Goal: Task Accomplishment & Management: Use online tool/utility

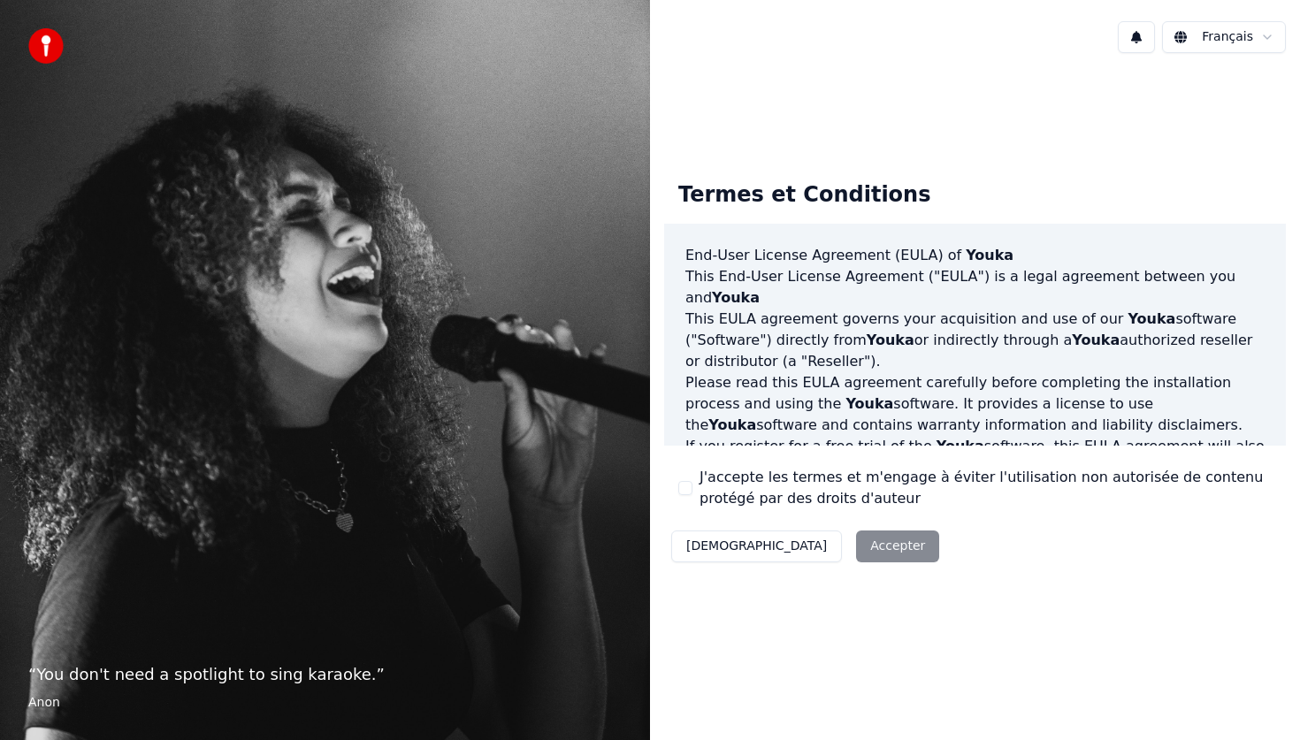
click at [694, 488] on div "J'accepte les termes et m'engage à éviter l'utilisation non autorisée de conten…" at bounding box center [974, 488] width 593 height 42
click at [691, 488] on button "J'accepte les termes et m'engage à éviter l'utilisation non autorisée de conten…" at bounding box center [685, 488] width 14 height 14
click at [856, 542] on button "Accepter" at bounding box center [897, 547] width 83 height 32
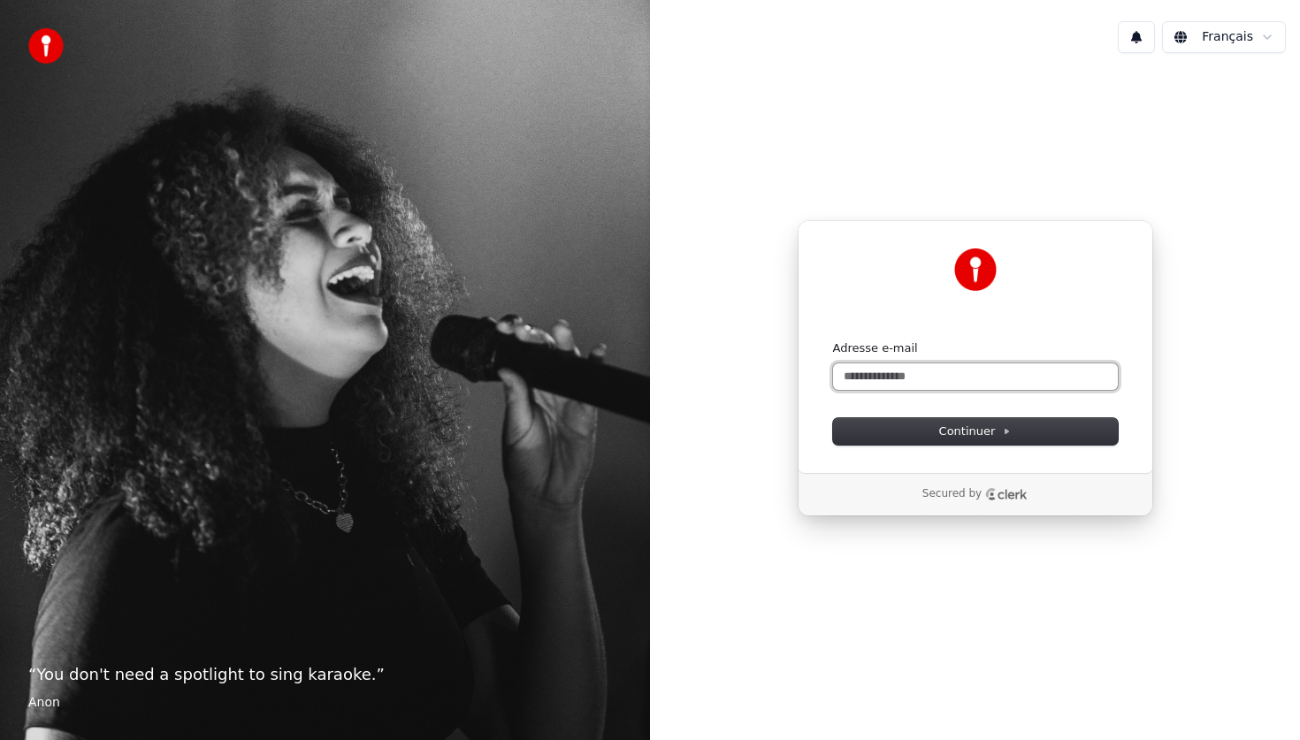
click at [886, 381] on input "Adresse e-mail" at bounding box center [975, 376] width 285 height 27
type input "****"
click at [903, 379] on input "****" at bounding box center [975, 376] width 285 height 27
click at [833, 340] on button "submit" at bounding box center [833, 340] width 0 height 0
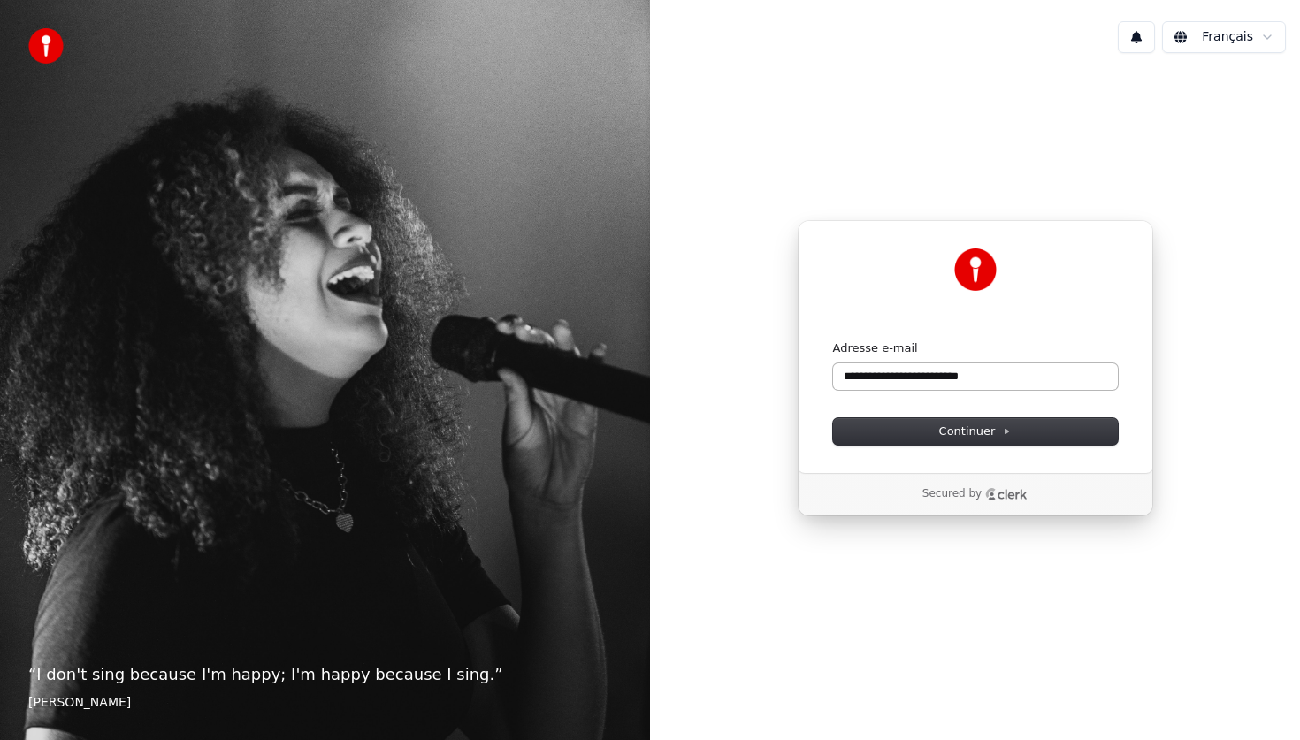
type input "**********"
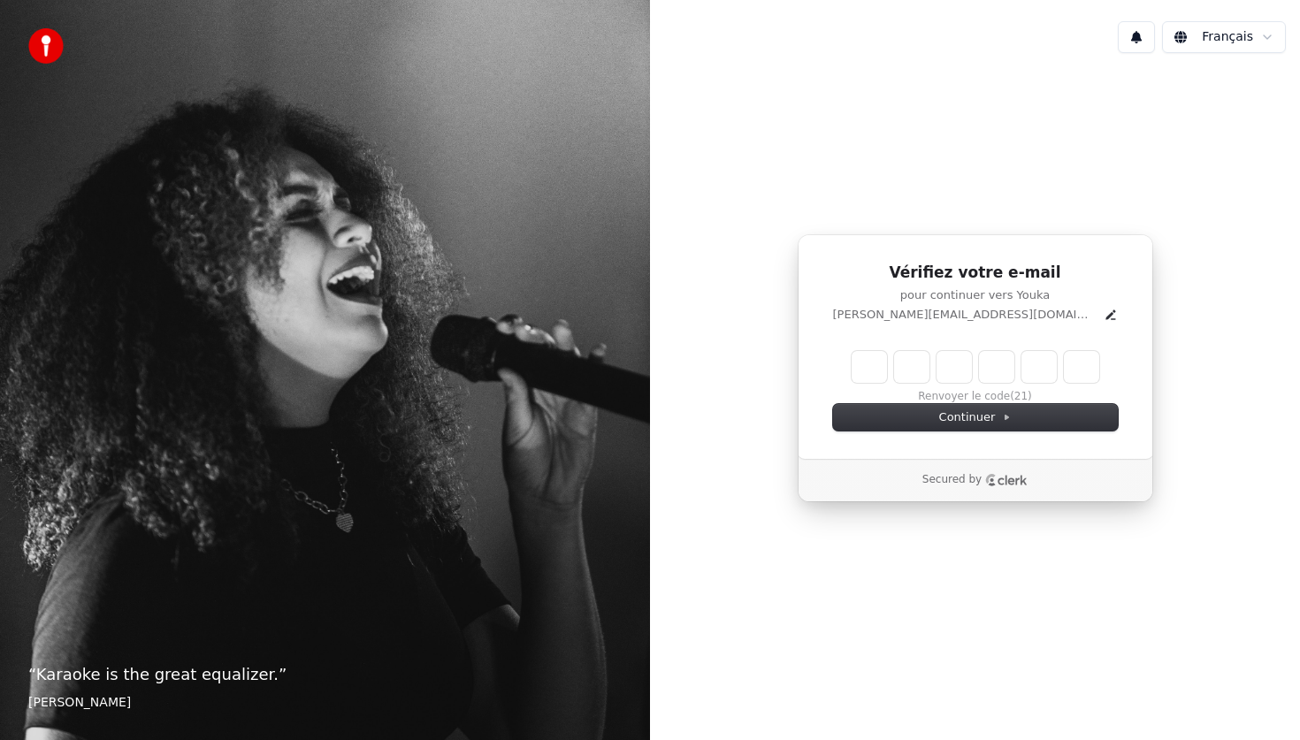
click at [849, 375] on div "Renvoyer le code (21)" at bounding box center [975, 377] width 285 height 53
click at [871, 369] on input "Enter verification code" at bounding box center [992, 367] width 283 height 32
type input "******"
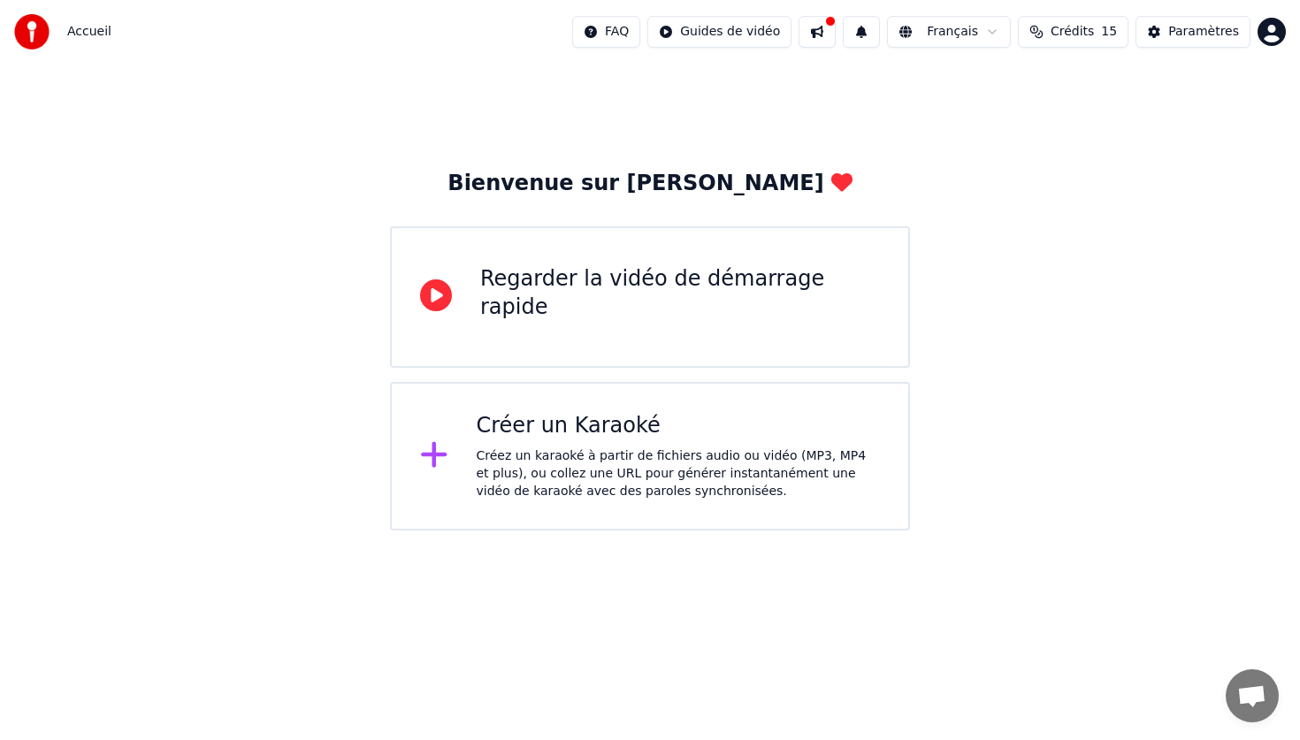
click at [611, 465] on div "Créez un karaoké à partir de fichiers audio ou vidéo (MP3, MP4 et plus), ou col…" at bounding box center [679, 473] width 404 height 53
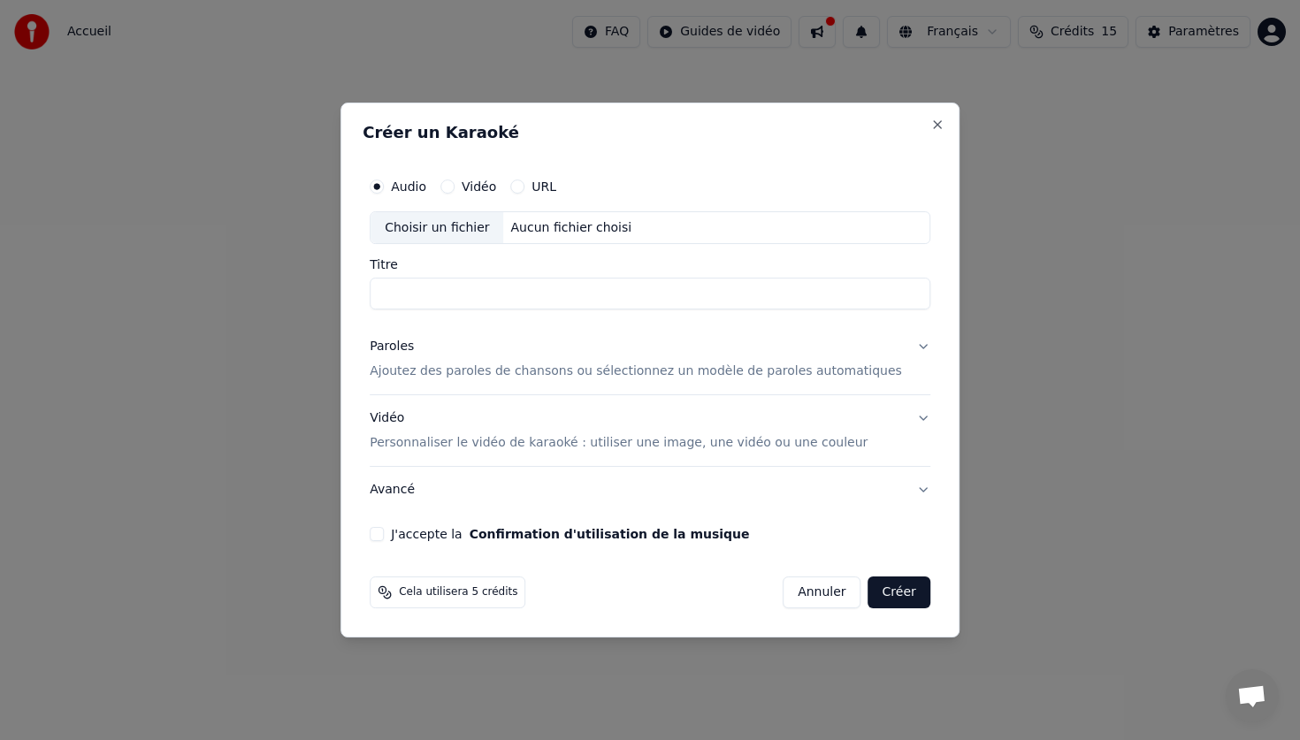
click at [785, 376] on p "Ajoutez des paroles de chansons ou sélectionnez un modèle de paroles automatiqu…" at bounding box center [636, 372] width 532 height 18
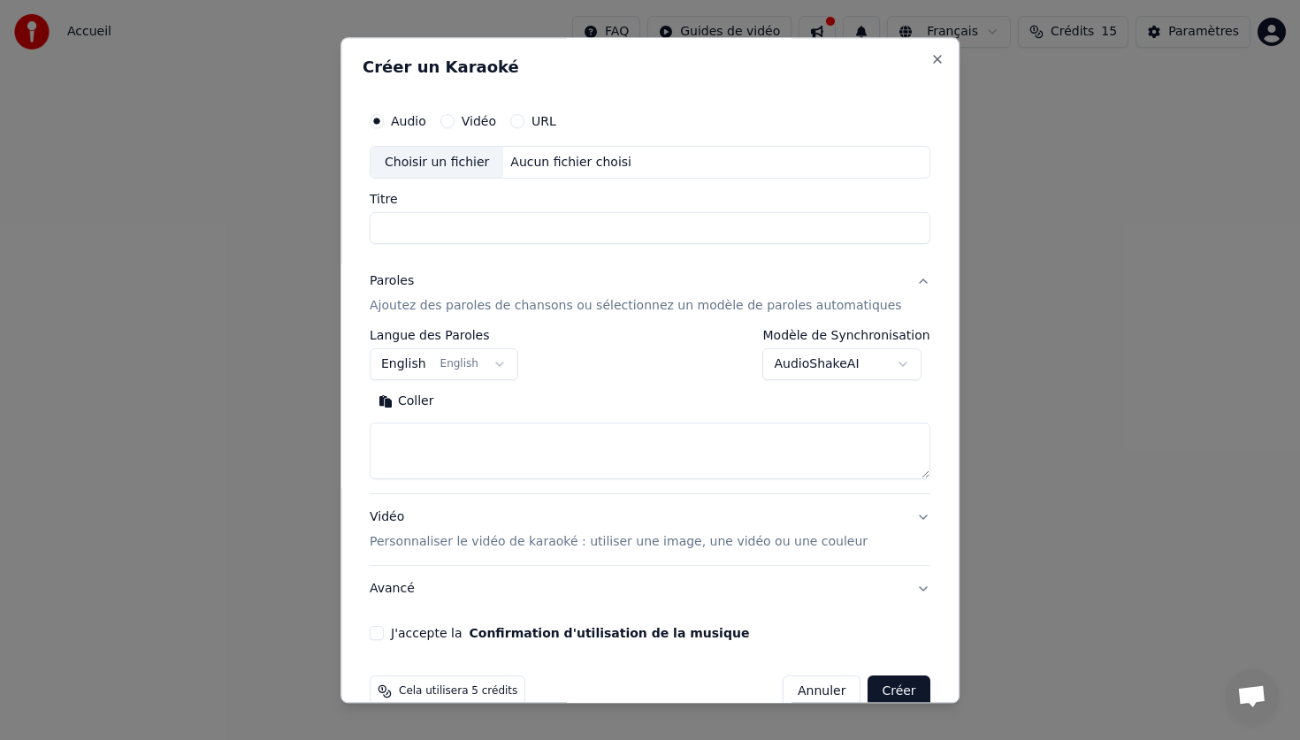
click at [509, 370] on button "English English" at bounding box center [444, 365] width 149 height 32
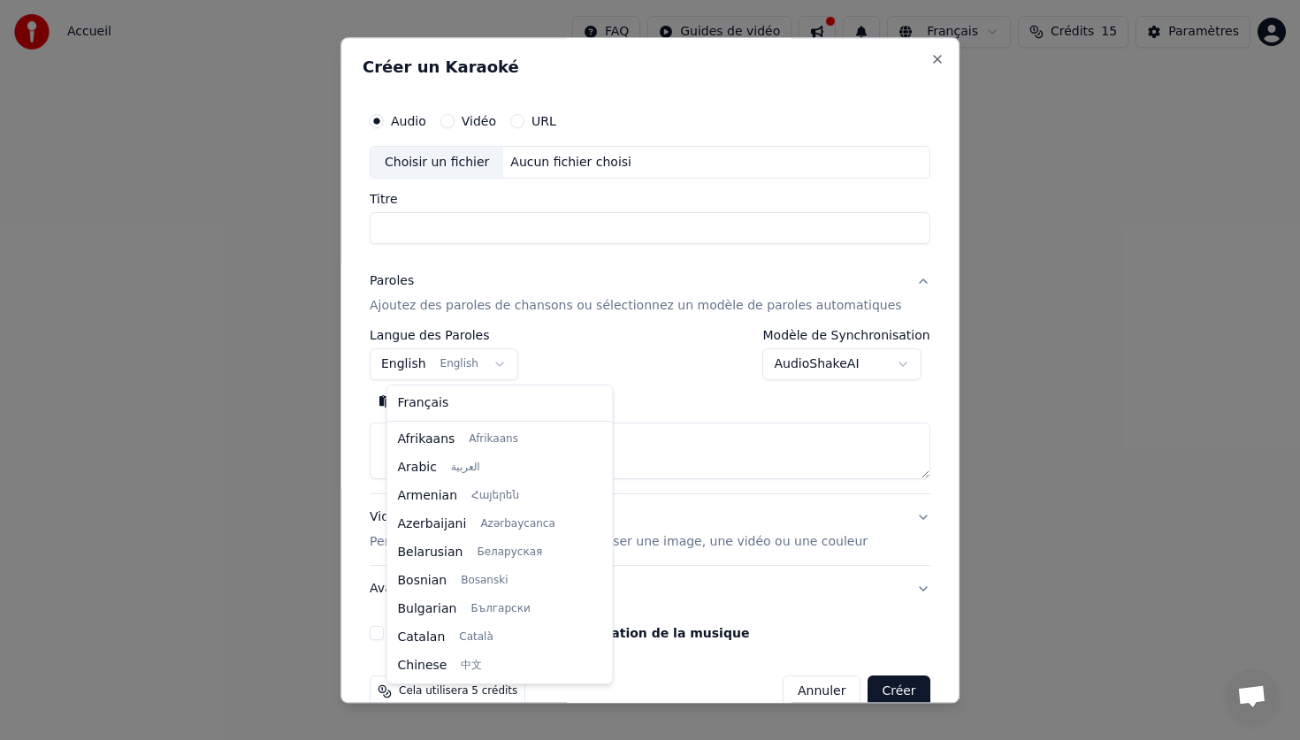
scroll to position [141, 0]
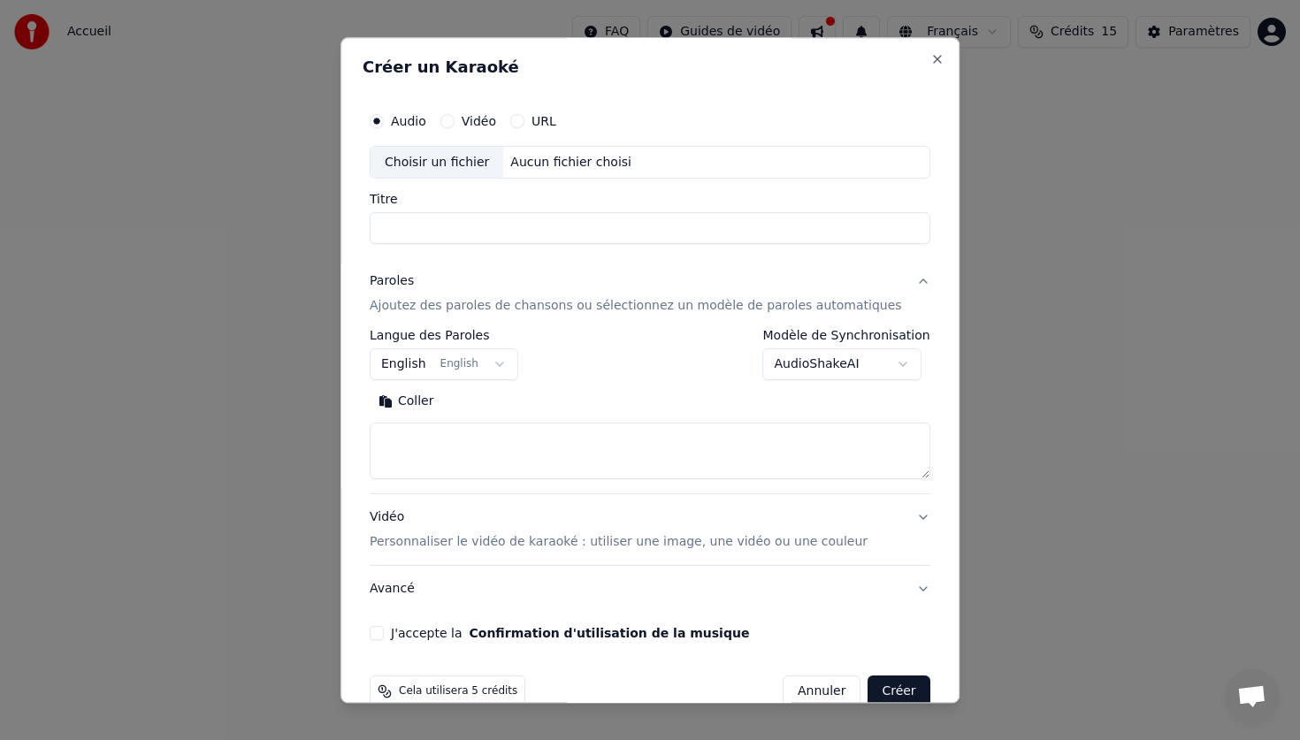
click at [451, 229] on body "**********" at bounding box center [650, 265] width 1300 height 531
click at [527, 114] on div "URL" at bounding box center [533, 121] width 46 height 14
click at [524, 122] on button "URL" at bounding box center [517, 121] width 14 height 14
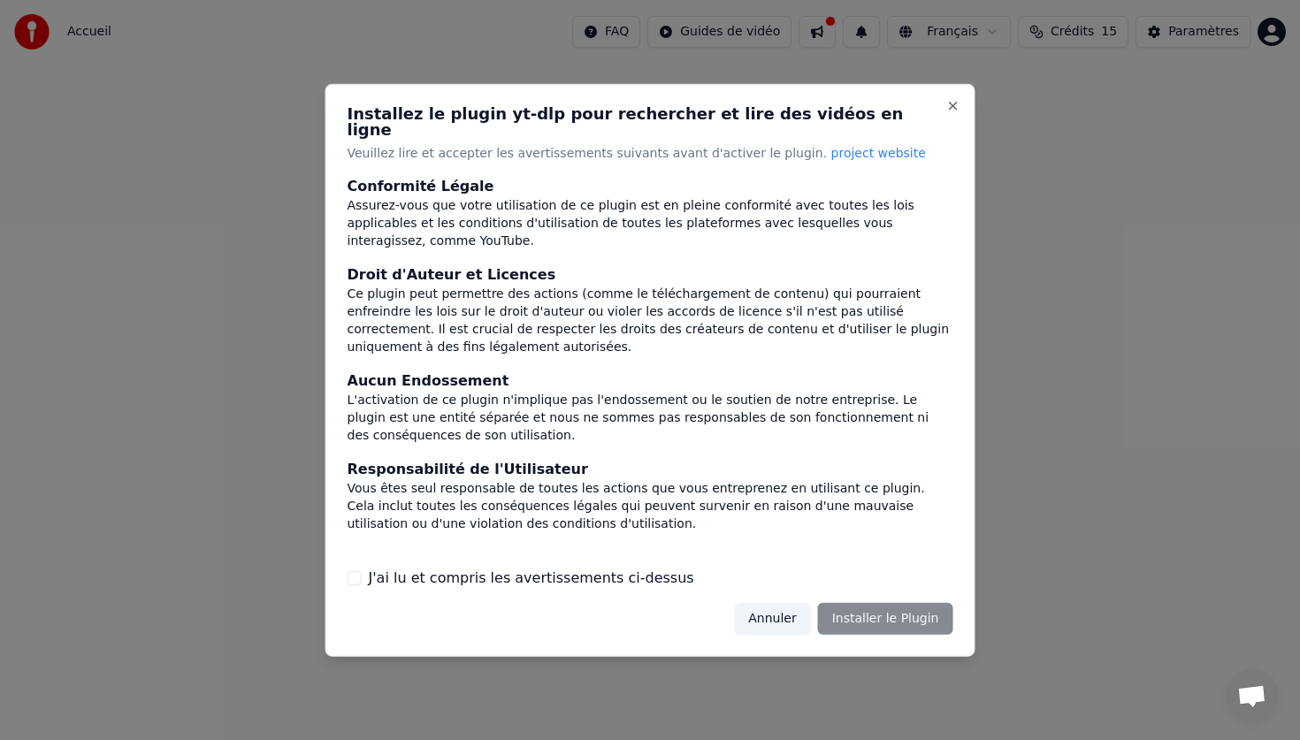
click at [782, 613] on button "Annuler" at bounding box center [772, 619] width 76 height 32
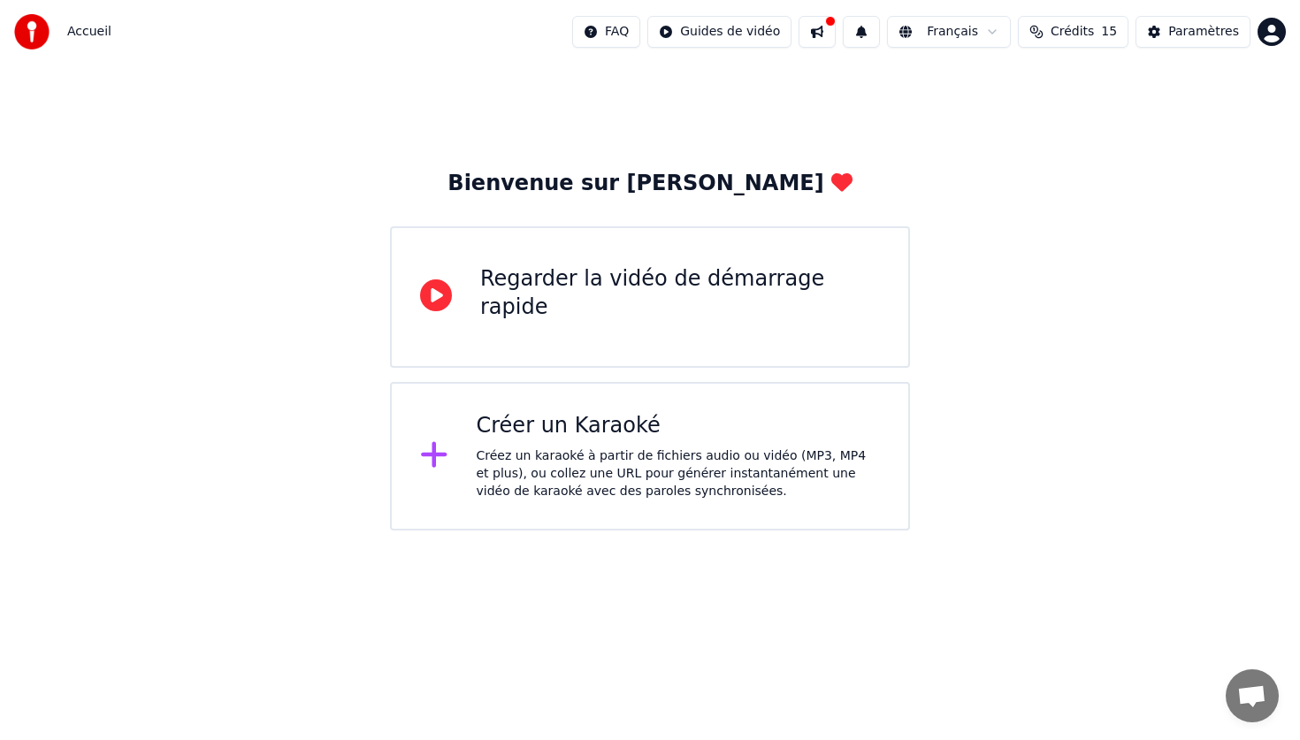
click at [657, 311] on div "Regarder la vidéo de démarrage rapide" at bounding box center [680, 297] width 400 height 64
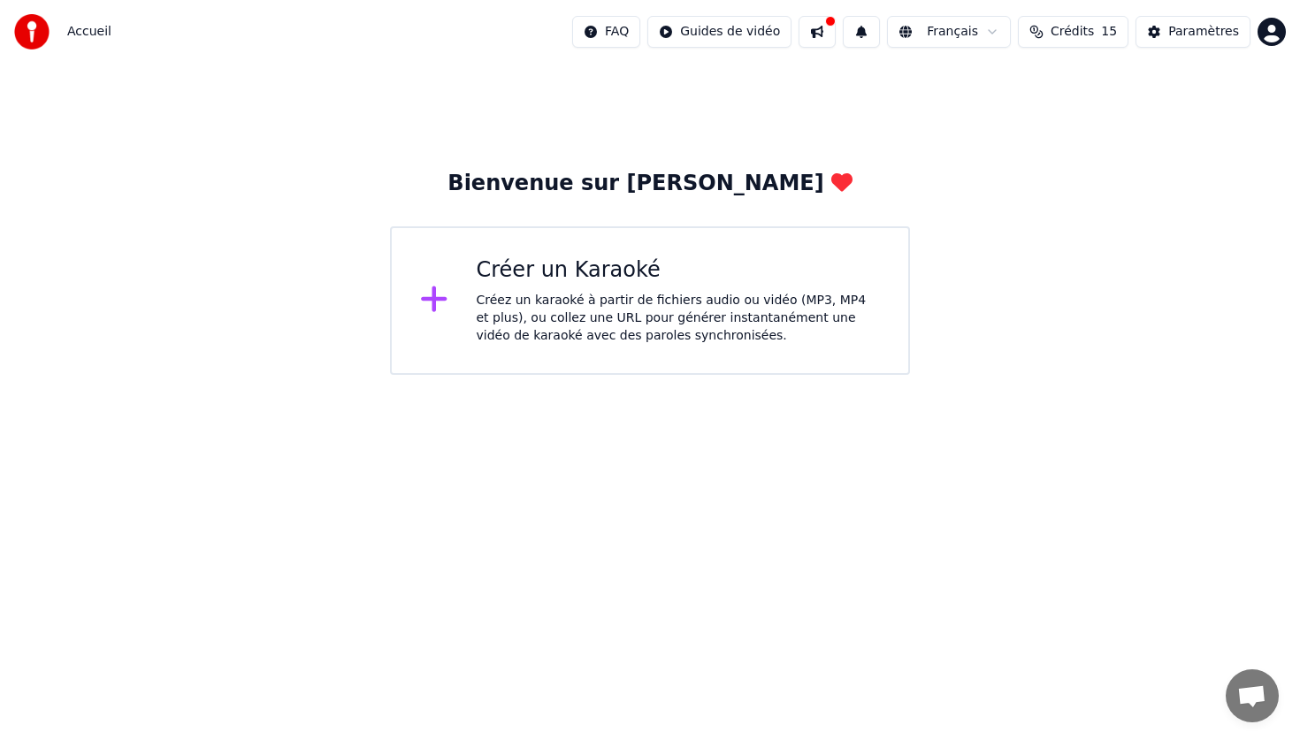
click at [606, 280] on div "Créer un Karaoké" at bounding box center [679, 270] width 404 height 28
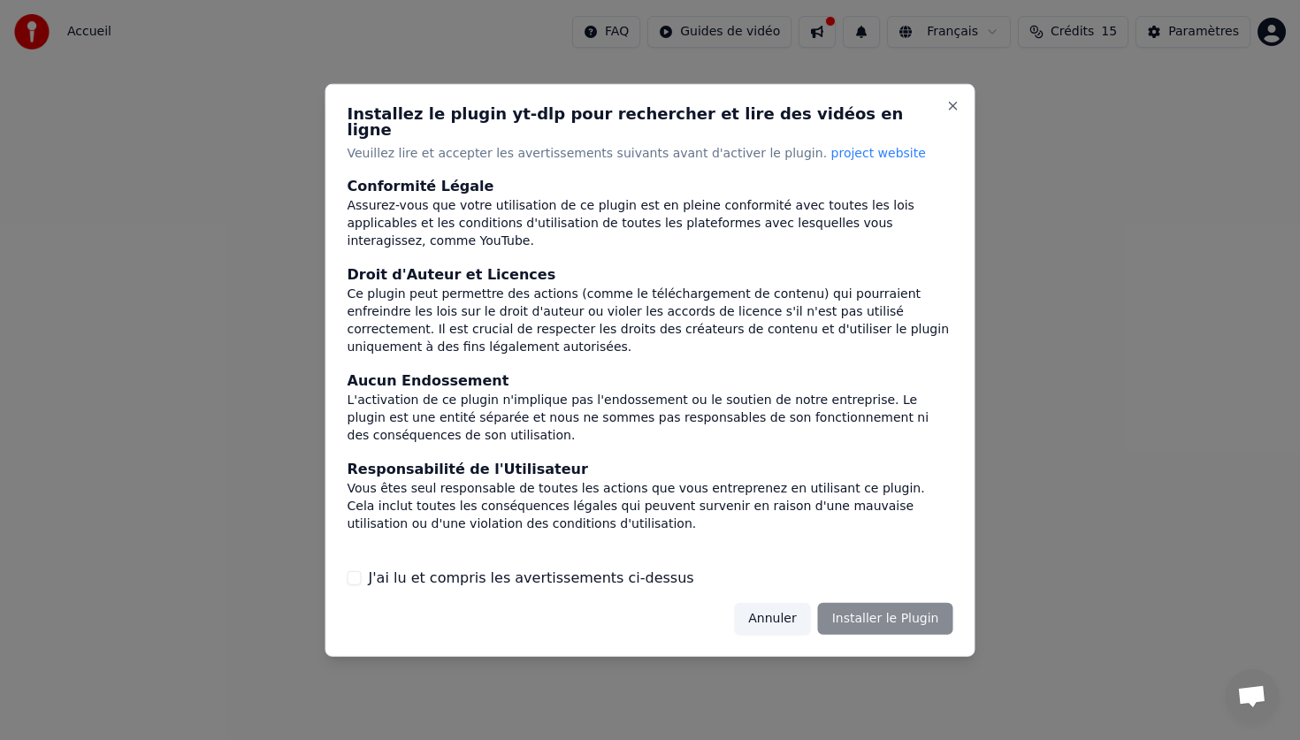
click at [616, 569] on label "J'ai lu et compris les avertissements ci-dessus" at bounding box center [531, 578] width 325 height 21
click at [362, 571] on button "J'ai lu et compris les avertissements ci-dessus" at bounding box center [354, 578] width 14 height 14
click at [874, 618] on button "Installer le Plugin" at bounding box center [885, 619] width 135 height 32
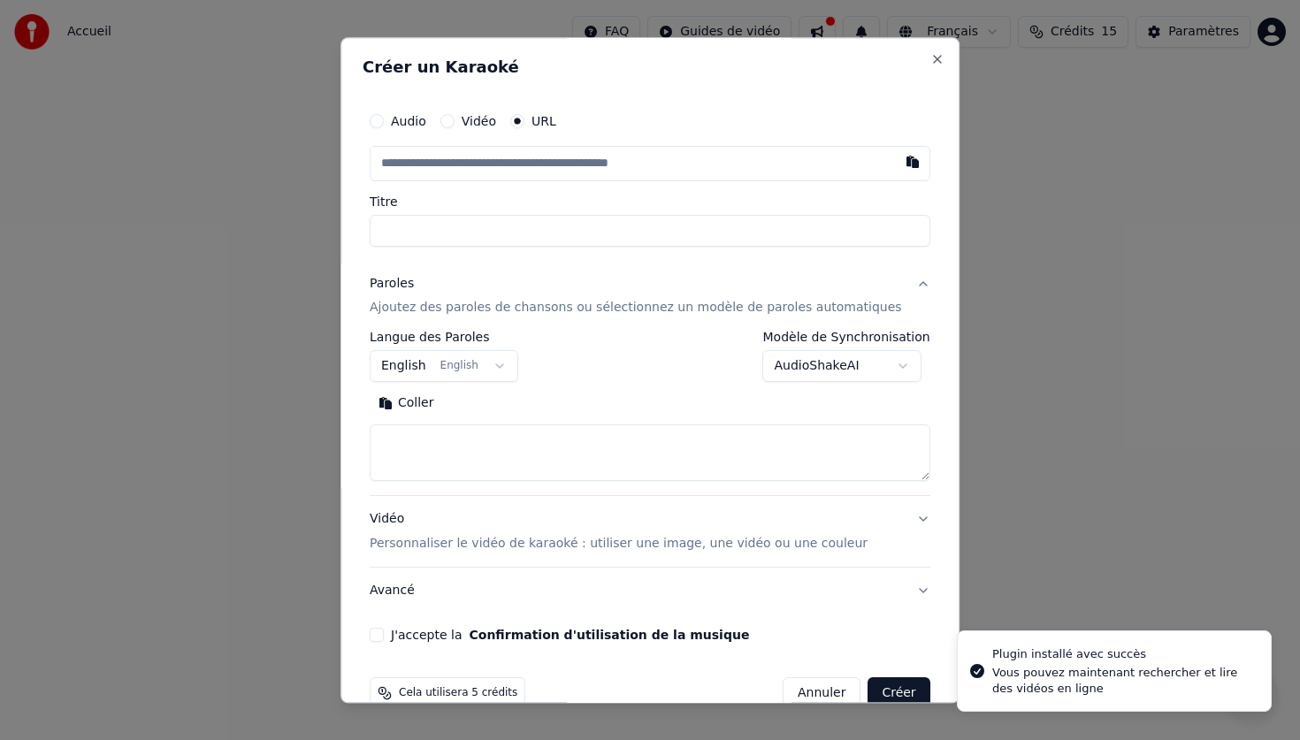
select select
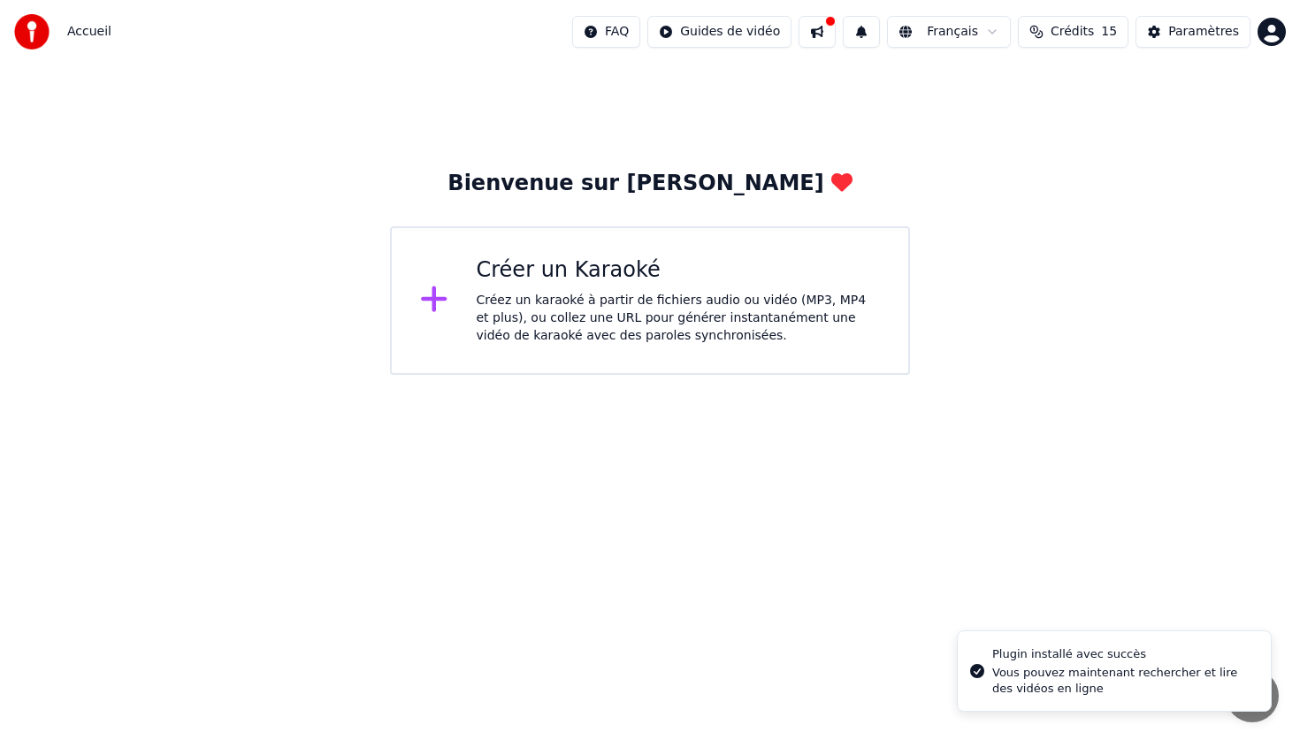
click at [555, 255] on div "Créer un Karaoké Créez un karaoké à partir de fichiers audio ou vidéo (MP3, MP4…" at bounding box center [650, 300] width 520 height 149
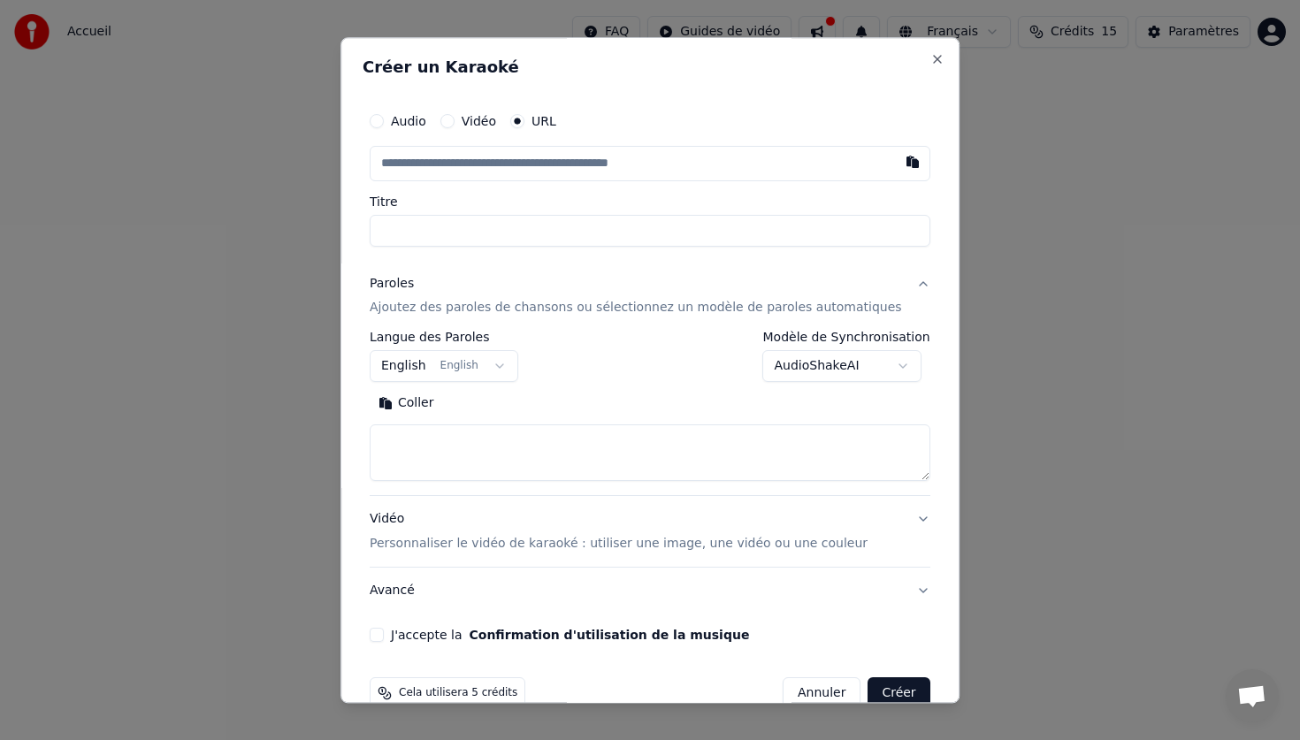
click at [454, 123] on button "Vidéo" at bounding box center [447, 121] width 14 height 14
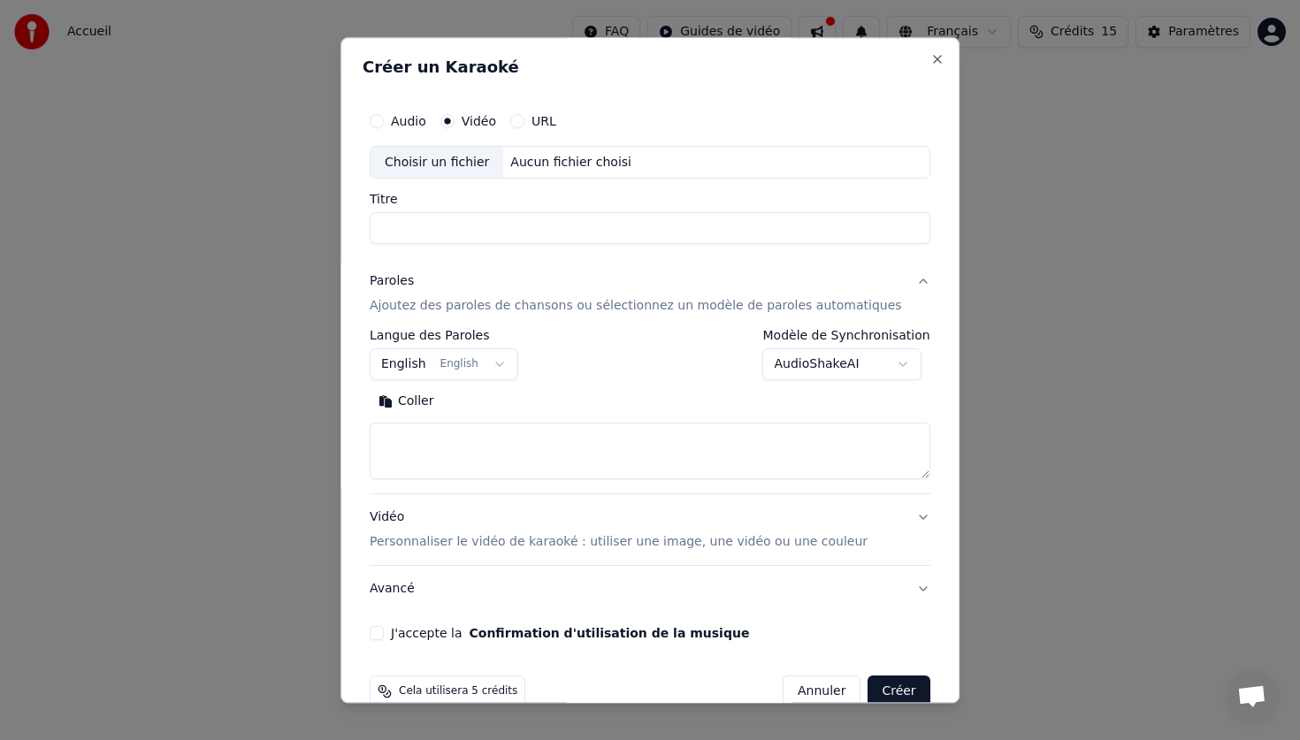
click at [456, 166] on div "Choisir un fichier" at bounding box center [436, 163] width 133 height 32
click at [384, 120] on button "Audio" at bounding box center [377, 121] width 14 height 14
click at [458, 164] on div "Choisir un fichier" at bounding box center [436, 163] width 133 height 32
click at [487, 360] on body "**********" at bounding box center [650, 187] width 1300 height 375
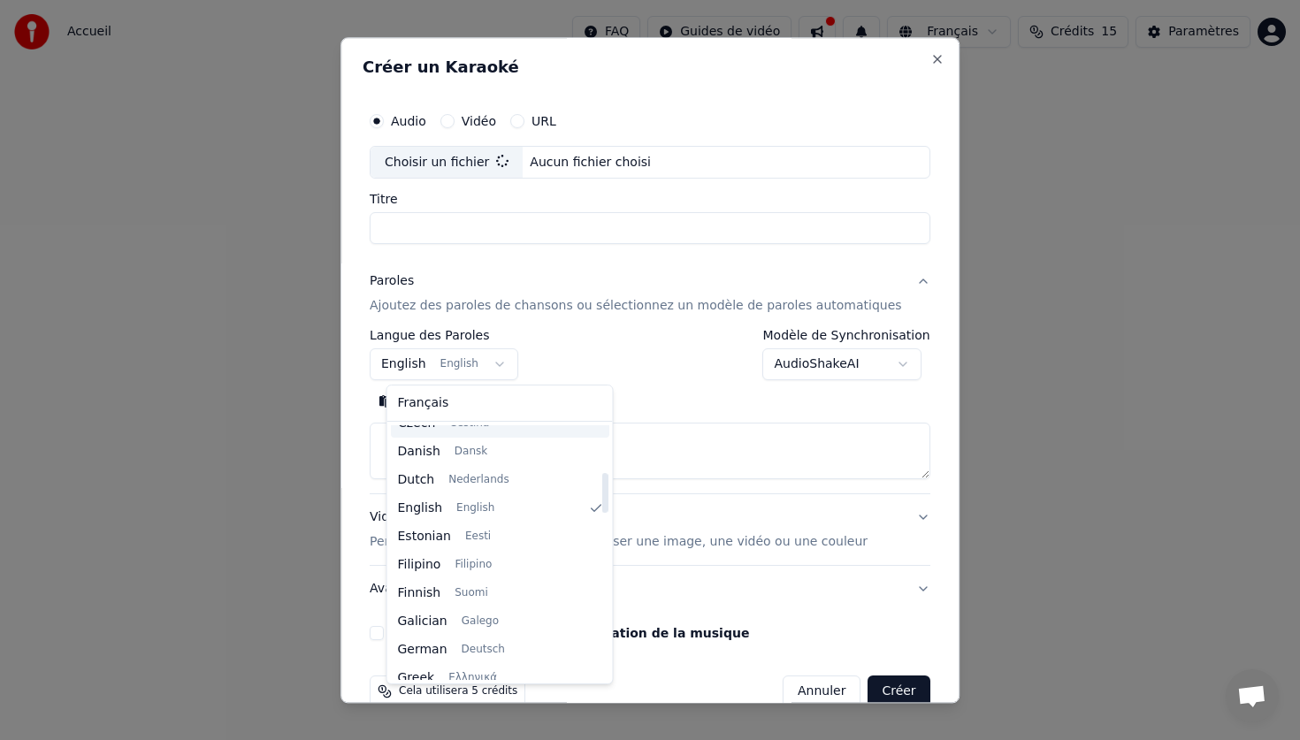
scroll to position [305, 0]
select select "**"
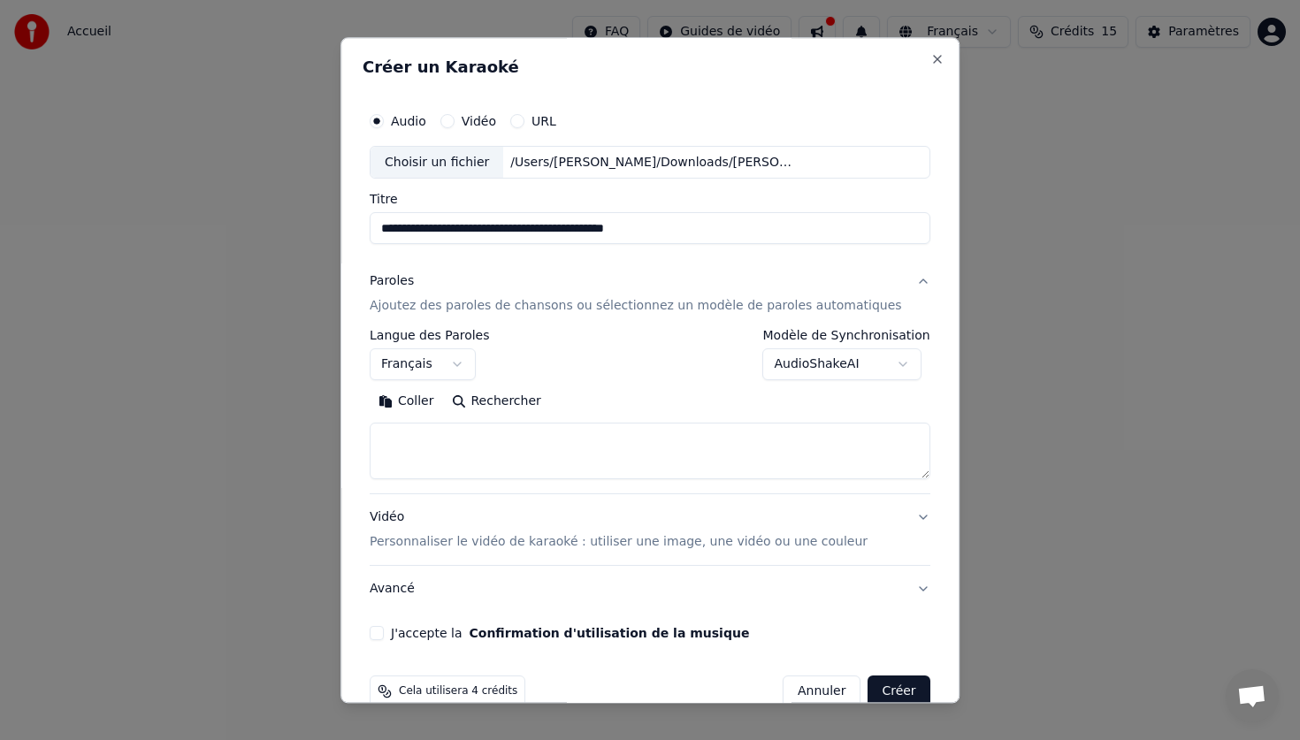
click at [451, 305] on p "Ajoutez des paroles de chansons ou sélectionnez un modèle de paroles automatiqu…" at bounding box center [636, 307] width 532 height 18
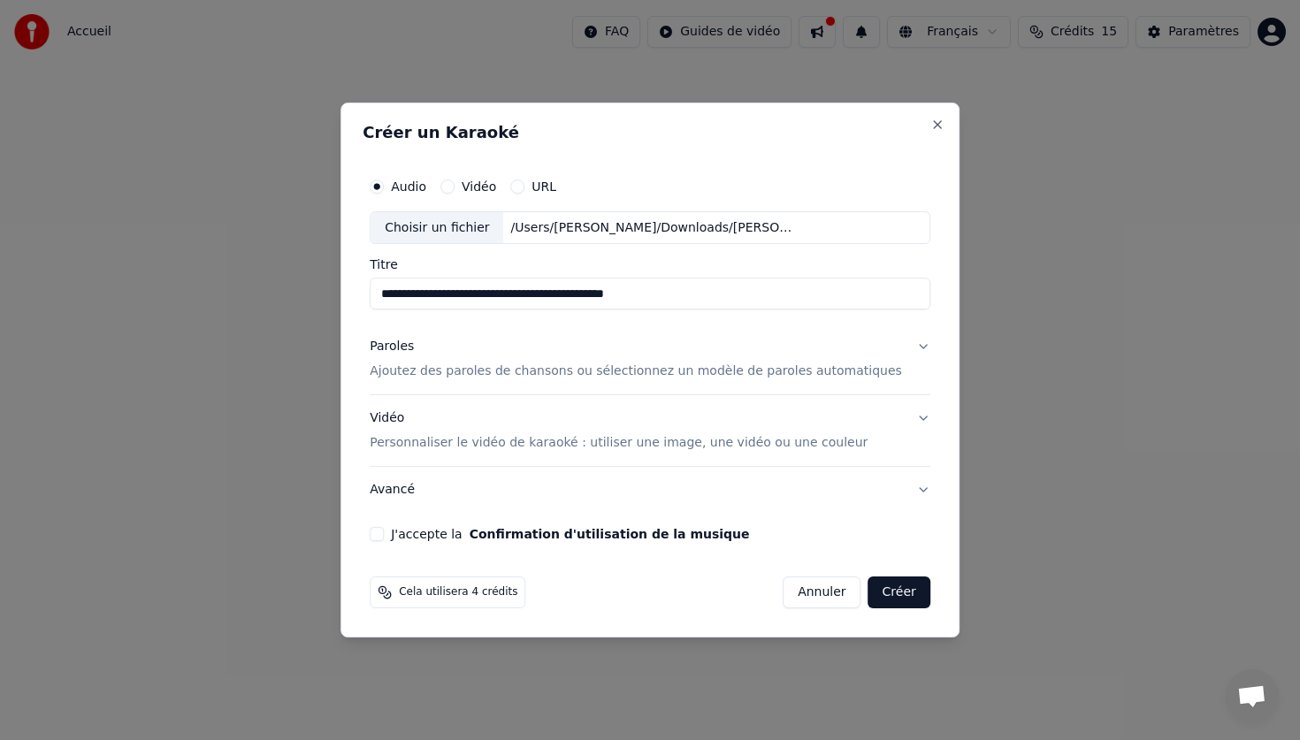
click at [478, 371] on p "Ajoutez des paroles de chansons ou sélectionnez un modèle de paroles automatiqu…" at bounding box center [636, 372] width 532 height 18
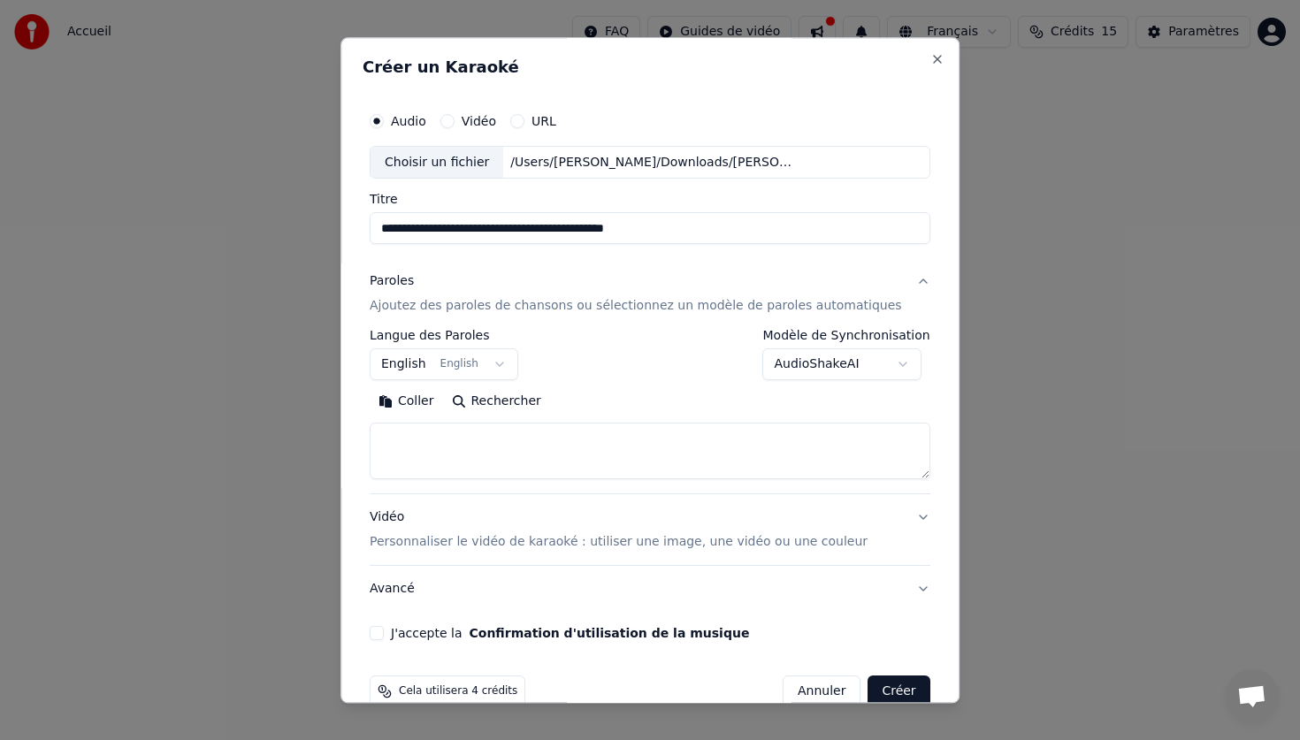
click at [438, 449] on textarea at bounding box center [650, 452] width 561 height 57
click at [669, 229] on input "**********" at bounding box center [650, 229] width 561 height 32
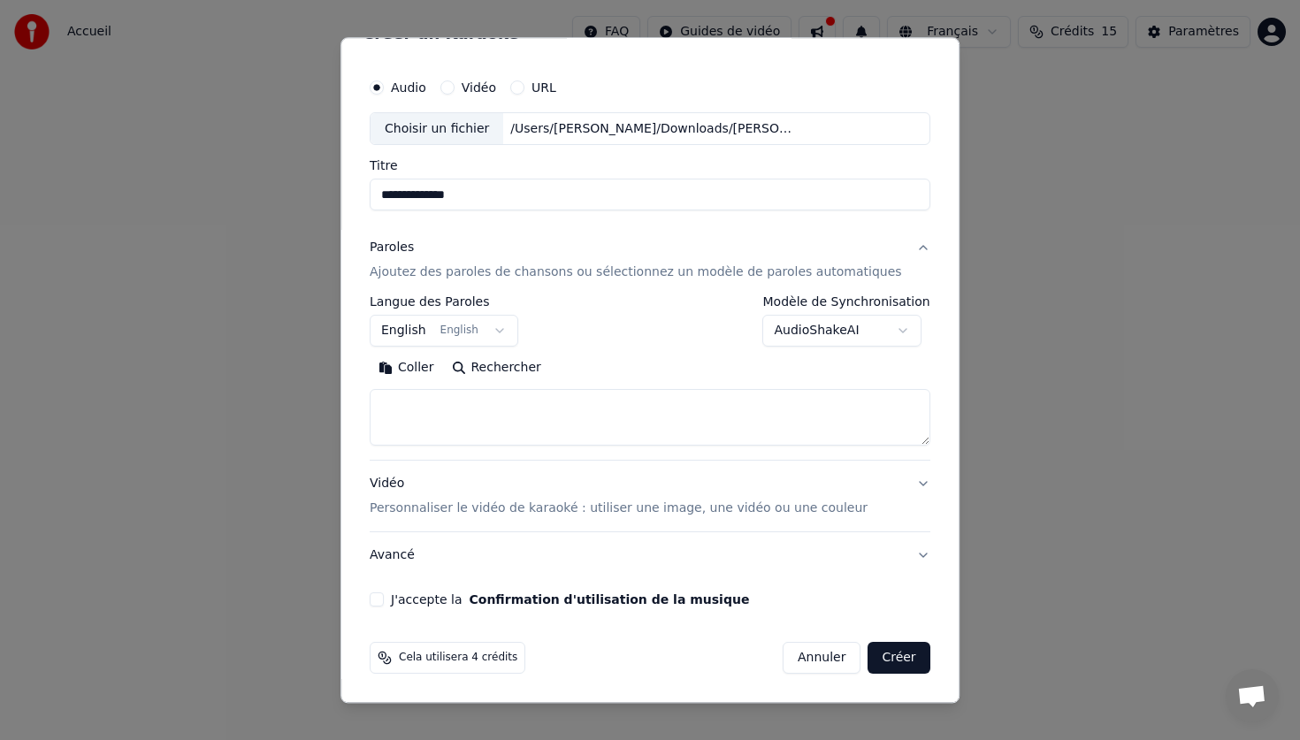
type input "**********"
click at [464, 392] on textarea at bounding box center [650, 418] width 561 height 57
click at [431, 325] on body "**********" at bounding box center [650, 187] width 1300 height 375
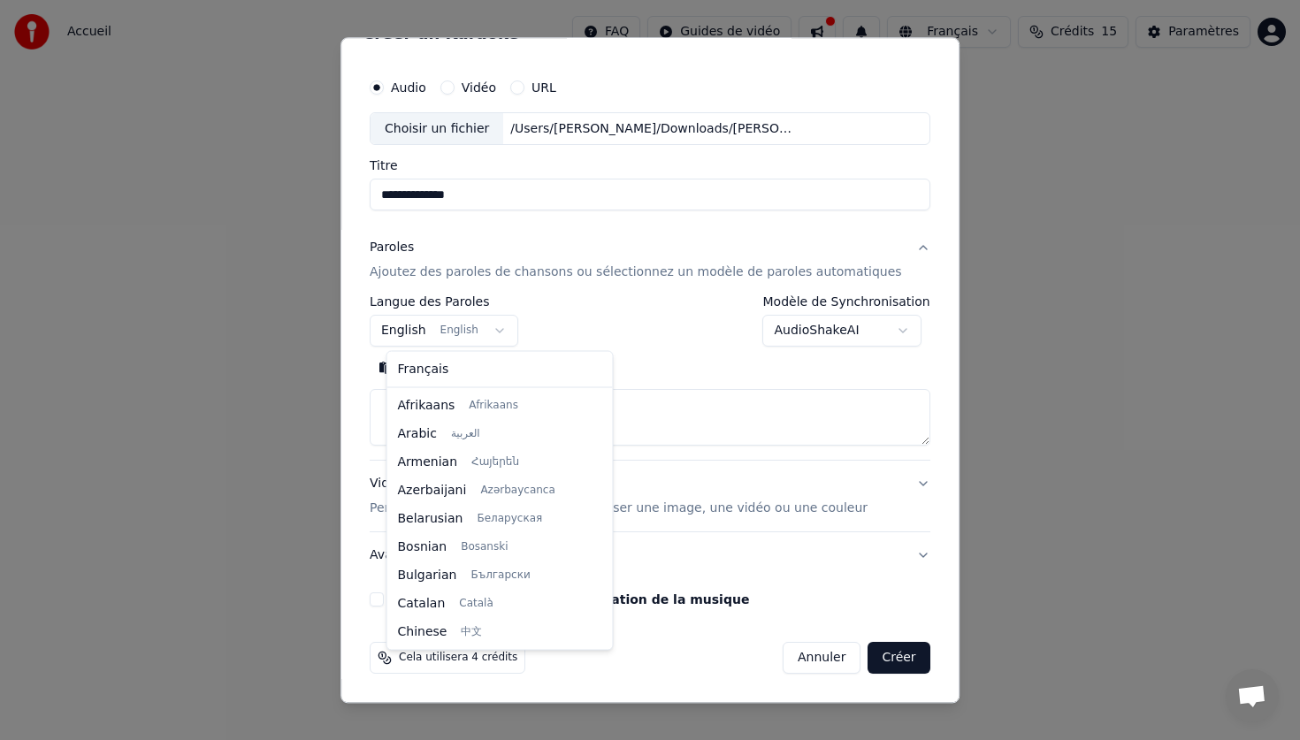
scroll to position [141, 0]
select select "**"
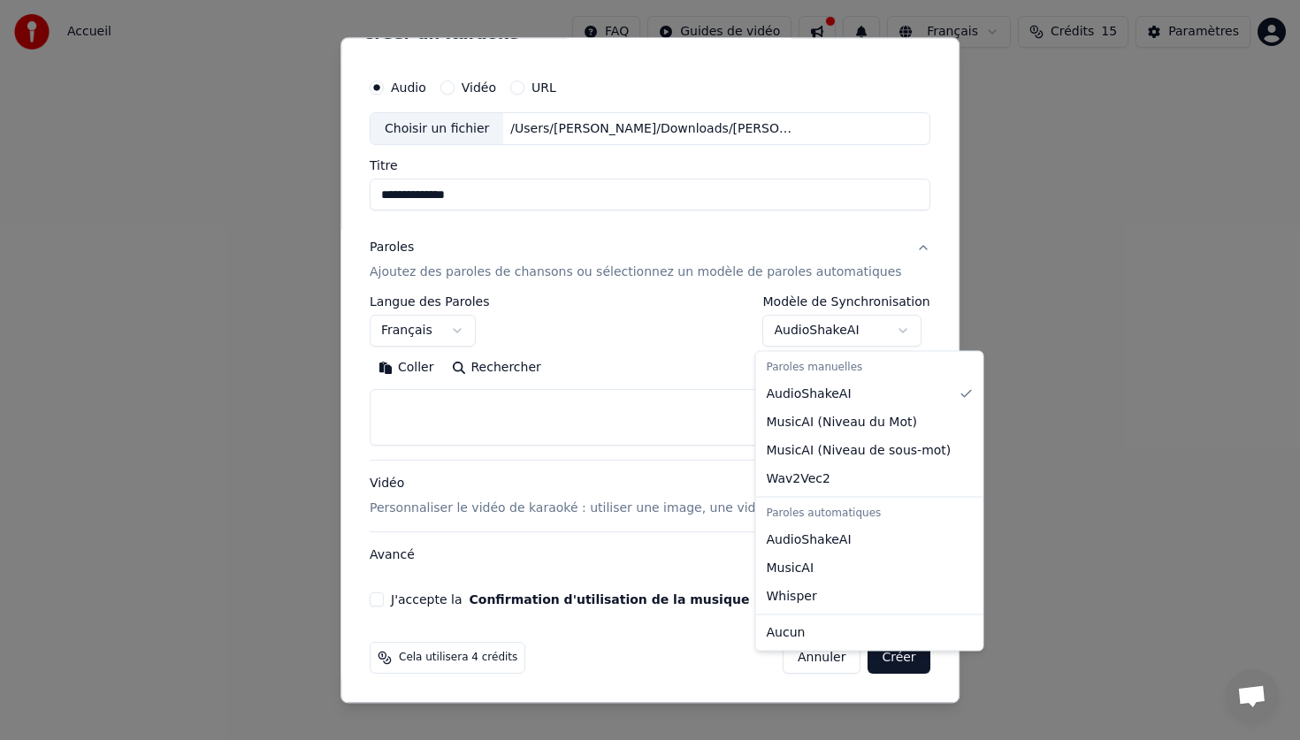
click at [841, 334] on body "**********" at bounding box center [650, 187] width 1300 height 375
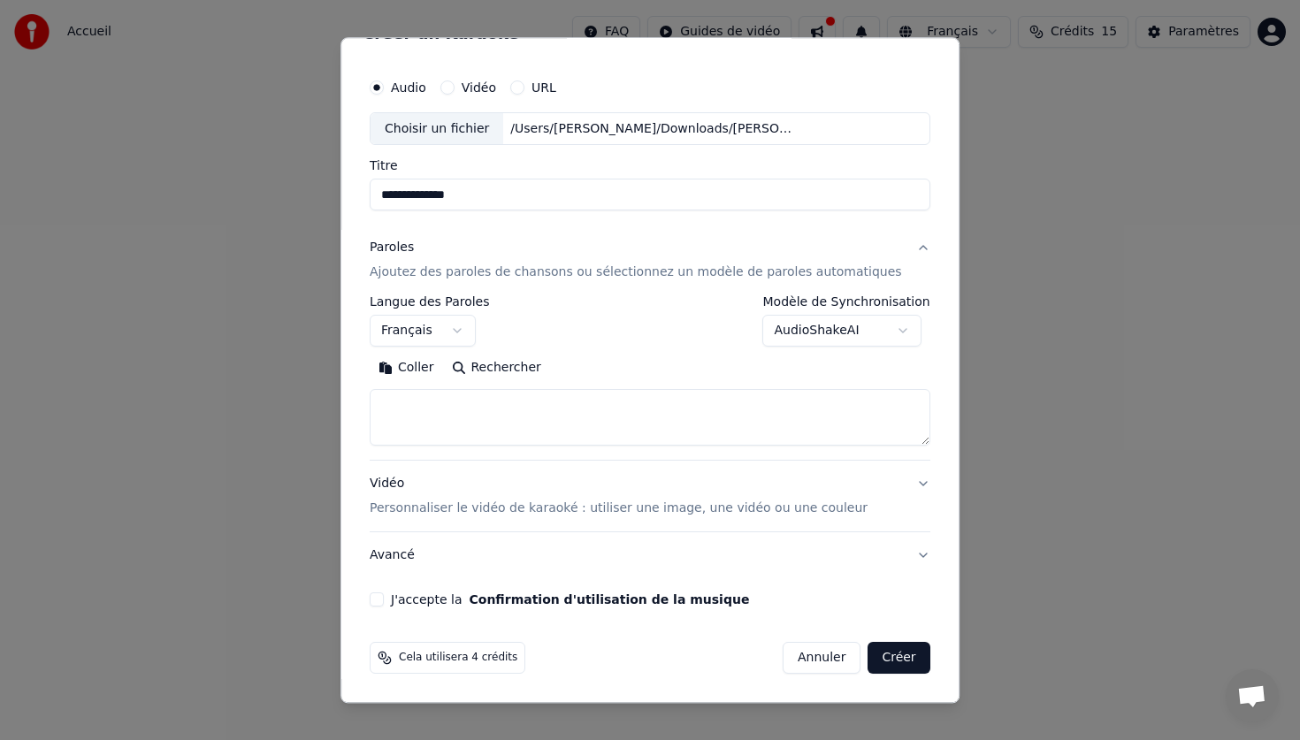
click at [514, 393] on textarea at bounding box center [650, 418] width 561 height 57
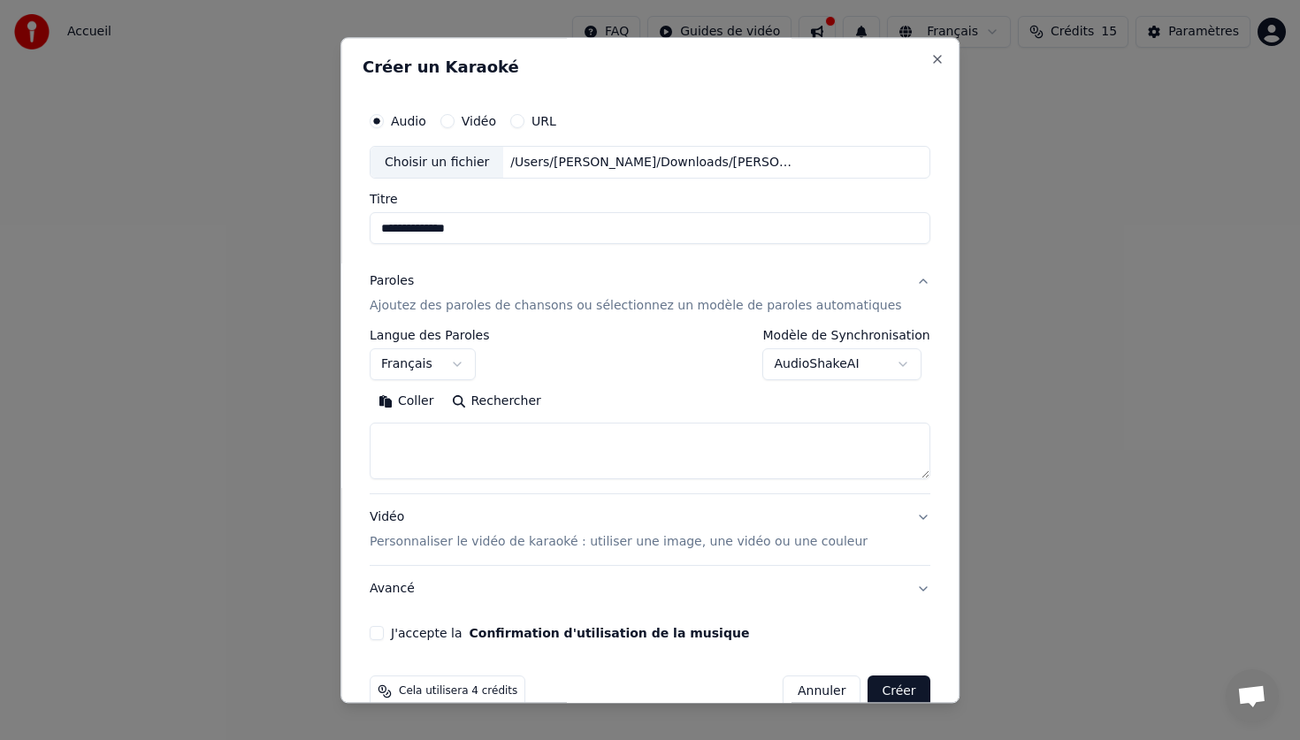
click at [508, 406] on button "Rechercher" at bounding box center [496, 402] width 107 height 28
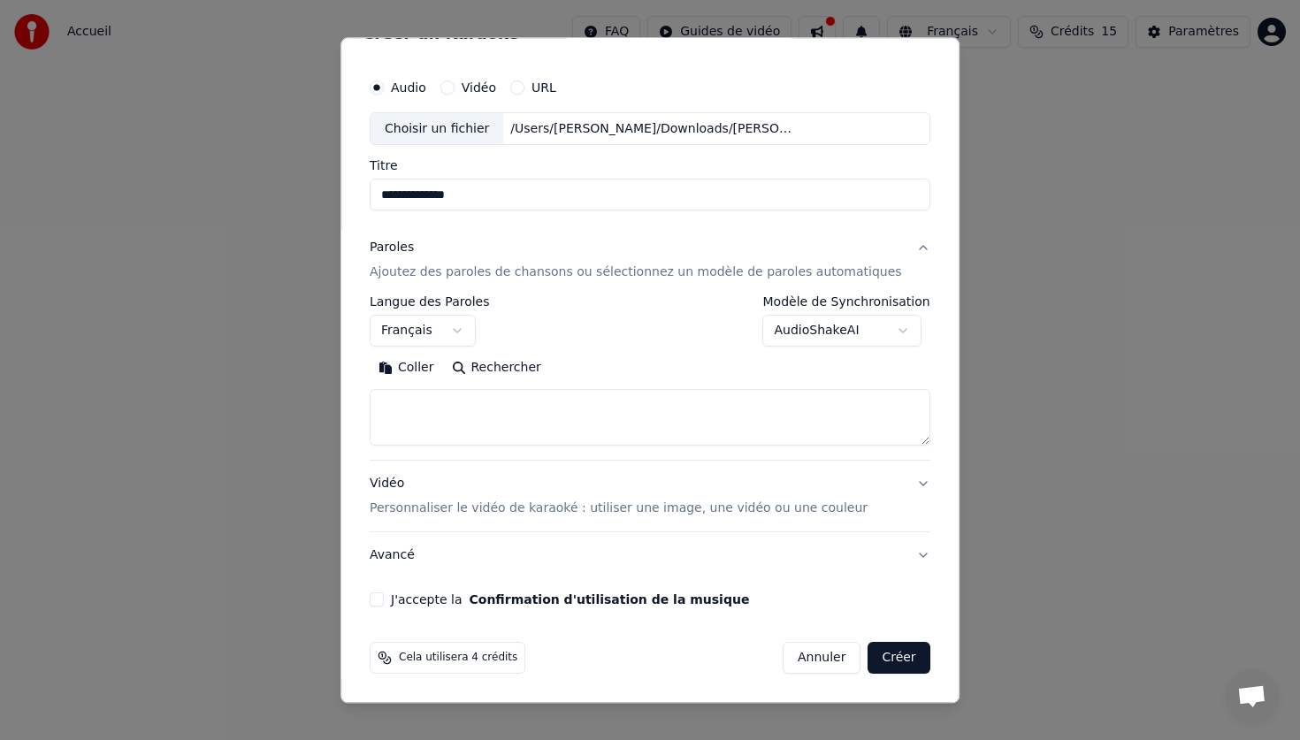
click at [384, 594] on button "J'accepte la Confirmation d'utilisation de la musique" at bounding box center [377, 600] width 14 height 14
click at [469, 439] on textarea at bounding box center [650, 418] width 561 height 57
click at [439, 381] on button "Coller" at bounding box center [406, 369] width 73 height 28
type textarea "**********"
click at [600, 378] on button "Développer" at bounding box center [612, 369] width 109 height 28
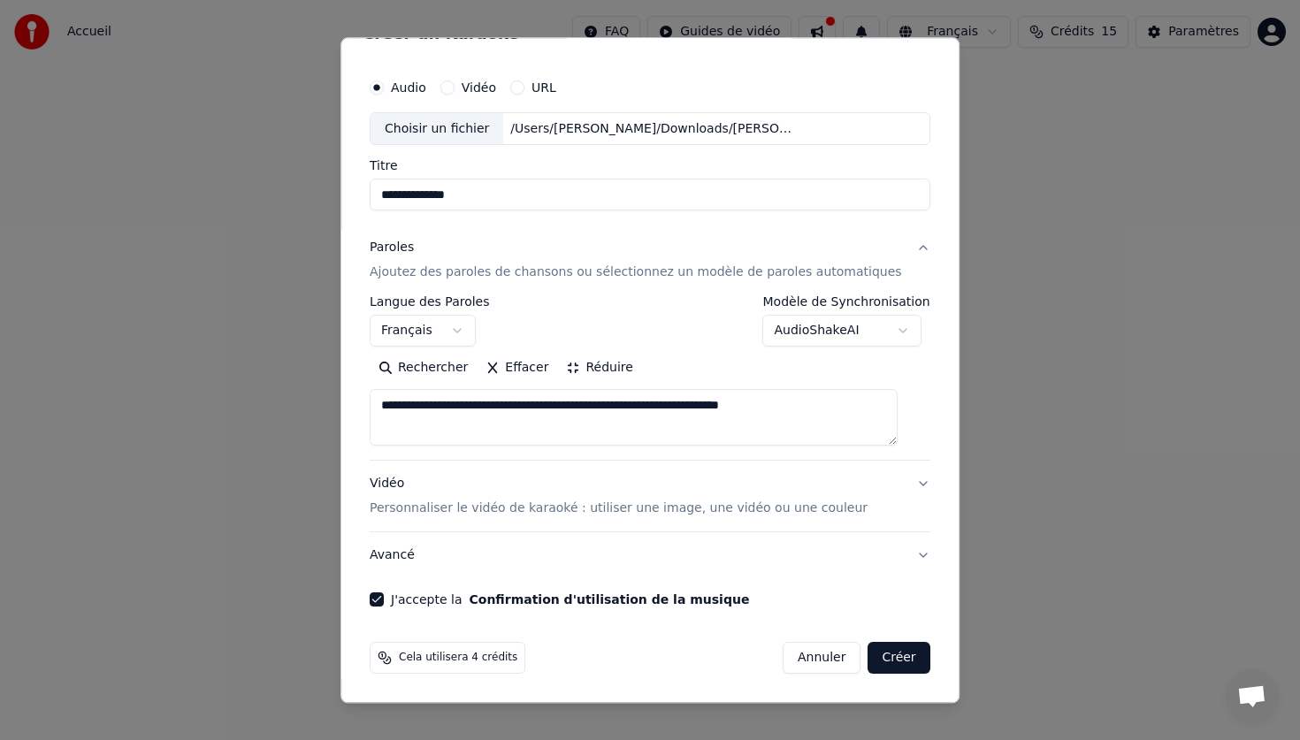
click at [602, 371] on button "Réduire" at bounding box center [600, 369] width 84 height 28
click at [444, 370] on button "Rechercher" at bounding box center [423, 369] width 107 height 28
drag, startPoint x: 741, startPoint y: 426, endPoint x: 270, endPoint y: 389, distance: 472.7
click at [270, 375] on body "**********" at bounding box center [650, 187] width 1300 height 375
click at [469, 271] on p "Ajoutez des paroles de chansons ou sélectionnez un modèle de paroles automatiqu…" at bounding box center [636, 273] width 532 height 18
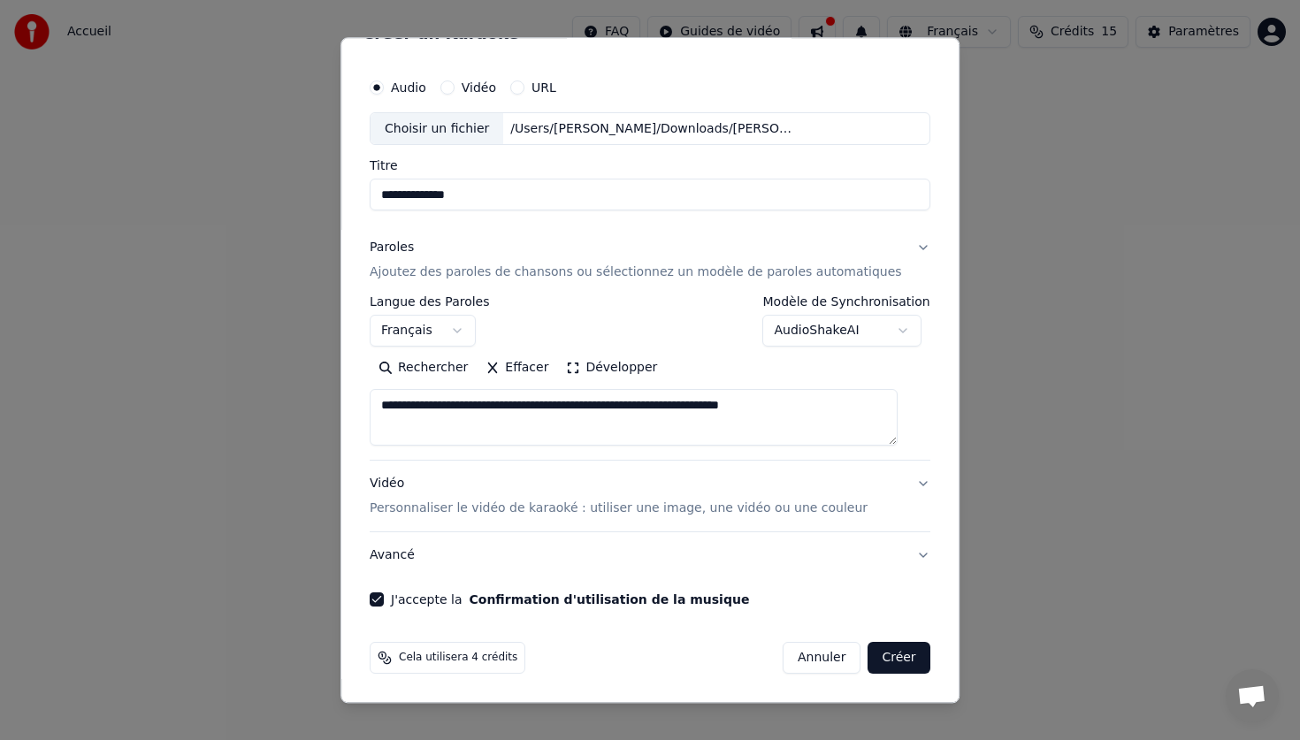
scroll to position [0, 0]
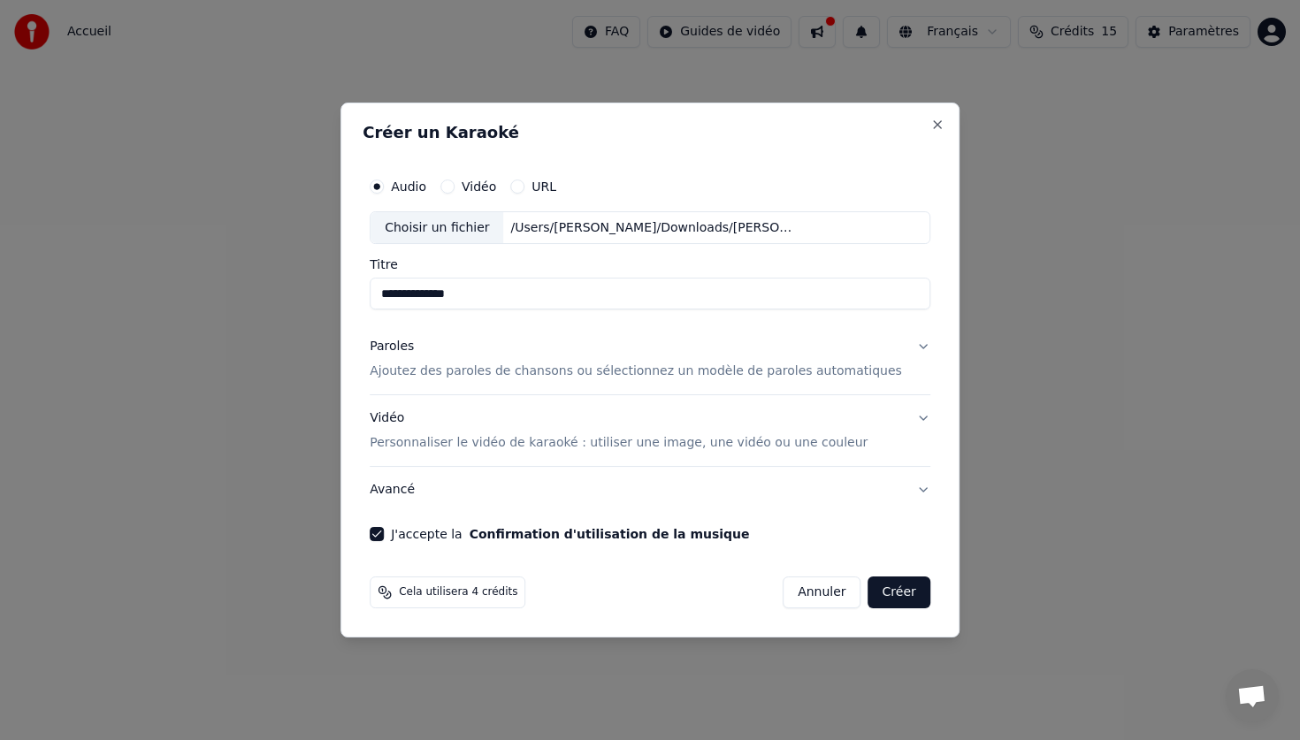
click at [505, 363] on p "Ajoutez des paroles de chansons ou sélectionnez un modèle de paroles automatiqu…" at bounding box center [636, 372] width 532 height 18
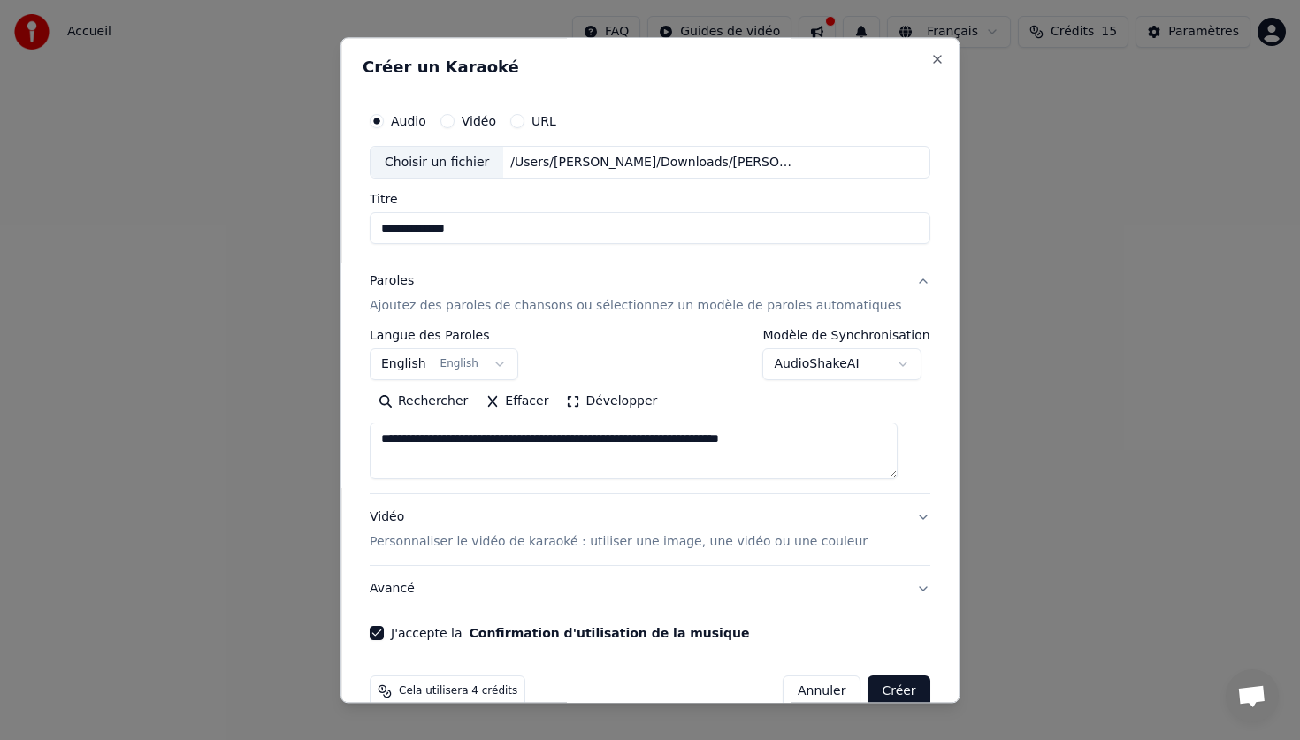
drag, startPoint x: 716, startPoint y: 458, endPoint x: 385, endPoint y: 416, distance: 333.3
click at [385, 416] on div "**********" at bounding box center [650, 434] width 561 height 92
click at [459, 371] on body "**********" at bounding box center [650, 187] width 1300 height 375
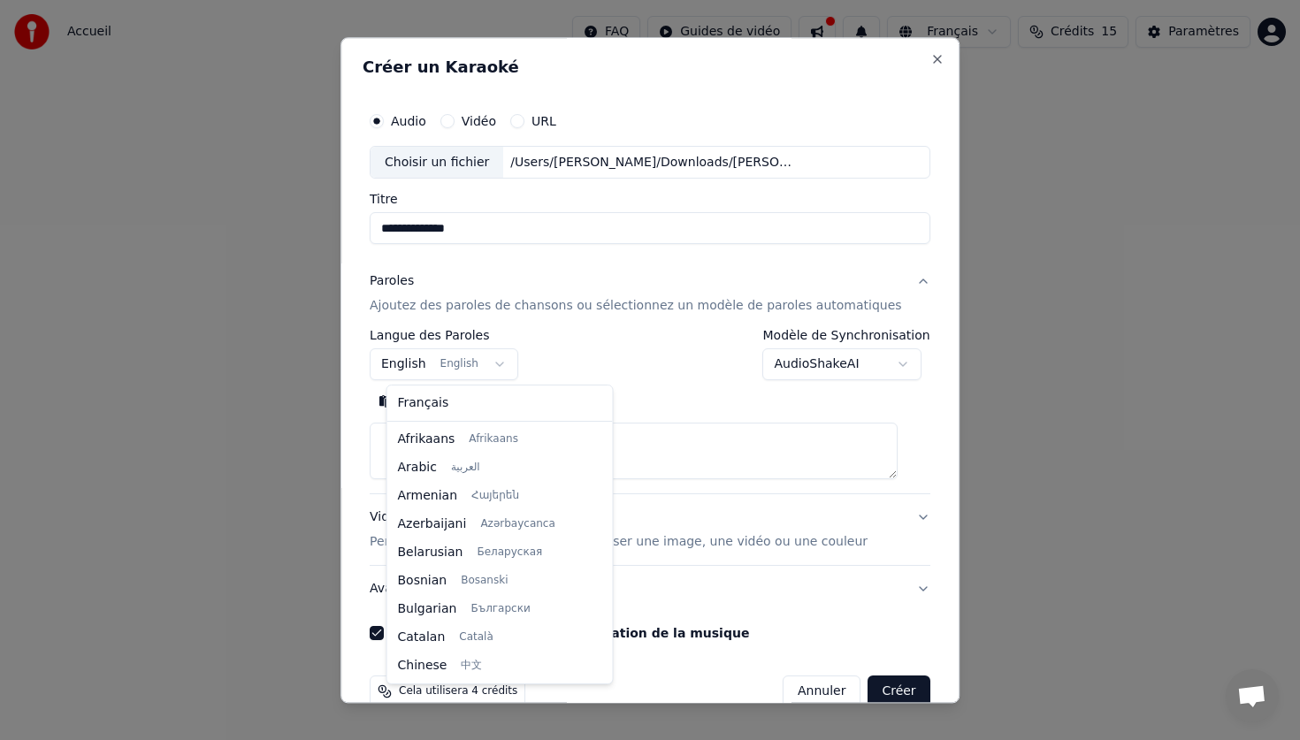
scroll to position [141, 0]
select select "**"
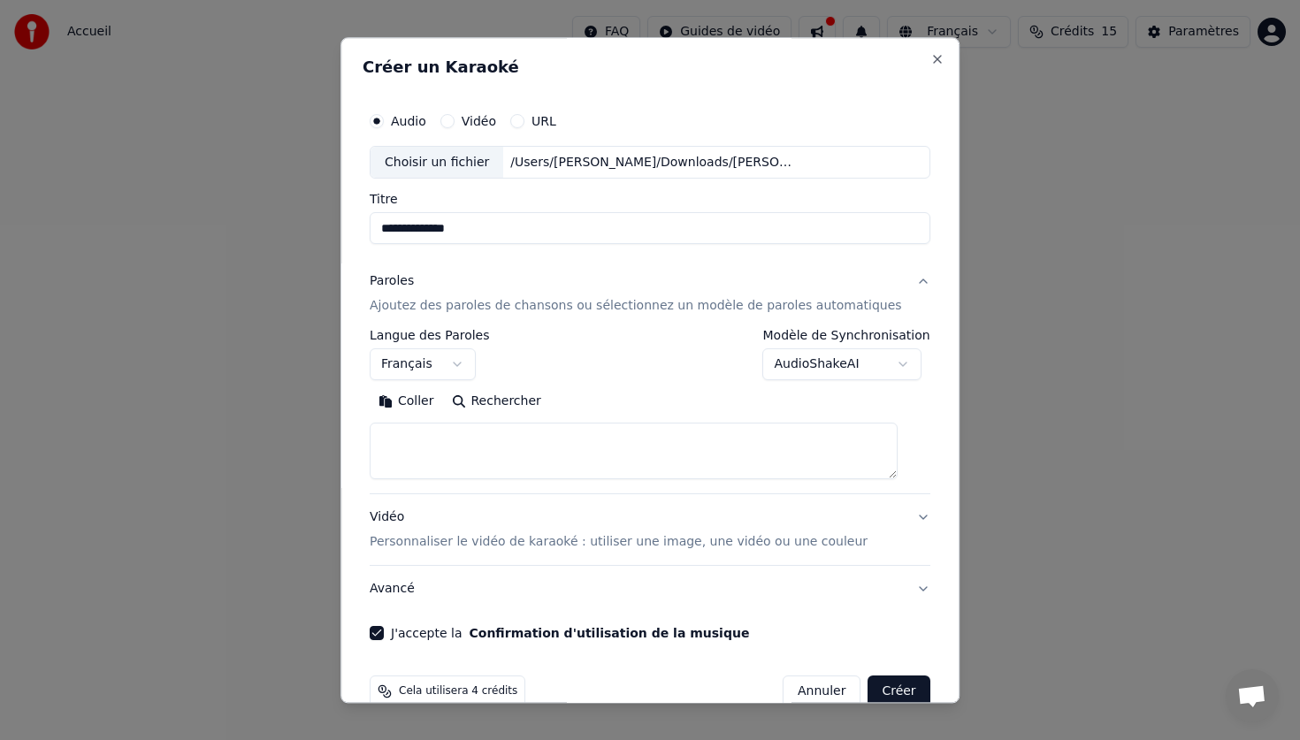
click at [492, 425] on textarea at bounding box center [634, 452] width 528 height 57
click at [415, 403] on button "Coller" at bounding box center [406, 402] width 73 height 28
click at [530, 451] on textarea "**********" at bounding box center [634, 452] width 528 height 57
drag, startPoint x: 729, startPoint y: 463, endPoint x: 362, endPoint y: 411, distance: 371.5
click at [362, 411] on div "**********" at bounding box center [649, 370] width 619 height 666
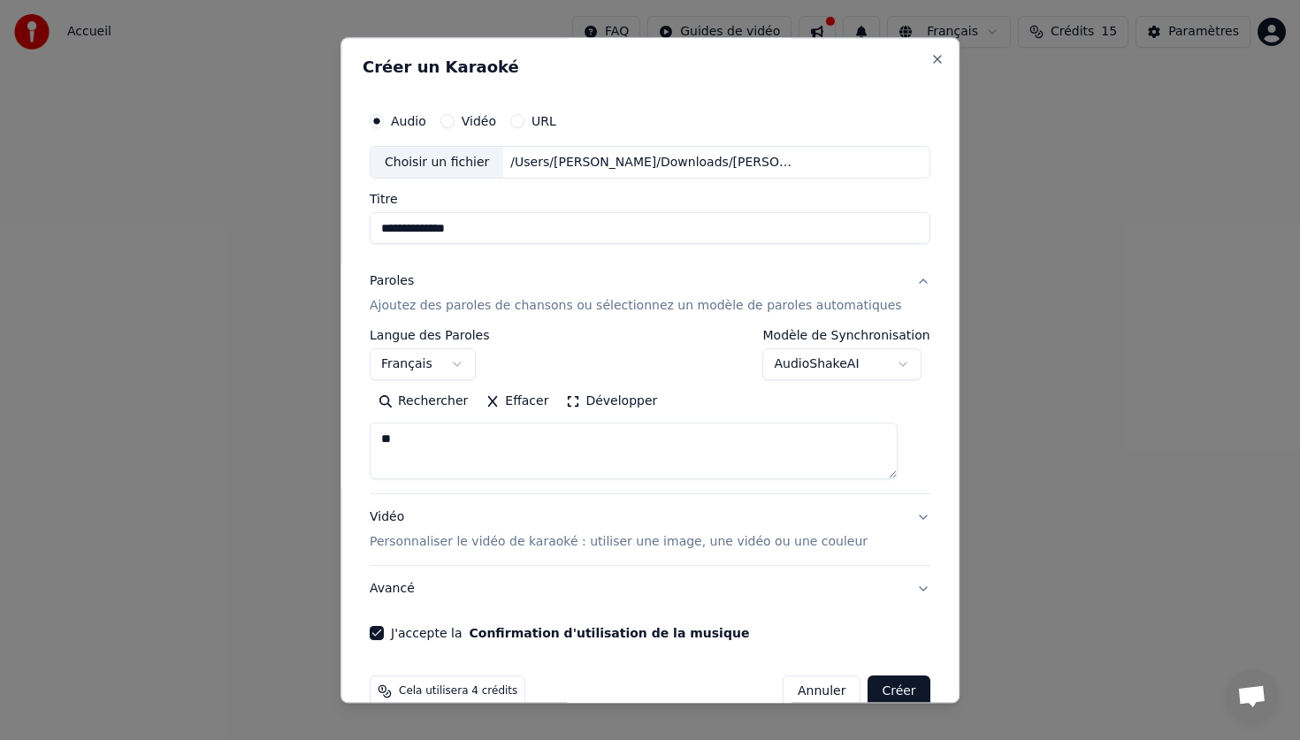
type textarea "*"
click at [434, 460] on textarea "**********" at bounding box center [634, 452] width 528 height 57
click at [583, 469] on textarea "**********" at bounding box center [634, 452] width 528 height 57
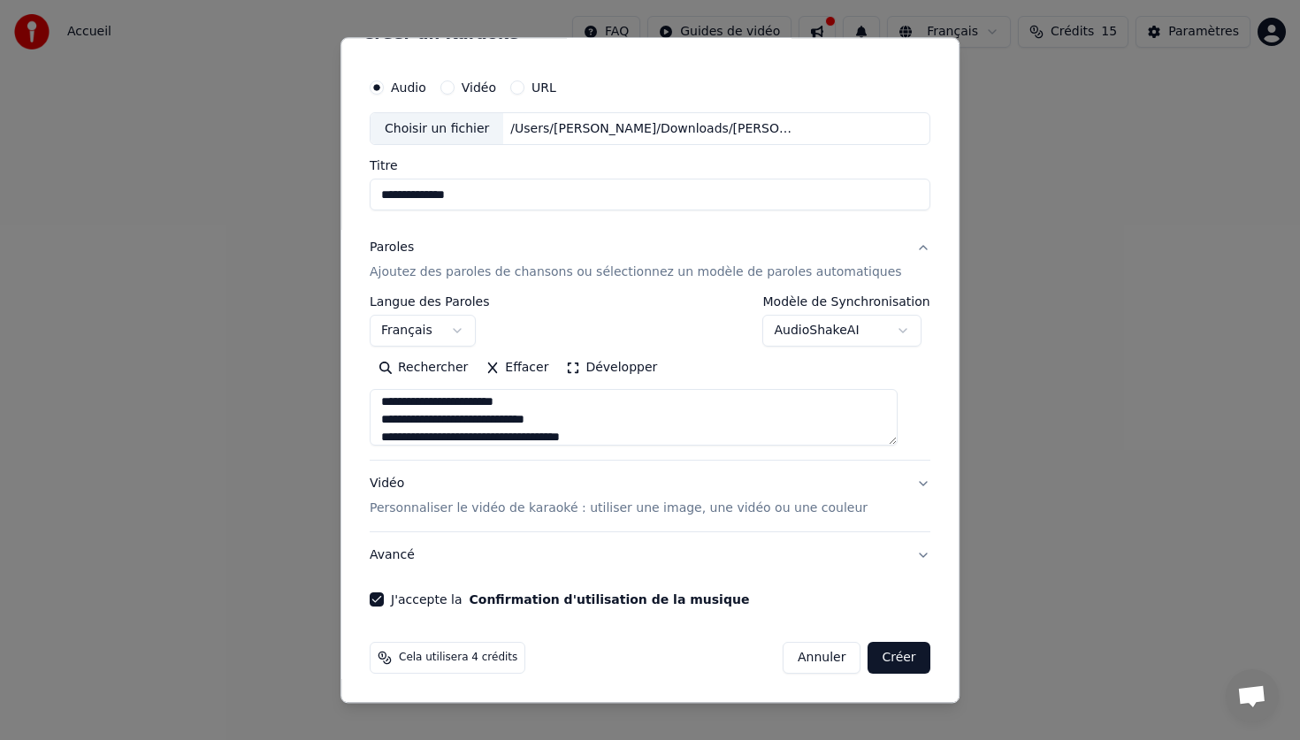
type textarea "**********"
click at [876, 650] on button "Créer" at bounding box center [899, 659] width 62 height 32
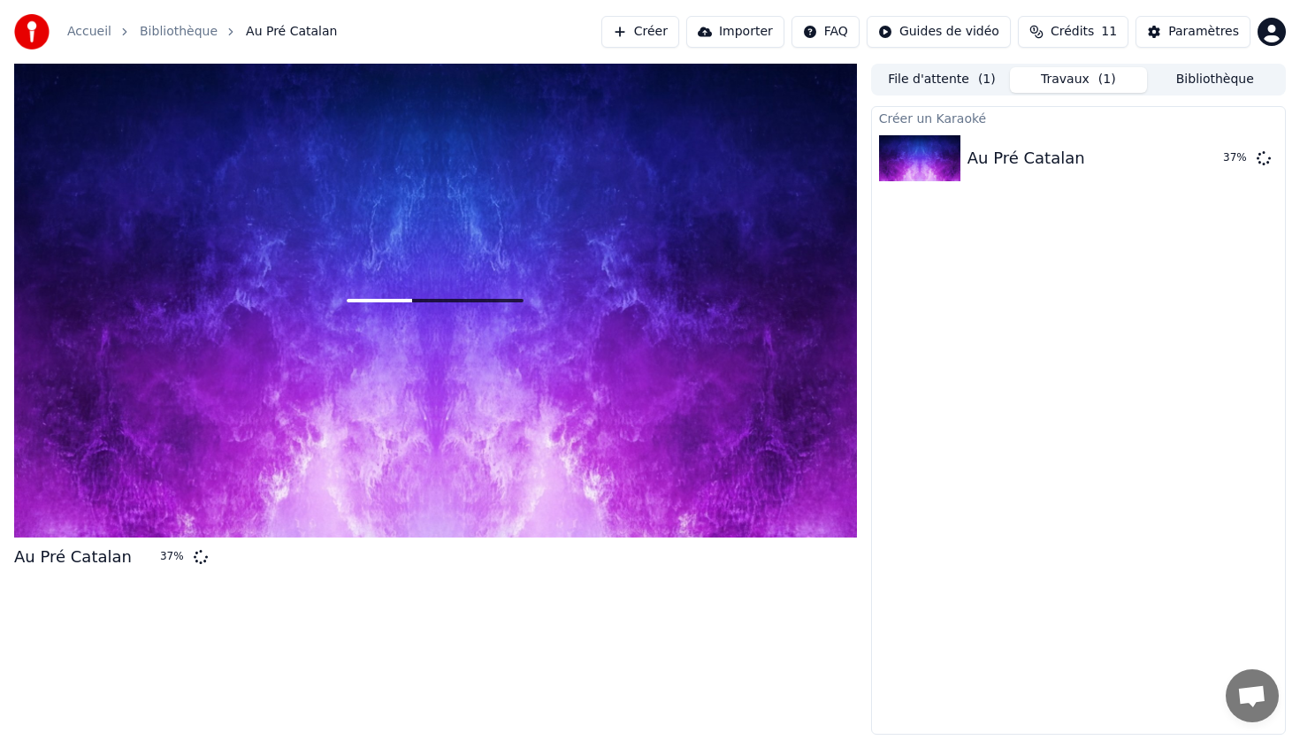
click at [966, 76] on button "File d'attente ( 1 )" at bounding box center [942, 80] width 136 height 26
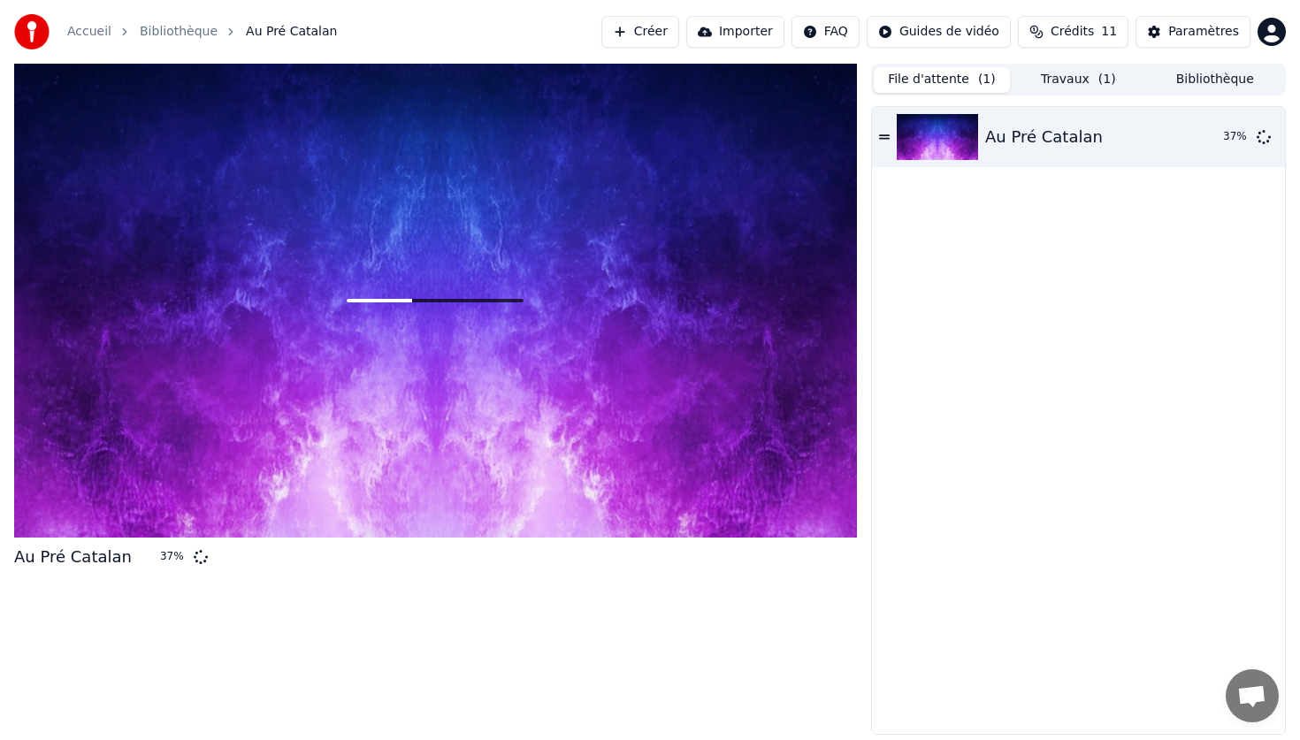
click at [1185, 74] on button "Bibliothèque" at bounding box center [1215, 80] width 136 height 26
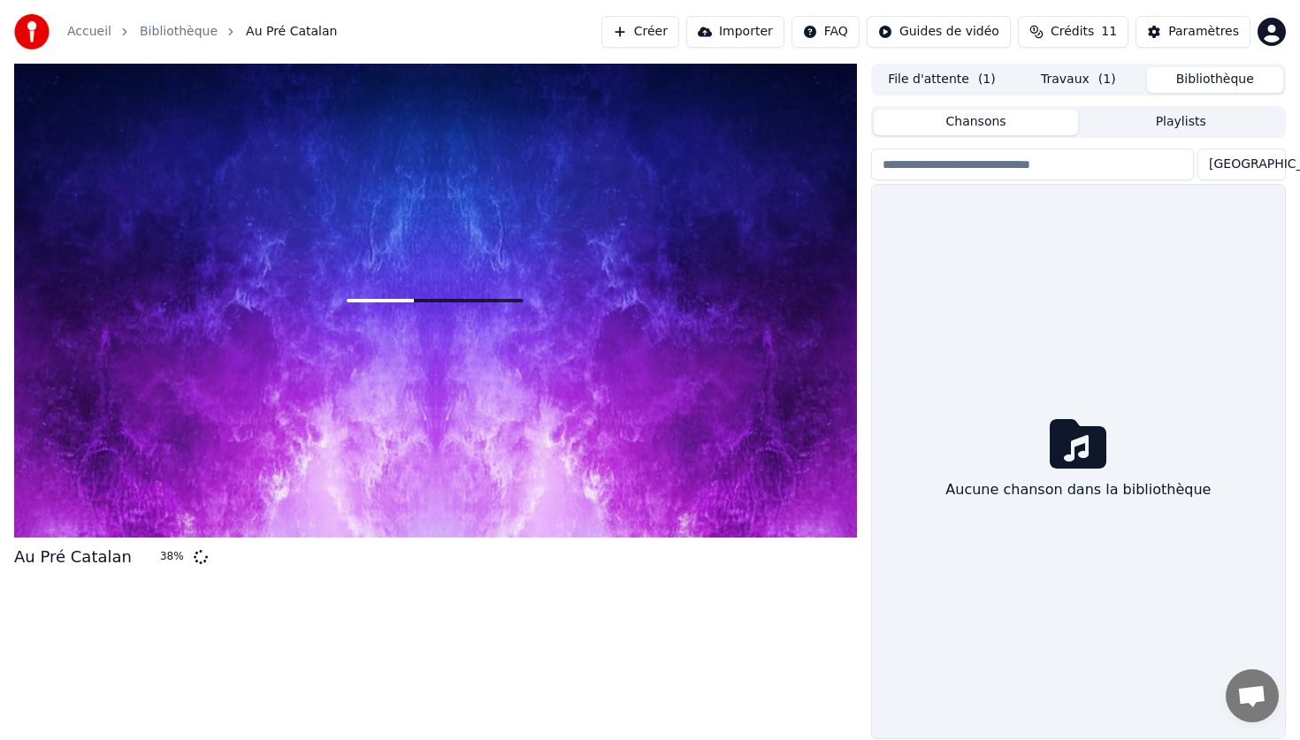
click at [1091, 74] on button "Travaux ( 1 )" at bounding box center [1078, 80] width 136 height 26
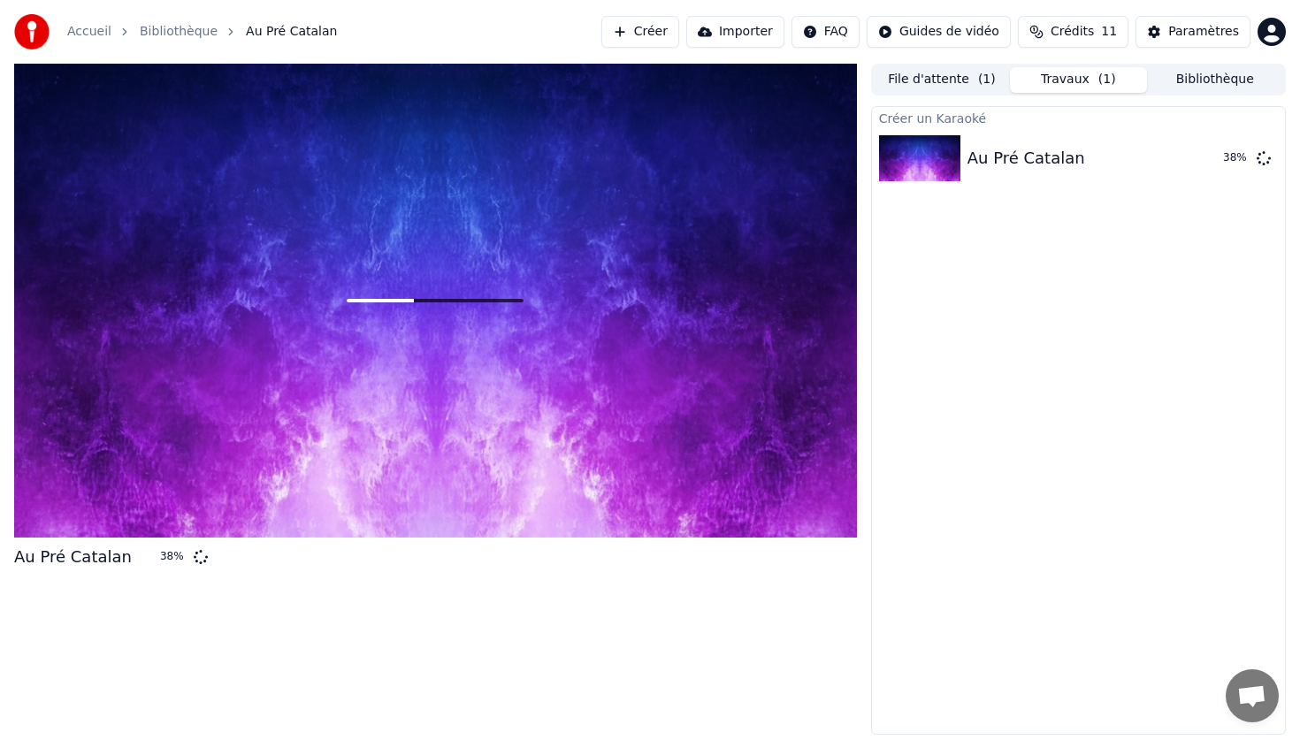
click at [1192, 76] on button "Bibliothèque" at bounding box center [1215, 80] width 136 height 26
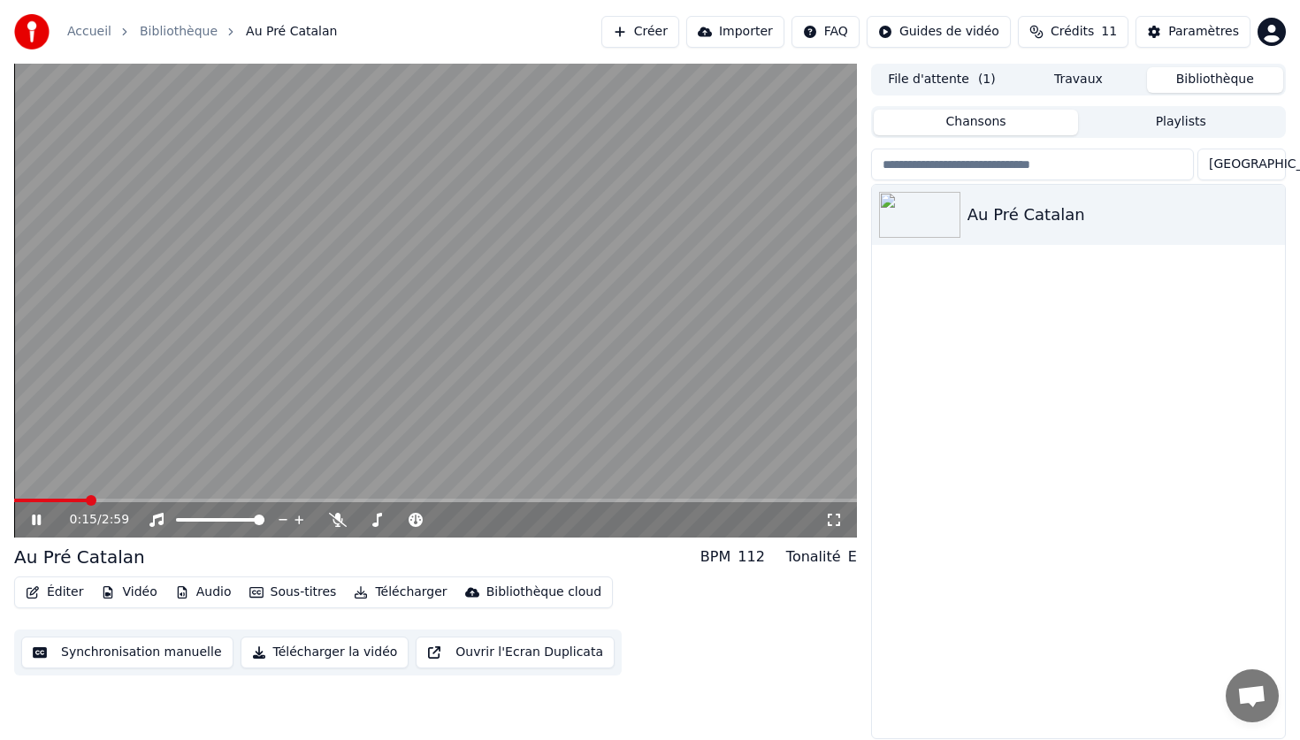
click at [139, 660] on button "Synchronisation manuelle" at bounding box center [127, 653] width 212 height 32
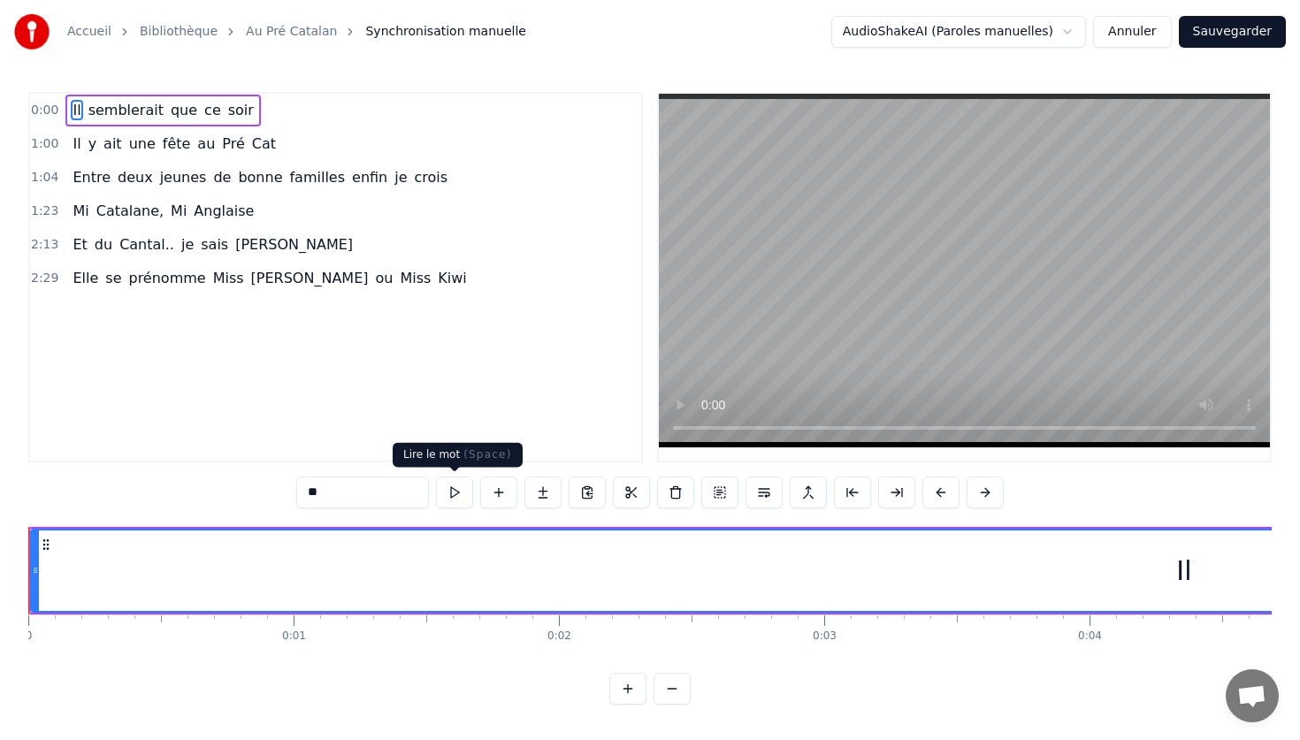
click at [451, 500] on button at bounding box center [454, 493] width 37 height 32
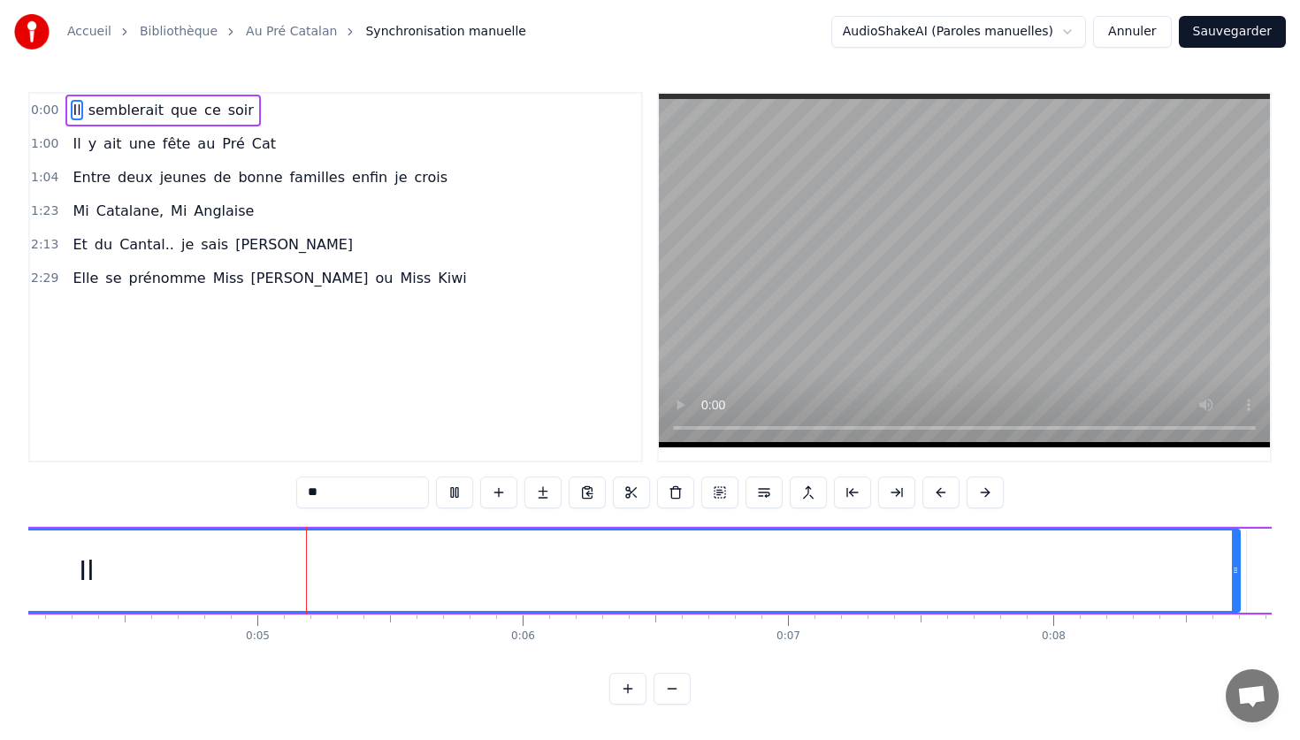
scroll to position [0, 1103]
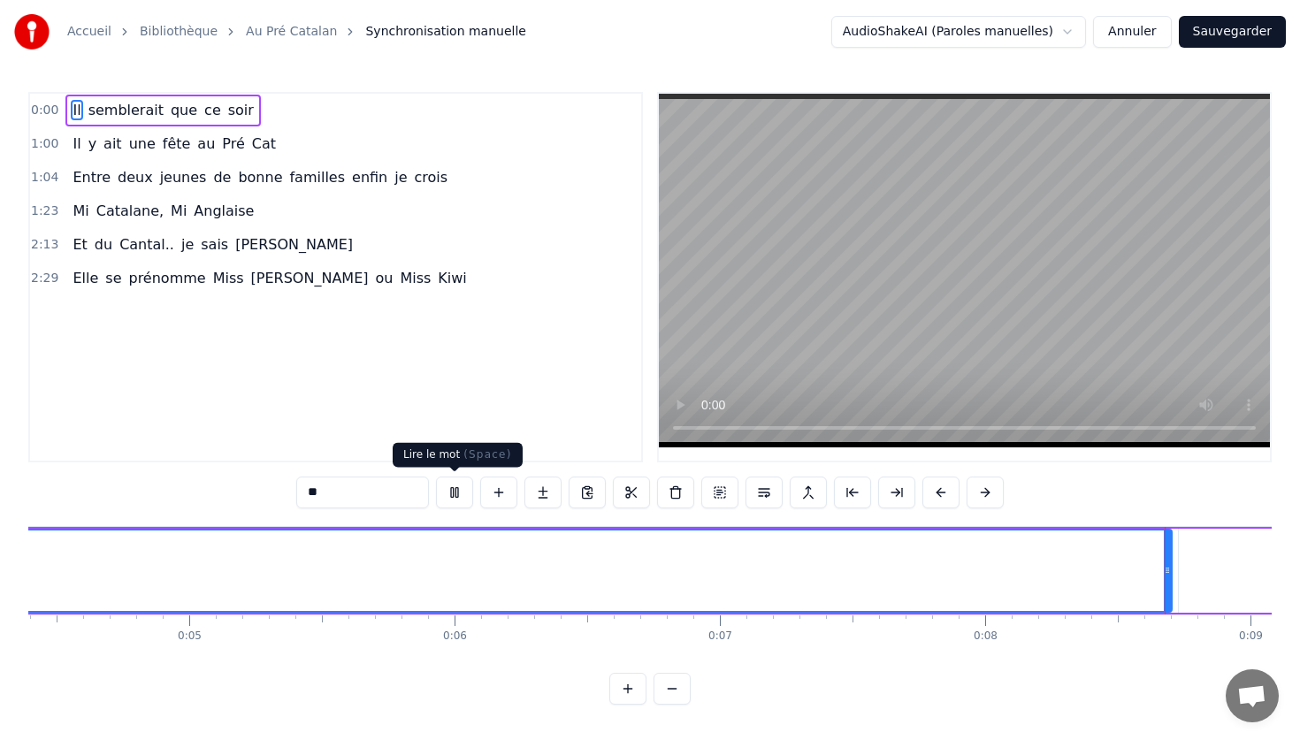
click at [436, 477] on button at bounding box center [454, 493] width 37 height 32
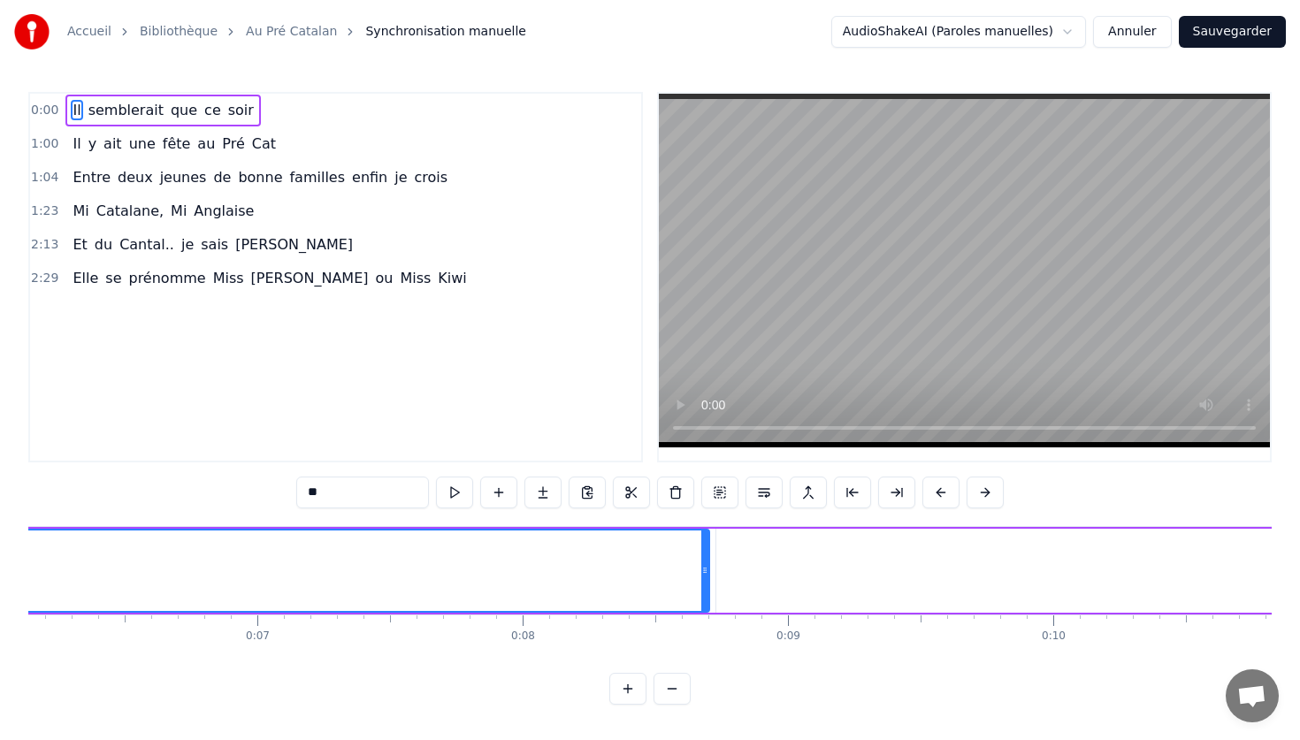
scroll to position [0, 1645]
type input "**********"
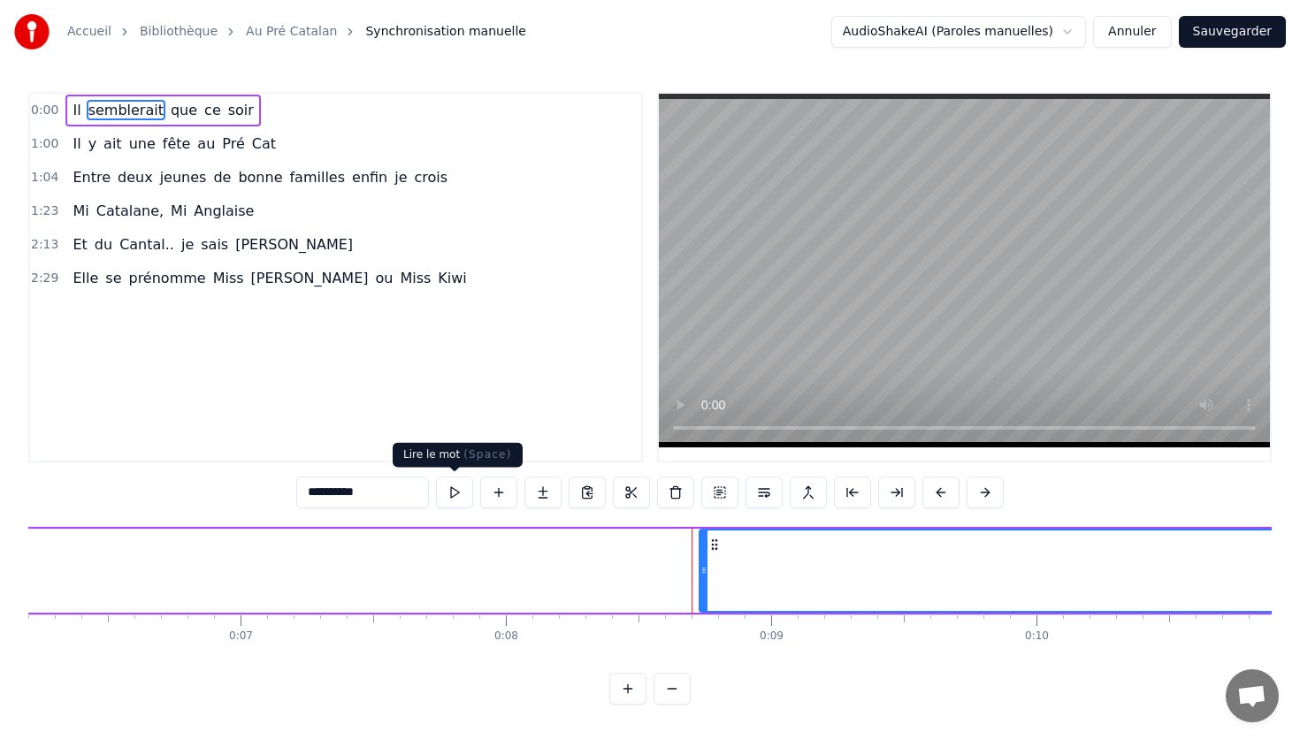
click at [462, 494] on button at bounding box center [454, 493] width 37 height 32
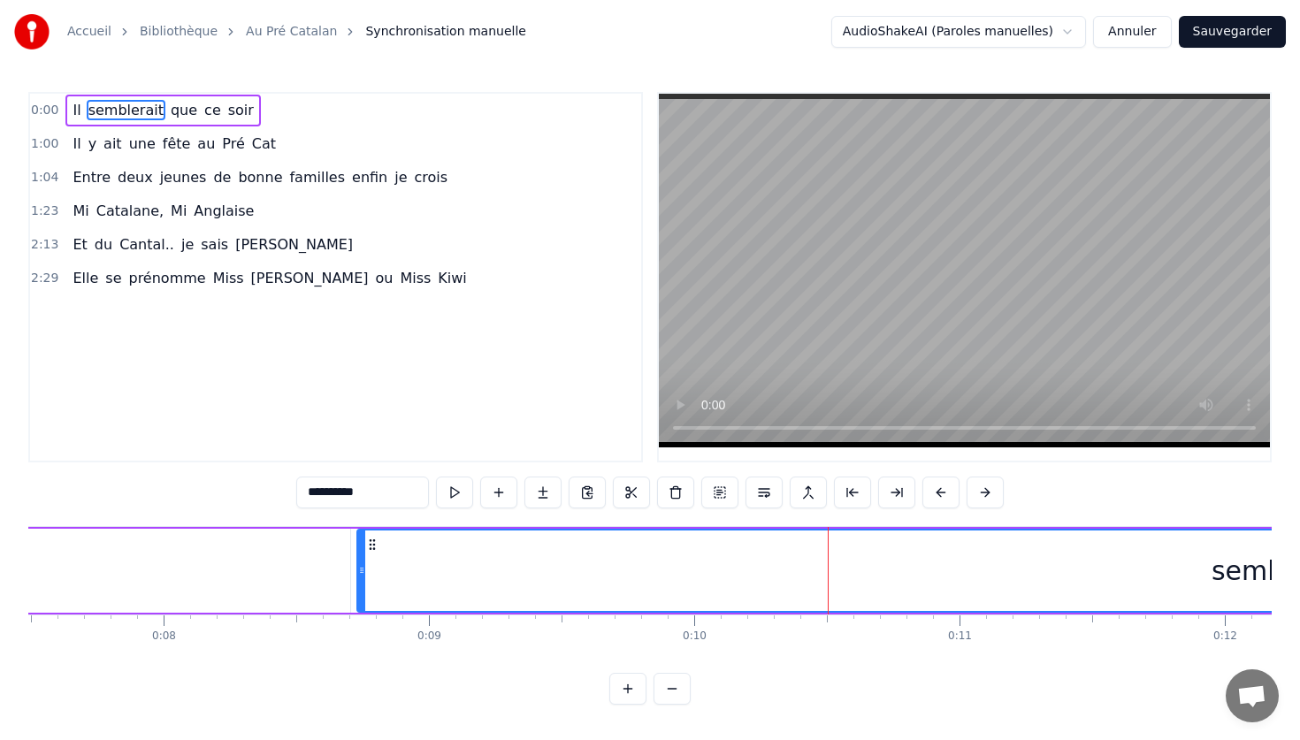
click at [717, 555] on div "semblerait" at bounding box center [1282, 571] width 1848 height 80
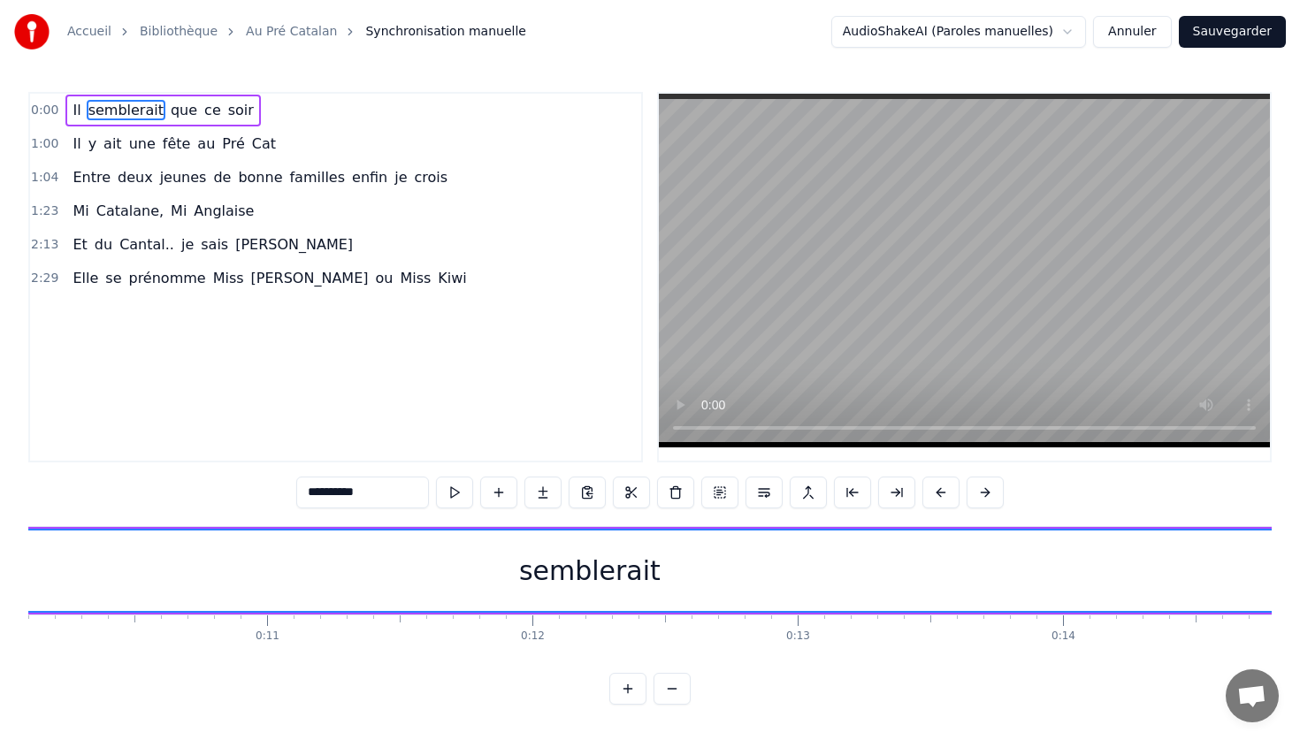
scroll to position [0, 2737]
click at [551, 558] on div "semblerait" at bounding box center [531, 571] width 141 height 40
click at [41, 109] on span "0:00" at bounding box center [44, 111] width 27 height 18
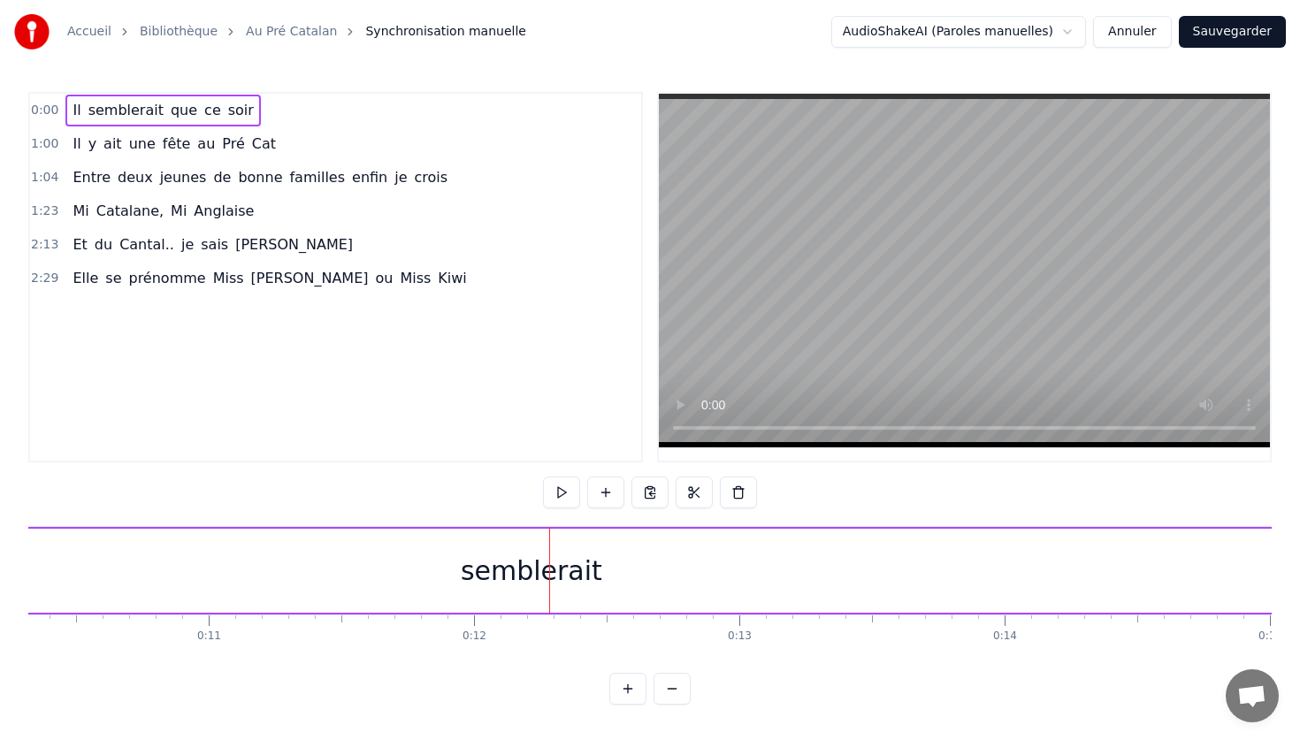
click at [41, 109] on span "0:00" at bounding box center [44, 111] width 27 height 18
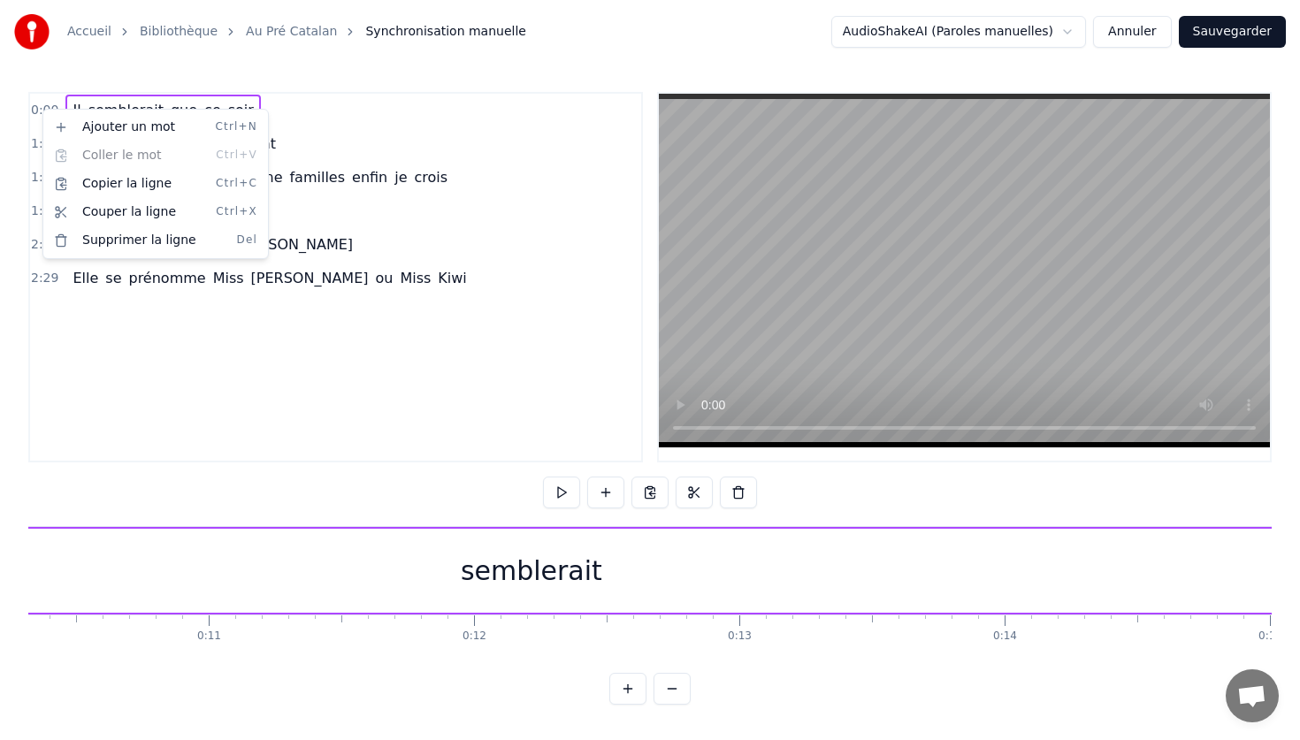
click at [439, 265] on html "Accueil Bibliothèque Au Pré Catalan Synchronisation manuelle AudioShakeAI (Paro…" at bounding box center [650, 366] width 1300 height 733
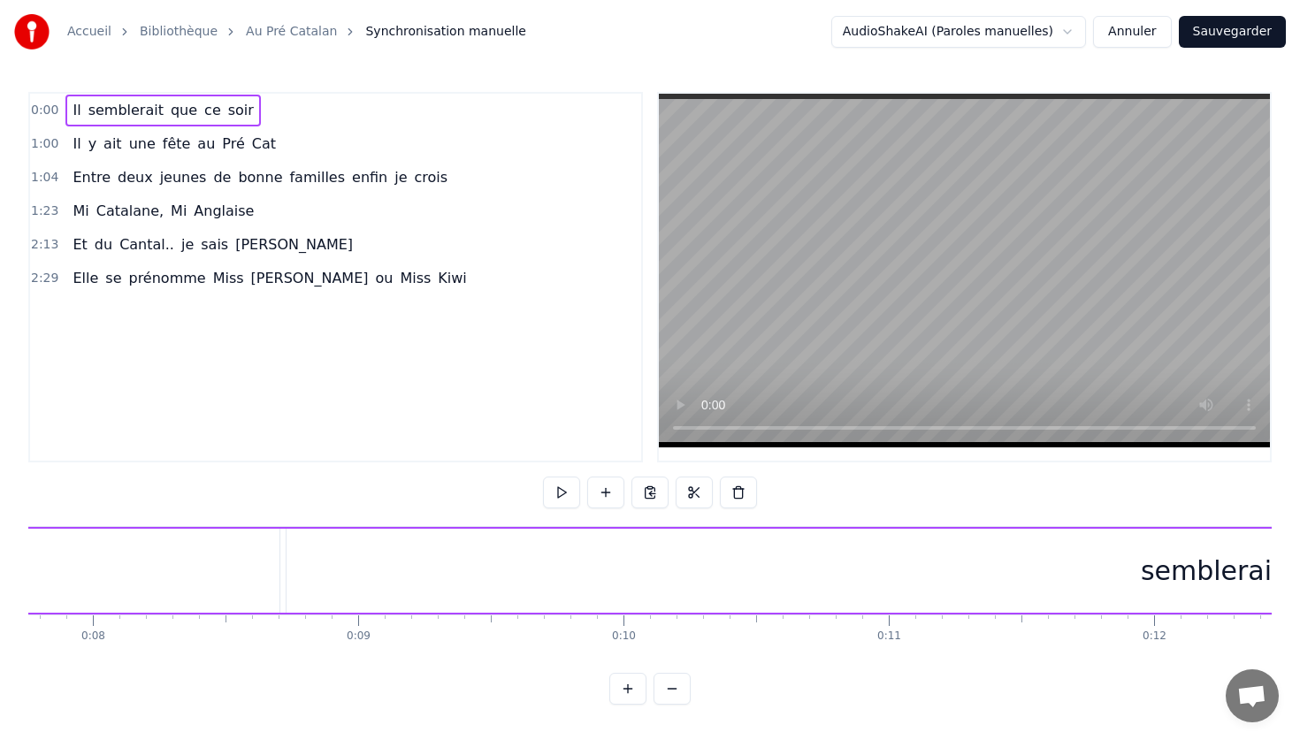
scroll to position [0, 1935]
click at [890, 349] on video at bounding box center [964, 271] width 611 height 354
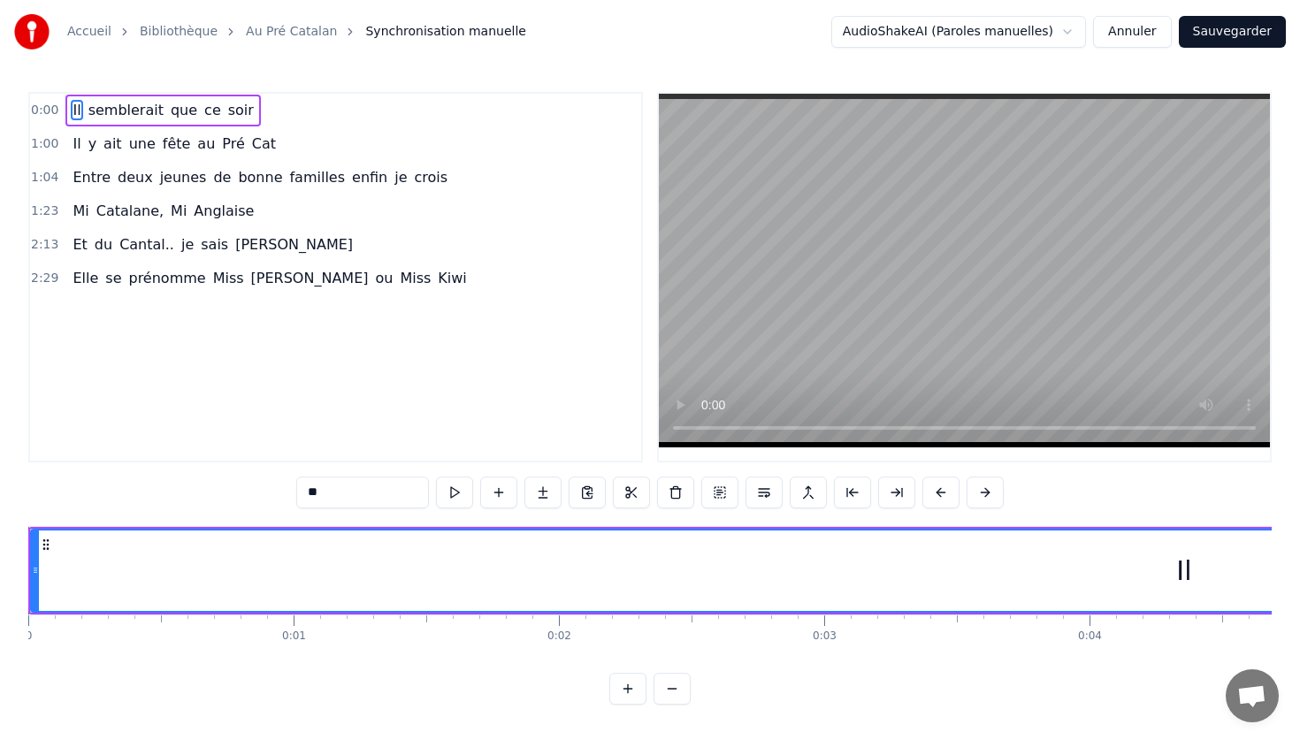
scroll to position [0, 1]
click at [42, 548] on icon at bounding box center [45, 545] width 14 height 14
click at [33, 574] on icon at bounding box center [34, 570] width 7 height 14
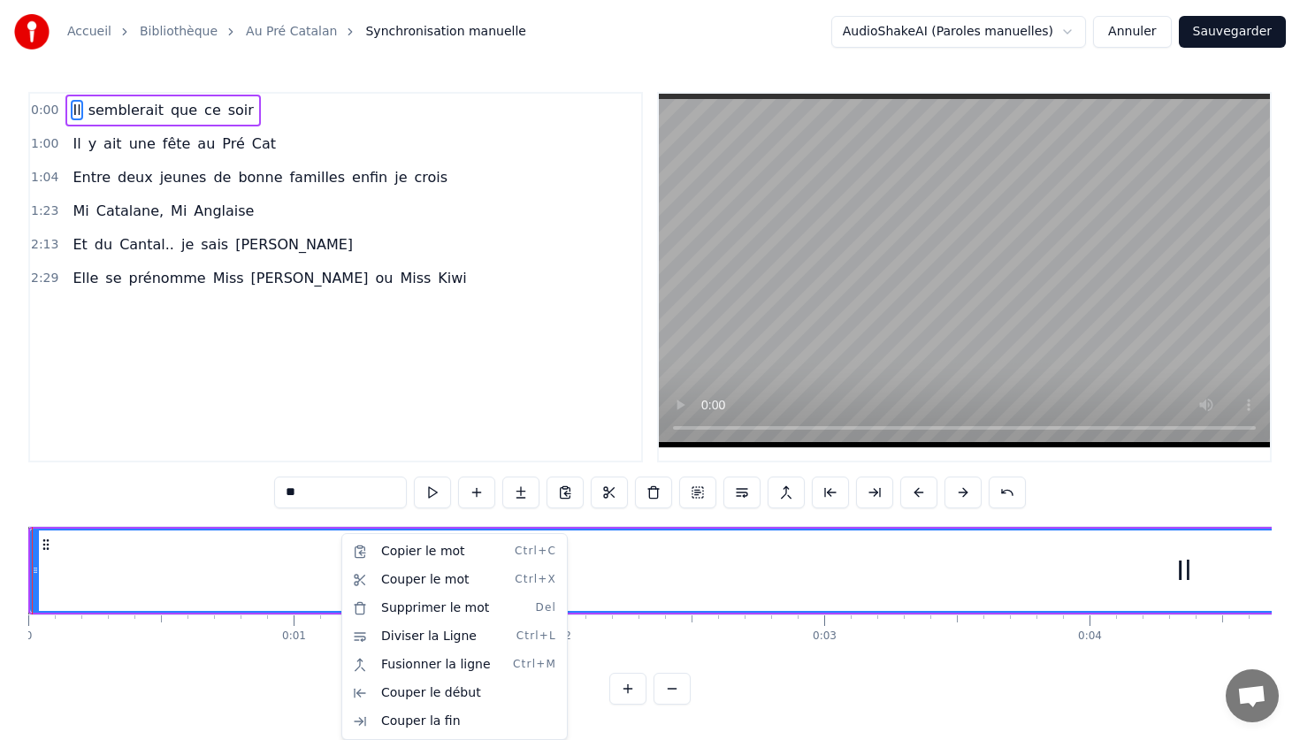
click at [303, 494] on html "Accueil Bibliothèque Au Pré Catalan Synchronisation manuelle AudioShakeAI (Paro…" at bounding box center [650, 366] width 1300 height 733
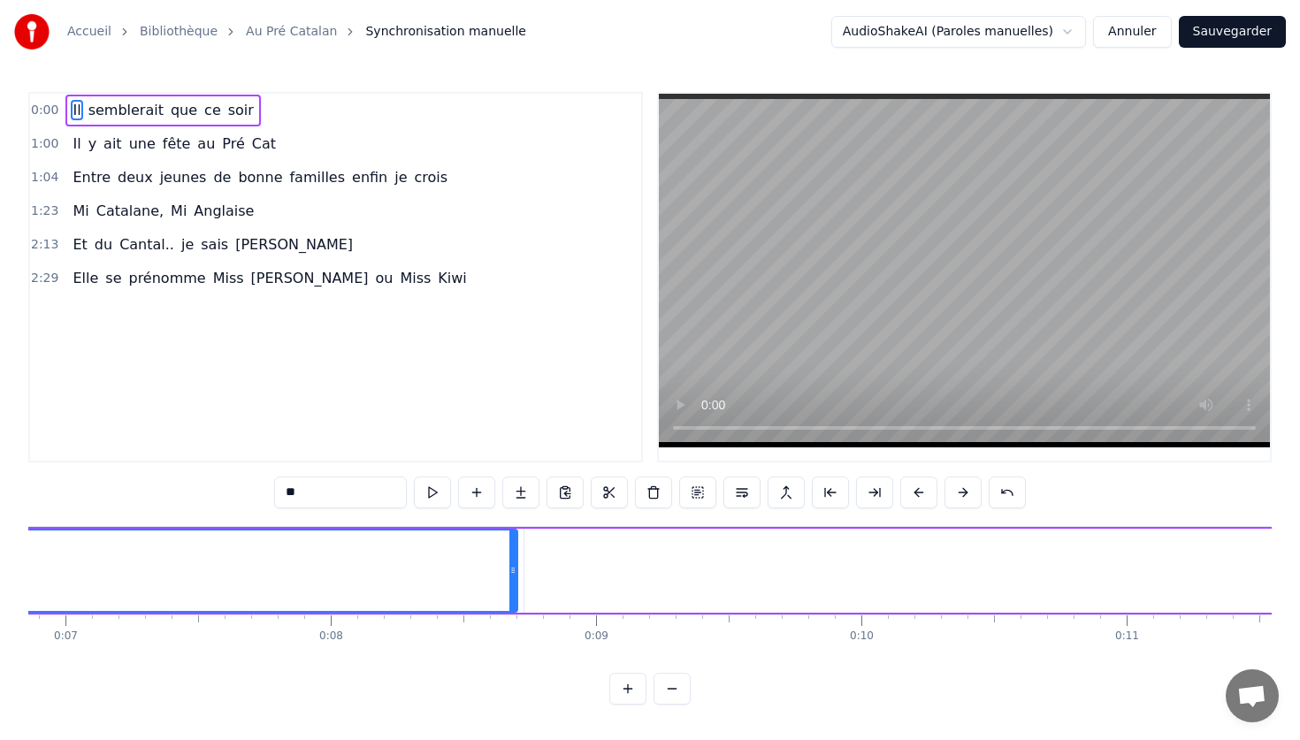
scroll to position [0, 1806]
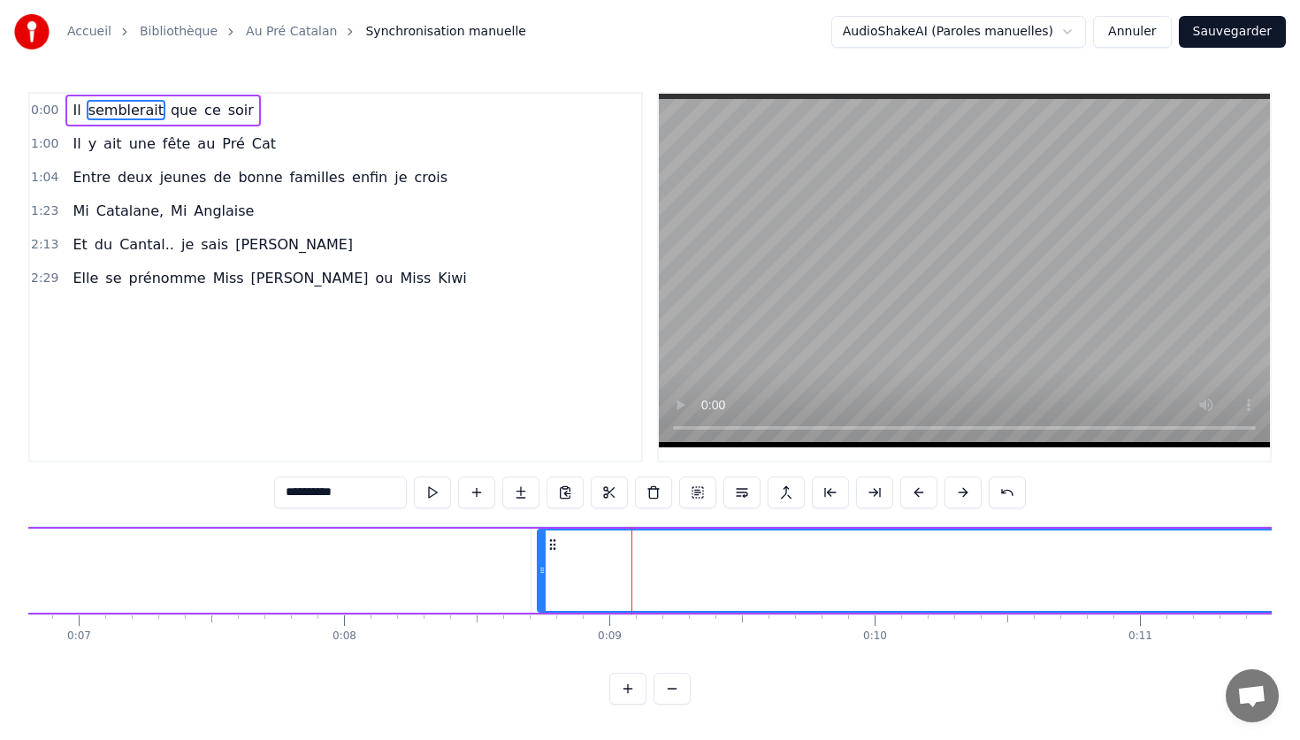
click at [282, 497] on input "**********" at bounding box center [340, 493] width 133 height 32
type input "*"
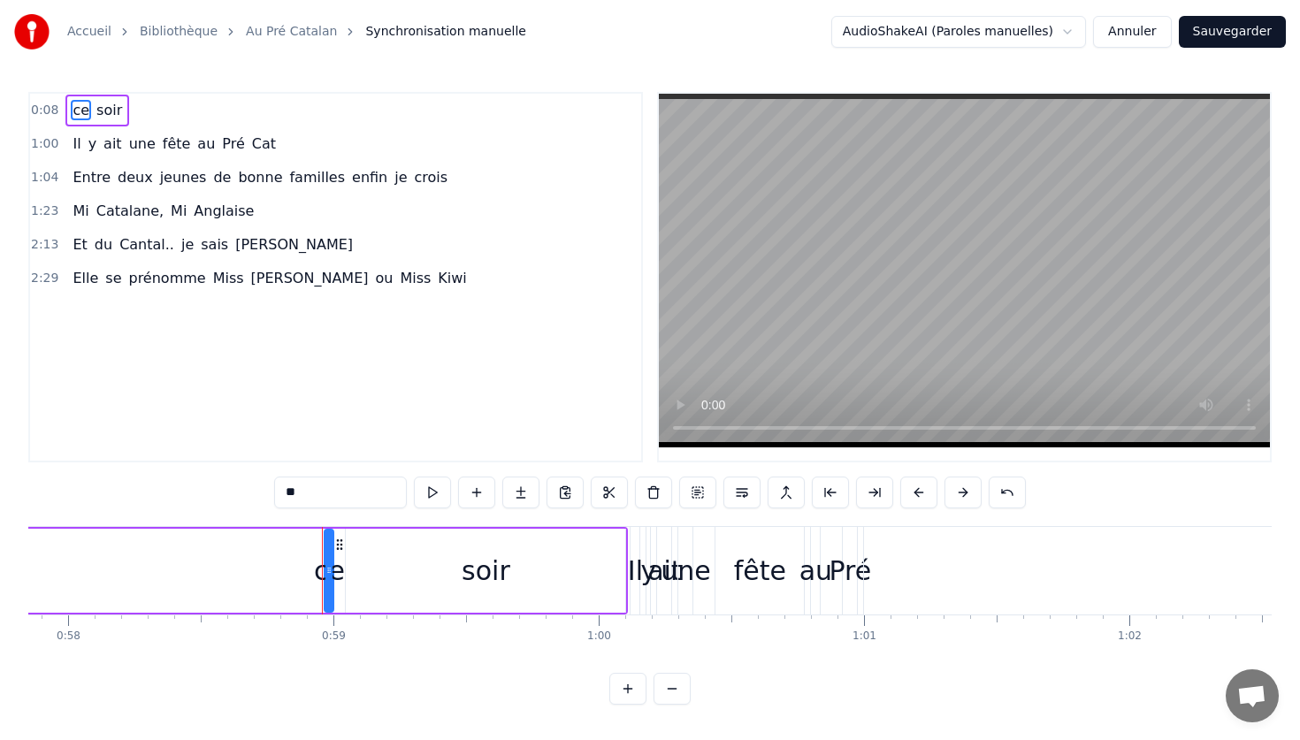
scroll to position [0, 15550]
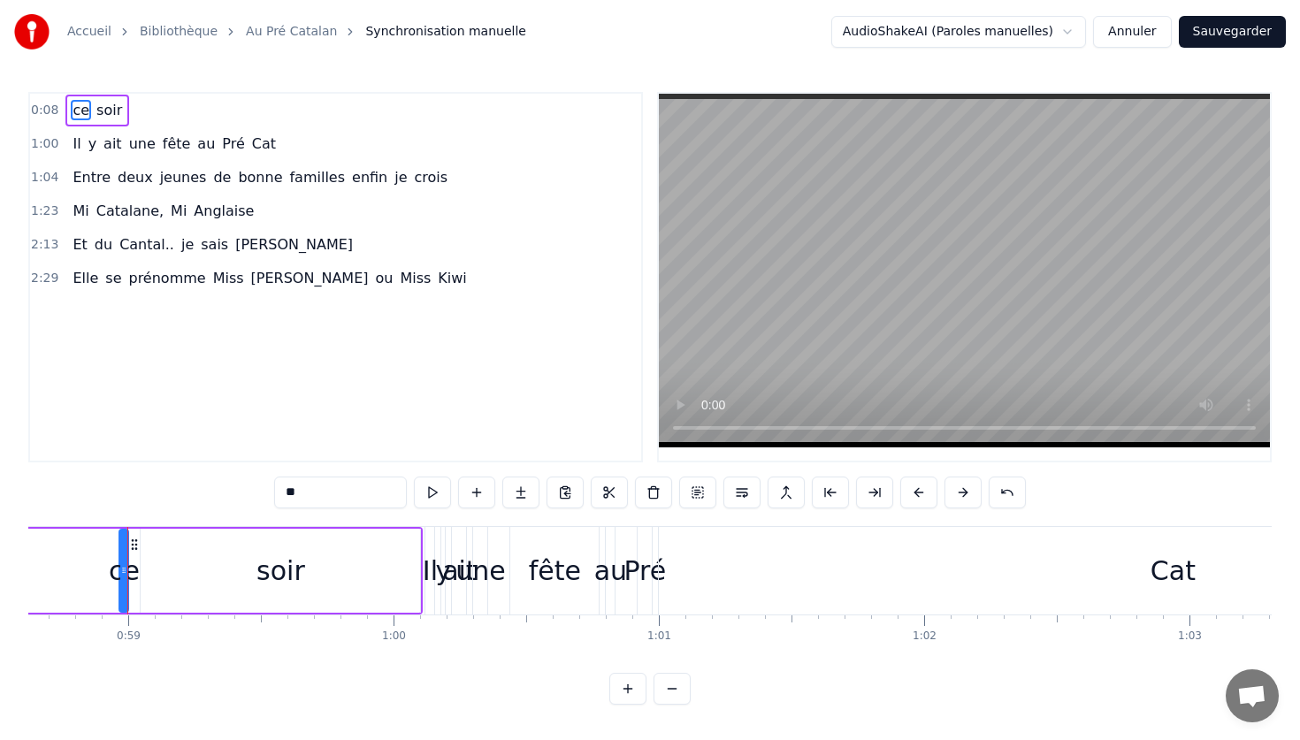
click at [133, 560] on div "ce" at bounding box center [124, 571] width 31 height 40
click at [222, 573] on div "soir" at bounding box center [280, 571] width 279 height 84
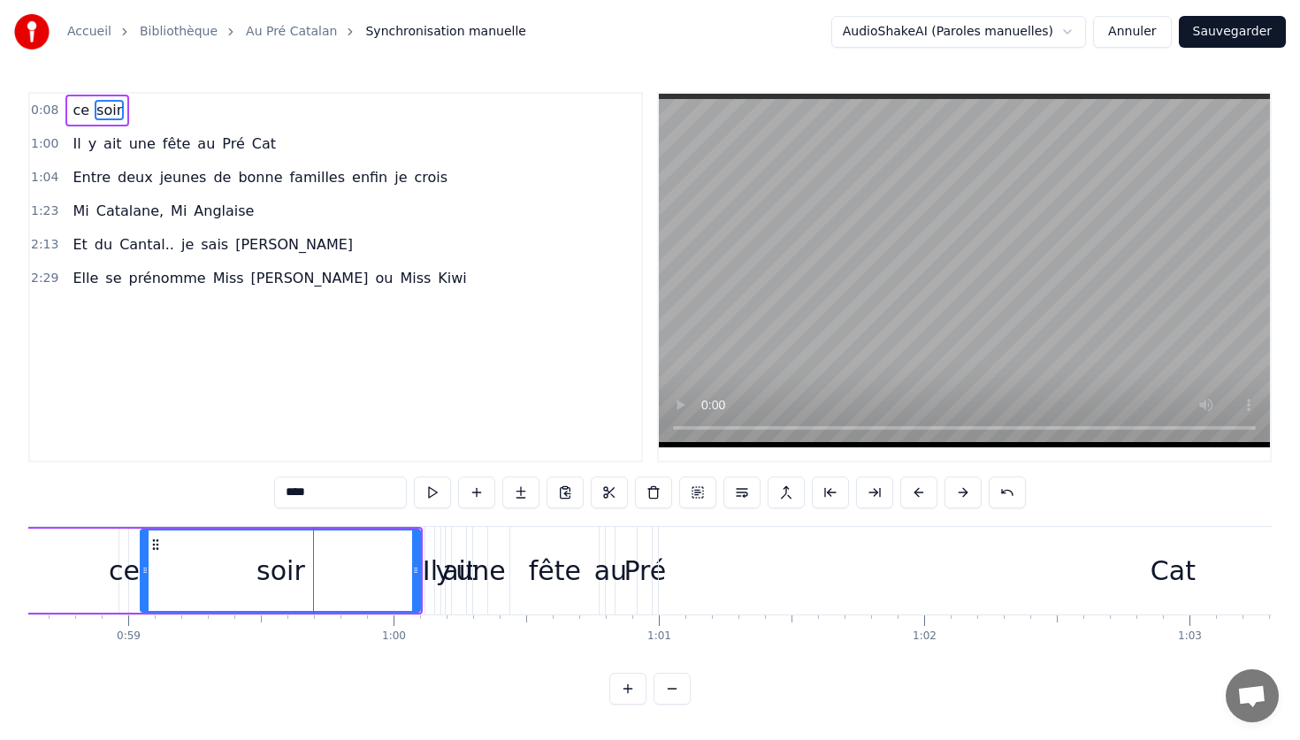
click at [84, 113] on span "ce" at bounding box center [81, 110] width 20 height 20
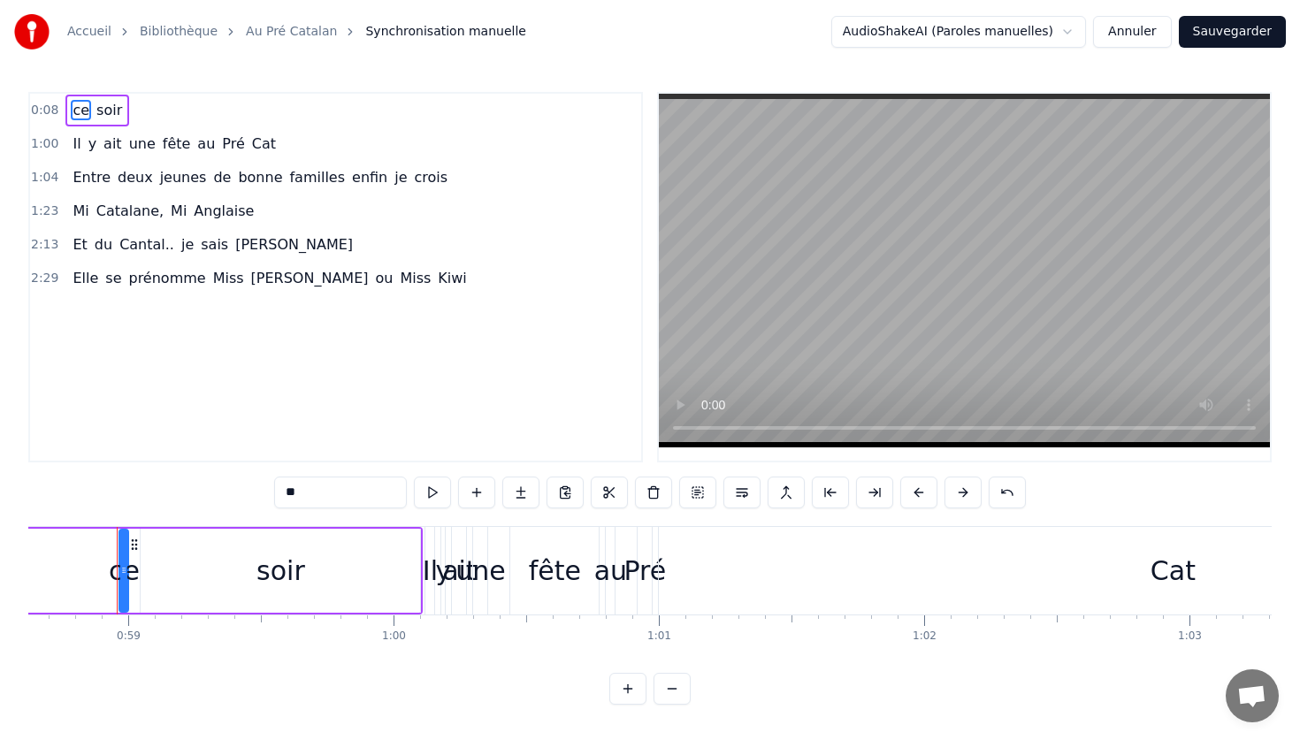
click at [84, 113] on span "ce" at bounding box center [81, 110] width 20 height 20
click at [95, 111] on span "soir" at bounding box center [109, 110] width 29 height 20
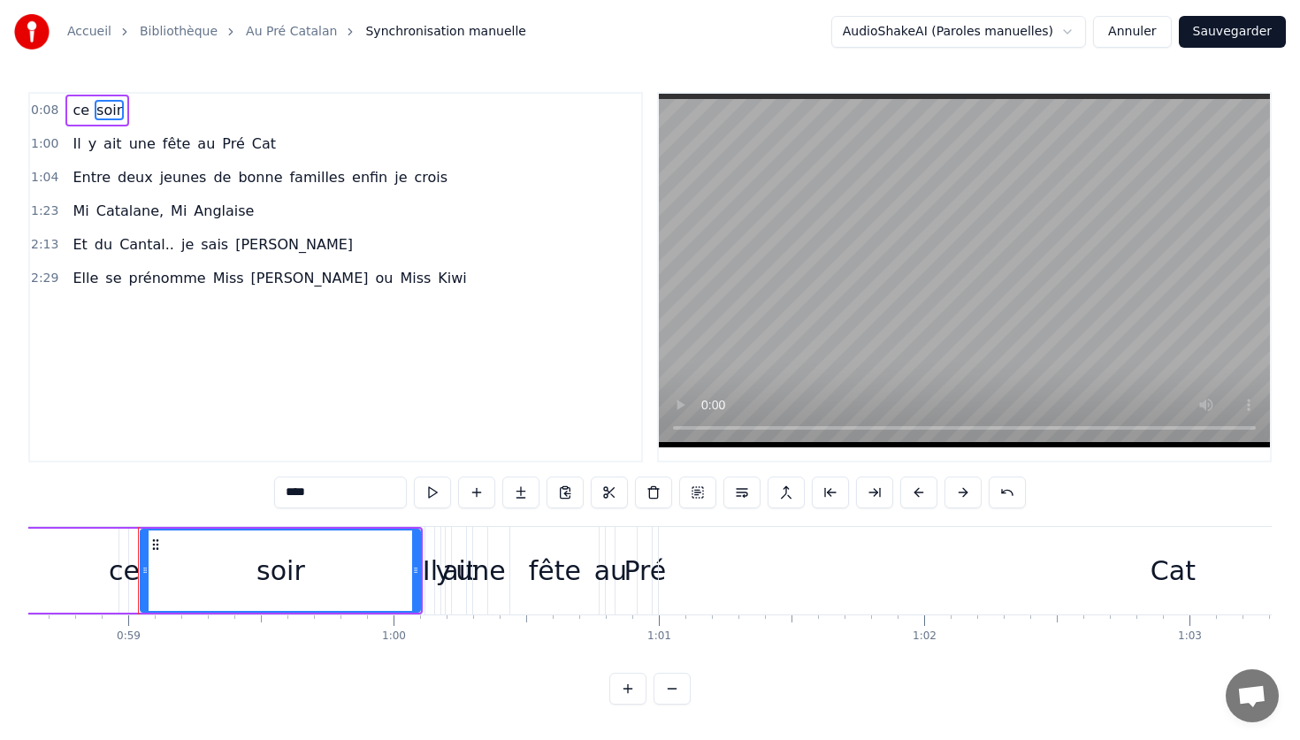
click at [95, 111] on span "soir" at bounding box center [109, 110] width 29 height 20
click at [88, 111] on span "ce" at bounding box center [81, 110] width 20 height 20
type input "**"
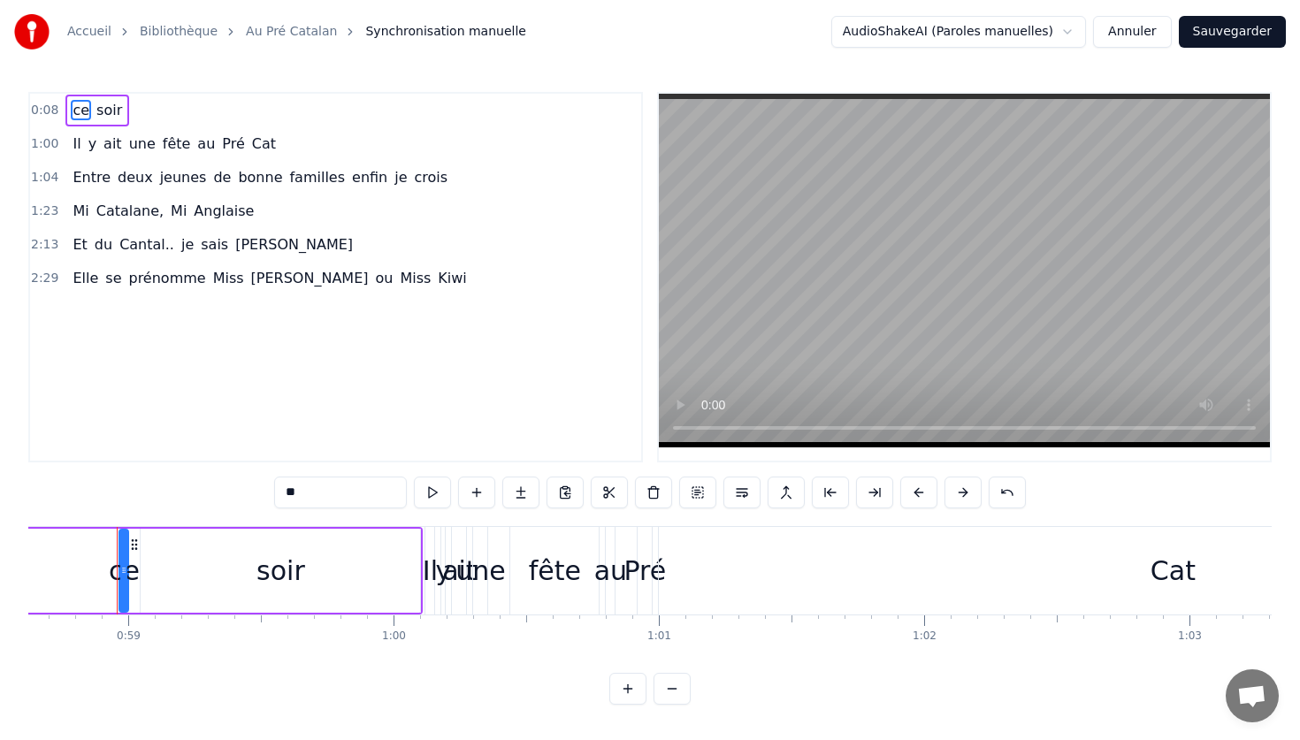
click at [82, 111] on span "ce" at bounding box center [81, 110] width 20 height 20
click at [48, 109] on span "0:08" at bounding box center [44, 111] width 27 height 18
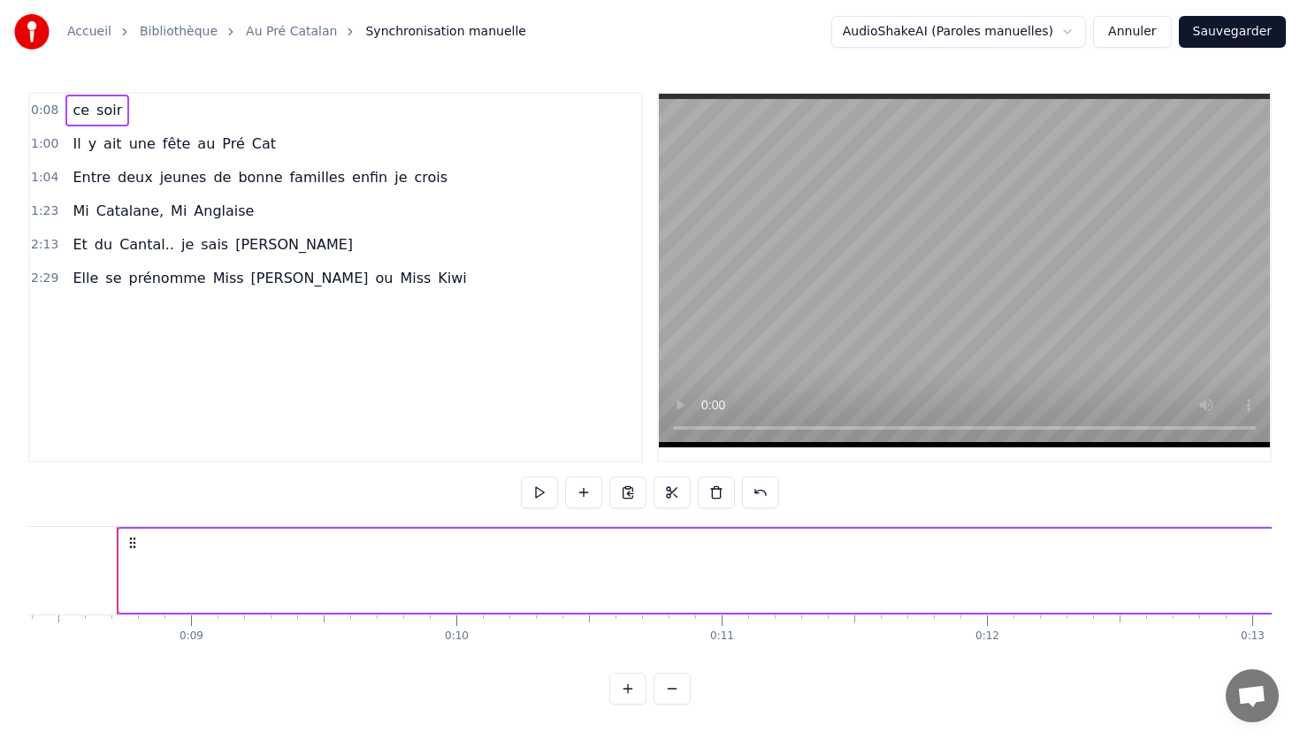
click at [74, 111] on span "ce" at bounding box center [81, 110] width 20 height 20
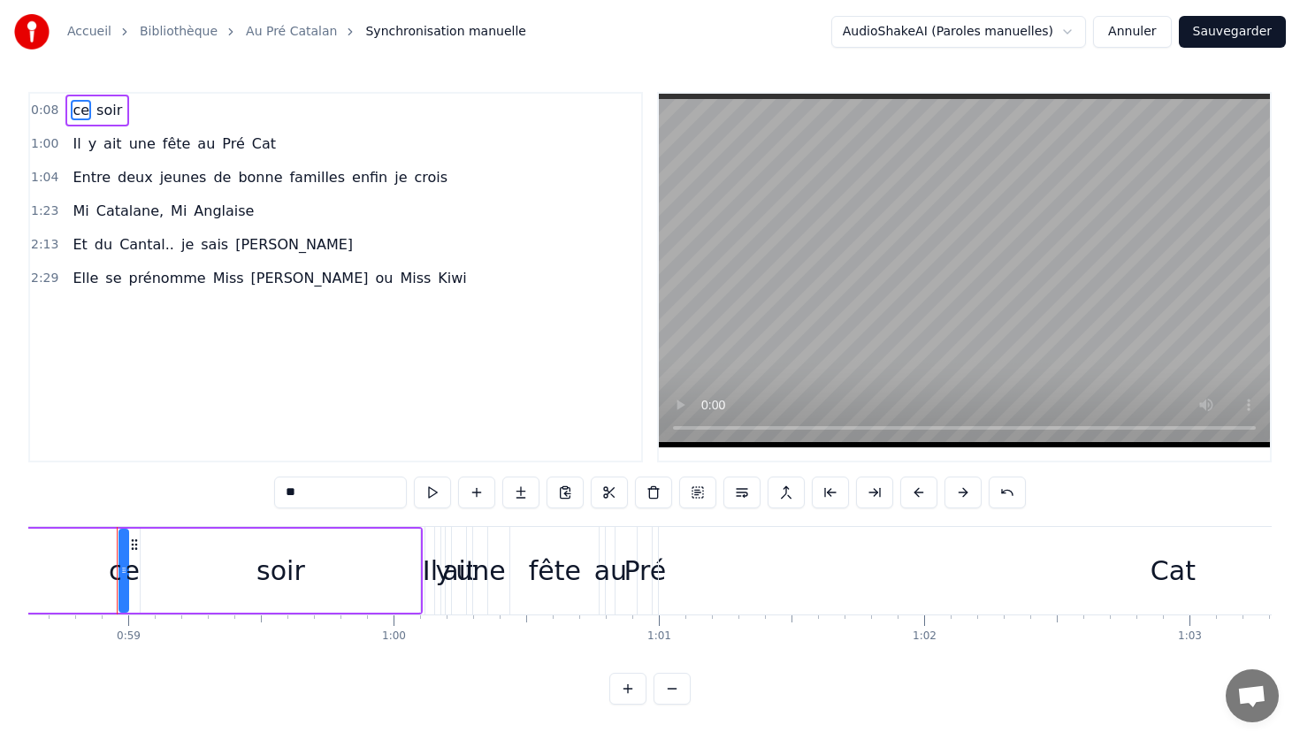
click at [1160, 35] on button "Annuler" at bounding box center [1132, 32] width 78 height 32
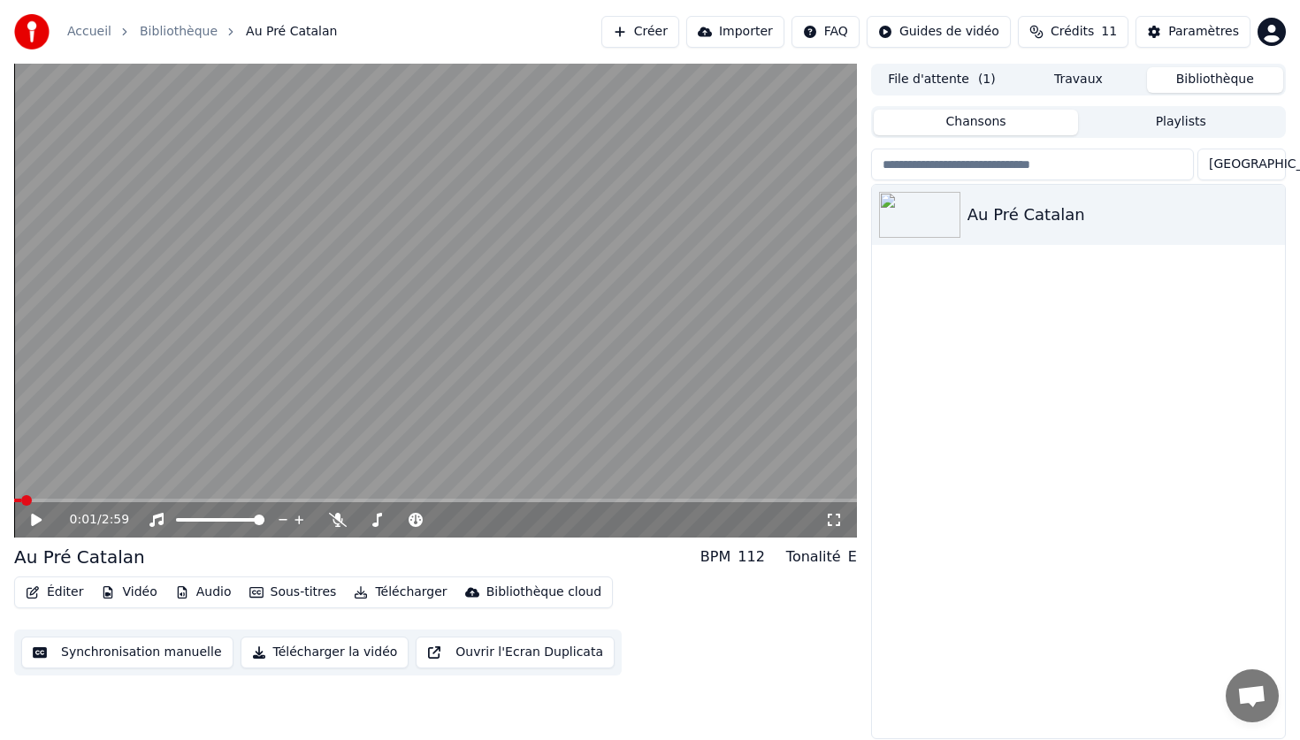
click at [60, 585] on button "Éditer" at bounding box center [55, 592] width 72 height 25
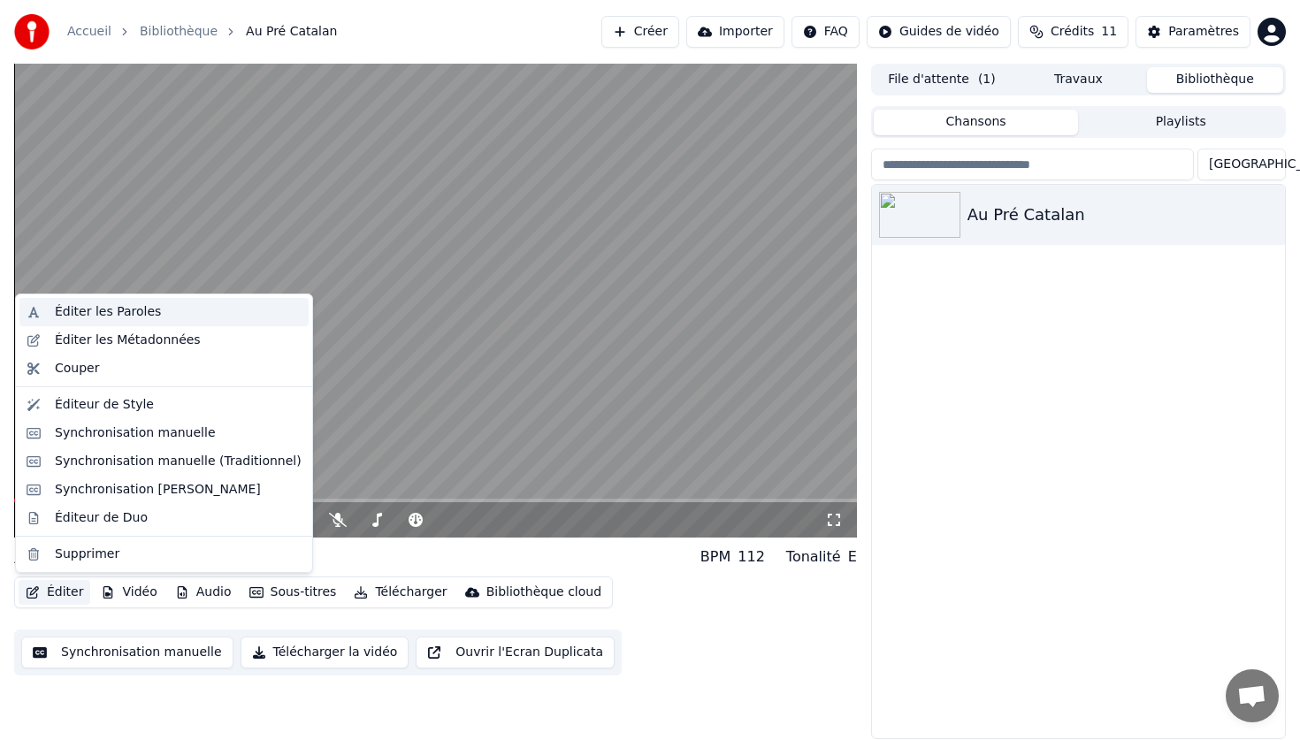
click at [105, 315] on div "Éditer les Paroles" at bounding box center [108, 312] width 106 height 18
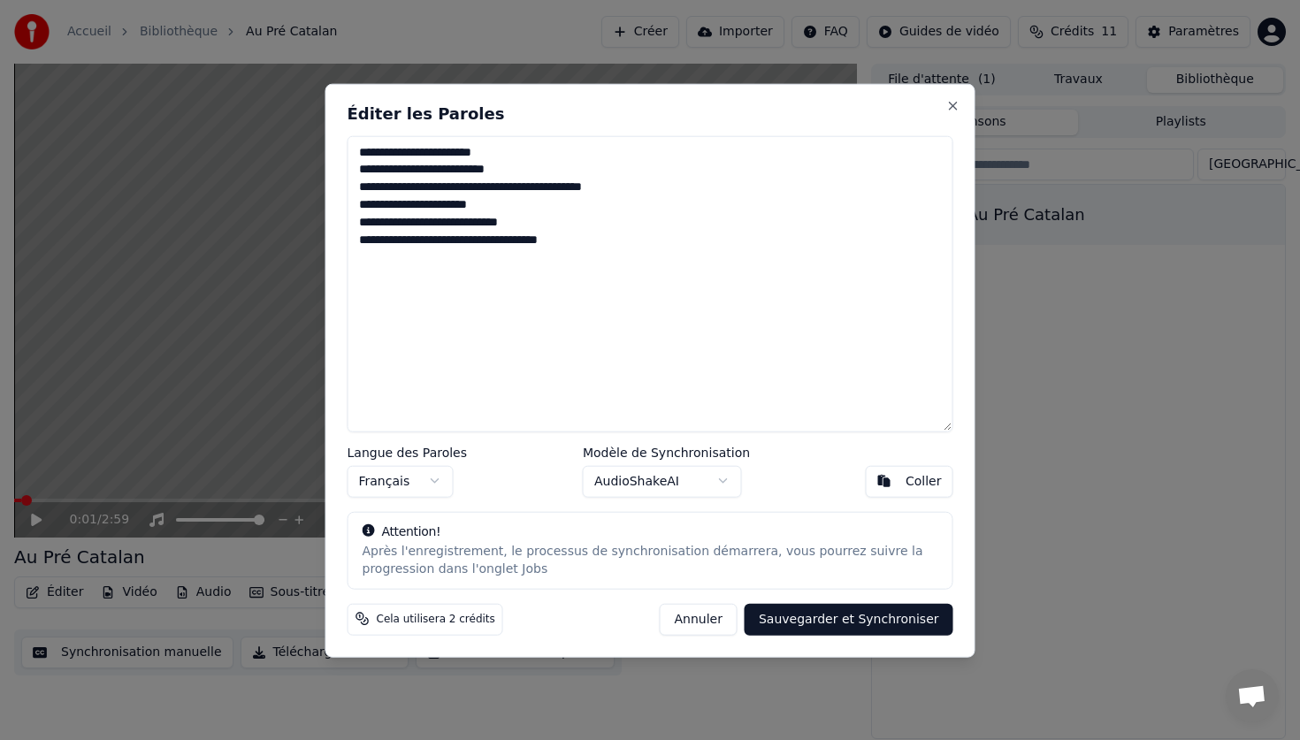
click at [608, 246] on textarea "**********" at bounding box center [650, 283] width 606 height 296
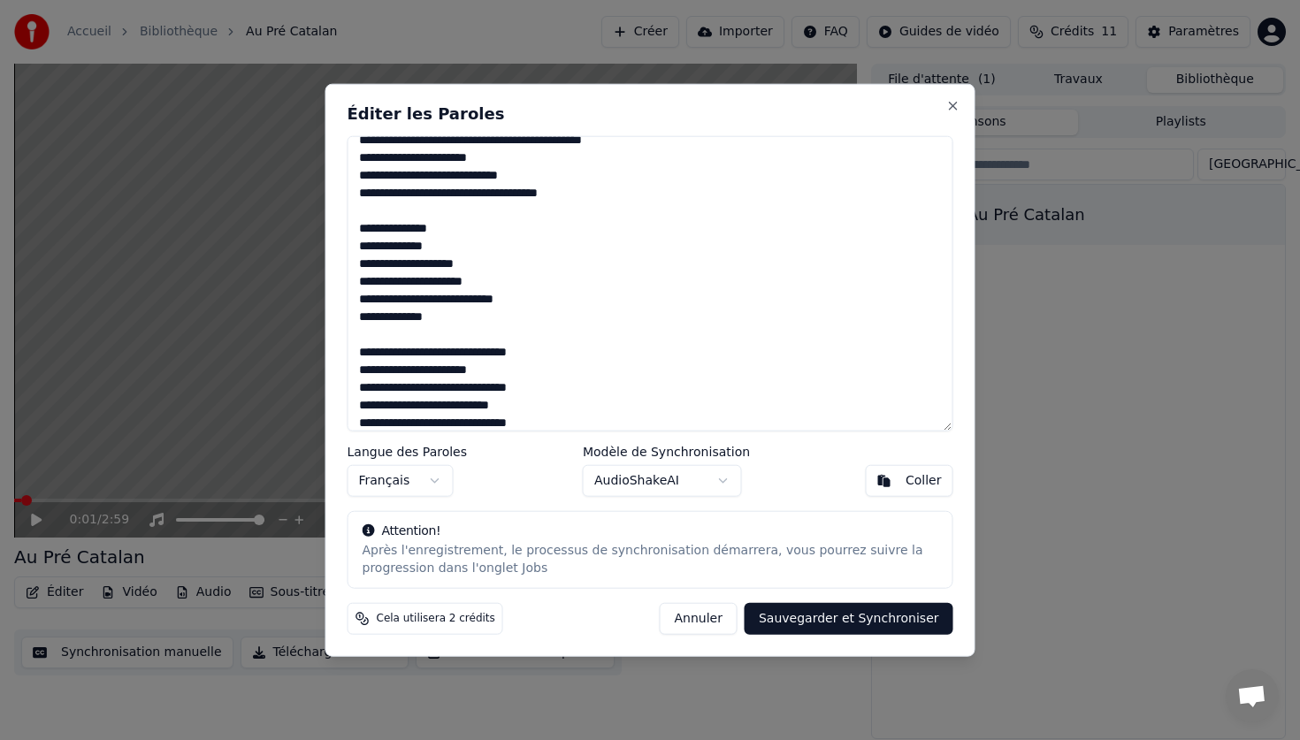
scroll to position [65, 0]
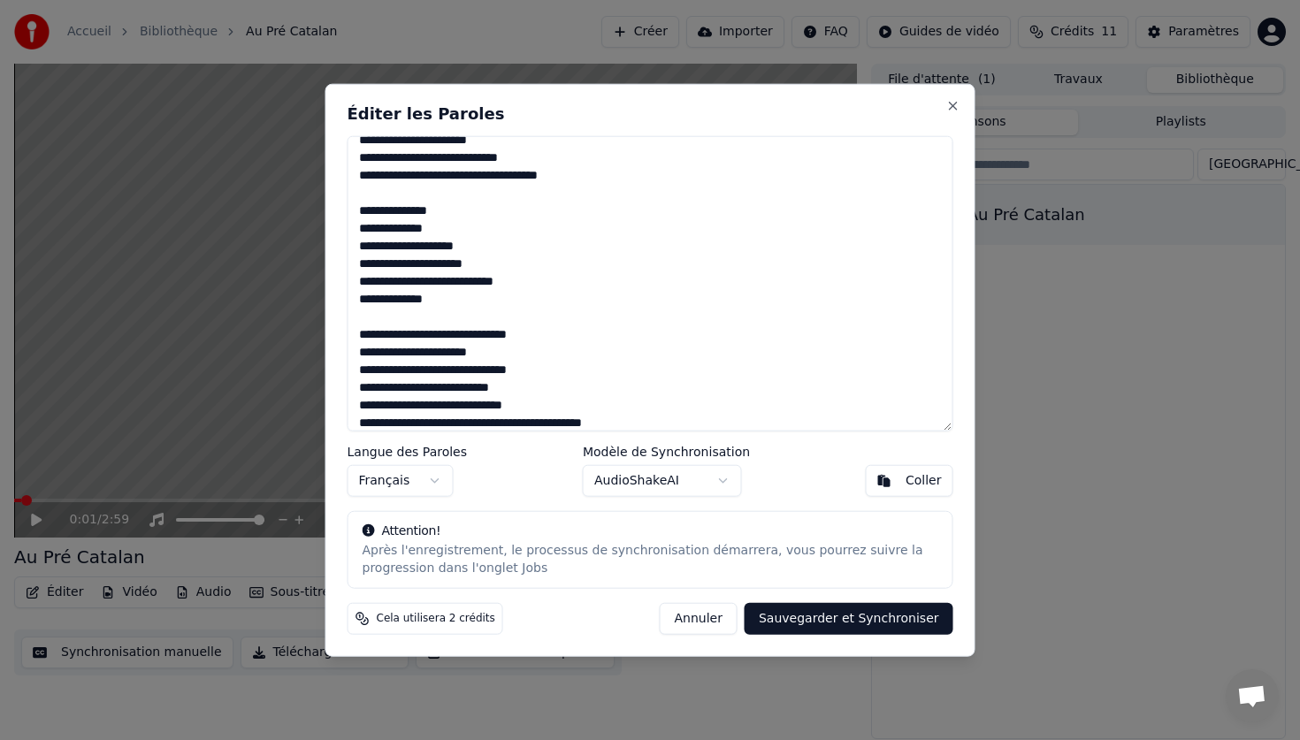
click at [466, 302] on textarea "**********" at bounding box center [650, 283] width 606 height 296
drag, startPoint x: 457, startPoint y: 302, endPoint x: 354, endPoint y: 218, distance: 132.7
click at [354, 218] on textarea "**********" at bounding box center [650, 283] width 606 height 296
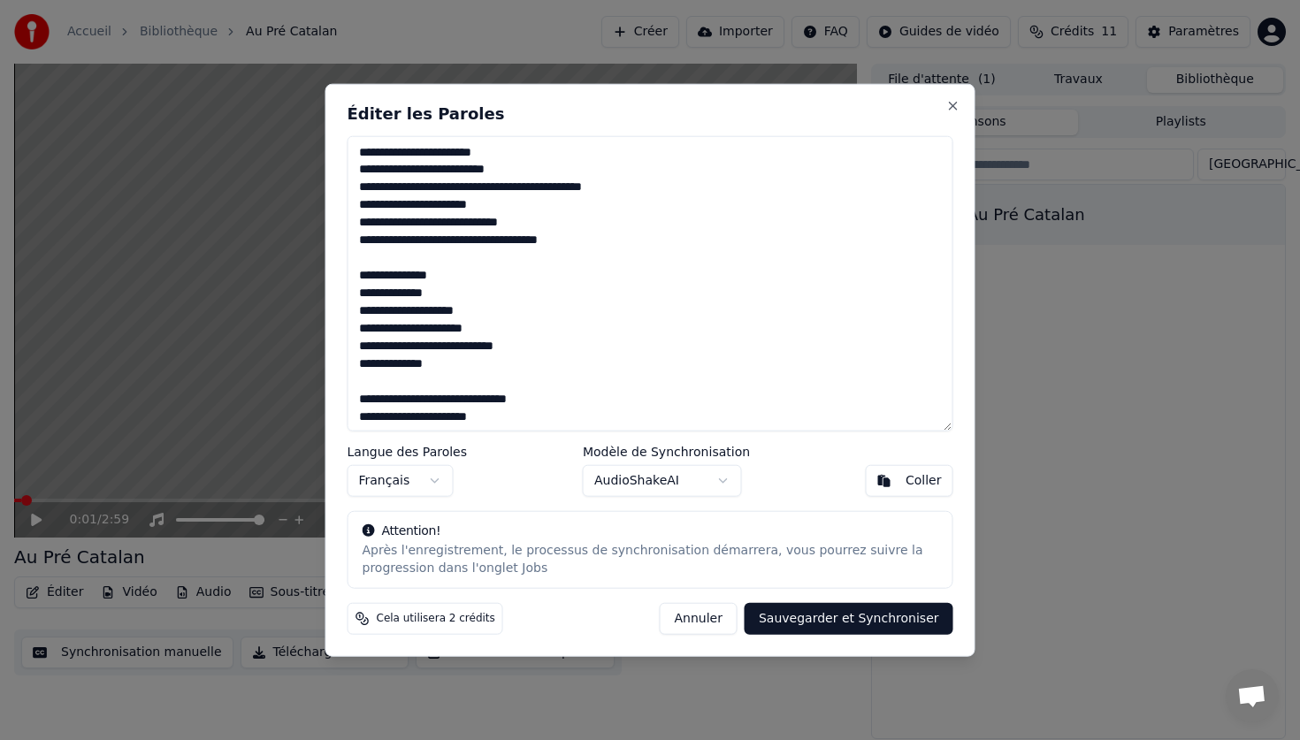
scroll to position [73, 0]
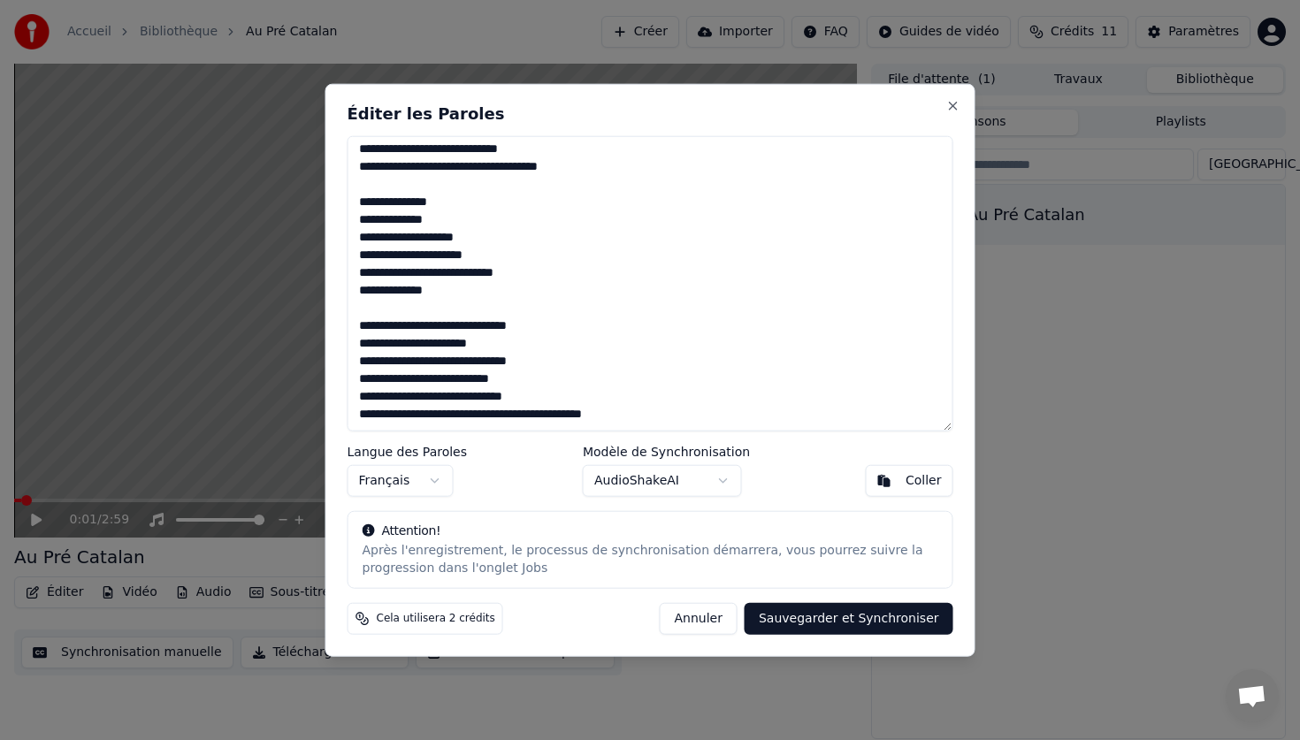
click at [637, 409] on textarea "**********" at bounding box center [650, 283] width 606 height 296
drag, startPoint x: 469, startPoint y: 255, endPoint x: 355, endPoint y: 171, distance: 140.9
click at [355, 171] on textarea "**********" at bounding box center [650, 283] width 606 height 296
click at [362, 388] on textarea "**********" at bounding box center [650, 283] width 606 height 296
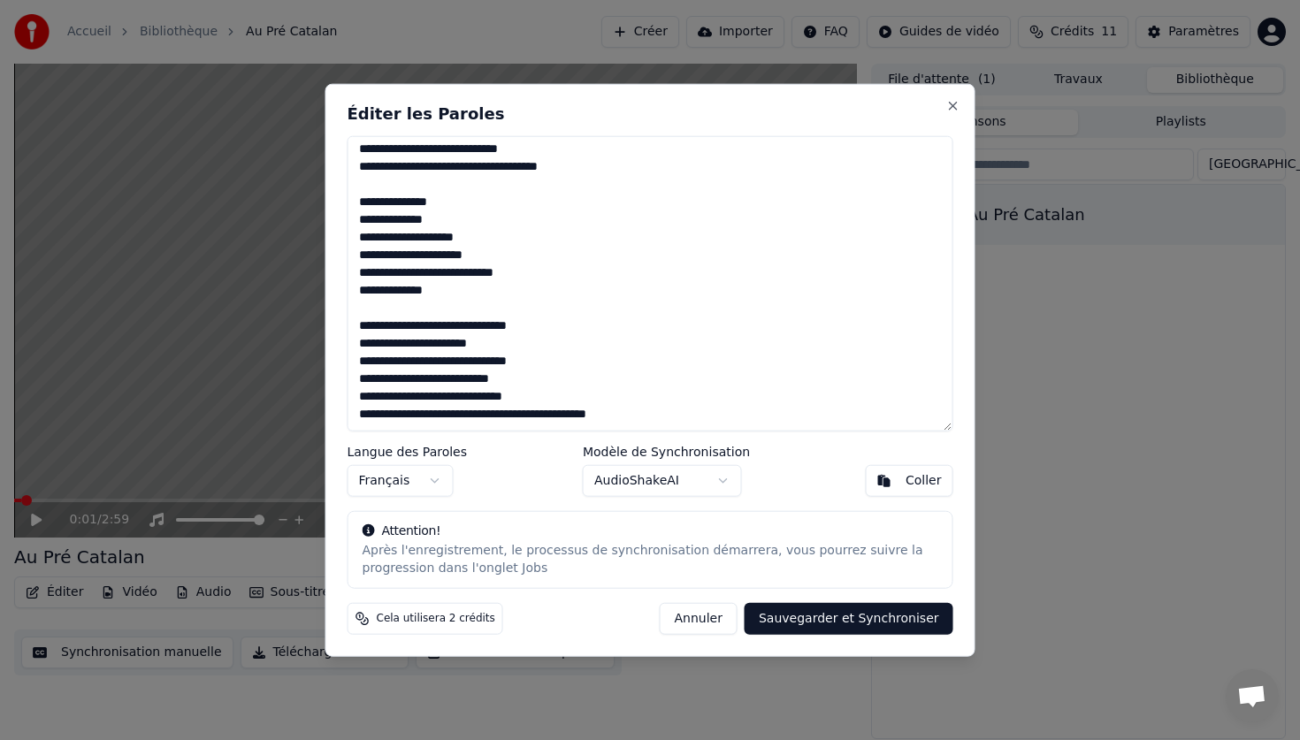
click at [363, 412] on textarea "**********" at bounding box center [650, 283] width 606 height 296
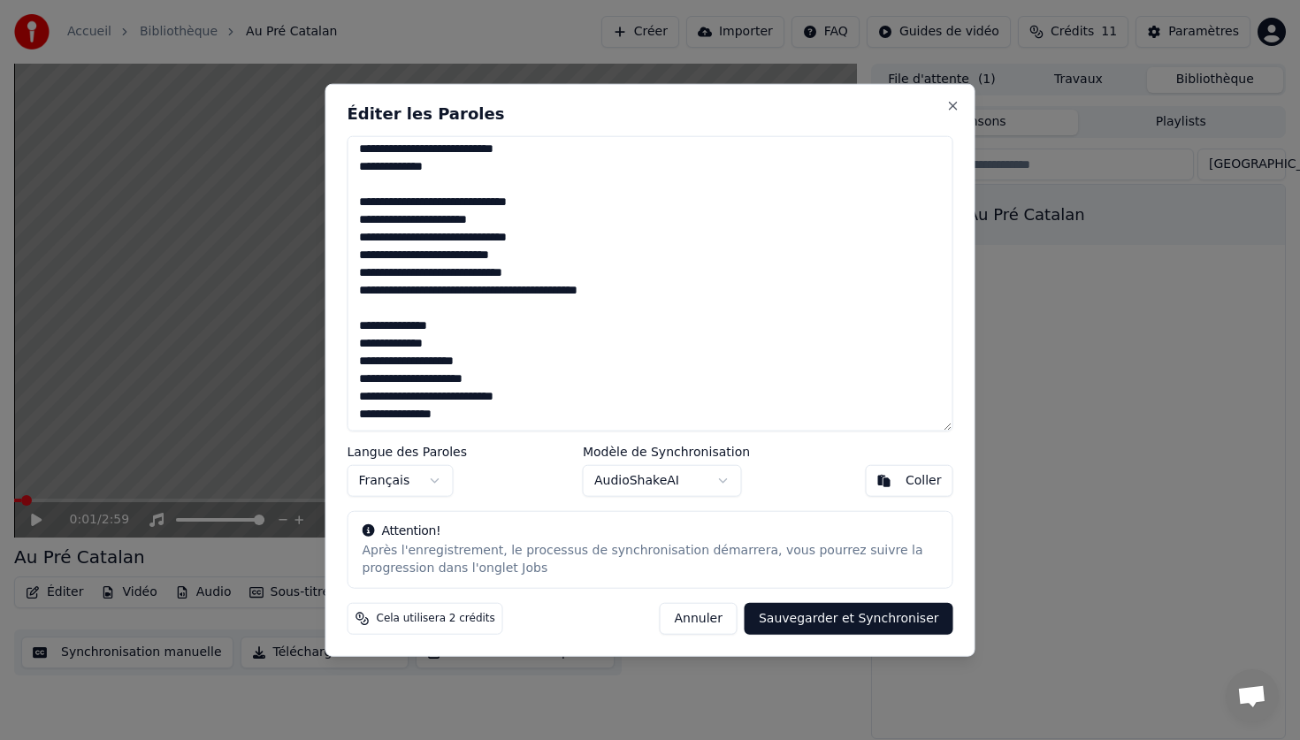
scroll to position [224, 0]
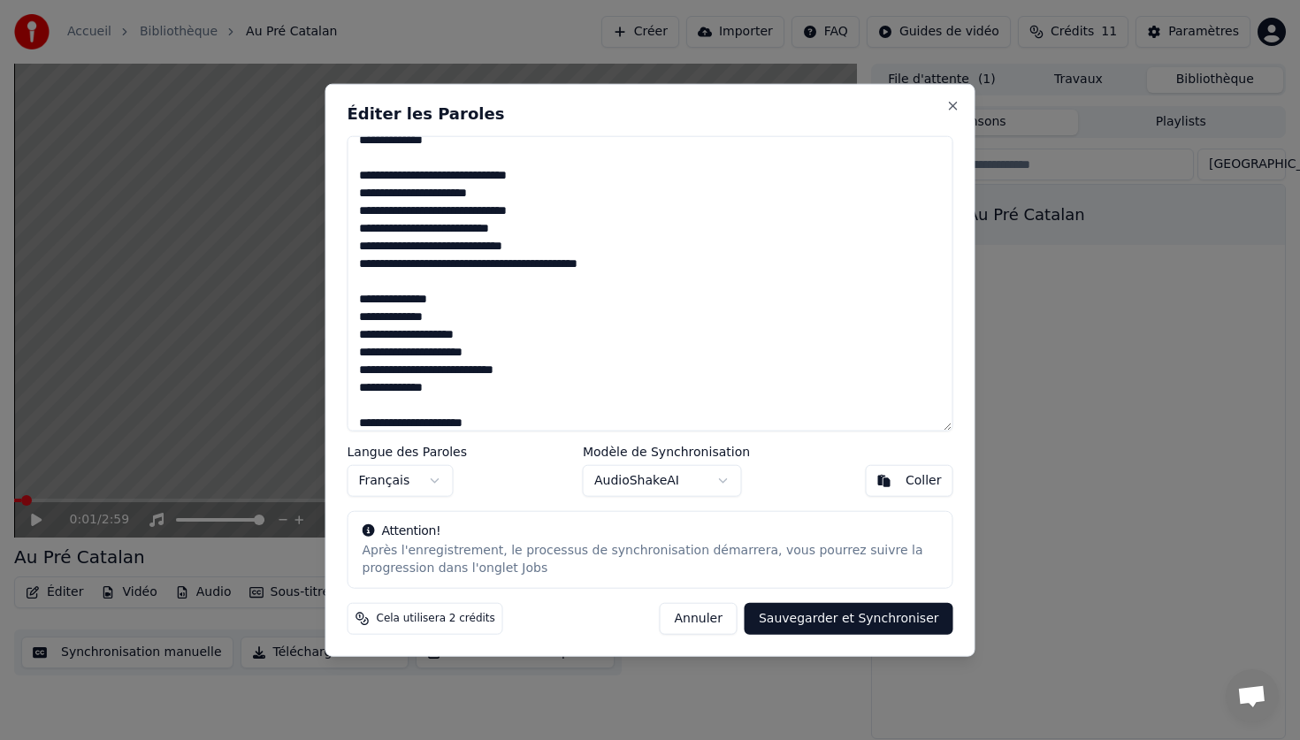
click at [394, 424] on textarea "**********" at bounding box center [650, 283] width 606 height 296
click at [502, 424] on textarea "**********" at bounding box center [650, 283] width 606 height 296
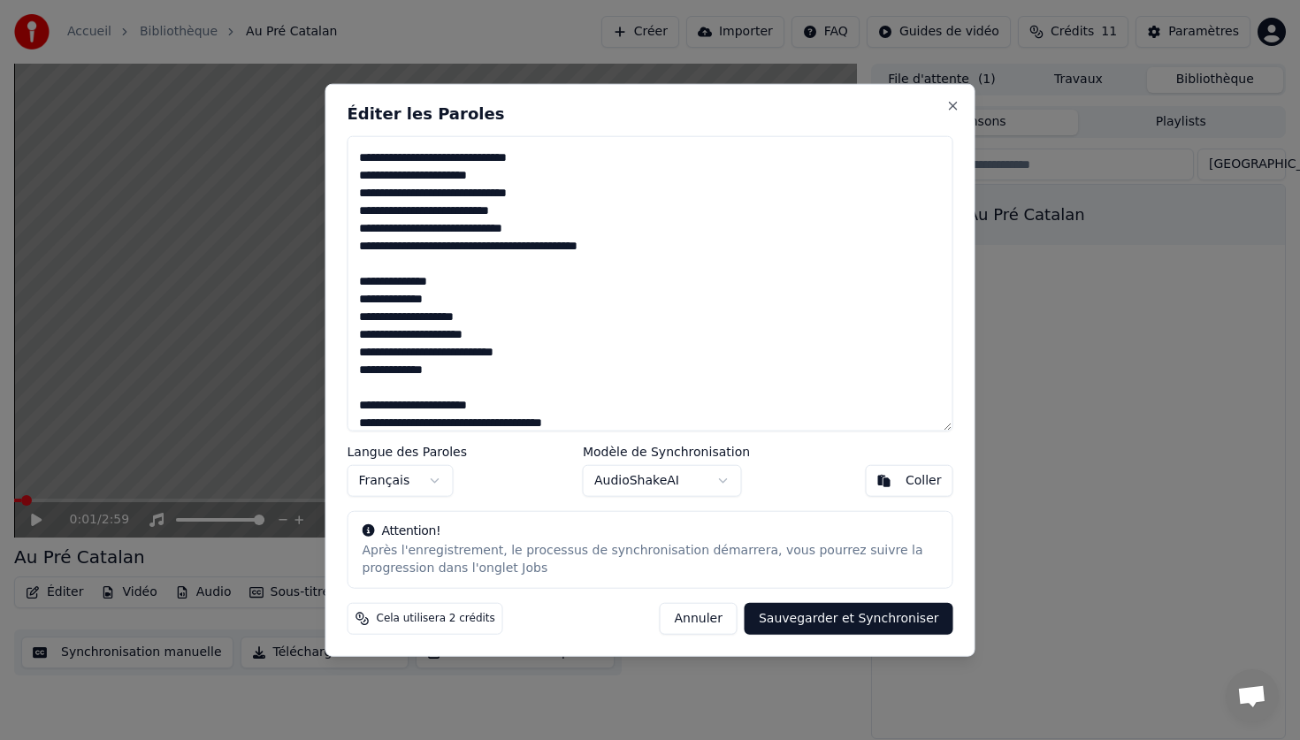
scroll to position [259, 0]
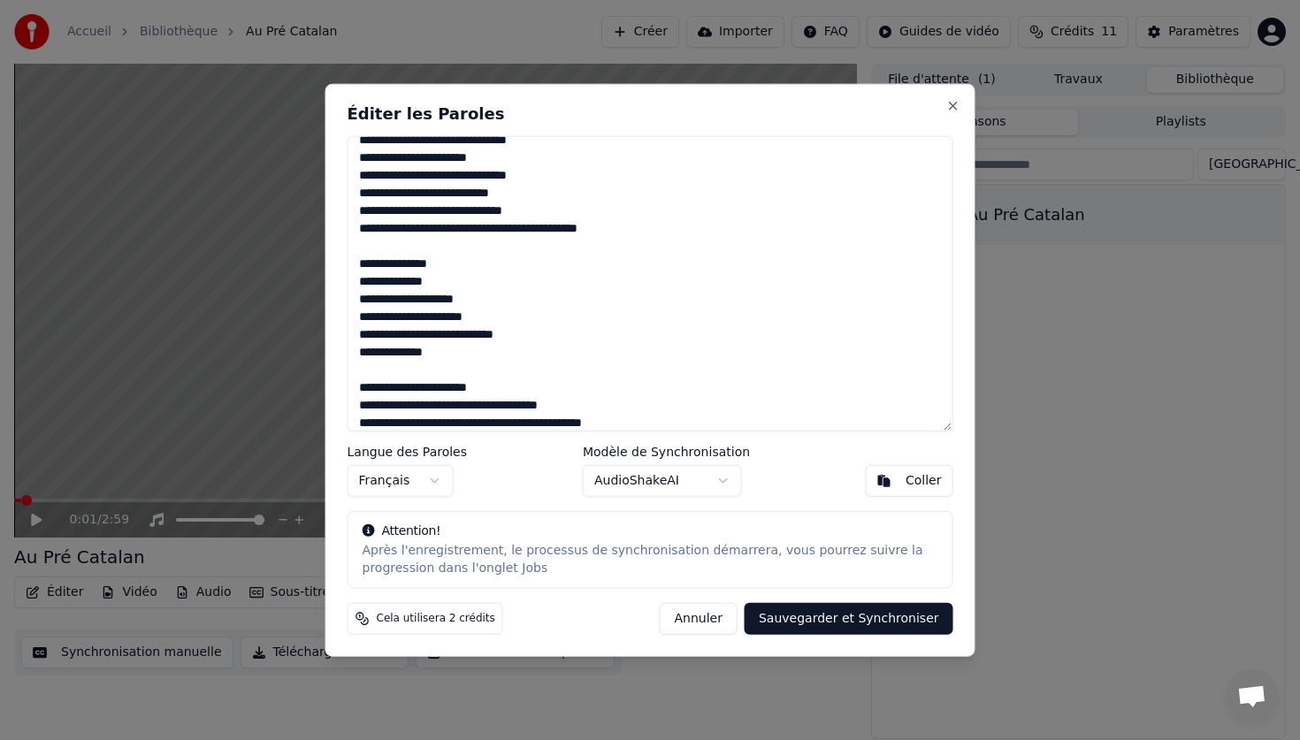
click at [587, 422] on textarea "**********" at bounding box center [650, 283] width 606 height 296
click at [511, 424] on textarea "**********" at bounding box center [650, 283] width 606 height 296
click at [648, 425] on textarea "**********" at bounding box center [650, 283] width 606 height 296
click at [659, 425] on textarea "**********" at bounding box center [650, 283] width 606 height 296
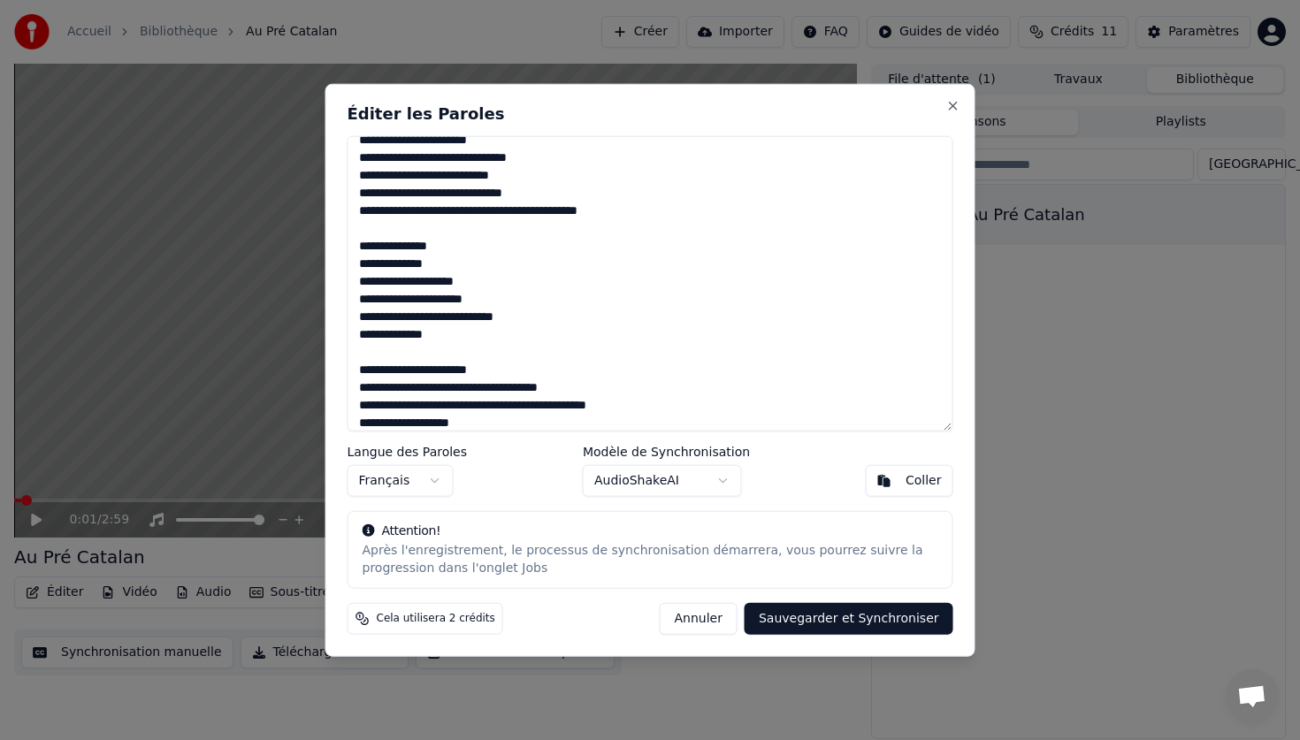
click at [429, 427] on textarea "**********" at bounding box center [650, 283] width 606 height 296
click at [483, 425] on textarea "**********" at bounding box center [650, 283] width 606 height 296
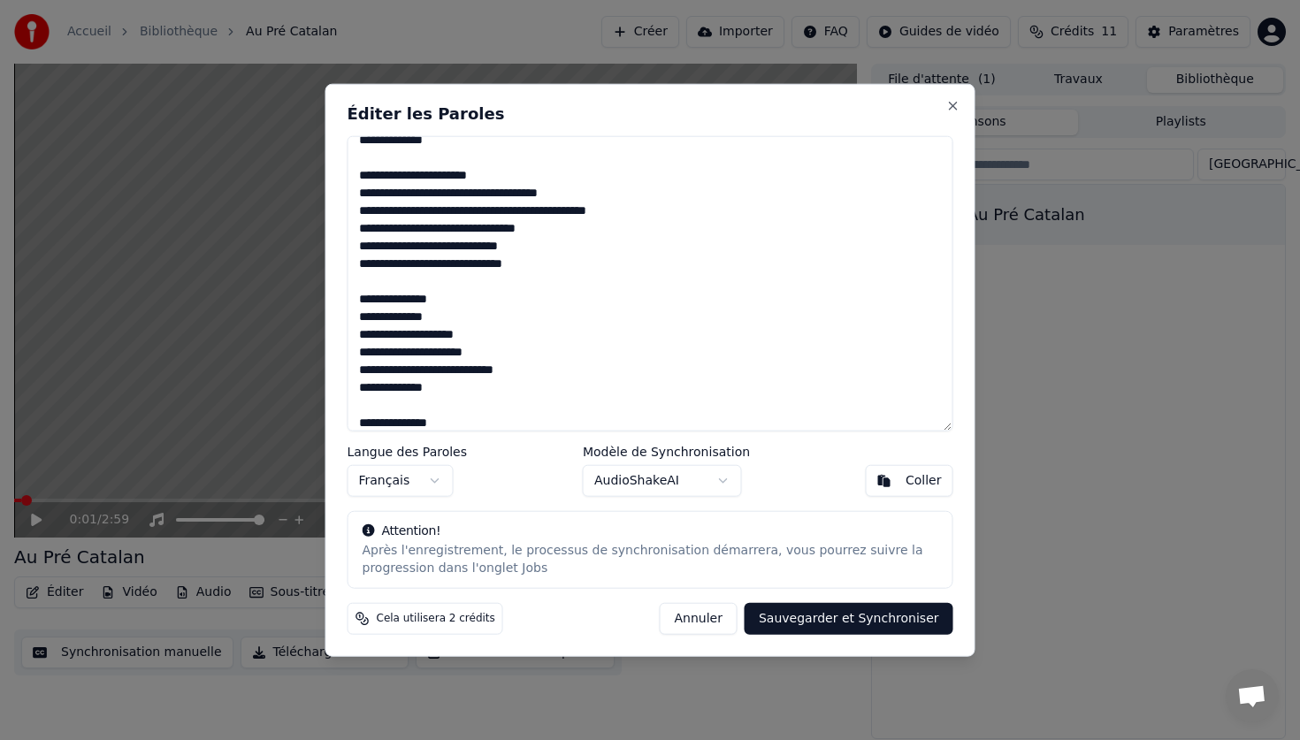
scroll to position [560, 0]
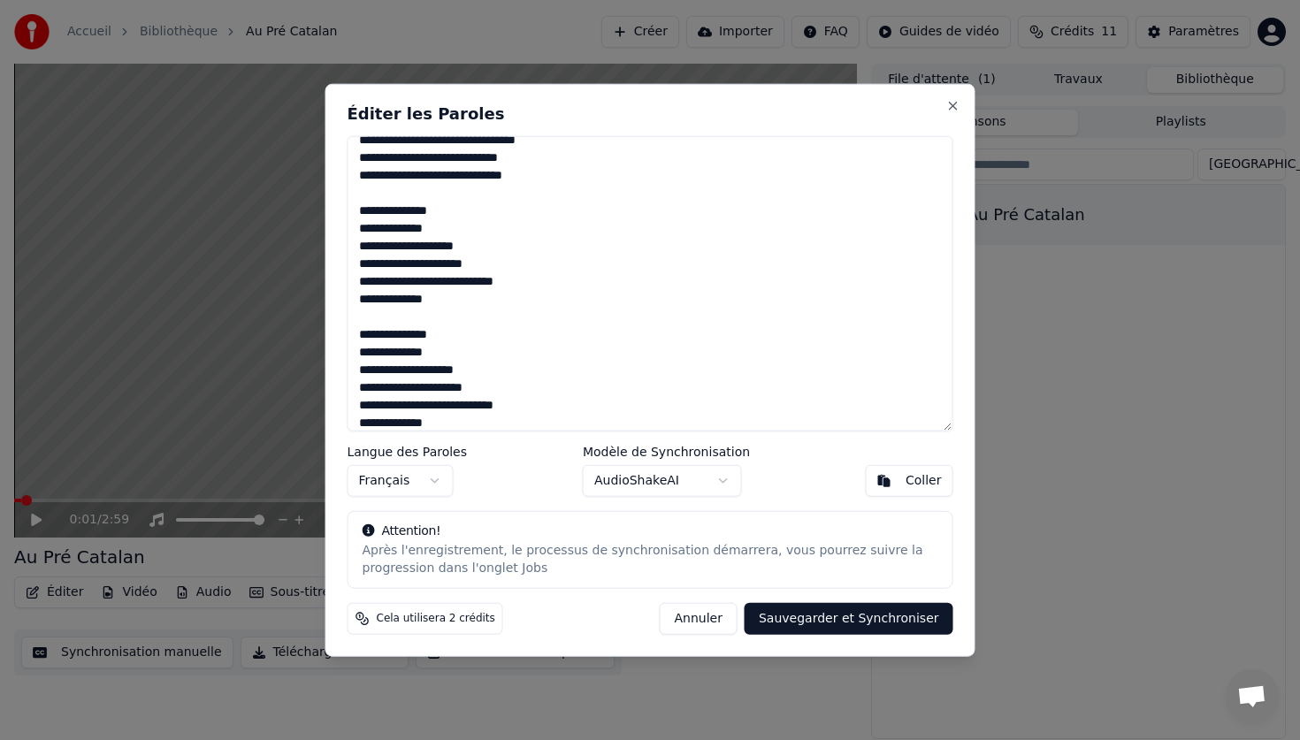
type textarea "**********"
click at [828, 614] on button "Sauvegarder et Synchroniser" at bounding box center [848, 619] width 209 height 32
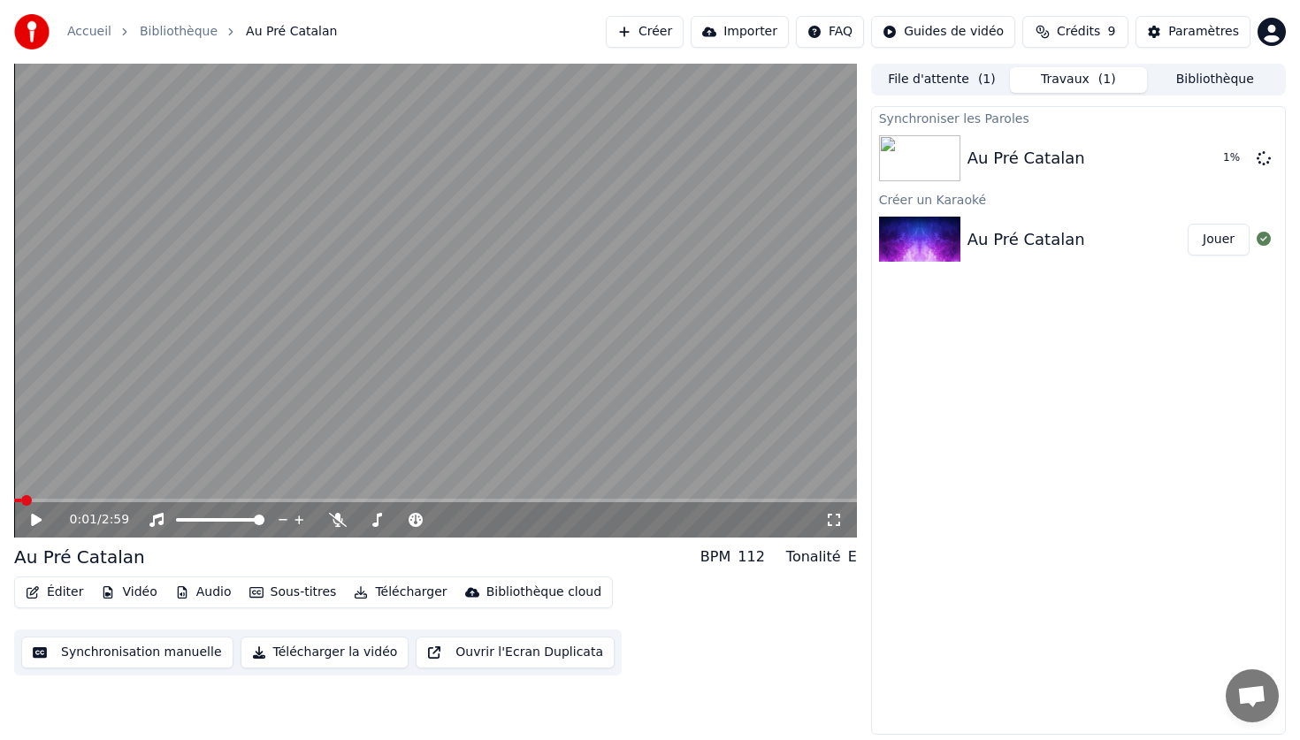
click at [31, 526] on icon at bounding box center [49, 520] width 42 height 14
click at [33, 524] on icon at bounding box center [36, 520] width 9 height 11
click at [981, 222] on div "Au Pré Catalan Jouer" at bounding box center [1078, 240] width 413 height 60
click at [981, 241] on div "Au Pré Catalan" at bounding box center [1026, 239] width 118 height 25
click at [53, 591] on button "Éditer" at bounding box center [55, 592] width 72 height 25
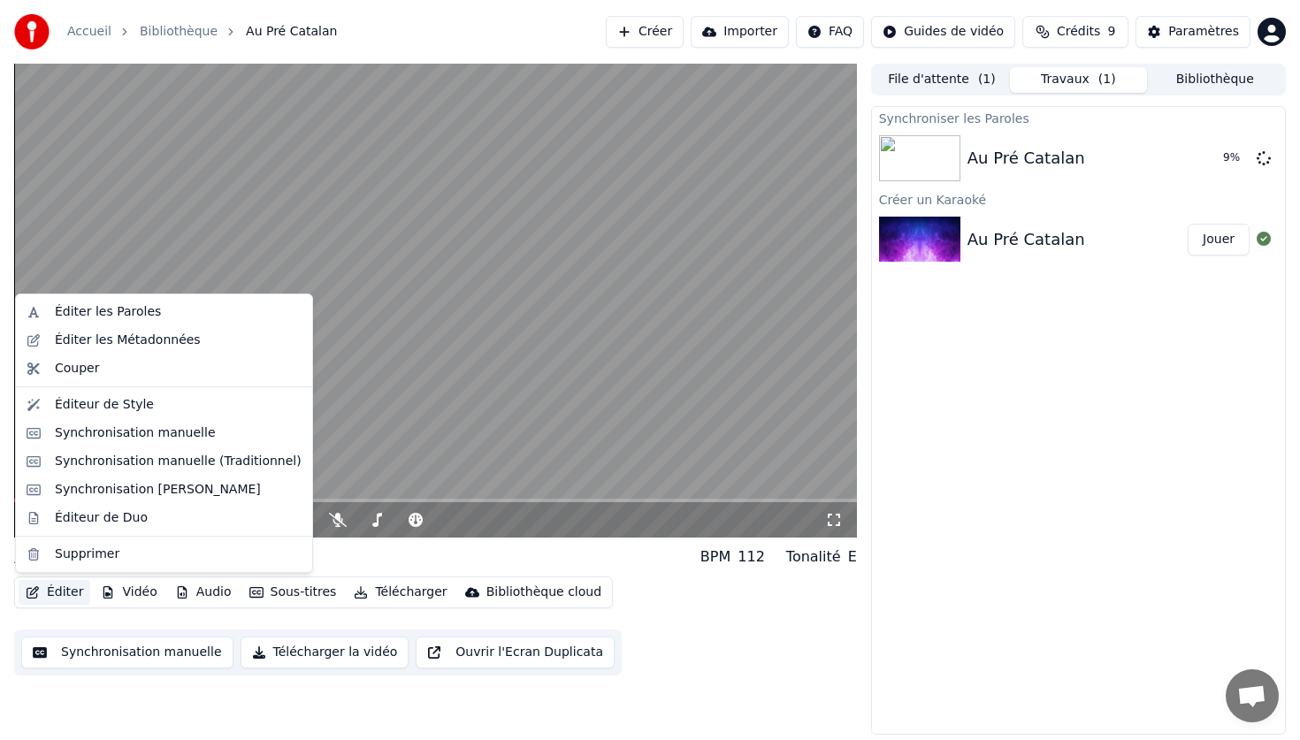
click at [913, 92] on button "File d'attente ( 1 )" at bounding box center [942, 80] width 136 height 26
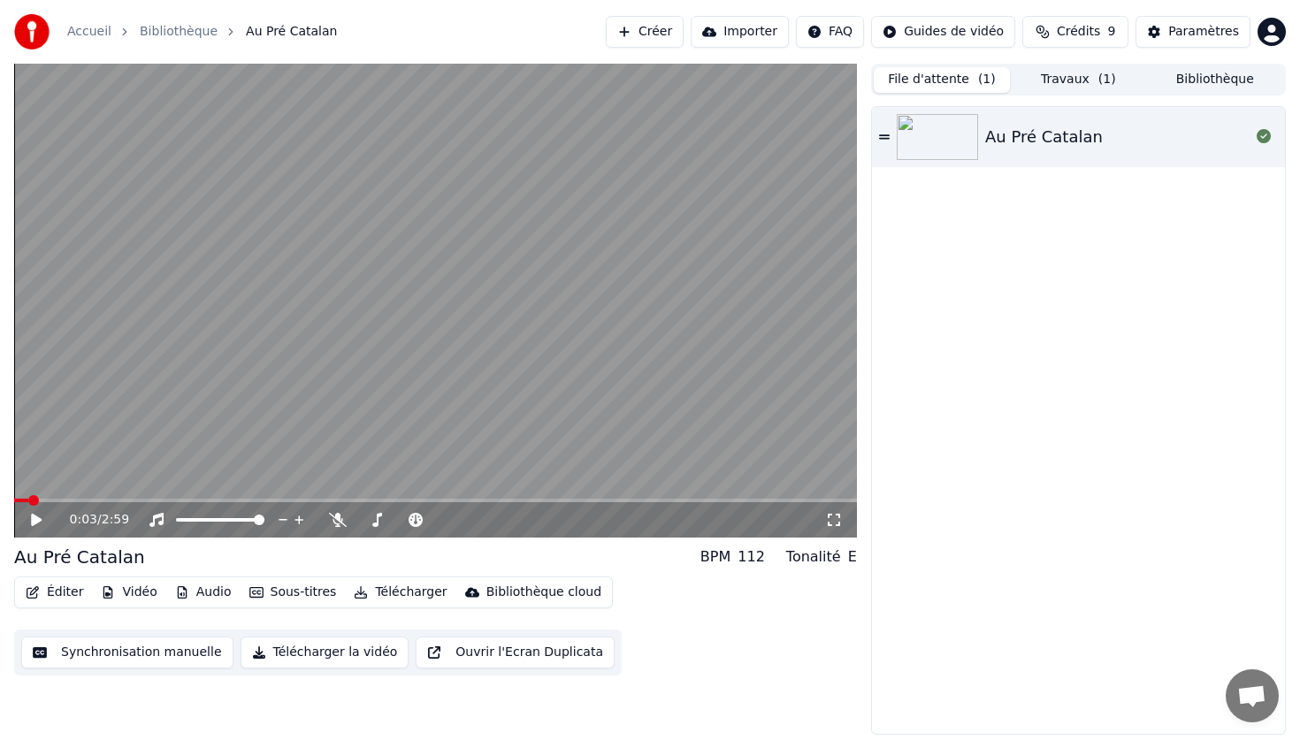
click at [1061, 77] on button "Travaux ( 1 )" at bounding box center [1078, 80] width 136 height 26
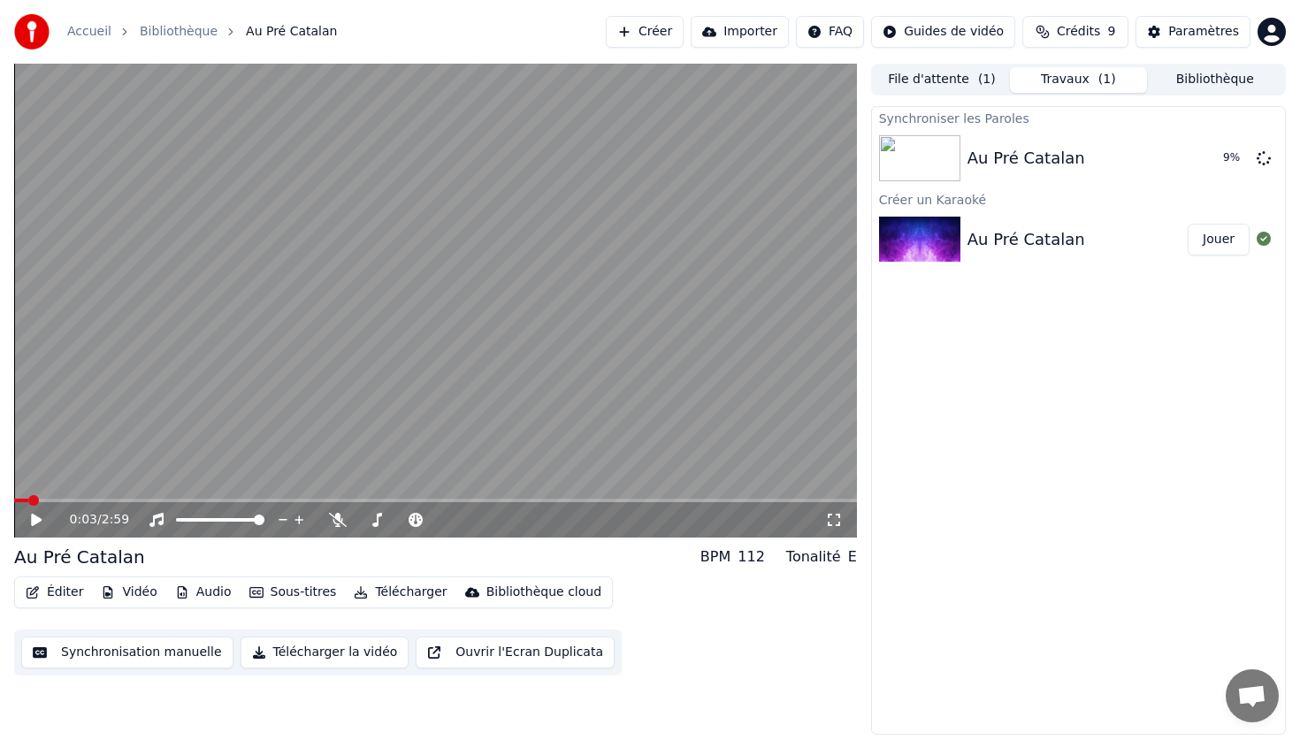
click at [1208, 80] on button "Bibliothèque" at bounding box center [1215, 80] width 136 height 26
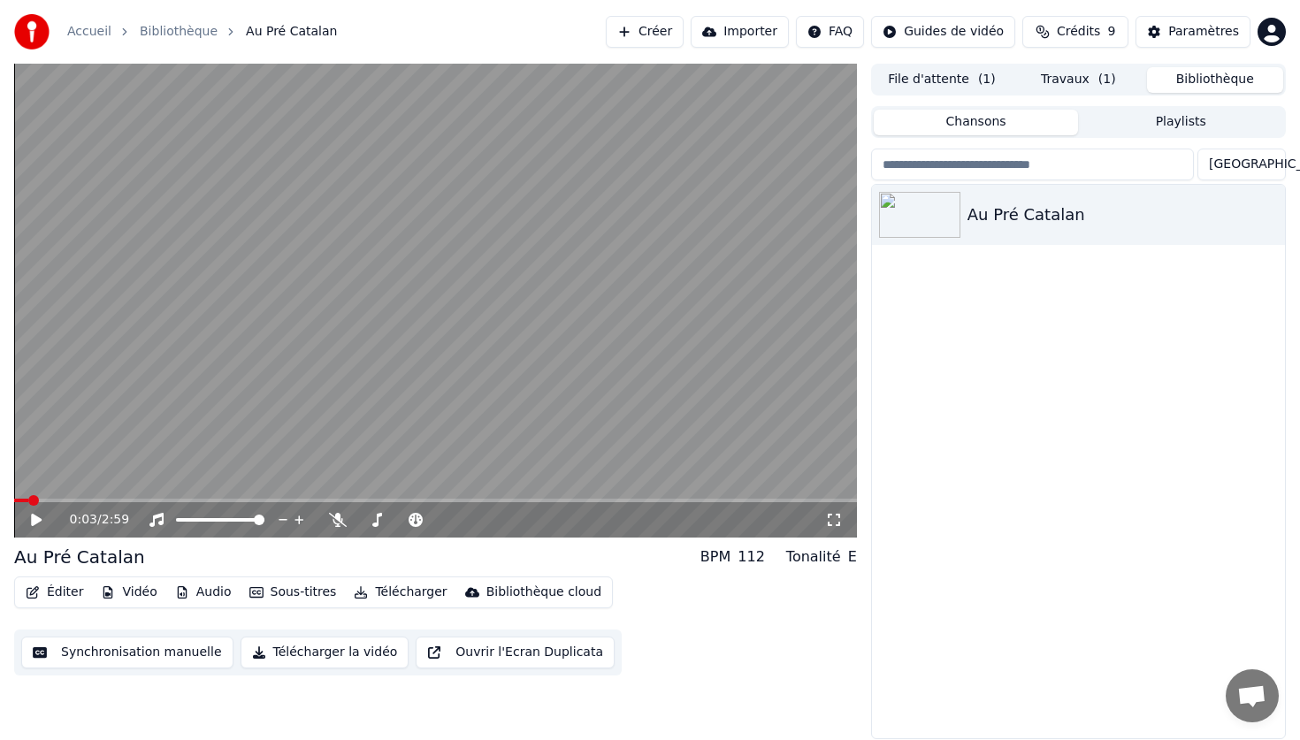
click at [1081, 80] on button "Travaux ( 1 )" at bounding box center [1078, 80] width 136 height 26
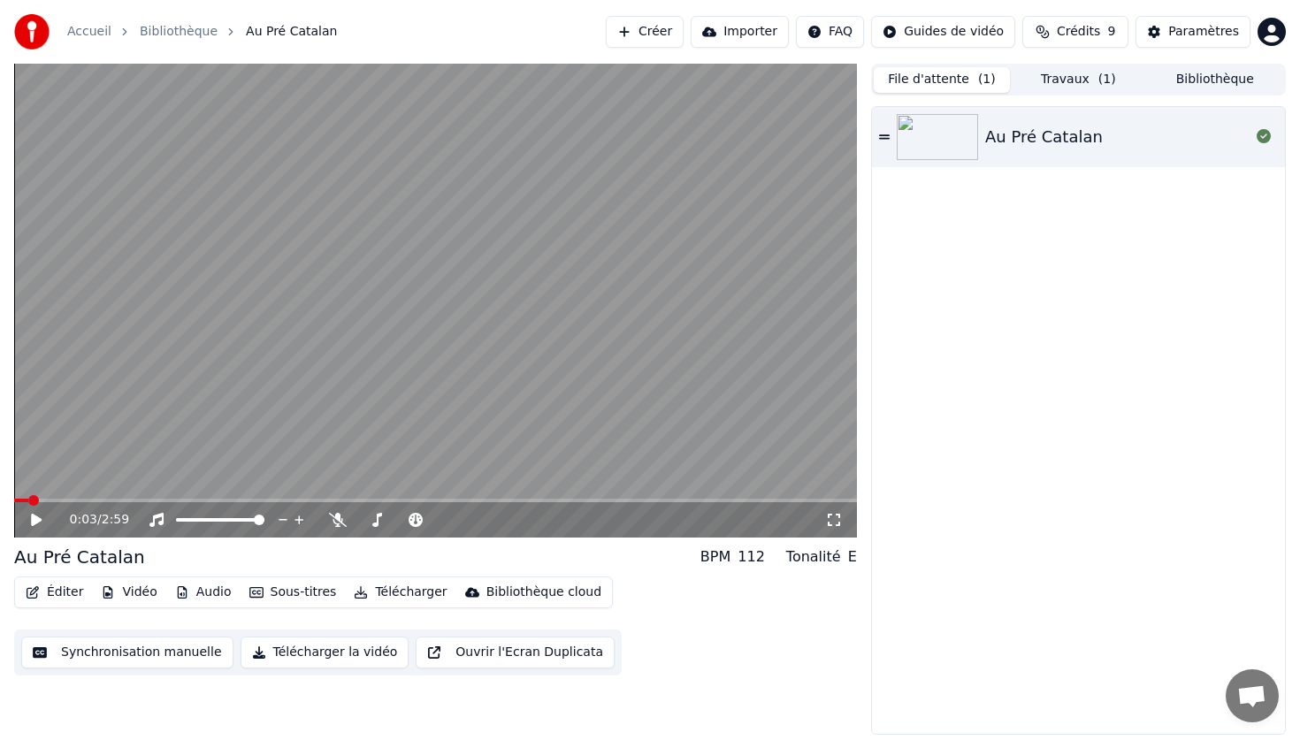
click at [930, 83] on button "File d'attente ( 1 )" at bounding box center [942, 80] width 136 height 26
click at [1089, 76] on button "Travaux" at bounding box center [1078, 80] width 136 height 26
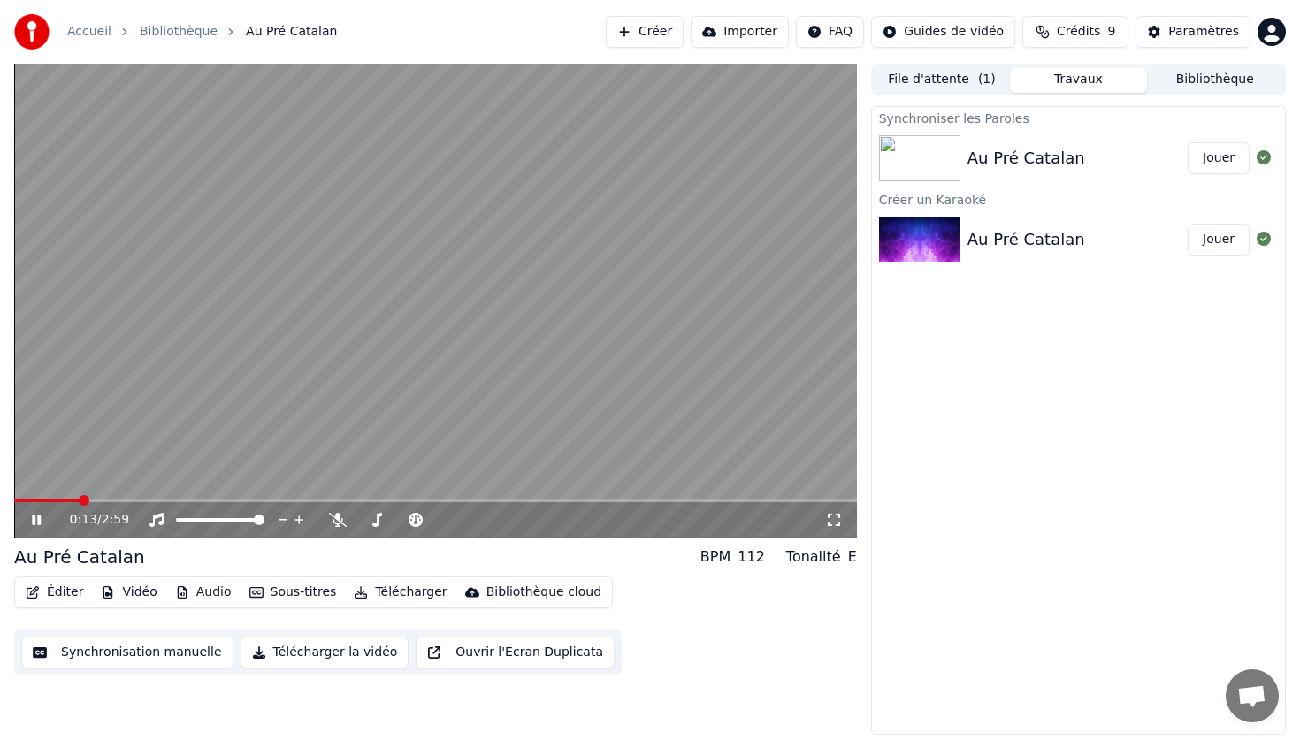
click at [831, 517] on icon at bounding box center [834, 520] width 18 height 14
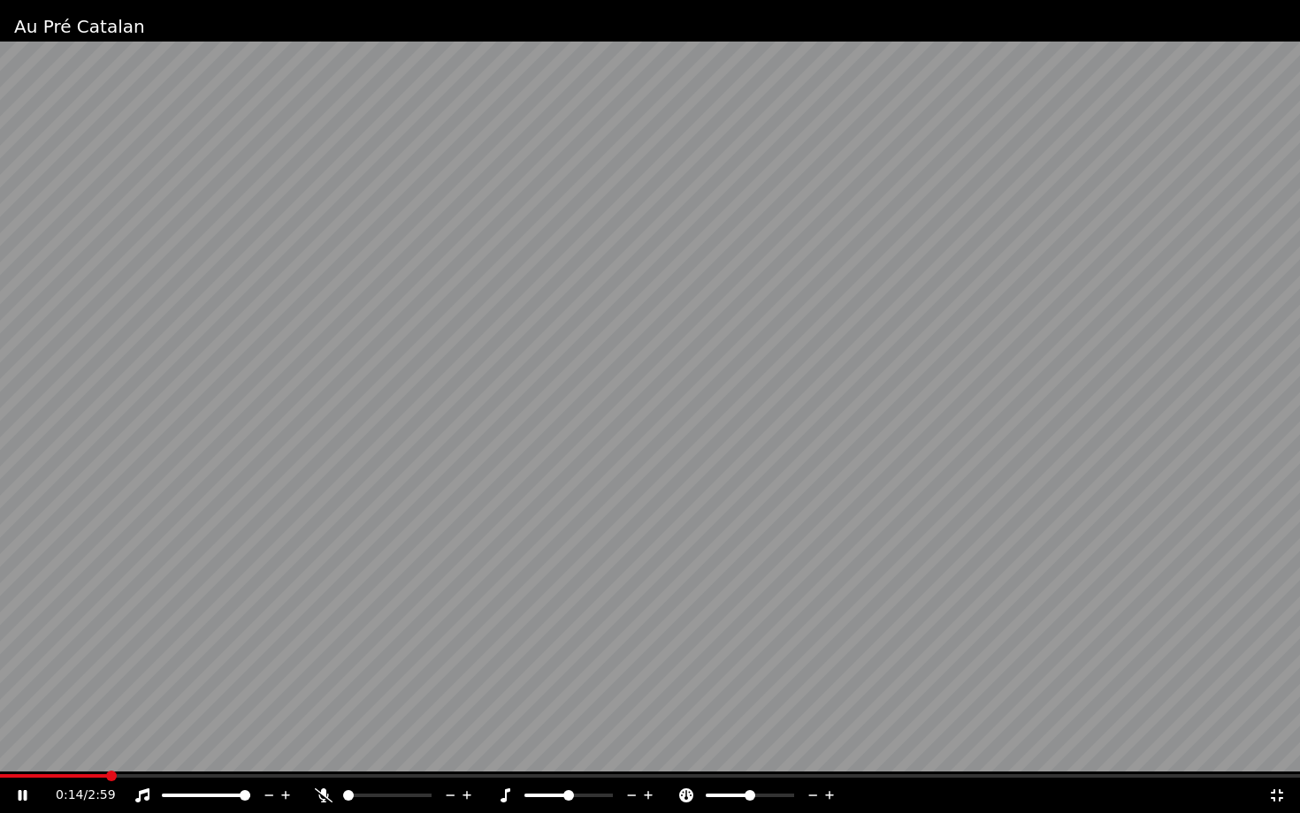
click at [660, 475] on video at bounding box center [650, 406] width 1300 height 813
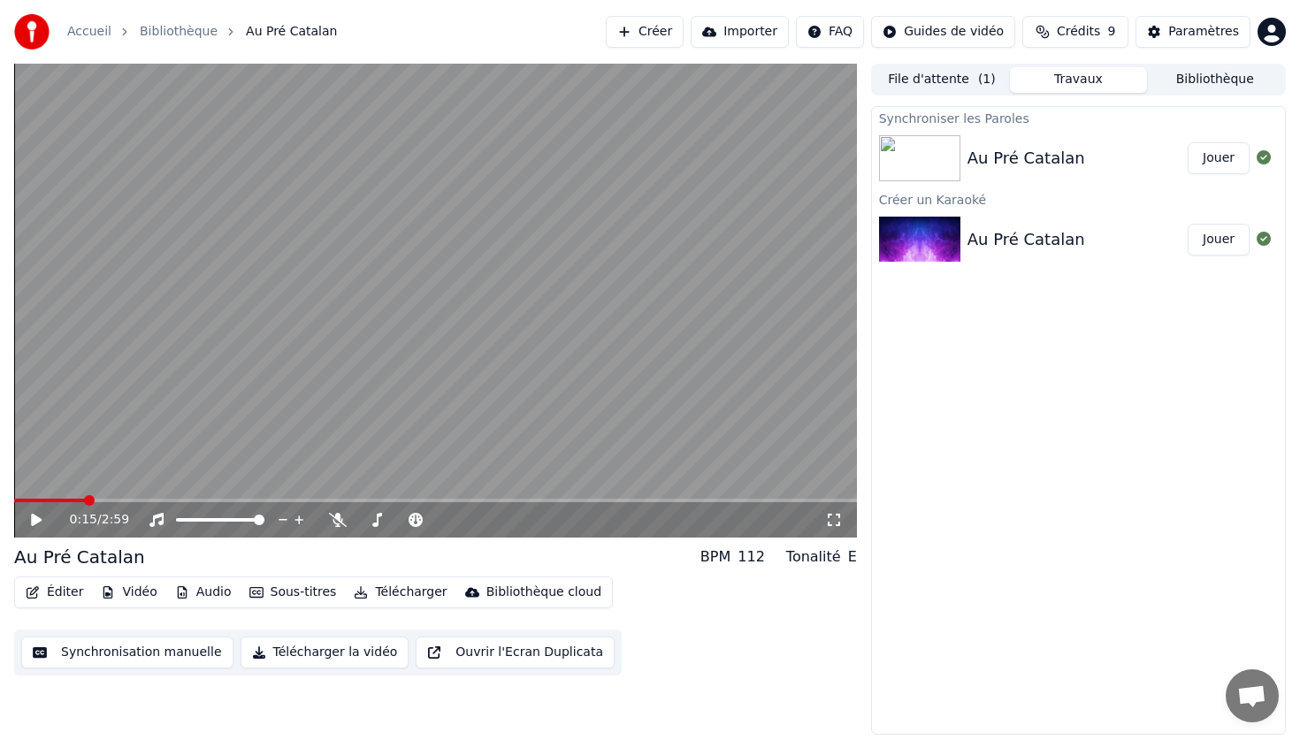
click at [1018, 146] on div "Au Pré Catalan" at bounding box center [1026, 158] width 118 height 25
click at [46, 590] on button "Éditer" at bounding box center [55, 592] width 72 height 25
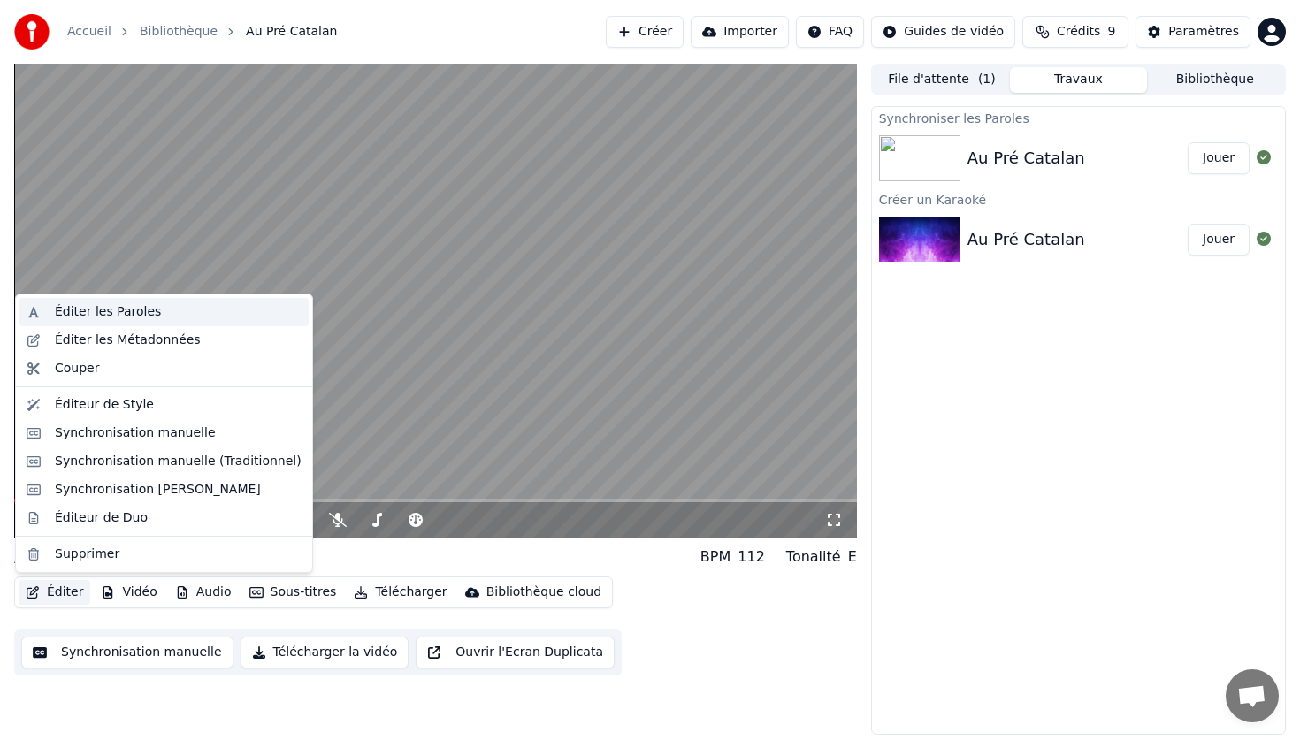
click at [79, 313] on div "Éditer les Paroles" at bounding box center [108, 312] width 106 height 18
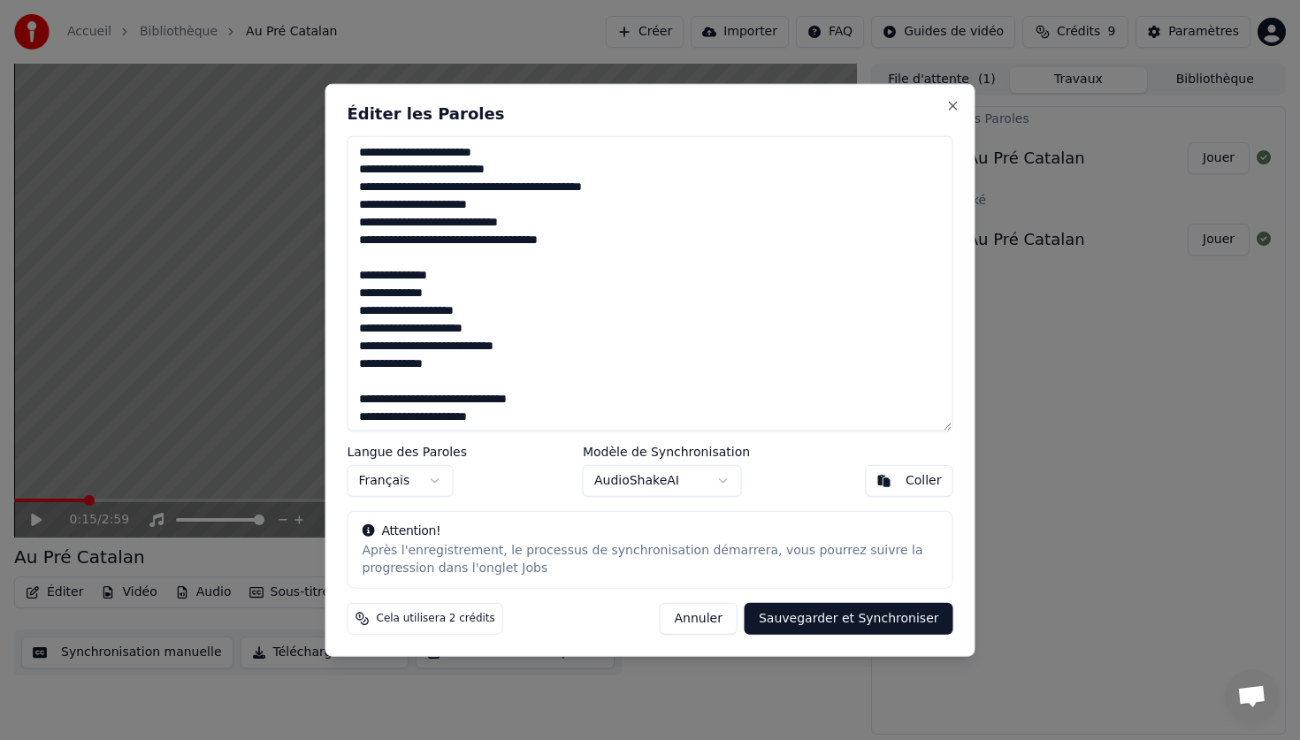
click at [355, 167] on textarea at bounding box center [650, 283] width 606 height 296
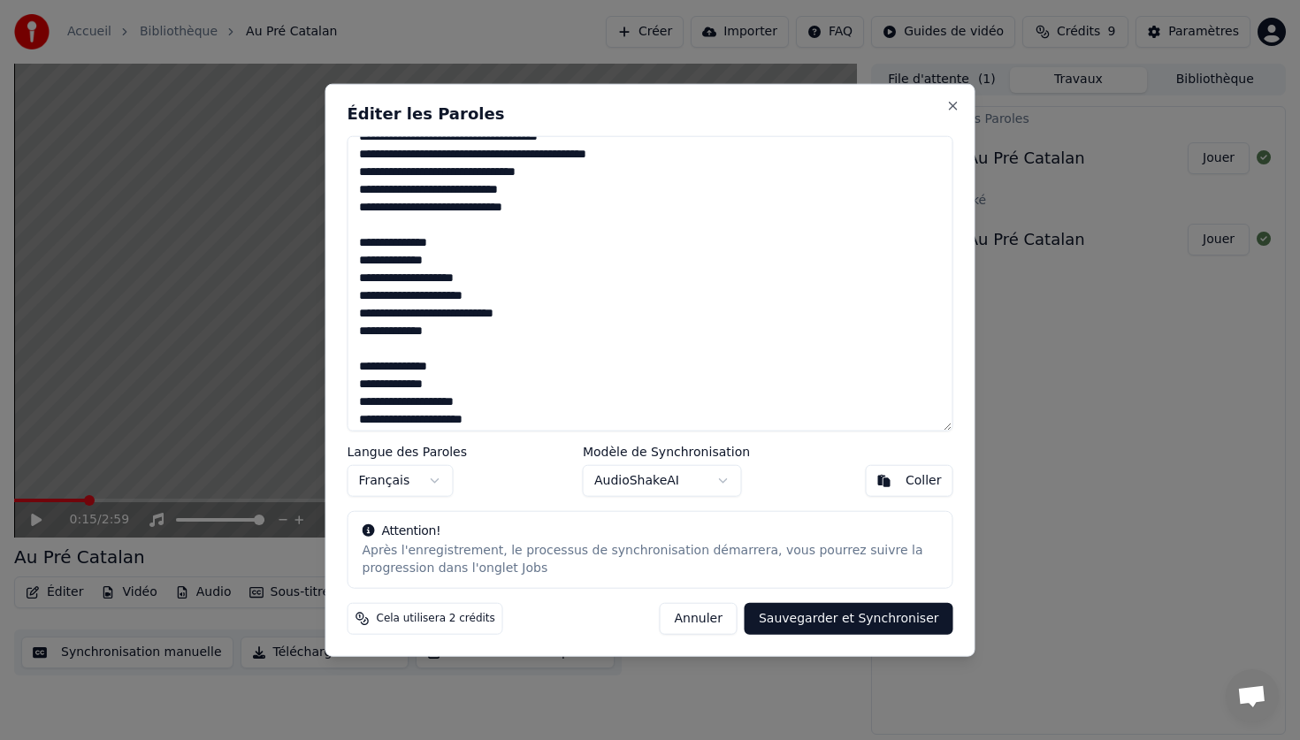
scroll to position [568, 0]
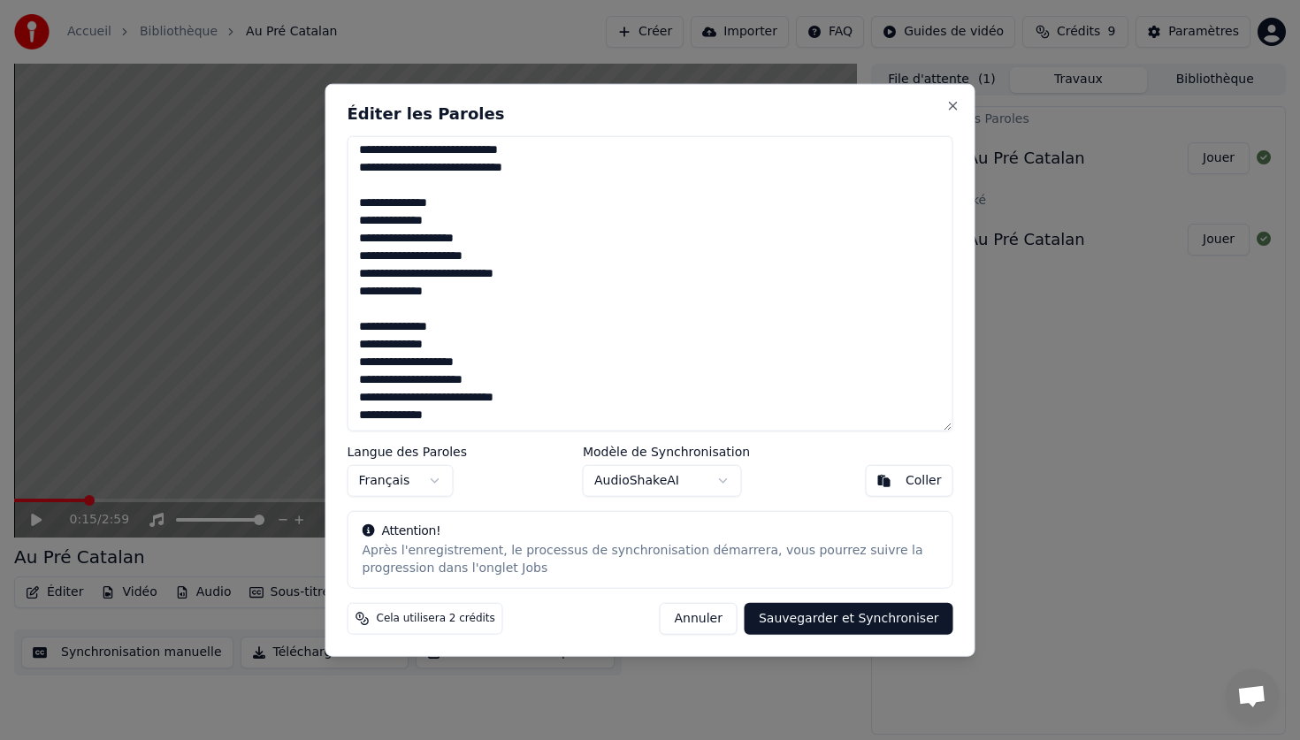
click at [468, 410] on textarea at bounding box center [650, 283] width 606 height 296
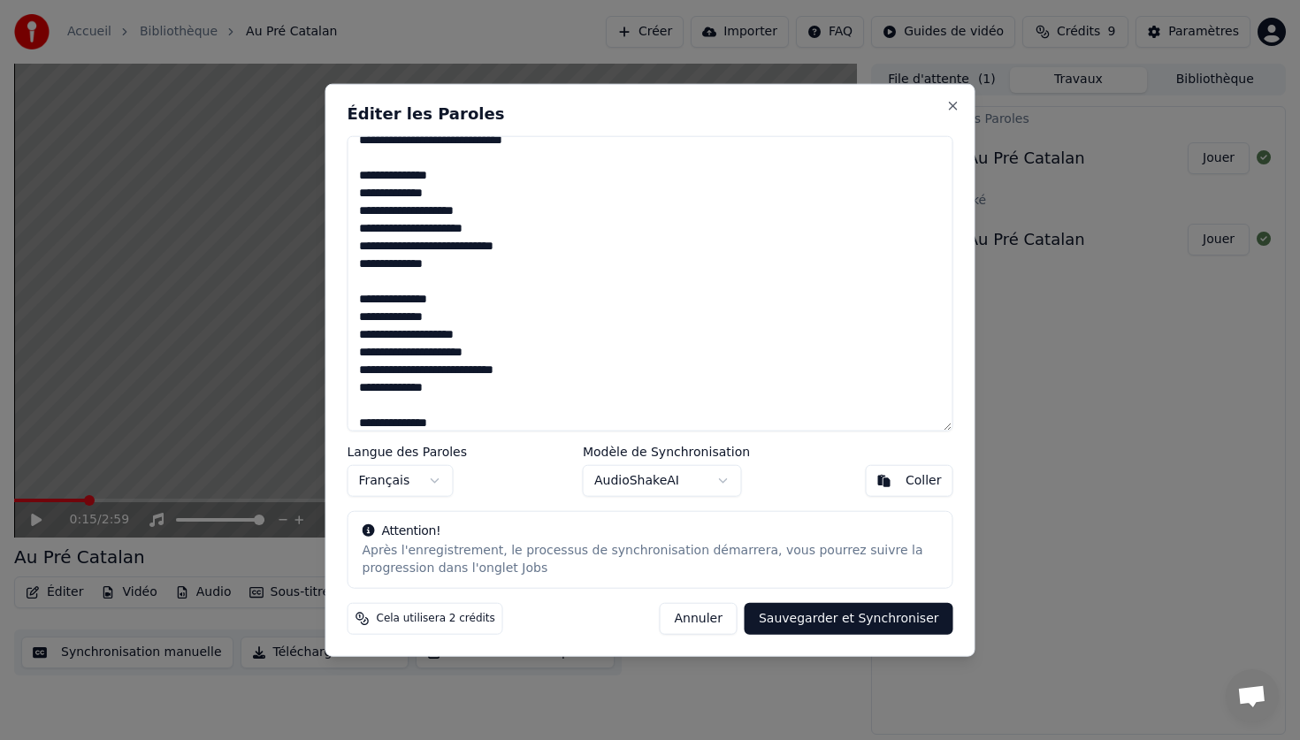
scroll to position [683, 0]
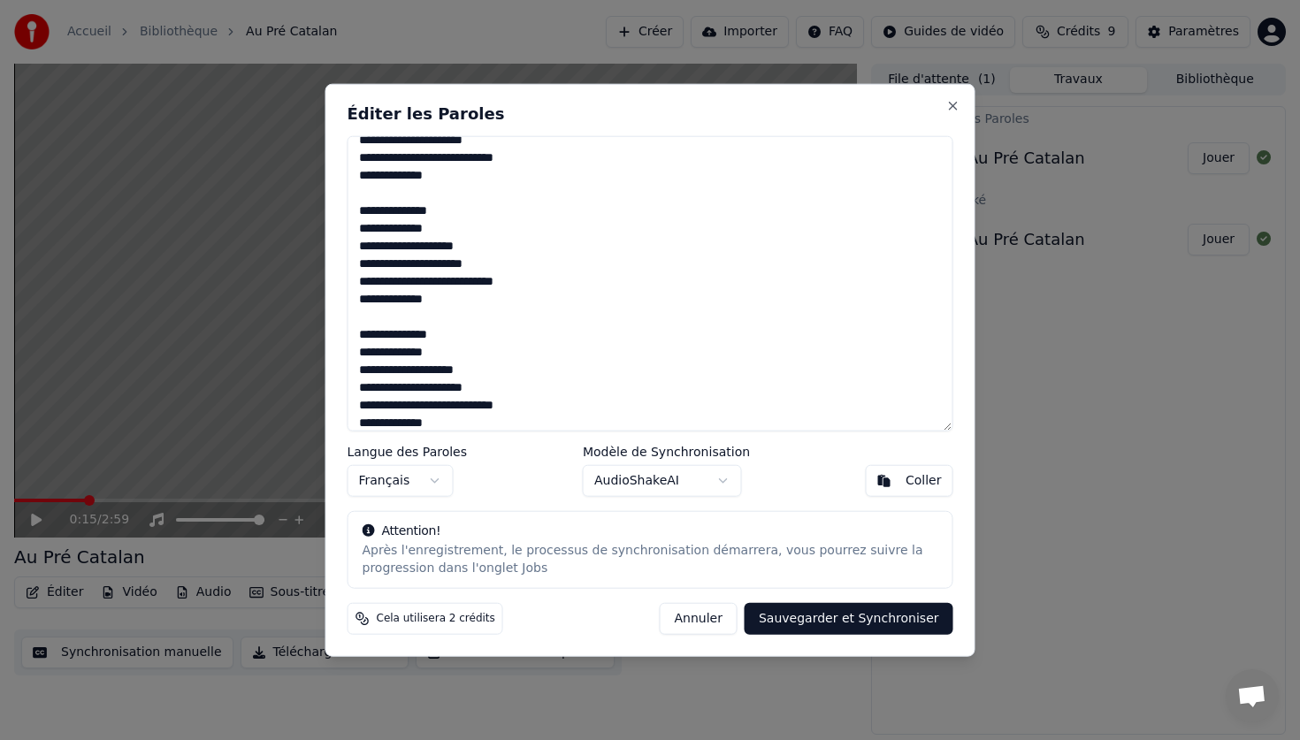
type textarea "**********"
click at [828, 610] on button "Sauvegarder et Synchroniser" at bounding box center [848, 619] width 209 height 32
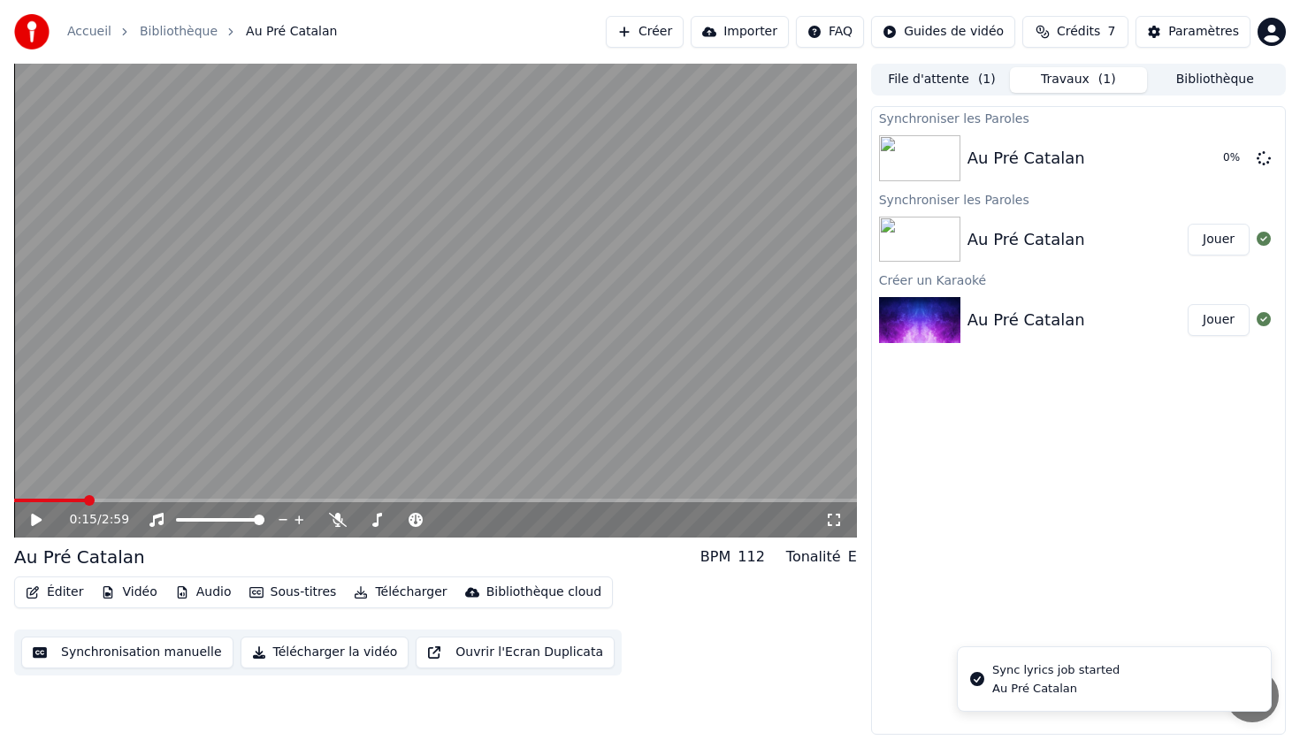
click at [1053, 240] on div "Au Pré Catalan" at bounding box center [1026, 239] width 118 height 25
click at [655, 619] on div "Éditer Vidéo Audio Sous-titres Télécharger Bibliothèque cloud Synchronisation m…" at bounding box center [435, 625] width 843 height 99
click at [1209, 79] on button "Bibliothèque" at bounding box center [1215, 80] width 136 height 26
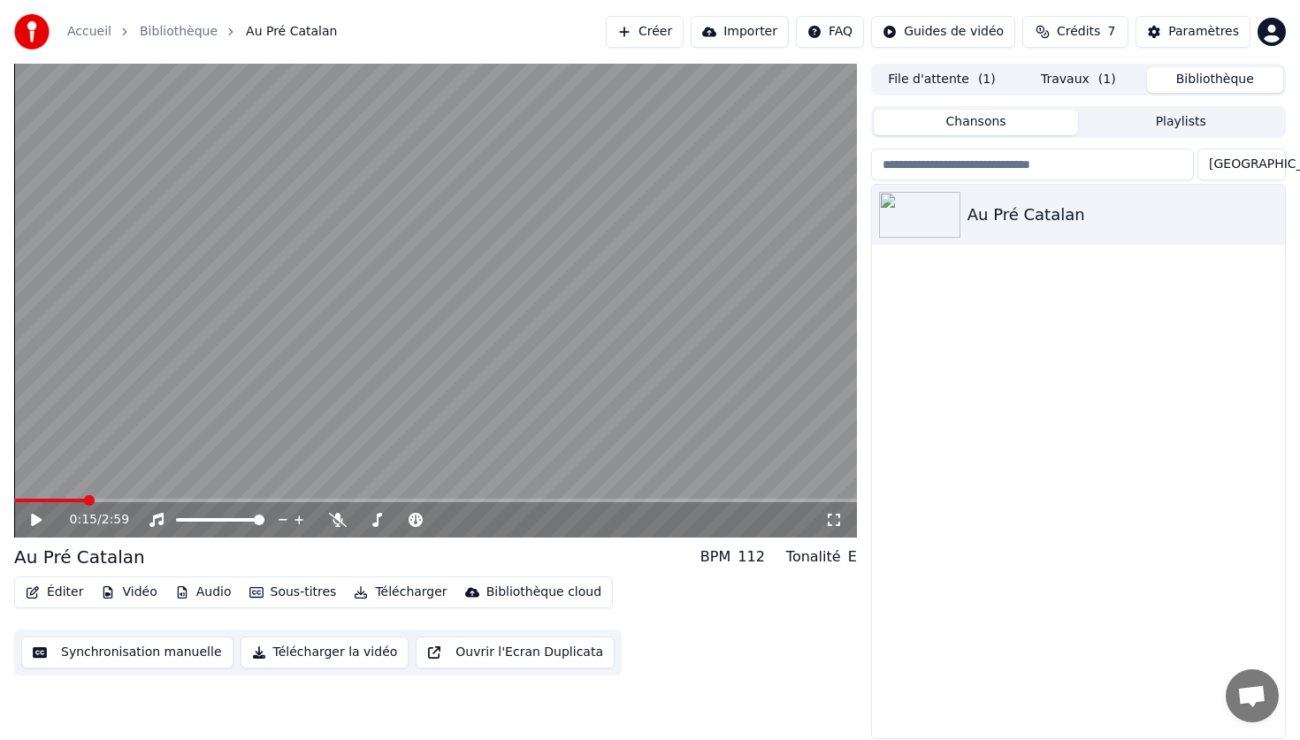
click at [983, 73] on span "( 1 )" at bounding box center [987, 80] width 18 height 18
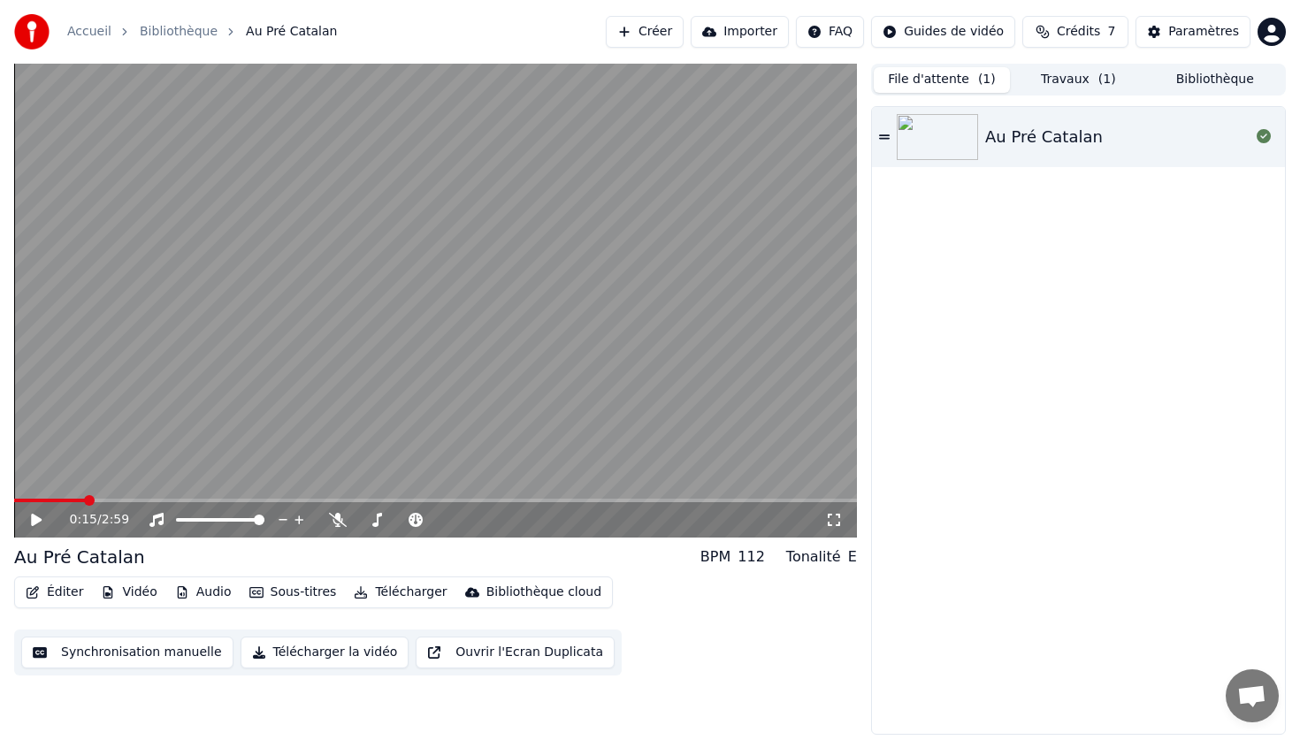
click at [1069, 79] on button "Travaux ( 1 )" at bounding box center [1078, 80] width 136 height 26
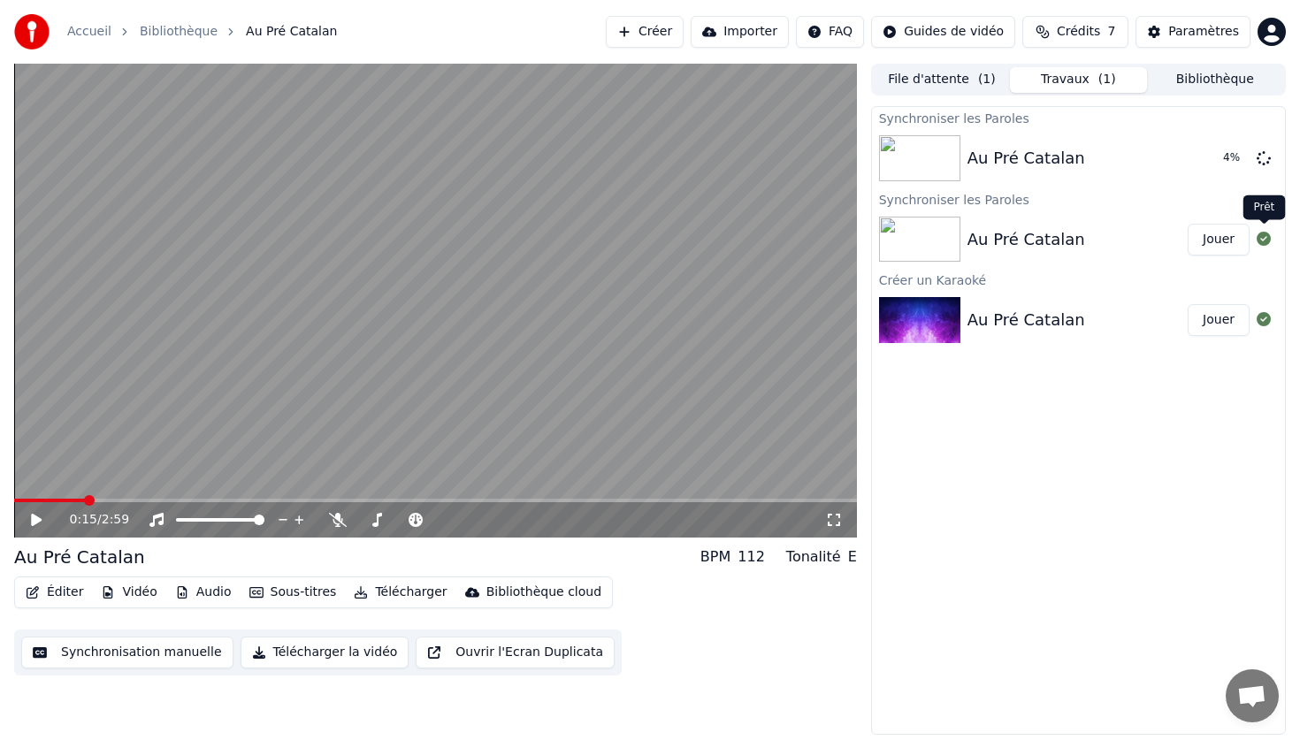
click at [1265, 240] on icon at bounding box center [1263, 239] width 14 height 14
click at [973, 69] on button "File d'attente ( 1 )" at bounding box center [942, 80] width 136 height 26
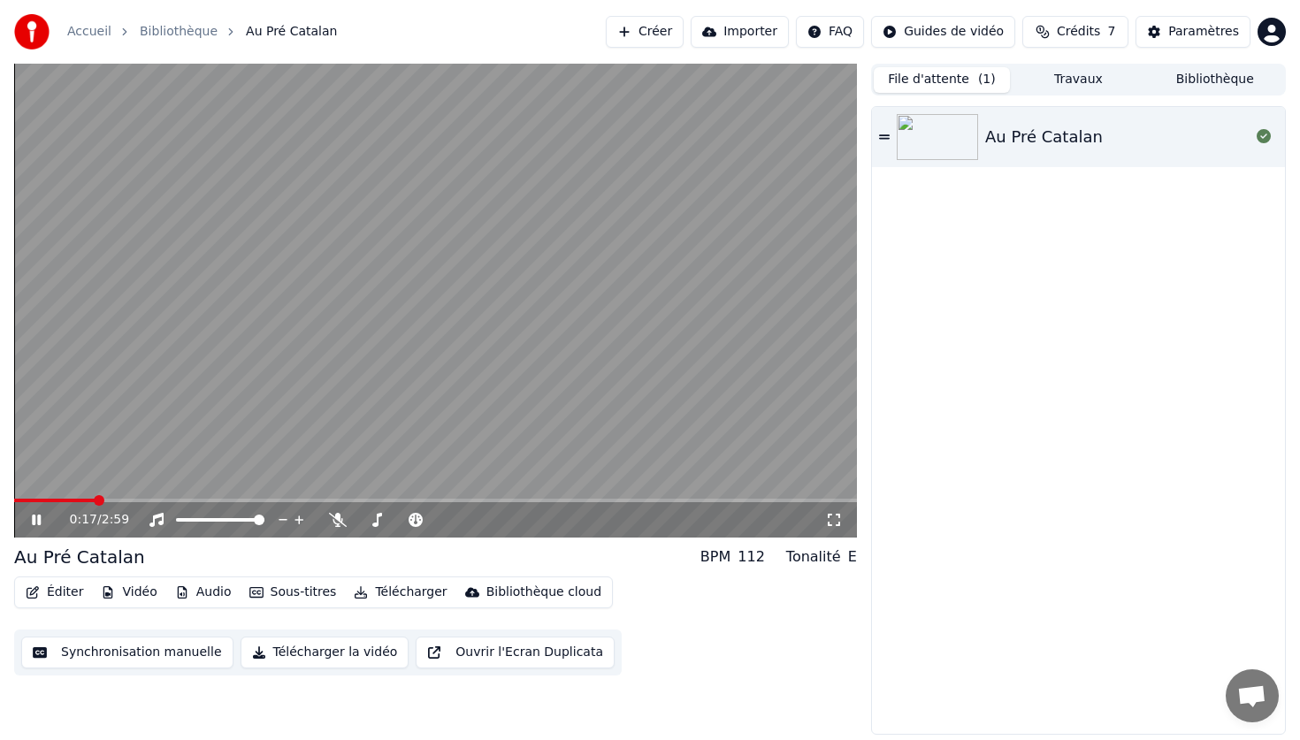
click at [1068, 97] on div "File d'attente ( 1 ) Travaux Bibliothèque Au Pré Catalan" at bounding box center [1078, 399] width 415 height 671
click at [1068, 81] on button "Travaux" at bounding box center [1078, 80] width 136 height 26
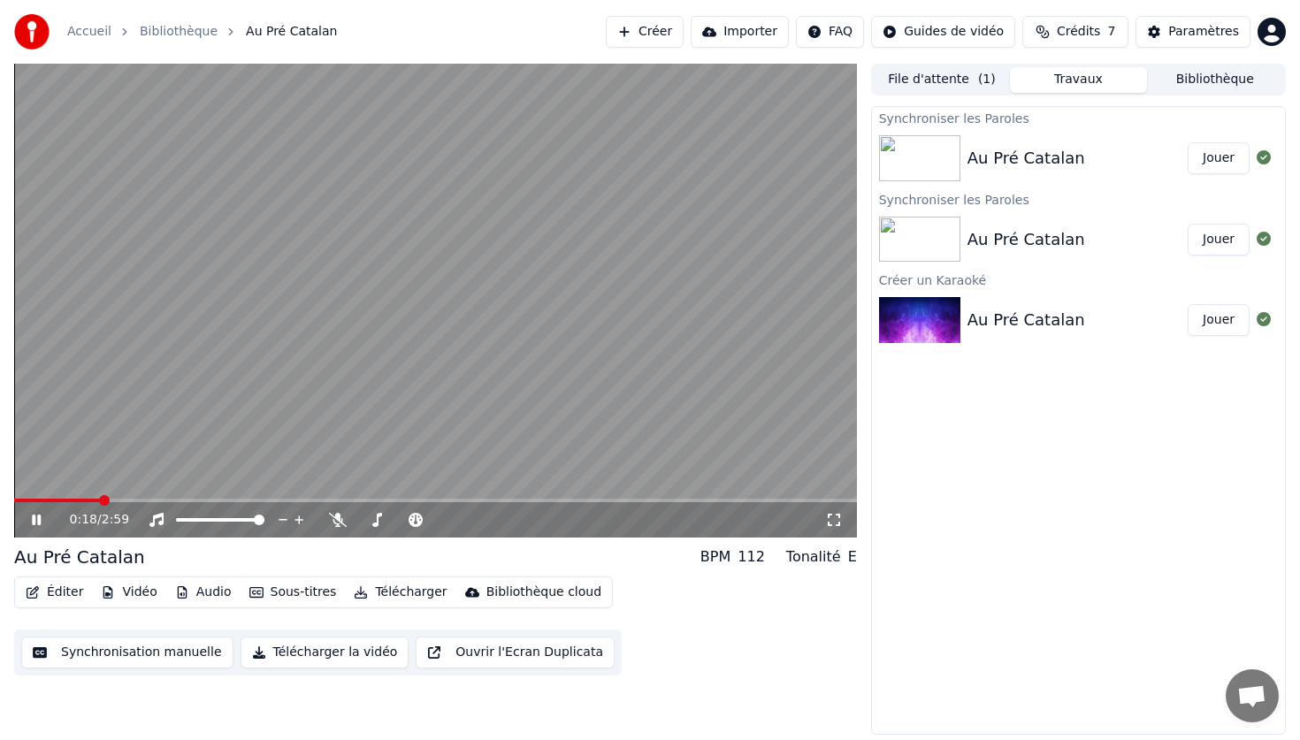
click at [634, 195] on video at bounding box center [435, 301] width 843 height 474
click at [1208, 158] on button "Jouer" at bounding box center [1218, 158] width 62 height 32
click at [686, 387] on video at bounding box center [435, 301] width 843 height 474
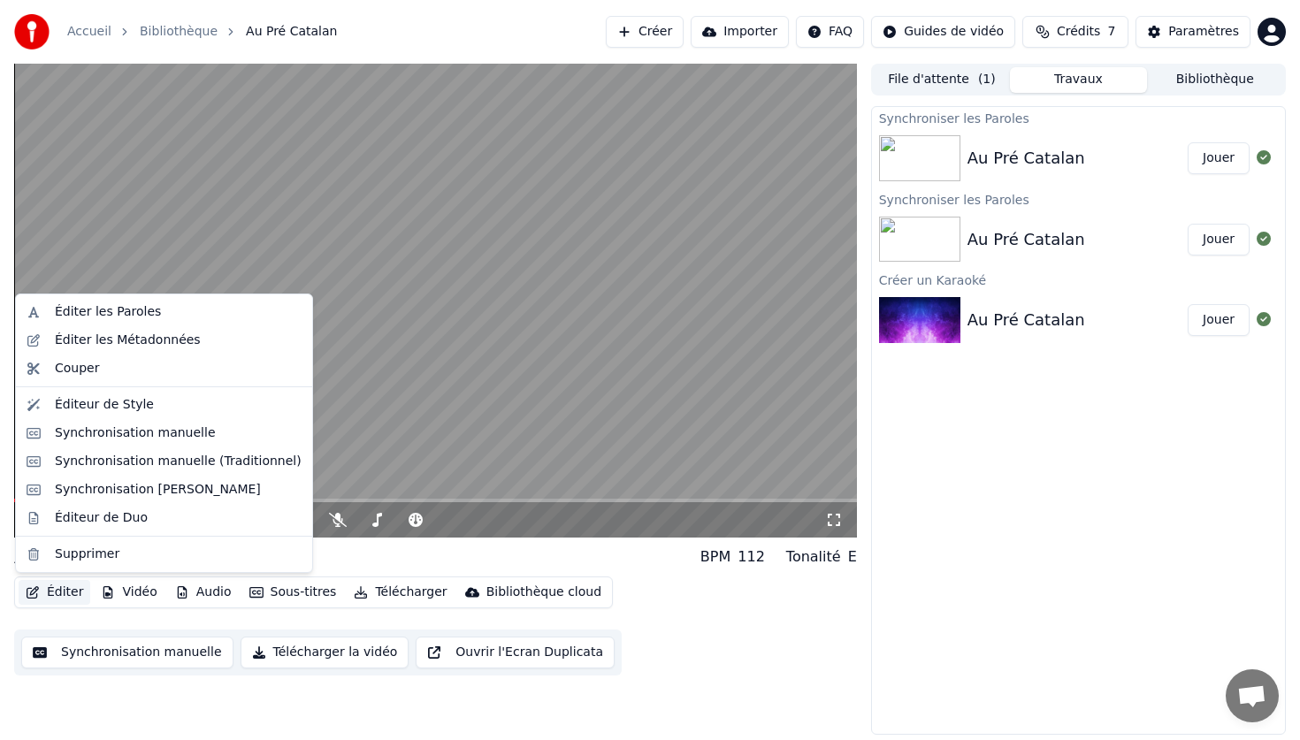
click at [68, 592] on button "Éditer" at bounding box center [55, 592] width 72 height 25
click at [138, 434] on div "Synchronisation manuelle" at bounding box center [135, 433] width 161 height 18
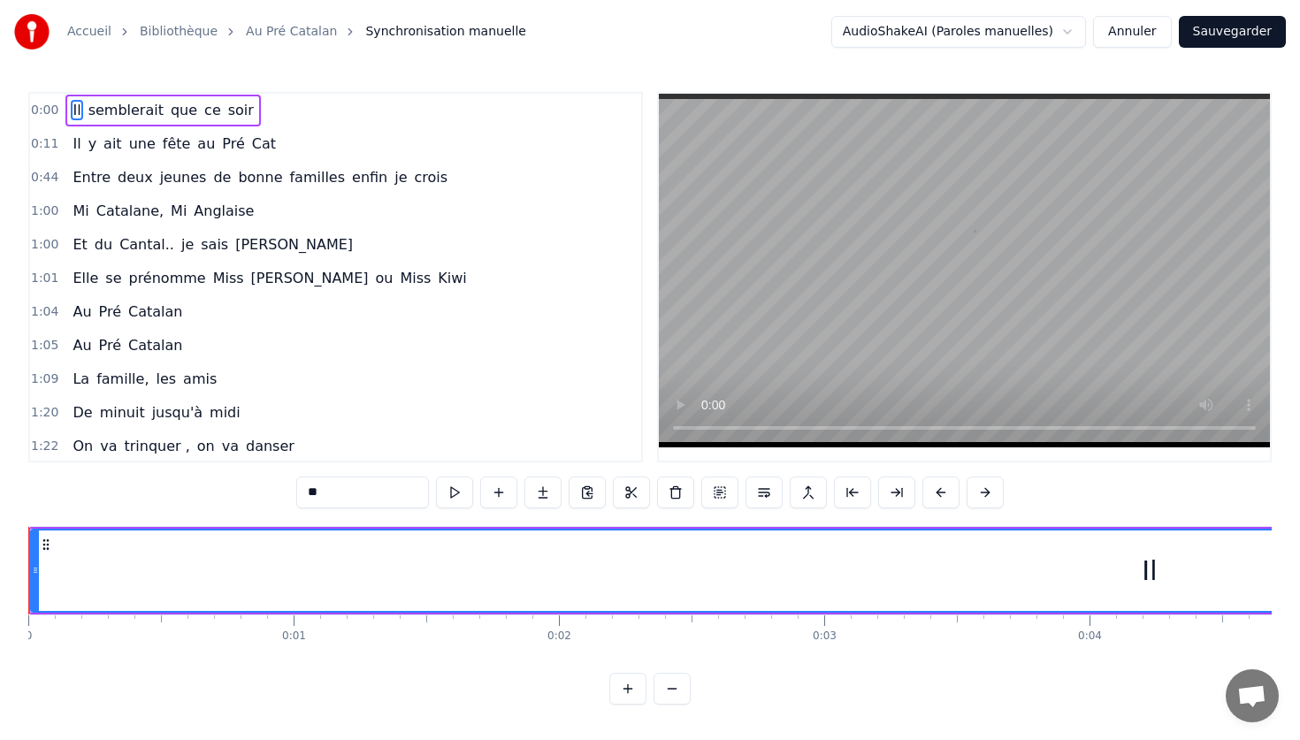
click at [45, 145] on span "0:11" at bounding box center [44, 144] width 27 height 18
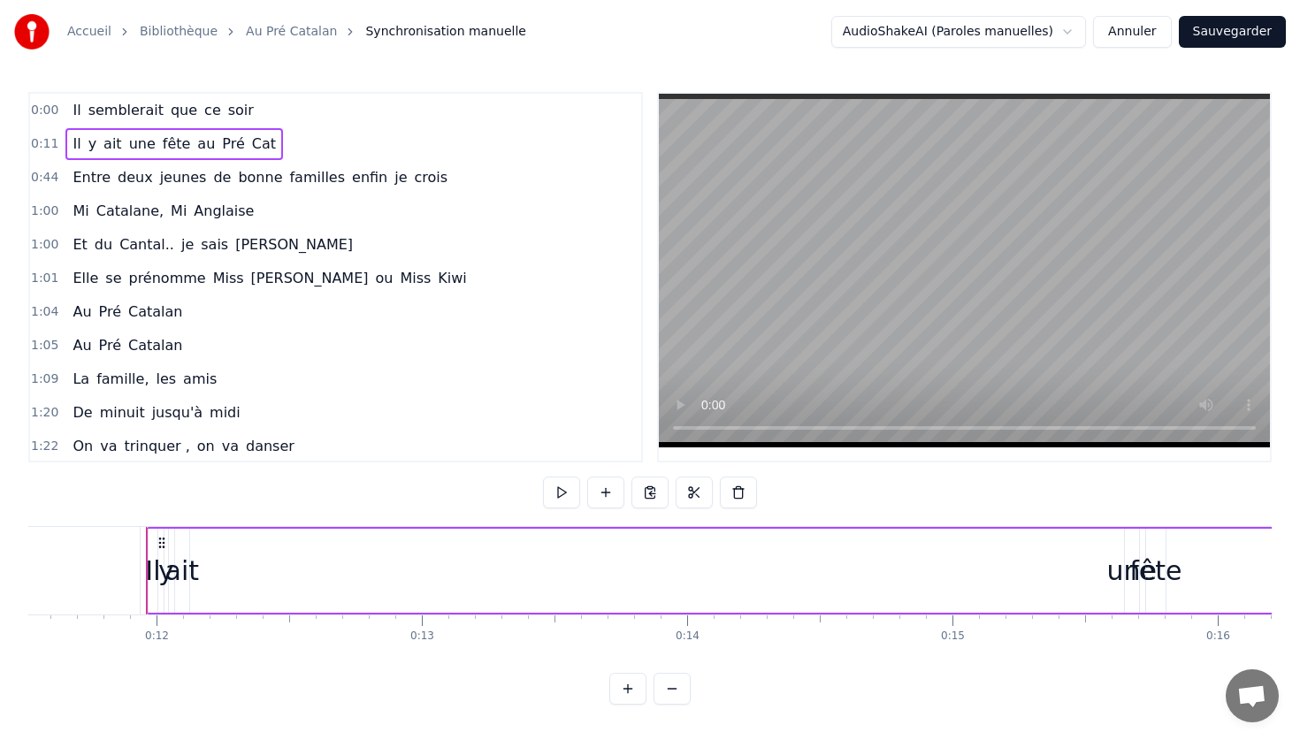
scroll to position [0, 3084]
click at [42, 111] on span "0:00" at bounding box center [44, 111] width 27 height 18
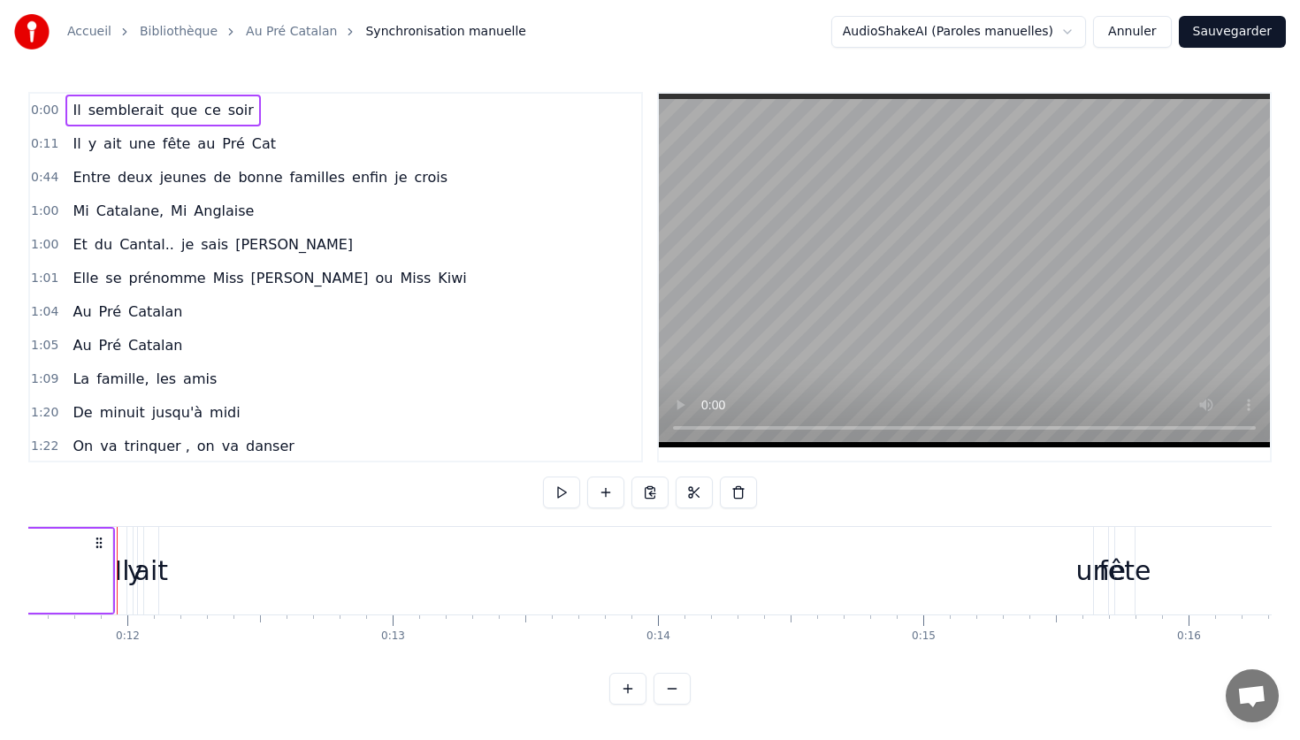
click at [48, 104] on span "0:00" at bounding box center [44, 111] width 27 height 18
click at [943, 20] on html "Accueil Bibliothèque Au Pré Catalan Synchronisation manuelle AudioShakeAI (Paro…" at bounding box center [650, 366] width 1300 height 733
click at [399, 31] on span "Synchronisation manuelle" at bounding box center [445, 32] width 161 height 18
click at [276, 30] on link "Au Pré Catalan" at bounding box center [291, 32] width 91 height 18
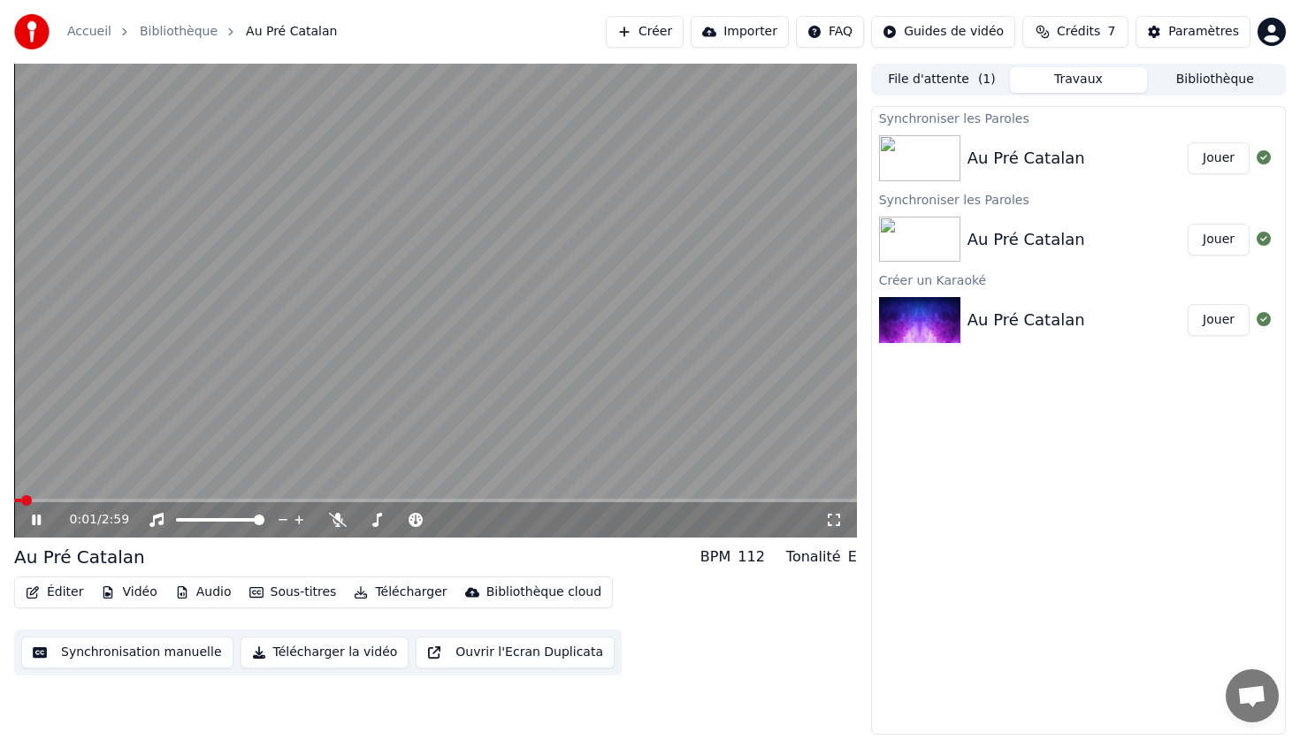
click at [111, 358] on video at bounding box center [435, 301] width 843 height 474
click at [57, 591] on button "Éditer" at bounding box center [55, 592] width 72 height 25
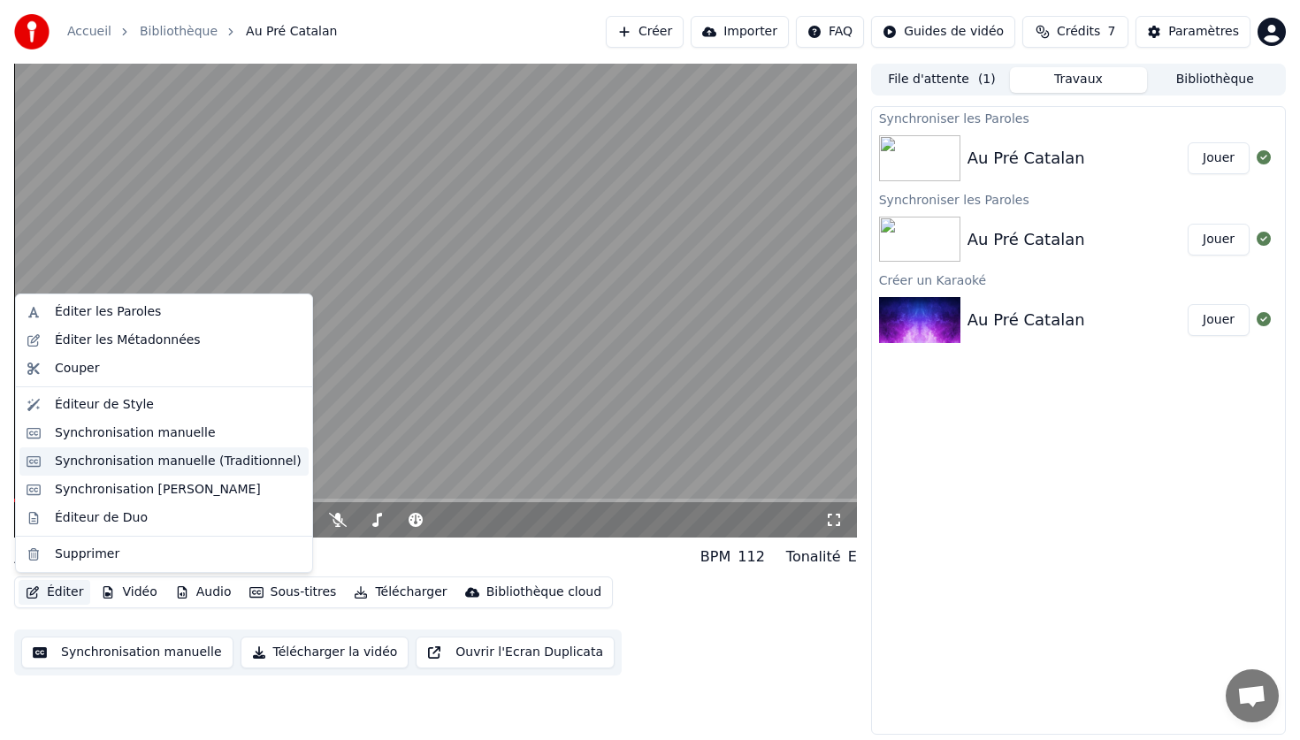
click at [149, 463] on div "Synchronisation manuelle (Traditionnel)" at bounding box center [178, 462] width 247 height 18
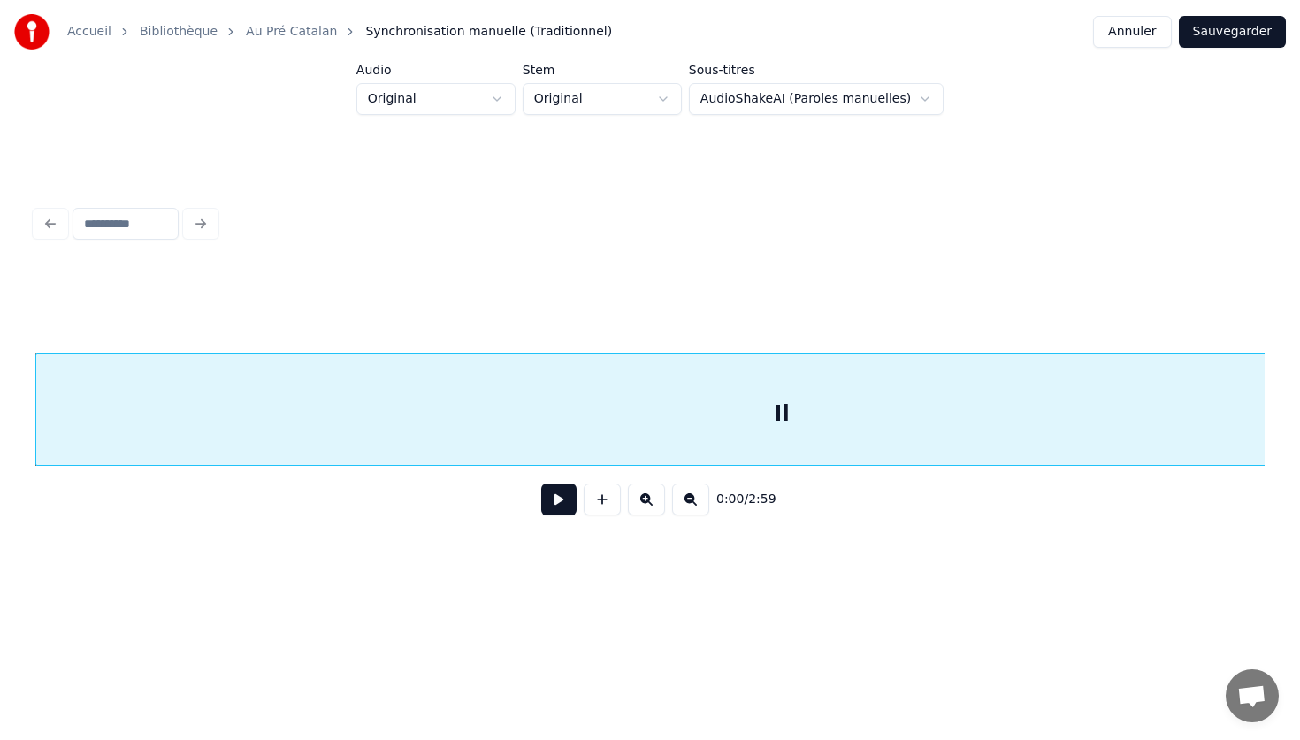
click at [429, 93] on html "Accueil Bibliothèque Au Pré Catalan Synchronisation manuelle (Traditionnel) Ann…" at bounding box center [650, 307] width 1300 height 615
click at [429, 94] on html "Accueil Bibliothèque Au Pré Catalan Synchronisation manuelle (Traditionnel) Ann…" at bounding box center [650, 307] width 1300 height 615
click at [569, 103] on html "Accueil Bibliothèque Au Pré Catalan Synchronisation manuelle (Traditionnel) Ann…" at bounding box center [650, 307] width 1300 height 615
click at [564, 501] on button at bounding box center [558, 500] width 35 height 32
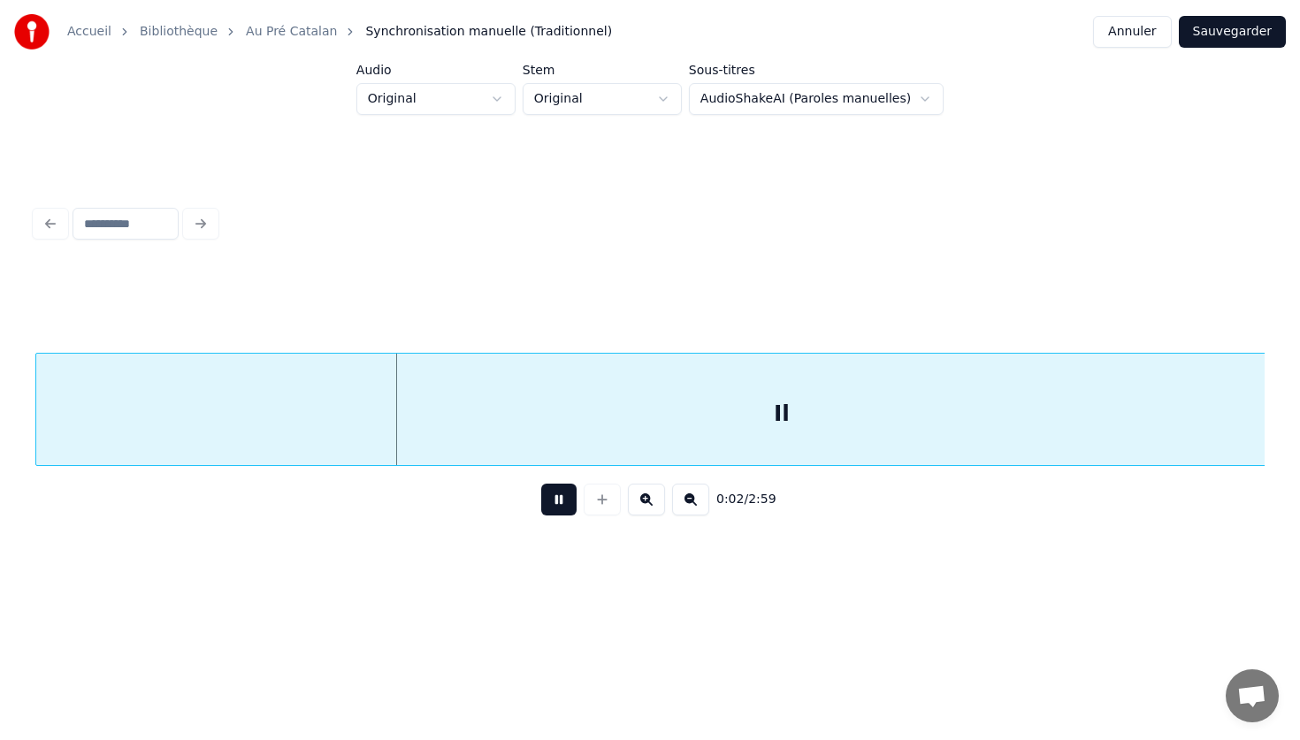
click at [567, 499] on button at bounding box center [558, 500] width 35 height 32
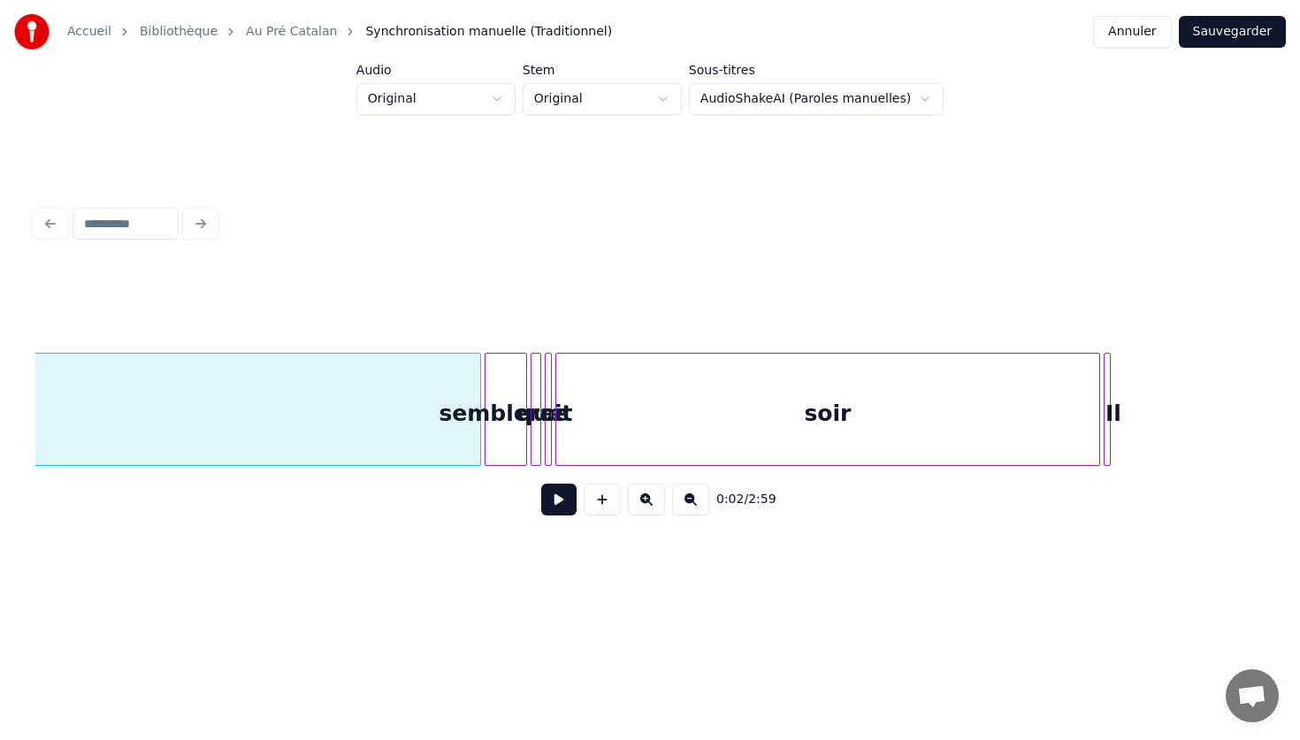
scroll to position [0, 1050]
click at [551, 492] on button at bounding box center [558, 500] width 35 height 32
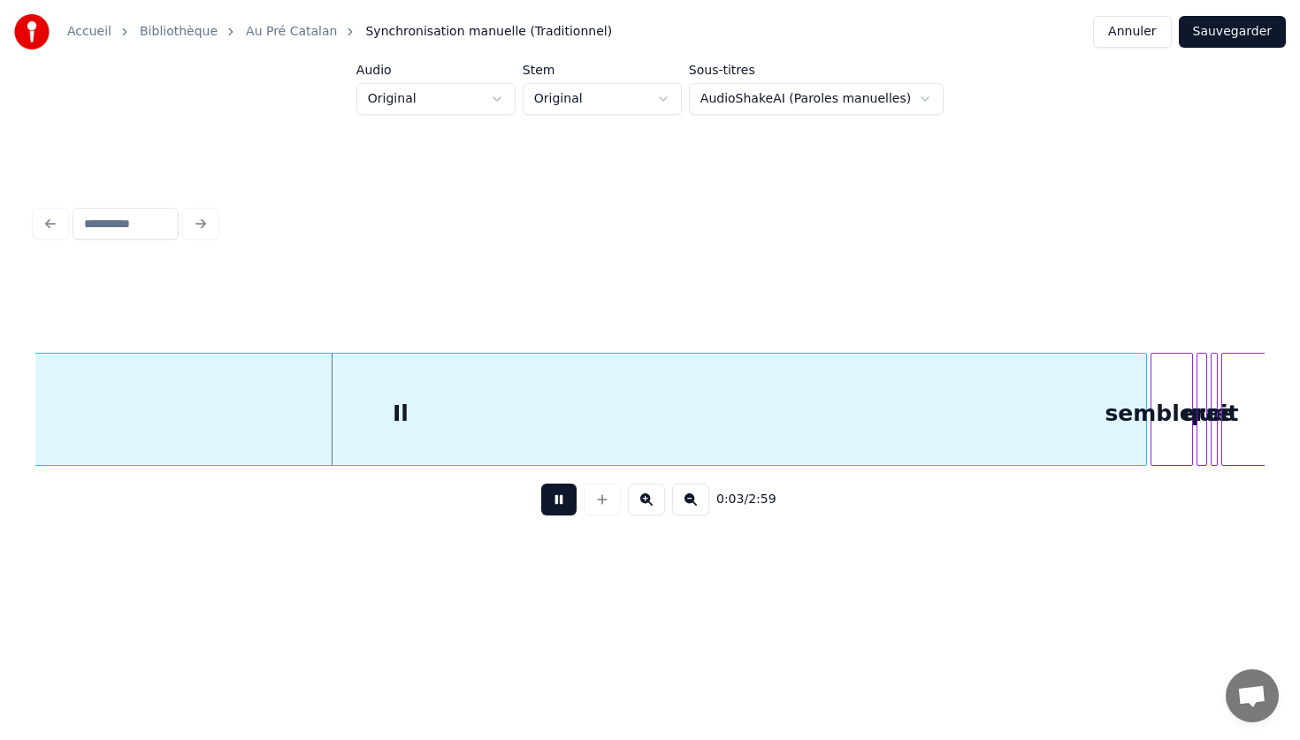
click at [381, 414] on div "Il" at bounding box center [400, 414] width 1491 height 120
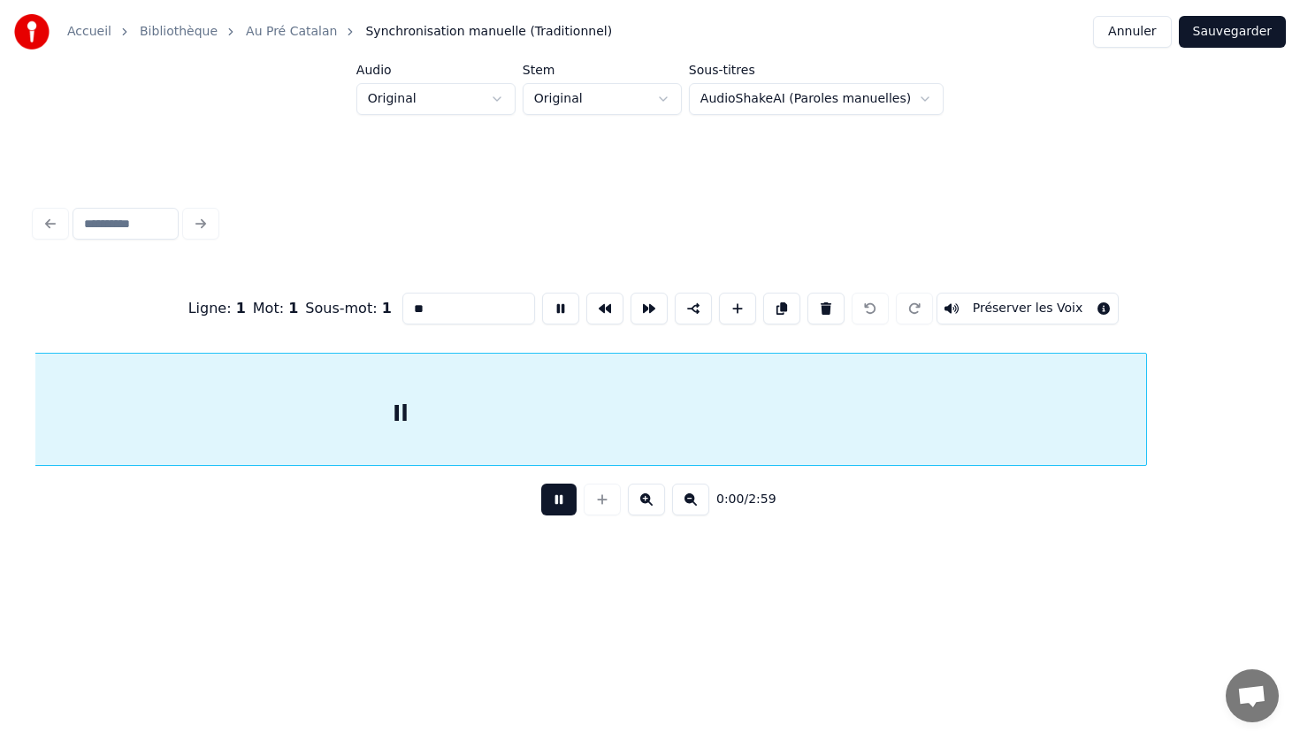
scroll to position [0, 0]
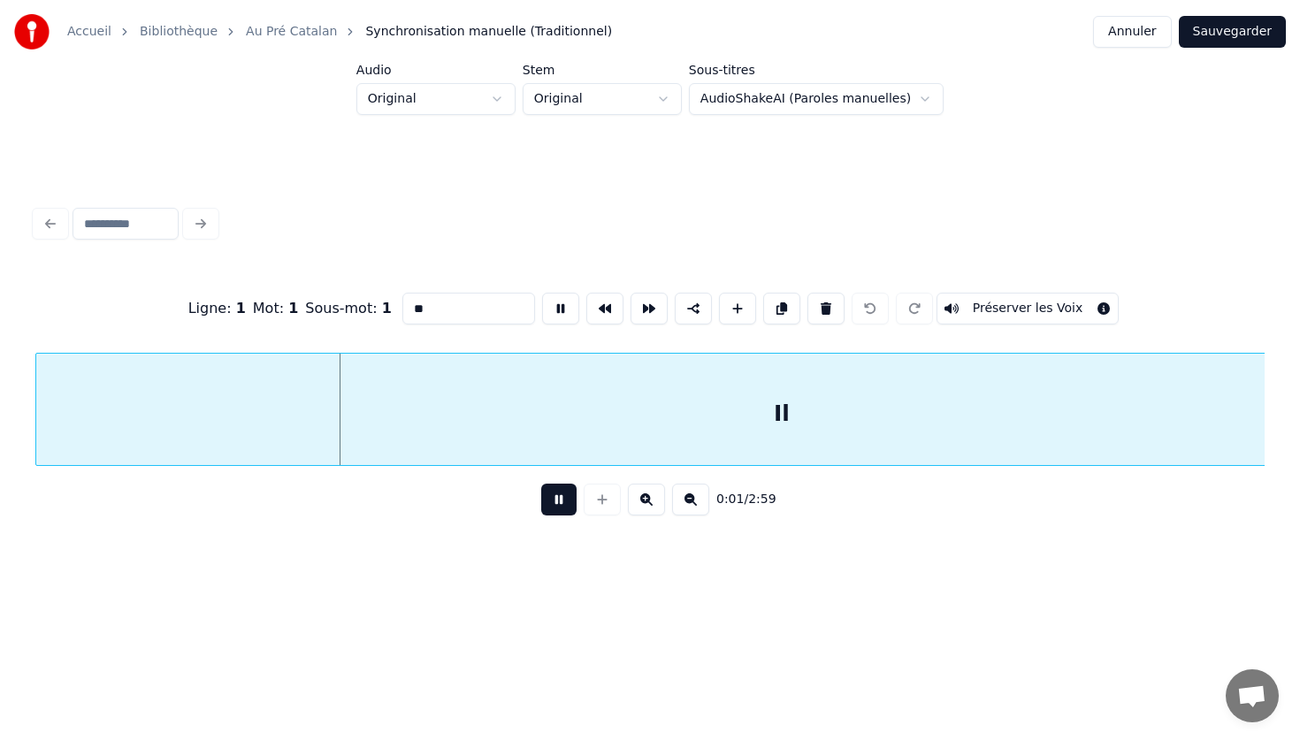
click at [551, 503] on button at bounding box center [558, 500] width 35 height 32
click at [981, 306] on button "Préserver les Voix" at bounding box center [1027, 309] width 183 height 32
click at [555, 500] on button at bounding box center [558, 500] width 35 height 32
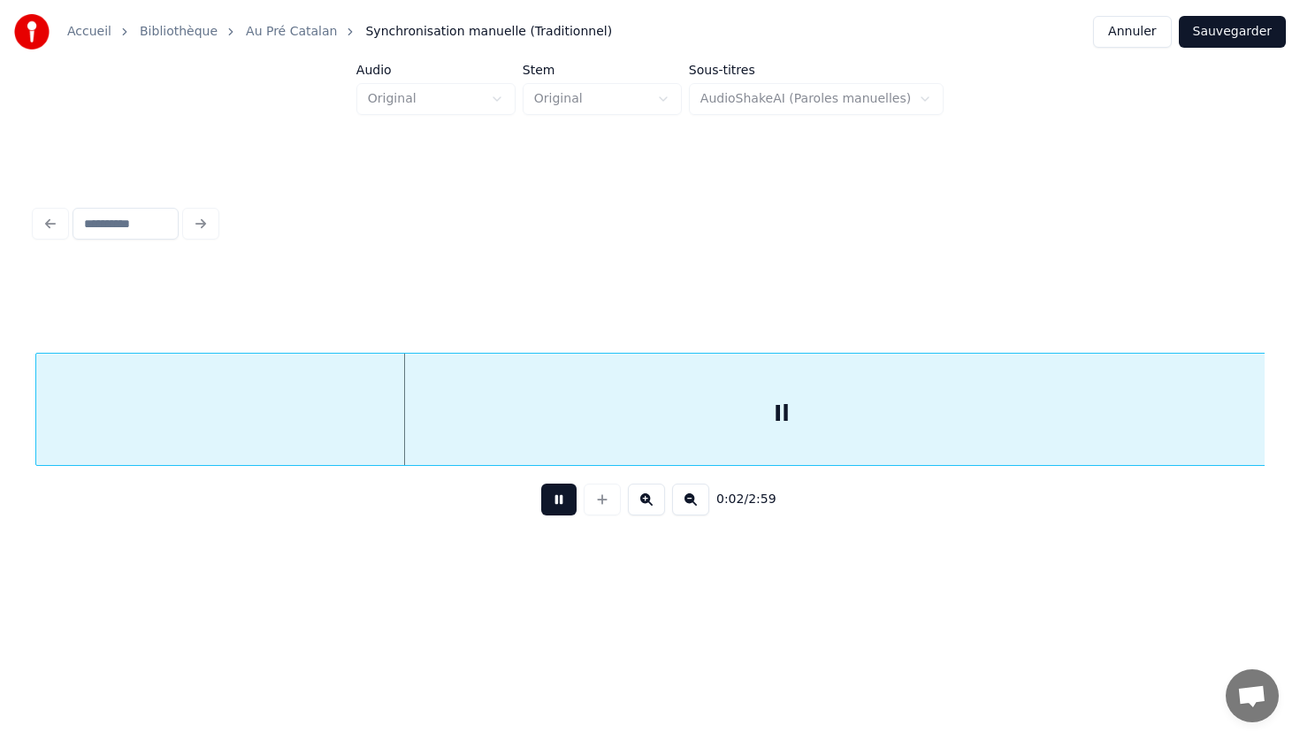
click at [555, 500] on button at bounding box center [558, 500] width 35 height 32
click at [778, 423] on div "Il" at bounding box center [781, 414] width 1491 height 120
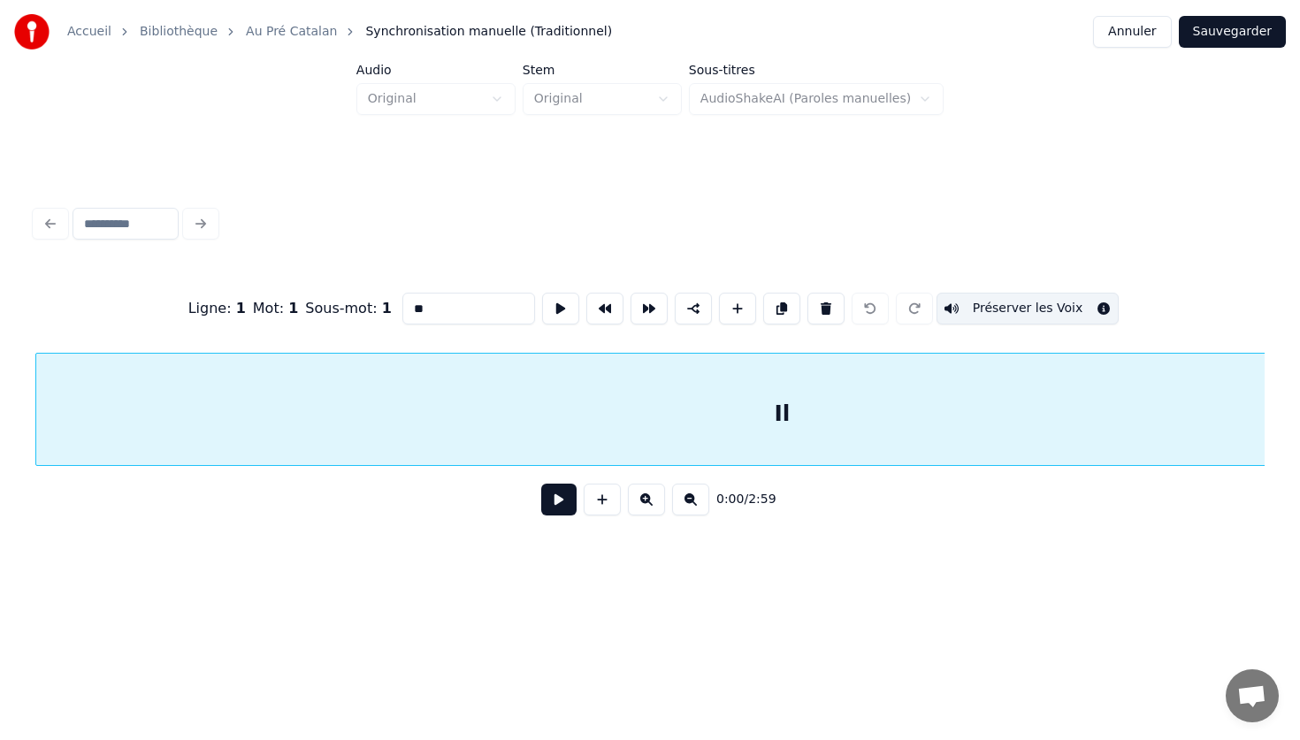
click at [968, 414] on div "Il" at bounding box center [781, 414] width 1491 height 120
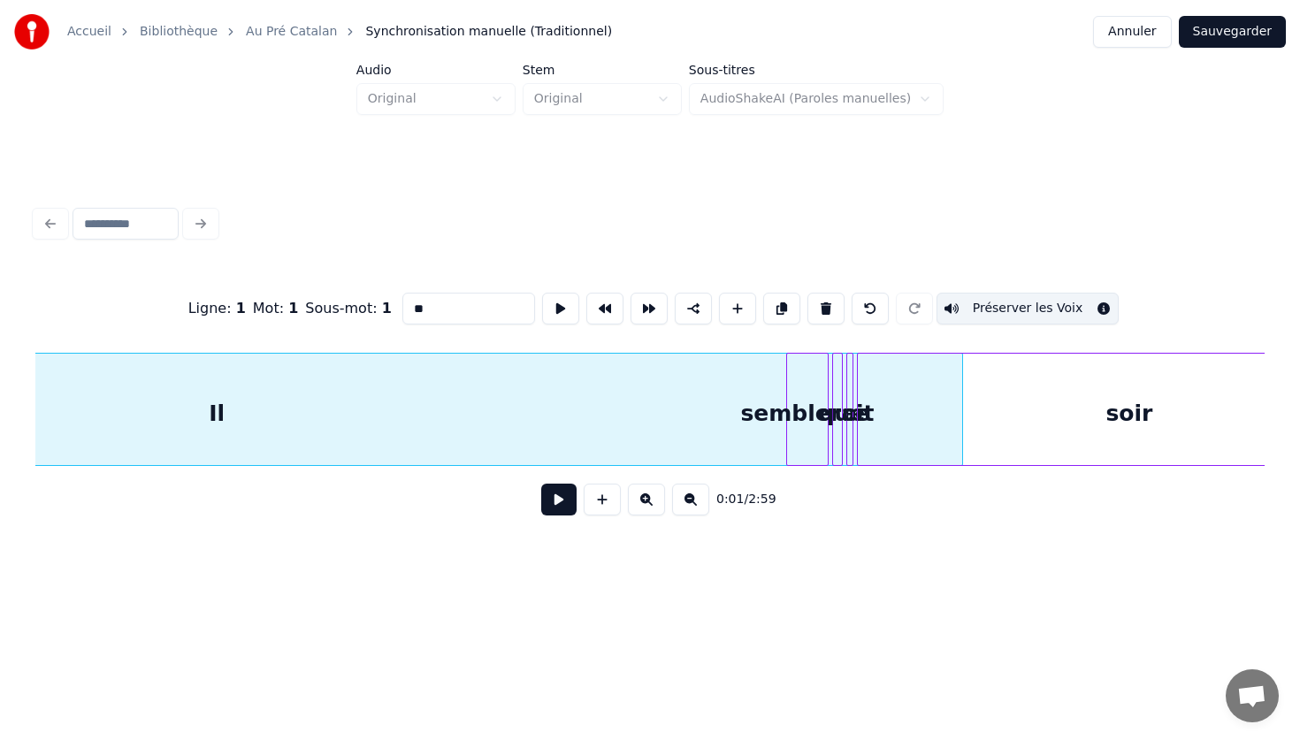
scroll to position [0, 775]
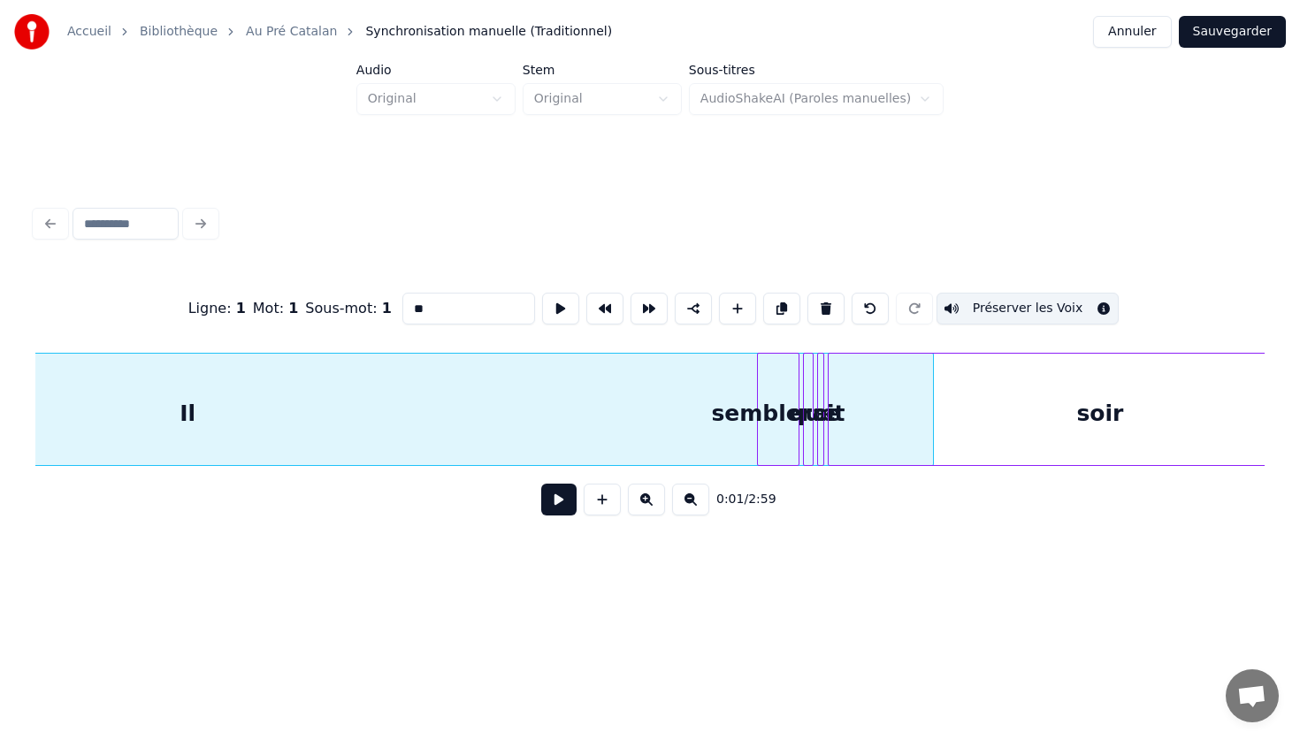
click at [758, 409] on div "semblerait" at bounding box center [778, 414] width 41 height 120
type input "**********"
click at [786, 429] on div "semblerait" at bounding box center [778, 414] width 41 height 120
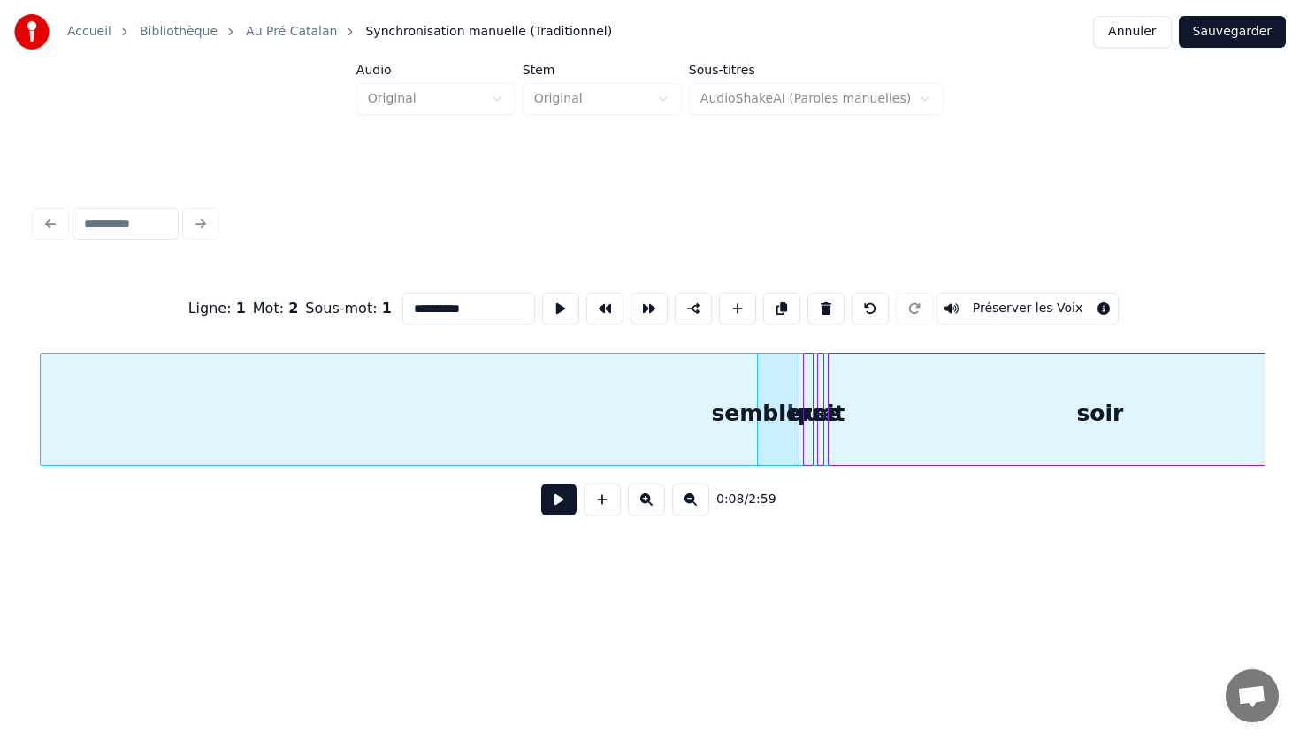
scroll to position [0, 757]
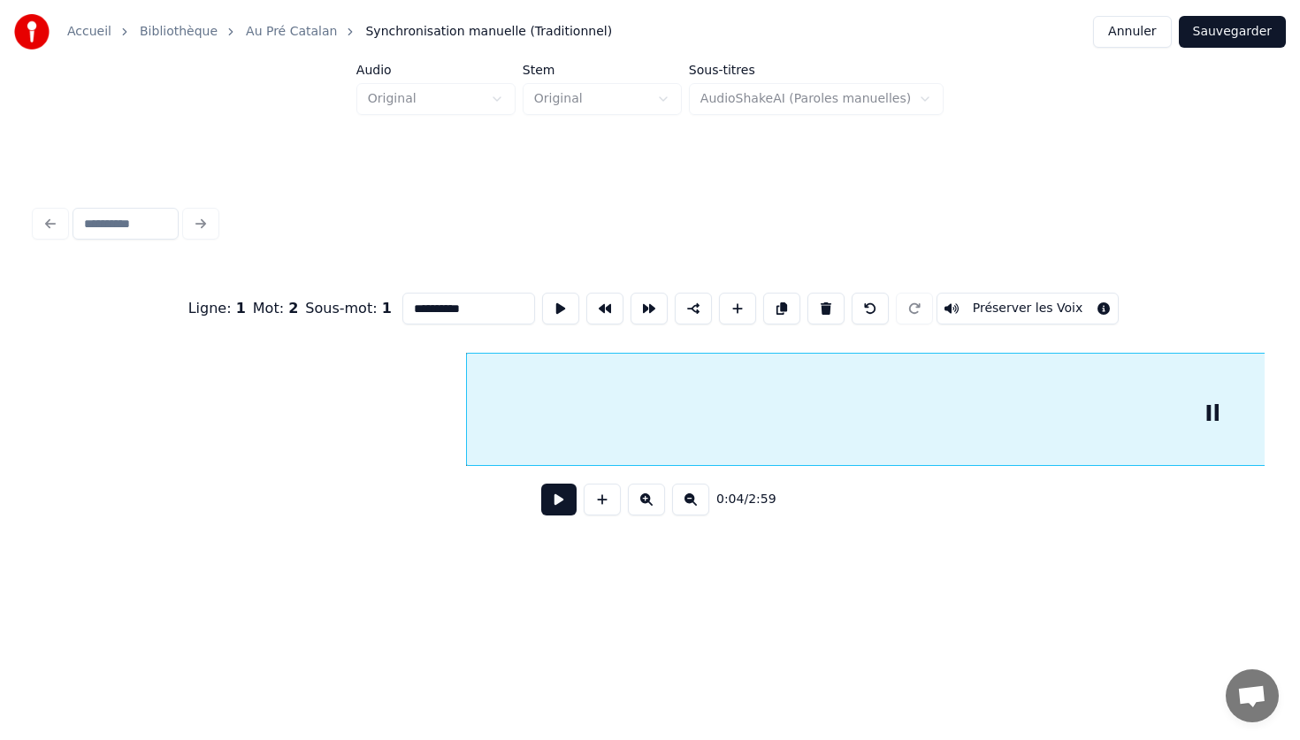
scroll to position [0, 0]
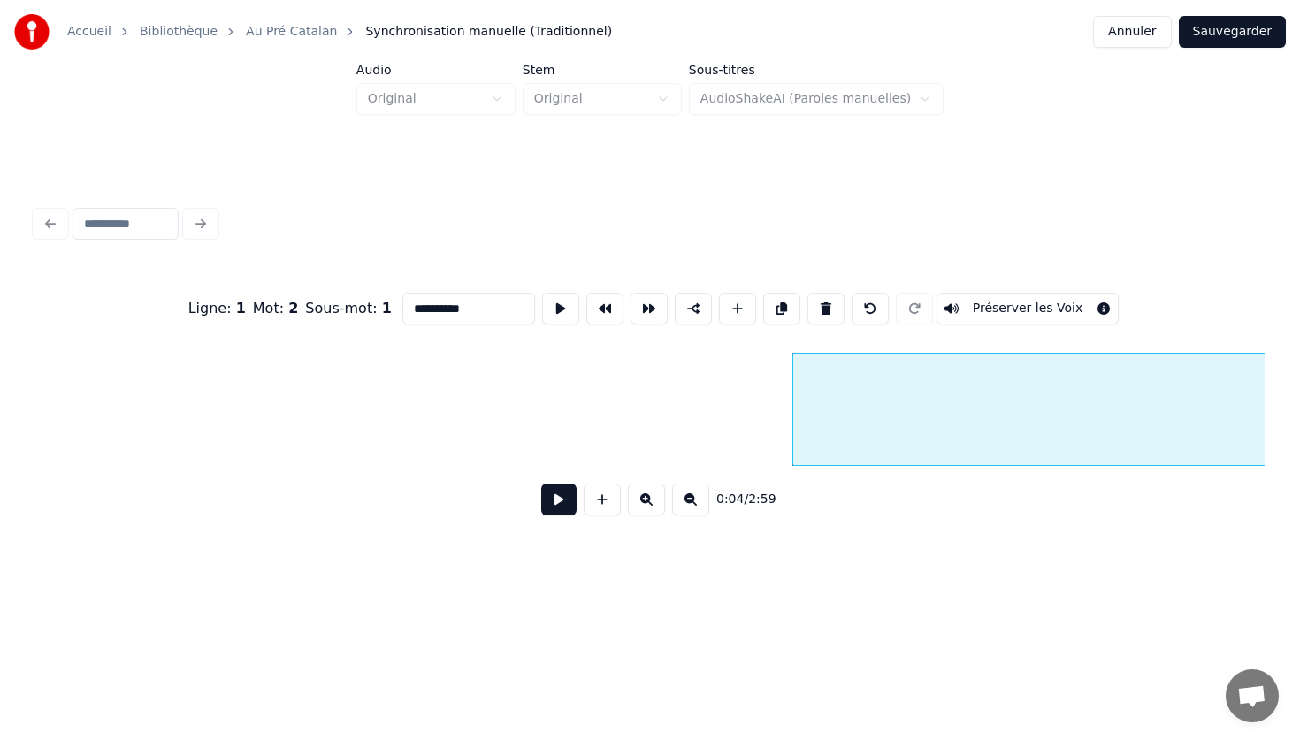
click at [547, 499] on button at bounding box center [558, 500] width 35 height 32
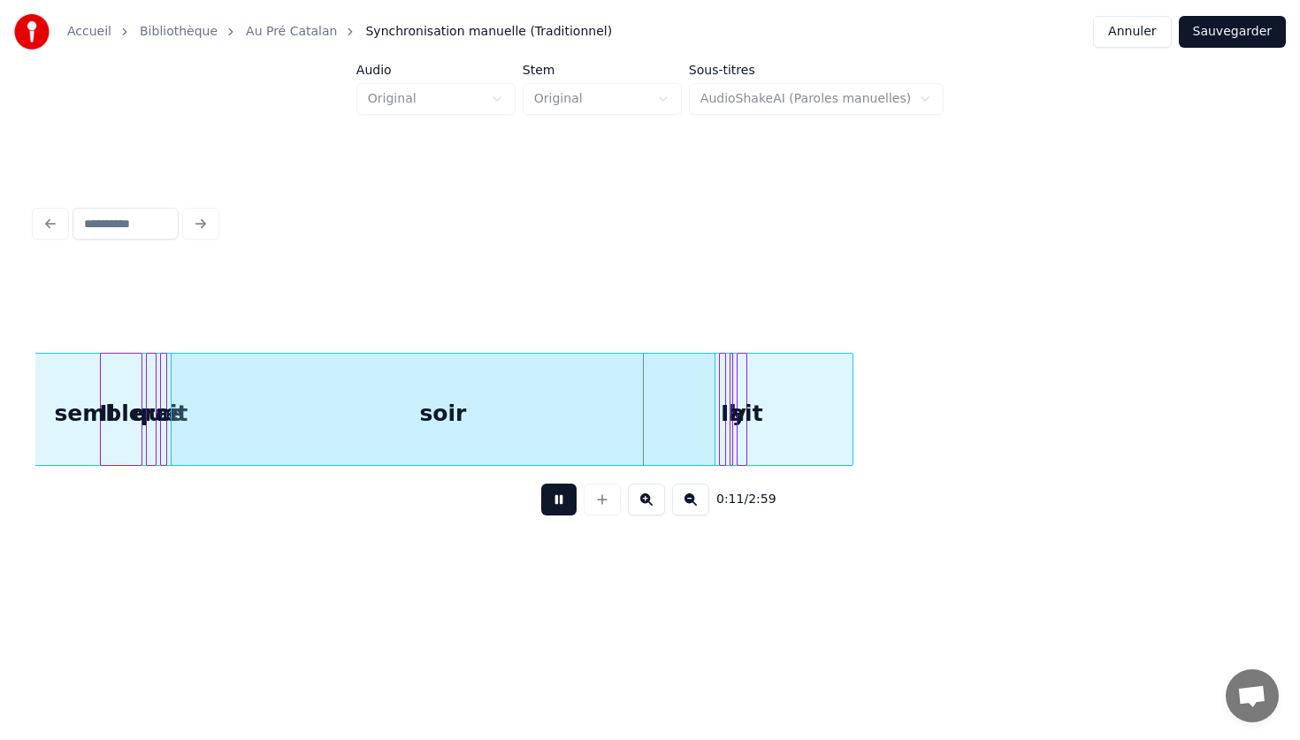
scroll to position [0, 1454]
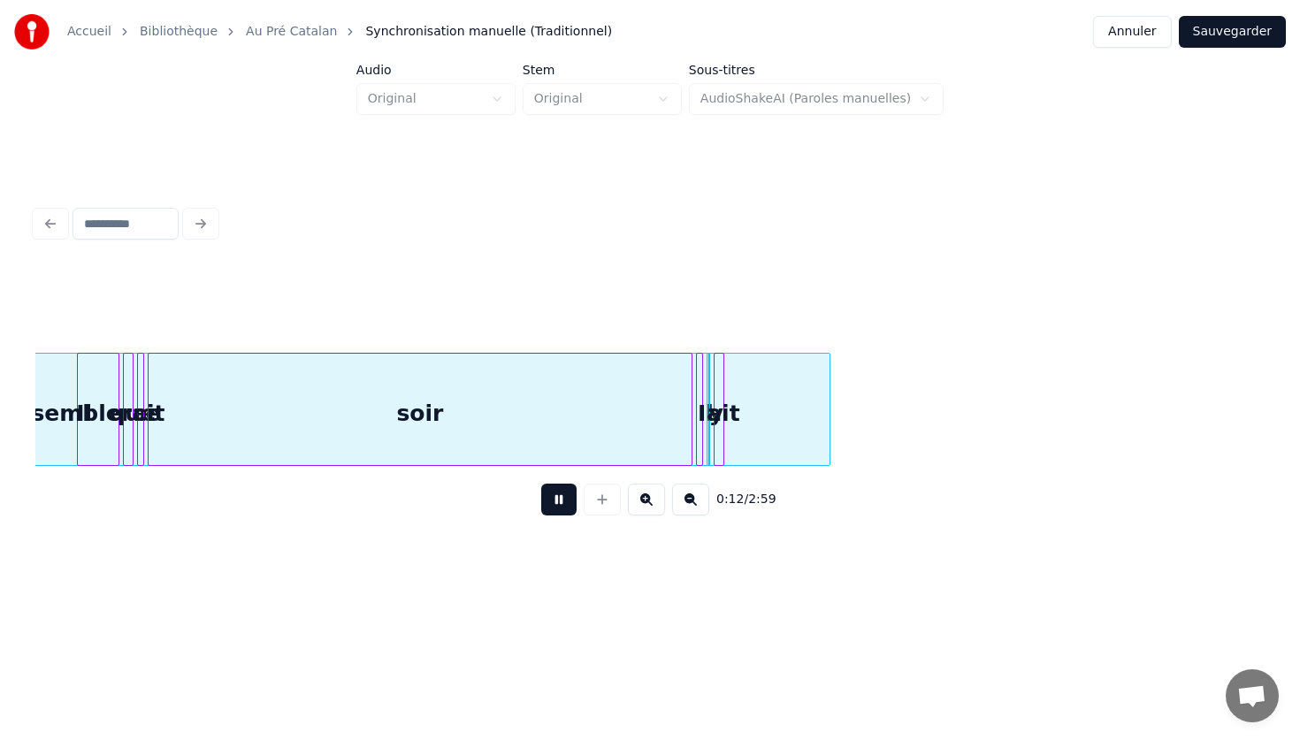
click at [589, 429] on div "soir" at bounding box center [420, 414] width 543 height 120
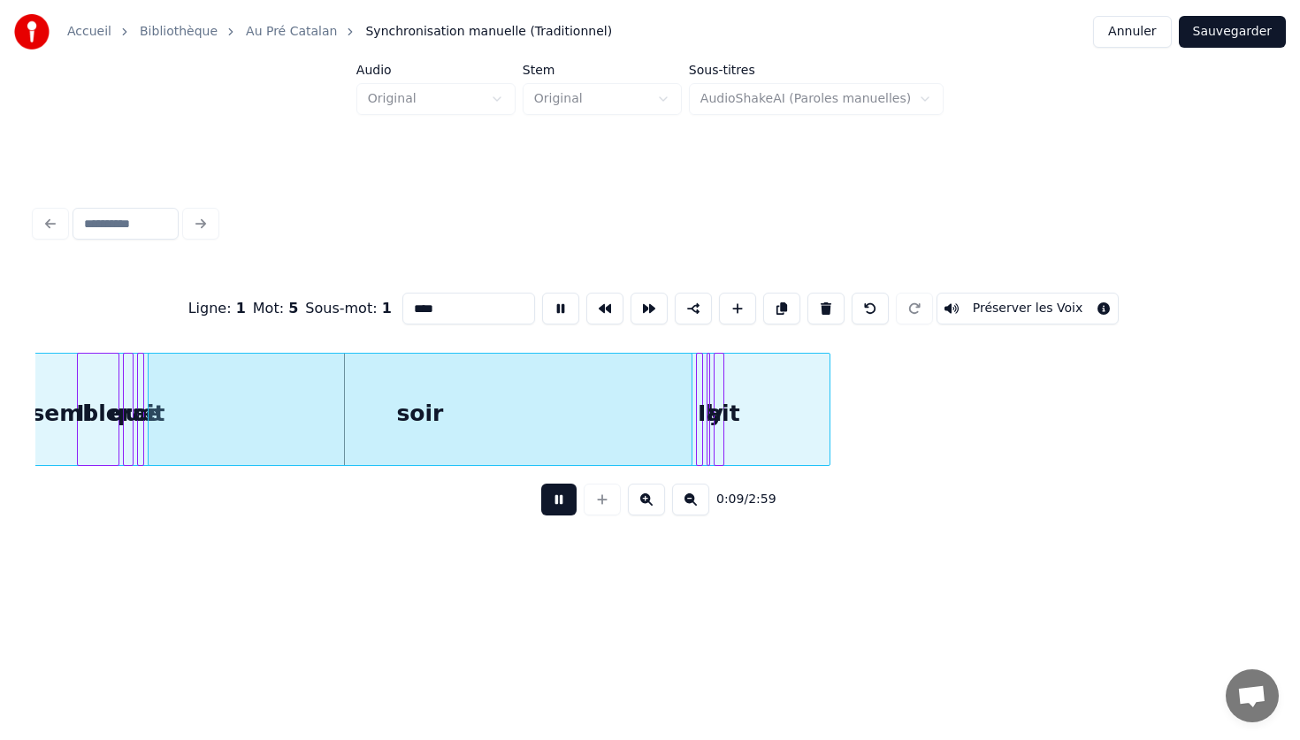
click at [561, 503] on button at bounding box center [558, 500] width 35 height 32
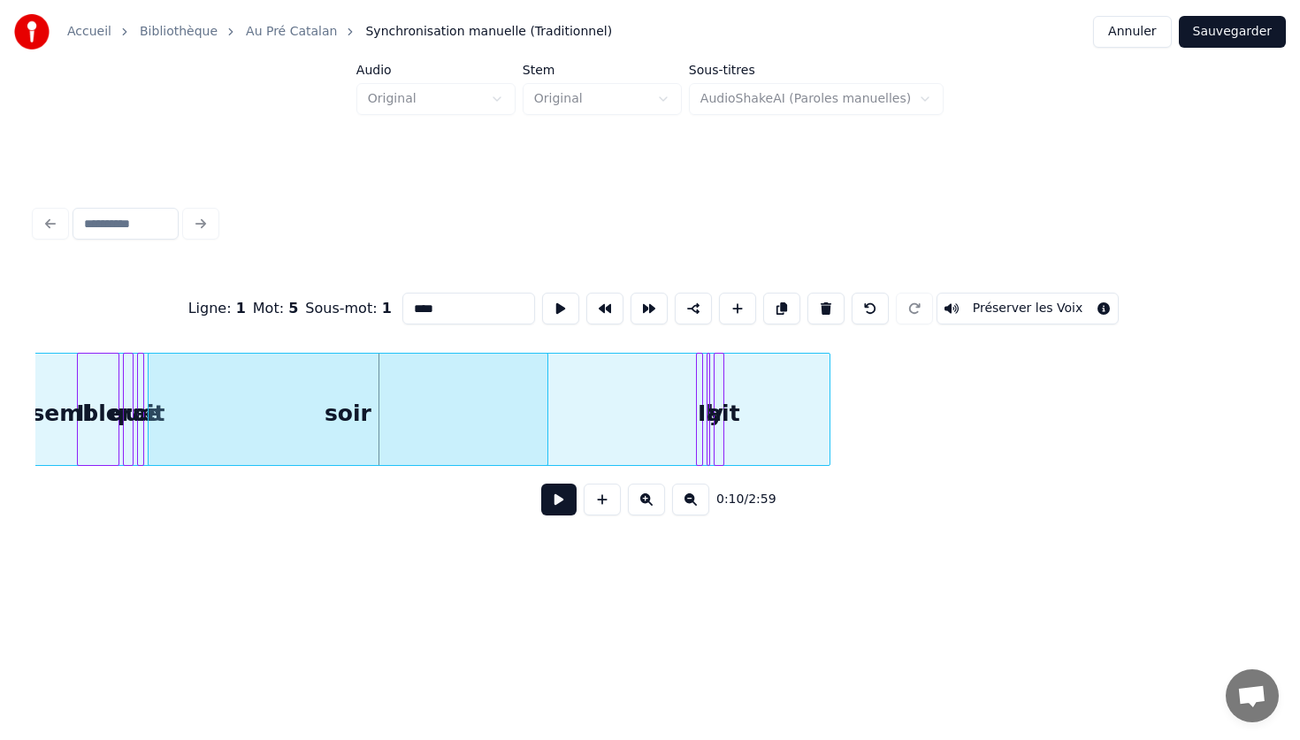
click at [542, 383] on div at bounding box center [544, 409] width 5 height 111
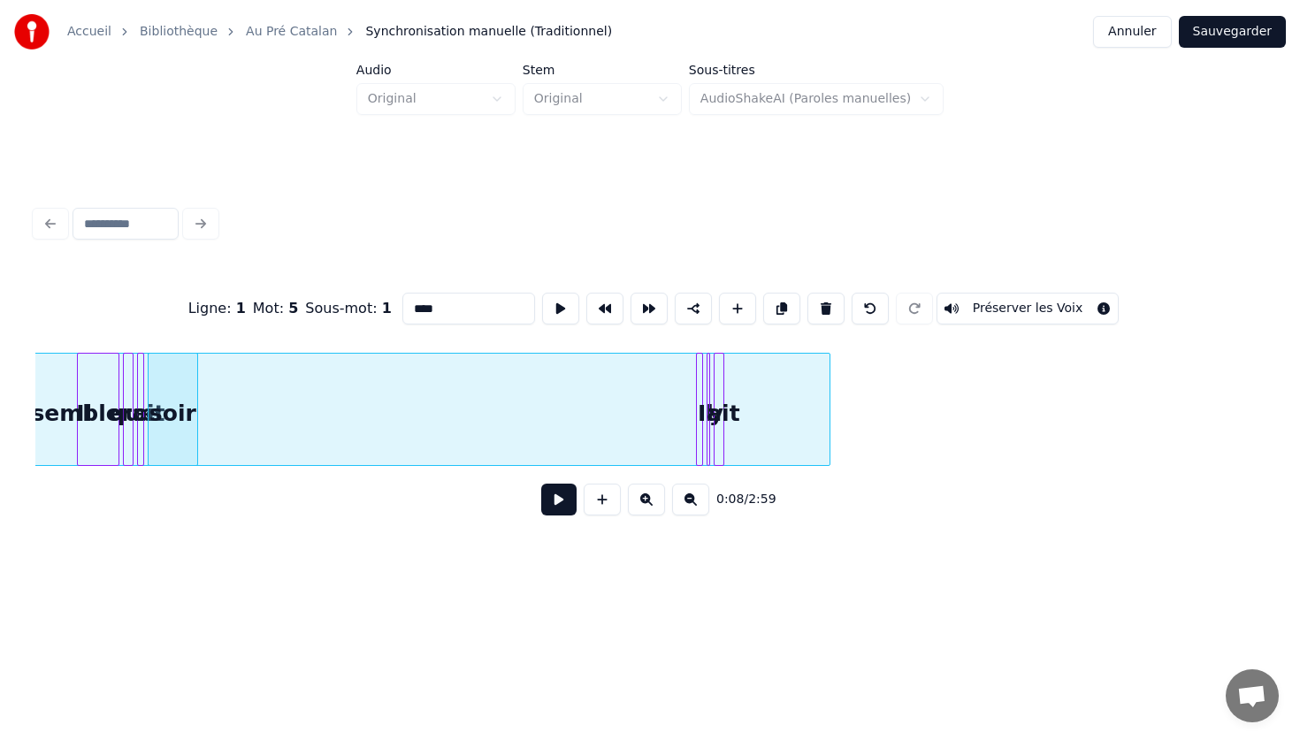
click at [197, 408] on div at bounding box center [194, 409] width 5 height 111
click at [463, 391] on div "Il" at bounding box center [84, 414] width 1491 height 120
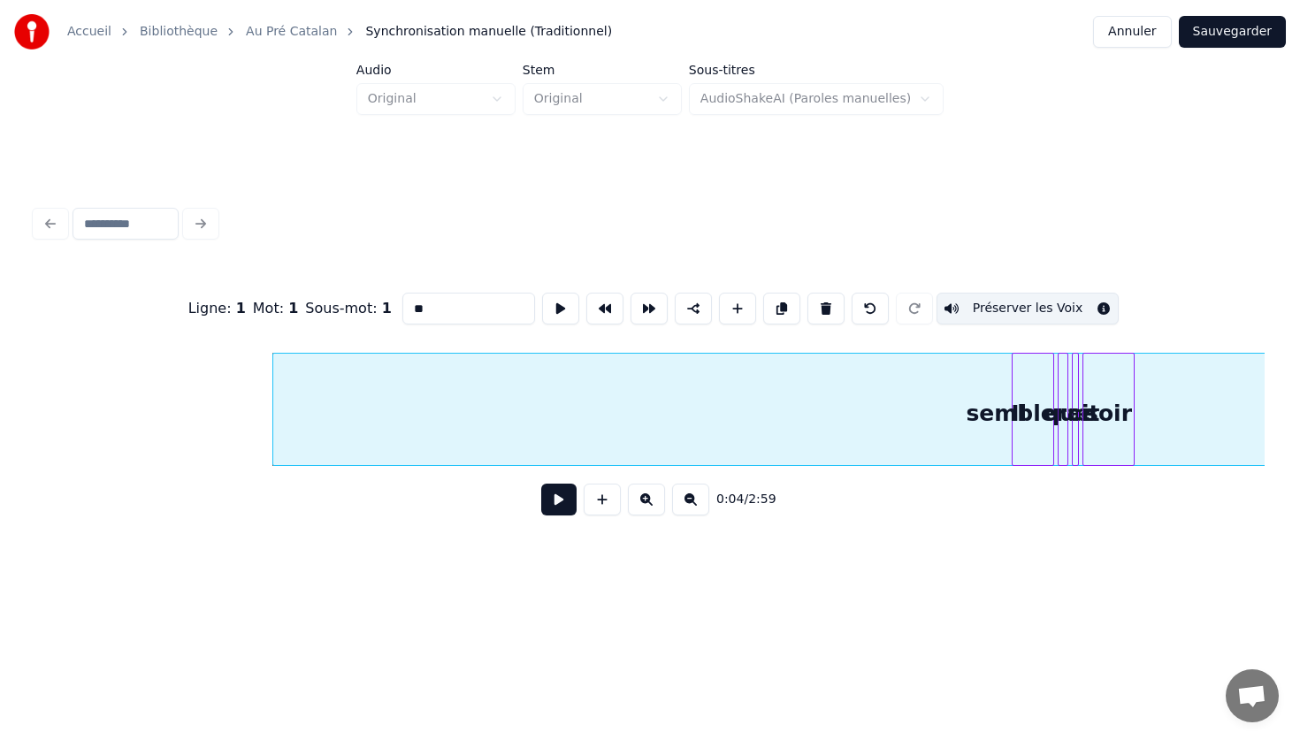
scroll to position [0, 324]
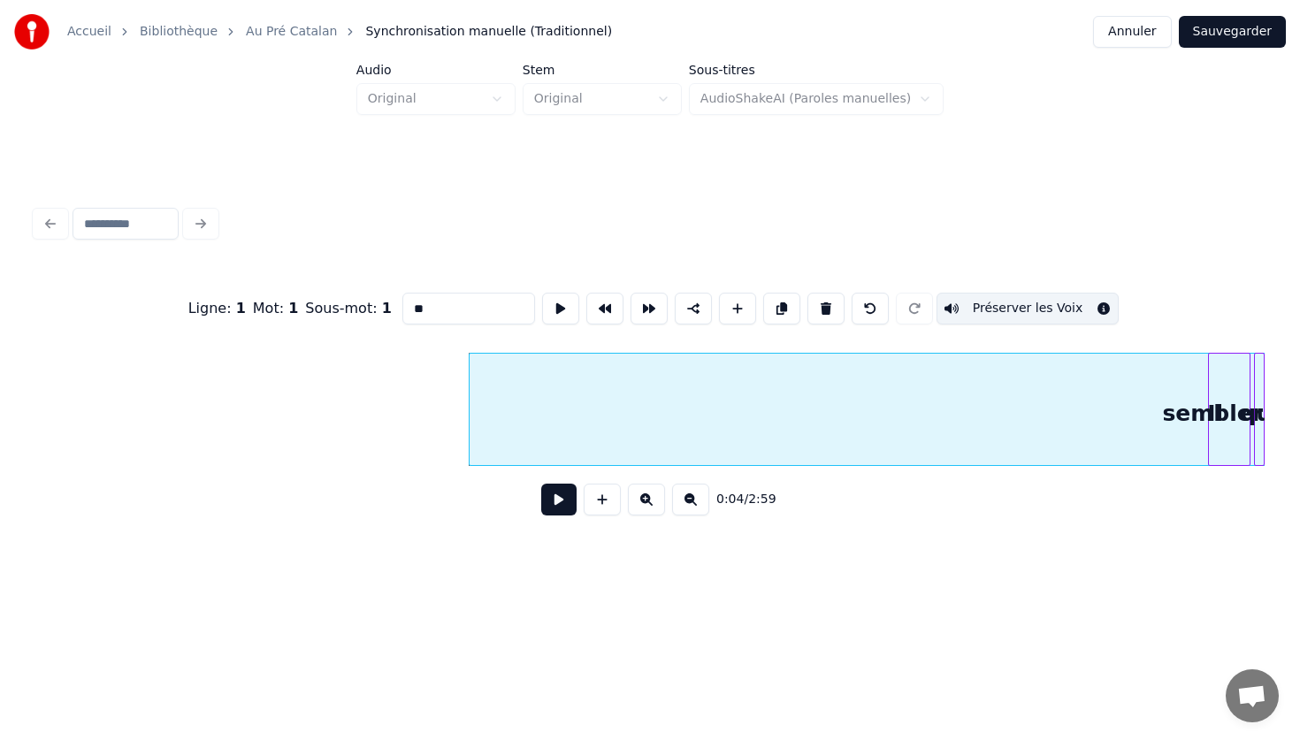
click at [1229, 41] on button "Sauvegarder" at bounding box center [1232, 32] width 107 height 32
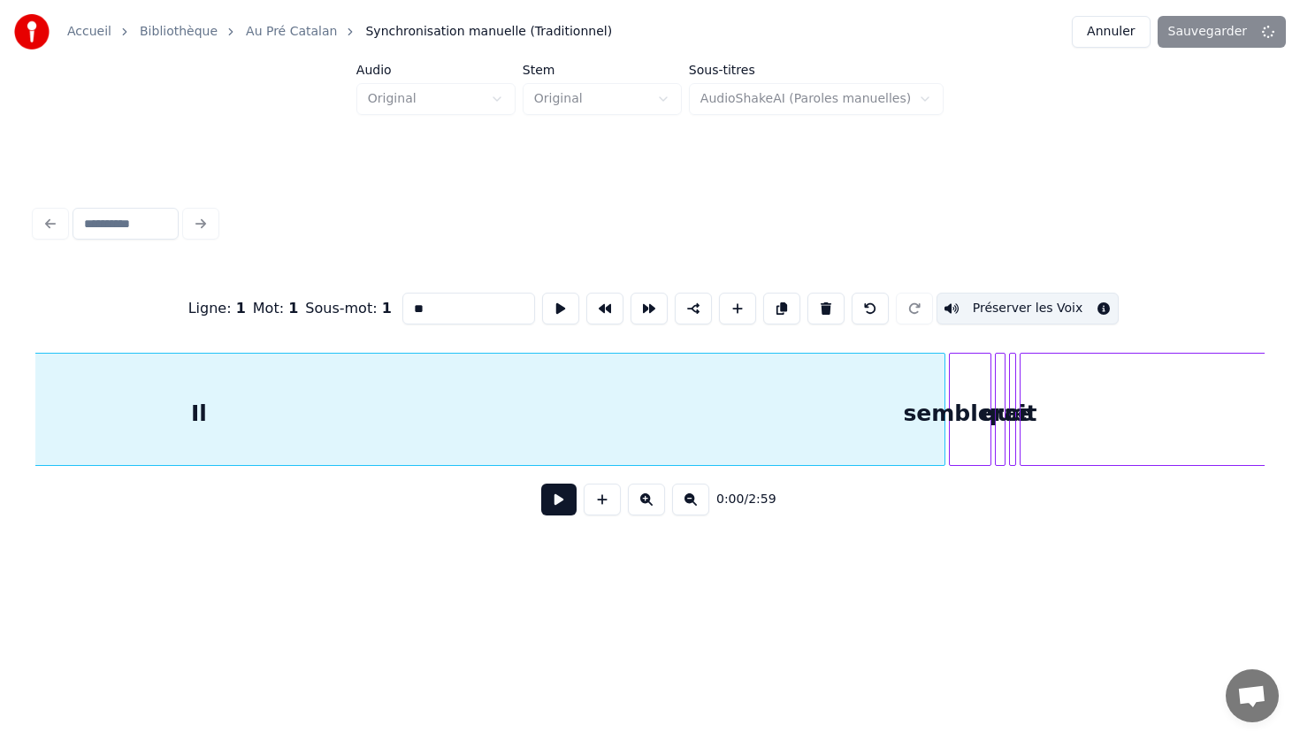
scroll to position [0, 650]
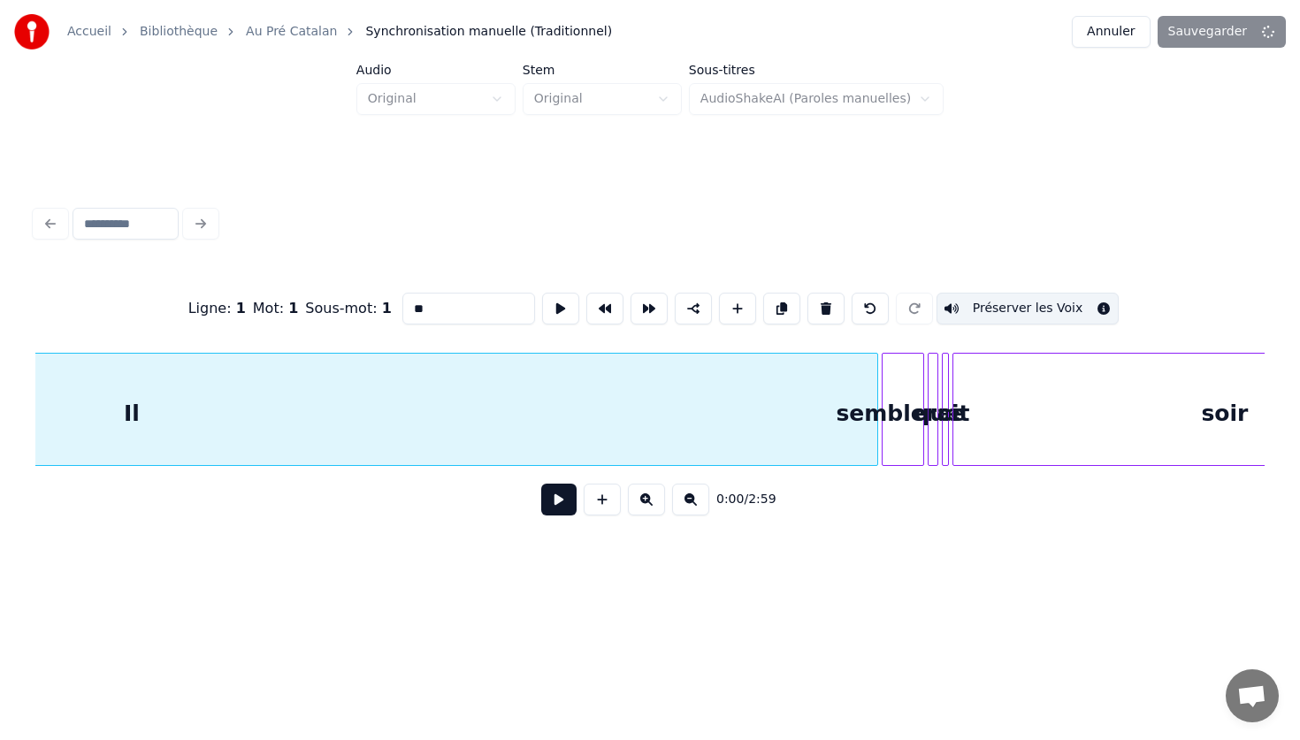
click at [882, 424] on div "semblerait" at bounding box center [902, 414] width 41 height 120
type input "**********"
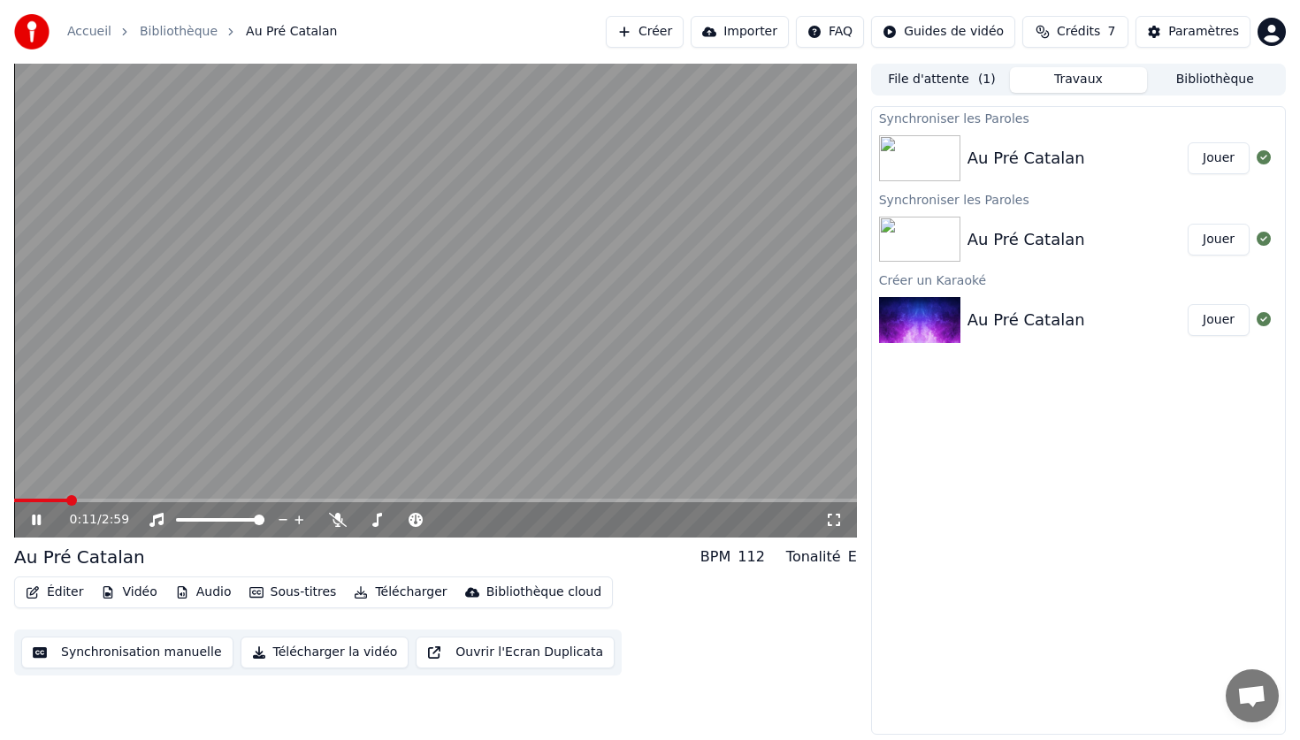
click at [408, 368] on video at bounding box center [435, 301] width 843 height 474
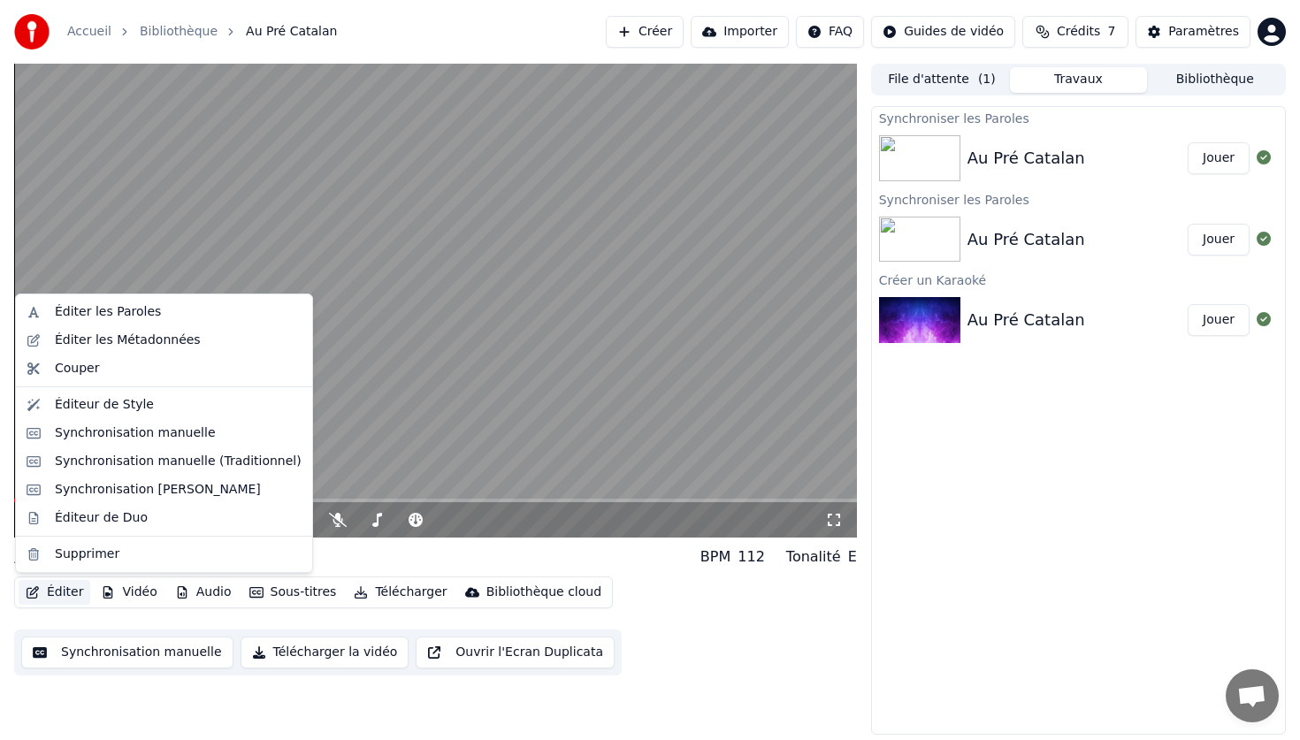
click at [50, 588] on button "Éditer" at bounding box center [55, 592] width 72 height 25
click at [99, 512] on div "Éditeur de Duo" at bounding box center [101, 518] width 93 height 18
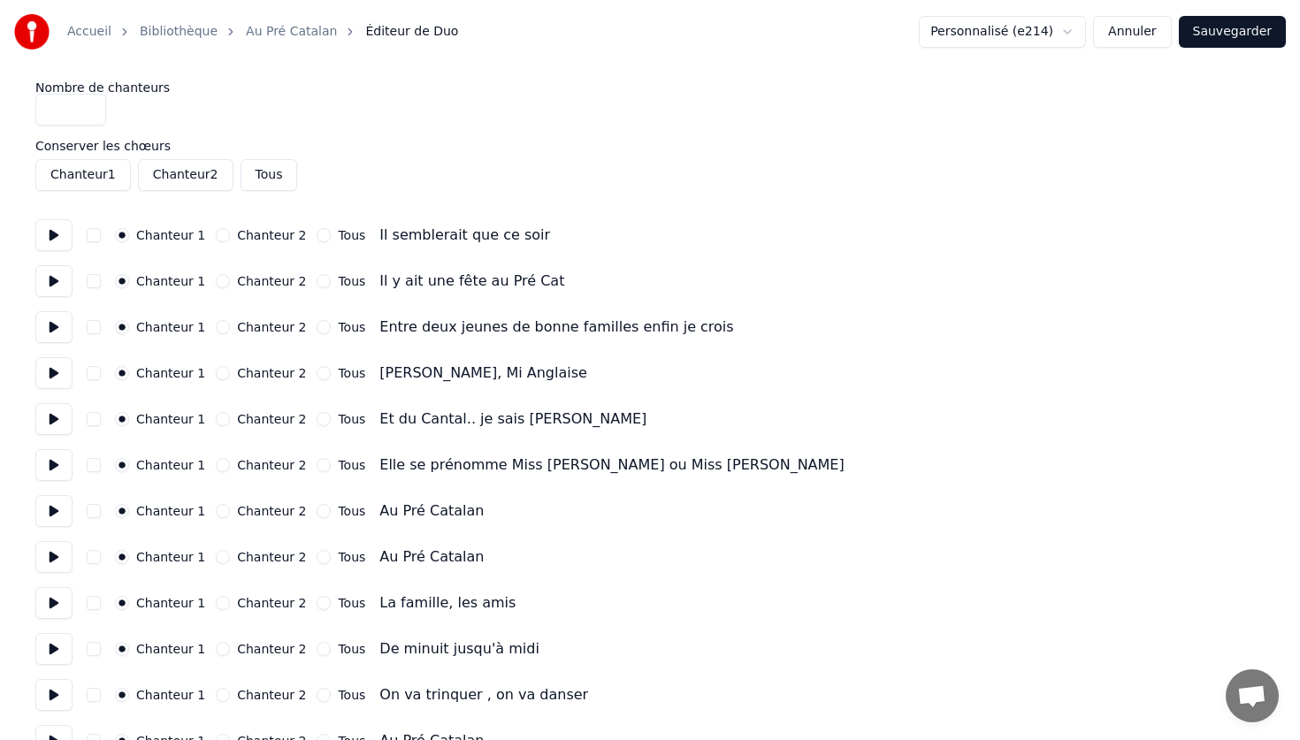
click at [86, 111] on input "*" at bounding box center [70, 110] width 71 height 32
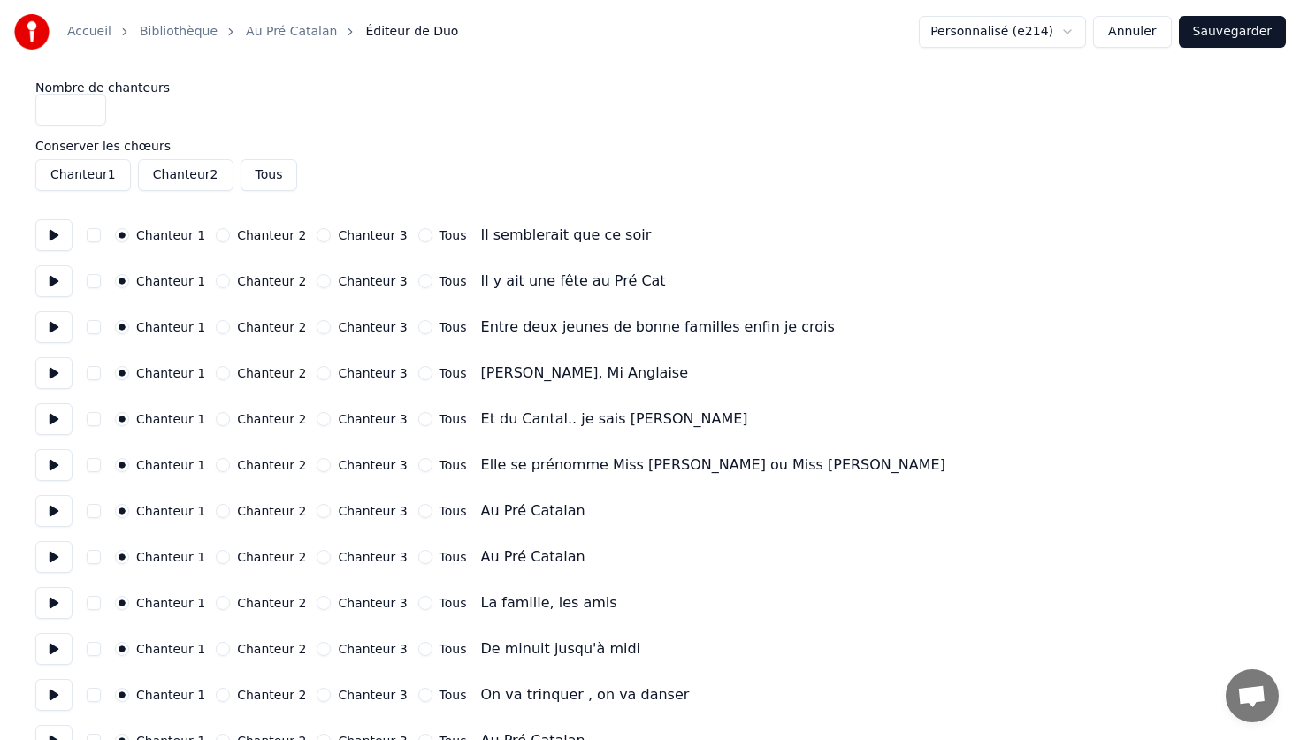
click at [86, 104] on input "*" at bounding box center [70, 110] width 71 height 32
type input "*"
click at [88, 114] on input "*" at bounding box center [70, 110] width 71 height 32
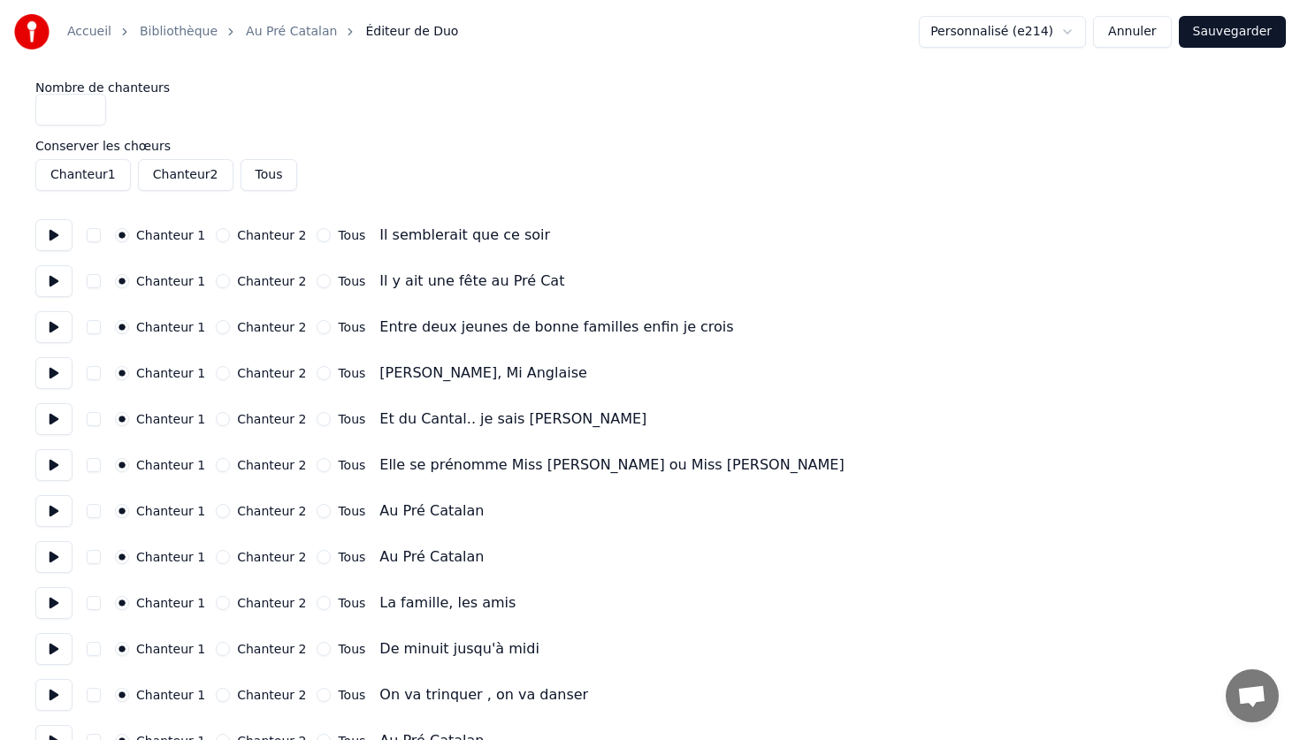
click at [88, 114] on input "*" at bounding box center [70, 110] width 71 height 32
click at [1124, 35] on button "Annuler" at bounding box center [1132, 32] width 78 height 32
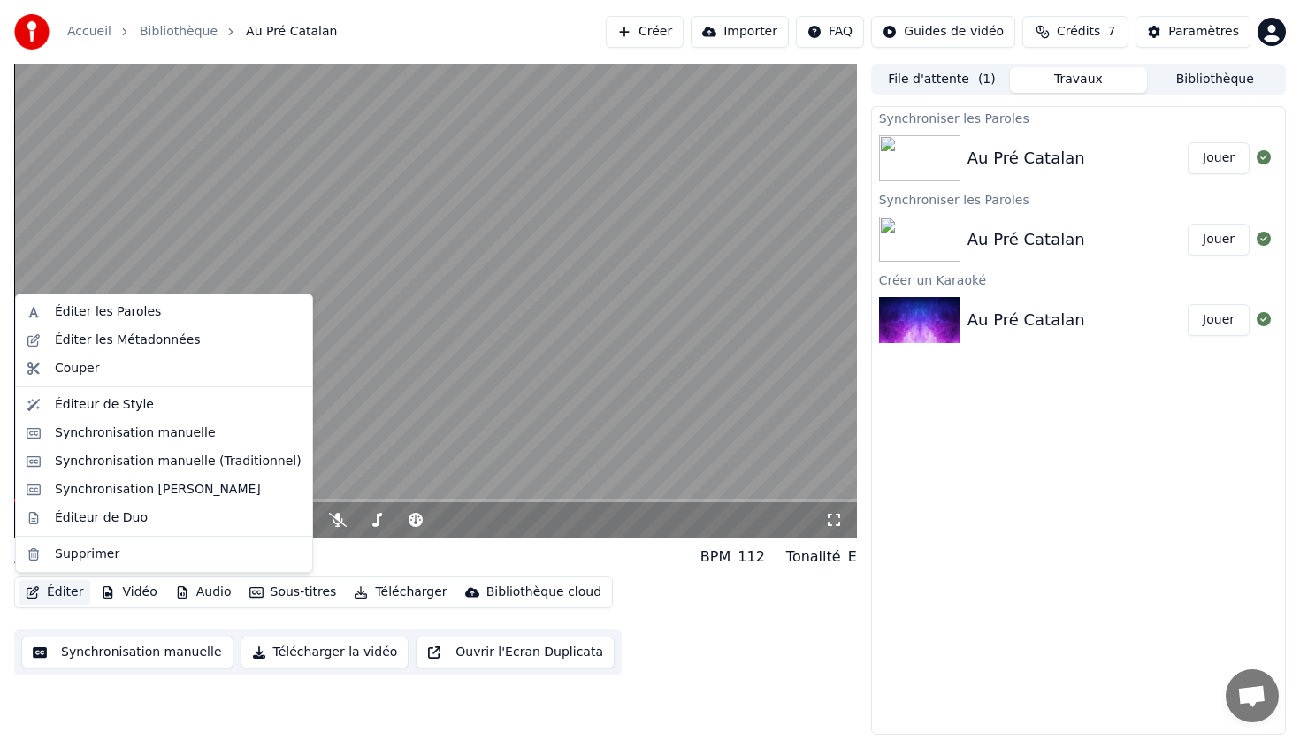
click at [49, 580] on button "Éditer" at bounding box center [55, 592] width 72 height 25
click at [147, 431] on div "Synchronisation manuelle" at bounding box center [135, 433] width 161 height 18
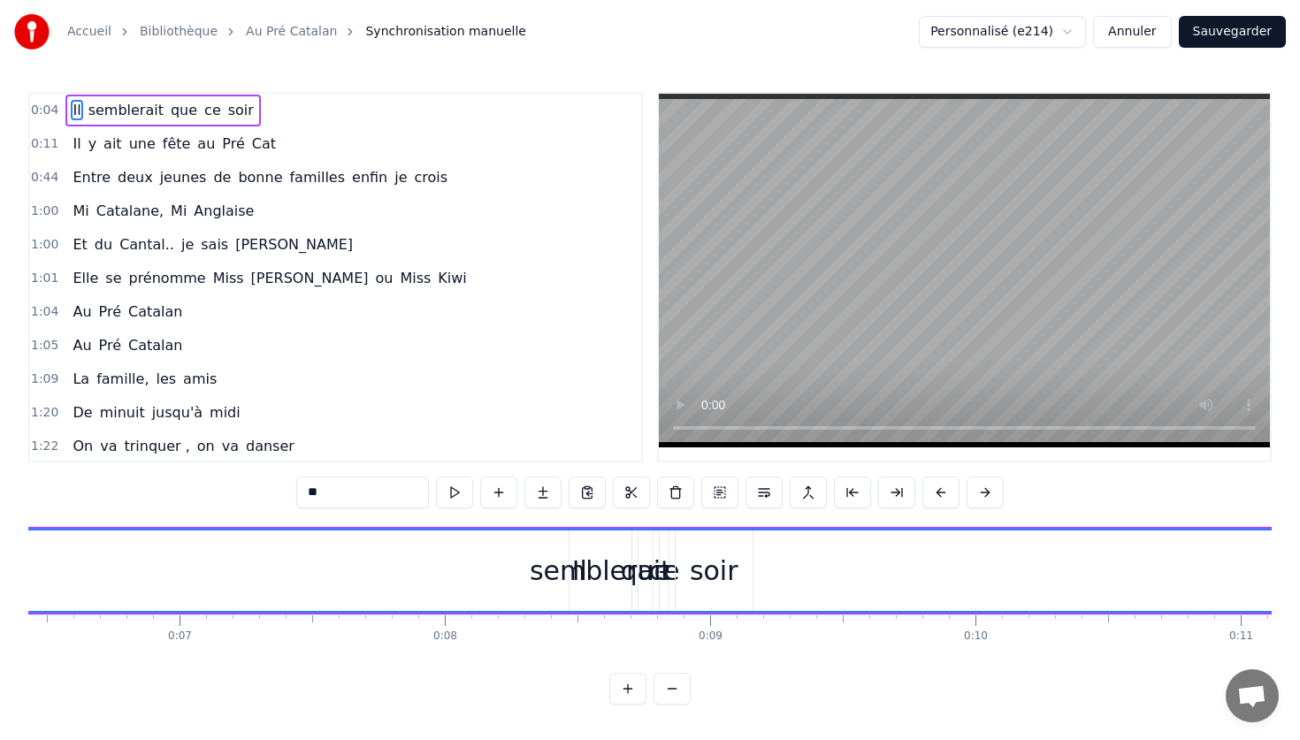
scroll to position [0, 1709]
click at [553, 580] on div "Il" at bounding box center [575, 571] width 2235 height 80
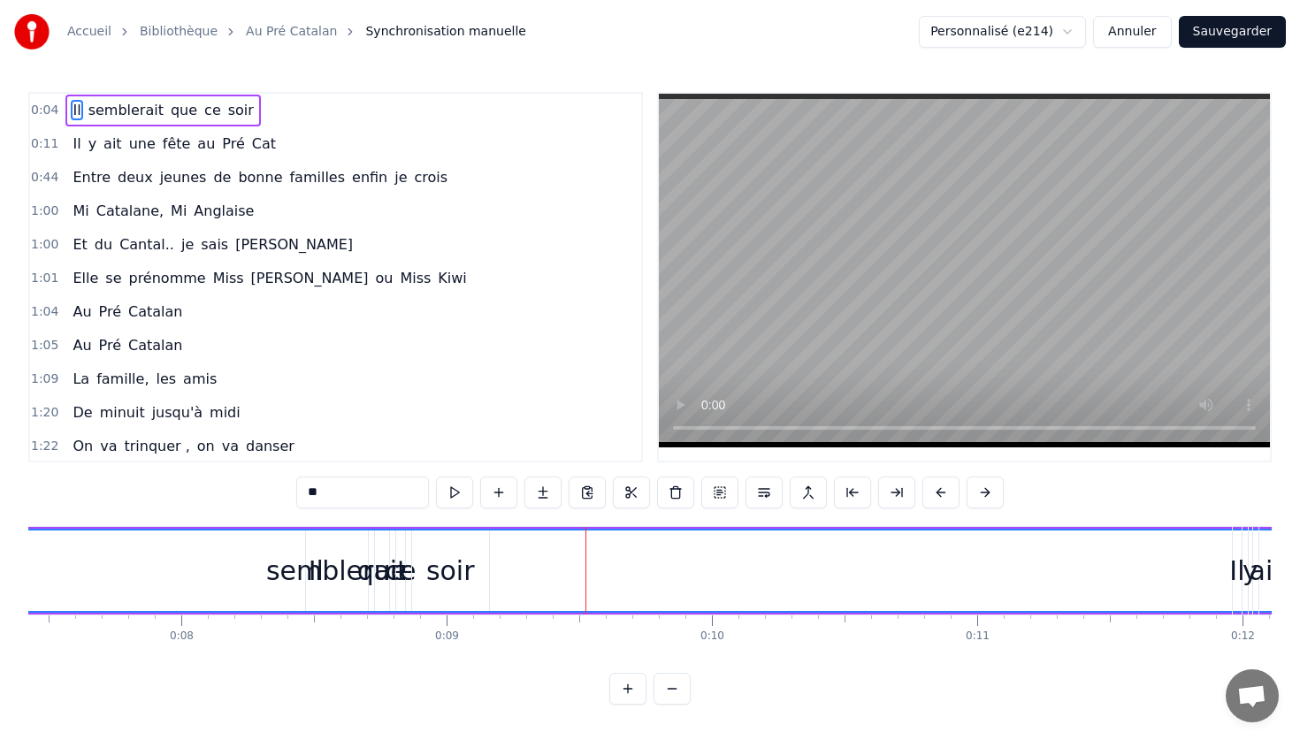
scroll to position [0, 1950]
click at [408, 567] on div "Il" at bounding box center [335, 571] width 2235 height 80
drag, startPoint x: 353, startPoint y: 574, endPoint x: 257, endPoint y: 575, distance: 95.5
click at [257, 575] on div "Il" at bounding box center [335, 571] width 2235 height 80
drag, startPoint x: 323, startPoint y: 588, endPoint x: 211, endPoint y: 588, distance: 111.4
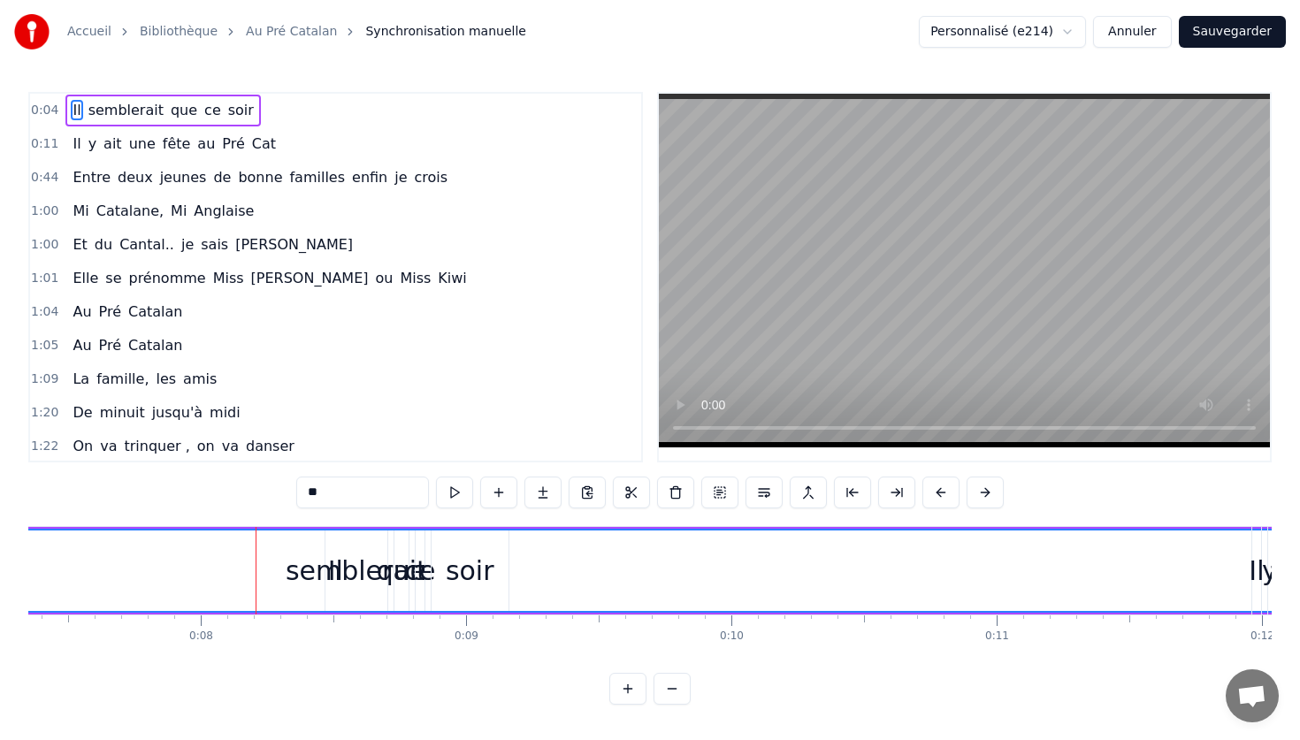
click at [211, 588] on div "Il" at bounding box center [335, 571] width 2235 height 80
click at [393, 592] on div "Il" at bounding box center [335, 571] width 2235 height 80
click at [390, 592] on div "Il" at bounding box center [335, 571] width 2235 height 80
click at [137, 111] on span "semblerait" at bounding box center [126, 110] width 79 height 20
type input "**********"
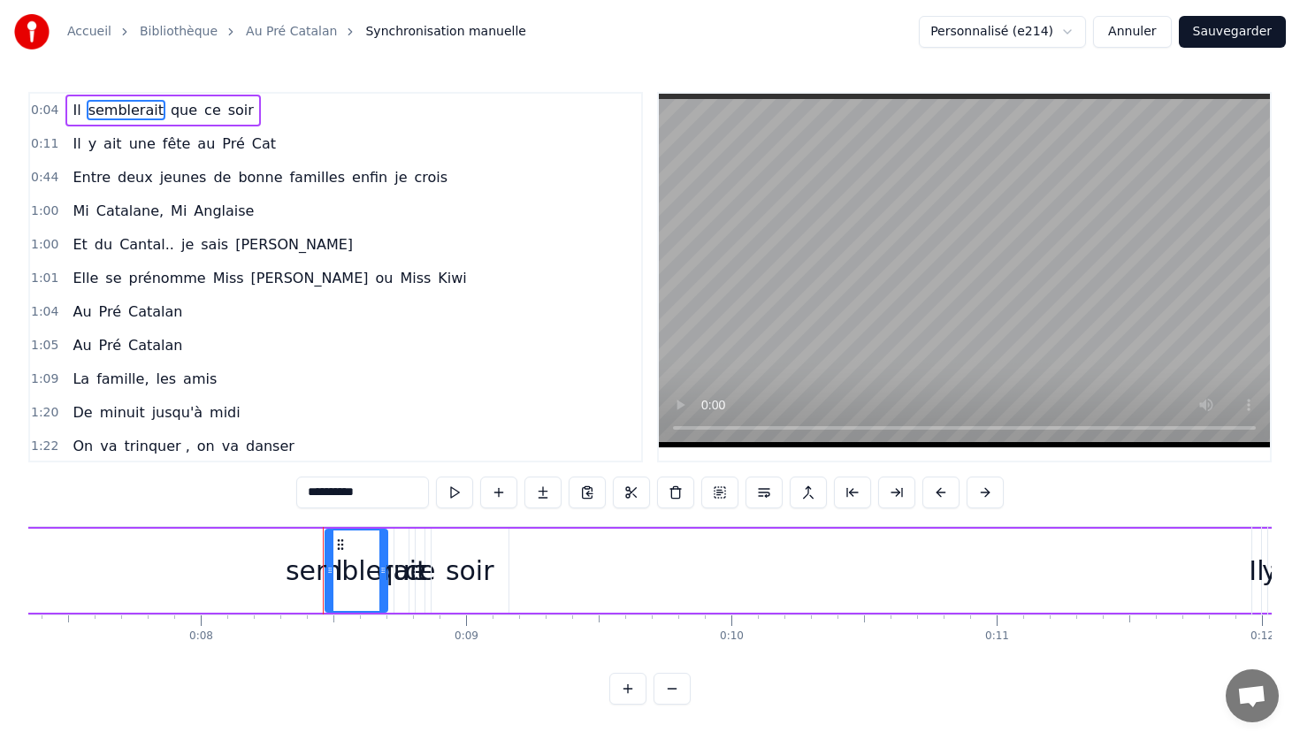
click at [63, 113] on div "0:04 Il semblerait que ce soir" at bounding box center [335, 111] width 611 height 34
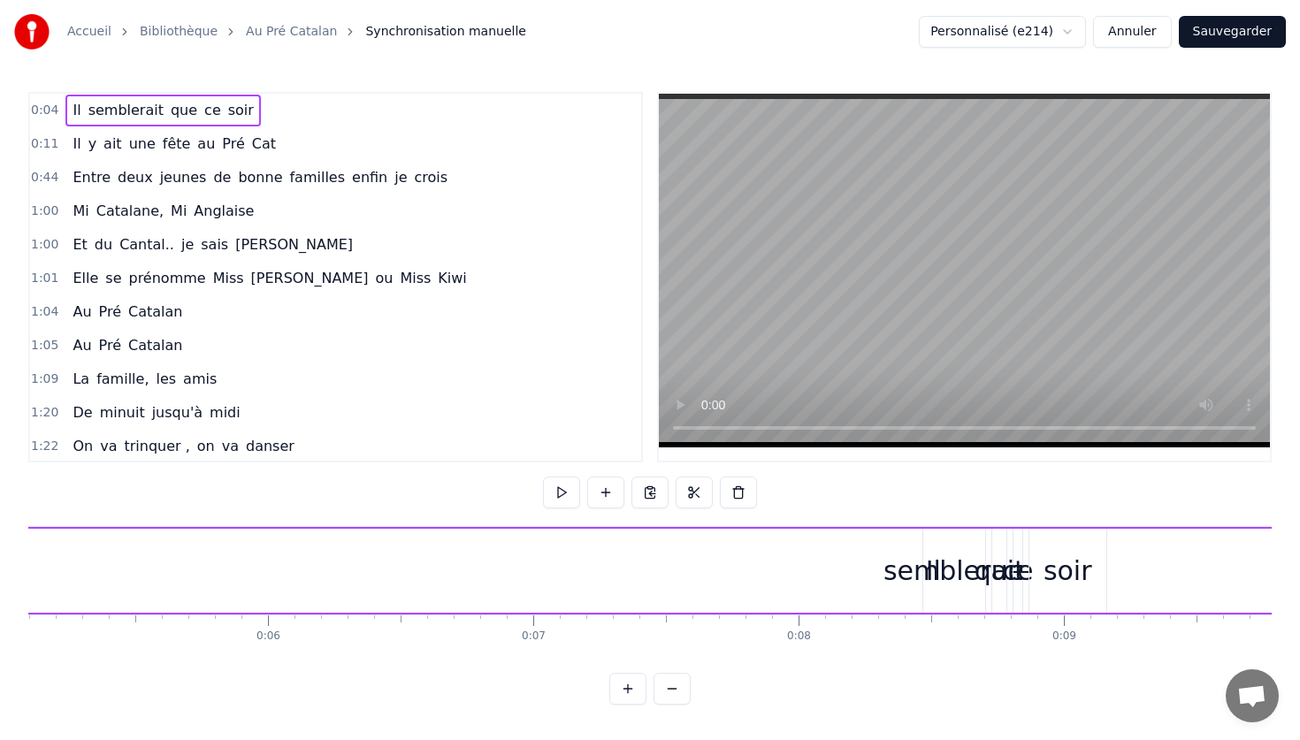
click at [43, 113] on span "0:04" at bounding box center [44, 111] width 27 height 18
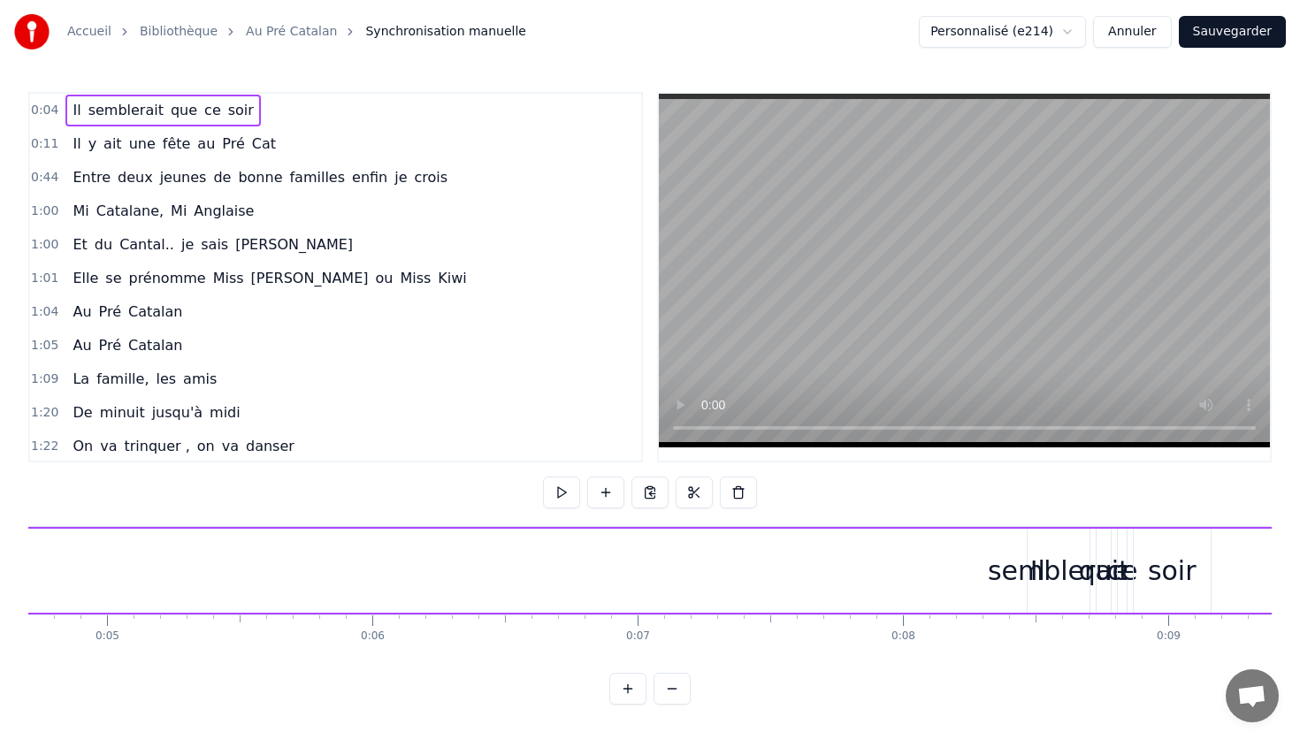
click at [43, 113] on span "0:04" at bounding box center [44, 111] width 27 height 18
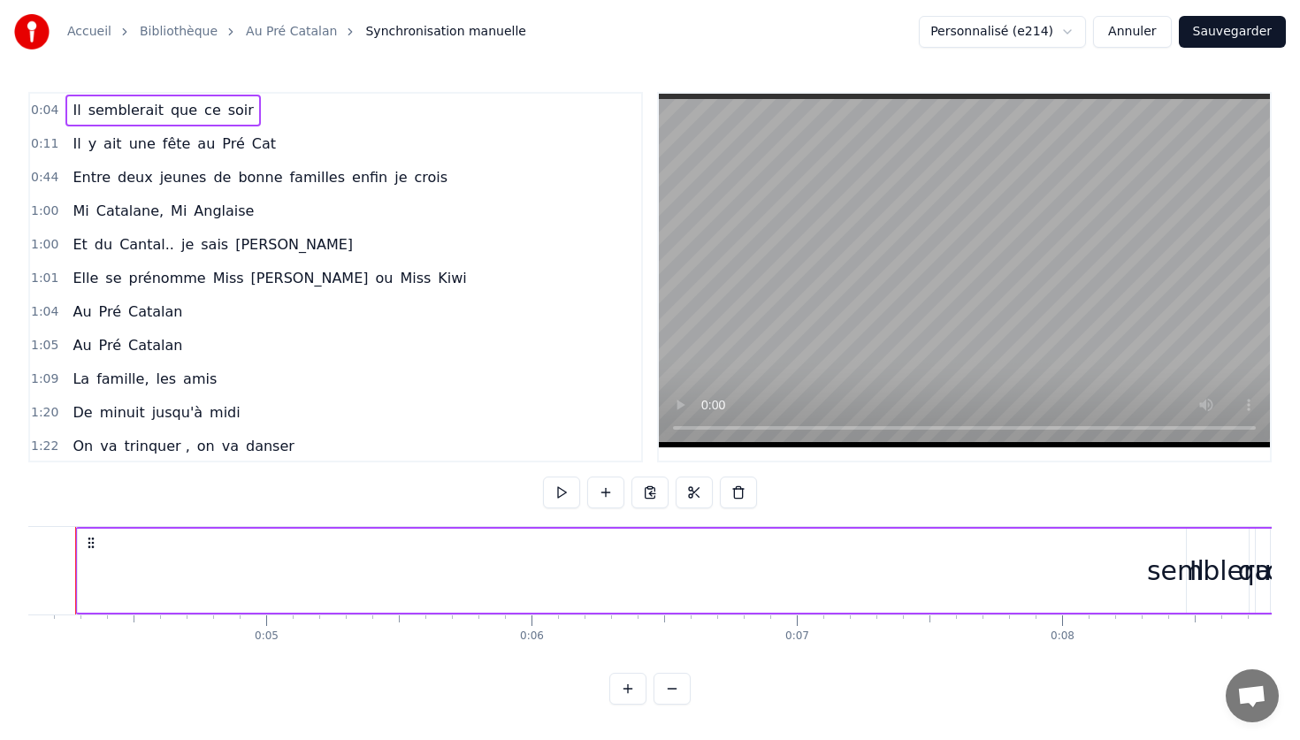
click at [43, 113] on span "0:04" at bounding box center [44, 111] width 27 height 18
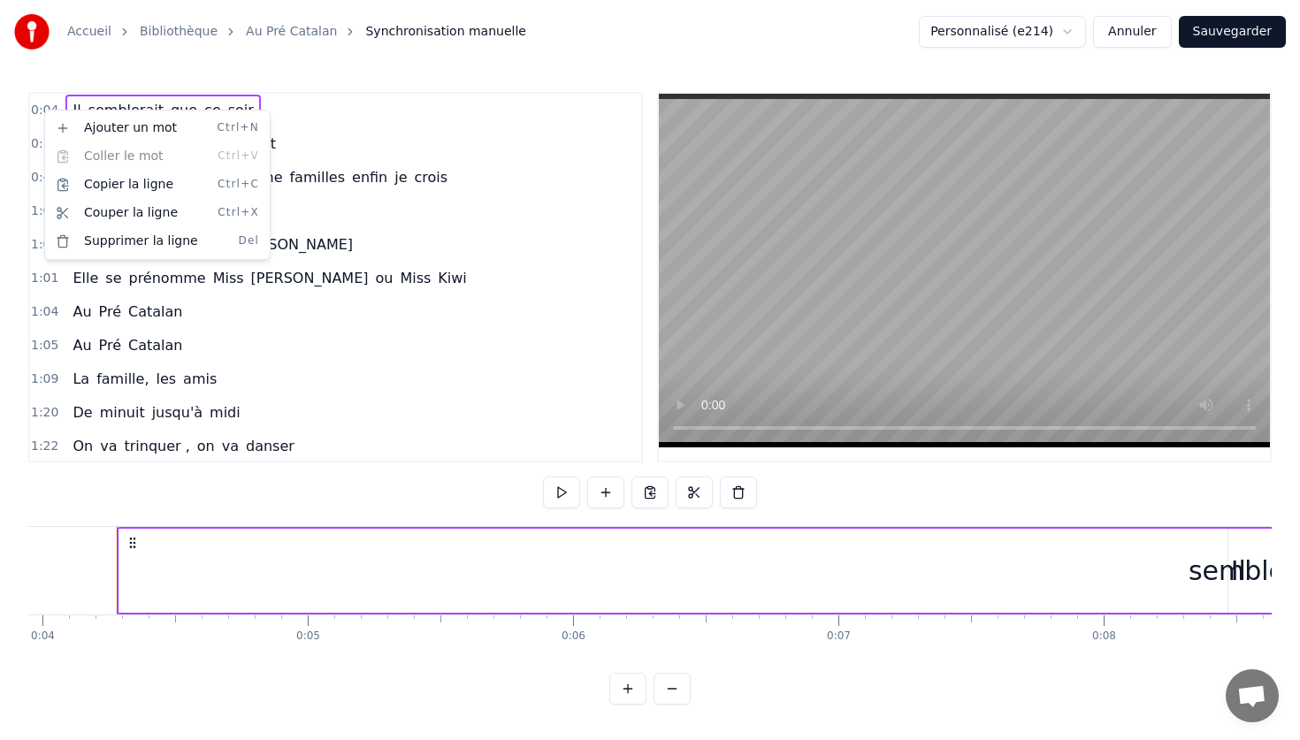
click at [127, 537] on html "Accueil Bibliothèque Au Pré Catalan Synchronisation manuelle Personnalisé (e214…" at bounding box center [650, 366] width 1300 height 733
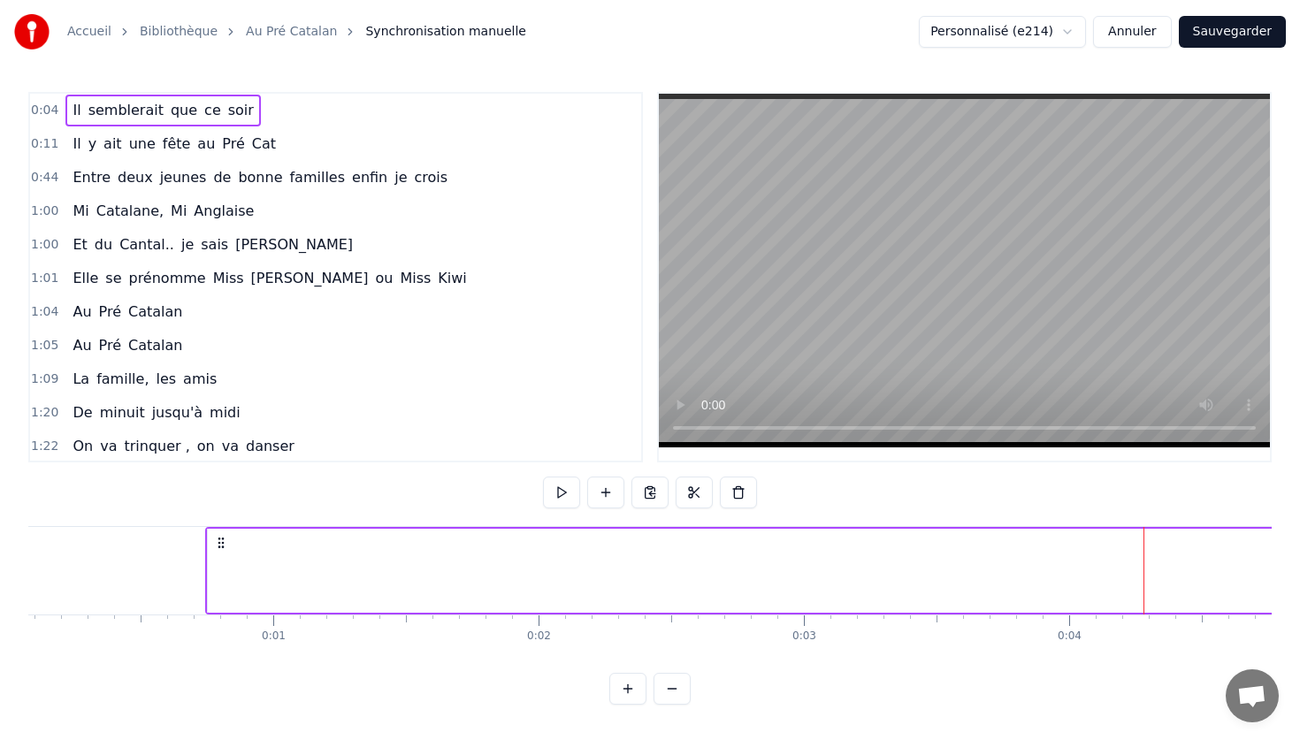
scroll to position [0, 0]
drag, startPoint x: 132, startPoint y: 541, endPoint x: 387, endPoint y: 536, distance: 255.6
click at [313, 536] on icon at bounding box center [306, 543] width 14 height 14
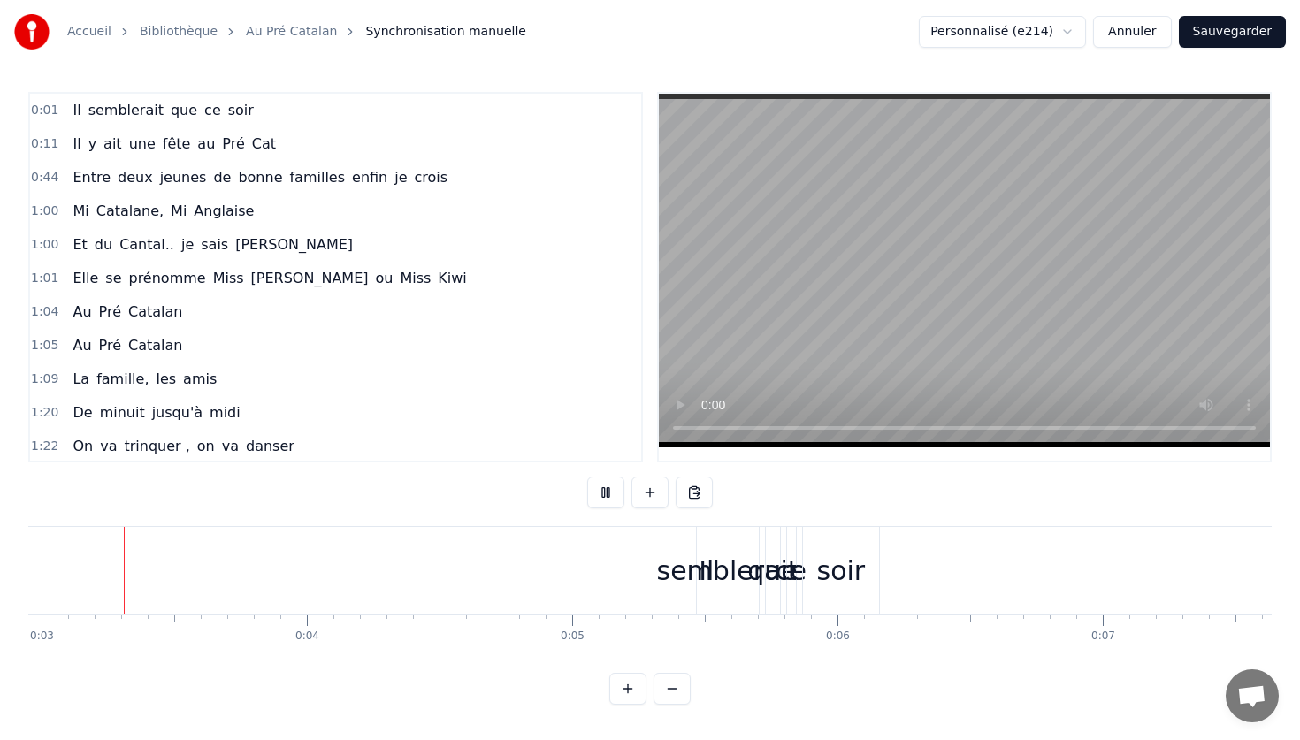
scroll to position [0, 779]
drag, startPoint x: 699, startPoint y: 592, endPoint x: 618, endPoint y: 586, distance: 81.6
click at [618, 586] on div "Il semblerait que ce soir" at bounding box center [239, 571] width 1296 height 88
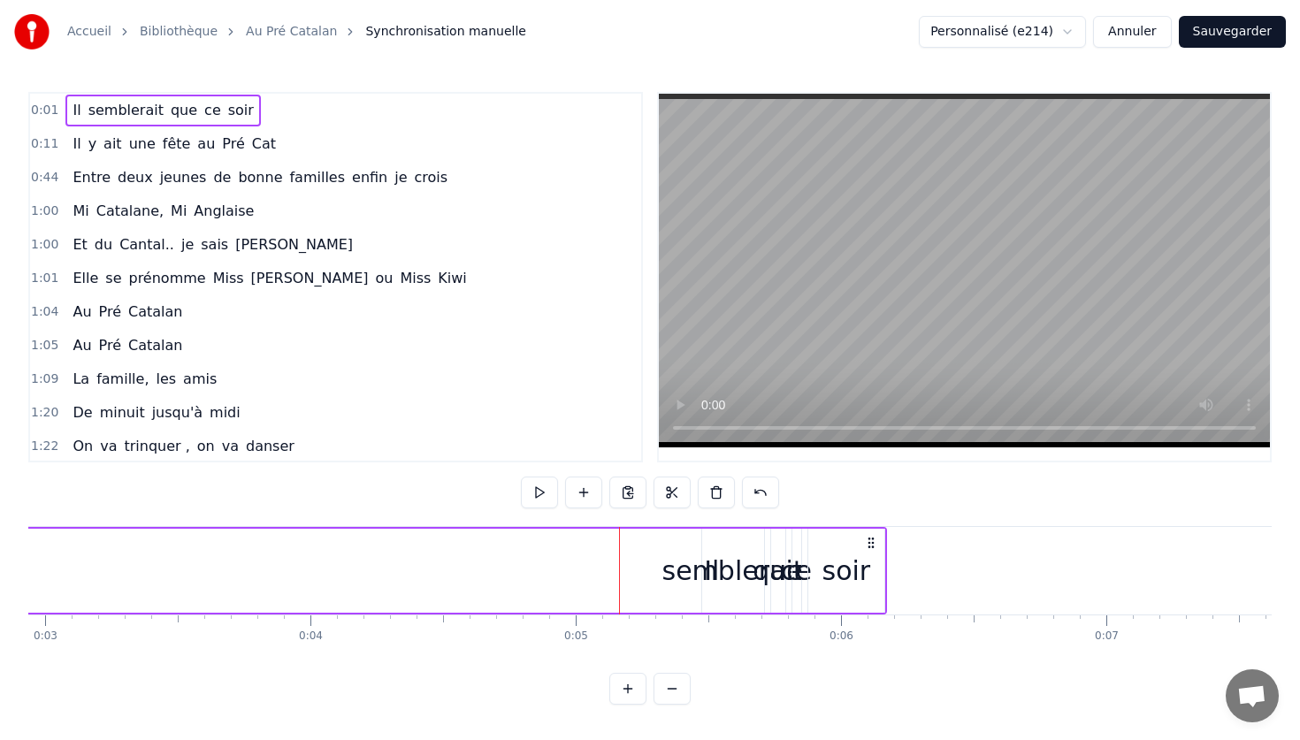
click at [709, 586] on div "semblerait" at bounding box center [732, 571] width 141 height 40
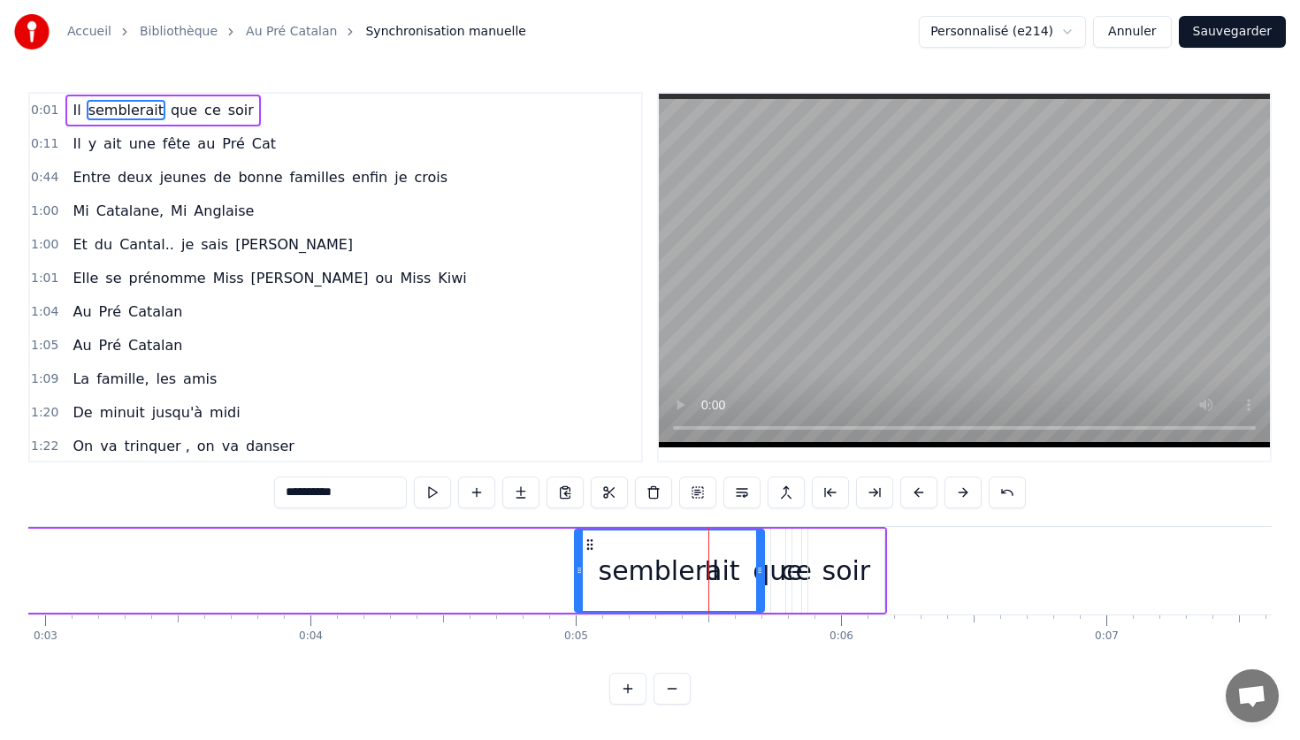
drag, startPoint x: 708, startPoint y: 592, endPoint x: 578, endPoint y: 596, distance: 130.0
click at [576, 596] on div at bounding box center [579, 571] width 7 height 80
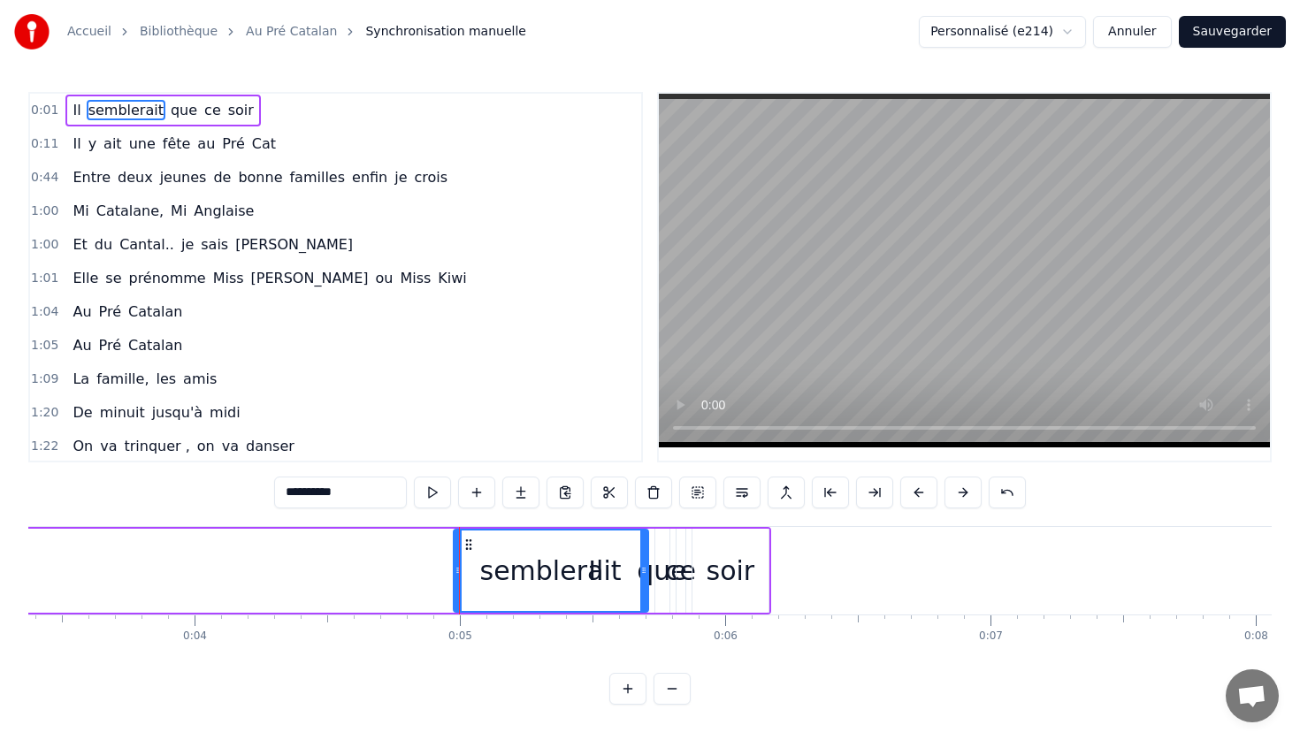
scroll to position [0, 898]
click at [765, 578] on div "soir" at bounding box center [727, 571] width 79 height 84
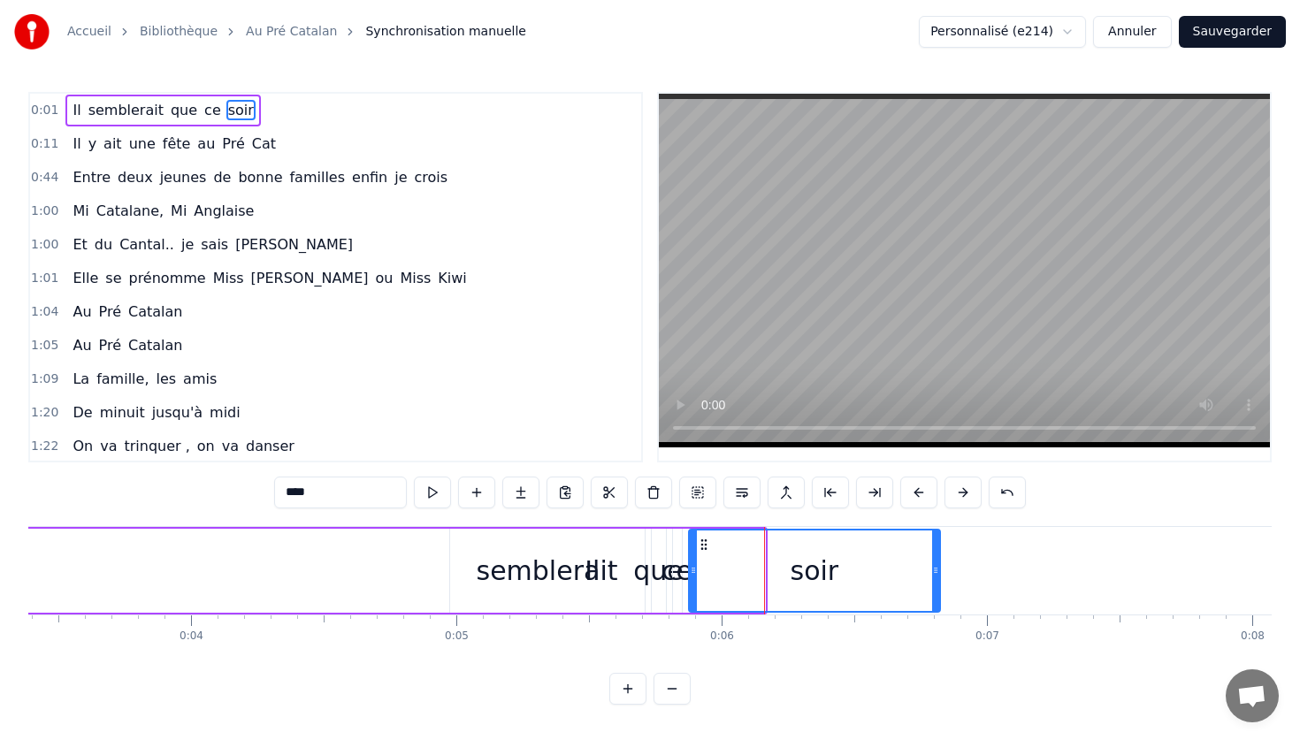
drag, startPoint x: 760, startPoint y: 575, endPoint x: 987, endPoint y: 583, distance: 226.5
click at [939, 582] on div at bounding box center [935, 571] width 7 height 80
click at [637, 565] on div "que" at bounding box center [658, 571] width 50 height 40
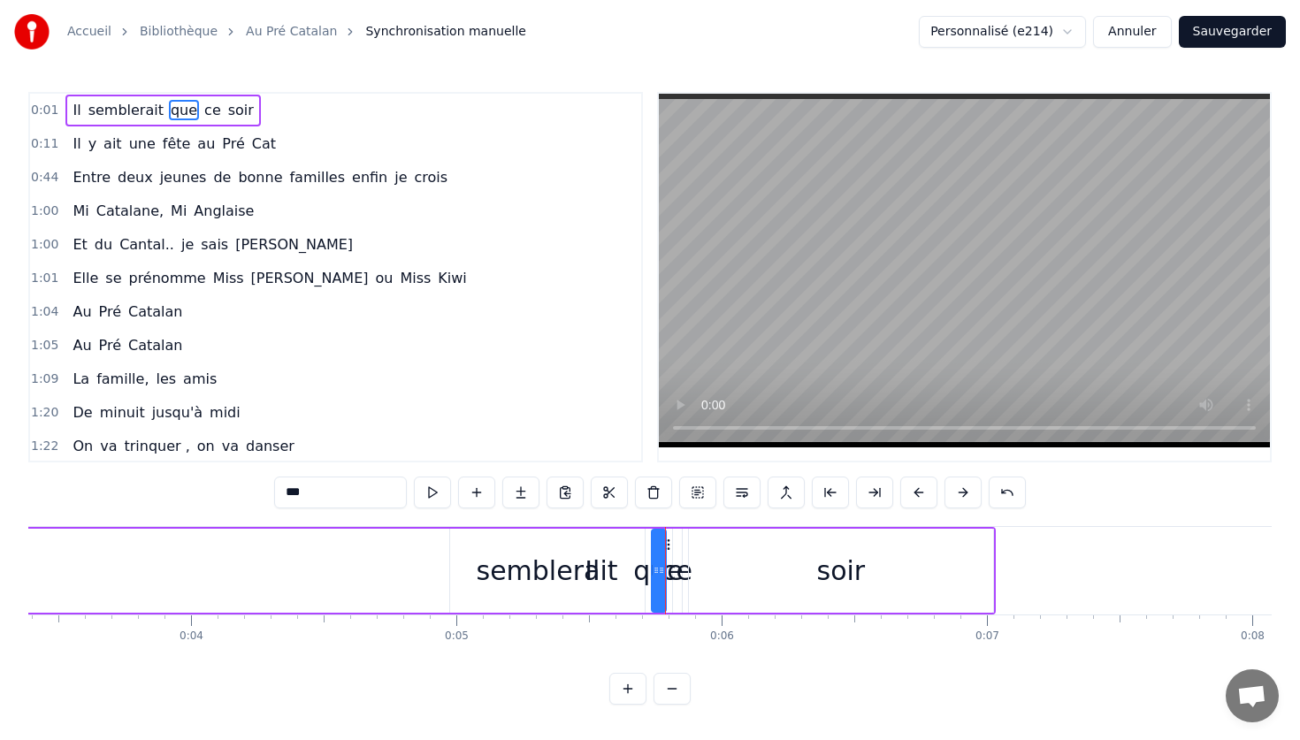
click at [578, 565] on div "semblerait" at bounding box center [547, 571] width 141 height 40
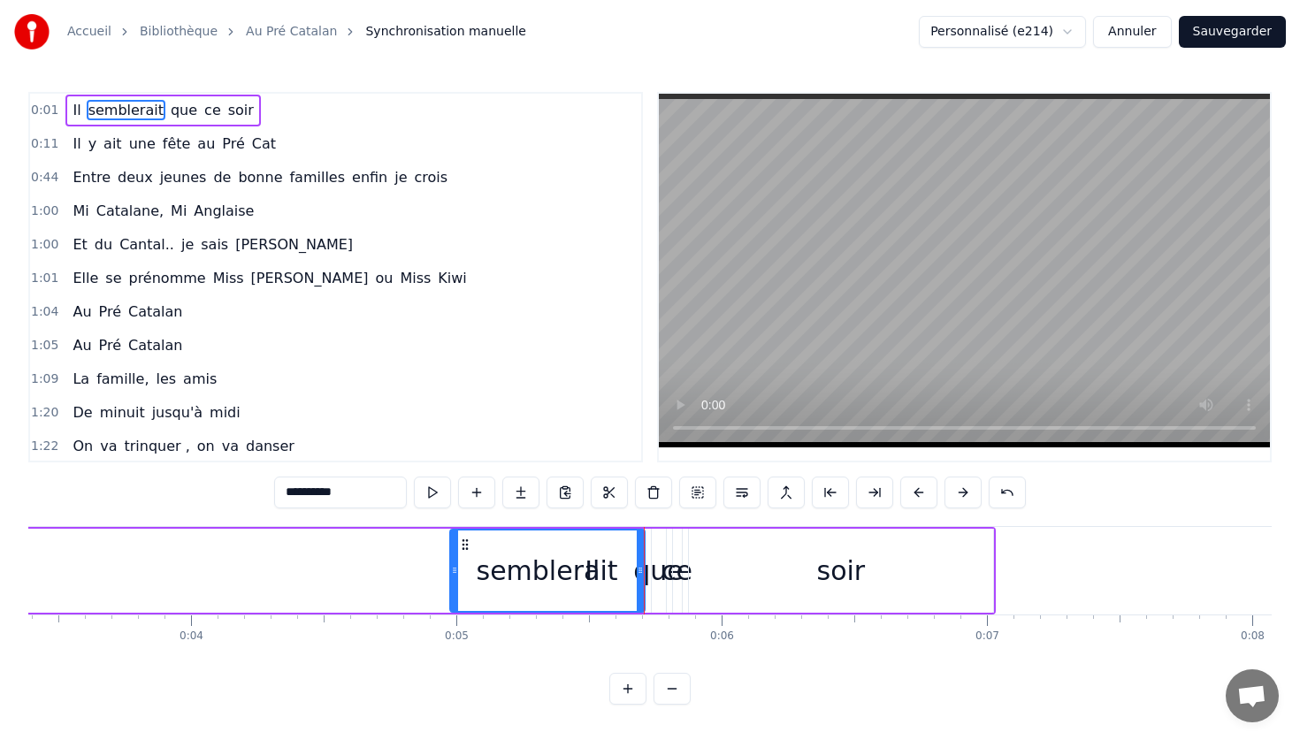
click at [515, 659] on div "0:01 Il semblerait que ce soir 0:11 Il y ait une fête au Pré Cat 0:44 Entre deu…" at bounding box center [649, 398] width 1243 height 613
click at [363, 664] on div "0:01 Il semblerait que ce soir 0:11 Il y ait une fête au Pré Cat 0:44 Entre deu…" at bounding box center [649, 398] width 1243 height 613
click at [353, 591] on div "Il" at bounding box center [592, 571] width 2237 height 84
type input "**"
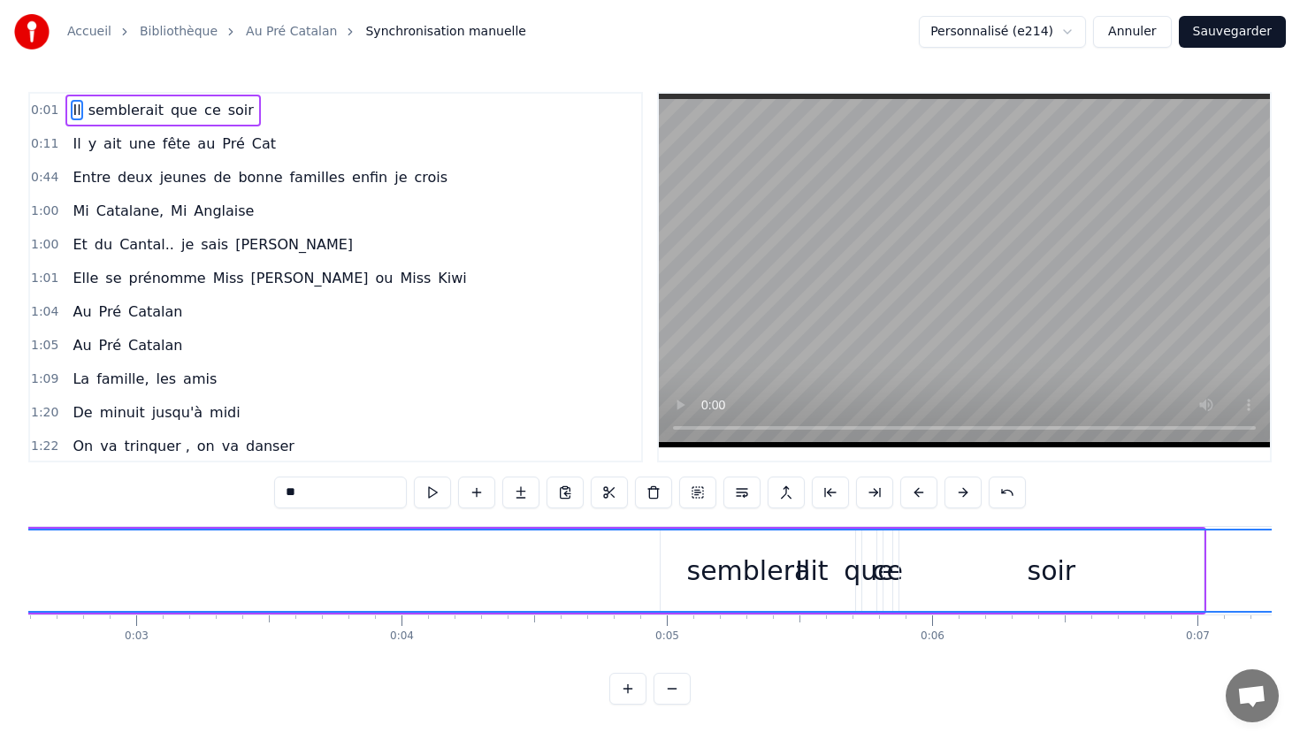
scroll to position [0, 812]
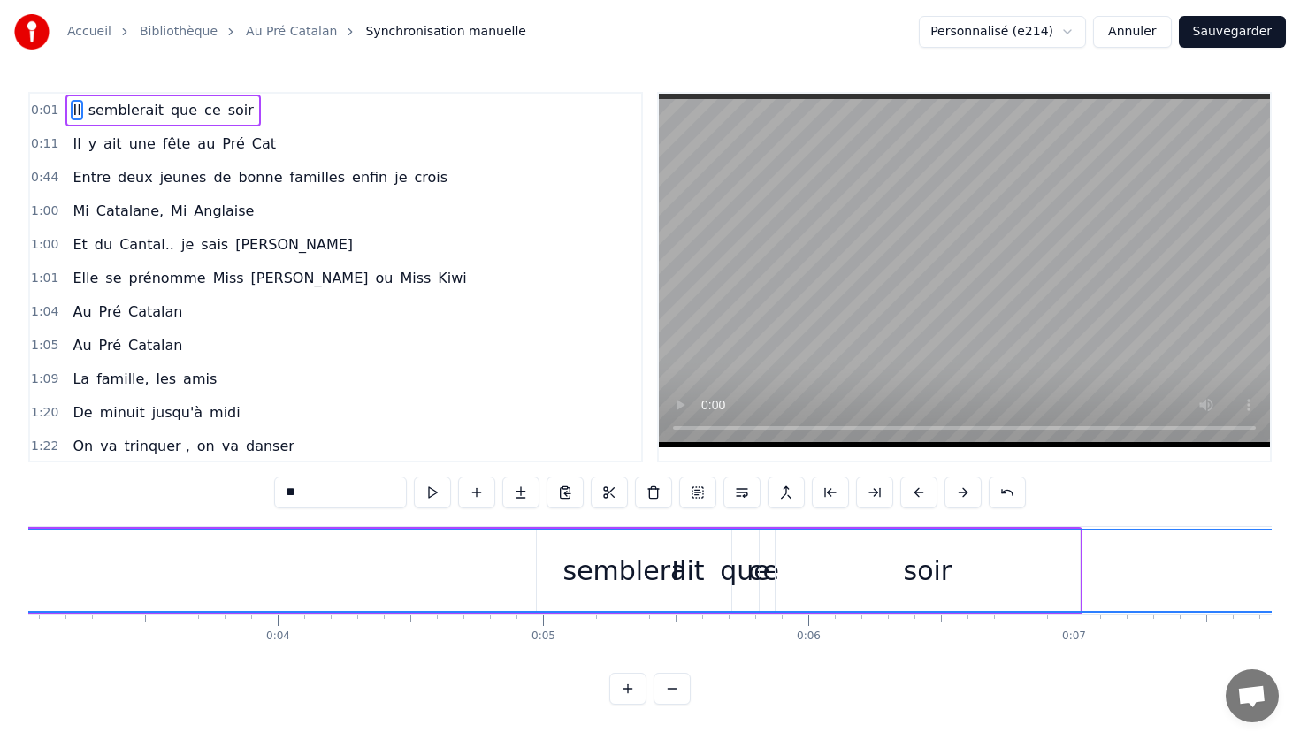
click at [768, 569] on div "Il" at bounding box center [678, 571] width 2235 height 80
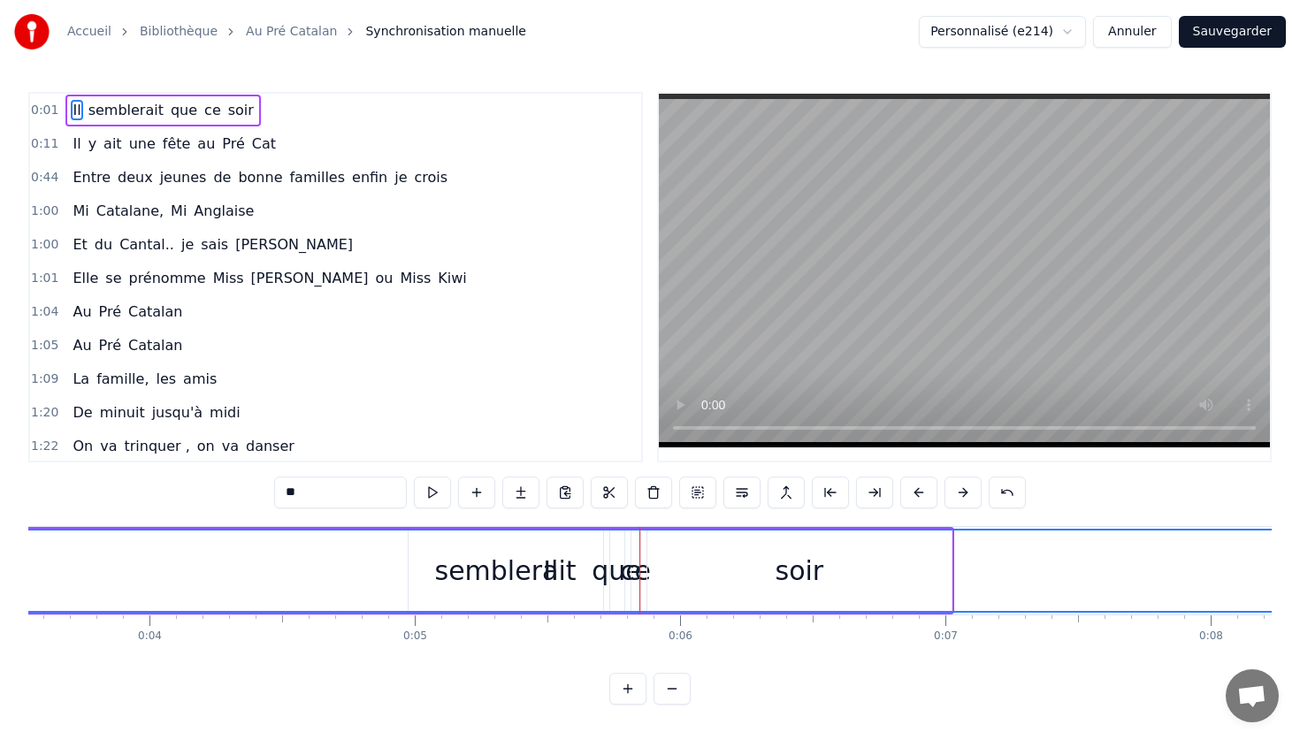
scroll to position [0, 942]
click at [637, 561] on div "Il" at bounding box center [548, 571] width 2235 height 80
click at [628, 682] on button at bounding box center [627, 689] width 37 height 32
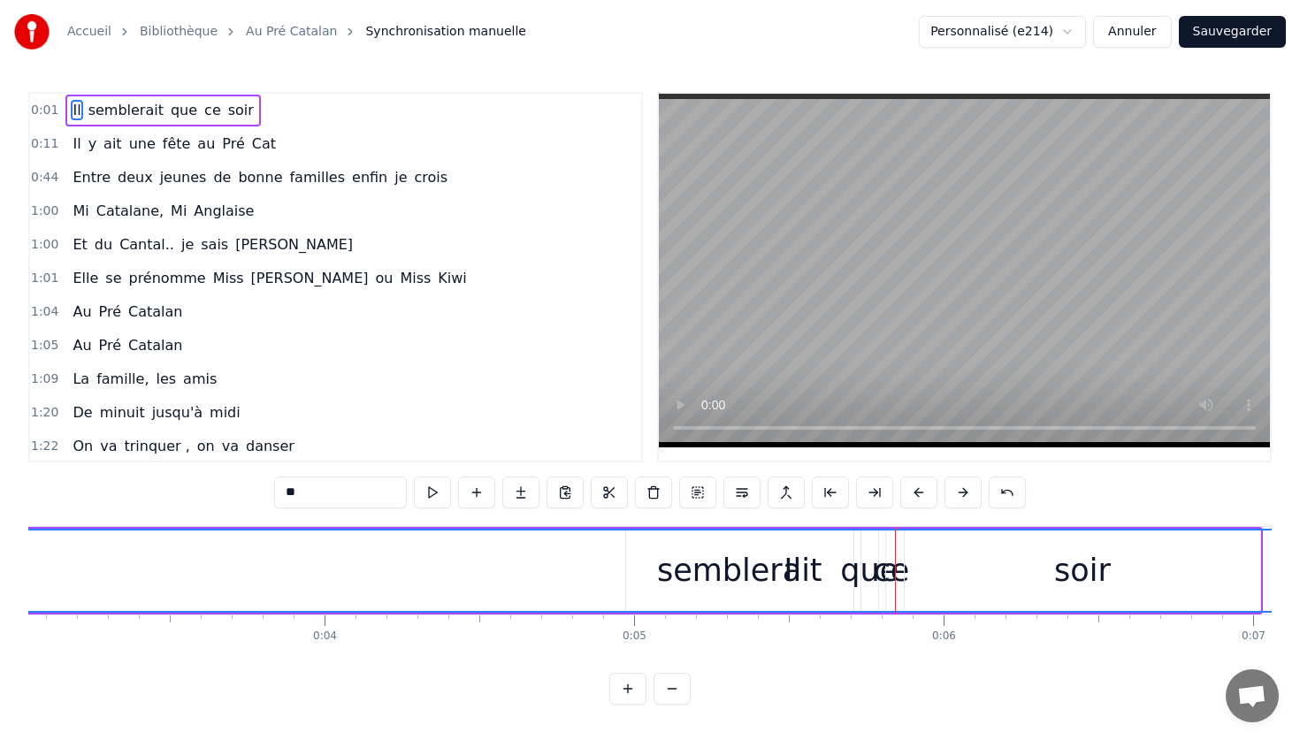
click at [628, 682] on button at bounding box center [627, 689] width 37 height 32
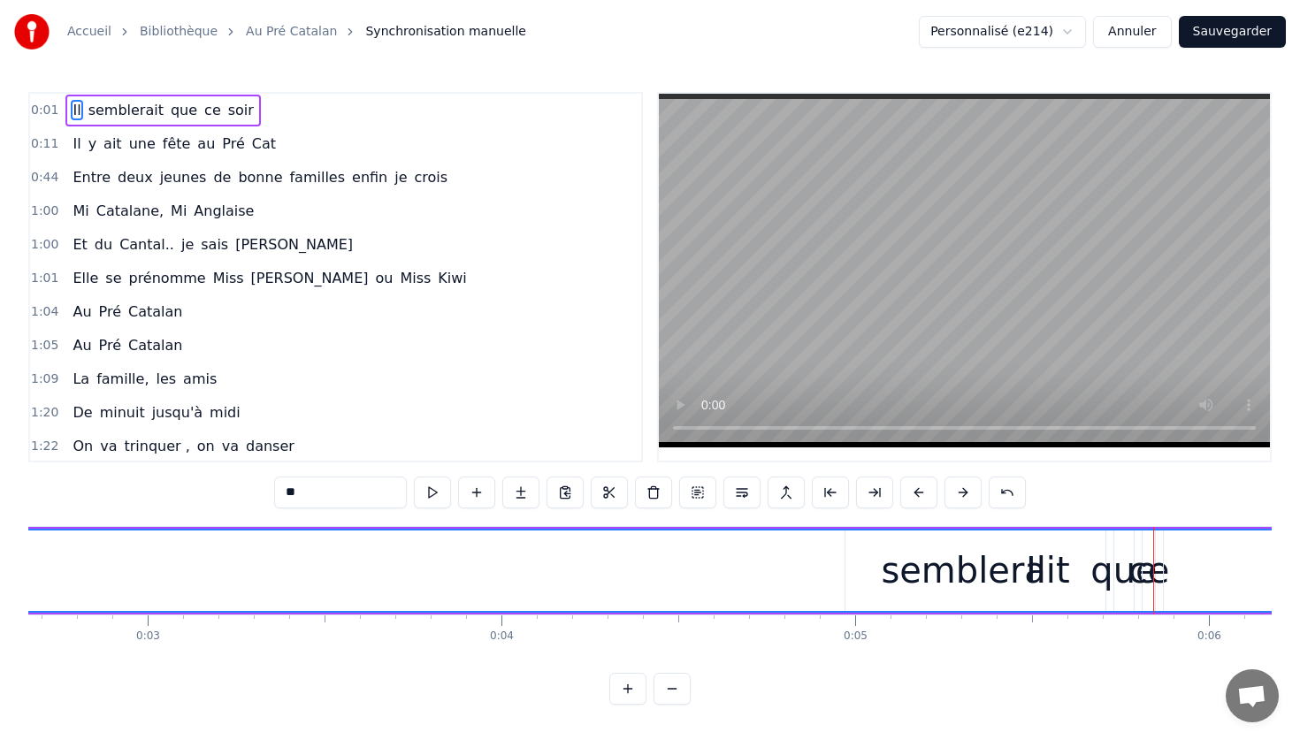
click at [628, 682] on button at bounding box center [627, 689] width 37 height 32
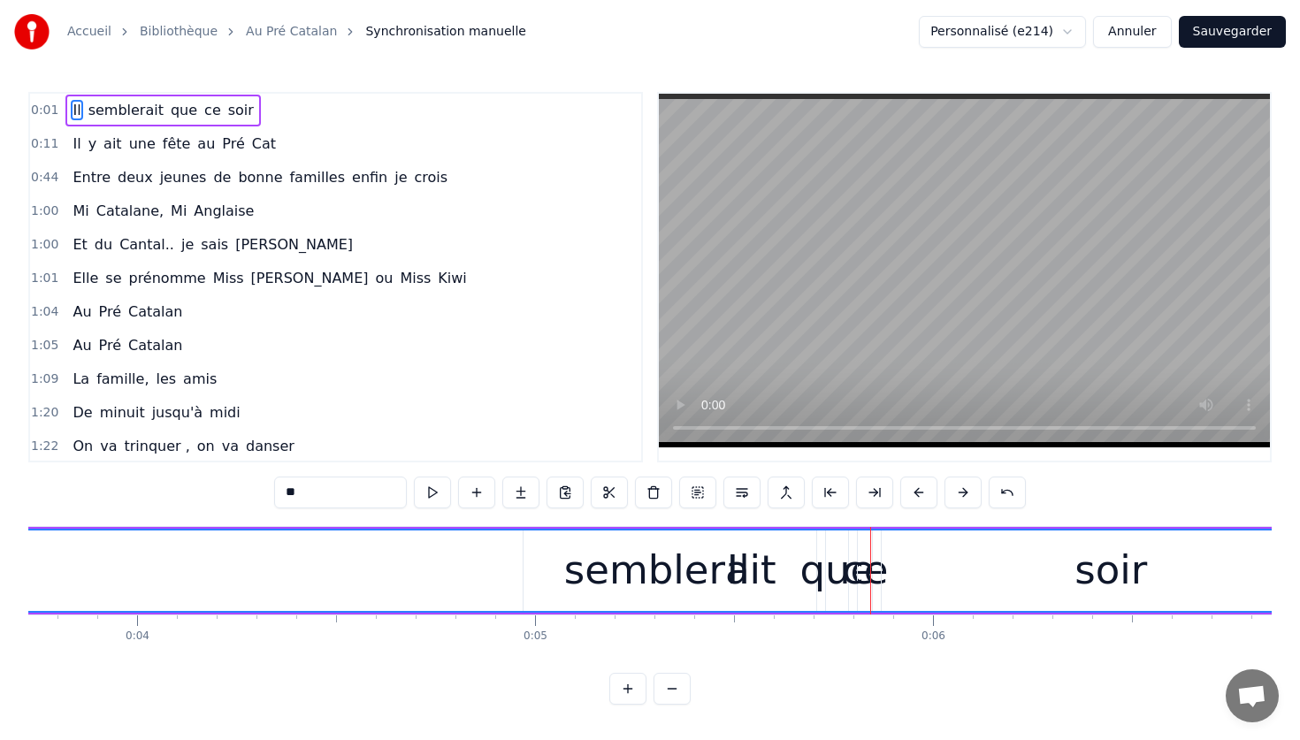
click at [628, 682] on button at bounding box center [627, 689] width 37 height 32
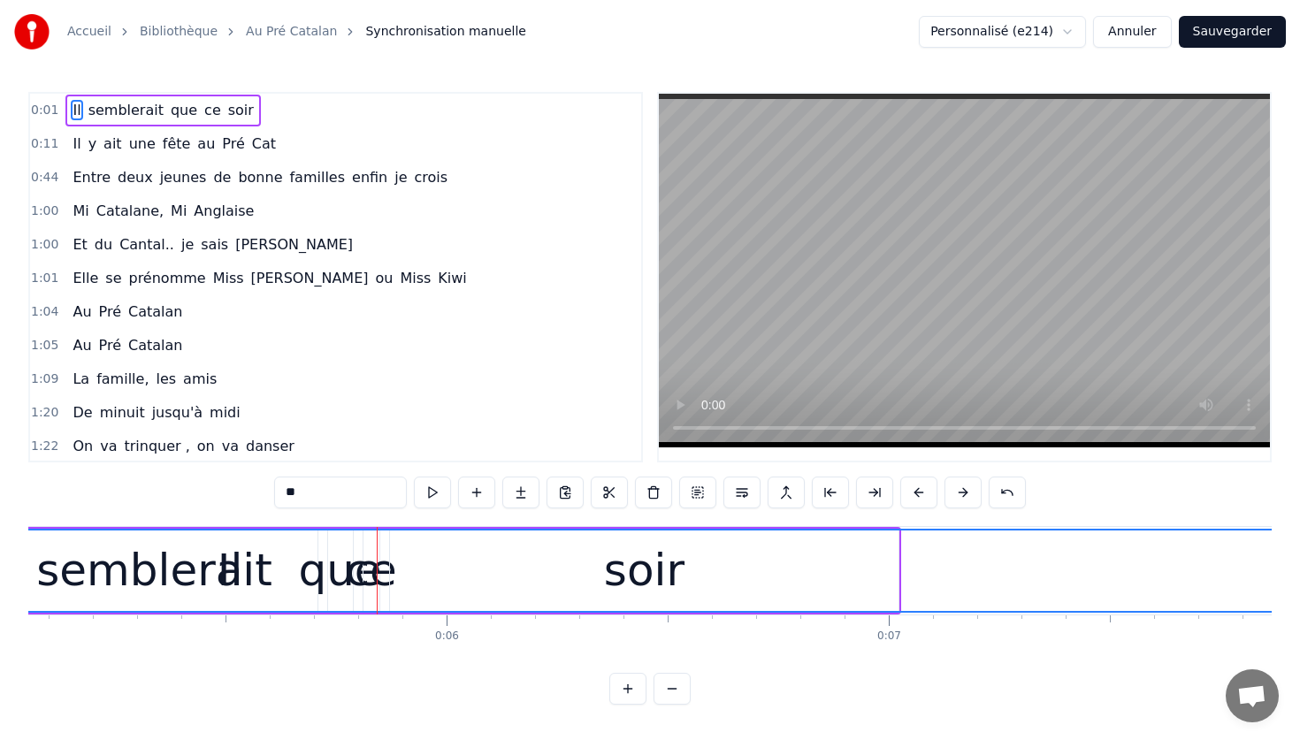
scroll to position [0, 2236]
click at [627, 683] on button at bounding box center [627, 689] width 37 height 32
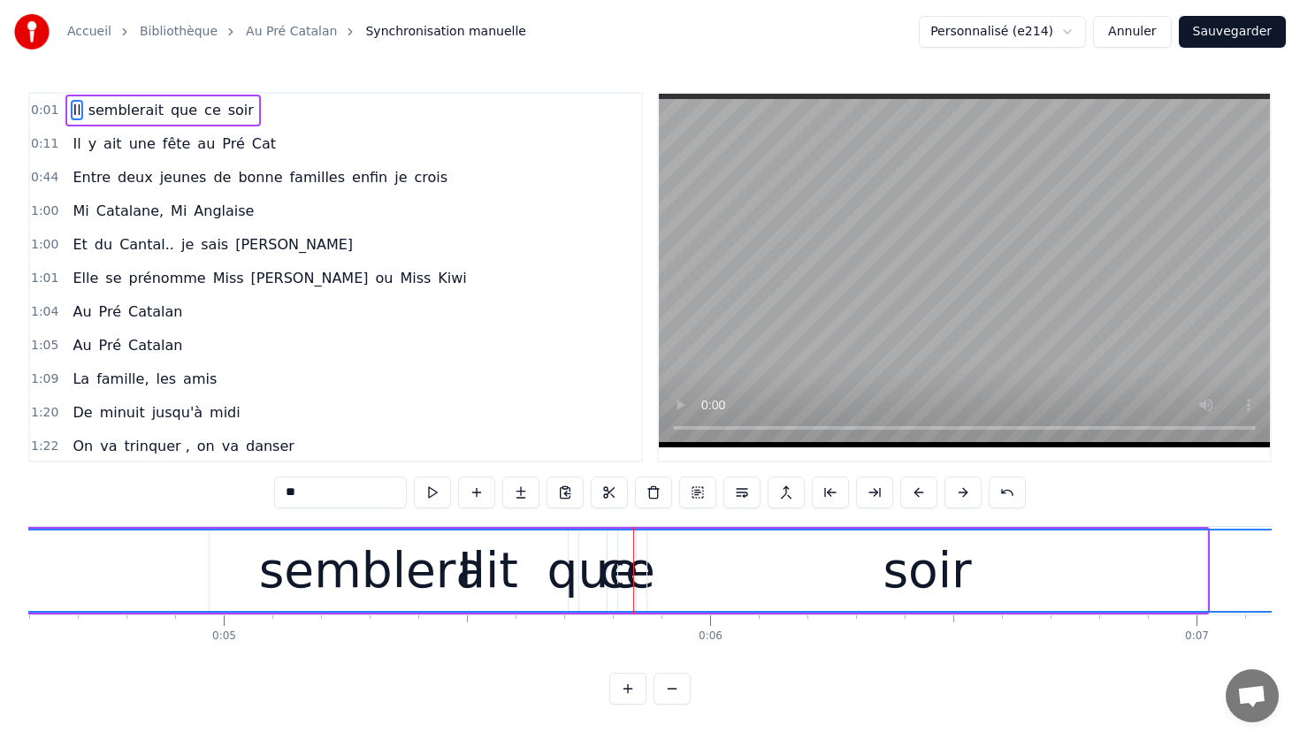
click at [627, 683] on button at bounding box center [627, 689] width 37 height 32
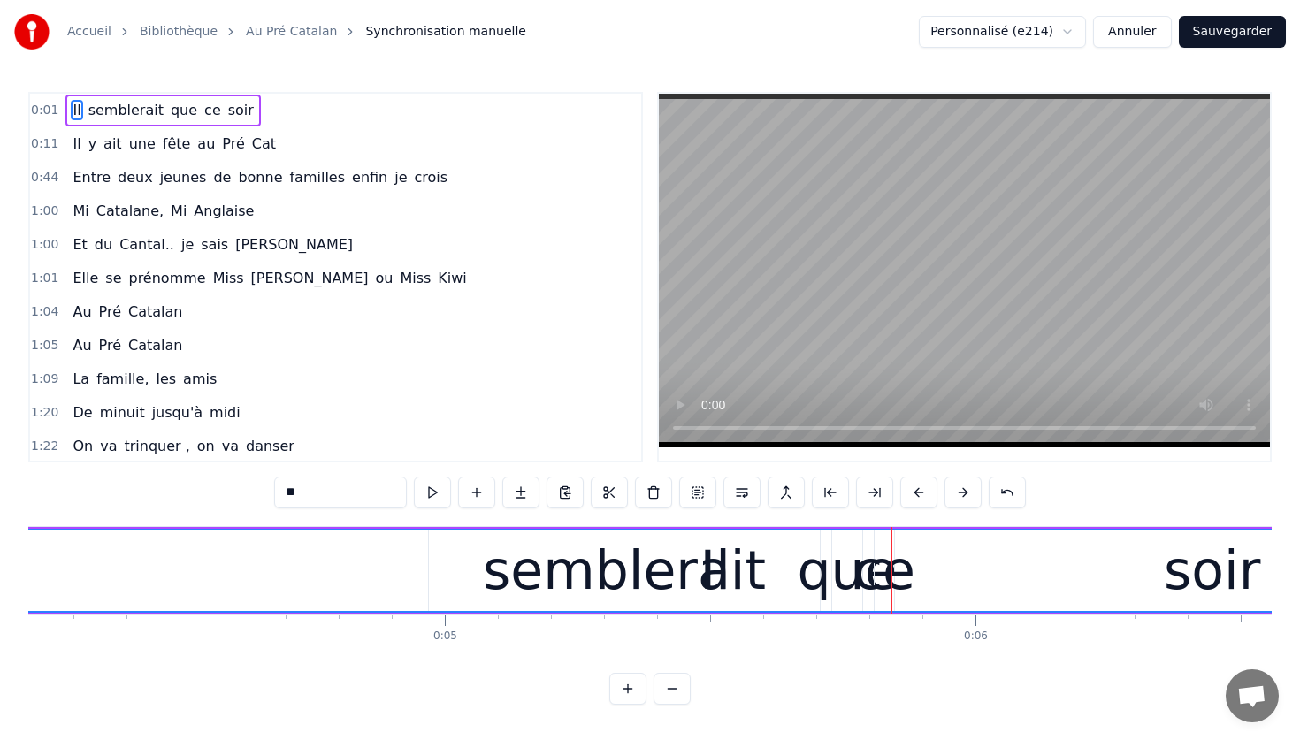
click at [627, 683] on button at bounding box center [627, 689] width 37 height 32
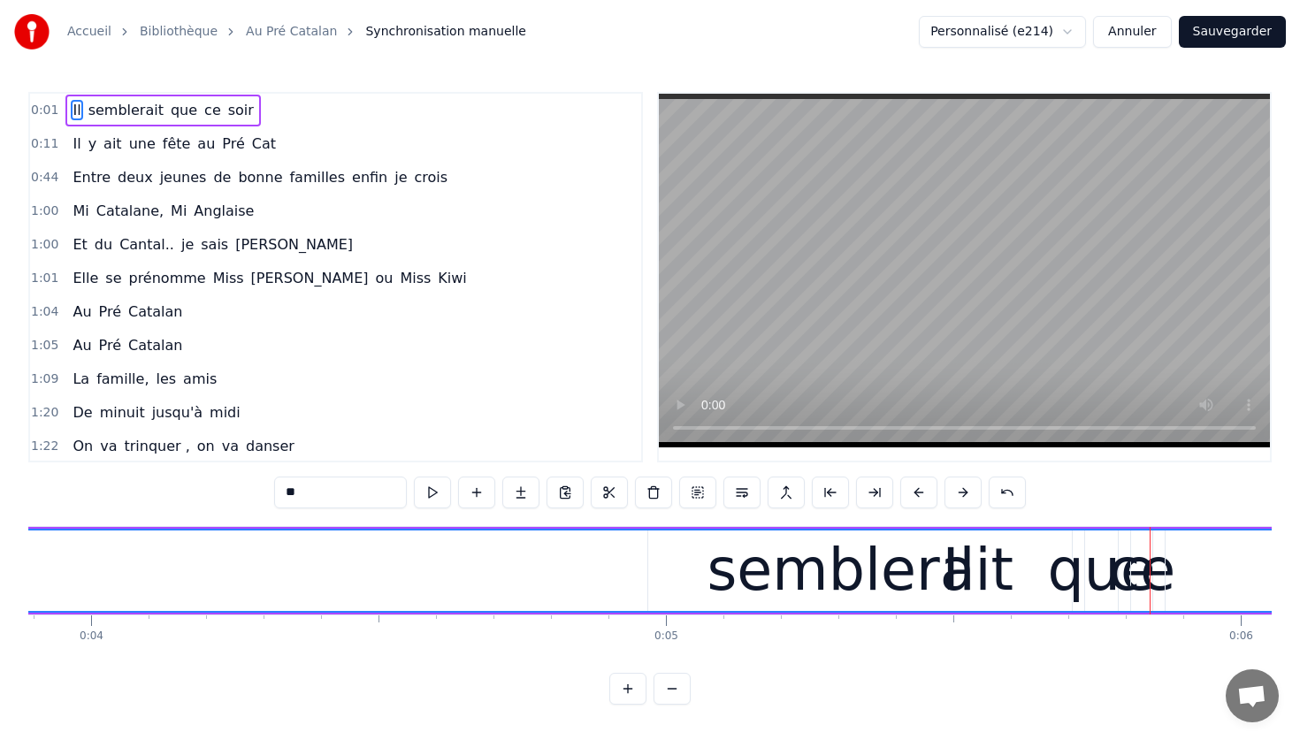
click at [627, 683] on button at bounding box center [627, 689] width 37 height 32
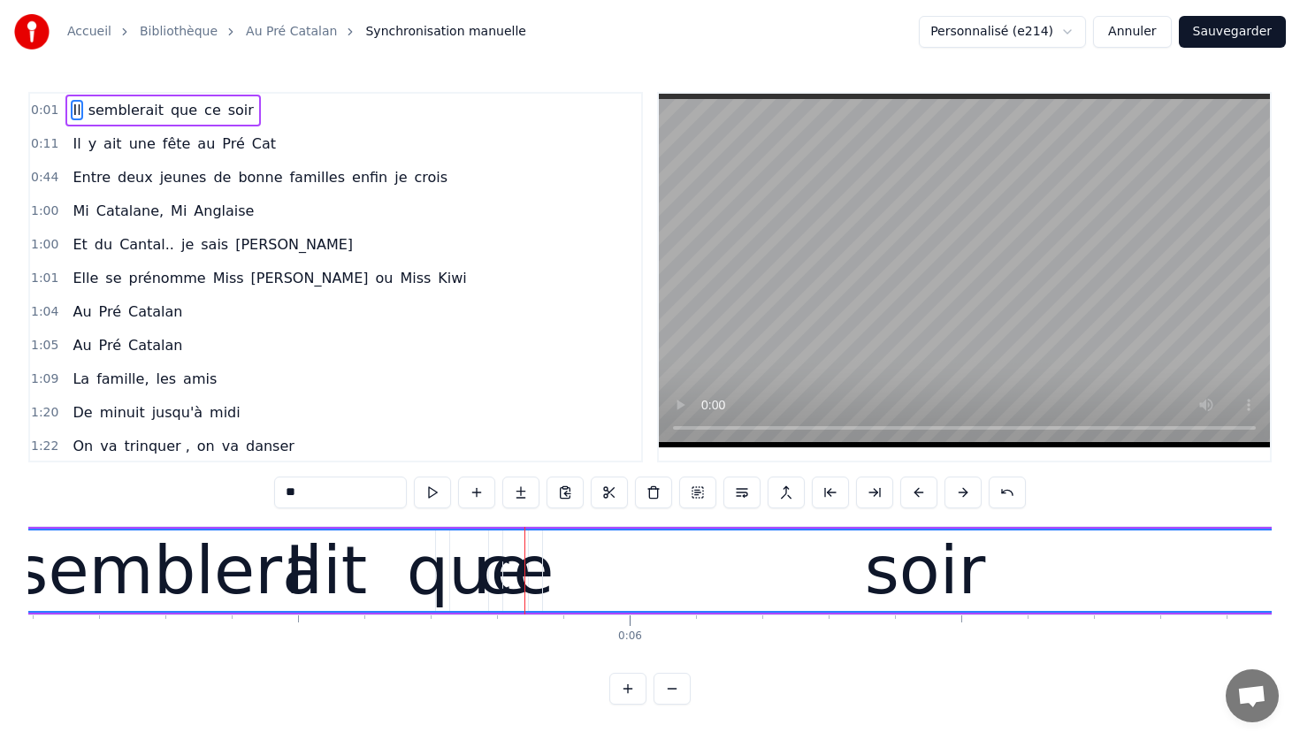
scroll to position [0, 3338]
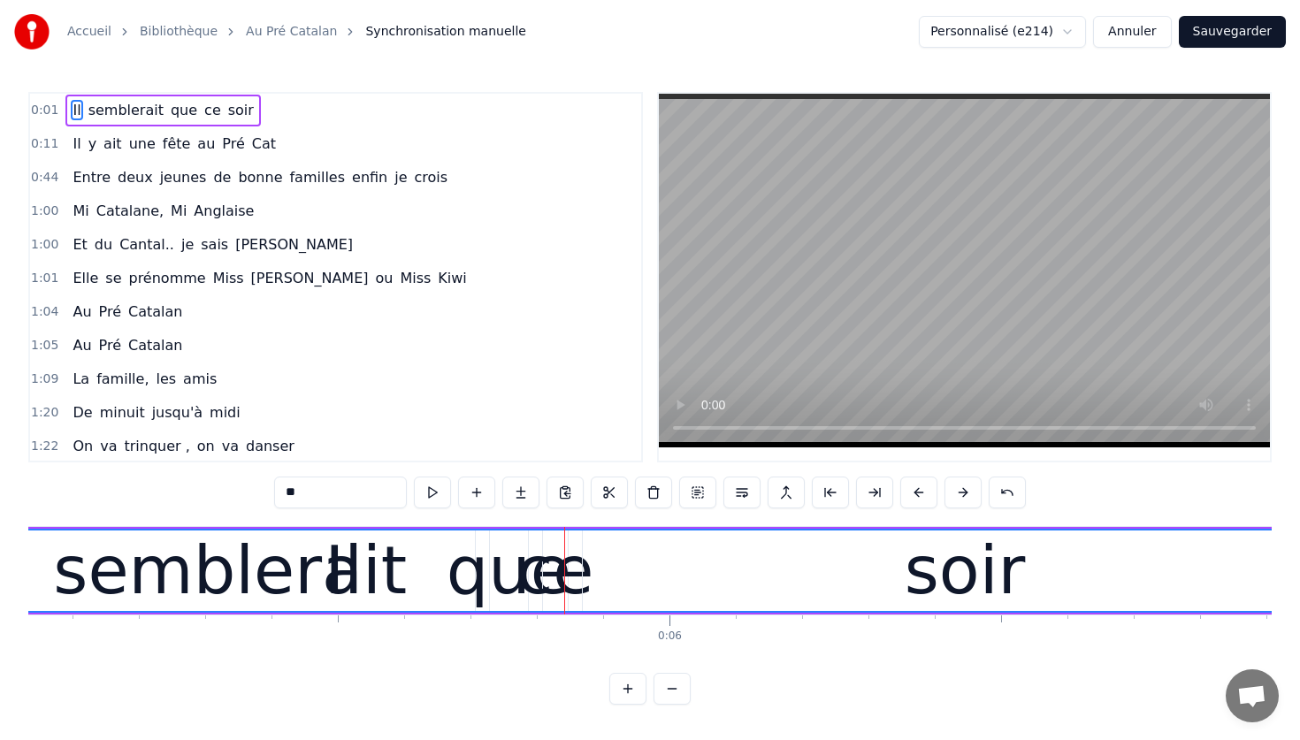
click at [552, 577] on div "Il" at bounding box center [343, 571] width 5593 height 80
click at [539, 579] on div "Il" at bounding box center [343, 571] width 5593 height 80
click at [532, 585] on div "Il" at bounding box center [343, 571] width 5593 height 80
click at [358, 564] on div "Il" at bounding box center [343, 571] width 5593 height 80
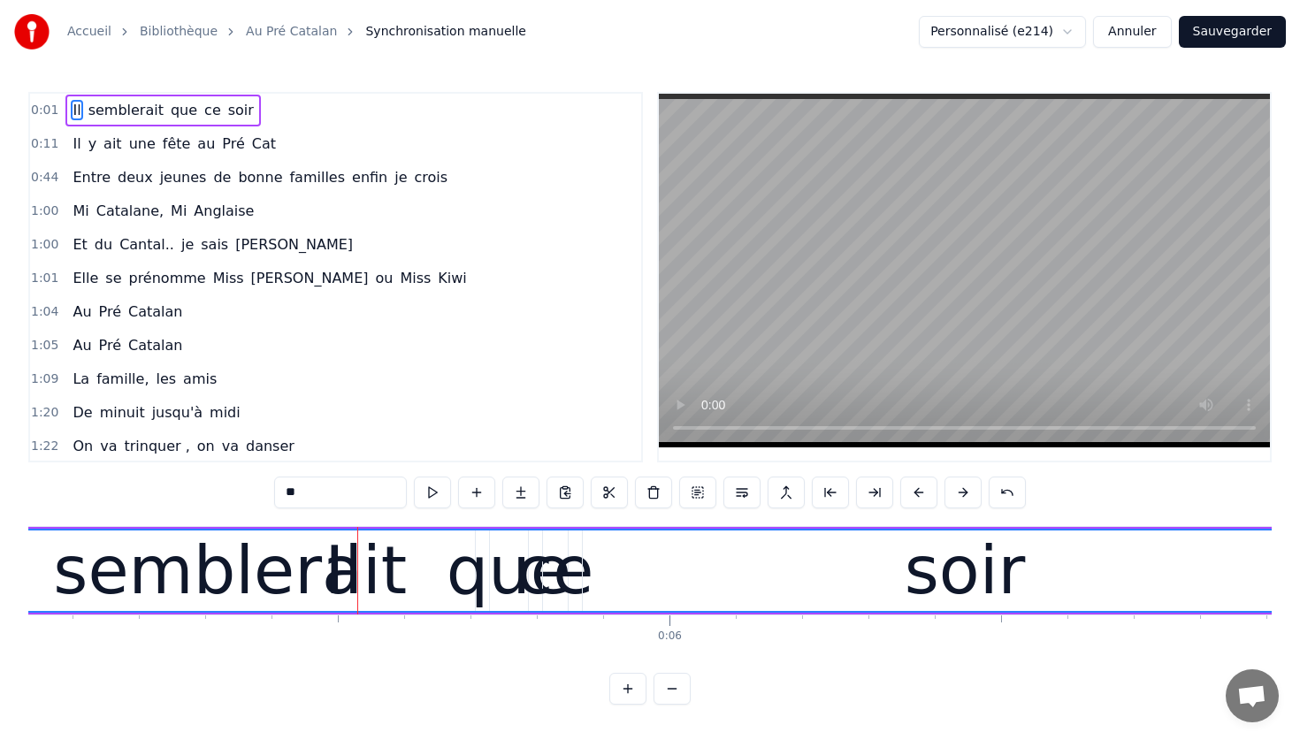
click at [42, 149] on span "0:11" at bounding box center [44, 144] width 27 height 18
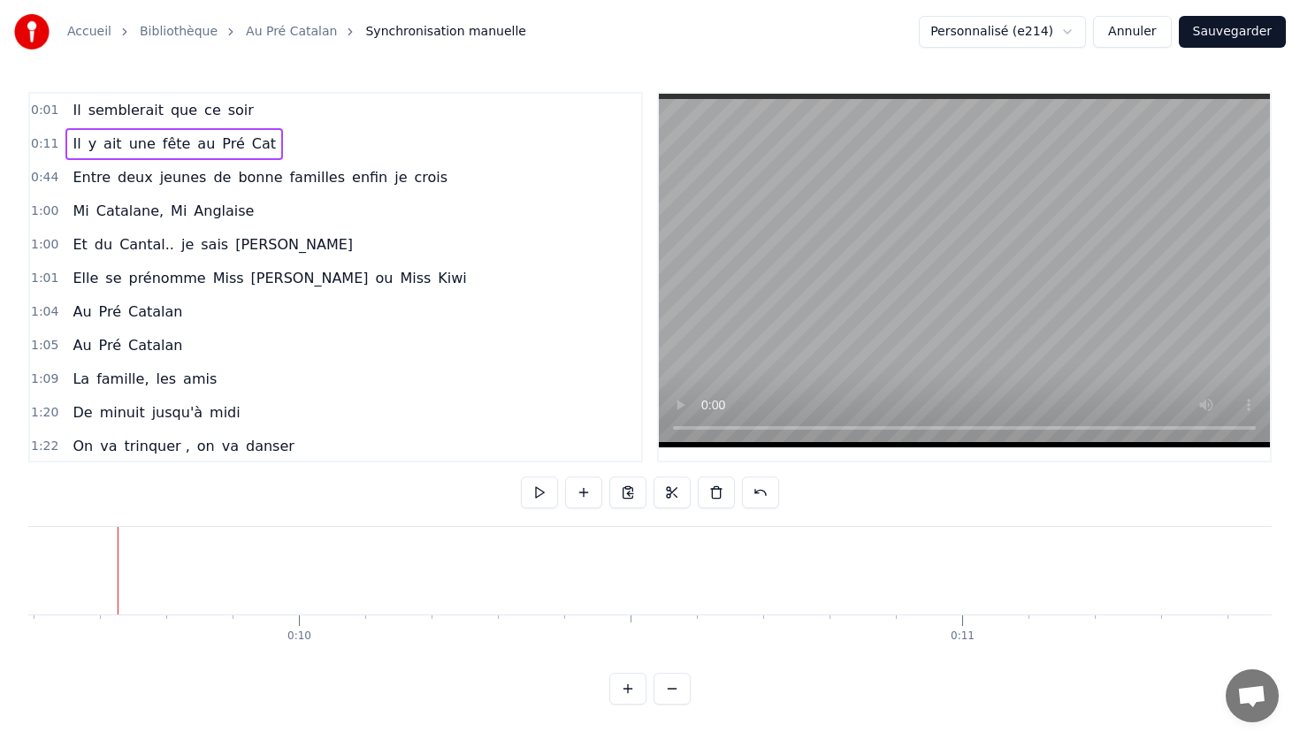
click at [88, 111] on span "semblerait" at bounding box center [126, 110] width 79 height 20
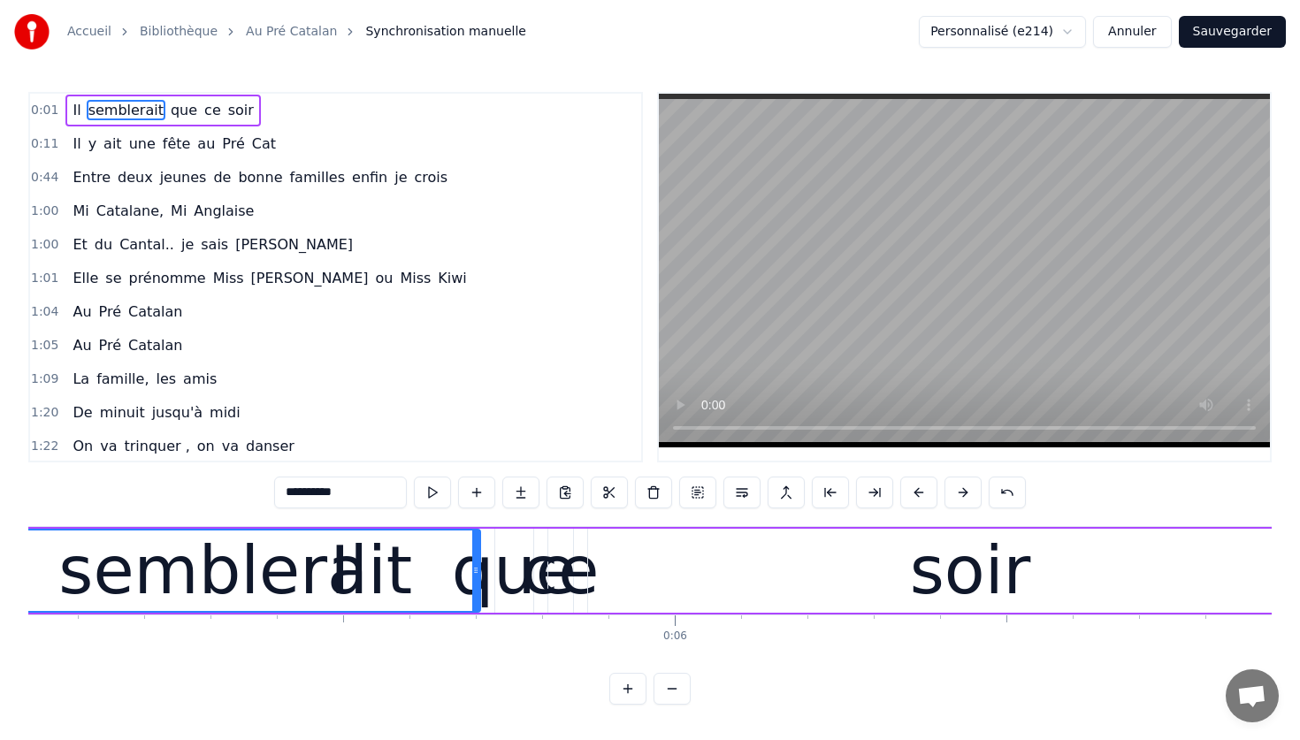
scroll to position [0, 3204]
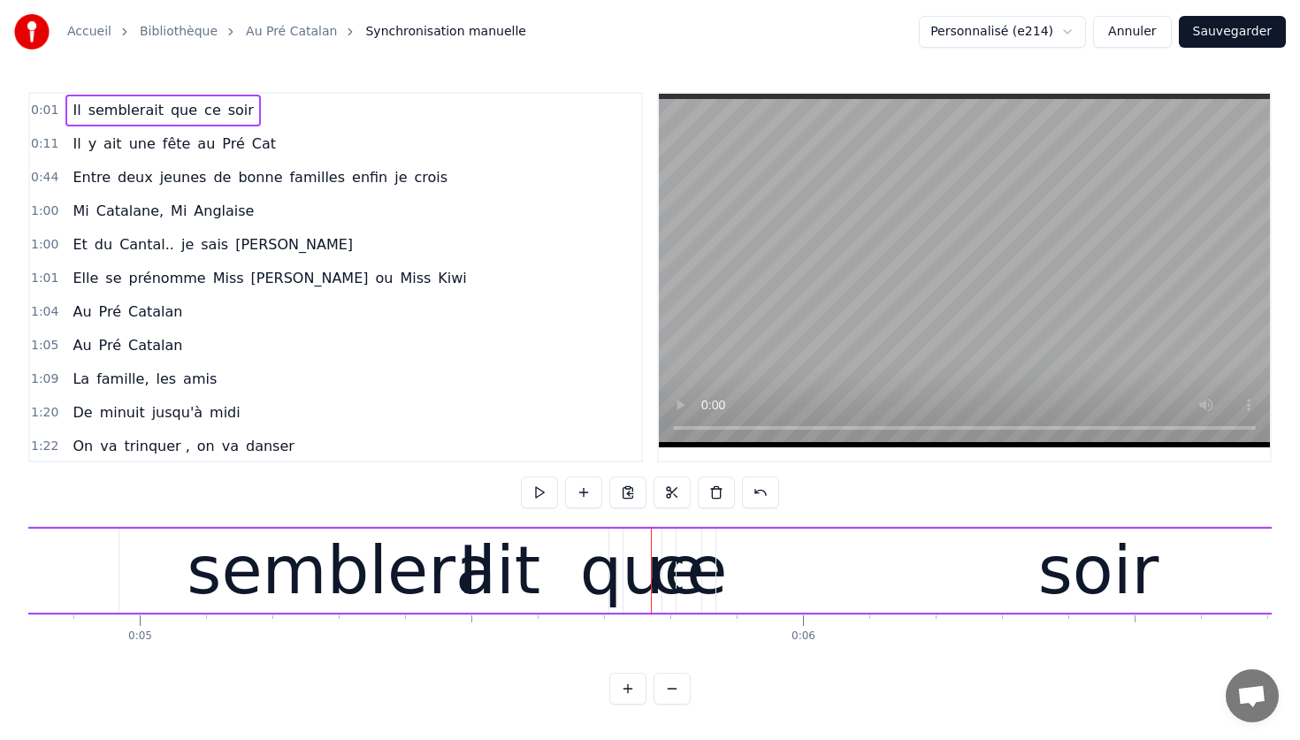
drag, startPoint x: 637, startPoint y: 577, endPoint x: 612, endPoint y: 577, distance: 25.6
click at [612, 577] on div "que" at bounding box center [642, 571] width 125 height 100
click at [668, 576] on div "que" at bounding box center [642, 571] width 125 height 100
click at [685, 576] on div "que" at bounding box center [642, 571] width 125 height 100
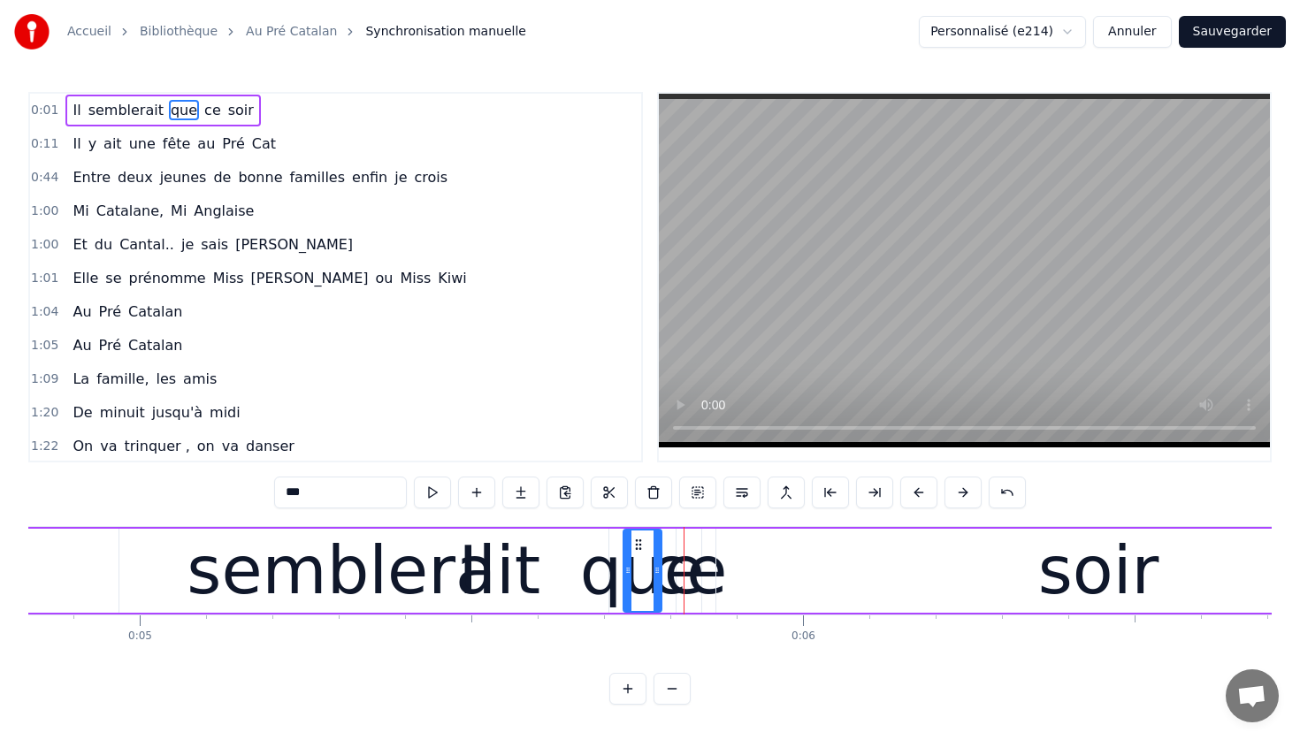
click at [710, 570] on div "ce" at bounding box center [688, 571] width 77 height 100
type input "**"
click at [687, 570] on div "ce" at bounding box center [688, 571] width 77 height 100
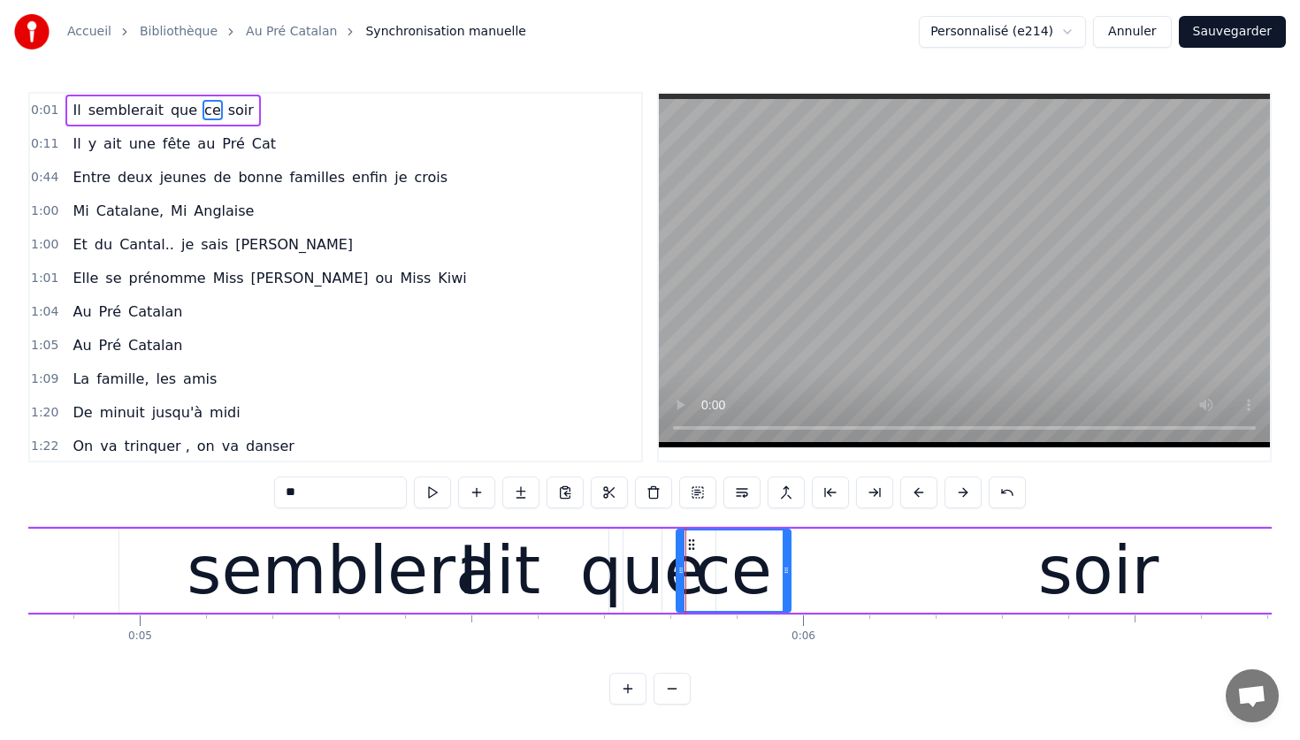
drag, startPoint x: 698, startPoint y: 570, endPoint x: 788, endPoint y: 563, distance: 89.6
click at [788, 563] on icon at bounding box center [785, 570] width 7 height 14
drag, startPoint x: 764, startPoint y: 571, endPoint x: 830, endPoint y: 571, distance: 66.3
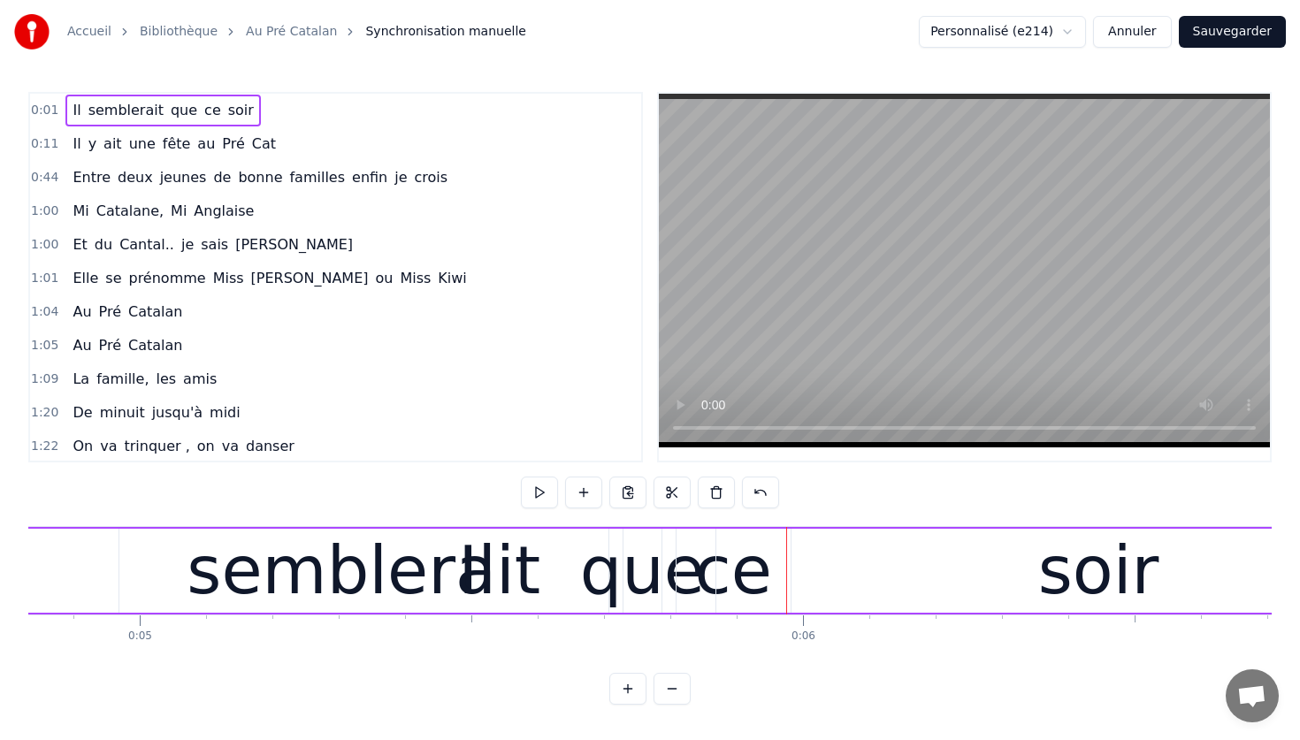
click at [759, 574] on div "soir" at bounding box center [1098, 571] width 765 height 84
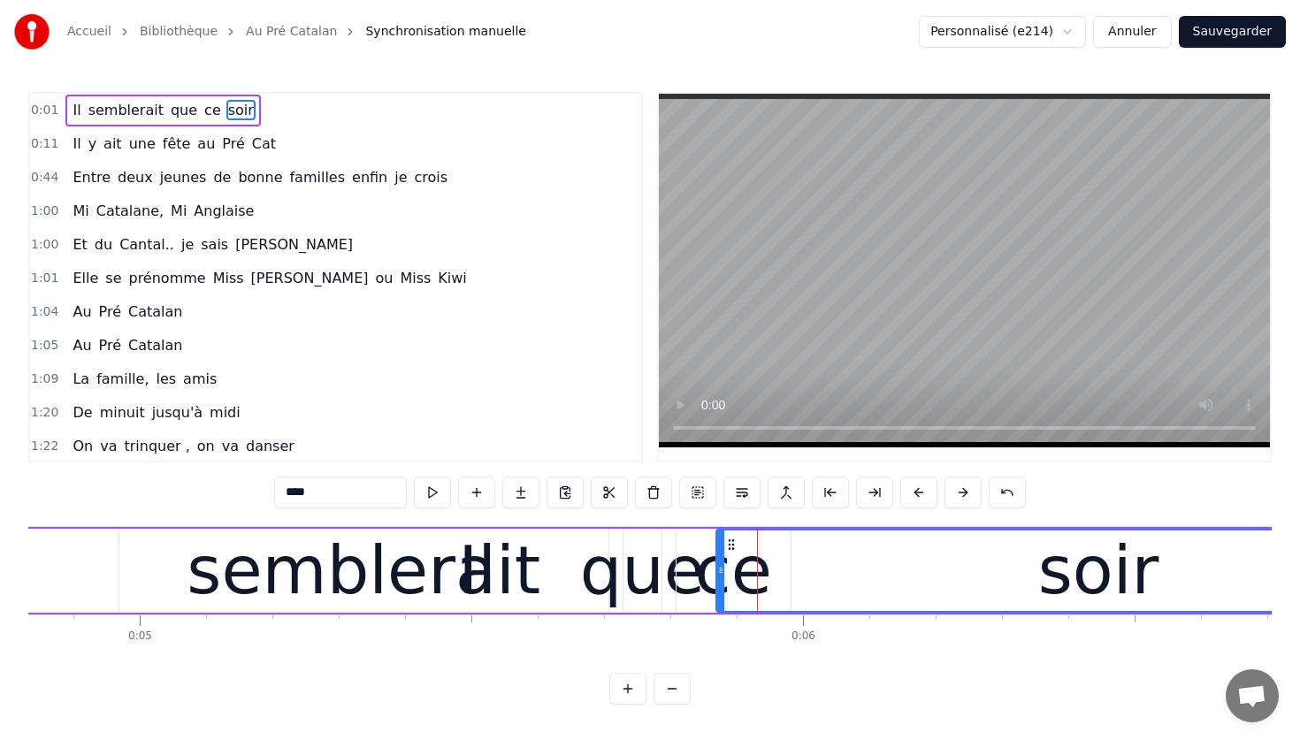
click at [790, 571] on div "soir" at bounding box center [1098, 571] width 763 height 80
click at [718, 573] on icon at bounding box center [720, 570] width 7 height 14
click at [712, 585] on div "ce" at bounding box center [733, 571] width 77 height 100
type input "**"
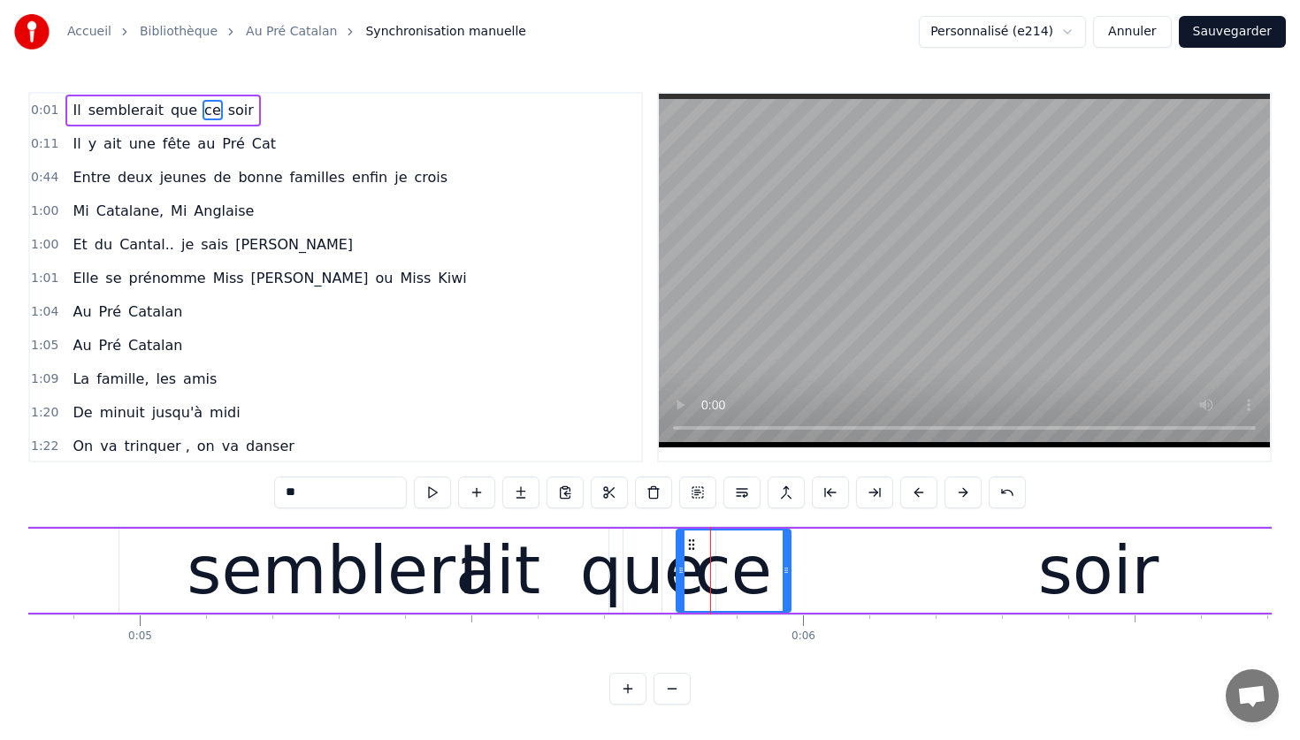
click at [712, 585] on div "ce" at bounding box center [733, 571] width 77 height 100
drag, startPoint x: 731, startPoint y: 588, endPoint x: 882, endPoint y: 584, distance: 150.4
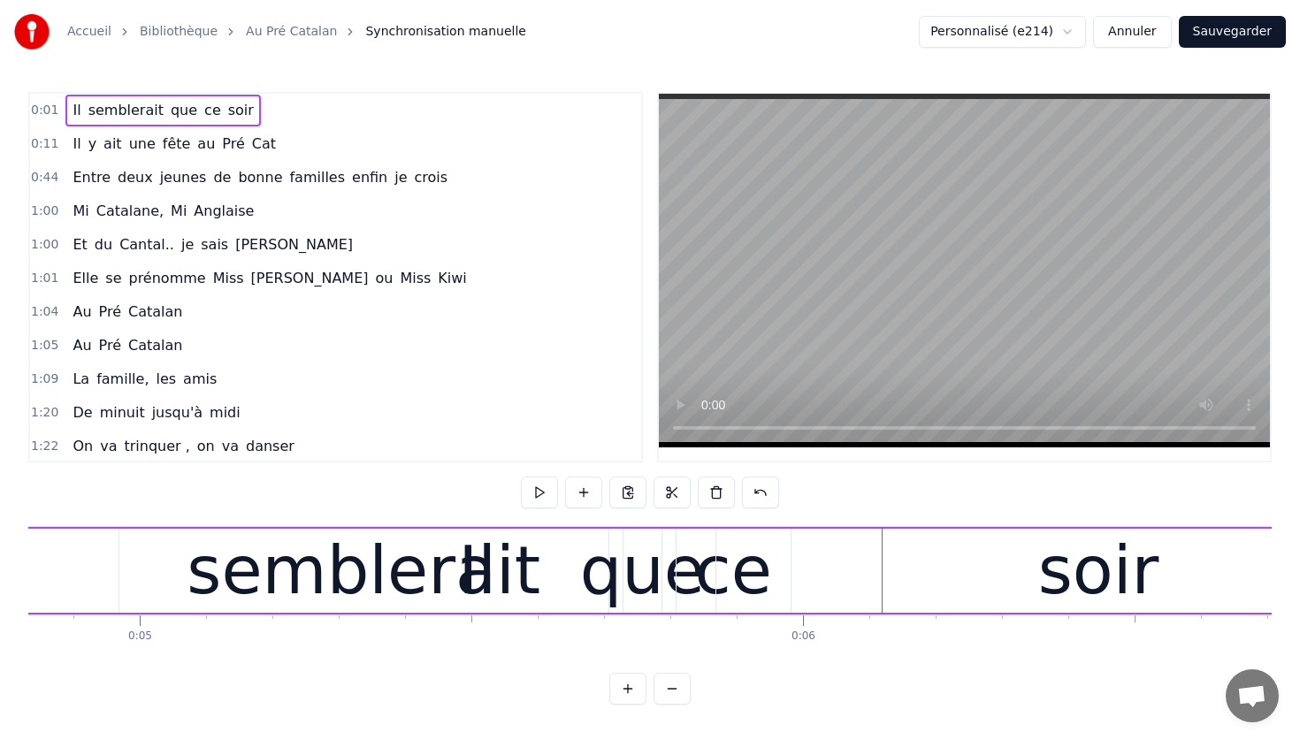
click at [756, 575] on div "soir" at bounding box center [1098, 571] width 765 height 84
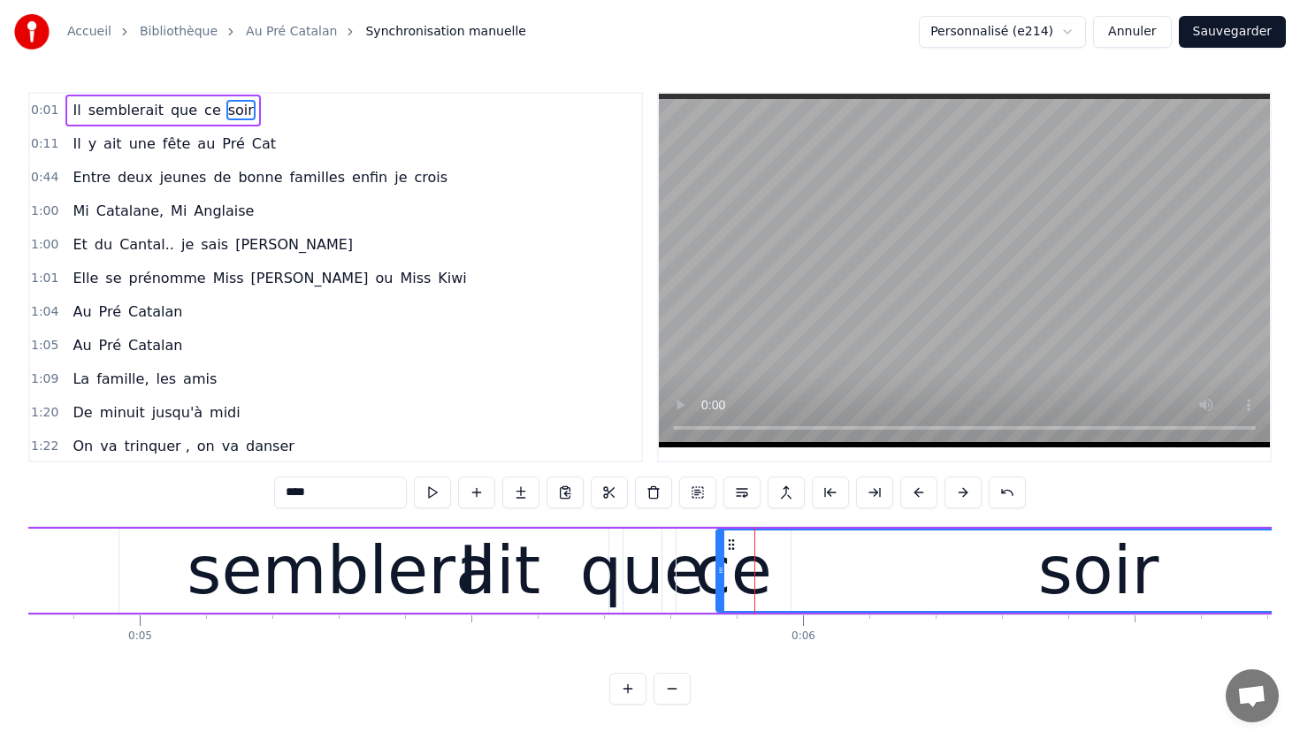
click at [732, 576] on div "soir" at bounding box center [1098, 571] width 763 height 80
click at [676, 576] on div "ce" at bounding box center [734, 571] width 116 height 84
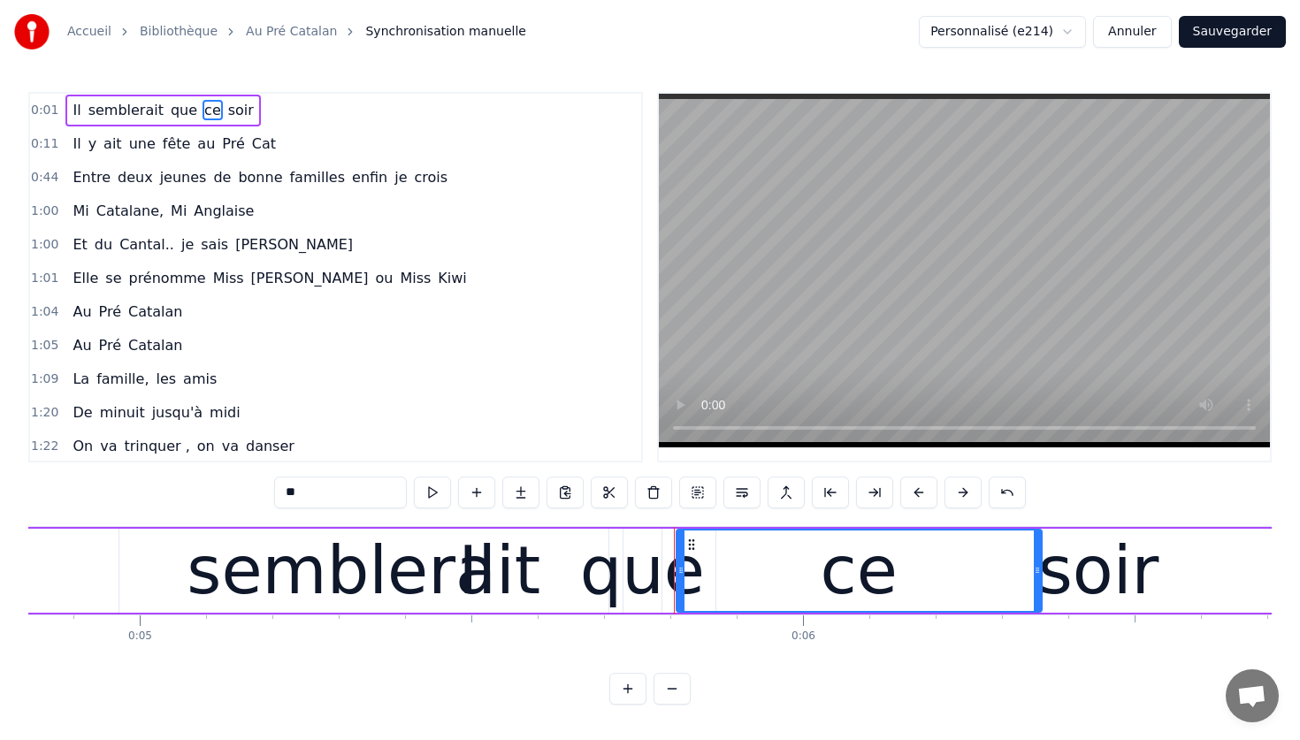
drag, startPoint x: 786, startPoint y: 574, endPoint x: 1036, endPoint y: 567, distance: 250.3
click at [1036, 567] on icon at bounding box center [1037, 570] width 7 height 14
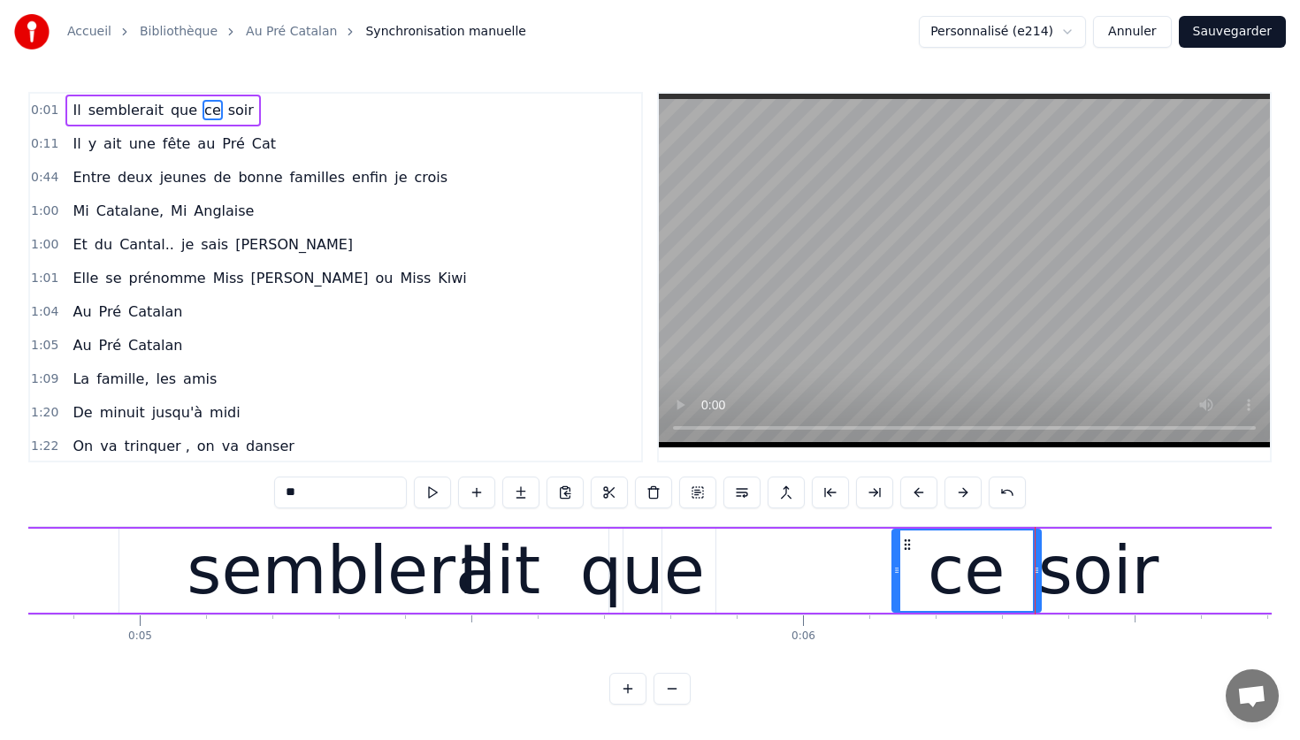
drag, startPoint x: 679, startPoint y: 577, endPoint x: 917, endPoint y: 568, distance: 238.0
click at [625, 579] on div "que" at bounding box center [642, 571] width 125 height 100
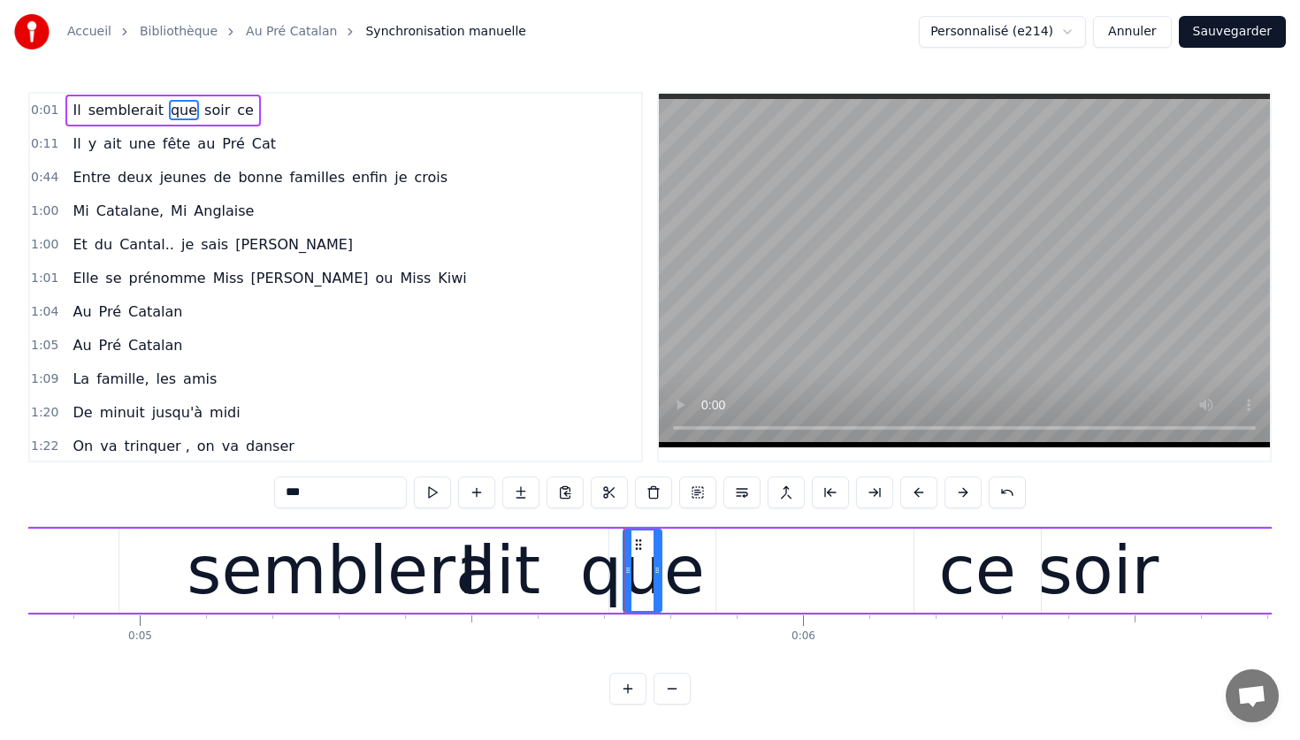
click at [487, 579] on div "semblerait" at bounding box center [364, 571] width 354 height 100
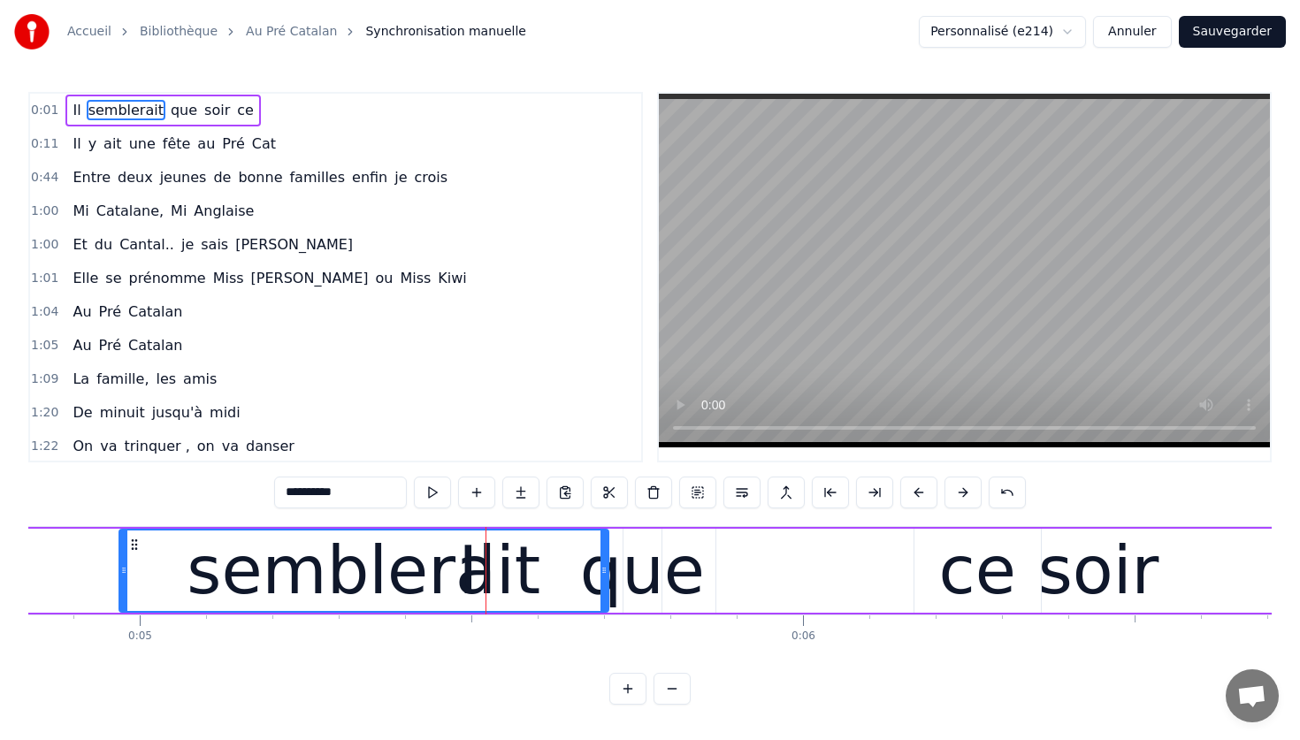
click at [576, 565] on div "semblerait" at bounding box center [363, 571] width 487 height 80
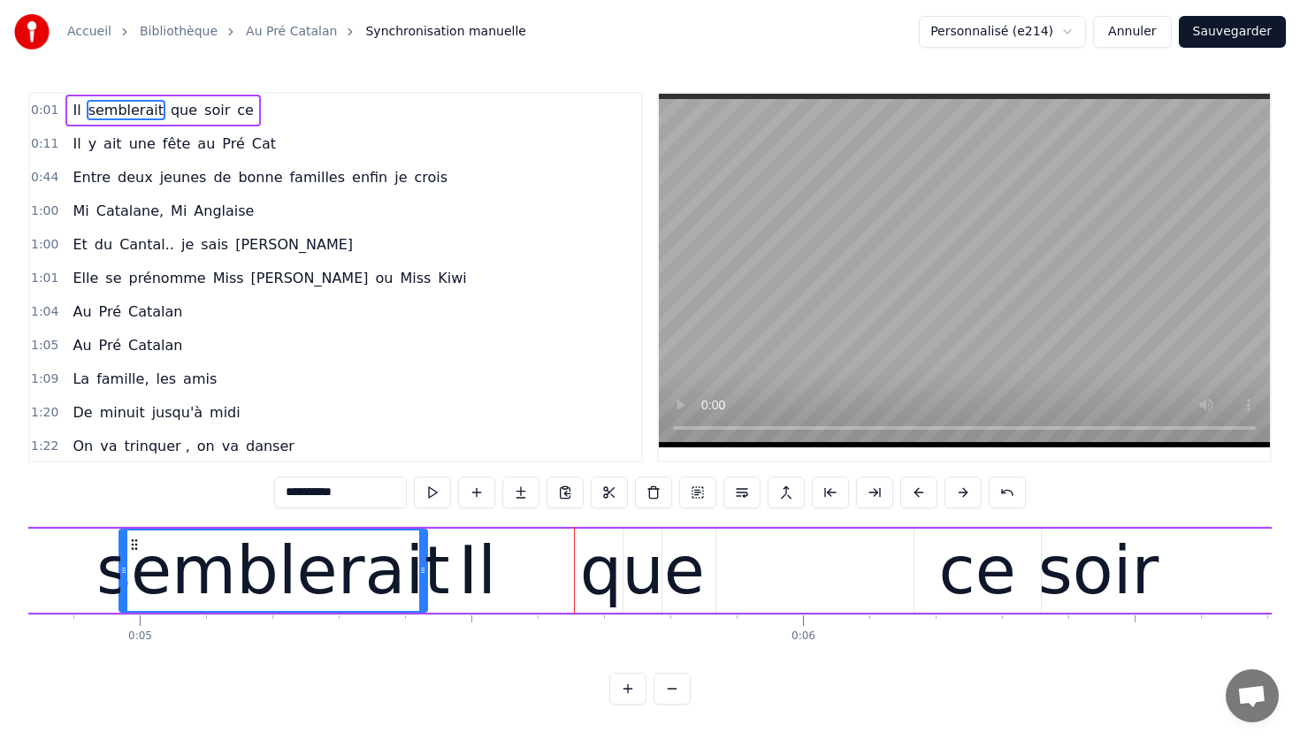
drag, startPoint x: 603, startPoint y: 565, endPoint x: 422, endPoint y: 540, distance: 182.9
click at [422, 540] on div at bounding box center [422, 571] width 7 height 80
click at [481, 575] on div "Il" at bounding box center [477, 571] width 38 height 100
type input "**"
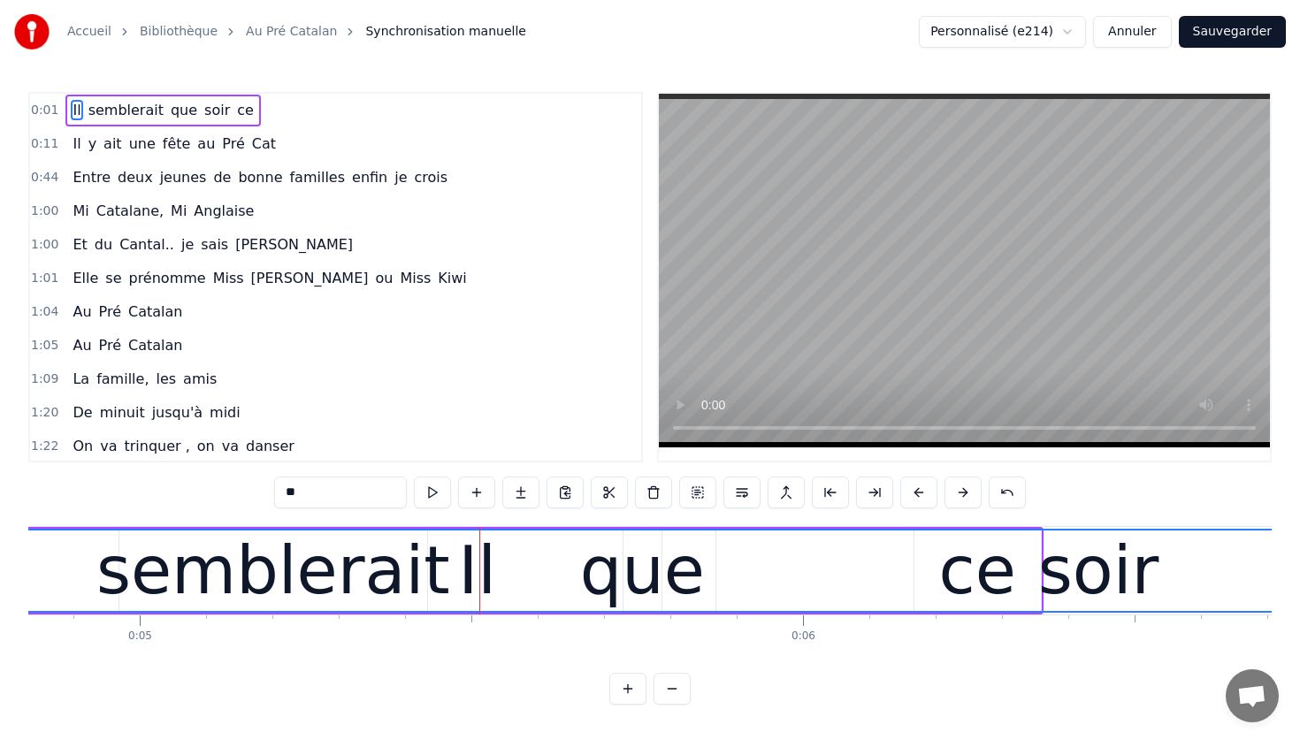
click at [475, 576] on div "Il" at bounding box center [477, 571] width 38 height 100
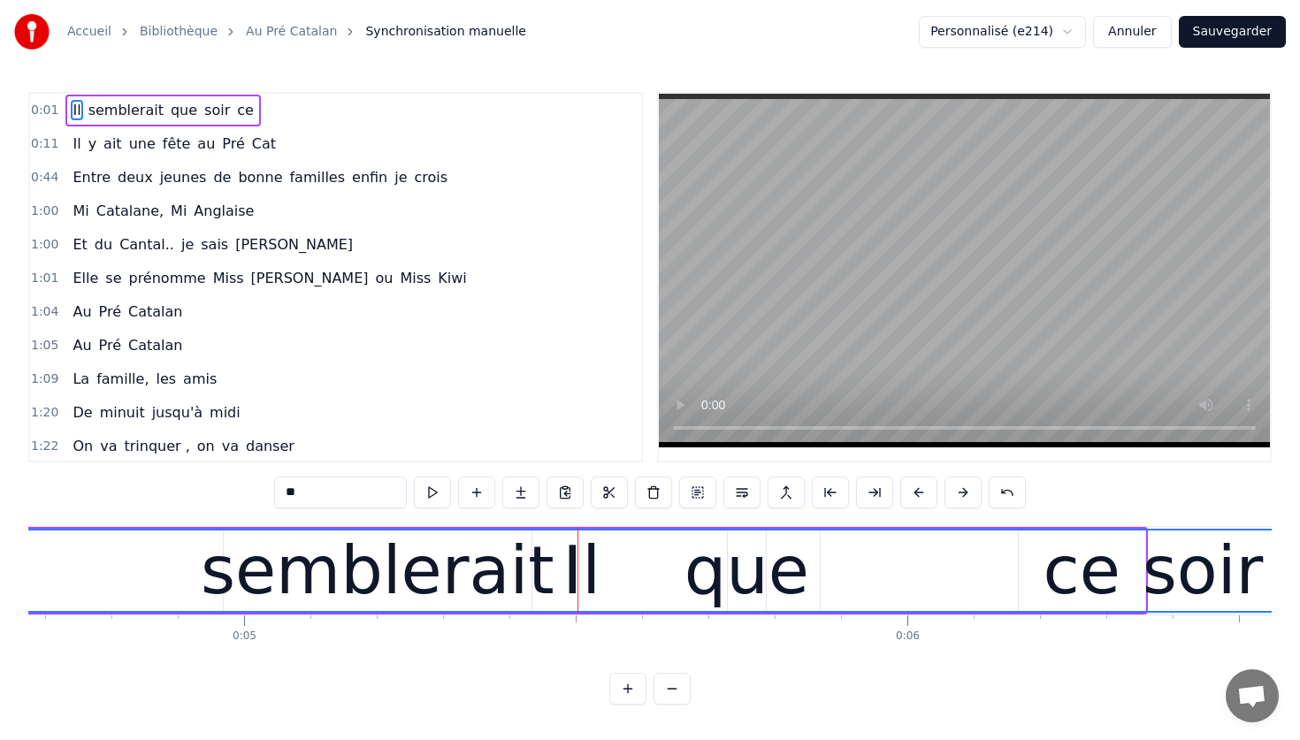
scroll to position [0, 3070]
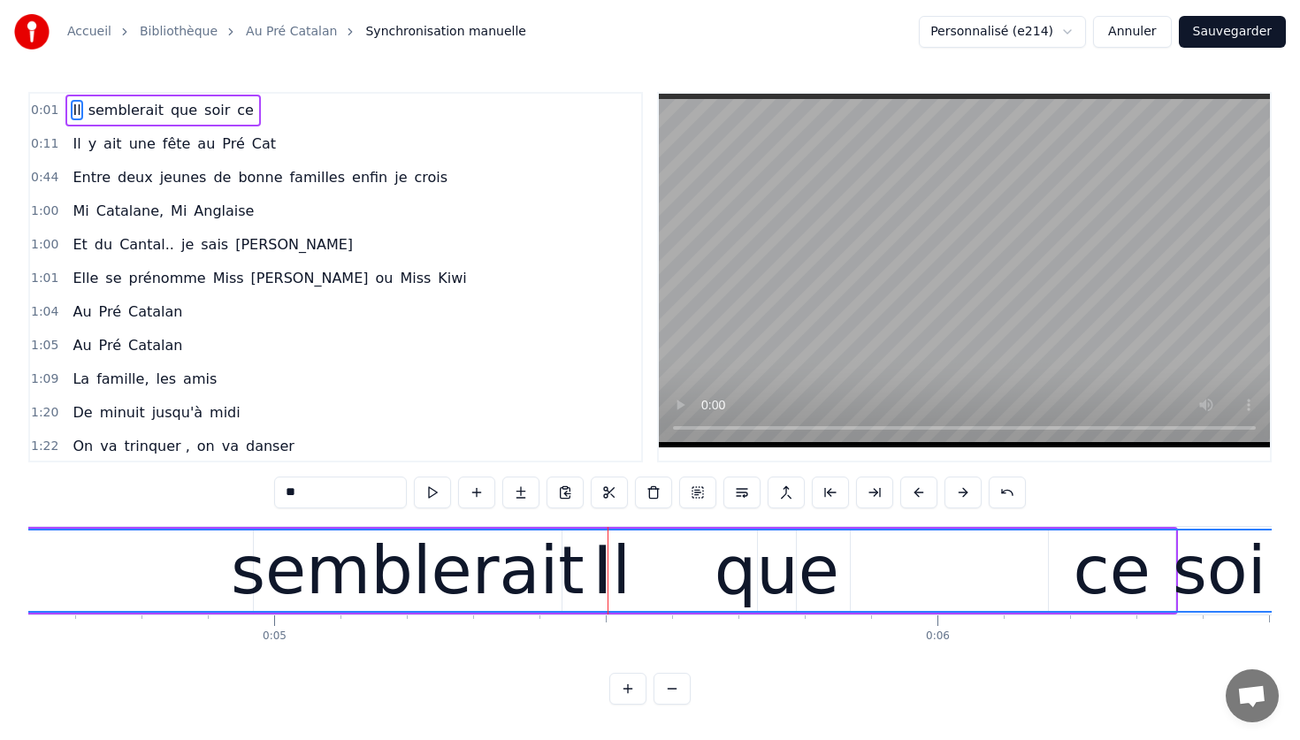
click at [591, 553] on div "Il" at bounding box center [611, 571] width 5593 height 80
click at [599, 553] on div "Il" at bounding box center [611, 571] width 38 height 100
click at [668, 675] on button at bounding box center [671, 689] width 37 height 32
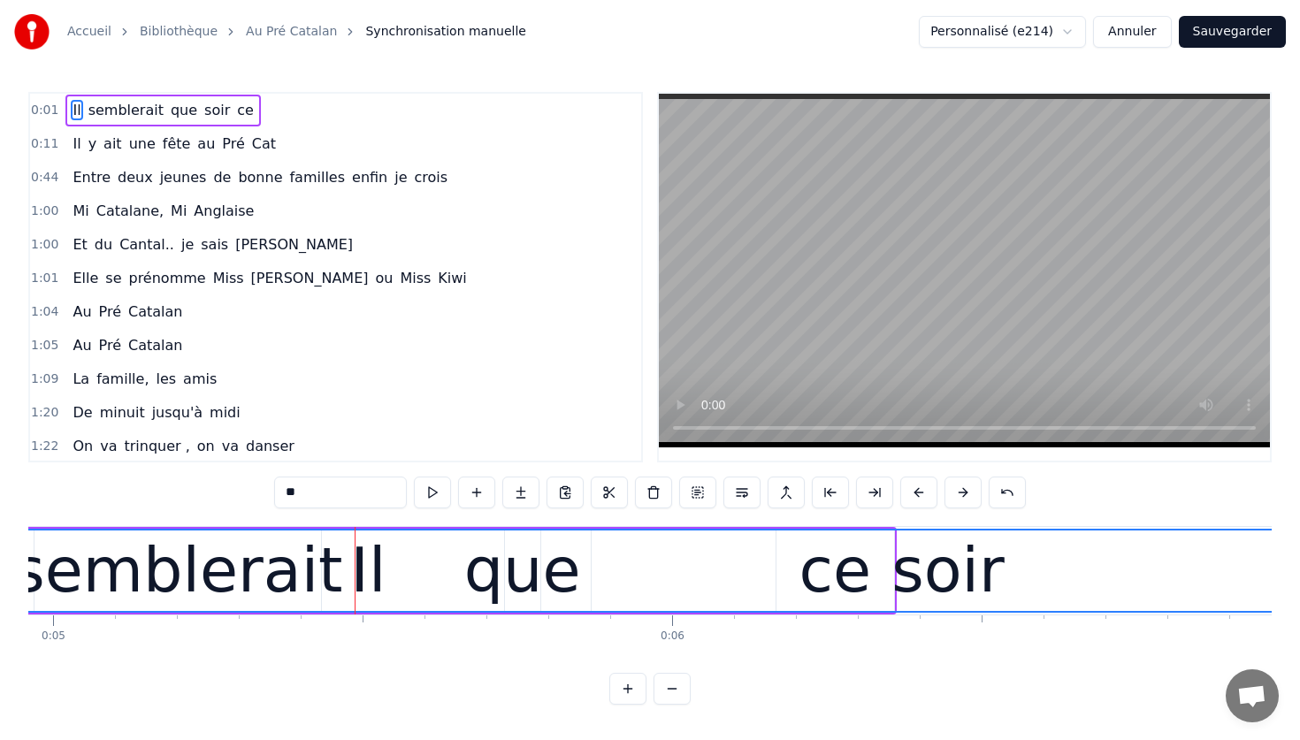
click at [668, 675] on button at bounding box center [671, 689] width 37 height 32
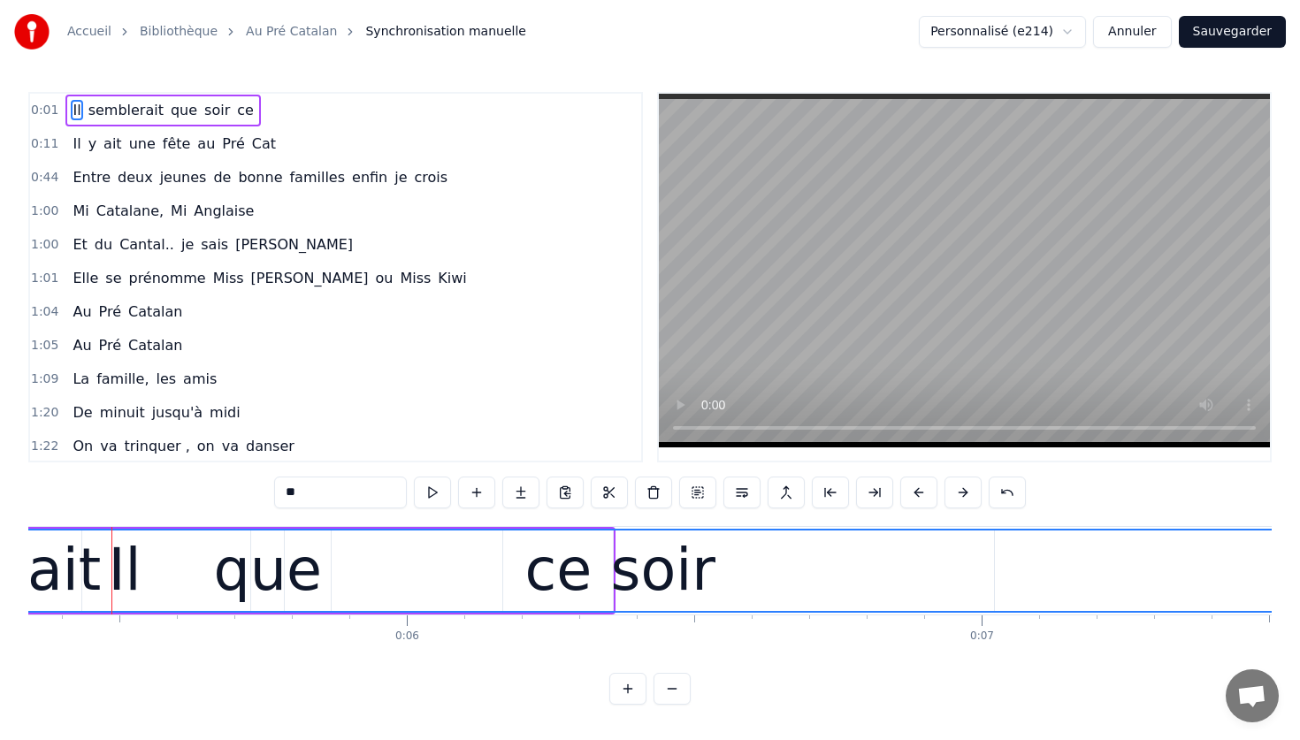
click at [668, 678] on button at bounding box center [671, 689] width 37 height 32
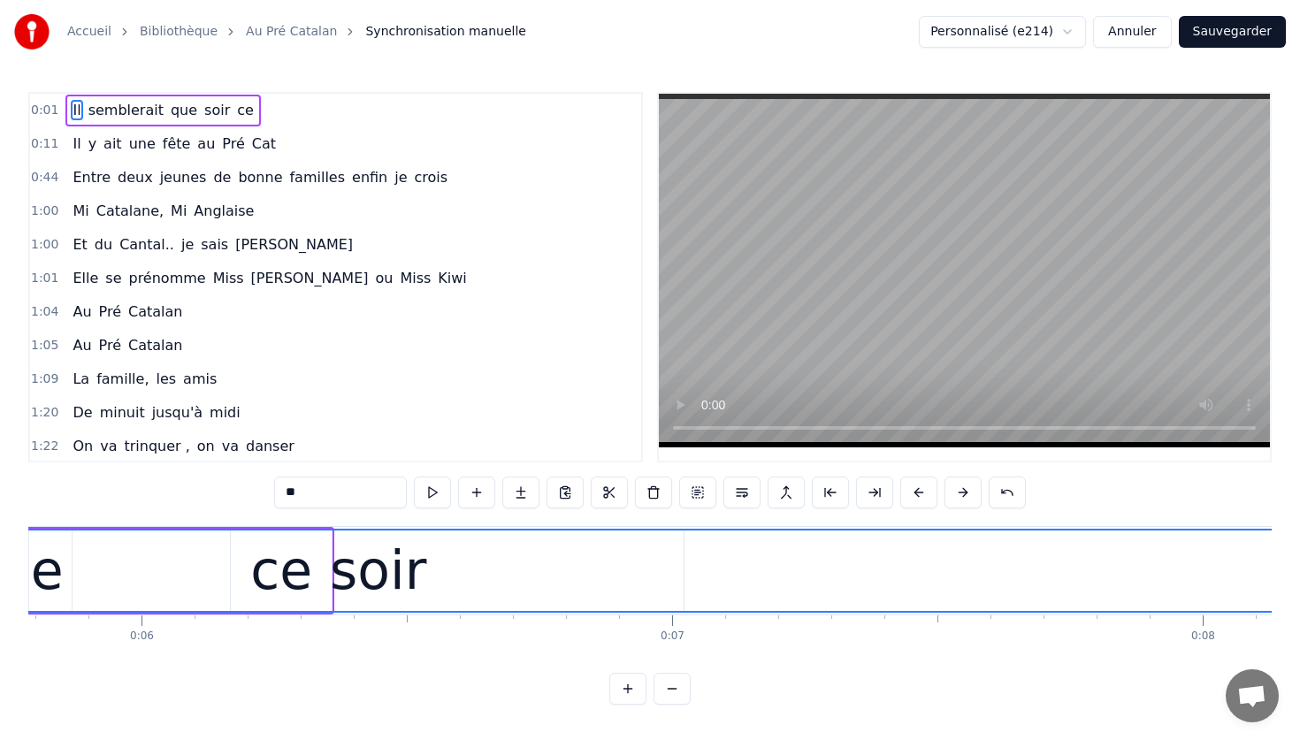
click at [668, 678] on button at bounding box center [671, 689] width 37 height 32
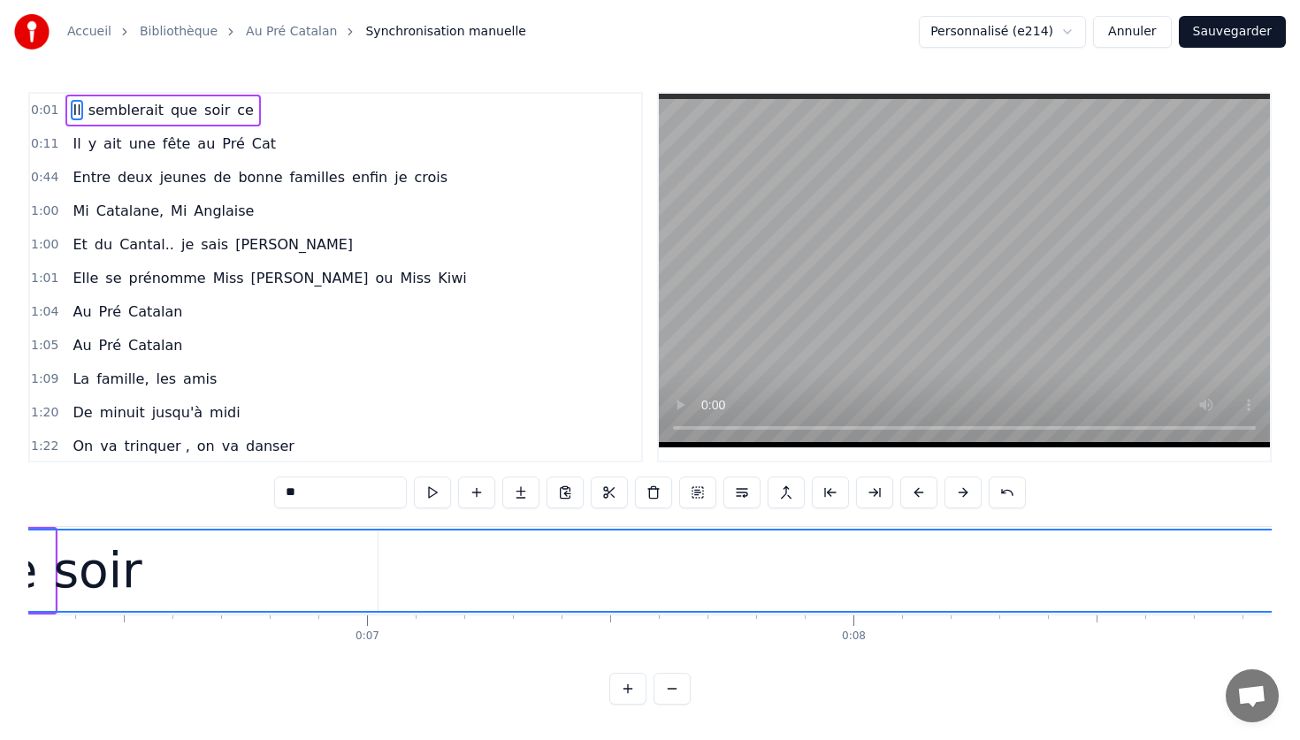
click at [668, 678] on button at bounding box center [671, 689] width 37 height 32
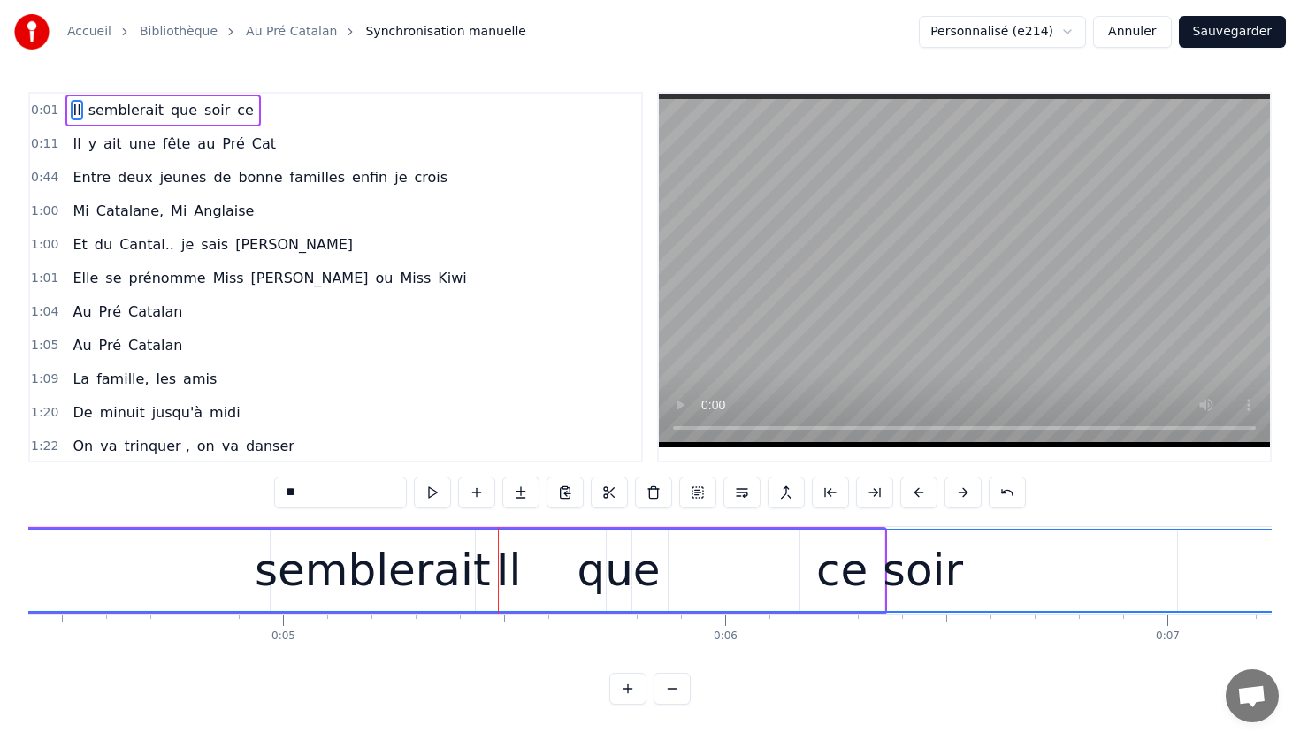
scroll to position [0, 1952]
drag, startPoint x: 889, startPoint y: 561, endPoint x: 529, endPoint y: 554, distance: 360.8
click at [529, 554] on div "Il" at bounding box center [512, 571] width 3728 height 80
drag, startPoint x: 887, startPoint y: 538, endPoint x: 633, endPoint y: 523, distance: 254.2
click at [633, 523] on div "0:01 Il semblerait que soir ce 0:11 Il y ait une fête au Pré Cat 0:44 Entre deu…" at bounding box center [649, 398] width 1243 height 613
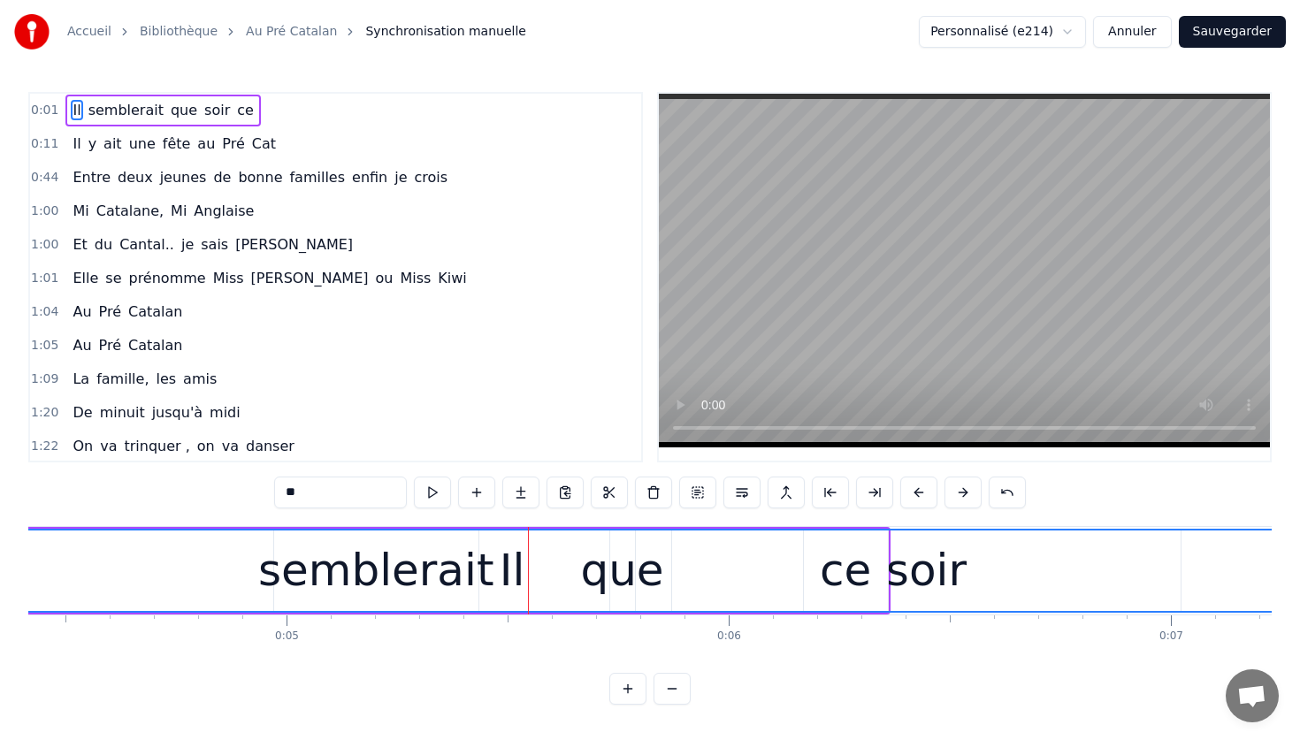
click at [212, 575] on div "Il" at bounding box center [512, 571] width 3728 height 80
click at [517, 573] on div "Il" at bounding box center [513, 571] width 26 height 66
click at [287, 568] on div "Il" at bounding box center [512, 571] width 3728 height 80
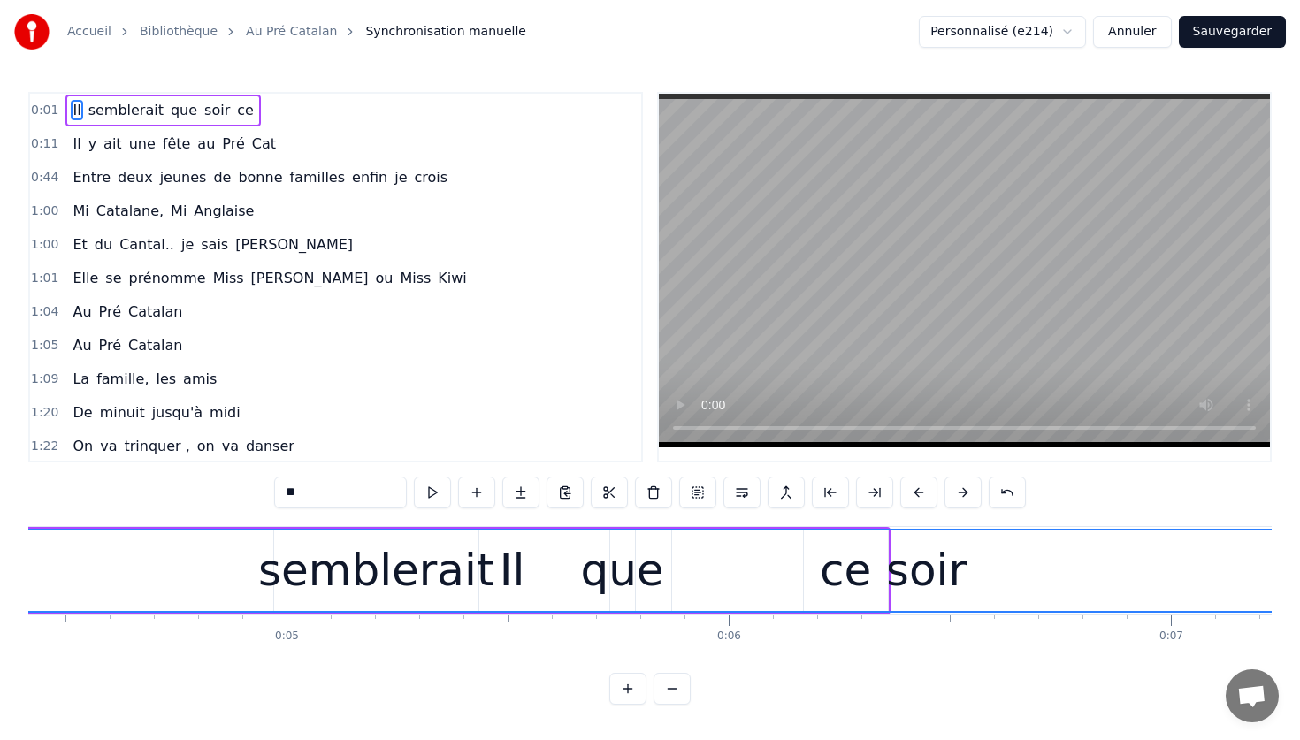
click at [246, 566] on div "Il" at bounding box center [512, 571] width 3728 height 80
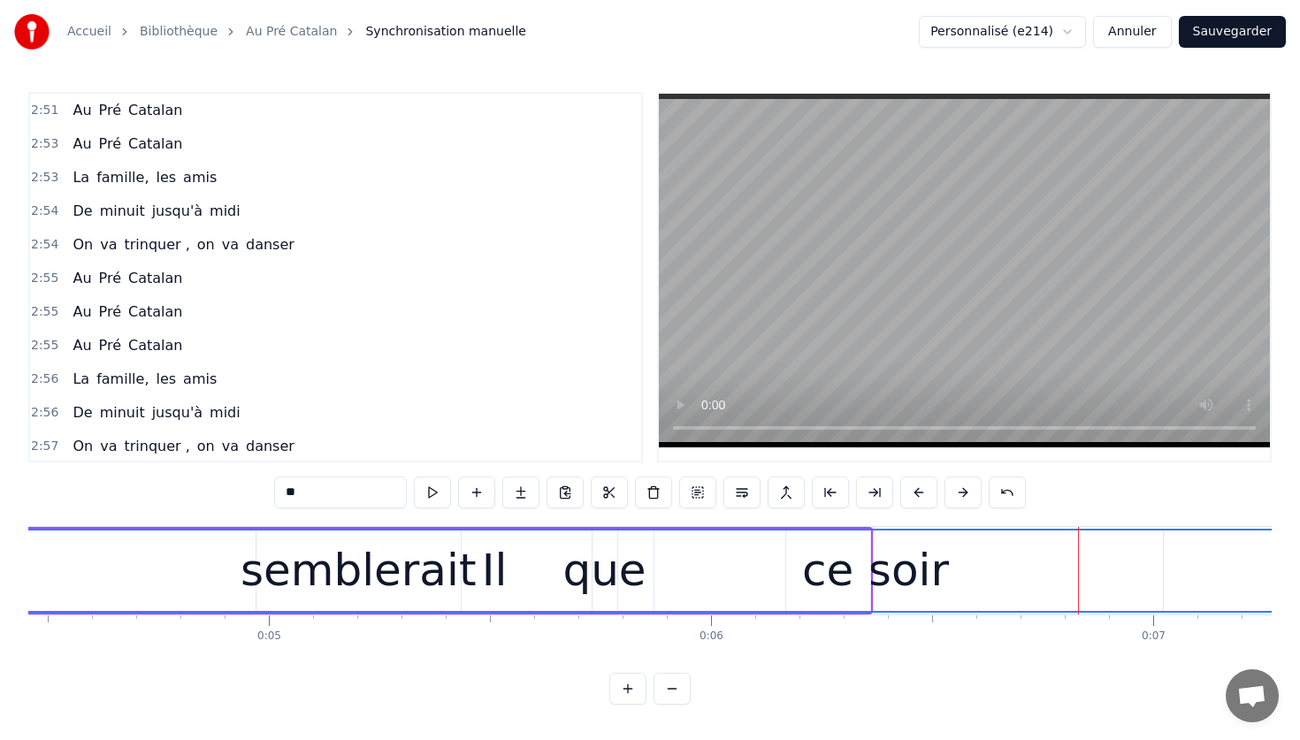
scroll to position [1246, 0]
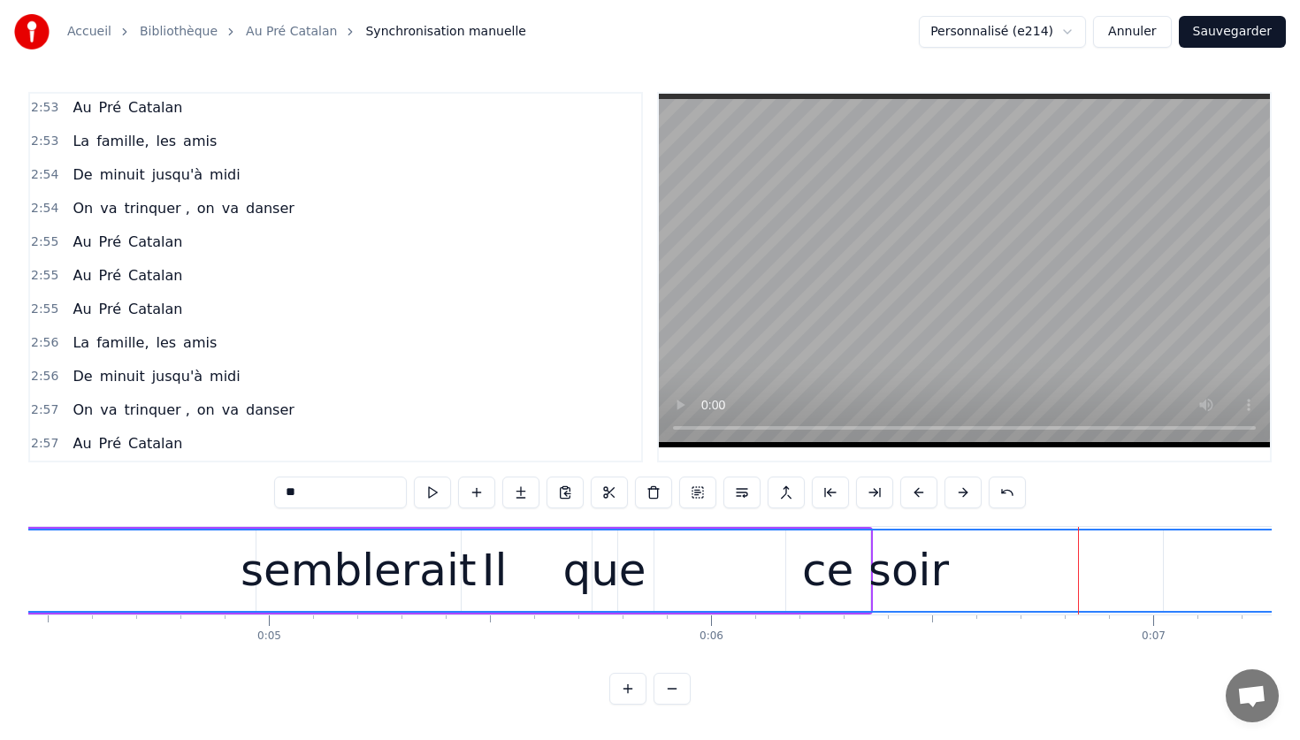
click at [1131, 38] on button "Annuler" at bounding box center [1132, 32] width 78 height 32
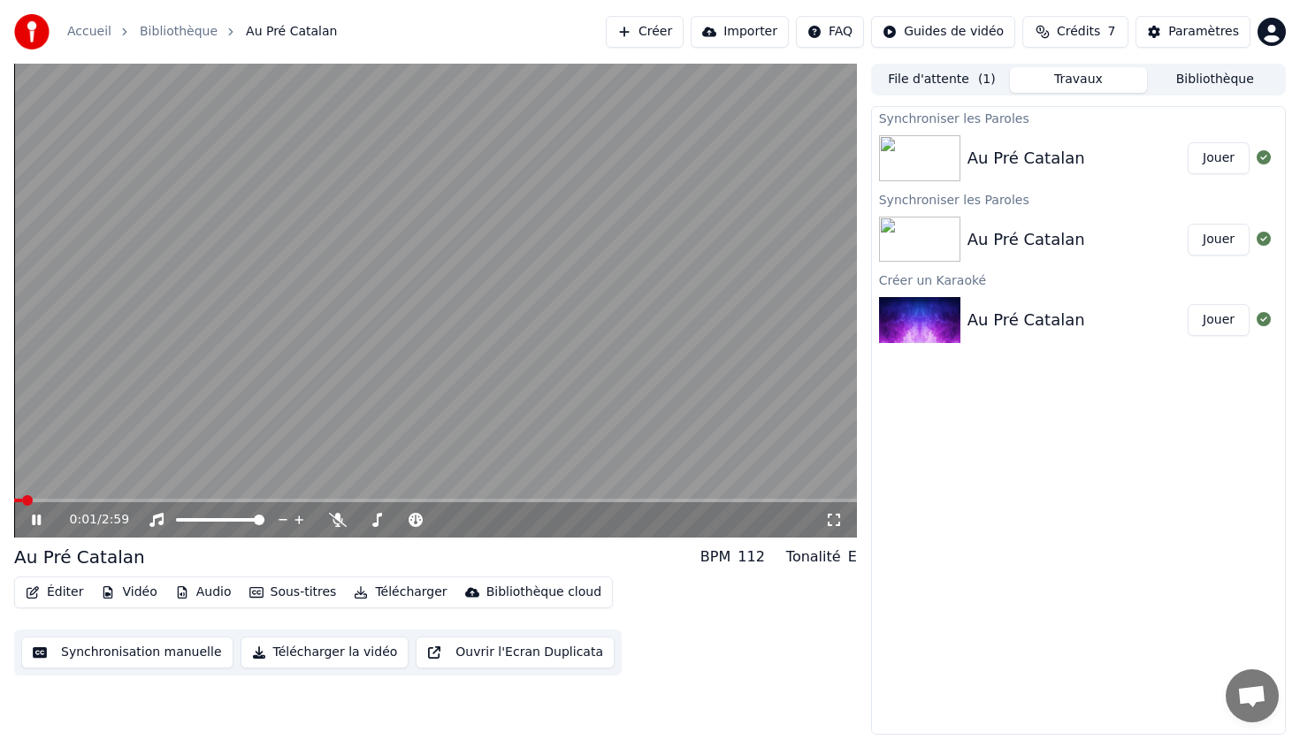
click at [249, 361] on video at bounding box center [435, 301] width 843 height 474
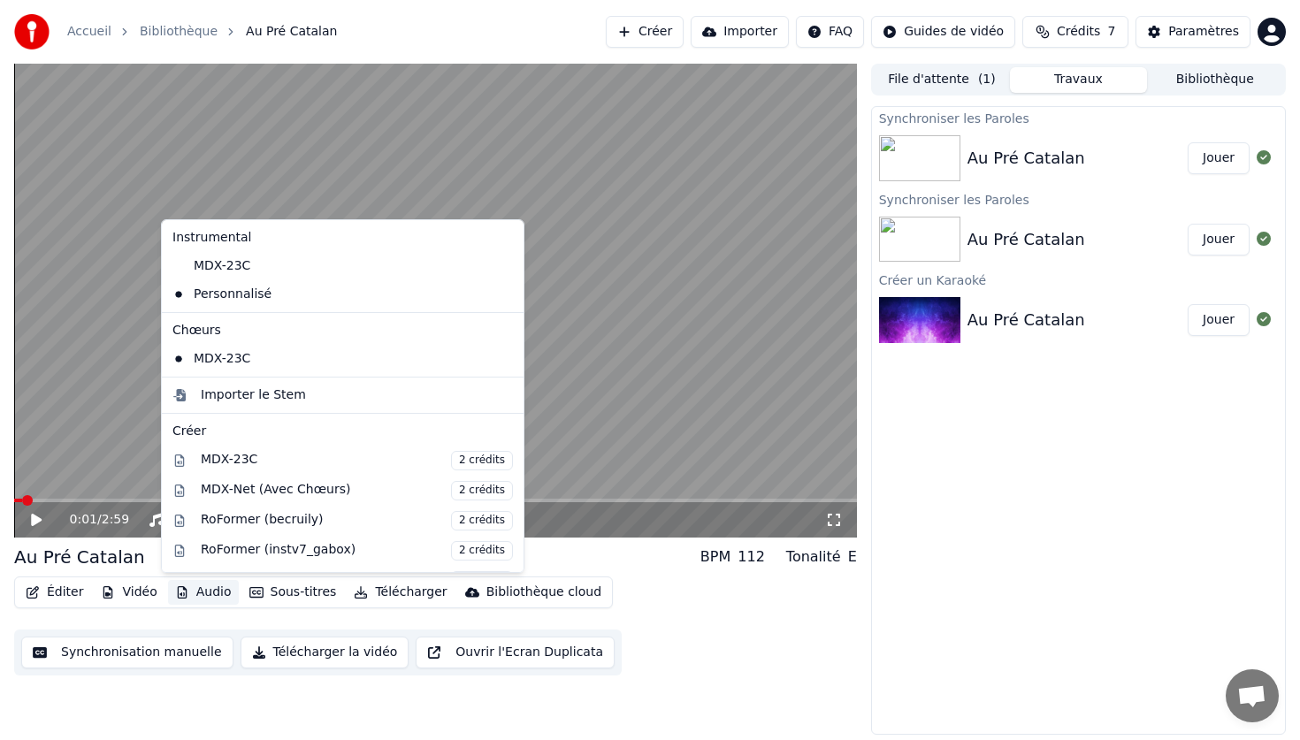
click at [187, 591] on button "Audio" at bounding box center [203, 592] width 71 height 25
click at [928, 78] on button "File d'attente ( 1 )" at bounding box center [942, 80] width 136 height 26
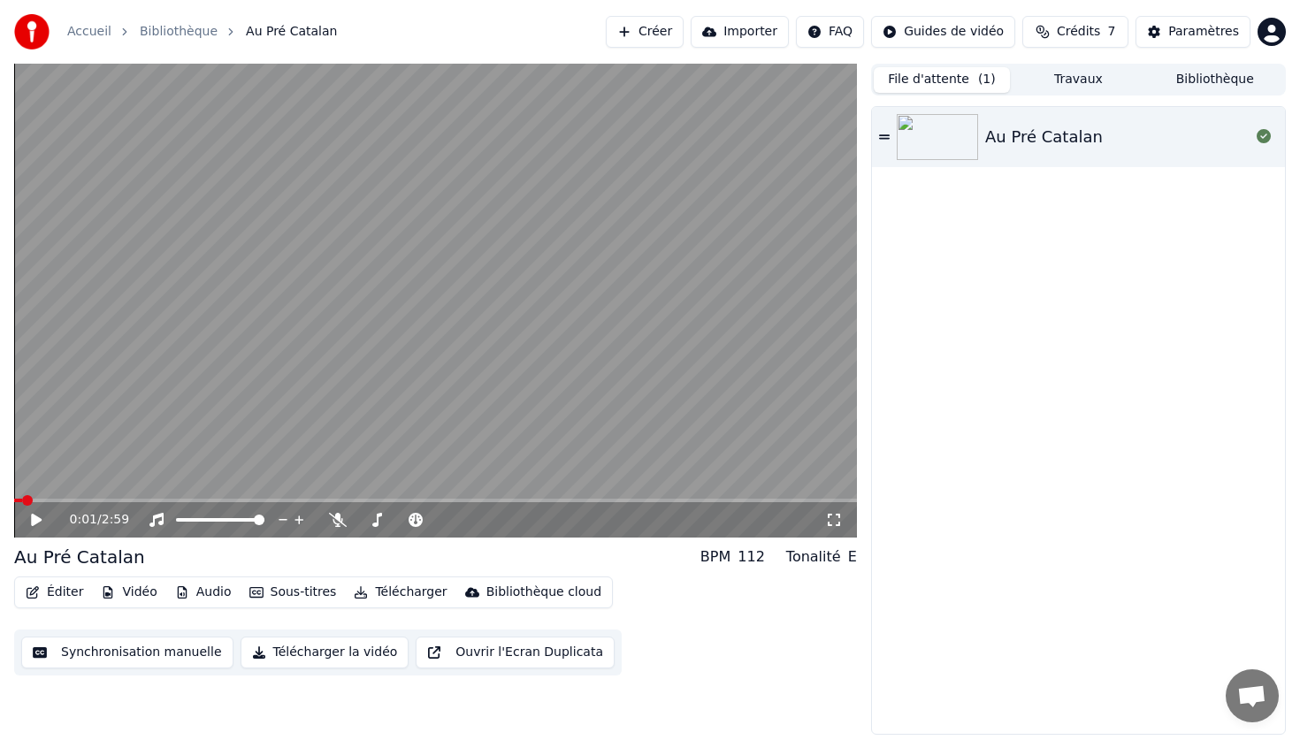
click at [642, 38] on button "Créer" at bounding box center [645, 32] width 78 height 32
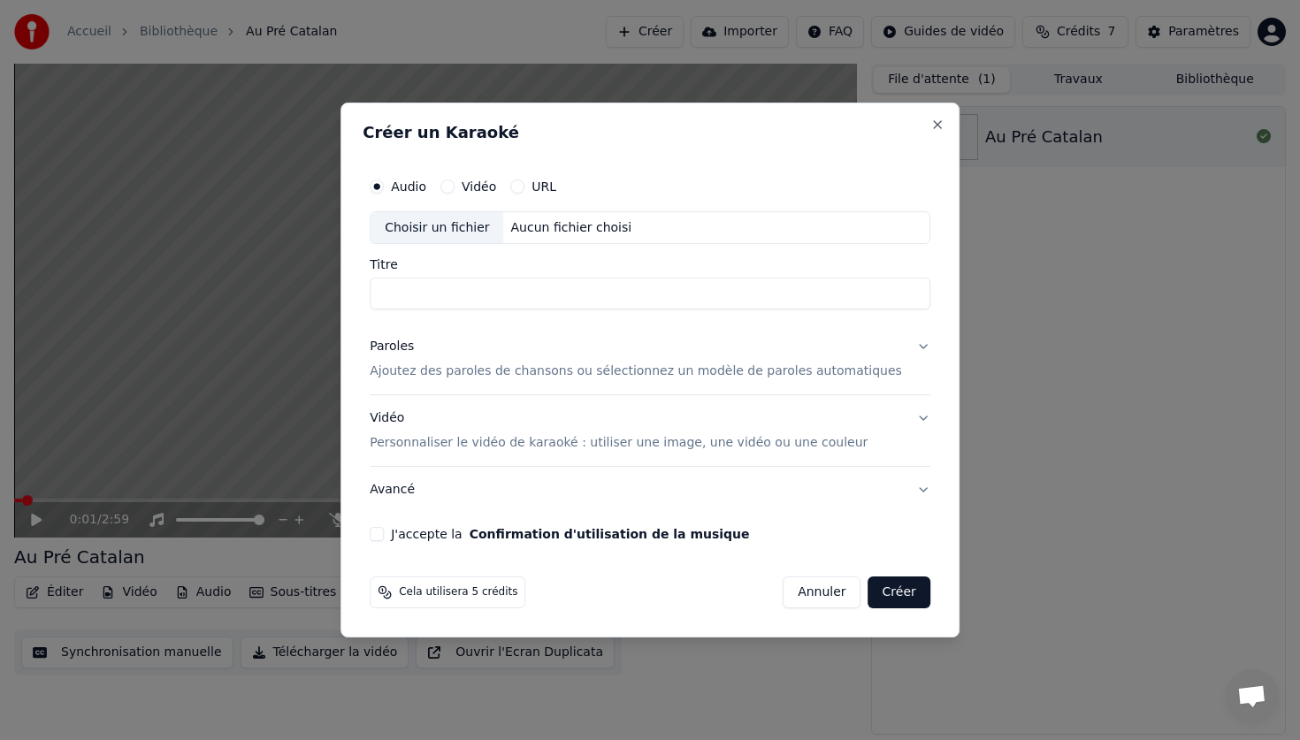
click at [518, 367] on p "Ajoutez des paroles de chansons ou sélectionnez un modèle de paroles automatiqu…" at bounding box center [636, 372] width 532 height 18
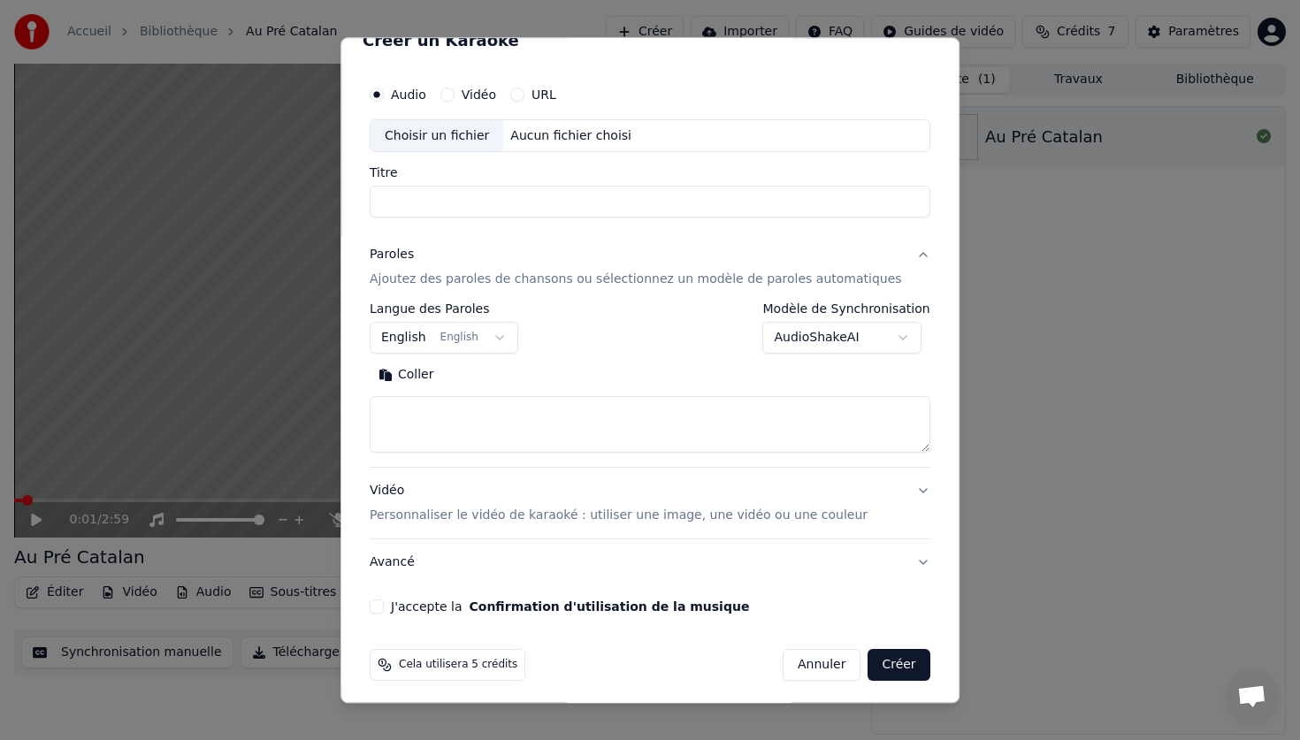
scroll to position [30, 0]
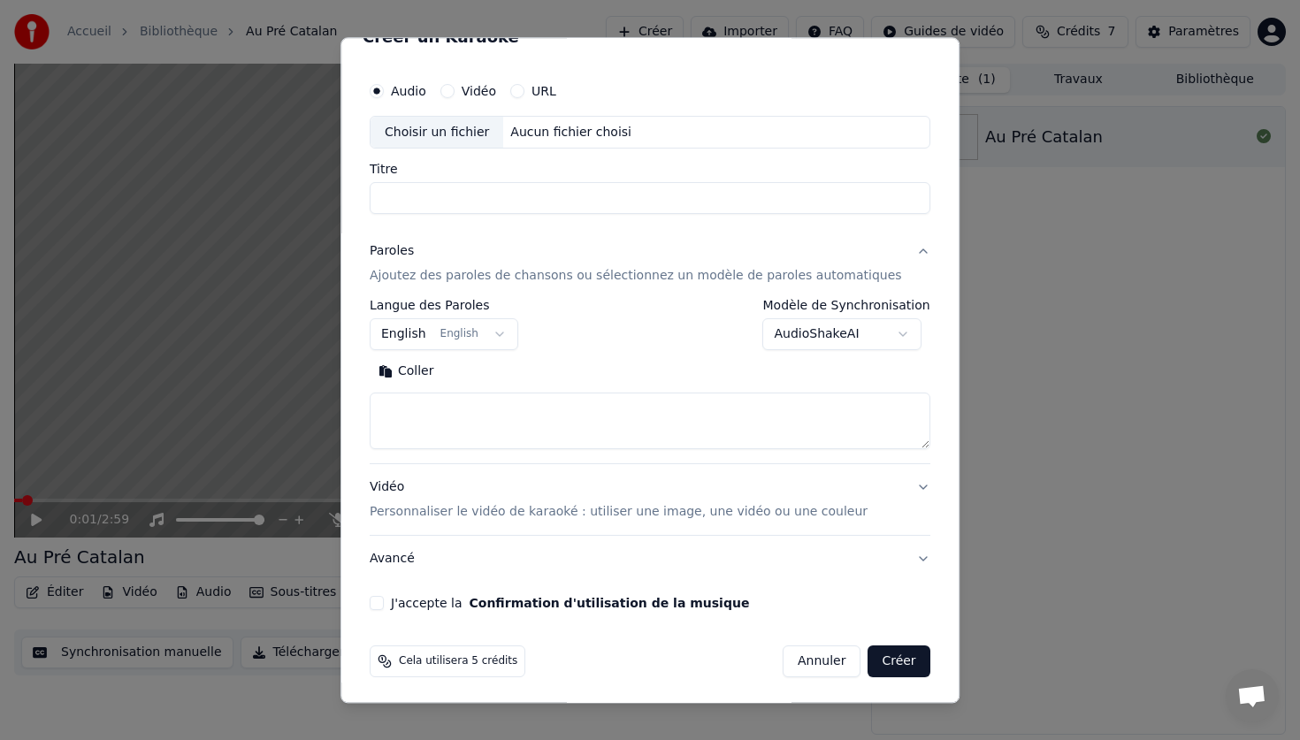
click at [806, 332] on body "**********" at bounding box center [650, 370] width 1300 height 740
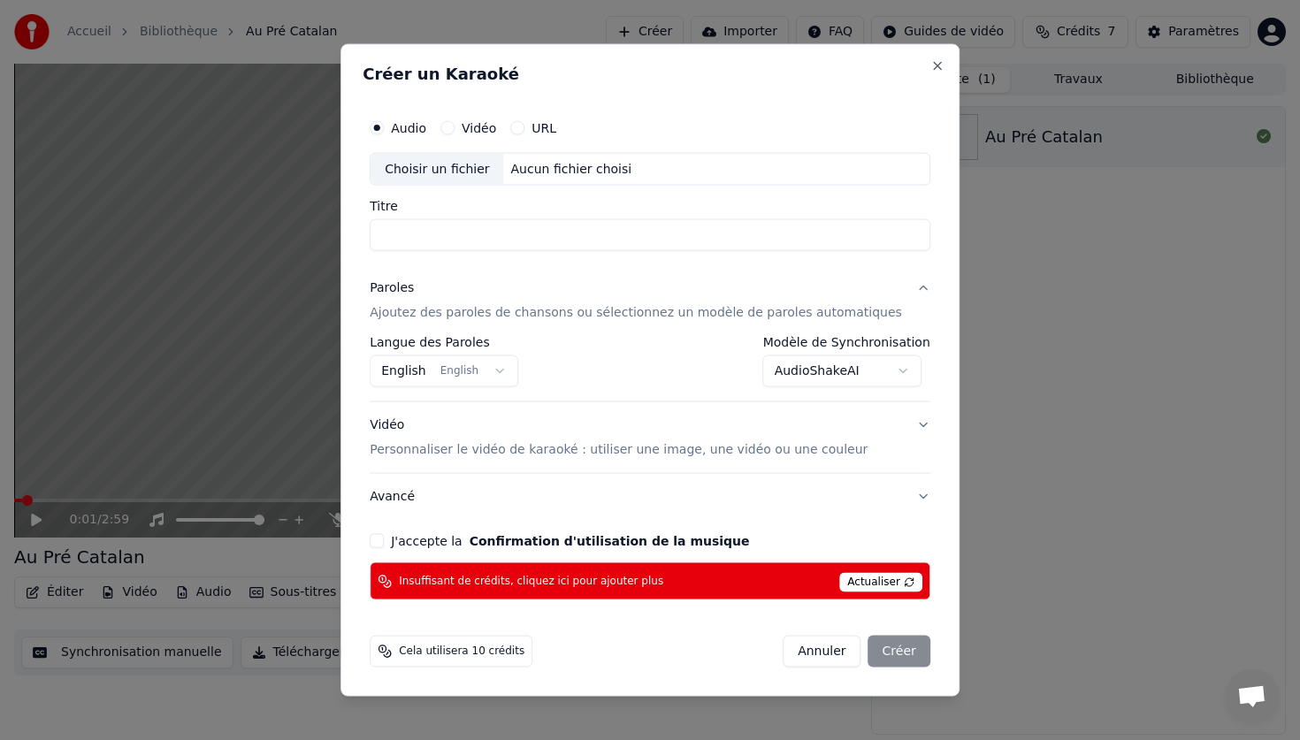
scroll to position [0, 0]
click at [810, 384] on body "**********" at bounding box center [650, 370] width 1300 height 740
click at [671, 499] on body "**********" at bounding box center [650, 370] width 1300 height 740
click at [812, 657] on button "Annuler" at bounding box center [821, 652] width 78 height 32
select select "**********"
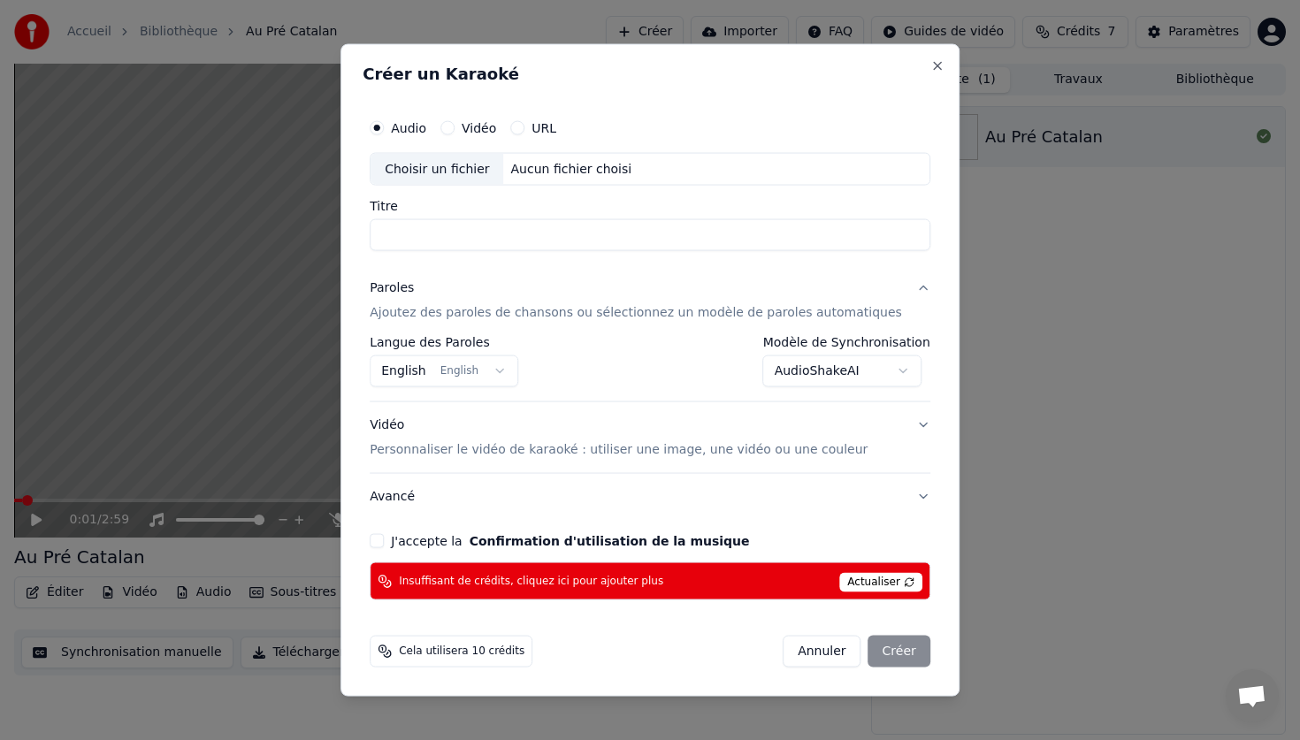
select select
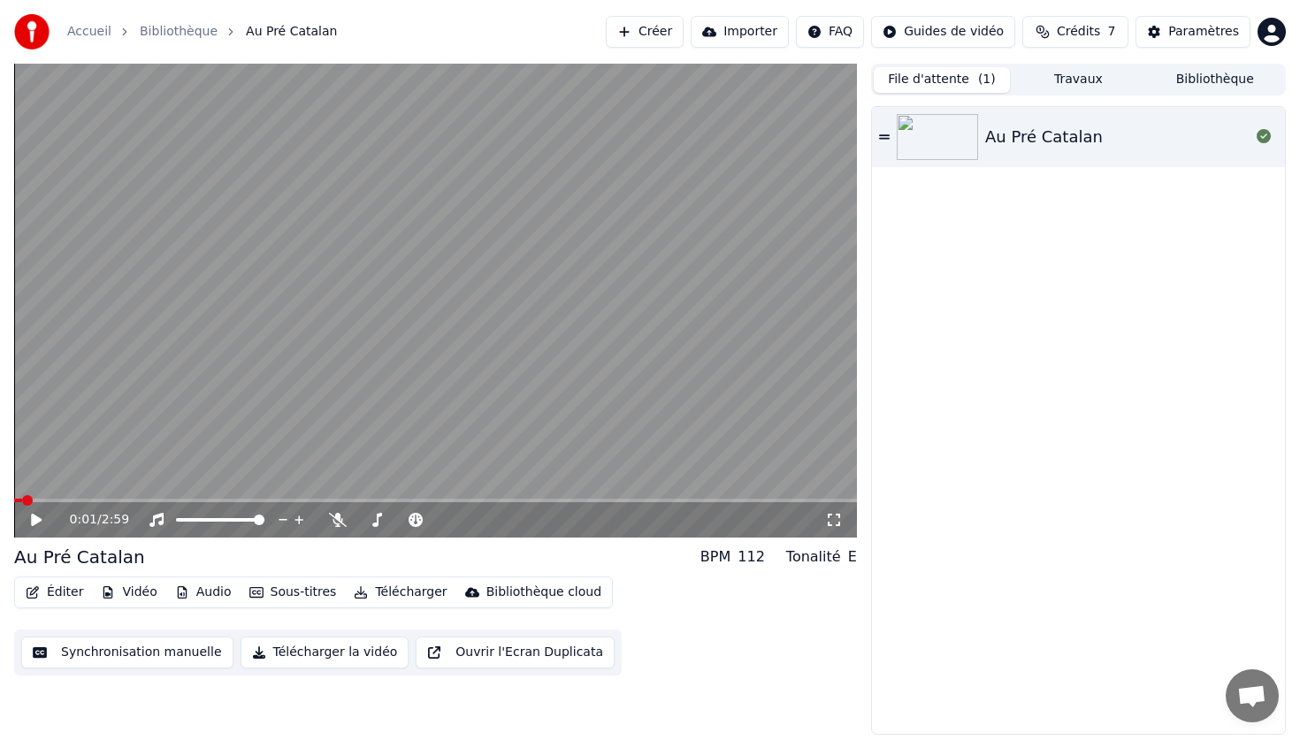
click at [1063, 69] on button "Travaux" at bounding box center [1078, 80] width 136 height 26
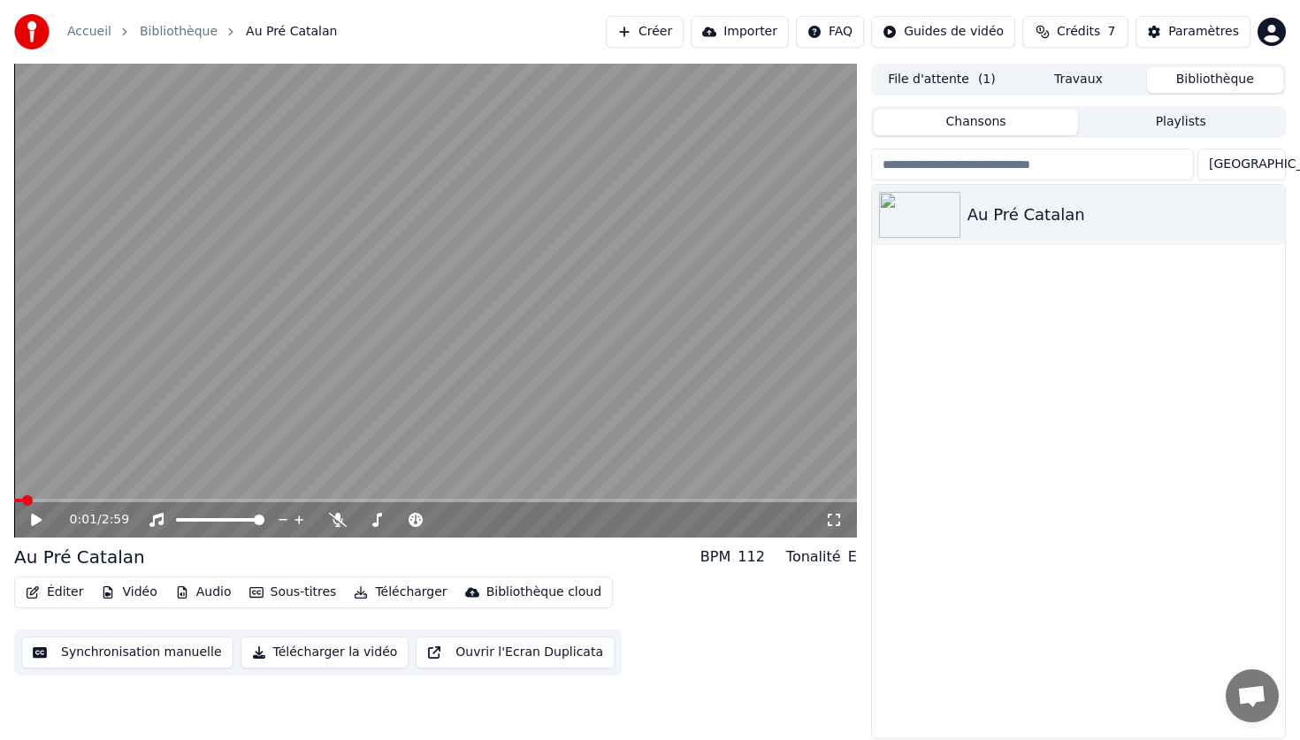
click at [1174, 87] on button "Bibliothèque" at bounding box center [1215, 80] width 136 height 26
click at [971, 30] on html "Accueil Bibliothèque Au Pré Catalan Créer Importer FAQ Guides de vidéo Crédits …" at bounding box center [650, 370] width 1300 height 740
click at [966, 94] on div "Guide de synchronisation des paroles" at bounding box center [959, 98] width 247 height 28
click at [63, 590] on button "Éditer" at bounding box center [55, 592] width 72 height 25
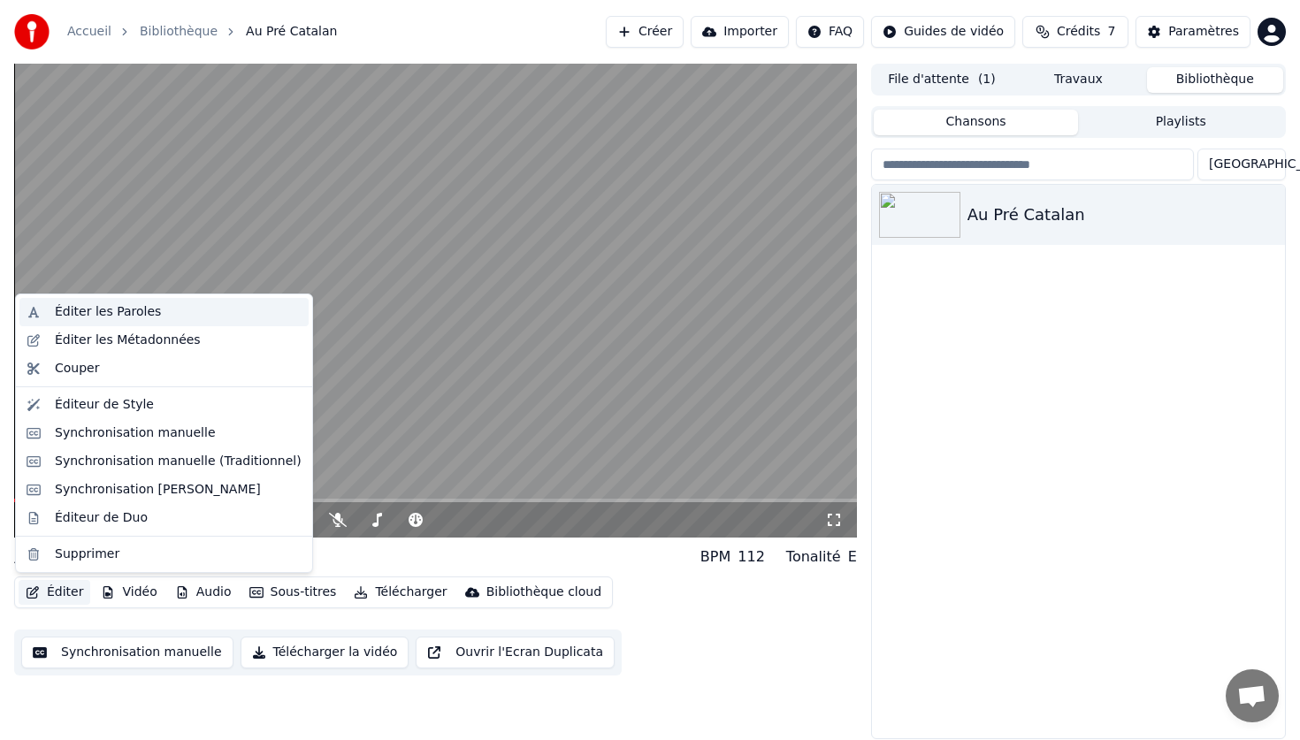
click at [123, 309] on div "Éditer les Paroles" at bounding box center [108, 312] width 106 height 18
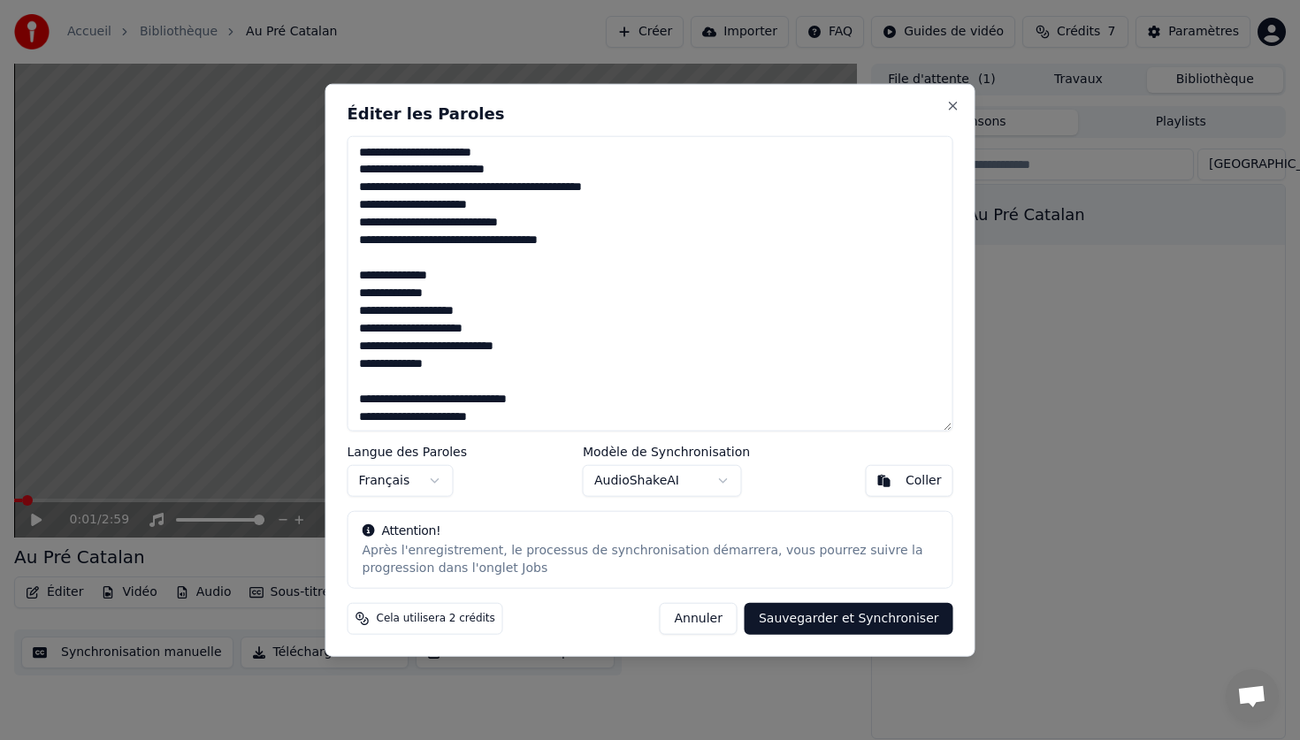
click at [727, 478] on button "AudioShakeAI" at bounding box center [662, 481] width 159 height 32
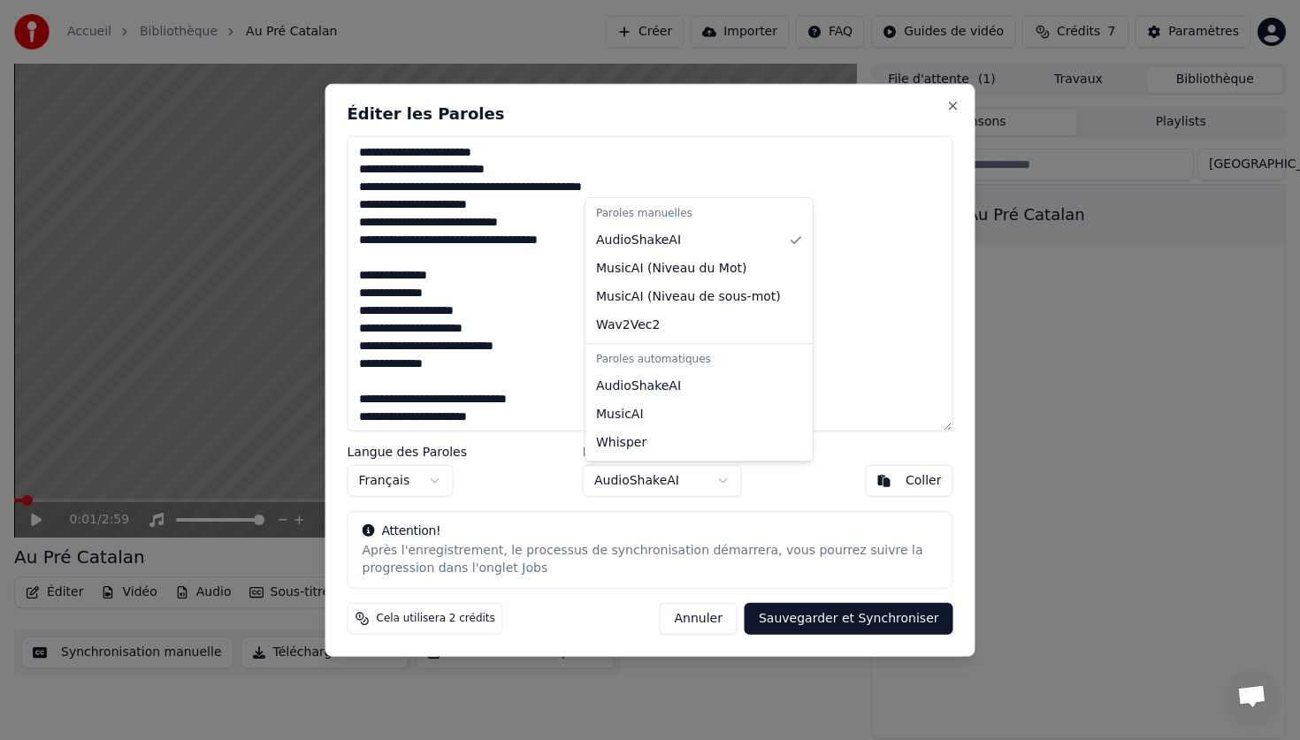
click at [831, 389] on div at bounding box center [650, 370] width 1300 height 740
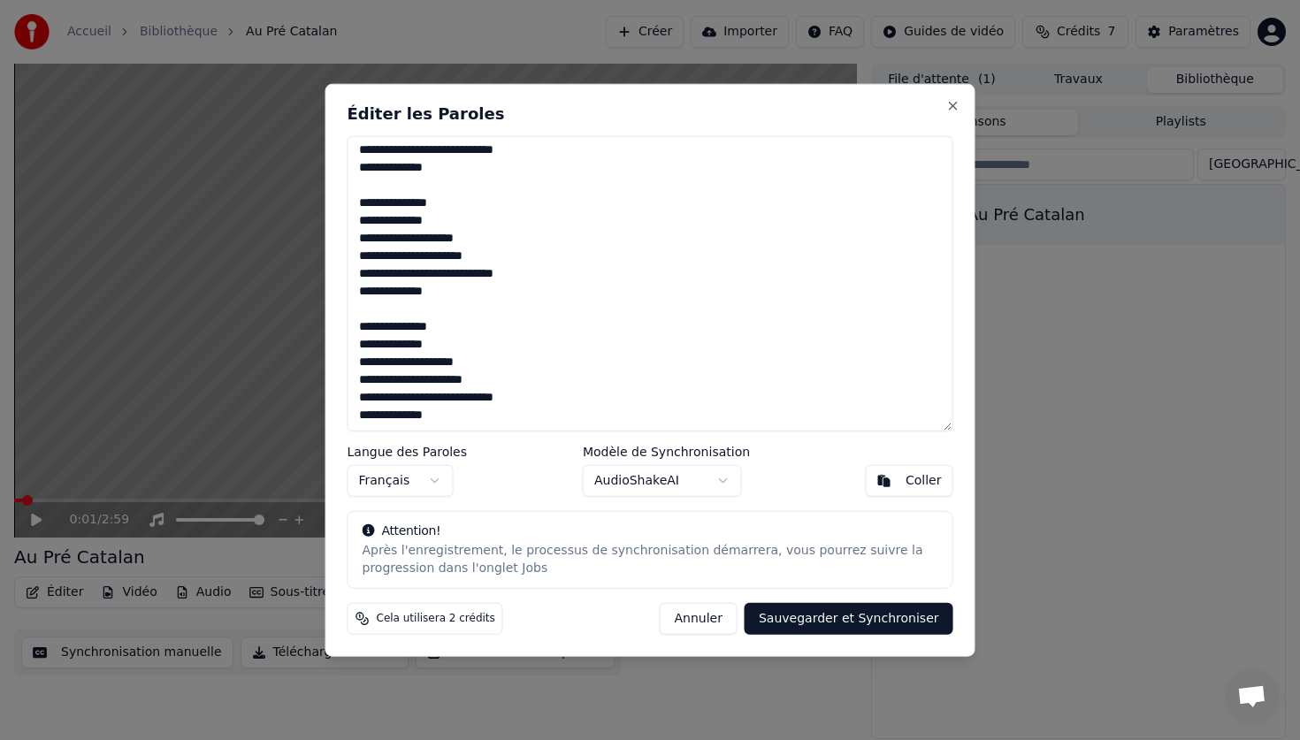
scroll to position [690, 0]
drag, startPoint x: 486, startPoint y: 423, endPoint x: 359, endPoint y: 334, distance: 155.0
click at [359, 334] on textarea at bounding box center [650, 283] width 606 height 296
click at [835, 620] on button "Sauvegarder et Synchroniser" at bounding box center [848, 619] width 209 height 32
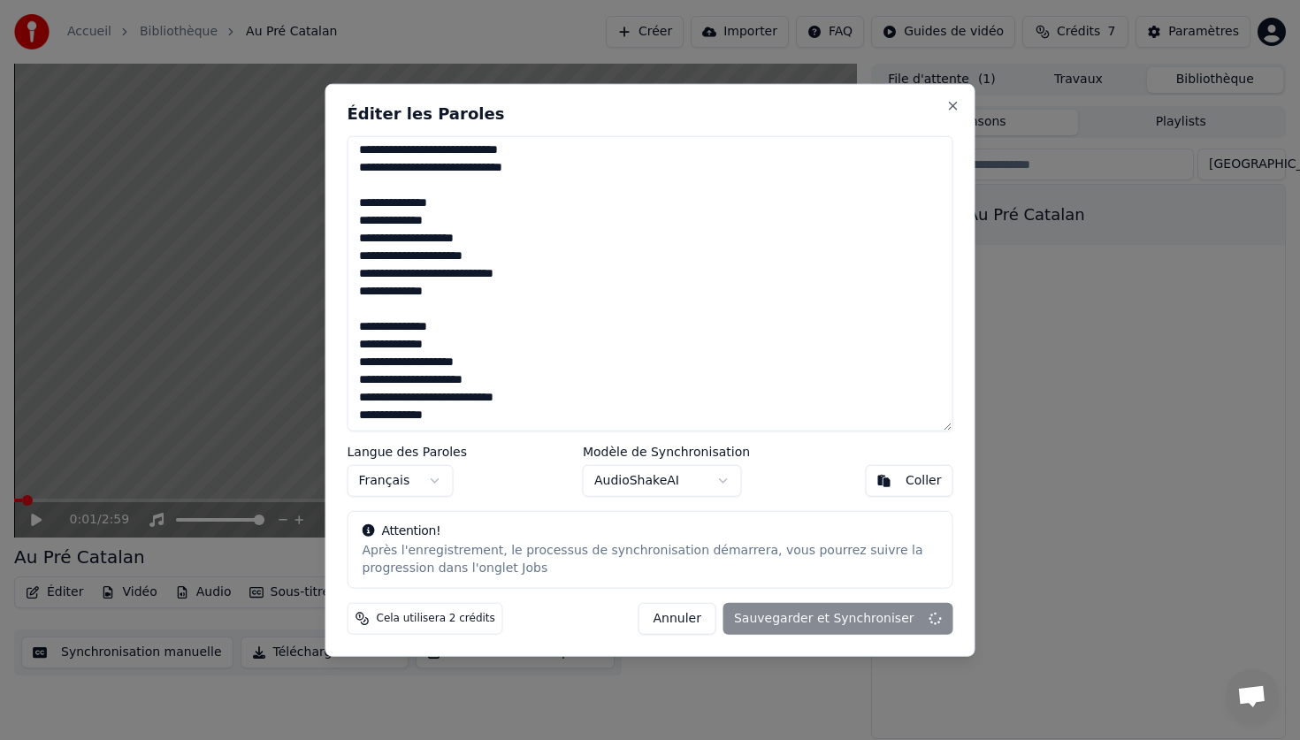
type textarea "**********"
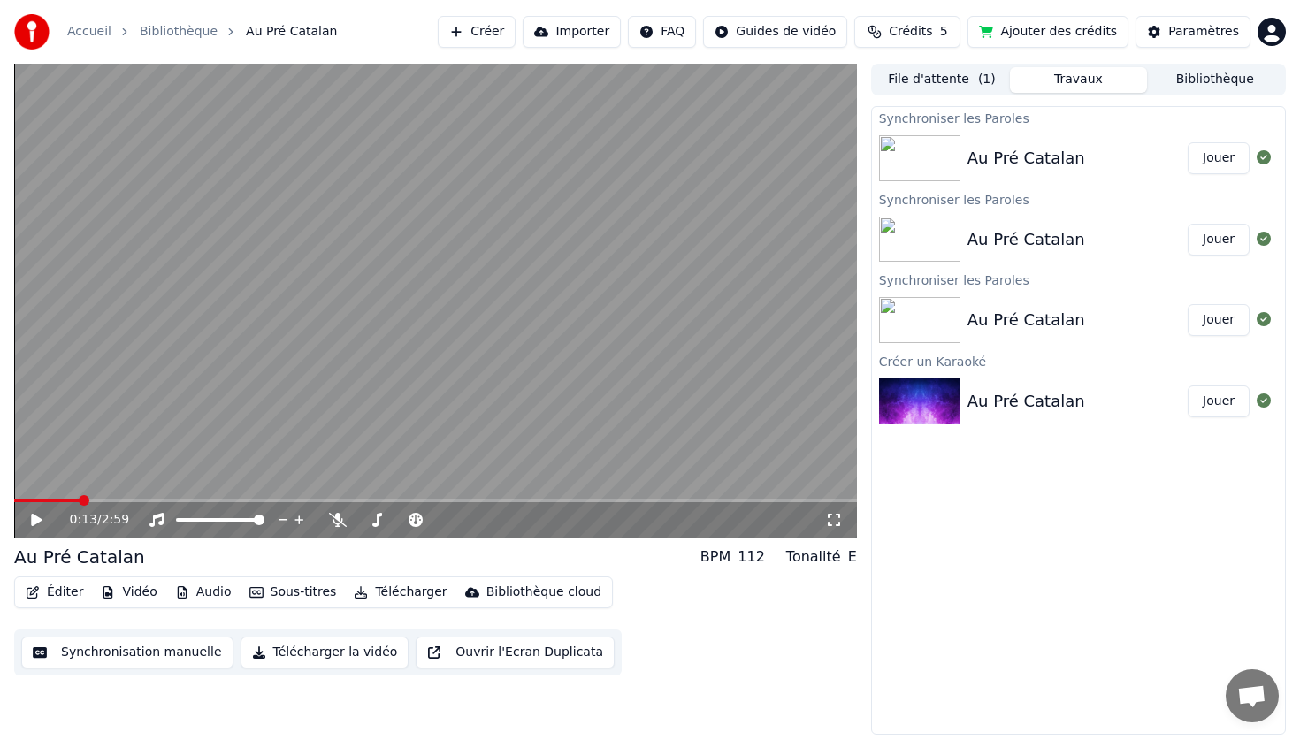
click at [62, 593] on button "Éditer" at bounding box center [55, 592] width 72 height 25
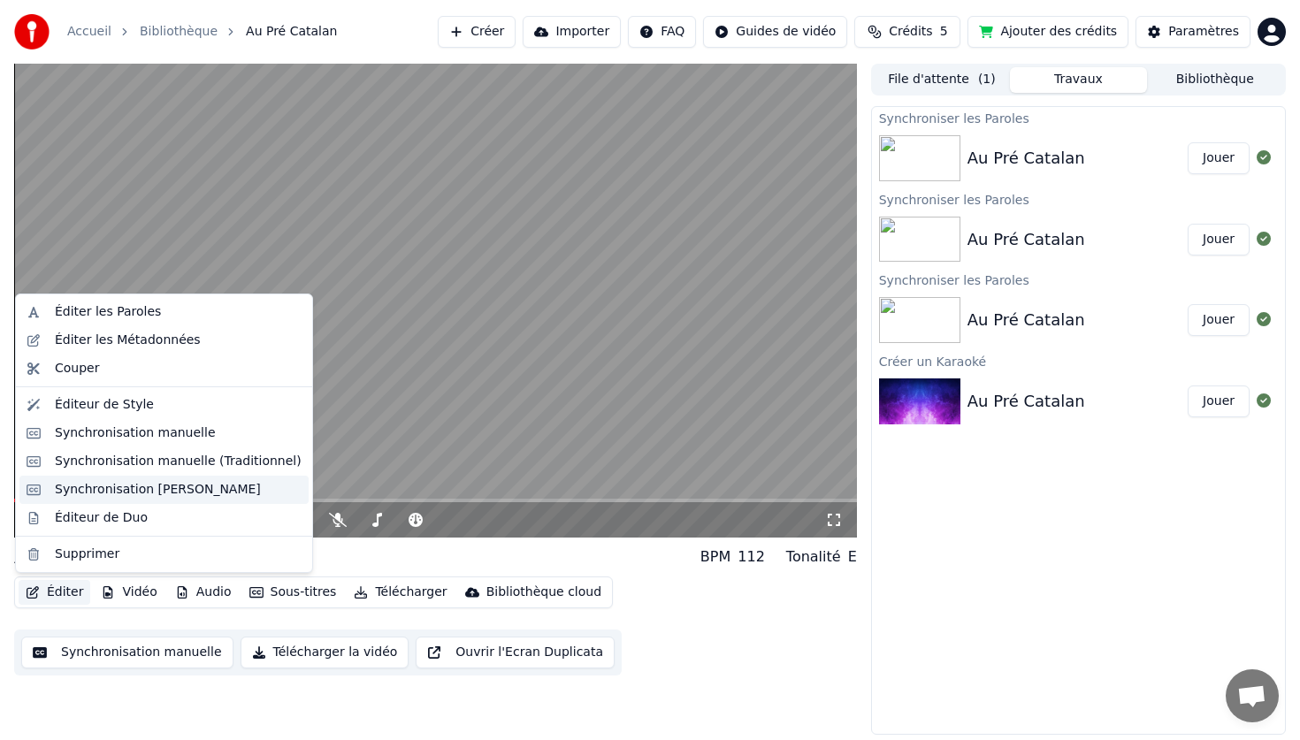
click at [169, 500] on div "Synchronisation [PERSON_NAME]" at bounding box center [163, 490] width 289 height 28
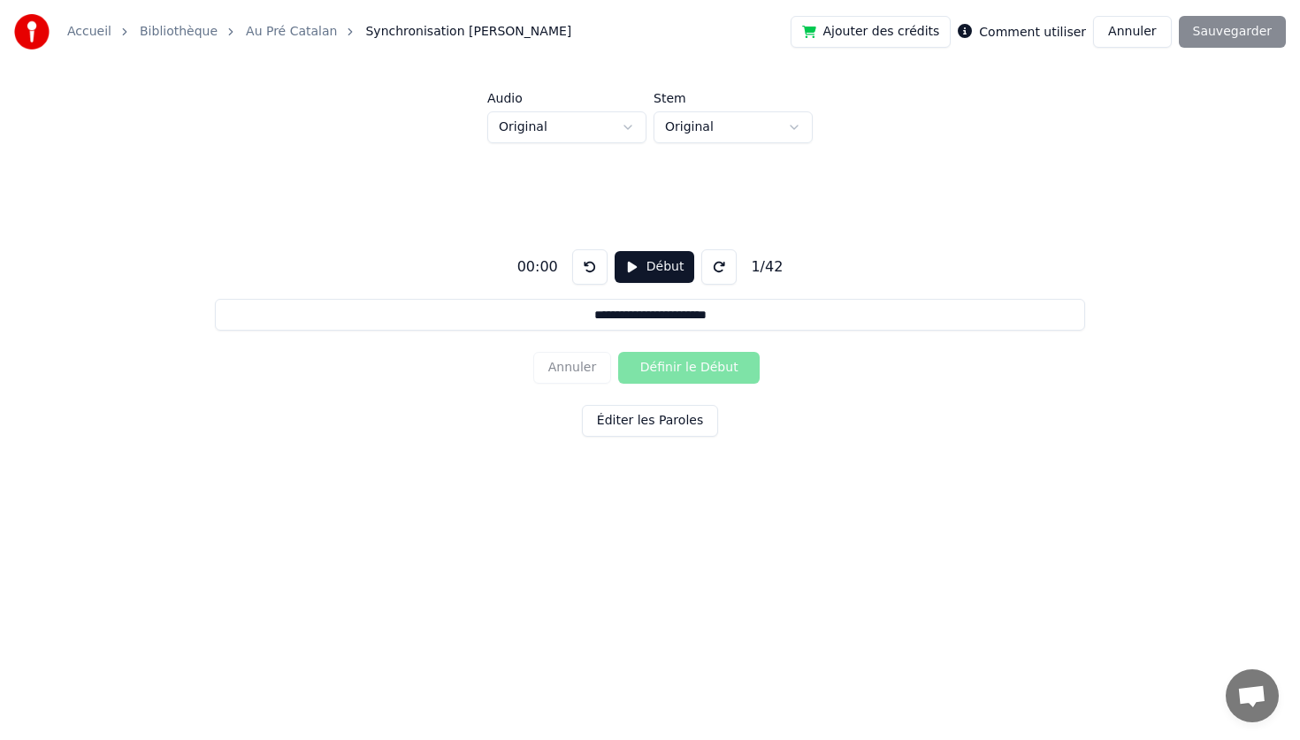
click at [679, 366] on div "Annuler Définir le Début" at bounding box center [649, 368] width 233 height 46
click at [654, 423] on button "Éditer les Paroles" at bounding box center [650, 421] width 136 height 32
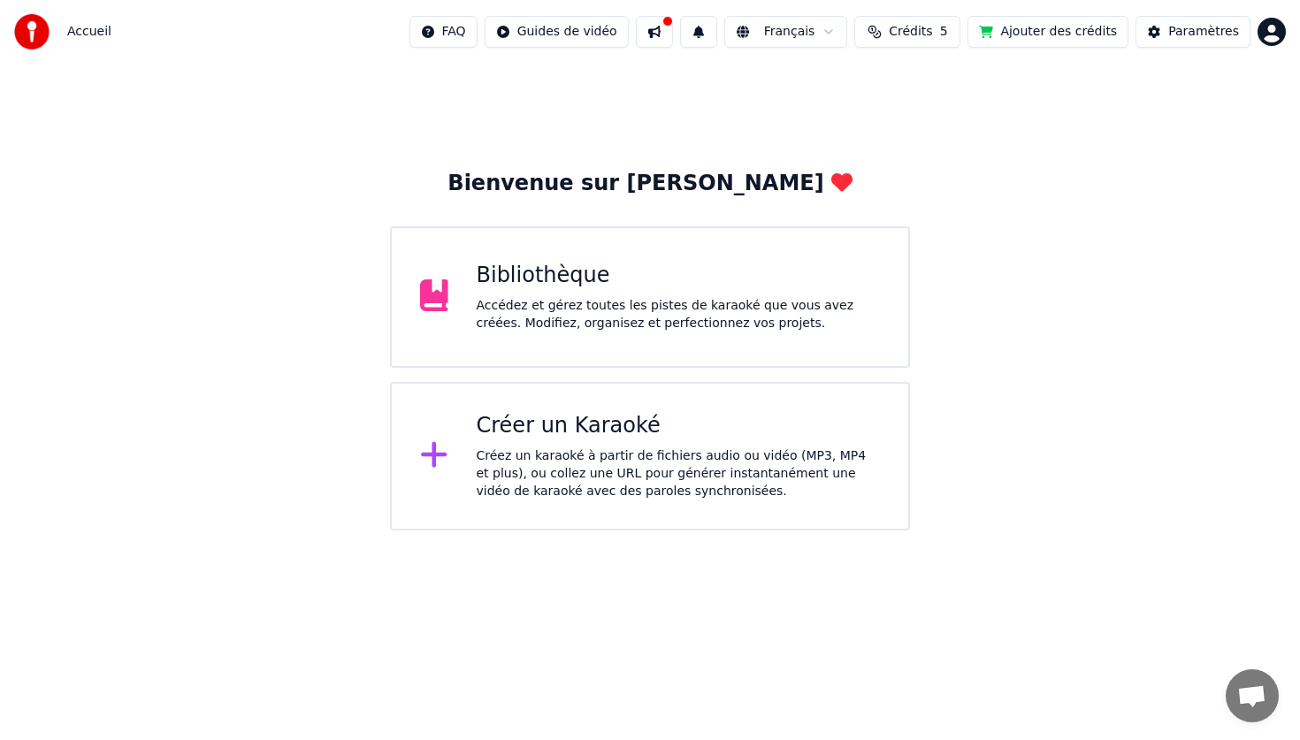
click at [587, 294] on div "Bibliothèque Accédez et gérez toutes les pistes de karaoké que vous avez créées…" at bounding box center [679, 297] width 404 height 71
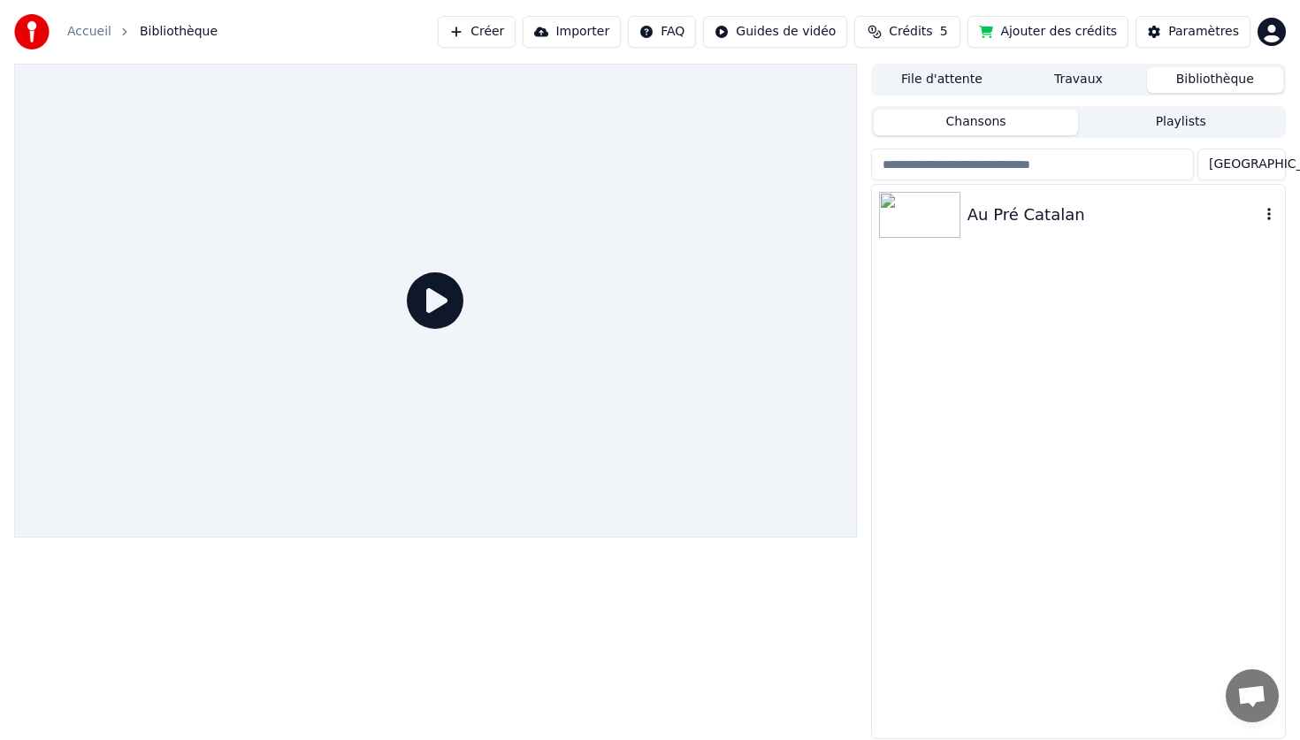
click at [1003, 216] on div "Au Pré Catalan" at bounding box center [1113, 214] width 293 height 25
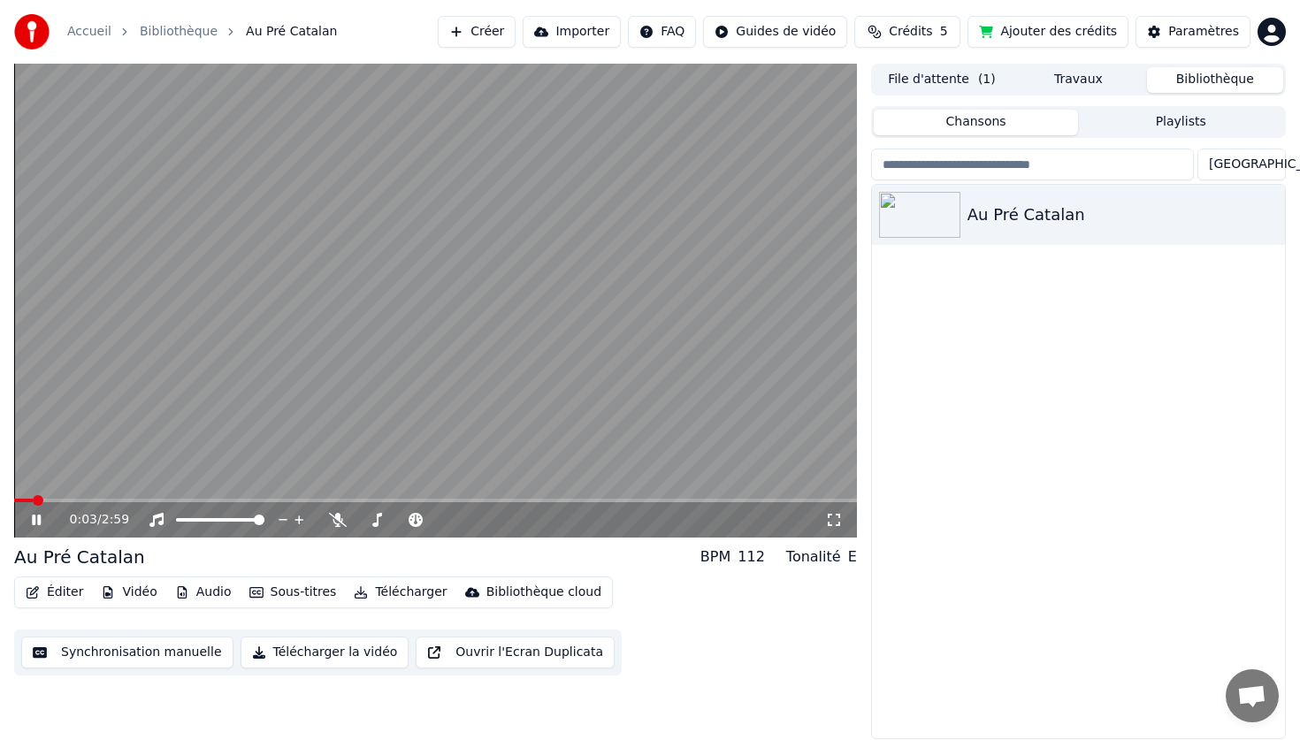
click at [37, 526] on icon at bounding box center [49, 520] width 42 height 14
click at [56, 587] on button "Éditer" at bounding box center [55, 592] width 72 height 25
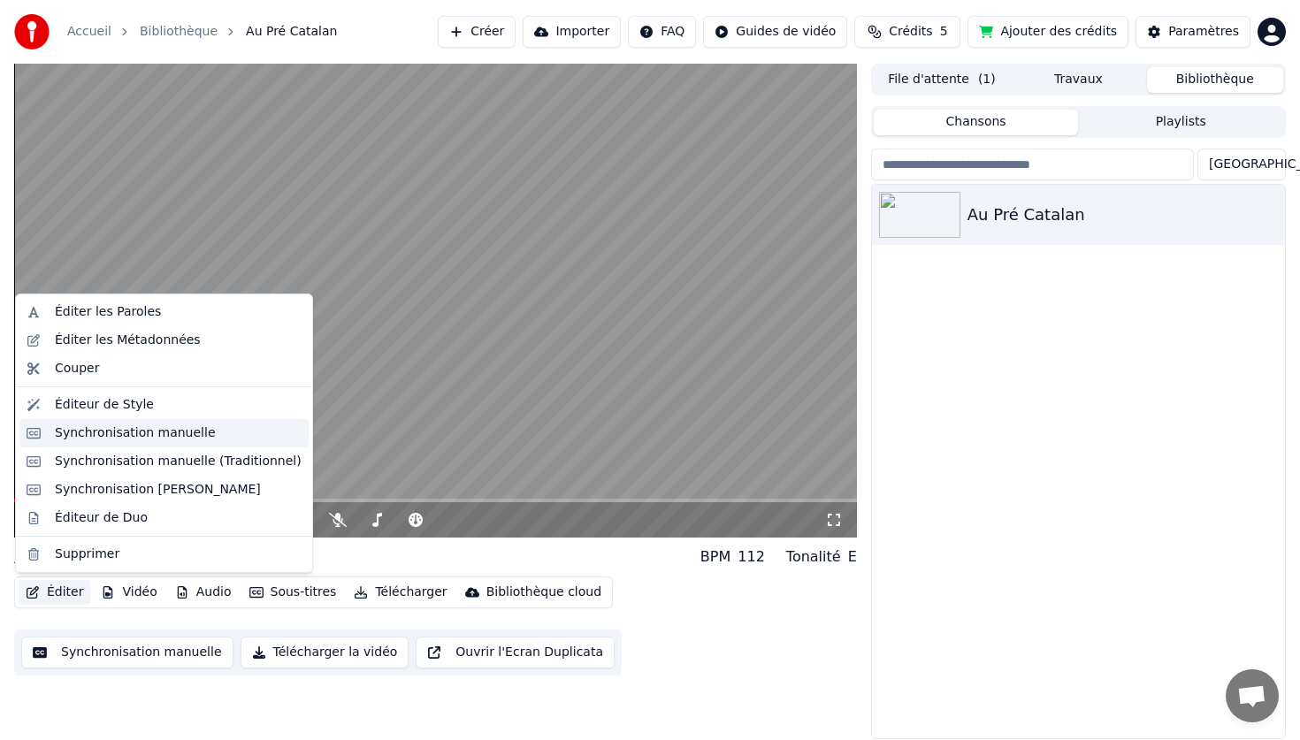
click at [225, 442] on div "Synchronisation manuelle" at bounding box center [163, 433] width 289 height 28
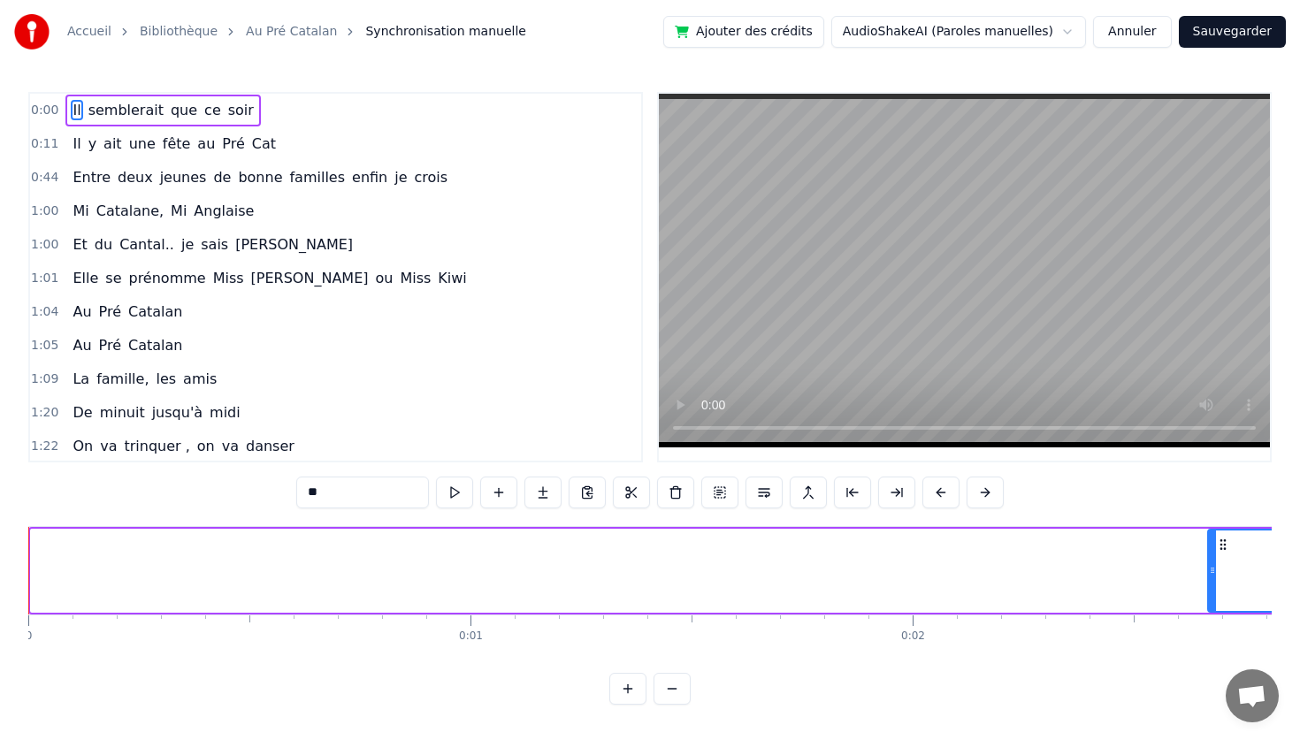
drag, startPoint x: 34, startPoint y: 577, endPoint x: 1212, endPoint y: 533, distance: 1178.5
click at [1212, 533] on div at bounding box center [1212, 571] width 7 height 80
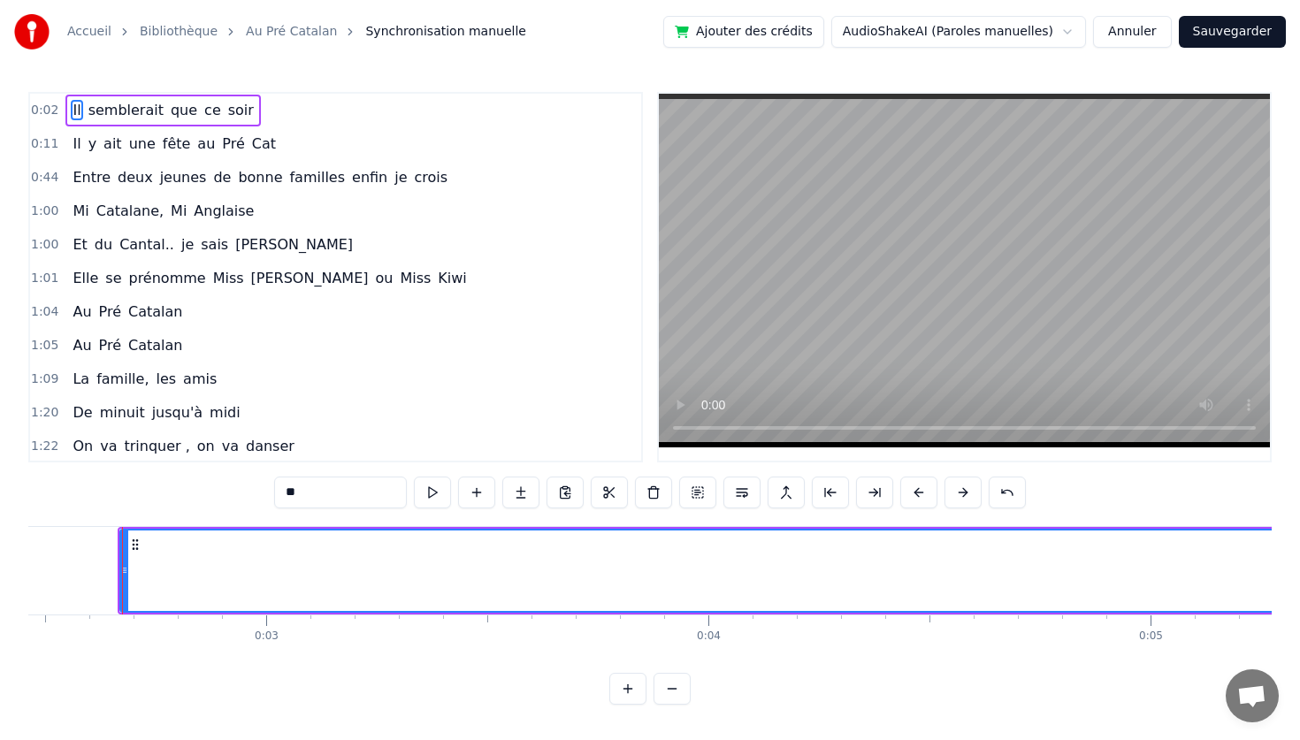
scroll to position [0, 1094]
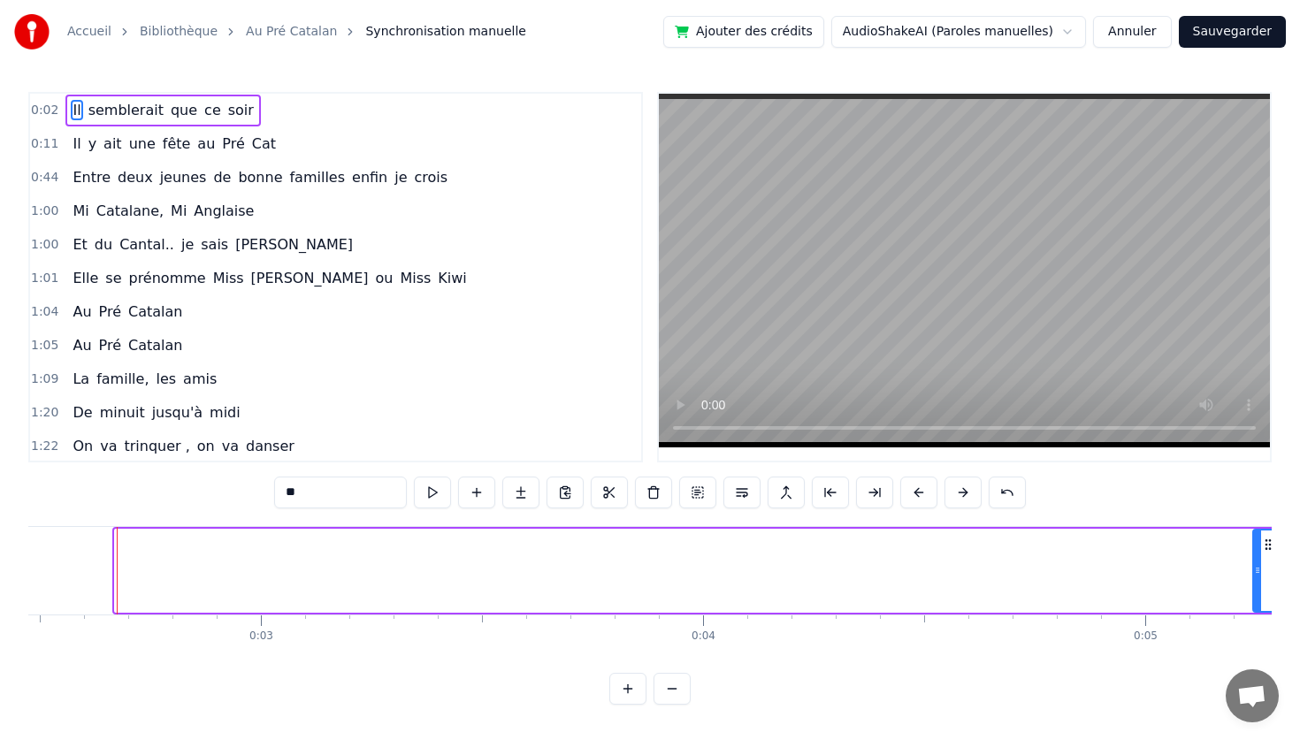
drag, startPoint x: 122, startPoint y: 576, endPoint x: 1261, endPoint y: 556, distance: 1139.0
click at [1261, 556] on div at bounding box center [1257, 571] width 7 height 80
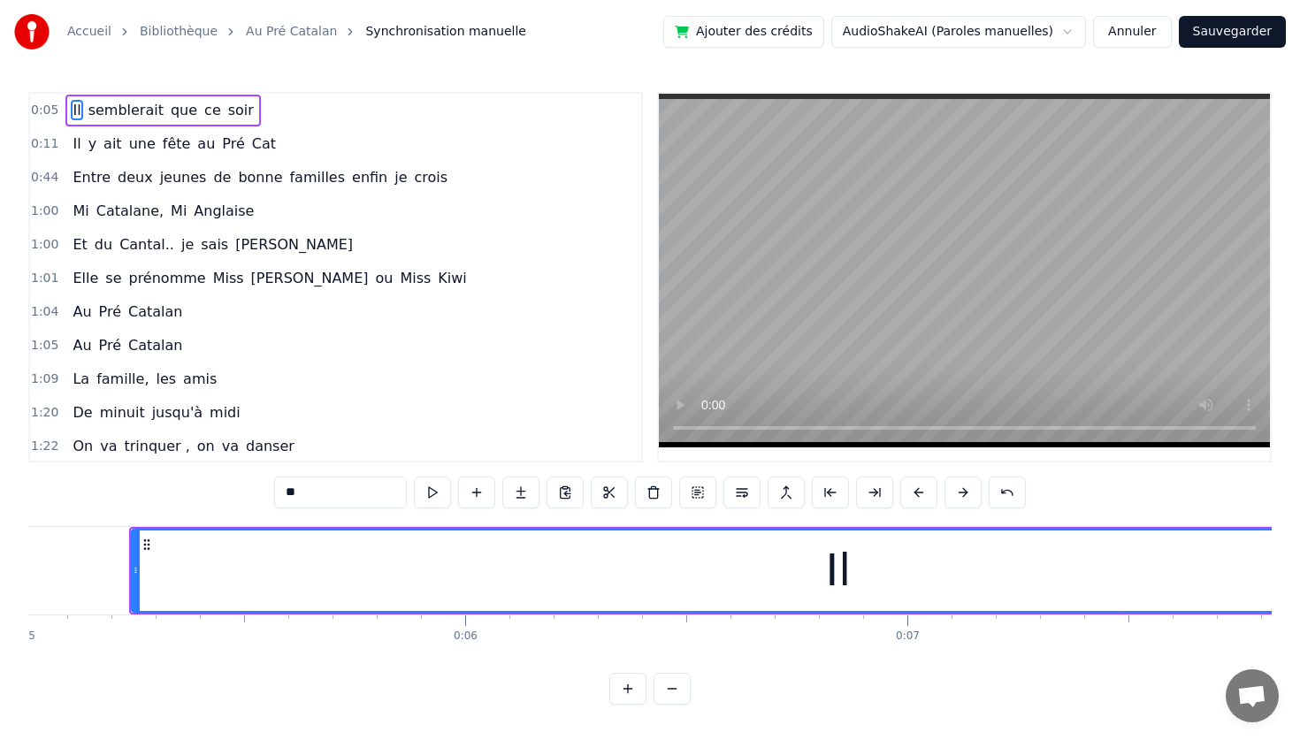
scroll to position [0, 2236]
click at [141, 564] on div "Il" at bounding box center [817, 571] width 1411 height 80
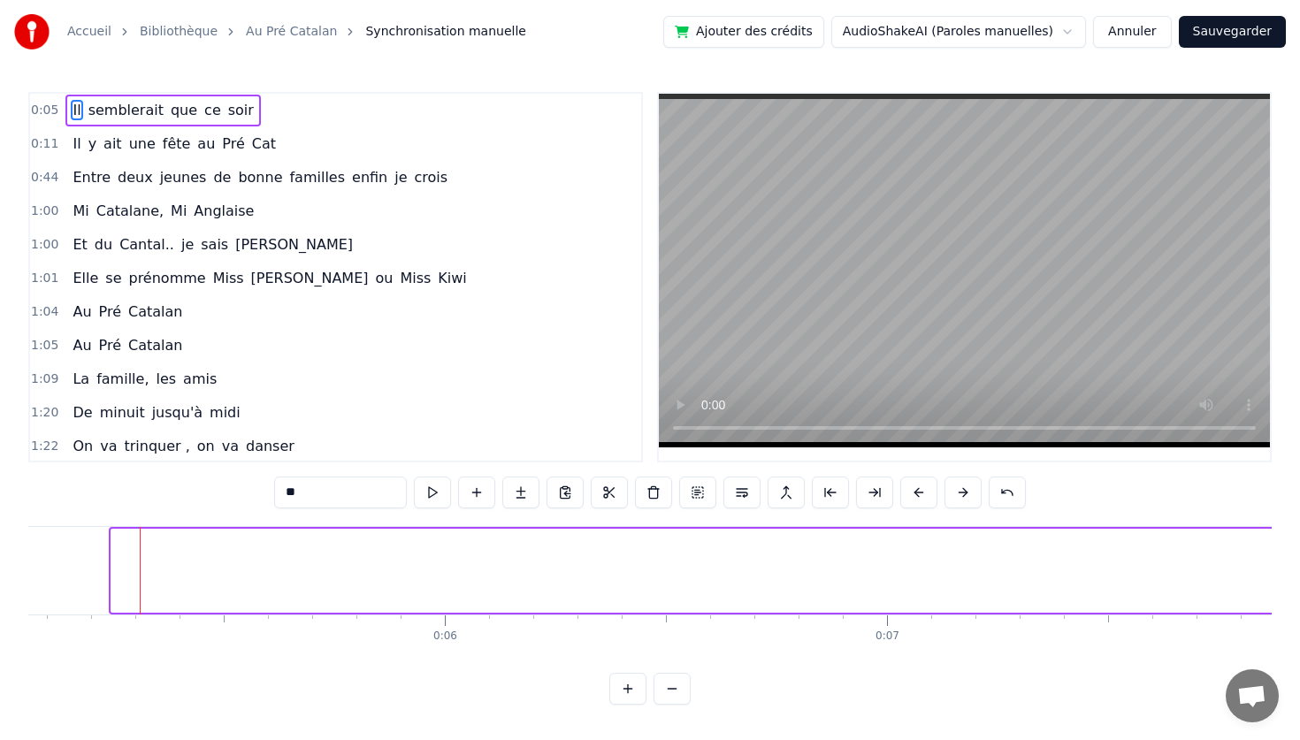
drag, startPoint x: 116, startPoint y: 567, endPoint x: 1299, endPoint y: 462, distance: 1187.7
click at [1299, 462] on div "Accueil Bibliothèque Au Pré Catalan Synchronisation manuelle Ajouter des crédit…" at bounding box center [650, 352] width 1300 height 705
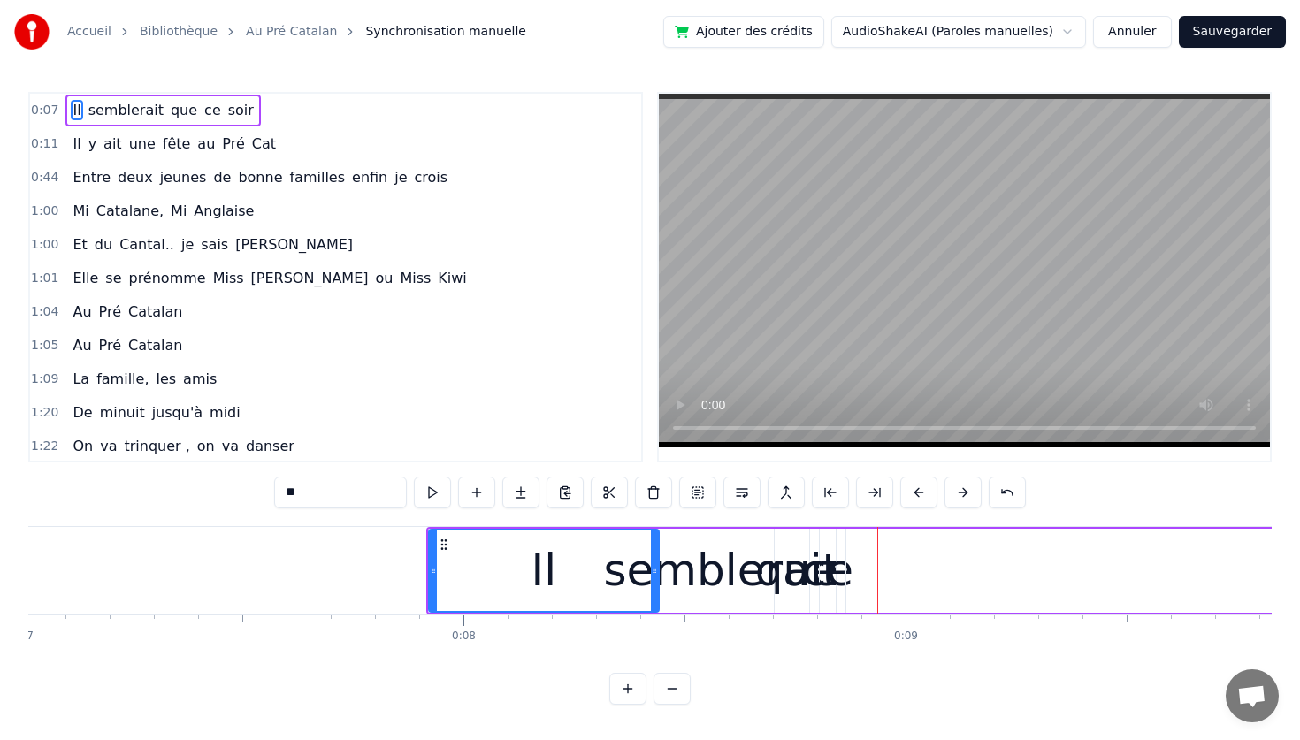
scroll to position [0, 3105]
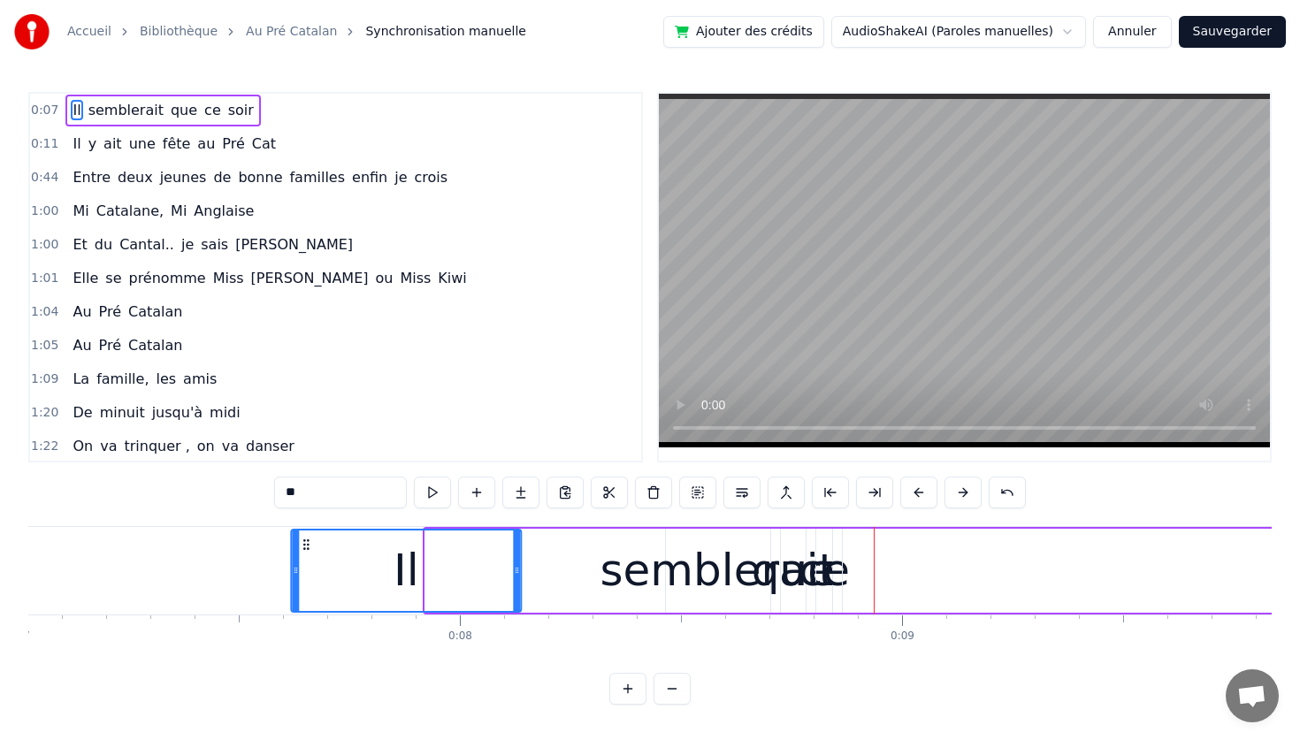
drag, startPoint x: 441, startPoint y: 546, endPoint x: 307, endPoint y: 511, distance: 139.0
click at [307, 511] on div "0:07 Il semblerait que ce soir 0:11 Il y ait une fête au Pré Cat 0:44 Entre deu…" at bounding box center [649, 398] width 1243 height 613
click at [582, 560] on div "Il semblerait que ce soir" at bounding box center [1246, 571] width 1917 height 88
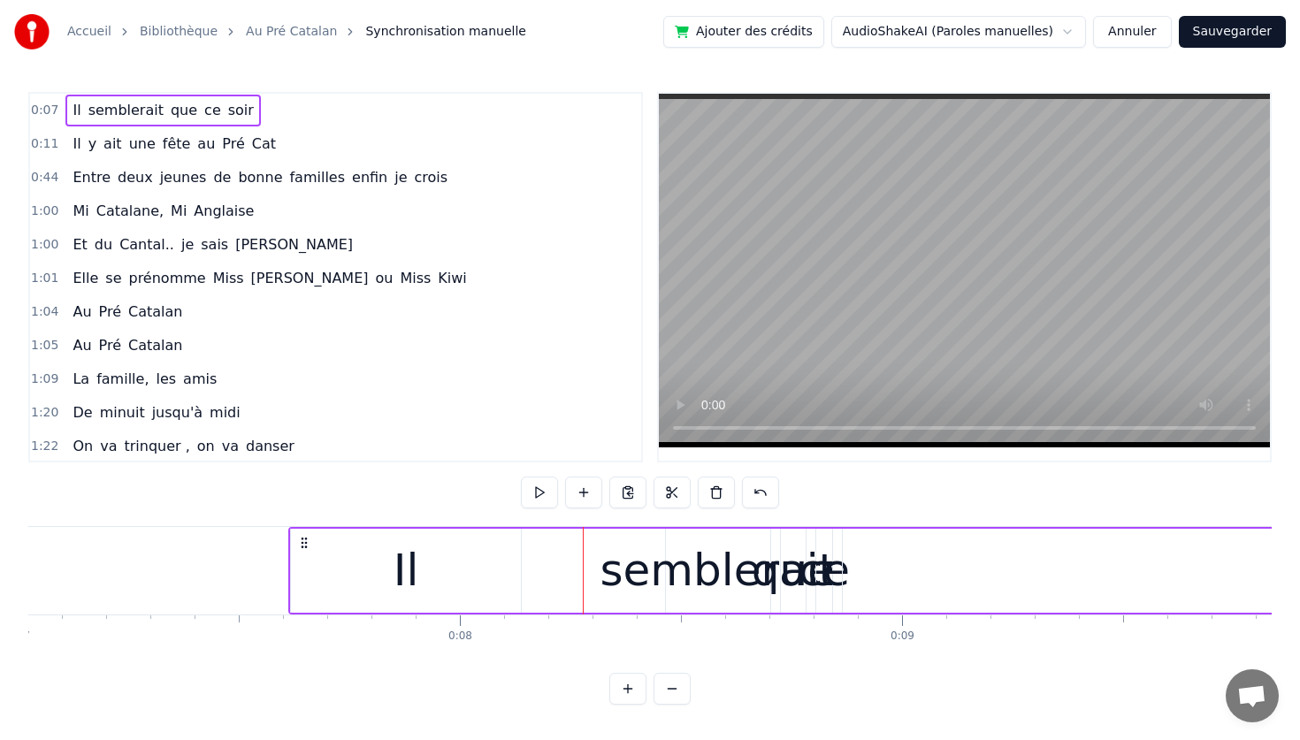
click at [623, 652] on div "Il semblerait que ce soir Il y ait une fête au Pré Cat Entre deux jeunes de bon…" at bounding box center [649, 592] width 1243 height 133
click at [624, 682] on button at bounding box center [627, 689] width 37 height 32
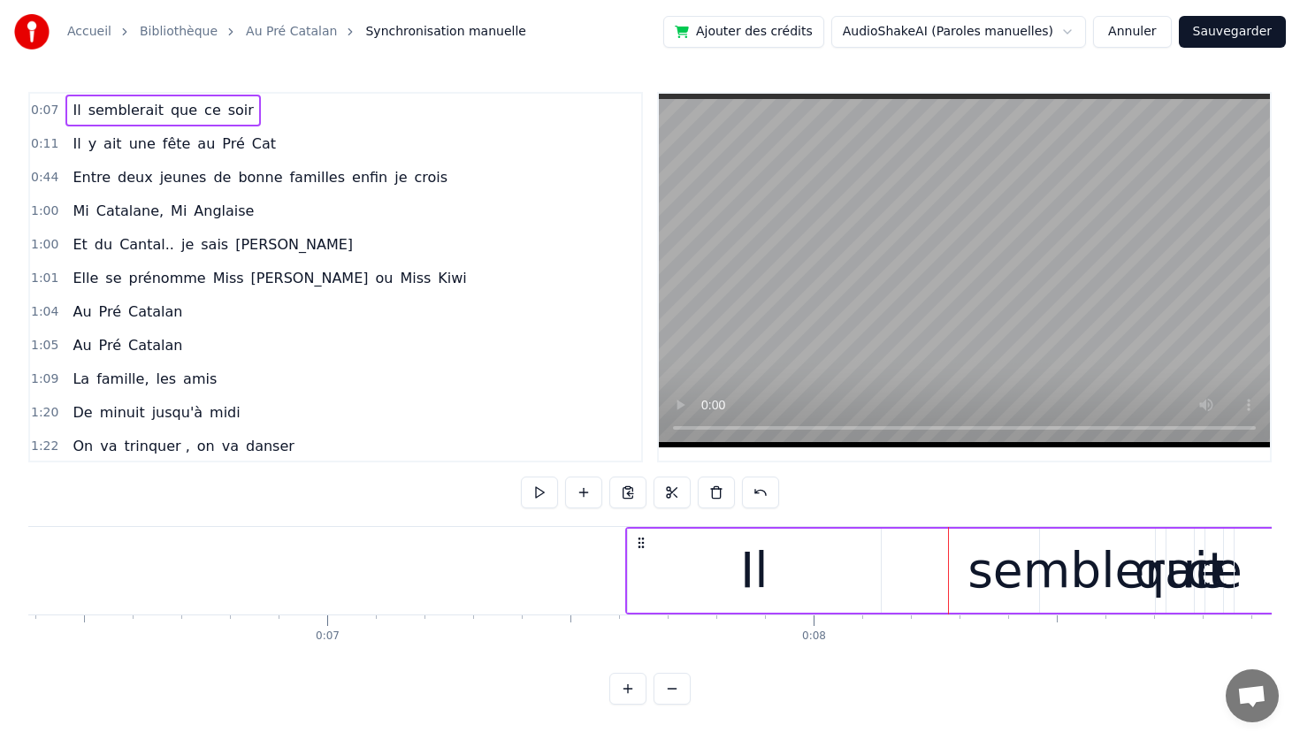
click at [624, 682] on button at bounding box center [627, 689] width 37 height 32
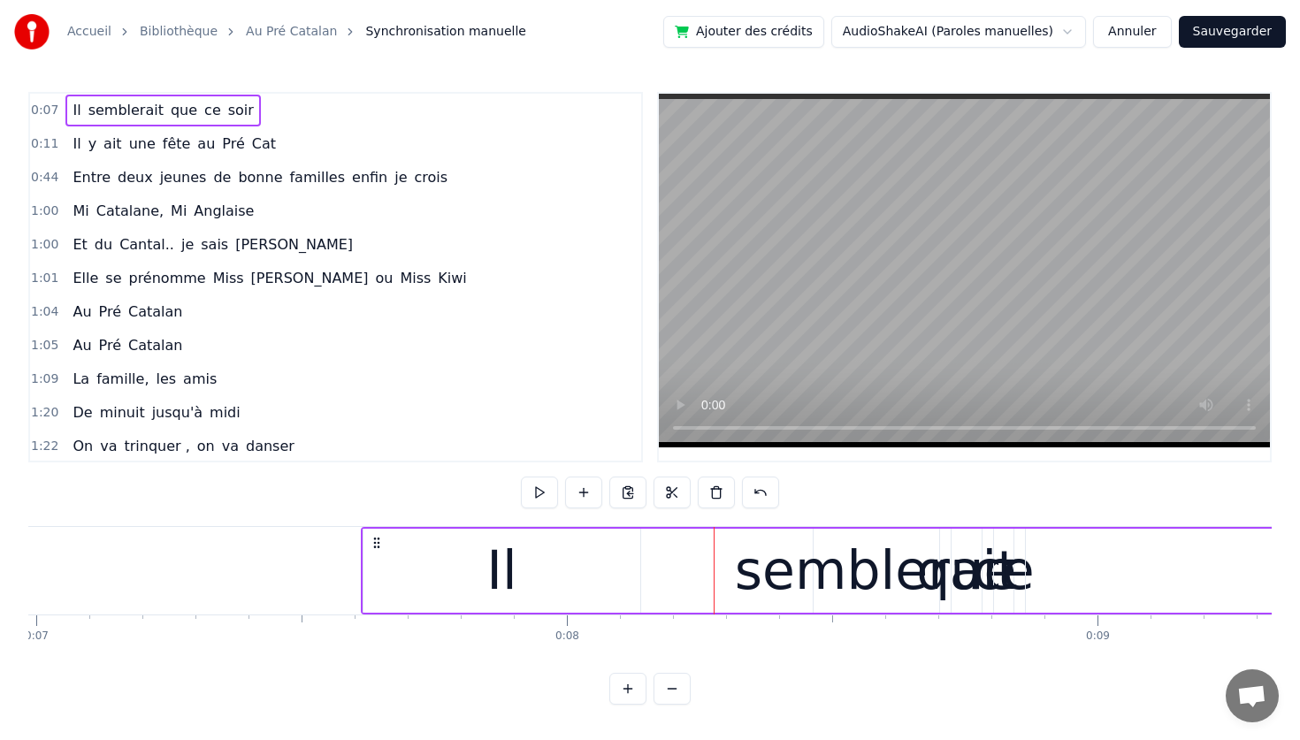
scroll to position [0, 3694]
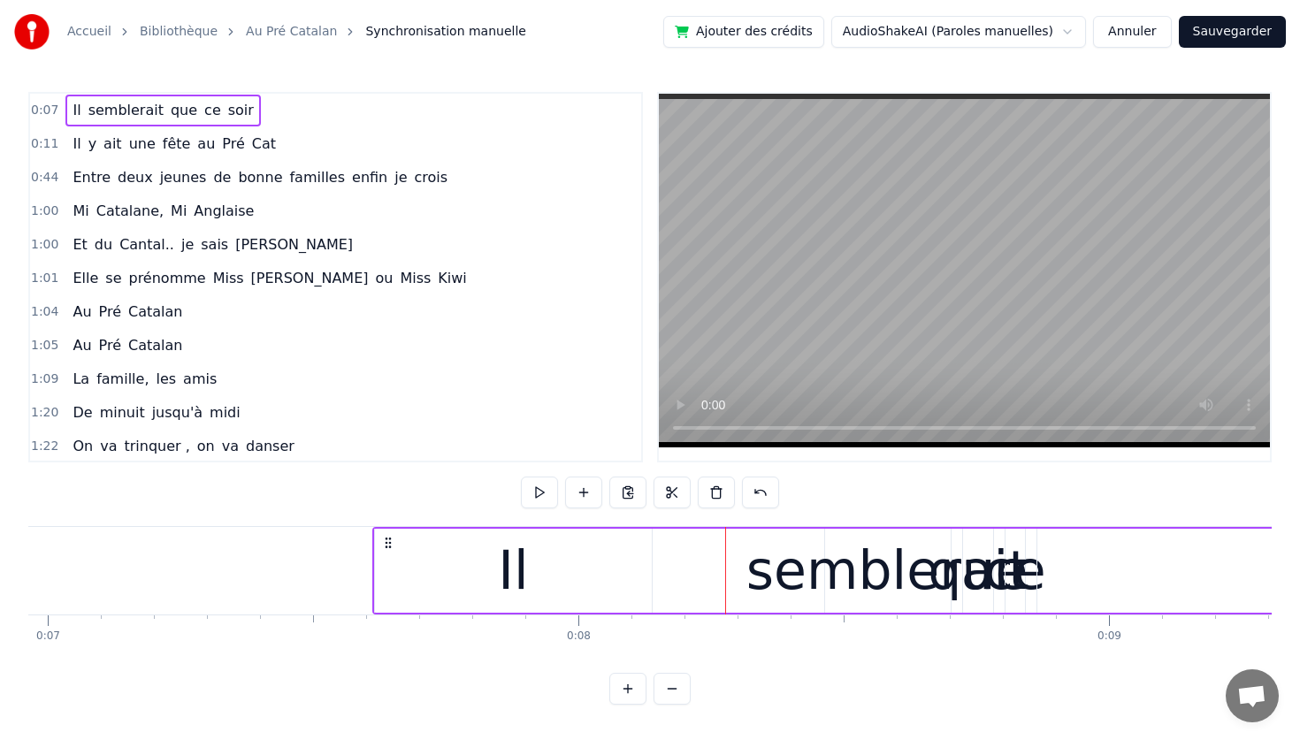
click at [855, 571] on div "semblerait" at bounding box center [887, 571] width 283 height 80
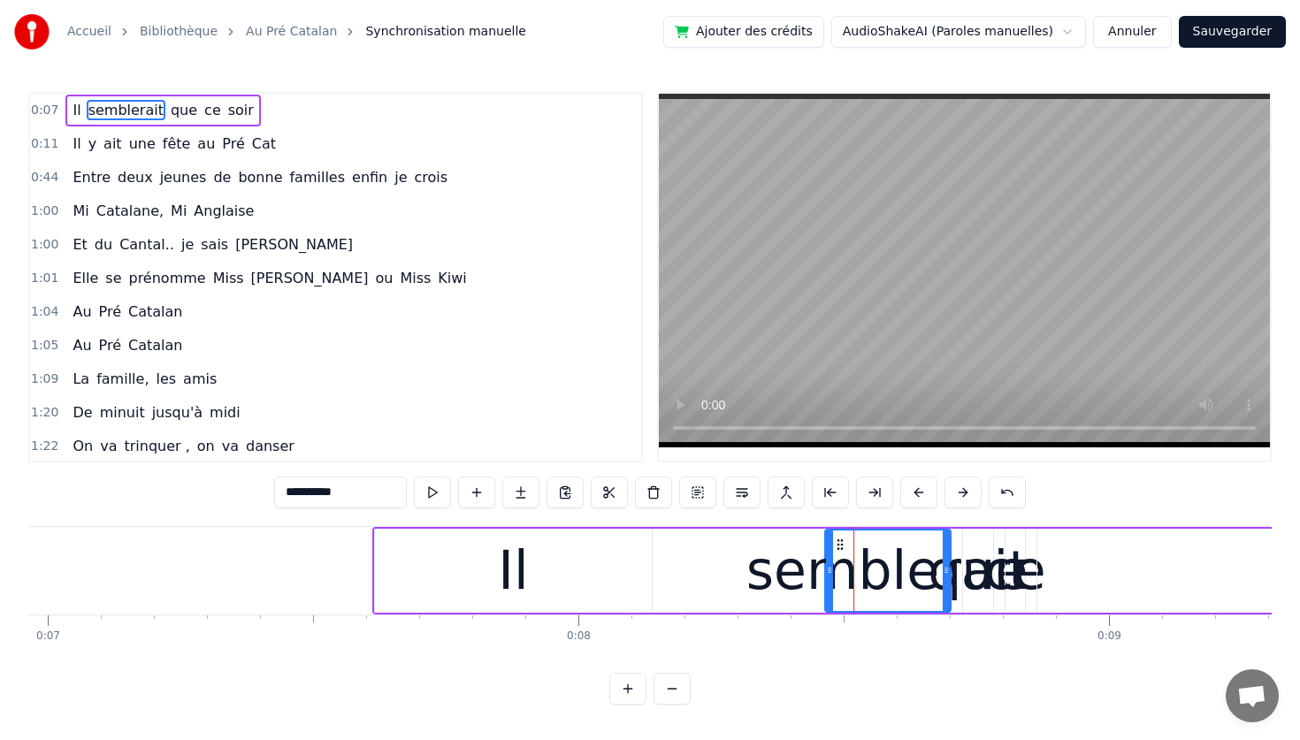
click at [515, 576] on div "Il" at bounding box center [513, 571] width 30 height 80
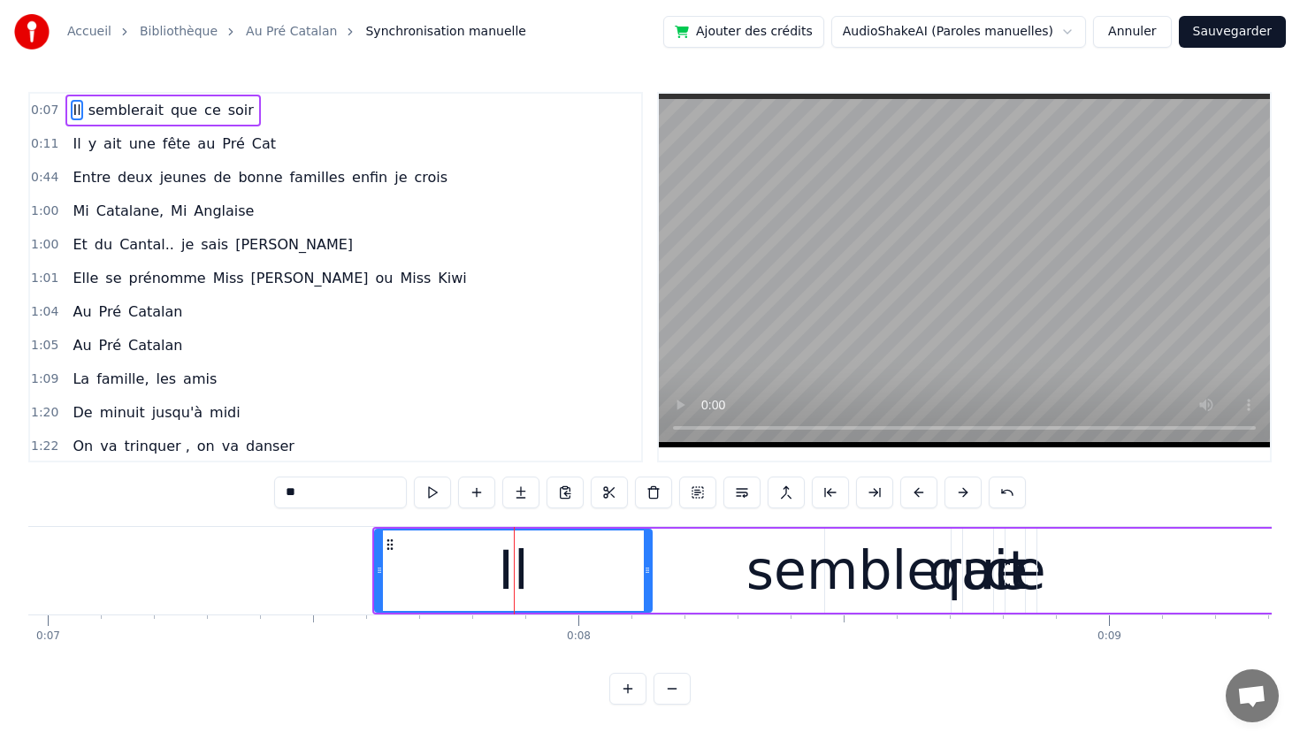
drag, startPoint x: 449, startPoint y: 569, endPoint x: 390, endPoint y: 541, distance: 65.3
click at [390, 542] on div "Il" at bounding box center [513, 571] width 274 height 80
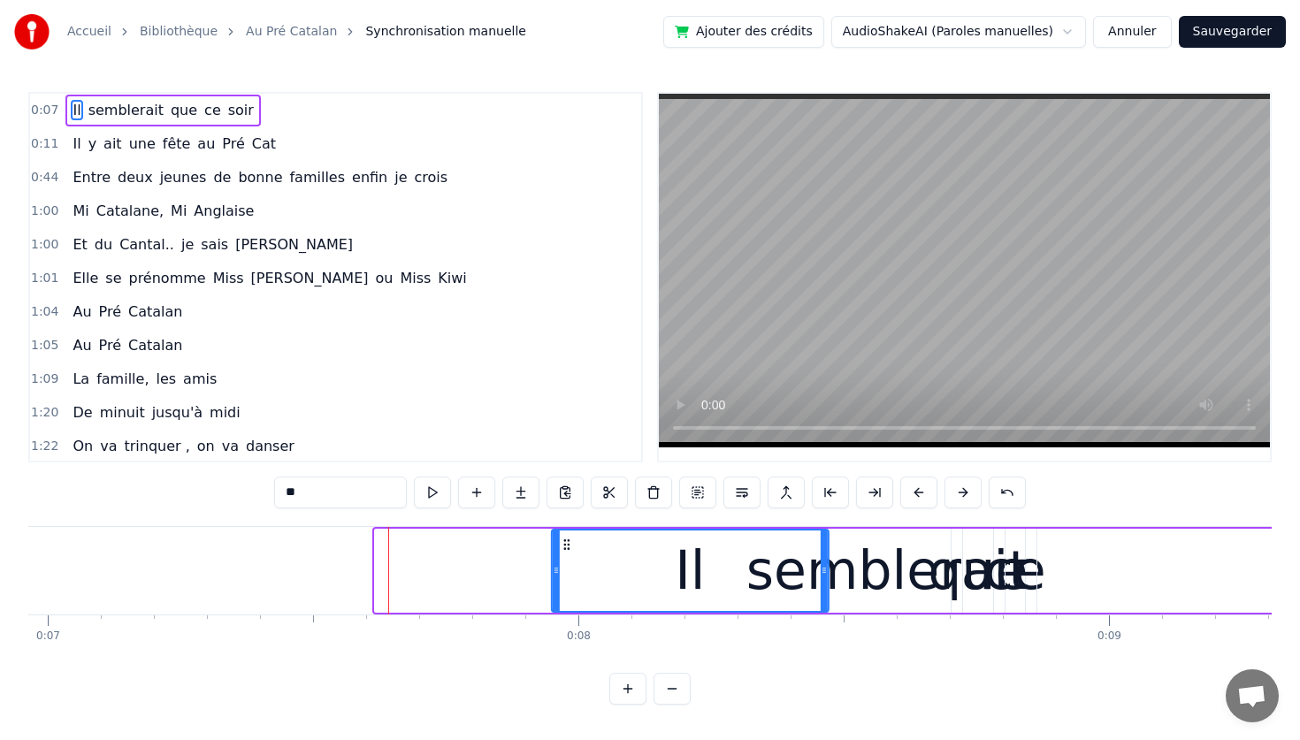
drag, startPoint x: 390, startPoint y: 541, endPoint x: 565, endPoint y: 543, distance: 175.1
click at [565, 543] on icon at bounding box center [567, 545] width 14 height 14
click at [865, 589] on div "semblerait" at bounding box center [887, 571] width 283 height 80
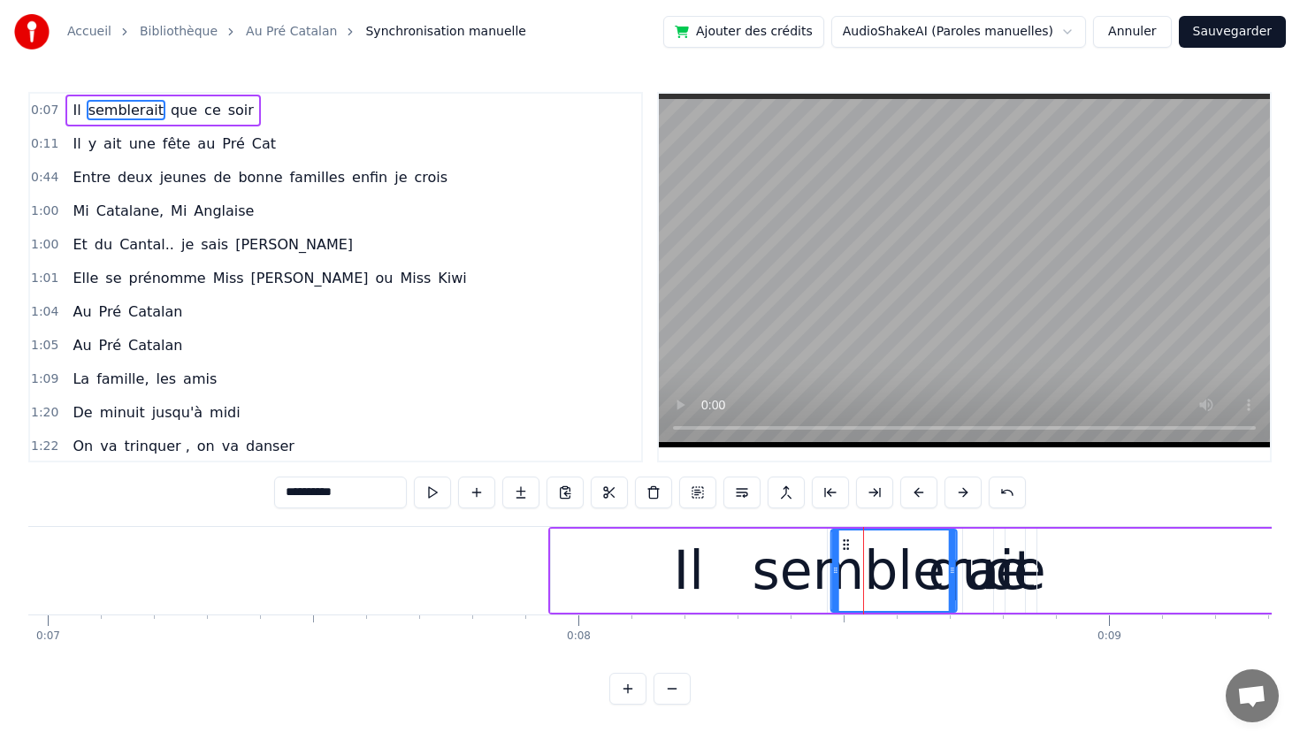
click at [841, 542] on icon at bounding box center [846, 545] width 14 height 14
click at [759, 558] on div "Il" at bounding box center [689, 571] width 276 height 84
type input "**"
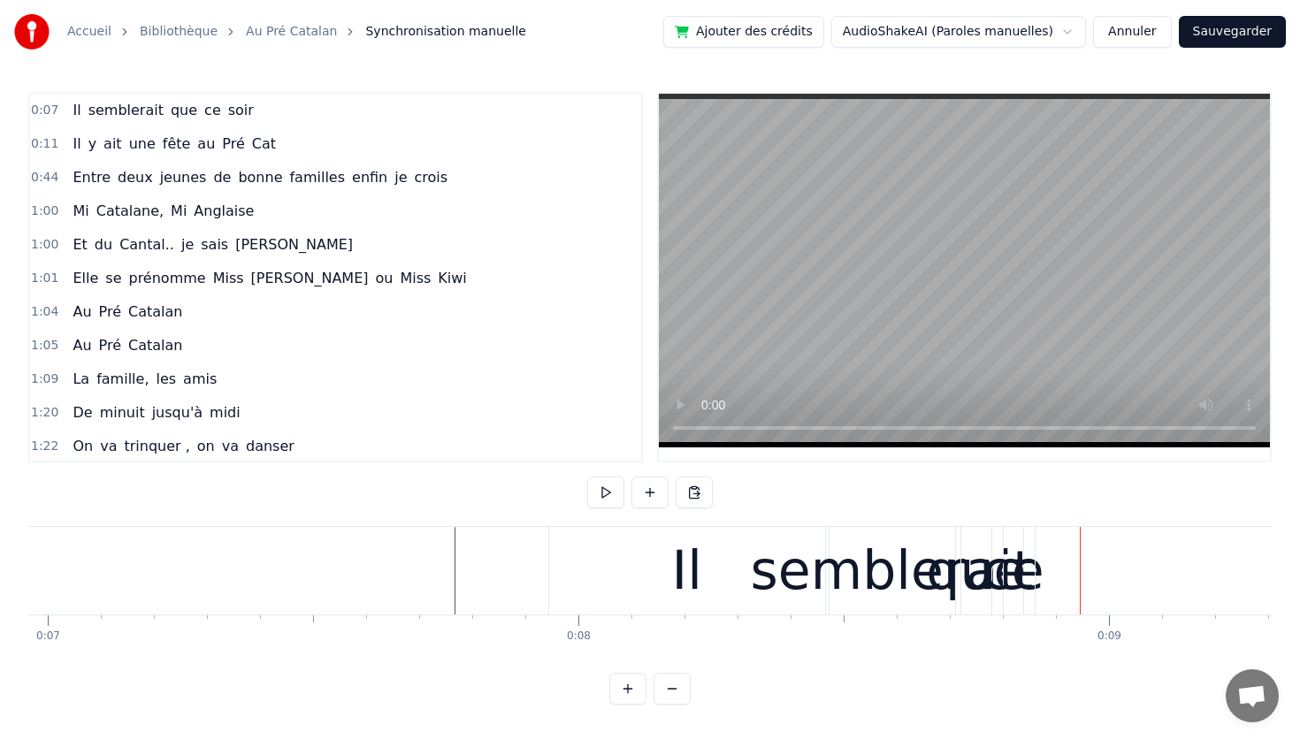
click at [607, 570] on div "Il" at bounding box center [687, 571] width 276 height 88
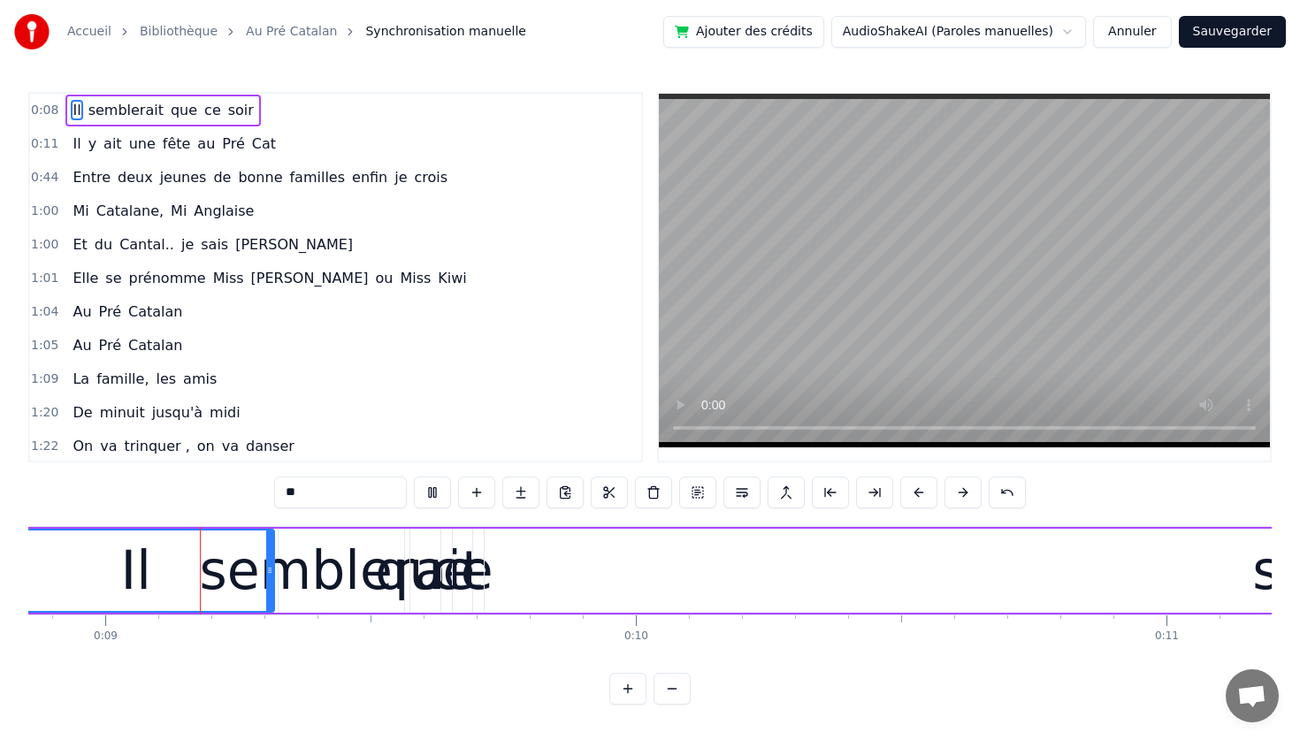
scroll to position [0, 4677]
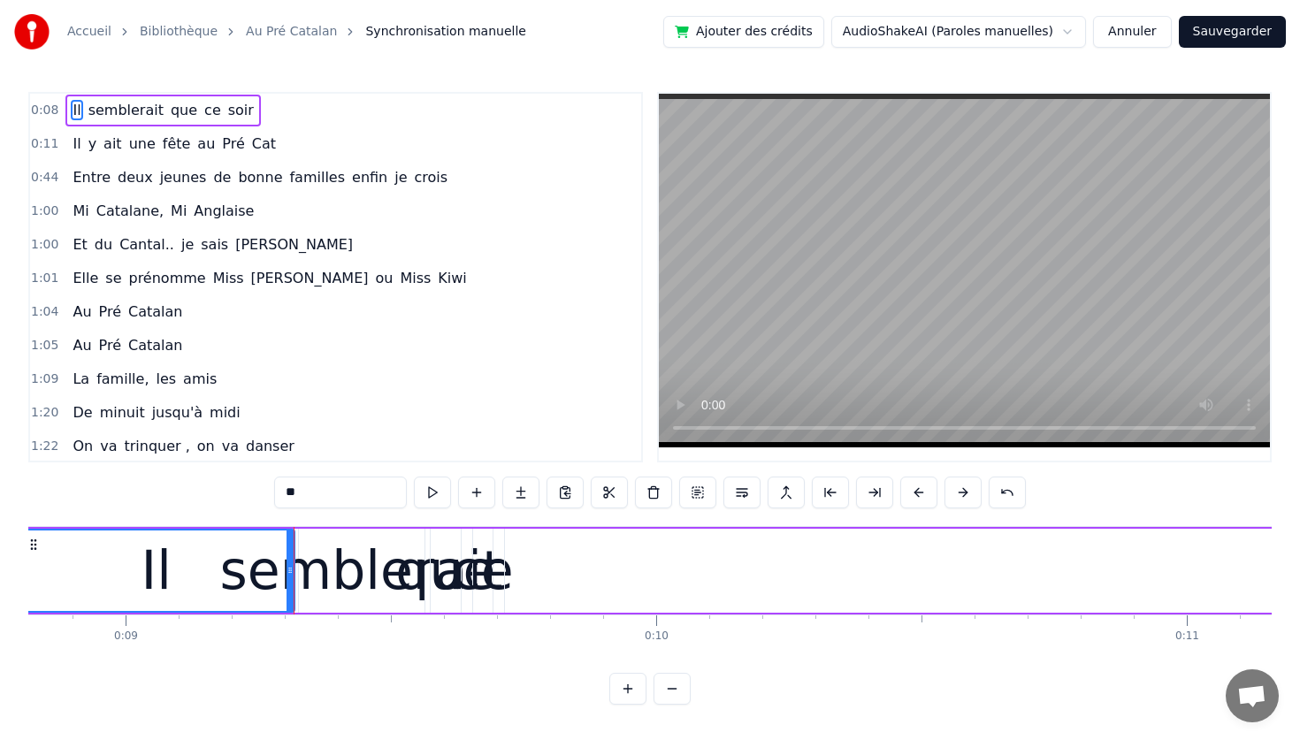
click at [613, 561] on div "soir" at bounding box center [1321, 571] width 1632 height 84
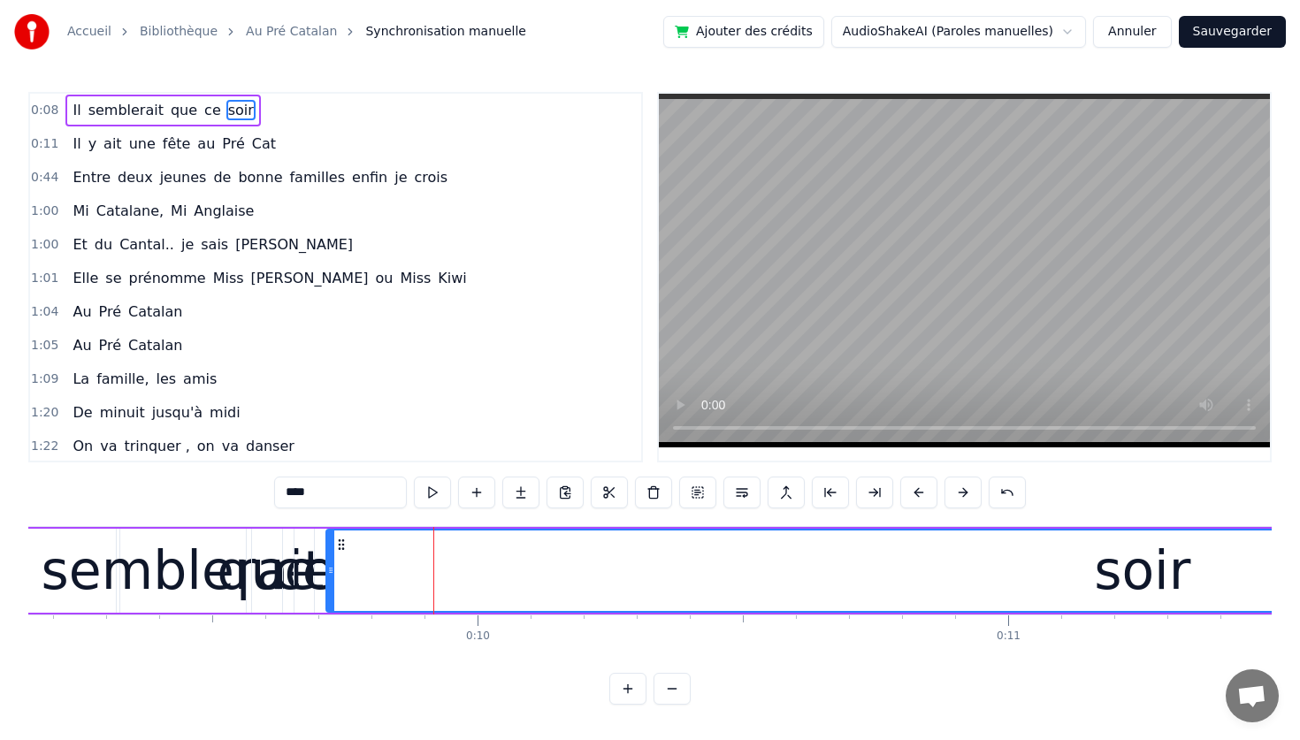
scroll to position [0, 4851]
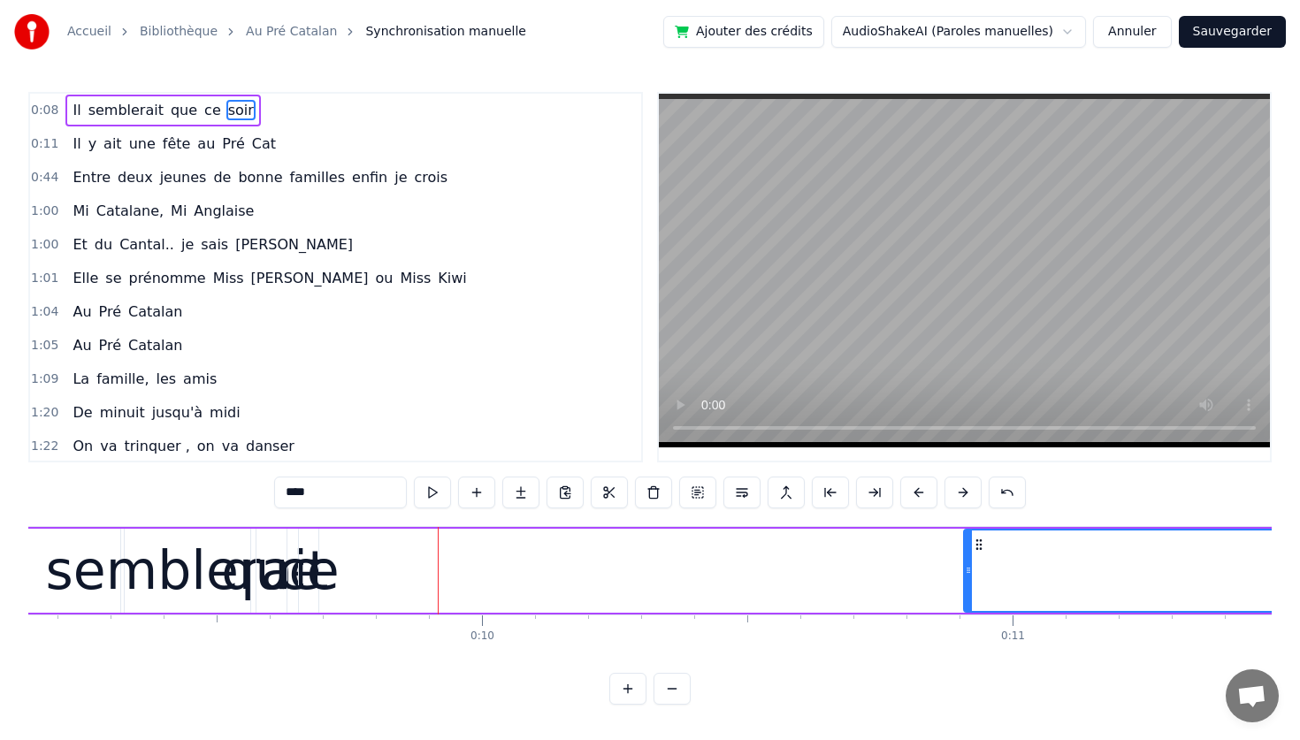
drag, startPoint x: 332, startPoint y: 569, endPoint x: 973, endPoint y: 559, distance: 640.2
click at [972, 559] on div at bounding box center [968, 571] width 7 height 80
click at [300, 572] on div "ce" at bounding box center [309, 571] width 62 height 80
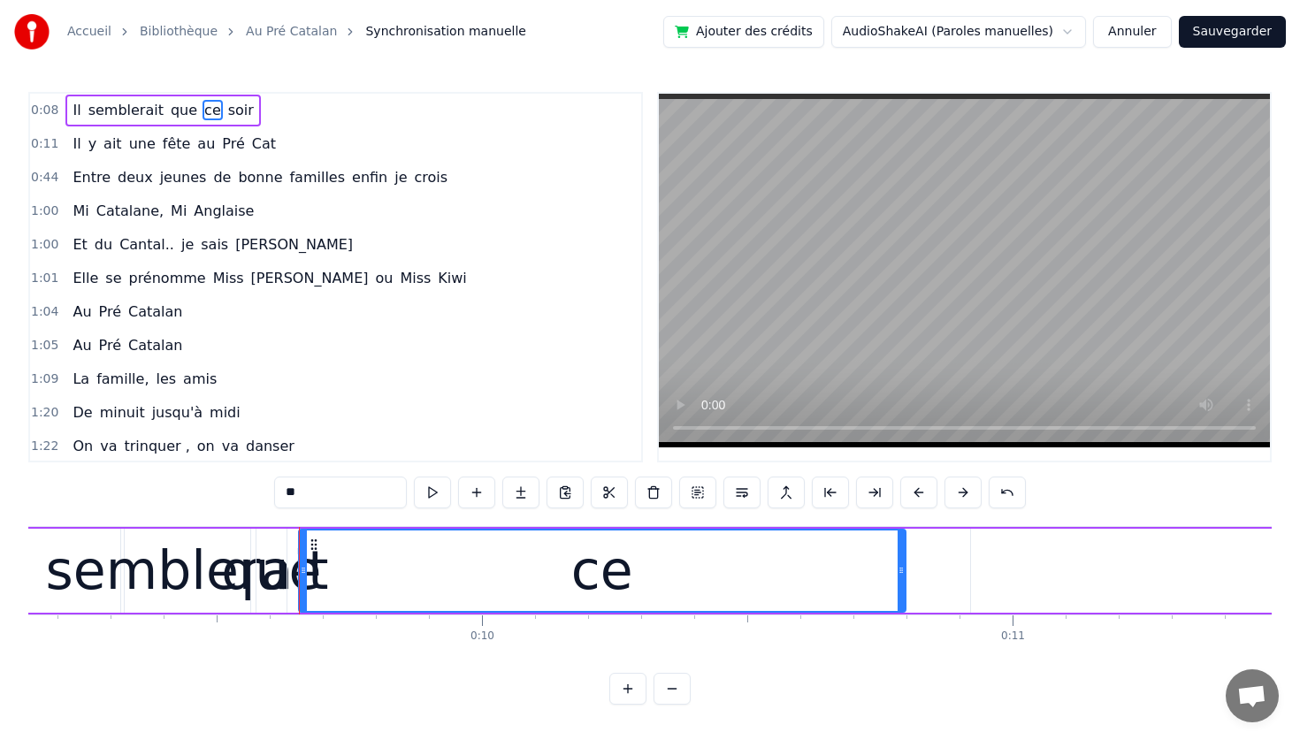
drag, startPoint x: 313, startPoint y: 573, endPoint x: 902, endPoint y: 570, distance: 588.9
click at [902, 570] on icon at bounding box center [900, 570] width 7 height 14
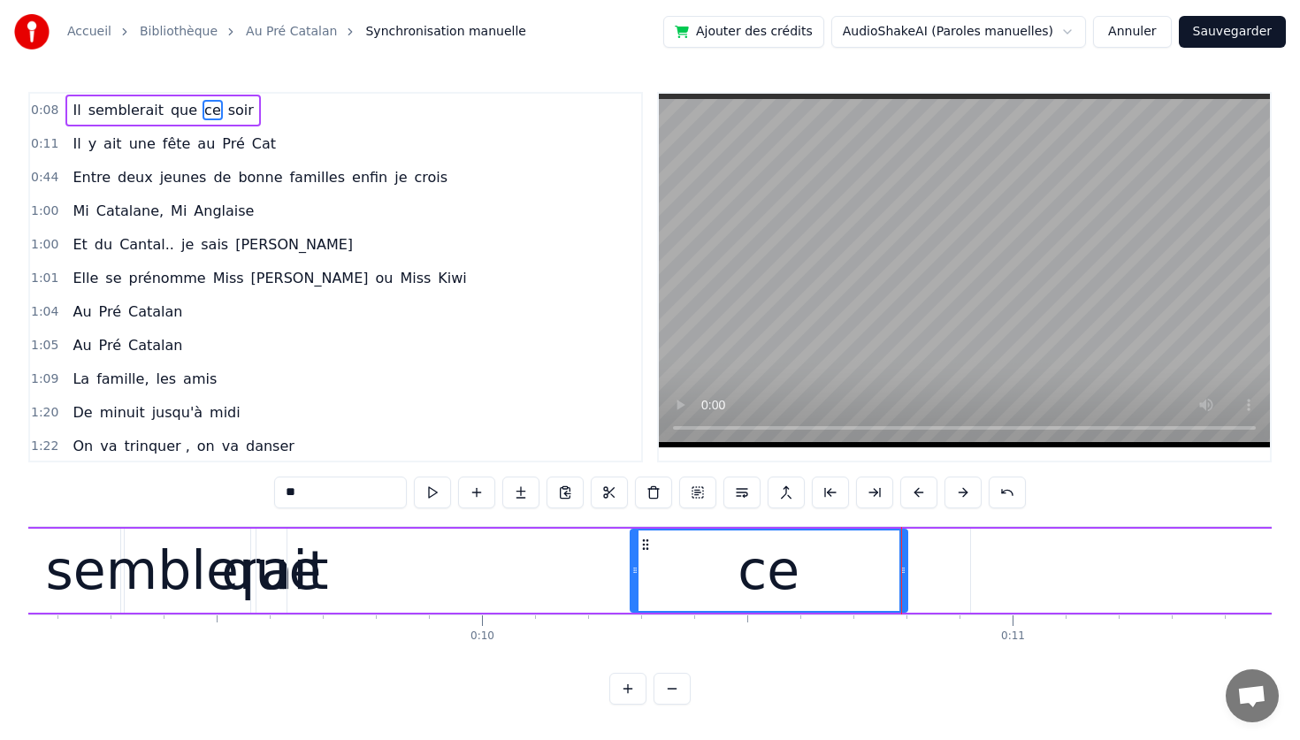
drag, startPoint x: 302, startPoint y: 584, endPoint x: 634, endPoint y: 560, distance: 332.4
click at [634, 560] on div at bounding box center [634, 571] width 7 height 80
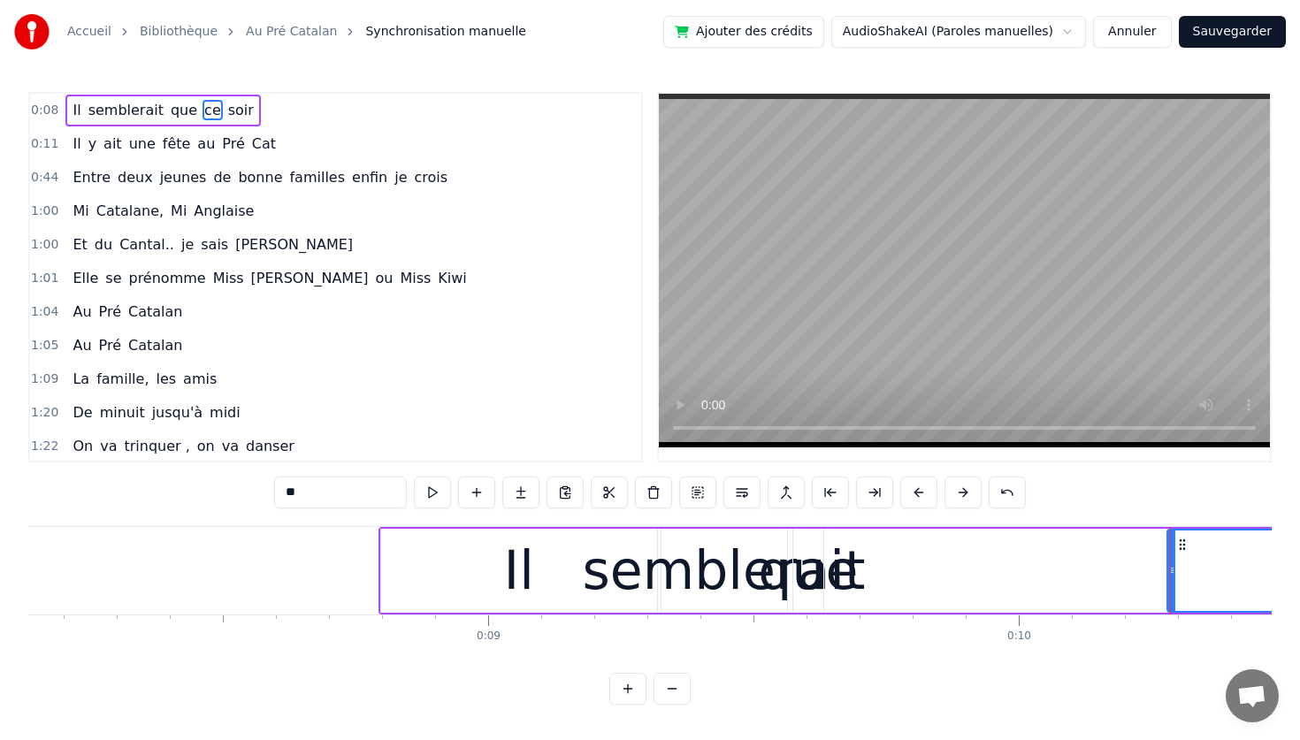
scroll to position [0, 4311]
click at [620, 561] on div "semblerait" at bounding box center [727, 571] width 283 height 80
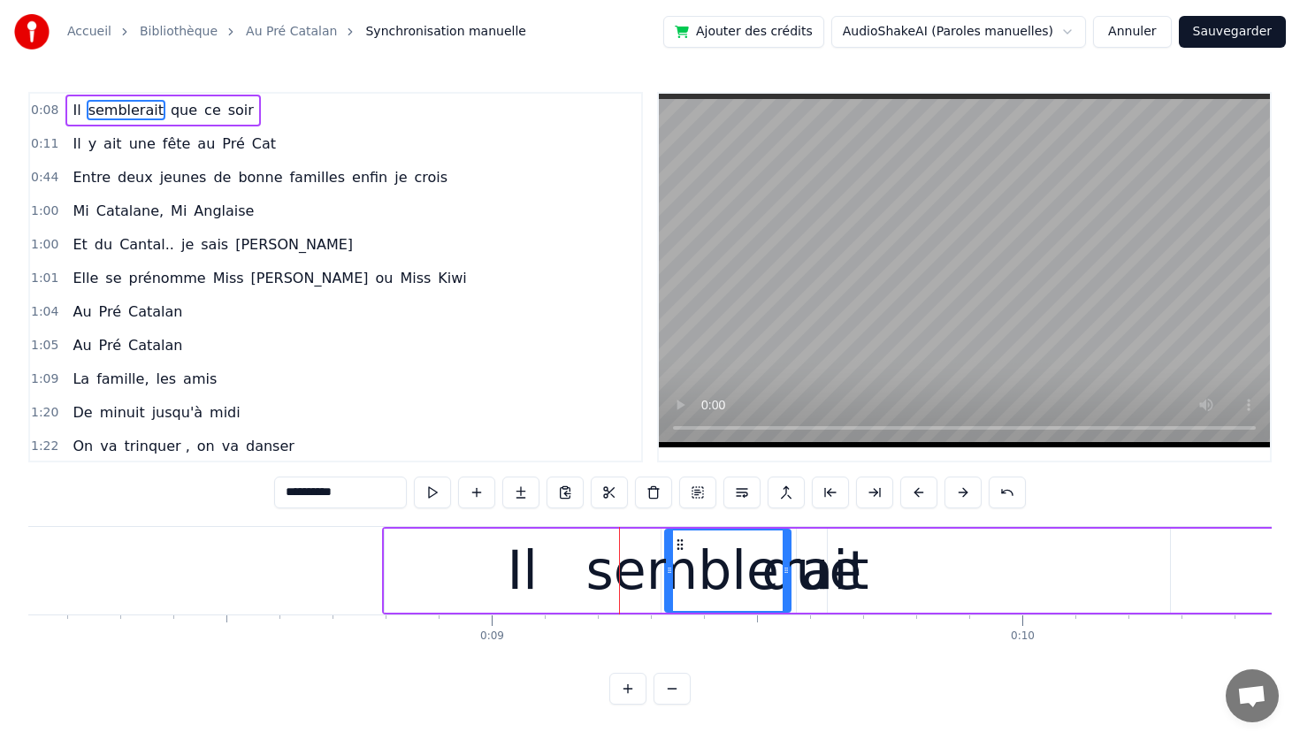
click at [477, 561] on div "Il" at bounding box center [523, 571] width 276 height 84
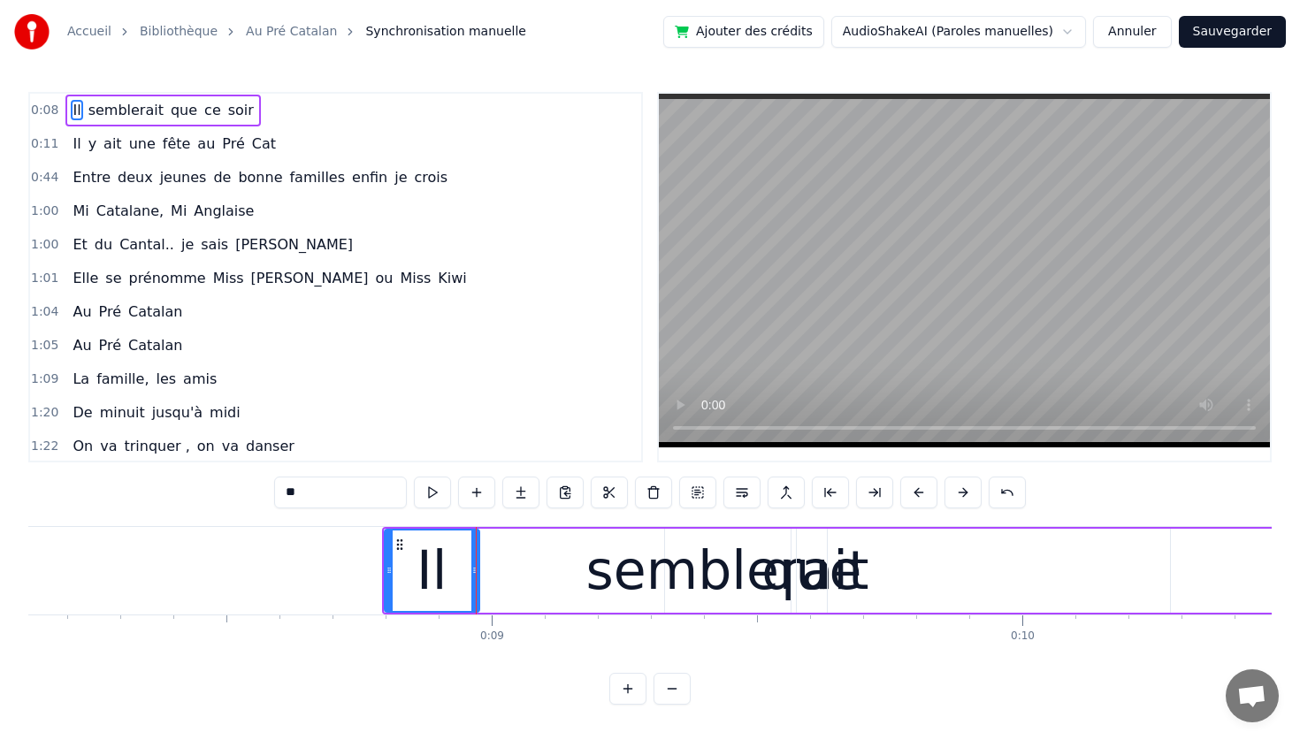
drag, startPoint x: 654, startPoint y: 571, endPoint x: 473, endPoint y: 564, distance: 181.4
click at [473, 564] on icon at bounding box center [474, 570] width 7 height 14
click at [648, 570] on div "semblerait" at bounding box center [727, 571] width 283 height 80
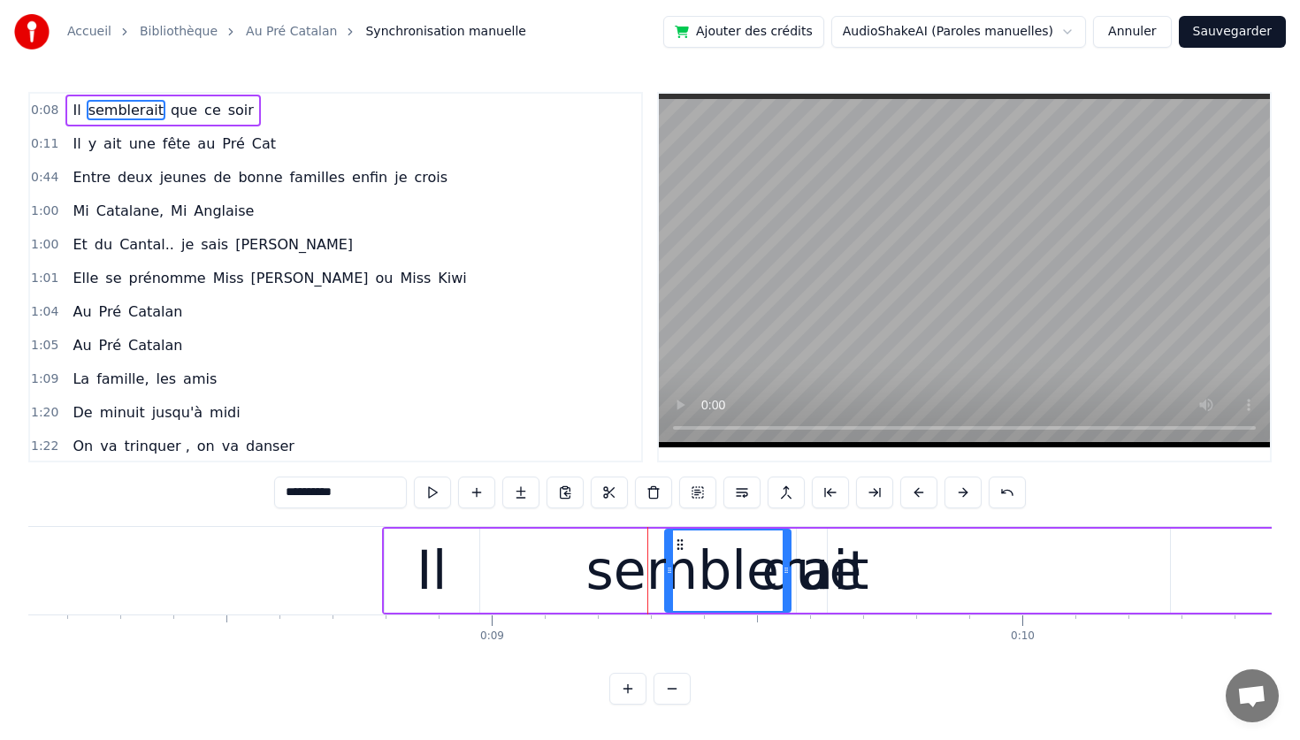
click at [672, 571] on div "semblerait" at bounding box center [727, 571] width 283 height 80
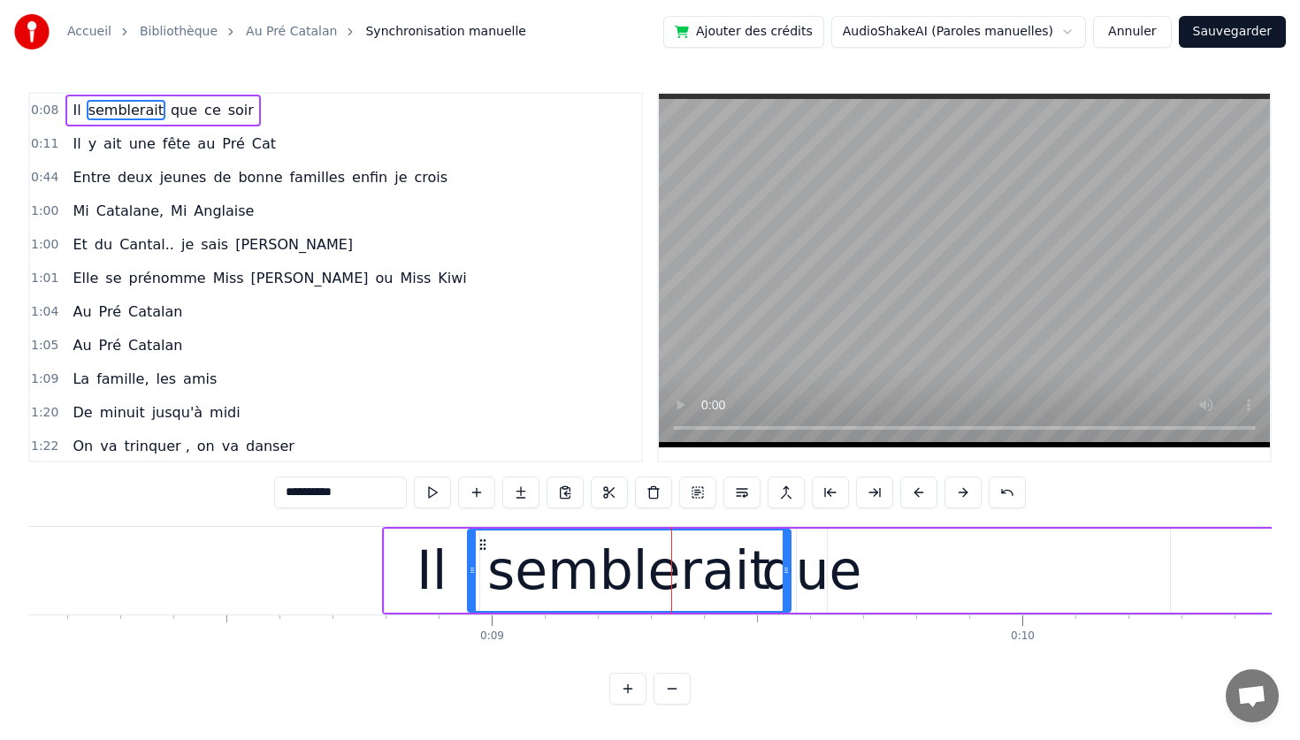
drag, startPoint x: 668, startPoint y: 571, endPoint x: 470, endPoint y: 543, distance: 199.2
click at [470, 543] on div at bounding box center [472, 571] width 7 height 80
click at [178, 114] on span "que" at bounding box center [184, 110] width 30 height 20
type input "***"
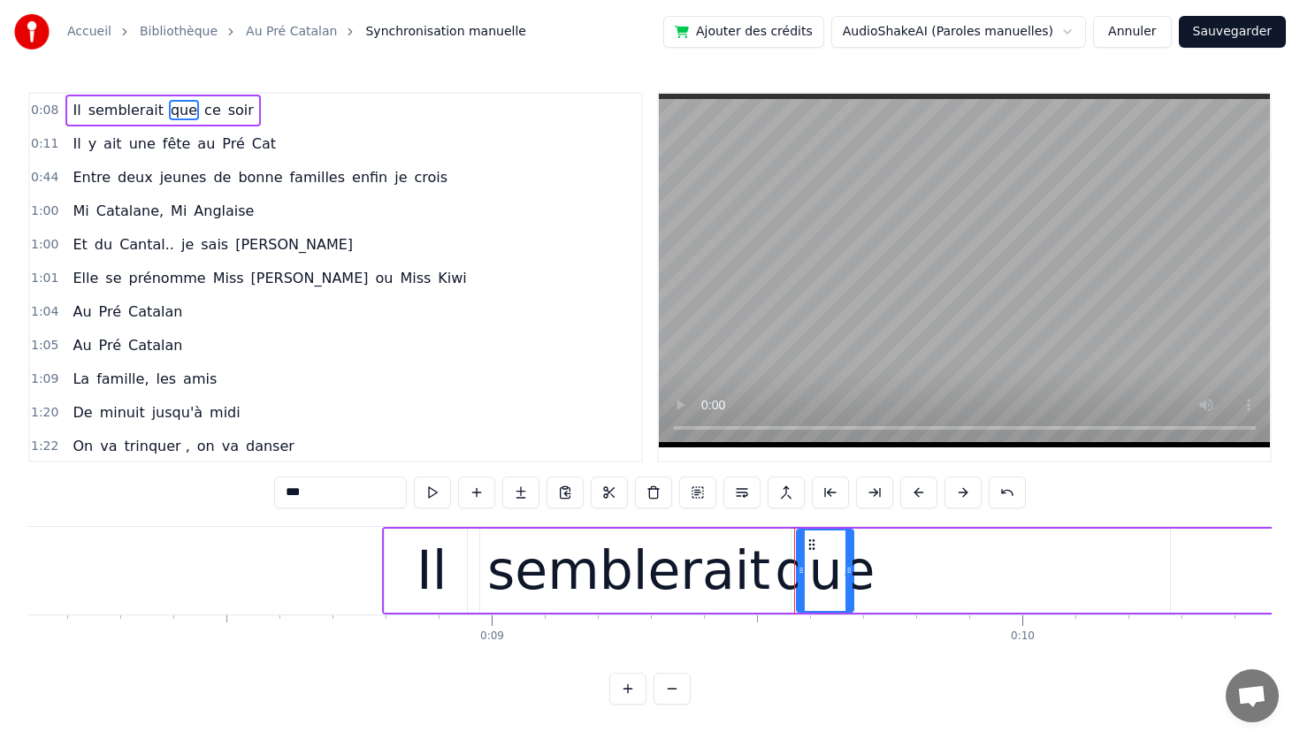
drag, startPoint x: 824, startPoint y: 574, endPoint x: 850, endPoint y: 579, distance: 26.2
click at [850, 579] on div at bounding box center [848, 571] width 7 height 80
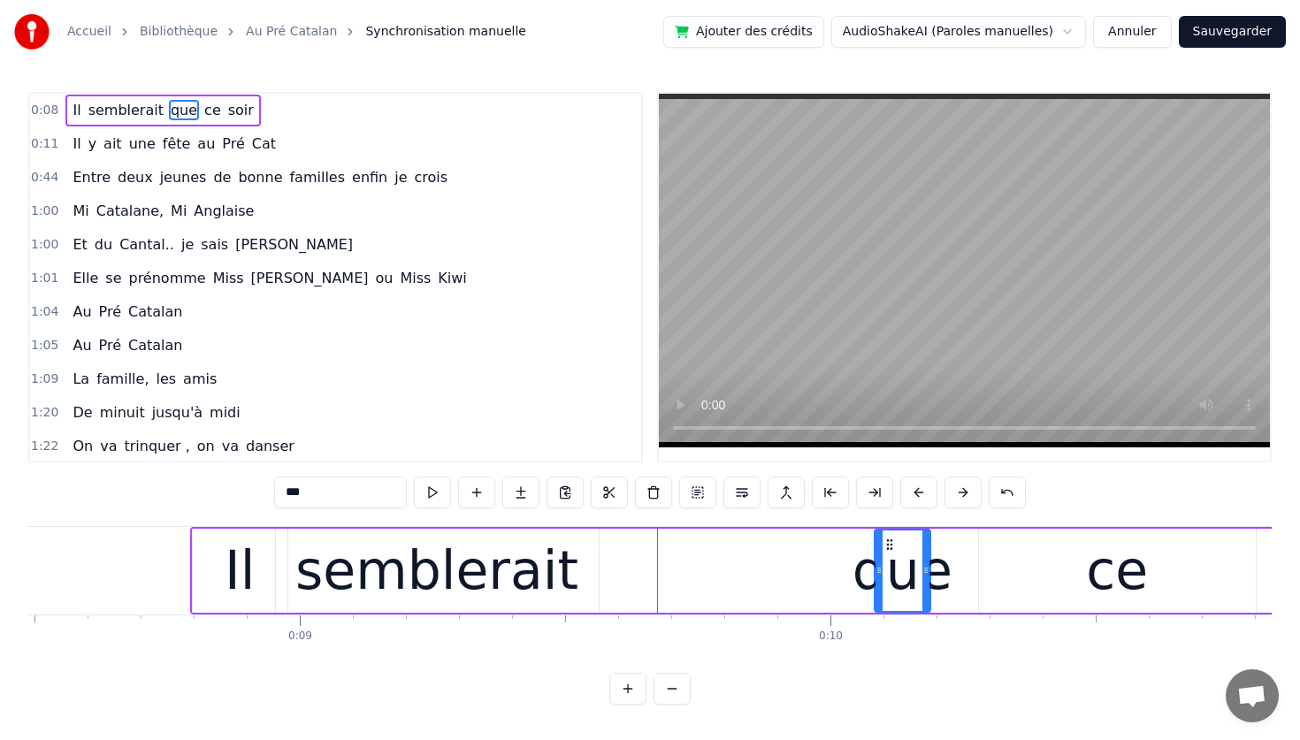
scroll to position [0, 4507]
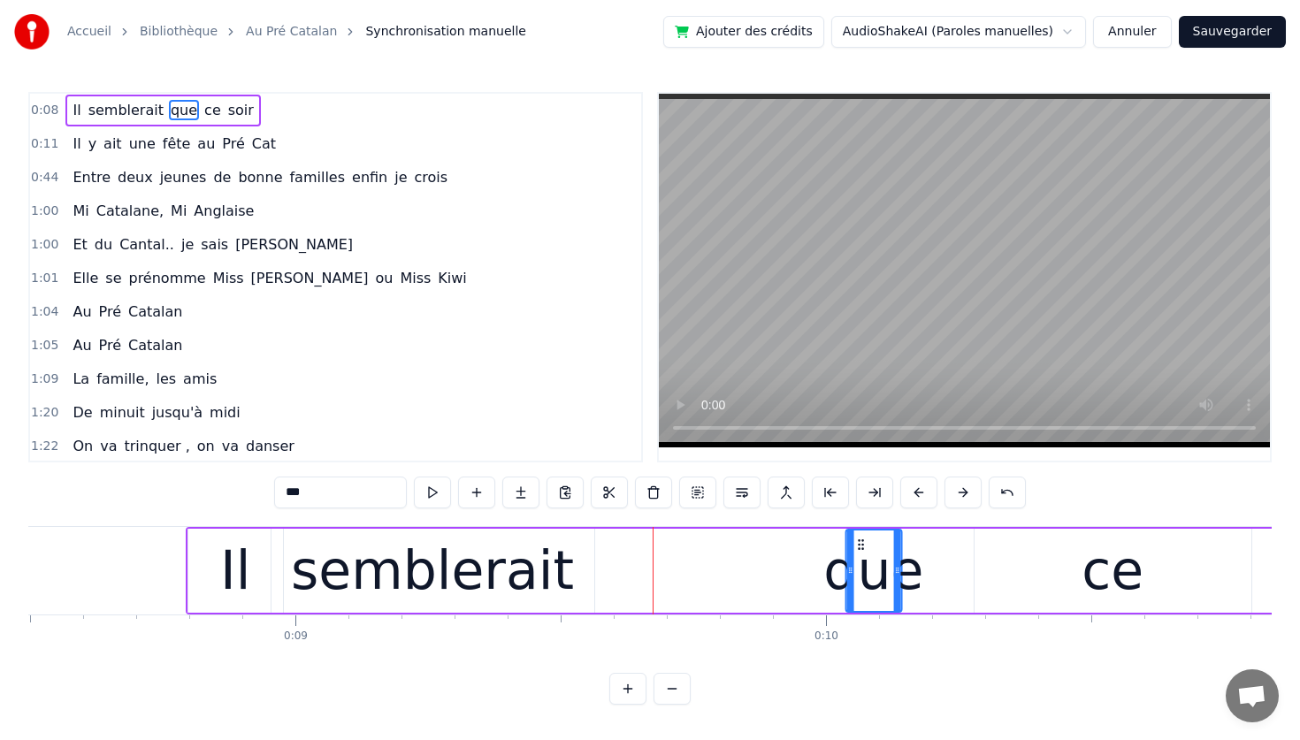
drag, startPoint x: 812, startPoint y: 546, endPoint x: 862, endPoint y: 572, distance: 57.0
click at [862, 572] on div "que" at bounding box center [873, 571] width 54 height 80
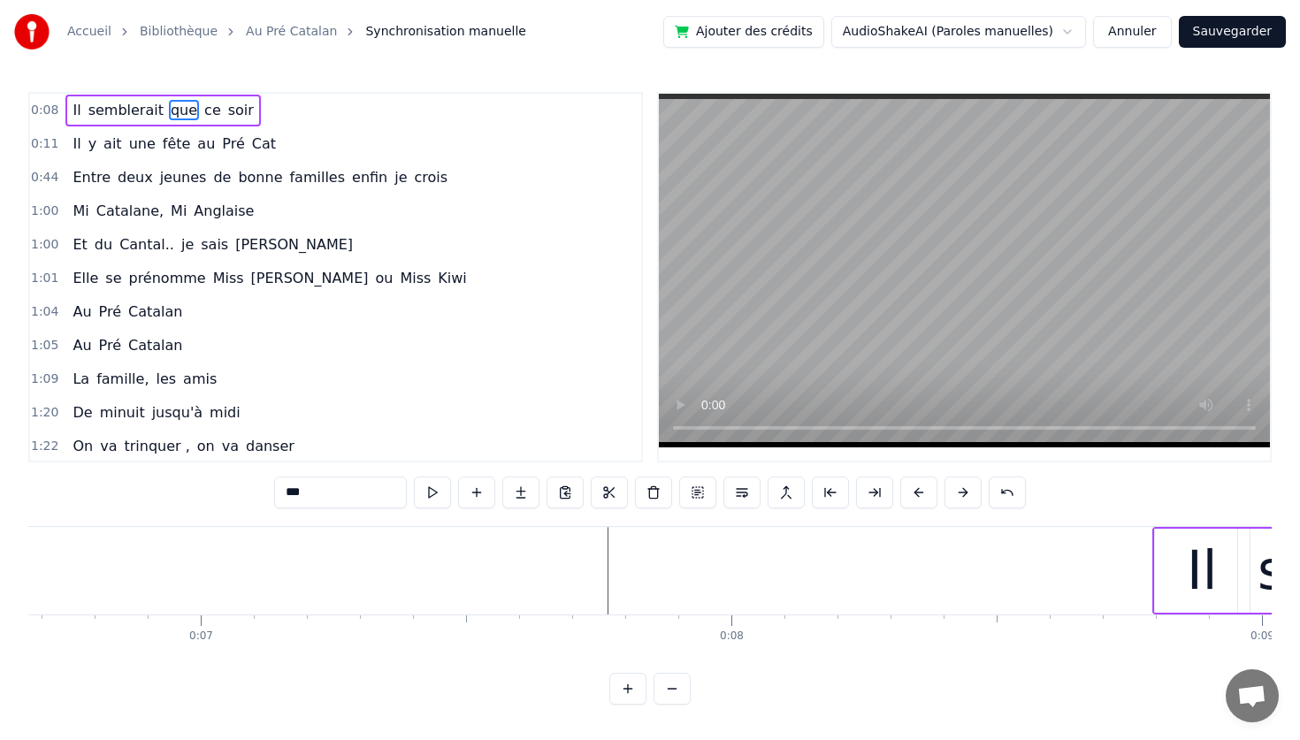
scroll to position [0, 3516]
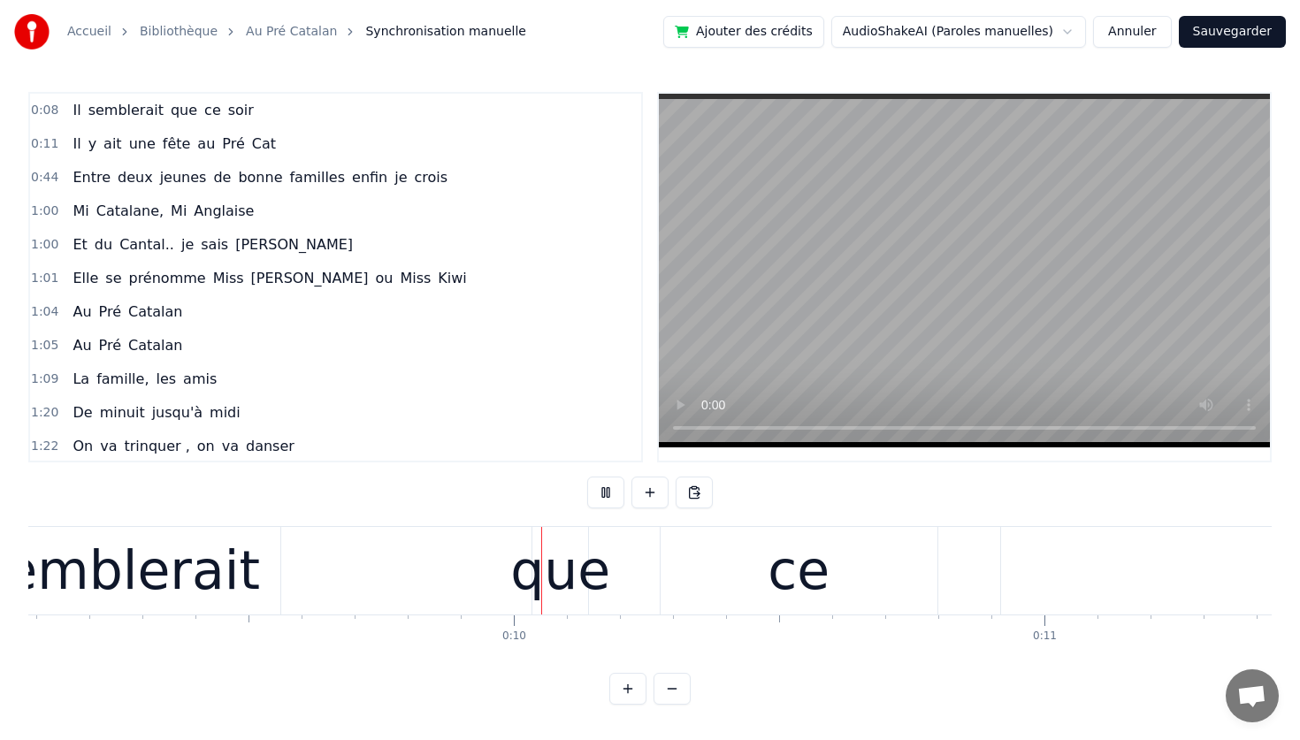
scroll to position [0, 4949]
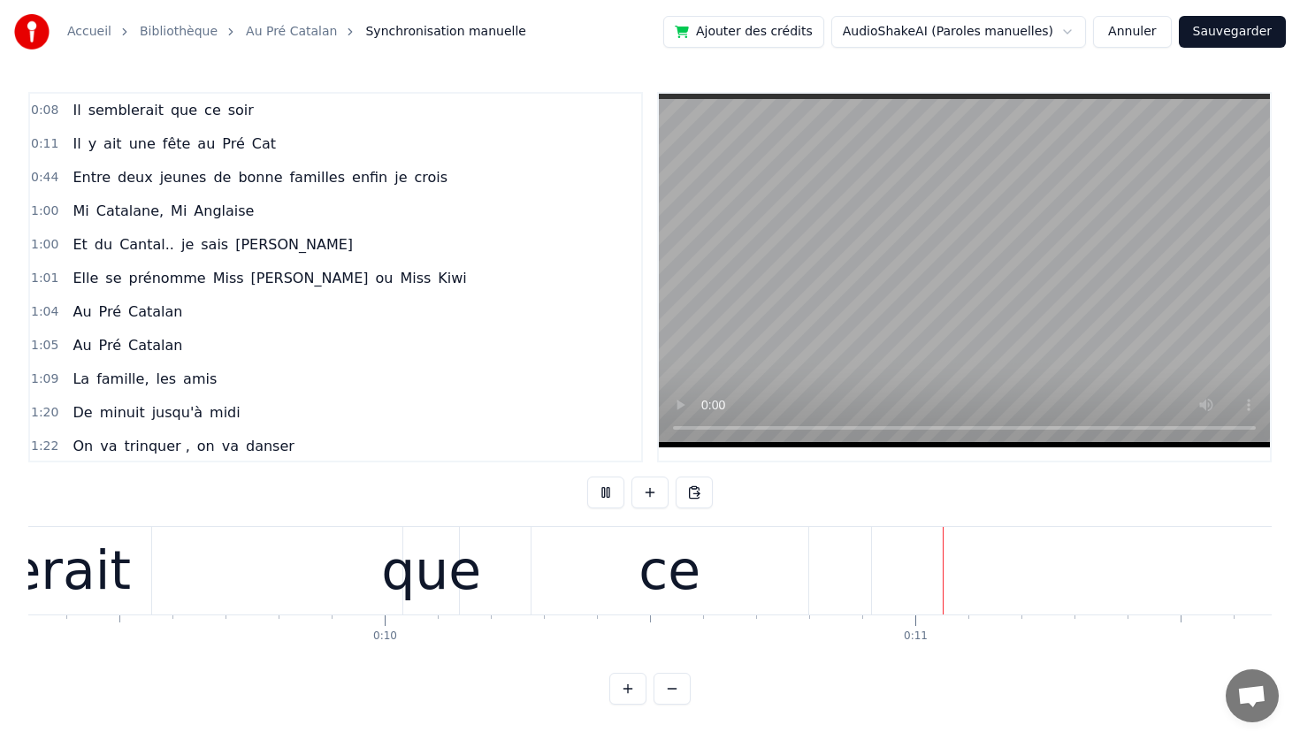
click at [192, 581] on div "Il semblerait que ce soir" at bounding box center [806, 571] width 2124 height 88
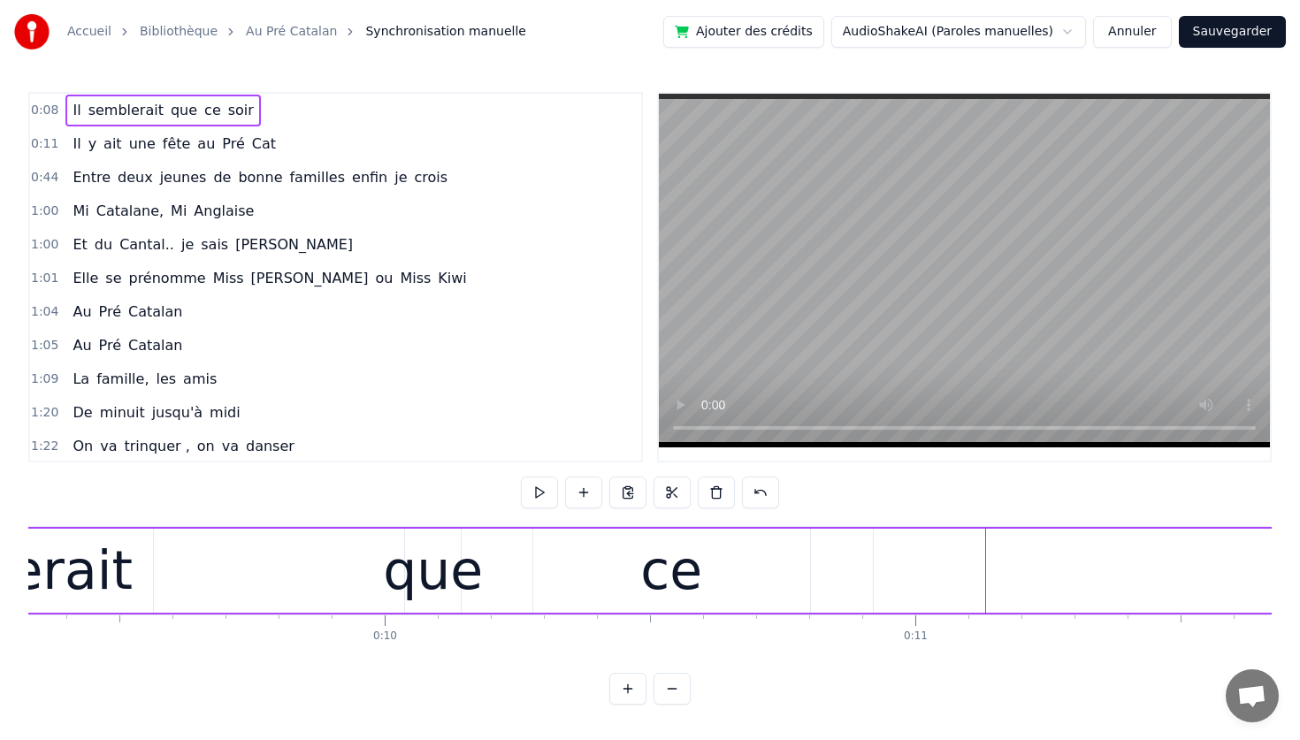
click at [708, 558] on div "ce" at bounding box center [671, 571] width 277 height 84
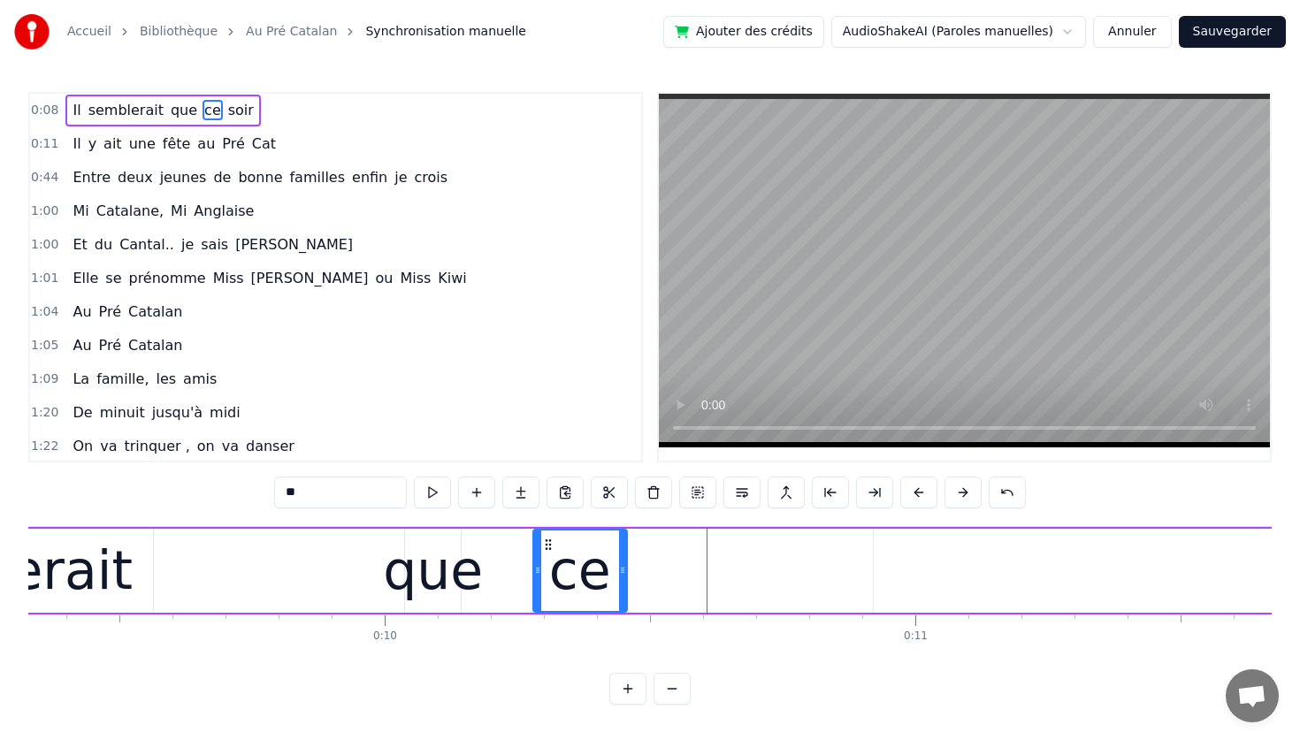
drag, startPoint x: 803, startPoint y: 569, endPoint x: 621, endPoint y: 558, distance: 182.5
click at [621, 558] on div at bounding box center [622, 571] width 7 height 80
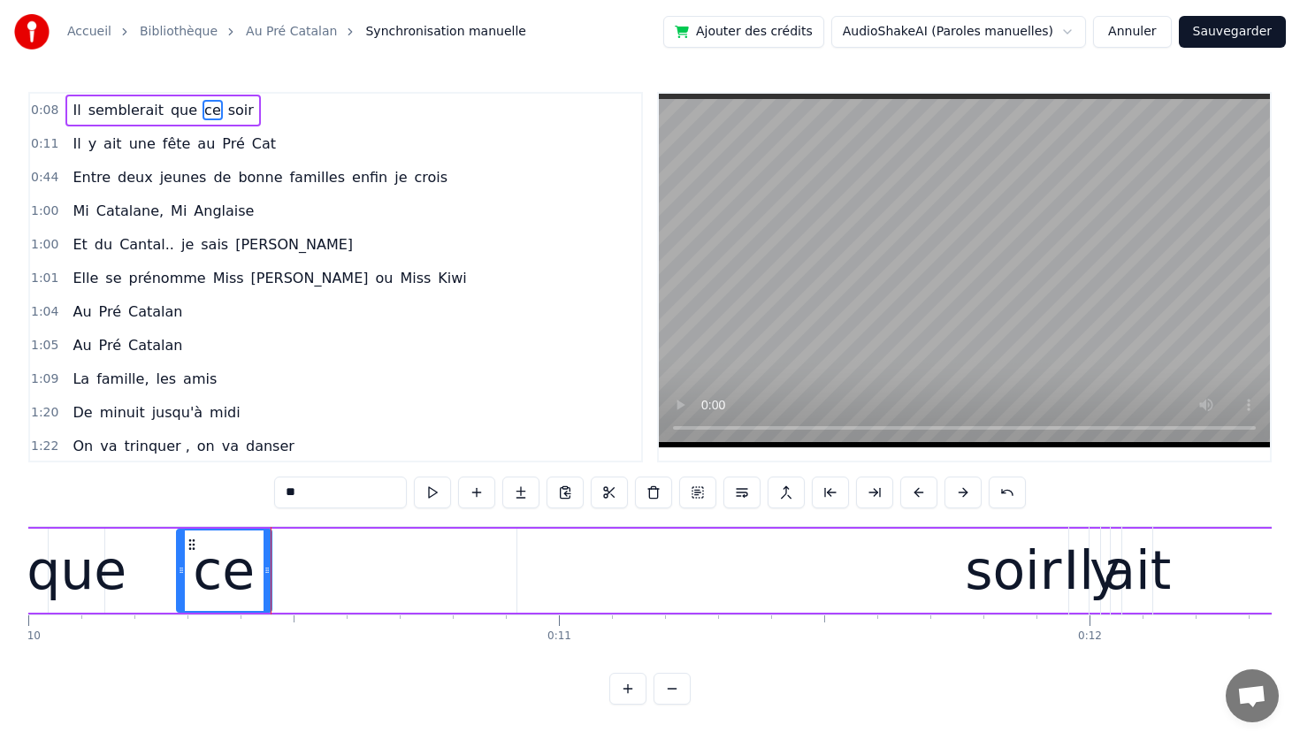
scroll to position [0, 5317]
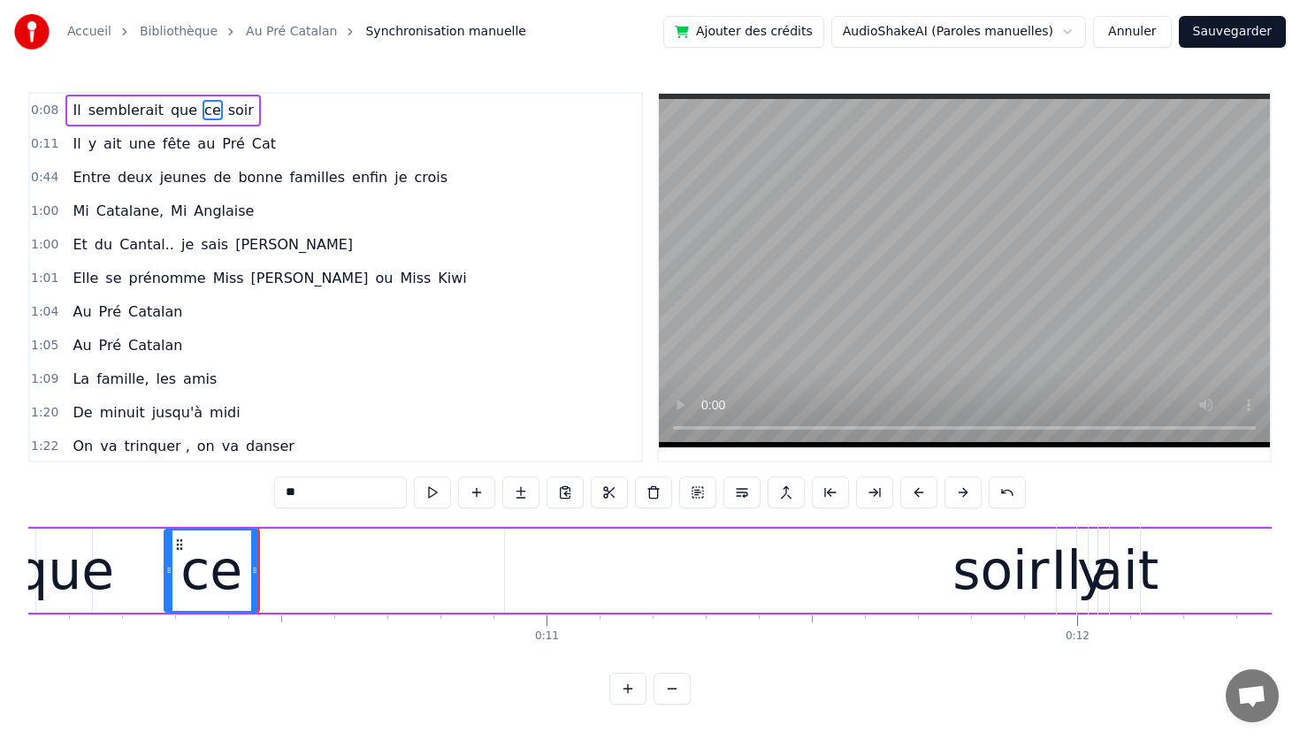
click at [1040, 570] on div "soir" at bounding box center [1000, 571] width 96 height 80
type input "****"
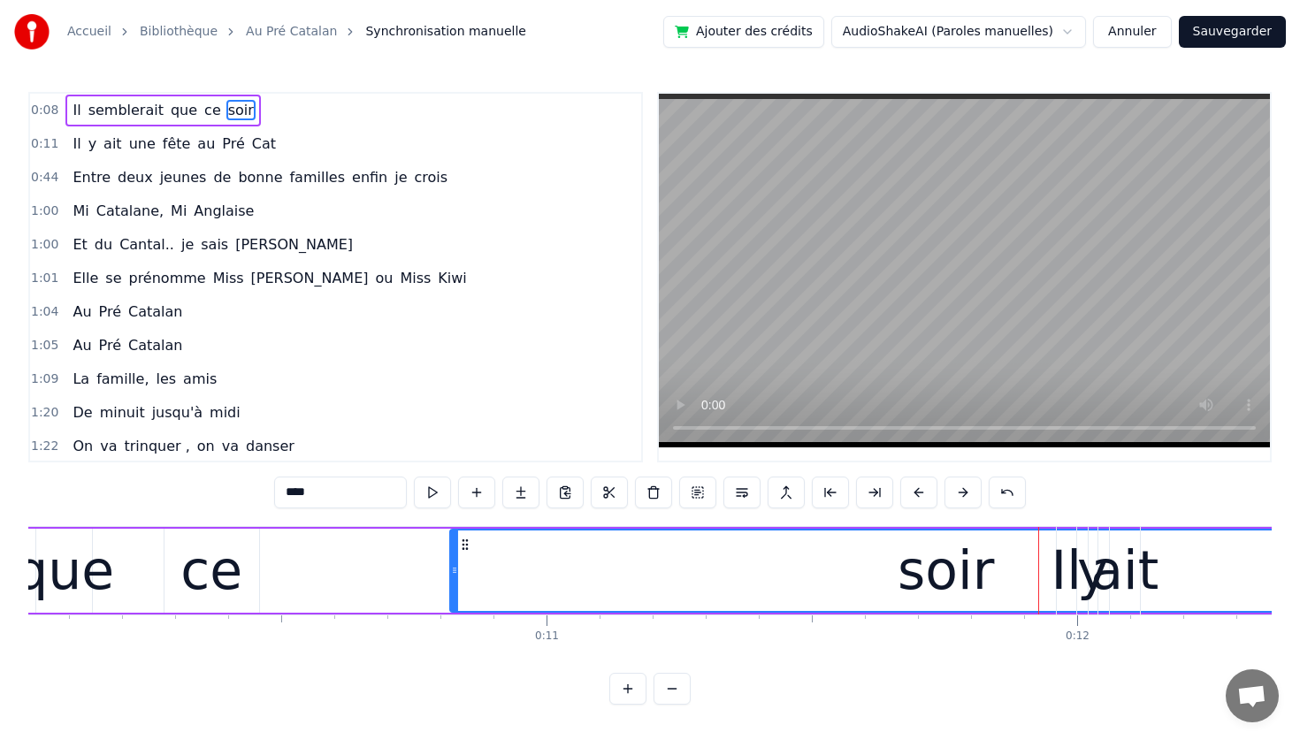
drag, startPoint x: 519, startPoint y: 545, endPoint x: 465, endPoint y: 545, distance: 53.9
click at [465, 545] on icon at bounding box center [465, 545] width 14 height 14
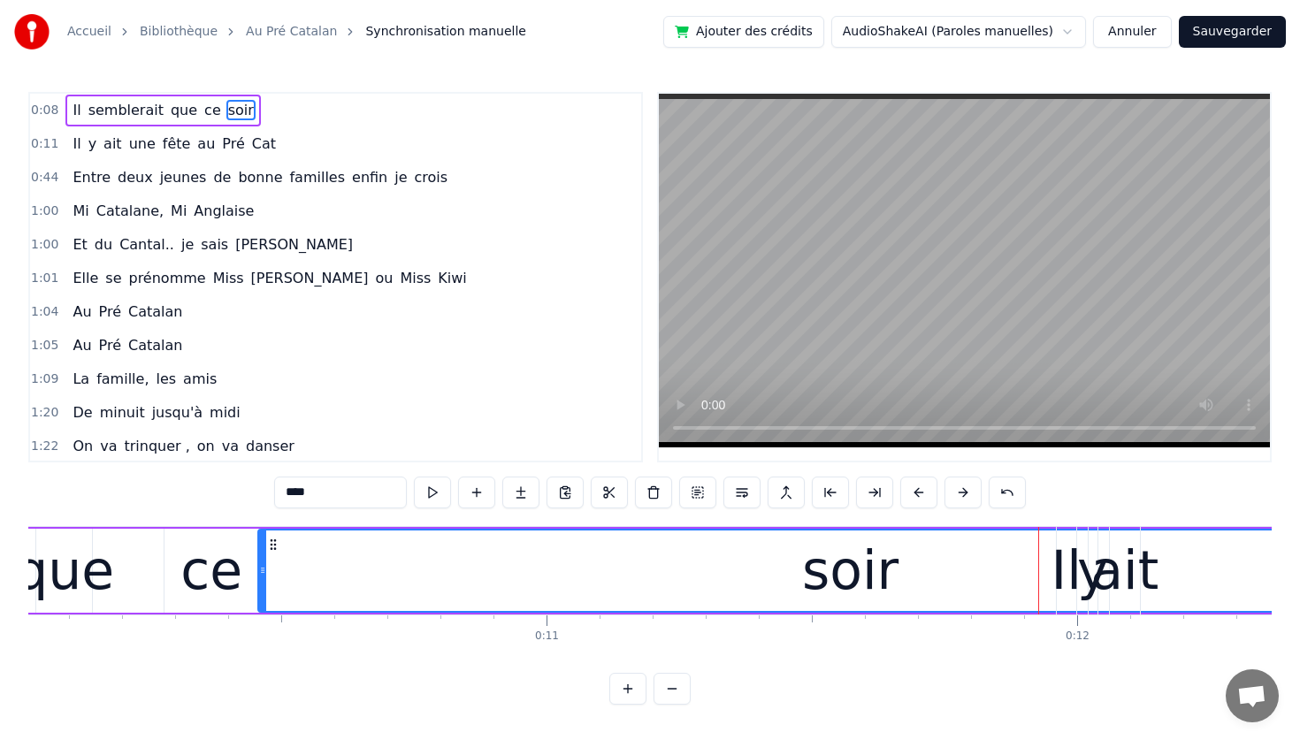
drag, startPoint x: 454, startPoint y: 569, endPoint x: 263, endPoint y: 481, distance: 210.5
click at [263, 481] on div "0:08 Il semblerait que ce soir 0:11 Il y ait une fête au Pré Cat 0:44 Entre deu…" at bounding box center [649, 398] width 1243 height 613
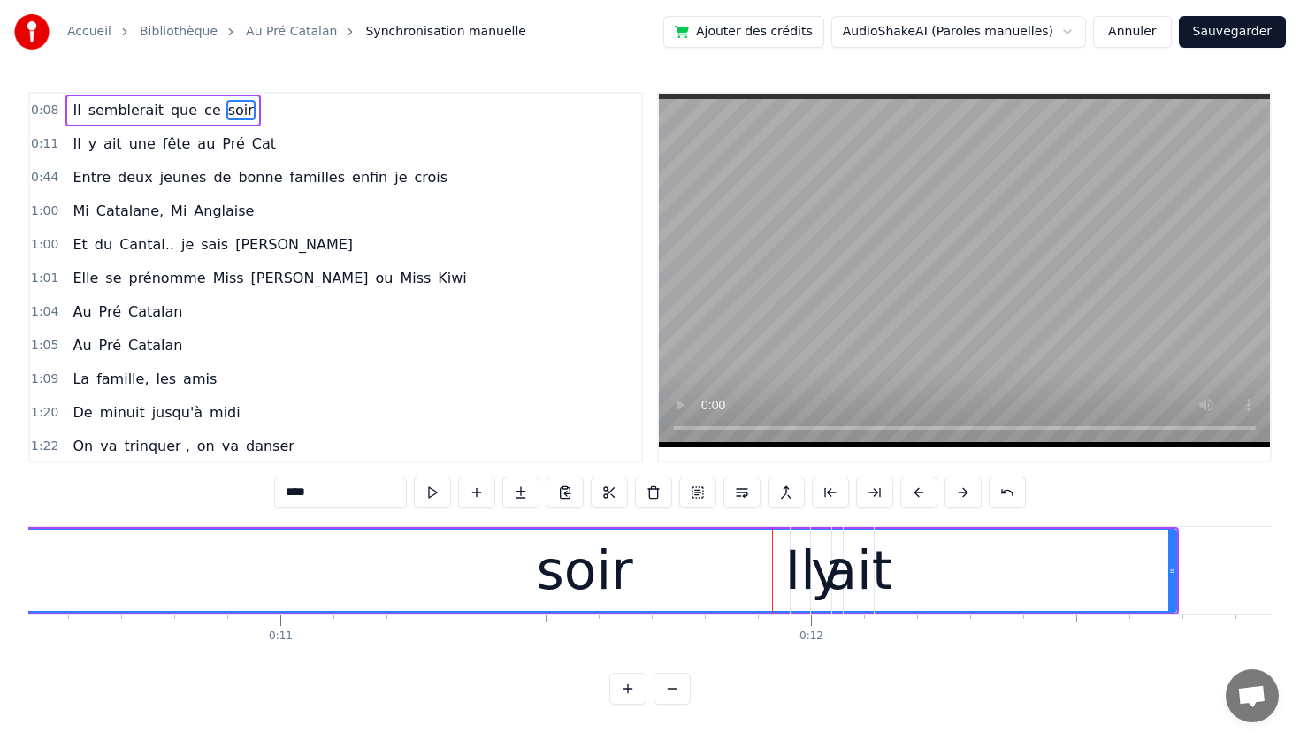
scroll to position [0, 5651]
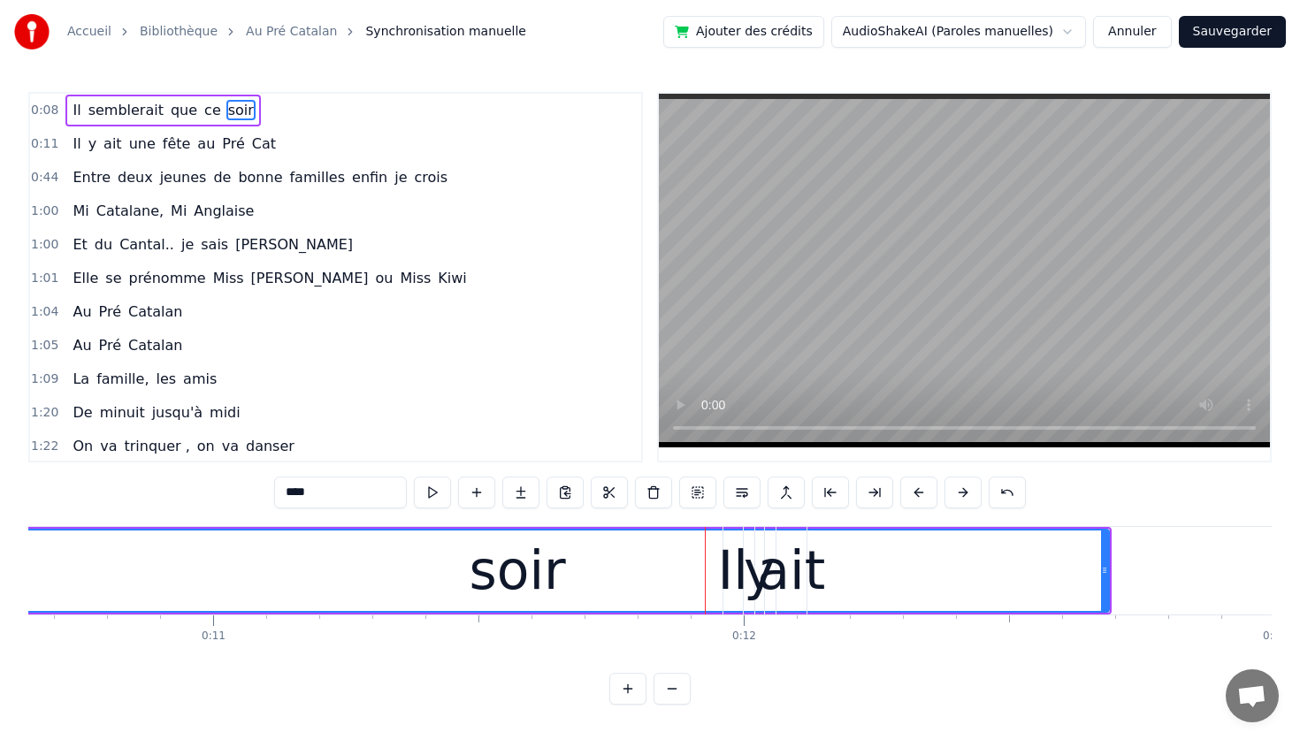
drag, startPoint x: 1105, startPoint y: 569, endPoint x: 531, endPoint y: 584, distance: 574.9
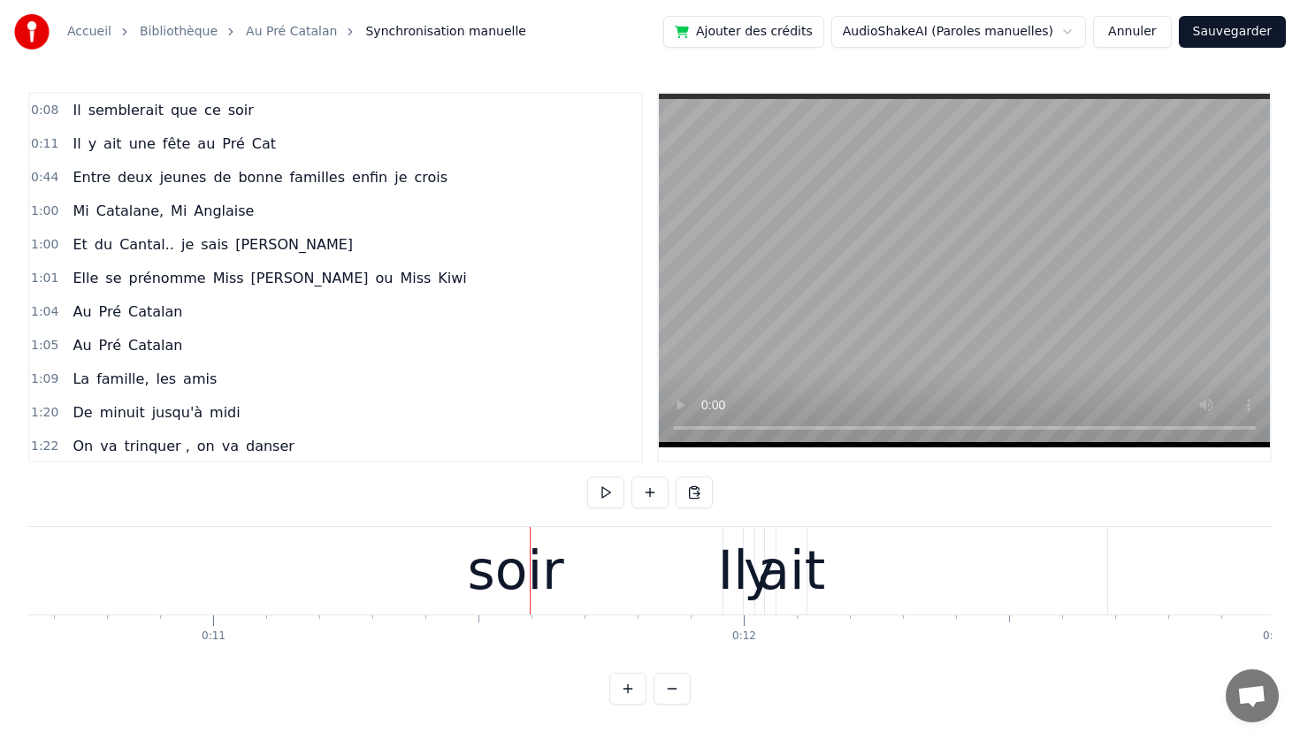
click at [538, 560] on div "soir" at bounding box center [515, 571] width 96 height 80
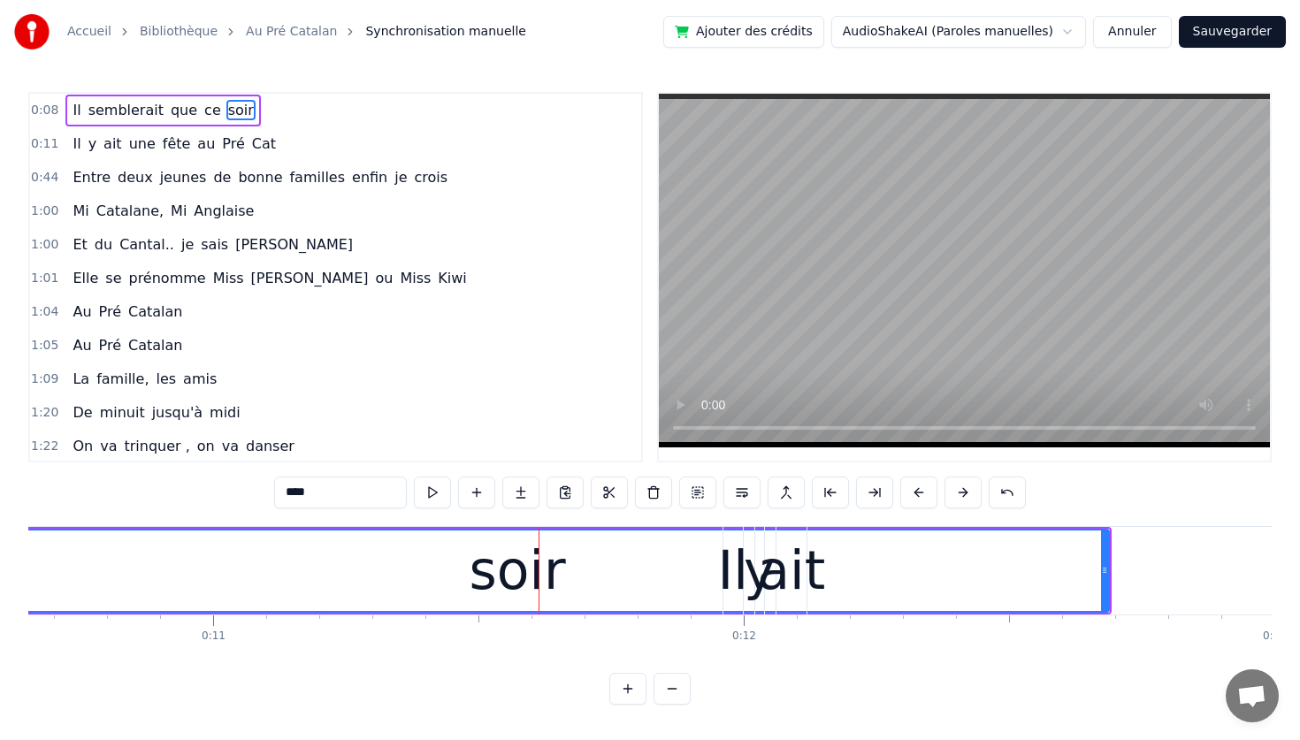
drag, startPoint x: 1110, startPoint y: 561, endPoint x: 798, endPoint y: 566, distance: 311.3
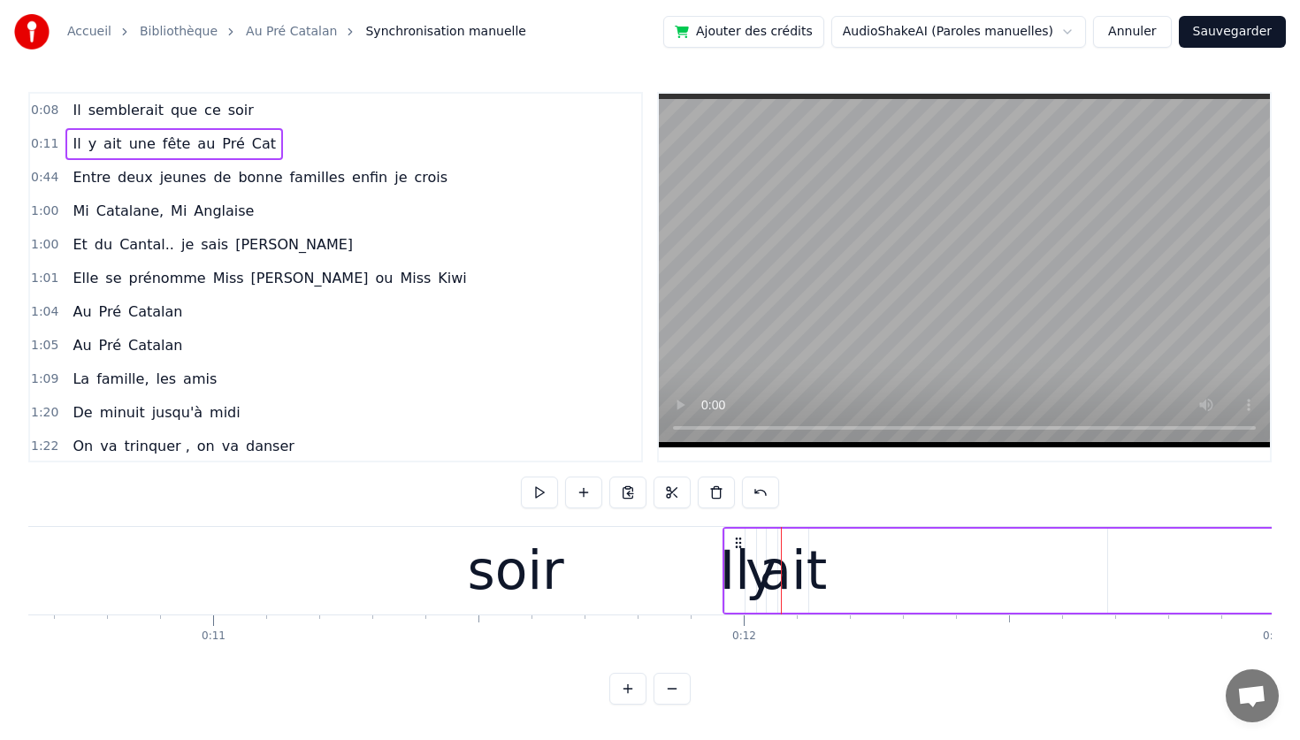
click at [567, 561] on div "soir" at bounding box center [515, 571] width 1183 height 88
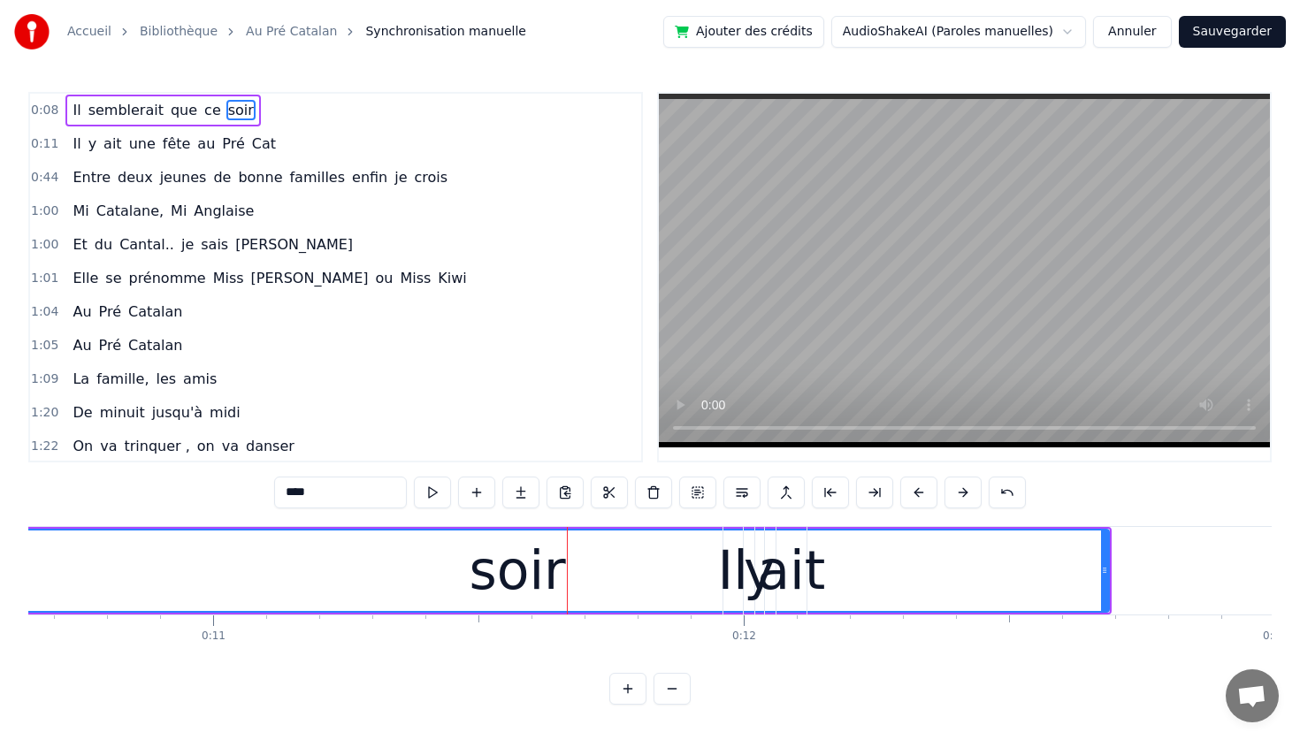
drag, startPoint x: 1102, startPoint y: 568, endPoint x: 1059, endPoint y: 564, distance: 42.6
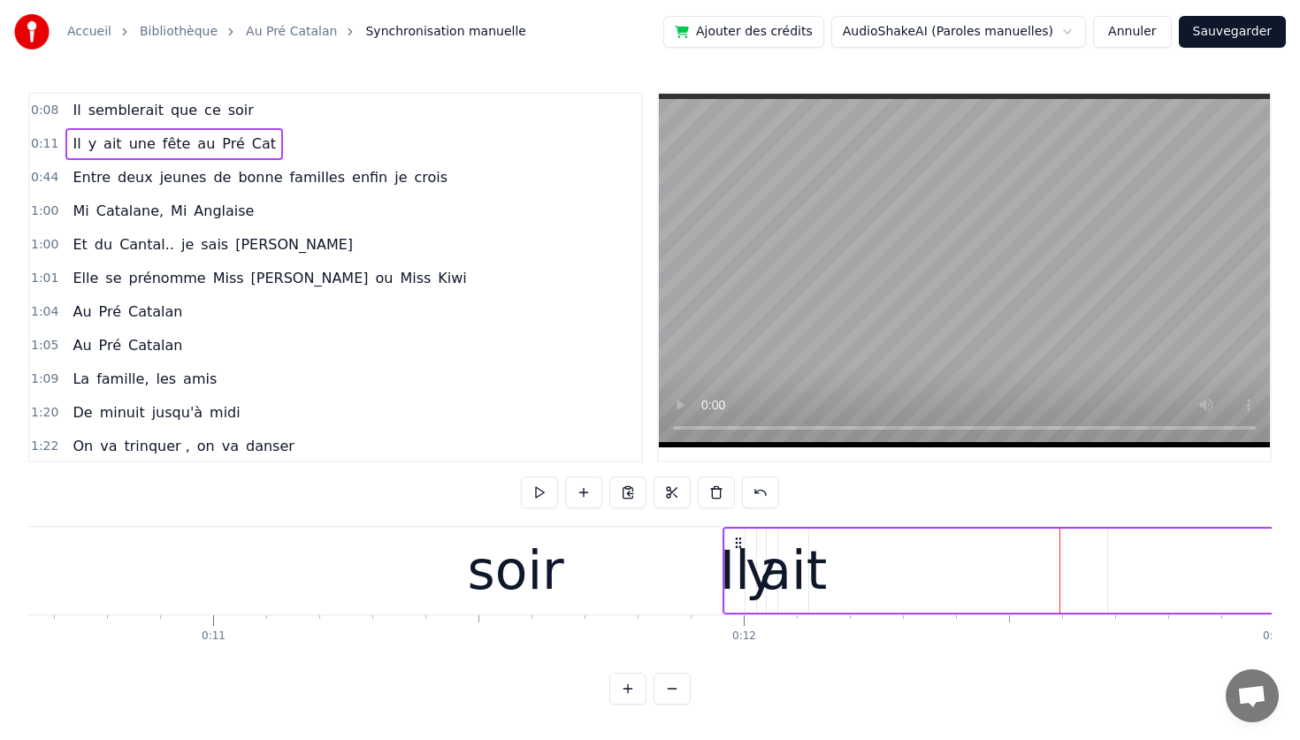
click at [541, 577] on div "soir" at bounding box center [515, 571] width 96 height 80
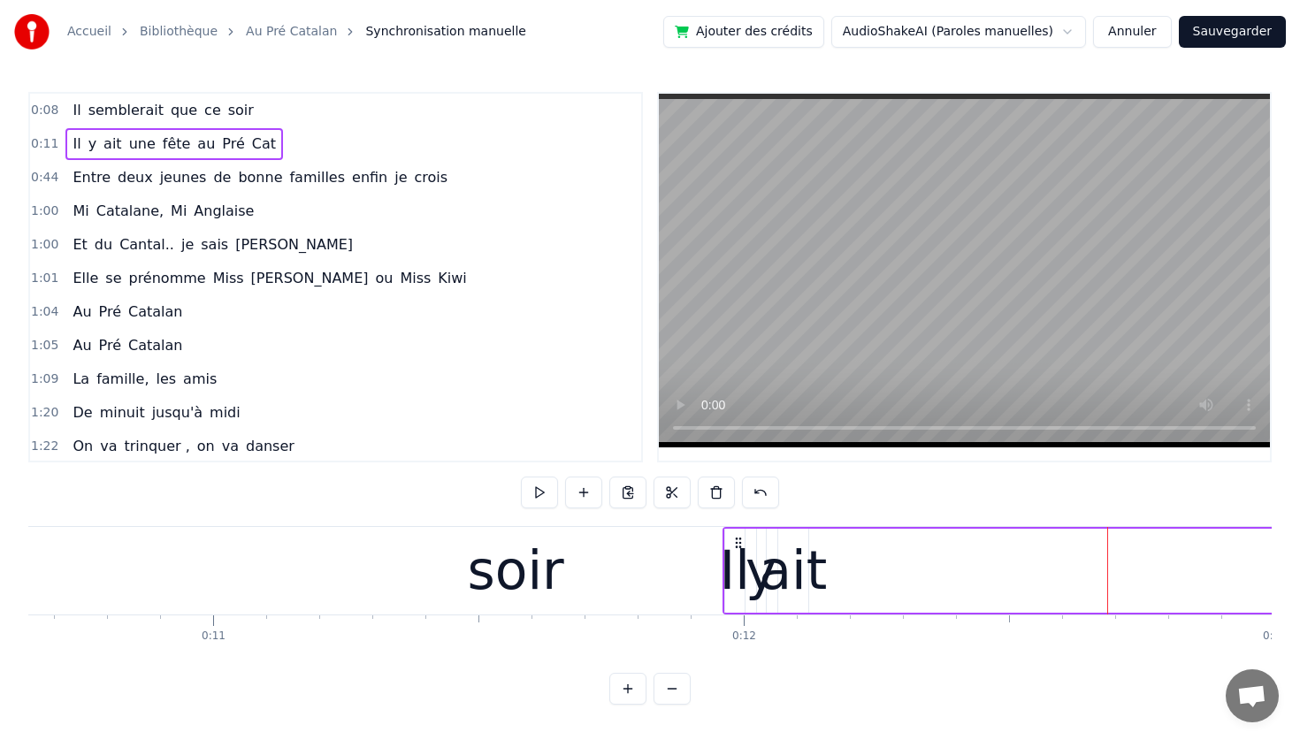
click at [508, 554] on div "soir" at bounding box center [515, 571] width 96 height 80
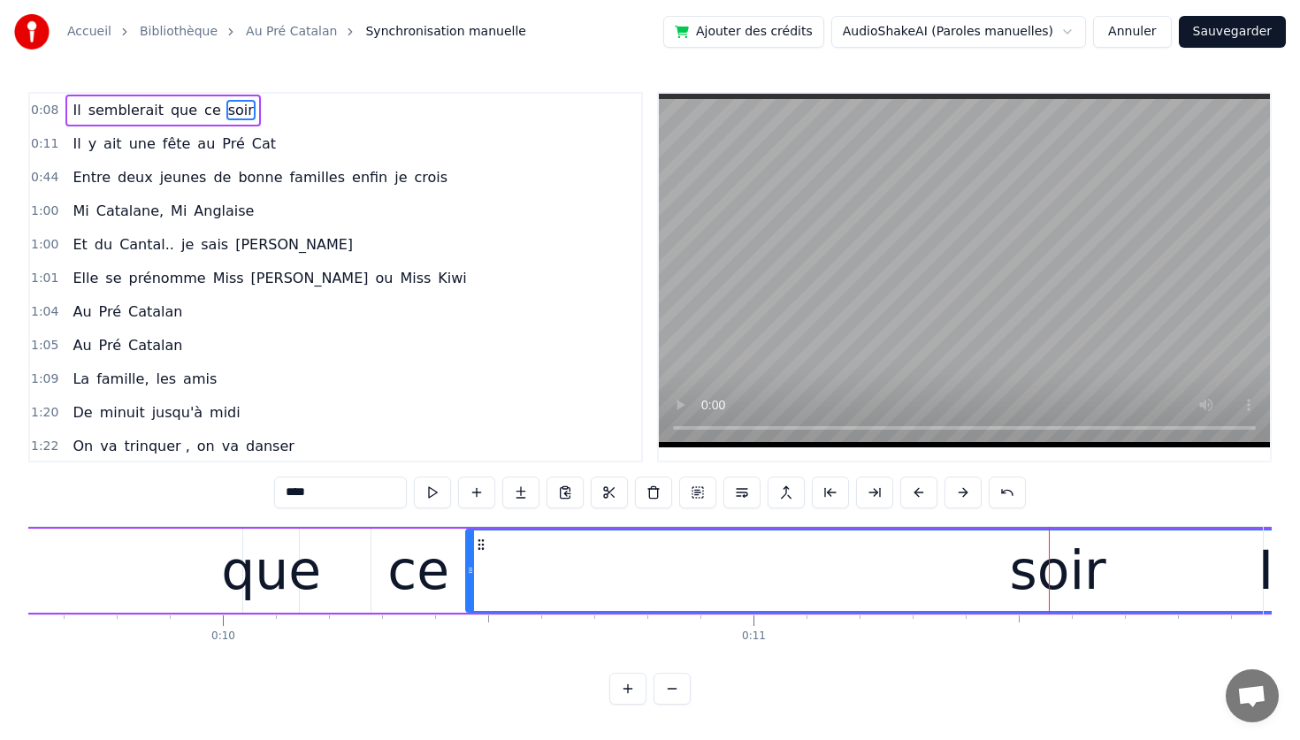
scroll to position [0, 5109]
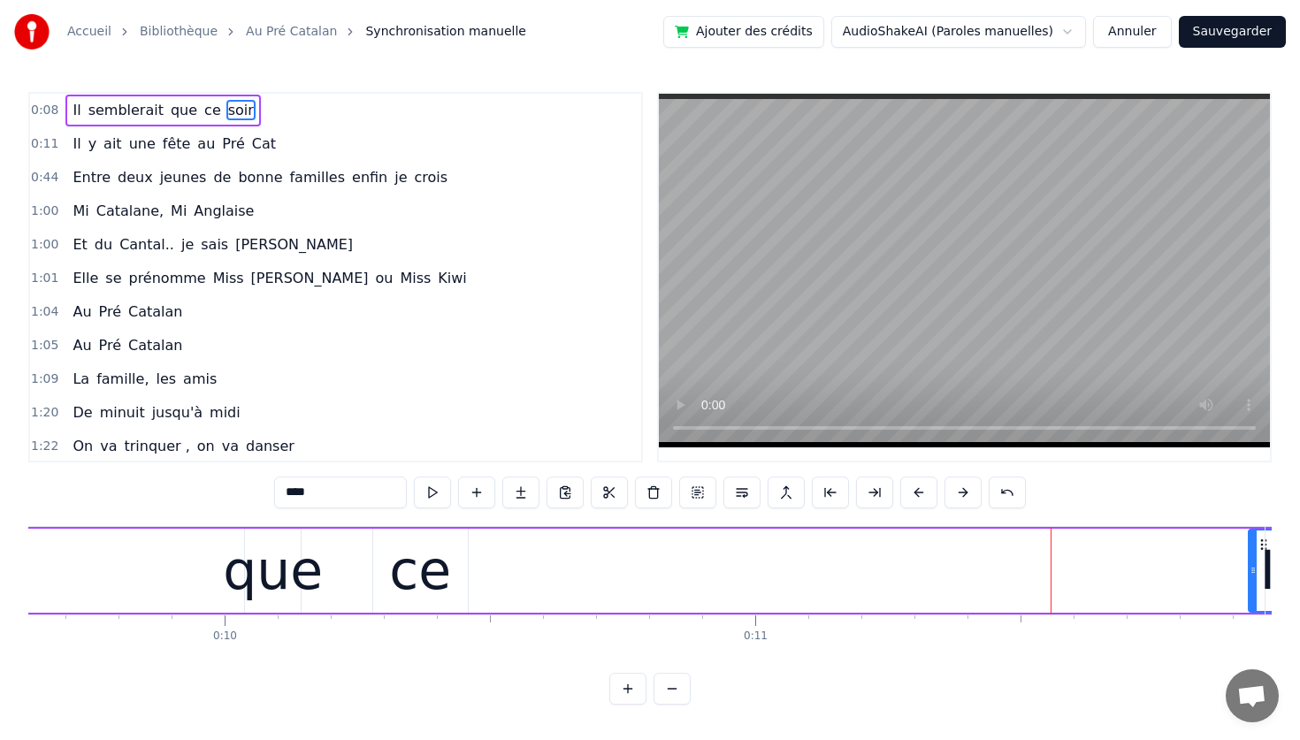
drag, startPoint x: 475, startPoint y: 561, endPoint x: 1256, endPoint y: 543, distance: 780.9
click at [1256, 543] on div at bounding box center [1252, 571] width 7 height 80
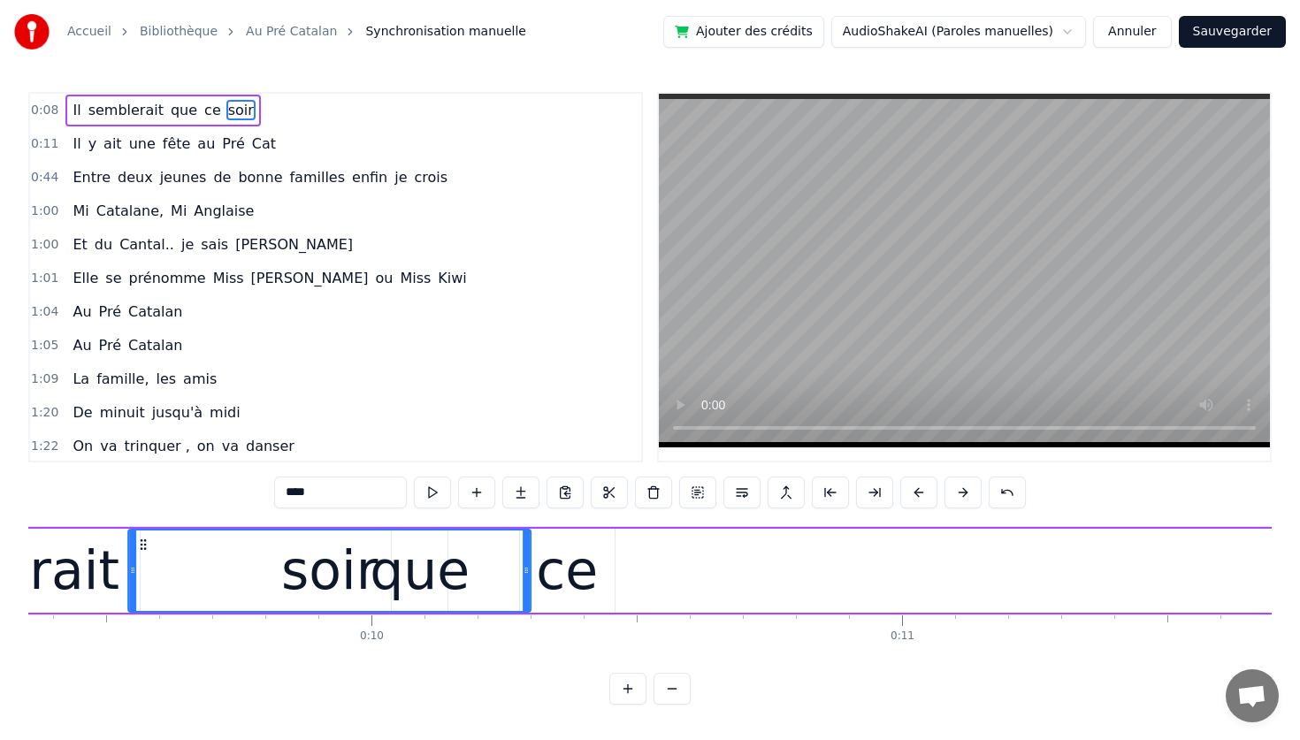
scroll to position [0, 4881]
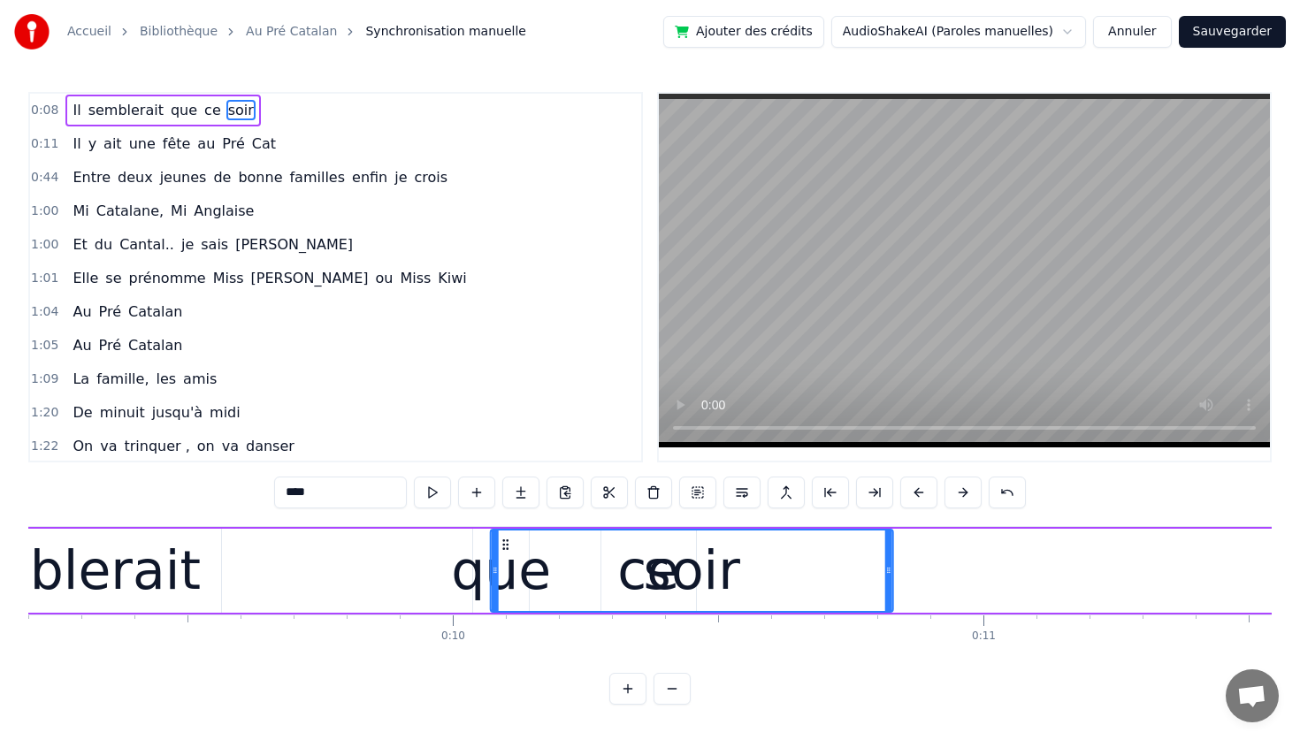
drag, startPoint x: 120, startPoint y: 542, endPoint x: 696, endPoint y: 568, distance: 576.2
click at [696, 568] on div "soir" at bounding box center [692, 571] width 401 height 80
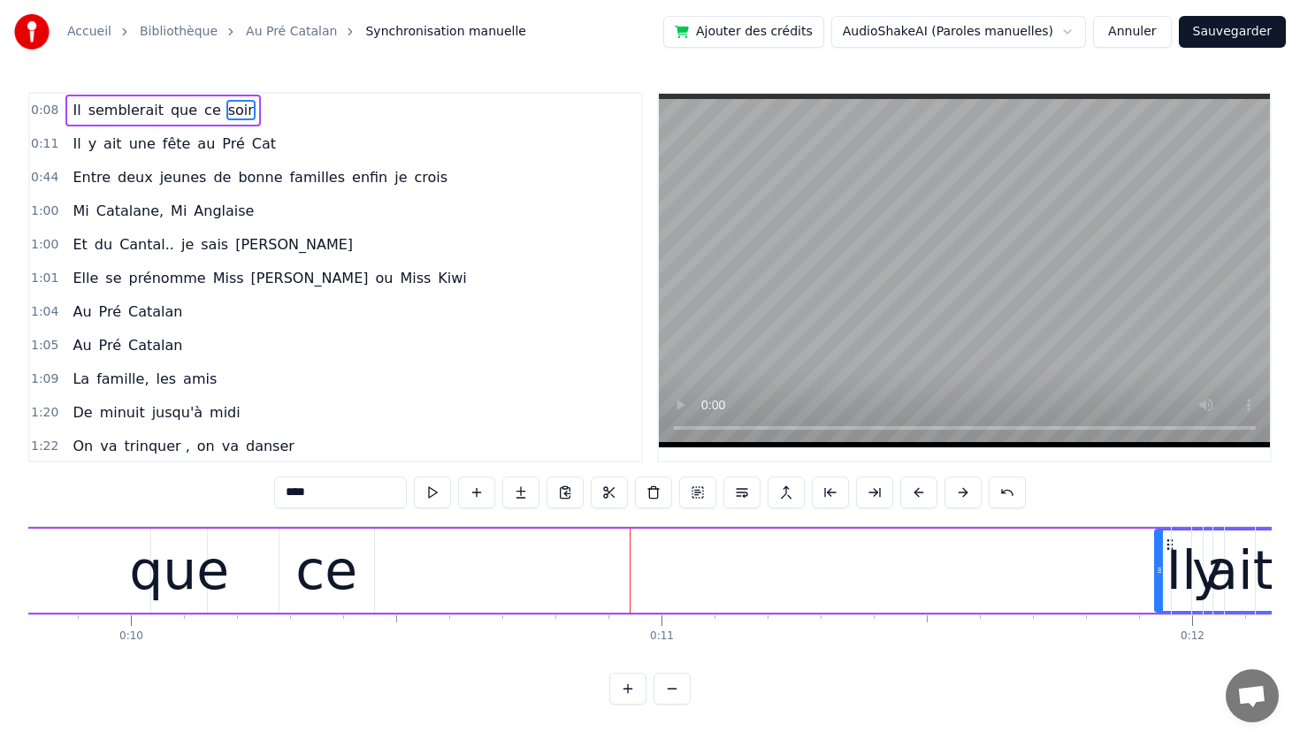
scroll to position [0, 5185]
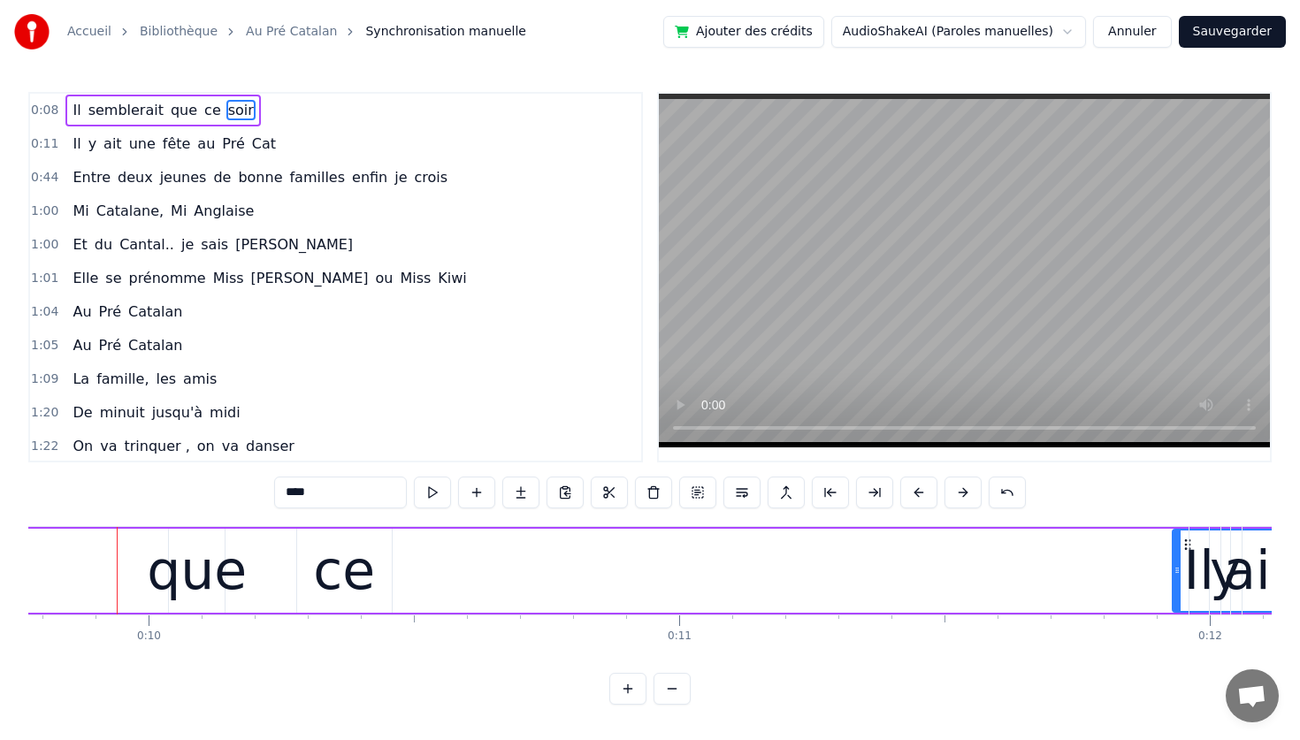
click at [226, 117] on span "soir" at bounding box center [240, 110] width 29 height 20
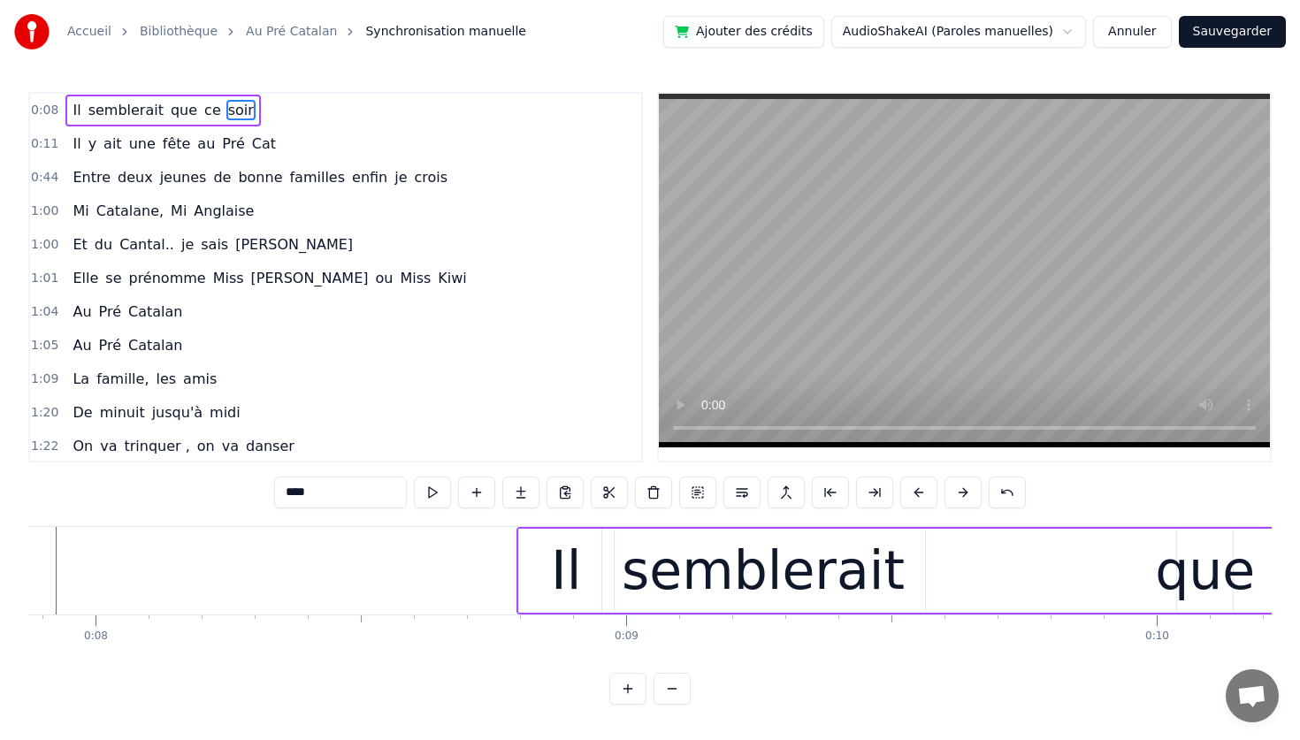
scroll to position [0, 4116]
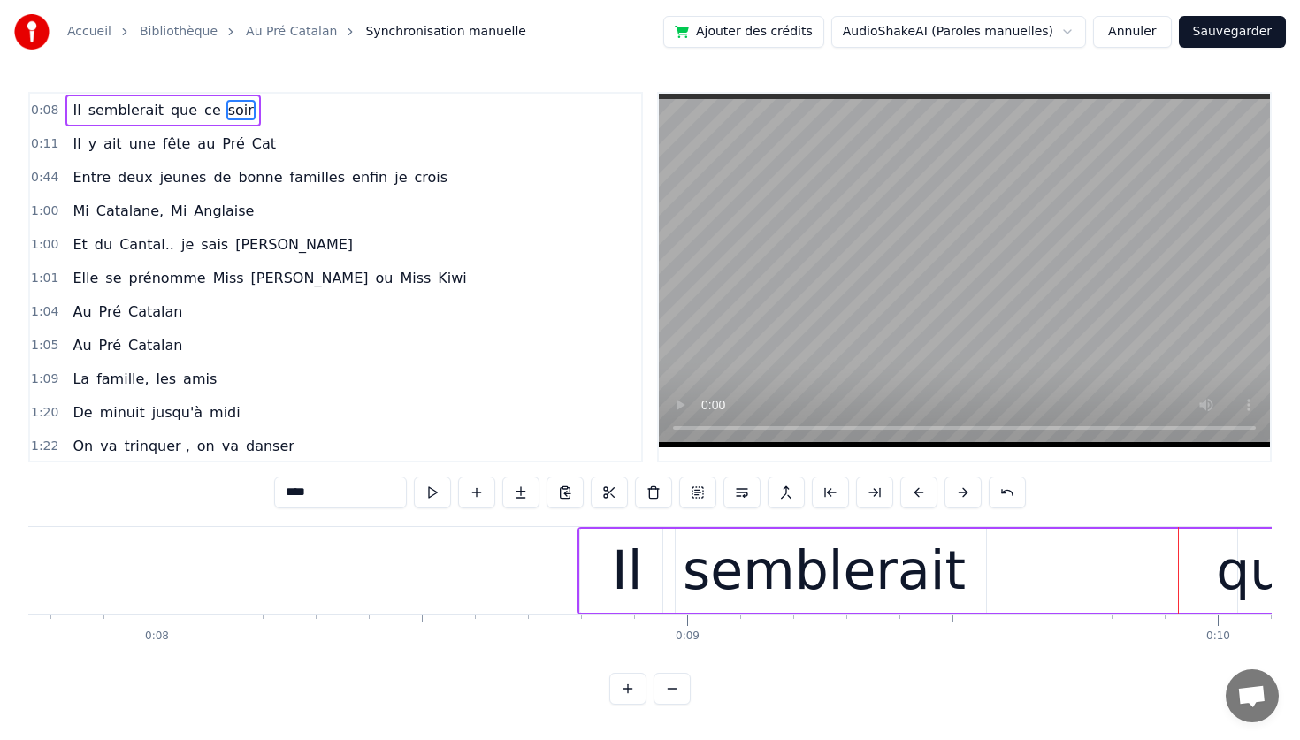
click at [226, 117] on span "soir" at bounding box center [240, 110] width 29 height 20
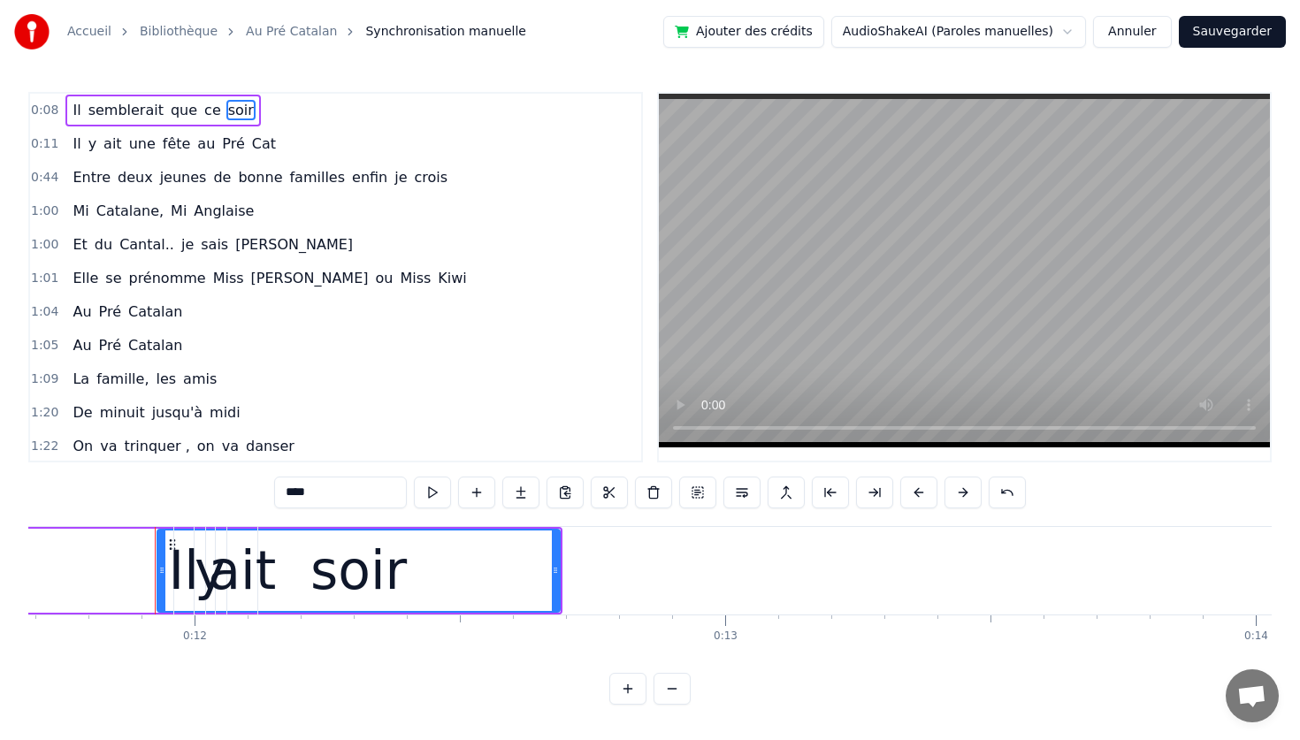
scroll to position [0, 6238]
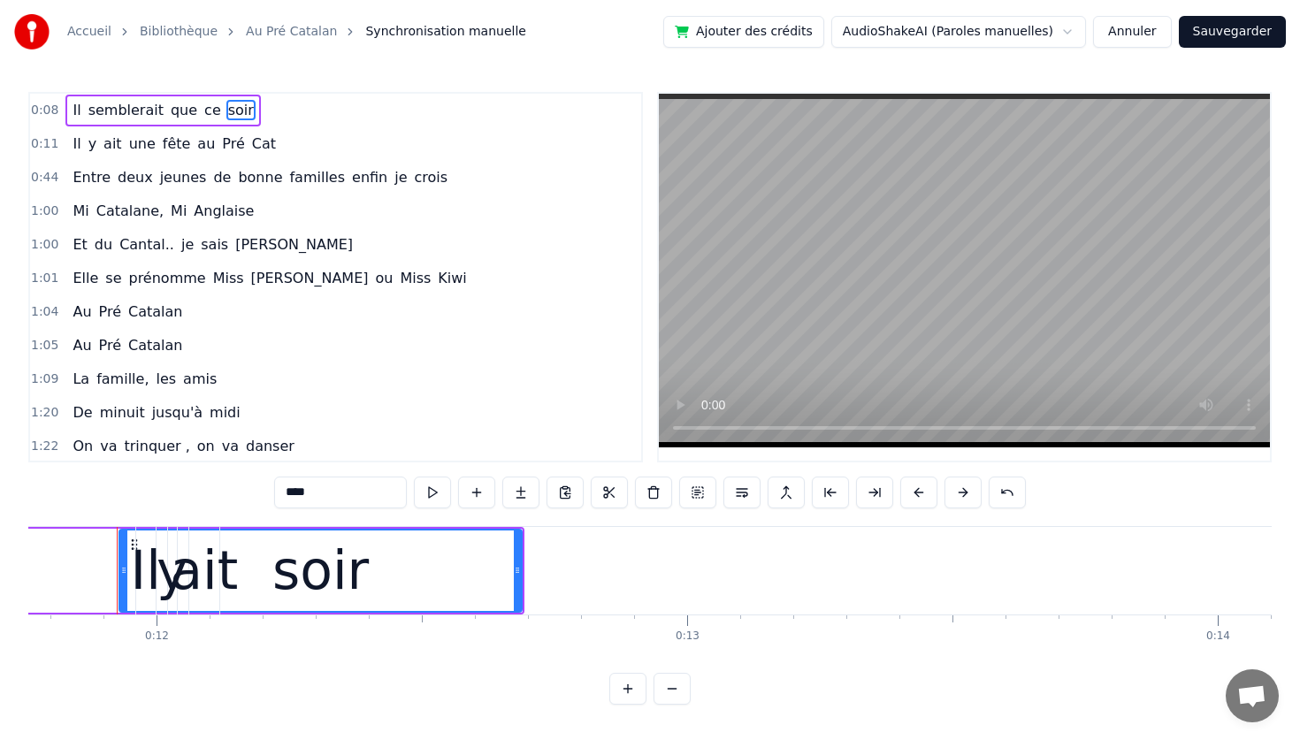
drag, startPoint x: 326, startPoint y: 556, endPoint x: 246, endPoint y: 542, distance: 81.7
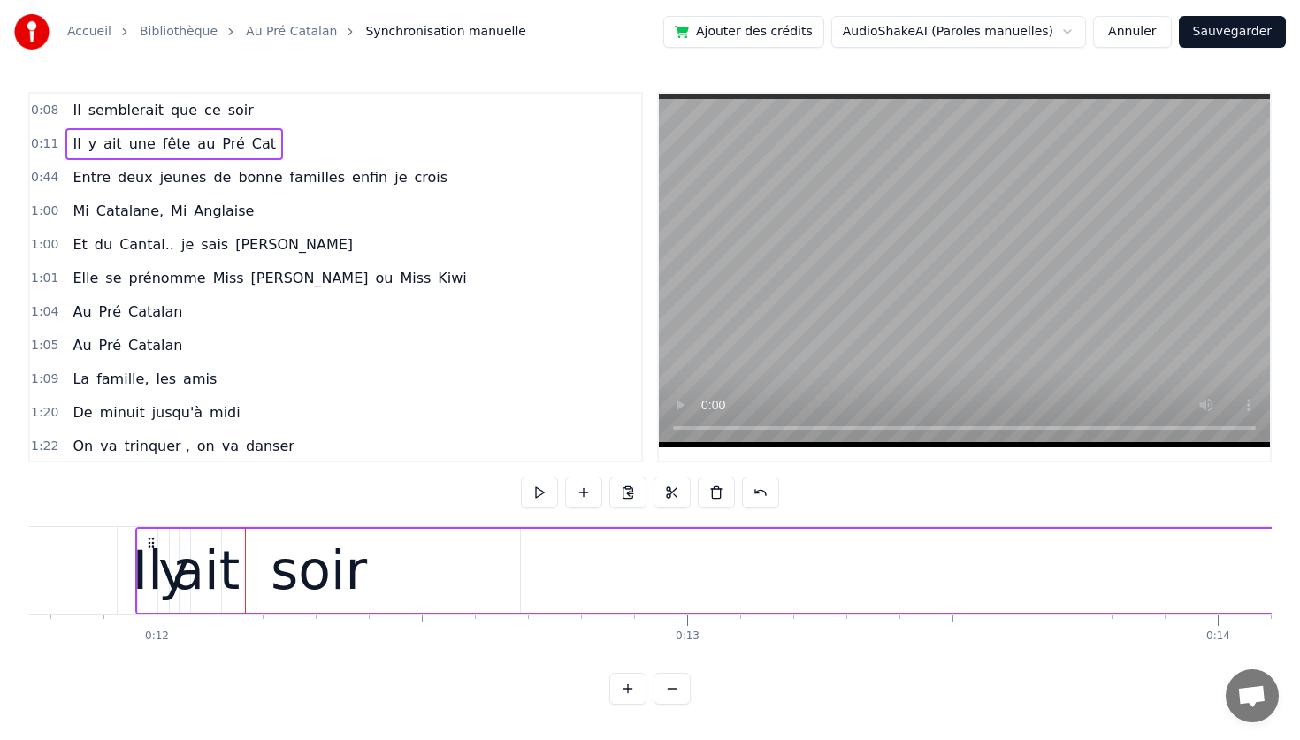
click at [229, 114] on span "soir" at bounding box center [240, 110] width 29 height 20
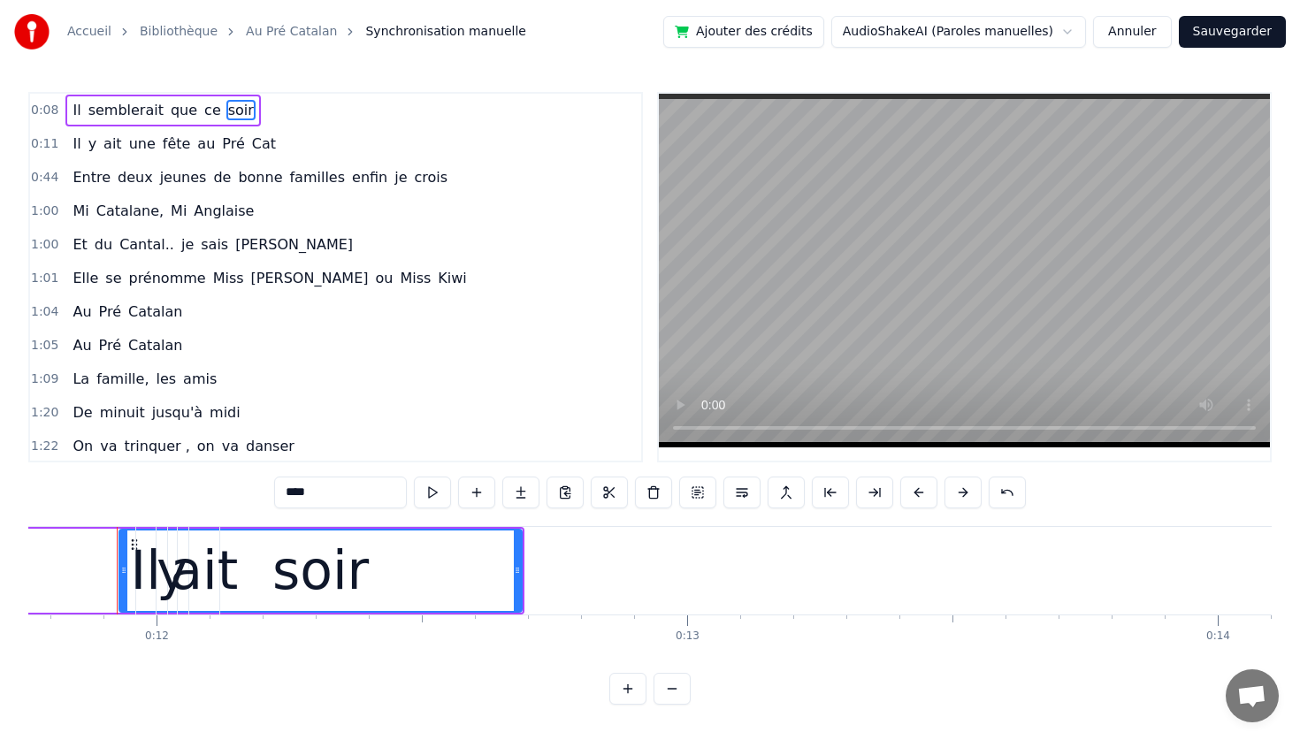
click at [124, 581] on div at bounding box center [123, 571] width 7 height 80
click at [226, 111] on span "soir" at bounding box center [240, 110] width 29 height 20
click at [49, 109] on span "0:08" at bounding box center [44, 111] width 27 height 18
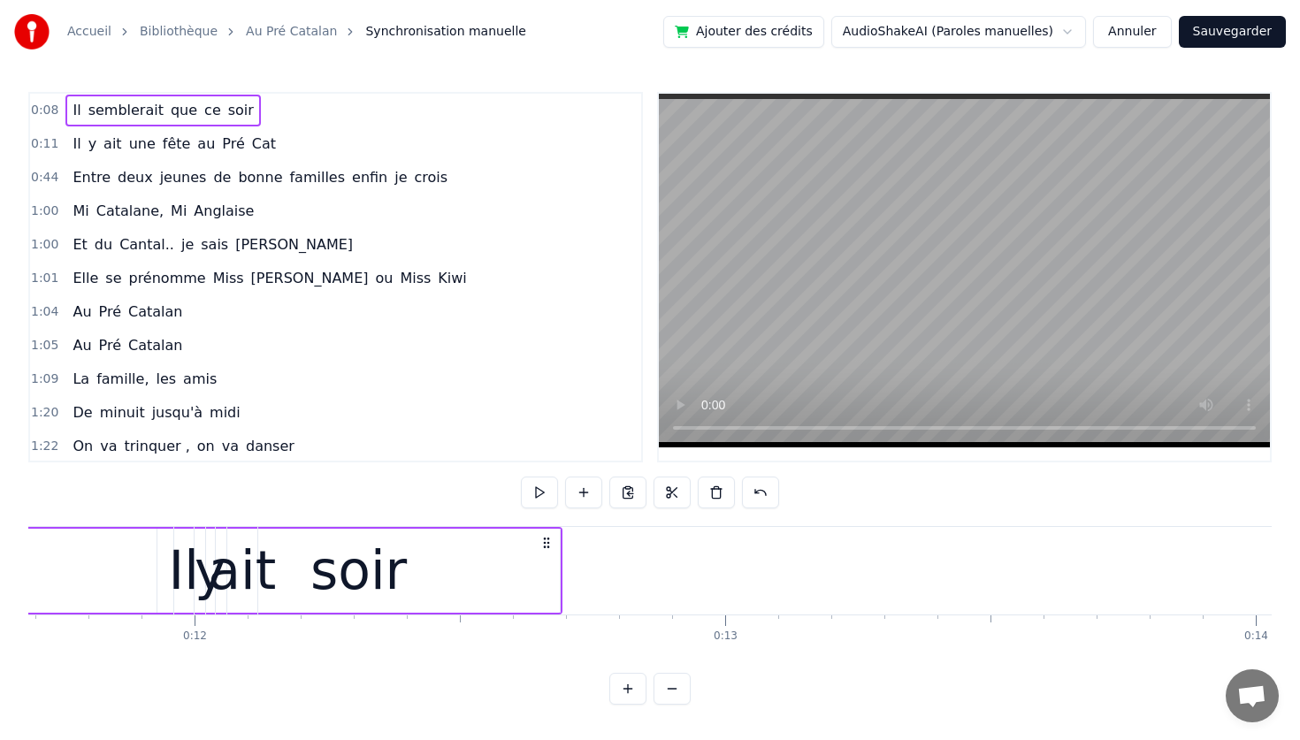
click at [49, 109] on span "0:08" at bounding box center [44, 111] width 27 height 18
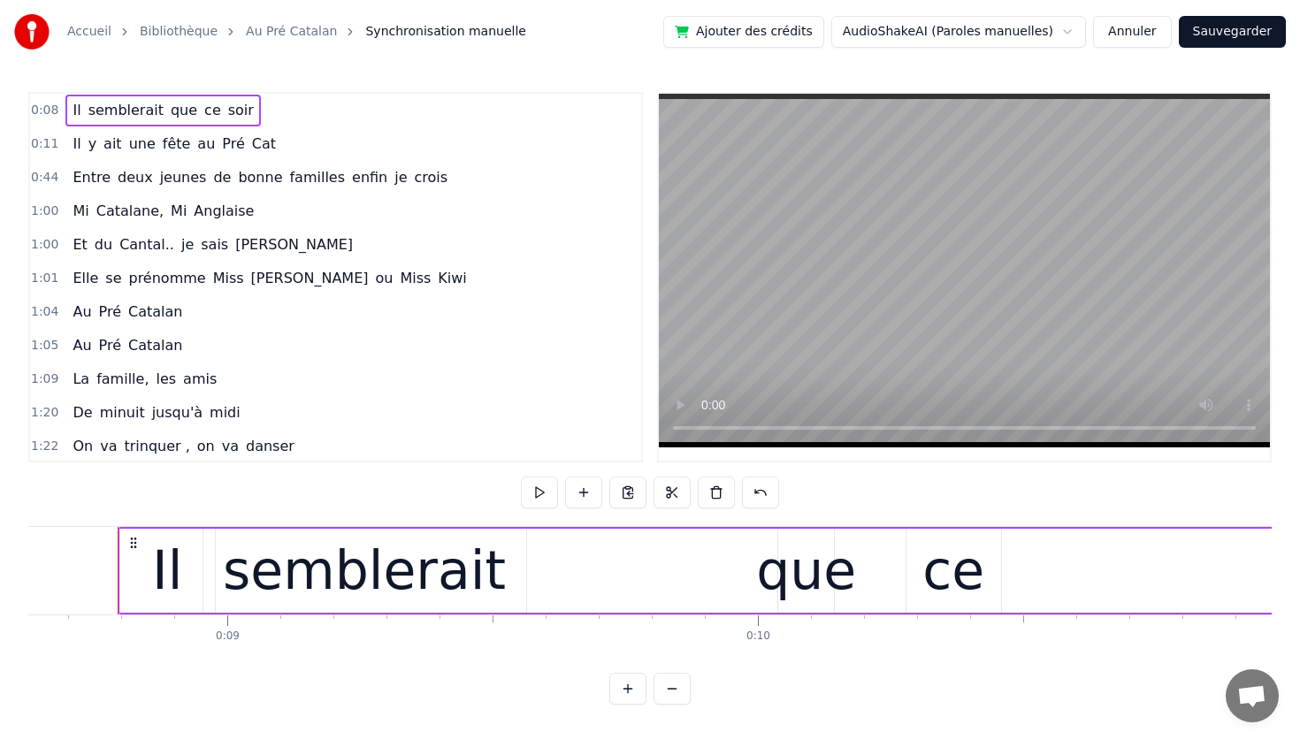
click at [42, 143] on span "0:11" at bounding box center [44, 144] width 27 height 18
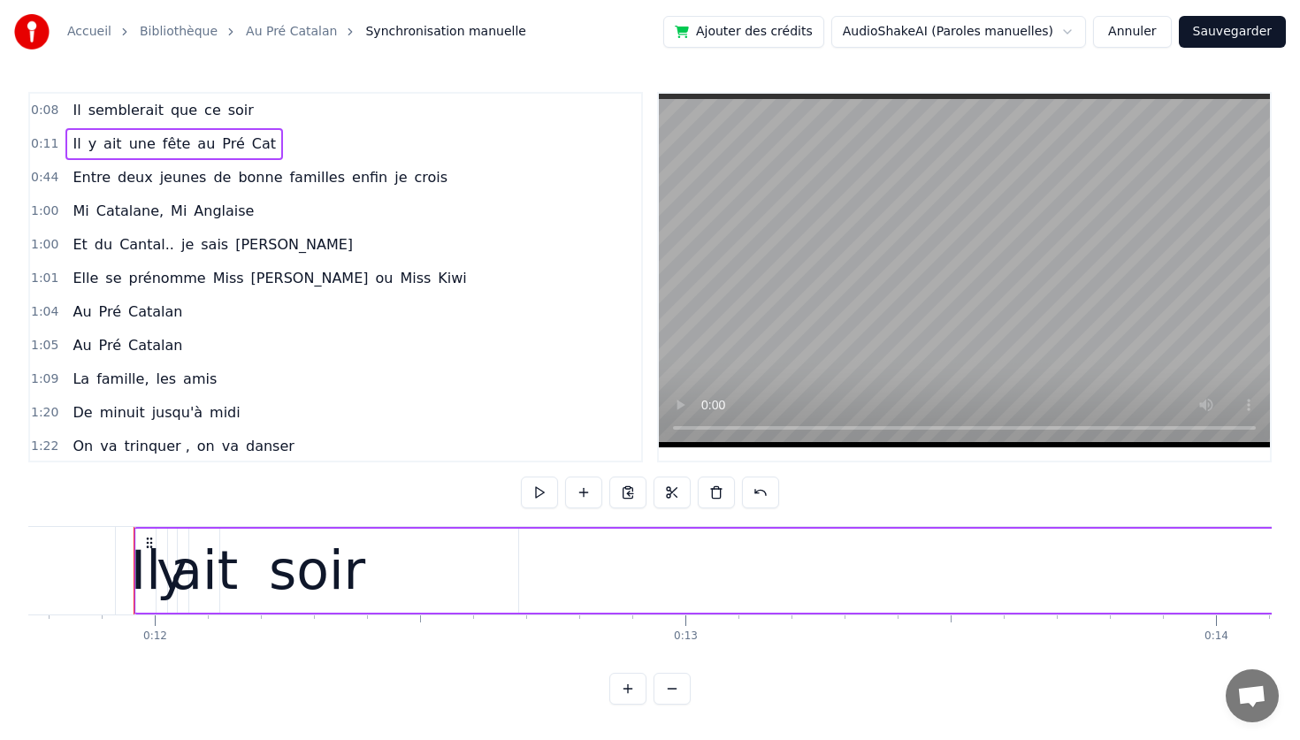
scroll to position [0, 6256]
click at [234, 116] on span "soir" at bounding box center [240, 110] width 29 height 20
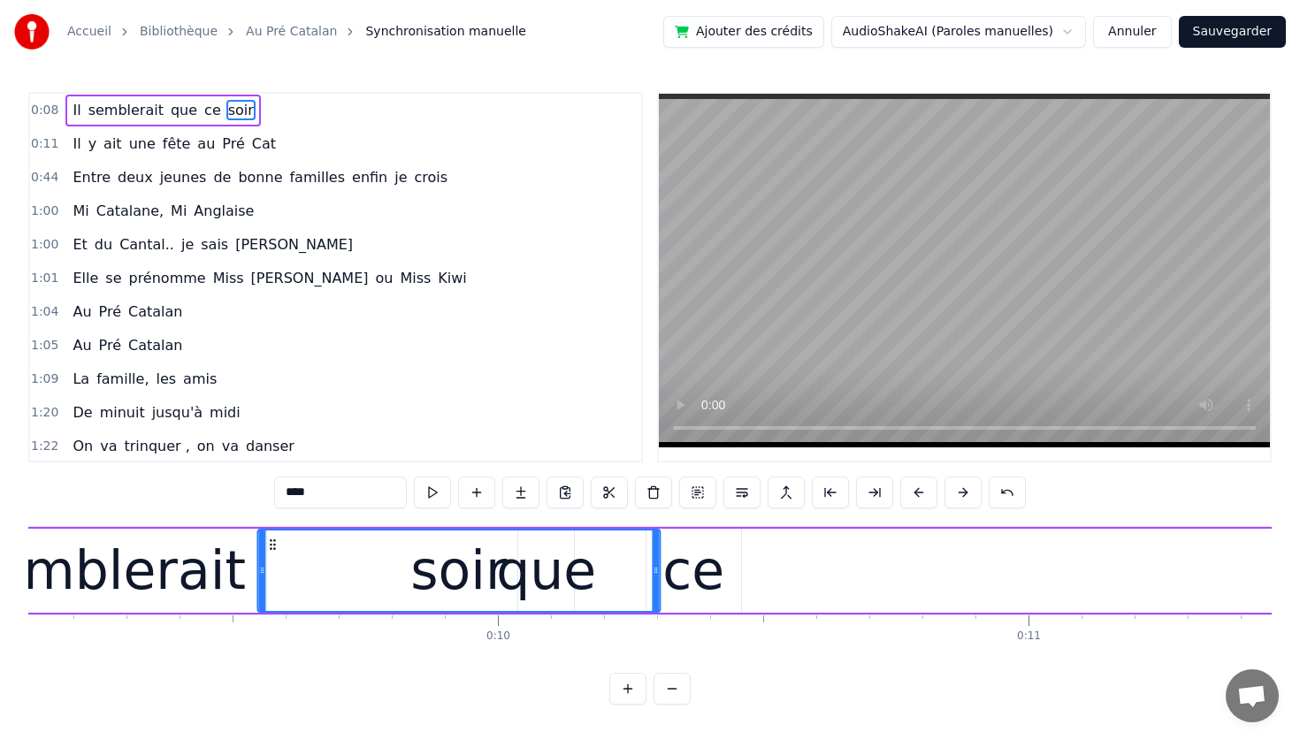
scroll to position [0, 4834]
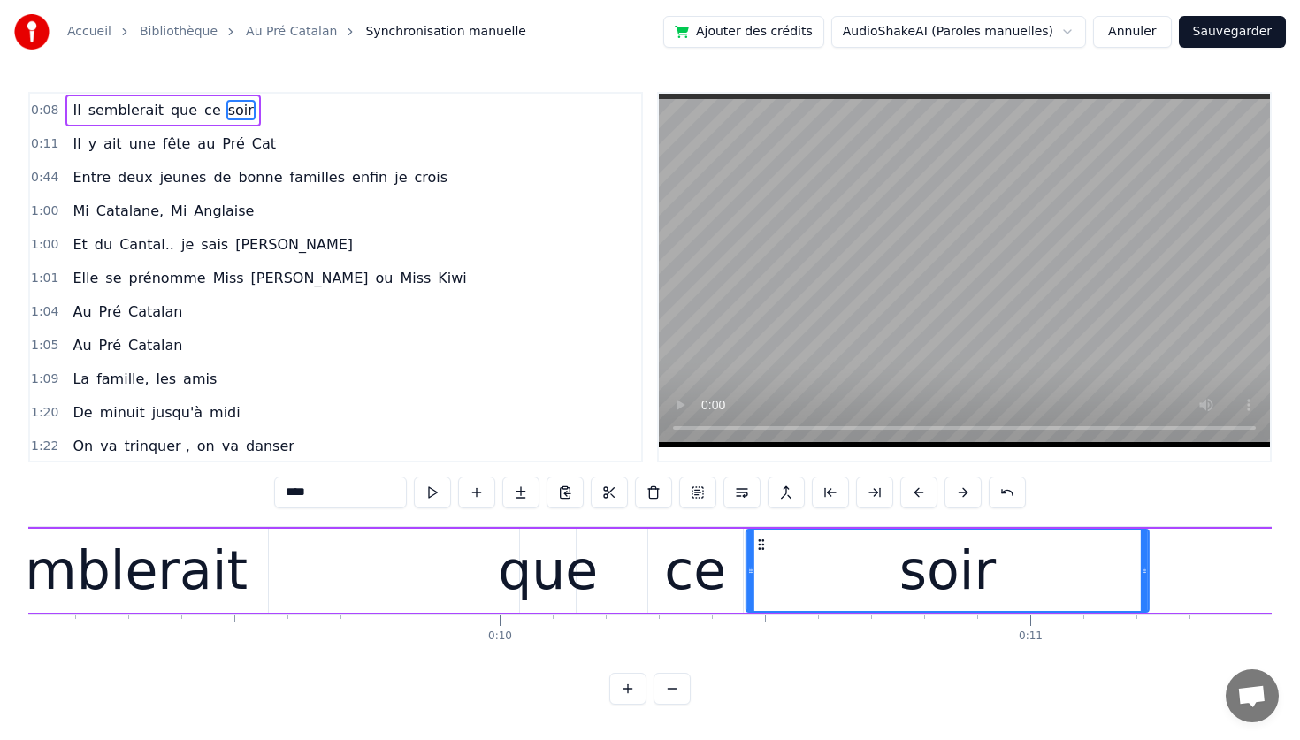
drag, startPoint x: 131, startPoint y: 546, endPoint x: 758, endPoint y: 542, distance: 626.9
click at [758, 542] on icon at bounding box center [761, 545] width 14 height 14
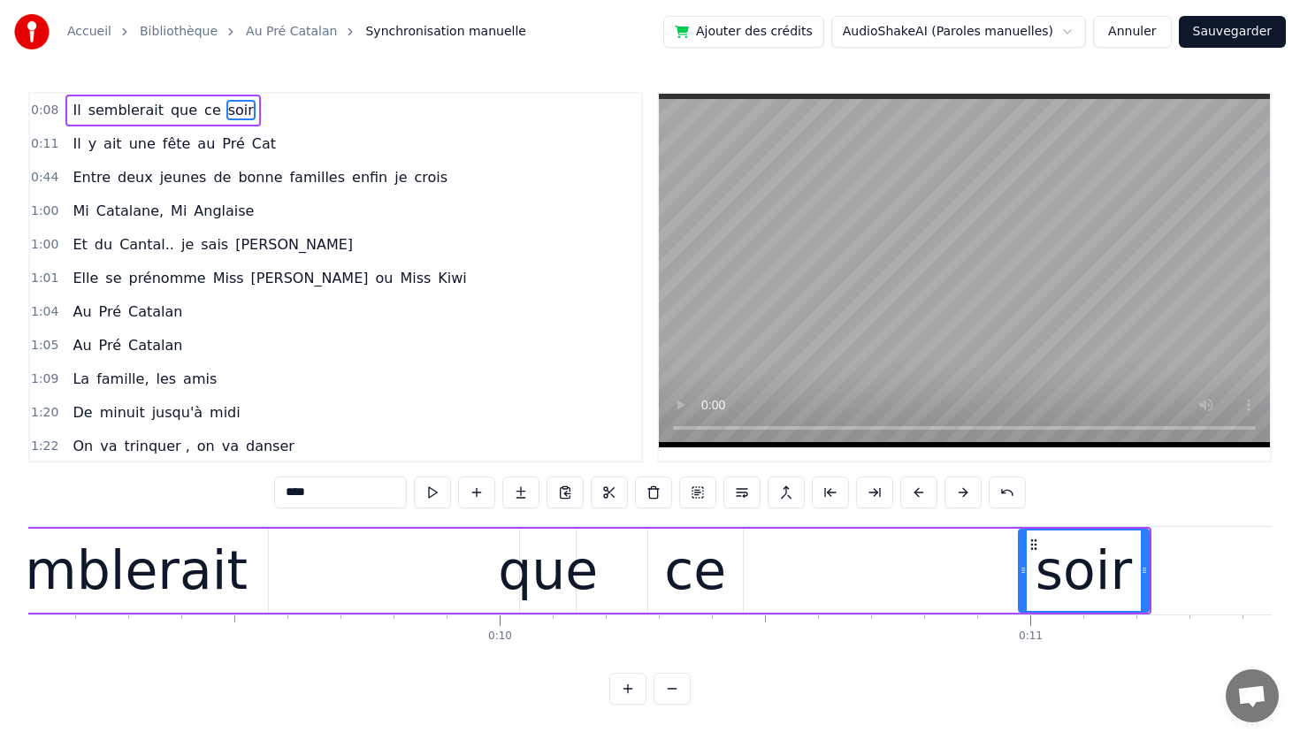
drag, startPoint x: 751, startPoint y: 567, endPoint x: 1027, endPoint y: 598, distance: 277.6
click at [1027, 598] on div at bounding box center [1022, 571] width 7 height 80
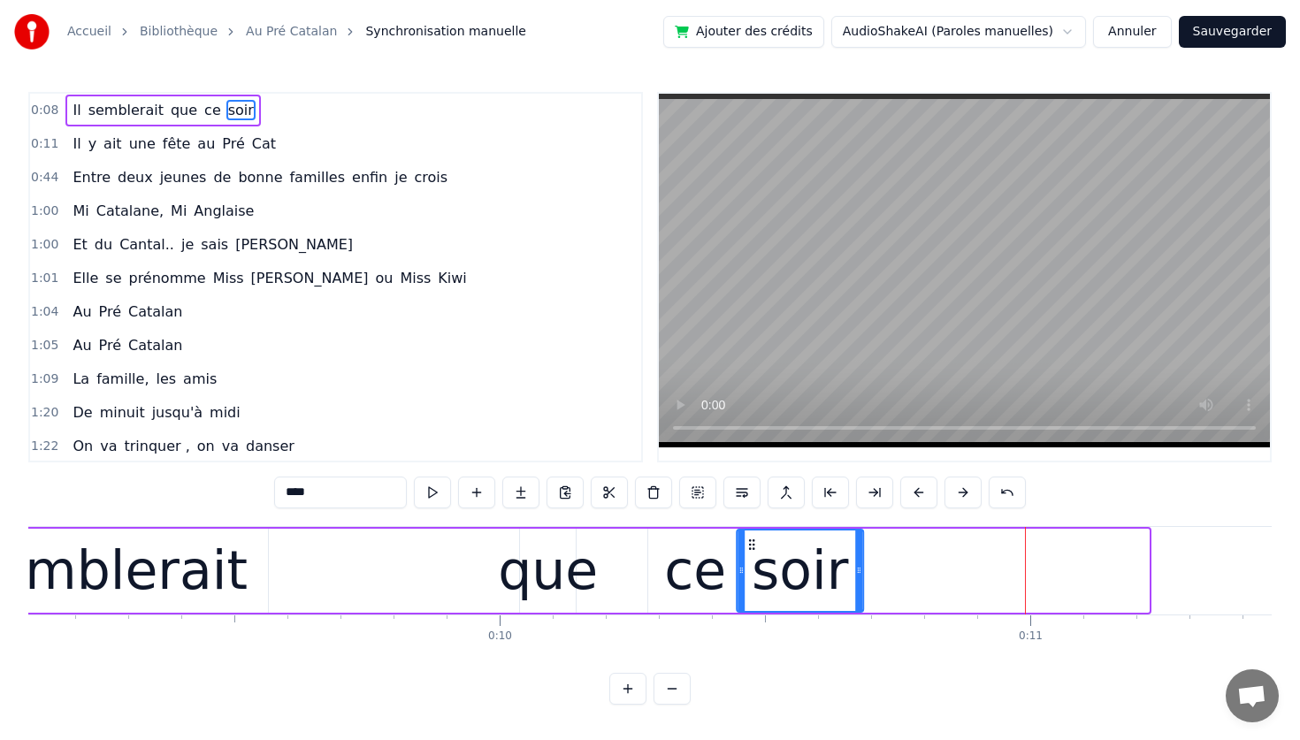
drag, startPoint x: 1036, startPoint y: 544, endPoint x: 751, endPoint y: 548, distance: 285.6
click at [751, 548] on icon at bounding box center [751, 545] width 14 height 14
click at [412, 586] on div "Il semblerait que ce soir" at bounding box center [362, 571] width 1007 height 88
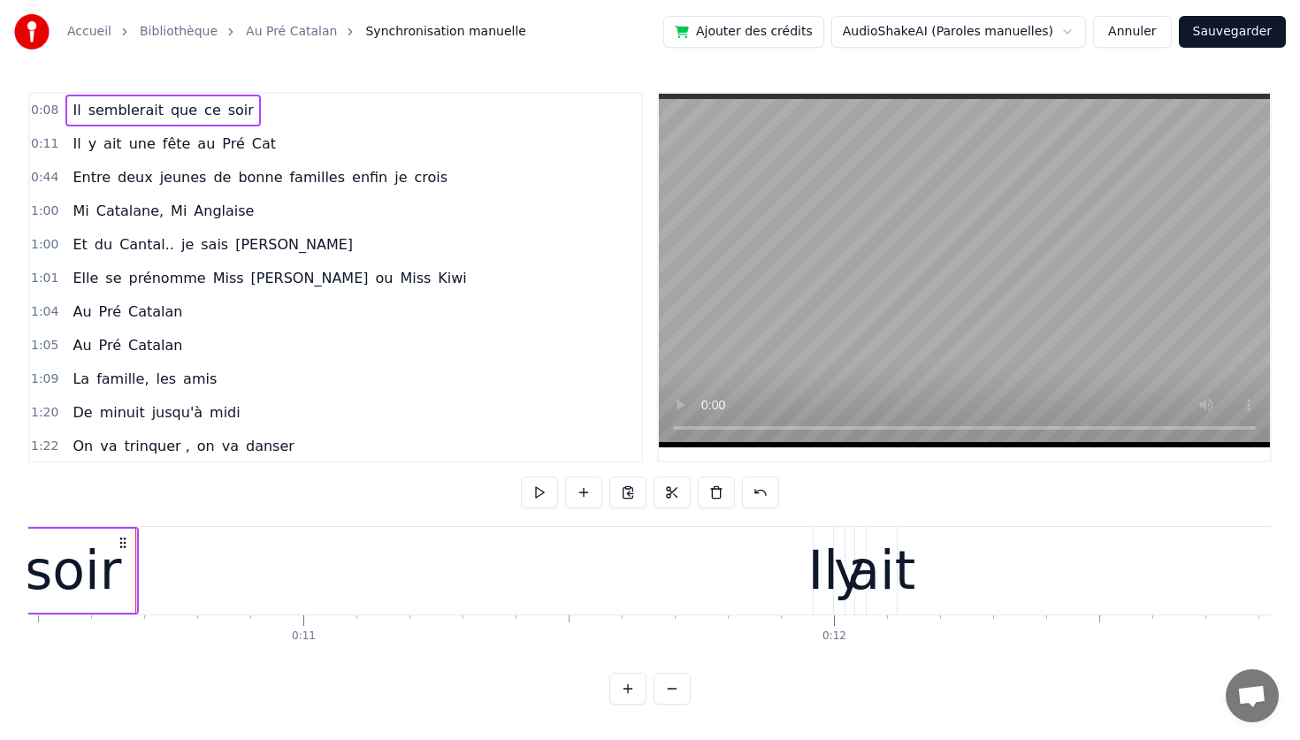
scroll to position [0, 5579]
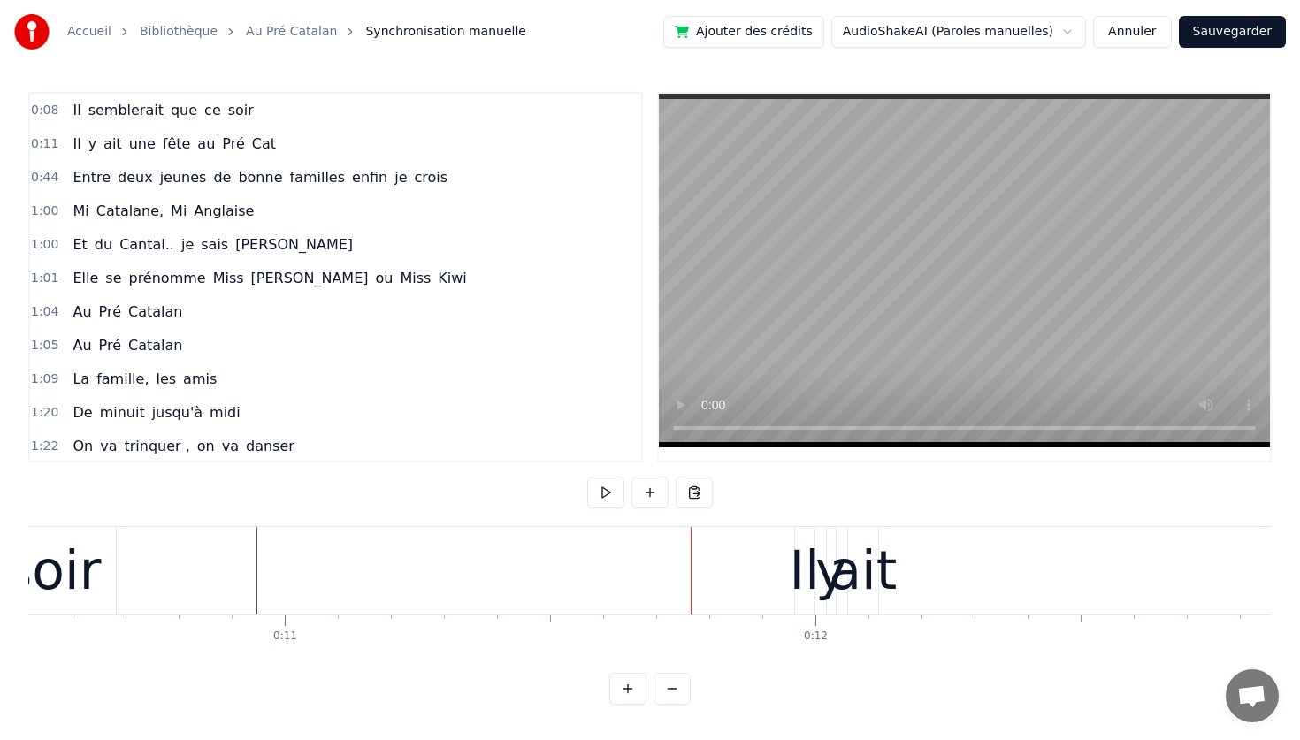
click at [73, 146] on span "Il" at bounding box center [76, 144] width 11 height 20
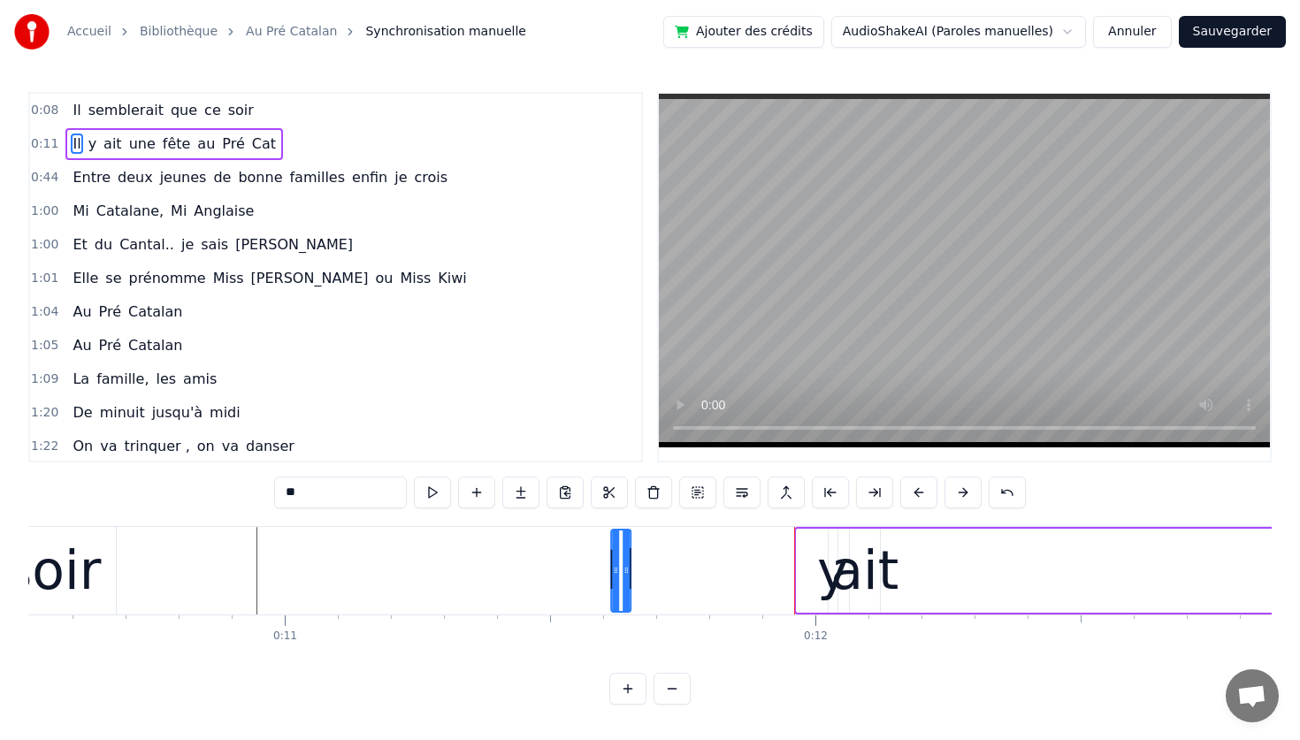
drag, startPoint x: 806, startPoint y: 548, endPoint x: 621, endPoint y: 534, distance: 186.2
click at [621, 534] on div "Il" at bounding box center [621, 571] width 18 height 80
drag, startPoint x: 831, startPoint y: 577, endPoint x: 664, endPoint y: 577, distance: 167.1
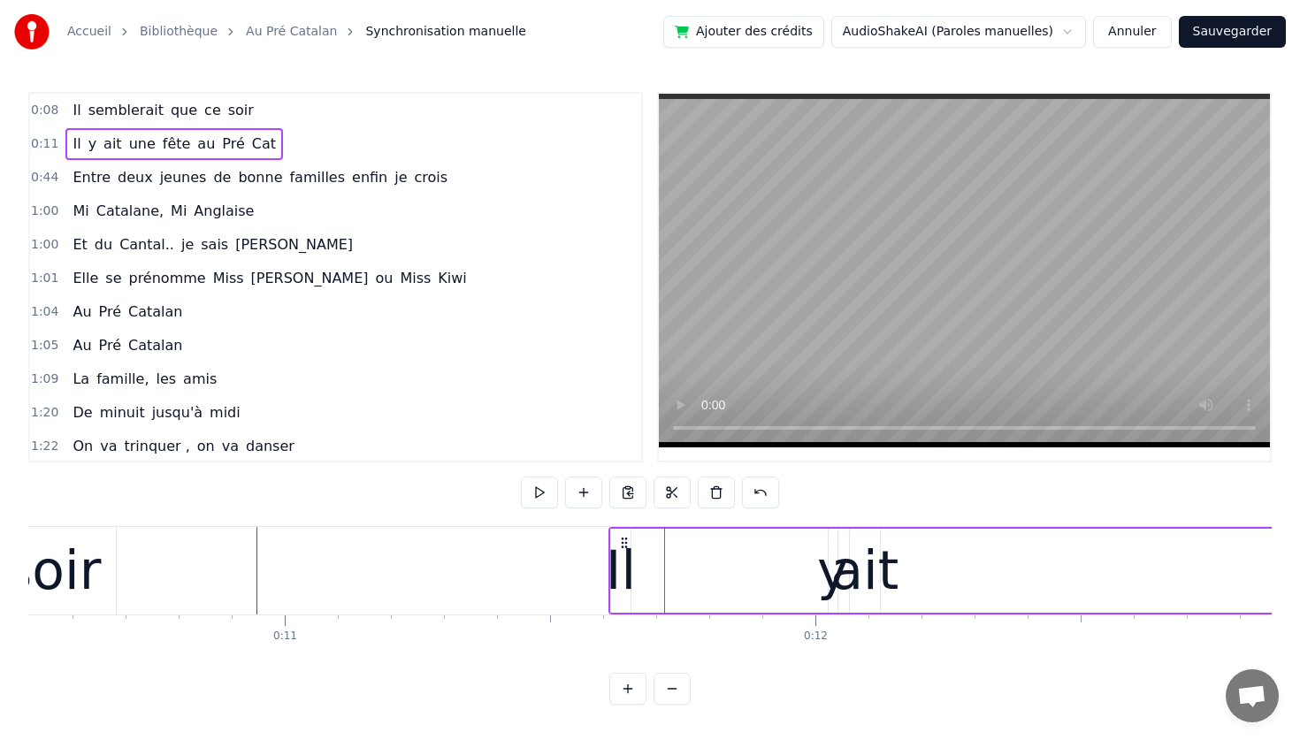
click at [87, 142] on span "y" at bounding box center [92, 144] width 11 height 20
drag, startPoint x: 830, startPoint y: 576, endPoint x: 721, endPoint y: 572, distance: 109.7
click at [826, 577] on div "y" at bounding box center [829, 571] width 32 height 80
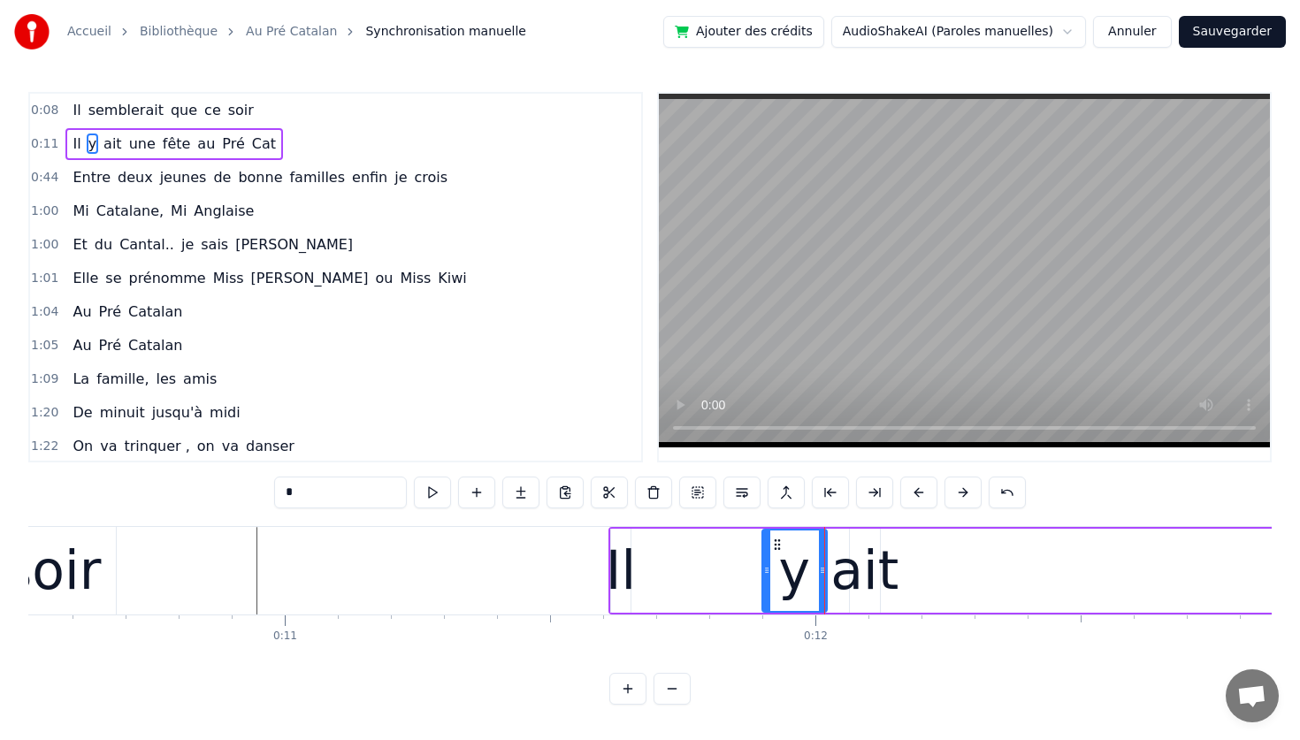
drag, startPoint x: 829, startPoint y: 555, endPoint x: 766, endPoint y: 560, distance: 63.8
click at [766, 560] on div at bounding box center [766, 571] width 7 height 80
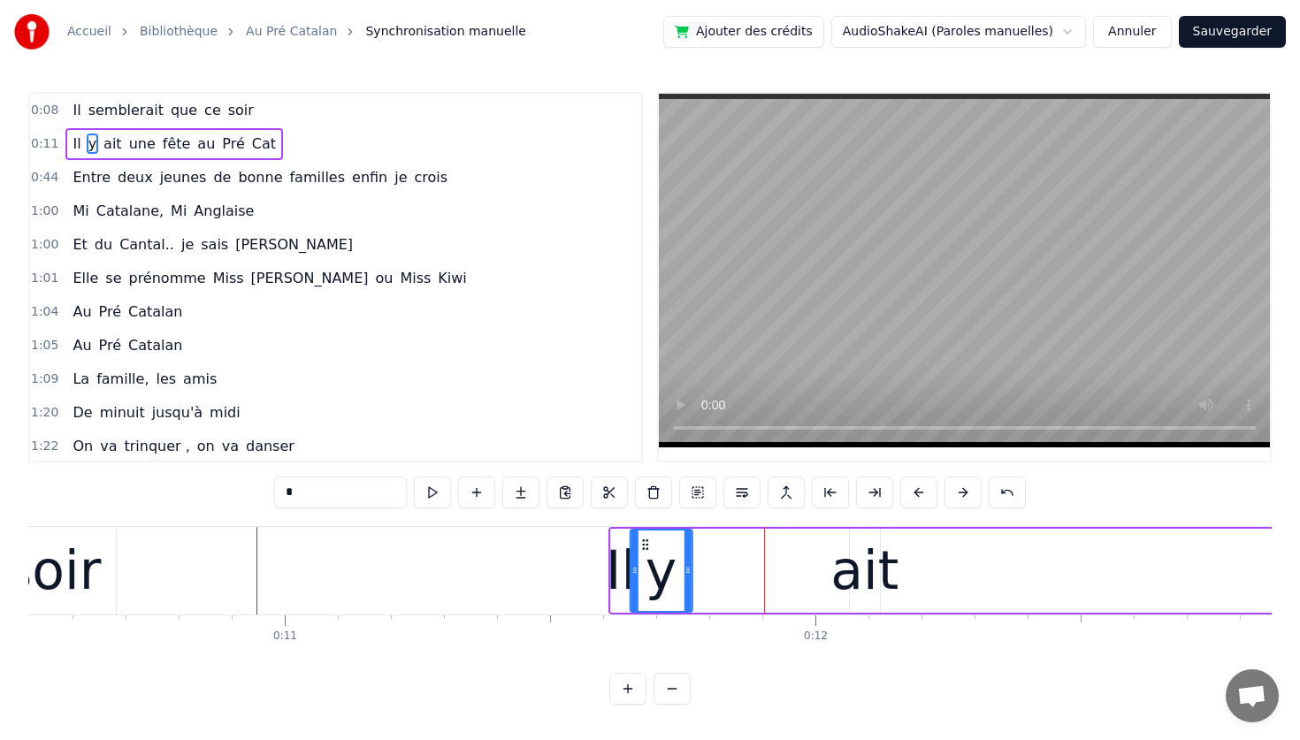
drag, startPoint x: 780, startPoint y: 546, endPoint x: 645, endPoint y: 566, distance: 136.7
click at [645, 566] on div "y" at bounding box center [661, 571] width 60 height 80
click at [863, 564] on div "ait" at bounding box center [864, 571] width 68 height 80
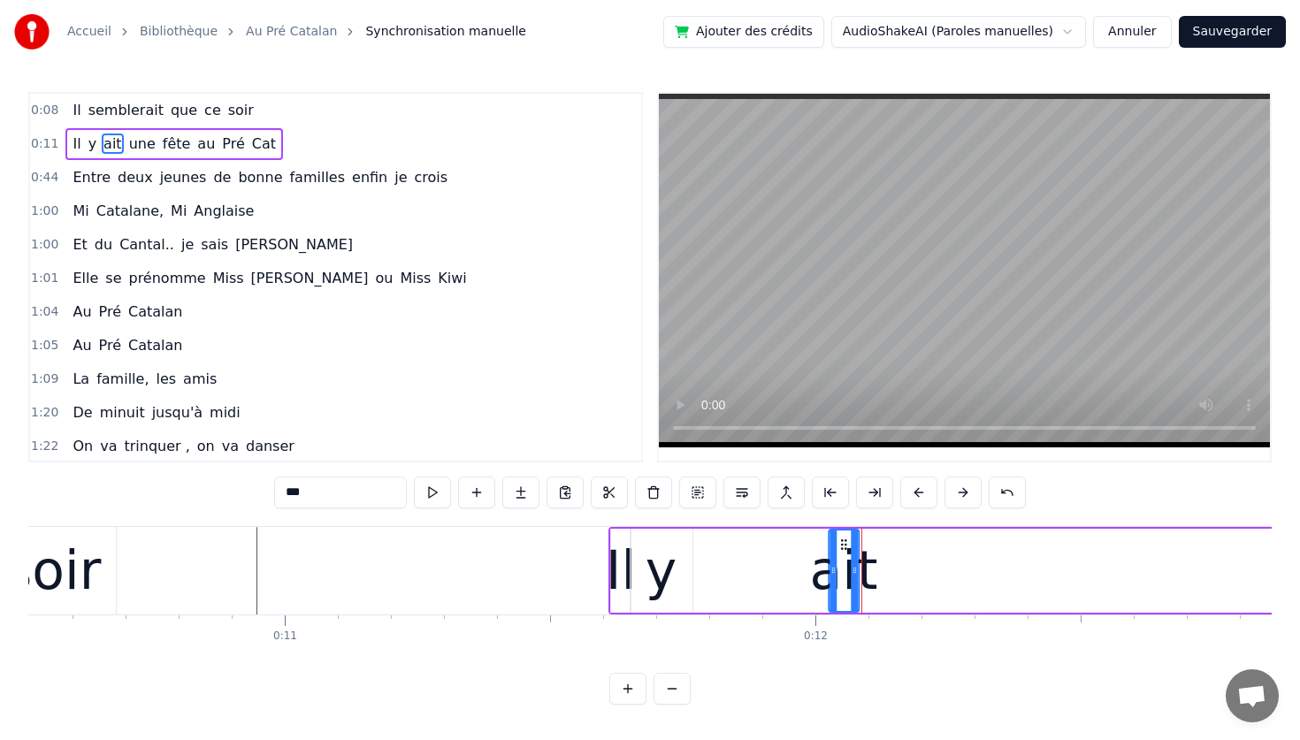
drag, startPoint x: 862, startPoint y: 540, endPoint x: 841, endPoint y: 539, distance: 21.2
click at [841, 539] on circle at bounding box center [841, 539] width 1 height 1
click at [667, 570] on div "y" at bounding box center [661, 571] width 32 height 80
click at [645, 545] on icon at bounding box center [645, 545] width 14 height 14
drag, startPoint x: 645, startPoint y: 545, endPoint x: 661, endPoint y: 553, distance: 18.6
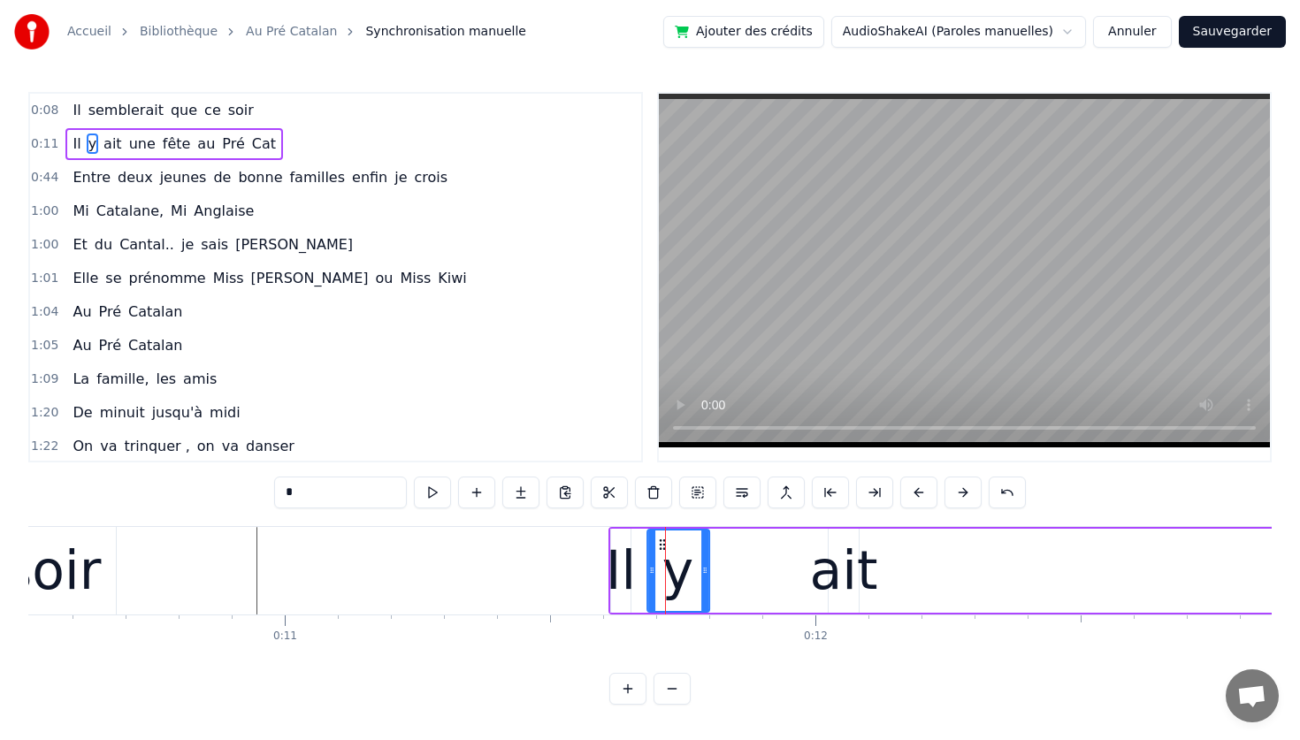
click at [661, 553] on div "y" at bounding box center [678, 571] width 60 height 80
drag, startPoint x: 704, startPoint y: 571, endPoint x: 697, endPoint y: 578, distance: 10.0
click at [697, 578] on div at bounding box center [696, 571] width 7 height 80
click at [849, 582] on div "ait" at bounding box center [844, 571] width 68 height 80
type input "***"
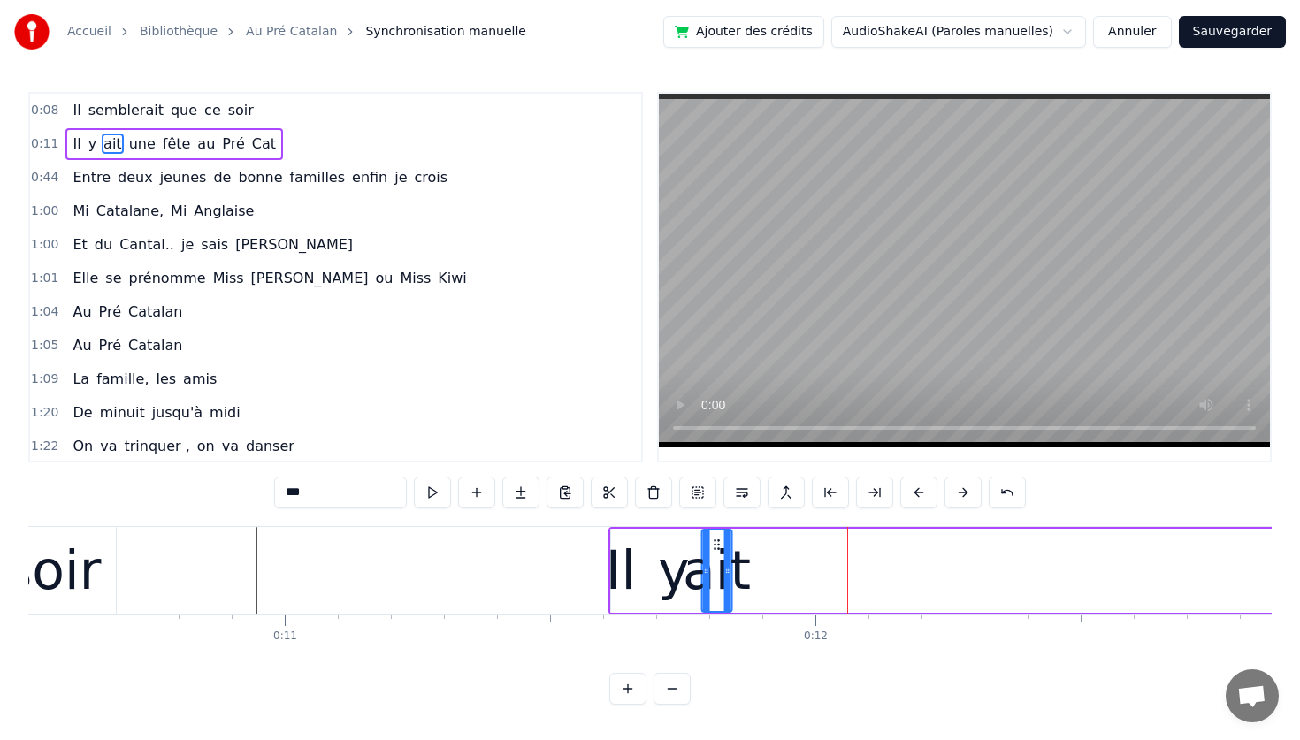
drag, startPoint x: 842, startPoint y: 546, endPoint x: 715, endPoint y: 546, distance: 126.4
click at [715, 546] on icon at bounding box center [717, 545] width 14 height 14
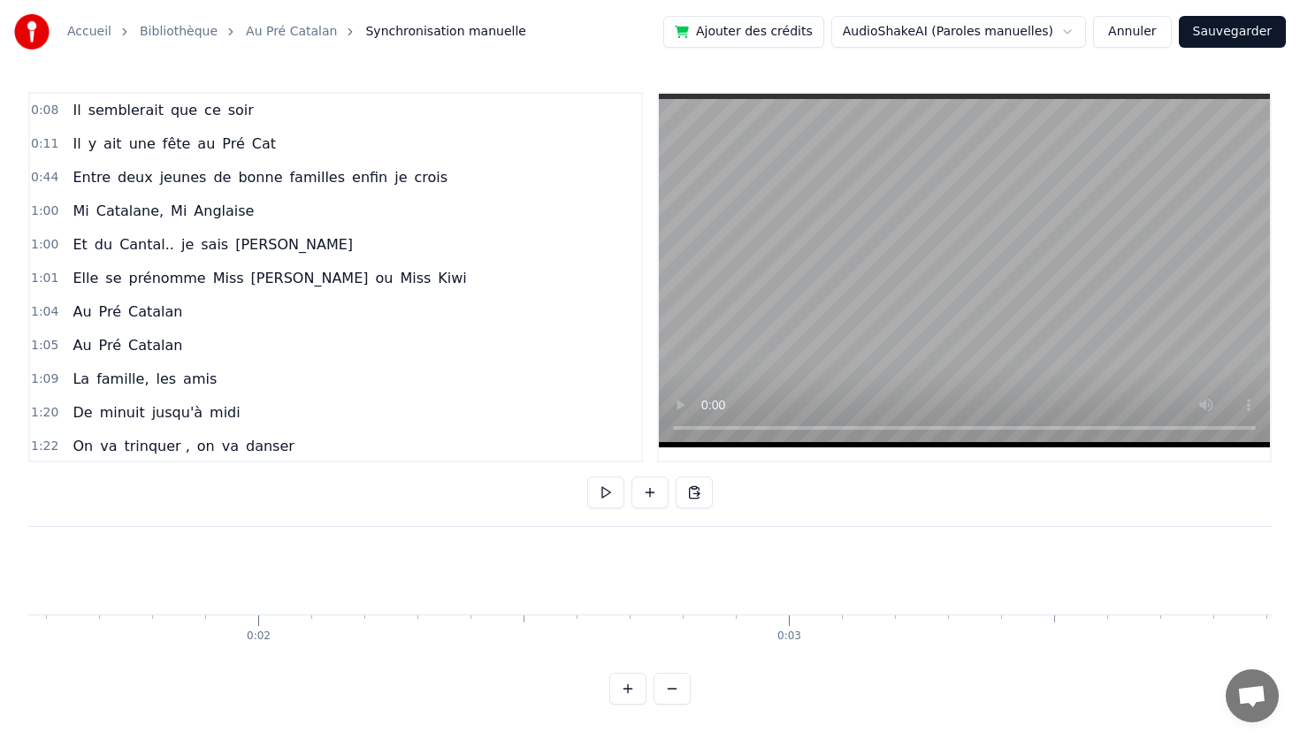
scroll to position [0, 828]
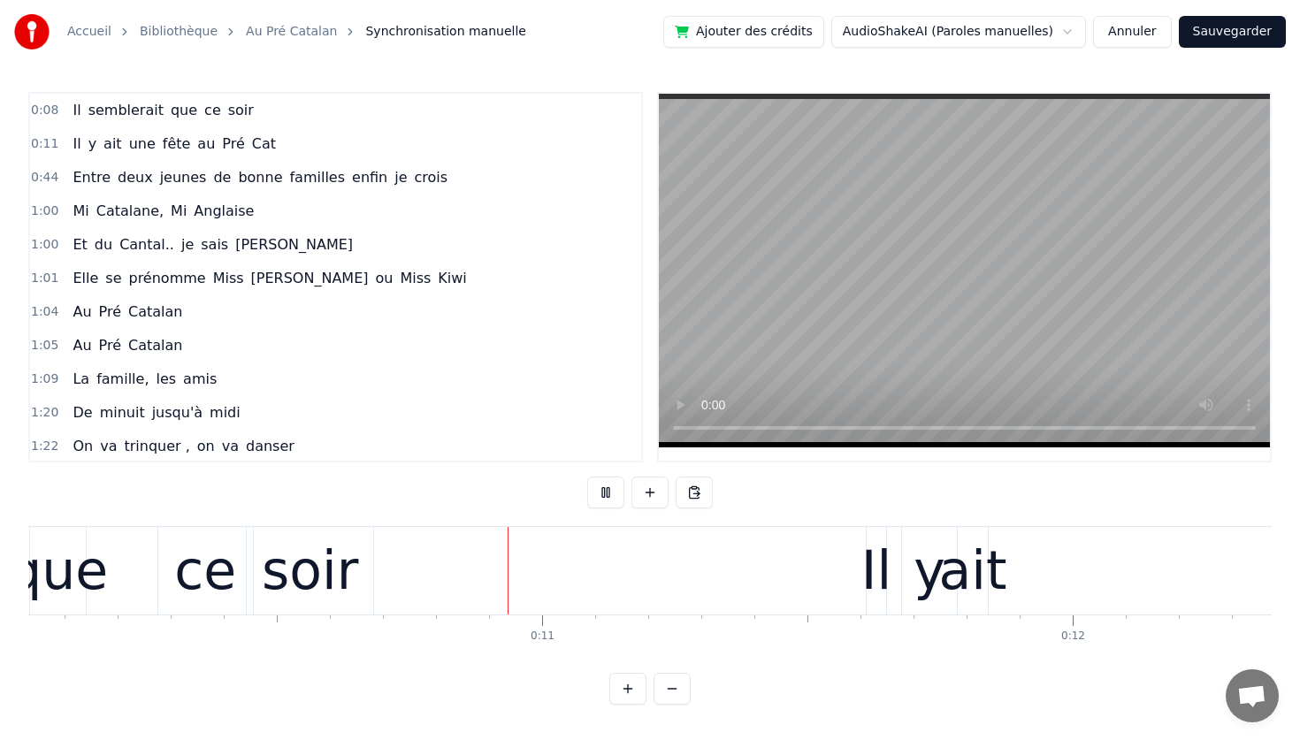
scroll to position [0, 5323]
click at [881, 565] on div "Il" at bounding box center [875, 571] width 30 height 80
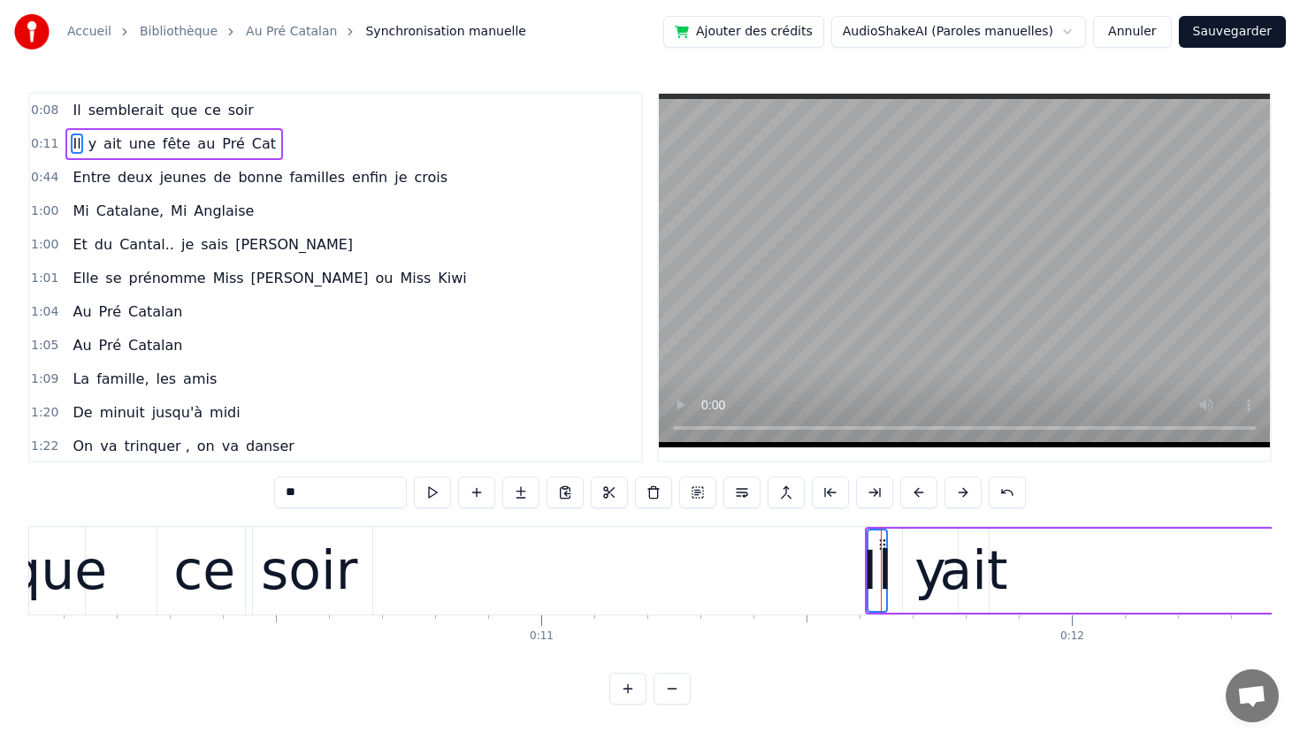
click at [935, 567] on div "y" at bounding box center [930, 571] width 32 height 80
click at [963, 572] on div "ait" at bounding box center [974, 571] width 68 height 80
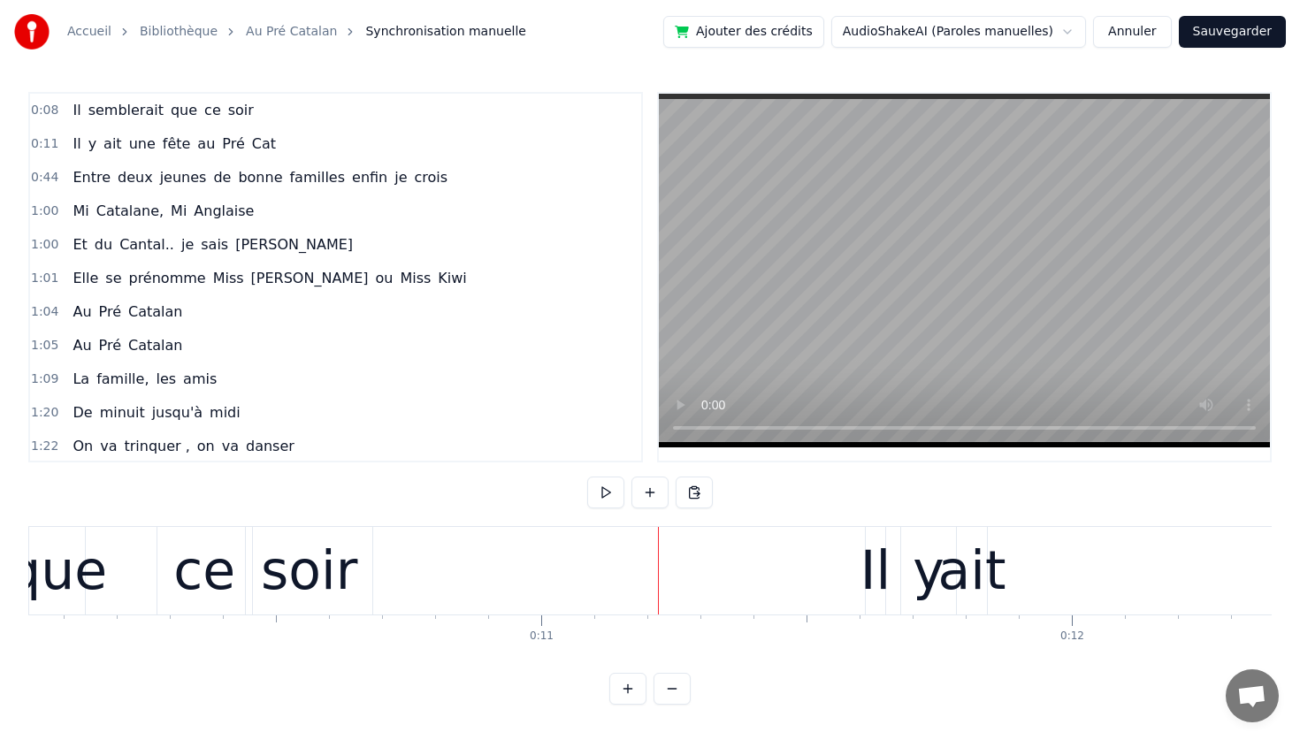
click at [979, 538] on div "ait" at bounding box center [972, 571] width 68 height 80
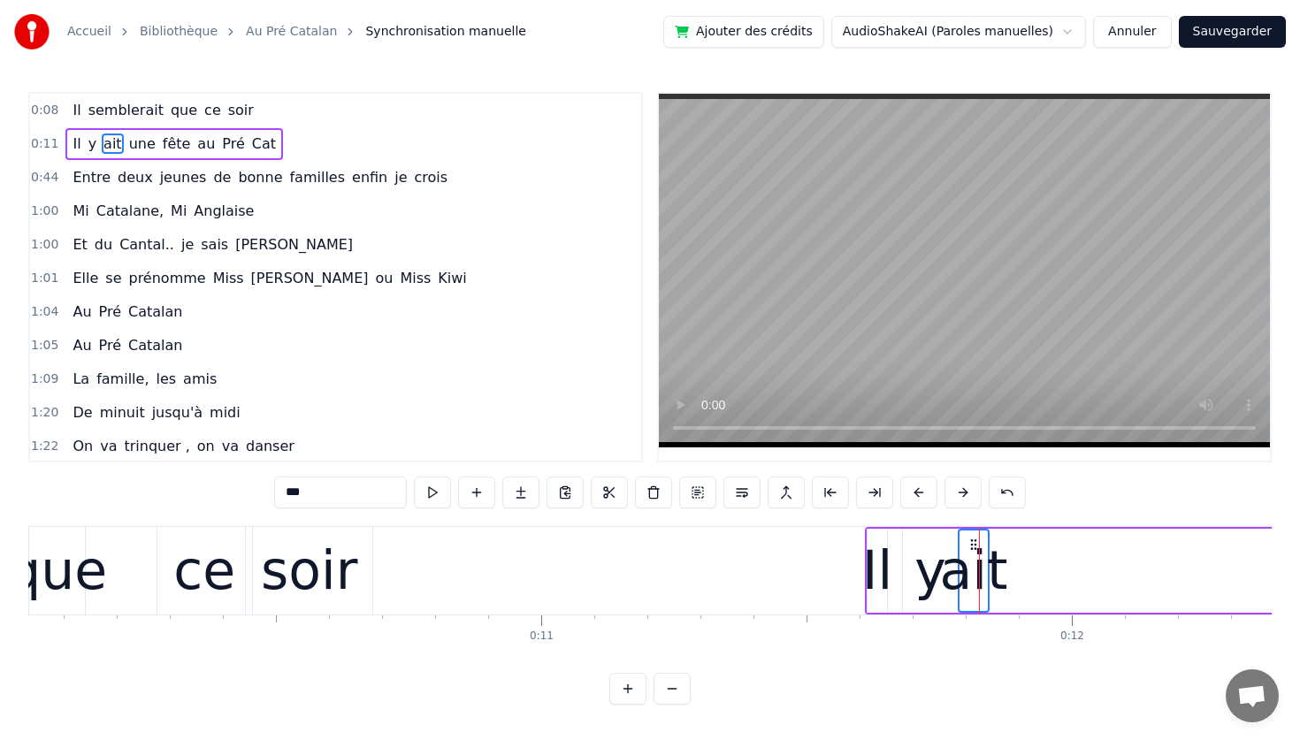
click at [935, 557] on div "y" at bounding box center [930, 571] width 32 height 80
click at [884, 560] on div "Il" at bounding box center [877, 571] width 30 height 80
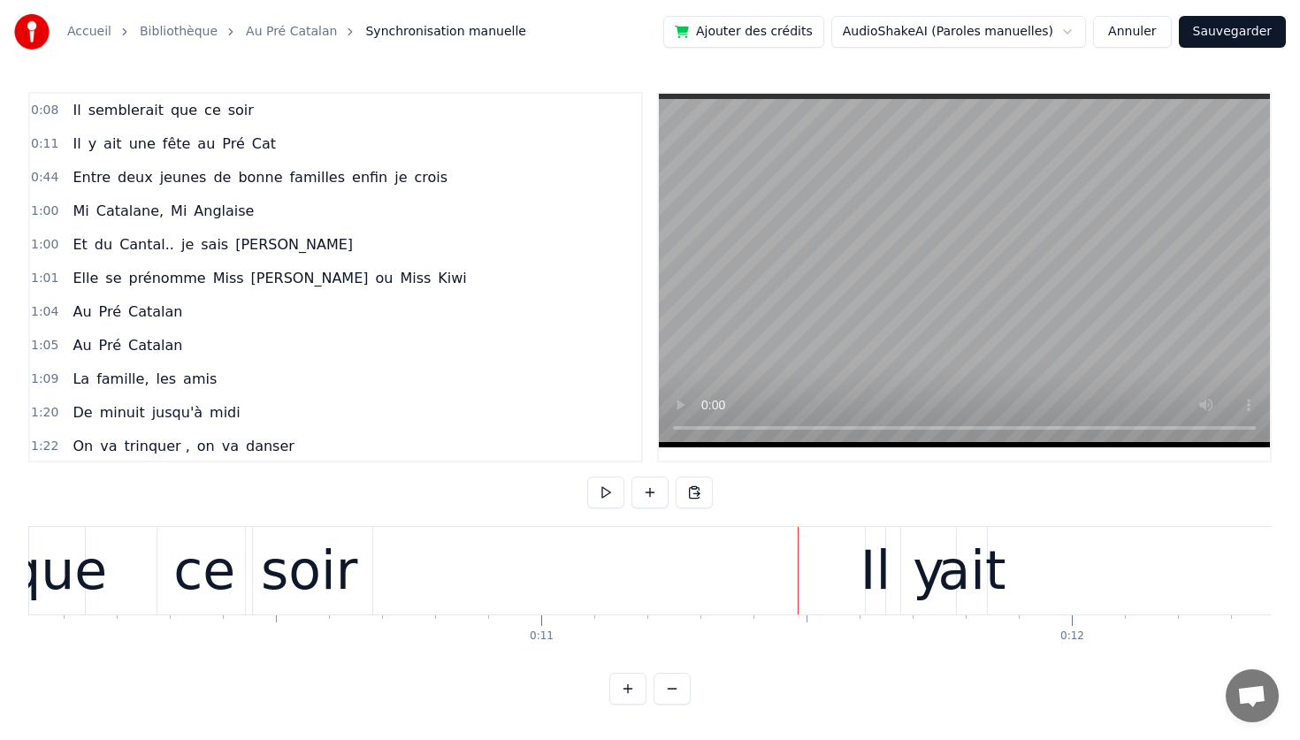
click at [45, 151] on span "0:11" at bounding box center [44, 144] width 27 height 18
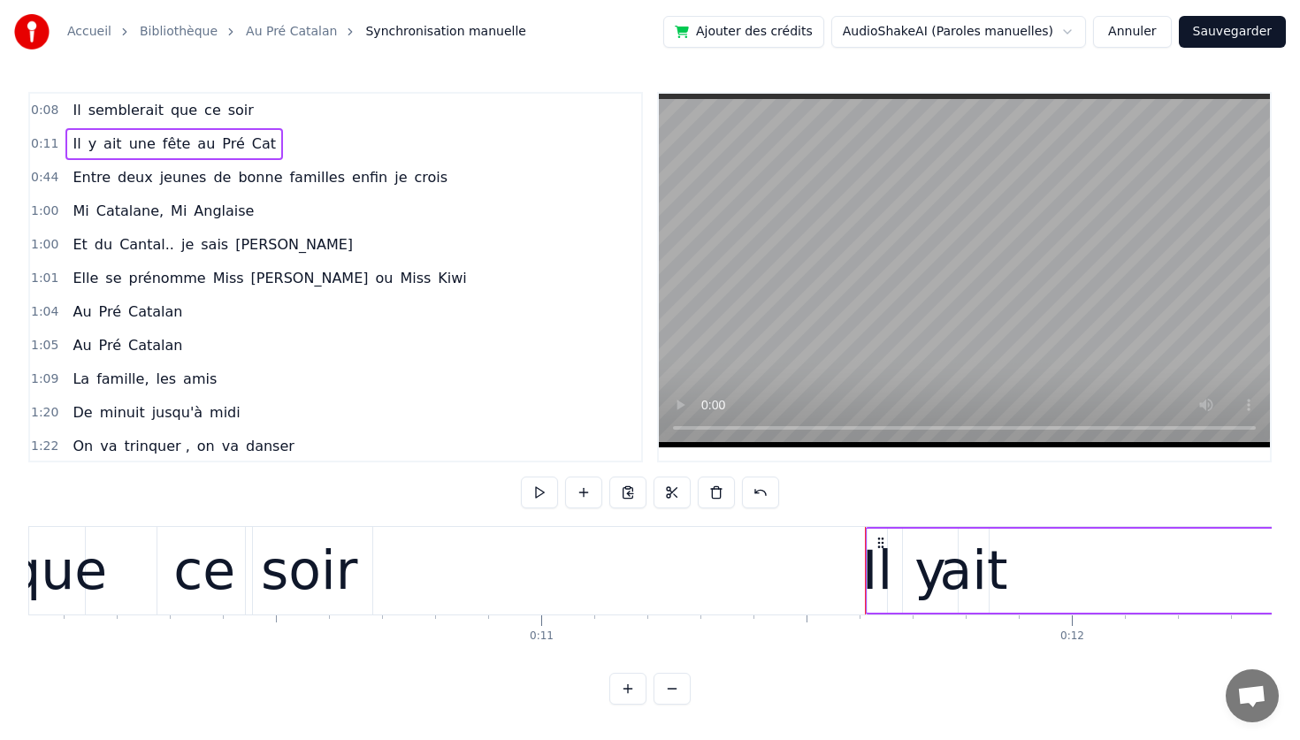
click at [73, 147] on span "Il" at bounding box center [76, 144] width 11 height 20
click at [287, 136] on div "0:11 Il y ait une fête au Pré Cat" at bounding box center [335, 144] width 611 height 34
click at [889, 654] on div "Il semblerait que ce soir Il y ait une fête au Pré Cat Entre deux jeunes de bon…" at bounding box center [649, 592] width 1243 height 133
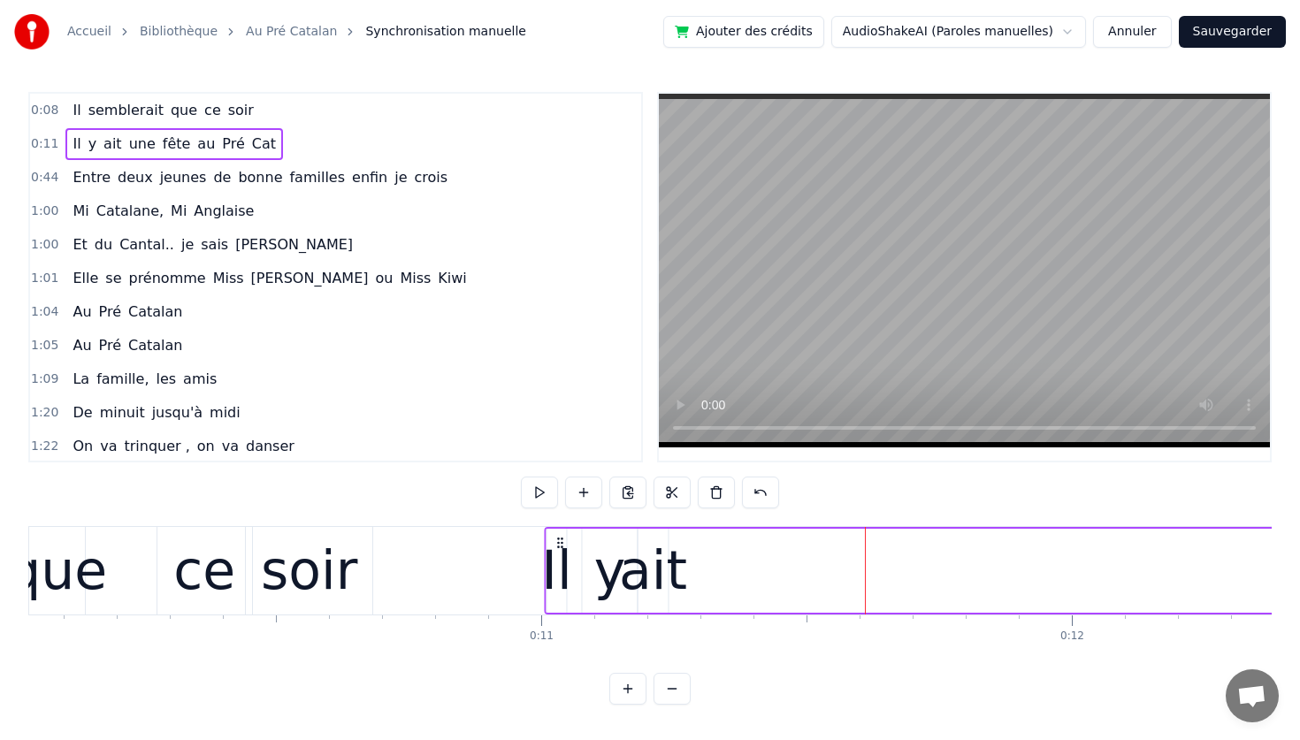
drag, startPoint x: 882, startPoint y: 544, endPoint x: 562, endPoint y: 556, distance: 320.3
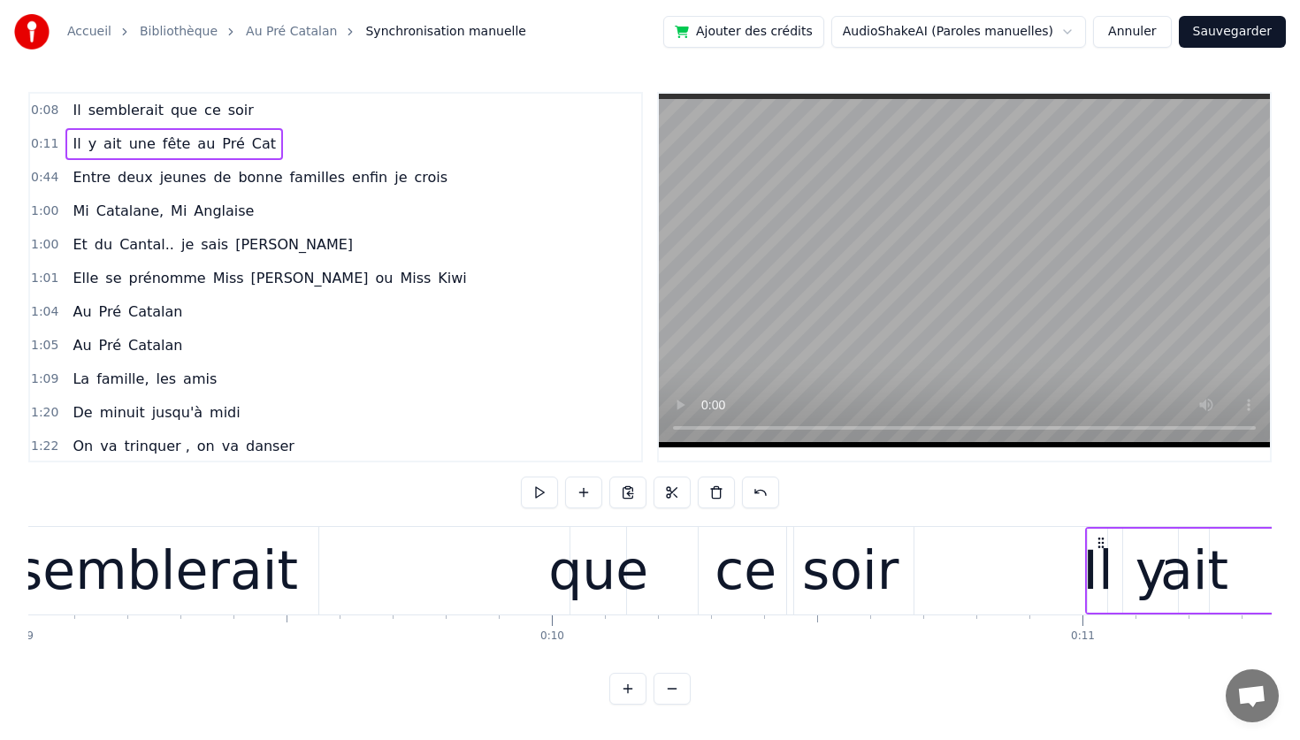
scroll to position [0, 4784]
click at [351, 564] on div "Il semblerait que ce soir" at bounding box center [412, 571] width 1007 height 88
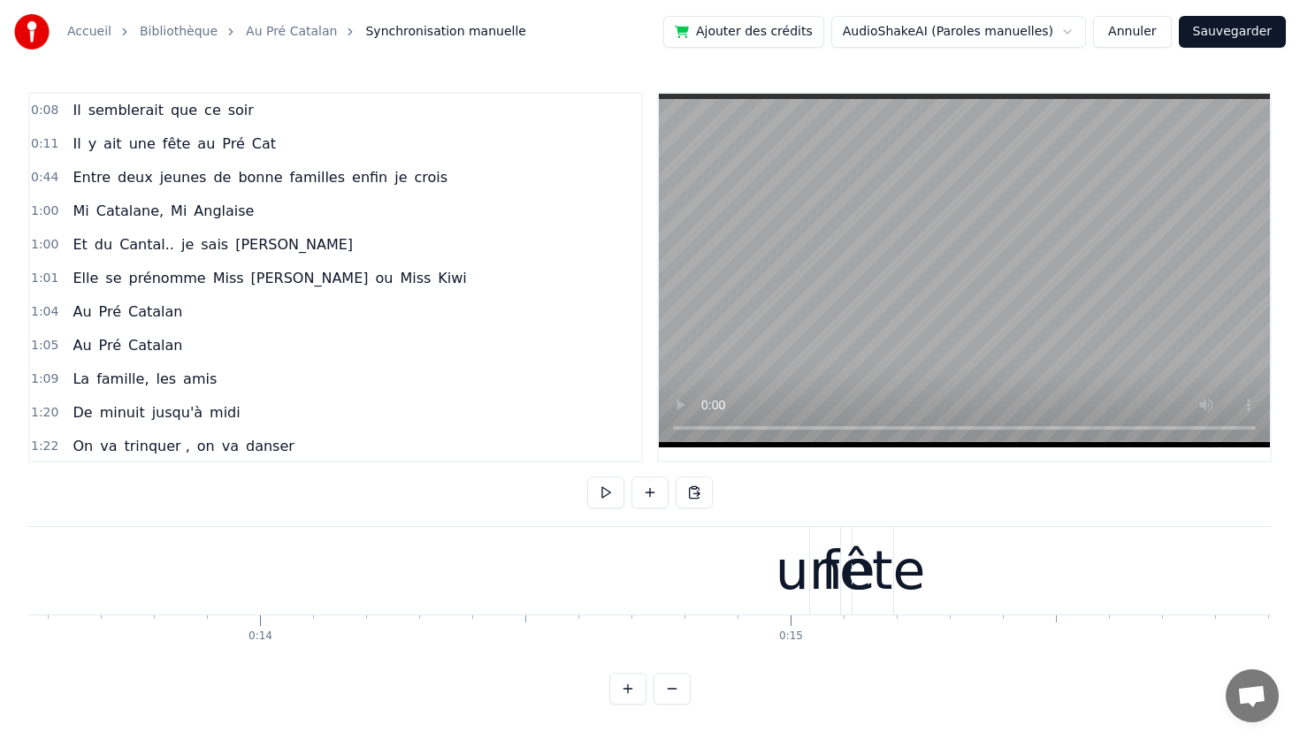
scroll to position [0, 7190]
click at [791, 584] on div "une" at bounding box center [831, 571] width 100 height 80
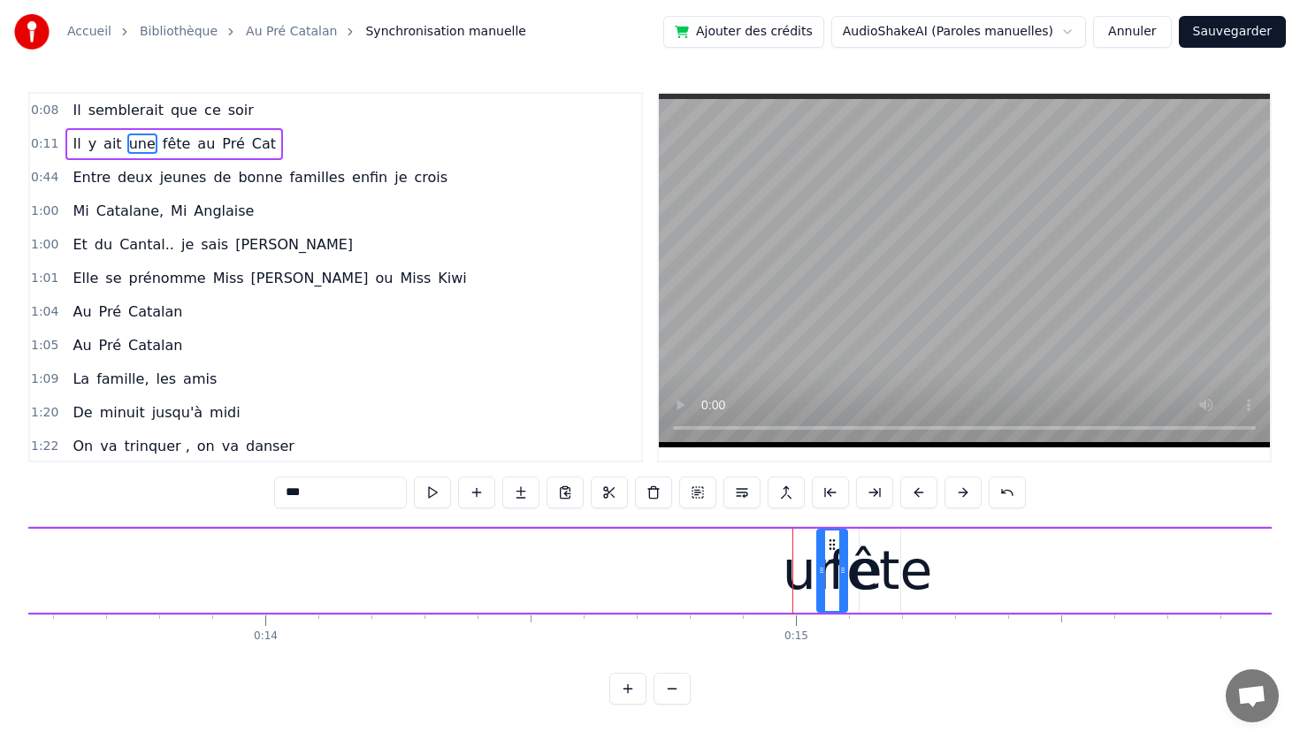
drag, startPoint x: 289, startPoint y: 154, endPoint x: 164, endPoint y: 147, distance: 124.9
click at [164, 147] on div "0:11 Il y ait une fête au Pré Cat" at bounding box center [335, 144] width 611 height 34
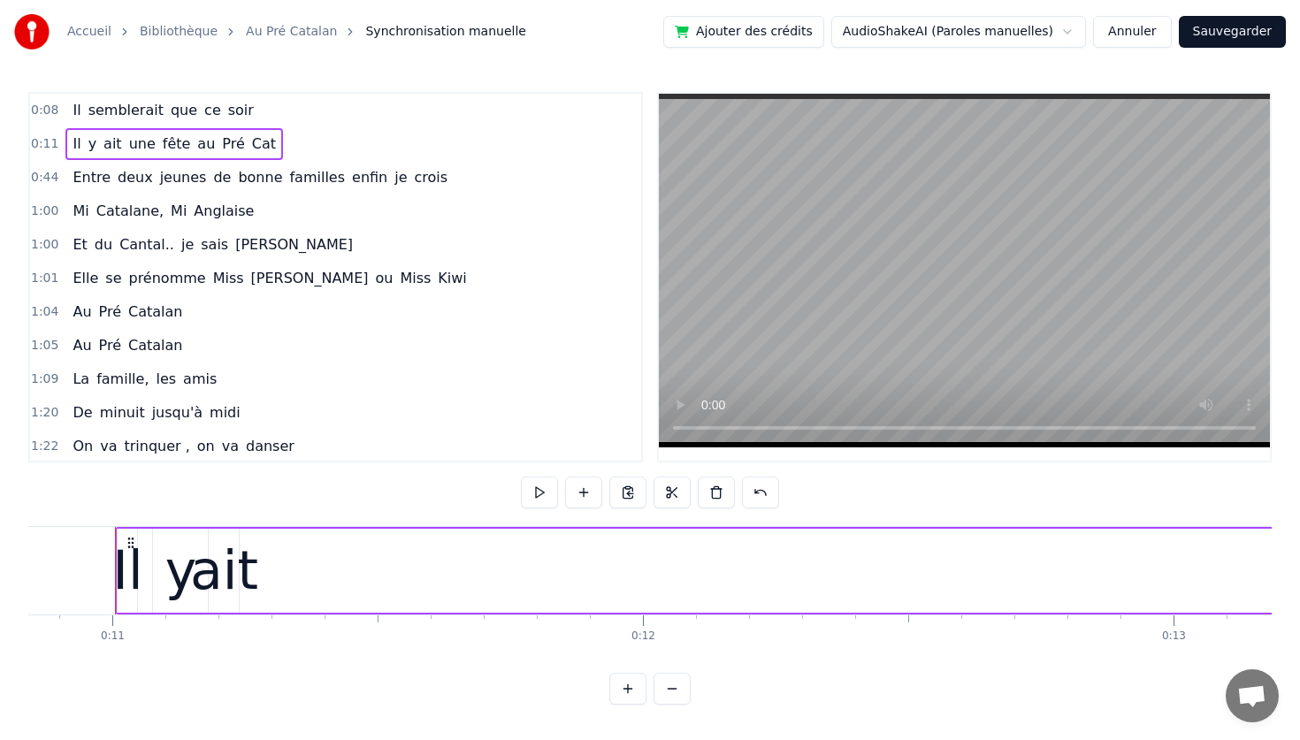
scroll to position [0, 5750]
click at [127, 146] on span "une" at bounding box center [142, 144] width 30 height 20
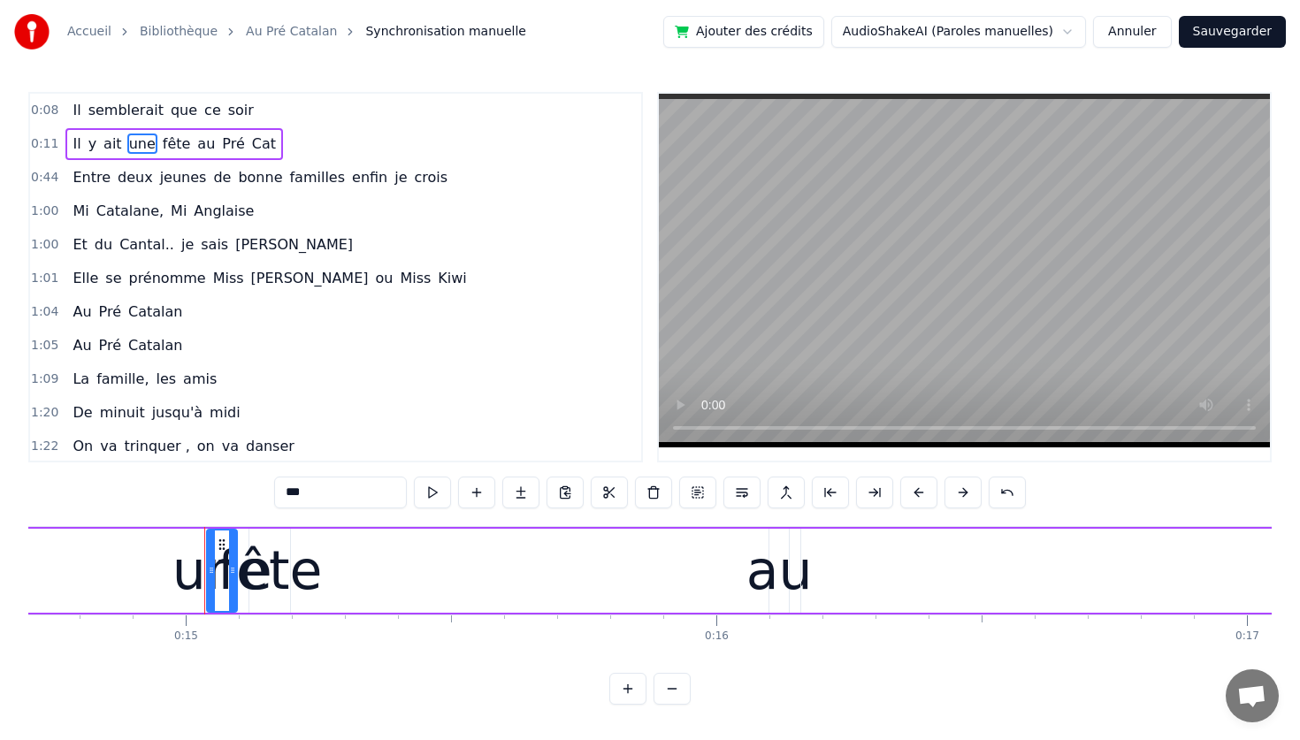
scroll to position [0, 7888]
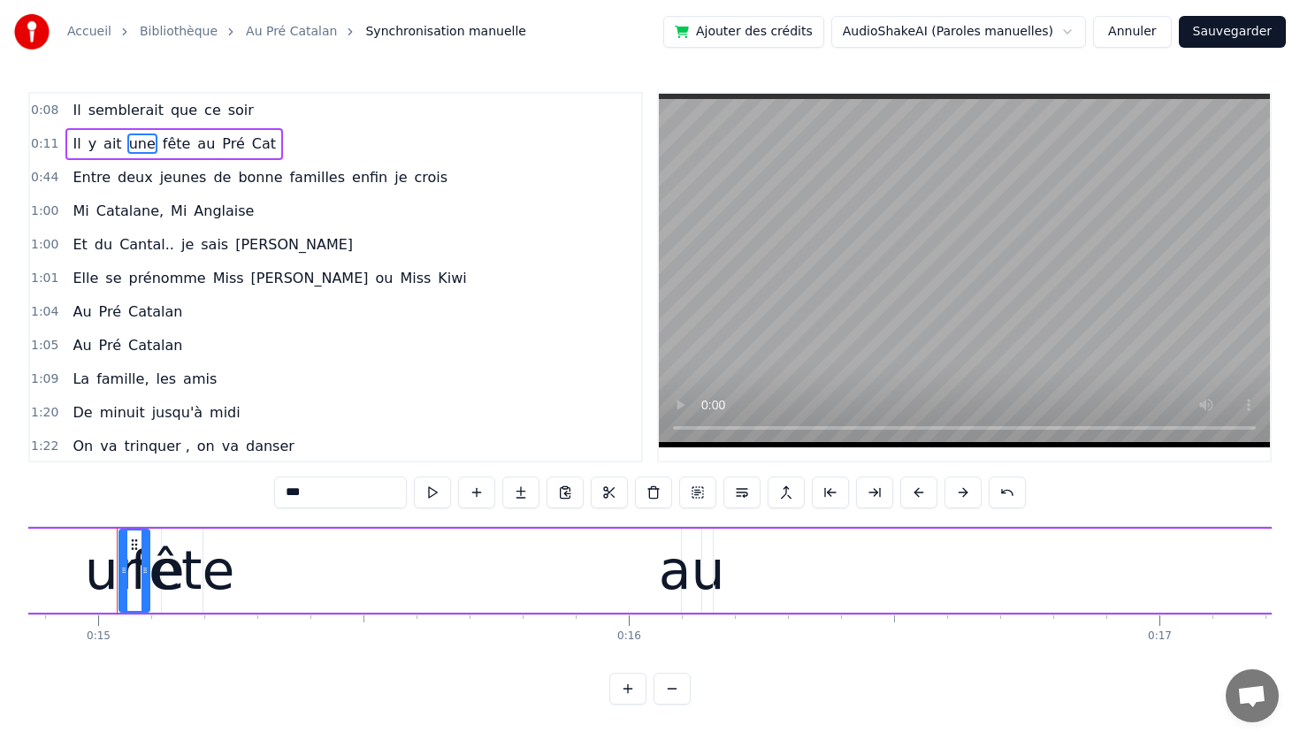
drag, startPoint x: 124, startPoint y: 146, endPoint x: 228, endPoint y: 142, distance: 104.4
click at [228, 142] on div "Il y ait une fête au Pré Cat" at bounding box center [174, 144] width 218 height 32
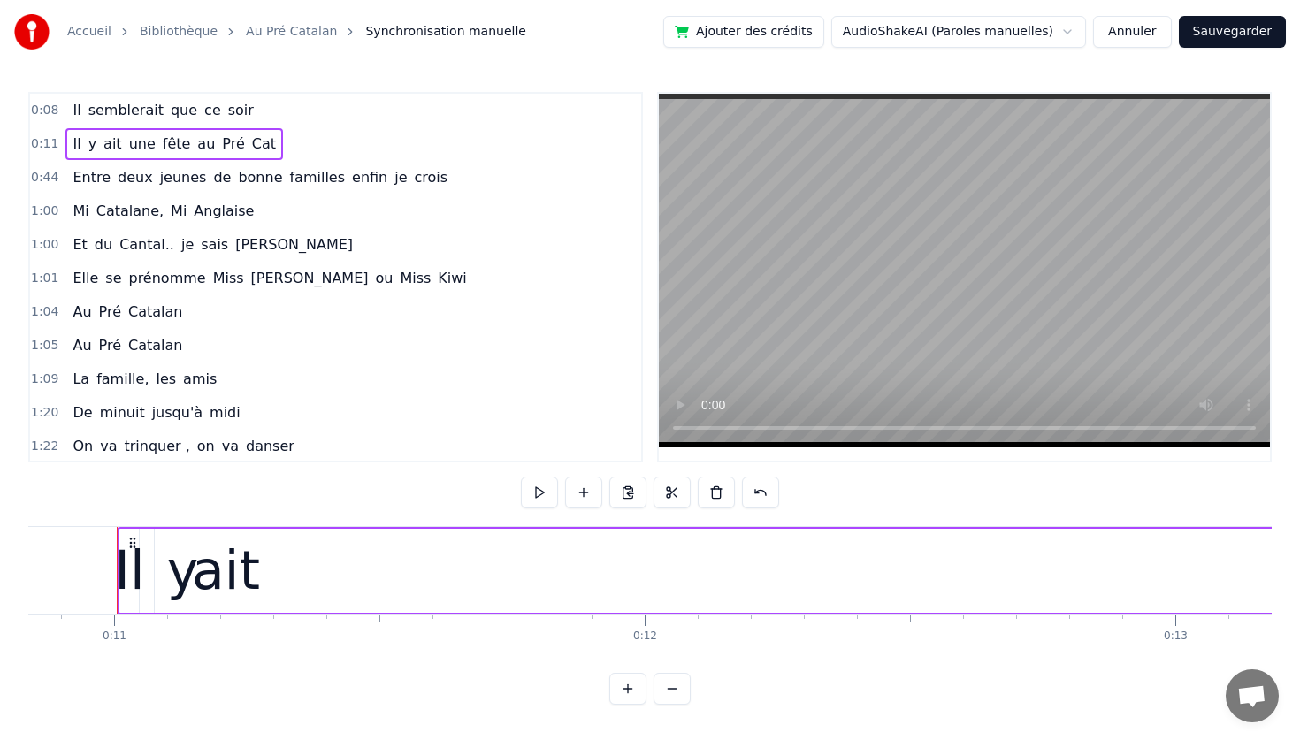
click at [136, 149] on span "une" at bounding box center [142, 144] width 30 height 20
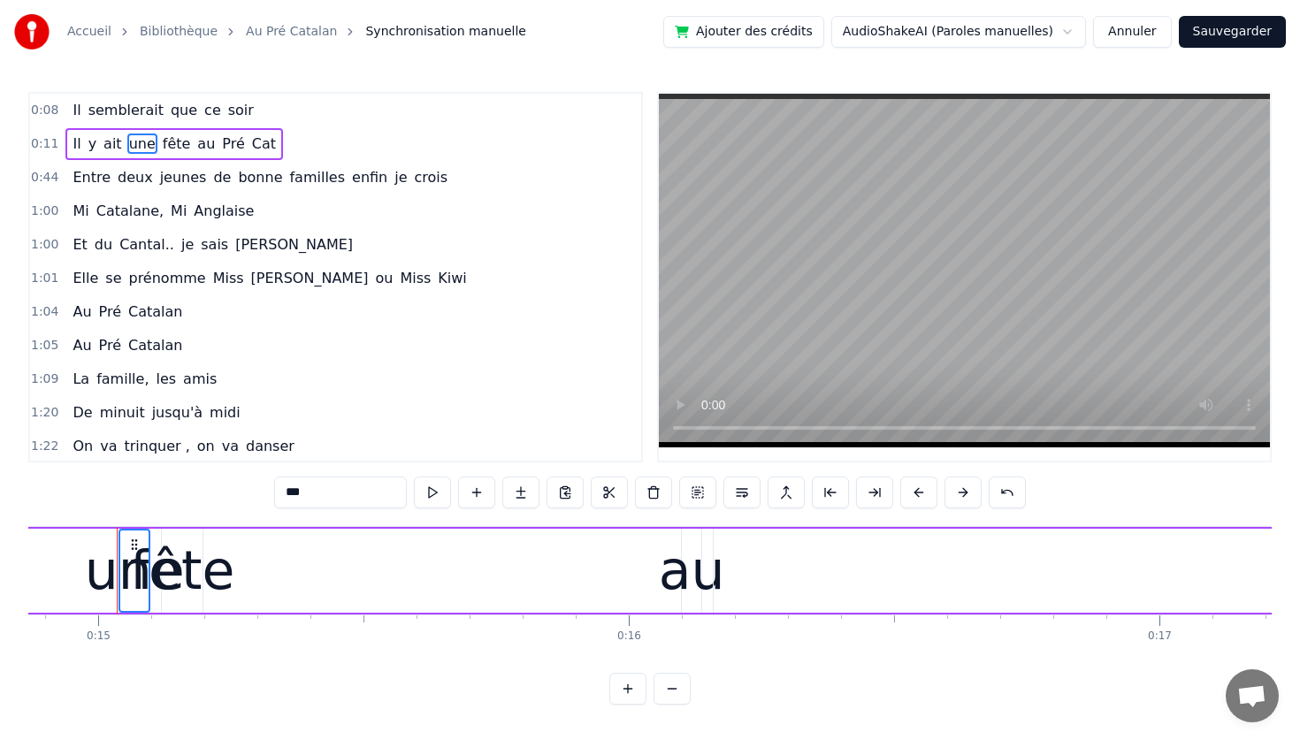
click at [161, 150] on span "fête" at bounding box center [177, 144] width 32 height 20
click at [195, 152] on span "au" at bounding box center [205, 144] width 21 height 20
click at [220, 151] on span "Pré" at bounding box center [233, 144] width 26 height 20
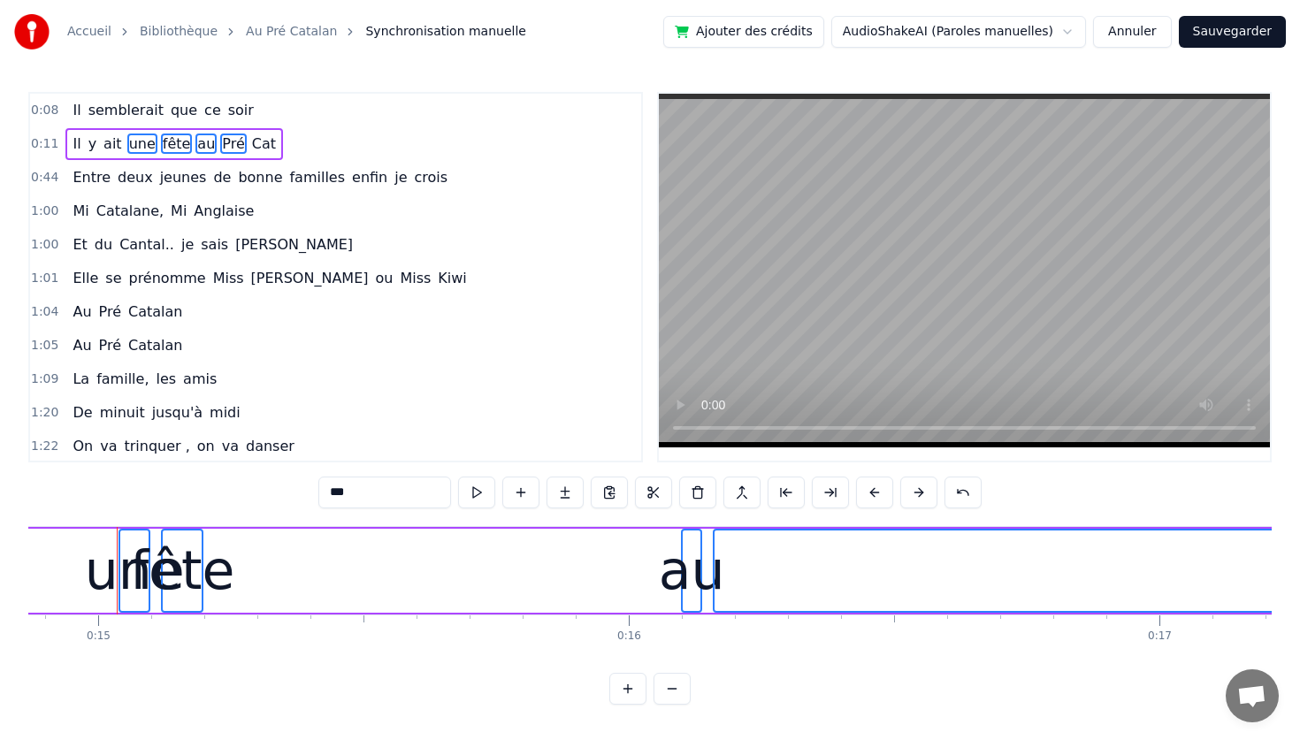
click at [250, 149] on span "Cat" at bounding box center [263, 144] width 27 height 20
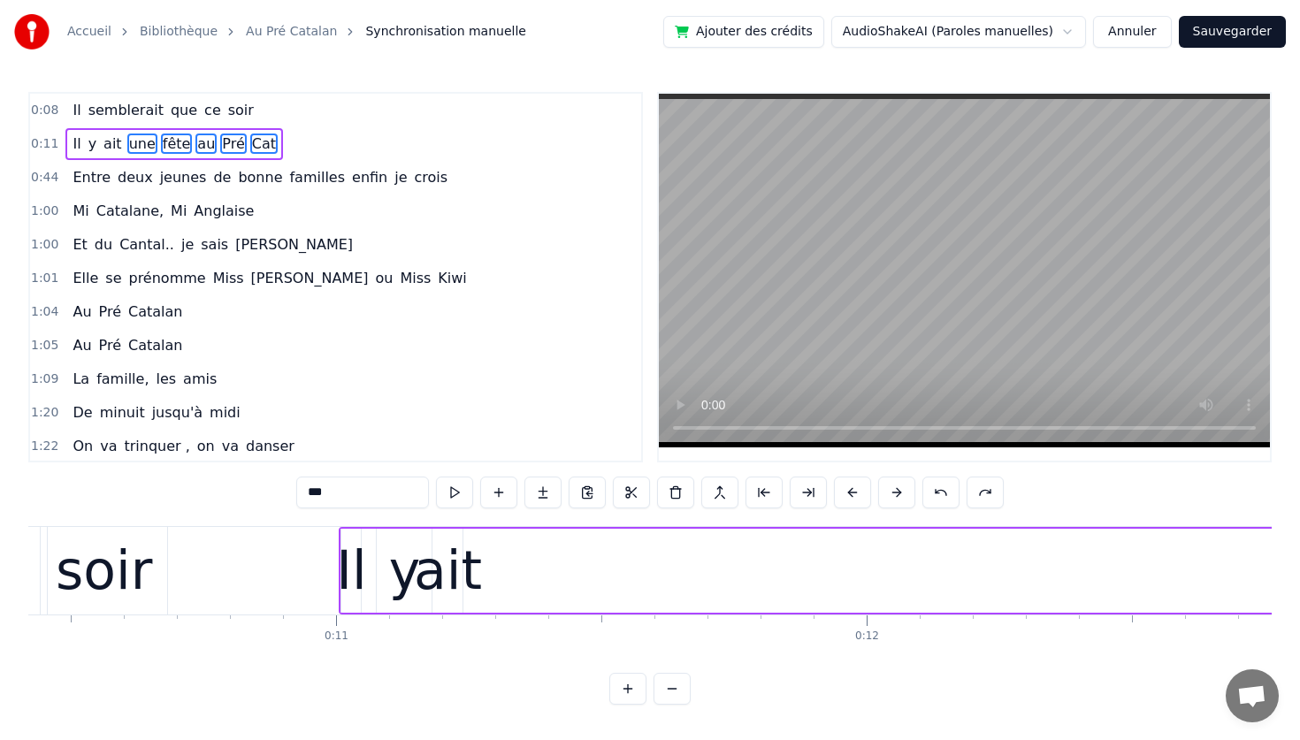
scroll to position [0, 6615]
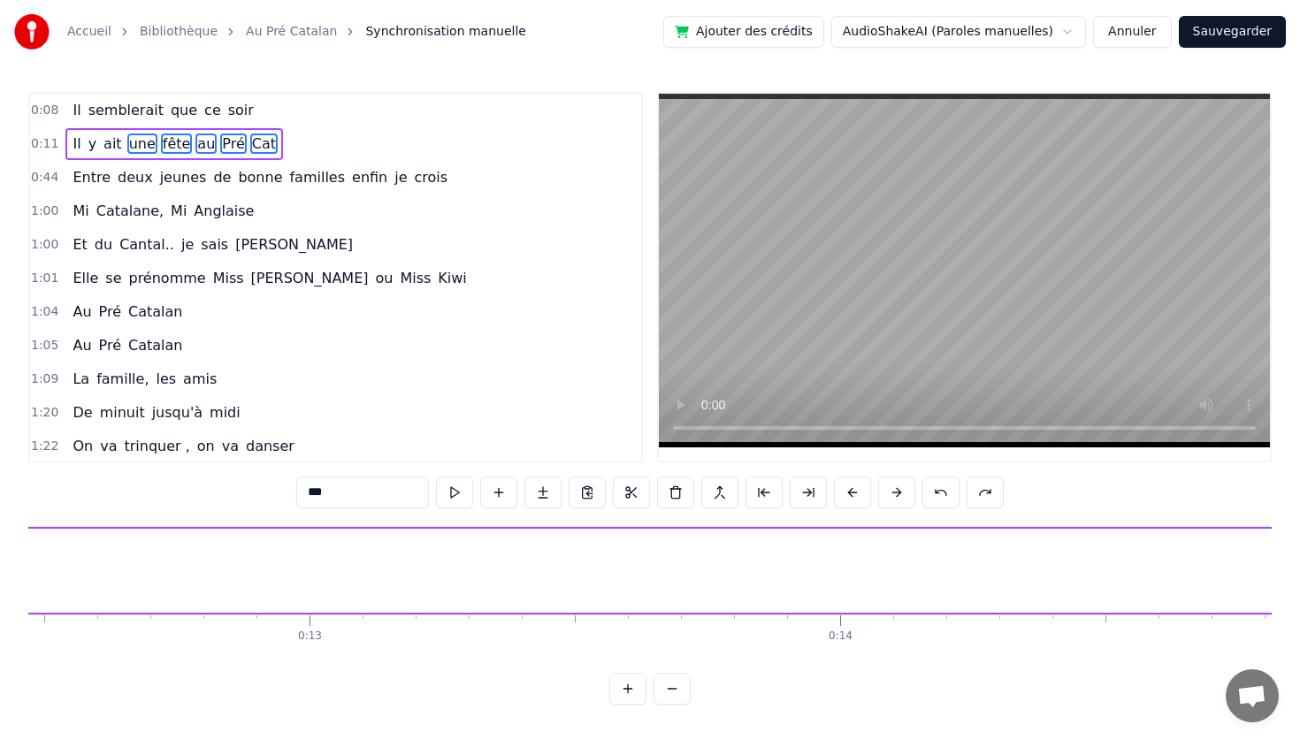
drag, startPoint x: 127, startPoint y: 650, endPoint x: 49, endPoint y: 640, distance: 79.3
click at [296, 37] on link "Au Pré Catalan" at bounding box center [291, 32] width 91 height 18
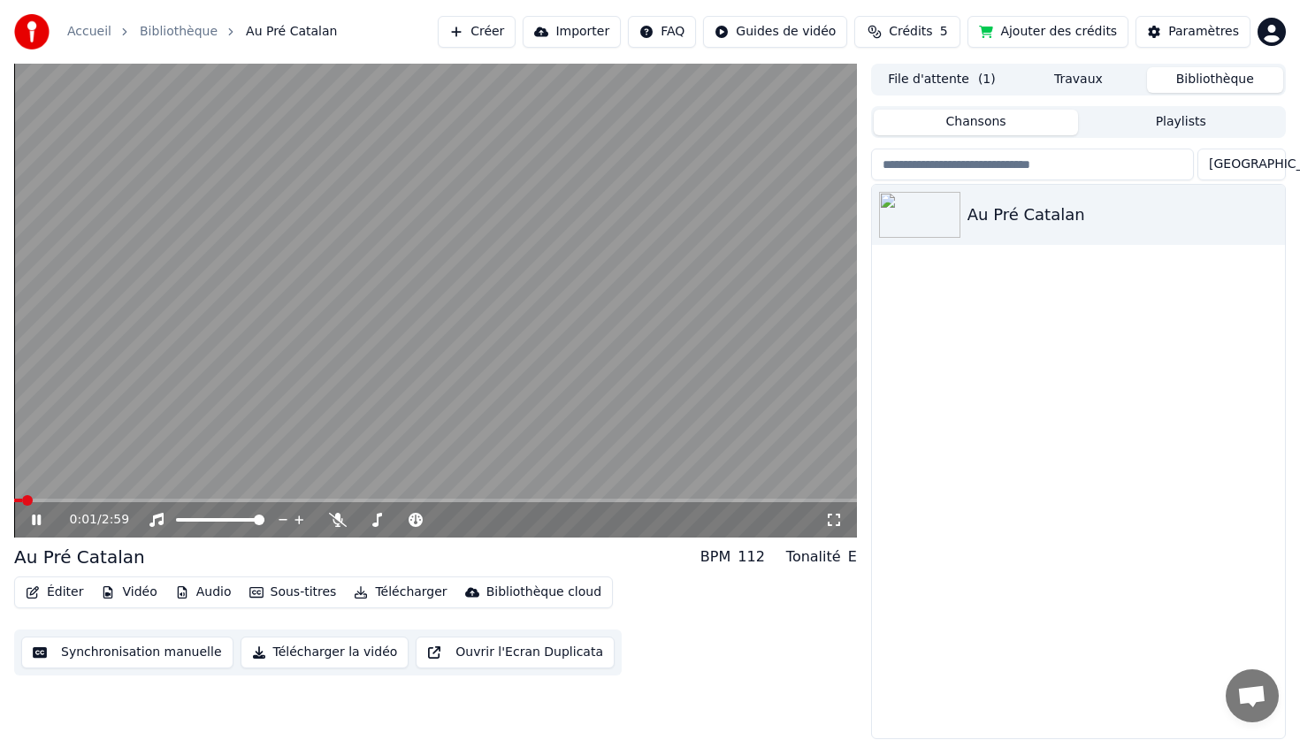
click at [52, 523] on icon at bounding box center [49, 520] width 42 height 14
click at [72, 592] on button "Éditer" at bounding box center [55, 592] width 72 height 25
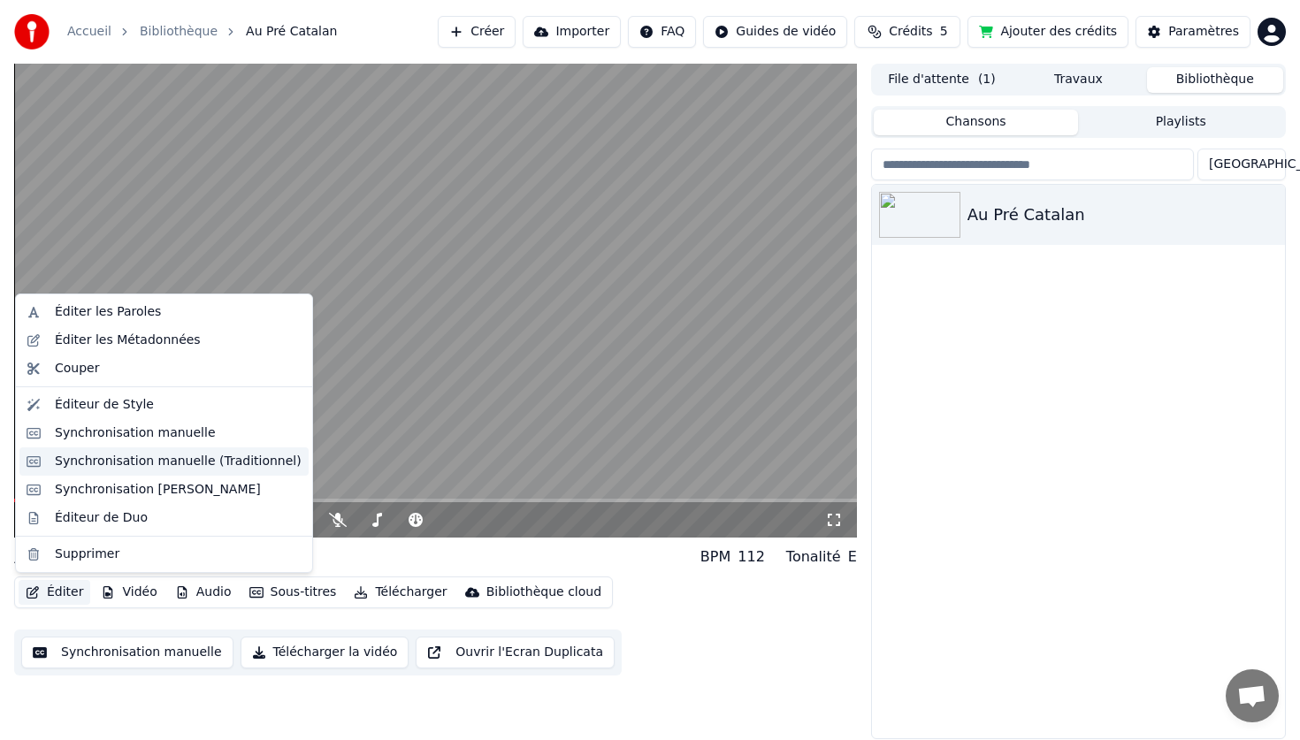
click at [143, 456] on div "Synchronisation manuelle (Traditionnel)" at bounding box center [178, 462] width 247 height 18
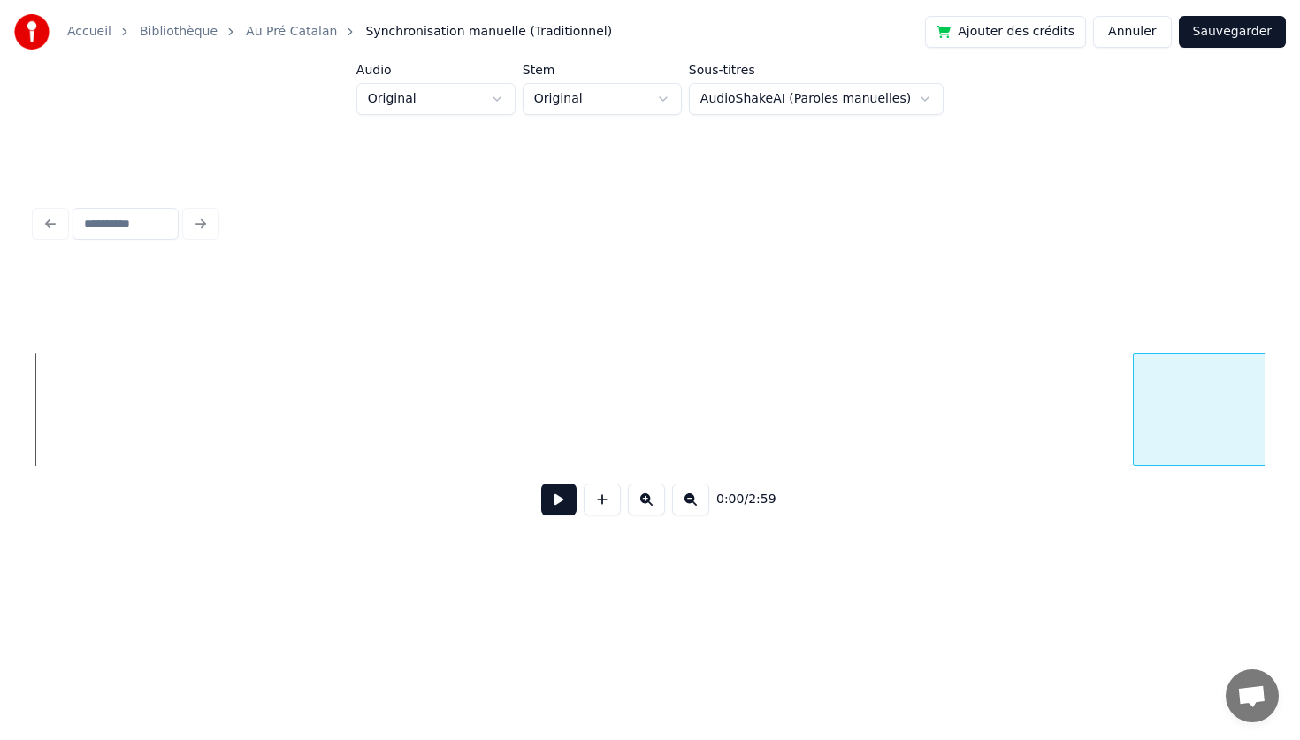
click at [1135, 316] on div "0:00 / 2:59" at bounding box center [649, 398] width 1229 height 269
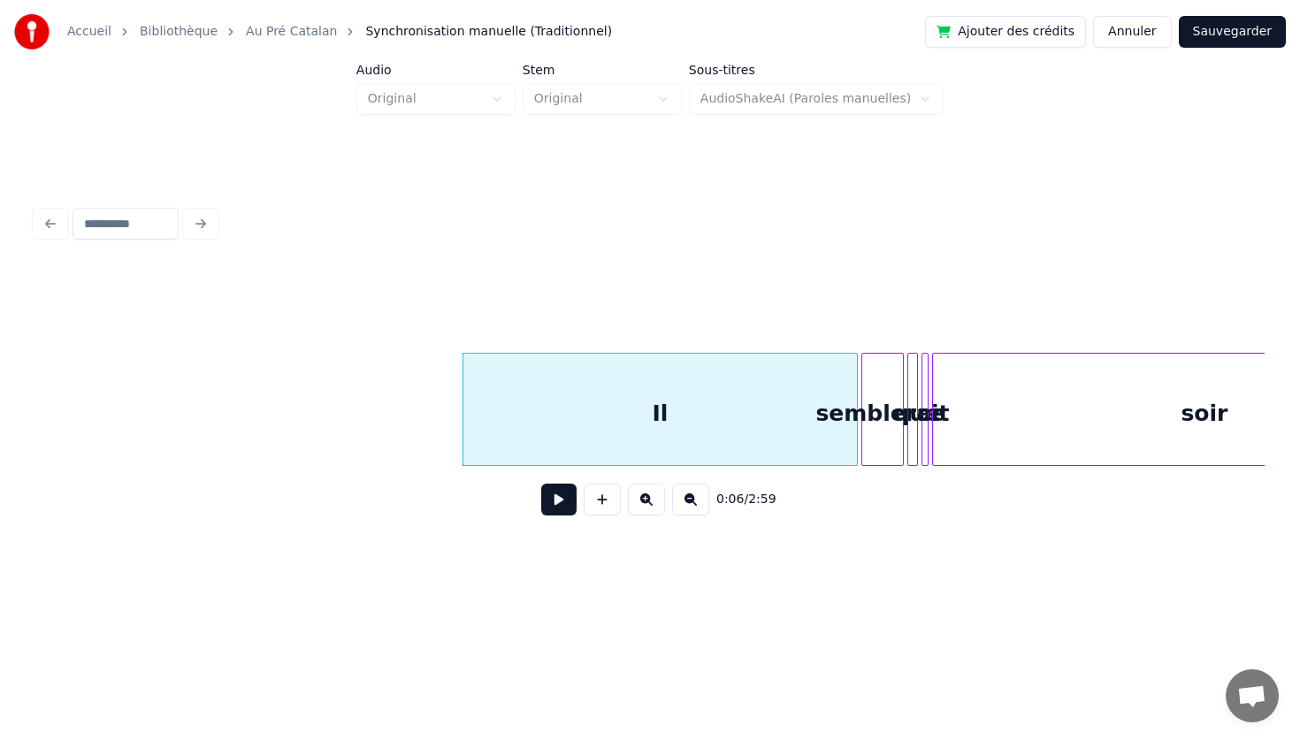
scroll to position [0, 672]
click at [556, 496] on button at bounding box center [558, 500] width 35 height 32
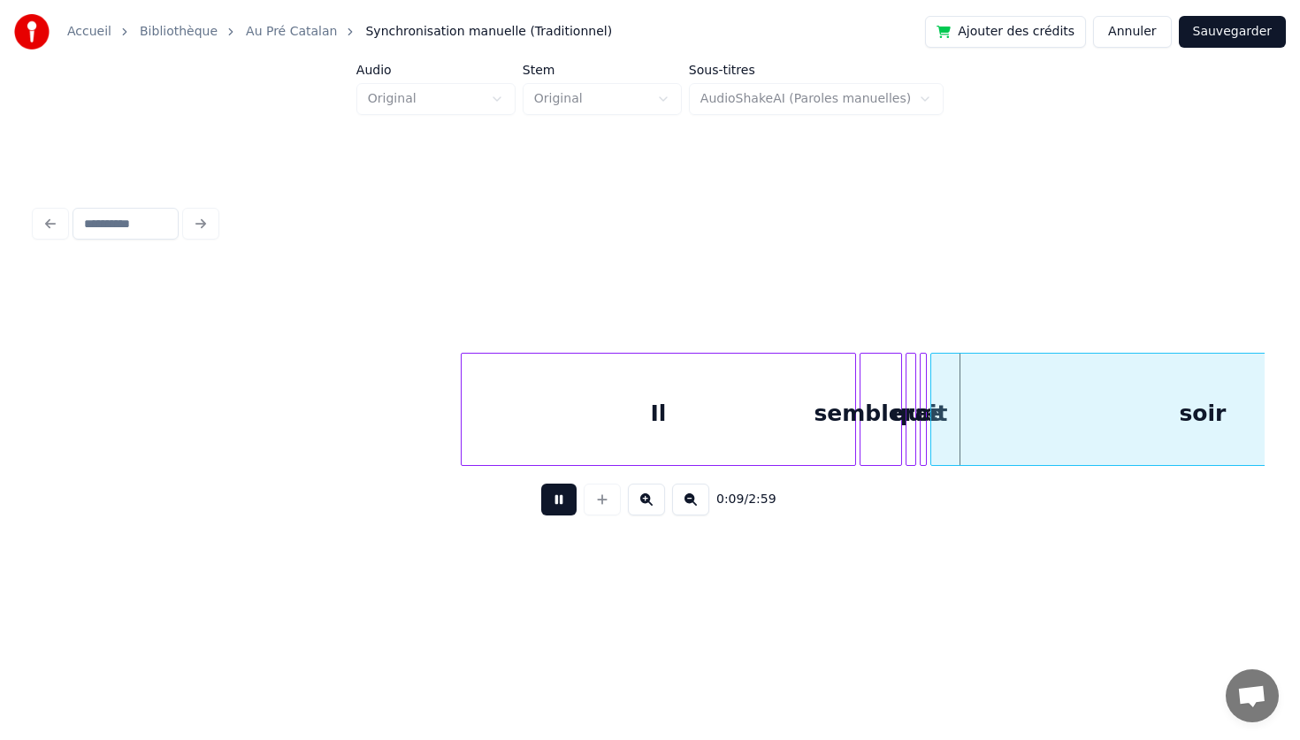
click at [556, 496] on button at bounding box center [558, 500] width 35 height 32
click at [501, 402] on div "Il" at bounding box center [658, 414] width 393 height 120
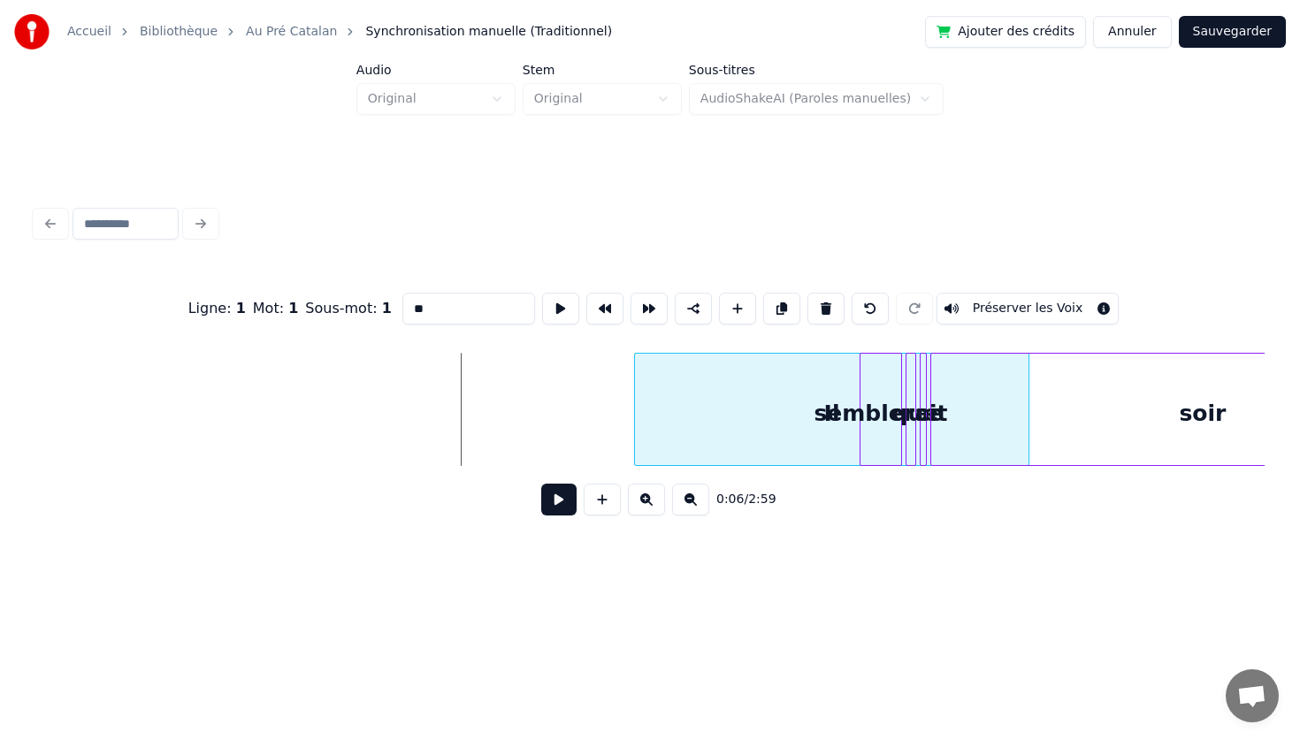
click at [653, 427] on div "Il" at bounding box center [831, 414] width 393 height 120
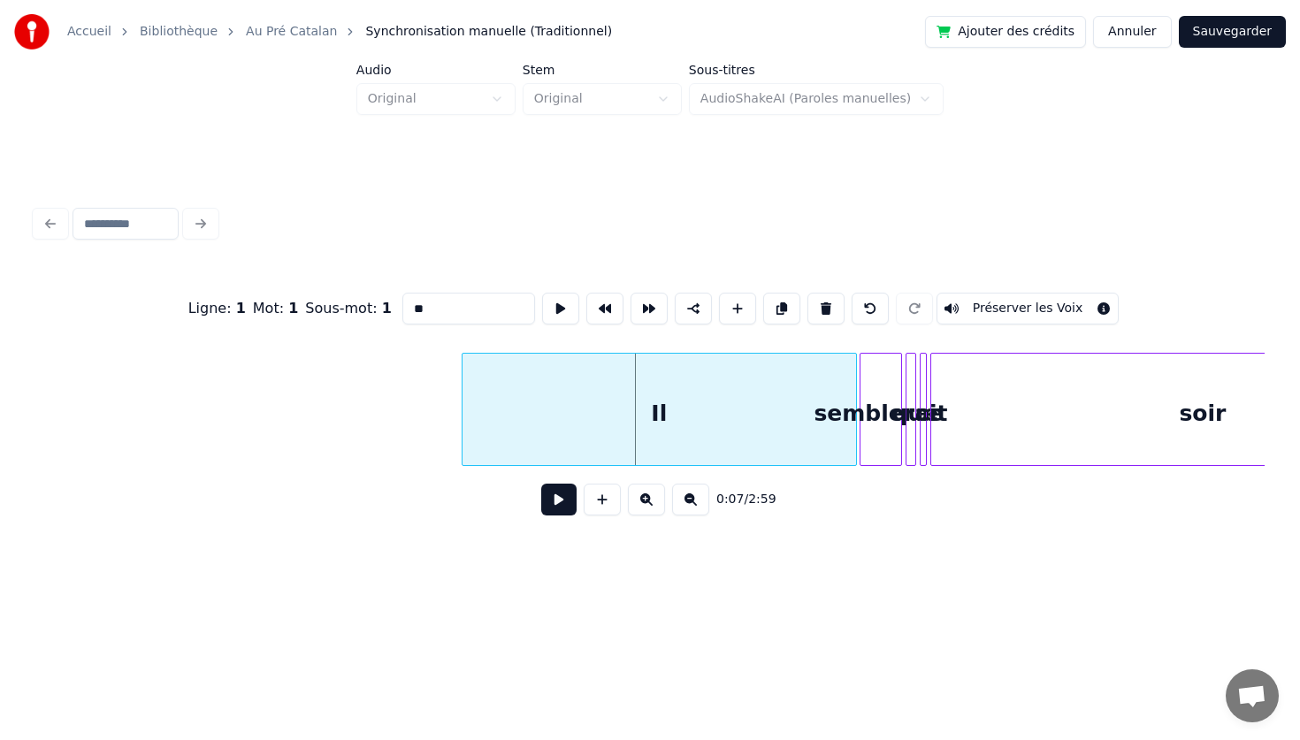
click at [617, 422] on div "Il" at bounding box center [658, 414] width 393 height 120
drag, startPoint x: 446, startPoint y: 523, endPoint x: 991, endPoint y: 362, distance: 568.8
click at [991, 362] on div "Ligne : 1 Mot : 1 Sous-mot : 1 ** Préserver les Voix 0:06 / 2:59" at bounding box center [649, 398] width 1229 height 269
click at [926, 338] on div "Ligne : 1 Mot : 1 Sous-mot : 1 ** Préserver les Voix" at bounding box center [649, 308] width 1229 height 88
click at [552, 187] on div "Ligne : 1 Mot : 1 Sous-mot : 1 ** Préserver les Voix 0:06 / 2:59" at bounding box center [649, 365] width 1243 height 444
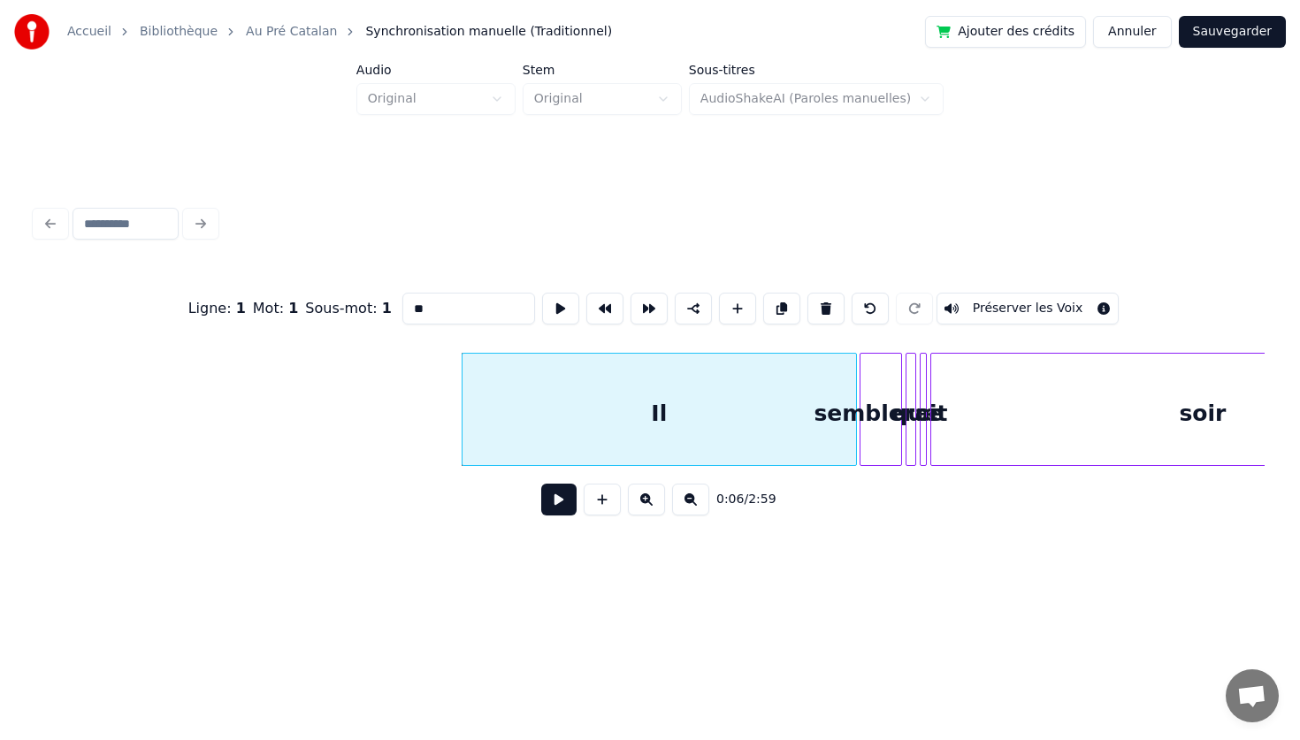
click at [277, 34] on link "Au Pré Catalan" at bounding box center [291, 32] width 91 height 18
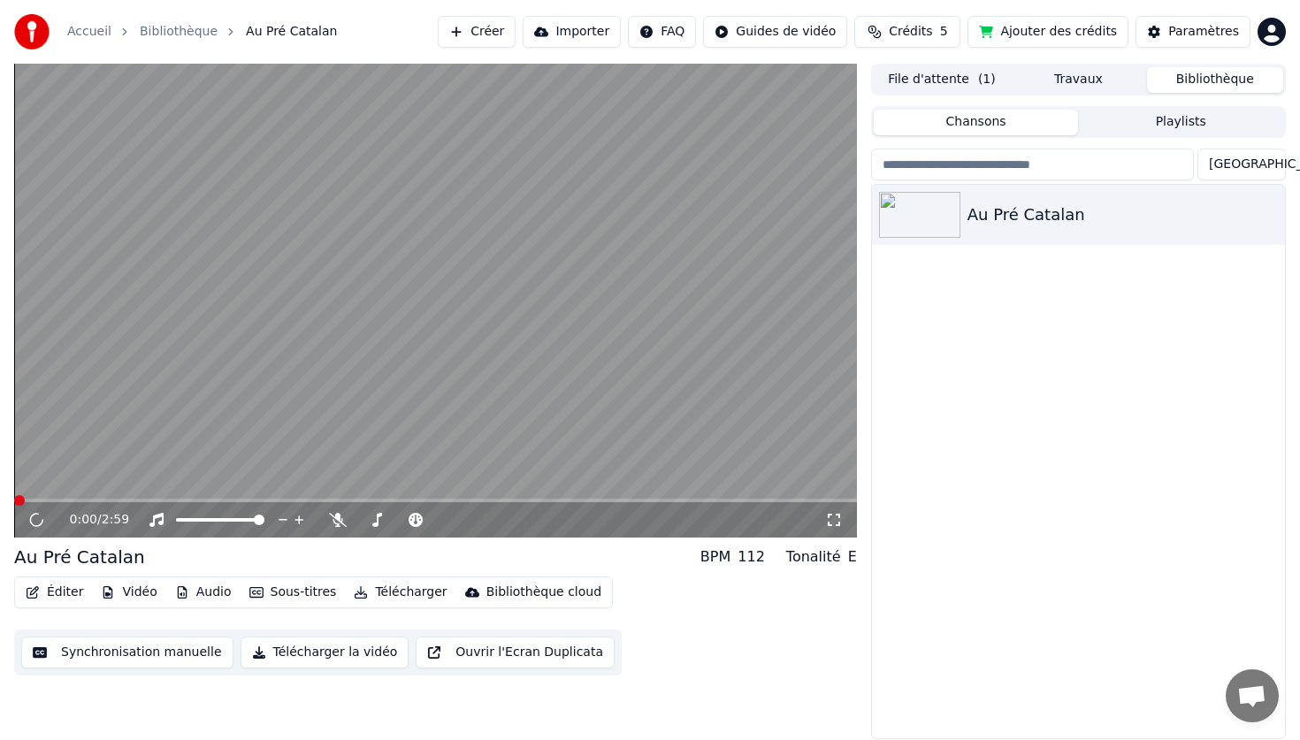
click at [217, 395] on video at bounding box center [435, 301] width 843 height 474
click at [80, 595] on button "Éditer" at bounding box center [55, 592] width 72 height 25
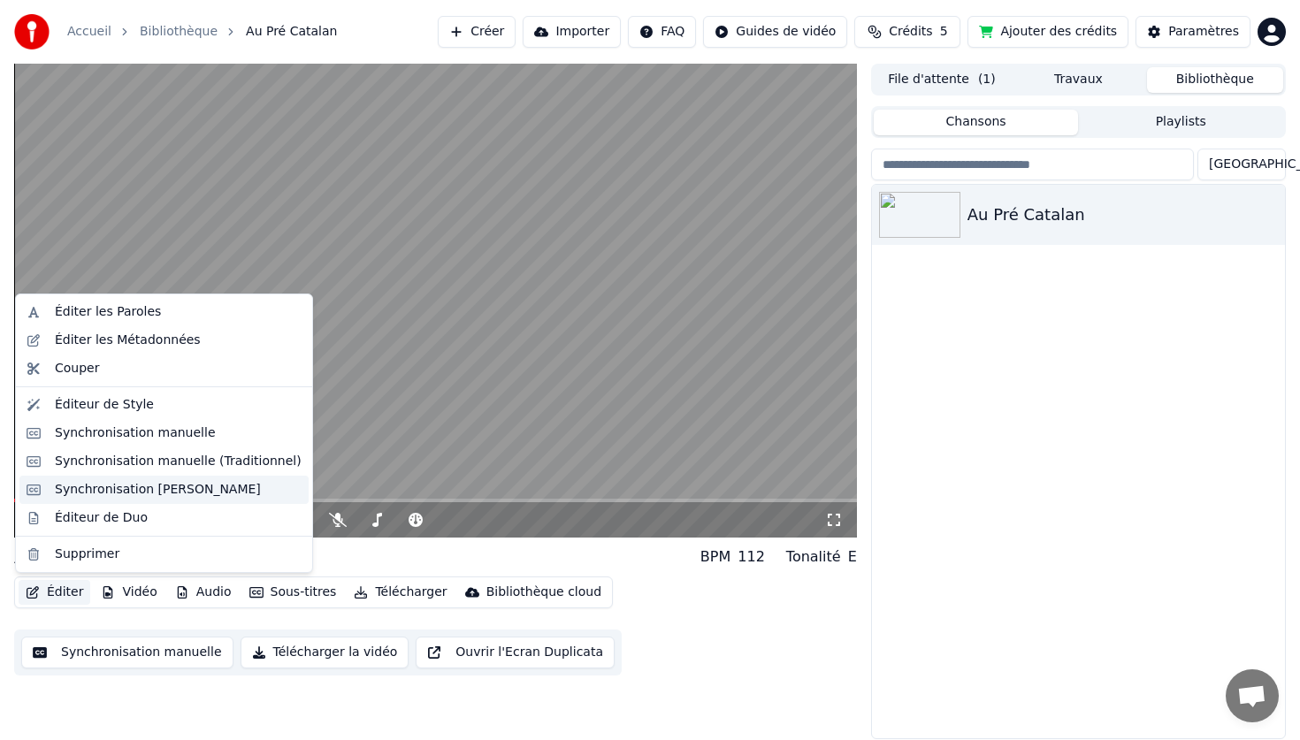
click at [226, 480] on div "Synchronisation [PERSON_NAME]" at bounding box center [163, 490] width 289 height 28
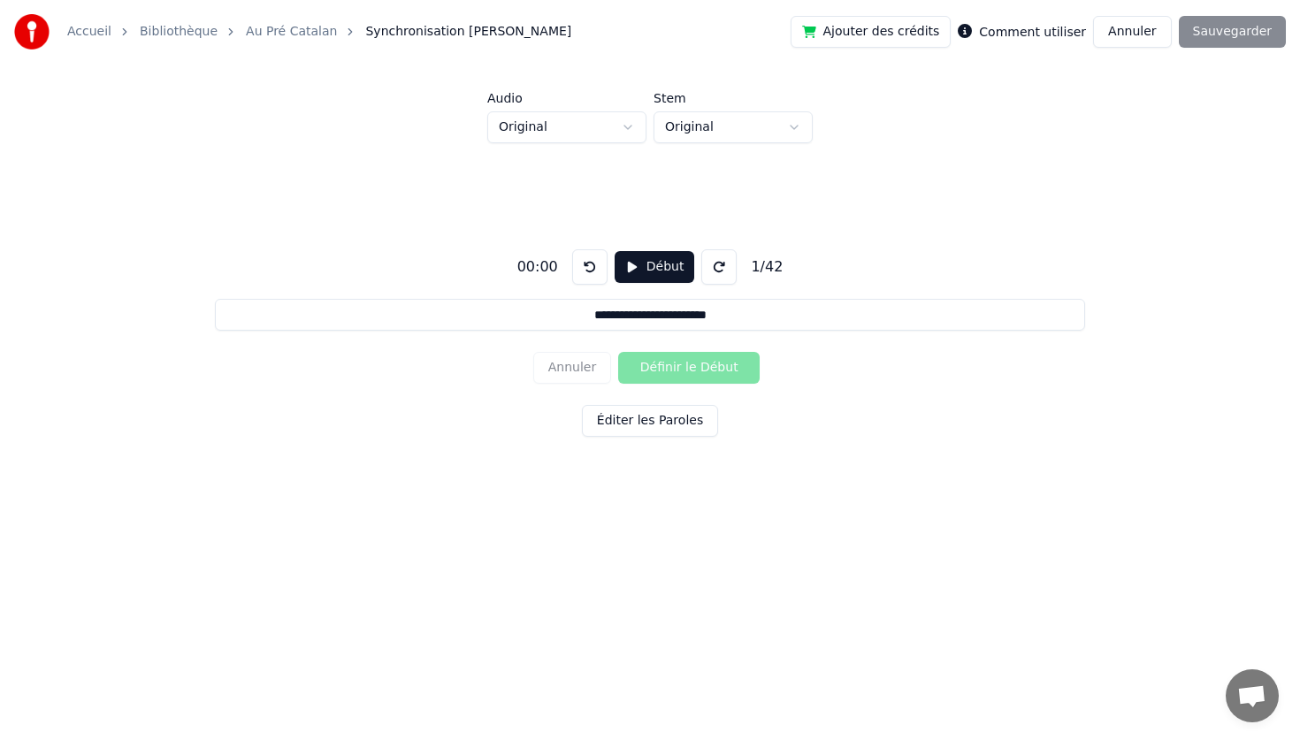
click at [624, 264] on button "Début" at bounding box center [654, 267] width 80 height 32
click at [651, 370] on button "Définir le Début" at bounding box center [688, 368] width 141 height 32
click at [651, 370] on button "Définir la Fin" at bounding box center [688, 368] width 141 height 32
click at [651, 370] on button "Définir le Début" at bounding box center [688, 368] width 141 height 32
click at [651, 370] on button "Définir la Fin" at bounding box center [688, 368] width 141 height 32
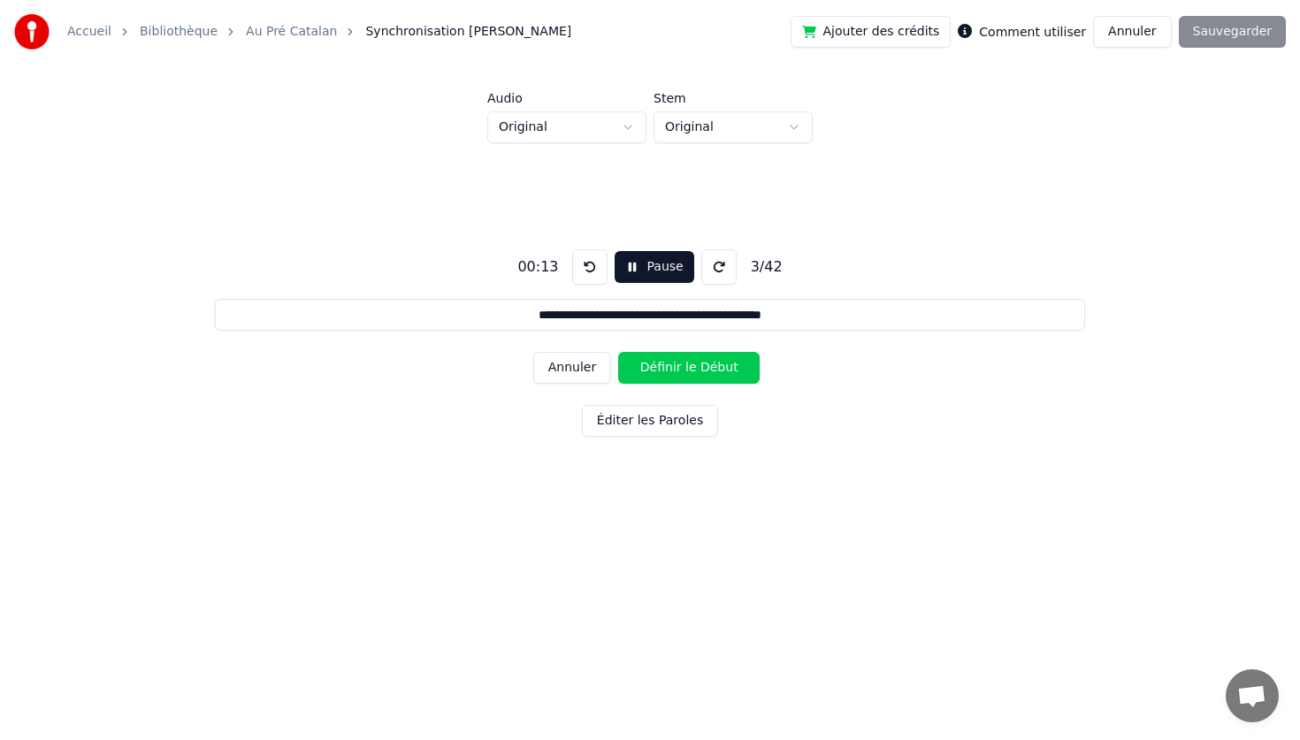
click at [651, 370] on button "Définir le Début" at bounding box center [688, 368] width 141 height 32
click at [651, 370] on button "Définir la Fin" at bounding box center [688, 368] width 141 height 32
click at [651, 370] on button "Définir le Début" at bounding box center [688, 368] width 141 height 32
click at [651, 370] on button "Définir la Fin" at bounding box center [688, 368] width 141 height 32
click at [651, 370] on button "Définir le Début" at bounding box center [688, 368] width 141 height 32
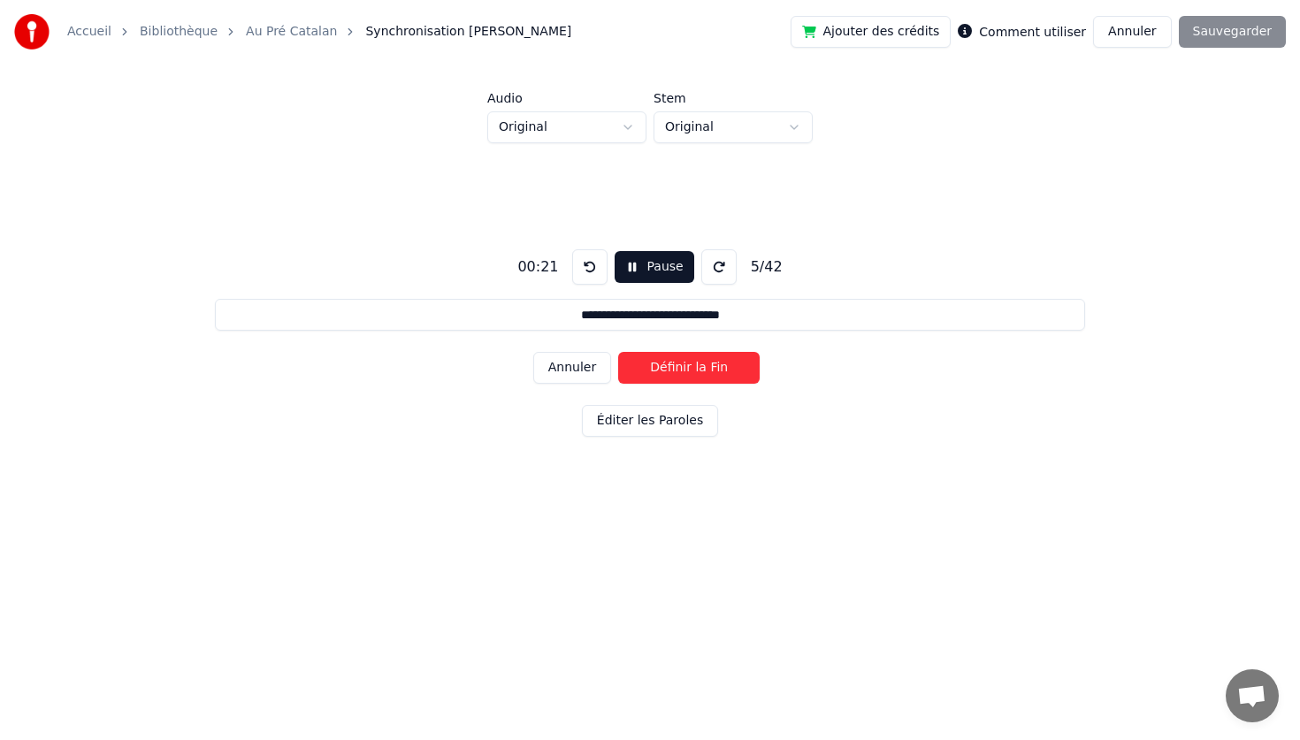
click at [651, 370] on button "Définir la Fin" at bounding box center [688, 368] width 141 height 32
click at [651, 370] on button "Définir le Début" at bounding box center [688, 368] width 141 height 32
click at [651, 370] on button "Définir la Fin" at bounding box center [688, 368] width 141 height 32
click at [651, 370] on button "Définir le Début" at bounding box center [688, 368] width 141 height 32
click at [651, 370] on button "Définir la Fin" at bounding box center [688, 368] width 141 height 32
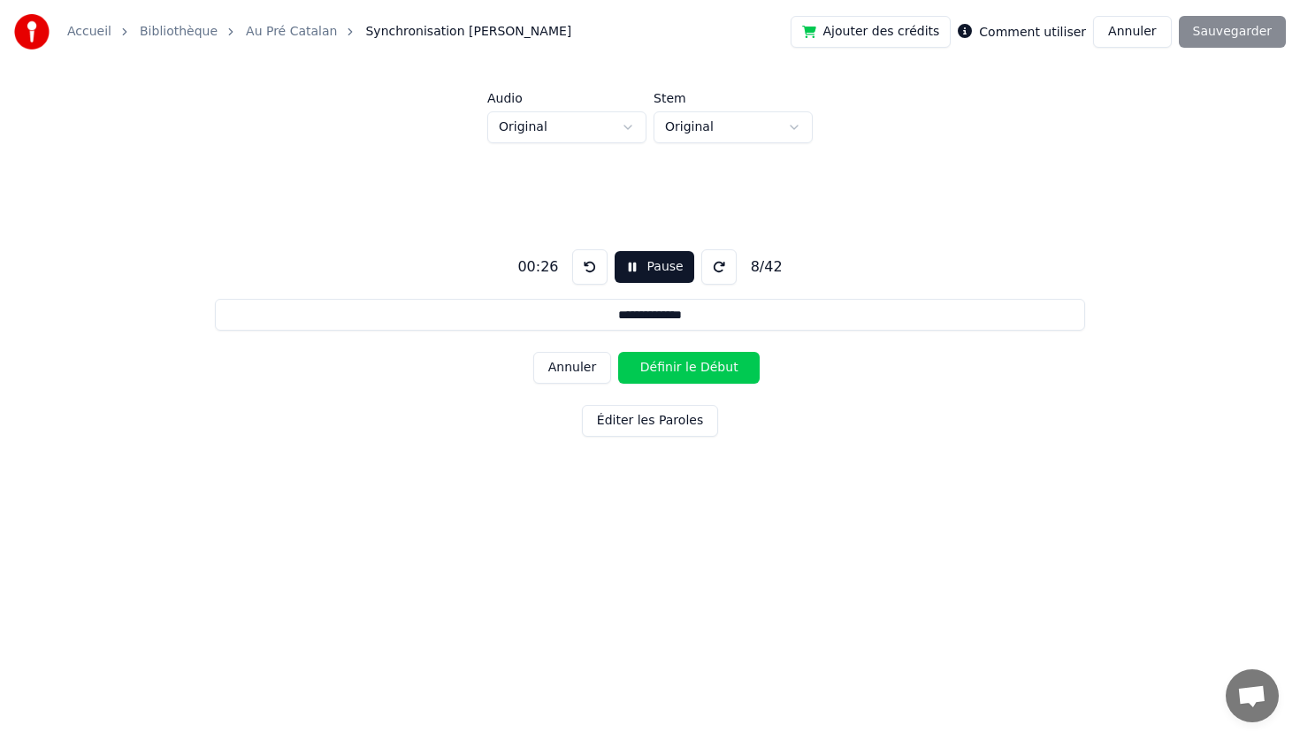
click at [651, 370] on button "Définir le Début" at bounding box center [688, 368] width 141 height 32
click at [651, 370] on button "Définir la Fin" at bounding box center [688, 368] width 141 height 32
click at [651, 370] on button "Définir le Début" at bounding box center [688, 368] width 141 height 32
click at [651, 370] on button "Définir la Fin" at bounding box center [688, 368] width 141 height 32
click at [651, 370] on button "Définir le Début" at bounding box center [688, 368] width 141 height 32
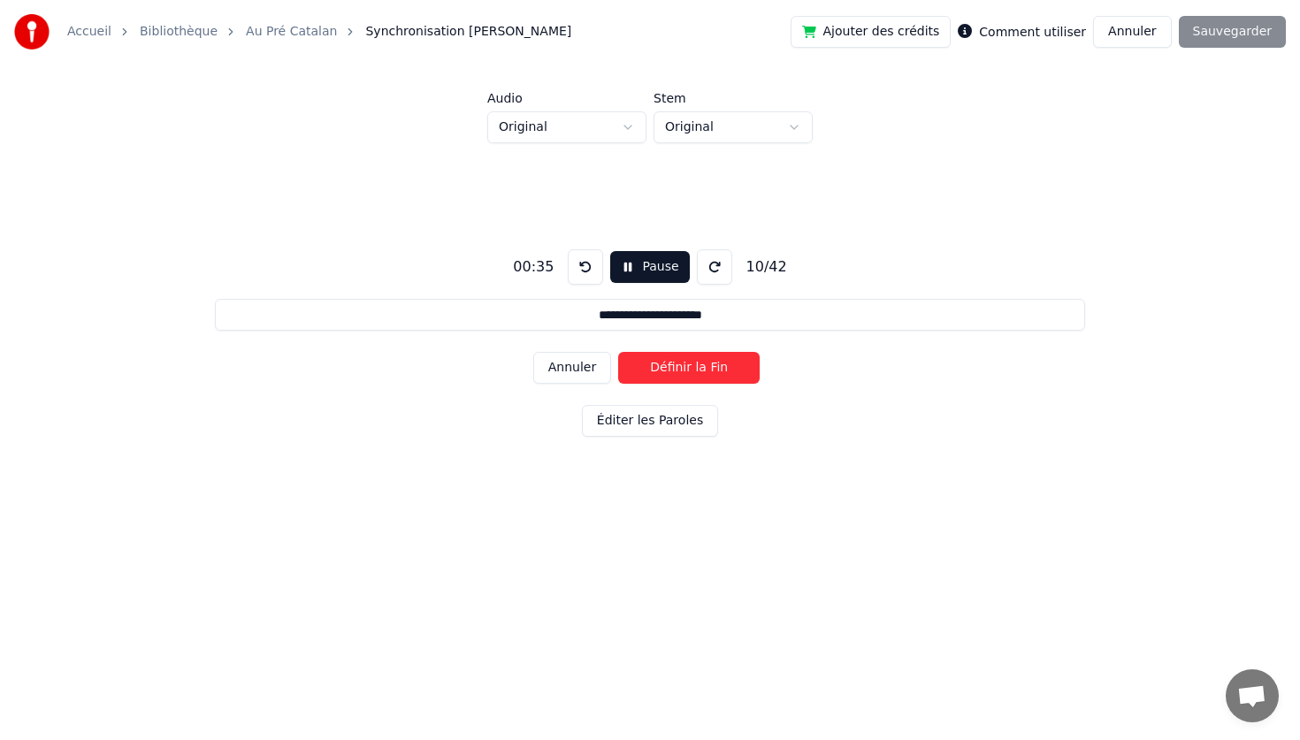
click at [651, 370] on button "Définir la Fin" at bounding box center [688, 368] width 141 height 32
click at [651, 370] on button "Définir le Début" at bounding box center [688, 368] width 141 height 32
click at [651, 370] on button "Définir la Fin" at bounding box center [688, 368] width 141 height 32
click at [651, 370] on button "Définir le Début" at bounding box center [688, 368] width 141 height 32
click at [651, 370] on button "Définir la Fin" at bounding box center [688, 368] width 141 height 32
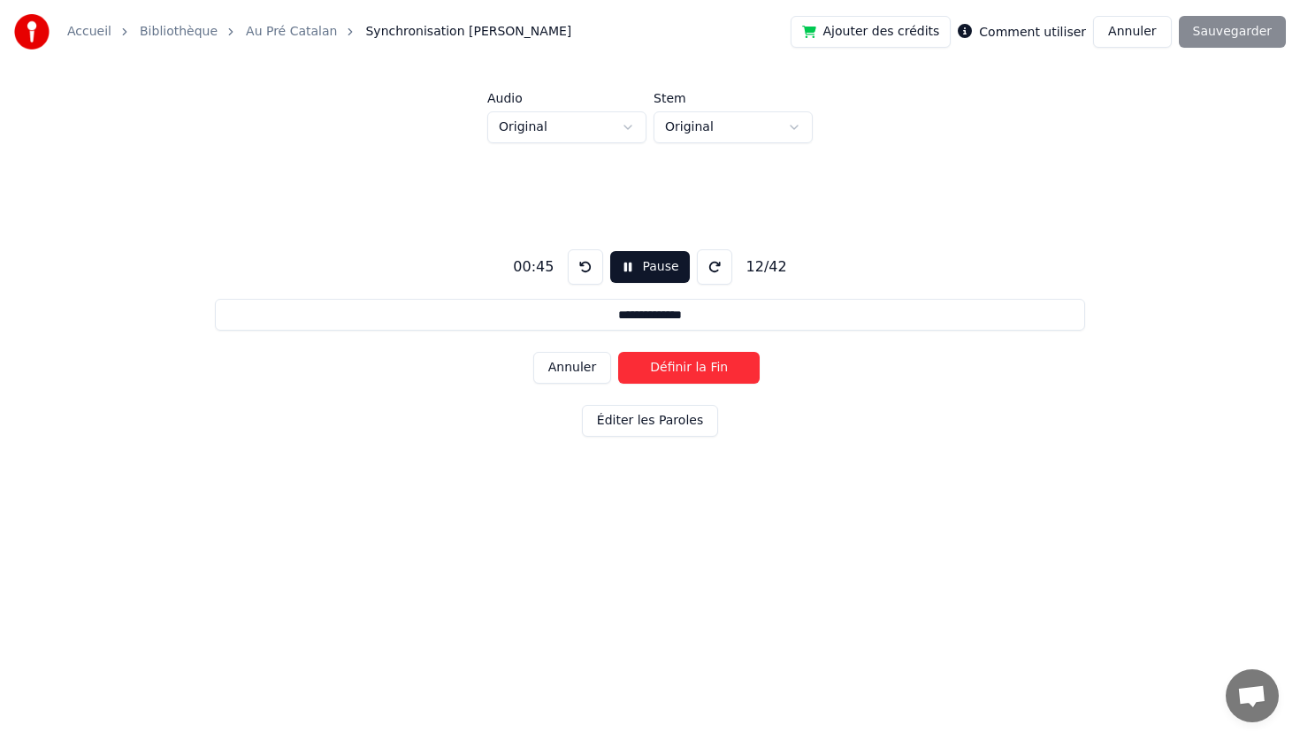
type input "**********"
click at [618, 352] on button "Définir le Début" at bounding box center [688, 368] width 141 height 32
click at [618, 352] on button "Définir la Fin" at bounding box center [688, 368] width 141 height 32
type input "**********"
click at [655, 278] on button "Pause" at bounding box center [649, 267] width 79 height 32
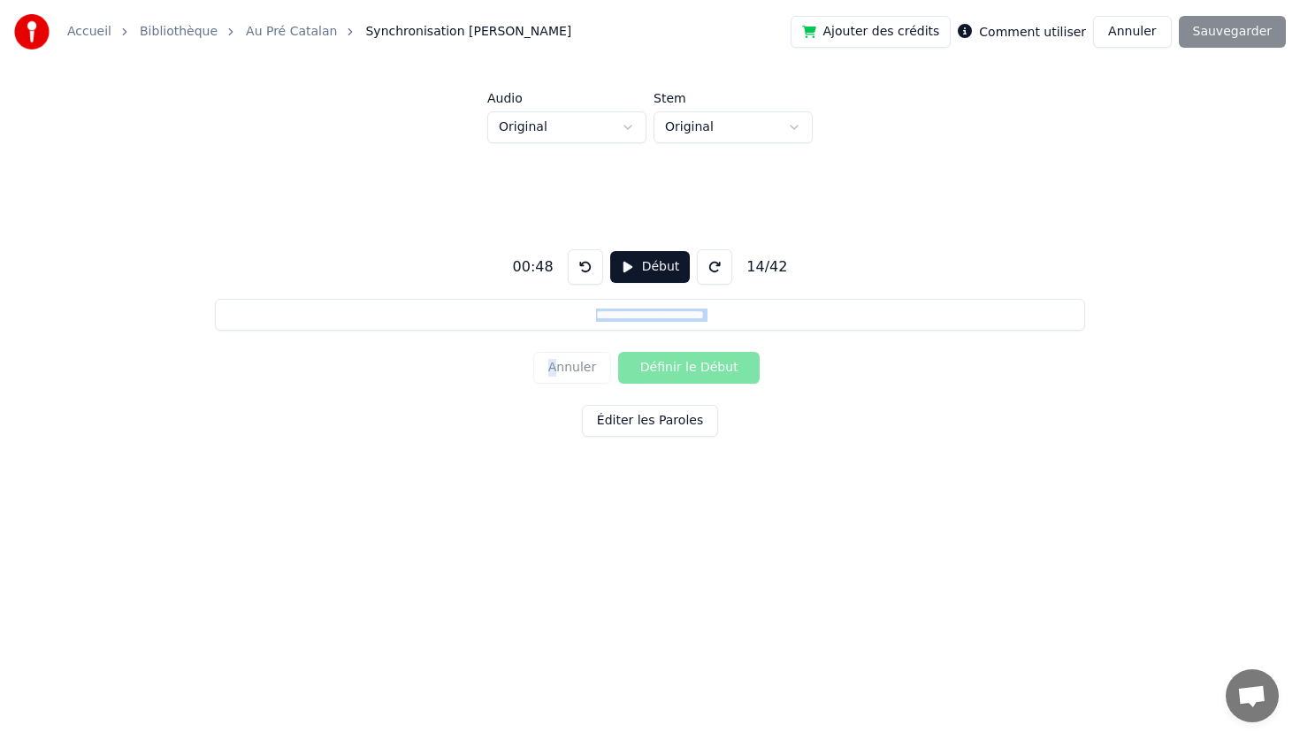
drag, startPoint x: 556, startPoint y: 367, endPoint x: 367, endPoint y: 172, distance: 272.0
click at [363, 190] on div "**********" at bounding box center [649, 339] width 1243 height 393
click at [309, 32] on link "Au Pré Catalan" at bounding box center [291, 32] width 91 height 18
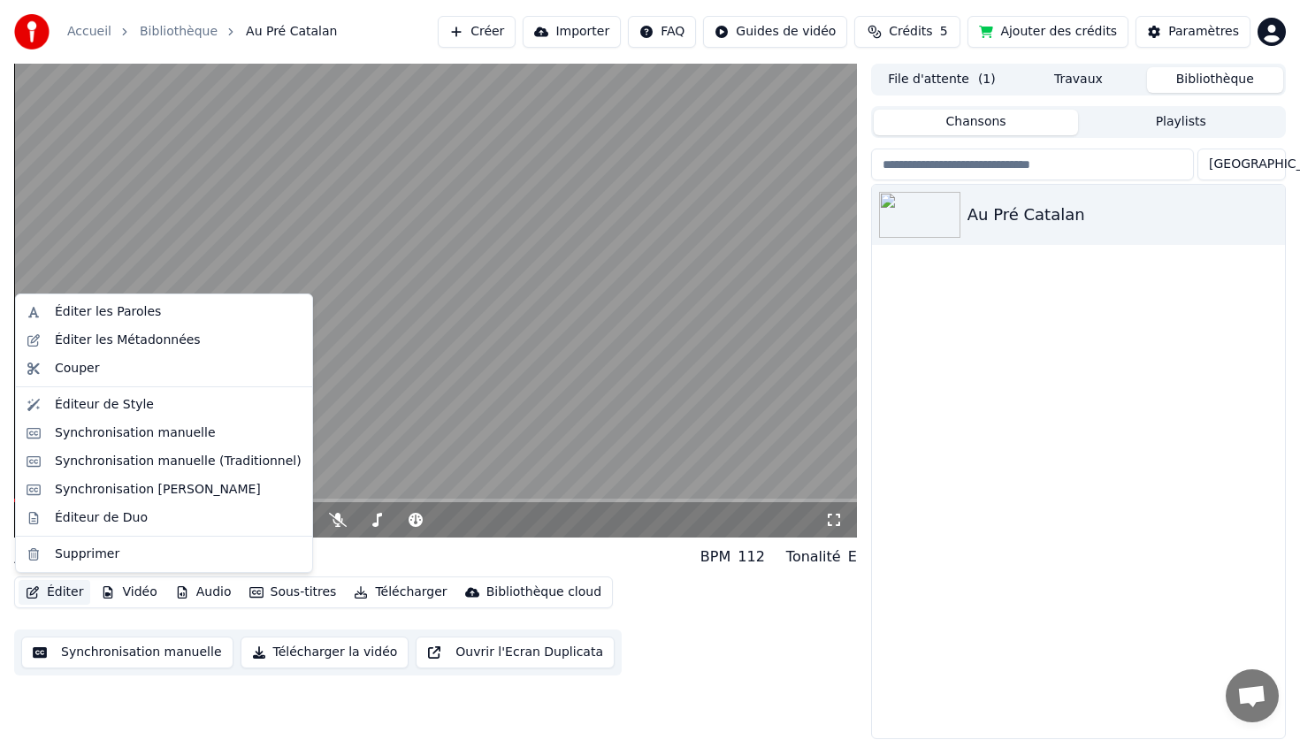
click at [68, 596] on button "Éditer" at bounding box center [55, 592] width 72 height 25
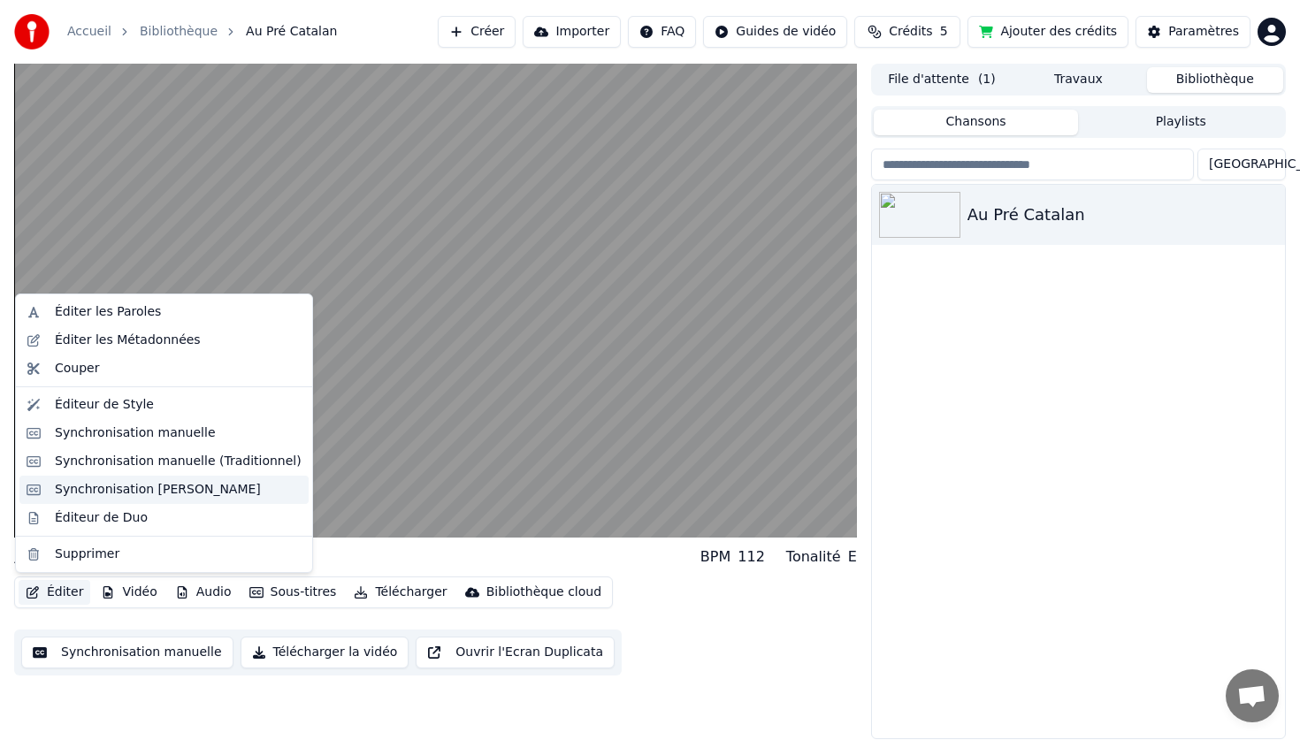
click at [117, 497] on div "Synchronisation [PERSON_NAME]" at bounding box center [158, 490] width 206 height 18
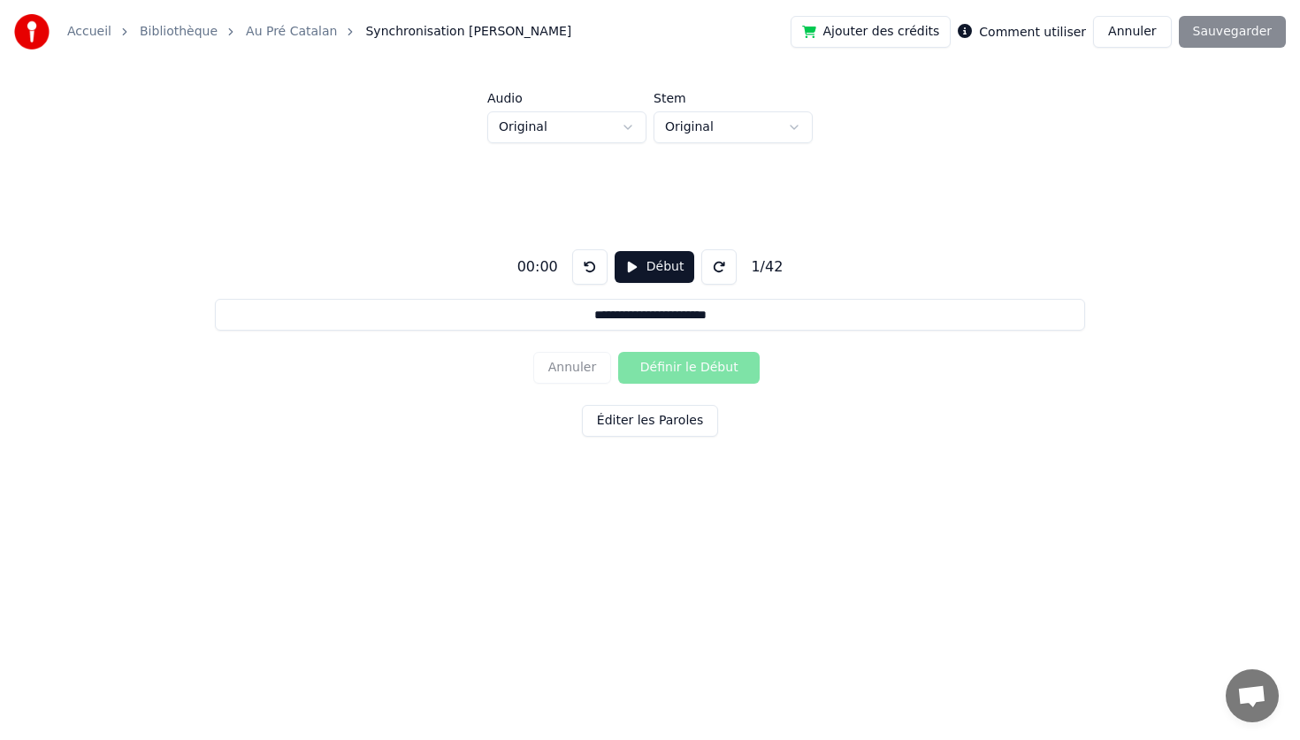
click at [637, 263] on button "Début" at bounding box center [654, 267] width 80 height 32
click at [728, 371] on button "Définir le Début" at bounding box center [688, 368] width 141 height 32
click at [653, 275] on button "Pause" at bounding box center [653, 267] width 79 height 32
click at [604, 281] on div "00:14 Début 1 / 42" at bounding box center [650, 266] width 280 height 35
click at [592, 272] on button at bounding box center [589, 266] width 35 height 35
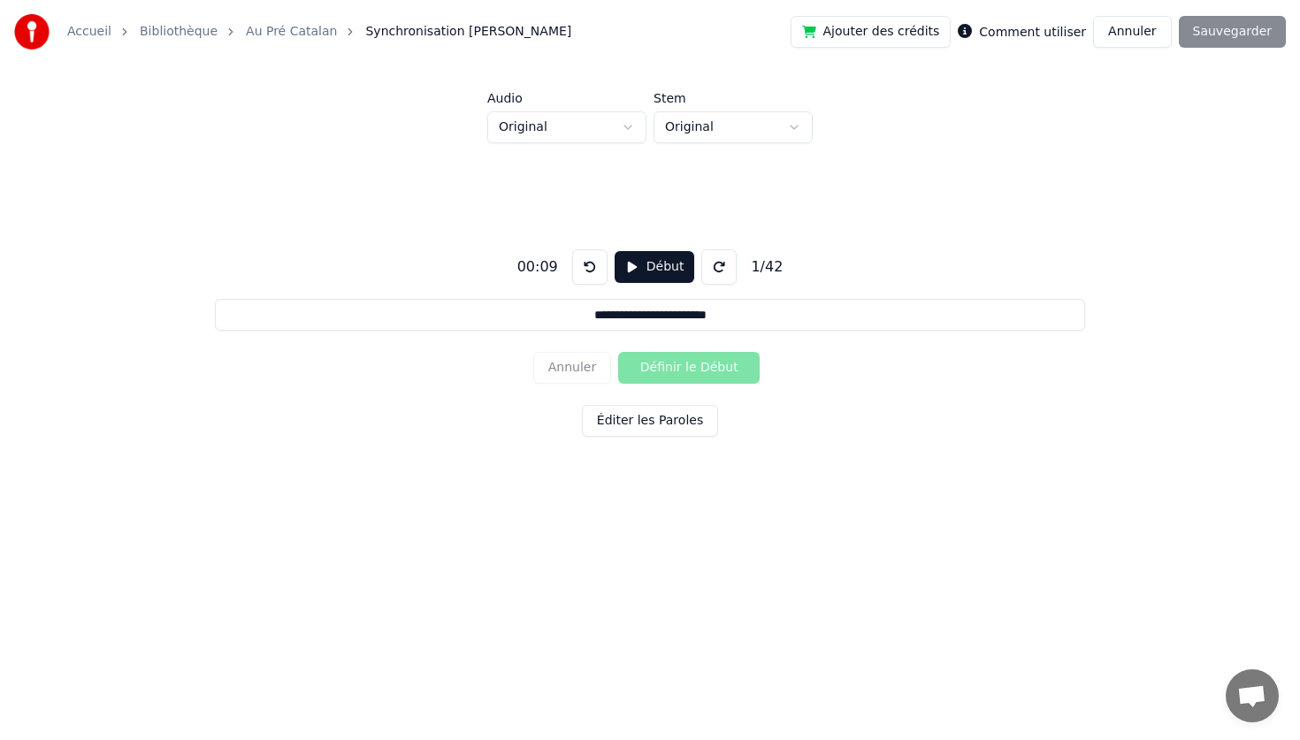
click at [592, 272] on button at bounding box center [589, 266] width 35 height 35
click at [657, 263] on button "Début" at bounding box center [654, 267] width 80 height 32
click at [711, 376] on button "Définir le Début" at bounding box center [688, 368] width 141 height 32
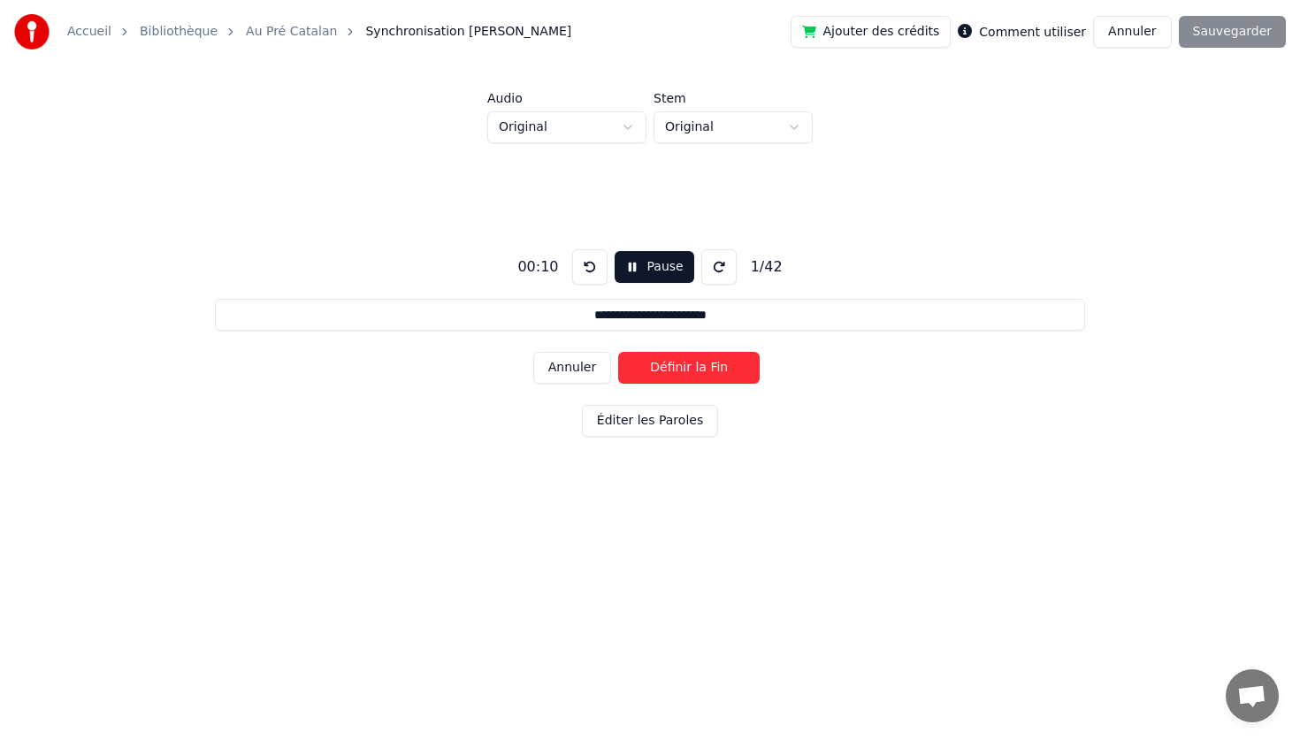
click at [618, 352] on button "Définir la Fin" at bounding box center [688, 368] width 141 height 32
click at [711, 376] on button "Définir le Début" at bounding box center [688, 368] width 141 height 32
click at [711, 376] on button "Définir la Fin" at bounding box center [688, 368] width 141 height 32
click at [711, 376] on button "Définir le Début" at bounding box center [688, 368] width 141 height 32
click at [711, 376] on button "Définir la Fin" at bounding box center [688, 368] width 141 height 32
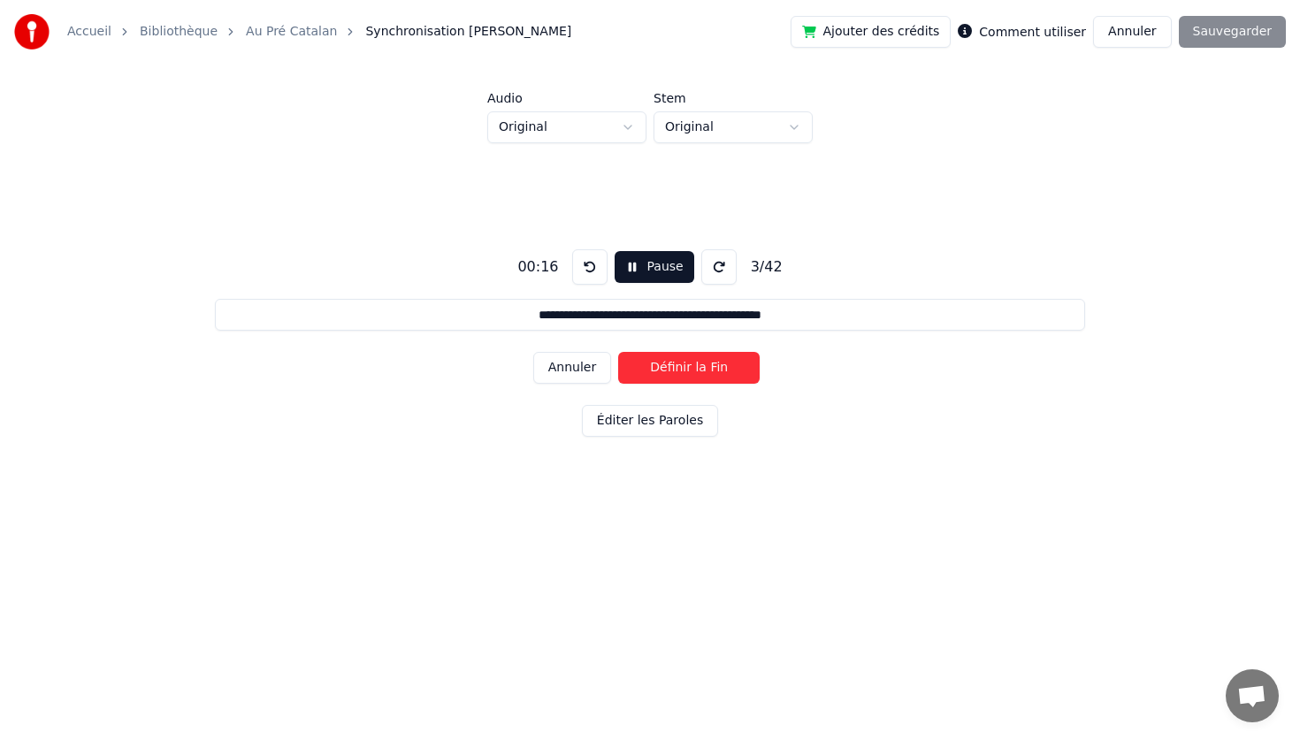
type input "**********"
click at [651, 283] on div "00:21 Pause 4 / 42" at bounding box center [649, 266] width 279 height 35
click at [659, 263] on button "Pause" at bounding box center [653, 267] width 79 height 32
click at [592, 285] on div "00:23 Début 4 / 42" at bounding box center [650, 266] width 280 height 35
click at [587, 260] on button at bounding box center [589, 266] width 35 height 35
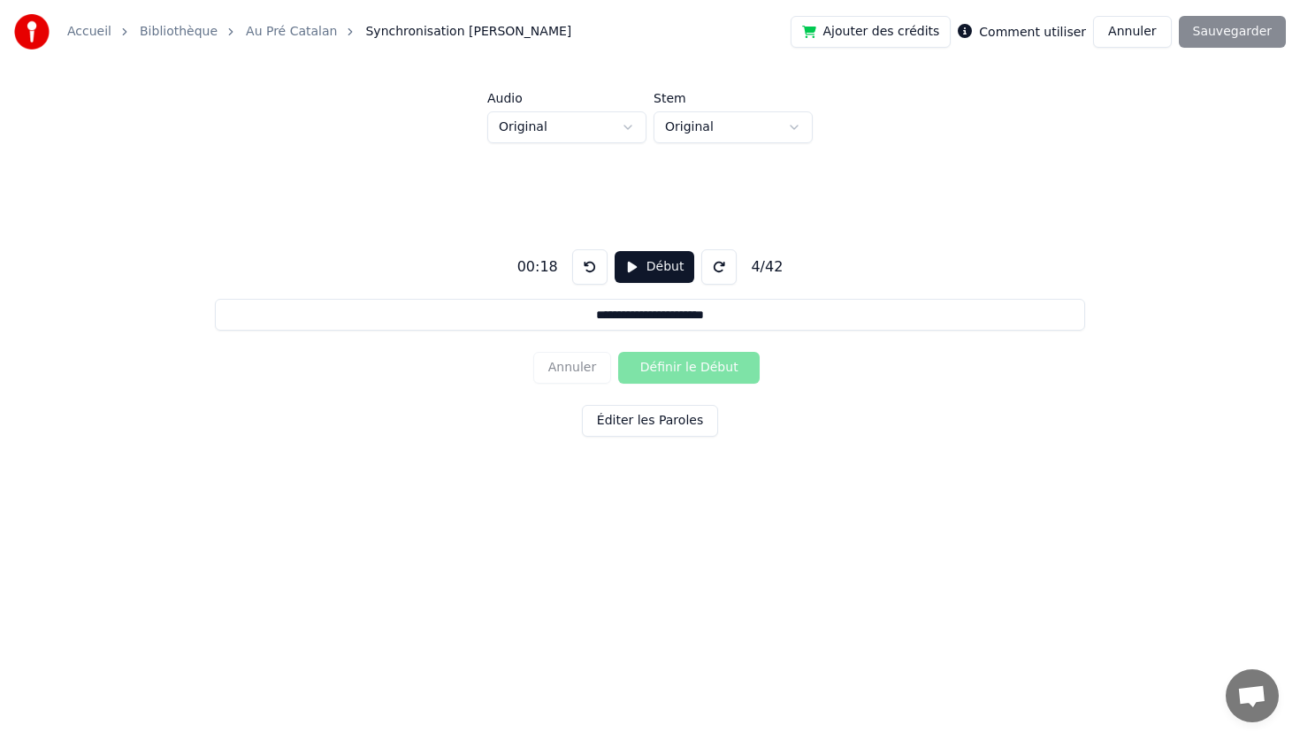
click at [587, 260] on button at bounding box center [589, 266] width 35 height 35
click at [637, 256] on button "Début" at bounding box center [654, 267] width 80 height 32
click at [637, 256] on button "Pause" at bounding box center [653, 267] width 79 height 32
click at [596, 260] on button at bounding box center [589, 266] width 35 height 35
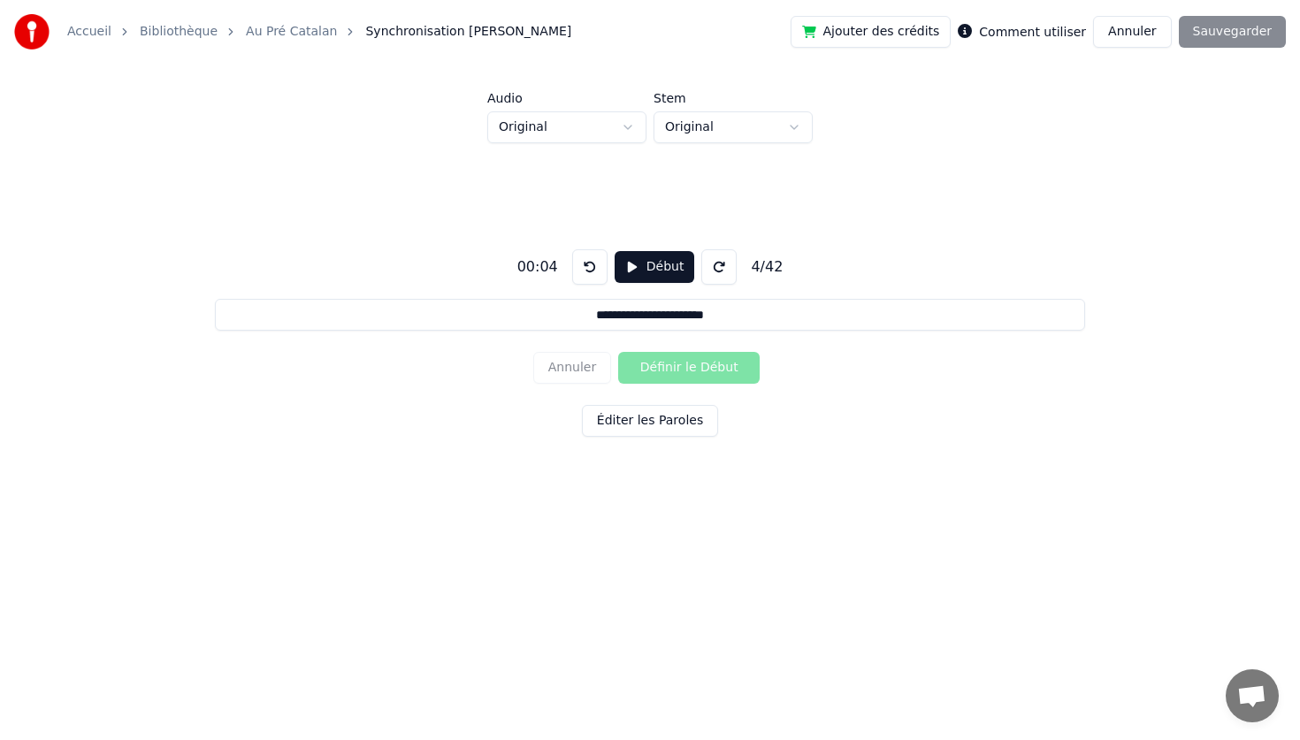
click at [591, 262] on button at bounding box center [589, 266] width 35 height 35
click at [717, 268] on button at bounding box center [718, 266] width 35 height 35
click at [706, 413] on button "Éditer les Paroles" at bounding box center [650, 421] width 136 height 32
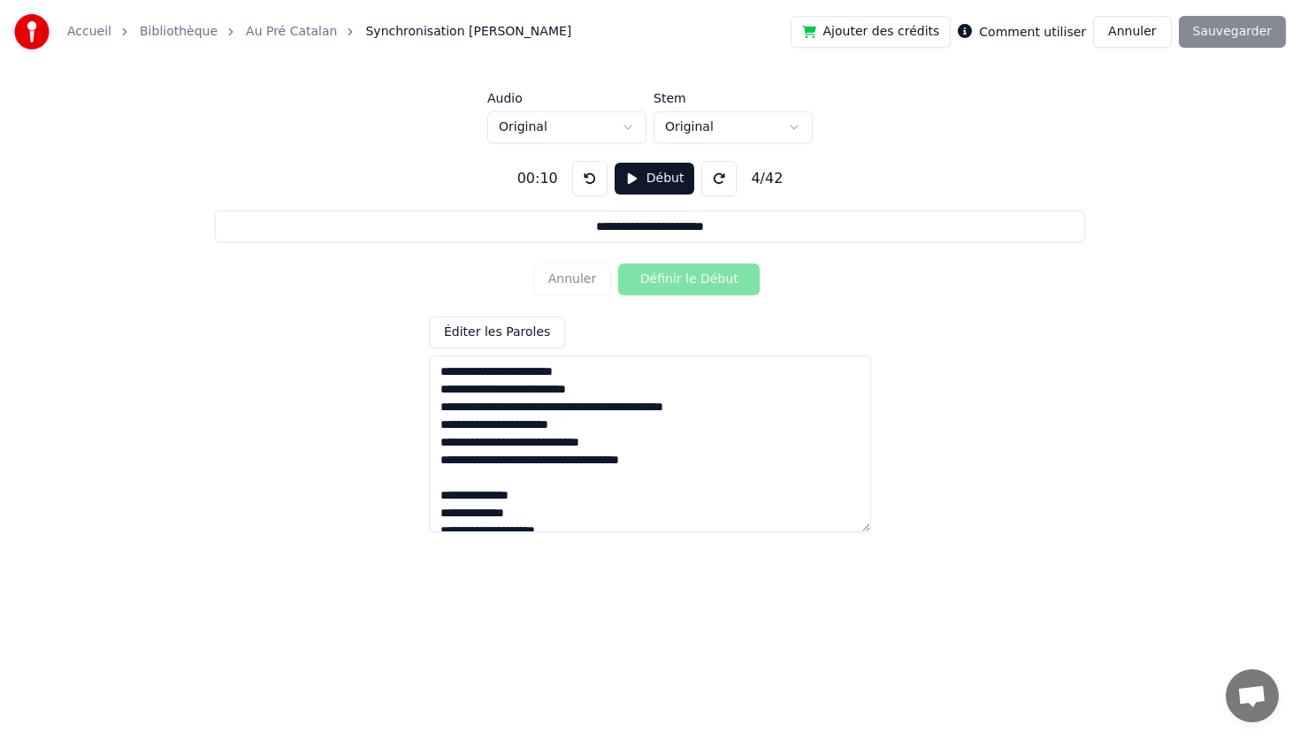
click at [523, 336] on button "Éditer les Paroles" at bounding box center [497, 333] width 136 height 32
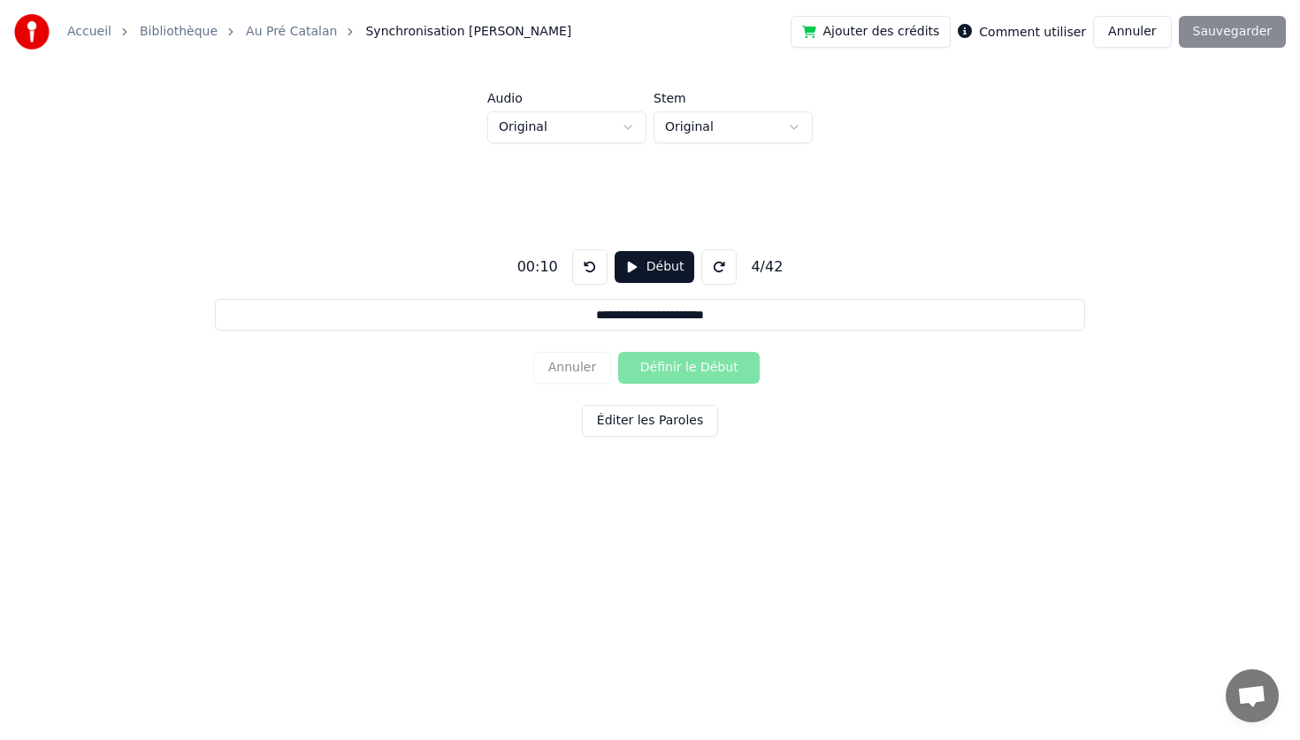
click at [266, 28] on link "Au Pré Catalan" at bounding box center [291, 32] width 91 height 18
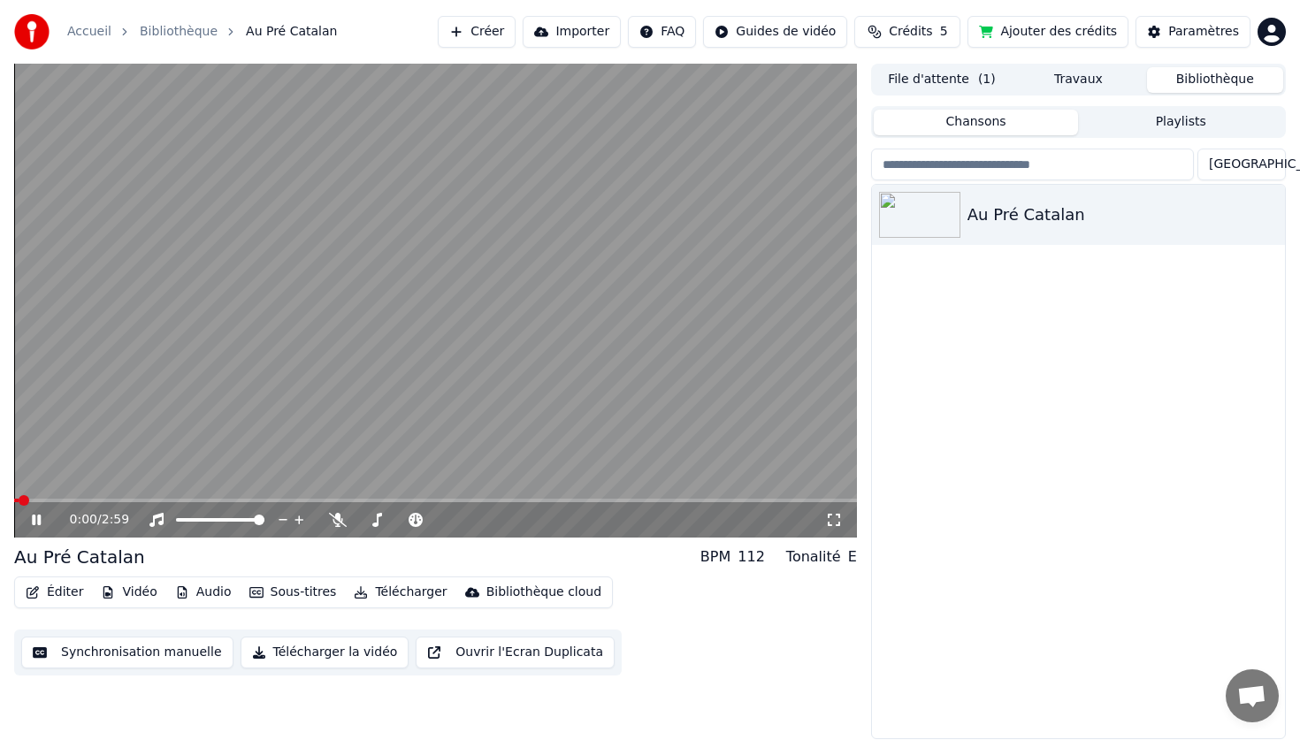
click at [39, 526] on icon at bounding box center [49, 520] width 42 height 14
click at [60, 602] on button "Éditer" at bounding box center [55, 592] width 72 height 25
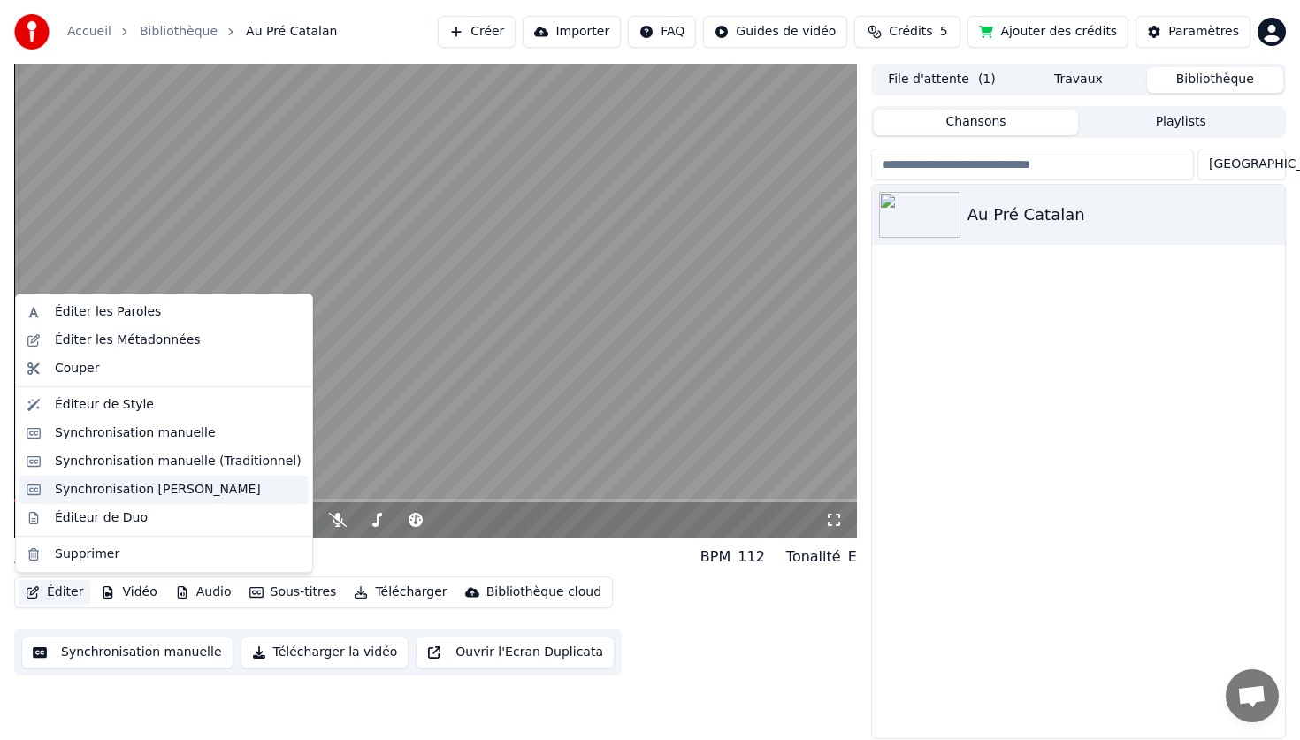
click at [193, 485] on div "Synchronisation [PERSON_NAME]" at bounding box center [158, 490] width 206 height 18
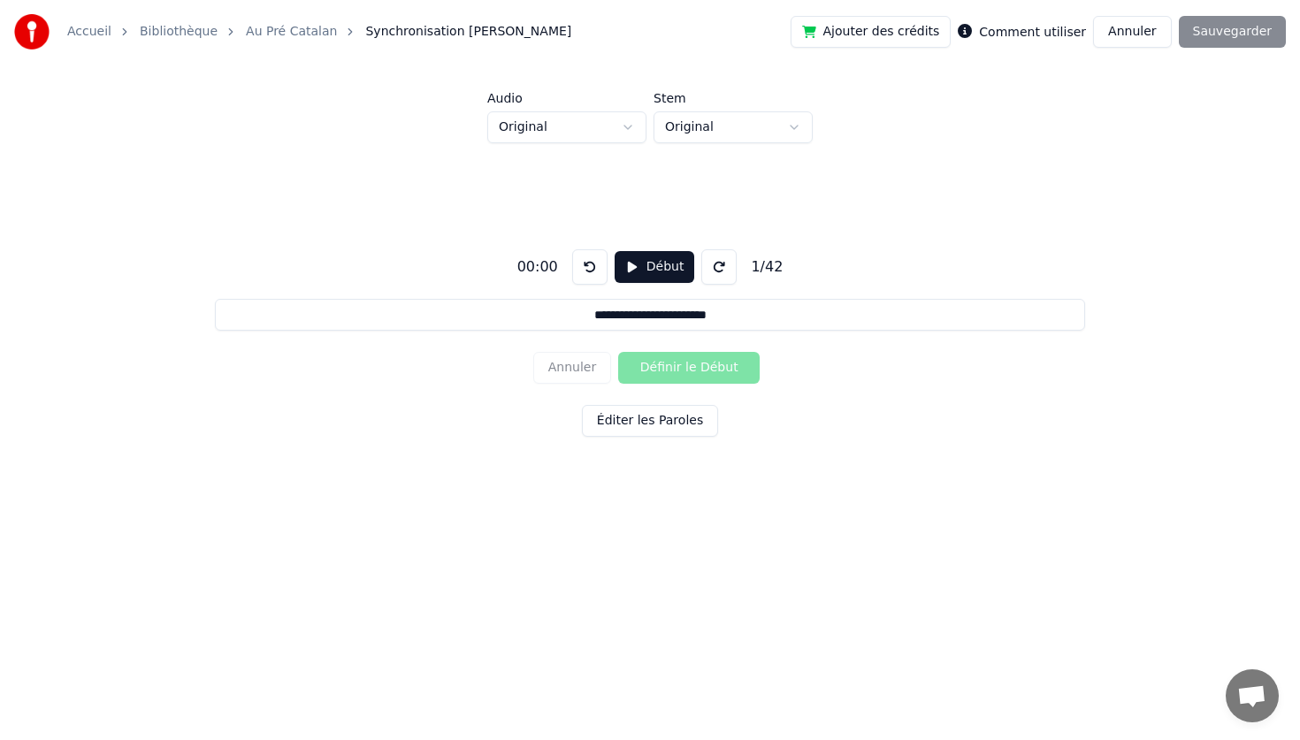
click at [672, 267] on button "Début" at bounding box center [654, 267] width 80 height 32
click at [680, 368] on button "Définir le Début" at bounding box center [688, 368] width 141 height 32
click at [680, 368] on button "Définir la Fin" at bounding box center [688, 368] width 141 height 32
click at [680, 368] on button "Définir le Début" at bounding box center [688, 368] width 141 height 32
click at [680, 368] on button "Définir la Fin" at bounding box center [688, 368] width 141 height 32
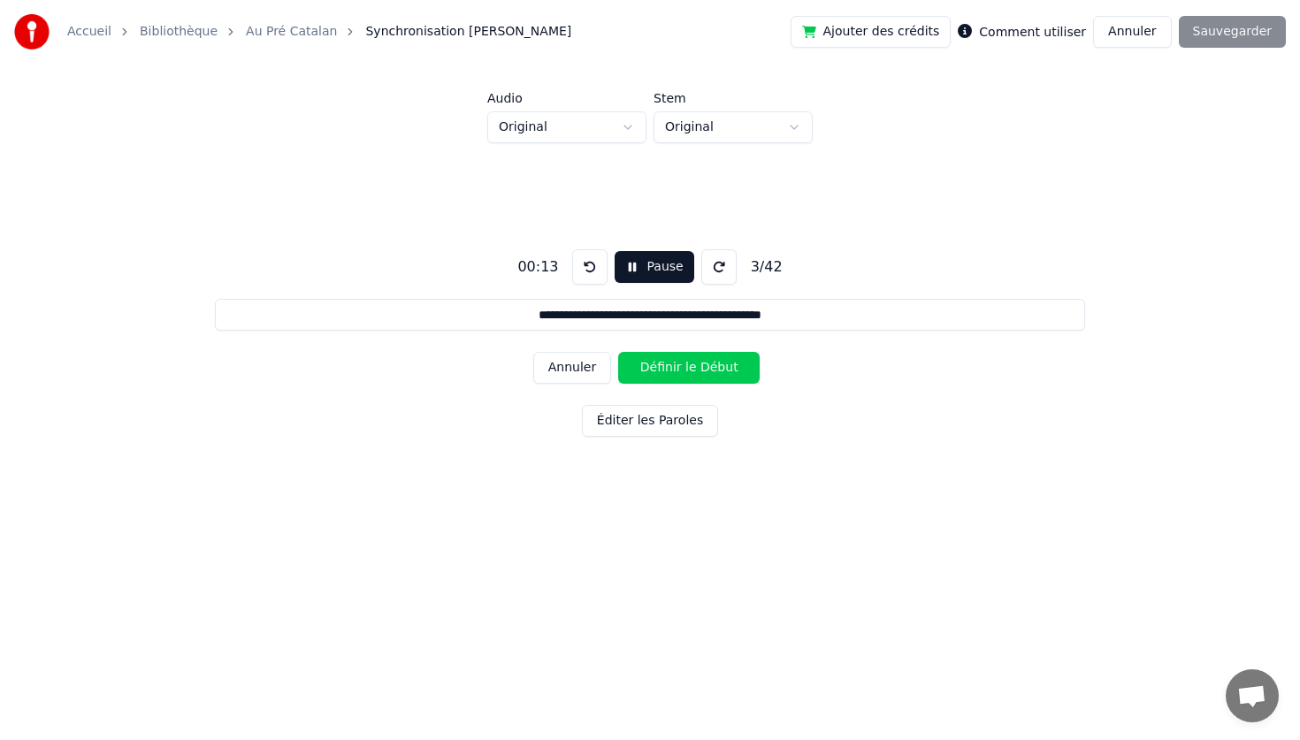
click at [680, 368] on button "Définir le Début" at bounding box center [688, 368] width 141 height 32
click at [680, 368] on button "Définir la Fin" at bounding box center [688, 368] width 141 height 32
click at [680, 368] on button "Définir le Début" at bounding box center [688, 368] width 141 height 32
click at [680, 368] on button "Définir la Fin" at bounding box center [688, 368] width 141 height 32
click at [680, 367] on button "Définir le Début" at bounding box center [688, 368] width 141 height 32
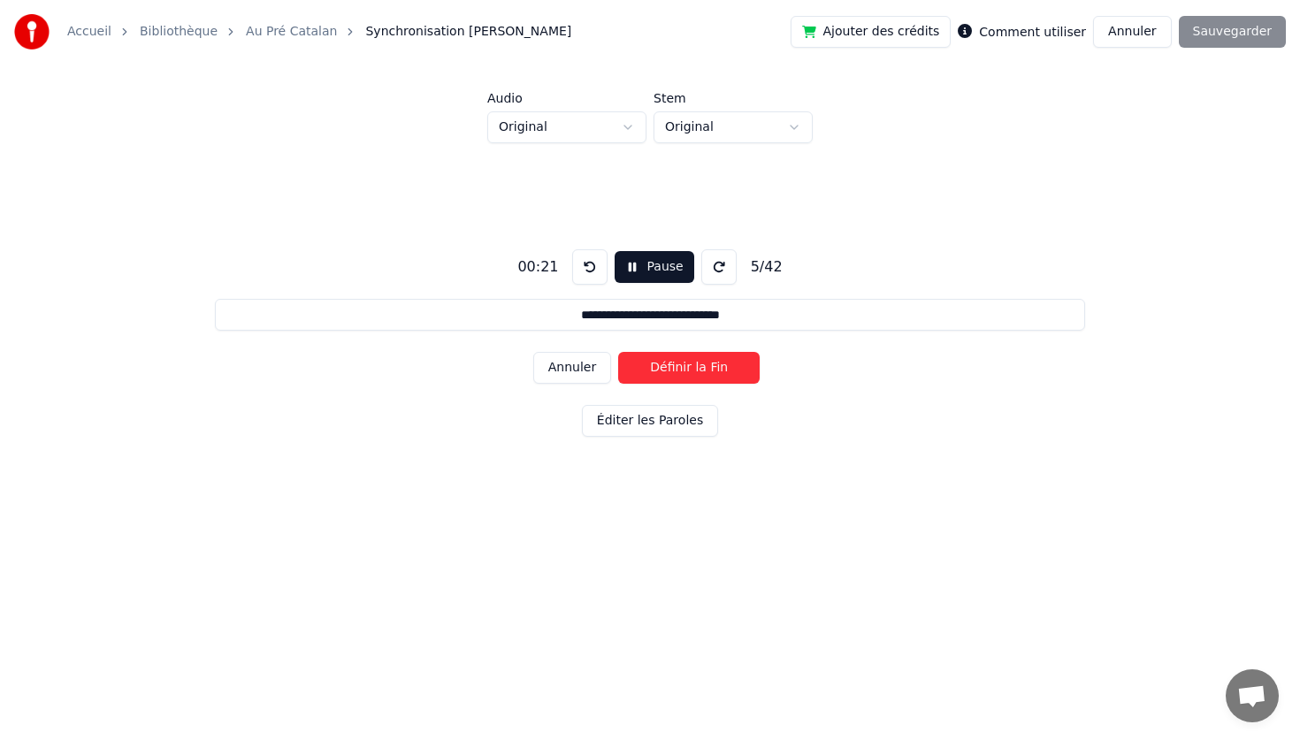
click at [680, 367] on button "Définir la Fin" at bounding box center [688, 368] width 141 height 32
click at [680, 367] on button "Définir le Début" at bounding box center [688, 368] width 141 height 32
click at [680, 367] on button "Définir la Fin" at bounding box center [688, 368] width 141 height 32
click at [680, 367] on button "Définir le Début" at bounding box center [688, 368] width 141 height 32
click at [680, 367] on button "Définir la Fin" at bounding box center [688, 368] width 141 height 32
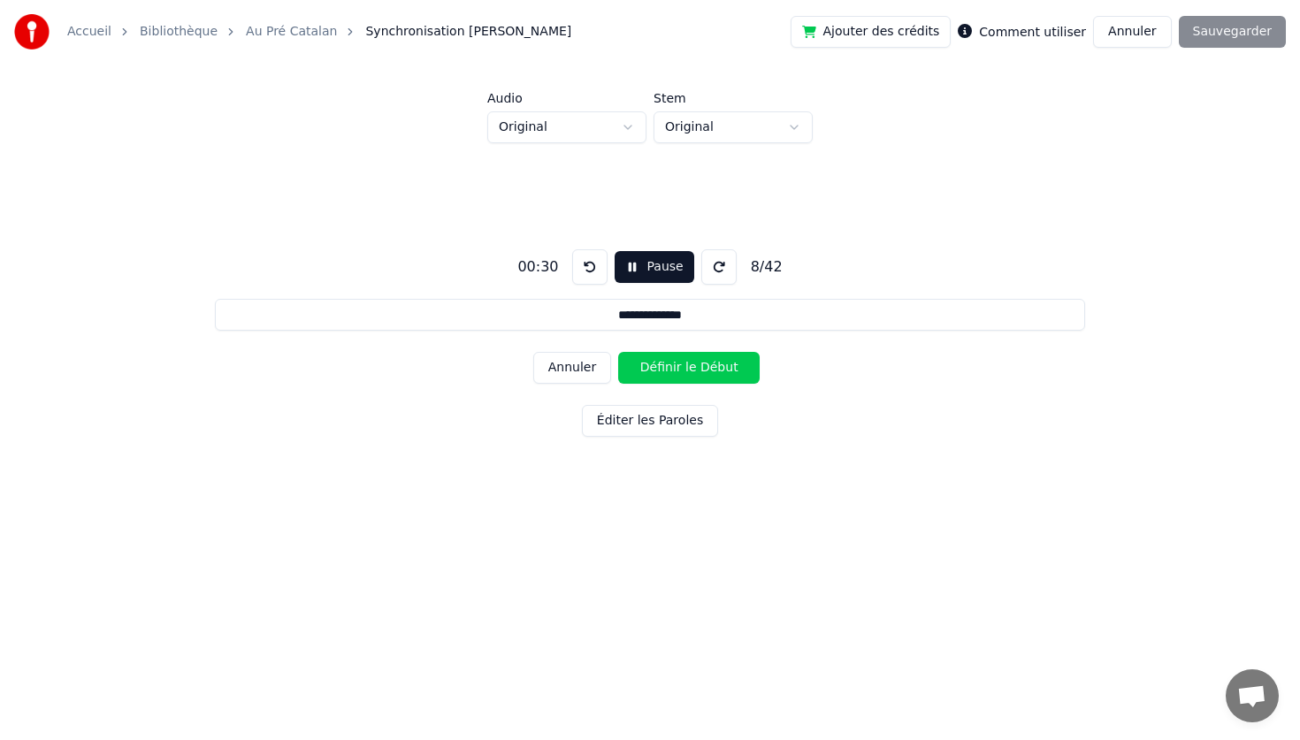
click at [680, 367] on button "Définir le Début" at bounding box center [688, 368] width 141 height 32
click at [680, 367] on button "Définir la Fin" at bounding box center [688, 368] width 141 height 32
click at [680, 367] on button "Définir le Début" at bounding box center [688, 368] width 141 height 32
click at [680, 367] on button "Définir la Fin" at bounding box center [688, 368] width 141 height 32
click at [680, 367] on button "Définir le Début" at bounding box center [688, 368] width 141 height 32
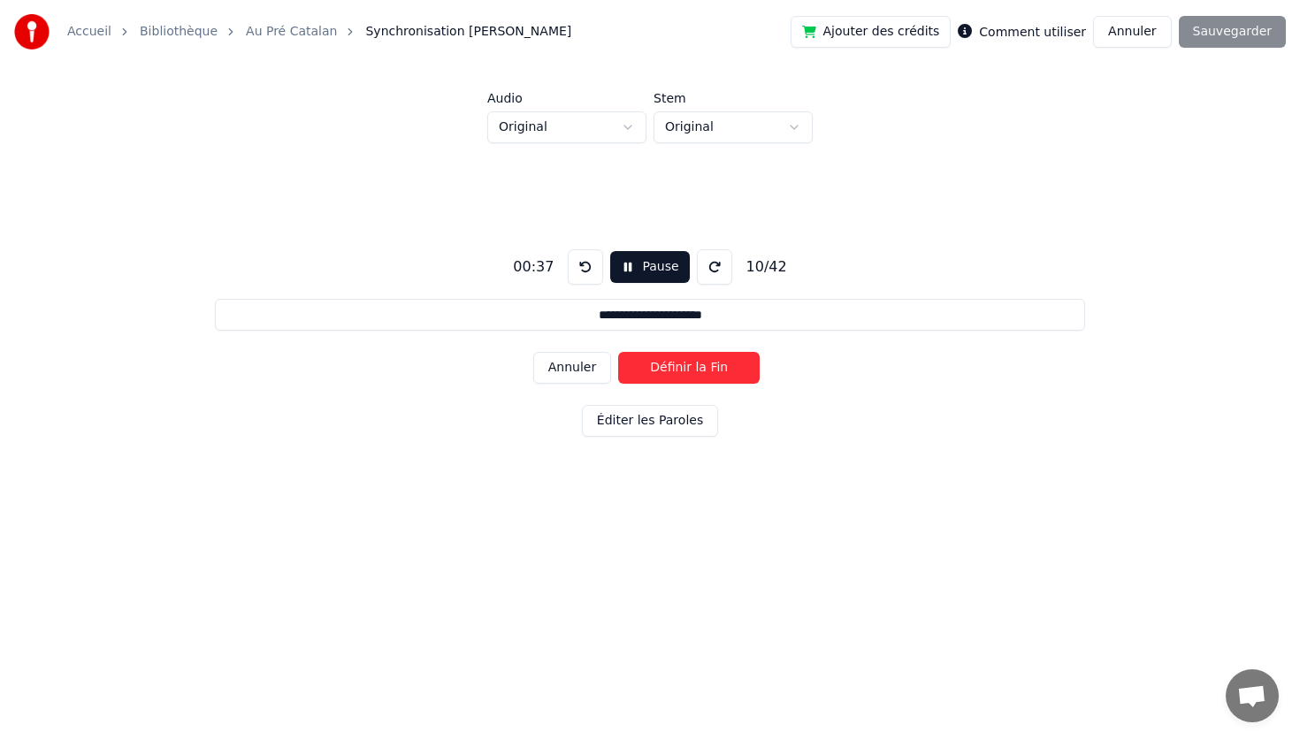
click at [680, 367] on button "Définir la Fin" at bounding box center [688, 368] width 141 height 32
click at [680, 367] on button "Définir le Début" at bounding box center [688, 368] width 141 height 32
click at [576, 364] on button "Annuler" at bounding box center [572, 368] width 78 height 32
click at [588, 379] on button "Annuler" at bounding box center [572, 368] width 78 height 32
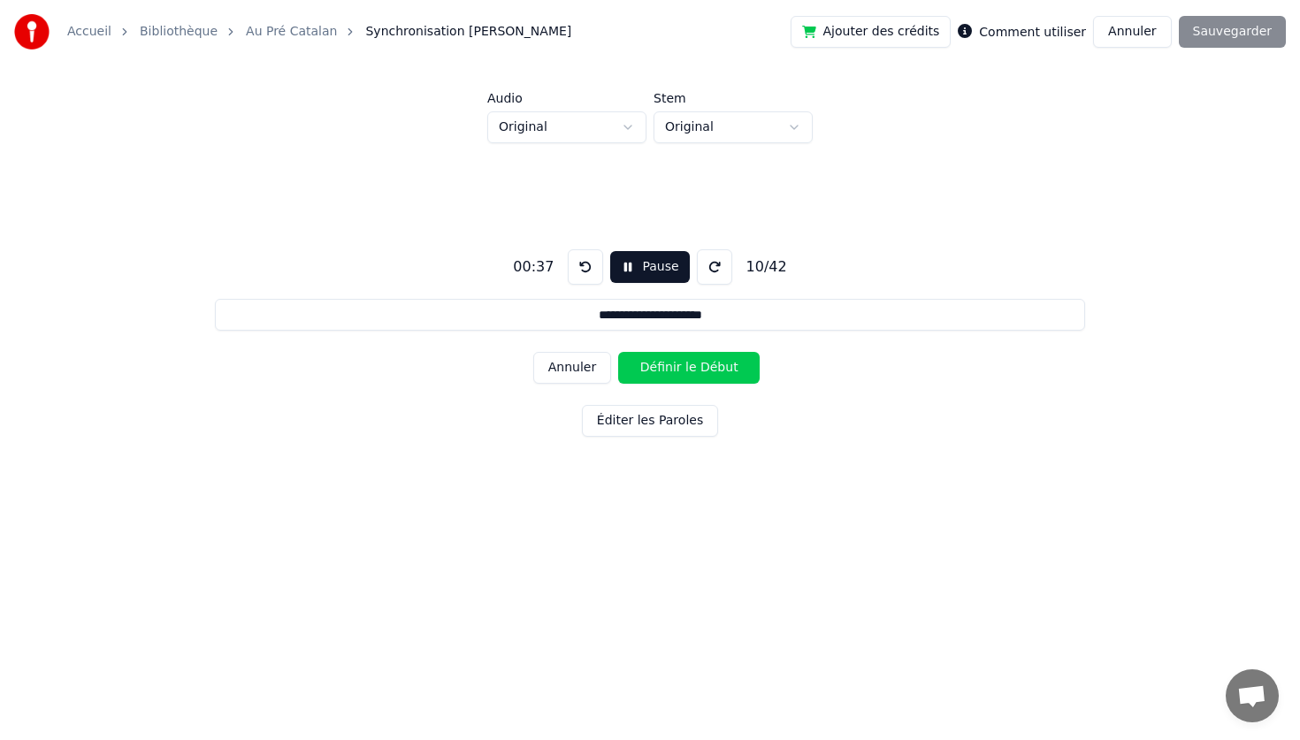
click at [585, 367] on button "Annuler" at bounding box center [572, 368] width 78 height 32
type input "**********"
click at [664, 264] on button "Pause" at bounding box center [653, 267] width 79 height 32
click at [584, 262] on button at bounding box center [589, 266] width 35 height 35
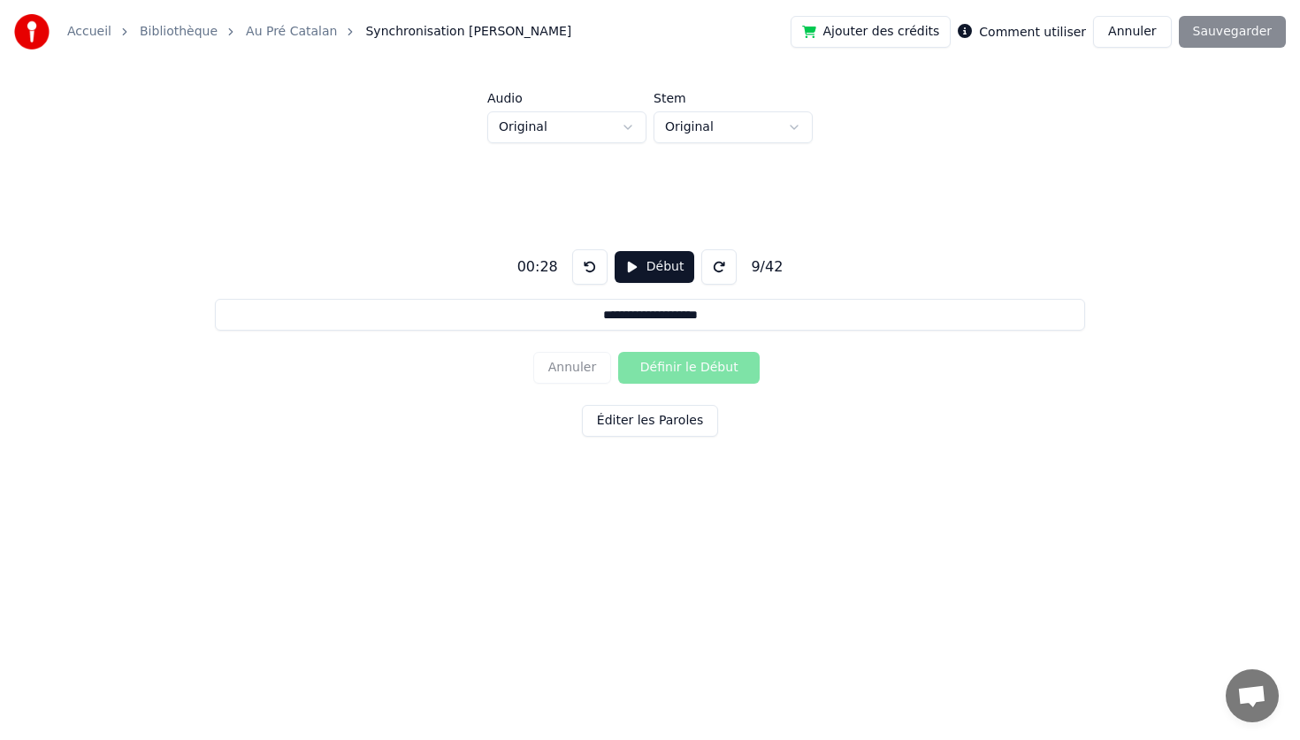
click at [584, 262] on button at bounding box center [589, 266] width 35 height 35
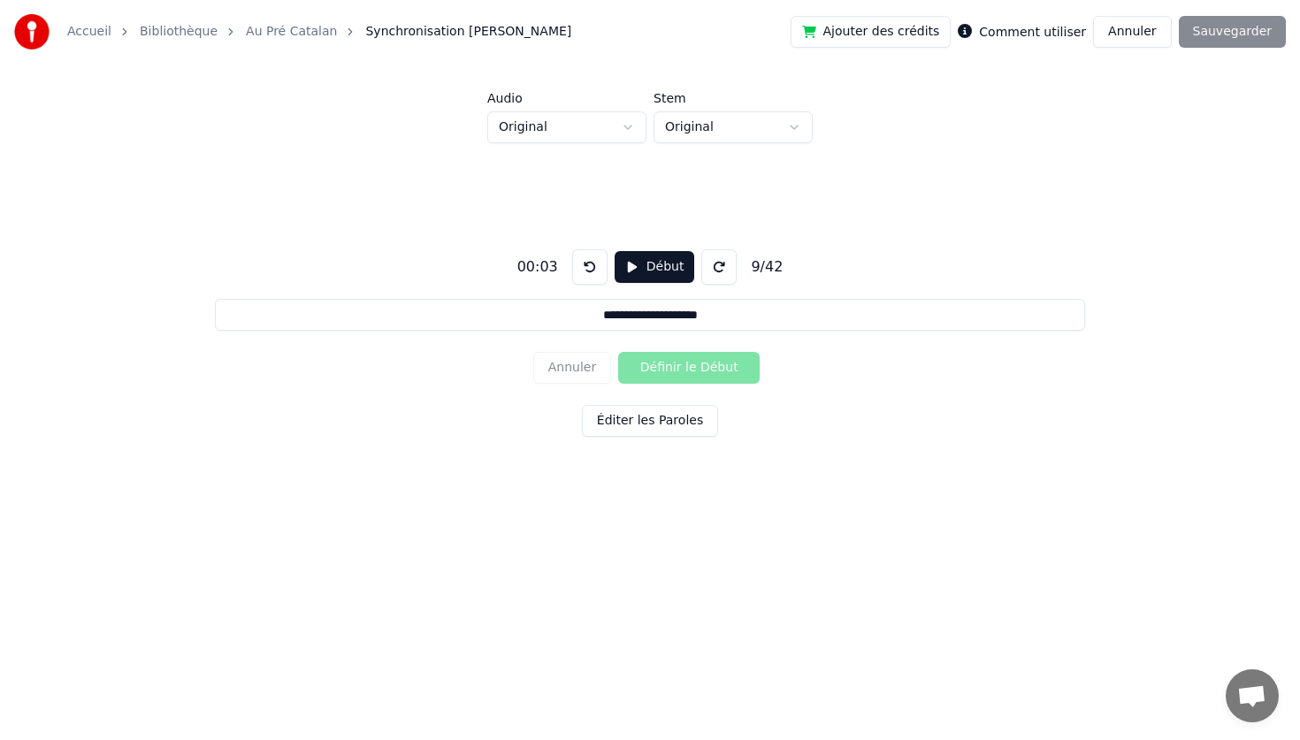
click at [584, 262] on button at bounding box center [589, 266] width 35 height 35
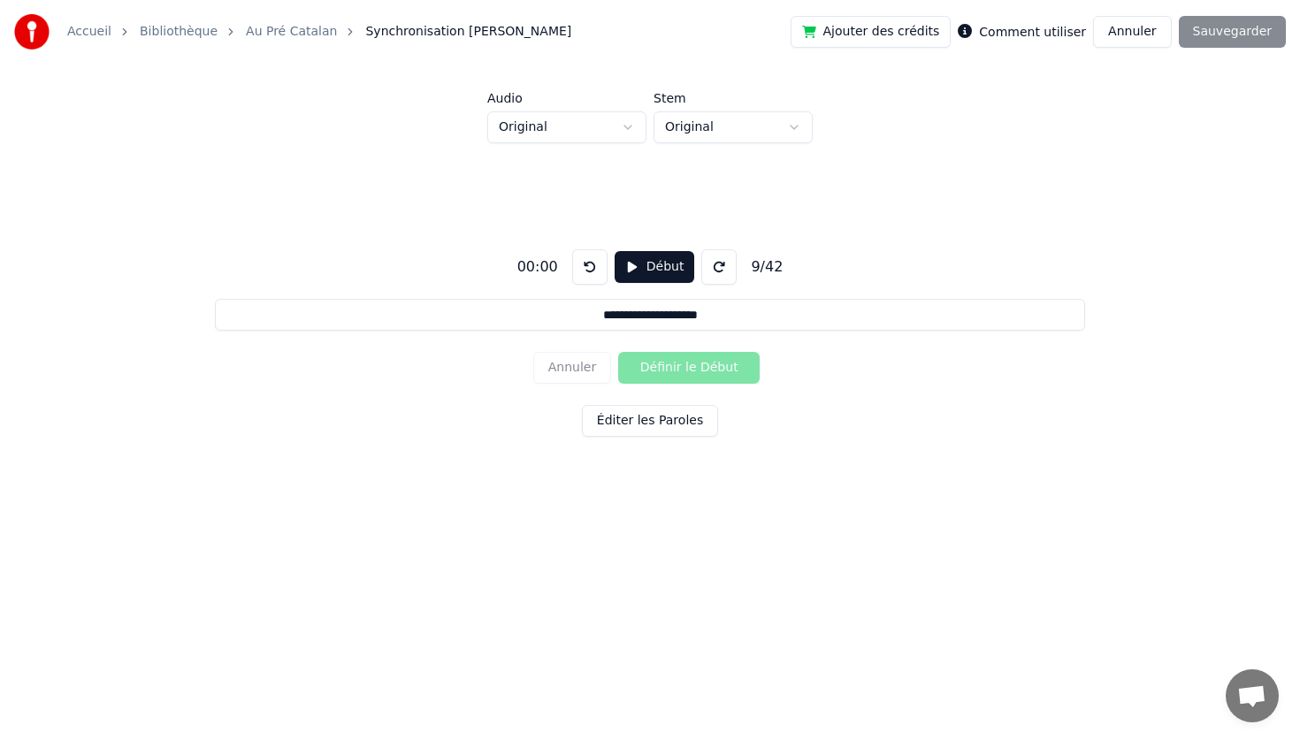
click at [597, 377] on div "Annuler Définir le Début" at bounding box center [649, 368] width 233 height 46
click at [1104, 35] on button "Annuler" at bounding box center [1132, 32] width 78 height 32
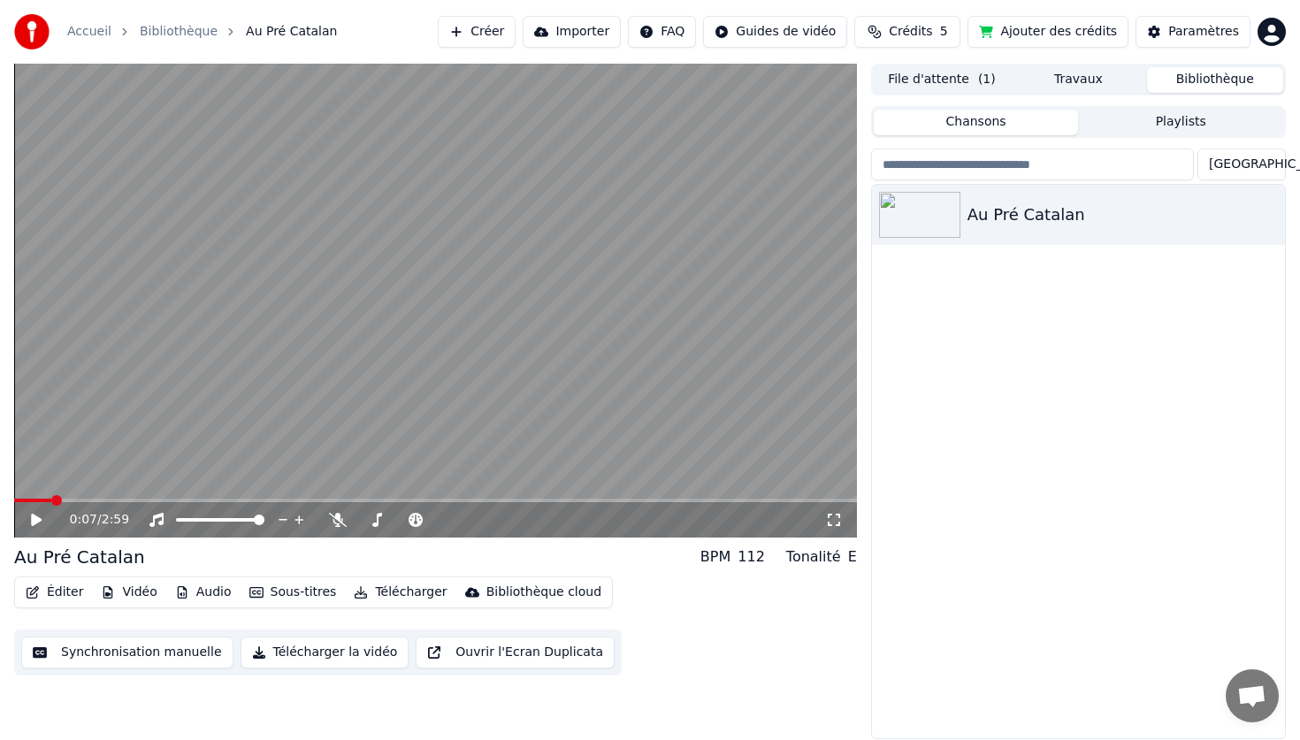
click at [67, 593] on button "Éditer" at bounding box center [55, 592] width 72 height 25
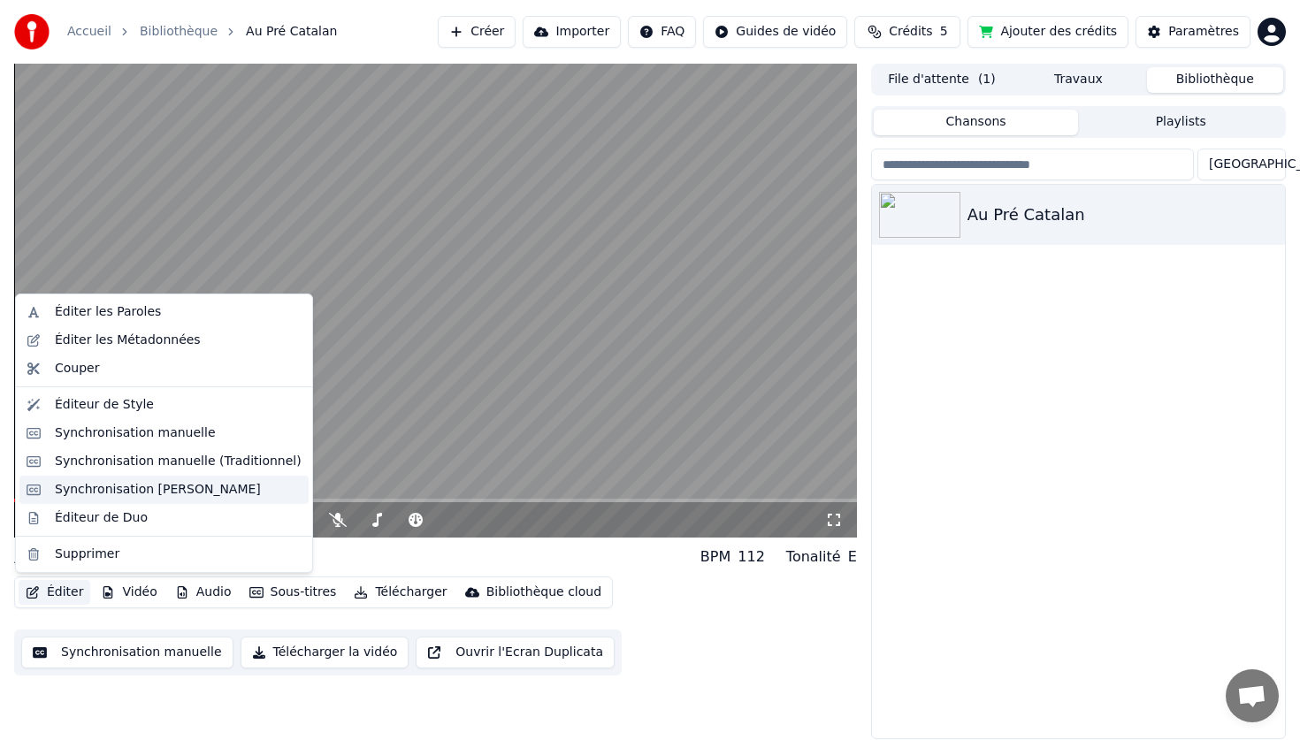
click at [136, 485] on div "Synchronisation [PERSON_NAME]" at bounding box center [158, 490] width 206 height 18
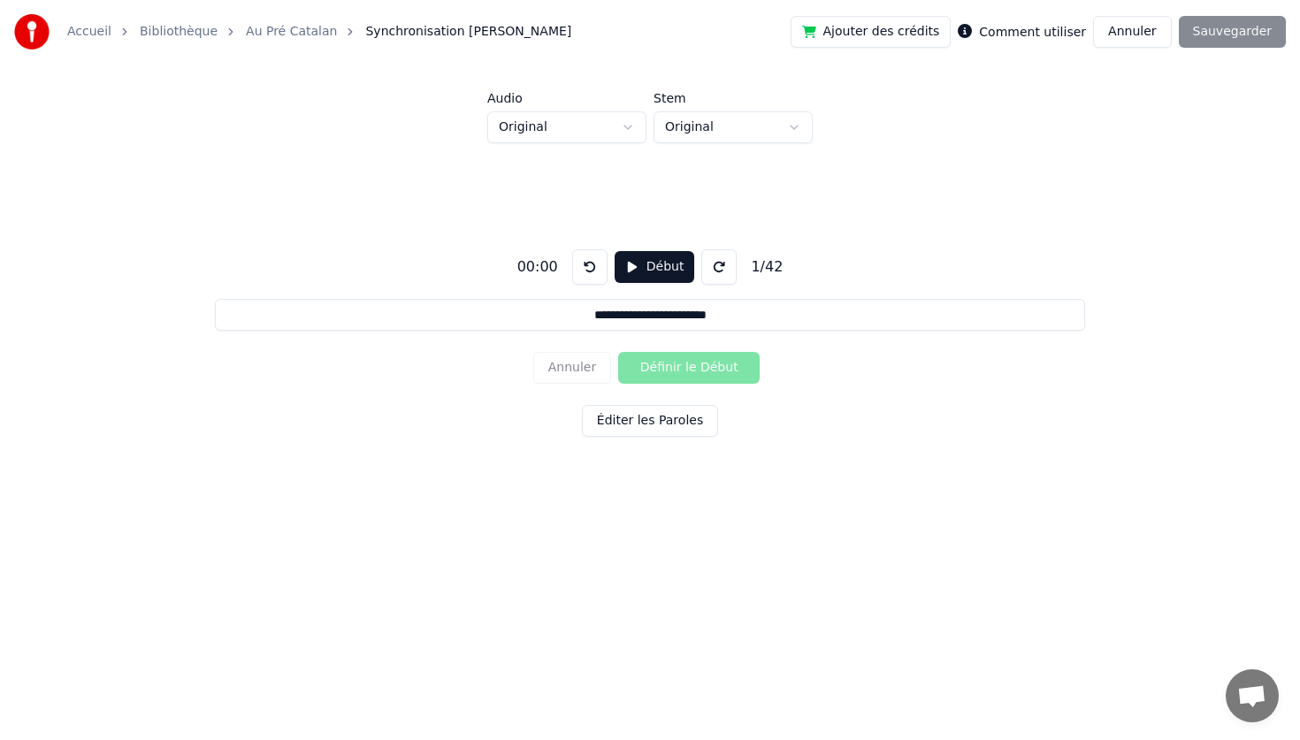
click at [1050, 27] on label "Comment utiliser" at bounding box center [1032, 32] width 107 height 12
click at [989, 31] on div "Comment utiliser" at bounding box center [1022, 31] width 128 height 21
click at [662, 263] on button "Début" at bounding box center [654, 267] width 80 height 32
click at [661, 366] on button "Définir le Début" at bounding box center [688, 368] width 141 height 32
click at [618, 352] on button "Définir la Fin" at bounding box center [688, 368] width 141 height 32
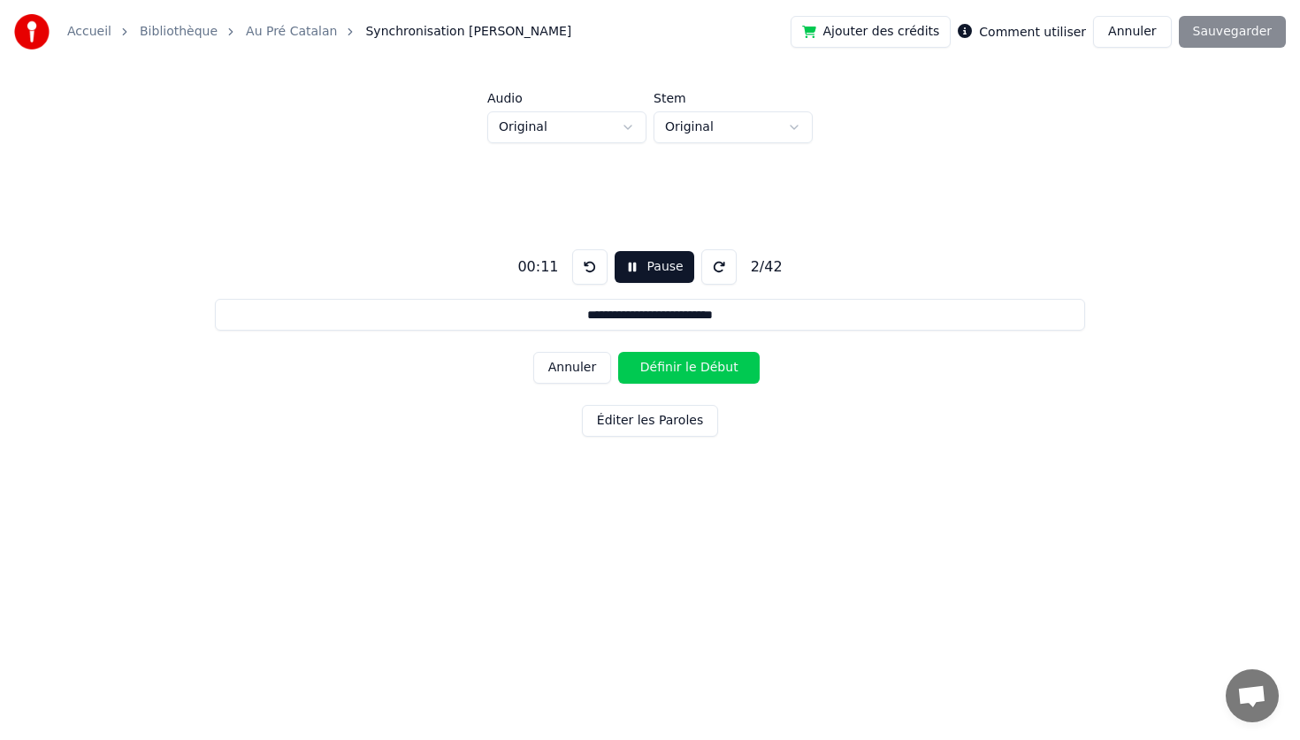
click at [618, 352] on button "Définir le Début" at bounding box center [688, 368] width 141 height 32
click at [618, 352] on button "Définir la Fin" at bounding box center [688, 368] width 141 height 32
click at [618, 352] on button "Définir le Début" at bounding box center [688, 368] width 141 height 32
click at [618, 352] on button "Définir la Fin" at bounding box center [688, 368] width 141 height 32
click at [618, 352] on button "Définir le Début" at bounding box center [688, 368] width 141 height 32
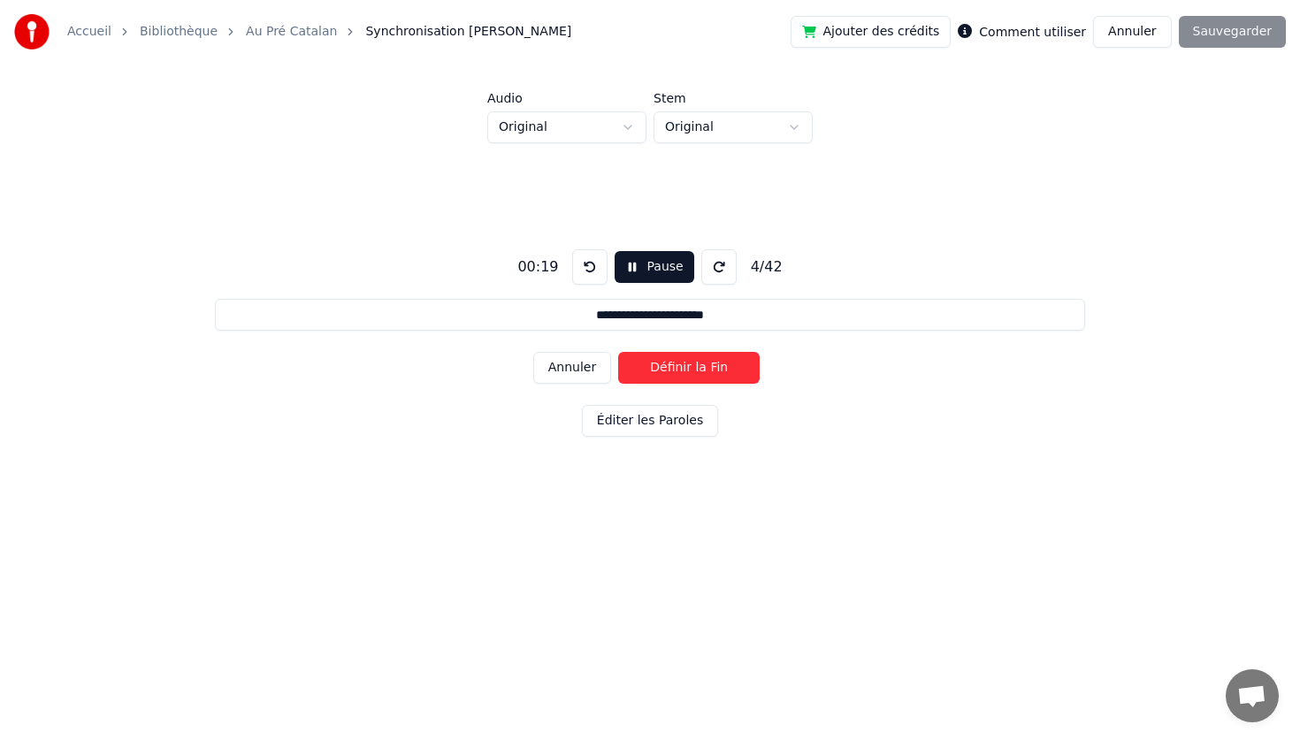
click at [618, 352] on button "Définir la Fin" at bounding box center [688, 368] width 141 height 32
click at [618, 352] on button "Définir le Début" at bounding box center [688, 368] width 141 height 32
click at [618, 352] on button "Définir la Fin" at bounding box center [688, 368] width 141 height 32
click at [618, 352] on button "Définir le Début" at bounding box center [688, 368] width 141 height 32
click at [618, 352] on button "Définir la Fin" at bounding box center [688, 368] width 141 height 32
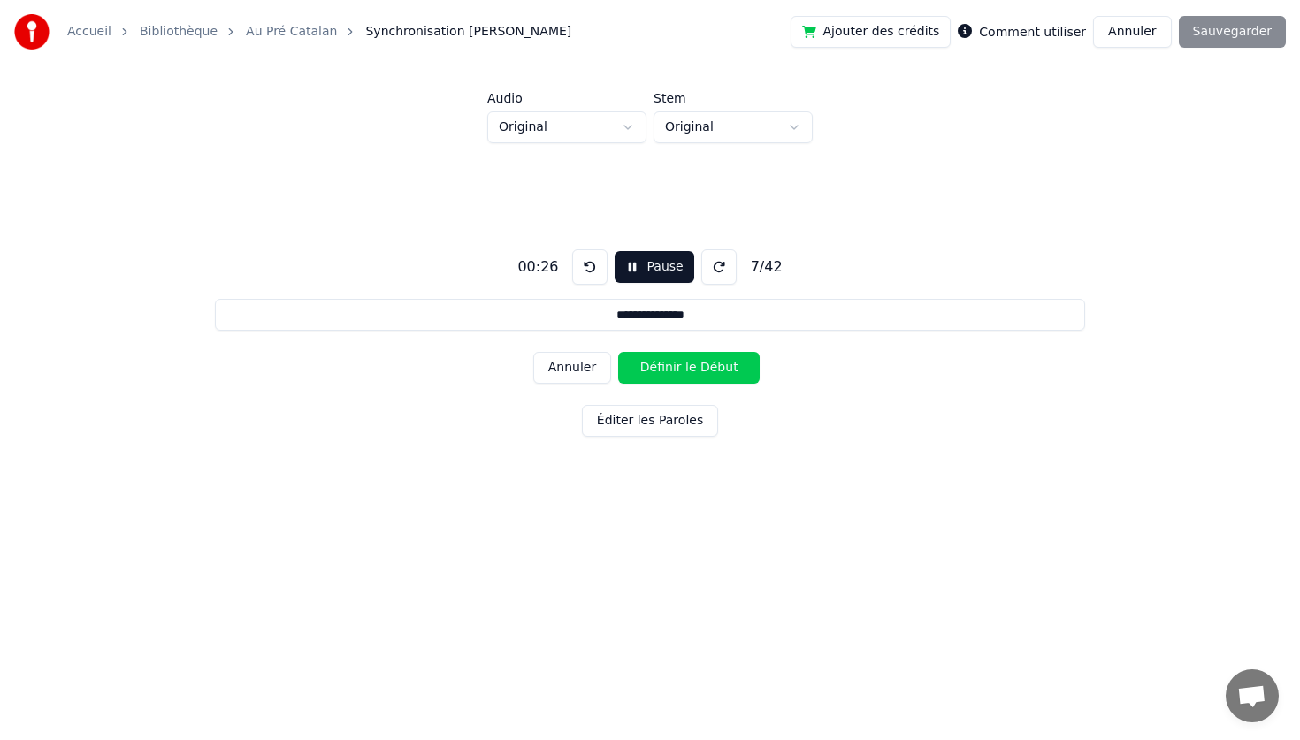
click at [618, 352] on button "Définir le Début" at bounding box center [688, 368] width 141 height 32
click at [618, 352] on button "Définir la Fin" at bounding box center [688, 368] width 141 height 32
click at [618, 352] on button "Définir le Début" at bounding box center [688, 368] width 141 height 32
click at [618, 352] on button "Définir la Fin" at bounding box center [688, 368] width 141 height 32
click at [618, 352] on button "Définir le Début" at bounding box center [688, 368] width 141 height 32
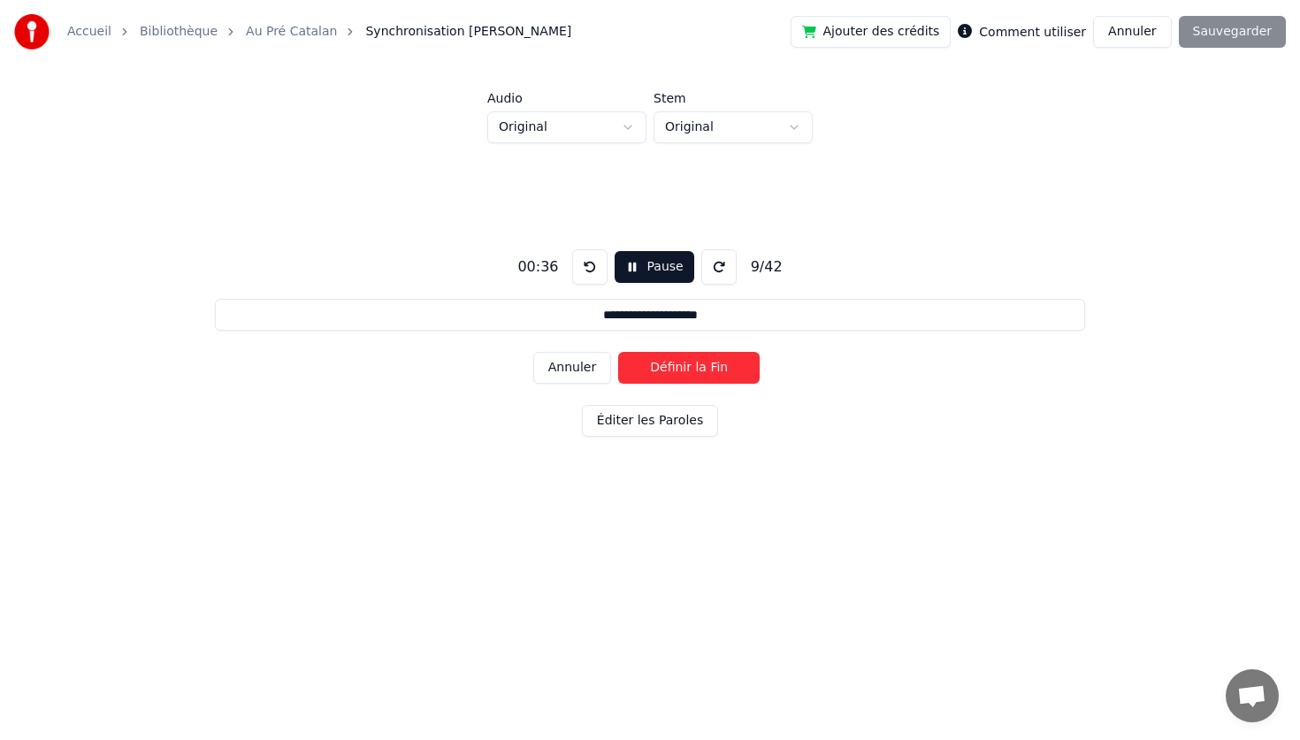
click at [618, 352] on button "Définir la Fin" at bounding box center [688, 368] width 141 height 32
click at [618, 352] on button "Définir le Début" at bounding box center [688, 368] width 141 height 32
click at [618, 352] on button "Définir la Fin" at bounding box center [688, 368] width 141 height 32
click at [618, 352] on button "Définir le Début" at bounding box center [688, 368] width 141 height 32
click at [618, 352] on button "Définir la Fin" at bounding box center [688, 368] width 141 height 32
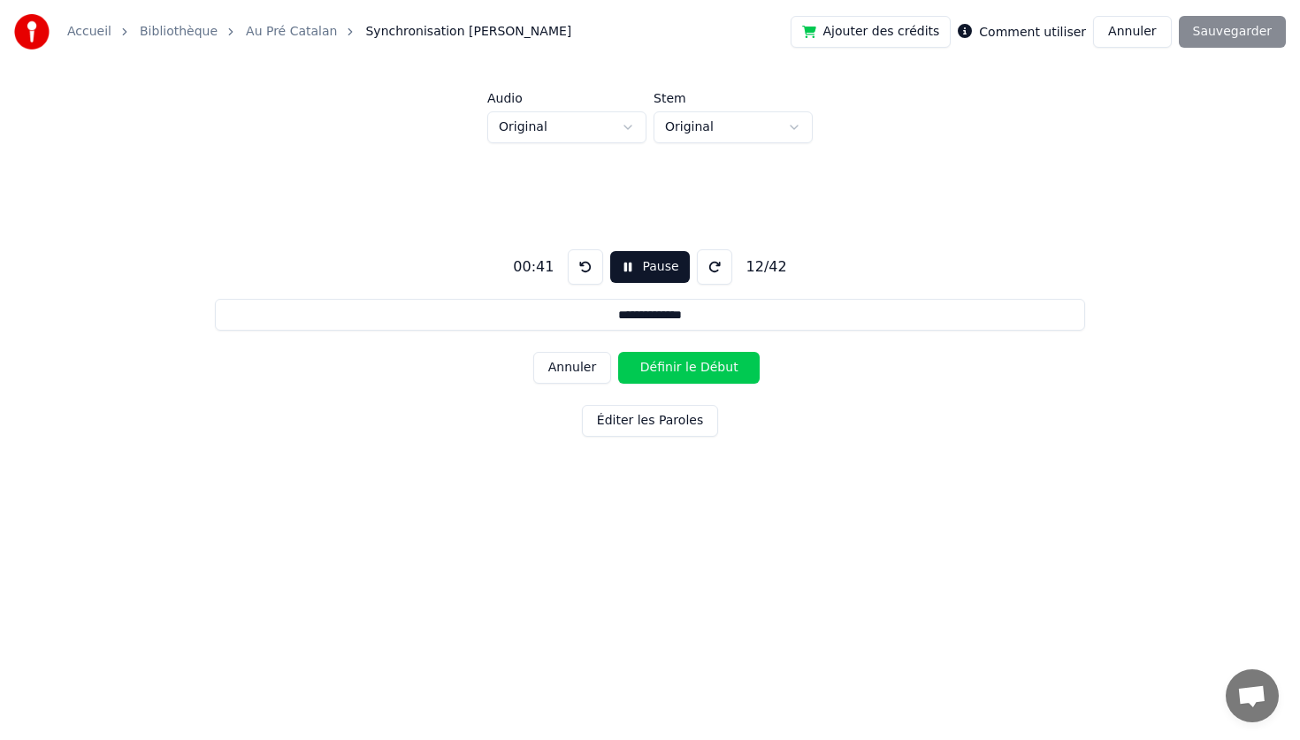
click at [618, 352] on button "Définir le Début" at bounding box center [688, 368] width 141 height 32
click at [618, 352] on button "Définir la Fin" at bounding box center [688, 368] width 141 height 32
type input "**********"
click at [684, 415] on button "Éditer les Paroles" at bounding box center [650, 421] width 136 height 32
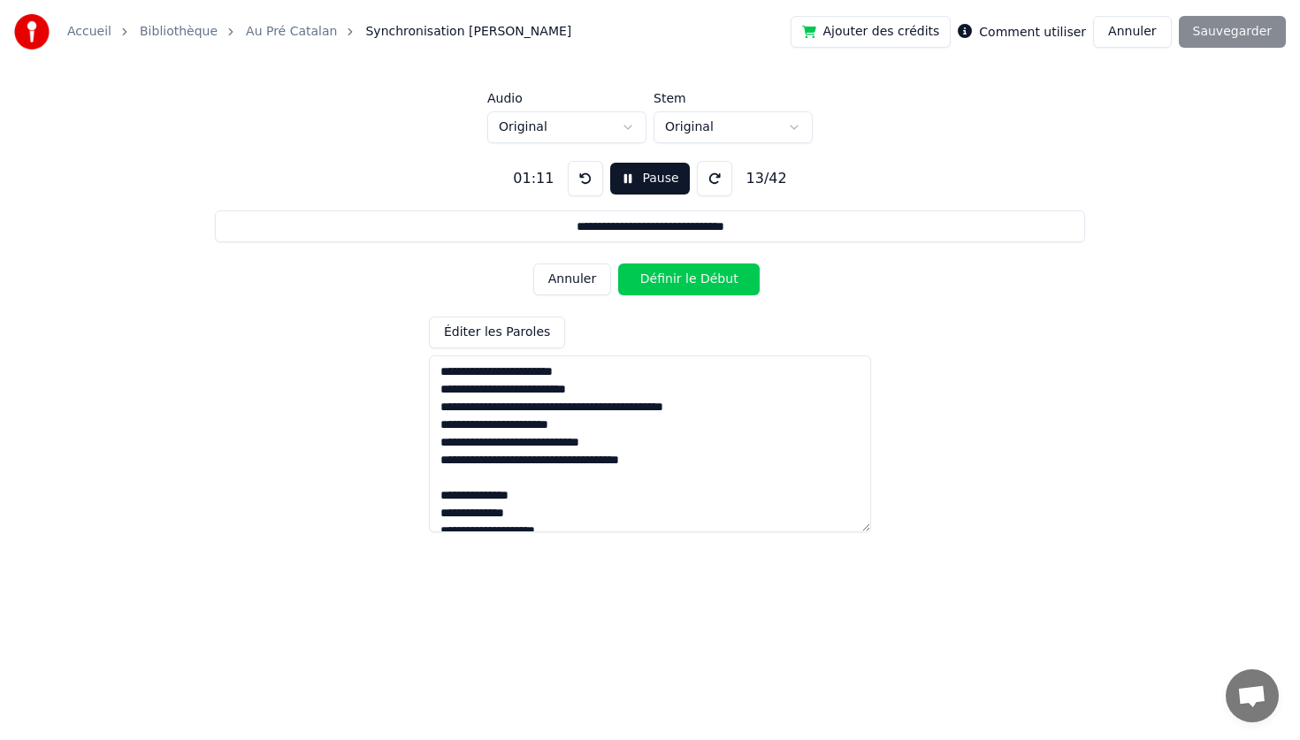
click at [1252, 32] on div "Ajouter des crédits Comment utiliser Annuler Sauvegarder" at bounding box center [1037, 32] width 495 height 32
drag, startPoint x: 1252, startPoint y: 32, endPoint x: 1252, endPoint y: 45, distance: 13.3
click at [1252, 33] on div "Ajouter des crédits Comment utiliser Annuler Sauvegarder" at bounding box center [1037, 32] width 495 height 32
click at [928, 302] on div "**********" at bounding box center [649, 339] width 1243 height 393
click at [676, 186] on button "Pause" at bounding box center [649, 179] width 79 height 32
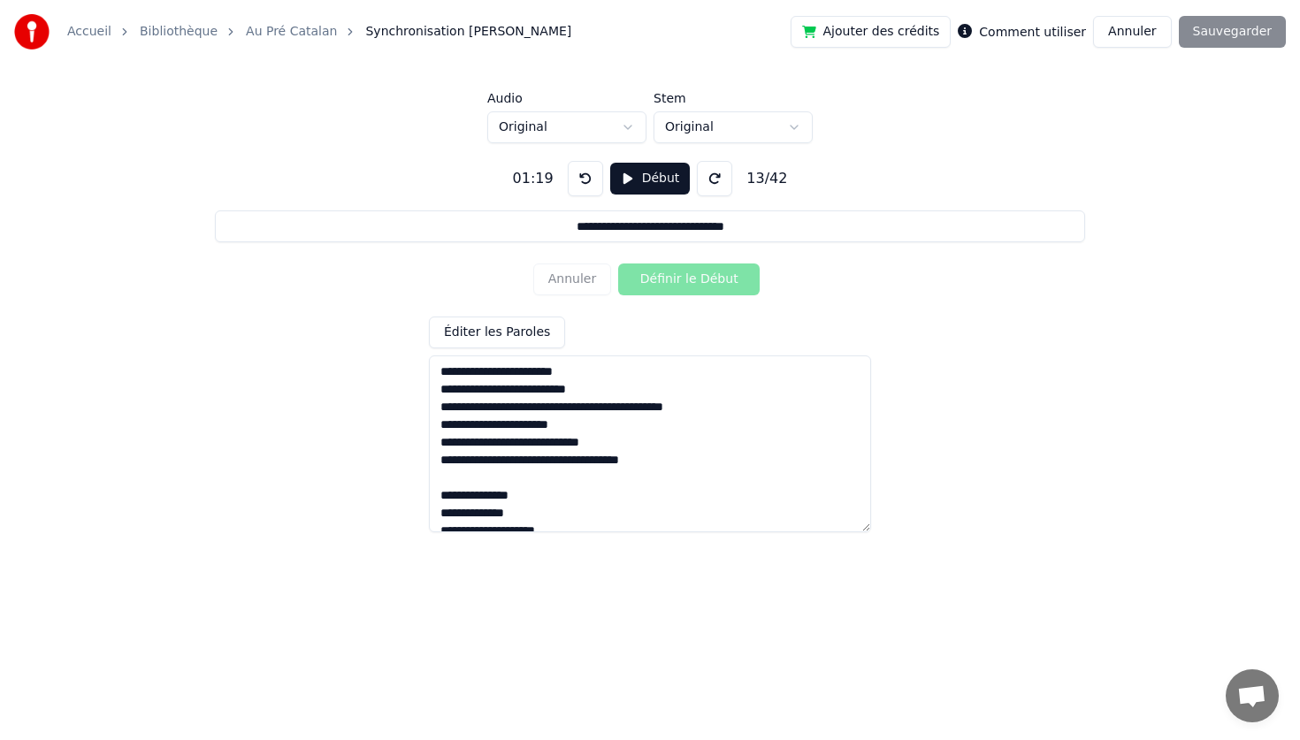
click at [1252, 48] on div "Accueil Bibliothèque Au Pré Catalan Synchronisation Manuelle de Ligne Ajouter d…" at bounding box center [650, 32] width 1300 height 64
click at [1235, 118] on div "**********" at bounding box center [649, 314] width 1243 height 444
click at [1240, 19] on div "Ajouter des crédits Comment utiliser Annuler Sauvegarder" at bounding box center [1037, 32] width 495 height 32
click at [1081, 30] on label "Comment utiliser" at bounding box center [1032, 32] width 107 height 12
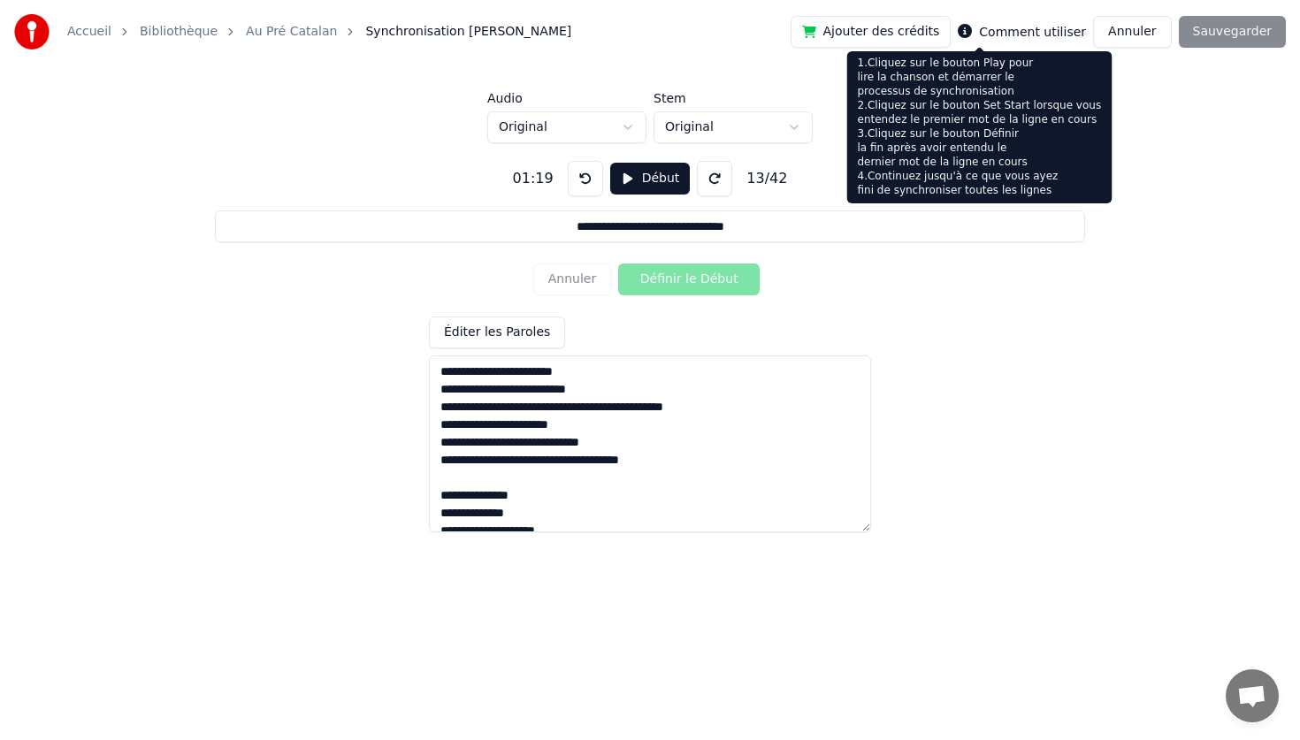
click at [972, 28] on icon at bounding box center [965, 31] width 14 height 14
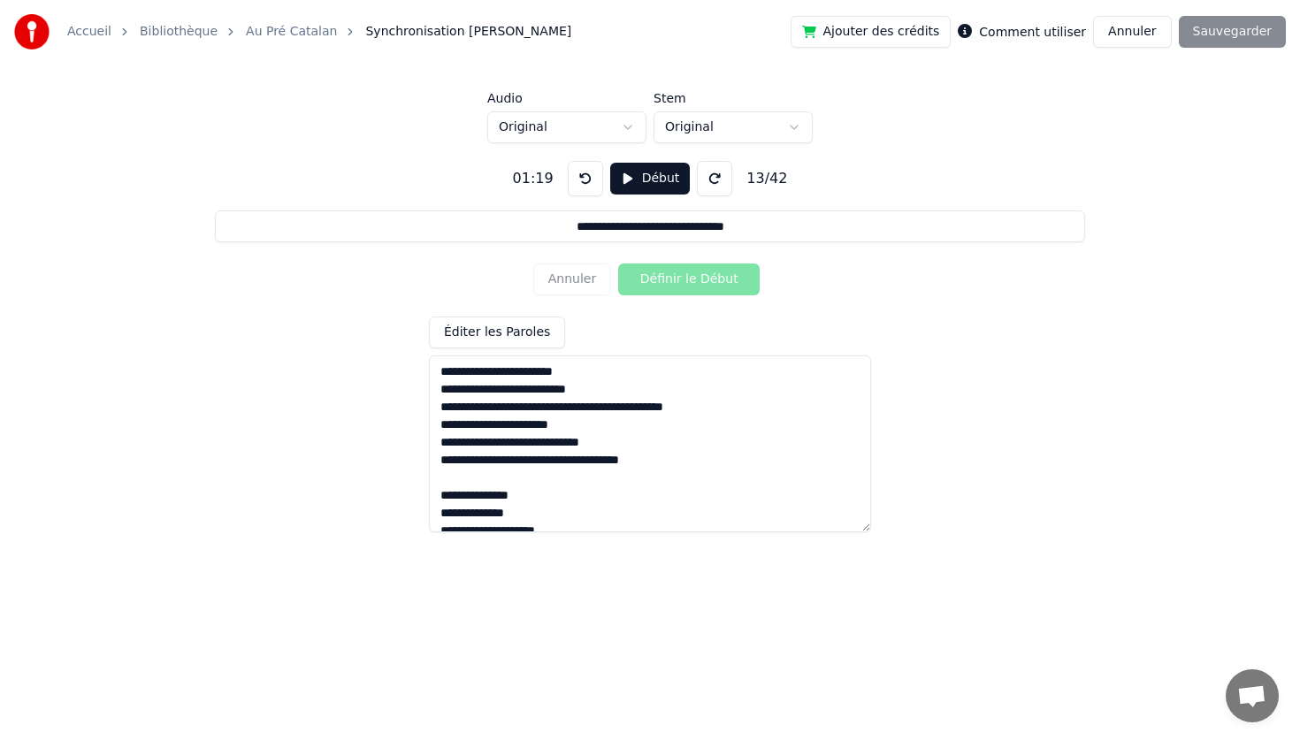
click at [972, 28] on icon at bounding box center [965, 31] width 14 height 14
click at [1012, 38] on label "Comment utiliser" at bounding box center [1032, 32] width 107 height 12
click at [1014, 29] on label "Comment utiliser" at bounding box center [1032, 32] width 107 height 12
click at [1117, 33] on button "Annuler" at bounding box center [1132, 32] width 78 height 32
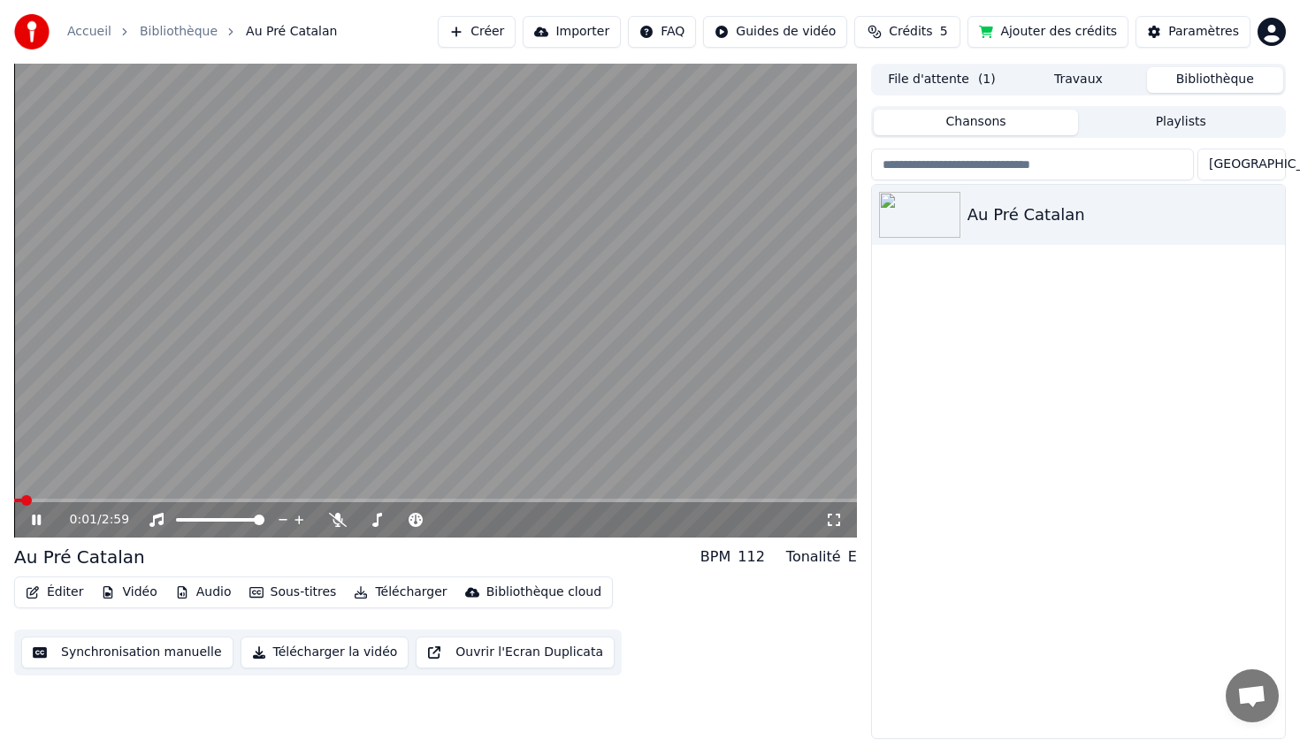
click at [31, 593] on icon "button" at bounding box center [33, 592] width 12 height 12
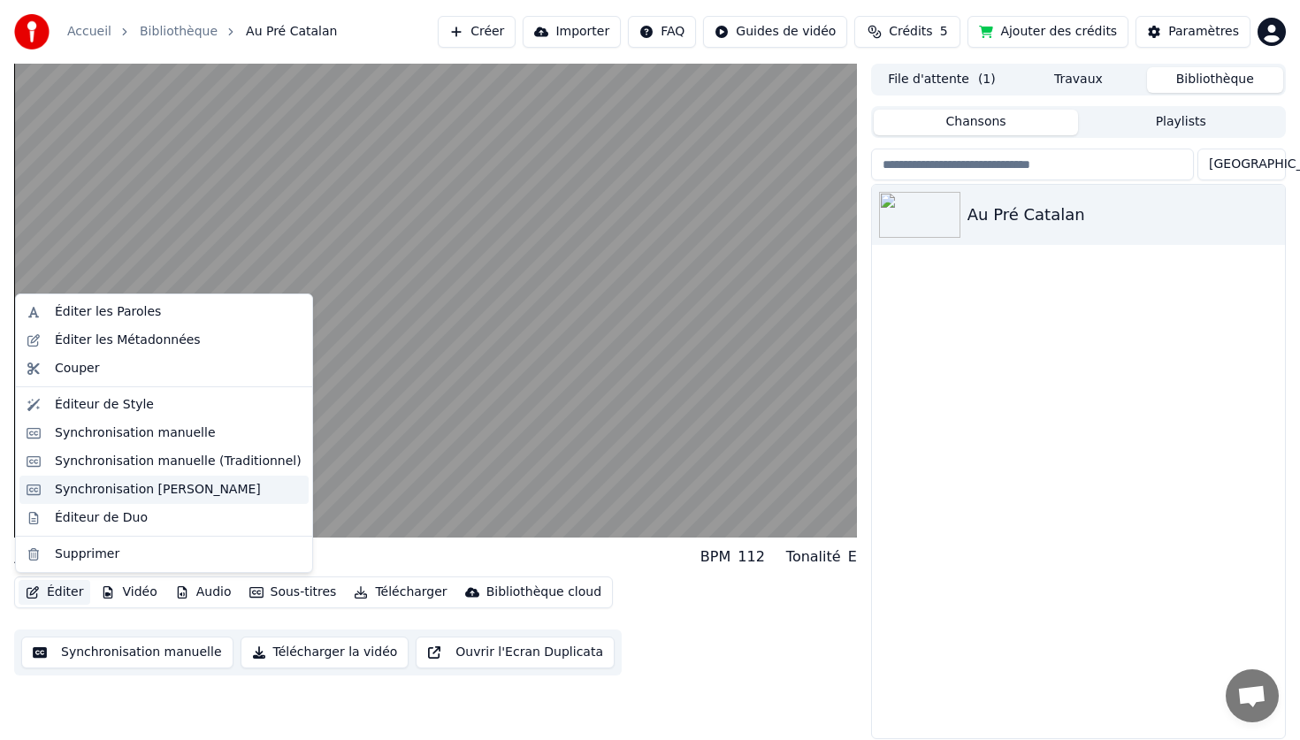
click at [107, 485] on div "Synchronisation [PERSON_NAME]" at bounding box center [158, 490] width 206 height 18
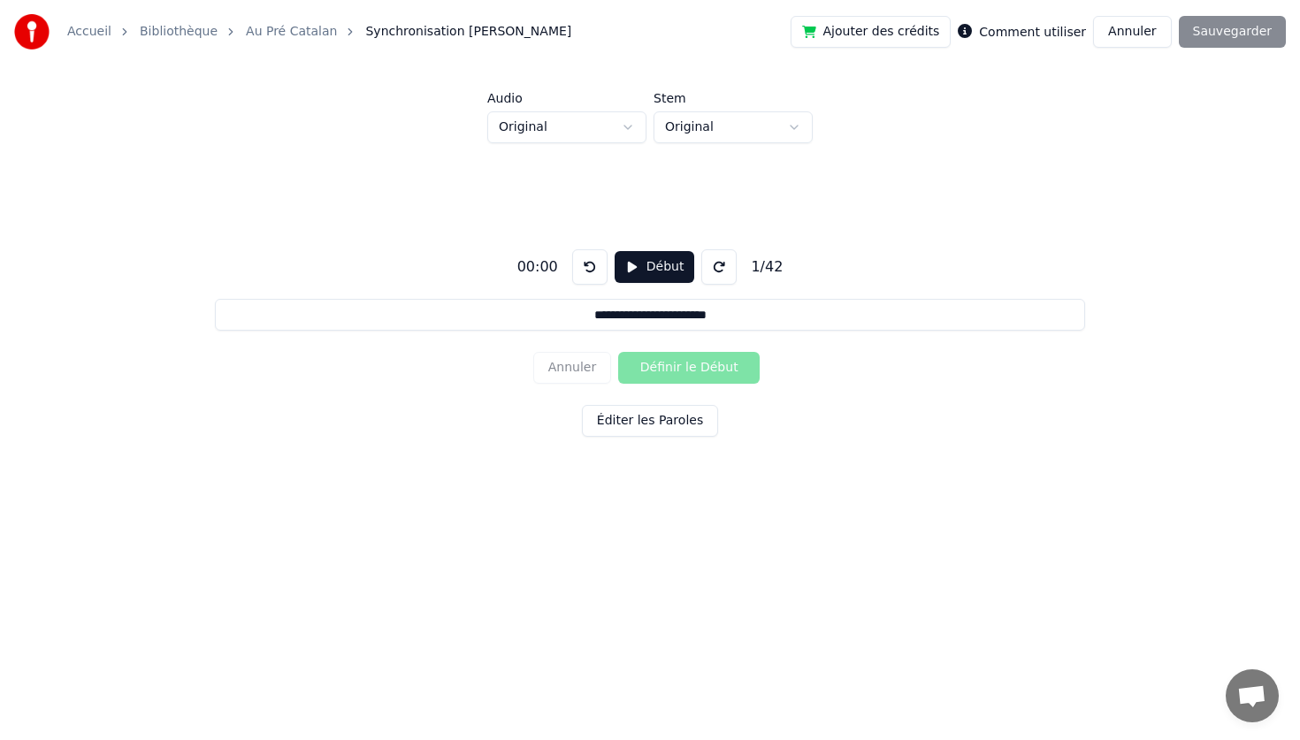
click at [226, 482] on div "**********" at bounding box center [649, 339] width 1243 height 393
click at [643, 269] on button "Début" at bounding box center [654, 267] width 80 height 32
click at [698, 366] on button "Définir le Début" at bounding box center [688, 368] width 141 height 32
click at [618, 352] on button "Définir la Fin" at bounding box center [688, 368] width 141 height 32
click at [618, 352] on button "Définir le Début" at bounding box center [688, 368] width 141 height 32
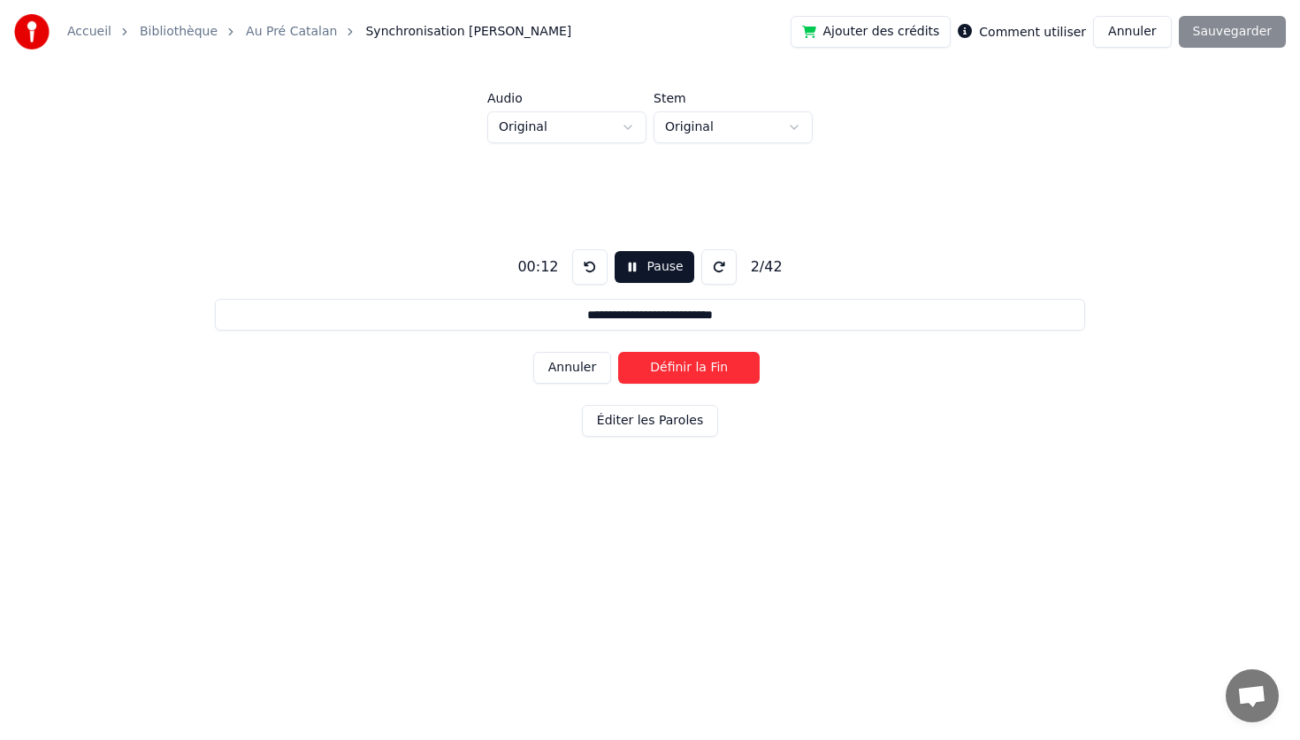
click at [618, 352] on button "Définir la Fin" at bounding box center [688, 368] width 141 height 32
click at [618, 352] on button "Définir le Début" at bounding box center [688, 368] width 141 height 32
click at [618, 352] on button "Définir la Fin" at bounding box center [688, 368] width 141 height 32
click at [618, 352] on button "Définir le Début" at bounding box center [688, 368] width 141 height 32
click at [618, 352] on button "Définir la Fin" at bounding box center [688, 368] width 141 height 32
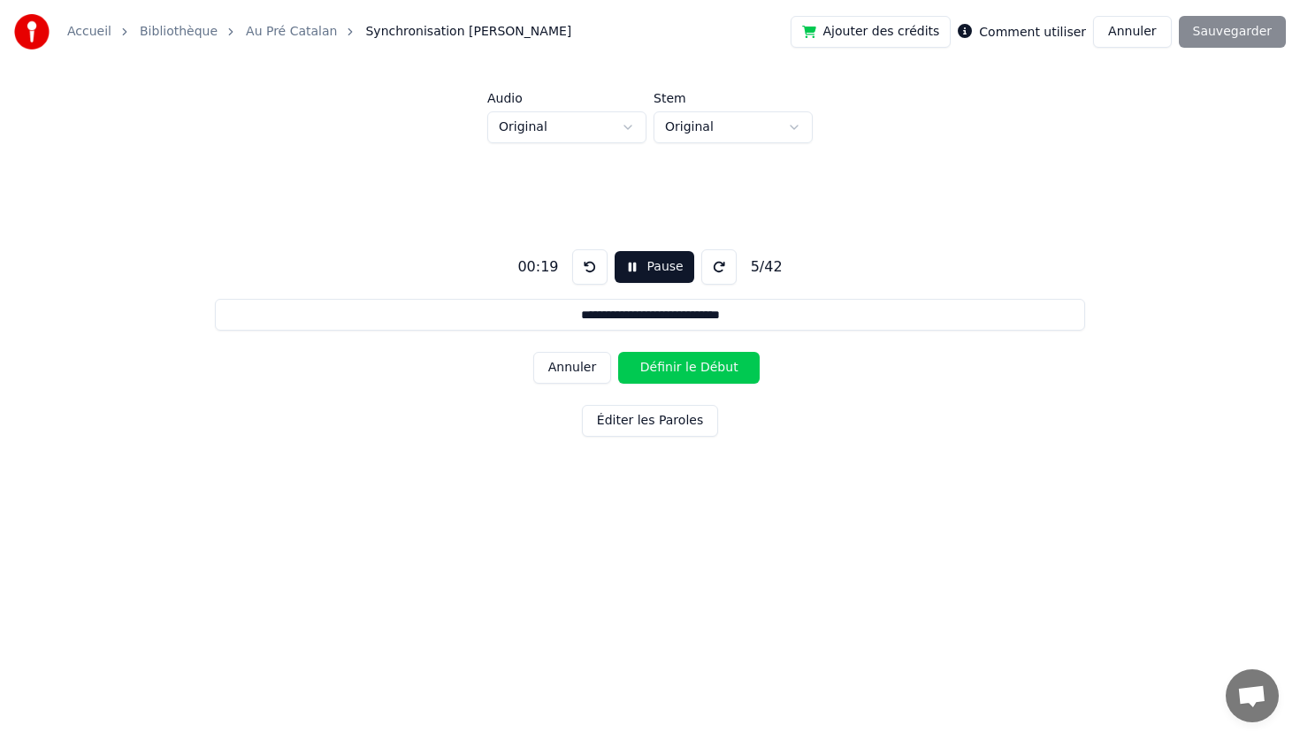
click at [618, 352] on button "Définir le Début" at bounding box center [688, 368] width 141 height 32
click at [618, 352] on button "Définir la Fin" at bounding box center [688, 368] width 141 height 32
click at [618, 352] on button "Définir le Début" at bounding box center [688, 368] width 141 height 32
click at [618, 352] on button "Définir la Fin" at bounding box center [688, 368] width 141 height 32
click at [618, 352] on button "Définir le Début" at bounding box center [688, 368] width 141 height 32
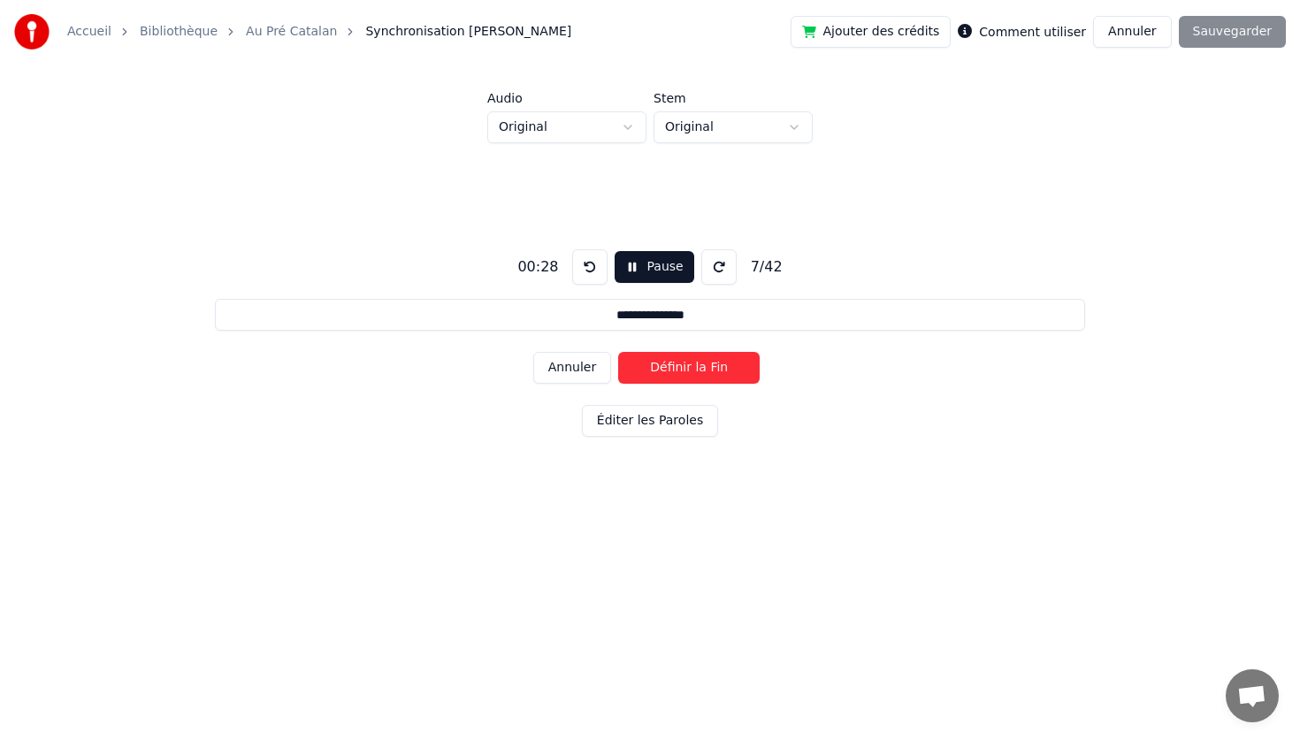
click at [618, 352] on button "Définir la Fin" at bounding box center [688, 368] width 141 height 32
click at [618, 352] on button "Définir le Début" at bounding box center [688, 368] width 141 height 32
click at [618, 352] on button "Définir la Fin" at bounding box center [688, 368] width 141 height 32
click at [618, 352] on button "Définir le Début" at bounding box center [688, 368] width 141 height 32
click at [618, 352] on button "Définir la Fin" at bounding box center [688, 368] width 141 height 32
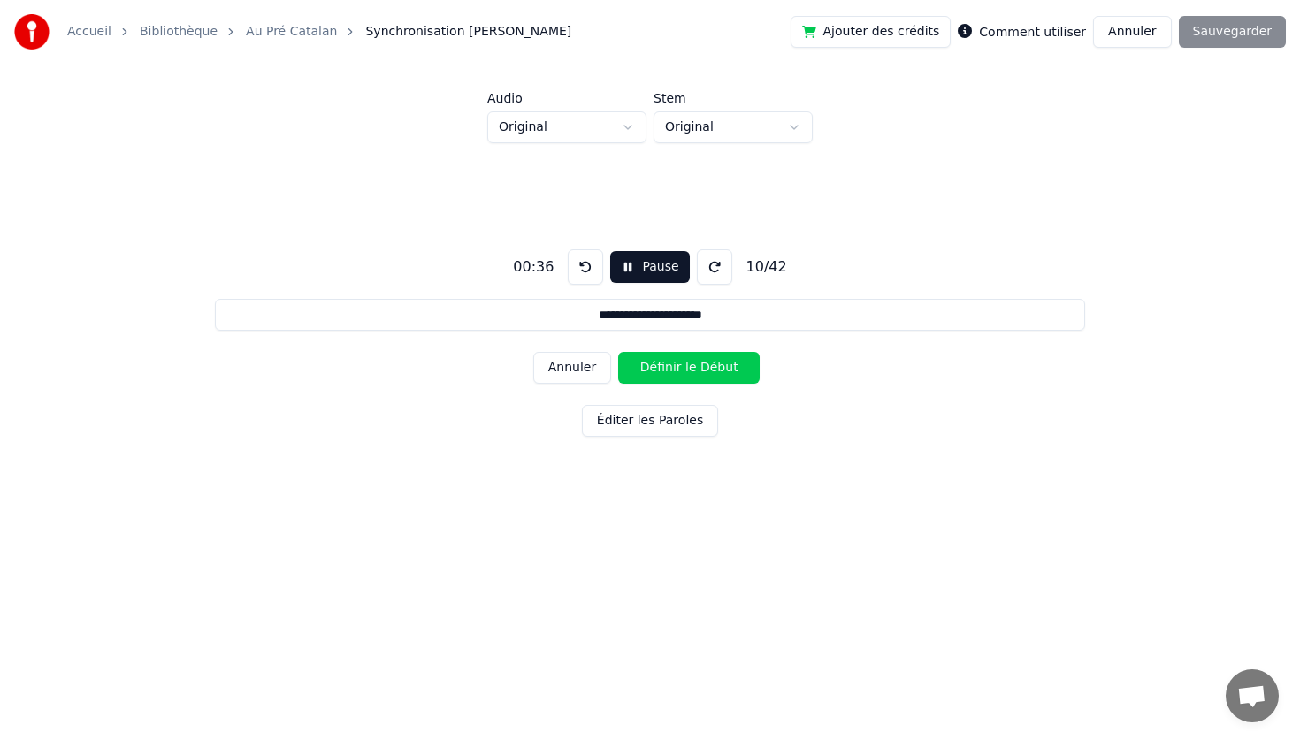
click at [618, 352] on button "Définir le Début" at bounding box center [688, 368] width 141 height 32
click at [618, 352] on button "Définir la Fin" at bounding box center [688, 368] width 141 height 32
click at [618, 352] on button "Définir le Début" at bounding box center [688, 368] width 141 height 32
click at [618, 352] on button "Définir la Fin" at bounding box center [688, 368] width 141 height 32
click at [618, 352] on button "Définir le Début" at bounding box center [688, 368] width 141 height 32
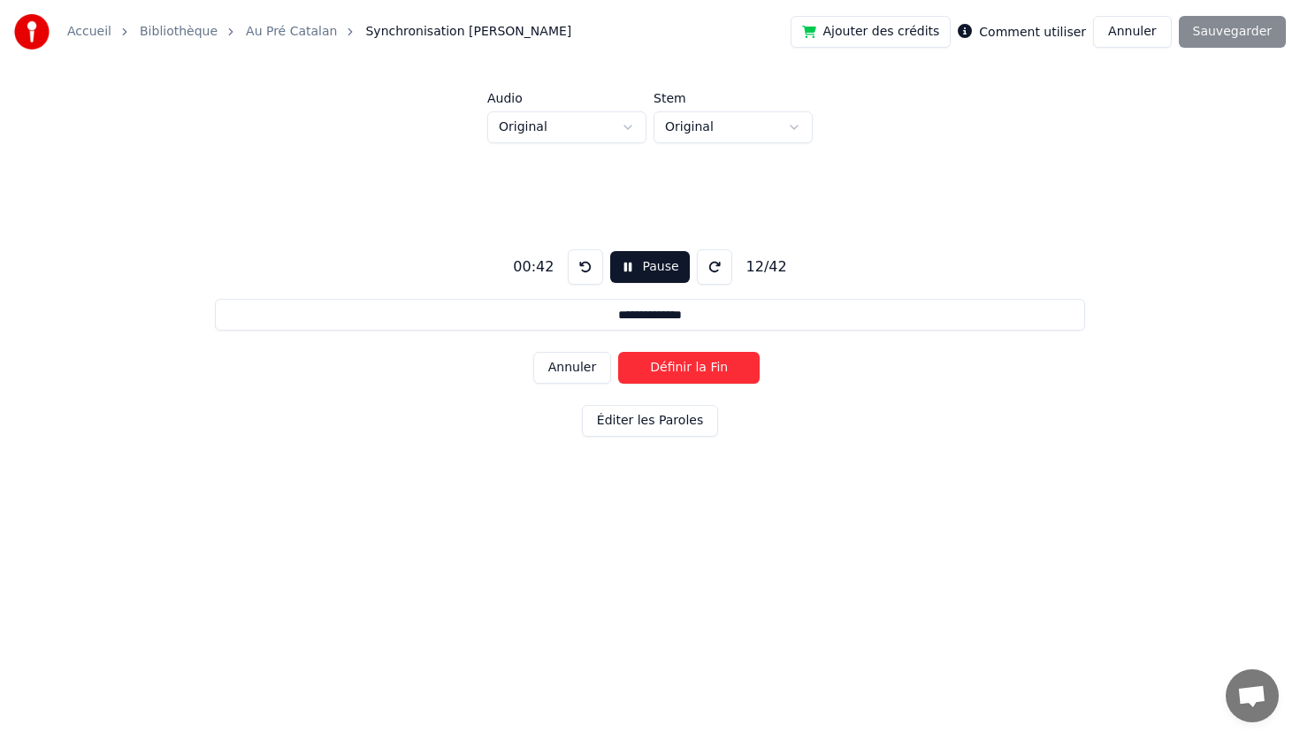
click at [618, 352] on button "Définir la Fin" at bounding box center [688, 368] width 141 height 32
click at [618, 352] on button "Définir le Début" at bounding box center [688, 368] width 141 height 32
click at [618, 352] on button "Définir la Fin" at bounding box center [688, 368] width 141 height 32
click at [618, 352] on button "Définir le Début" at bounding box center [688, 368] width 141 height 32
click at [618, 352] on button "Définir la Fin" at bounding box center [688, 368] width 141 height 32
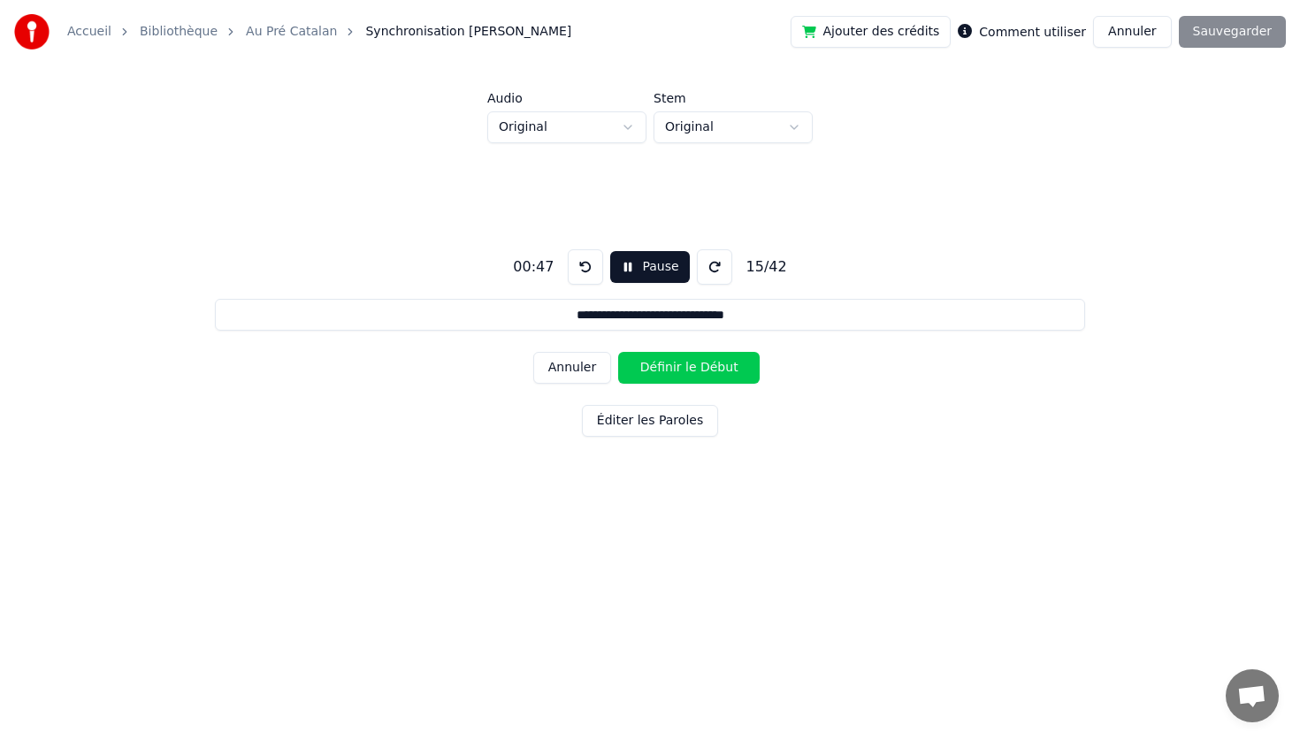
click at [618, 352] on button "Définir le Début" at bounding box center [688, 368] width 141 height 32
click at [618, 352] on button "Définir la Fin" at bounding box center [688, 368] width 141 height 32
click at [618, 352] on button "Définir le Début" at bounding box center [688, 368] width 141 height 32
click at [618, 352] on button "Définir la Fin" at bounding box center [688, 368] width 141 height 32
click at [618, 352] on button "Définir le Début" at bounding box center [688, 368] width 141 height 32
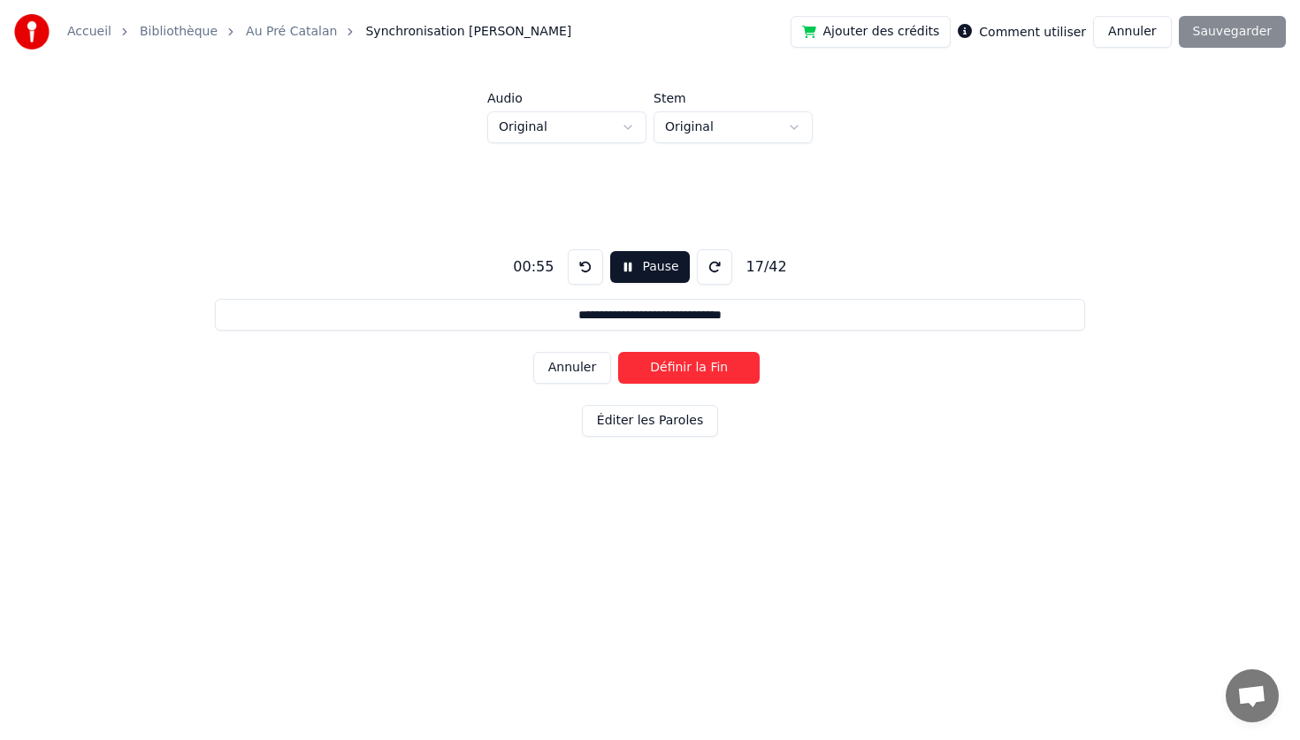
click at [618, 352] on button "Définir la Fin" at bounding box center [688, 368] width 141 height 32
click at [618, 352] on button "Définir le Début" at bounding box center [688, 368] width 141 height 32
click at [618, 352] on button "Définir la Fin" at bounding box center [688, 368] width 141 height 32
click at [618, 352] on button "Définir le Début" at bounding box center [688, 368] width 141 height 32
click at [618, 352] on button "Définir la Fin" at bounding box center [688, 368] width 141 height 32
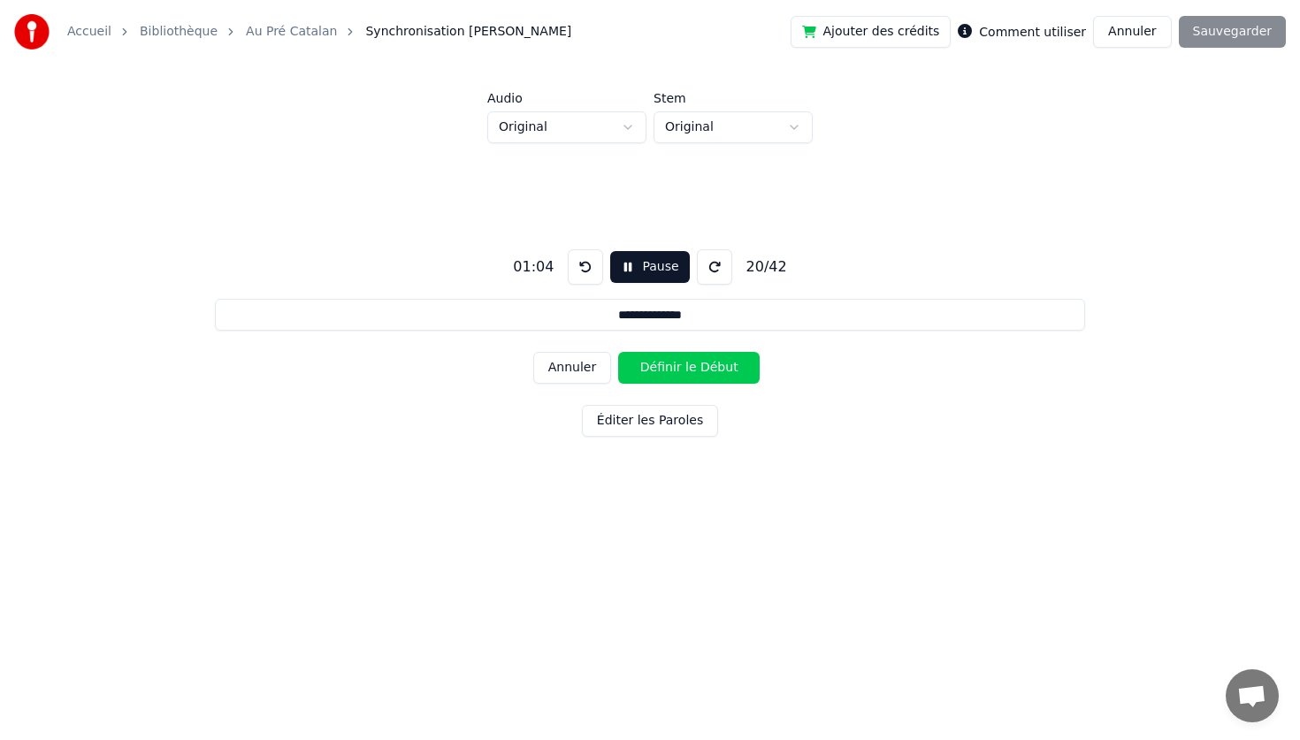
click at [618, 352] on button "Définir le Début" at bounding box center [688, 368] width 141 height 32
click at [618, 352] on button "Définir la Fin" at bounding box center [688, 368] width 141 height 32
click at [618, 352] on button "Définir le Début" at bounding box center [688, 368] width 141 height 32
click at [618, 352] on button "Définir la Fin" at bounding box center [688, 368] width 141 height 32
click at [618, 352] on button "Définir le Début" at bounding box center [688, 368] width 141 height 32
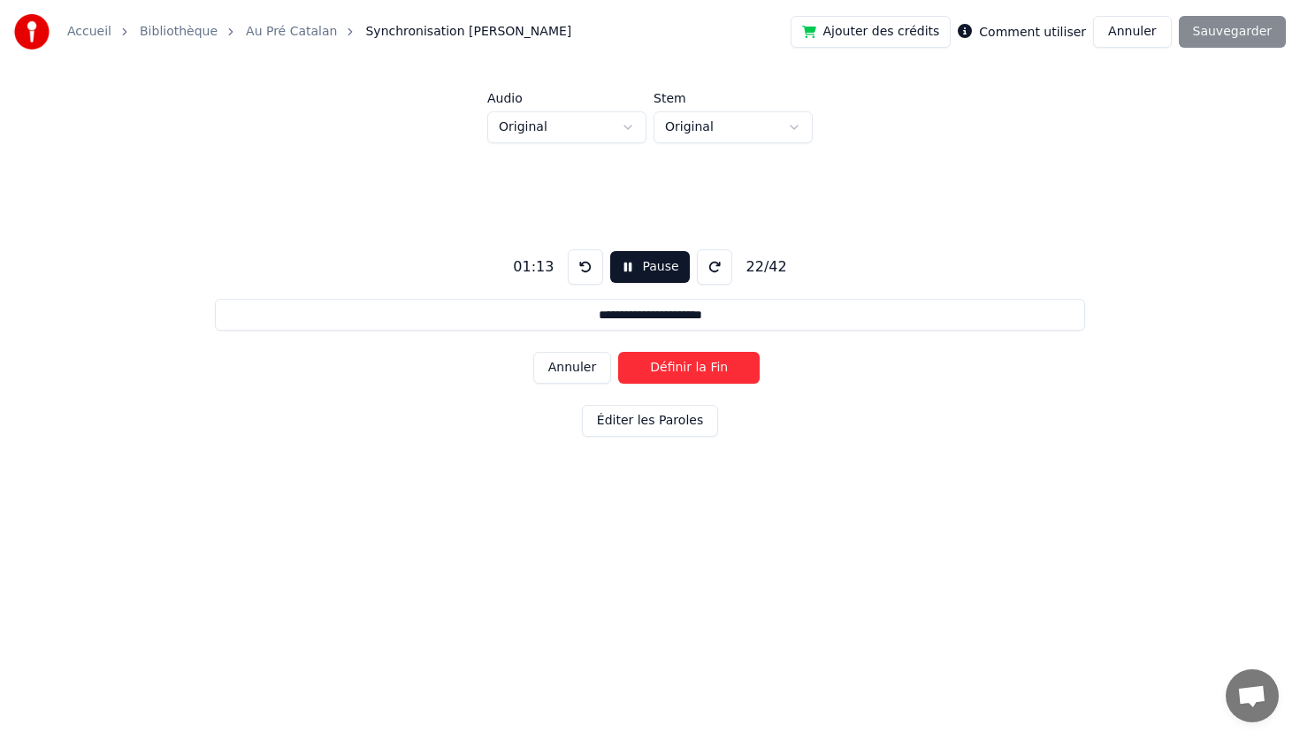
click at [618, 352] on button "Définir la Fin" at bounding box center [688, 368] width 141 height 32
click at [618, 352] on button "Définir le Début" at bounding box center [688, 368] width 141 height 32
click at [618, 352] on button "Définir la Fin" at bounding box center [688, 368] width 141 height 32
click at [618, 352] on button "Définir le Début" at bounding box center [688, 368] width 141 height 32
click at [618, 352] on button "Définir la Fin" at bounding box center [688, 368] width 141 height 32
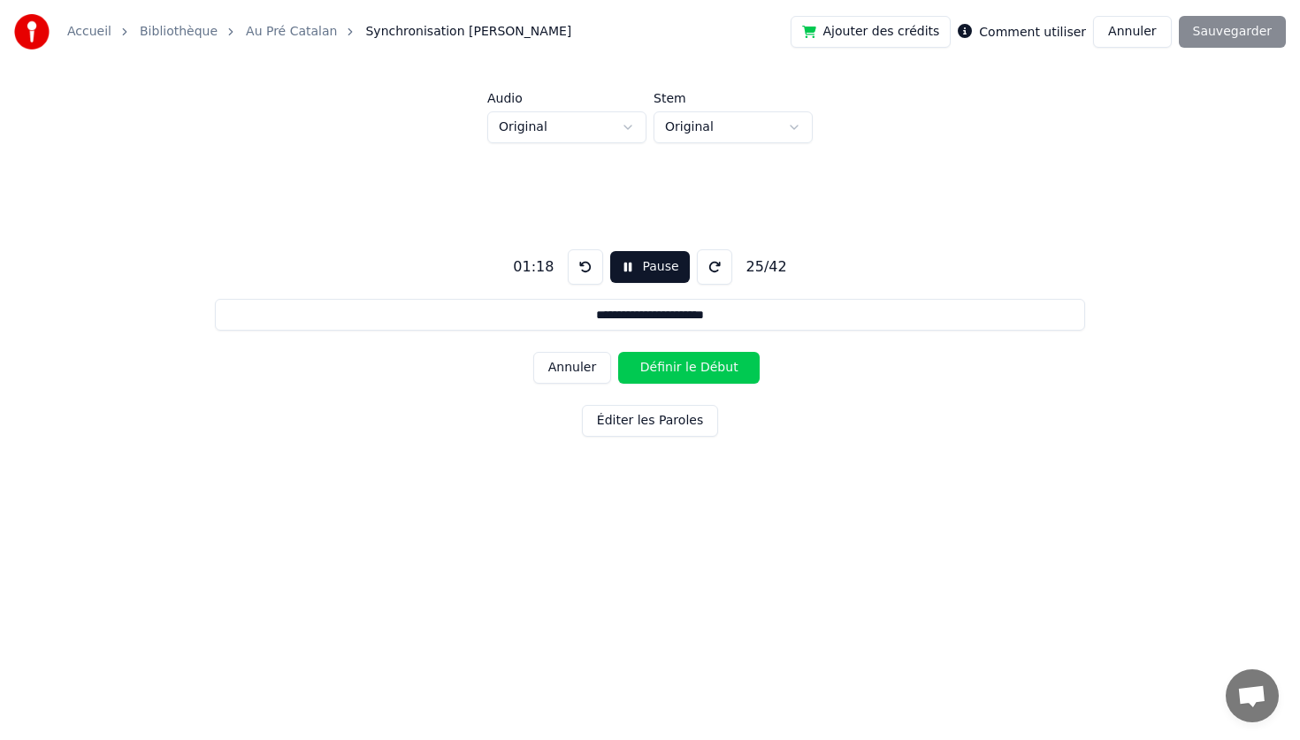
click at [618, 352] on button "Définir le Début" at bounding box center [688, 368] width 141 height 32
click at [618, 352] on button "Définir la Fin" at bounding box center [688, 368] width 141 height 32
type input "**********"
click at [359, 282] on div "**********" at bounding box center [649, 339] width 1243 height 393
click at [623, 264] on button "Pause" at bounding box center [649, 267] width 79 height 32
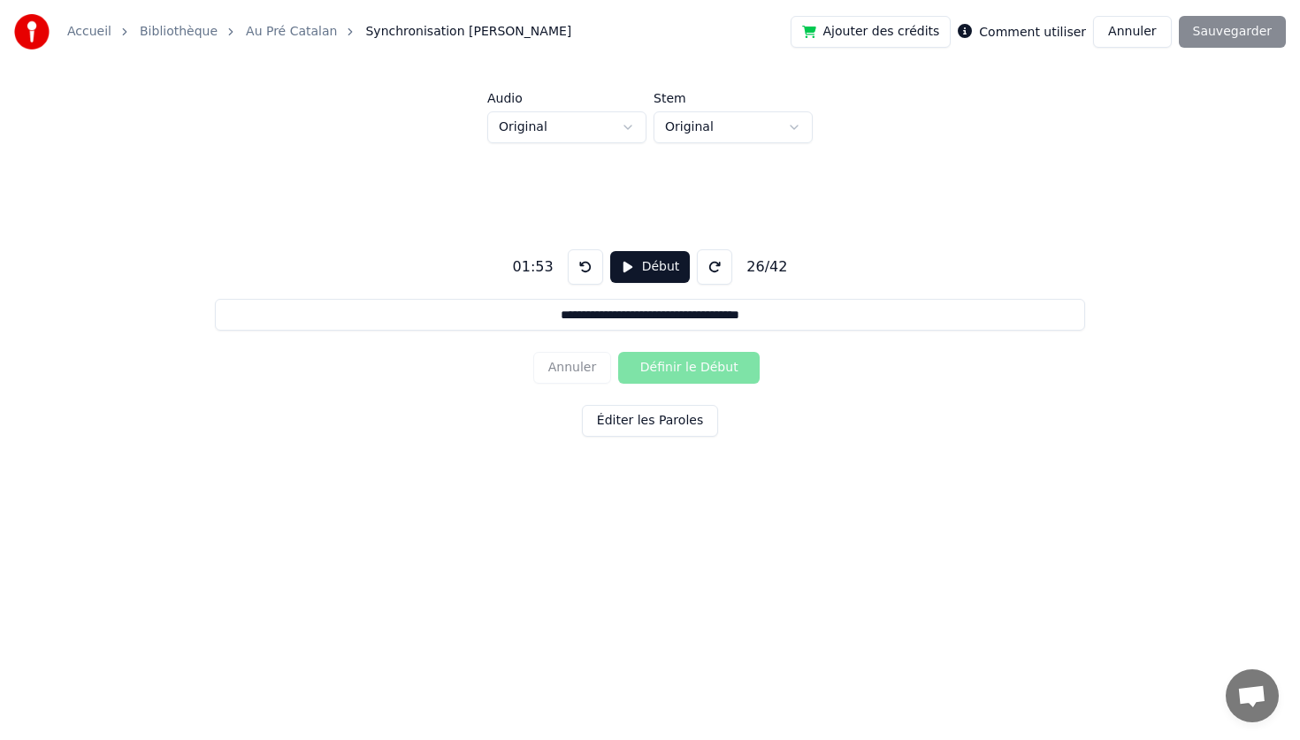
click at [646, 428] on button "Éditer les Paroles" at bounding box center [650, 421] width 136 height 32
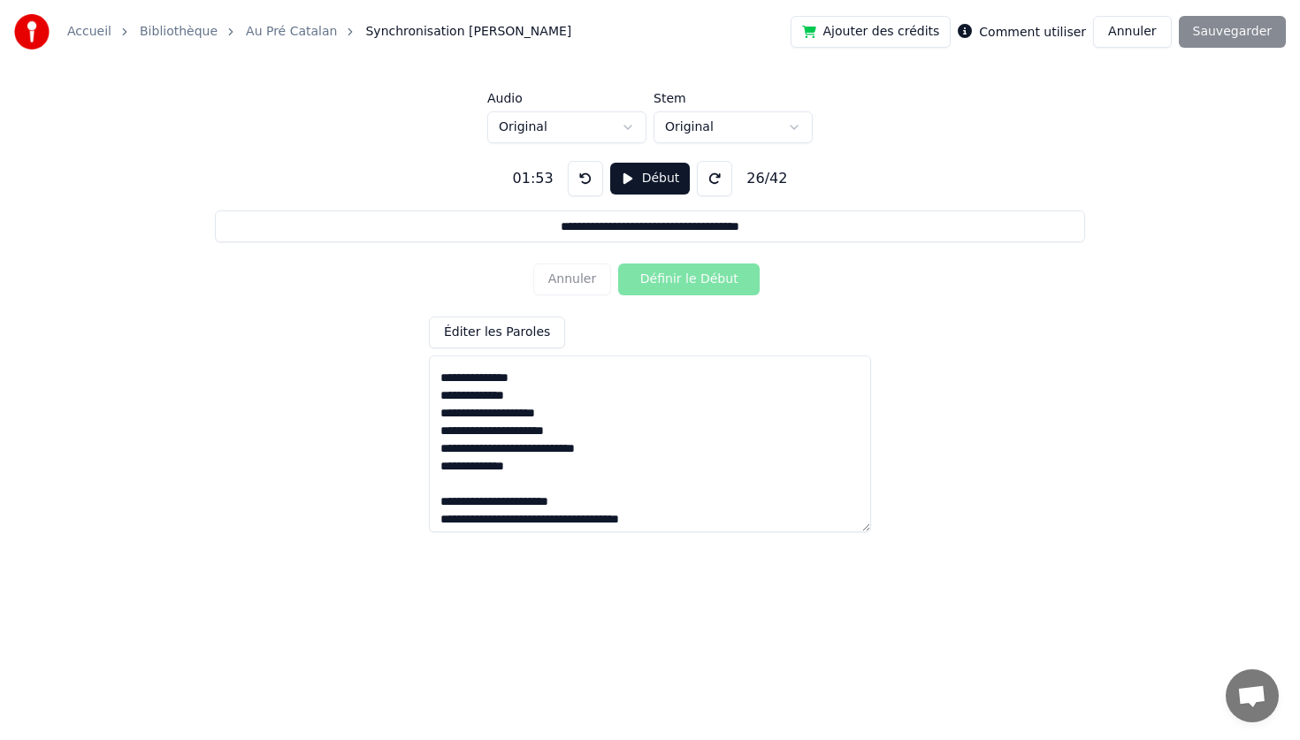
scroll to position [396, 0]
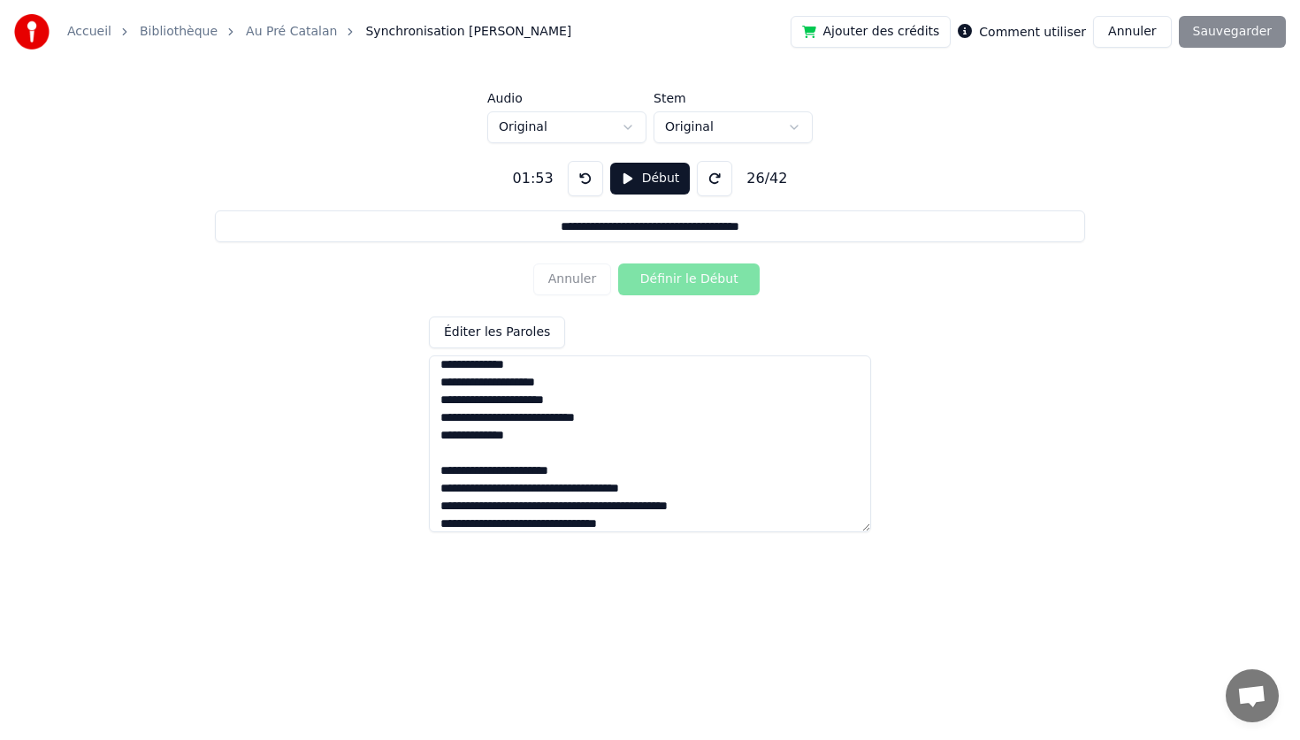
click at [580, 460] on textarea at bounding box center [650, 443] width 442 height 177
type textarea "**********"
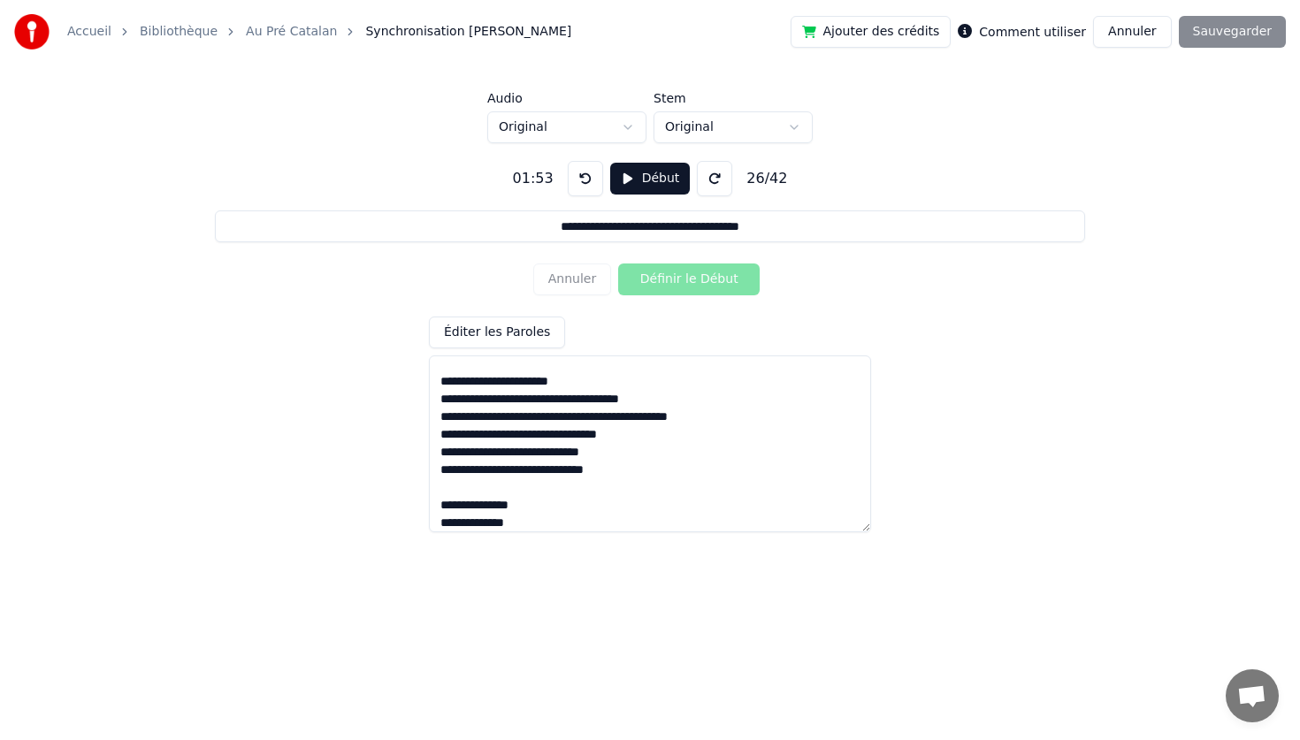
type input "**********"
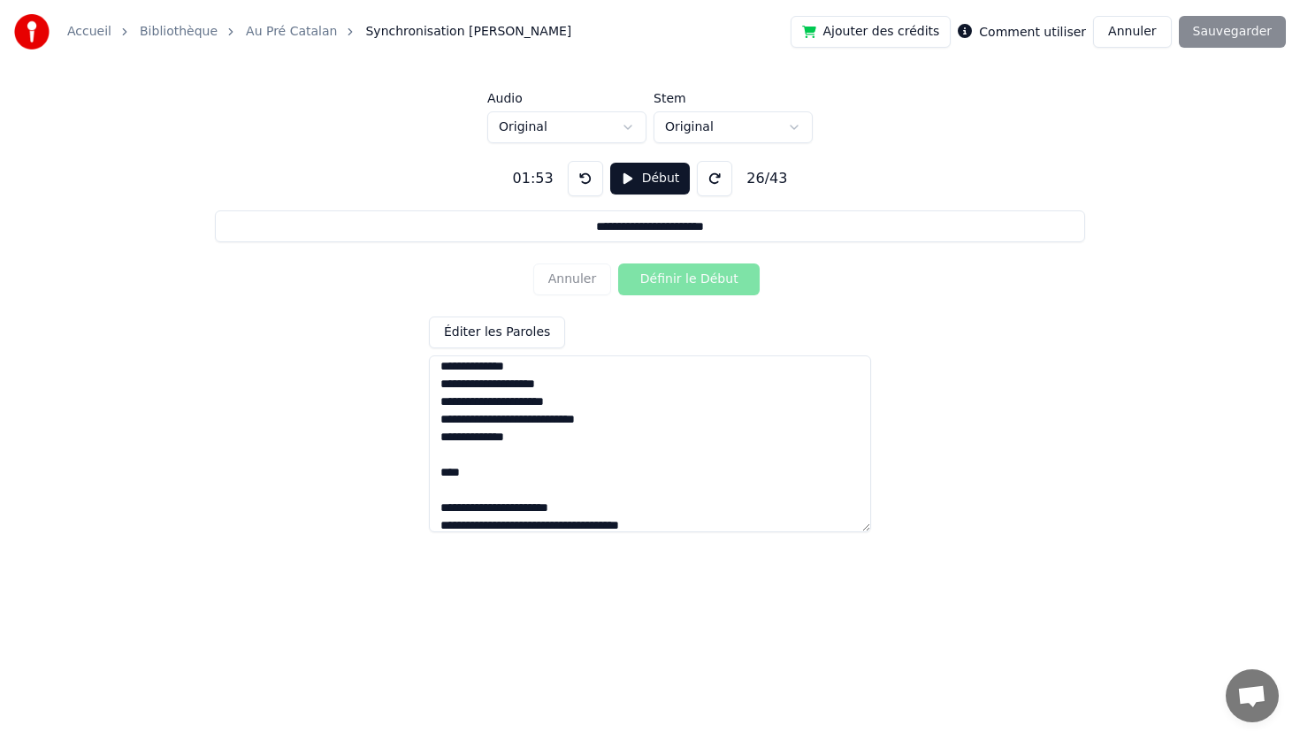
scroll to position [0, 0]
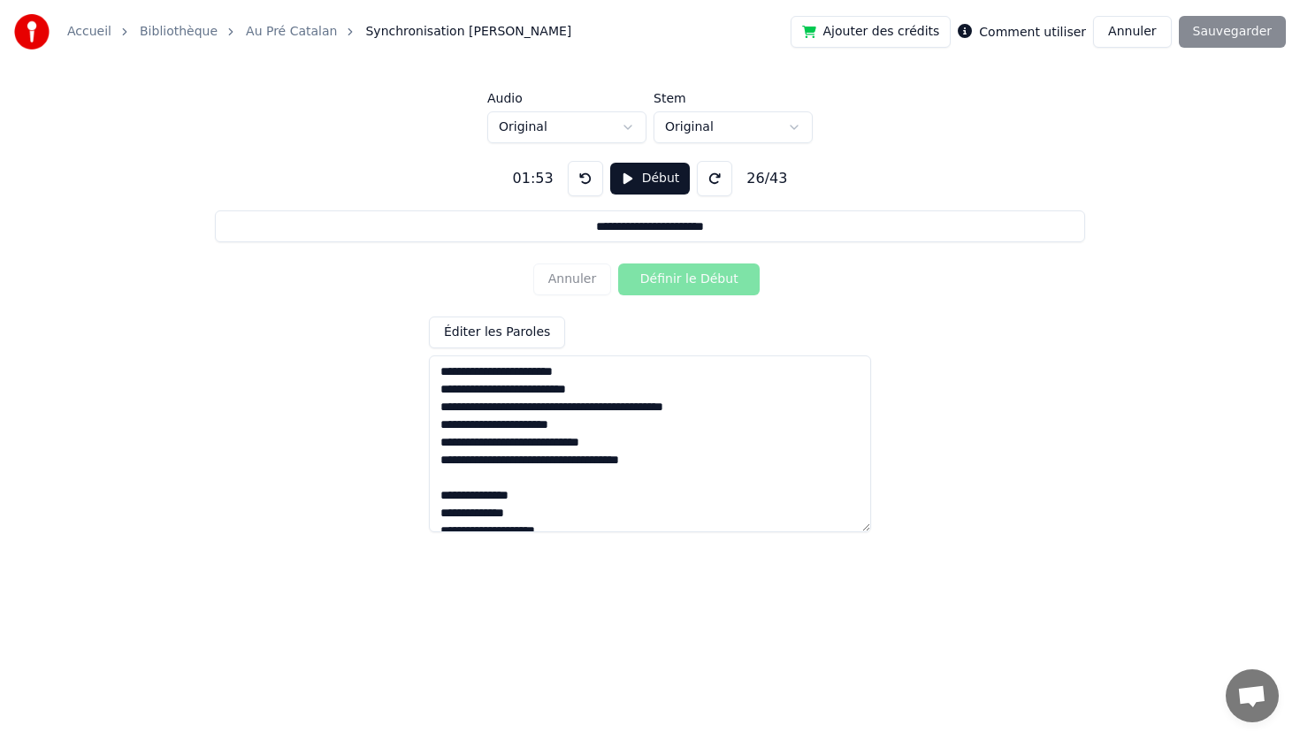
type textarea "**********"
click at [584, 280] on div "Annuler Définir le Début" at bounding box center [649, 279] width 233 height 46
click at [577, 167] on button at bounding box center [585, 178] width 35 height 35
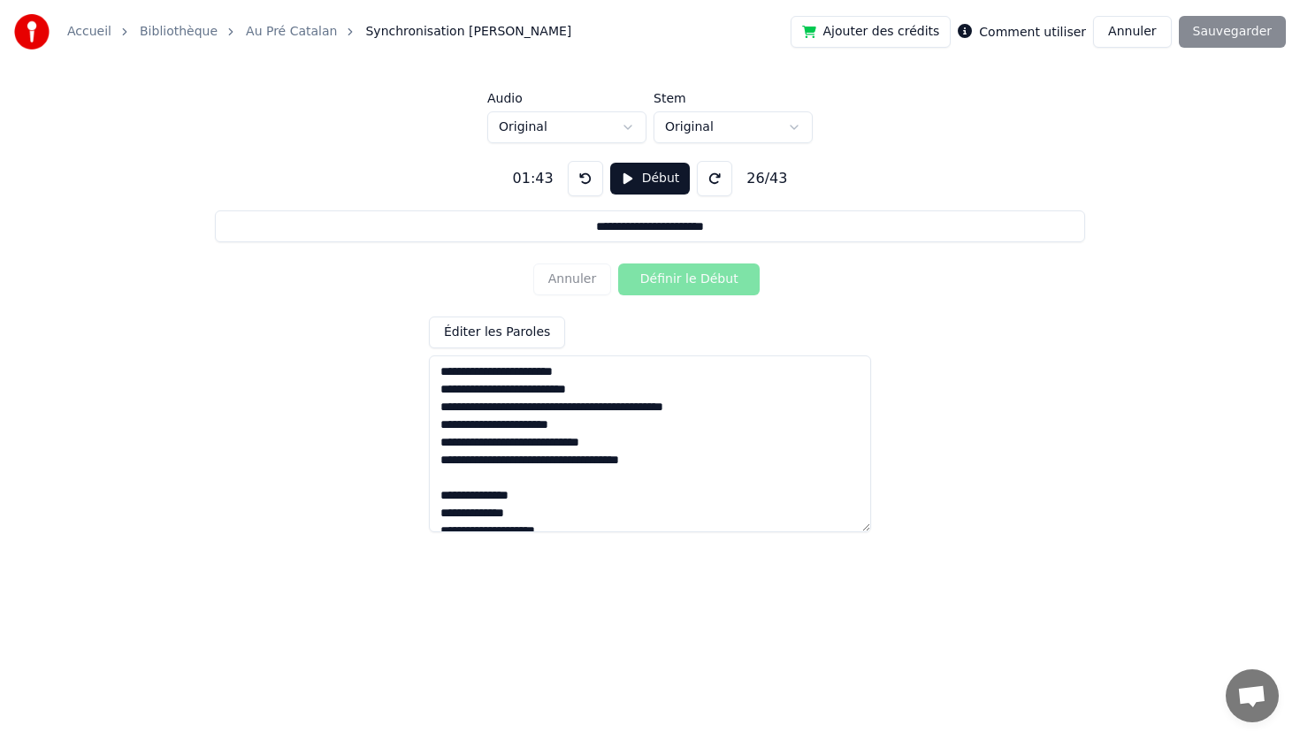
click at [577, 167] on button at bounding box center [585, 178] width 35 height 35
click at [443, 374] on textarea at bounding box center [650, 443] width 442 height 177
click at [440, 372] on textarea at bounding box center [650, 443] width 442 height 177
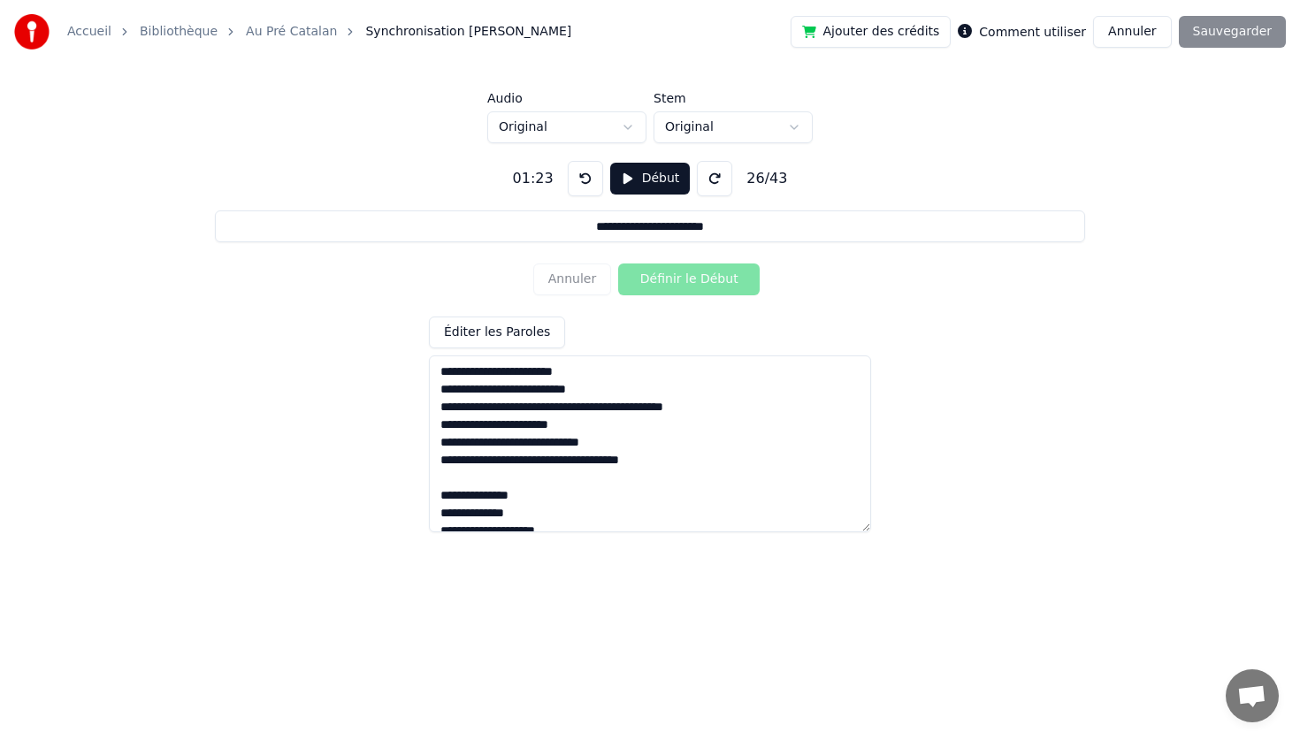
click at [630, 172] on button "Début" at bounding box center [650, 179] width 80 height 32
click at [630, 172] on button "Pause" at bounding box center [649, 179] width 79 height 32
click at [584, 183] on button at bounding box center [585, 178] width 35 height 35
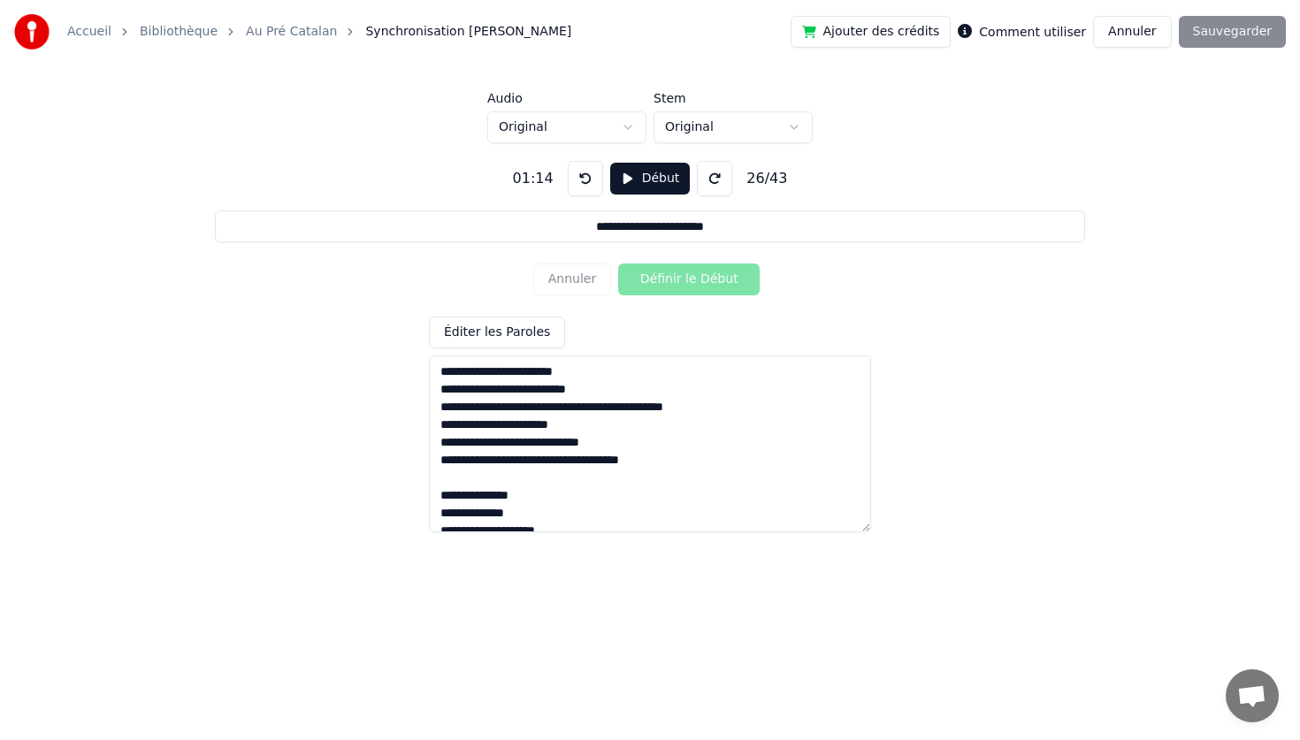
click at [584, 183] on button at bounding box center [585, 178] width 35 height 35
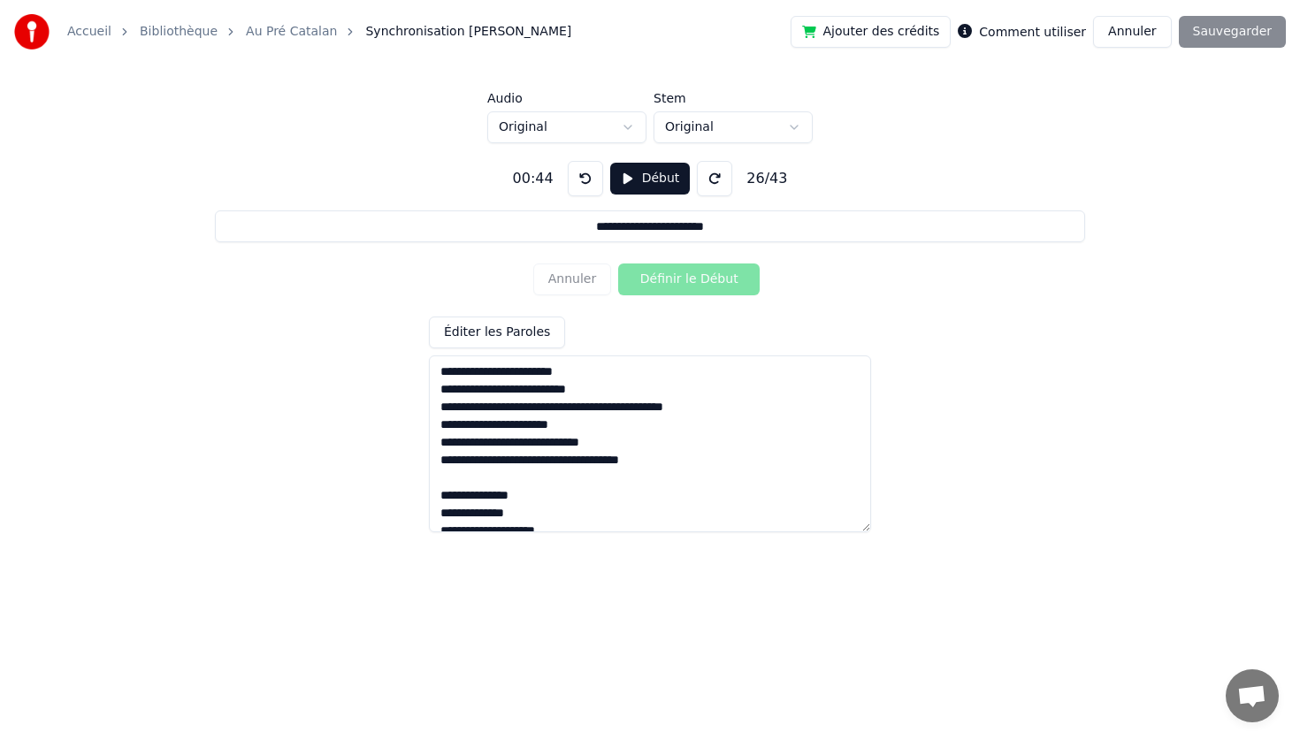
click at [584, 183] on button at bounding box center [585, 178] width 35 height 35
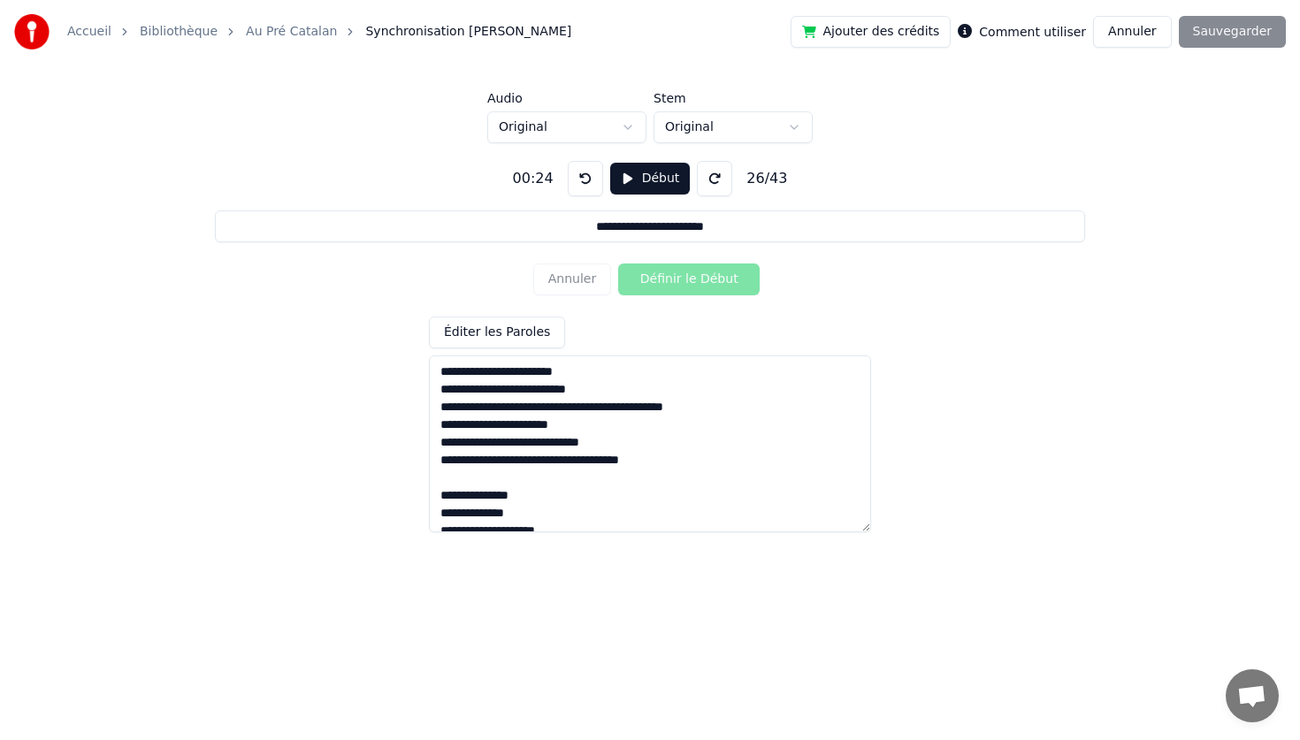
click at [584, 183] on button at bounding box center [585, 178] width 35 height 35
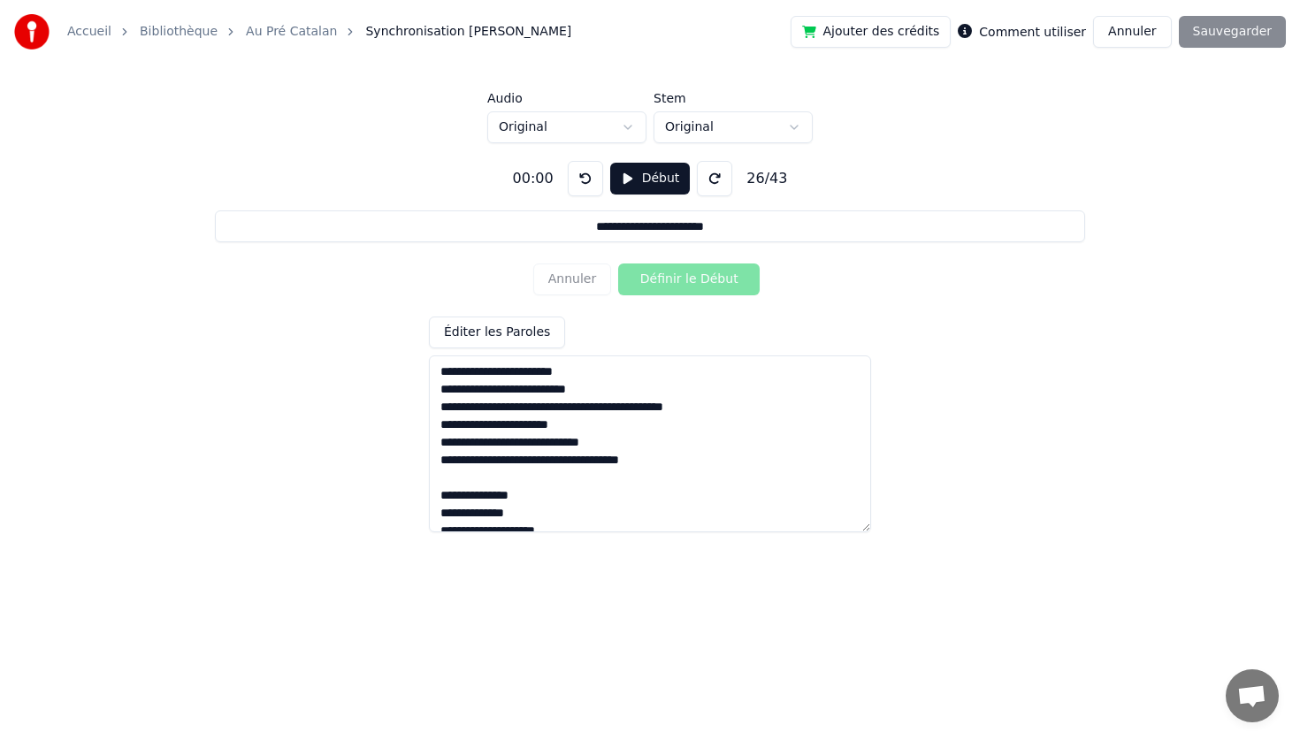
click at [584, 183] on button at bounding box center [585, 178] width 35 height 35
click at [718, 210] on input "**********" at bounding box center [650, 226] width 870 height 32
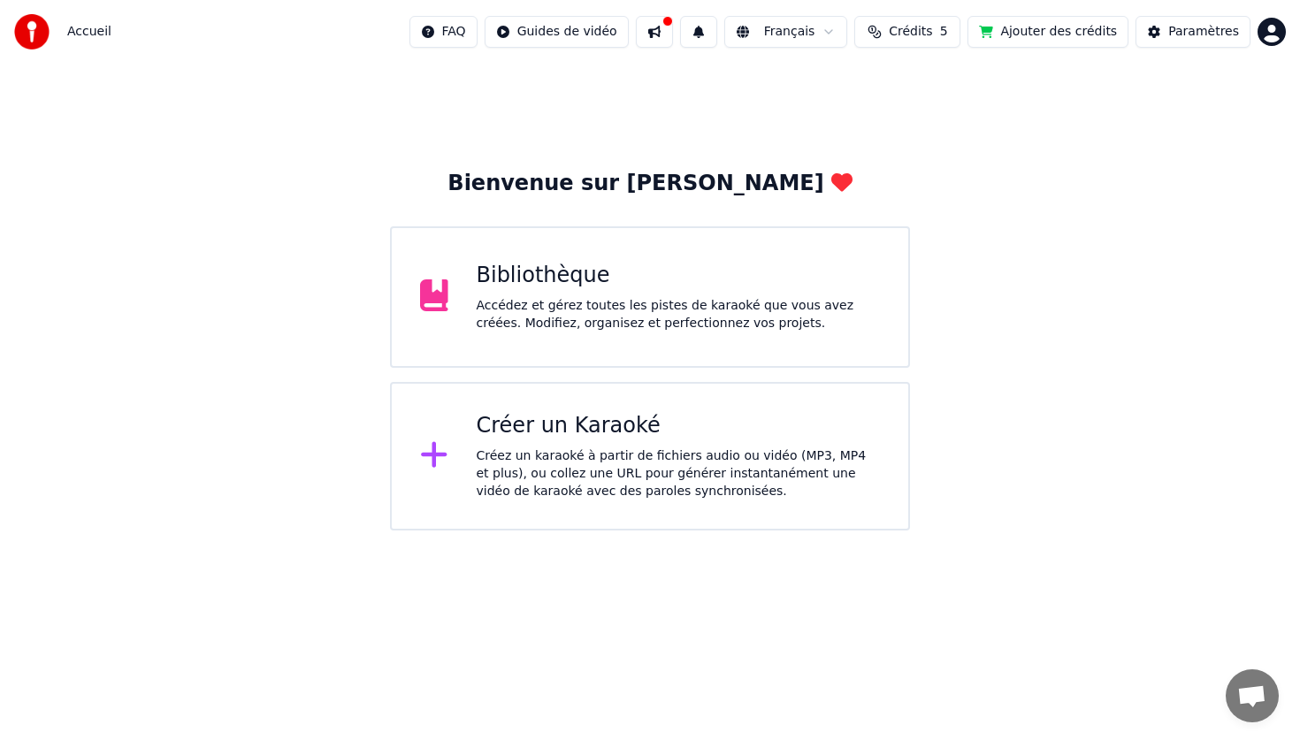
click at [615, 440] on div "Créer un Karaoké Créez un karaoké à partir de fichiers audio ou vidéo (MP3, MP4…" at bounding box center [679, 456] width 404 height 88
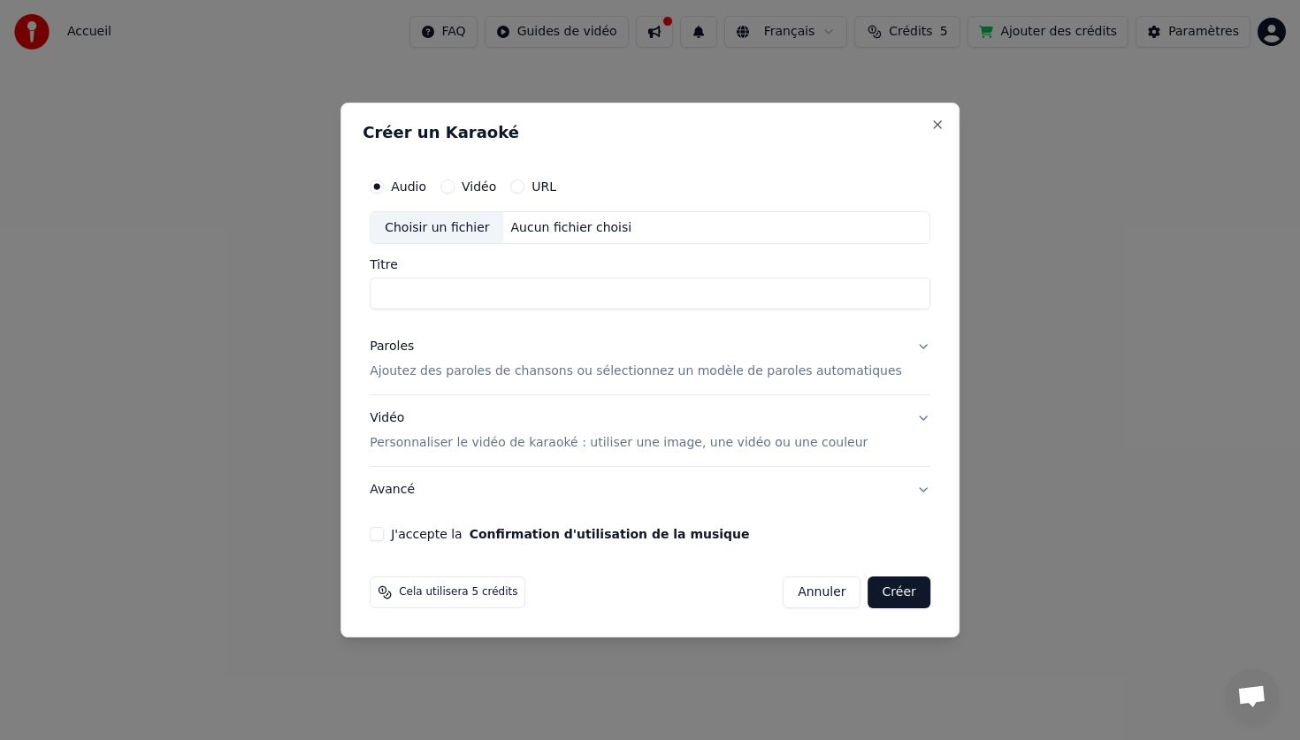
click at [929, 126] on div "Créer un Karaoké Audio Vidéo URL Choisir un fichier Aucun fichier choisi Titre …" at bounding box center [649, 371] width 619 height 536
click at [930, 121] on button "Close" at bounding box center [937, 125] width 14 height 14
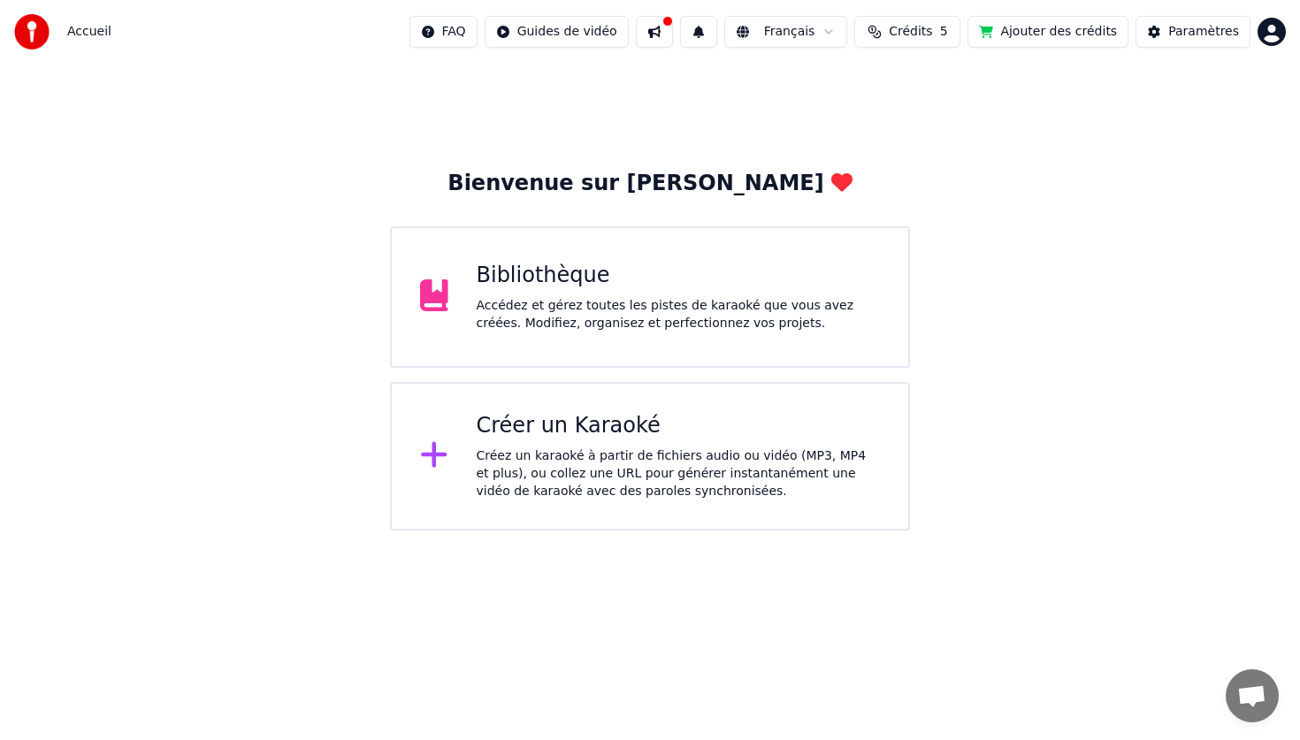
click at [694, 332] on div "Bibliothèque Accédez et gérez toutes les pistes de karaoké que vous avez créées…" at bounding box center [650, 296] width 520 height 141
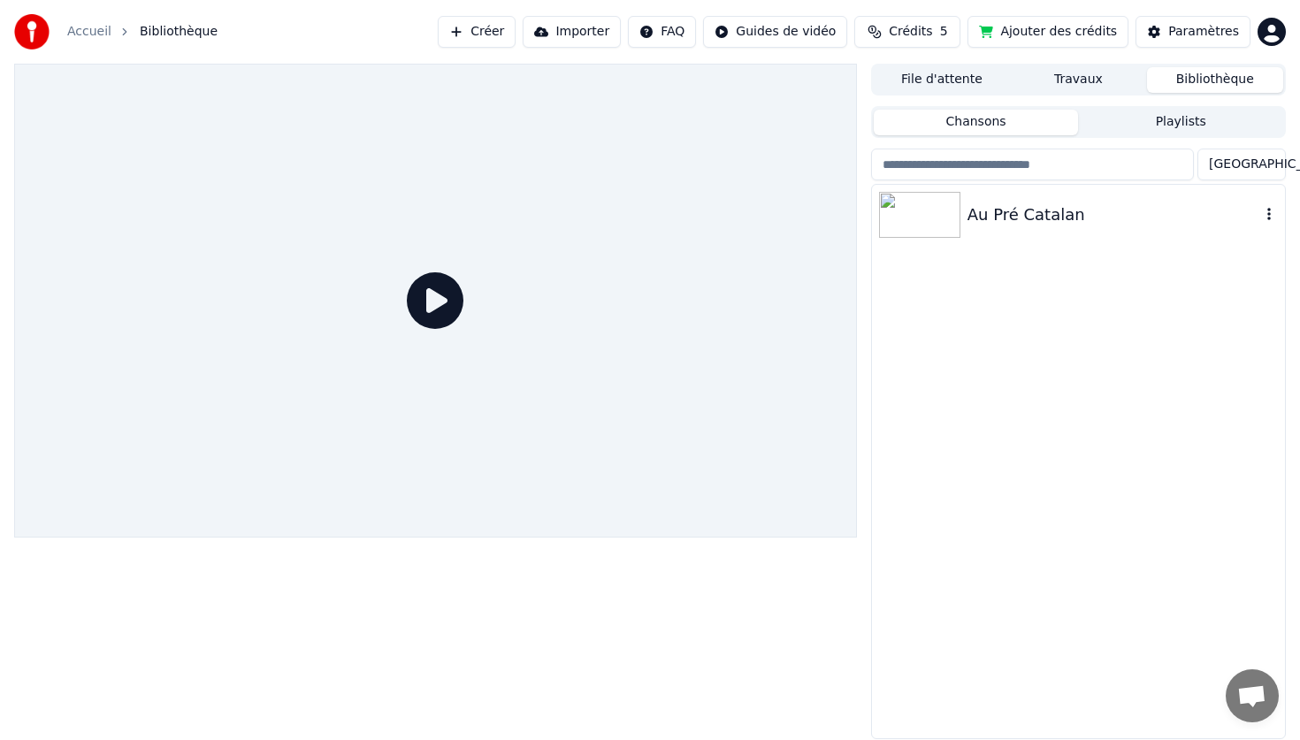
click at [944, 232] on img at bounding box center [919, 215] width 81 height 46
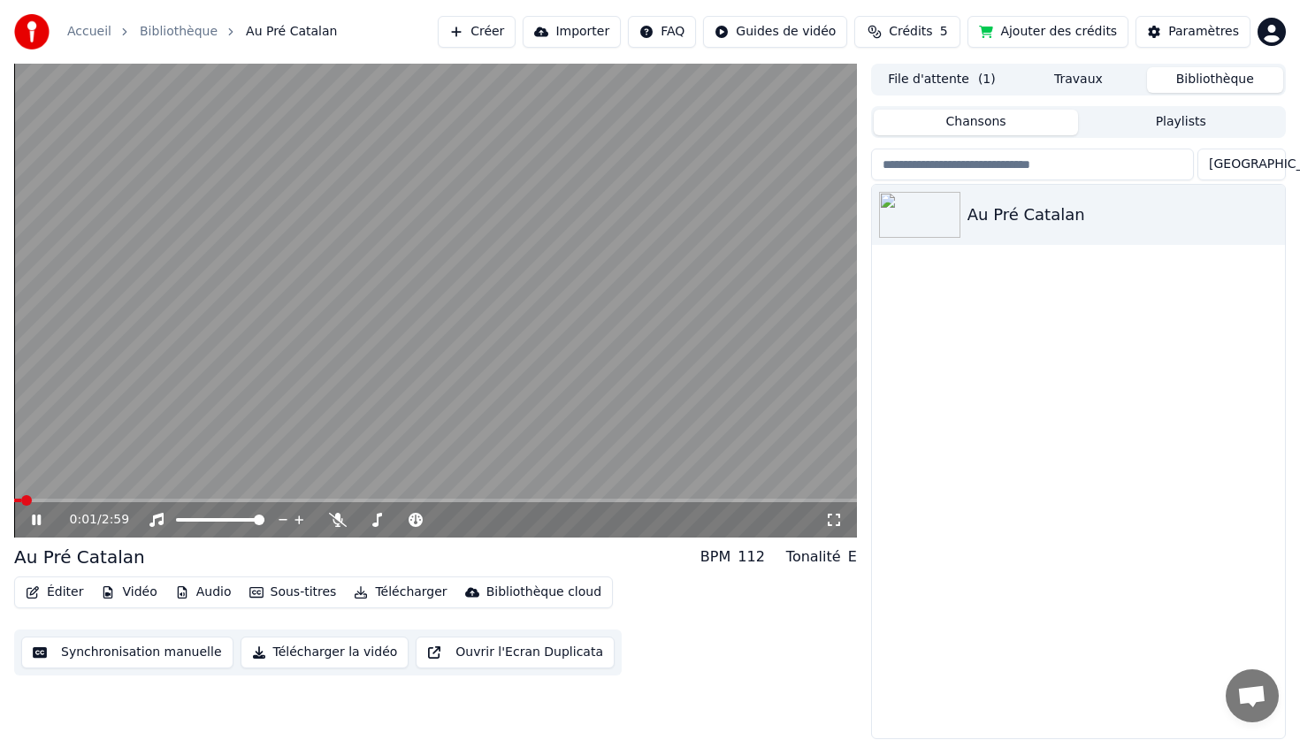
click at [35, 511] on div "0:01 / 2:59" at bounding box center [435, 520] width 828 height 18
click at [34, 529] on div "0:02 / 2:59" at bounding box center [435, 519] width 843 height 35
click at [40, 521] on icon at bounding box center [36, 520] width 9 height 11
click at [43, 599] on button "Éditer" at bounding box center [55, 592] width 72 height 25
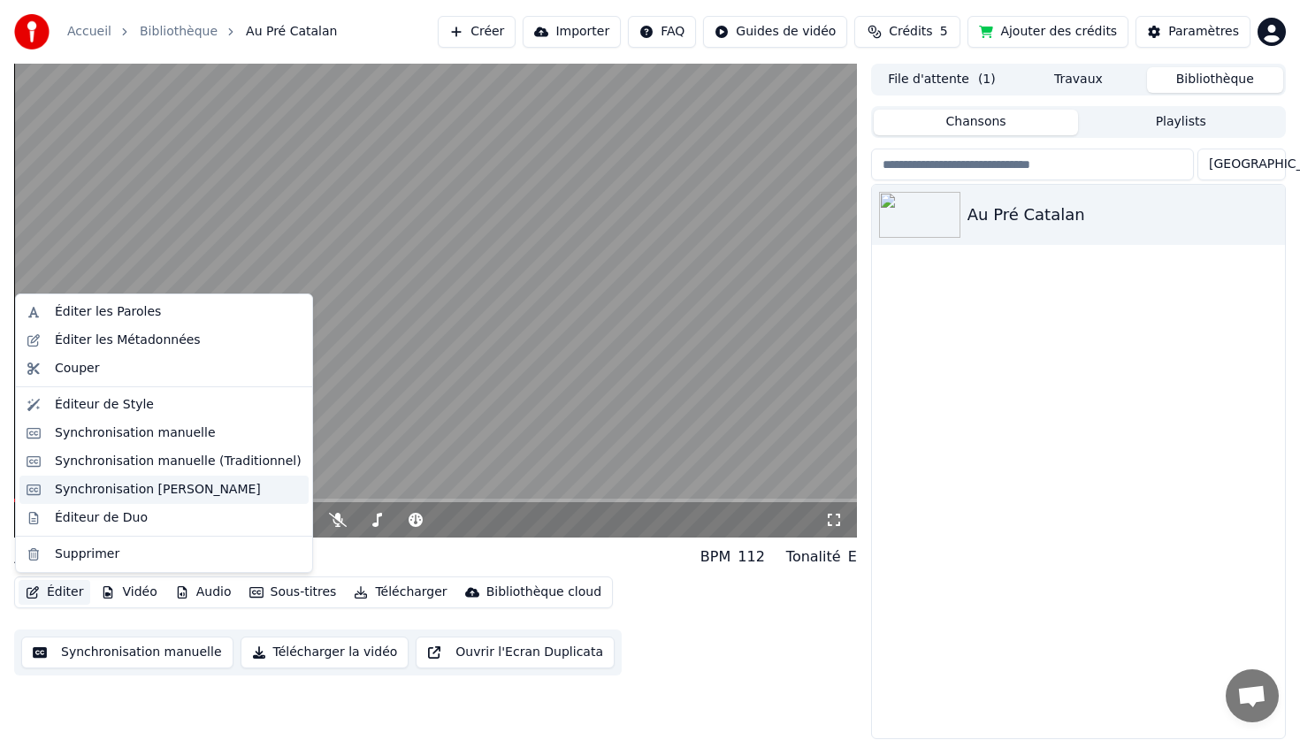
click at [147, 494] on div "Synchronisation [PERSON_NAME]" at bounding box center [158, 490] width 206 height 18
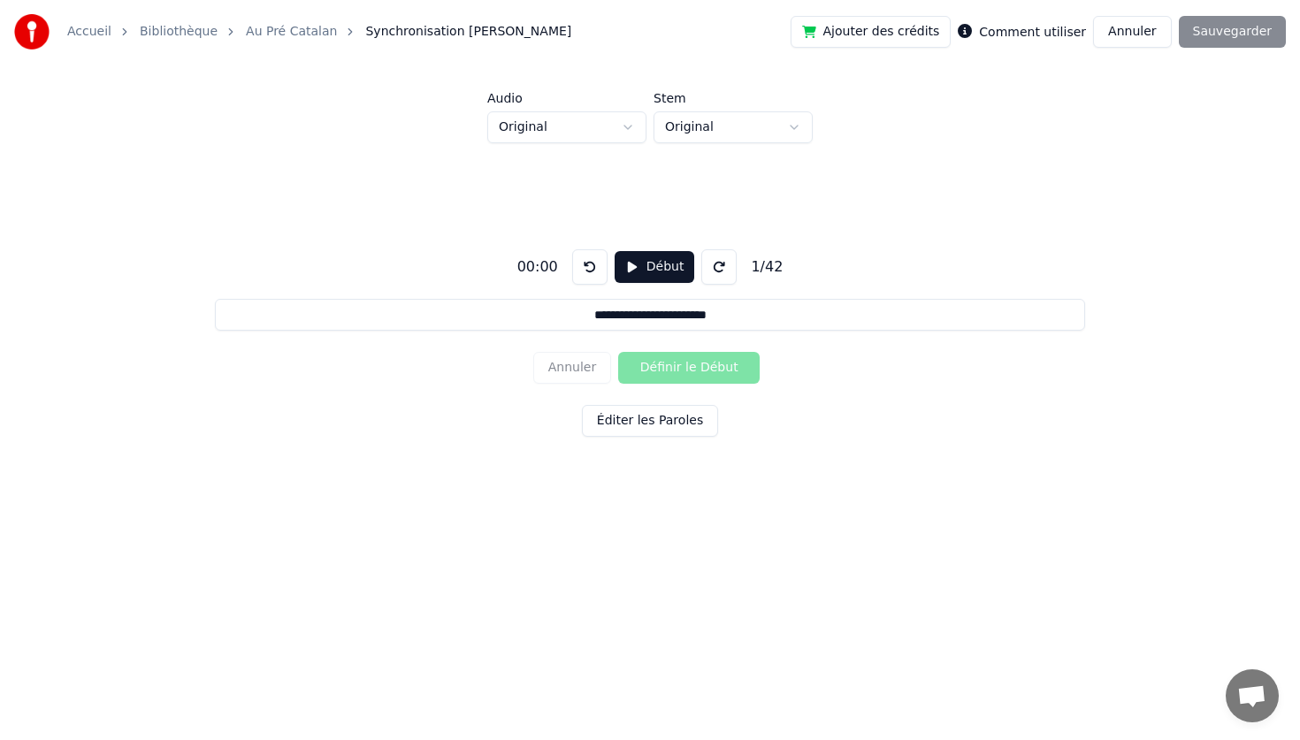
click at [662, 266] on button "Début" at bounding box center [654, 267] width 80 height 32
click at [681, 362] on button "Définir le Début" at bounding box center [688, 368] width 141 height 32
click at [681, 362] on button "Définir la Fin" at bounding box center [688, 368] width 141 height 32
type input "**********"
click at [644, 259] on button "Pause" at bounding box center [653, 267] width 79 height 32
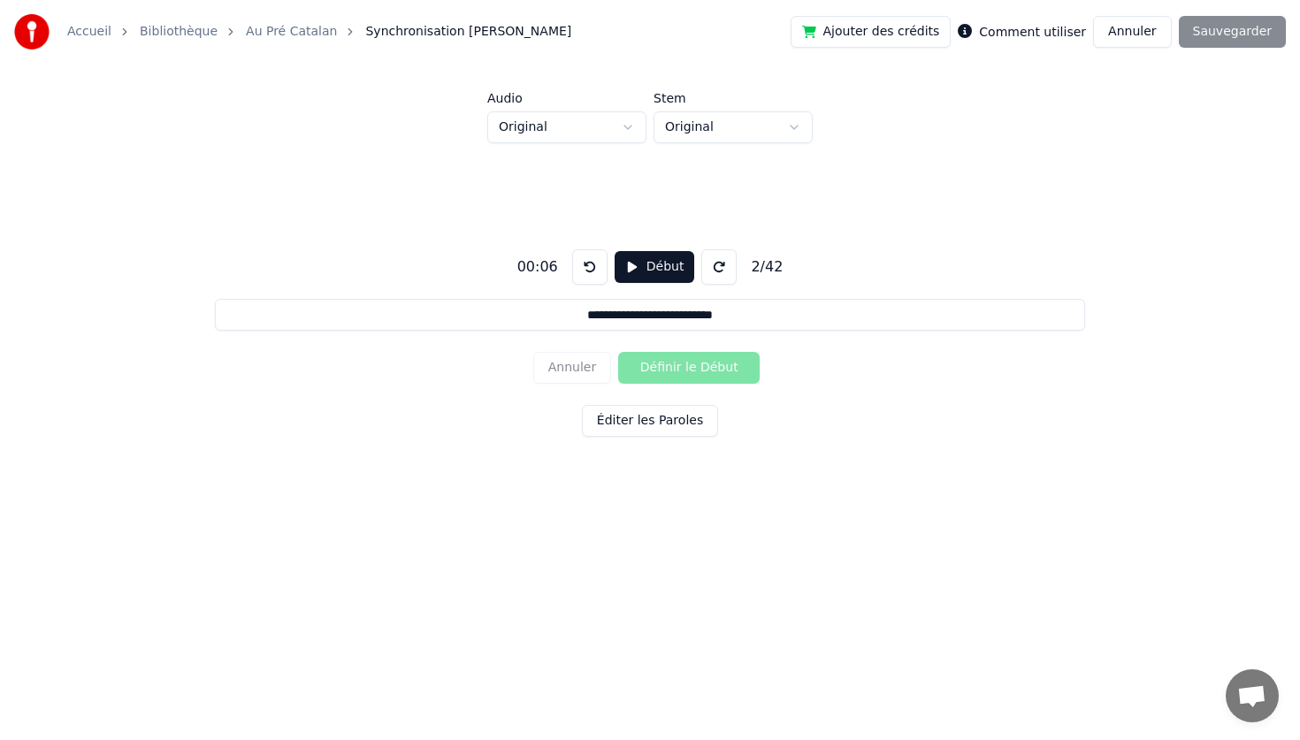
click at [1123, 22] on button "Annuler" at bounding box center [1132, 32] width 78 height 32
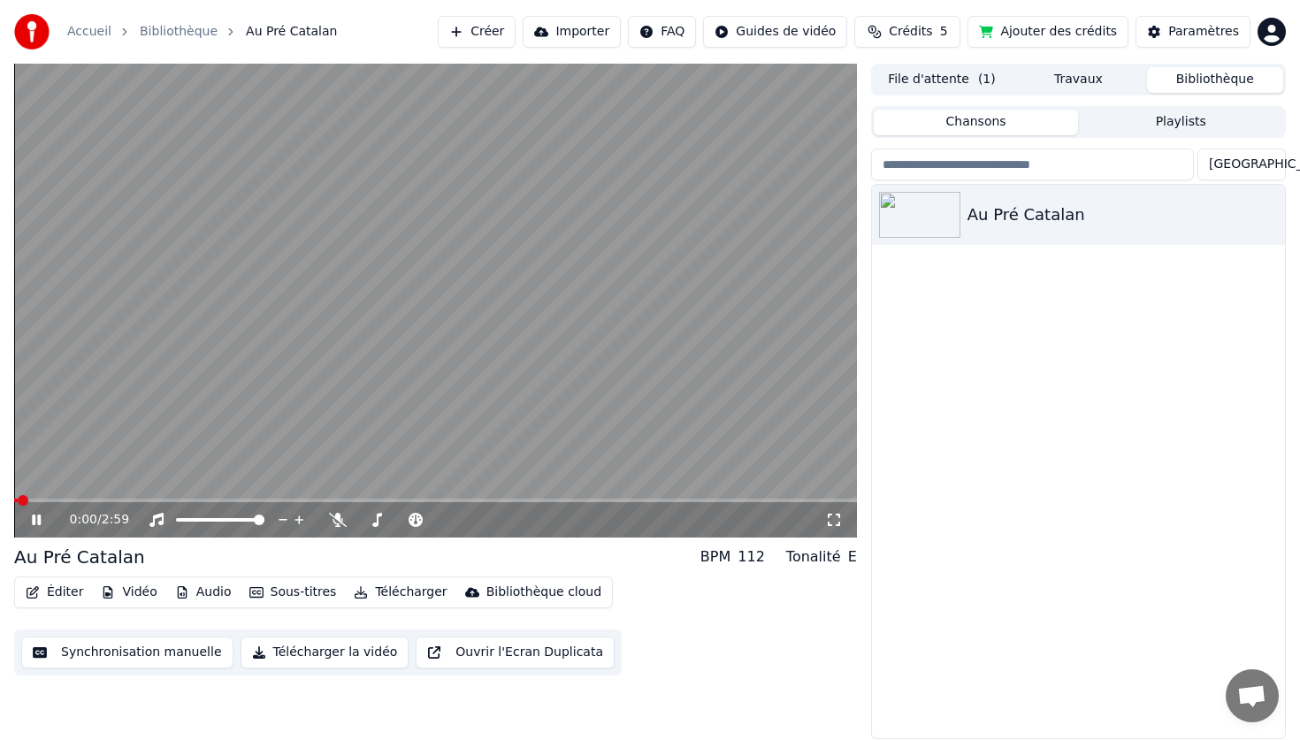
click at [58, 589] on button "Éditer" at bounding box center [55, 592] width 72 height 25
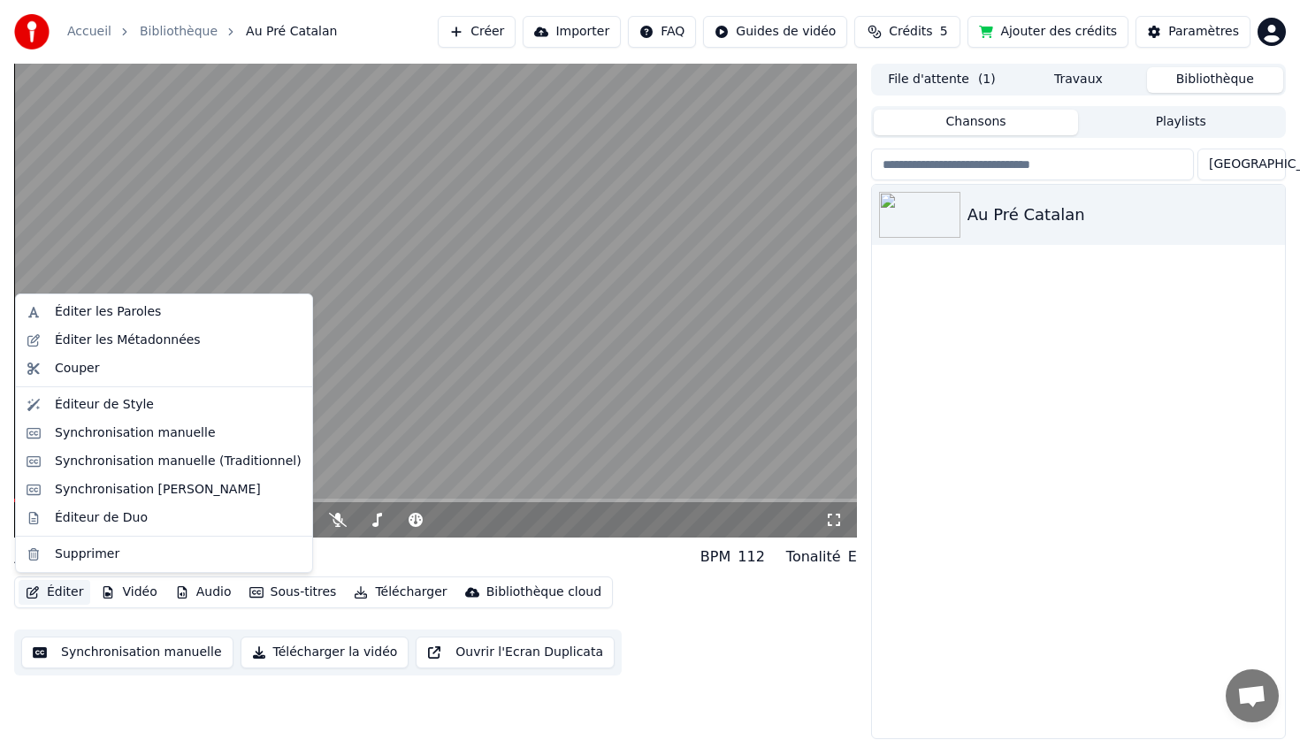
click at [385, 561] on div "Au Pré Catalan BPM 112 Tonalité E" at bounding box center [435, 557] width 843 height 25
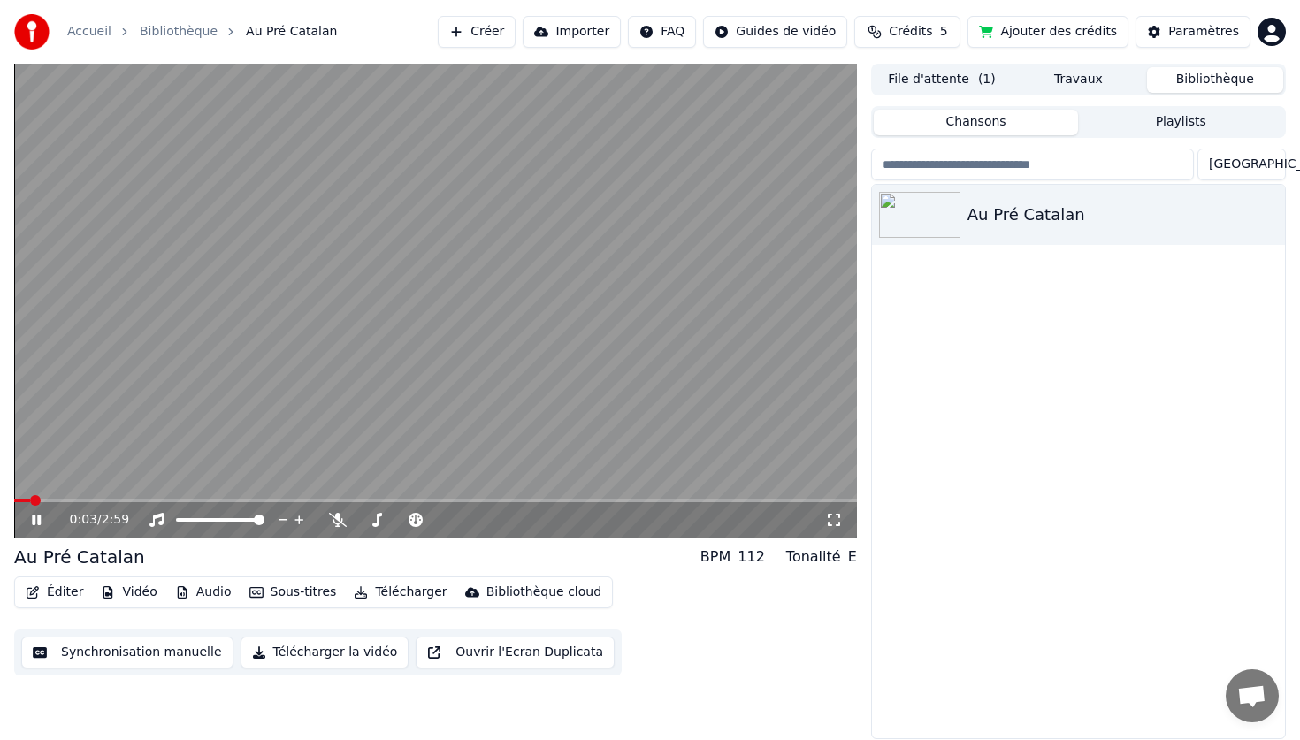
click at [40, 519] on icon at bounding box center [36, 520] width 9 height 11
click at [55, 592] on button "Éditer" at bounding box center [55, 592] width 72 height 25
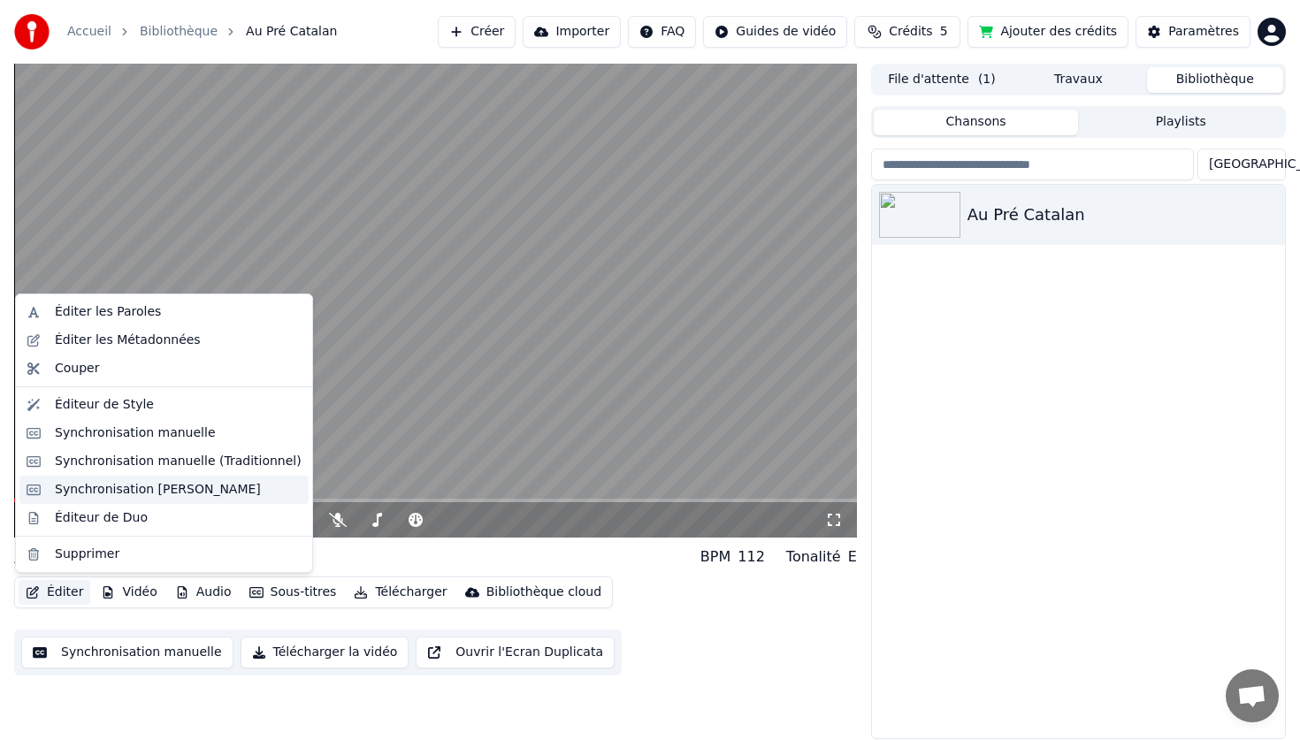
click at [131, 485] on div "Synchronisation [PERSON_NAME]" at bounding box center [158, 490] width 206 height 18
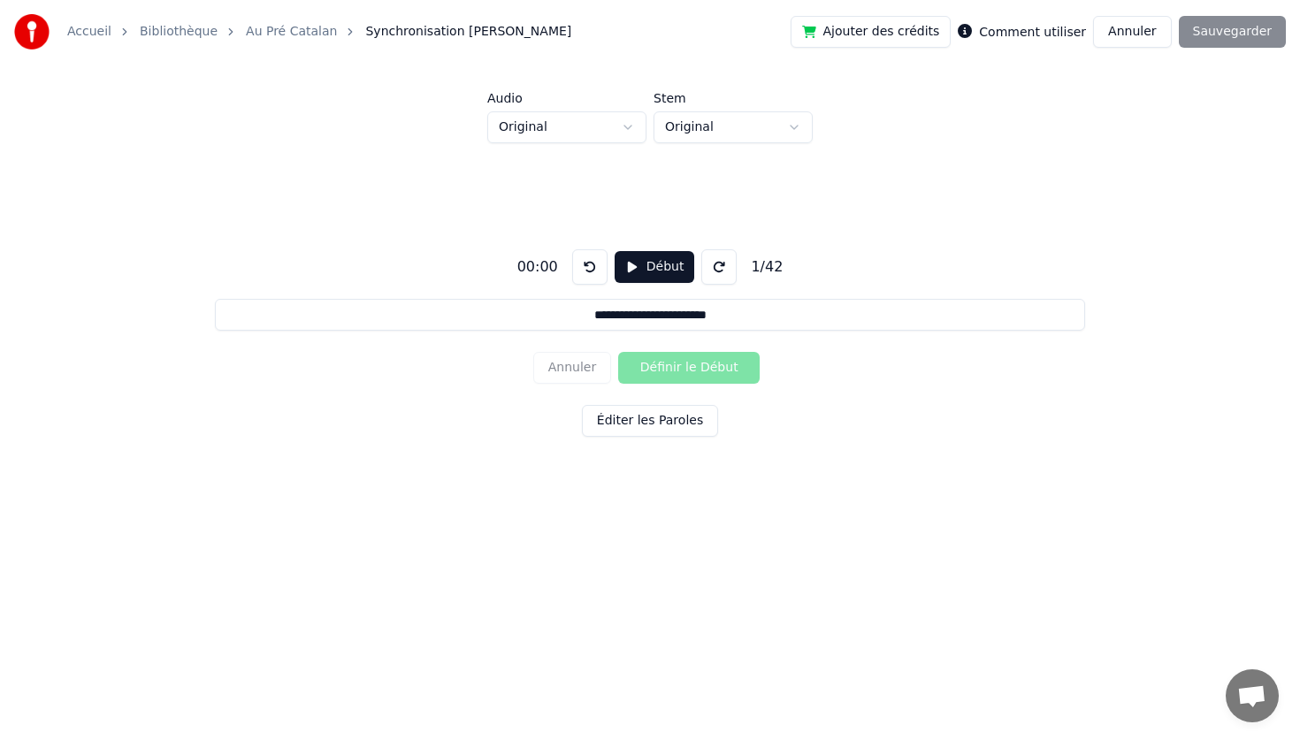
click at [671, 271] on button "Début" at bounding box center [654, 267] width 80 height 32
click at [714, 376] on button "Définir le Début" at bounding box center [688, 368] width 141 height 32
click at [618, 352] on button "Définir la Fin" at bounding box center [688, 368] width 141 height 32
click at [618, 352] on button "Définir le Début" at bounding box center [688, 368] width 141 height 32
click at [618, 352] on button "Définir la Fin" at bounding box center [688, 368] width 141 height 32
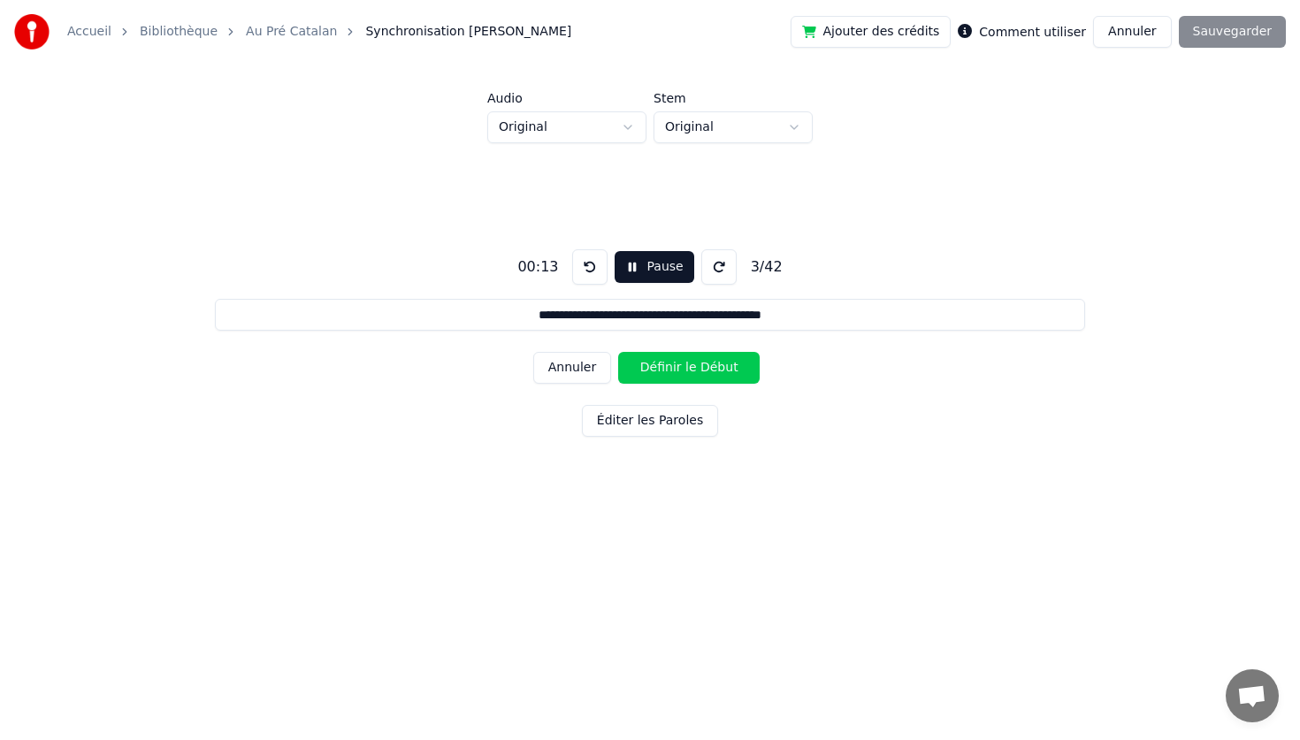
click at [618, 352] on button "Définir le Début" at bounding box center [688, 368] width 141 height 32
click at [618, 352] on button "Définir la Fin" at bounding box center [688, 368] width 141 height 32
click at [618, 352] on button "Définir le Début" at bounding box center [688, 368] width 141 height 32
click at [618, 352] on button "Définir la Fin" at bounding box center [688, 368] width 141 height 32
click at [618, 352] on button "Définir le Début" at bounding box center [688, 368] width 141 height 32
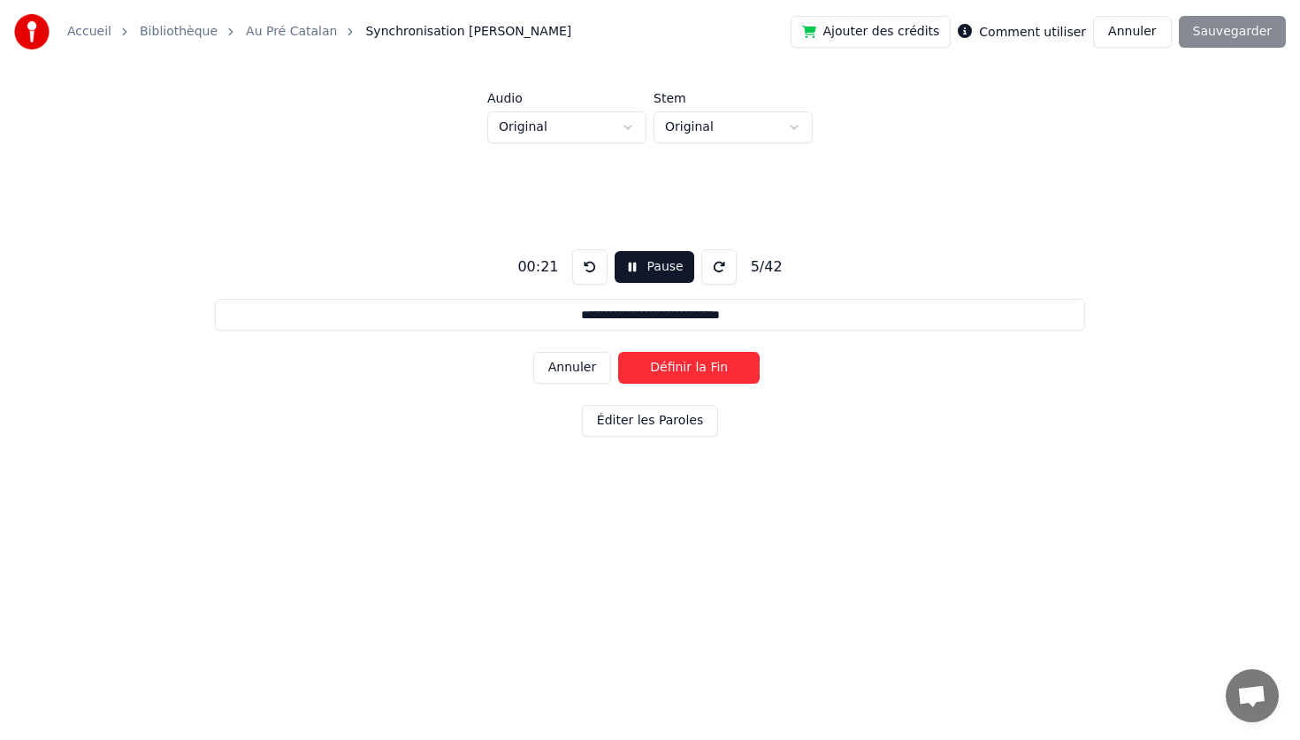
click at [618, 352] on button "Définir la Fin" at bounding box center [688, 368] width 141 height 32
click at [618, 352] on button "Définir le Début" at bounding box center [688, 368] width 141 height 32
click at [618, 352] on button "Définir la Fin" at bounding box center [688, 368] width 141 height 32
click at [618, 352] on button "Définir le Début" at bounding box center [688, 368] width 141 height 32
click at [618, 352] on button "Définir la Fin" at bounding box center [688, 368] width 141 height 32
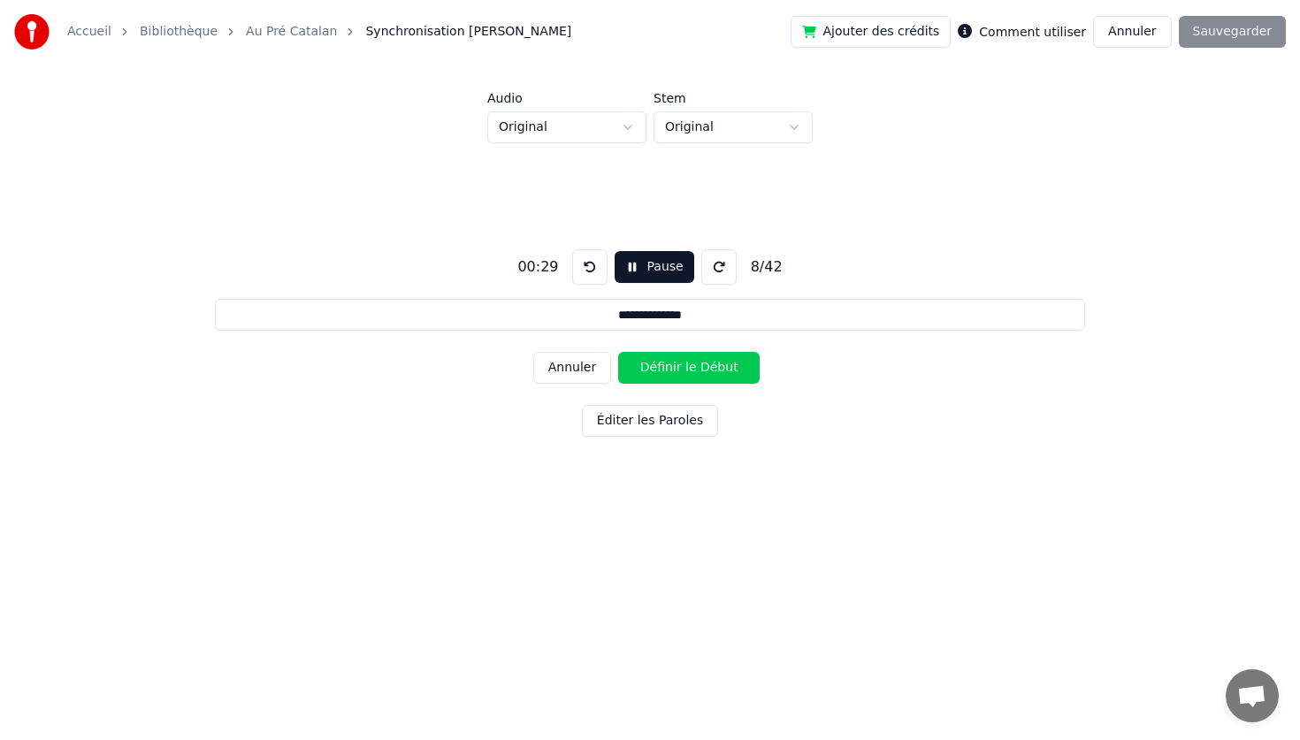
click at [618, 352] on button "Définir le Début" at bounding box center [688, 368] width 141 height 32
click at [618, 352] on button "Définir la Fin" at bounding box center [688, 368] width 141 height 32
click at [618, 352] on button "Définir le Début" at bounding box center [688, 368] width 141 height 32
click at [618, 352] on button "Définir la Fin" at bounding box center [688, 368] width 141 height 32
click at [618, 352] on button "Définir le Début" at bounding box center [688, 368] width 141 height 32
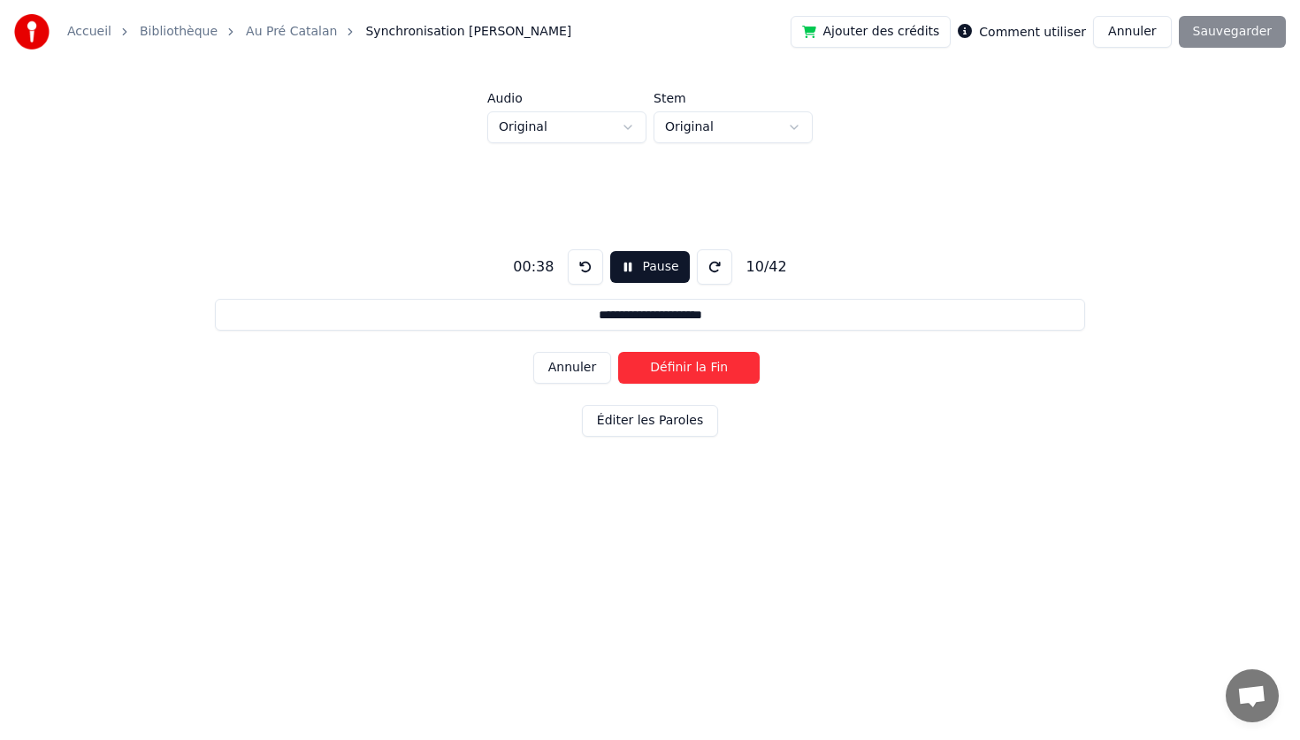
click at [618, 352] on button "Définir la Fin" at bounding box center [688, 368] width 141 height 32
click at [618, 352] on button "Définir le Début" at bounding box center [688, 368] width 141 height 32
click at [618, 352] on button "Définir la Fin" at bounding box center [688, 368] width 141 height 32
click at [618, 352] on button "Définir le Début" at bounding box center [688, 368] width 141 height 32
click at [618, 352] on button "Définir la Fin" at bounding box center [688, 368] width 141 height 32
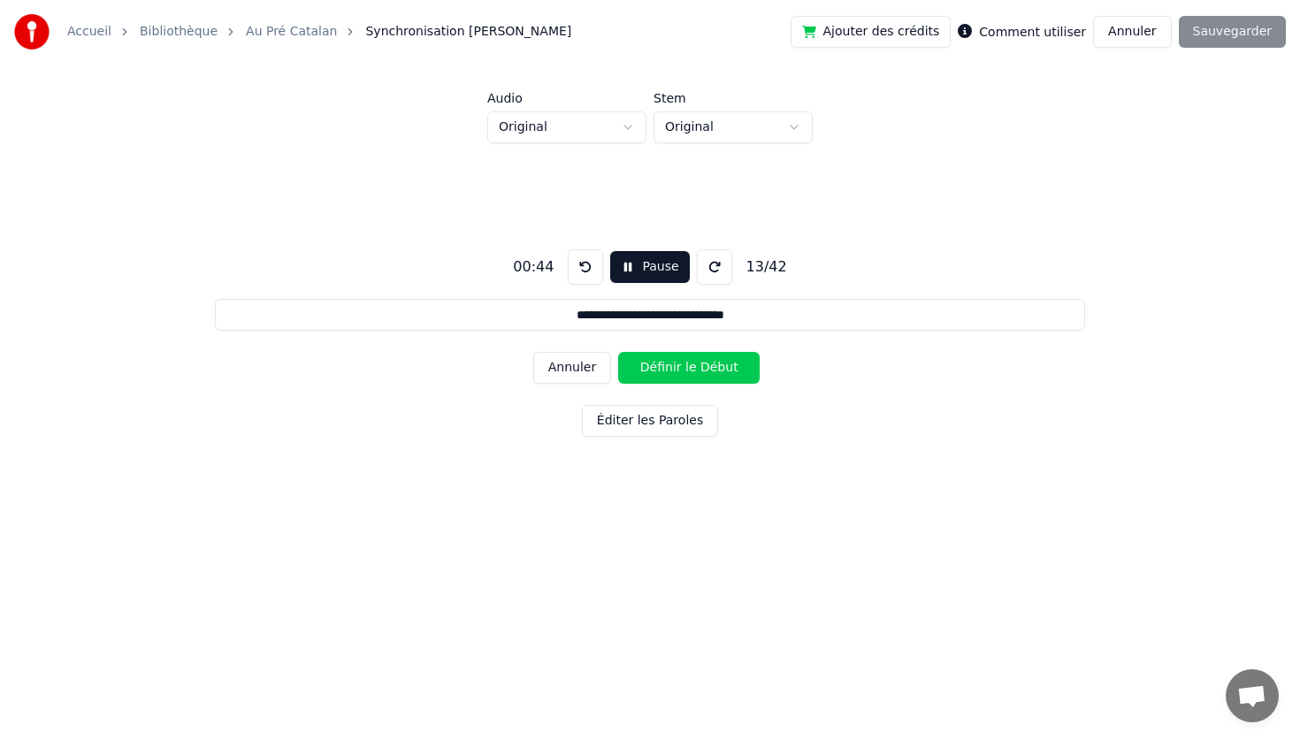
click at [618, 352] on button "Définir le Début" at bounding box center [688, 368] width 141 height 32
click at [618, 352] on button "Définir la Fin" at bounding box center [688, 368] width 141 height 32
type input "**********"
click at [618, 352] on button "Définir le Début" at bounding box center [688, 368] width 141 height 32
click at [641, 284] on div "00:51 Pause 14 / 42" at bounding box center [649, 266] width 287 height 35
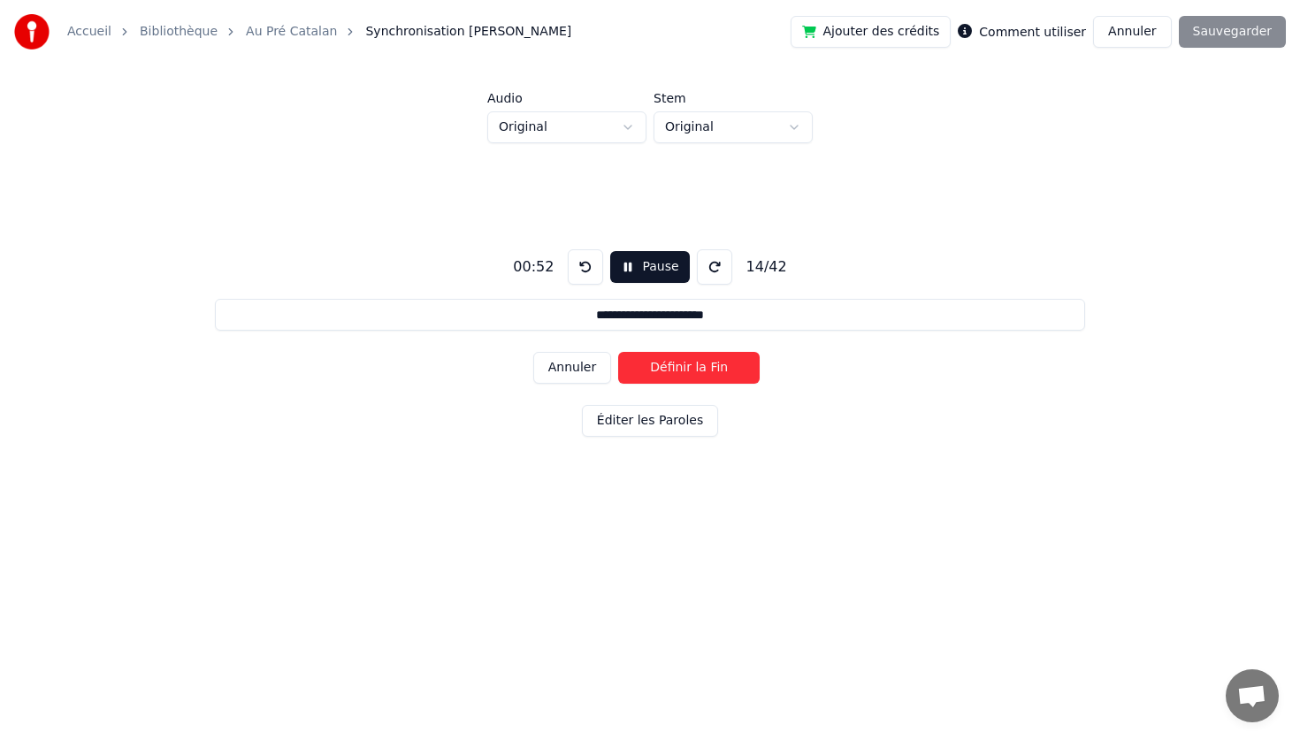
click at [713, 451] on div "**********" at bounding box center [649, 339] width 1243 height 393
click at [644, 263] on button "Pause" at bounding box center [649, 267] width 79 height 32
click at [1134, 27] on button "Annuler" at bounding box center [1132, 32] width 78 height 32
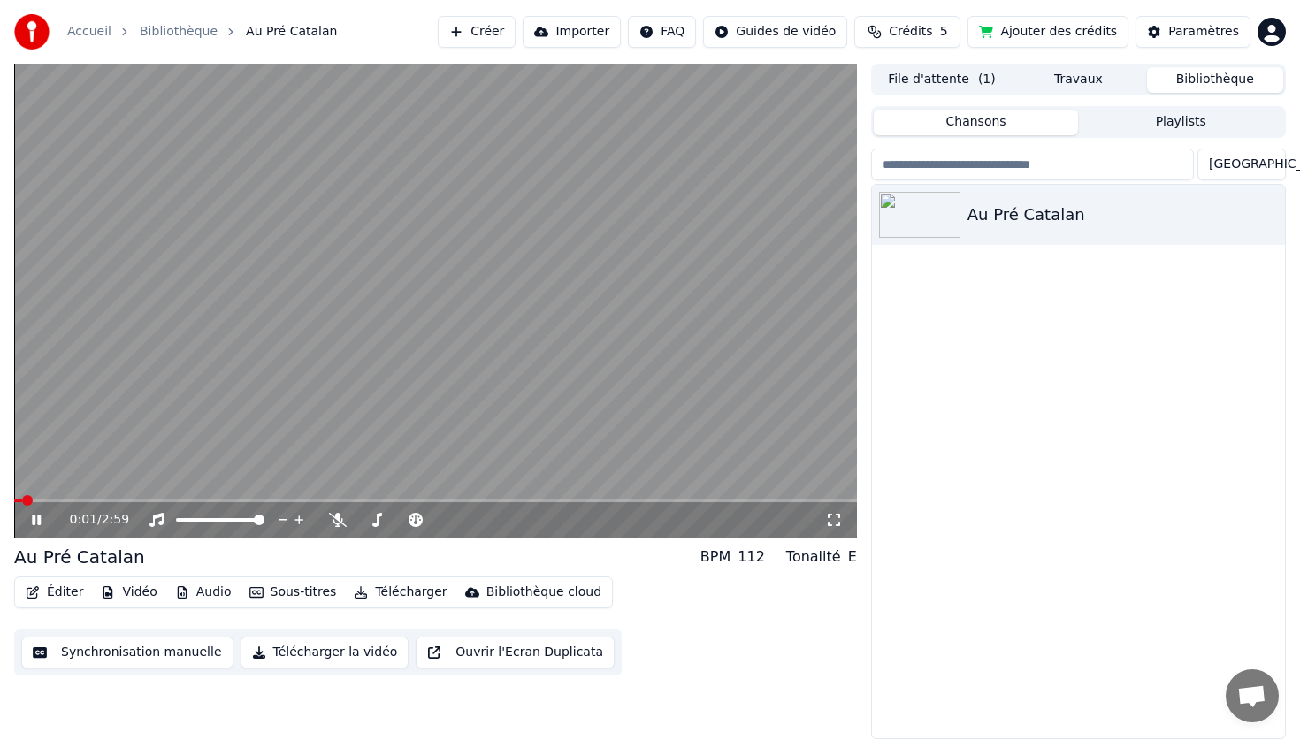
click at [41, 513] on icon at bounding box center [49, 520] width 42 height 14
click at [73, 590] on button "Éditer" at bounding box center [55, 592] width 72 height 25
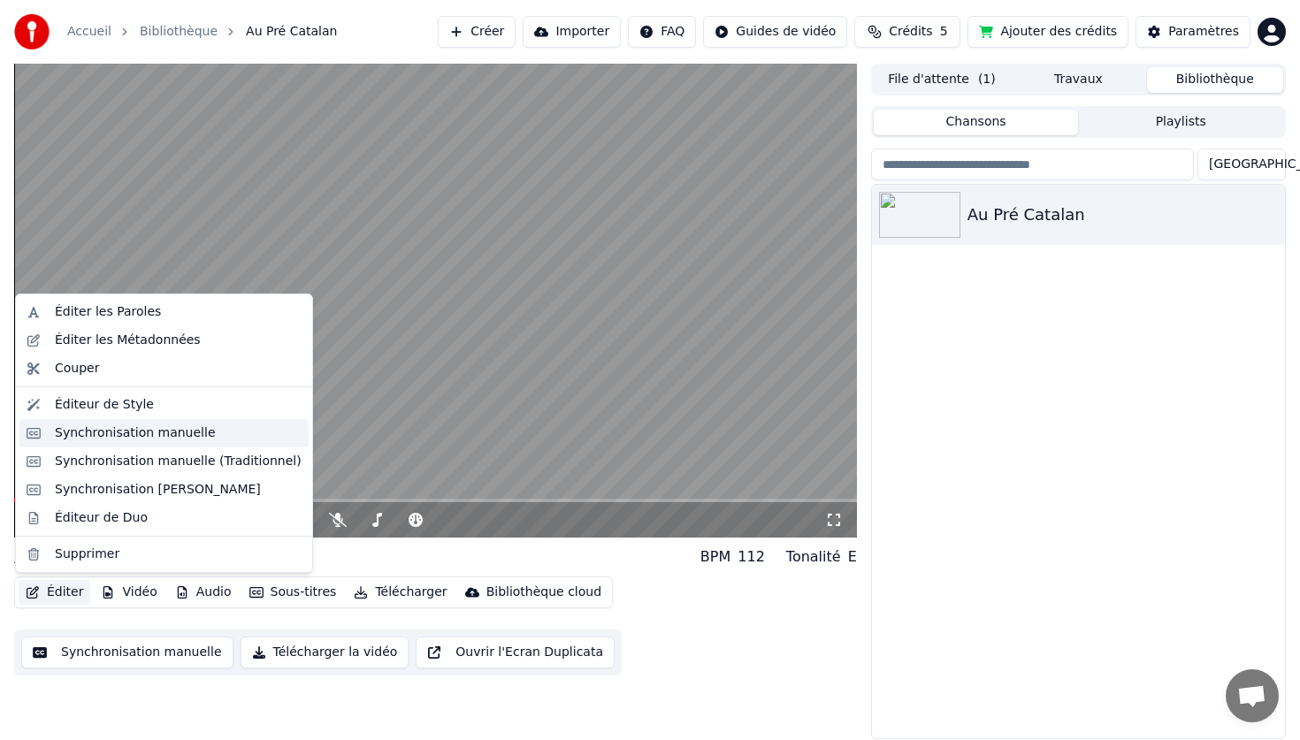
click at [150, 436] on div "Synchronisation manuelle" at bounding box center [135, 433] width 161 height 18
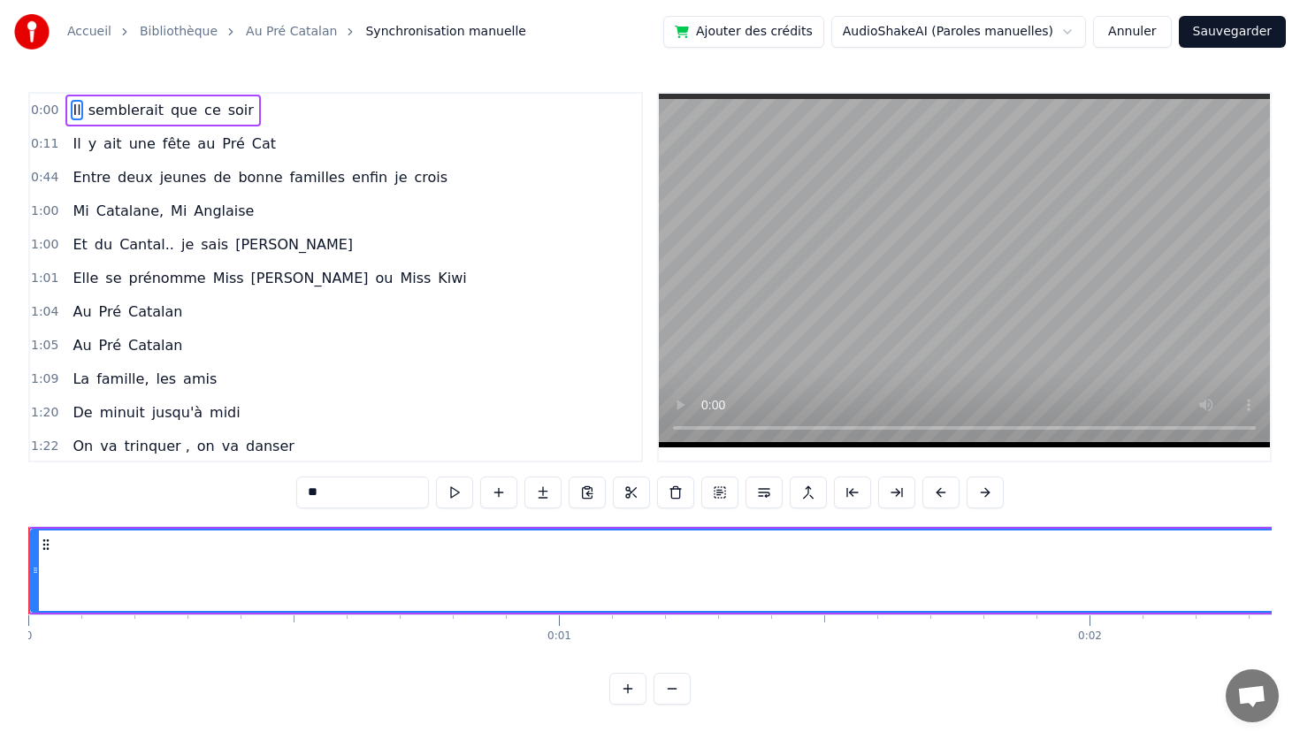
click at [1129, 30] on button "Annuler" at bounding box center [1132, 32] width 78 height 32
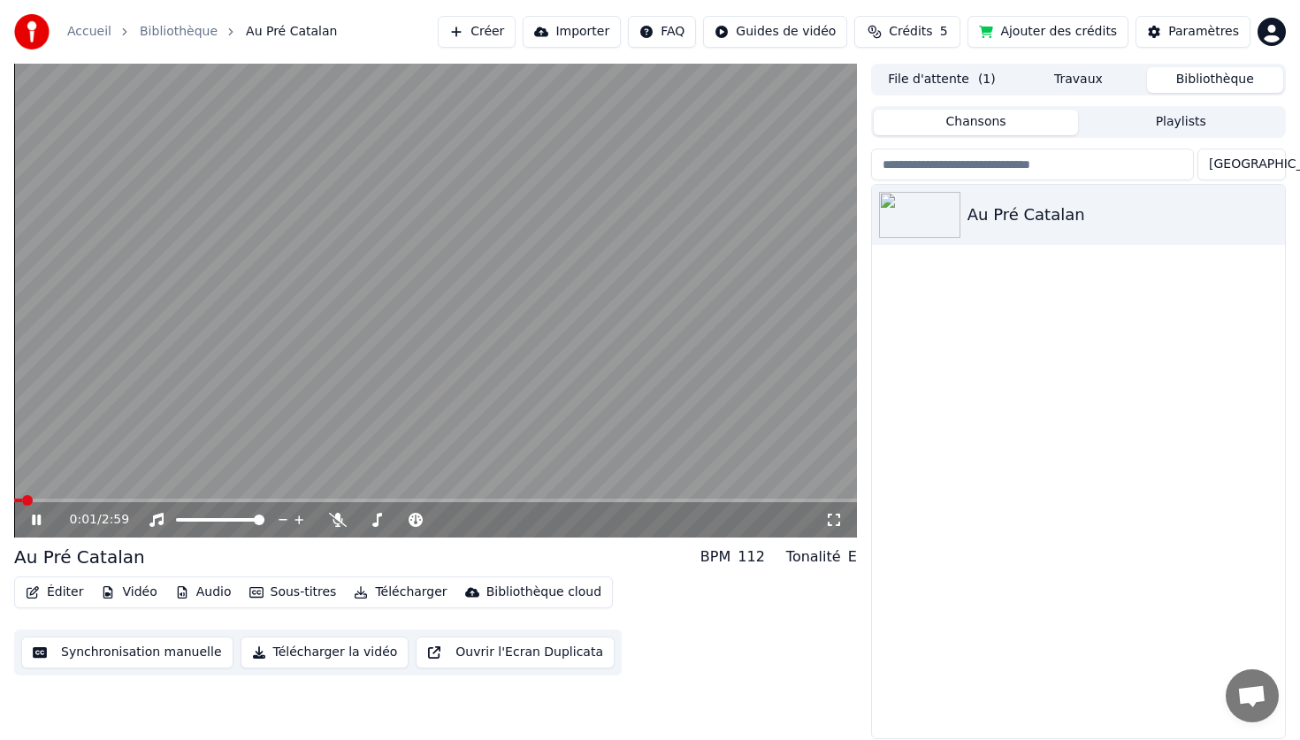
click at [32, 517] on icon at bounding box center [36, 520] width 9 height 11
click at [61, 596] on button "Éditer" at bounding box center [55, 592] width 72 height 25
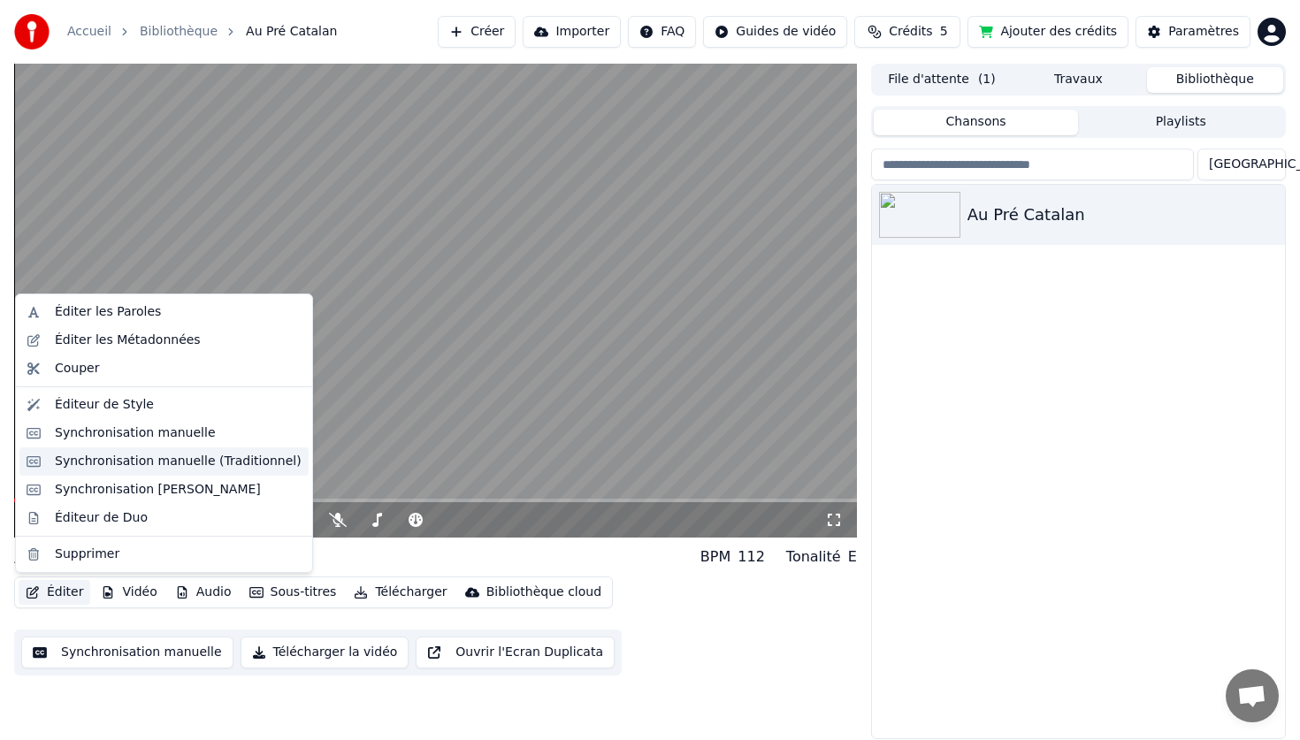
click at [129, 462] on div "Synchronisation manuelle (Traditionnel)" at bounding box center [178, 462] width 247 height 18
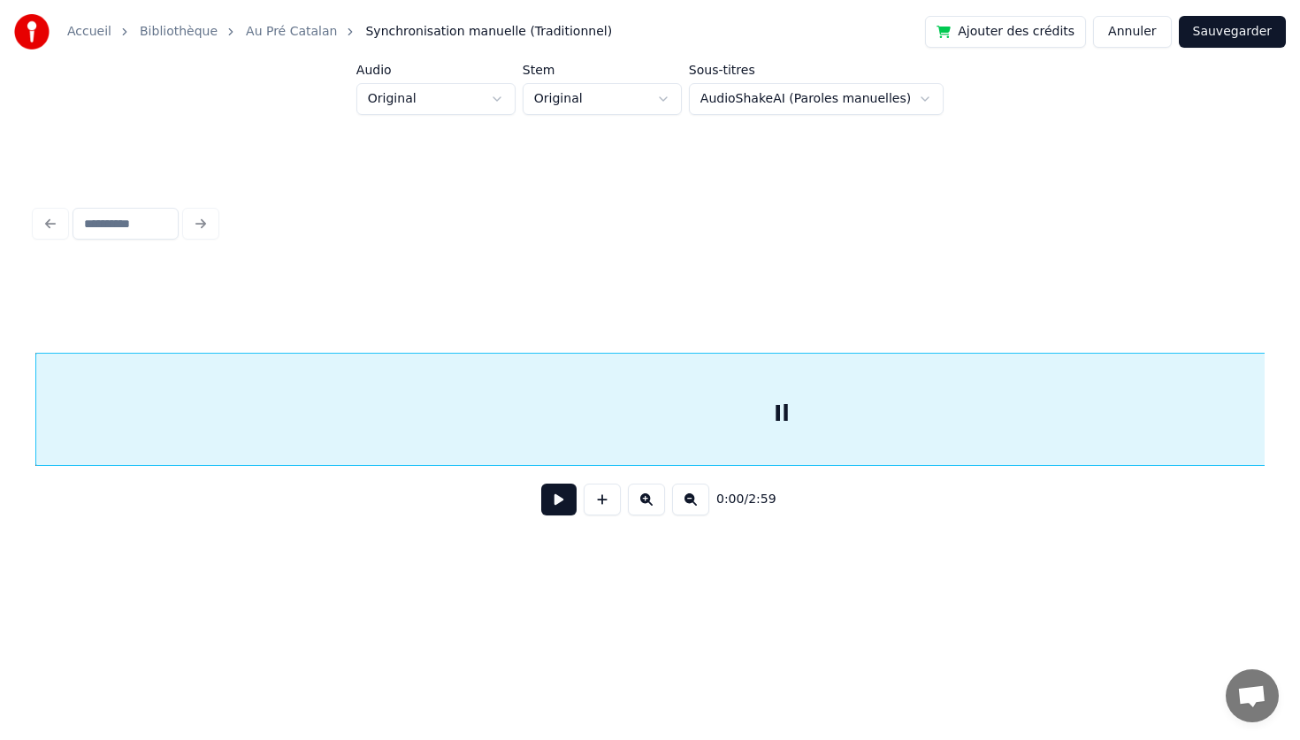
click at [1116, 36] on button "Annuler" at bounding box center [1132, 32] width 78 height 32
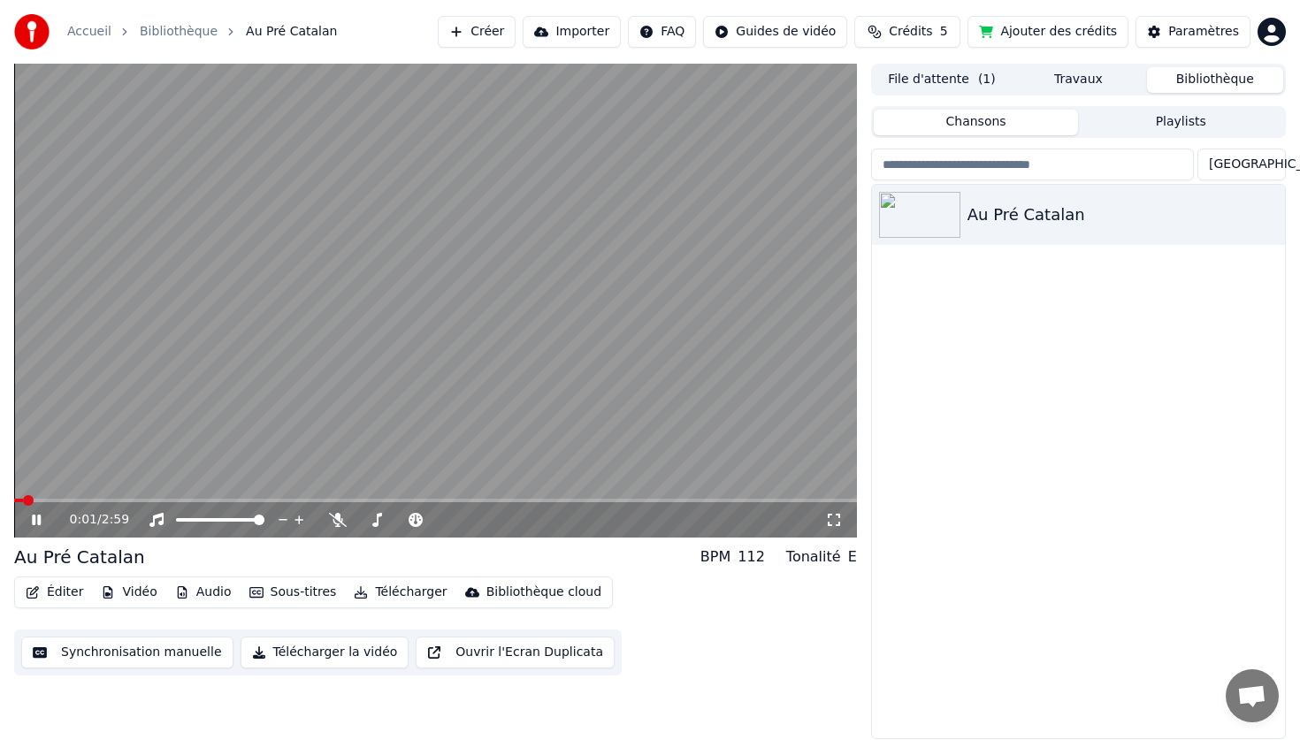
click at [41, 524] on icon at bounding box center [49, 520] width 42 height 14
click at [66, 592] on button "Éditer" at bounding box center [55, 592] width 72 height 25
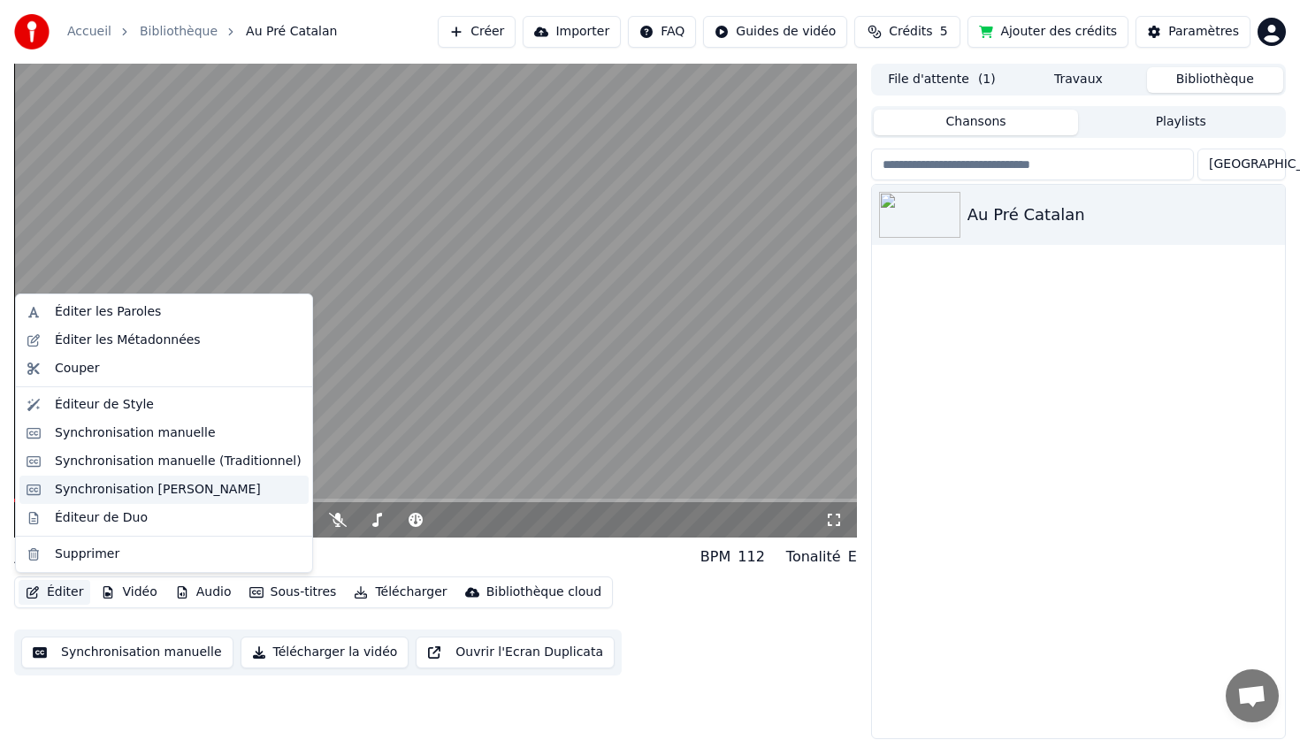
click at [158, 487] on div "Synchronisation [PERSON_NAME]" at bounding box center [158, 490] width 206 height 18
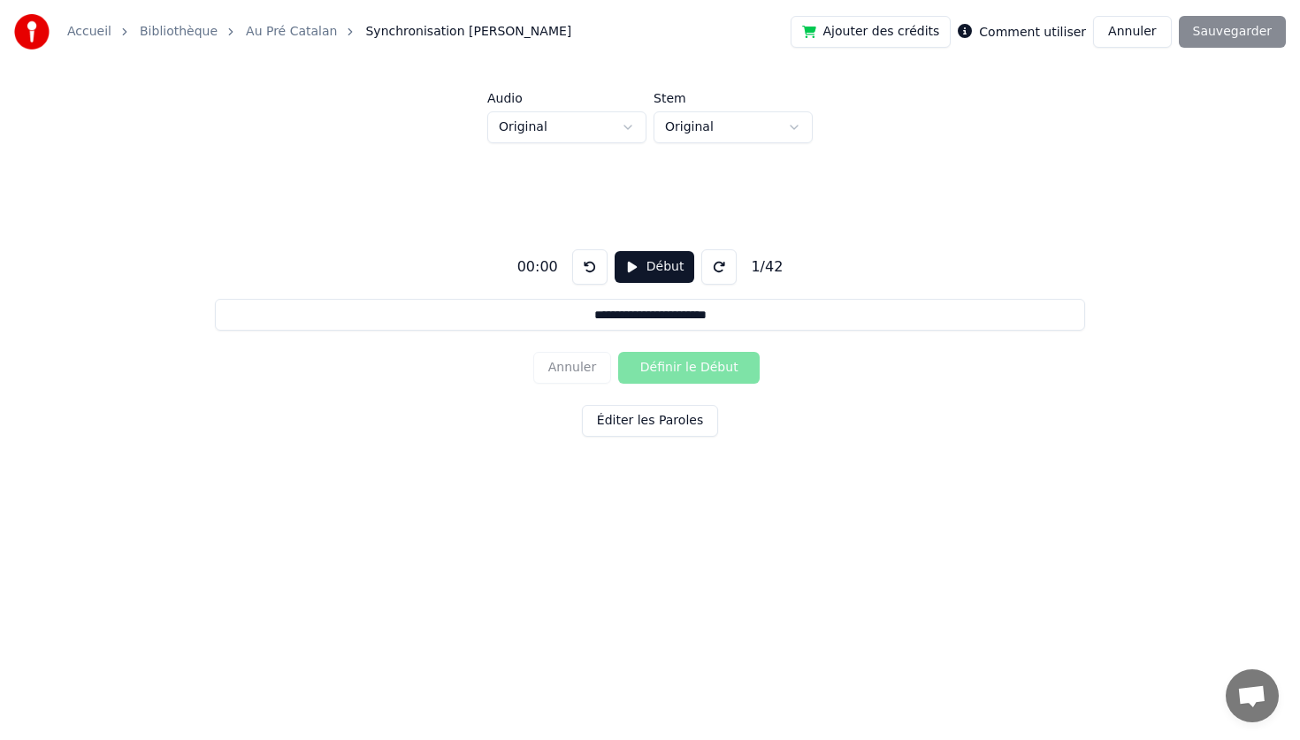
click at [657, 257] on button "Début" at bounding box center [654, 267] width 80 height 32
click at [678, 363] on button "Définir le Début" at bounding box center [688, 368] width 141 height 32
click at [618, 352] on button "Définir la Fin" at bounding box center [688, 368] width 141 height 32
click at [618, 352] on button "Définir le Début" at bounding box center [688, 368] width 141 height 32
click at [618, 352] on button "Définir la Fin" at bounding box center [688, 368] width 141 height 32
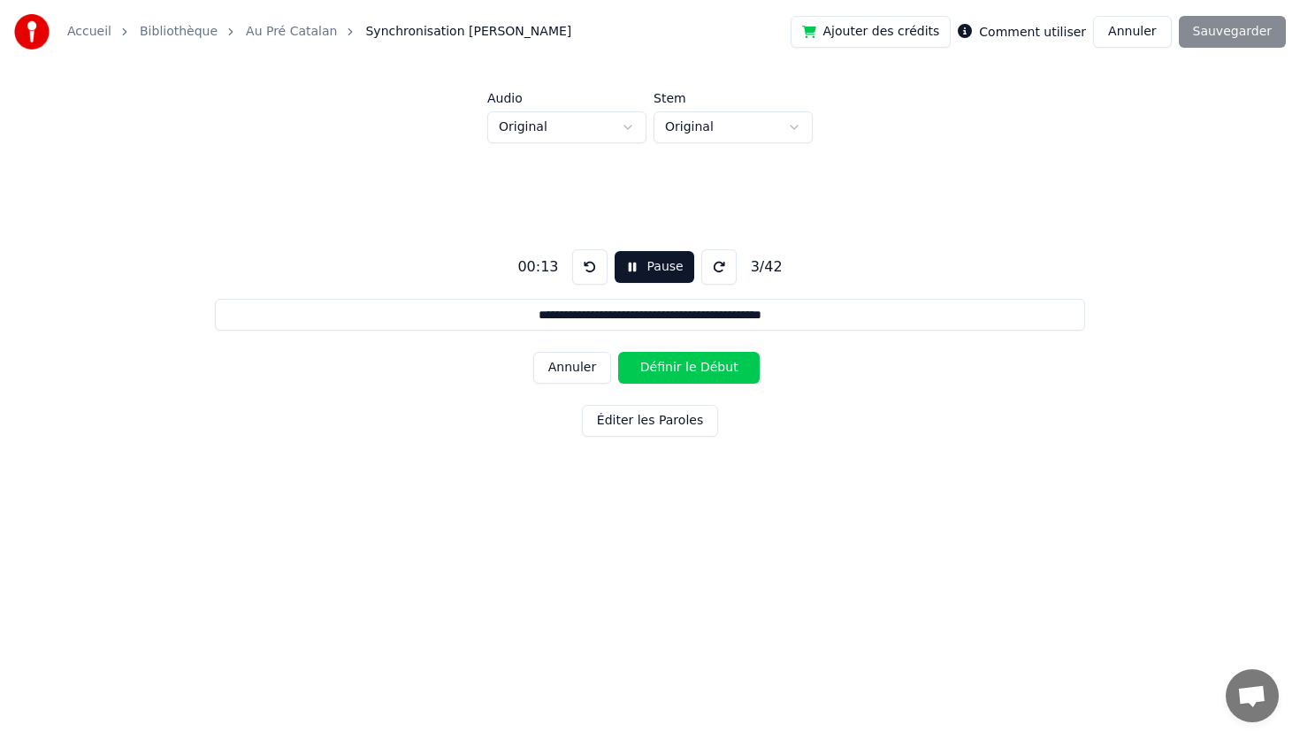
click at [618, 352] on button "Définir le Début" at bounding box center [688, 368] width 141 height 32
click at [618, 352] on button "Définir la Fin" at bounding box center [688, 368] width 141 height 32
click at [618, 352] on button "Définir le Début" at bounding box center [688, 368] width 141 height 32
click at [618, 352] on button "Définir la Fin" at bounding box center [688, 368] width 141 height 32
click at [618, 352] on button "Définir le Début" at bounding box center [688, 368] width 141 height 32
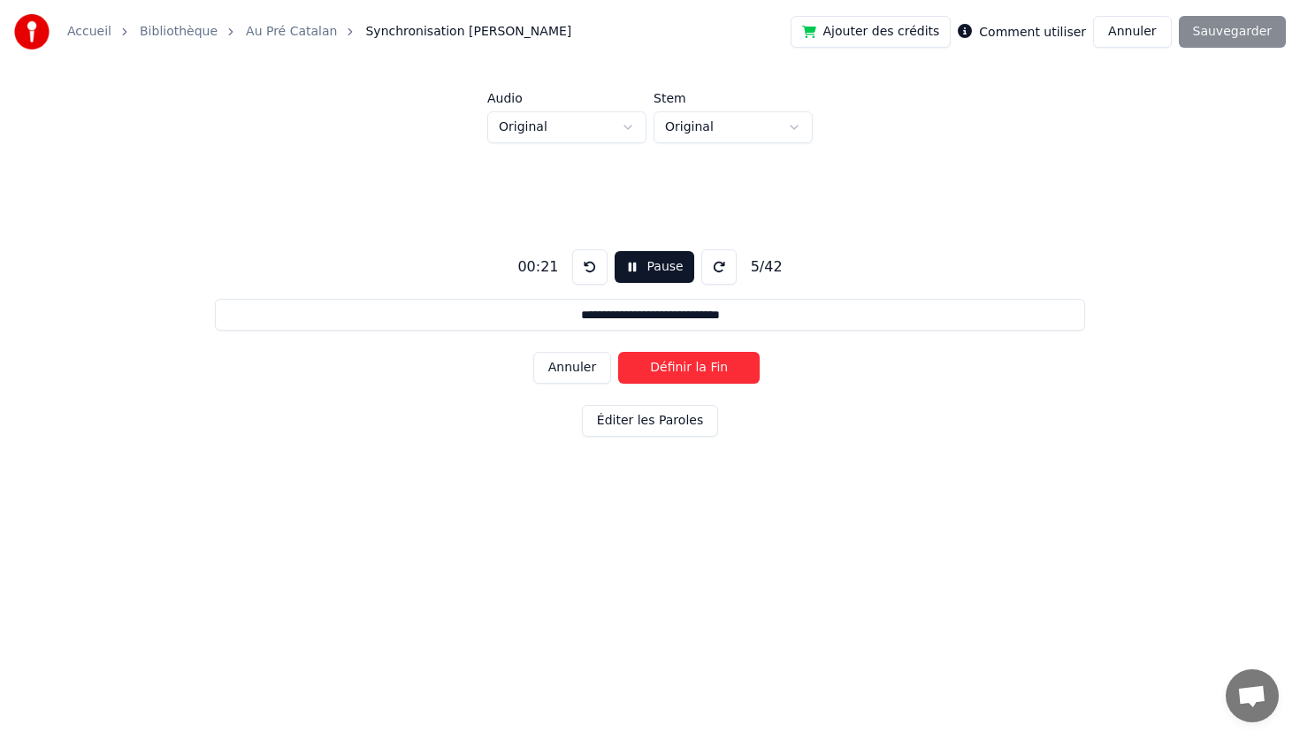
click at [618, 352] on button "Définir la Fin" at bounding box center [688, 368] width 141 height 32
click at [618, 352] on button "Définir le Début" at bounding box center [688, 368] width 141 height 32
click at [618, 352] on button "Définir la Fin" at bounding box center [688, 368] width 141 height 32
click at [618, 352] on button "Définir le Début" at bounding box center [688, 368] width 141 height 32
click at [618, 352] on button "Définir la Fin" at bounding box center [688, 368] width 141 height 32
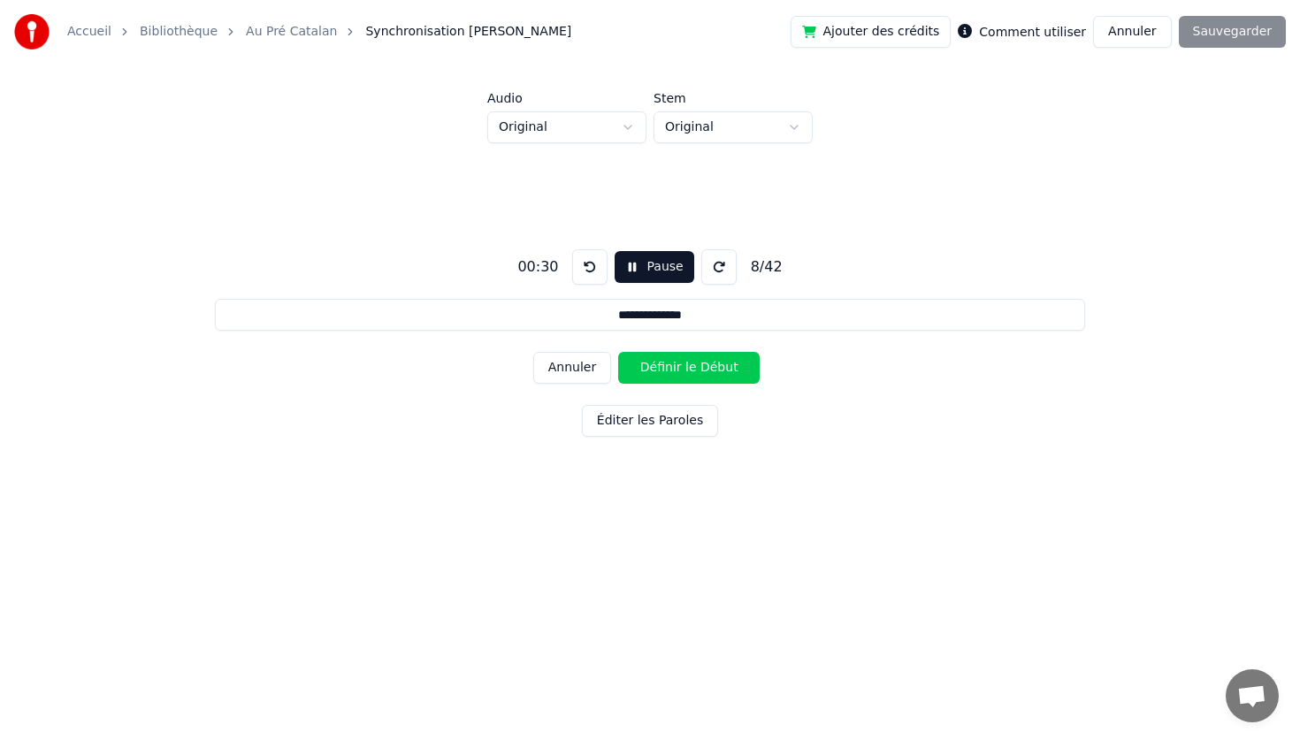
click at [618, 352] on button "Définir le Début" at bounding box center [688, 368] width 141 height 32
click at [618, 352] on button "Définir la Fin" at bounding box center [688, 368] width 141 height 32
click at [618, 352] on button "Définir le Début" at bounding box center [688, 368] width 141 height 32
click at [618, 352] on button "Définir la Fin" at bounding box center [688, 368] width 141 height 32
click at [618, 352] on button "Définir le Début" at bounding box center [688, 368] width 141 height 32
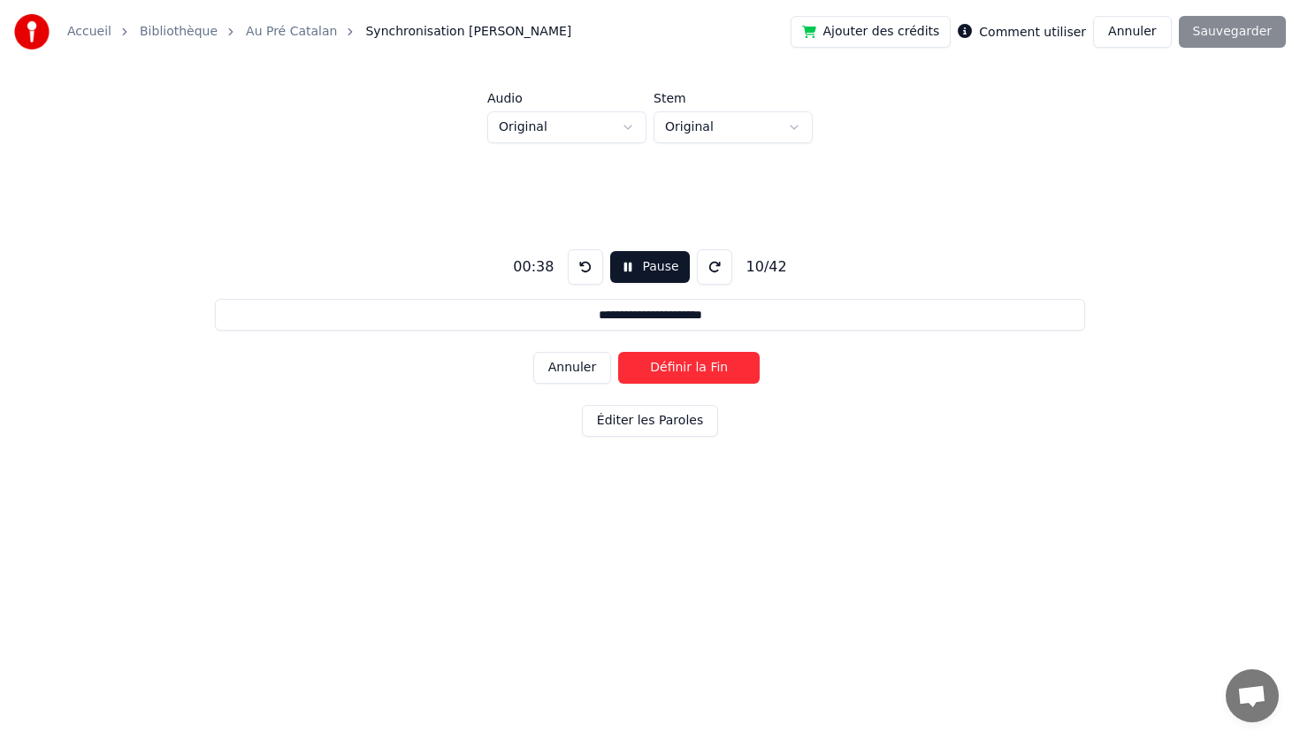
click at [618, 352] on button "Définir la Fin" at bounding box center [688, 368] width 141 height 32
click at [618, 352] on button "Définir le Début" at bounding box center [688, 368] width 141 height 32
click at [618, 352] on button "Définir la Fin" at bounding box center [688, 368] width 141 height 32
click at [618, 352] on button "Définir le Début" at bounding box center [688, 368] width 141 height 32
click at [618, 352] on button "Définir la Fin" at bounding box center [688, 368] width 141 height 32
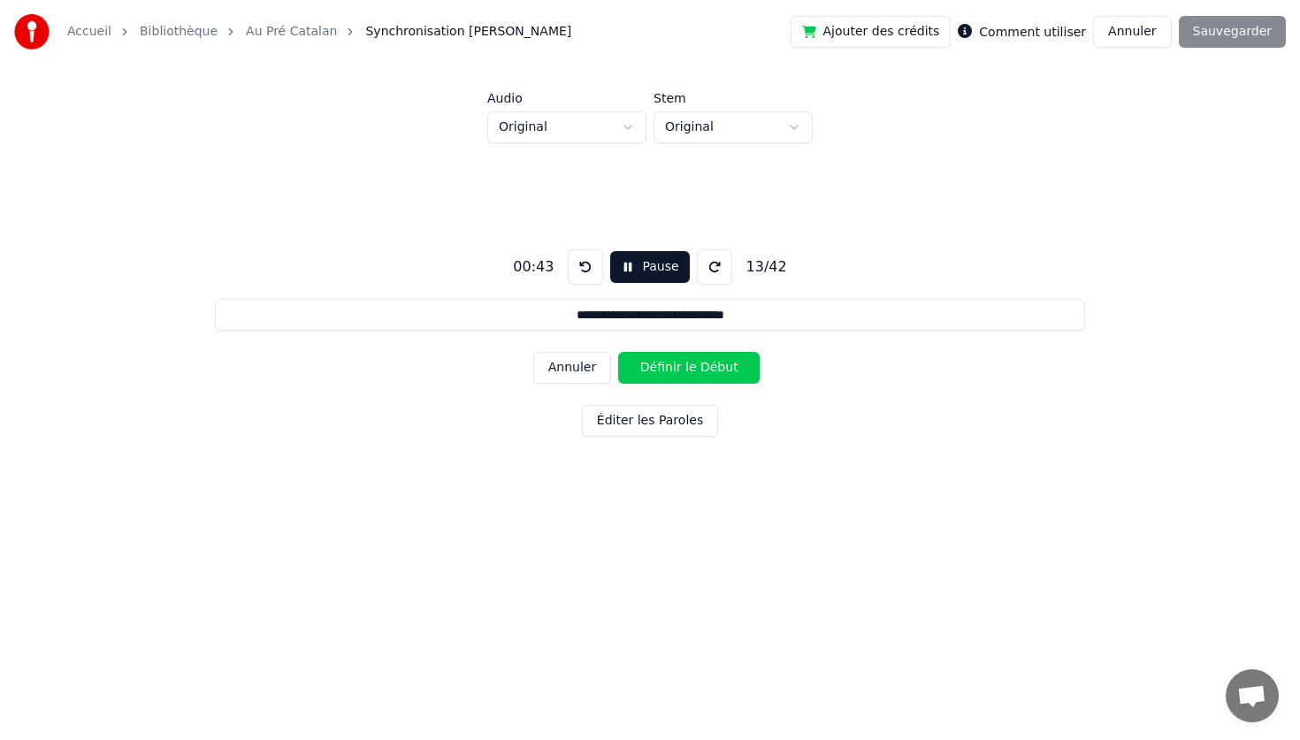
click at [618, 352] on button "Définir le Début" at bounding box center [688, 368] width 141 height 32
click at [618, 352] on button "Définir la Fin" at bounding box center [688, 368] width 141 height 32
click at [618, 352] on button "Définir le Début" at bounding box center [688, 368] width 141 height 32
click at [618, 352] on button "Définir la Fin" at bounding box center [688, 368] width 141 height 32
click at [618, 352] on button "Définir le Début" at bounding box center [688, 368] width 141 height 32
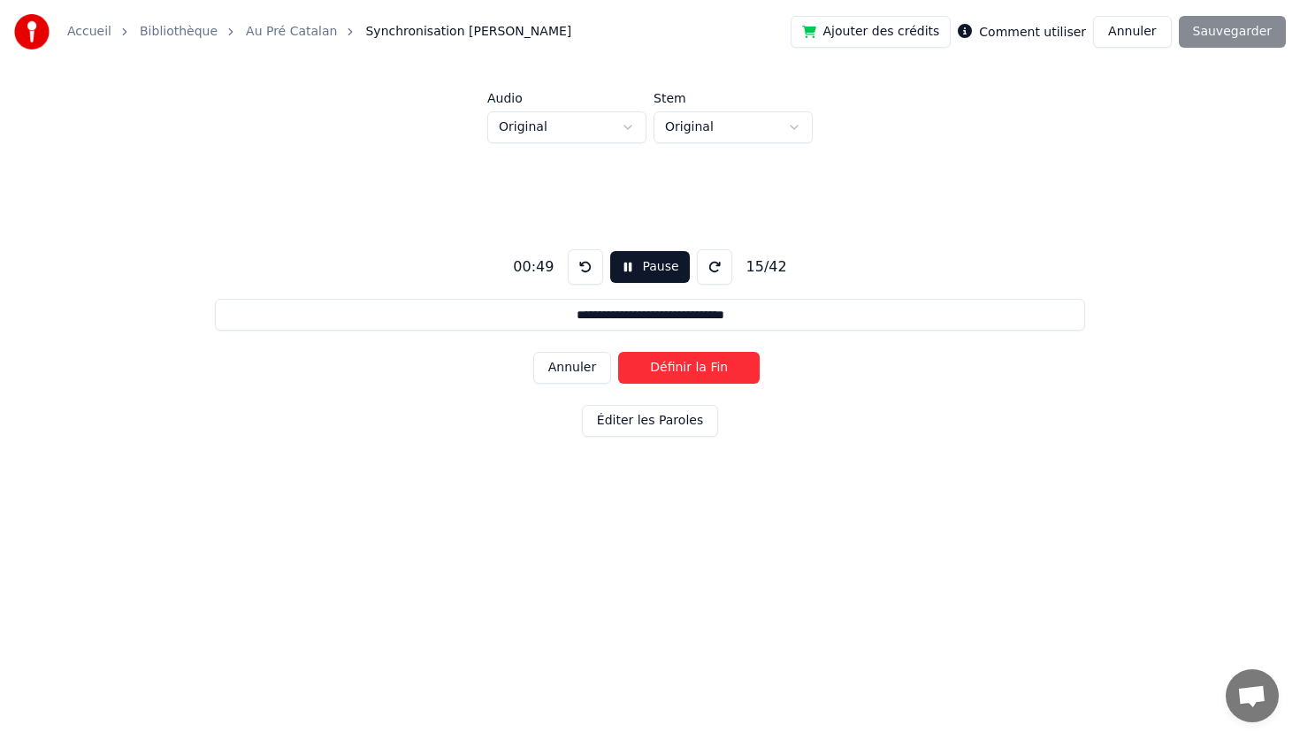
click at [618, 352] on button "Définir la Fin" at bounding box center [688, 368] width 141 height 32
click at [618, 352] on button "Définir le Début" at bounding box center [688, 368] width 141 height 32
click at [618, 352] on button "Définir la Fin" at bounding box center [688, 368] width 141 height 32
click at [618, 352] on button "Définir le Début" at bounding box center [688, 368] width 141 height 32
click at [618, 352] on button "Définir la Fin" at bounding box center [688, 368] width 141 height 32
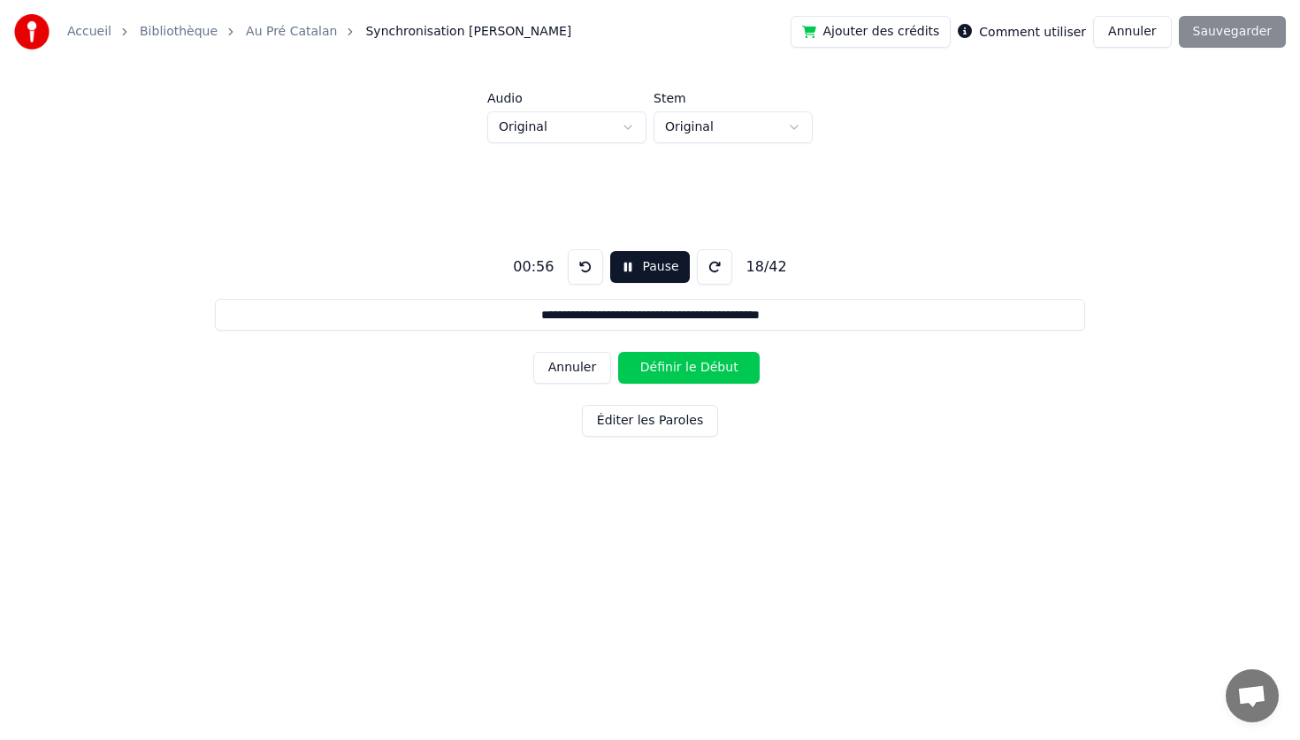
click at [618, 352] on button "Définir le Début" at bounding box center [688, 368] width 141 height 32
click at [618, 352] on button "Définir la Fin" at bounding box center [688, 368] width 141 height 32
click at [618, 352] on button "Définir le Début" at bounding box center [688, 368] width 141 height 32
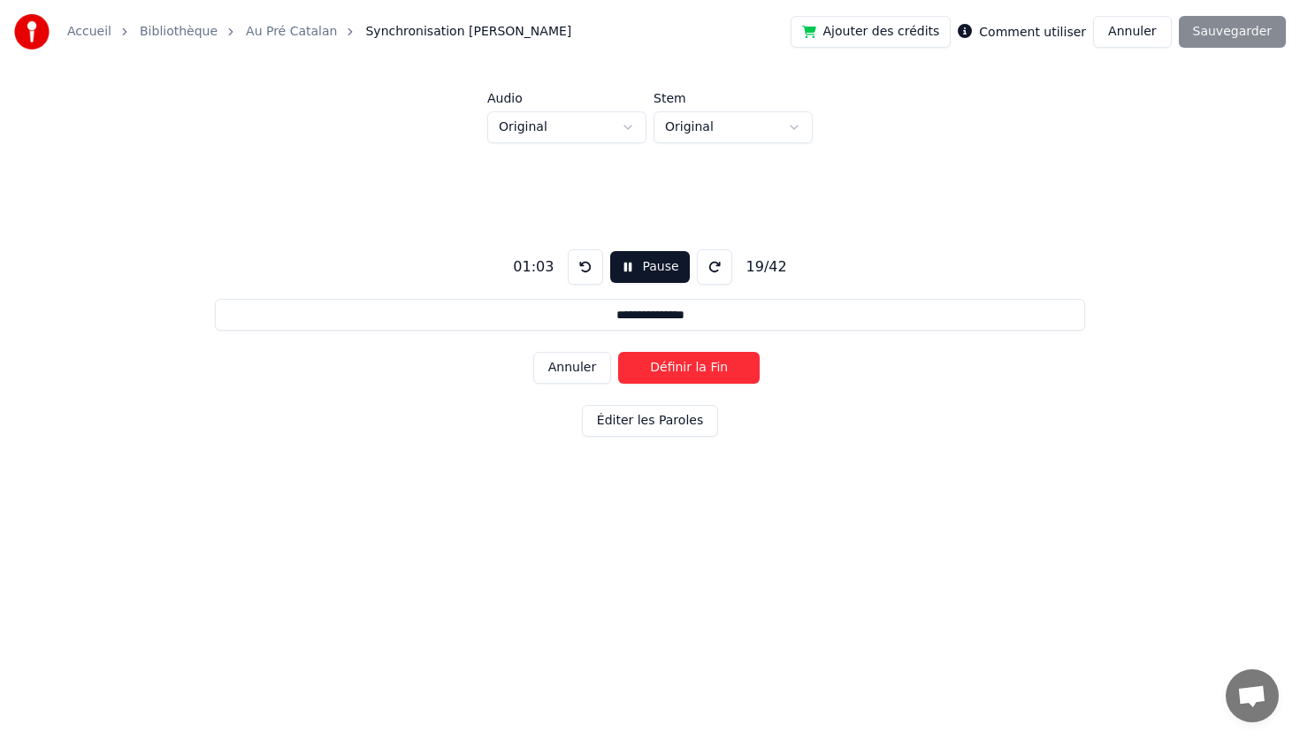
click at [618, 352] on button "Définir la Fin" at bounding box center [688, 368] width 141 height 32
click at [618, 352] on button "Définir le Début" at bounding box center [688, 368] width 141 height 32
click at [618, 352] on button "Définir la Fin" at bounding box center [688, 368] width 141 height 32
click at [618, 352] on button "Définir le Début" at bounding box center [688, 368] width 141 height 32
click at [618, 352] on button "Définir la Fin" at bounding box center [688, 368] width 141 height 32
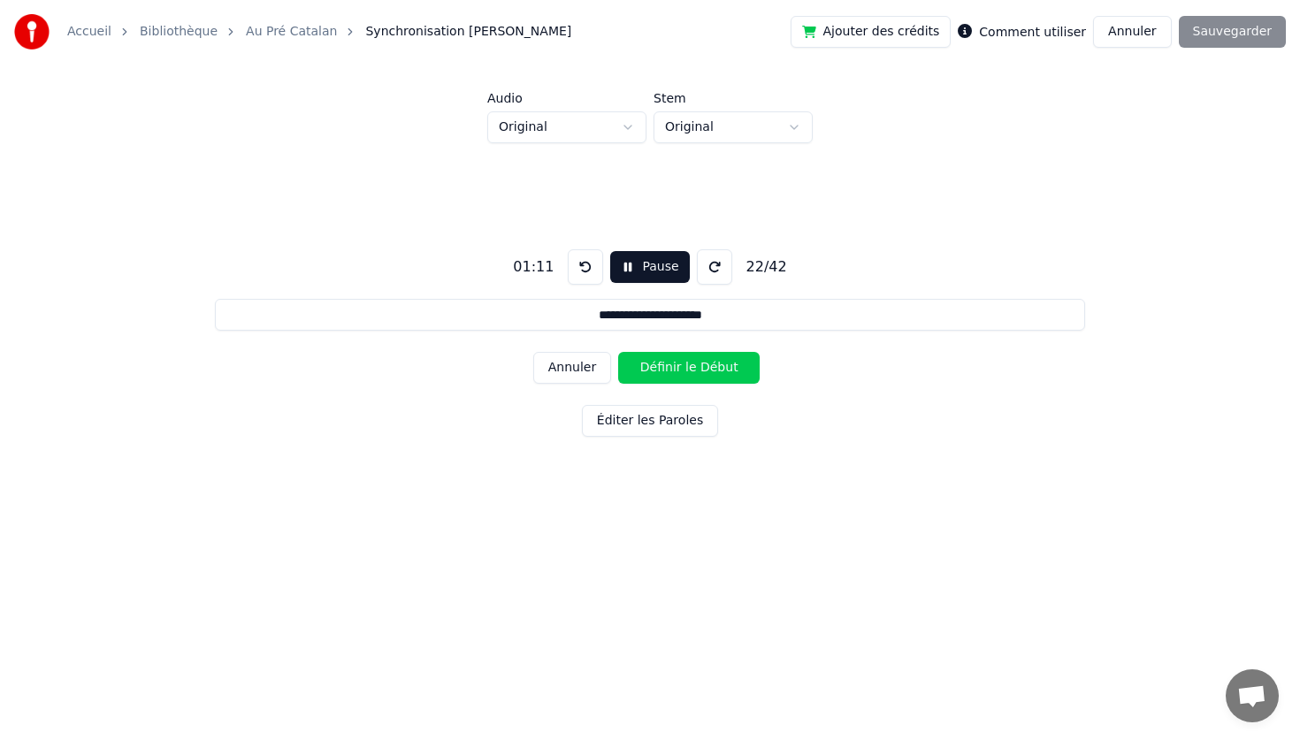
click at [618, 352] on button "Définir le Début" at bounding box center [688, 368] width 141 height 32
click at [618, 352] on button "Définir la Fin" at bounding box center [688, 368] width 141 height 32
click at [618, 352] on button "Définir le Début" at bounding box center [688, 368] width 141 height 32
click at [618, 352] on button "Définir la Fin" at bounding box center [688, 368] width 141 height 32
click at [618, 352] on button "Définir le Début" at bounding box center [688, 368] width 141 height 32
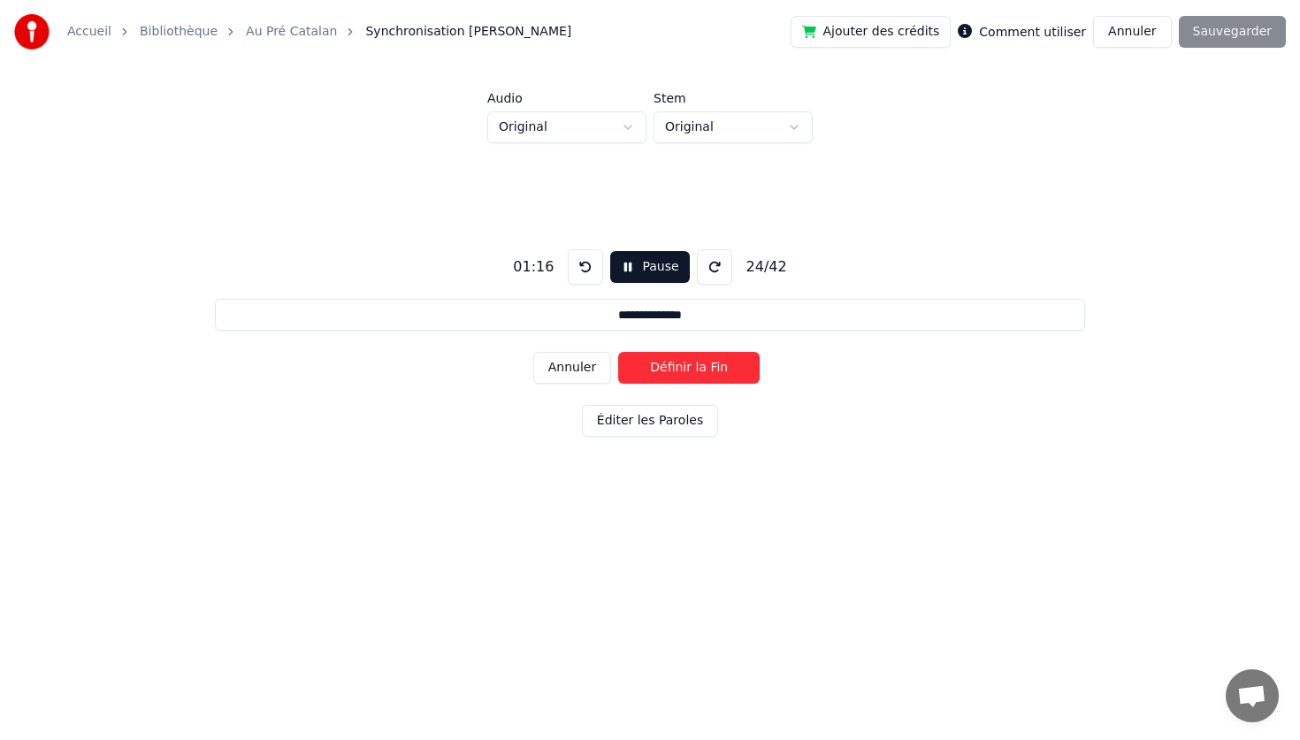
click at [618, 352] on button "Définir la Fin" at bounding box center [688, 368] width 141 height 32
click at [618, 352] on button "Définir le Début" at bounding box center [688, 368] width 141 height 32
click at [618, 352] on button "Définir la Fin" at bounding box center [688, 368] width 141 height 32
click at [618, 352] on button "Définir le Début" at bounding box center [688, 368] width 141 height 32
click at [618, 352] on button "Définir la Fin" at bounding box center [688, 368] width 141 height 32
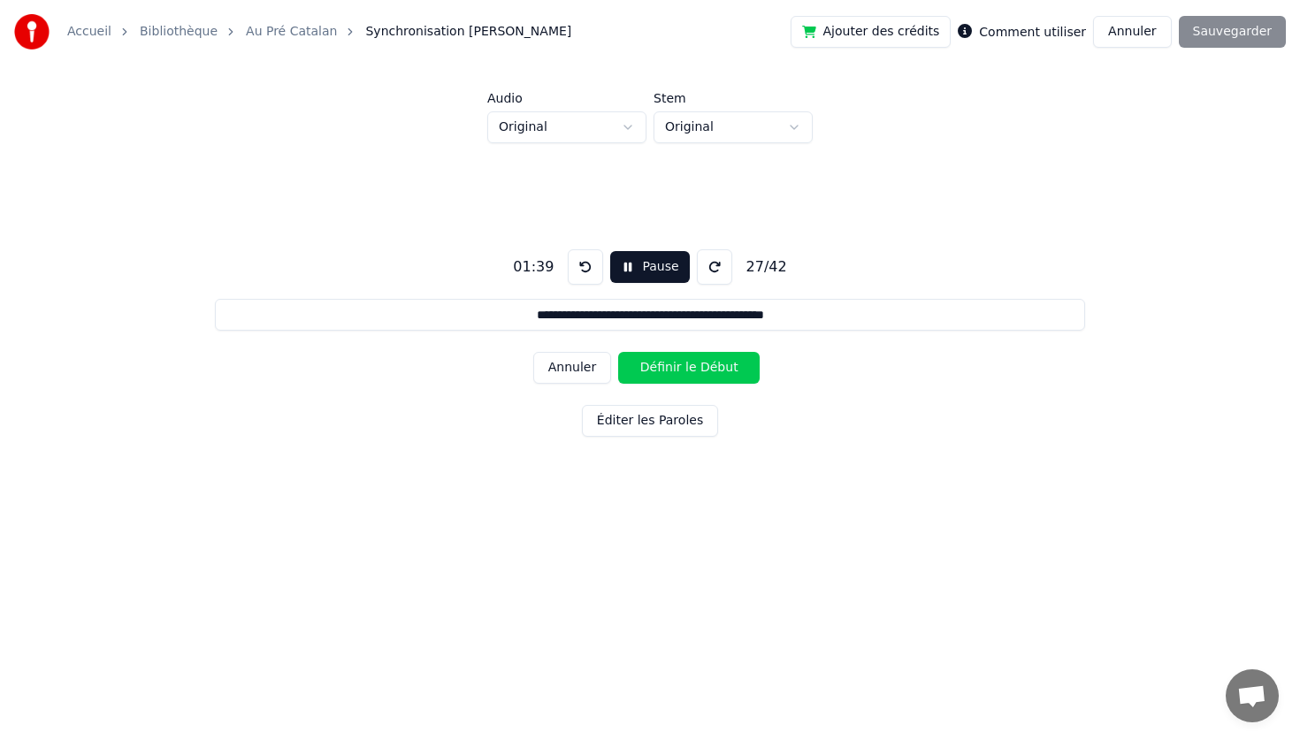
click at [618, 352] on button "Définir le Début" at bounding box center [688, 368] width 141 height 32
click at [618, 352] on button "Définir la Fin" at bounding box center [688, 368] width 141 height 32
click at [618, 352] on button "Définir le Début" at bounding box center [688, 368] width 141 height 32
click at [618, 352] on button "Définir la Fin" at bounding box center [688, 368] width 141 height 32
click at [618, 352] on button "Définir le Début" at bounding box center [688, 368] width 141 height 32
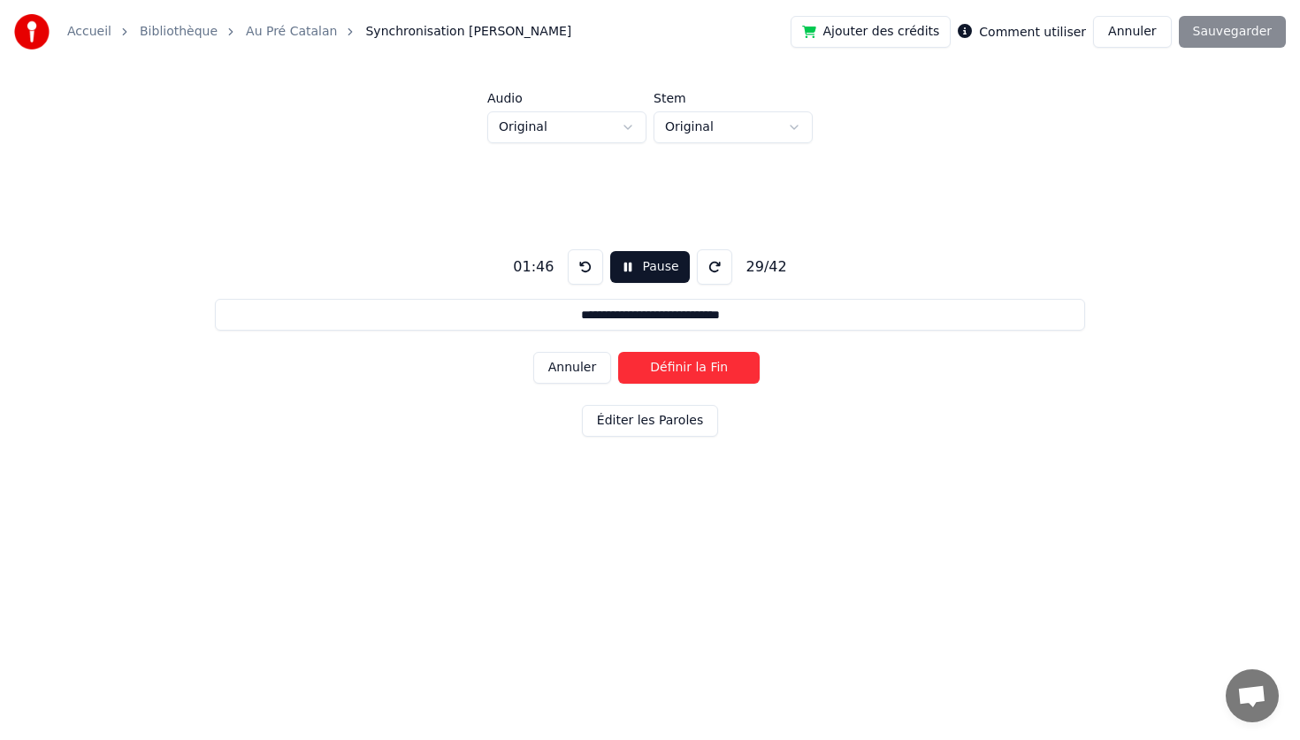
click at [618, 352] on button "Définir la Fin" at bounding box center [688, 368] width 141 height 32
click at [618, 352] on button "Définir le Début" at bounding box center [688, 368] width 141 height 32
click at [618, 352] on button "Définir la Fin" at bounding box center [688, 368] width 141 height 32
click at [618, 352] on button "Définir le Début" at bounding box center [688, 368] width 141 height 32
click at [618, 352] on button "Définir la Fin" at bounding box center [688, 368] width 141 height 32
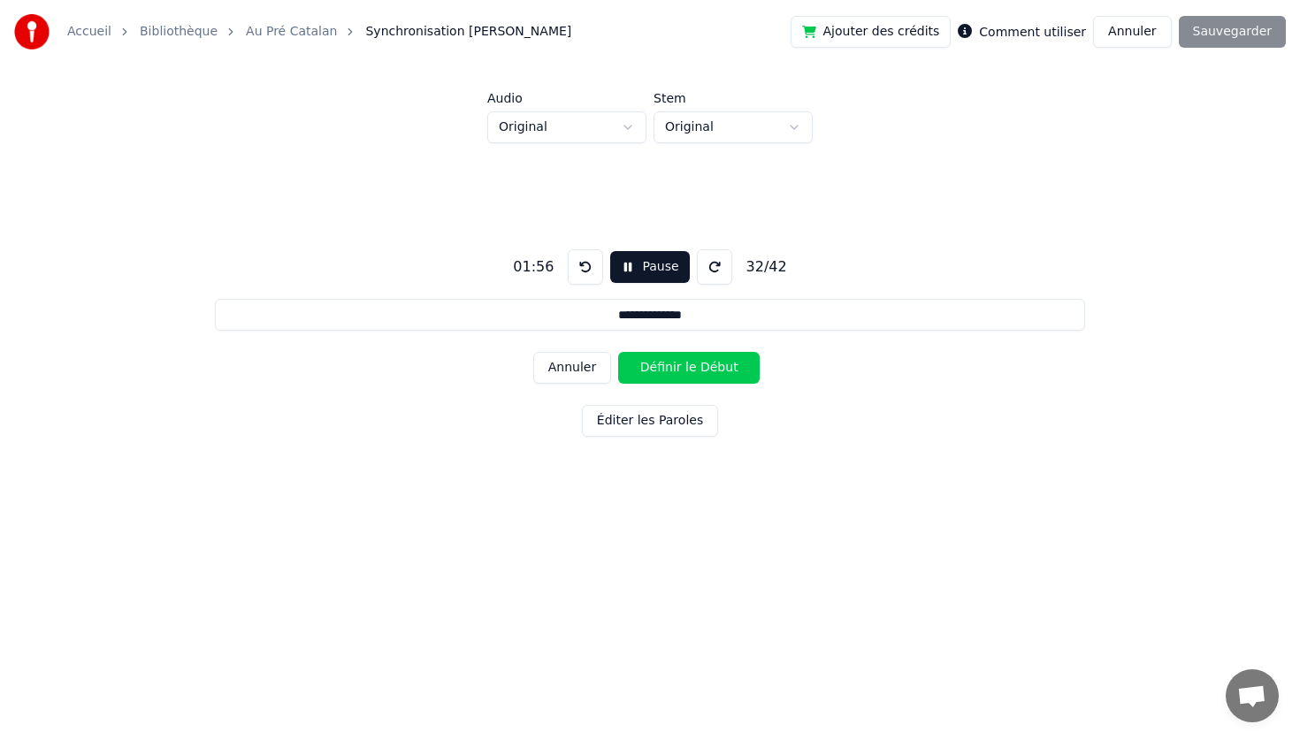
click at [618, 352] on button "Définir le Début" at bounding box center [688, 368] width 141 height 32
click at [618, 352] on button "Définir la Fin" at bounding box center [688, 368] width 141 height 32
click at [618, 352] on button "Définir le Début" at bounding box center [688, 368] width 141 height 32
click at [618, 352] on button "Définir la Fin" at bounding box center [688, 368] width 141 height 32
click at [618, 352] on button "Définir le Début" at bounding box center [688, 368] width 141 height 32
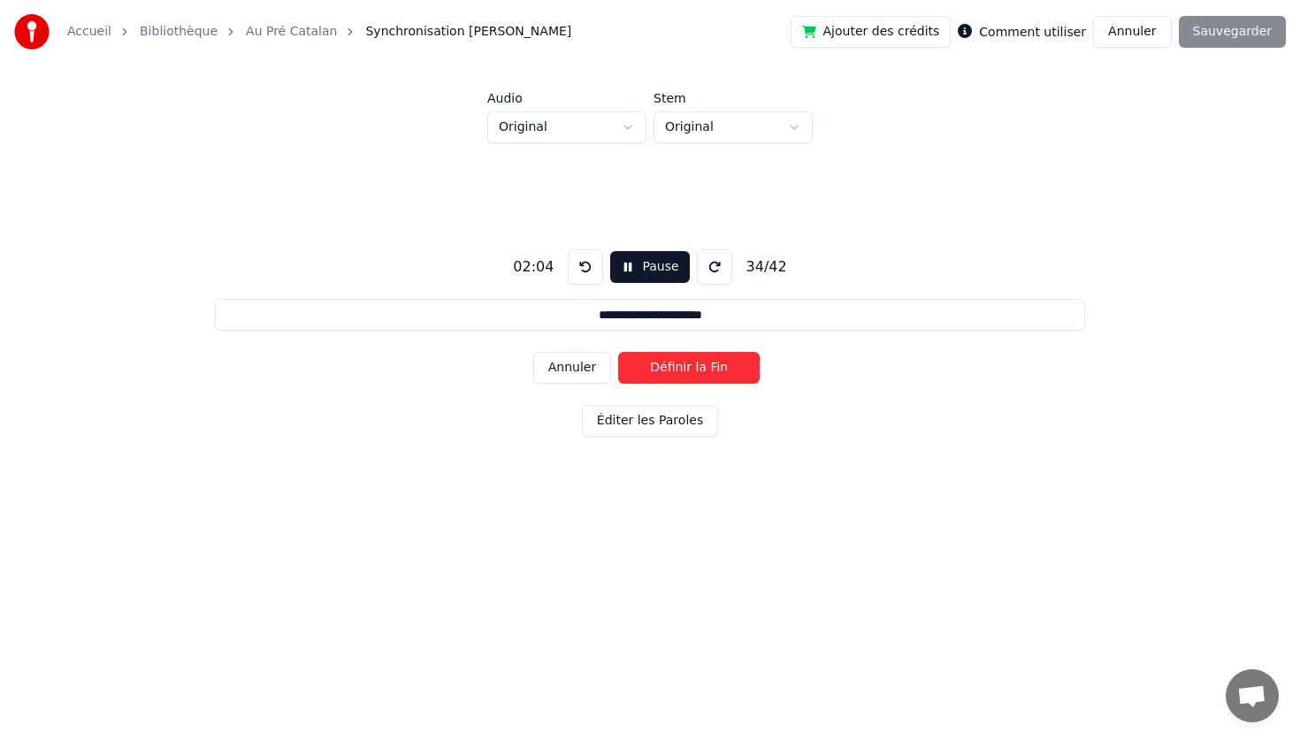
click at [618, 352] on button "Définir la Fin" at bounding box center [688, 368] width 141 height 32
click at [618, 352] on button "Définir le Début" at bounding box center [688, 368] width 141 height 32
click at [618, 352] on button "Définir la Fin" at bounding box center [688, 368] width 141 height 32
click at [618, 352] on button "Définir le Début" at bounding box center [688, 368] width 141 height 32
click at [618, 352] on button "Définir la Fin" at bounding box center [688, 368] width 141 height 32
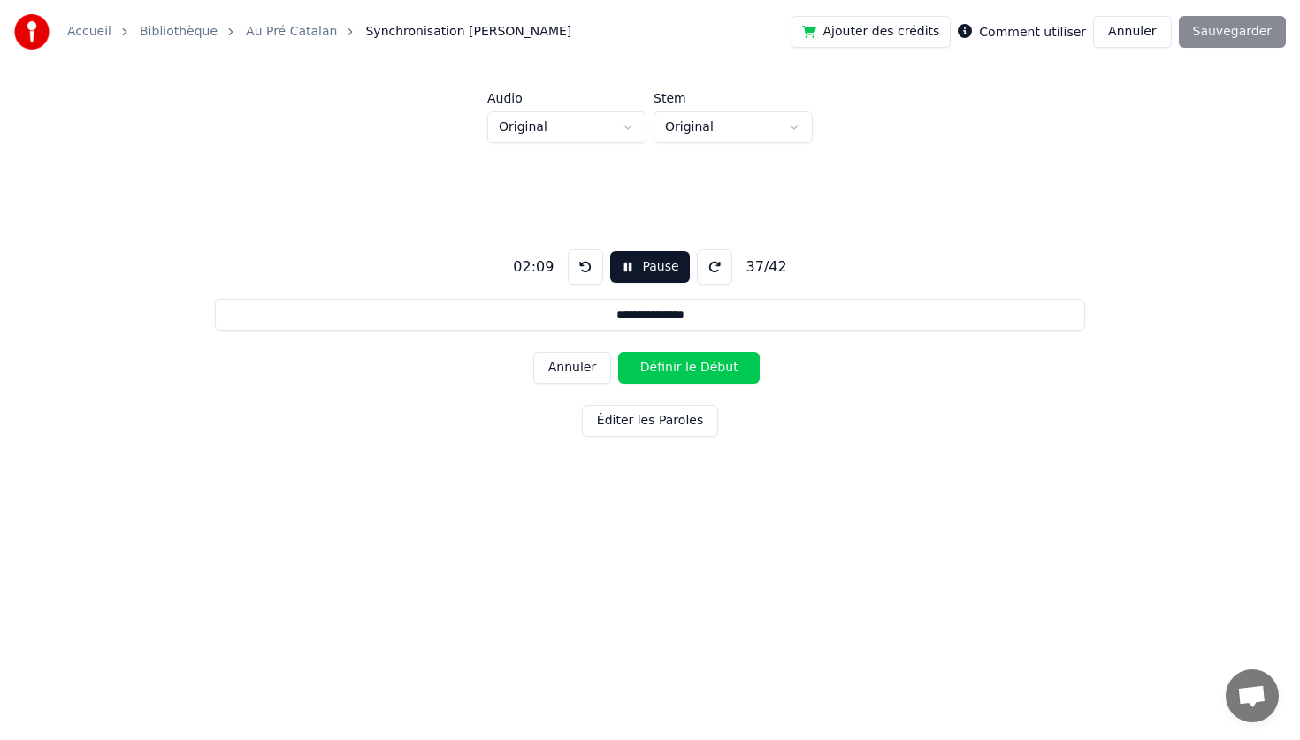
click at [618, 352] on button "Définir le Début" at bounding box center [688, 368] width 141 height 32
click at [618, 352] on button "Définir la Fin" at bounding box center [688, 368] width 141 height 32
click at [618, 352] on button "Définir le Début" at bounding box center [688, 368] width 141 height 32
click at [618, 352] on button "Définir la Fin" at bounding box center [688, 368] width 141 height 32
click at [618, 352] on button "Définir le Début" at bounding box center [688, 368] width 141 height 32
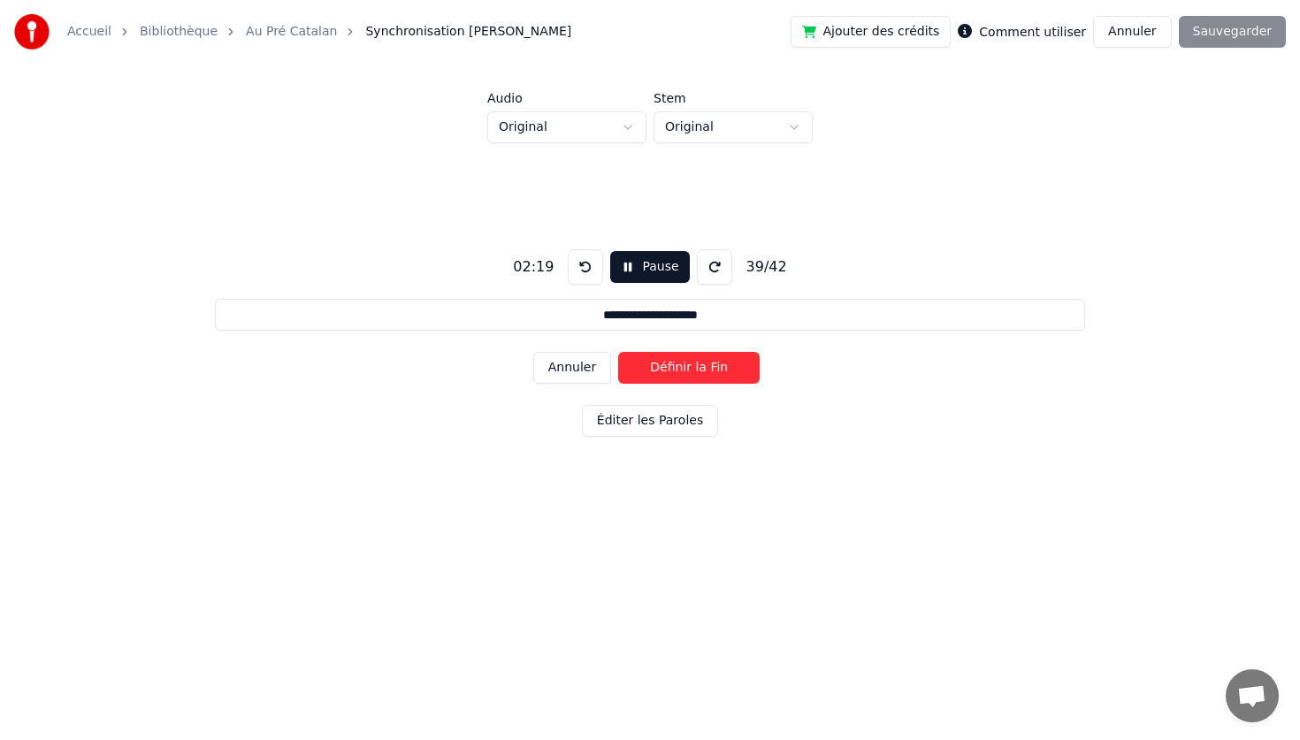
click at [618, 352] on button "Définir la Fin" at bounding box center [688, 368] width 141 height 32
click at [618, 352] on button "Définir le Début" at bounding box center [688, 368] width 141 height 32
click at [618, 352] on button "Définir la Fin" at bounding box center [688, 368] width 141 height 32
click at [618, 352] on button "Définir le Début" at bounding box center [688, 368] width 141 height 32
click at [618, 352] on button "Définir la Fin" at bounding box center [688, 368] width 141 height 32
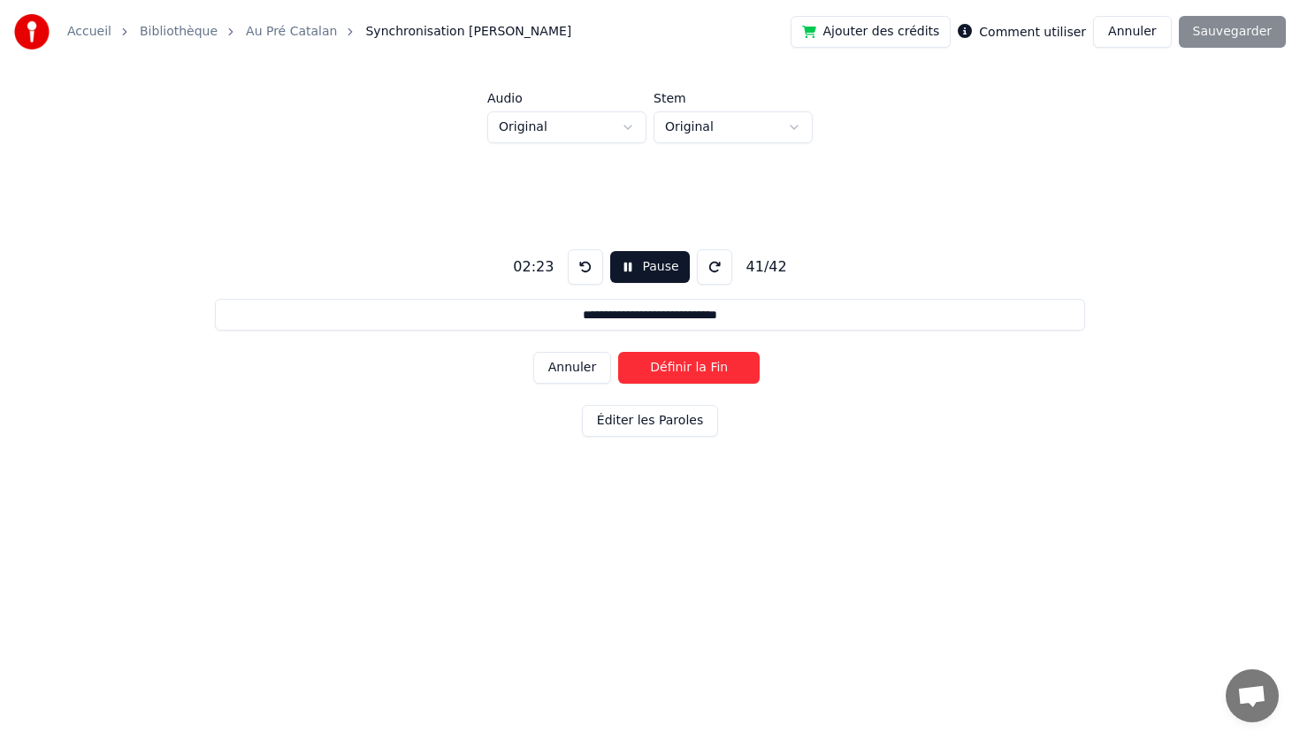
type input "**********"
click at [618, 352] on button "Définir le Début" at bounding box center [688, 368] width 141 height 32
click at [618, 352] on button "Définir la Fin" at bounding box center [688, 368] width 141 height 32
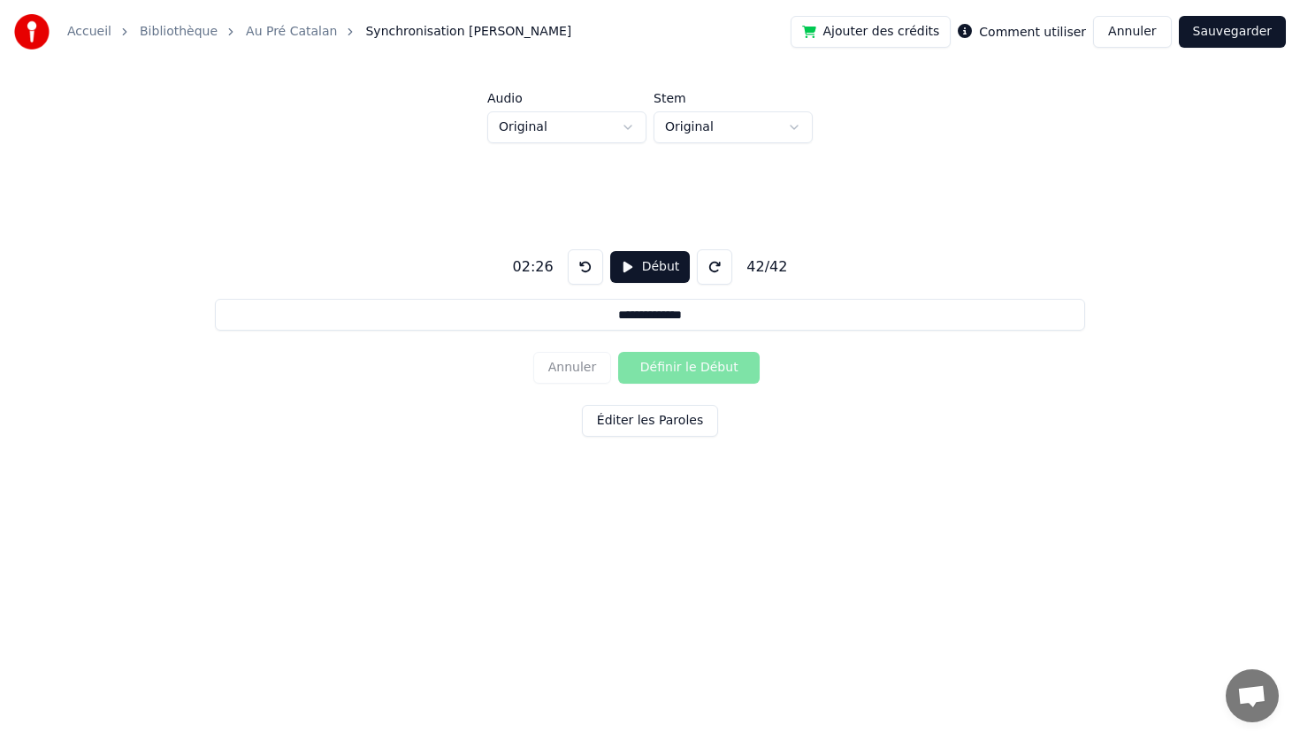
click at [1232, 31] on button "Sauvegarder" at bounding box center [1232, 32] width 107 height 32
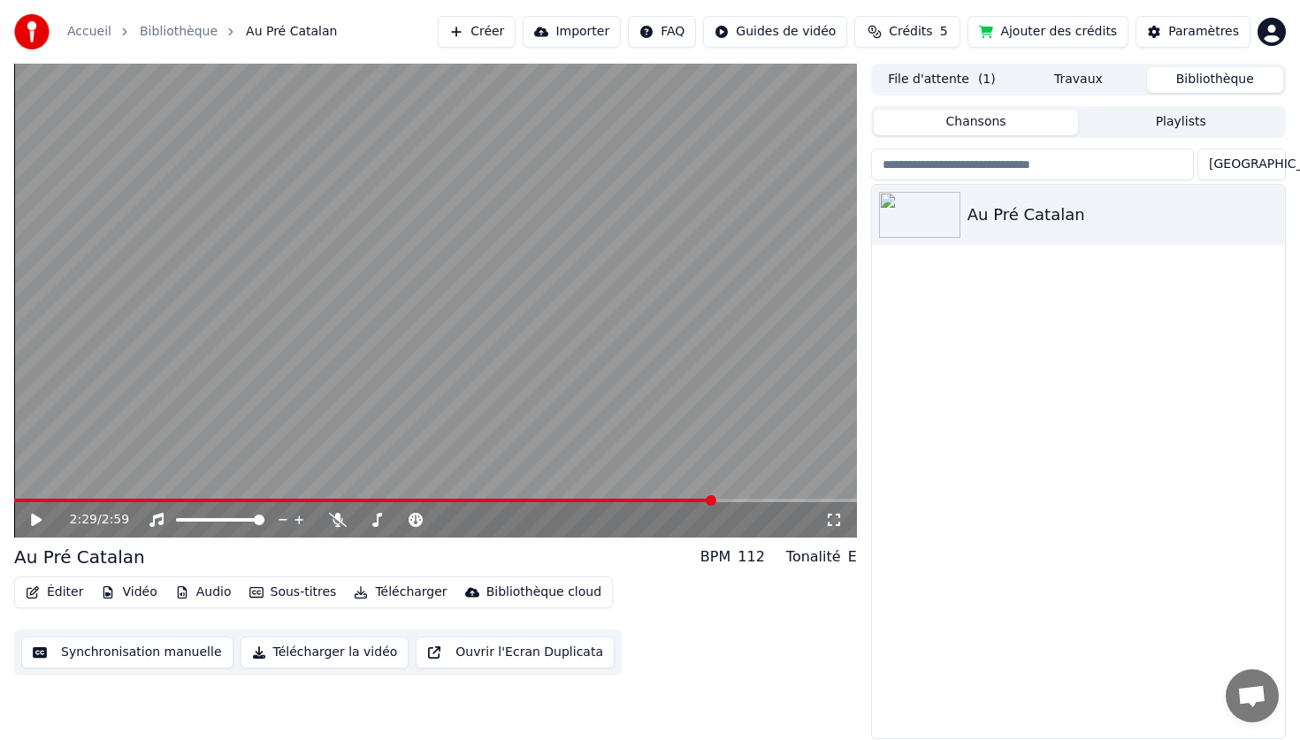
click at [71, 583] on button "Éditer" at bounding box center [55, 592] width 72 height 25
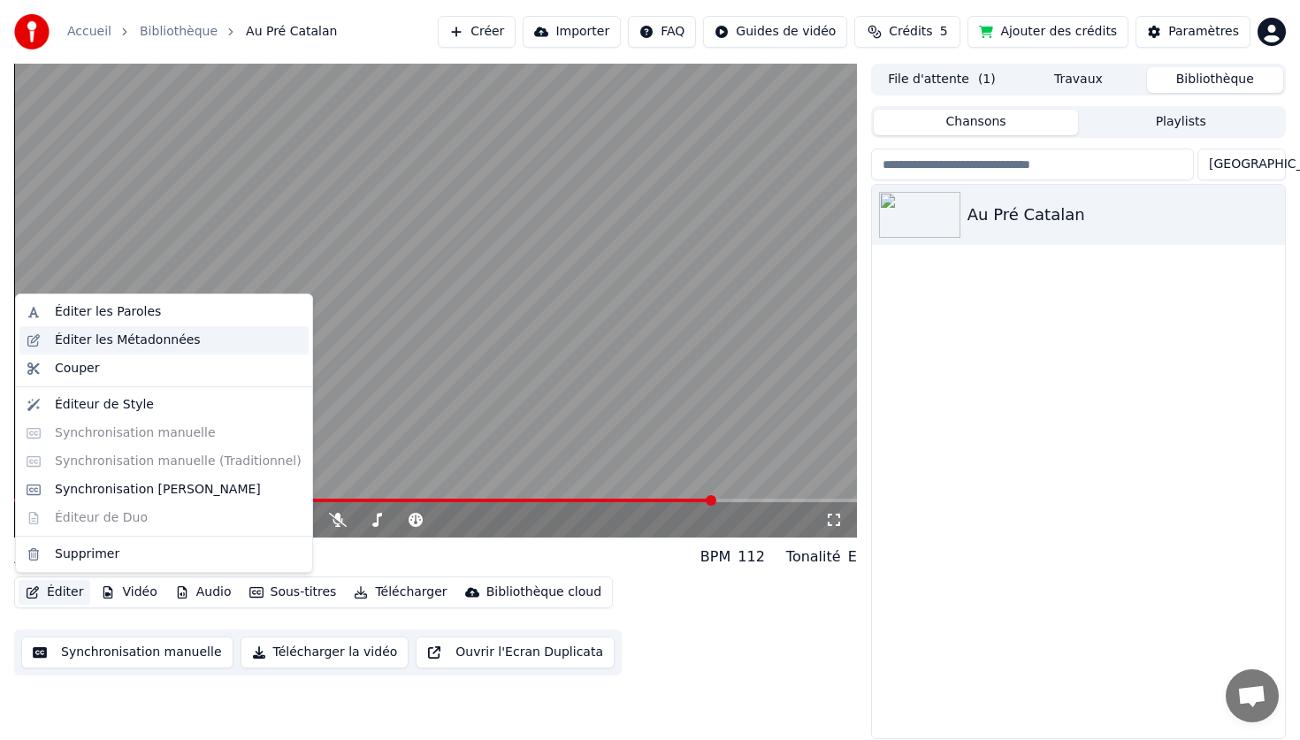
click at [45, 340] on div "Éditer les Métadonnées" at bounding box center [163, 340] width 289 height 28
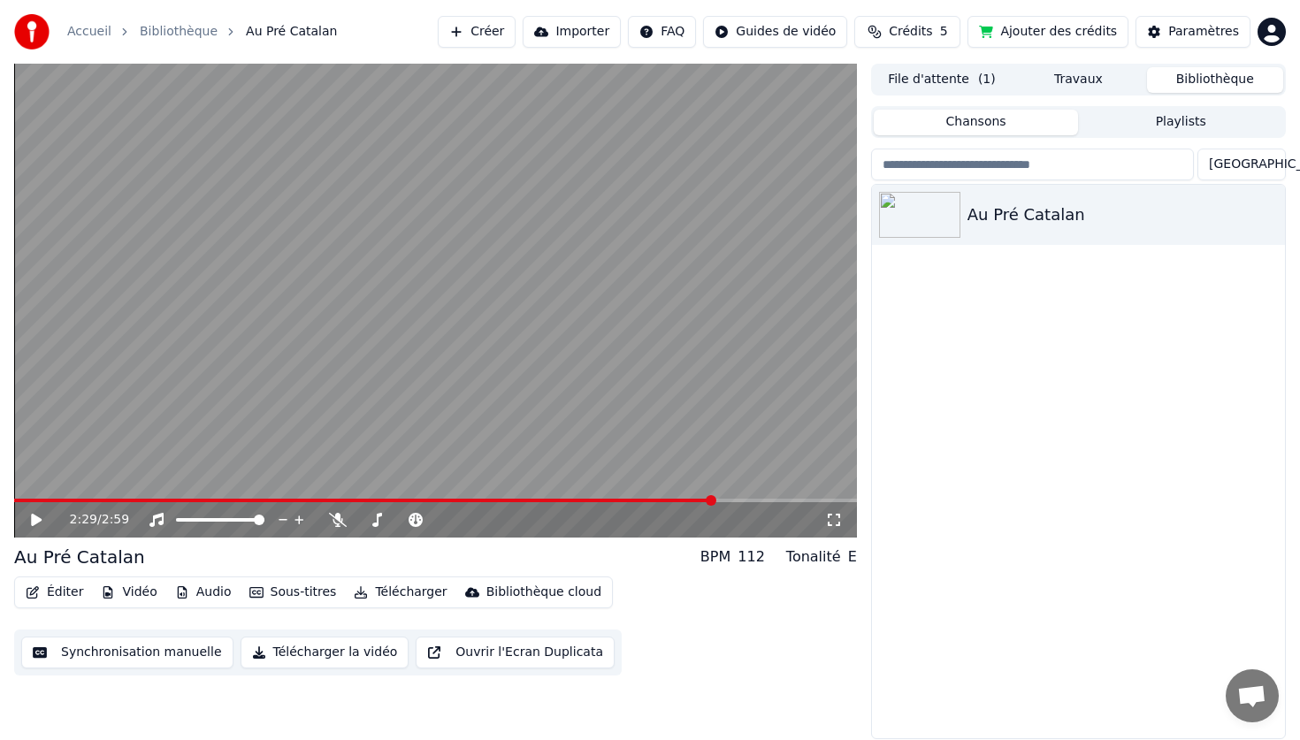
click at [27, 597] on icon "button" at bounding box center [33, 592] width 12 height 12
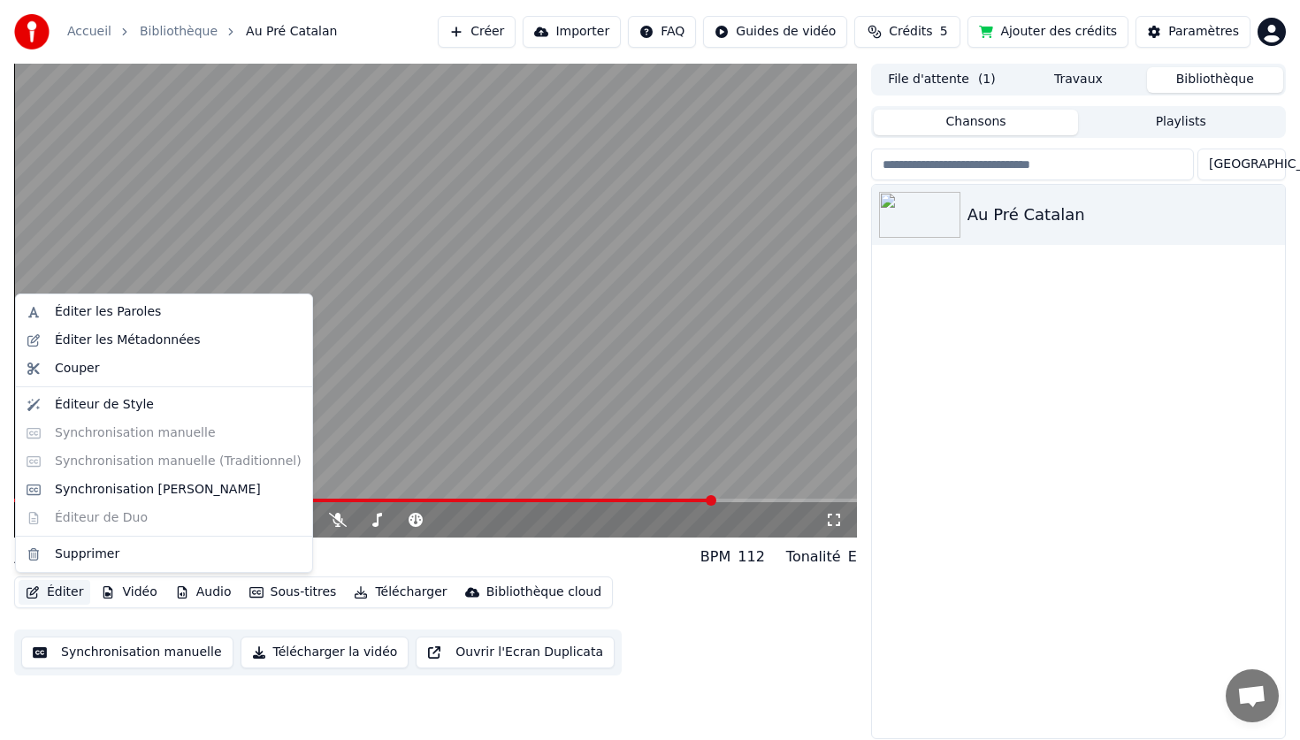
click at [5, 613] on div "2:29 / 2:59 Au Pré Catalan BPM 112 Tonalité E Éditer Vidéo Audio Sous-titres Té…" at bounding box center [650, 402] width 1300 height 676
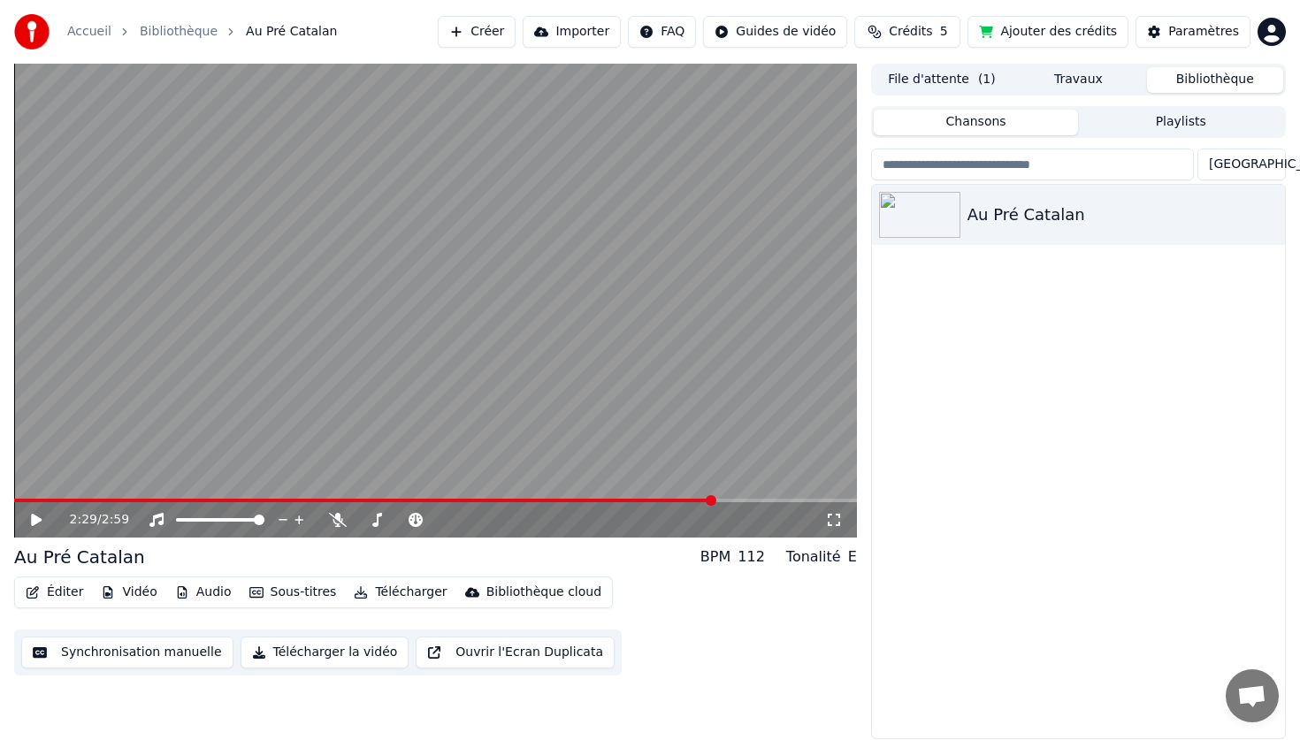
click at [39, 653] on button "Synchronisation manuelle" at bounding box center [127, 653] width 212 height 32
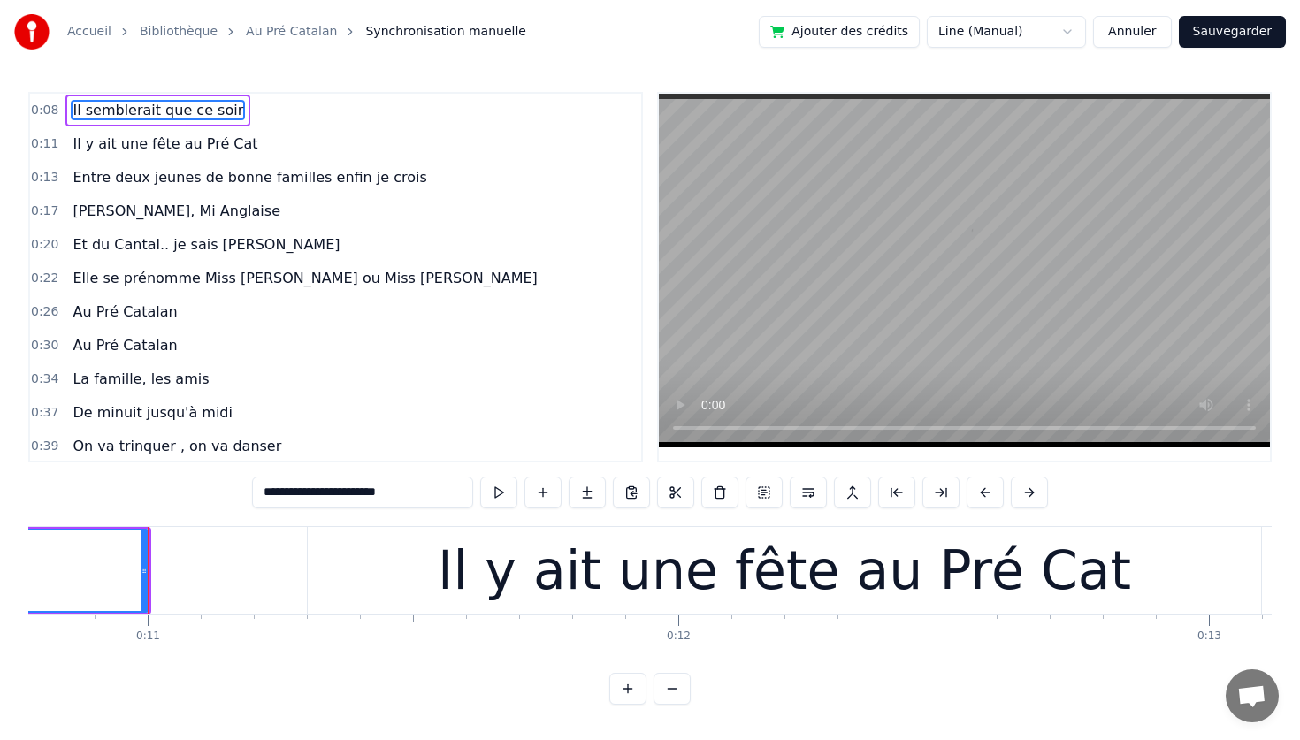
scroll to position [0, 5747]
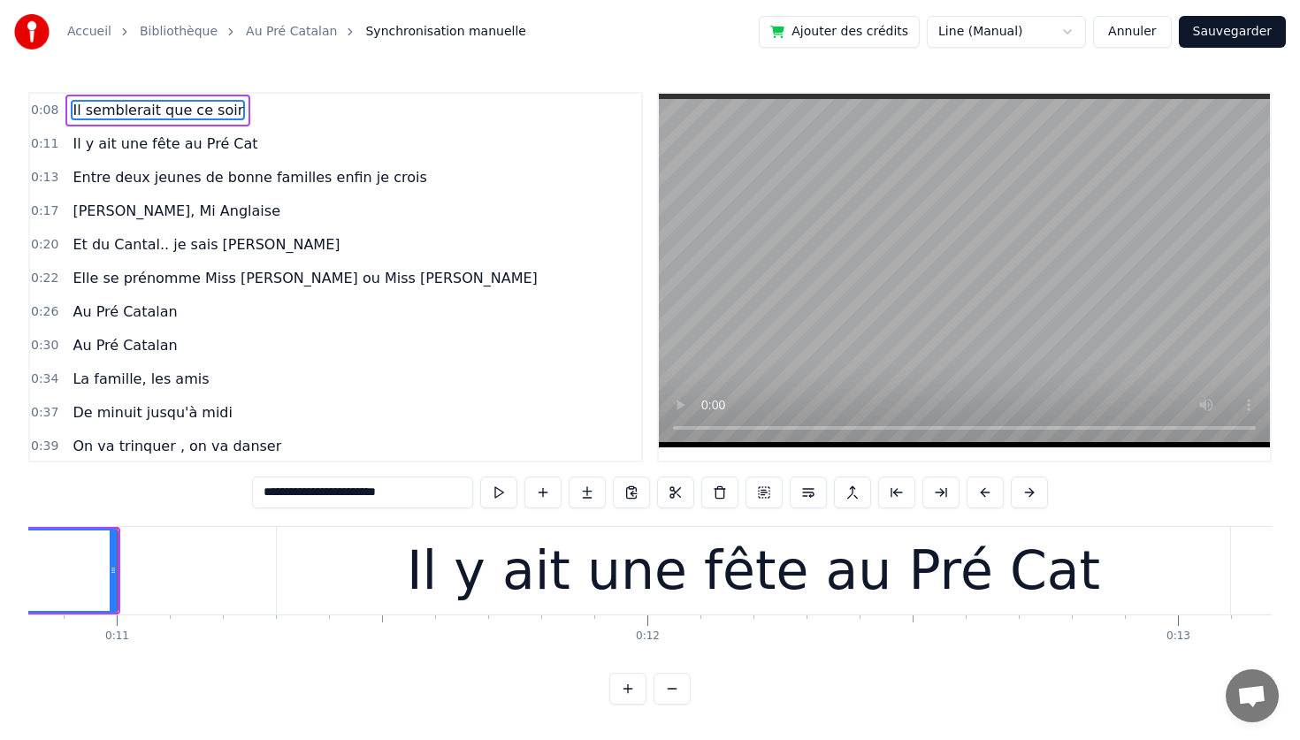
click at [154, 243] on span "Et du Cantal.. je sais [PERSON_NAME]" at bounding box center [206, 244] width 271 height 20
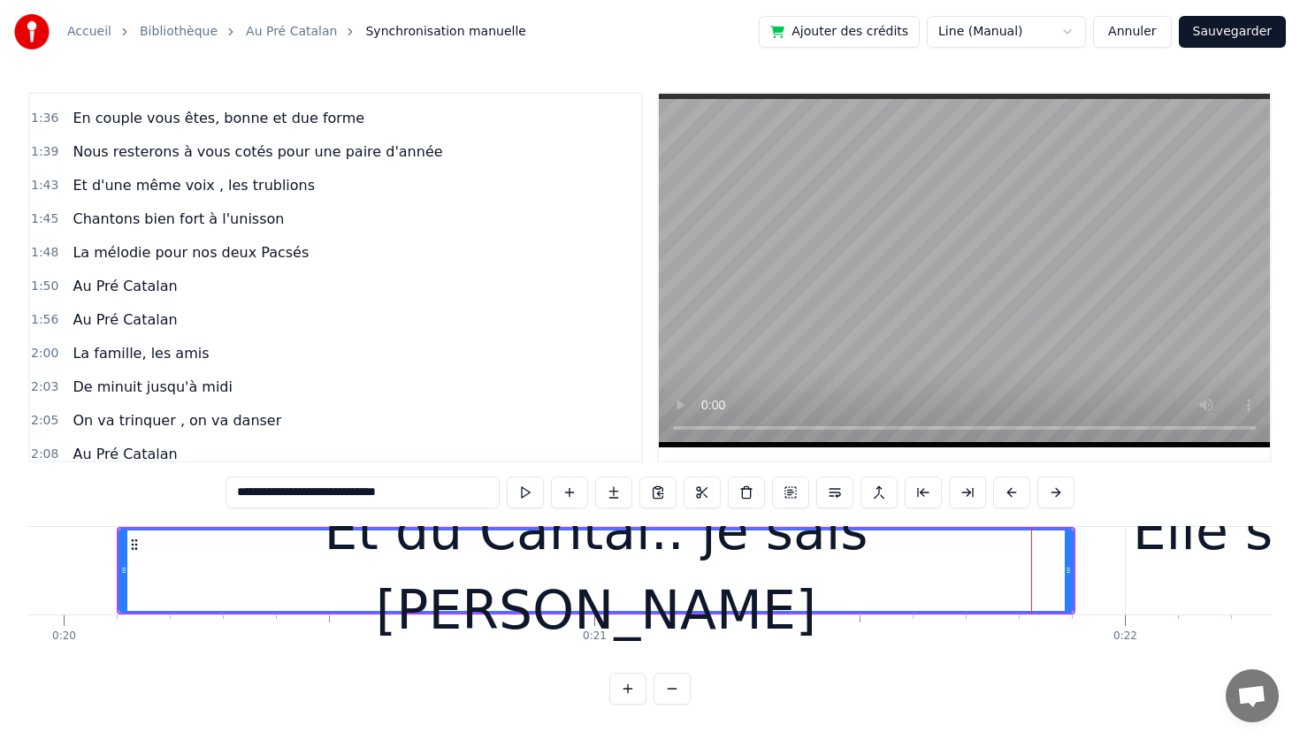
scroll to position [833, 0]
click at [155, 256] on span "La mélodie pour nos deux Pacsés" at bounding box center [191, 251] width 240 height 20
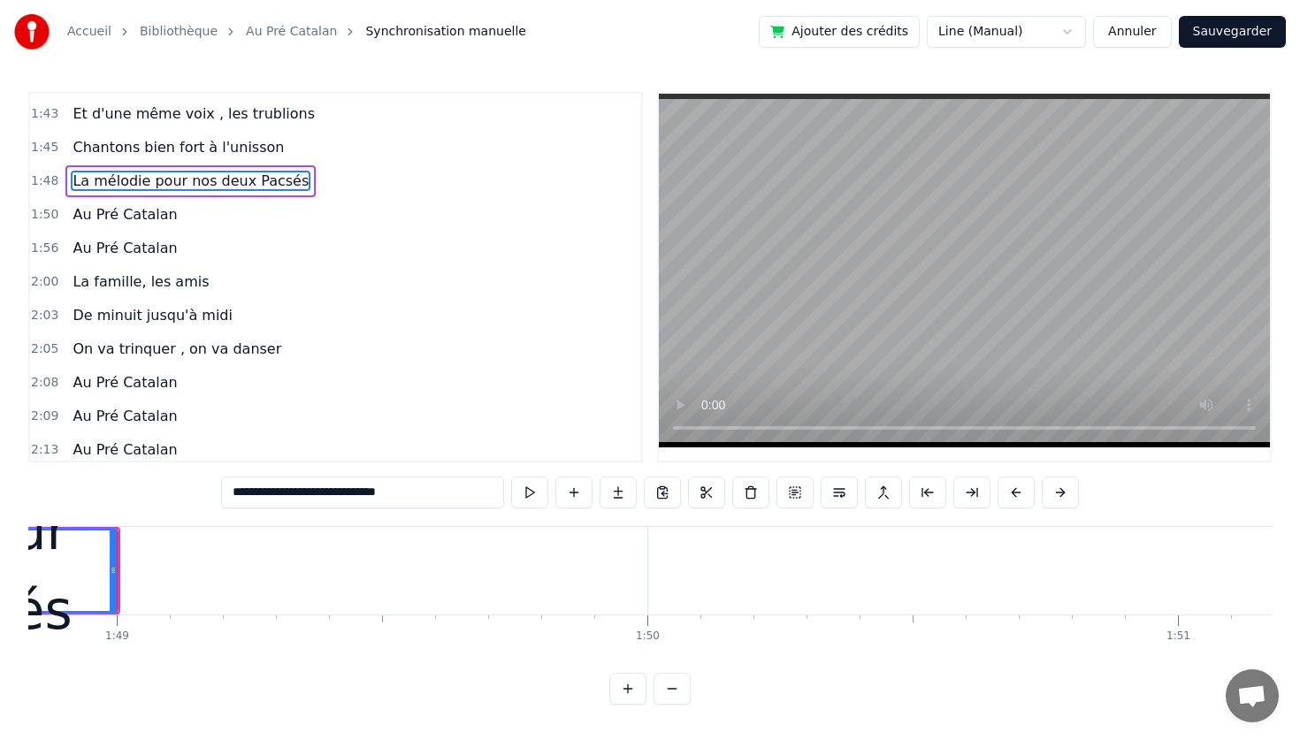
scroll to position [882, 0]
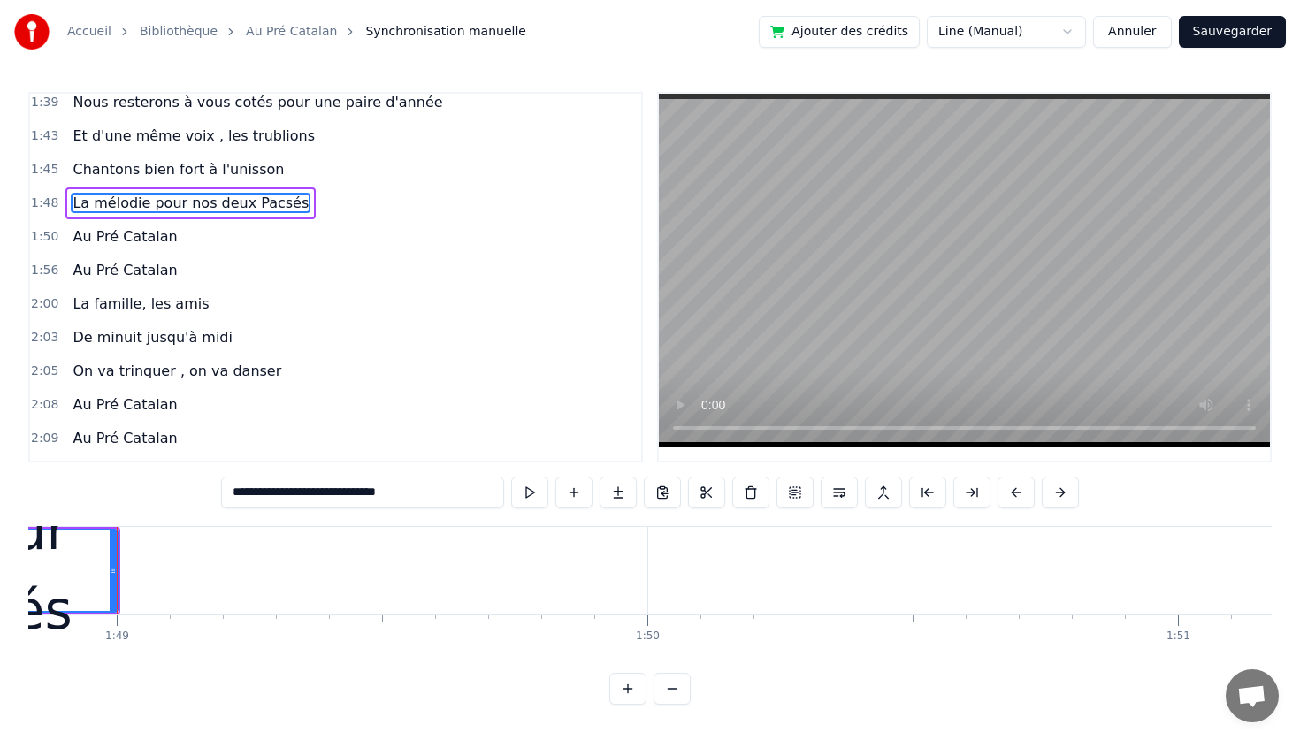
click at [136, 198] on span "La mélodie pour nos deux Pacsés" at bounding box center [191, 203] width 240 height 20
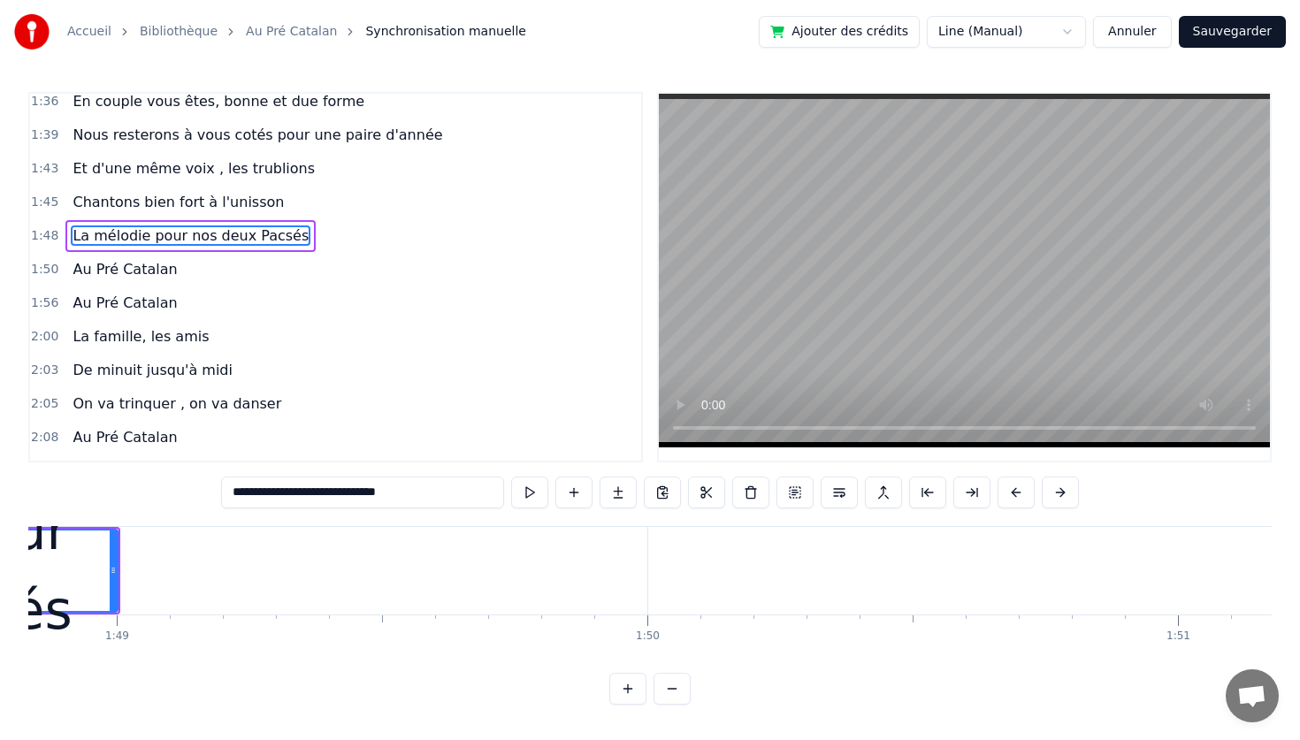
click at [136, 198] on span "Chantons bien fort à l'unisson" at bounding box center [178, 202] width 215 height 20
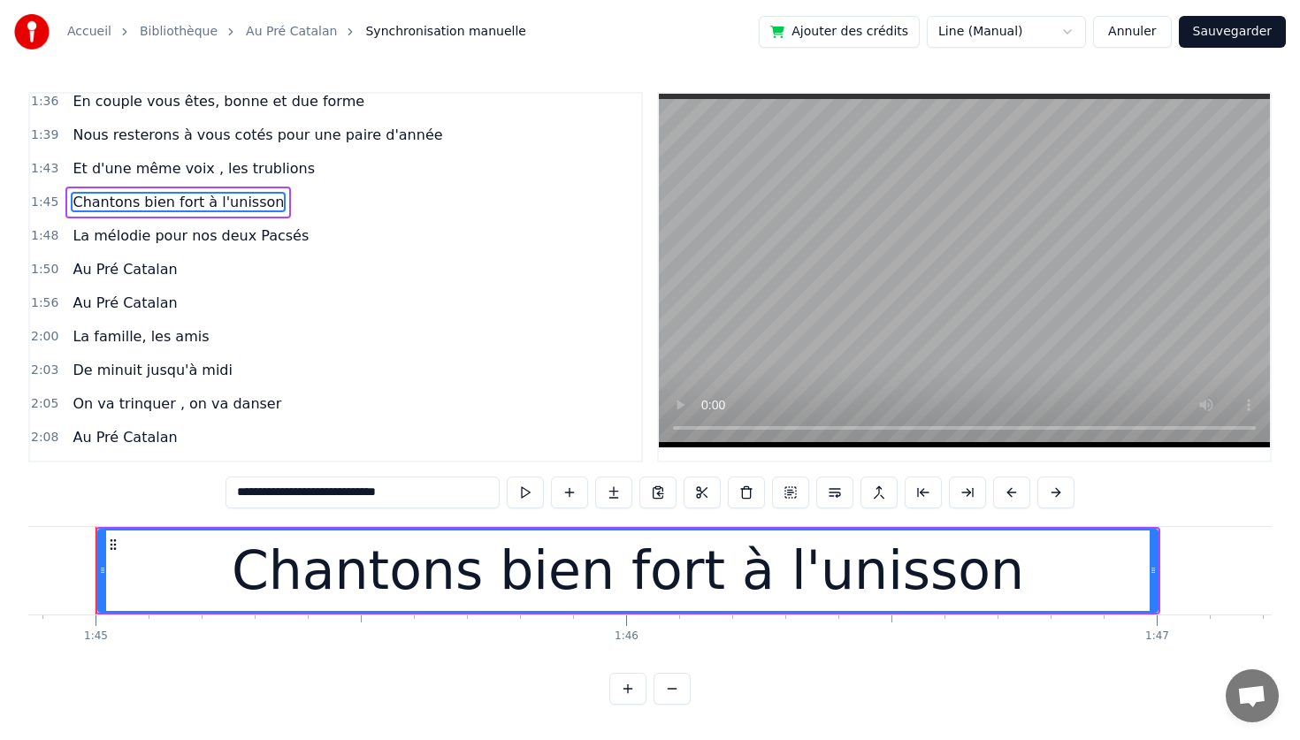
scroll to position [0, 55614]
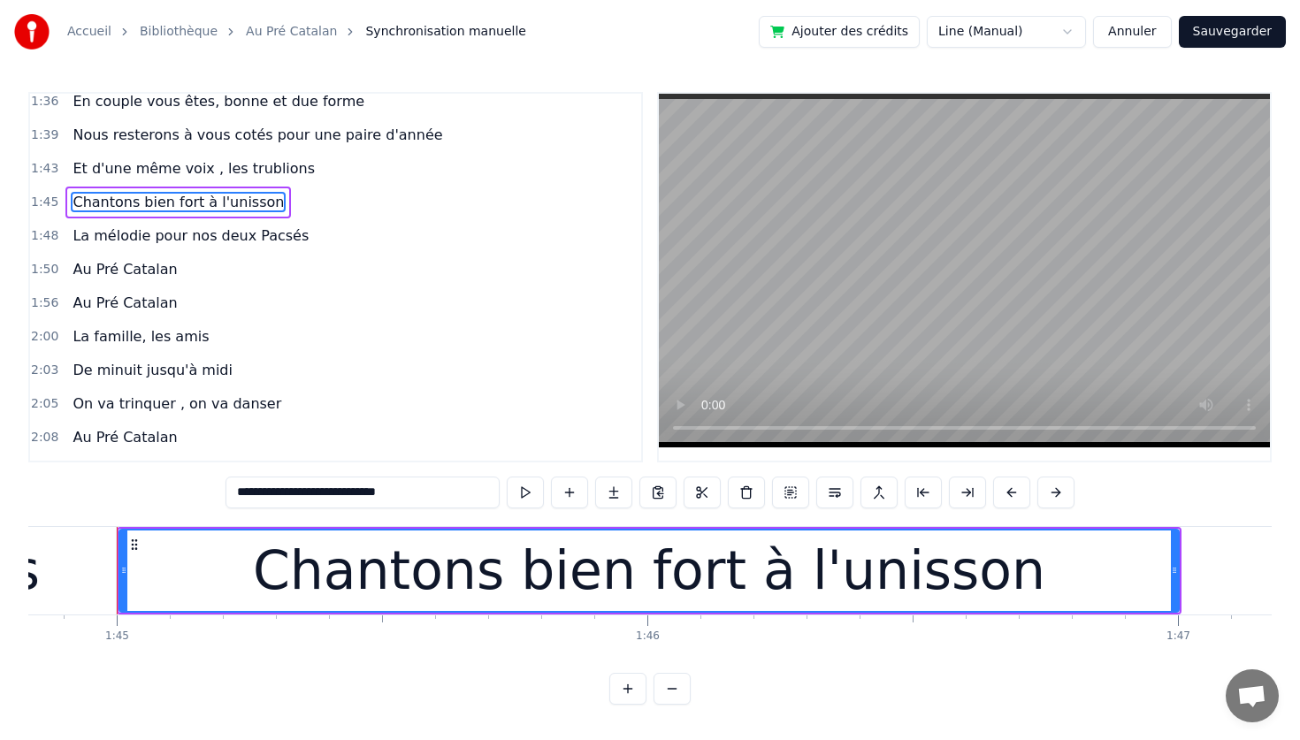
click at [134, 230] on span "La mélodie pour nos deux Pacsés" at bounding box center [191, 235] width 240 height 20
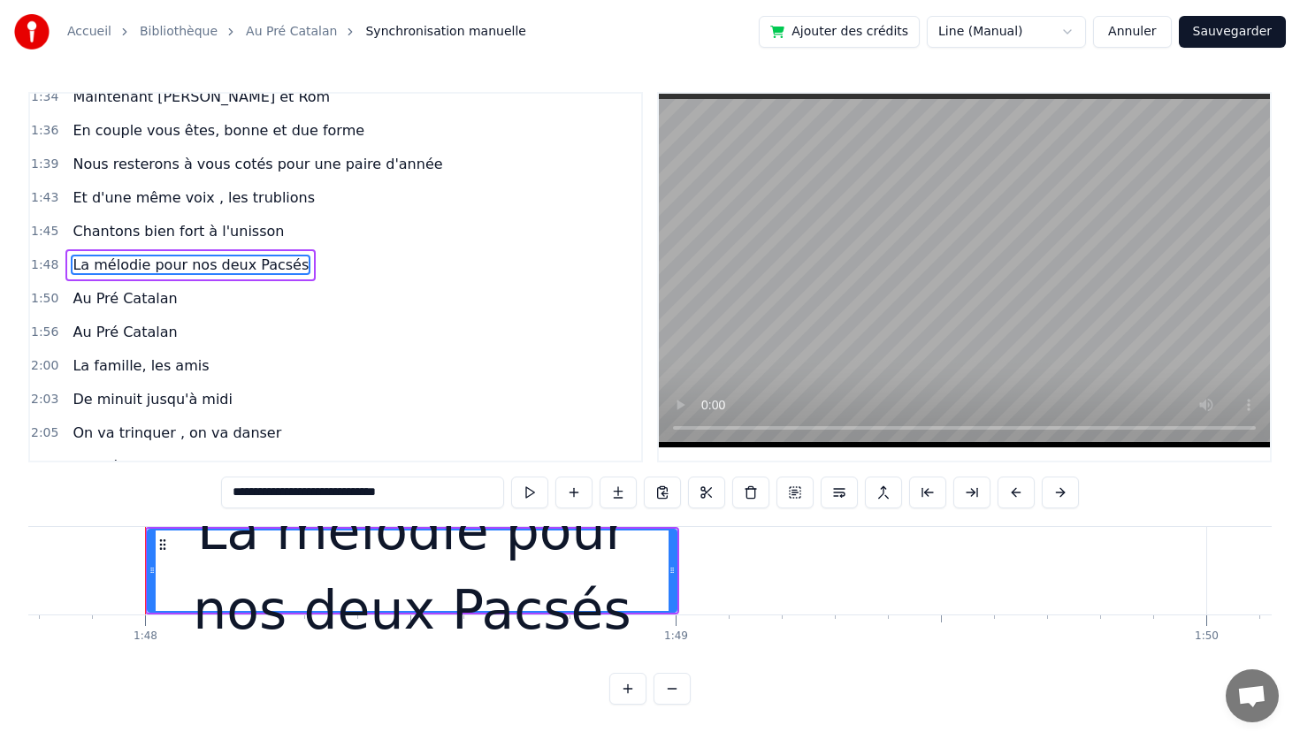
scroll to position [0, 57206]
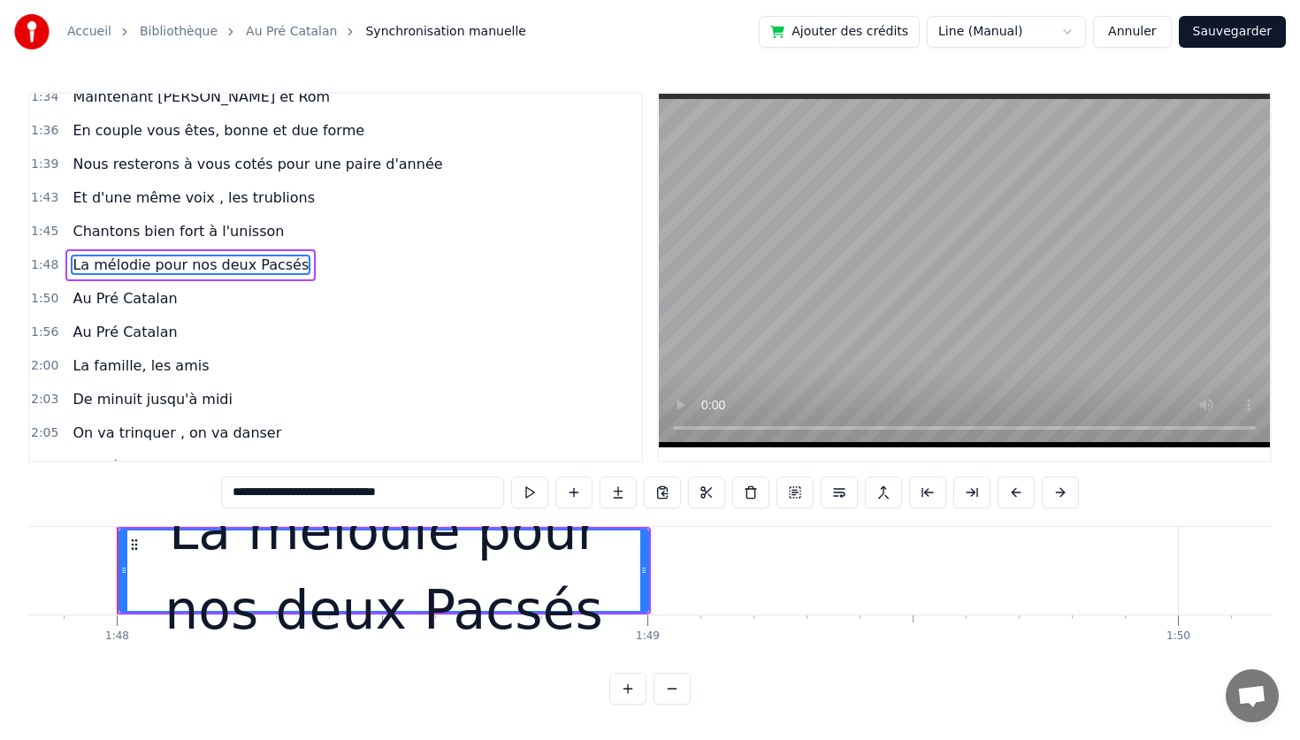
click at [348, 576] on div "La mélodie pour nos deux Pacsés" at bounding box center [383, 570] width 527 height 159
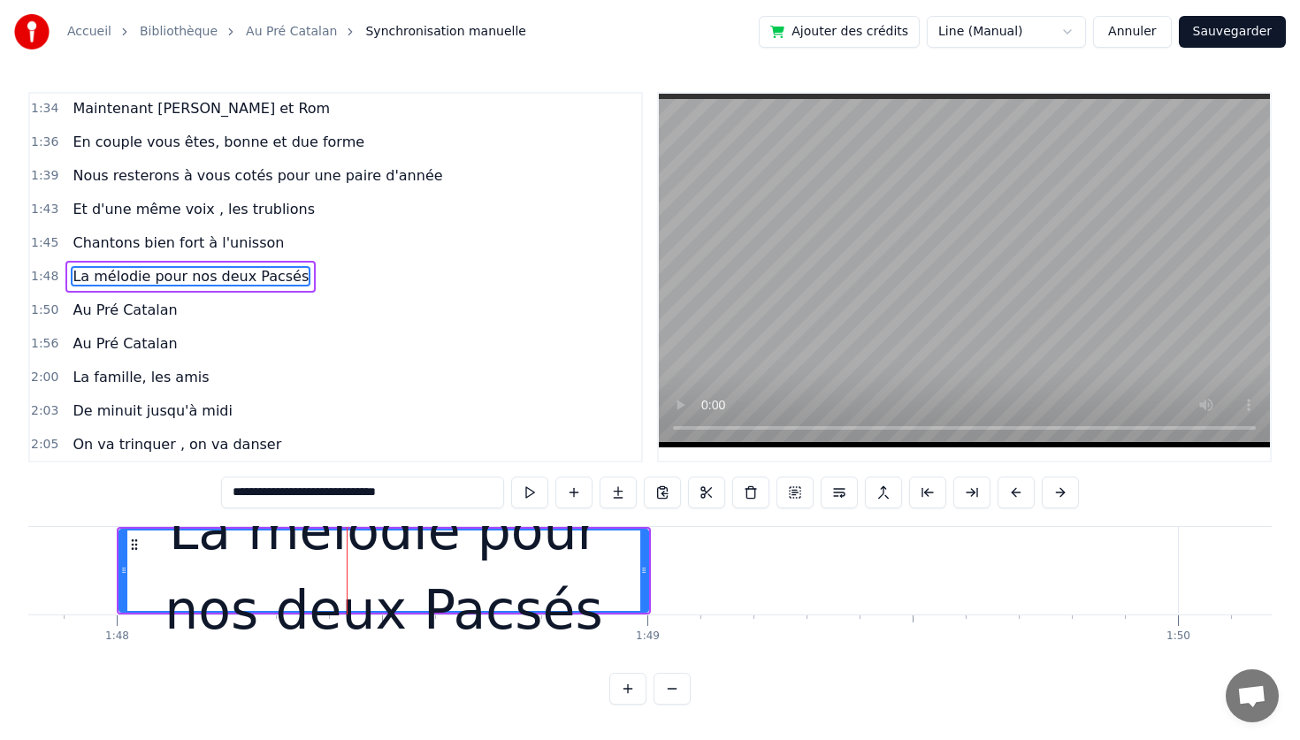
click at [397, 539] on div "La mélodie pour nos deux Pacsés" at bounding box center [383, 570] width 527 height 159
click at [407, 536] on div "La mélodie pour nos deux Pacsés" at bounding box center [383, 570] width 527 height 159
click at [139, 271] on span "La mélodie pour nos deux Pacsés" at bounding box center [191, 276] width 240 height 20
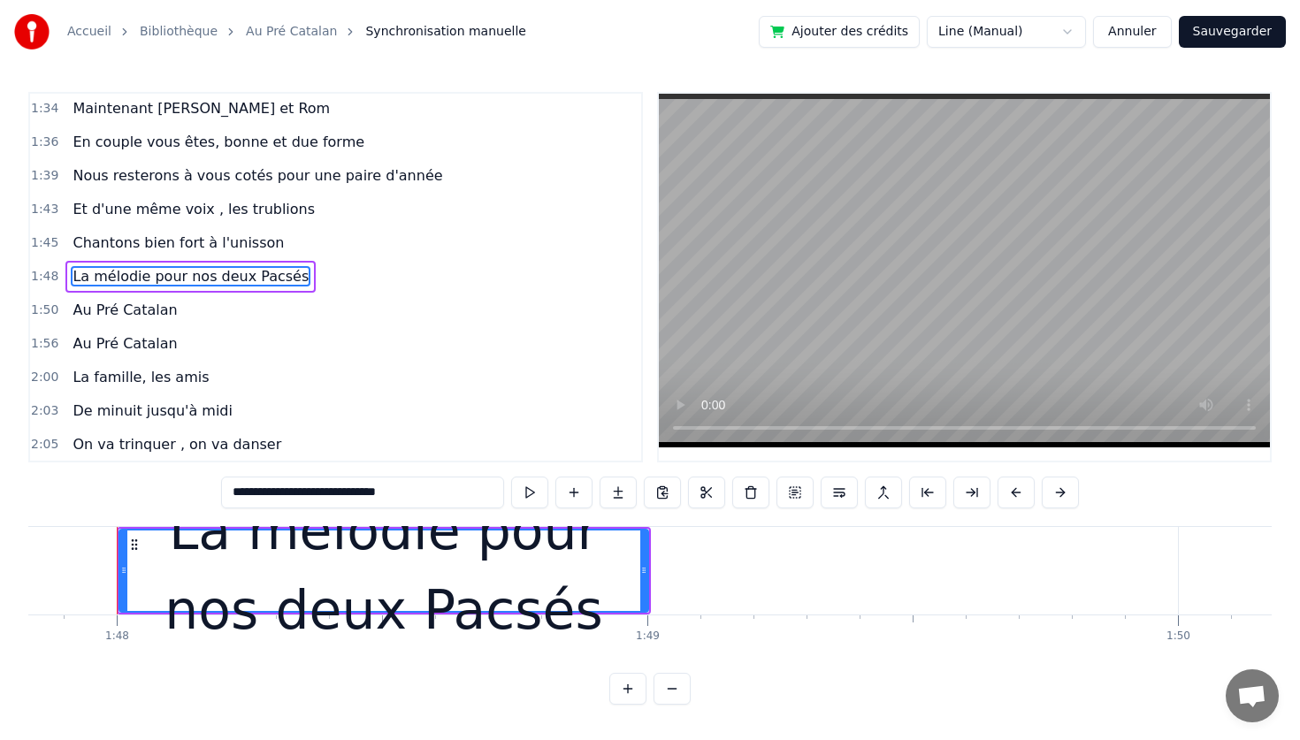
click at [139, 271] on span "La mélodie pour nos deux Pacsés" at bounding box center [191, 276] width 240 height 20
click at [145, 283] on span "La mélodie pour nos deux Pacsés" at bounding box center [191, 276] width 240 height 20
click at [140, 244] on span "Chantons bien fort à l'unisson" at bounding box center [178, 243] width 215 height 20
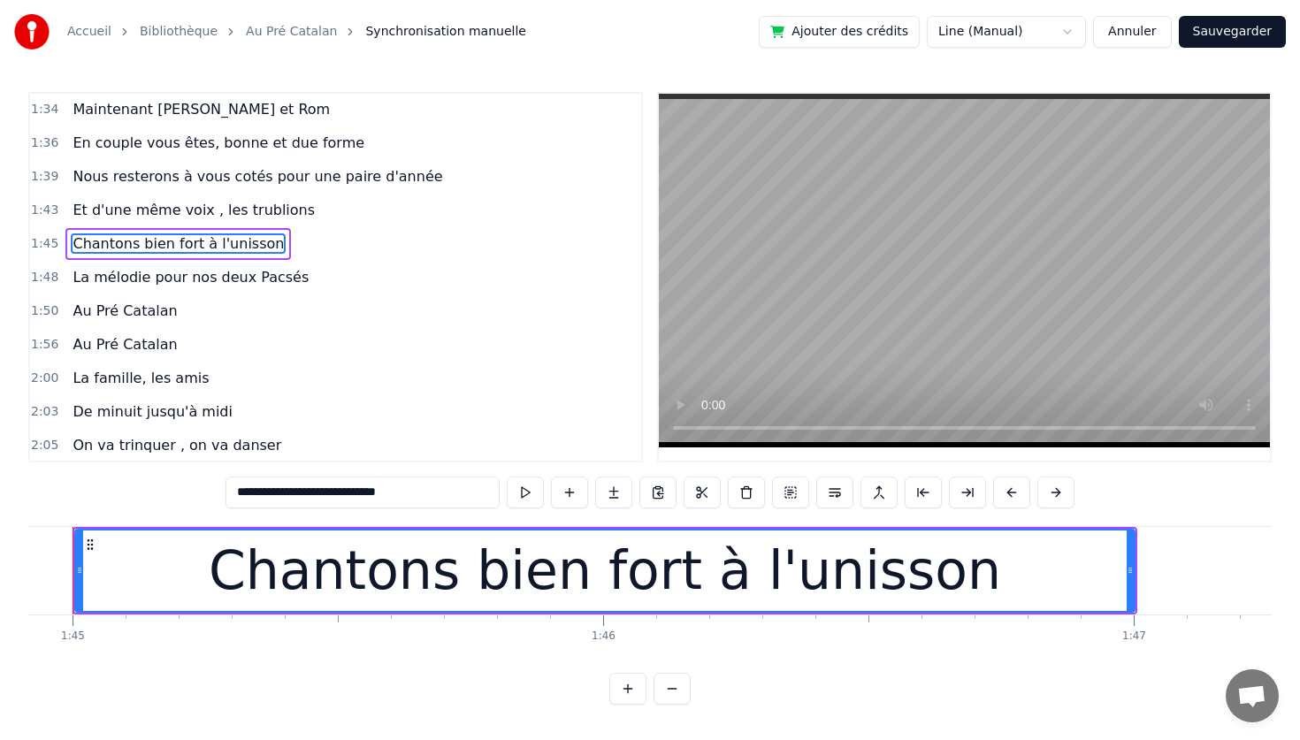
scroll to position [0, 55614]
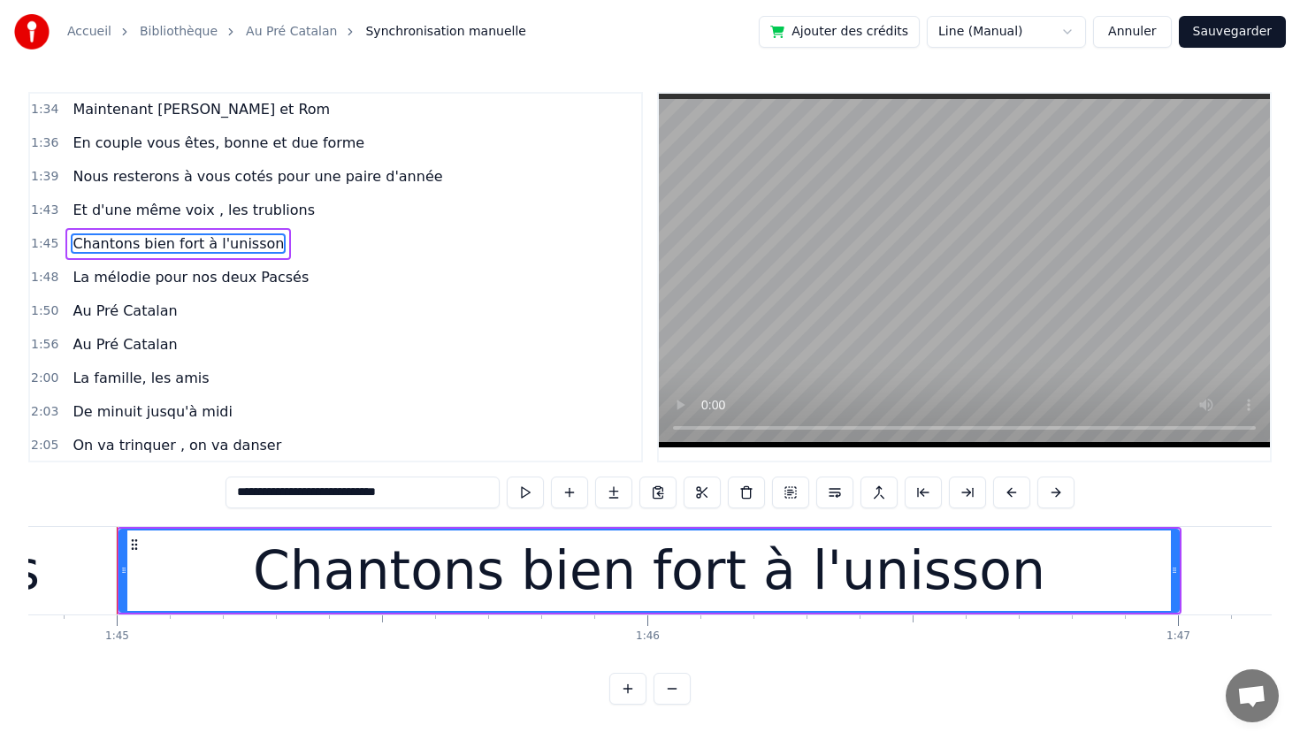
click at [136, 279] on span "La mélodie pour nos deux Pacsés" at bounding box center [191, 277] width 240 height 20
type input "**********"
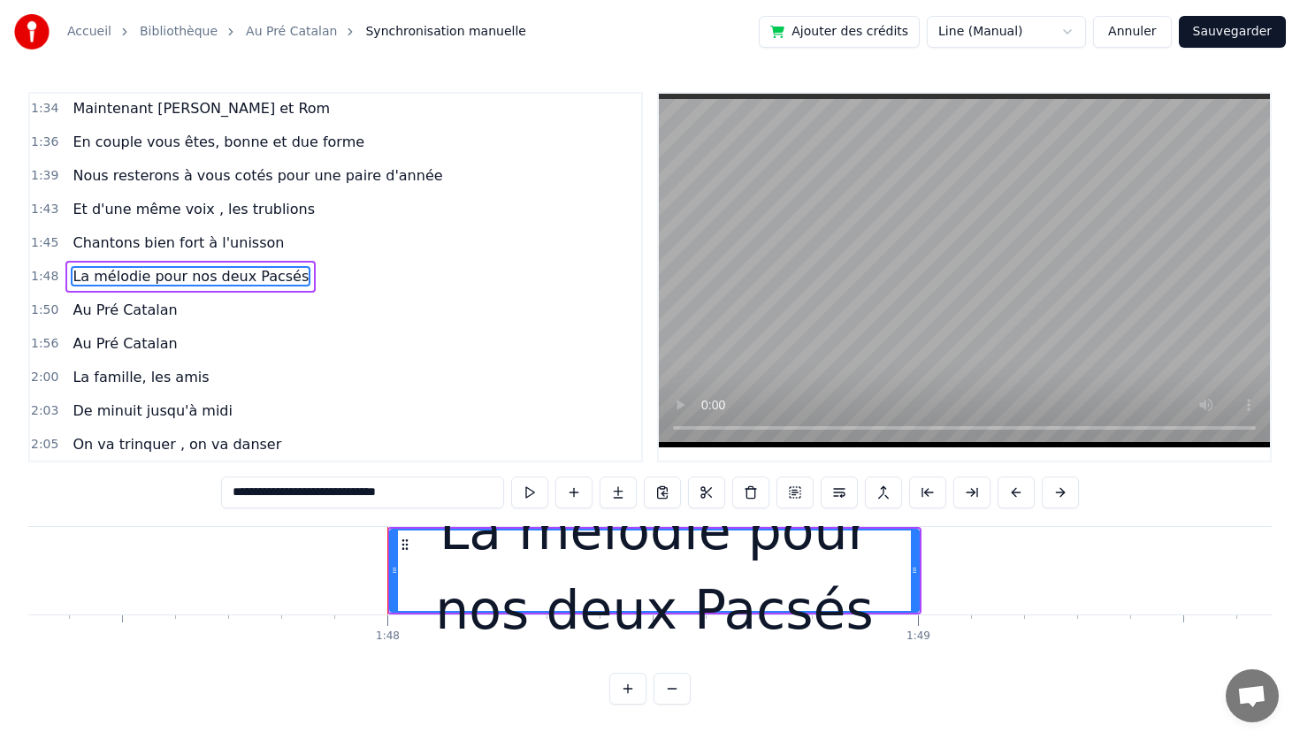
scroll to position [0, 57206]
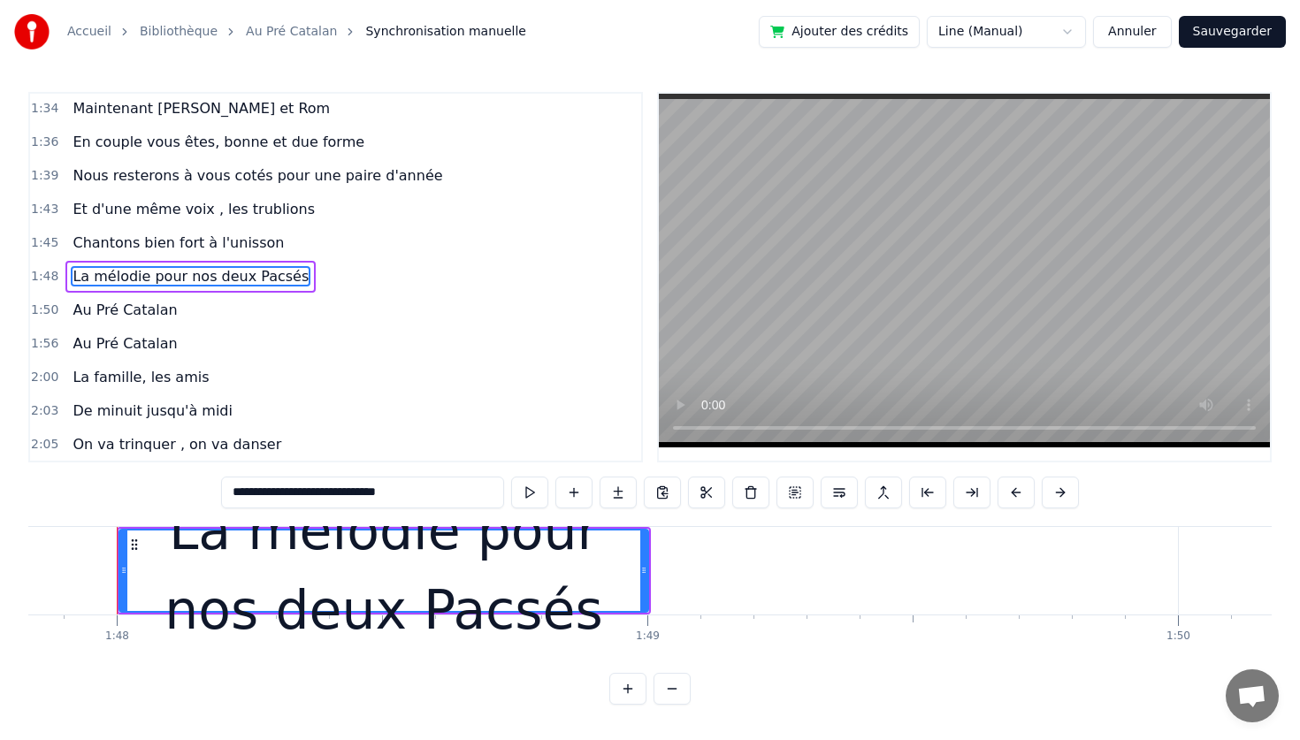
click at [1118, 34] on button "Annuler" at bounding box center [1132, 32] width 78 height 32
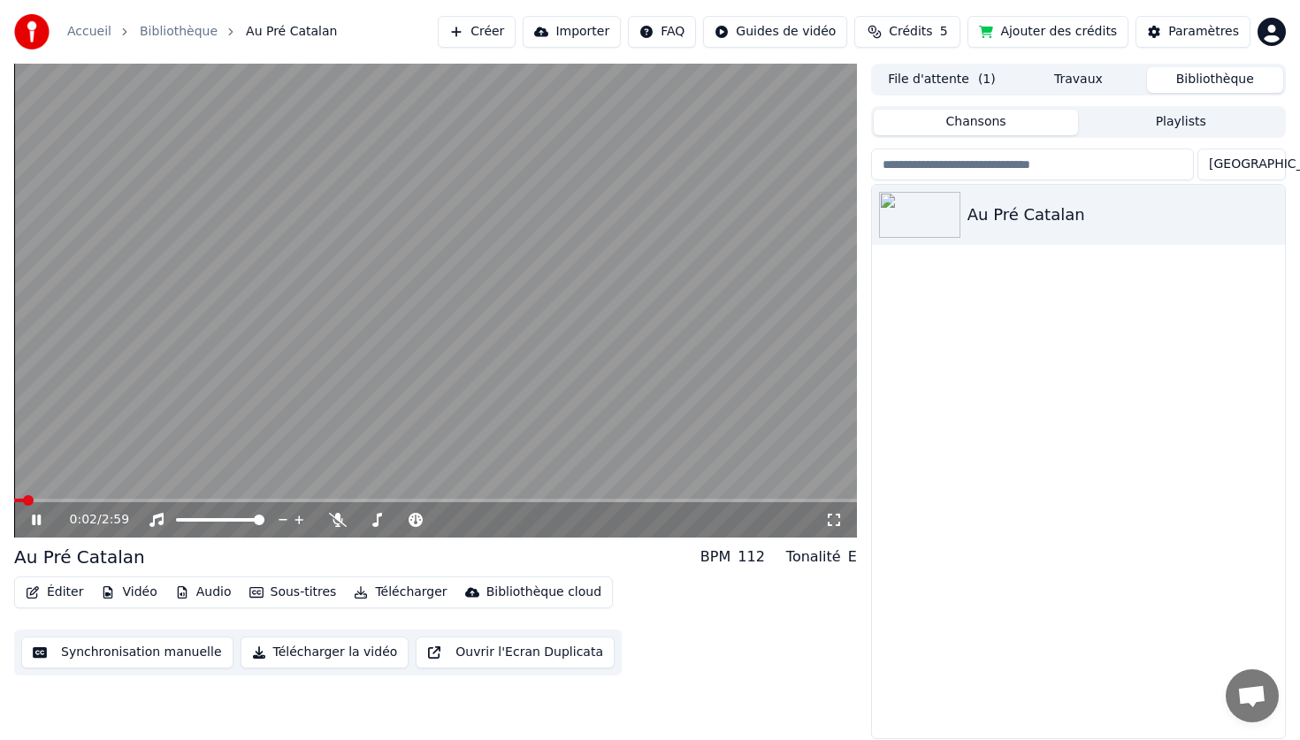
click at [54, 600] on button "Éditer" at bounding box center [55, 592] width 72 height 25
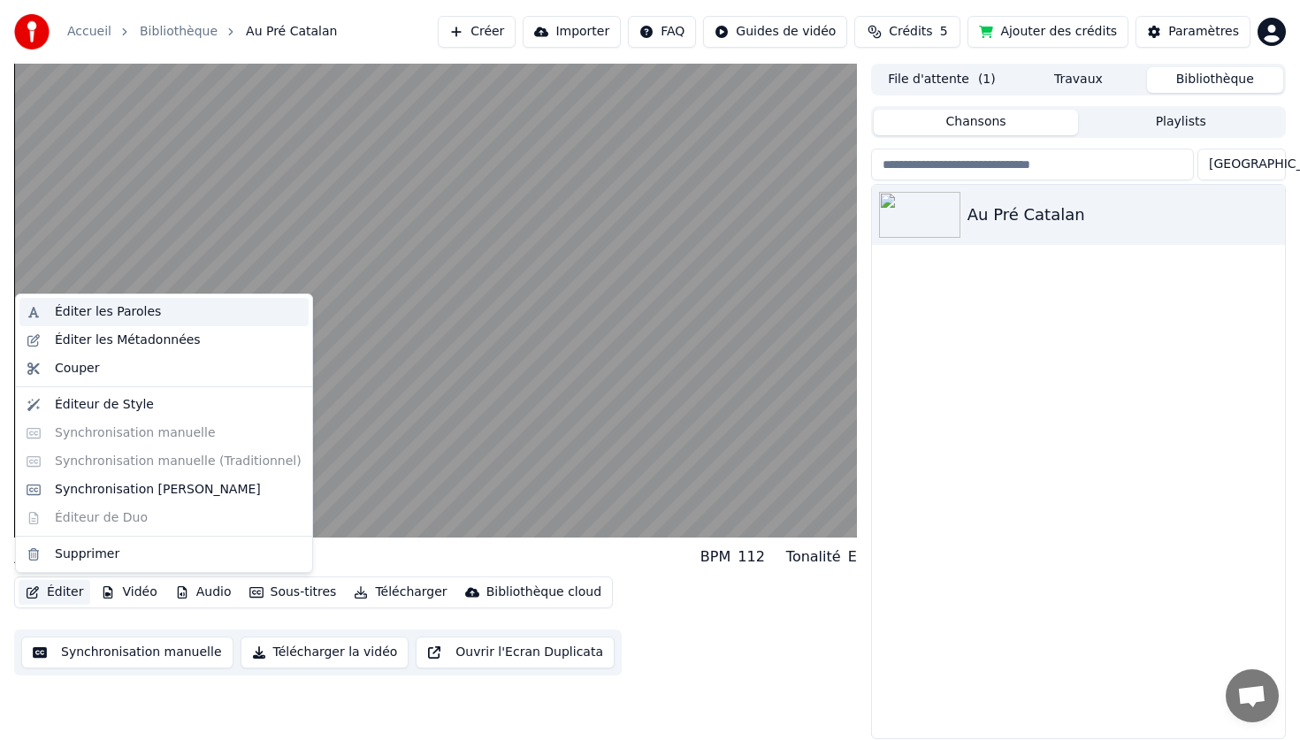
click at [127, 316] on div "Éditer les Paroles" at bounding box center [108, 312] width 106 height 18
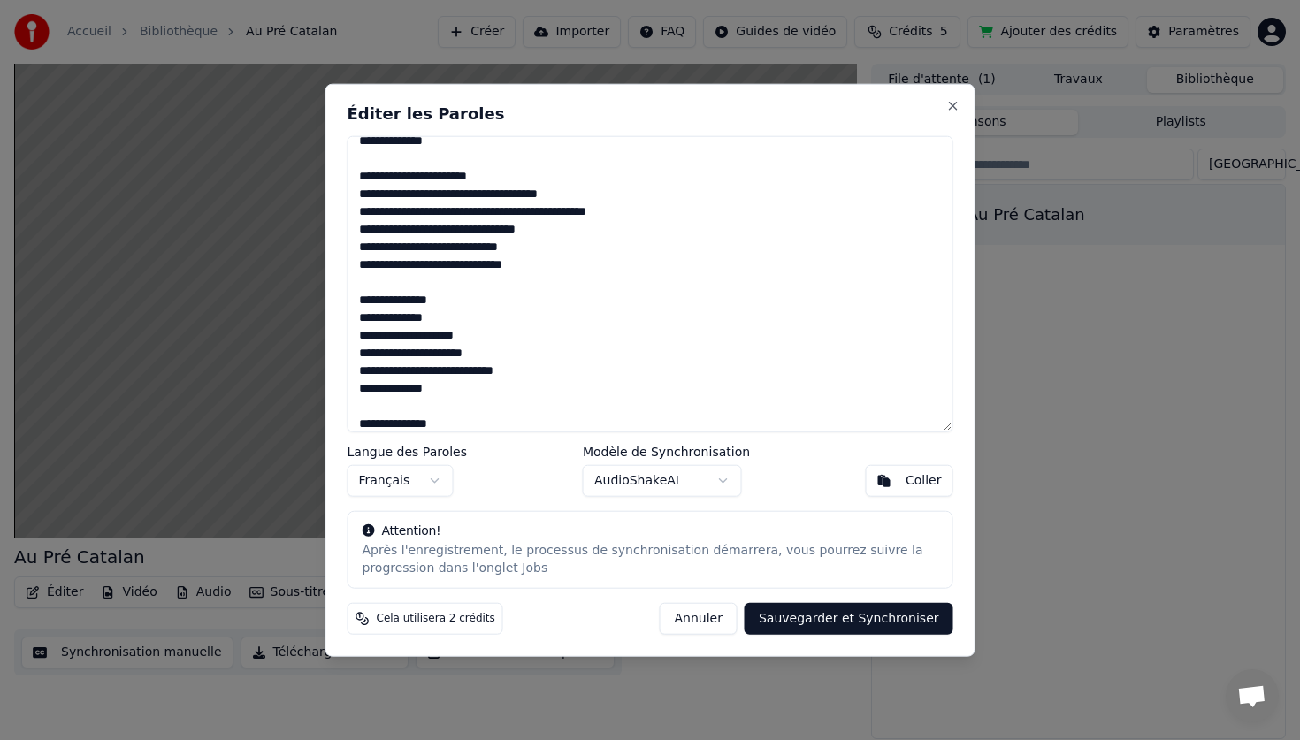
scroll to position [474, 0]
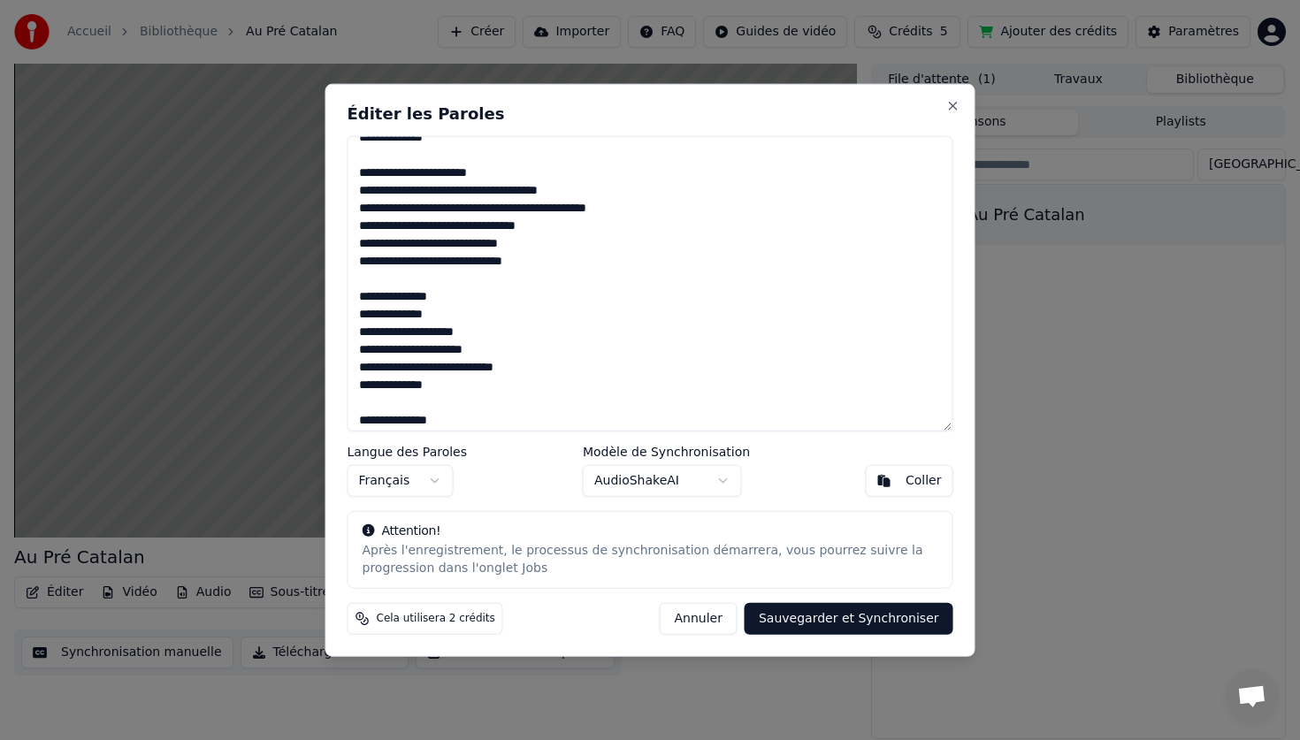
click at [617, 493] on body "Accueil Bibliothèque Au Pré Catalan Créer Importer FAQ Guides de vidéo Crédits …" at bounding box center [650, 370] width 1300 height 740
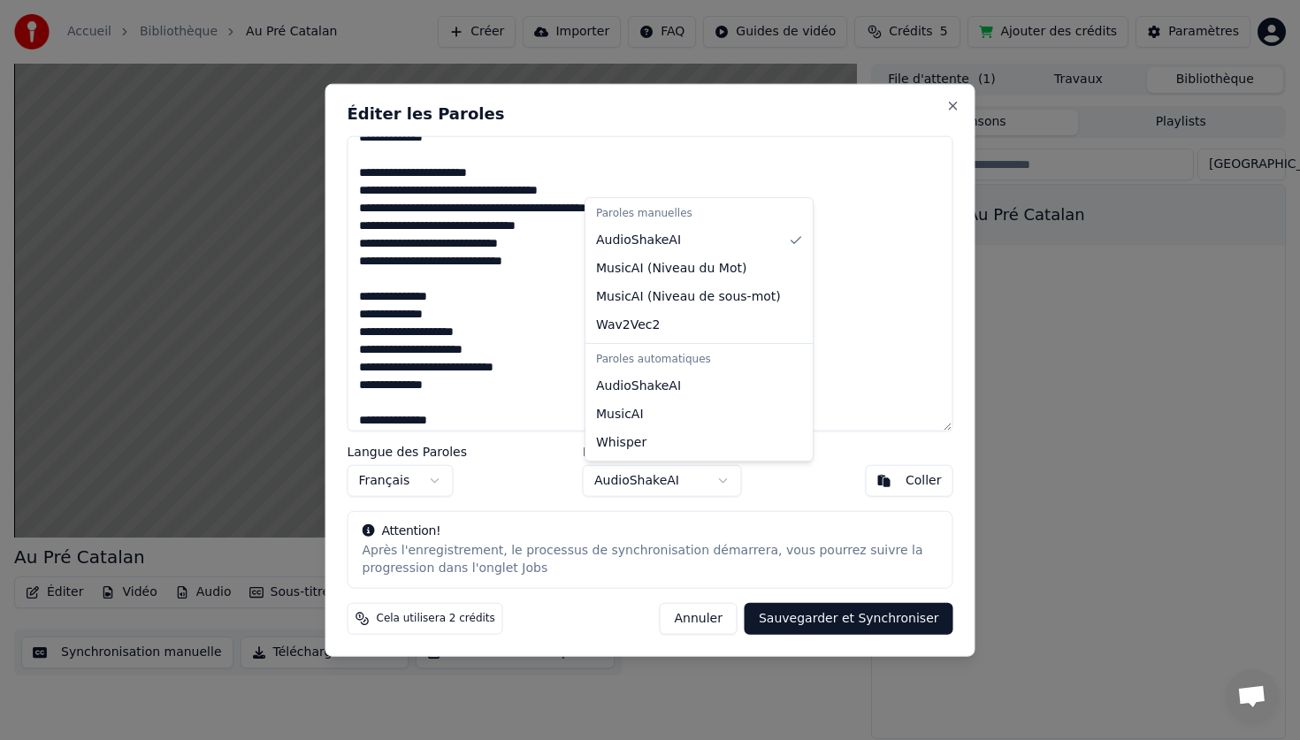
click at [690, 618] on body "Accueil Bibliothèque Au Pré Catalan Créer Importer FAQ Guides de vidéo Crédits …" at bounding box center [650, 370] width 1300 height 740
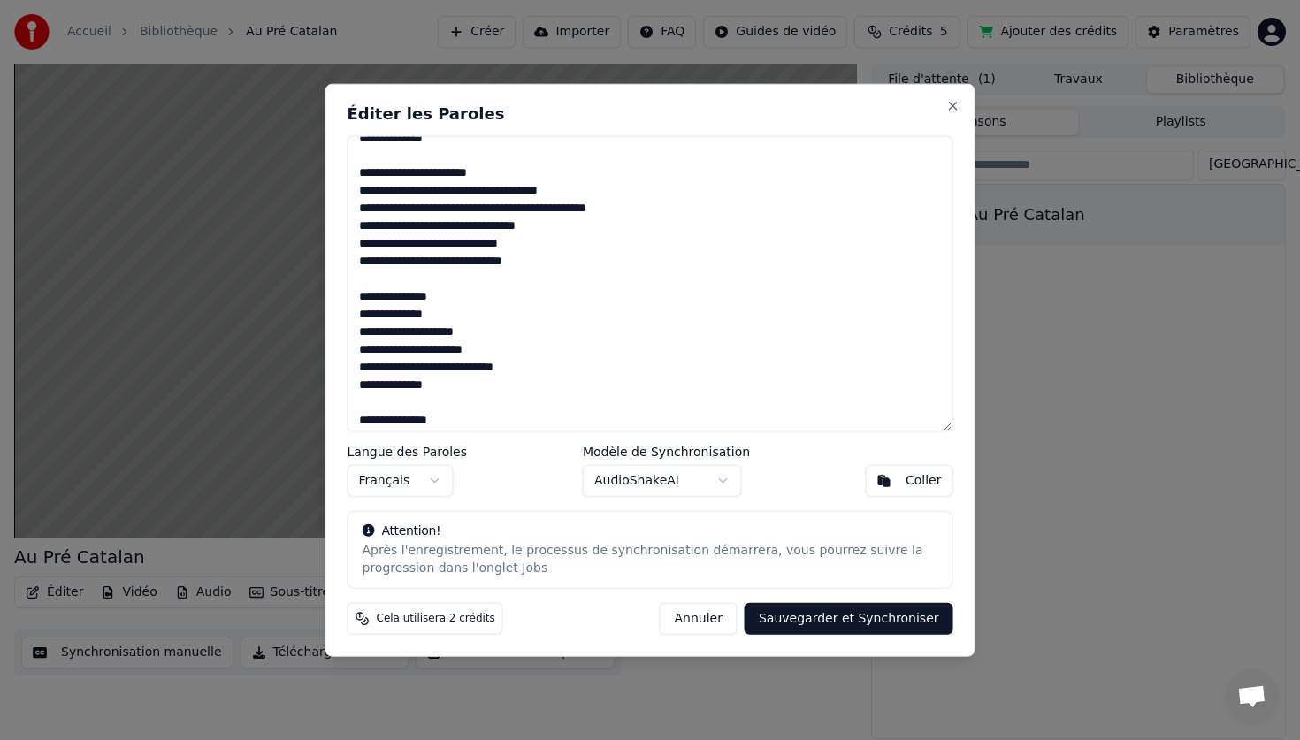
click at [690, 618] on button "Annuler" at bounding box center [699, 619] width 78 height 32
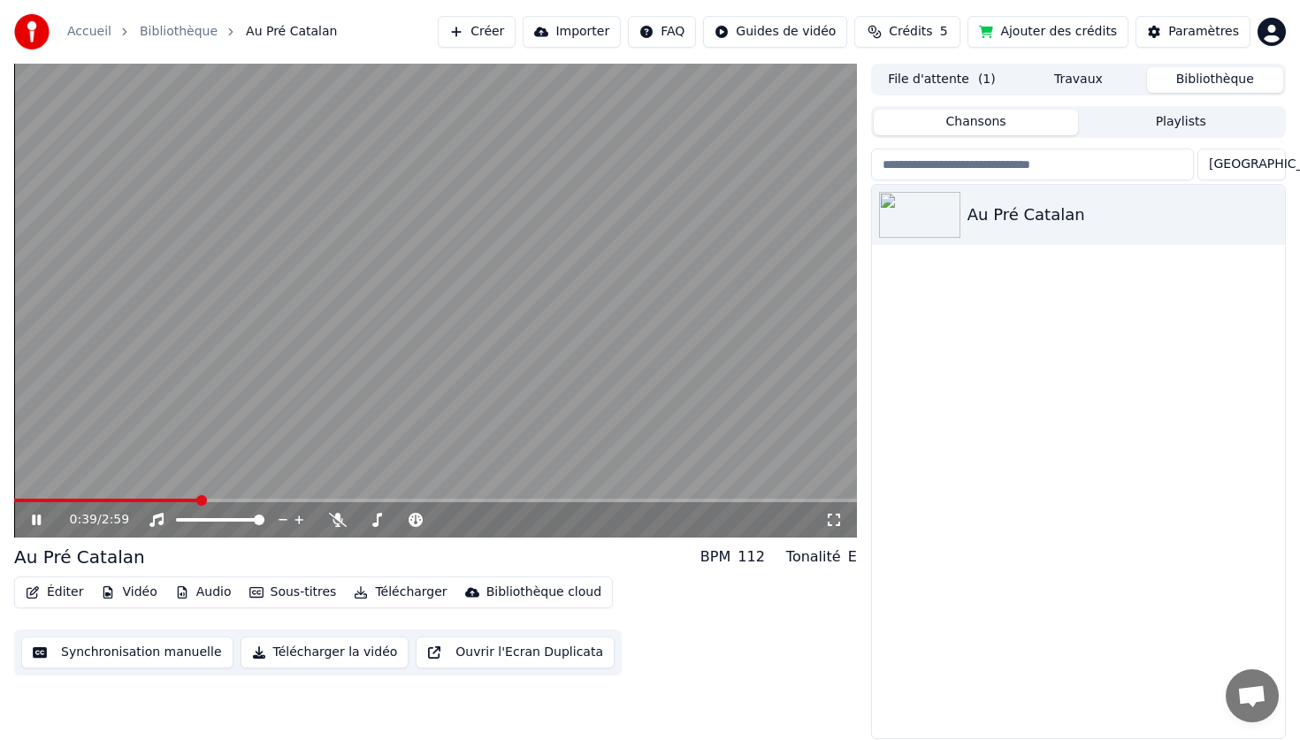
click at [536, 370] on video at bounding box center [435, 301] width 843 height 474
click at [64, 594] on button "Éditer" at bounding box center [55, 592] width 72 height 25
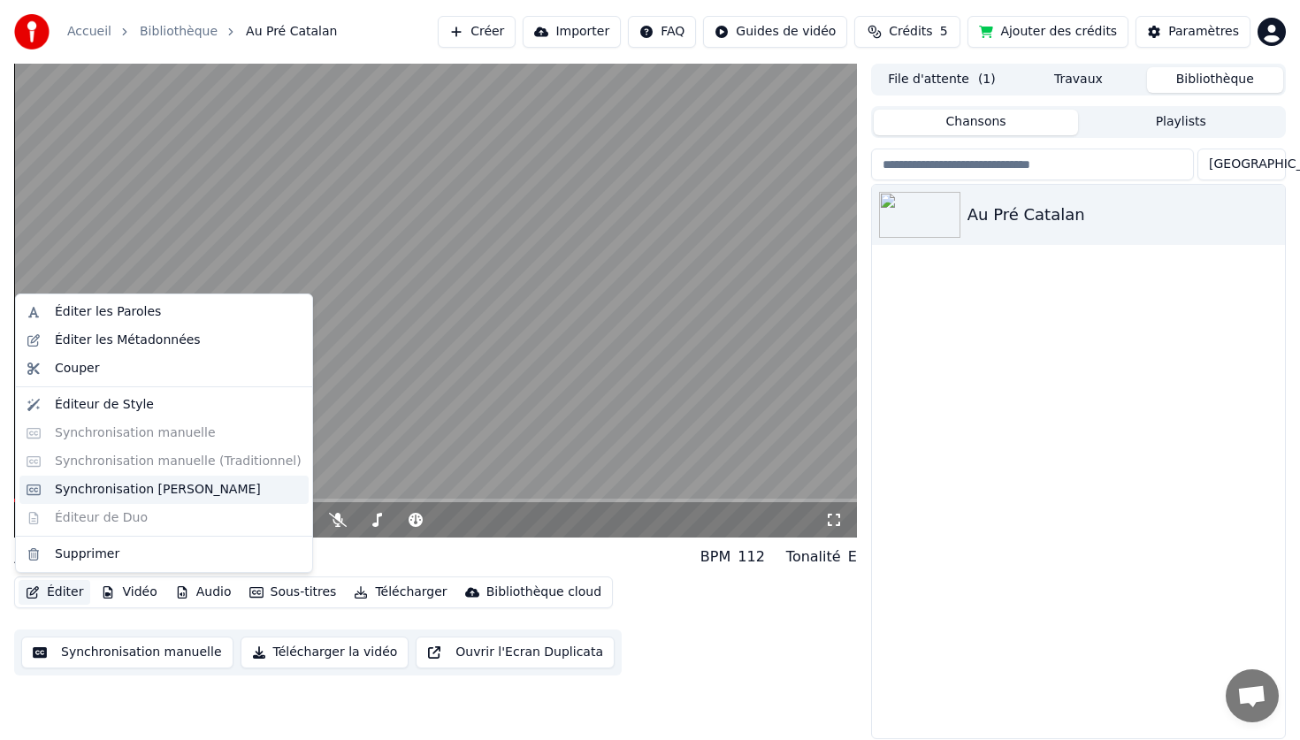
click at [130, 482] on div "Synchronisation [PERSON_NAME]" at bounding box center [158, 490] width 206 height 18
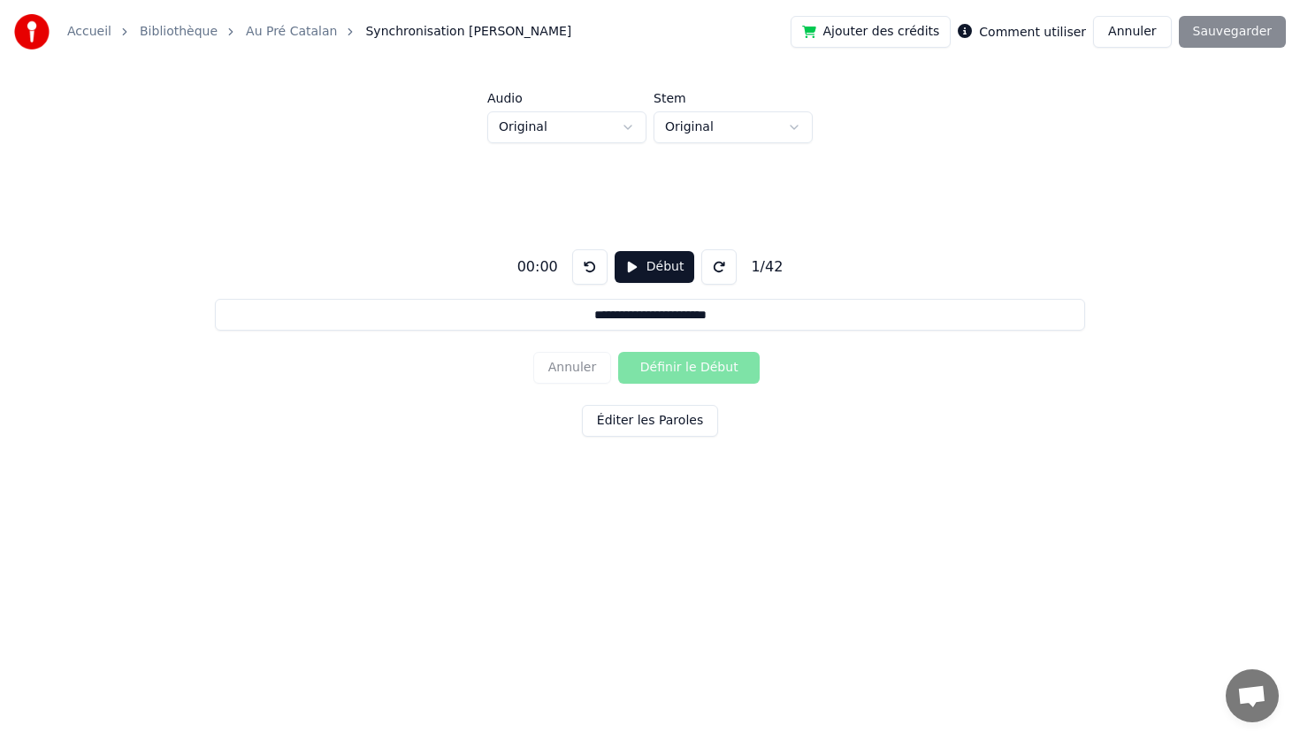
click at [653, 414] on button "Éditer les Paroles" at bounding box center [650, 421] width 136 height 32
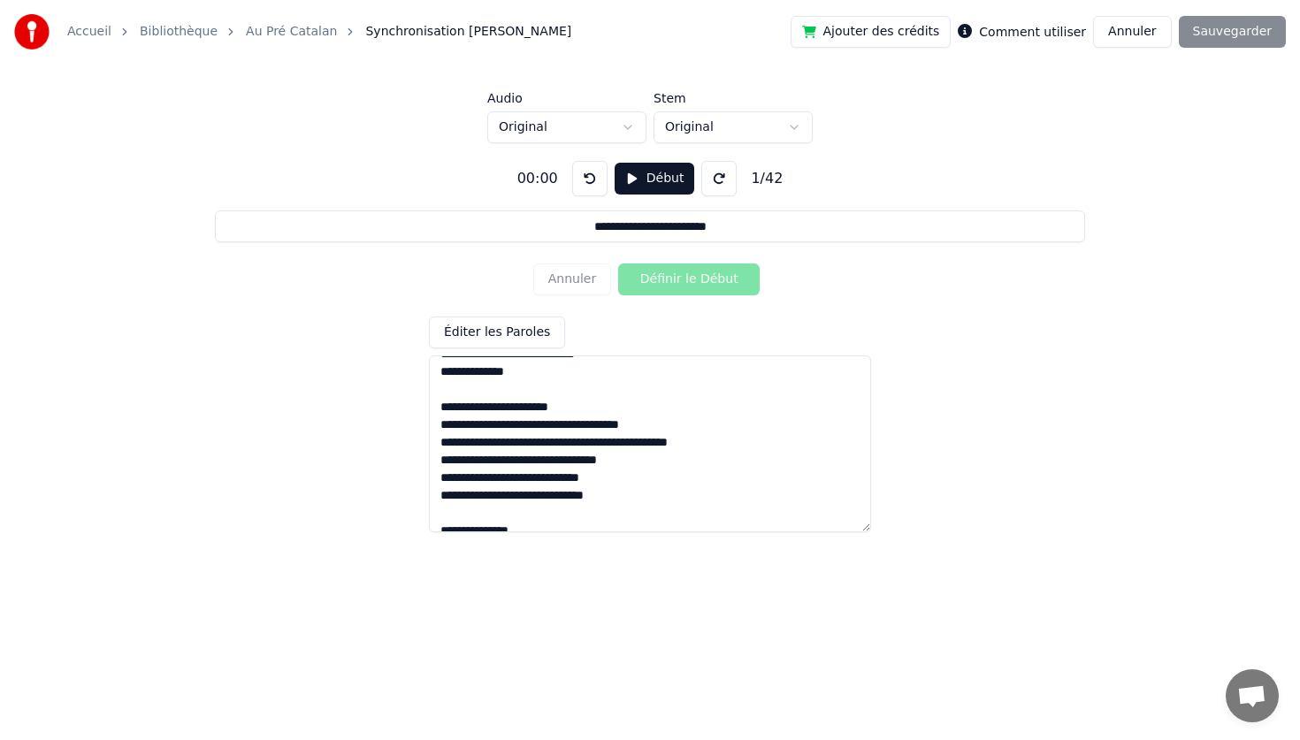
scroll to position [467, 0]
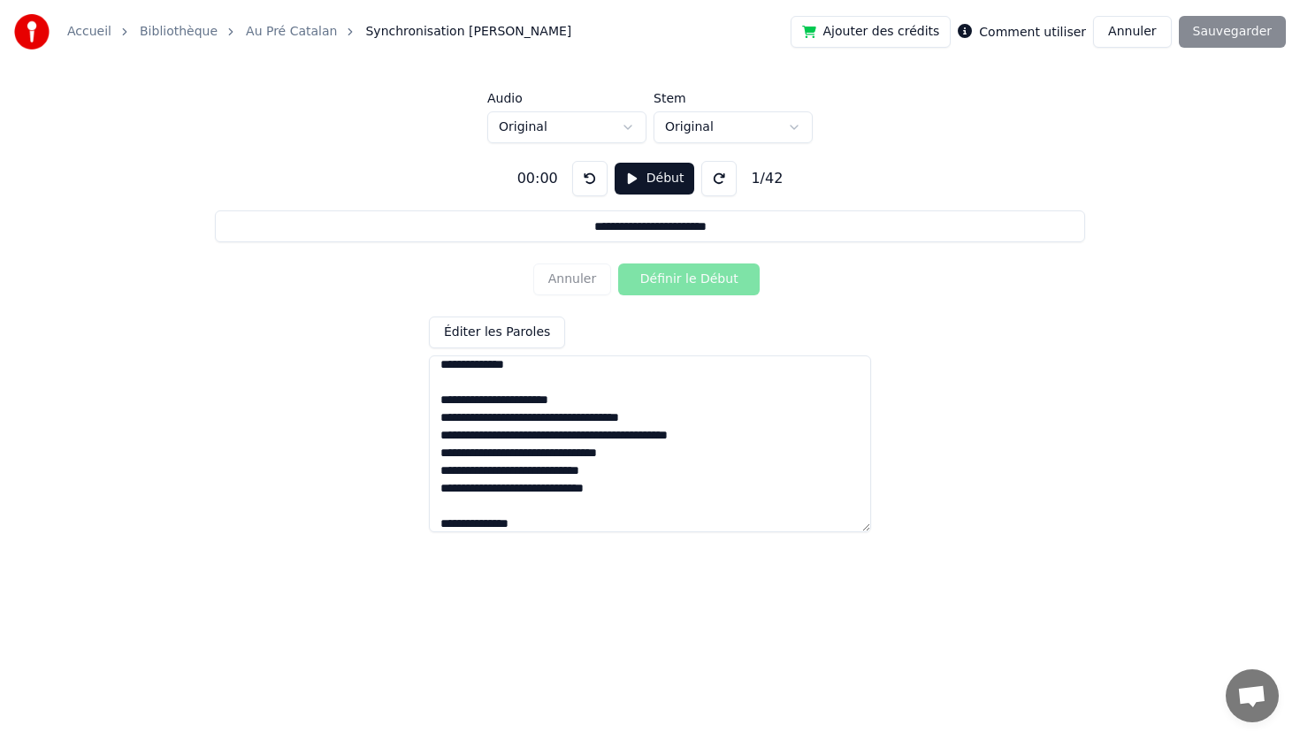
click at [500, 485] on textarea at bounding box center [650, 443] width 442 height 177
click at [500, 490] on textarea at bounding box center [650, 443] width 442 height 177
click at [569, 486] on textarea at bounding box center [650, 443] width 442 height 177
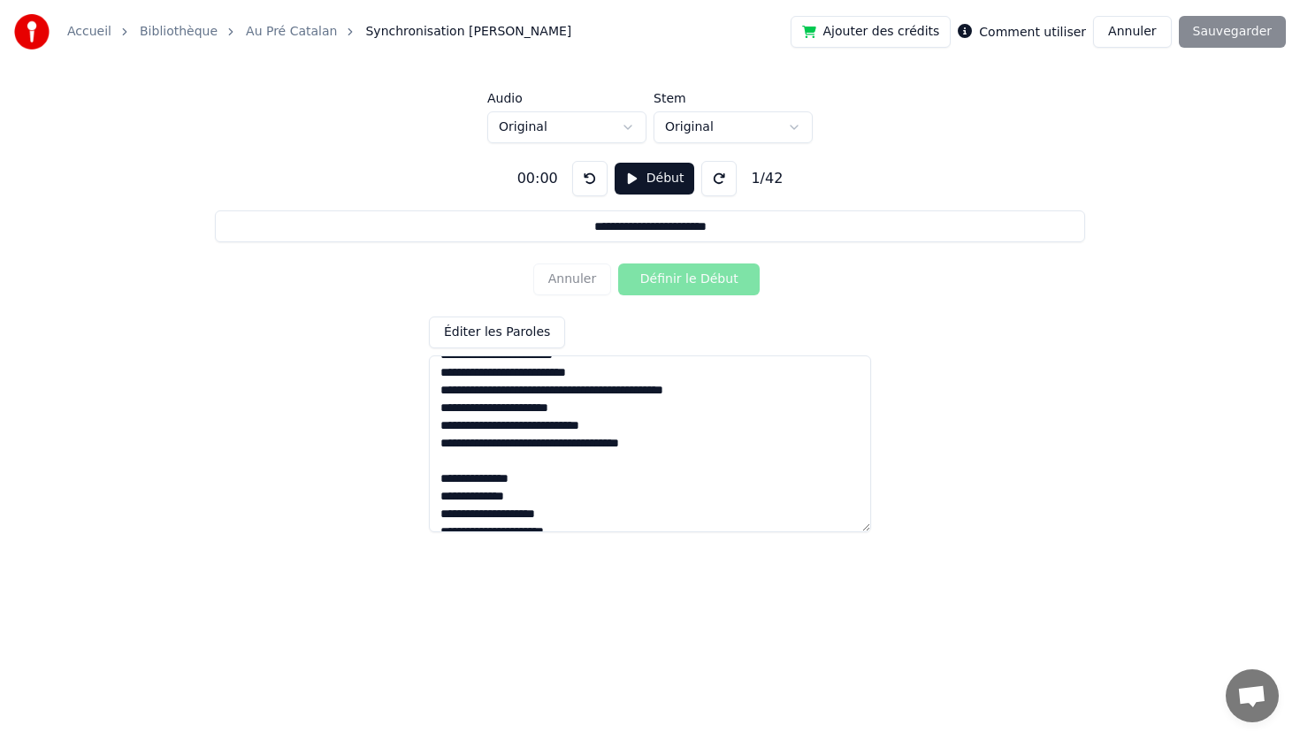
scroll to position [0, 0]
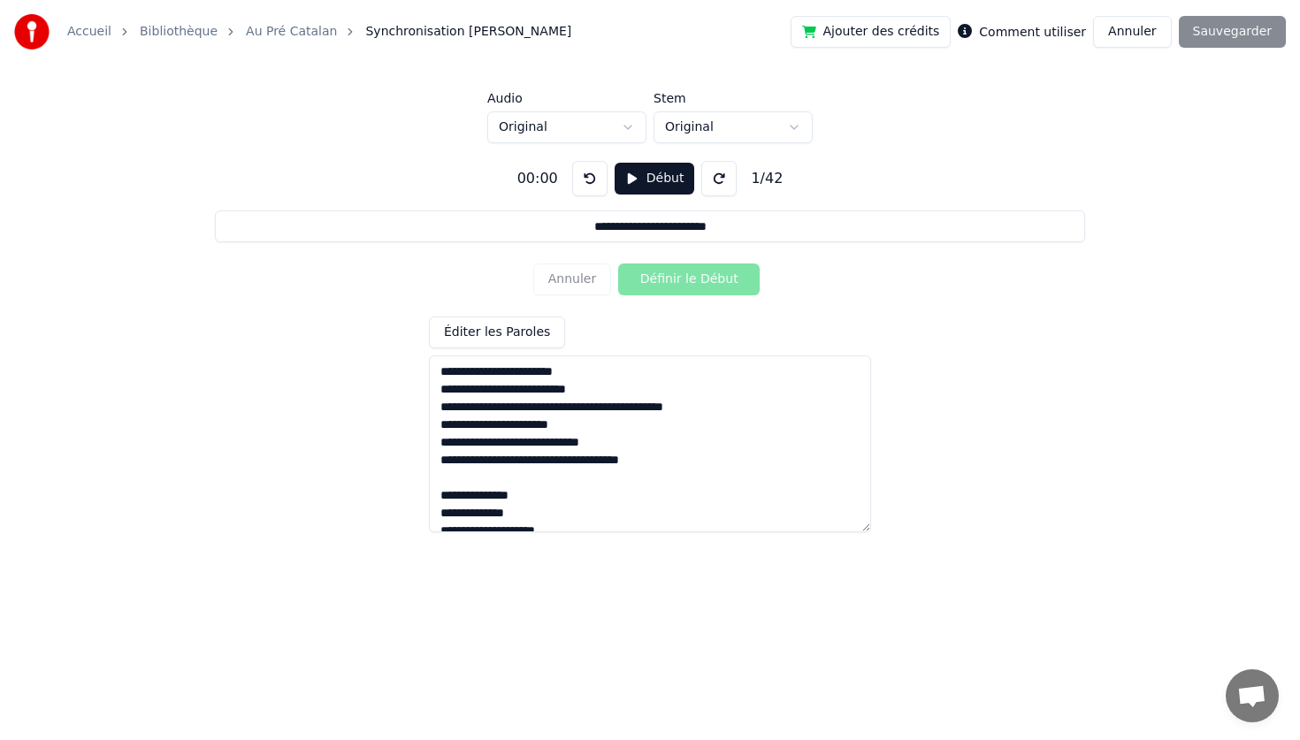
click at [643, 408] on textarea at bounding box center [650, 443] width 442 height 177
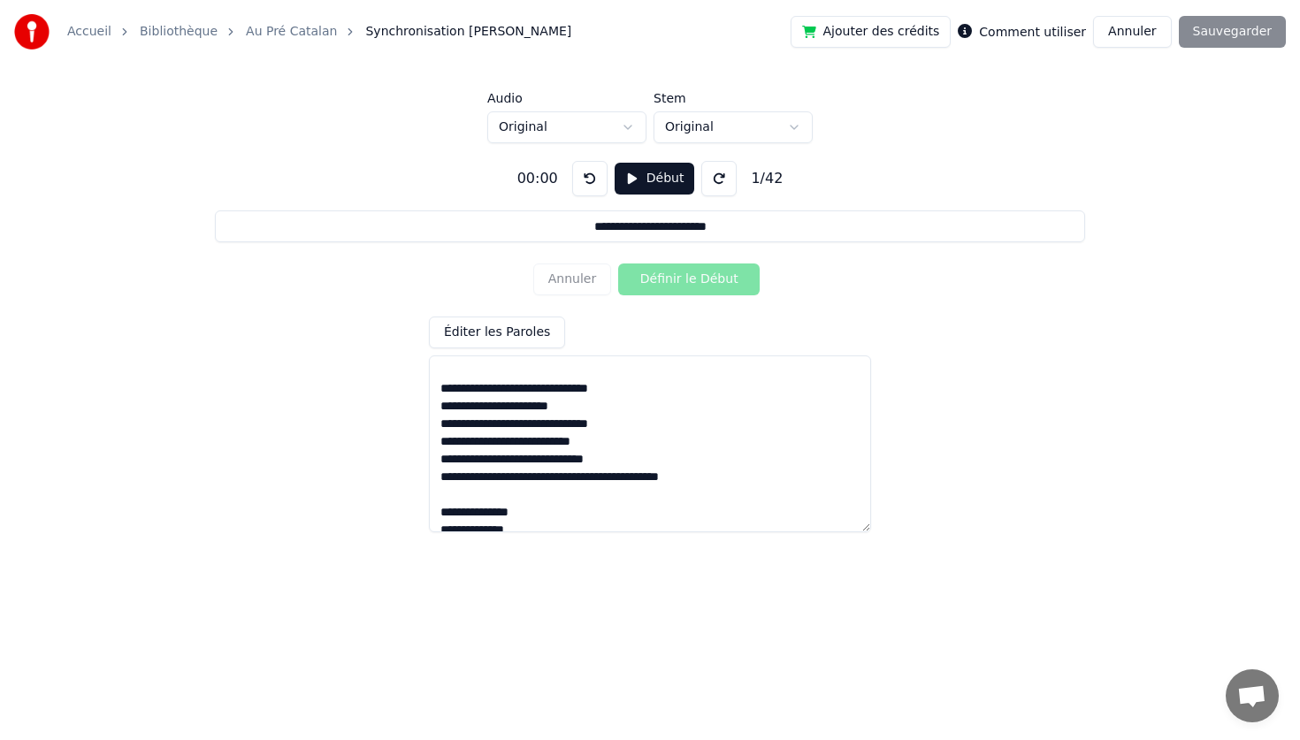
scroll to position [234, 0]
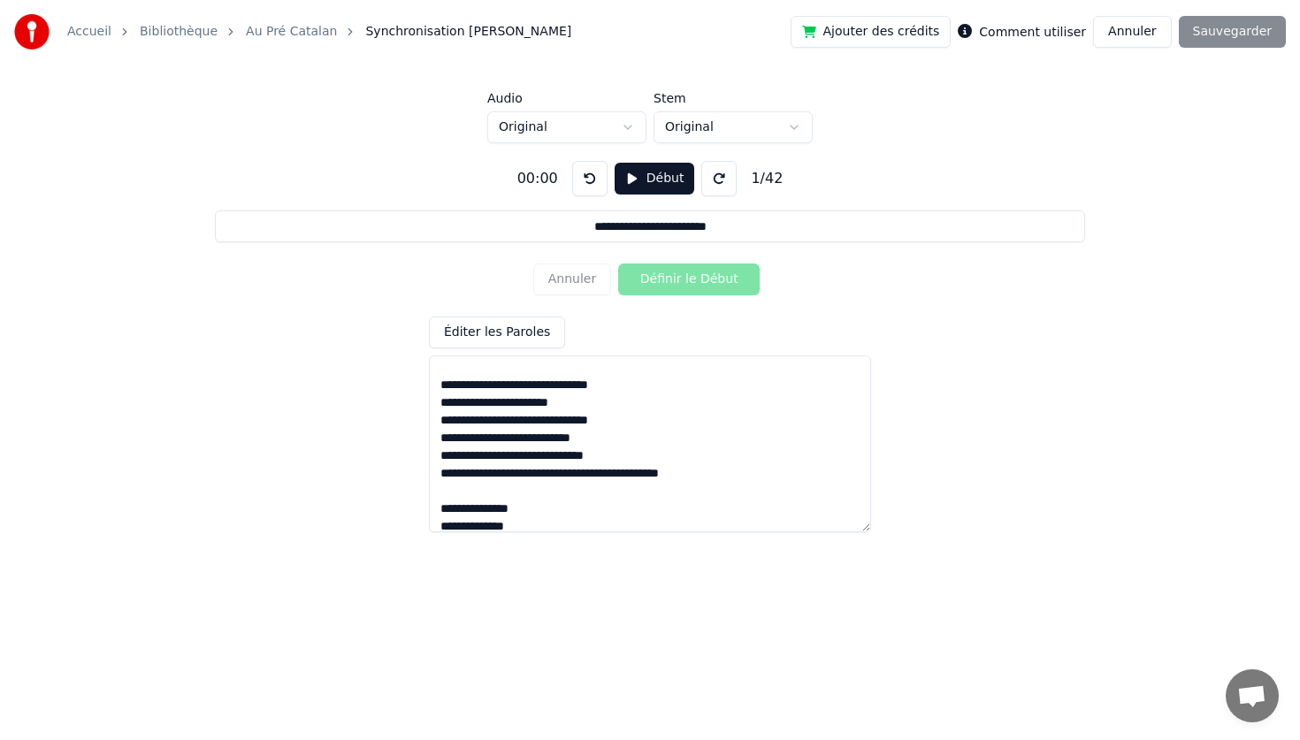
click at [515, 439] on textarea at bounding box center [650, 443] width 442 height 177
click at [528, 477] on textarea at bounding box center [650, 443] width 442 height 177
click at [543, 456] on textarea at bounding box center [650, 443] width 442 height 177
click at [499, 473] on textarea at bounding box center [650, 443] width 442 height 177
click at [532, 474] on textarea at bounding box center [650, 443] width 442 height 177
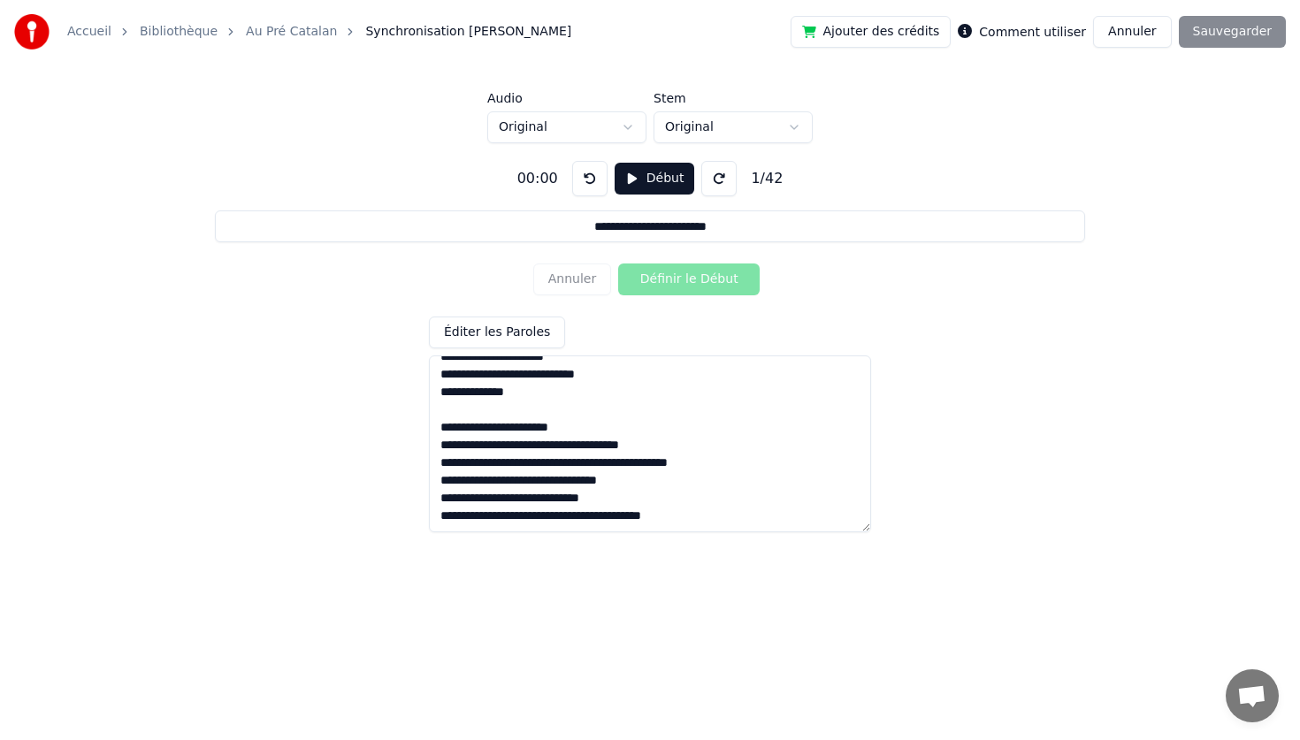
scroll to position [446, 0]
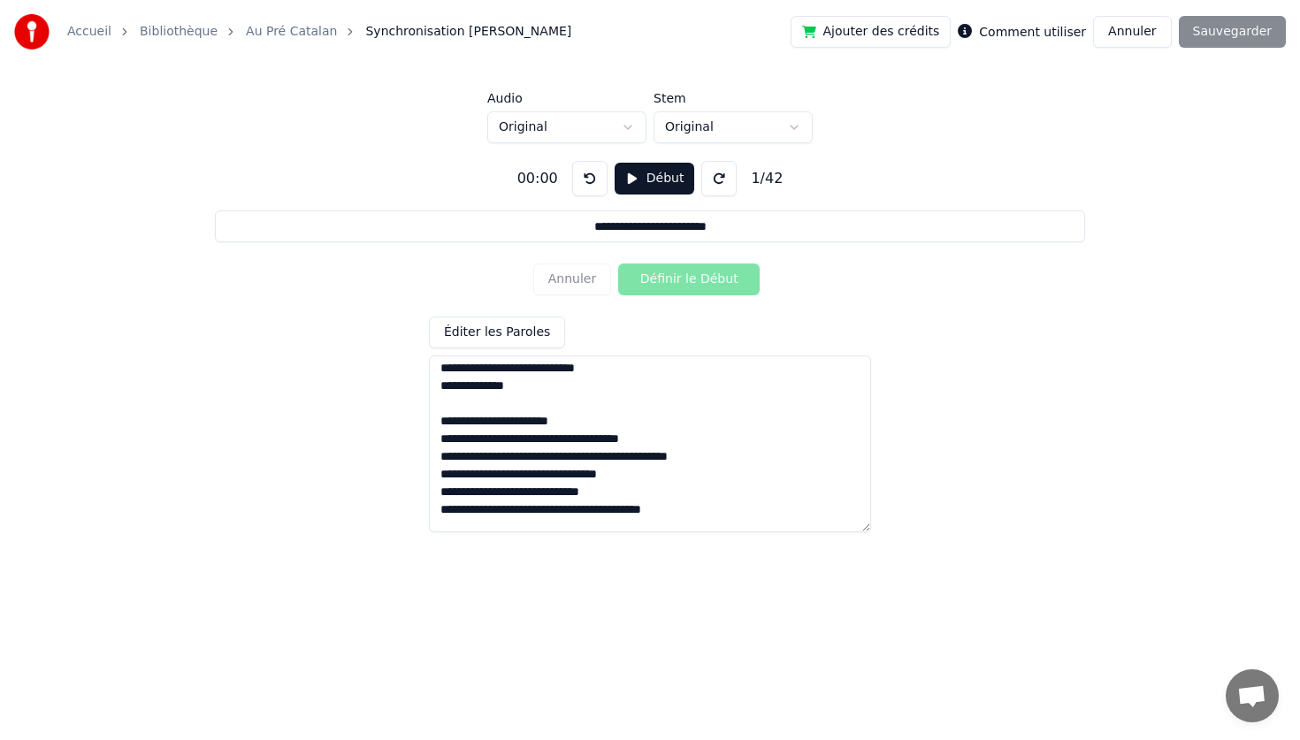
click at [743, 456] on textarea at bounding box center [650, 443] width 442 height 177
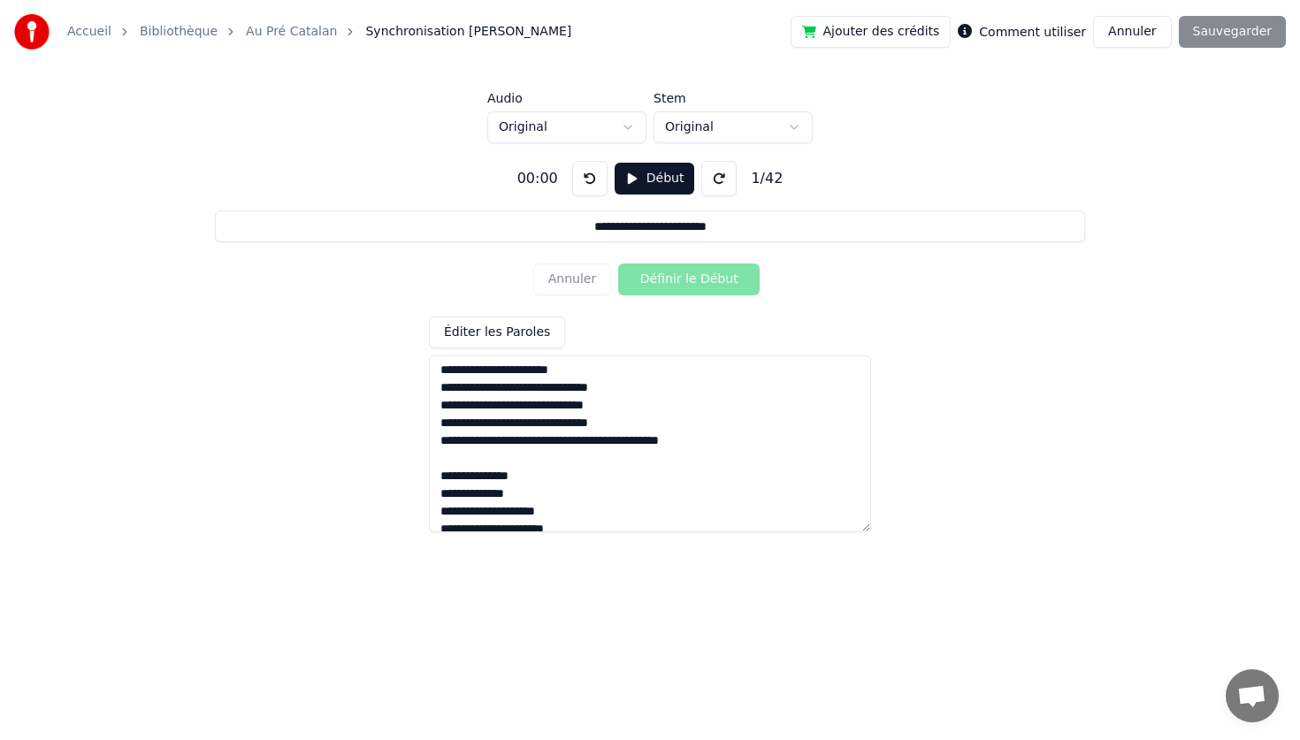
scroll to position [254, 0]
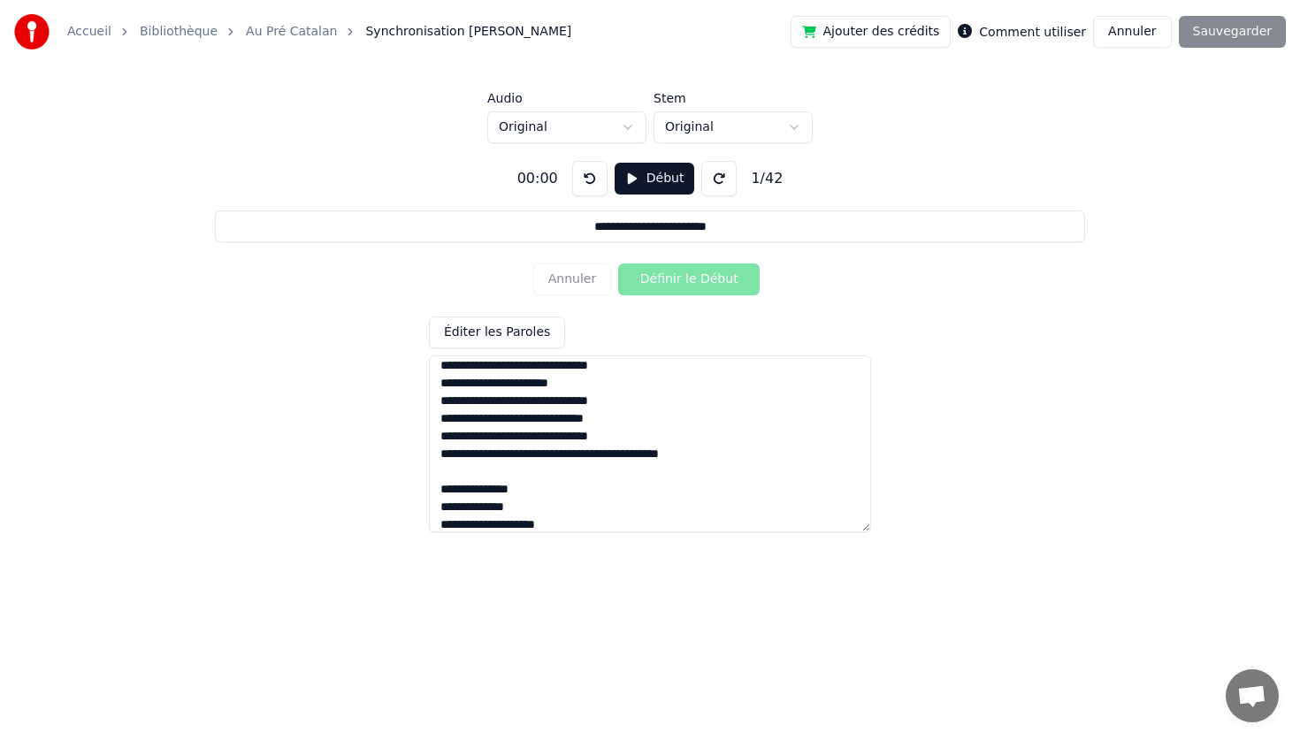
click at [530, 454] on textarea at bounding box center [650, 443] width 442 height 177
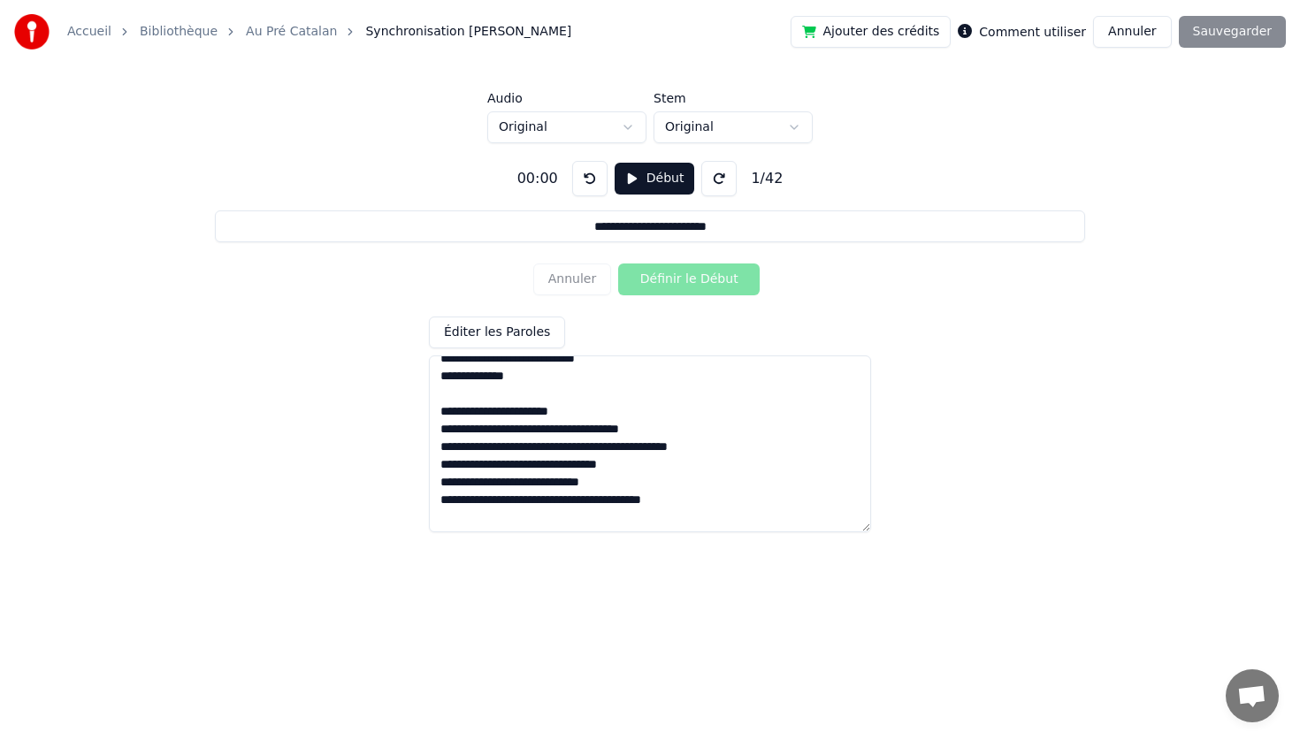
scroll to position [491, 0]
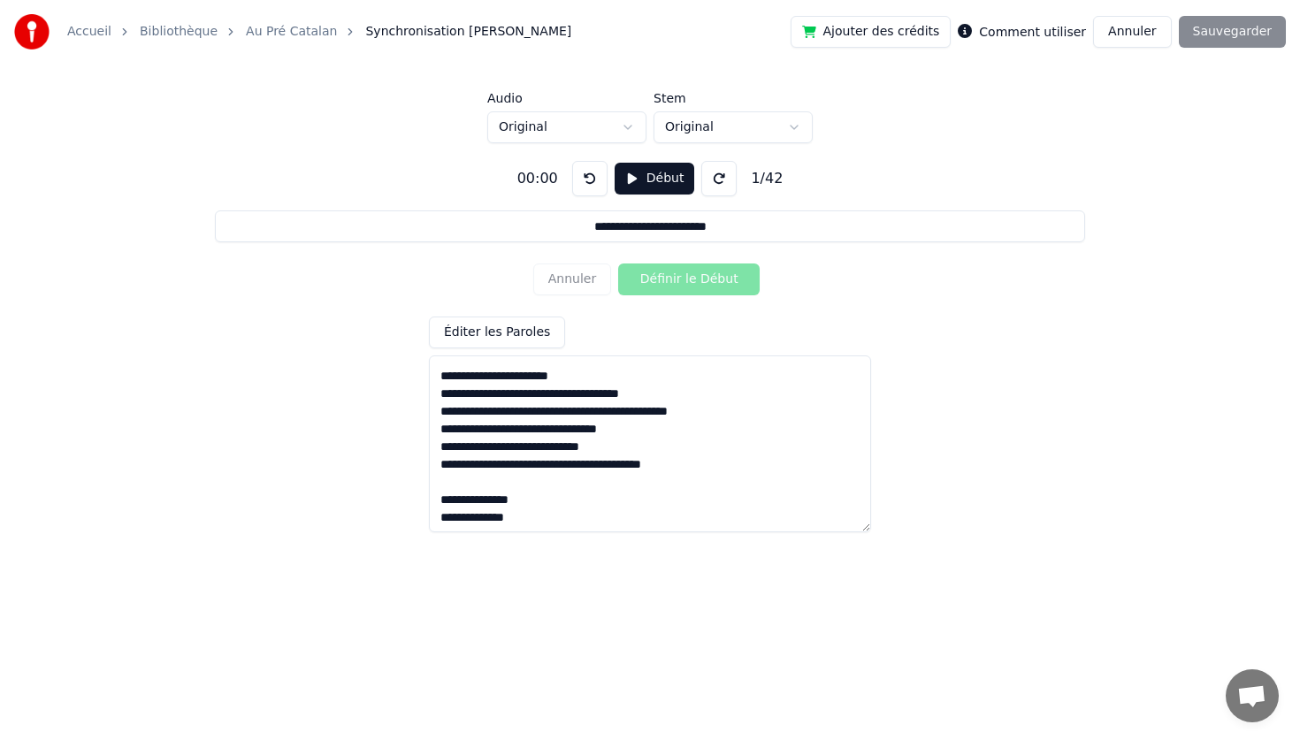
click at [759, 405] on textarea at bounding box center [650, 443] width 442 height 177
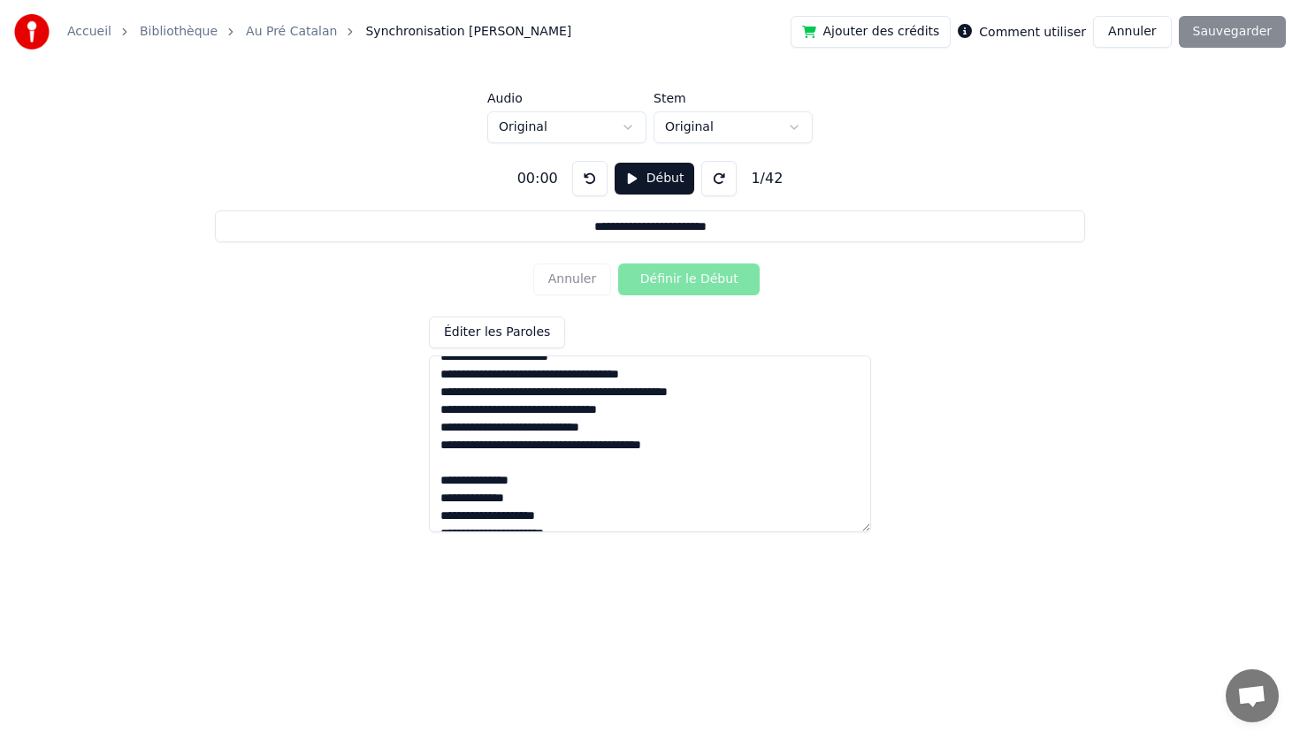
scroll to position [507, 0]
click at [550, 431] on textarea at bounding box center [650, 443] width 442 height 177
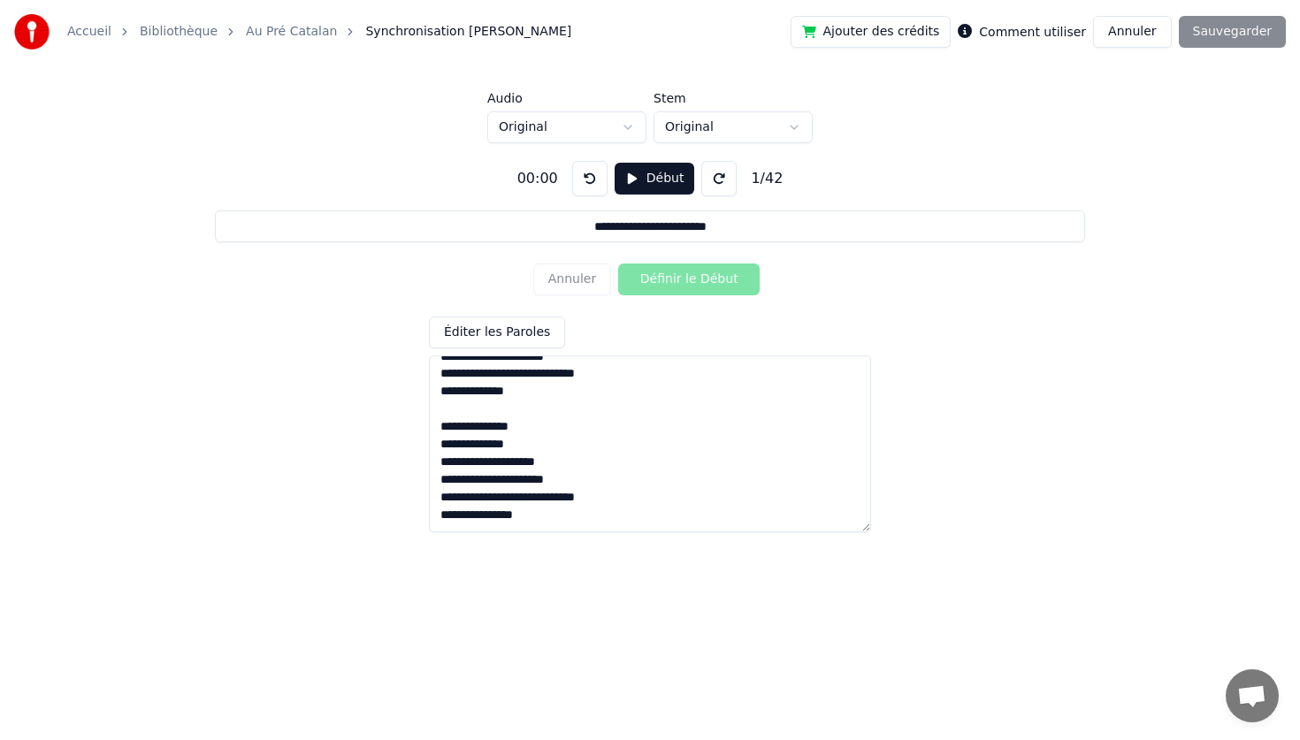
scroll to position [0, 0]
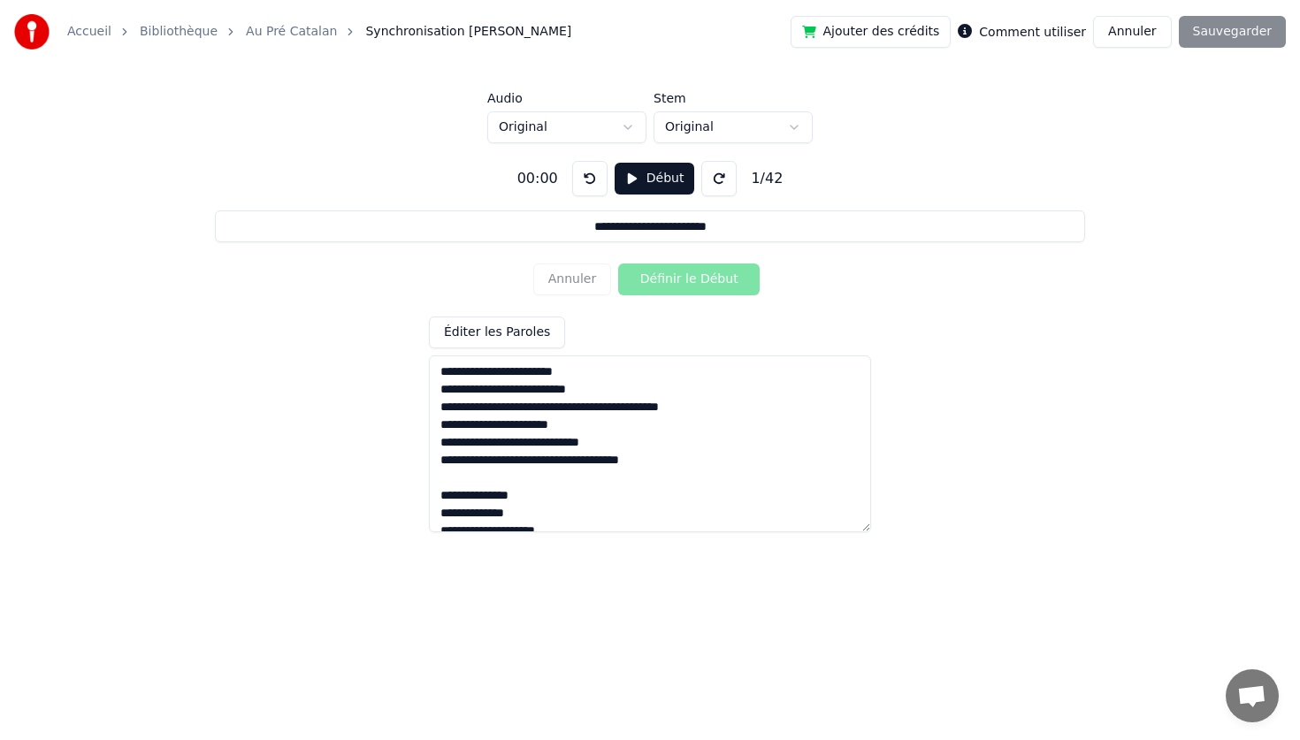
type textarea "**********"
click at [664, 179] on button "Début" at bounding box center [654, 179] width 80 height 32
click at [677, 282] on button "Définir le Début" at bounding box center [688, 279] width 141 height 32
click at [618, 263] on button "Définir la Fin" at bounding box center [688, 279] width 141 height 32
click at [618, 263] on button "Définir le Début" at bounding box center [688, 279] width 141 height 32
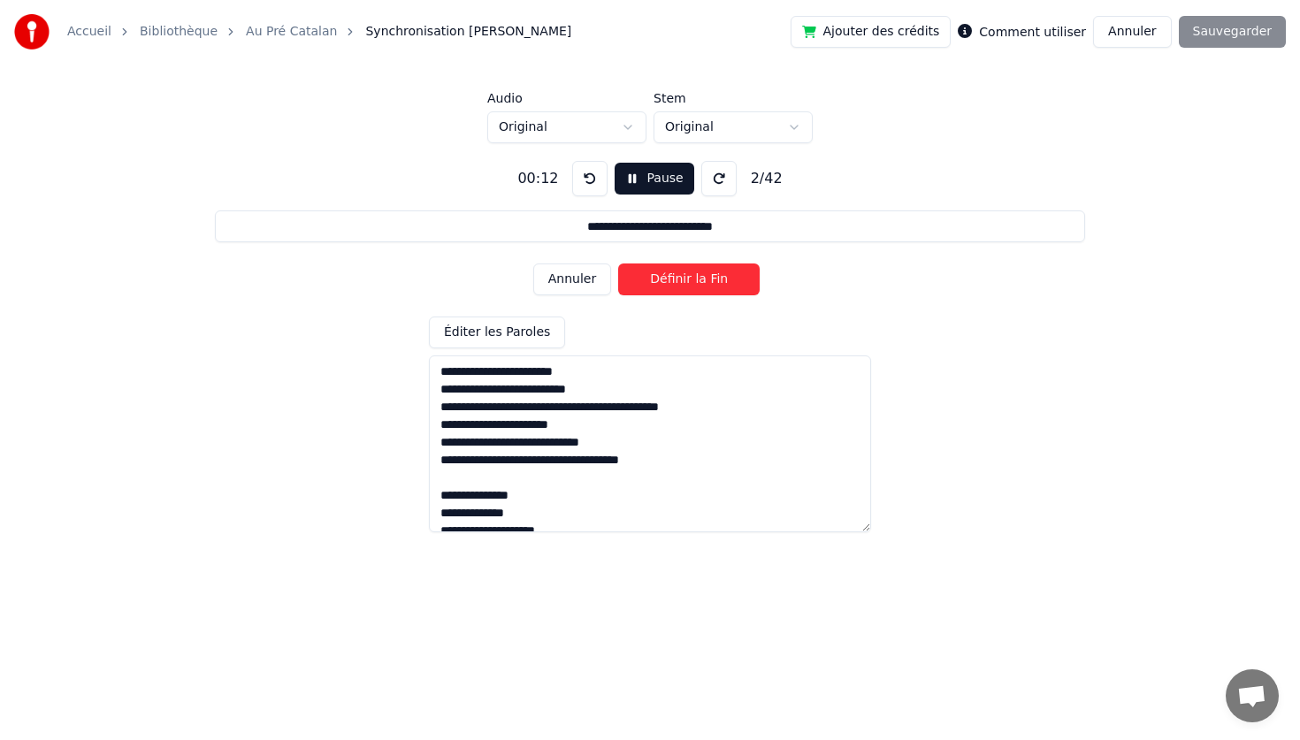
click at [618, 263] on button "Définir la Fin" at bounding box center [688, 279] width 141 height 32
click at [618, 263] on button "Définir le Début" at bounding box center [688, 279] width 141 height 32
click at [618, 263] on button "Définir la Fin" at bounding box center [688, 279] width 141 height 32
click at [618, 263] on button "Définir le Début" at bounding box center [688, 279] width 141 height 32
click at [618, 263] on button "Définir la Fin" at bounding box center [688, 279] width 141 height 32
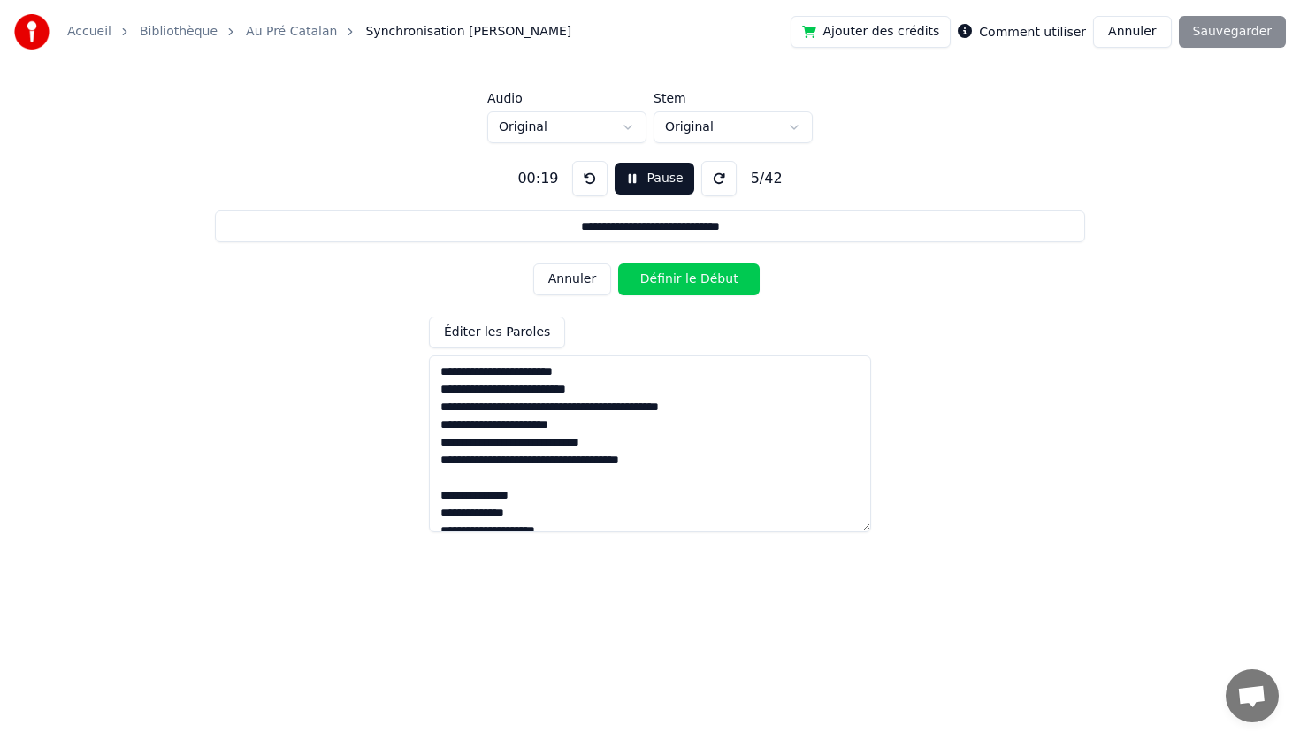
click at [618, 263] on button "Définir le Début" at bounding box center [688, 279] width 141 height 32
click at [618, 263] on button "Définir la Fin" at bounding box center [688, 279] width 141 height 32
click at [618, 263] on button "Définir le Début" at bounding box center [688, 279] width 141 height 32
click at [618, 263] on button "Définir la Fin" at bounding box center [688, 279] width 141 height 32
click at [618, 263] on button "Définir le Début" at bounding box center [688, 279] width 141 height 32
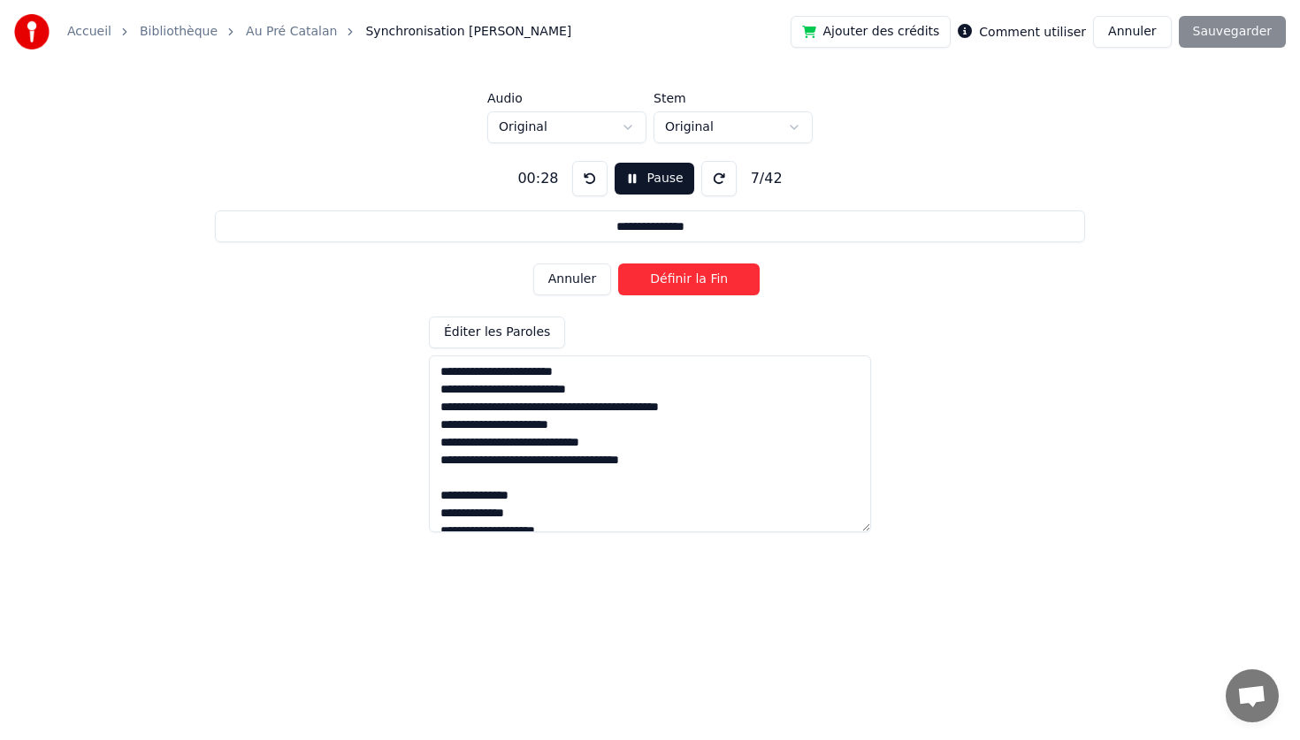
click at [618, 263] on button "Définir la Fin" at bounding box center [688, 279] width 141 height 32
click at [618, 263] on button "Définir le Début" at bounding box center [688, 279] width 141 height 32
click at [618, 263] on button "Définir la Fin" at bounding box center [688, 279] width 141 height 32
click at [618, 263] on button "Définir le Début" at bounding box center [688, 279] width 141 height 32
click at [618, 263] on button "Définir la Fin" at bounding box center [688, 279] width 141 height 32
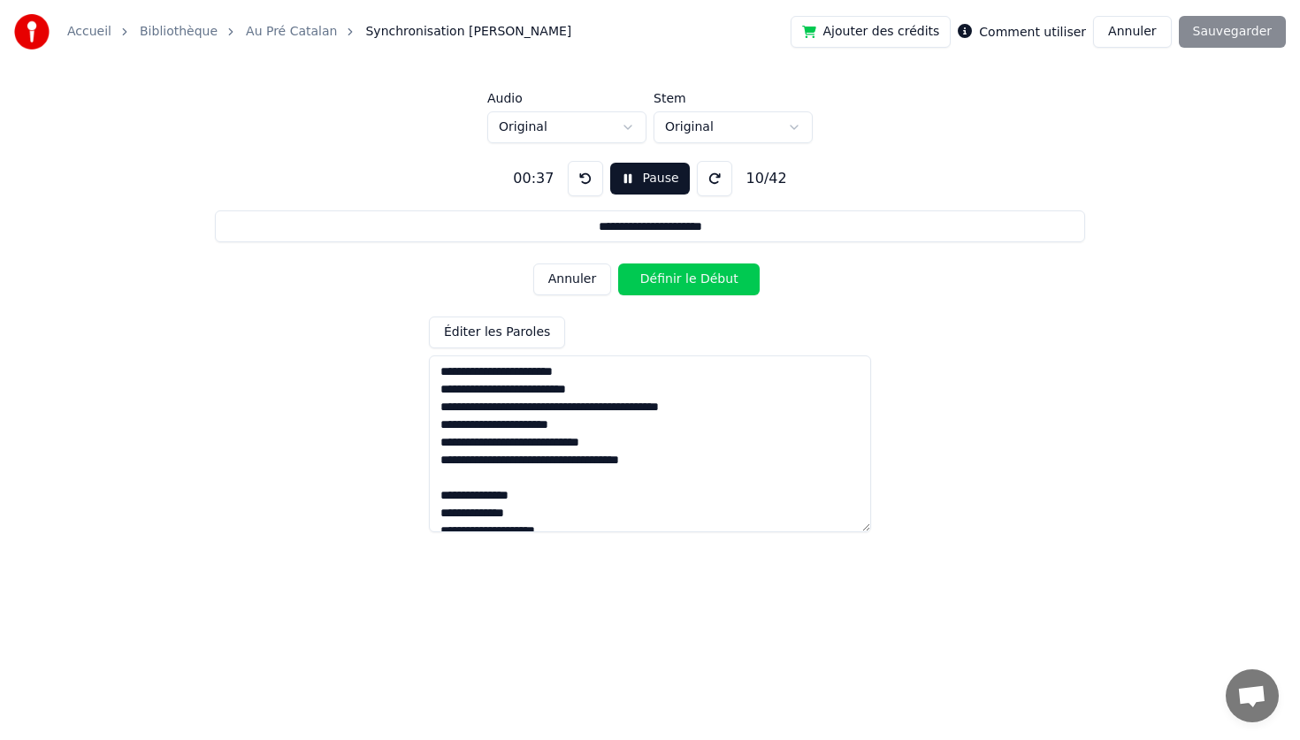
click at [618, 263] on button "Définir le Début" at bounding box center [688, 279] width 141 height 32
click at [618, 263] on button "Définir la Fin" at bounding box center [688, 279] width 141 height 32
click at [618, 263] on button "Définir le Début" at bounding box center [688, 279] width 141 height 32
click at [618, 263] on button "Définir la Fin" at bounding box center [688, 279] width 141 height 32
click at [618, 263] on button "Définir le Début" at bounding box center [688, 279] width 141 height 32
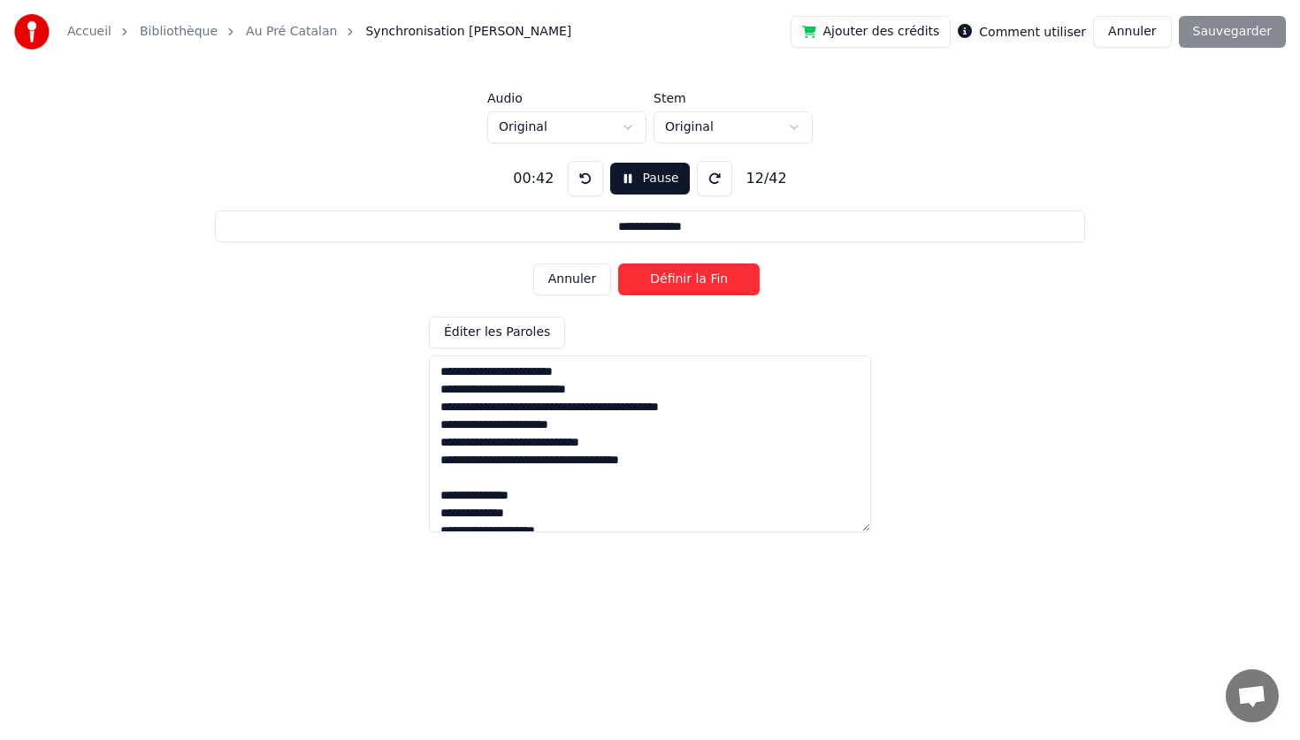
click at [618, 263] on button "Définir la Fin" at bounding box center [688, 279] width 141 height 32
click at [618, 263] on button "Définir le Début" at bounding box center [688, 279] width 141 height 32
click at [618, 263] on button "Définir la Fin" at bounding box center [688, 279] width 141 height 32
click at [618, 263] on button "Définir le Début" at bounding box center [688, 279] width 141 height 32
click at [618, 263] on button "Définir la Fin" at bounding box center [688, 279] width 141 height 32
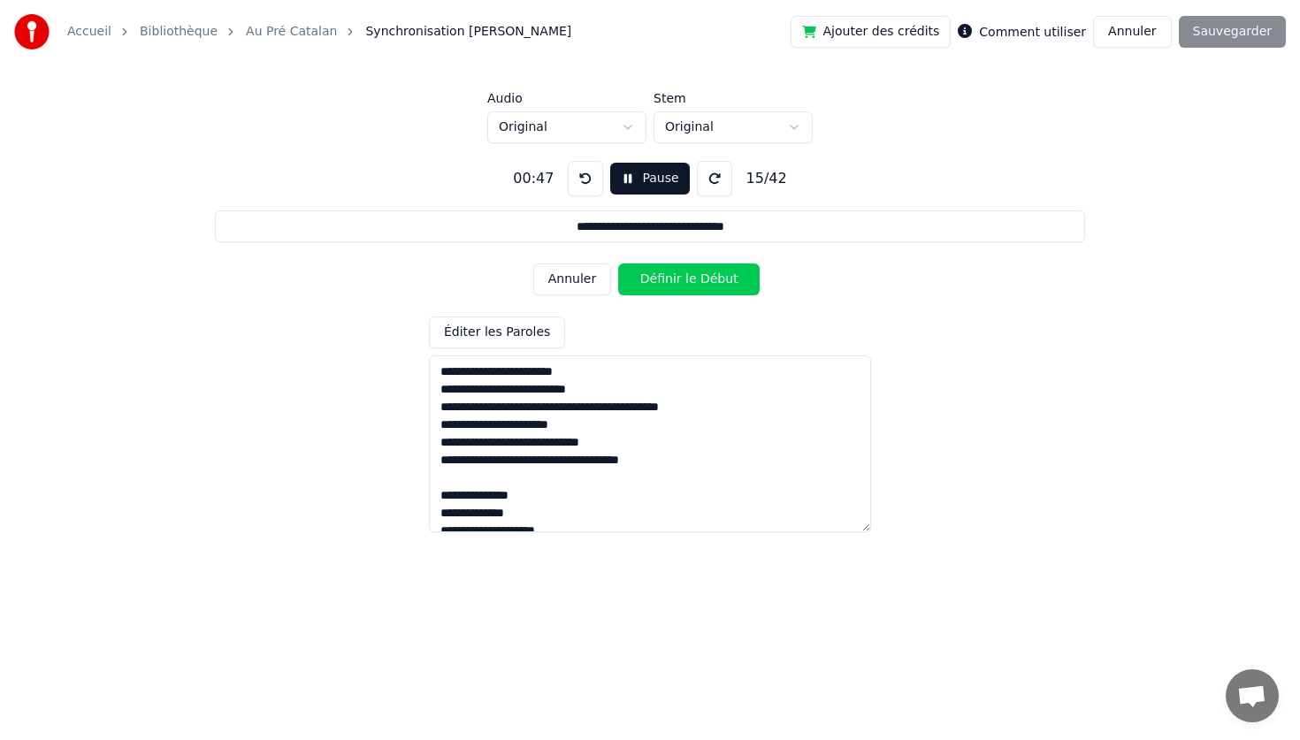
click at [618, 263] on button "Définir le Début" at bounding box center [688, 279] width 141 height 32
click at [618, 263] on button "Définir la Fin" at bounding box center [688, 279] width 141 height 32
click at [618, 263] on button "Définir le Début" at bounding box center [688, 279] width 141 height 32
click at [618, 263] on button "Définir la Fin" at bounding box center [688, 279] width 141 height 32
click at [618, 263] on button "Définir le Début" at bounding box center [688, 279] width 141 height 32
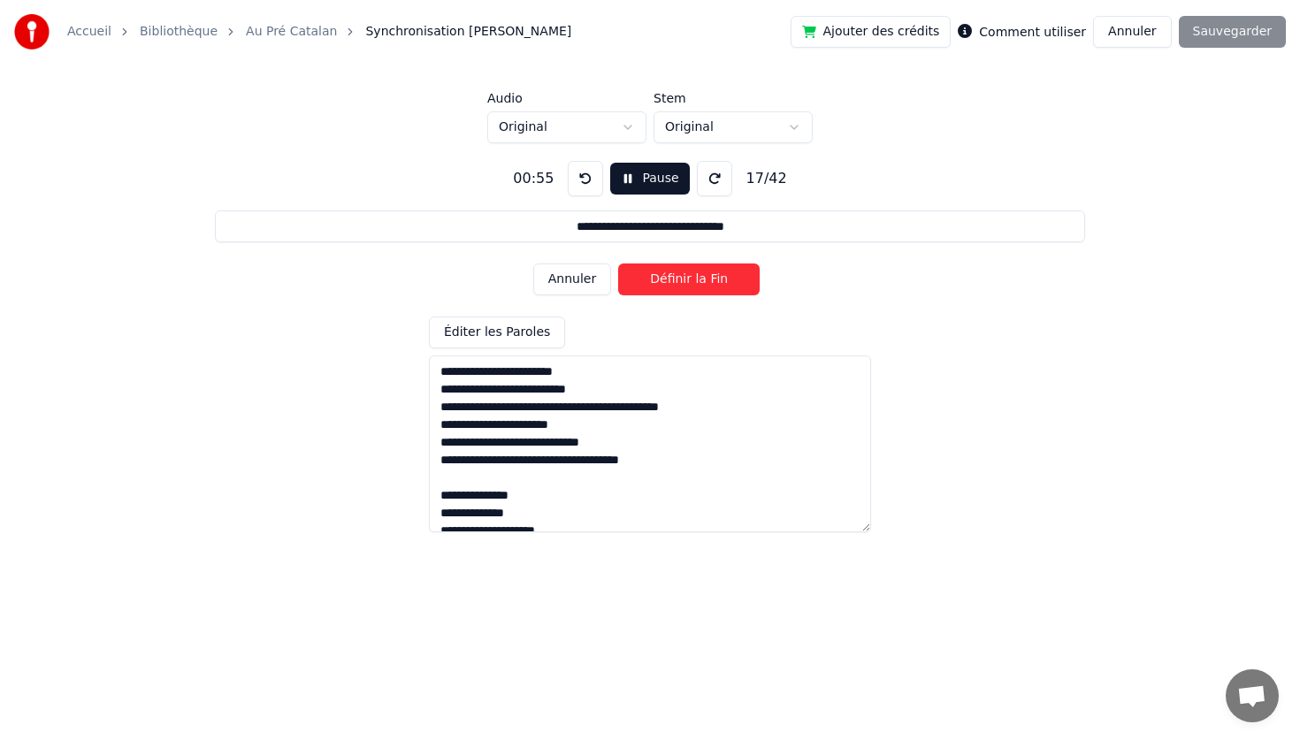
click at [618, 263] on button "Définir la Fin" at bounding box center [688, 279] width 141 height 32
click at [618, 263] on button "Définir le Début" at bounding box center [688, 279] width 141 height 32
click at [618, 263] on button "Définir la Fin" at bounding box center [688, 279] width 141 height 32
click at [618, 263] on button "Définir le Début" at bounding box center [688, 279] width 141 height 32
click at [618, 263] on button "Définir la Fin" at bounding box center [688, 279] width 141 height 32
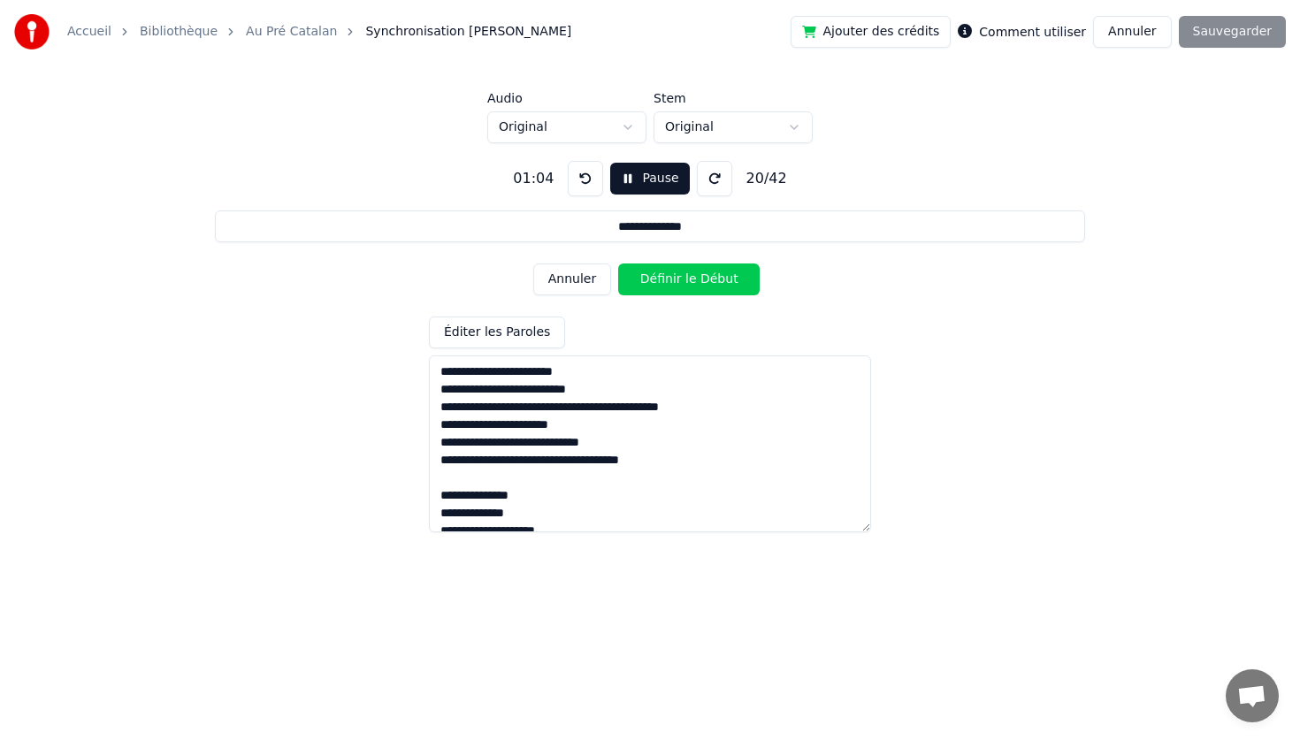
click at [618, 263] on button "Définir le Début" at bounding box center [688, 279] width 141 height 32
click at [618, 263] on button "Définir la Fin" at bounding box center [688, 279] width 141 height 32
click at [618, 263] on button "Définir le Début" at bounding box center [688, 279] width 141 height 32
click at [618, 263] on button "Définir la Fin" at bounding box center [688, 279] width 141 height 32
click at [618, 263] on button "Définir le Début" at bounding box center [688, 279] width 141 height 32
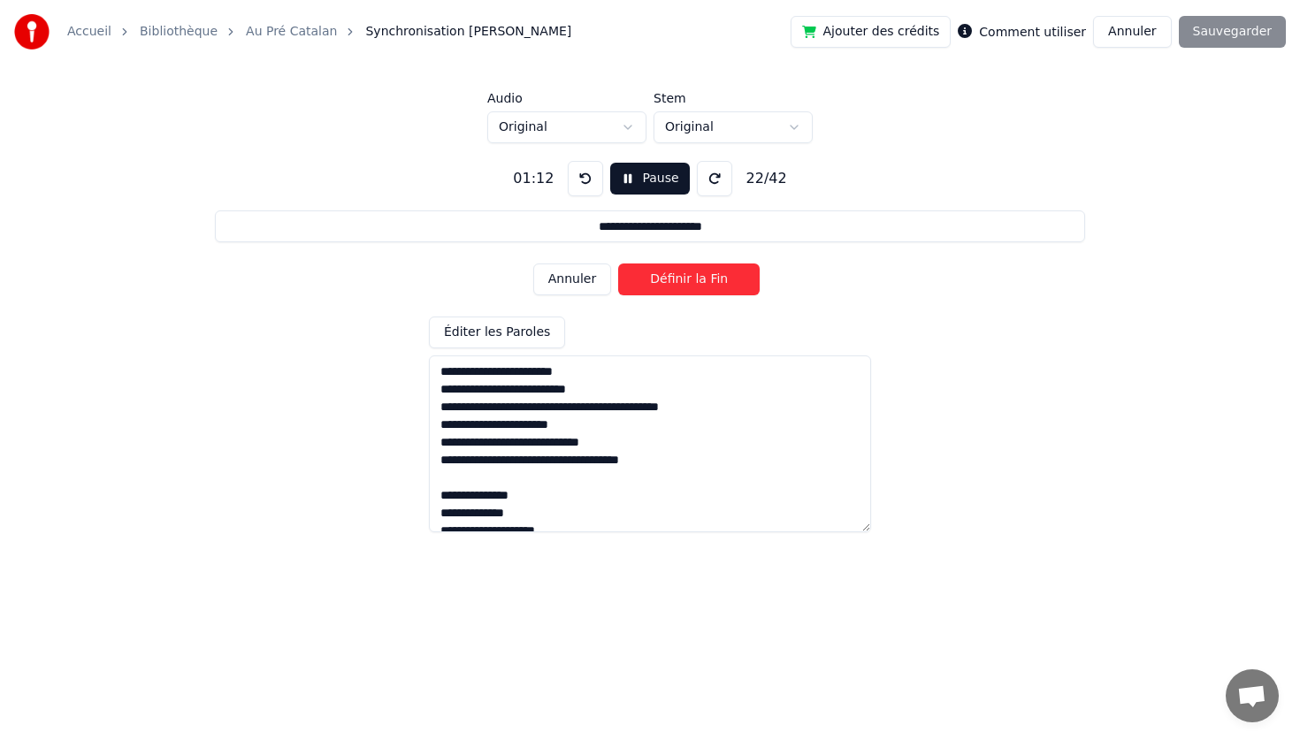
click at [618, 263] on button "Définir la Fin" at bounding box center [688, 279] width 141 height 32
click at [618, 263] on button "Définir le Début" at bounding box center [688, 279] width 141 height 32
click at [618, 263] on button "Définir la Fin" at bounding box center [688, 279] width 141 height 32
click at [618, 263] on button "Définir le Début" at bounding box center [688, 279] width 141 height 32
click at [618, 263] on button "Définir la Fin" at bounding box center [688, 279] width 141 height 32
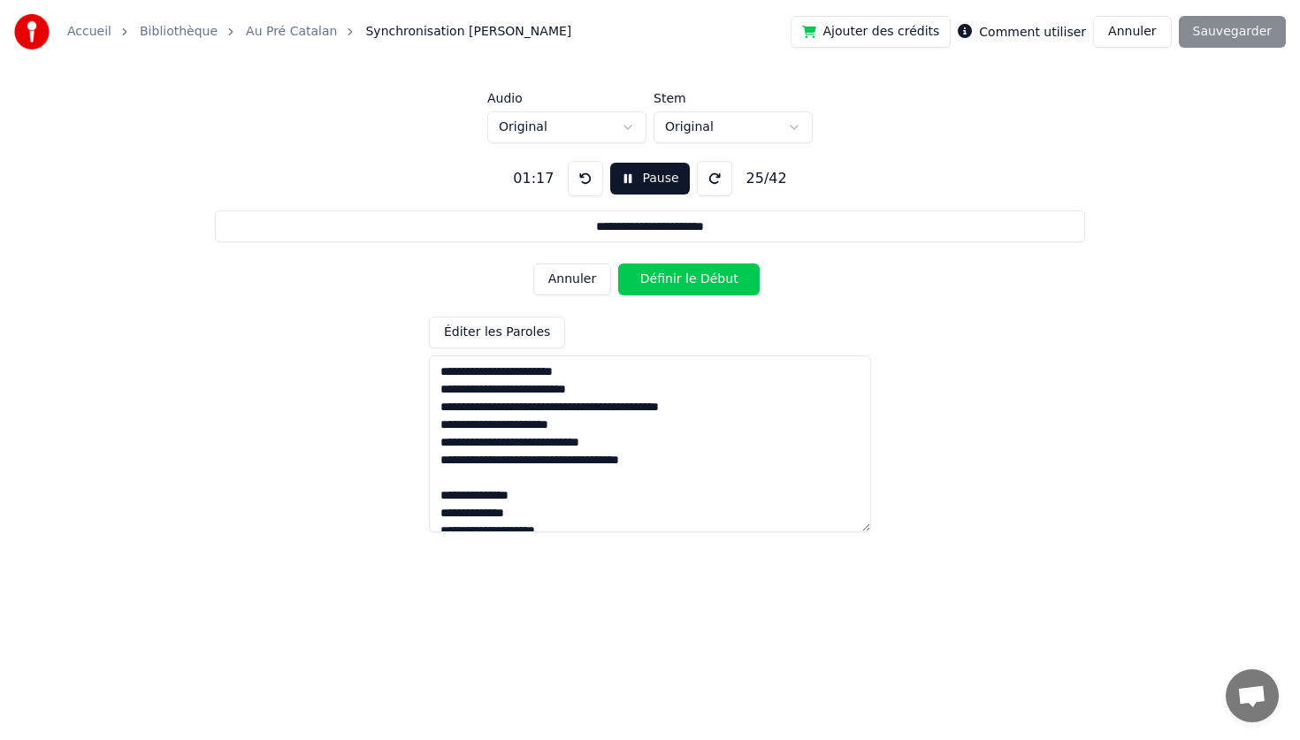
click at [618, 263] on button "Définir le Début" at bounding box center [688, 279] width 141 height 32
click at [618, 263] on button "Définir la Fin" at bounding box center [688, 279] width 141 height 32
type input "**********"
click at [651, 165] on button "Pause" at bounding box center [649, 179] width 79 height 32
click at [1127, 27] on button "Annuler" at bounding box center [1132, 32] width 78 height 32
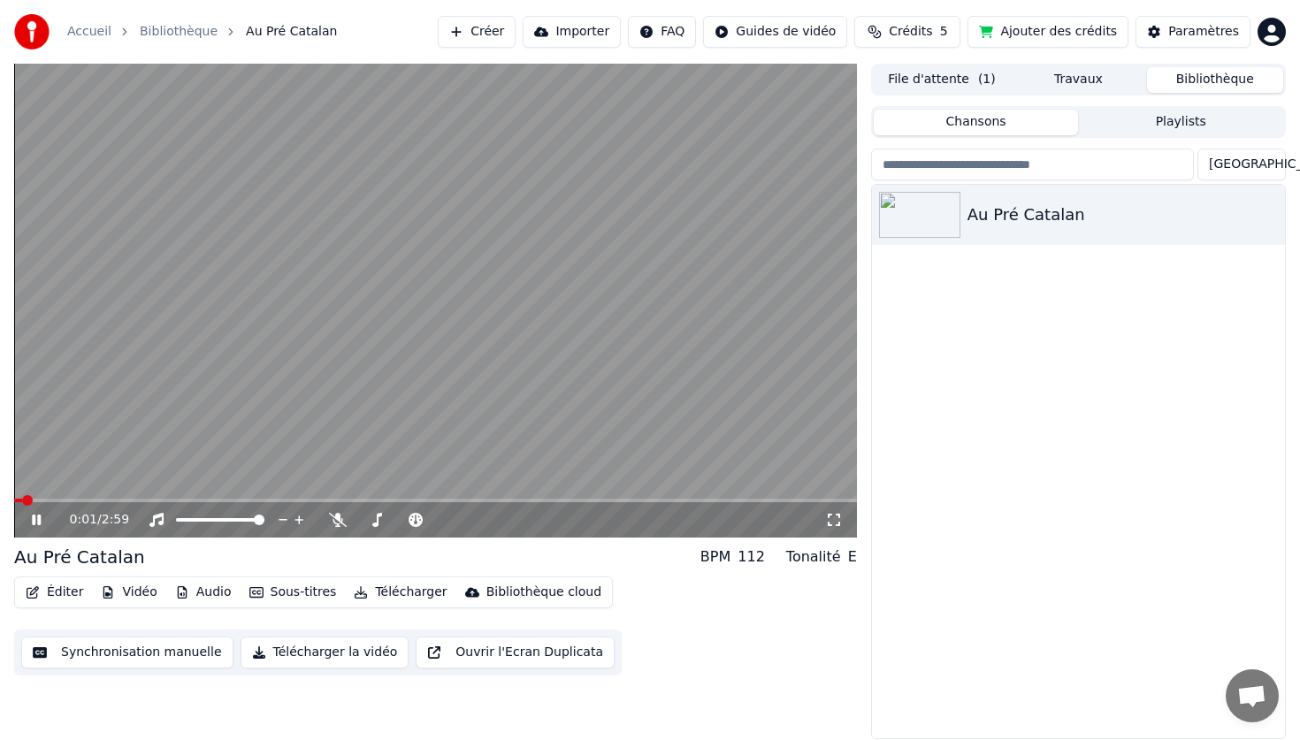
click at [39, 526] on icon at bounding box center [49, 520] width 42 height 14
click at [56, 598] on button "Éditer" at bounding box center [55, 592] width 72 height 25
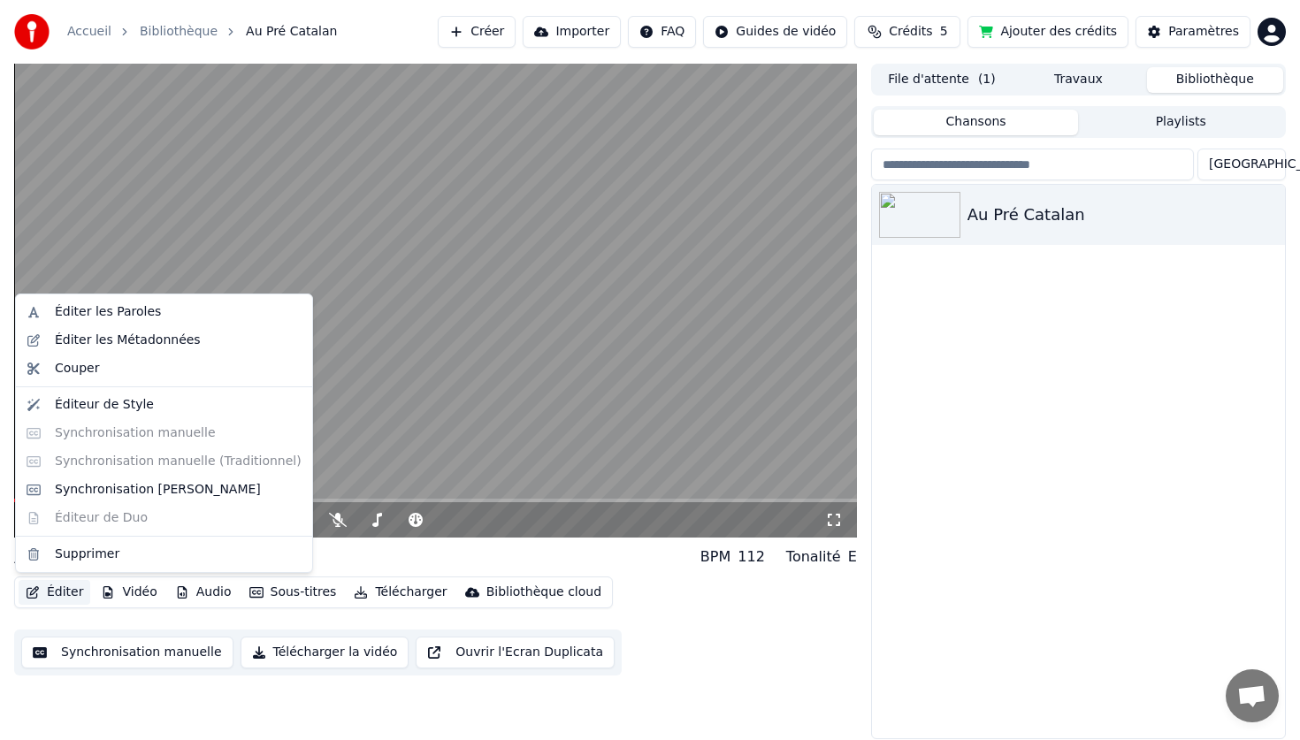
click at [65, 589] on button "Éditer" at bounding box center [55, 592] width 72 height 25
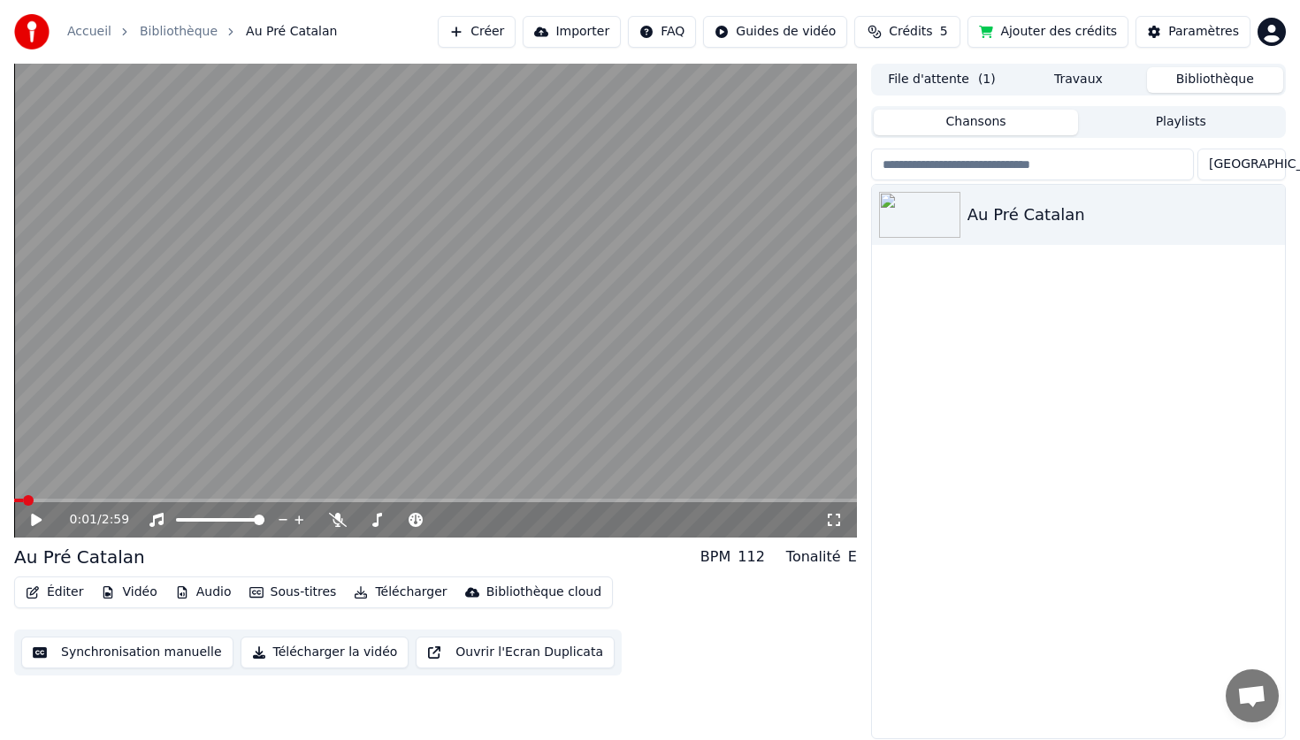
click at [65, 589] on button "Éditer" at bounding box center [55, 592] width 72 height 25
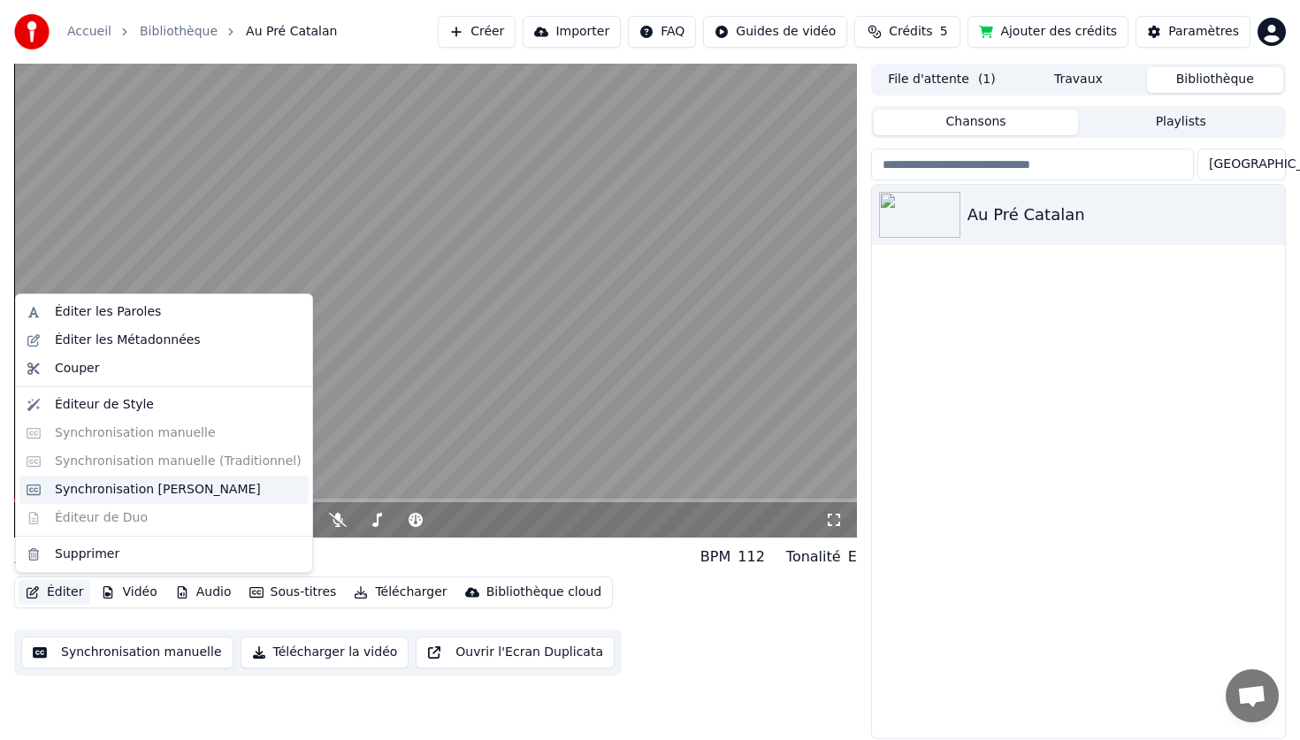
click at [106, 485] on div "Synchronisation [PERSON_NAME]" at bounding box center [158, 490] width 206 height 18
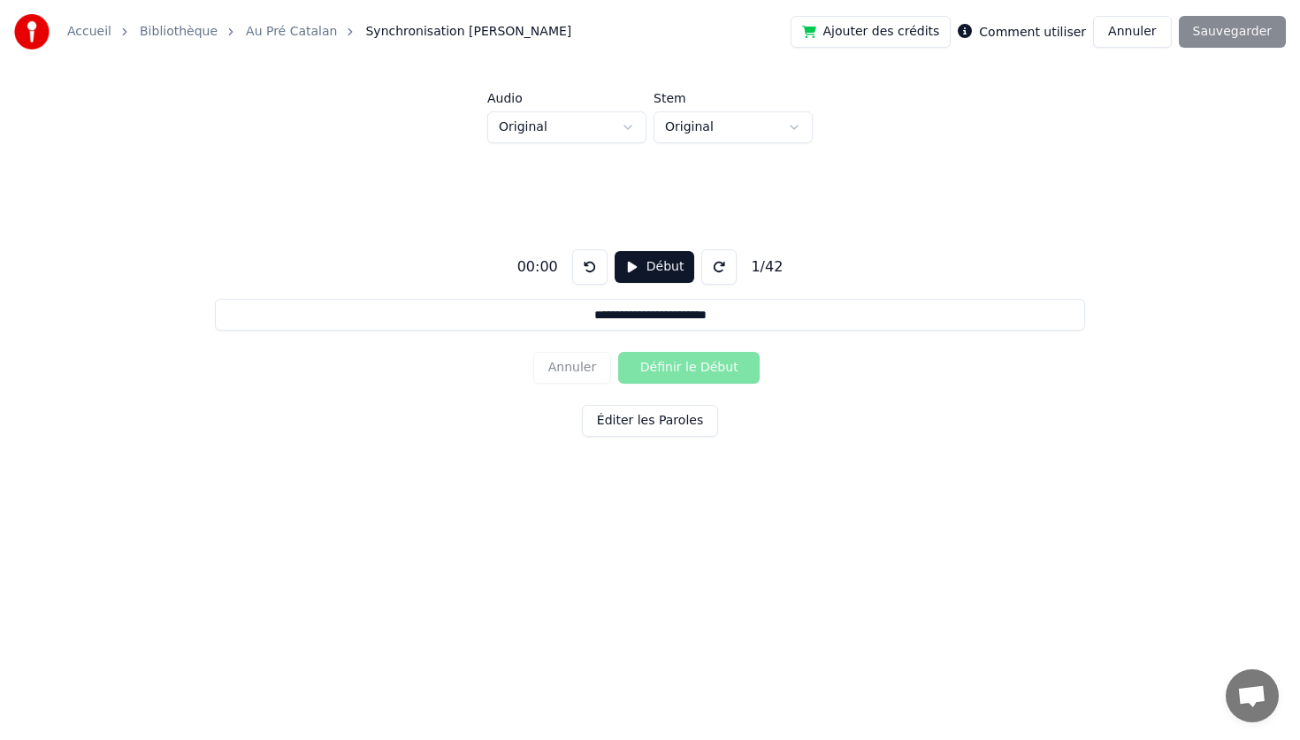
click at [637, 273] on button "Début" at bounding box center [654, 267] width 80 height 32
click at [666, 371] on button "Définir le Début" at bounding box center [688, 368] width 141 height 32
click at [618, 352] on button "Définir la Fin" at bounding box center [688, 368] width 141 height 32
click at [618, 352] on button "Définir le Début" at bounding box center [688, 368] width 141 height 32
click at [618, 352] on button "Définir la Fin" at bounding box center [688, 368] width 141 height 32
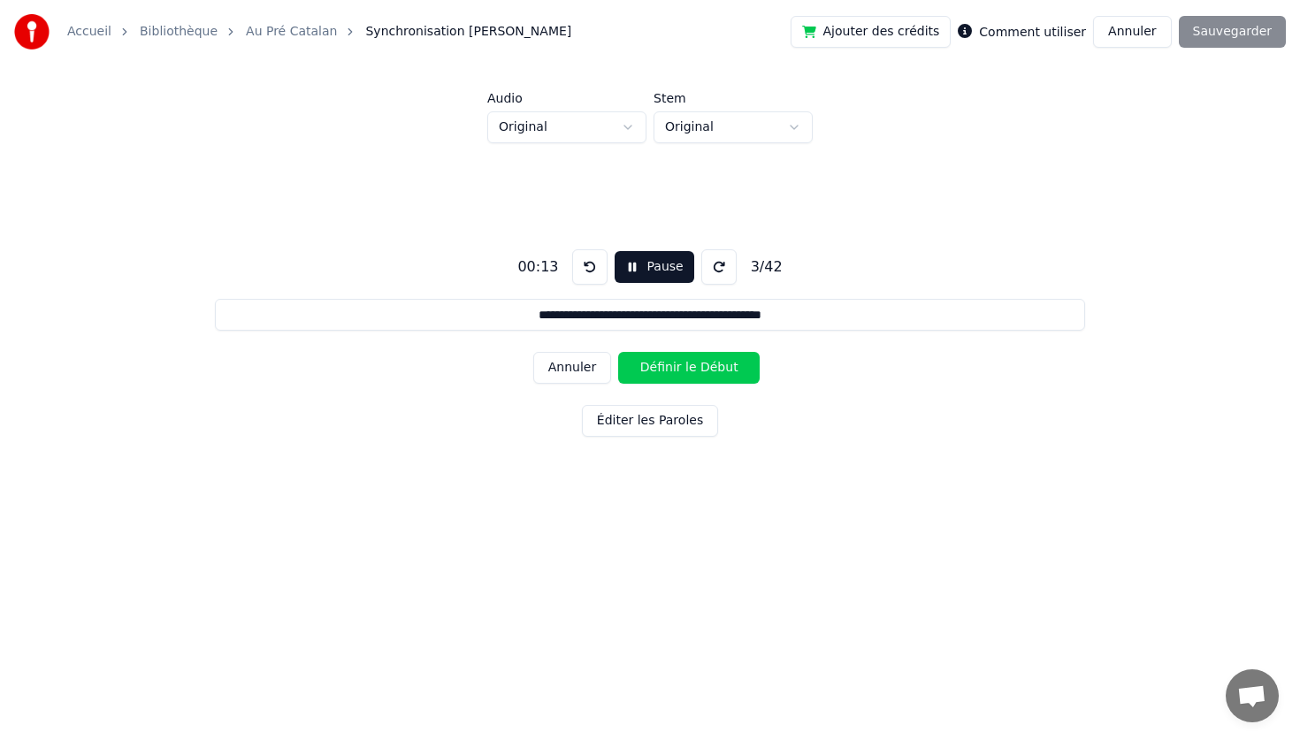
click at [618, 352] on button "Définir le Début" at bounding box center [688, 368] width 141 height 32
click at [618, 352] on button "Définir la Fin" at bounding box center [688, 368] width 141 height 32
click at [618, 352] on button "Définir le Début" at bounding box center [688, 368] width 141 height 32
click at [618, 352] on button "Définir la Fin" at bounding box center [688, 368] width 141 height 32
click at [618, 352] on button "Définir le Début" at bounding box center [688, 368] width 141 height 32
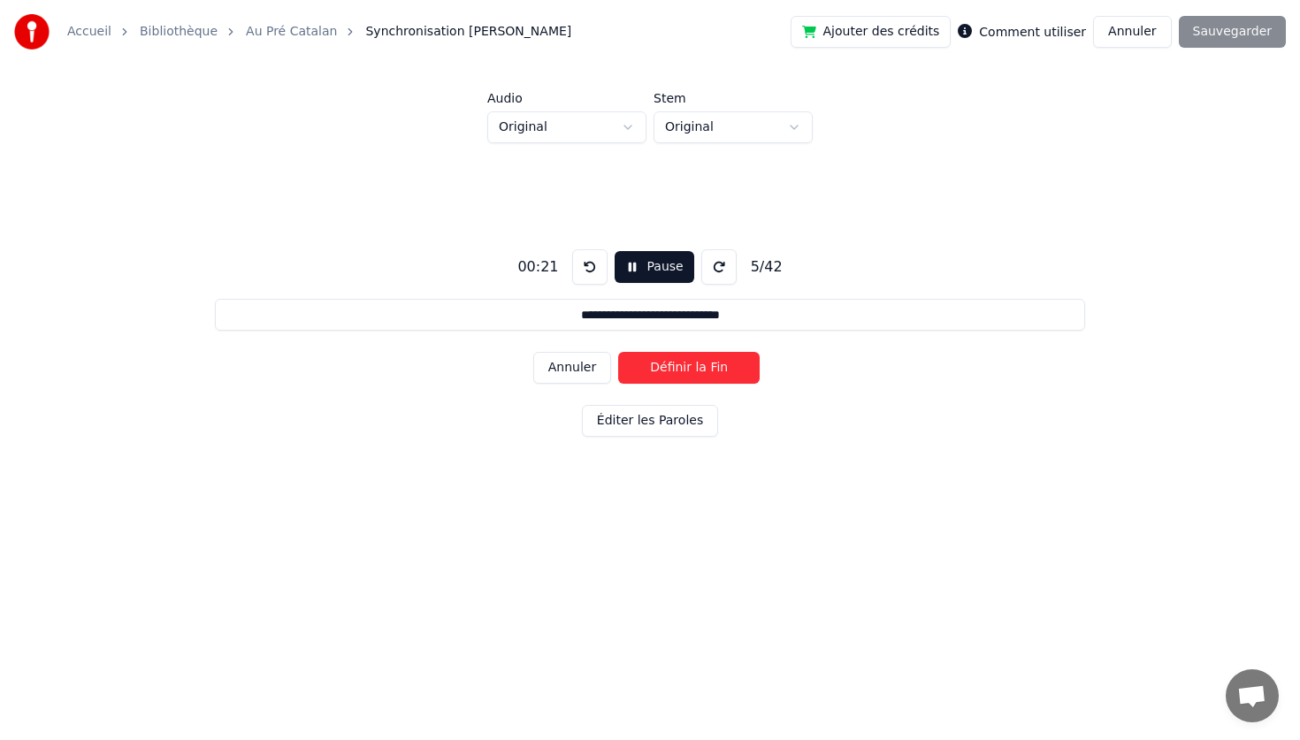
click at [618, 352] on button "Définir la Fin" at bounding box center [688, 368] width 141 height 32
click at [618, 352] on button "Définir le Début" at bounding box center [688, 368] width 141 height 32
click at [618, 352] on button "Définir la Fin" at bounding box center [688, 368] width 141 height 32
click at [618, 352] on button "Définir le Début" at bounding box center [688, 368] width 141 height 32
click at [618, 352] on button "Définir la Fin" at bounding box center [688, 368] width 141 height 32
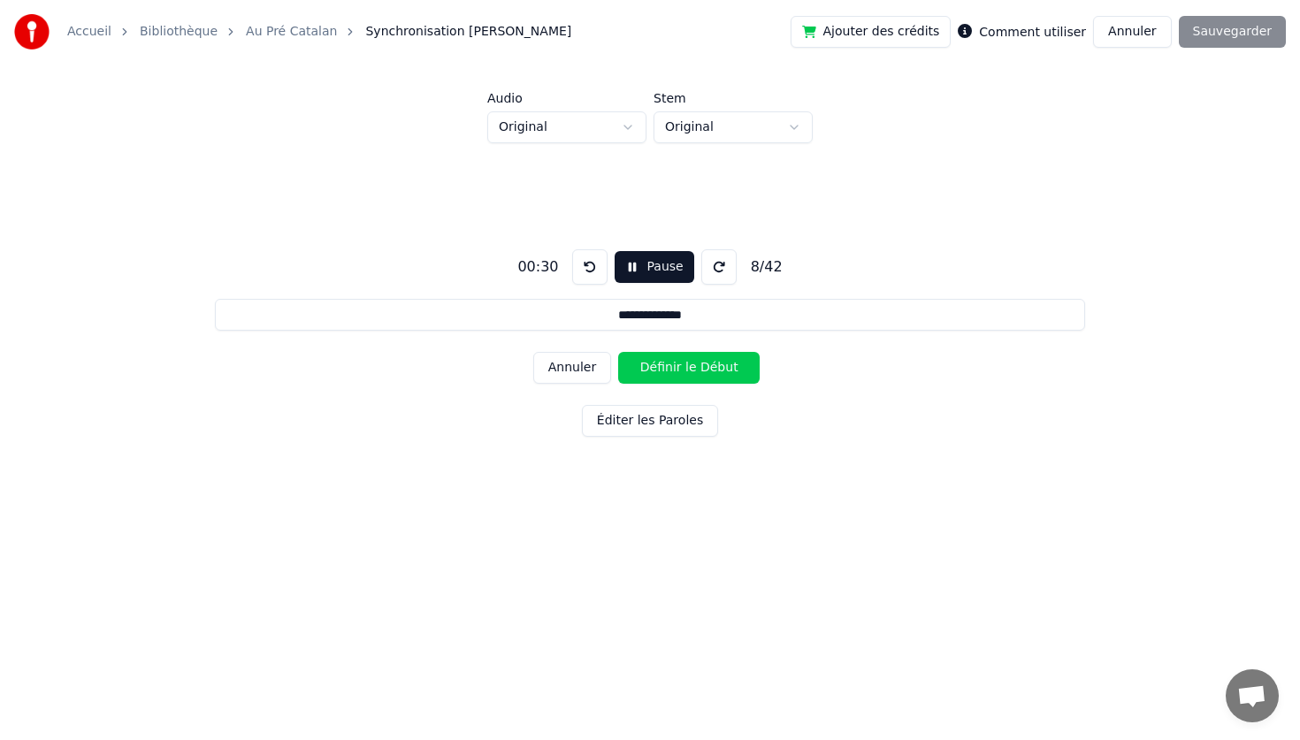
click at [618, 352] on button "Définir le Début" at bounding box center [688, 368] width 141 height 32
click at [618, 352] on button "Définir la Fin" at bounding box center [688, 368] width 141 height 32
click at [618, 352] on button "Définir le Début" at bounding box center [688, 368] width 141 height 32
click at [618, 352] on button "Définir la Fin" at bounding box center [688, 368] width 141 height 32
click at [618, 352] on button "Définir le Début" at bounding box center [688, 368] width 141 height 32
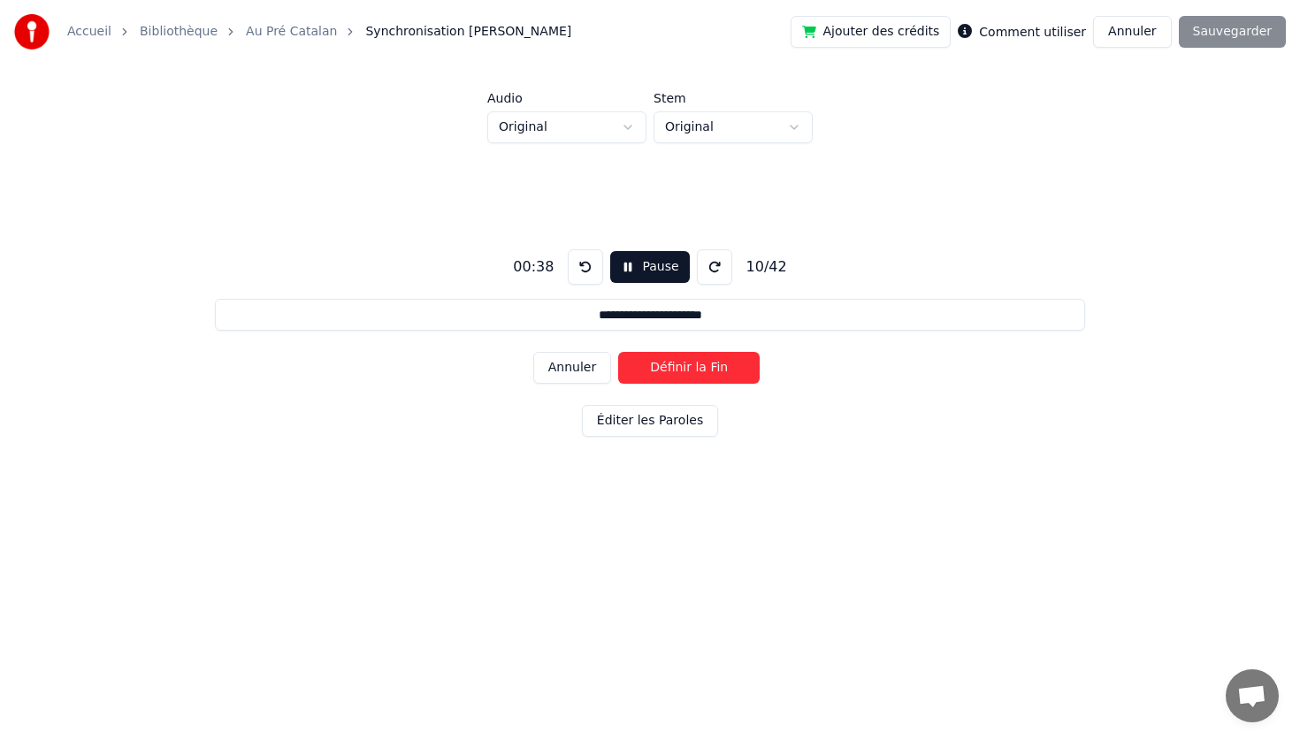
click at [618, 352] on button "Définir la Fin" at bounding box center [688, 368] width 141 height 32
click at [618, 352] on button "Définir le Début" at bounding box center [688, 368] width 141 height 32
click at [618, 352] on button "Définir la Fin" at bounding box center [688, 368] width 141 height 32
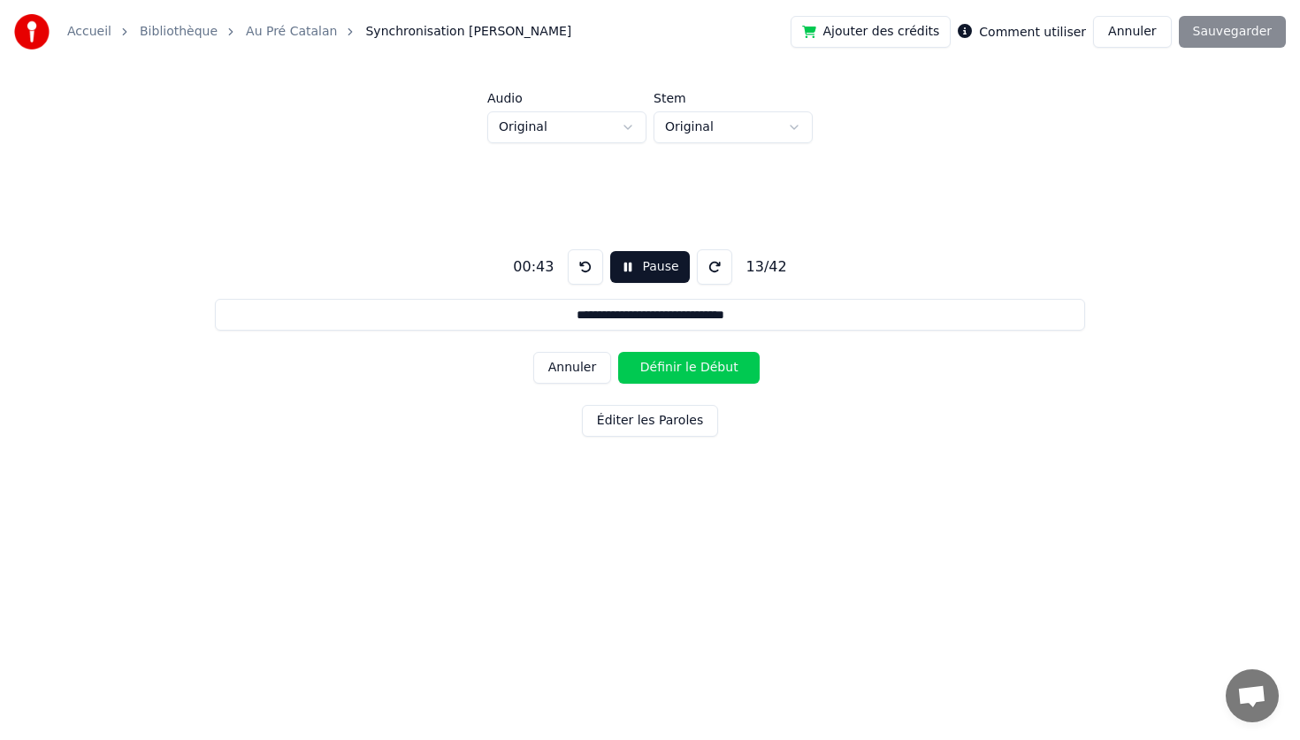
click at [618, 352] on button "Définir le Début" at bounding box center [688, 368] width 141 height 32
click at [618, 352] on button "Définir la Fin" at bounding box center [688, 368] width 141 height 32
click at [618, 352] on button "Définir le Début" at bounding box center [688, 368] width 141 height 32
click at [618, 352] on button "Définir la Fin" at bounding box center [688, 368] width 141 height 32
click at [618, 352] on button "Définir le Début" at bounding box center [688, 368] width 141 height 32
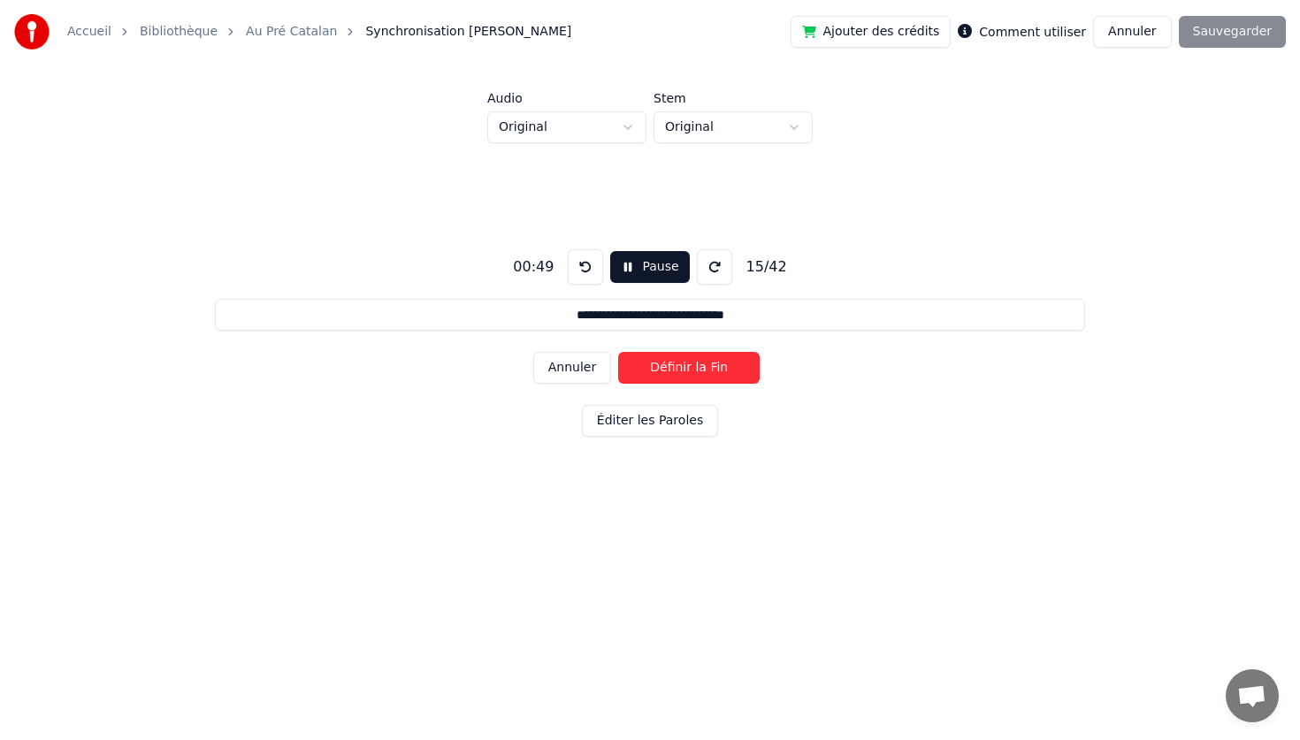
click at [618, 352] on button "Définir la Fin" at bounding box center [688, 368] width 141 height 32
click at [618, 352] on button "Définir le Début" at bounding box center [688, 368] width 141 height 32
click at [618, 352] on button "Définir la Fin" at bounding box center [688, 368] width 141 height 32
click at [618, 352] on button "Définir le Début" at bounding box center [688, 368] width 141 height 32
click at [618, 352] on button "Définir la Fin" at bounding box center [688, 368] width 141 height 32
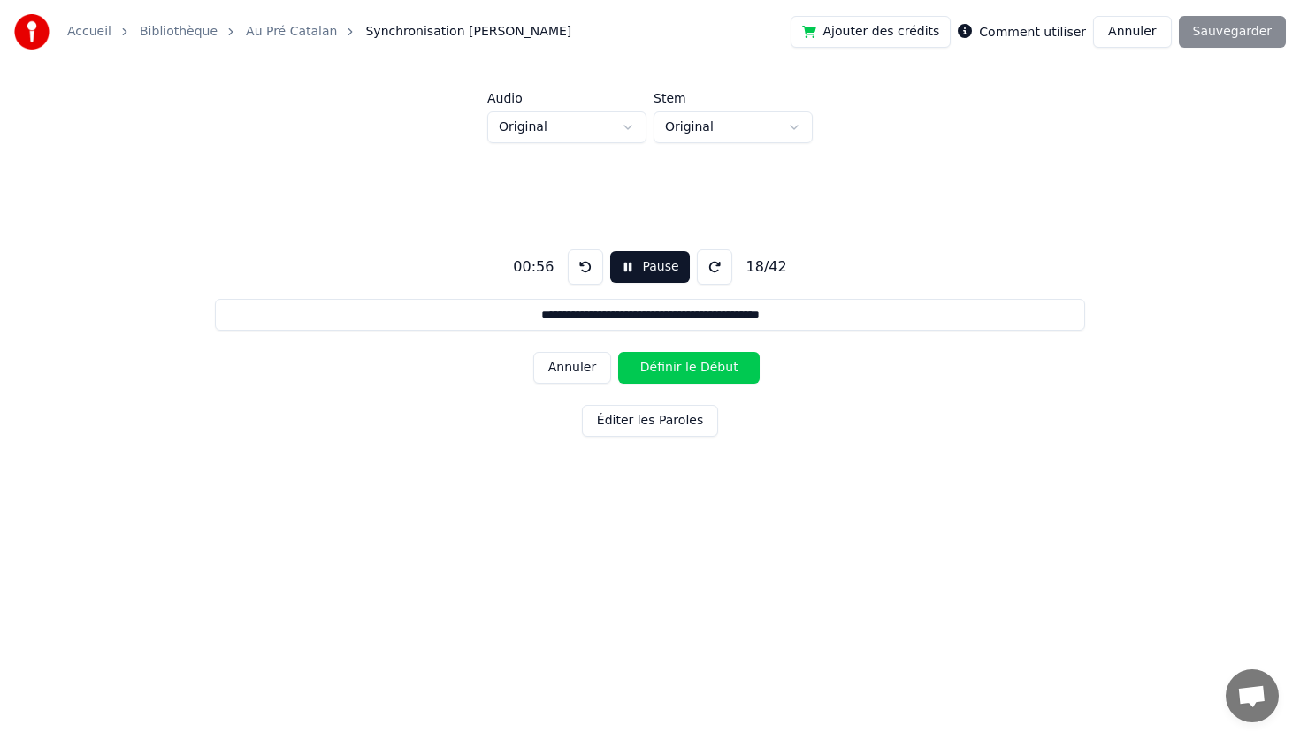
click at [618, 352] on button "Définir le Début" at bounding box center [688, 368] width 141 height 32
click at [618, 352] on button "Définir la Fin" at bounding box center [688, 368] width 141 height 32
click at [618, 352] on button "Définir le Début" at bounding box center [688, 368] width 141 height 32
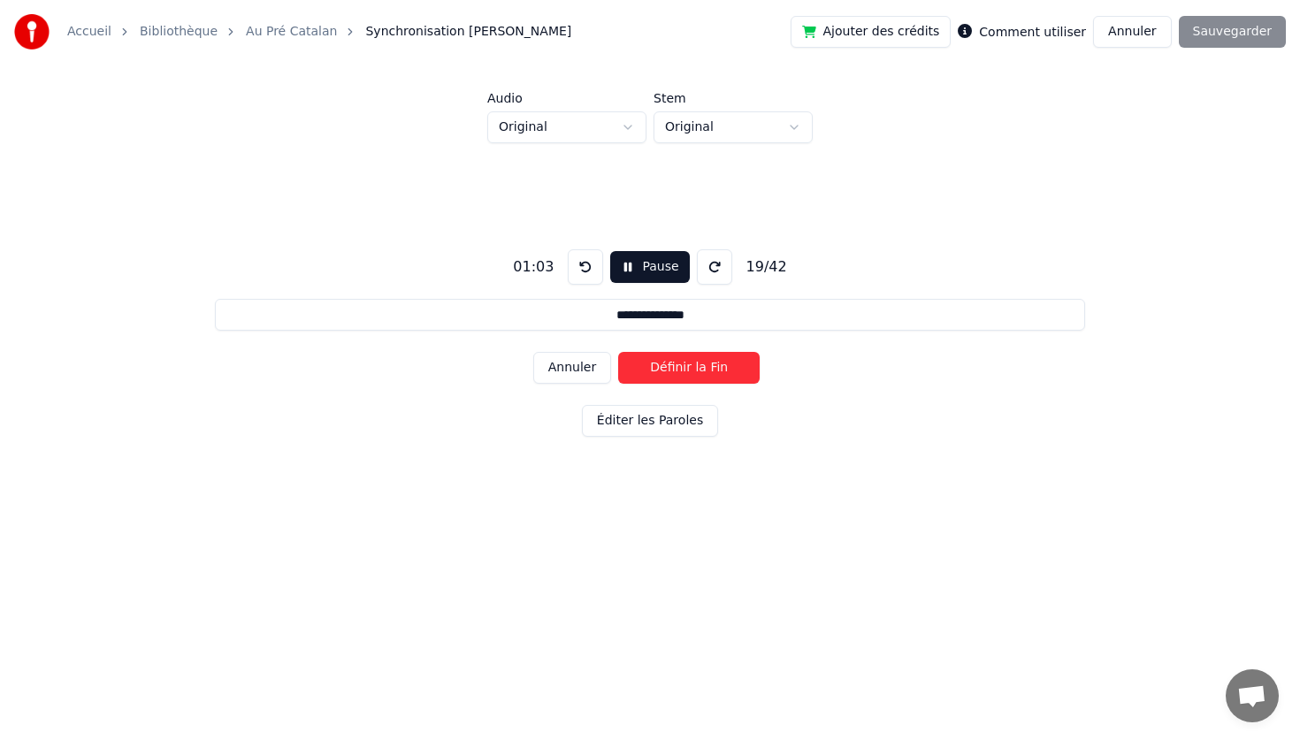
click at [618, 352] on button "Définir la Fin" at bounding box center [688, 368] width 141 height 32
click at [618, 352] on button "Définir le Début" at bounding box center [688, 368] width 141 height 32
click at [618, 352] on button "Définir la Fin" at bounding box center [688, 368] width 141 height 32
click at [618, 352] on button "Définir le Début" at bounding box center [688, 368] width 141 height 32
click at [618, 352] on button "Définir la Fin" at bounding box center [688, 368] width 141 height 32
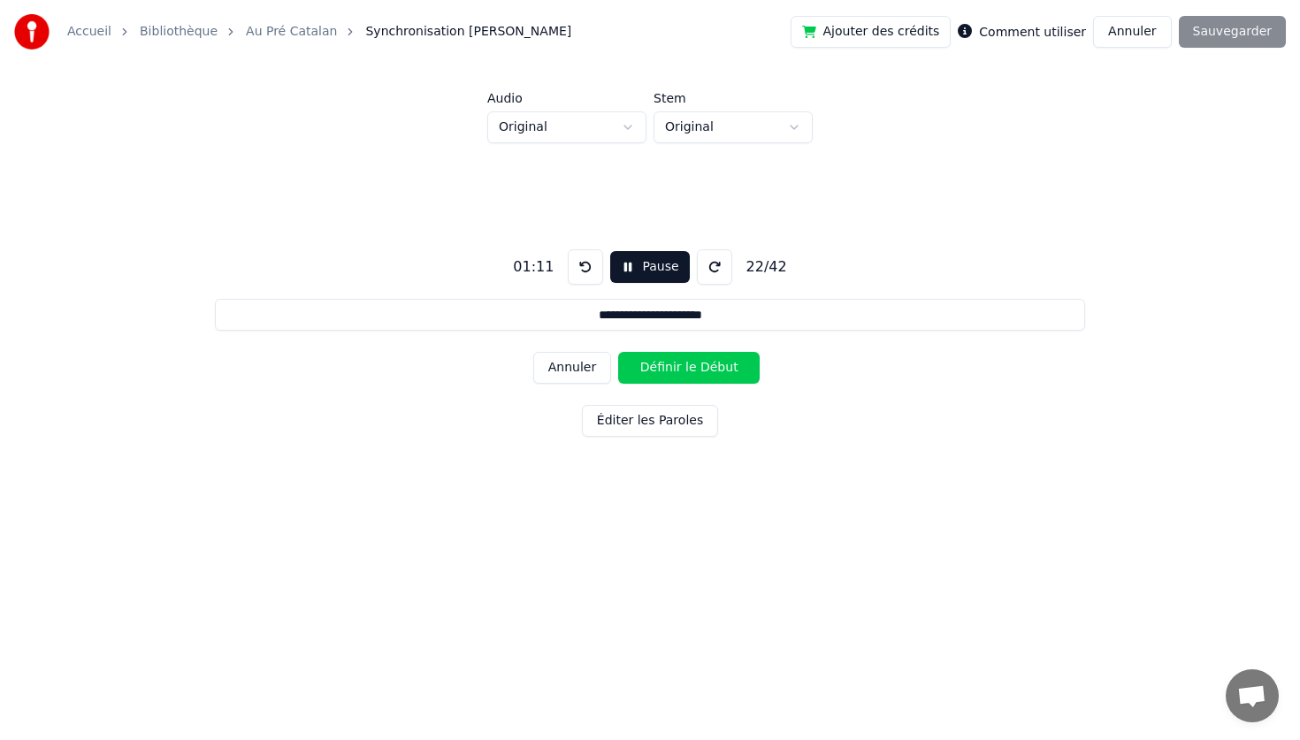
click at [618, 352] on button "Définir le Début" at bounding box center [688, 368] width 141 height 32
click at [618, 352] on button "Définir la Fin" at bounding box center [688, 368] width 141 height 32
click at [618, 352] on button "Définir le Début" at bounding box center [688, 368] width 141 height 32
click at [618, 352] on button "Définir la Fin" at bounding box center [688, 368] width 141 height 32
click at [618, 352] on button "Définir le Début" at bounding box center [688, 368] width 141 height 32
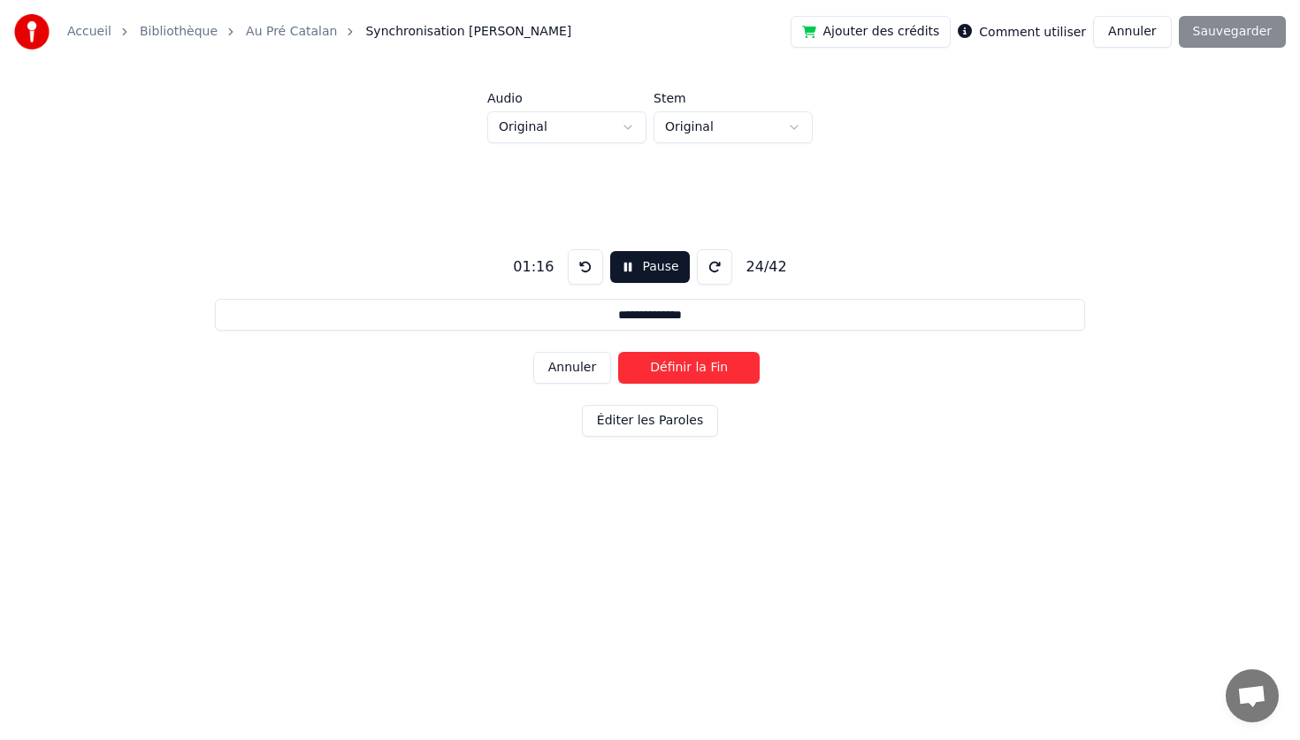
click at [618, 352] on button "Définir la Fin" at bounding box center [688, 368] width 141 height 32
click at [618, 352] on button "Définir le Début" at bounding box center [688, 368] width 141 height 32
click at [618, 352] on button "Définir la Fin" at bounding box center [688, 368] width 141 height 32
click at [618, 352] on button "Définir le Début" at bounding box center [688, 368] width 141 height 32
click at [618, 352] on button "Définir la Fin" at bounding box center [688, 368] width 141 height 32
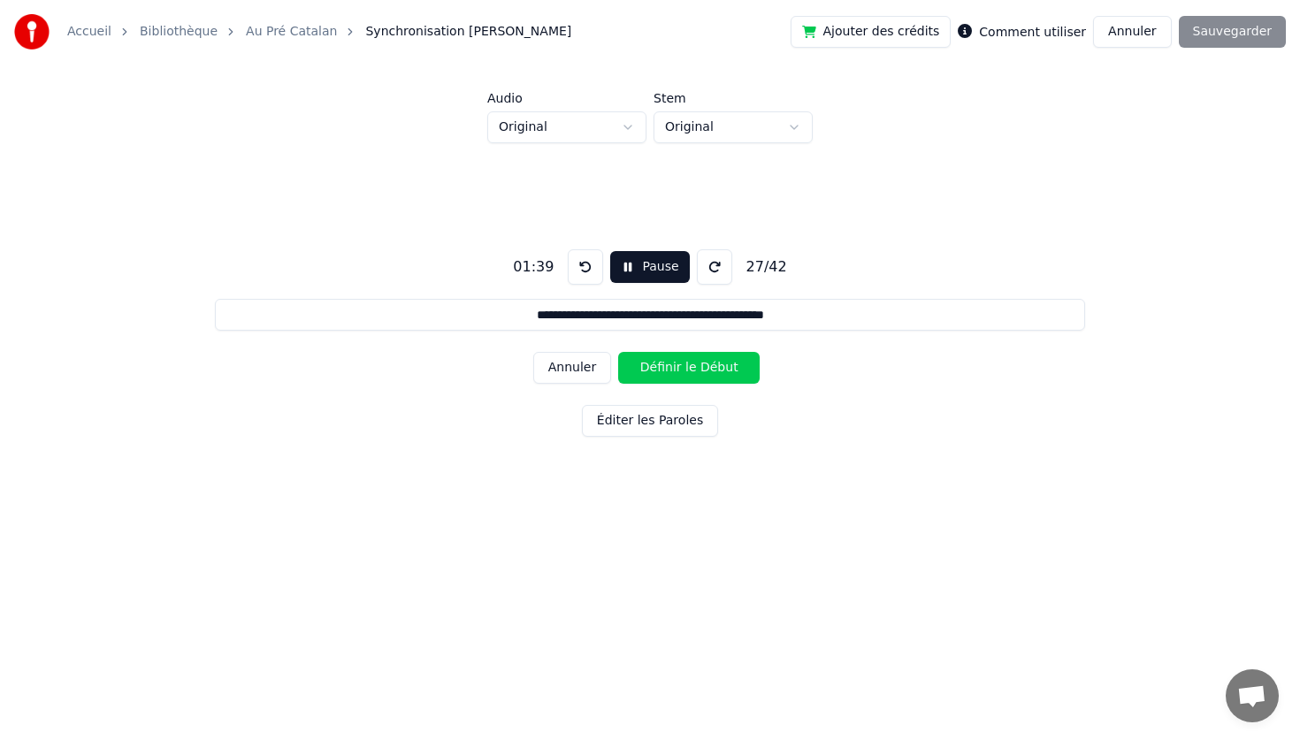
click at [618, 352] on button "Définir le Début" at bounding box center [688, 368] width 141 height 32
click at [618, 352] on button "Définir la Fin" at bounding box center [688, 368] width 141 height 32
click at [618, 352] on button "Définir le Début" at bounding box center [688, 368] width 141 height 32
click at [618, 352] on button "Définir la Fin" at bounding box center [688, 368] width 141 height 32
click at [618, 352] on button "Définir le Début" at bounding box center [688, 368] width 141 height 32
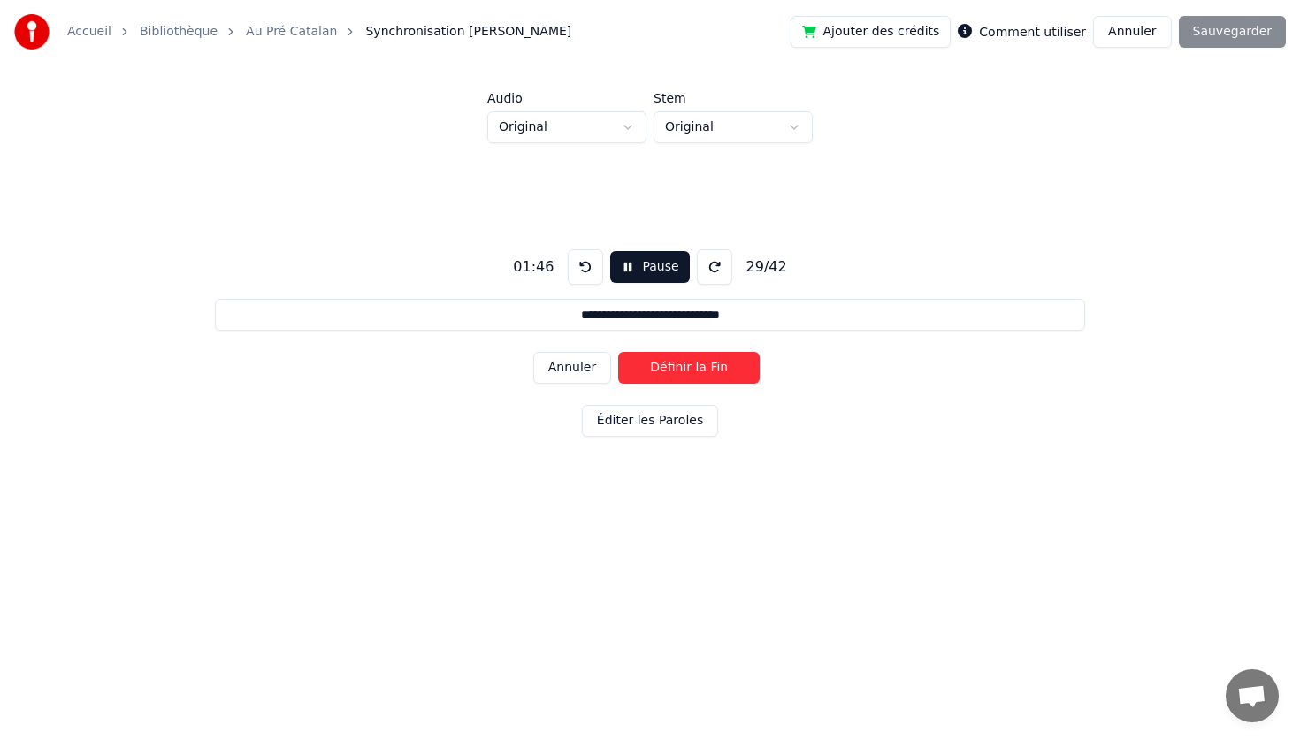
click at [618, 352] on button "Définir la Fin" at bounding box center [688, 368] width 141 height 32
click at [618, 352] on button "Définir le Début" at bounding box center [688, 368] width 141 height 32
click at [618, 352] on button "Définir la Fin" at bounding box center [688, 368] width 141 height 32
type input "**********"
click at [618, 352] on button "Définir le Début" at bounding box center [688, 368] width 141 height 32
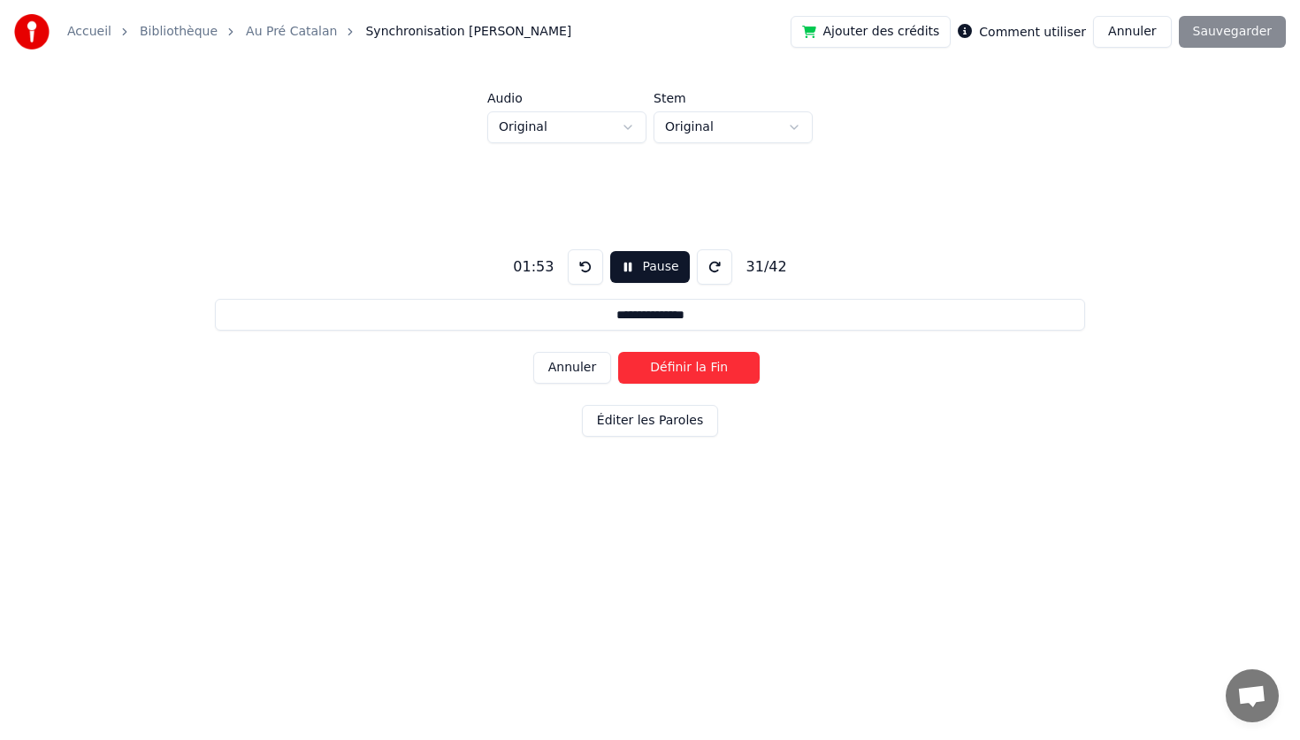
click at [663, 260] on button "Pause" at bounding box center [649, 267] width 79 height 32
click at [630, 422] on button "Éditer les Paroles" at bounding box center [650, 421] width 136 height 32
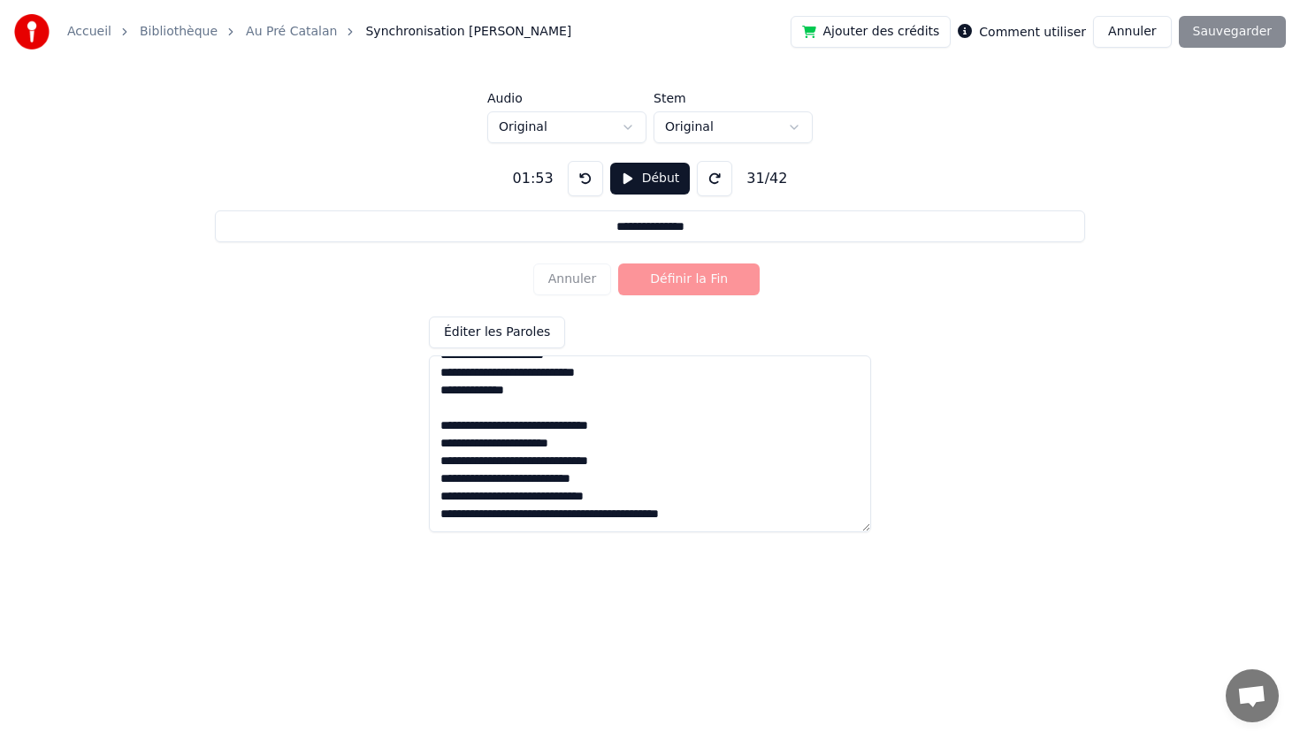
scroll to position [204, 0]
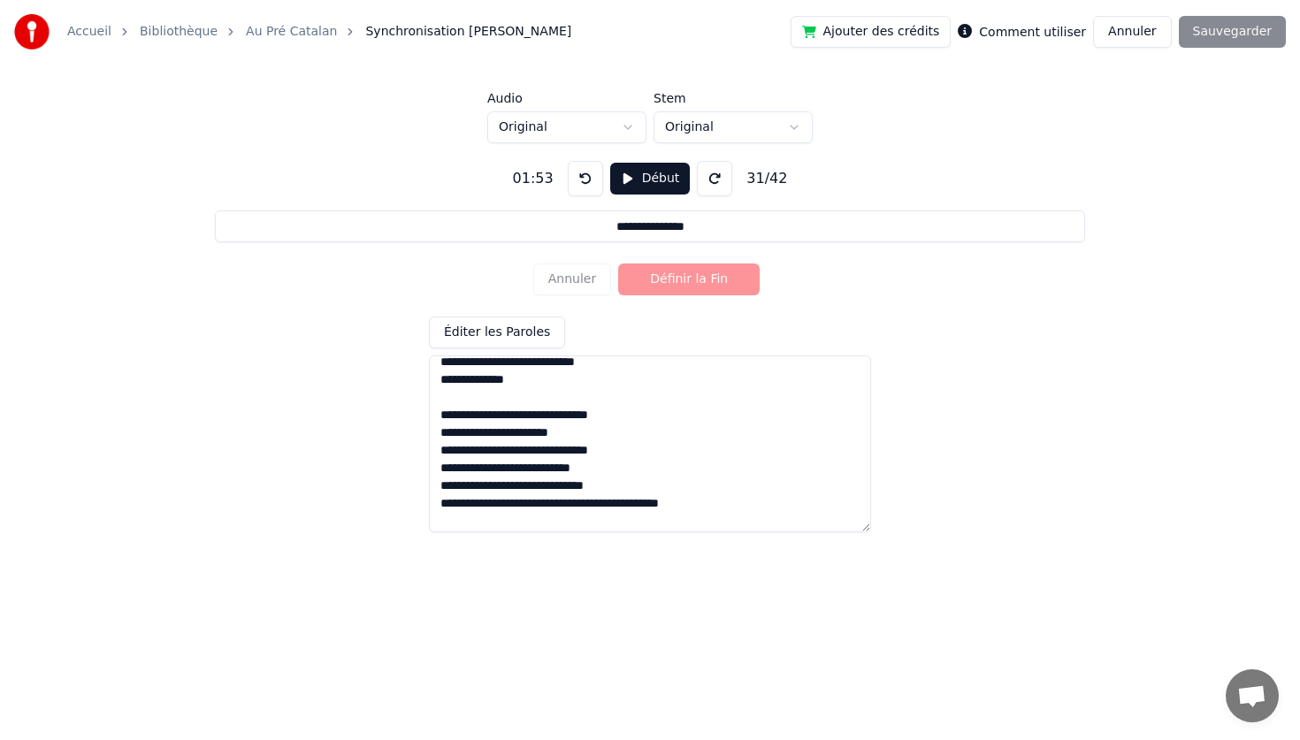
click at [513, 468] on textarea at bounding box center [650, 443] width 442 height 177
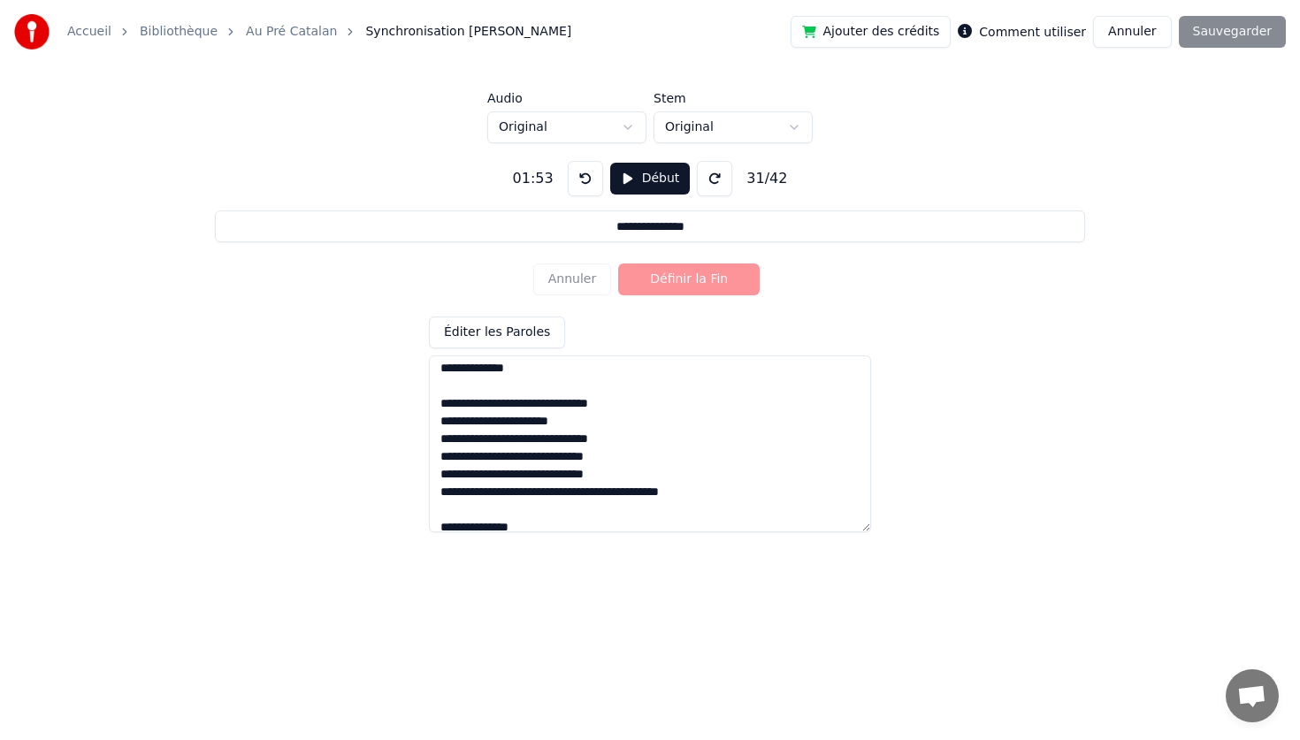
scroll to position [226, 0]
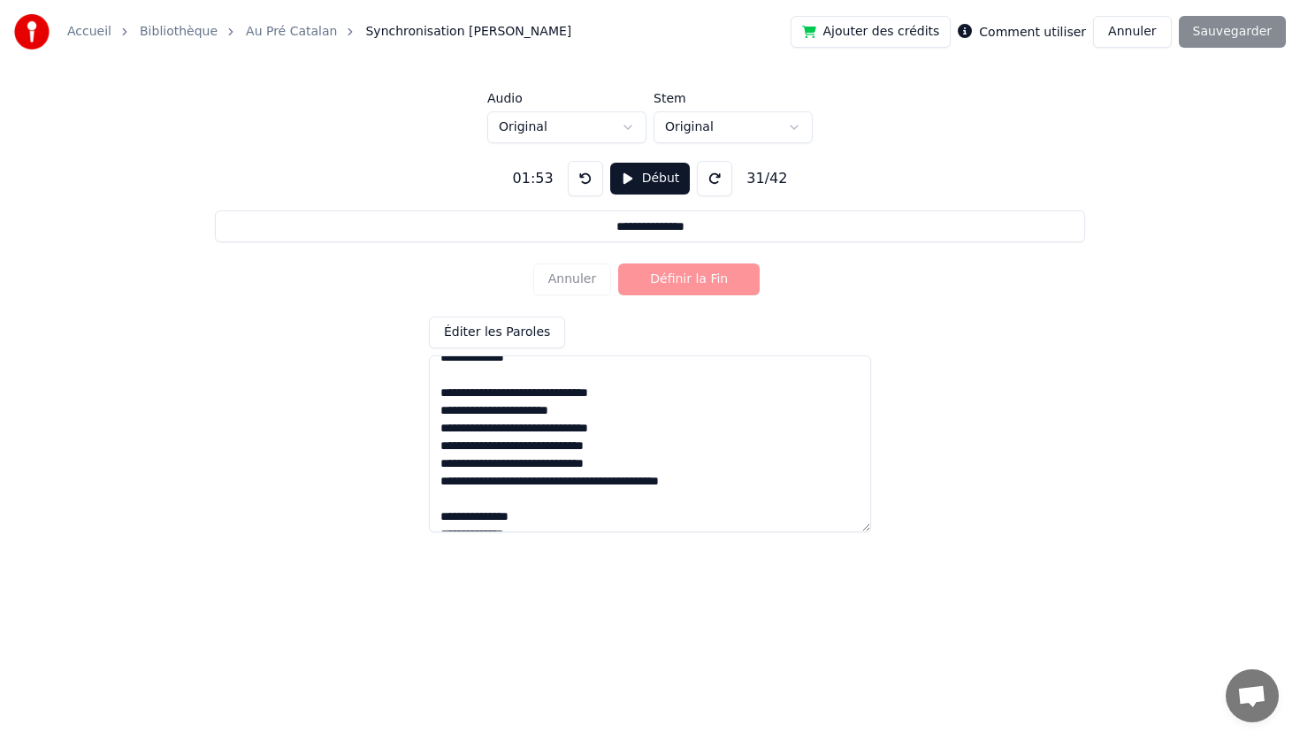
click at [530, 482] on textarea at bounding box center [650, 443] width 442 height 177
click at [496, 483] on textarea at bounding box center [650, 443] width 442 height 177
click at [518, 486] on textarea at bounding box center [650, 443] width 442 height 177
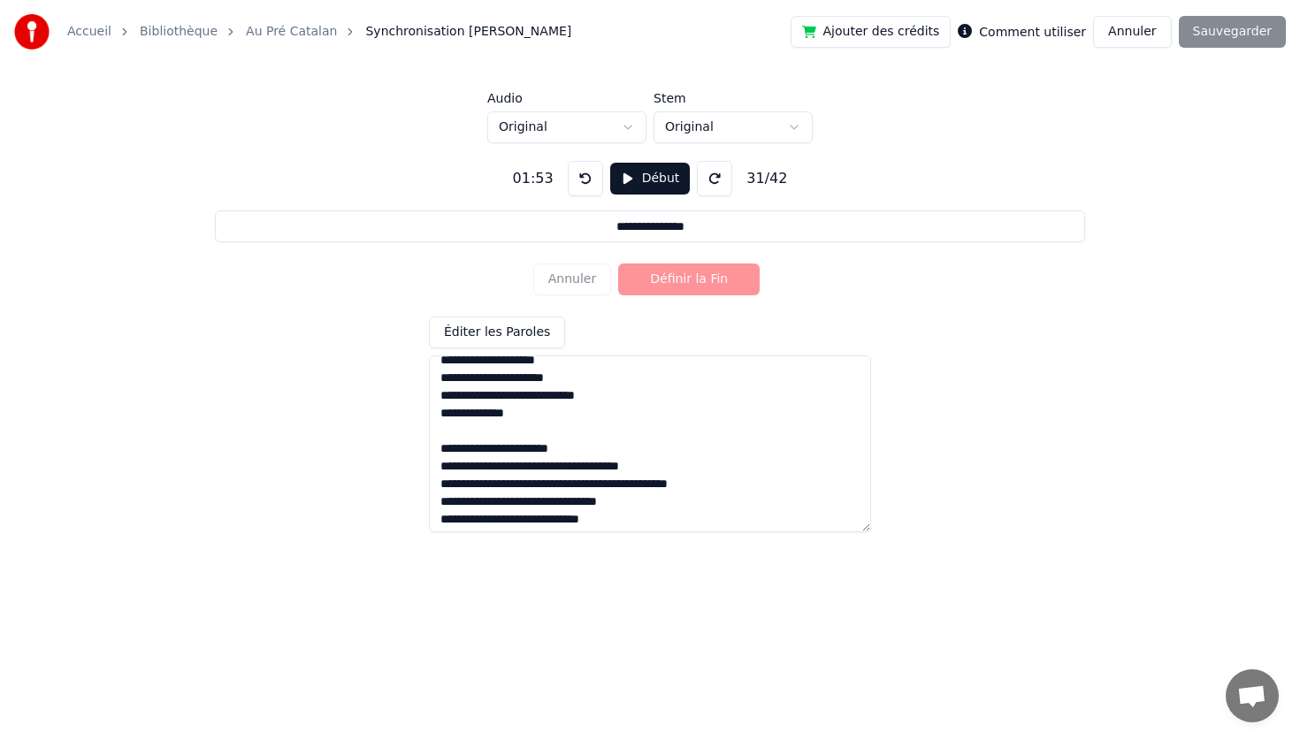
scroll to position [432, 0]
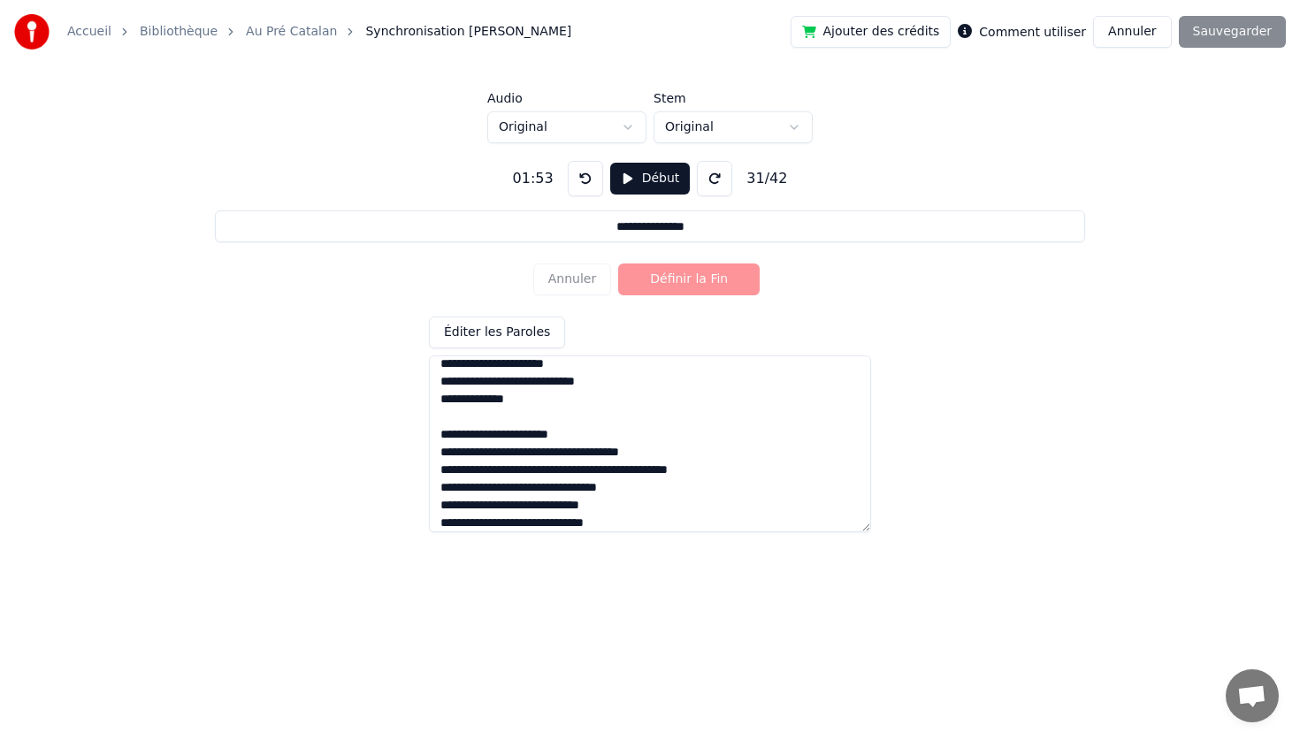
click at [736, 469] on textarea at bounding box center [650, 443] width 442 height 177
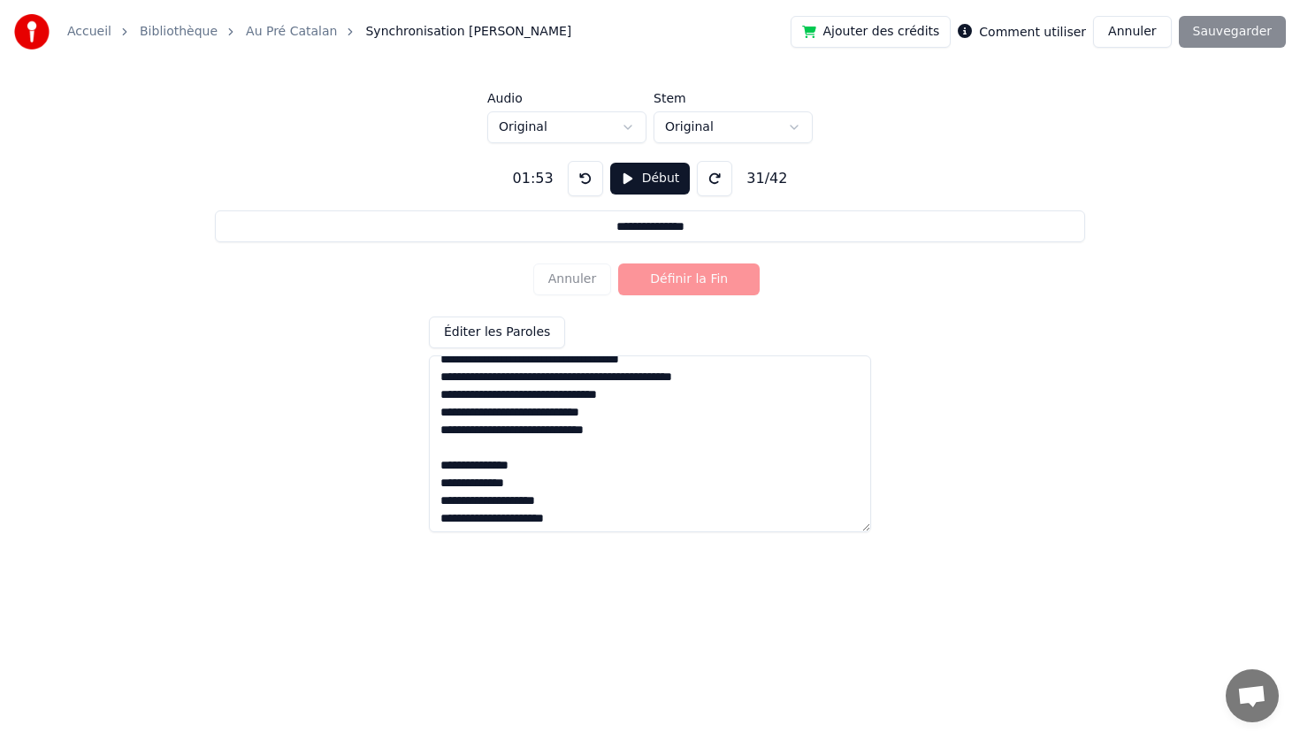
scroll to position [528, 0]
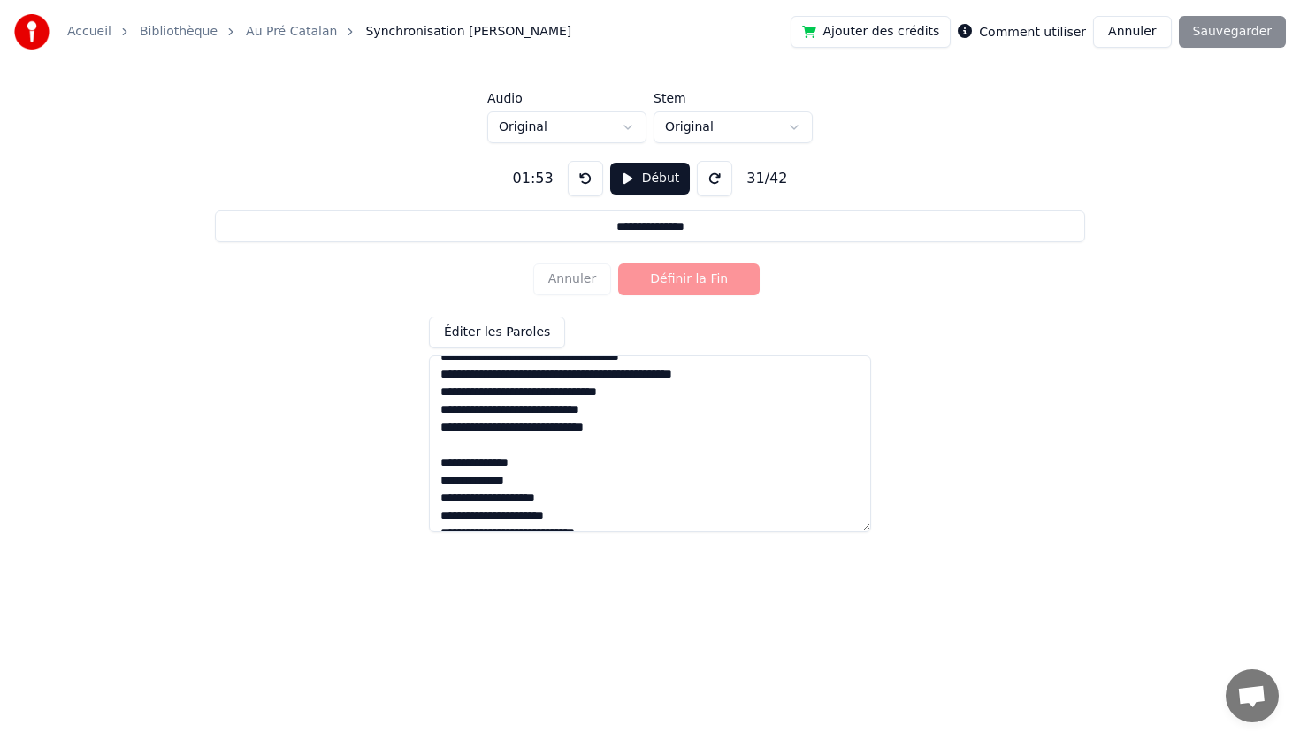
click at [508, 424] on textarea at bounding box center [650, 443] width 442 height 177
type textarea "**********"
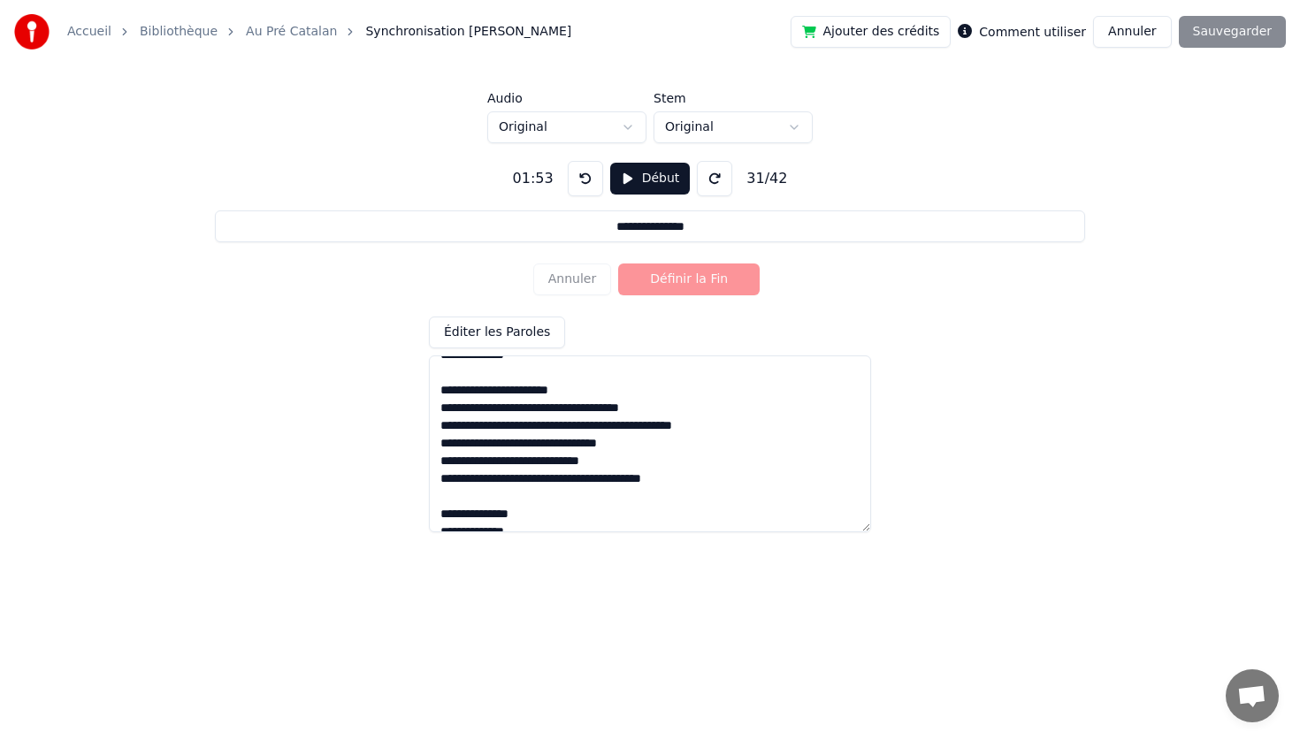
scroll to position [0, 0]
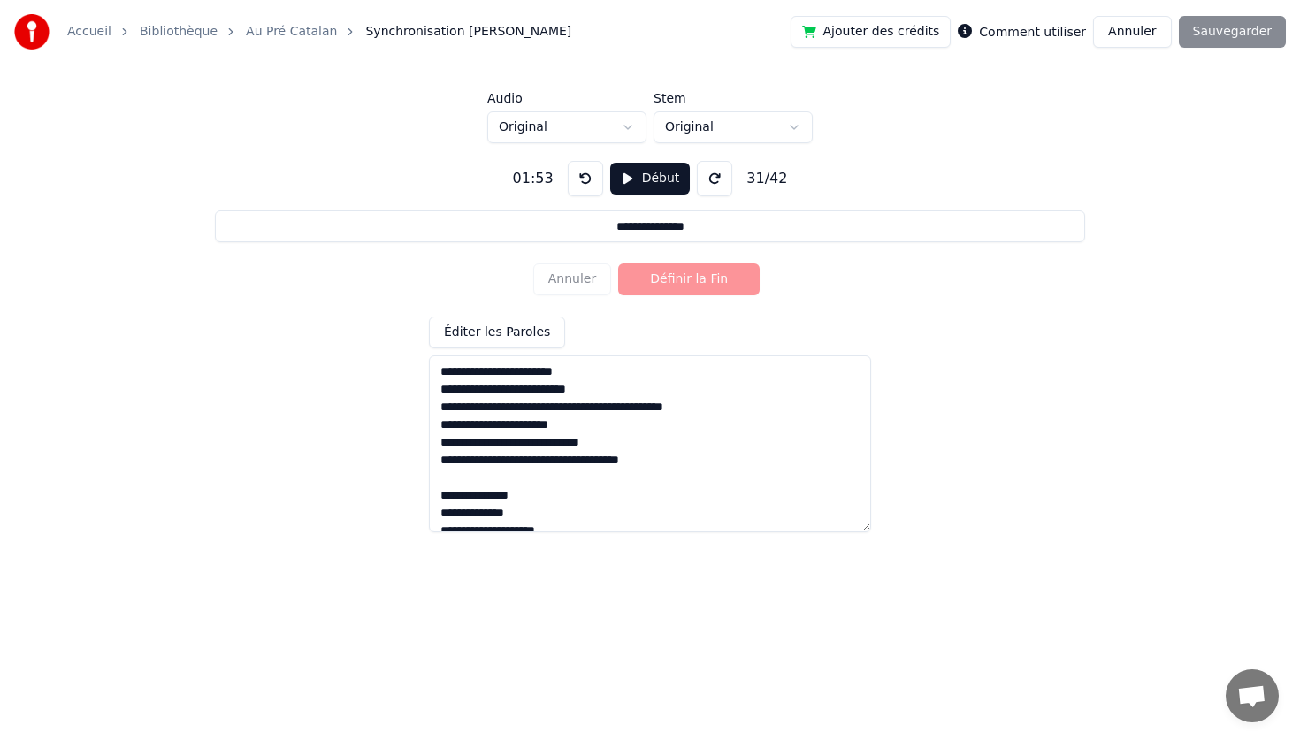
click at [1150, 34] on button "Annuler" at bounding box center [1132, 32] width 78 height 32
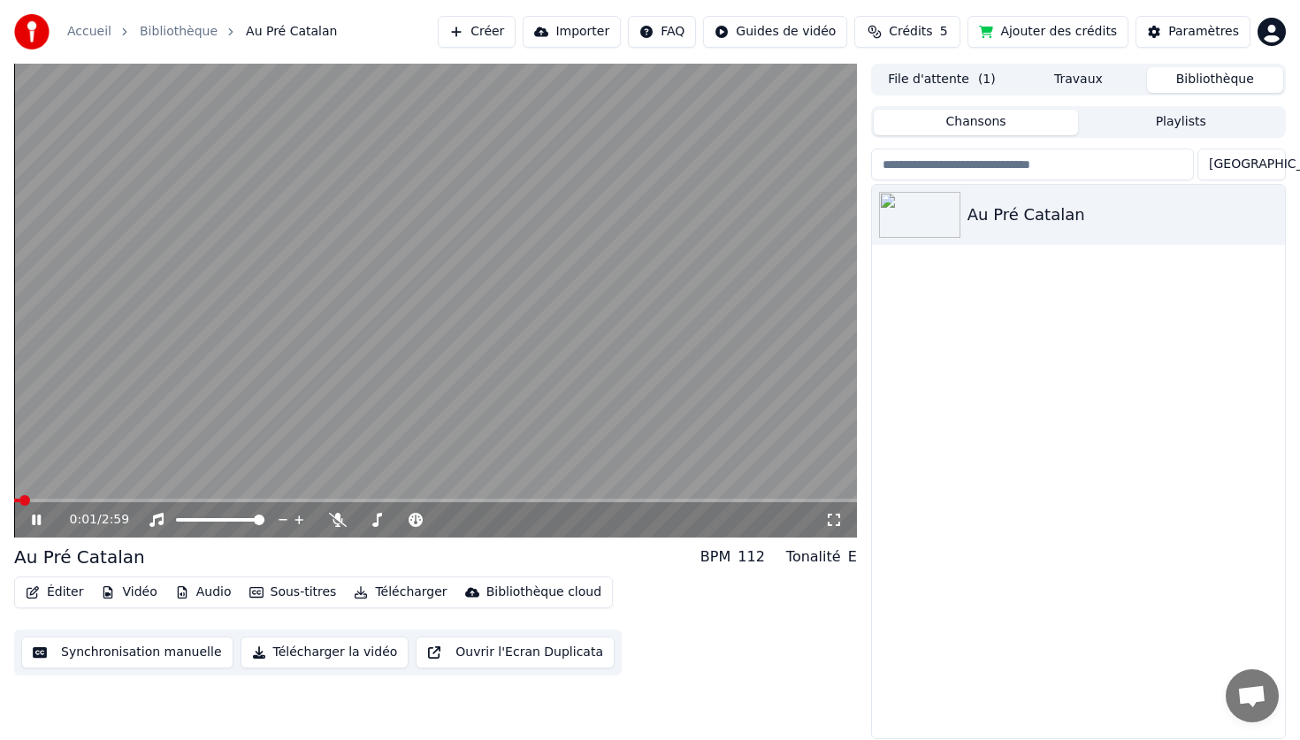
click at [35, 519] on icon at bounding box center [36, 520] width 9 height 11
click at [65, 595] on button "Éditer" at bounding box center [55, 592] width 72 height 25
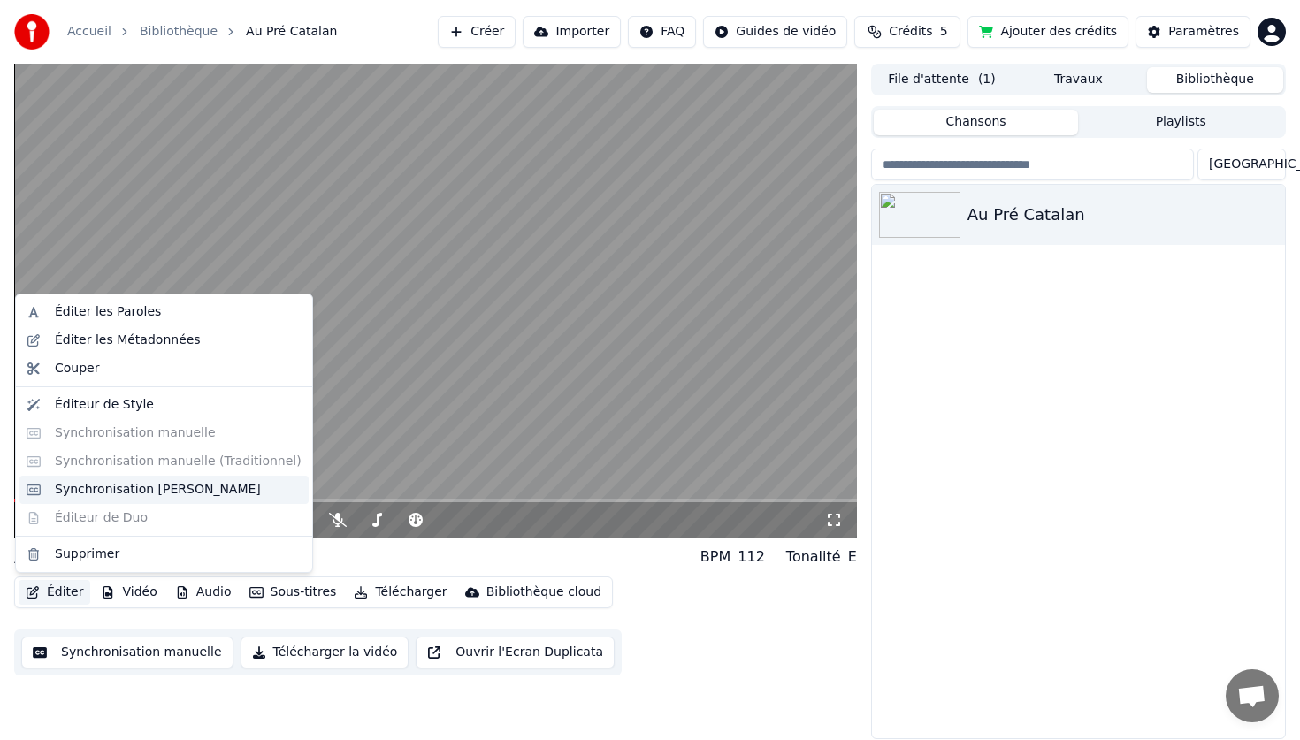
click at [134, 487] on div "Synchronisation [PERSON_NAME]" at bounding box center [158, 490] width 206 height 18
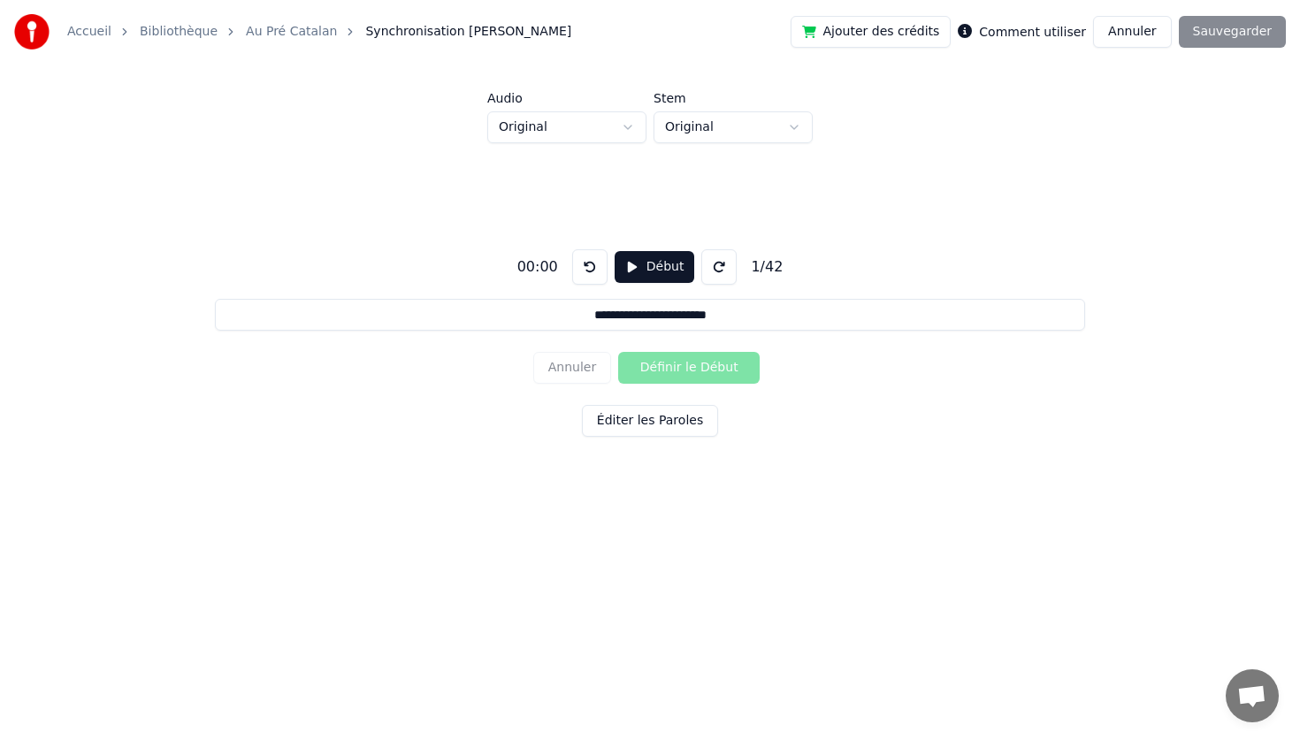
click at [677, 429] on button "Éditer les Paroles" at bounding box center [650, 421] width 136 height 32
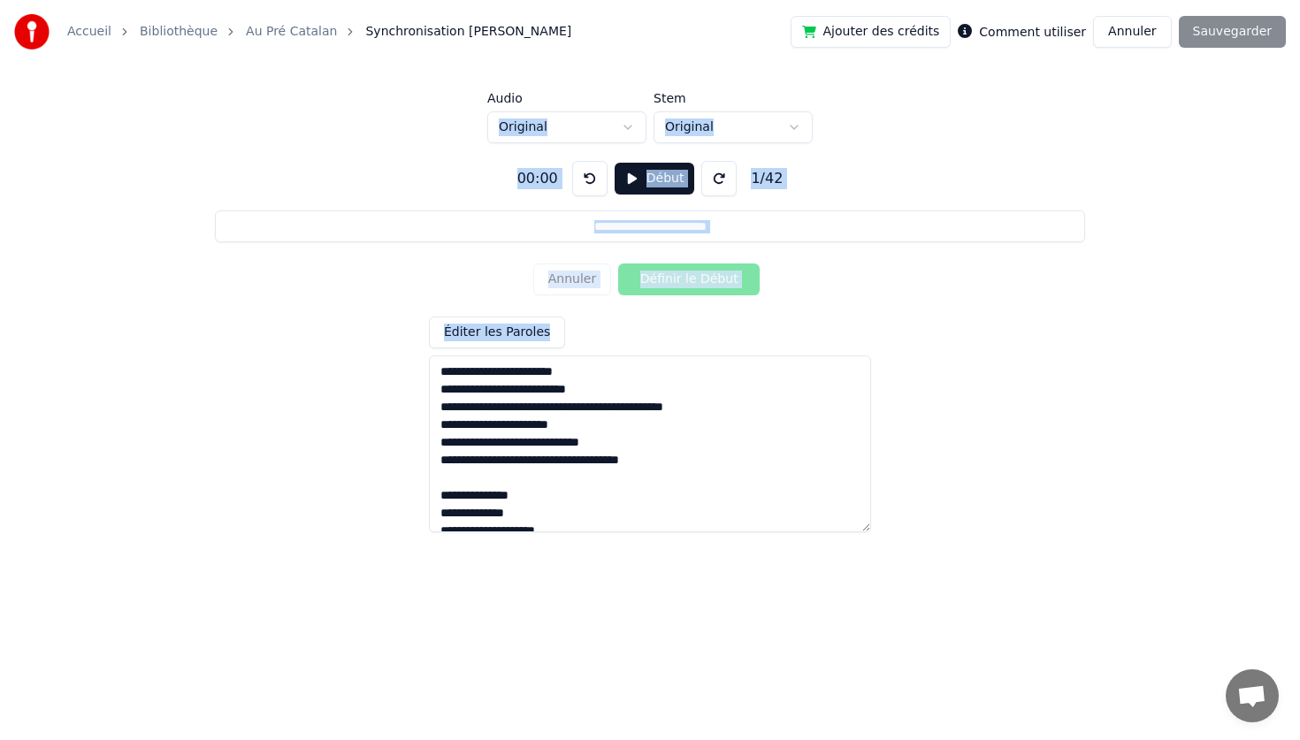
click at [518, 431] on textarea at bounding box center [650, 443] width 442 height 177
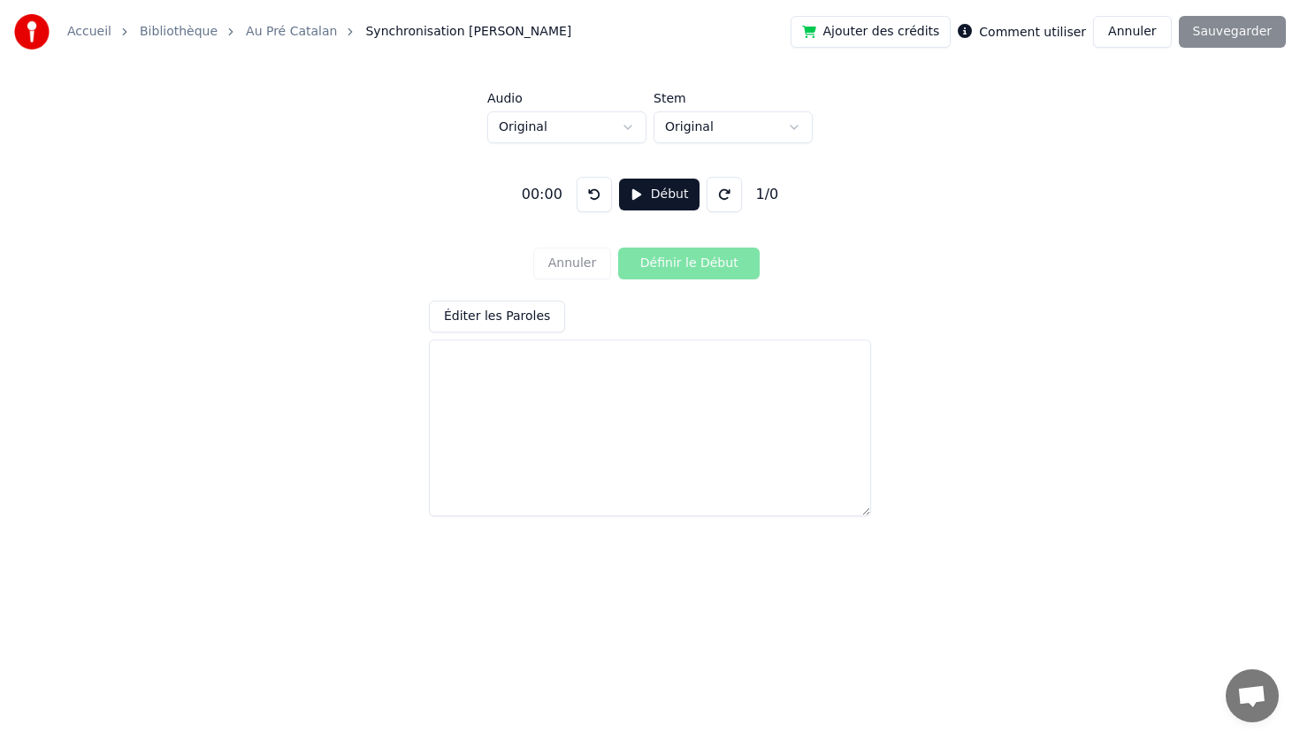
paste textarea "**********"
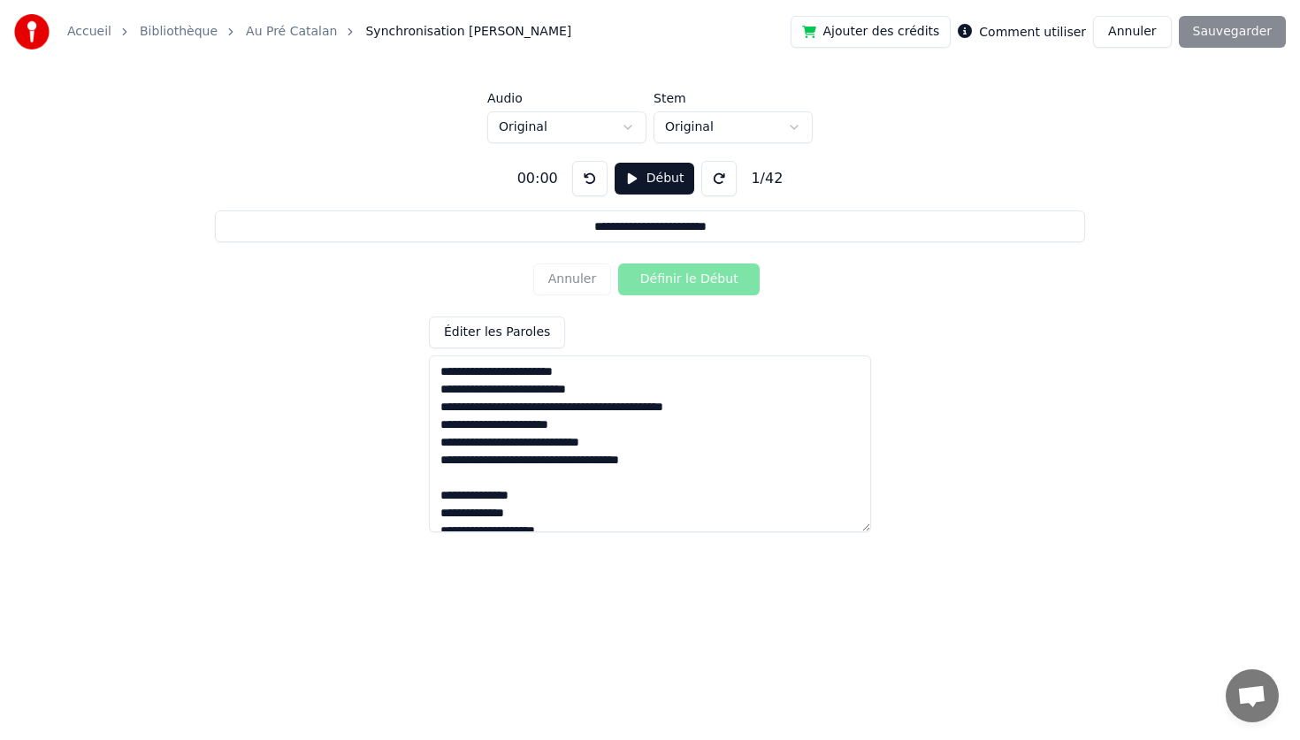
type textarea "**********"
click at [668, 171] on button "Début" at bounding box center [654, 179] width 80 height 32
click at [674, 283] on button "Définir le Début" at bounding box center [688, 279] width 141 height 32
click at [618, 263] on button "Définir la Fin" at bounding box center [688, 279] width 141 height 32
click at [618, 263] on button "Définir le Début" at bounding box center [688, 279] width 141 height 32
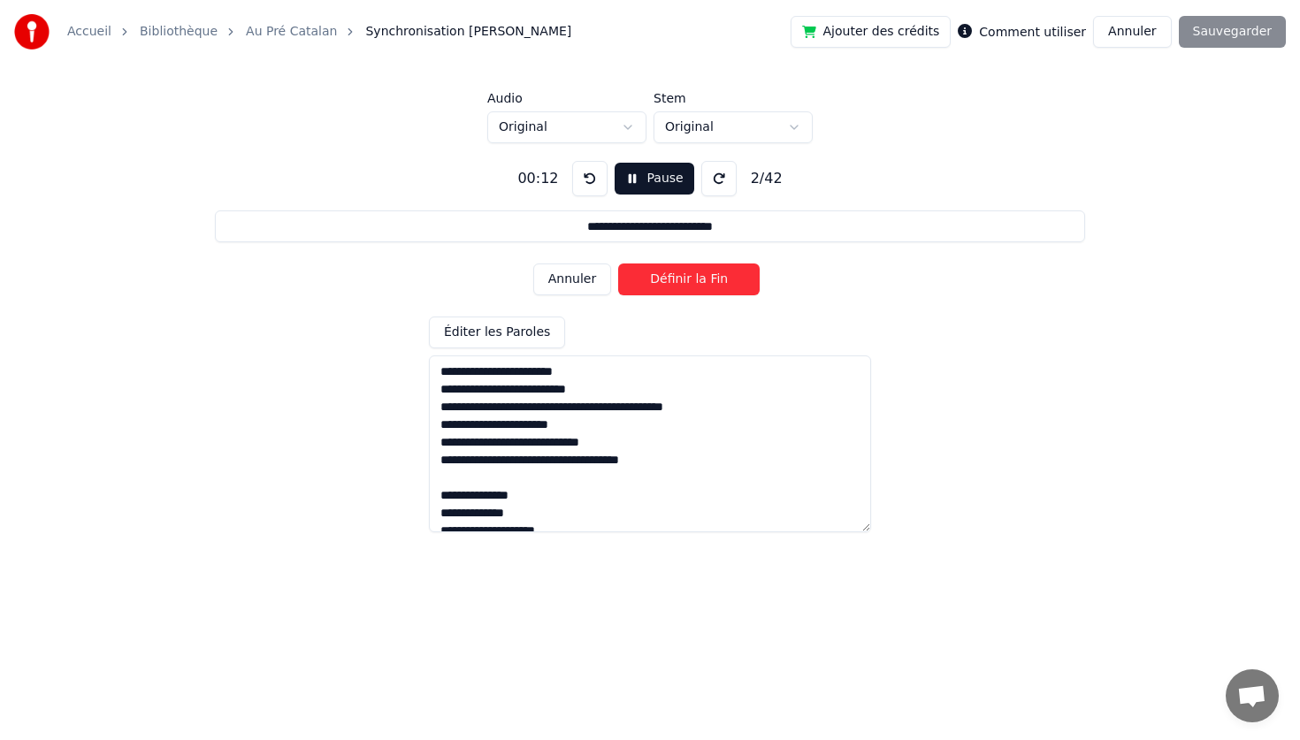
click at [618, 263] on button "Définir la Fin" at bounding box center [688, 279] width 141 height 32
click at [618, 263] on button "Définir le Début" at bounding box center [688, 279] width 141 height 32
click at [618, 263] on button "Définir la Fin" at bounding box center [688, 279] width 141 height 32
click at [618, 263] on button "Définir le Début" at bounding box center [688, 279] width 141 height 32
click at [618, 263] on button "Définir la Fin" at bounding box center [688, 279] width 141 height 32
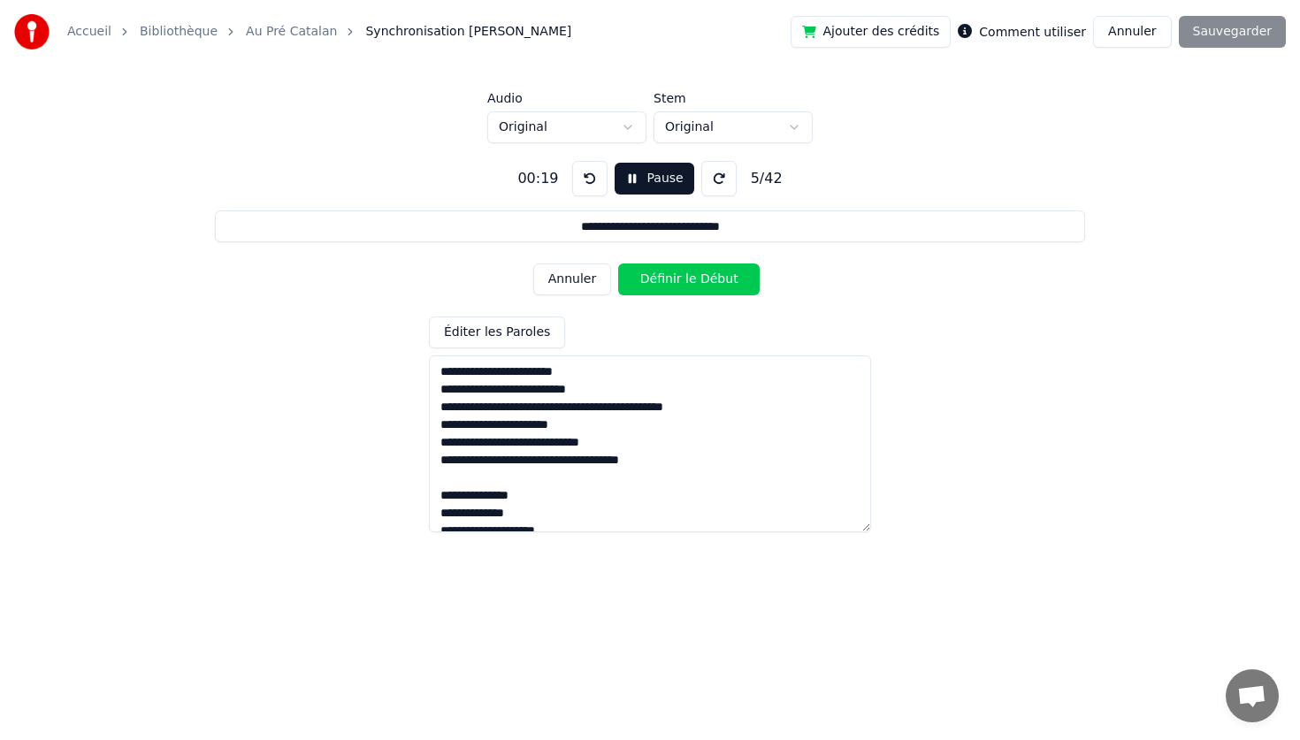
click at [618, 263] on button "Définir le Début" at bounding box center [688, 279] width 141 height 32
click at [618, 263] on button "Définir la Fin" at bounding box center [688, 279] width 141 height 32
click at [618, 263] on button "Définir le Début" at bounding box center [688, 279] width 141 height 32
click at [618, 263] on button "Définir la Fin" at bounding box center [688, 279] width 141 height 32
click at [618, 263] on button "Définir le Début" at bounding box center [688, 279] width 141 height 32
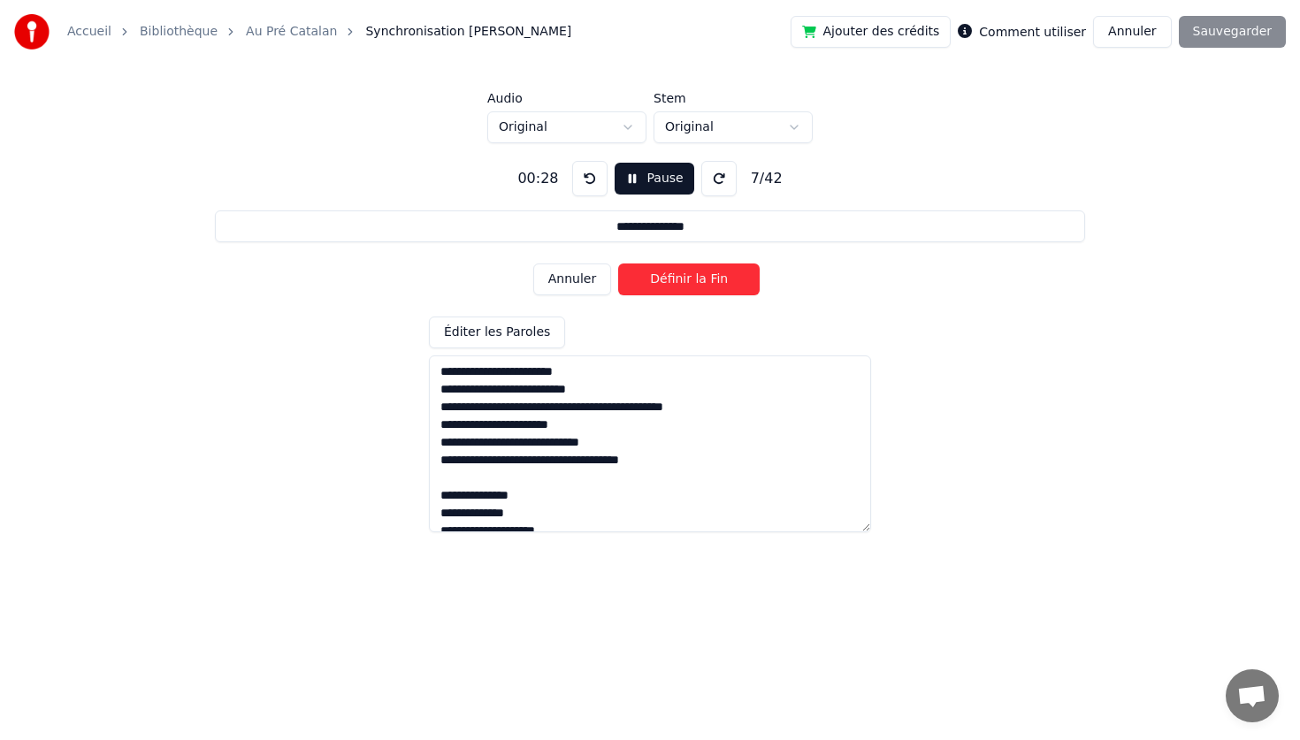
click at [618, 263] on button "Définir la Fin" at bounding box center [688, 279] width 141 height 32
click at [618, 263] on button "Définir le Début" at bounding box center [688, 279] width 141 height 32
click at [618, 263] on button "Définir la Fin" at bounding box center [688, 279] width 141 height 32
click at [618, 263] on button "Définir le Début" at bounding box center [688, 279] width 141 height 32
click at [618, 263] on button "Définir la Fin" at bounding box center [688, 279] width 141 height 32
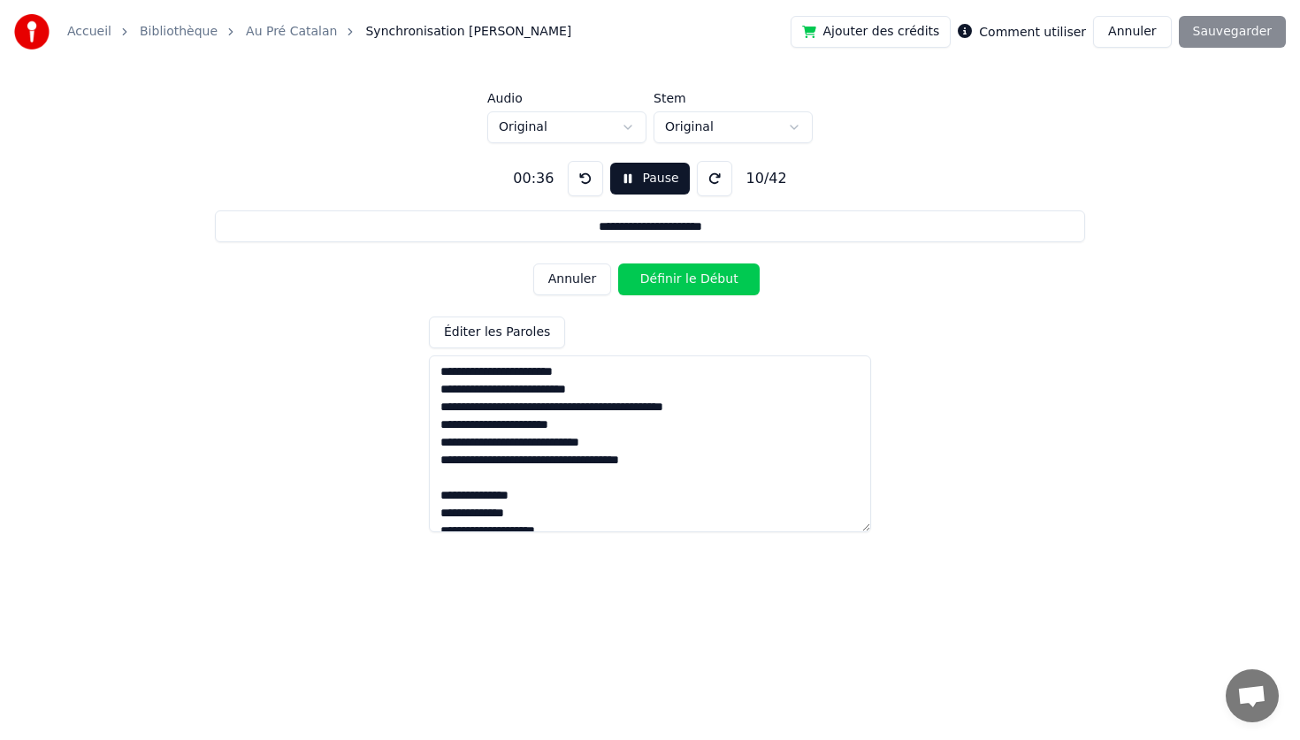
click at [618, 263] on button "Définir le Début" at bounding box center [688, 279] width 141 height 32
click at [618, 263] on button "Définir la Fin" at bounding box center [688, 279] width 141 height 32
click at [618, 263] on button "Définir le Début" at bounding box center [688, 279] width 141 height 32
click at [618, 263] on button "Définir la Fin" at bounding box center [688, 279] width 141 height 32
click at [618, 263] on button "Définir le Début" at bounding box center [688, 279] width 141 height 32
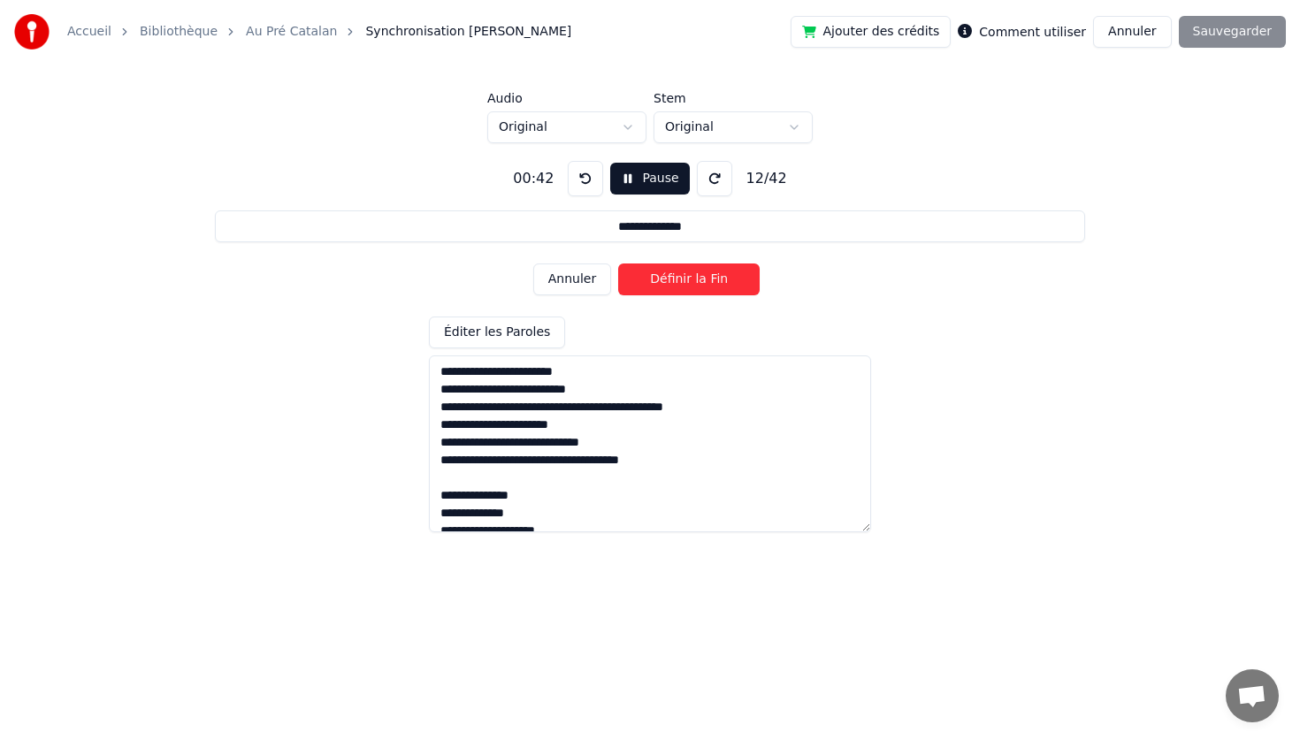
click at [618, 263] on button "Définir la Fin" at bounding box center [688, 279] width 141 height 32
click at [618, 263] on button "Définir le Début" at bounding box center [688, 279] width 141 height 32
click at [618, 263] on button "Définir la Fin" at bounding box center [688, 279] width 141 height 32
click at [618, 263] on button "Définir le Début" at bounding box center [688, 279] width 141 height 32
click at [618, 263] on button "Définir la Fin" at bounding box center [688, 279] width 141 height 32
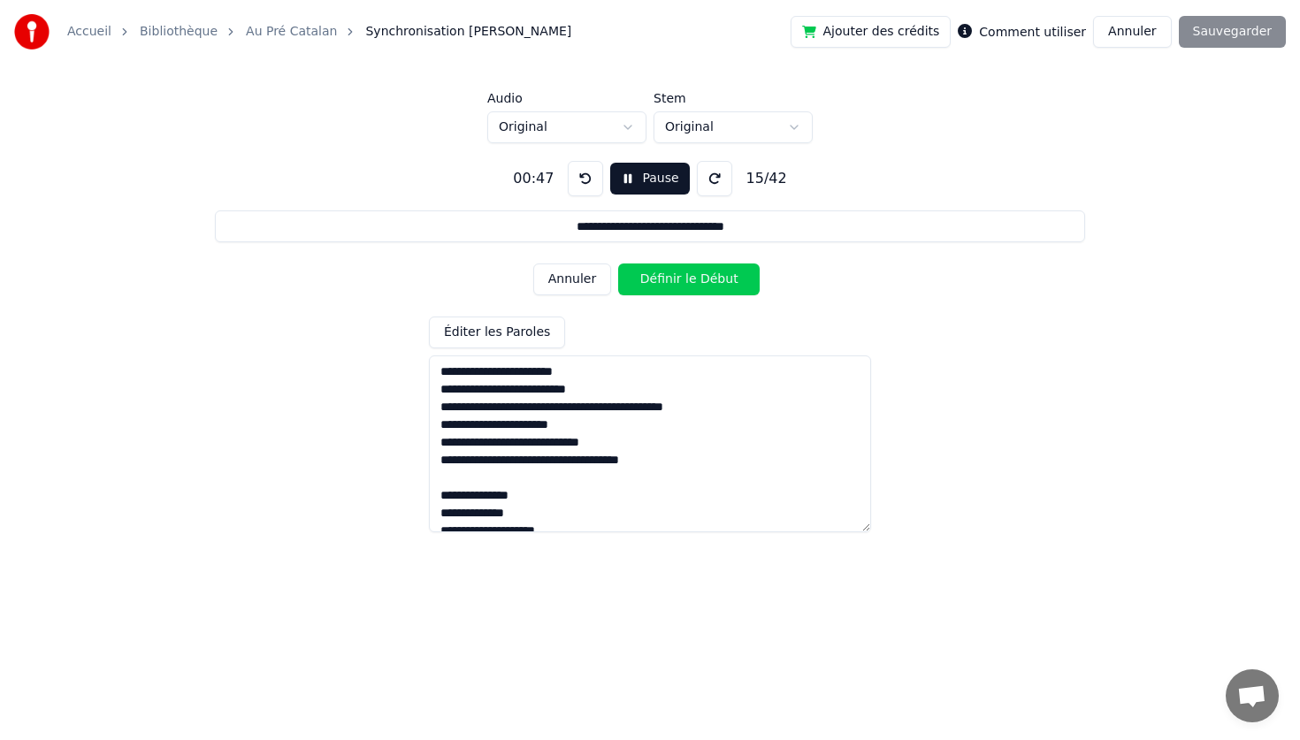
click at [618, 263] on button "Définir le Début" at bounding box center [688, 279] width 141 height 32
click at [618, 263] on button "Définir la Fin" at bounding box center [688, 279] width 141 height 32
click at [618, 263] on button "Définir le Début" at bounding box center [688, 279] width 141 height 32
click at [618, 263] on button "Définir la Fin" at bounding box center [688, 279] width 141 height 32
click at [618, 263] on button "Définir le Début" at bounding box center [688, 279] width 141 height 32
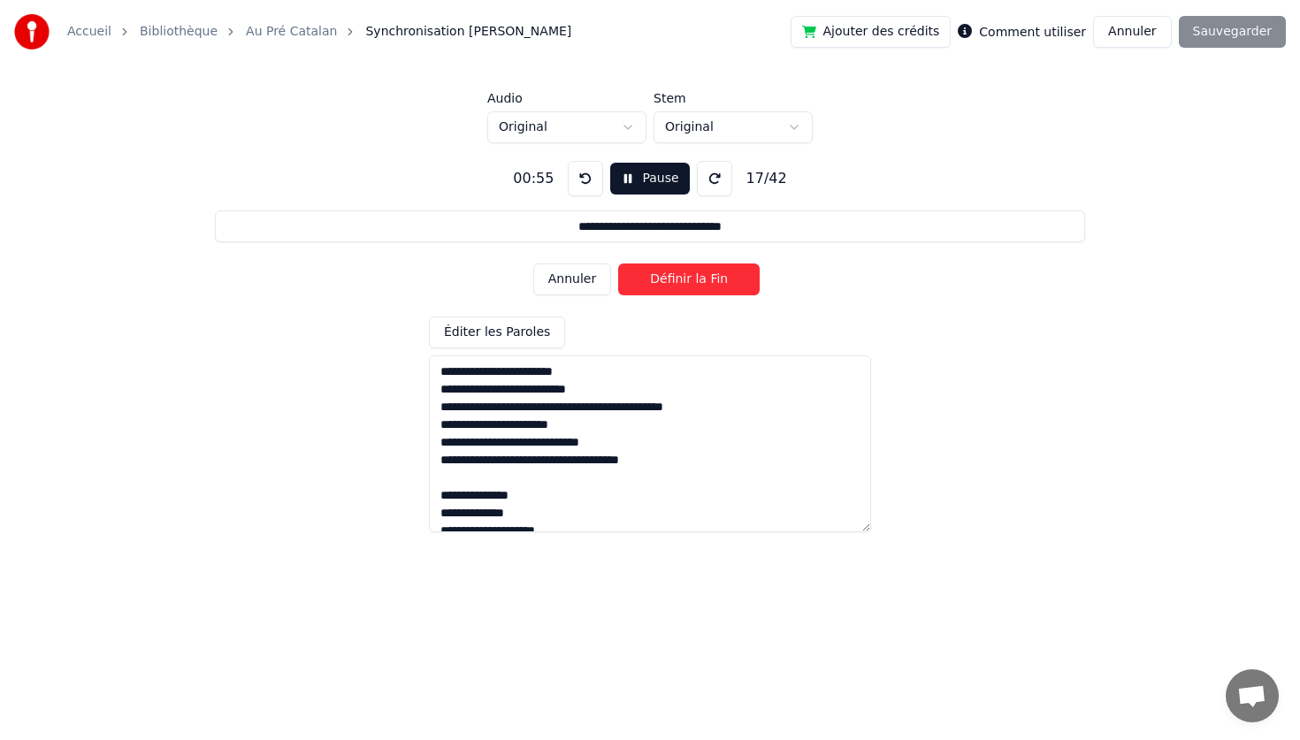
click at [618, 263] on button "Définir la Fin" at bounding box center [688, 279] width 141 height 32
click at [618, 263] on button "Définir le Début" at bounding box center [688, 279] width 141 height 32
click at [618, 263] on button "Définir la Fin" at bounding box center [688, 279] width 141 height 32
click at [618, 263] on button "Définir le Début" at bounding box center [688, 279] width 141 height 32
click at [618, 263] on button "Définir la Fin" at bounding box center [688, 279] width 141 height 32
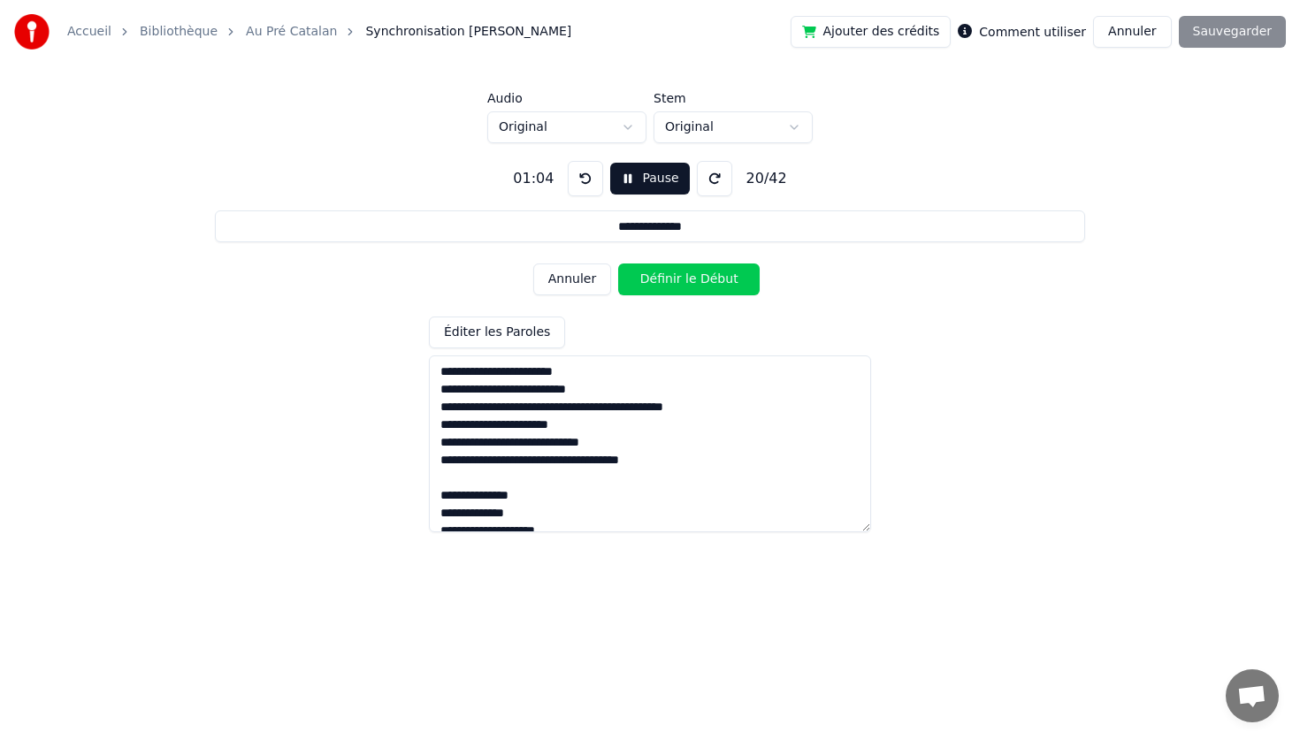
click at [618, 263] on button "Définir le Début" at bounding box center [688, 279] width 141 height 32
click at [618, 263] on button "Définir la Fin" at bounding box center [688, 279] width 141 height 32
click at [618, 263] on button "Définir le Début" at bounding box center [688, 279] width 141 height 32
click at [618, 263] on button "Définir la Fin" at bounding box center [688, 279] width 141 height 32
click at [618, 263] on button "Définir le Début" at bounding box center [688, 279] width 141 height 32
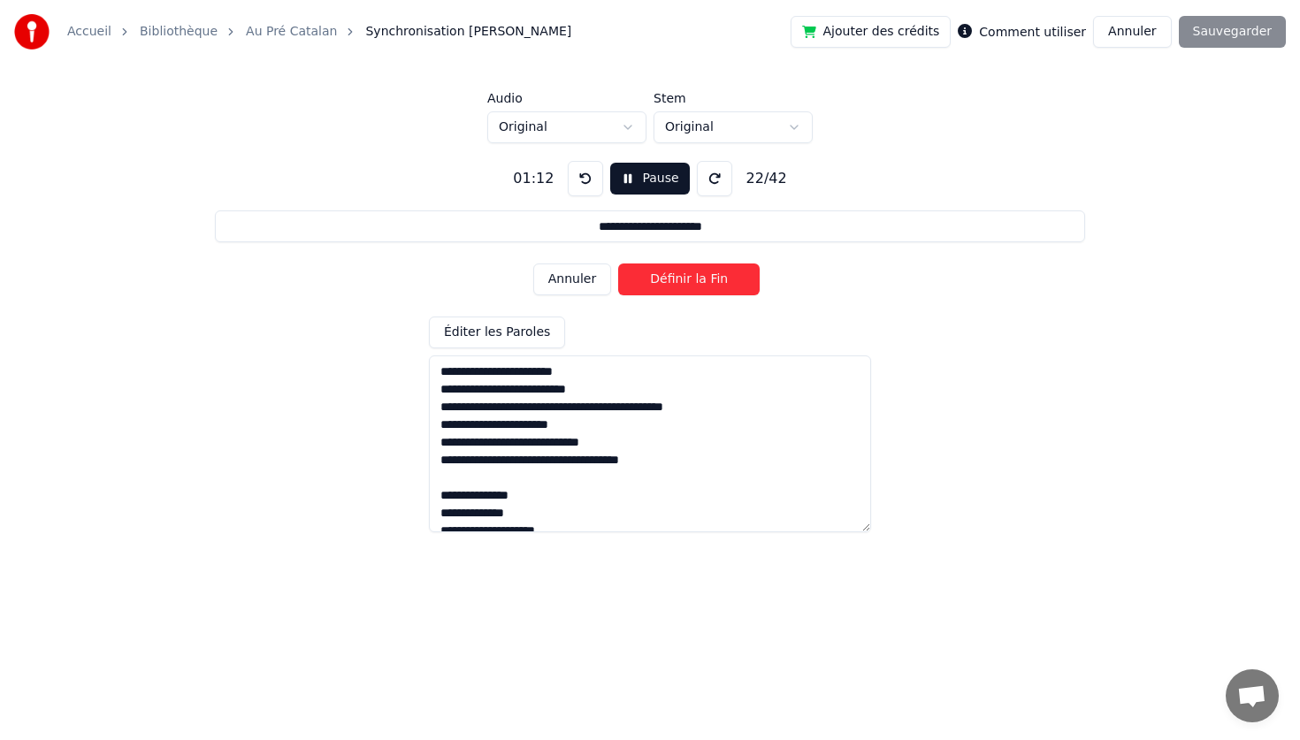
click at [618, 263] on button "Définir la Fin" at bounding box center [688, 279] width 141 height 32
click at [618, 263] on button "Définir le Début" at bounding box center [688, 279] width 141 height 32
click at [618, 263] on button "Définir la Fin" at bounding box center [688, 279] width 141 height 32
click at [618, 263] on button "Définir le Début" at bounding box center [688, 279] width 141 height 32
click at [618, 263] on button "Définir la Fin" at bounding box center [688, 279] width 141 height 32
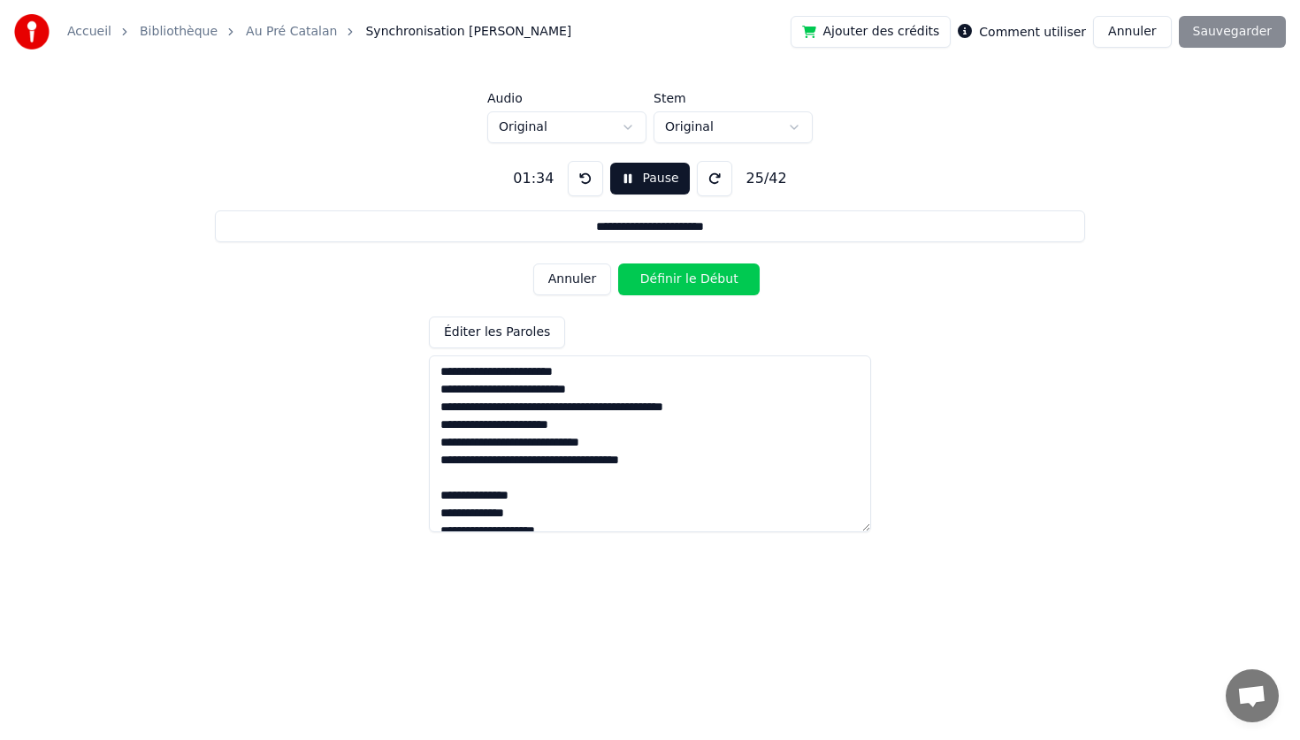
click at [618, 263] on button "Définir le Début" at bounding box center [688, 279] width 141 height 32
click at [618, 263] on button "Définir la Fin" at bounding box center [688, 279] width 141 height 32
click at [618, 263] on button "Définir le Début" at bounding box center [688, 279] width 141 height 32
click at [618, 263] on button "Définir la Fin" at bounding box center [688, 279] width 141 height 32
click at [618, 263] on button "Définir le Début" at bounding box center [688, 279] width 141 height 32
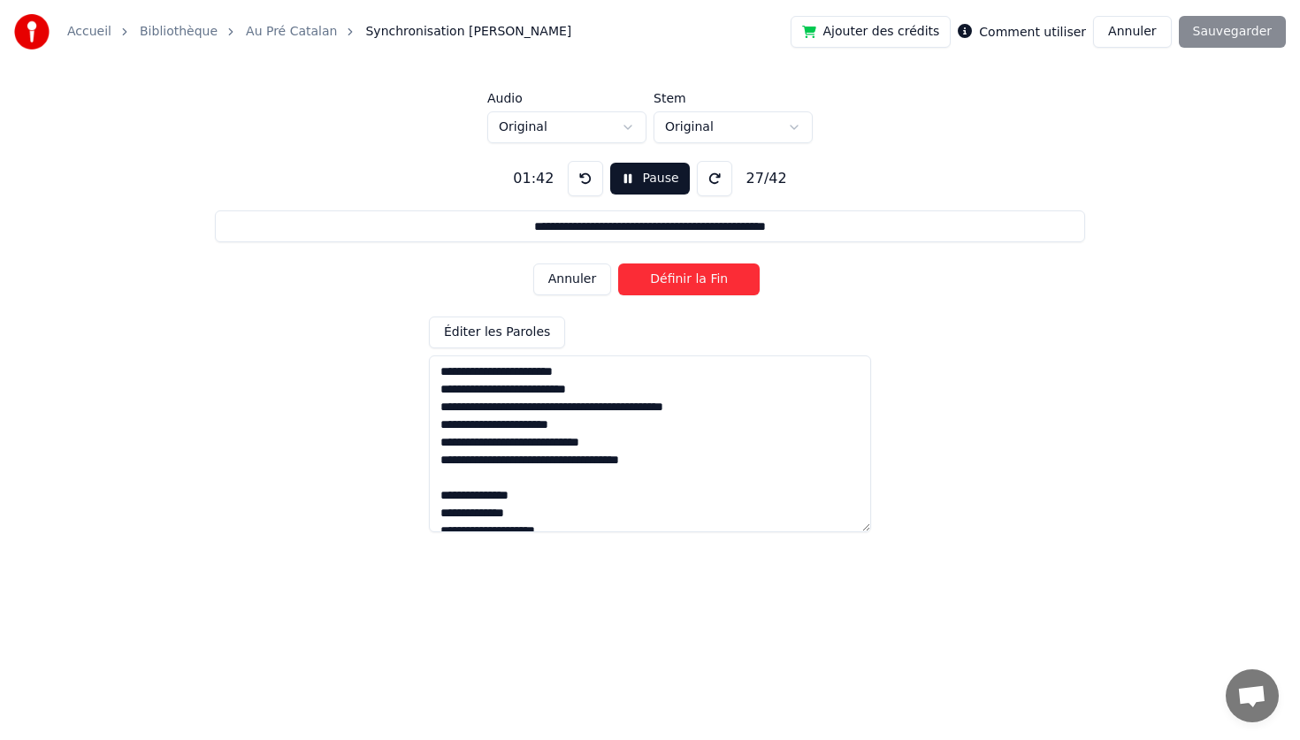
click at [618, 263] on button "Définir la Fin" at bounding box center [688, 279] width 141 height 32
click at [618, 263] on button "Définir le Début" at bounding box center [688, 279] width 141 height 32
click at [618, 263] on button "Définir la Fin" at bounding box center [688, 279] width 141 height 32
click at [618, 263] on button "Définir le Début" at bounding box center [688, 279] width 141 height 32
click at [618, 263] on button "Définir la Fin" at bounding box center [688, 279] width 141 height 32
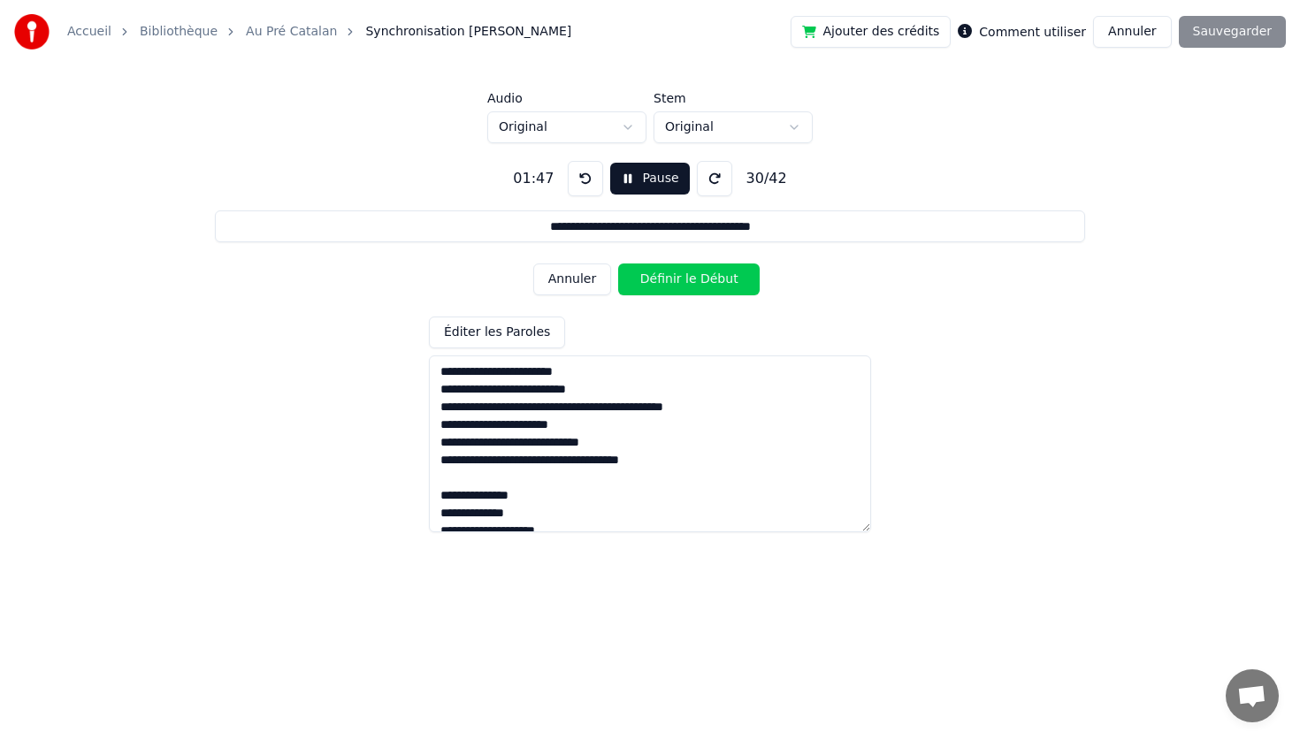
click at [618, 263] on button "Définir le Début" at bounding box center [688, 279] width 141 height 32
click at [618, 263] on button "Définir la Fin" at bounding box center [688, 279] width 141 height 32
click at [618, 263] on button "Définir le Début" at bounding box center [688, 279] width 141 height 32
click at [618, 263] on button "Définir la Fin" at bounding box center [688, 279] width 141 height 32
click at [618, 263] on button "Définir le Début" at bounding box center [688, 279] width 141 height 32
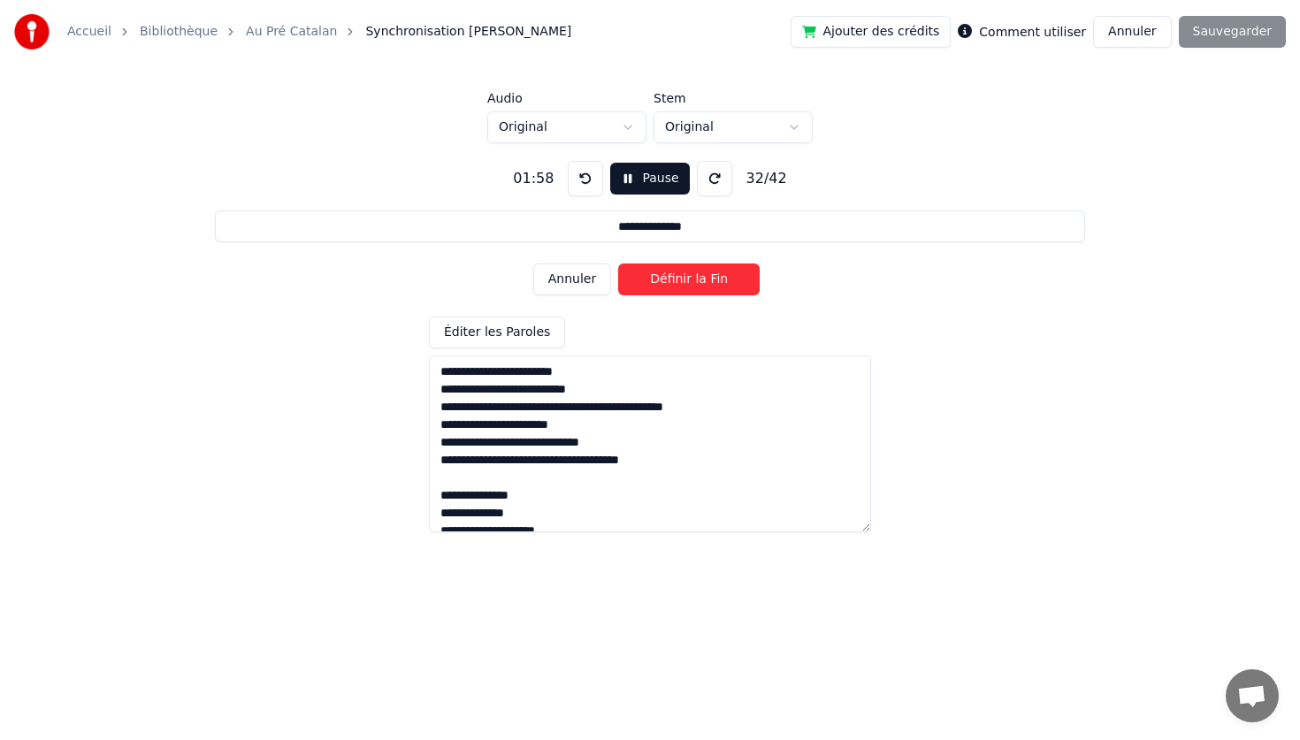
click at [618, 263] on button "Définir la Fin" at bounding box center [688, 279] width 141 height 32
click at [618, 263] on button "Définir le Début" at bounding box center [688, 279] width 141 height 32
click at [618, 263] on button "Définir la Fin" at bounding box center [688, 279] width 141 height 32
click at [618, 263] on button "Définir le Début" at bounding box center [688, 279] width 141 height 32
click at [618, 263] on button "Définir la Fin" at bounding box center [688, 279] width 141 height 32
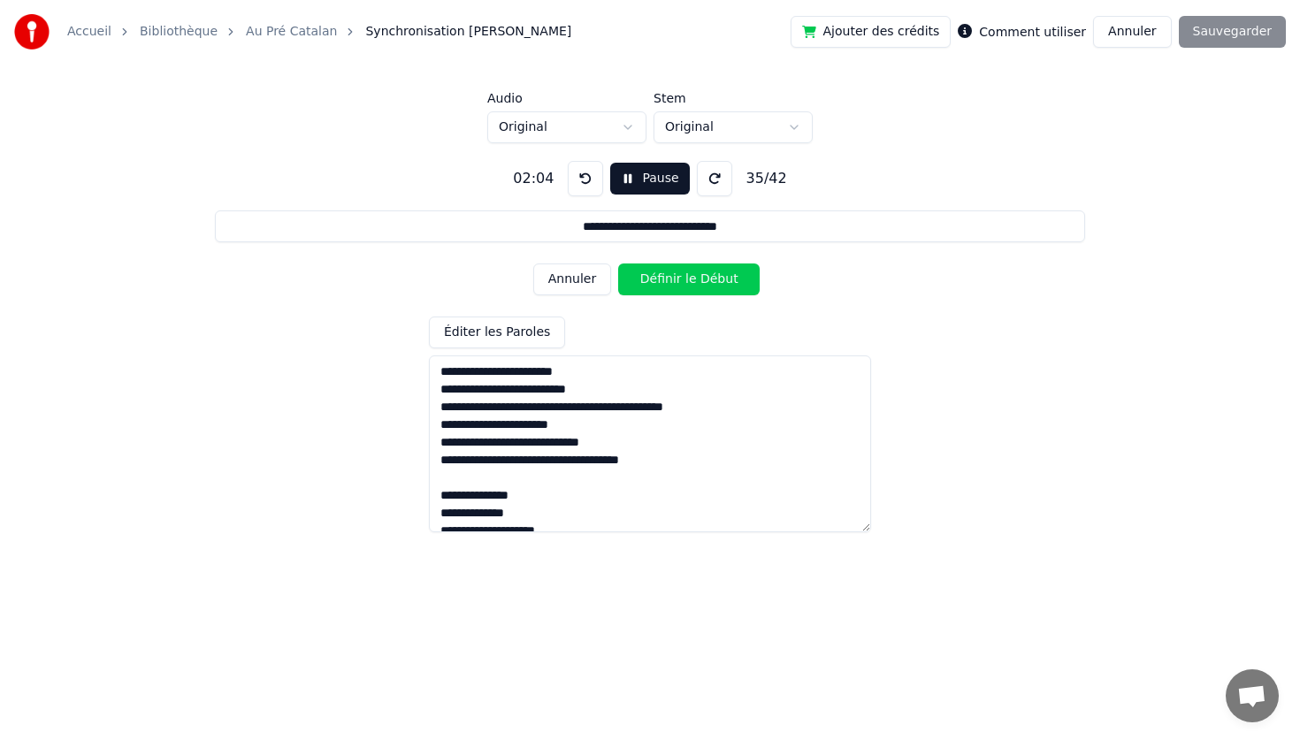
click at [618, 263] on button "Définir le Début" at bounding box center [688, 279] width 141 height 32
click at [618, 263] on button "Définir la Fin" at bounding box center [688, 279] width 141 height 32
click at [618, 263] on button "Définir le Début" at bounding box center [688, 279] width 141 height 32
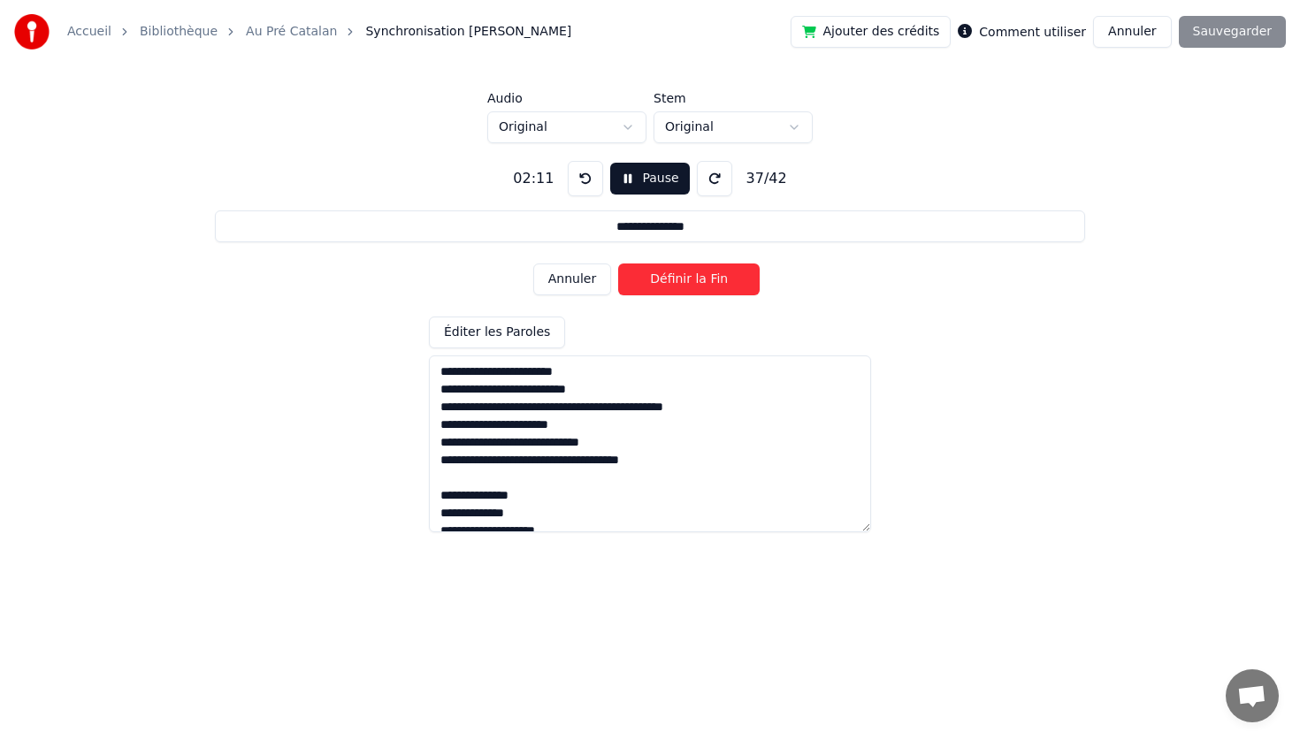
click at [618, 263] on button "Définir la Fin" at bounding box center [688, 279] width 141 height 32
click at [618, 263] on button "Définir le Début" at bounding box center [688, 279] width 141 height 32
click at [618, 263] on button "Définir la Fin" at bounding box center [688, 279] width 141 height 32
click at [618, 263] on button "Définir le Début" at bounding box center [688, 279] width 141 height 32
click at [618, 263] on button "Définir la Fin" at bounding box center [688, 279] width 141 height 32
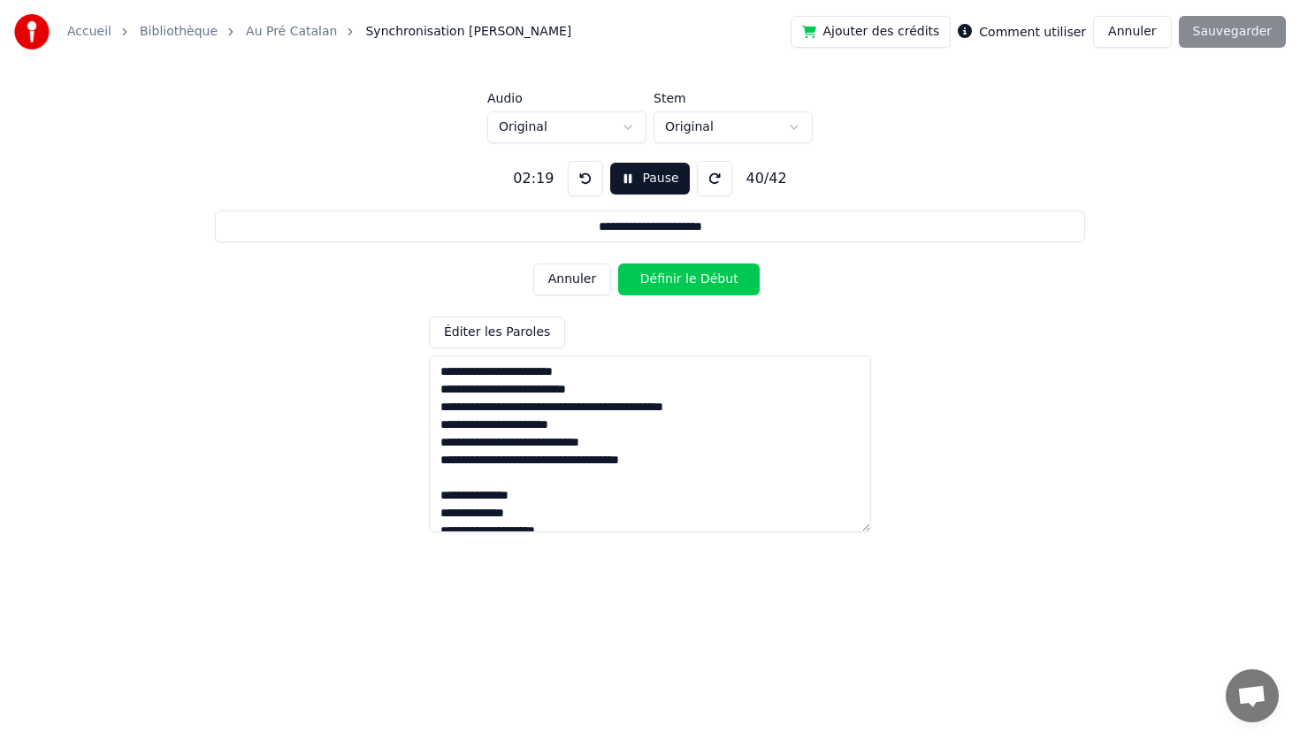
click at [618, 263] on button "Définir le Début" at bounding box center [688, 279] width 141 height 32
click at [618, 263] on button "Définir la Fin" at bounding box center [688, 279] width 141 height 32
click at [618, 263] on button "Définir le Début" at bounding box center [688, 279] width 141 height 32
click at [618, 263] on button "Définir la Fin" at bounding box center [688, 279] width 141 height 32
type input "**********"
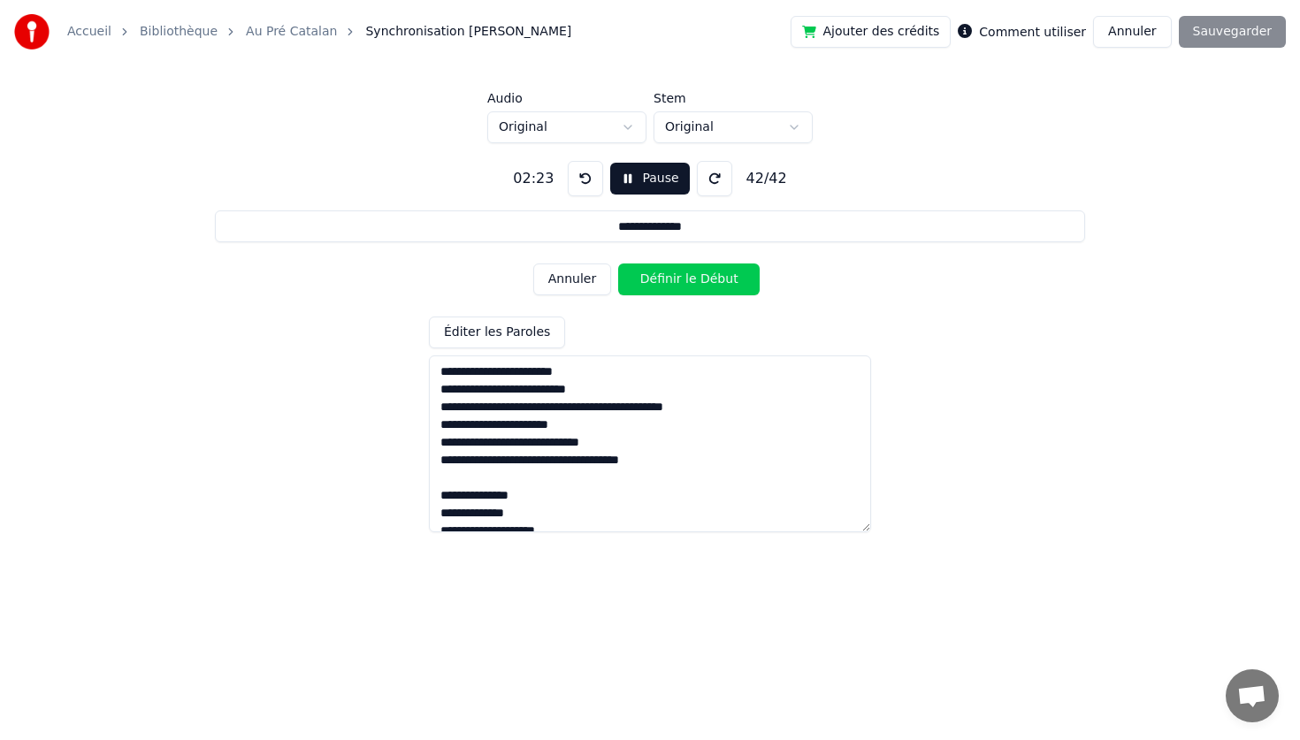
click at [618, 263] on button "Définir le Début" at bounding box center [688, 279] width 141 height 32
click at [618, 263] on button "Définir la Fin" at bounding box center [688, 279] width 141 height 32
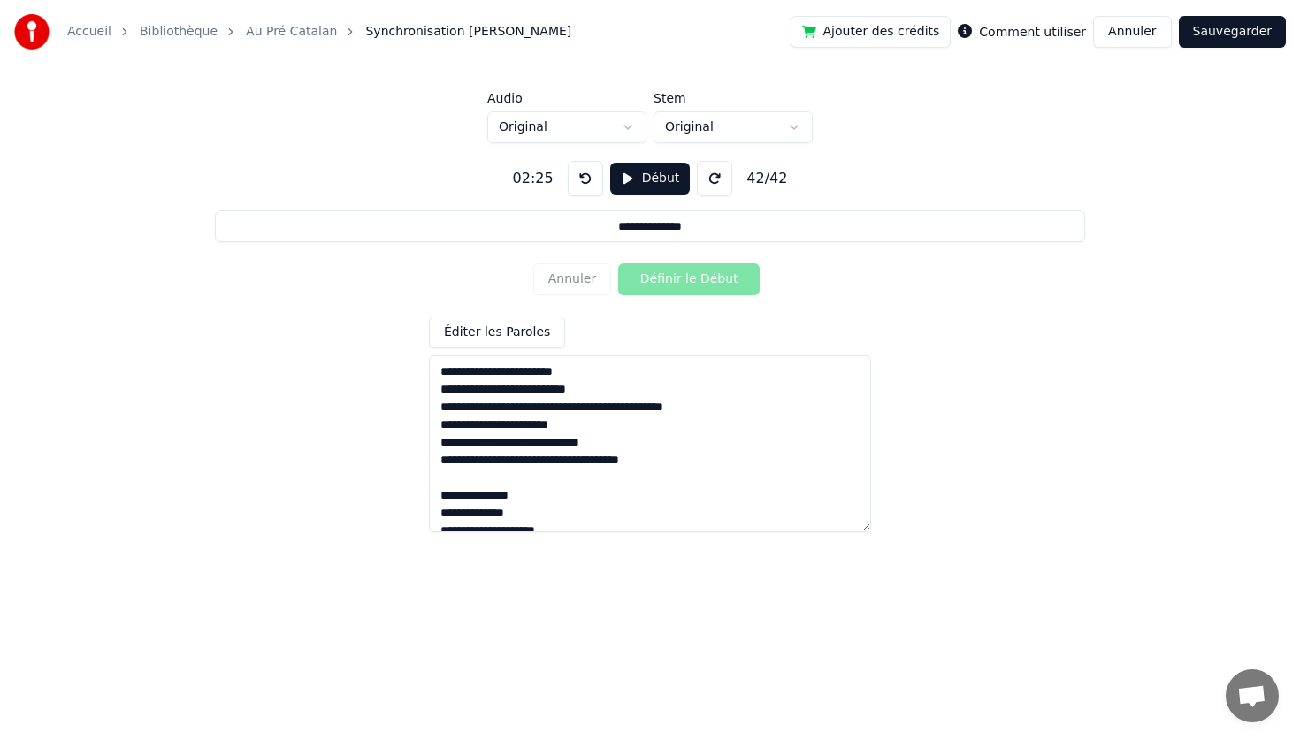
click at [1236, 33] on button "Sauvegarder" at bounding box center [1232, 32] width 107 height 32
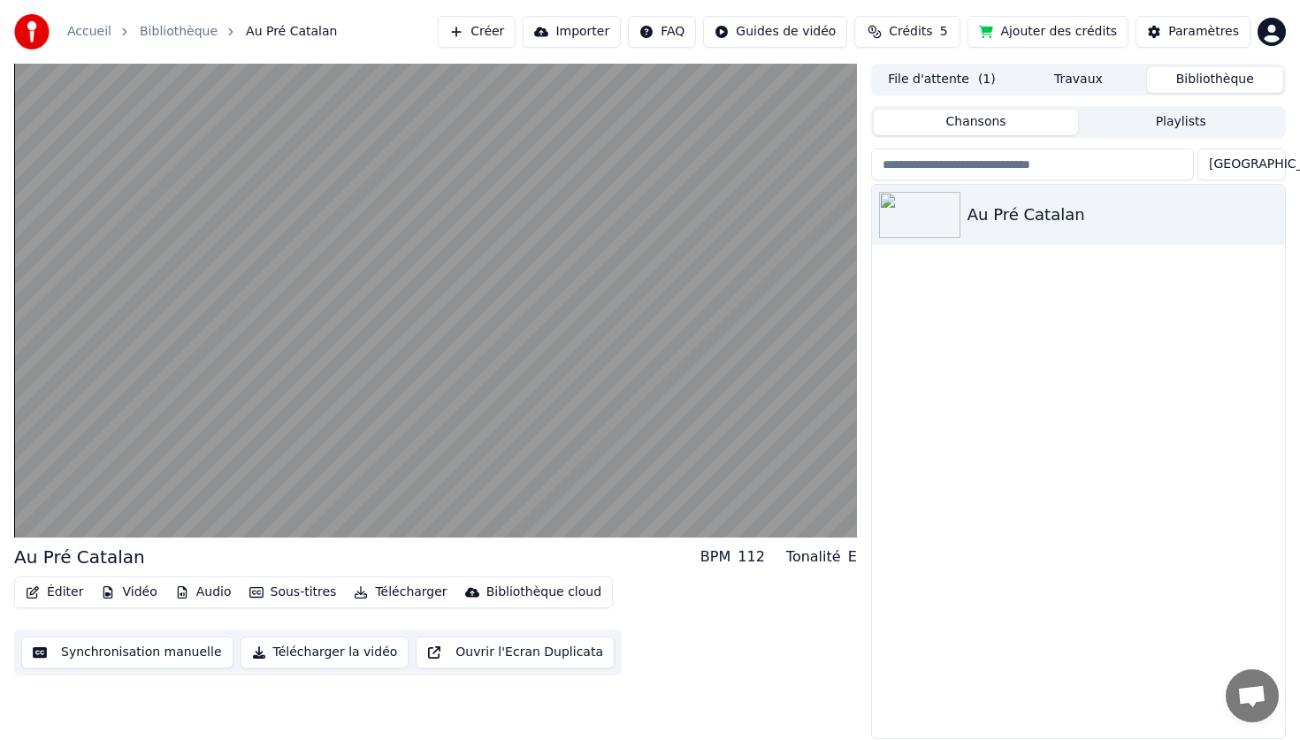
click at [1236, 33] on div "Paramètres" at bounding box center [1203, 32] width 71 height 18
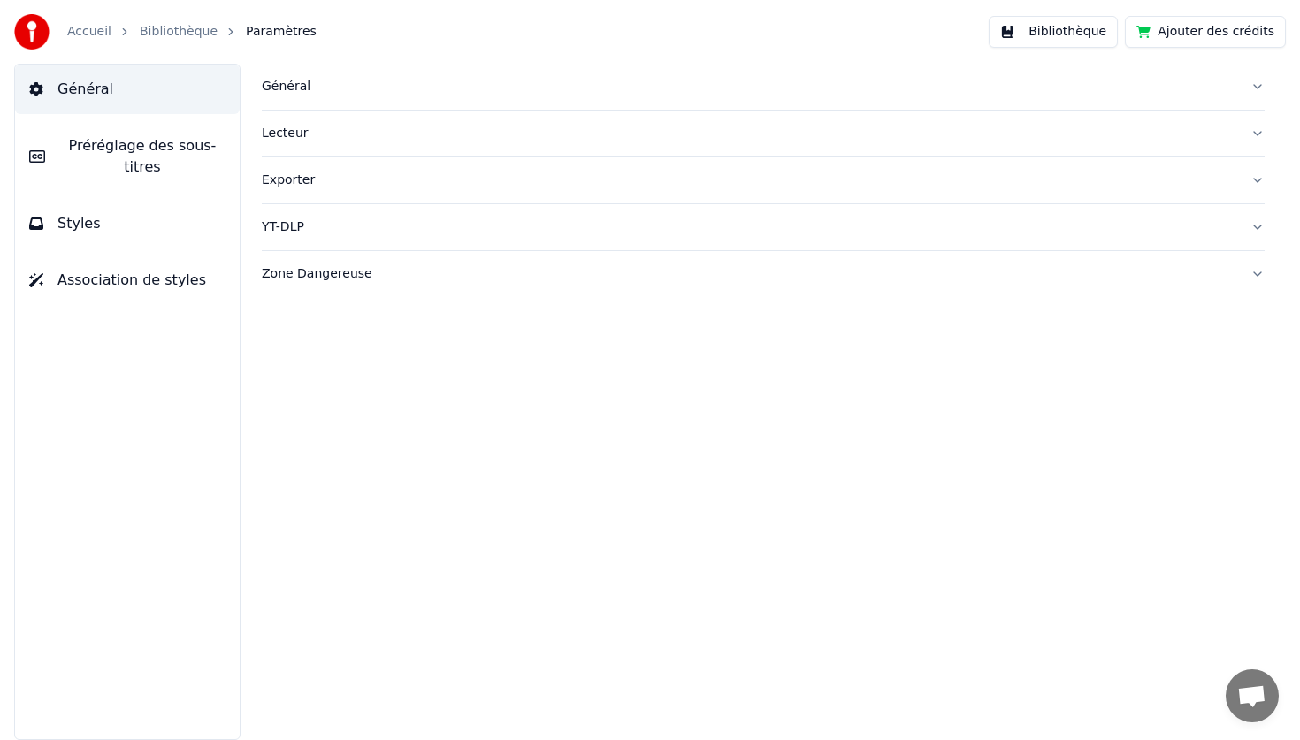
click at [141, 31] on link "Bibliothèque" at bounding box center [179, 32] width 78 height 18
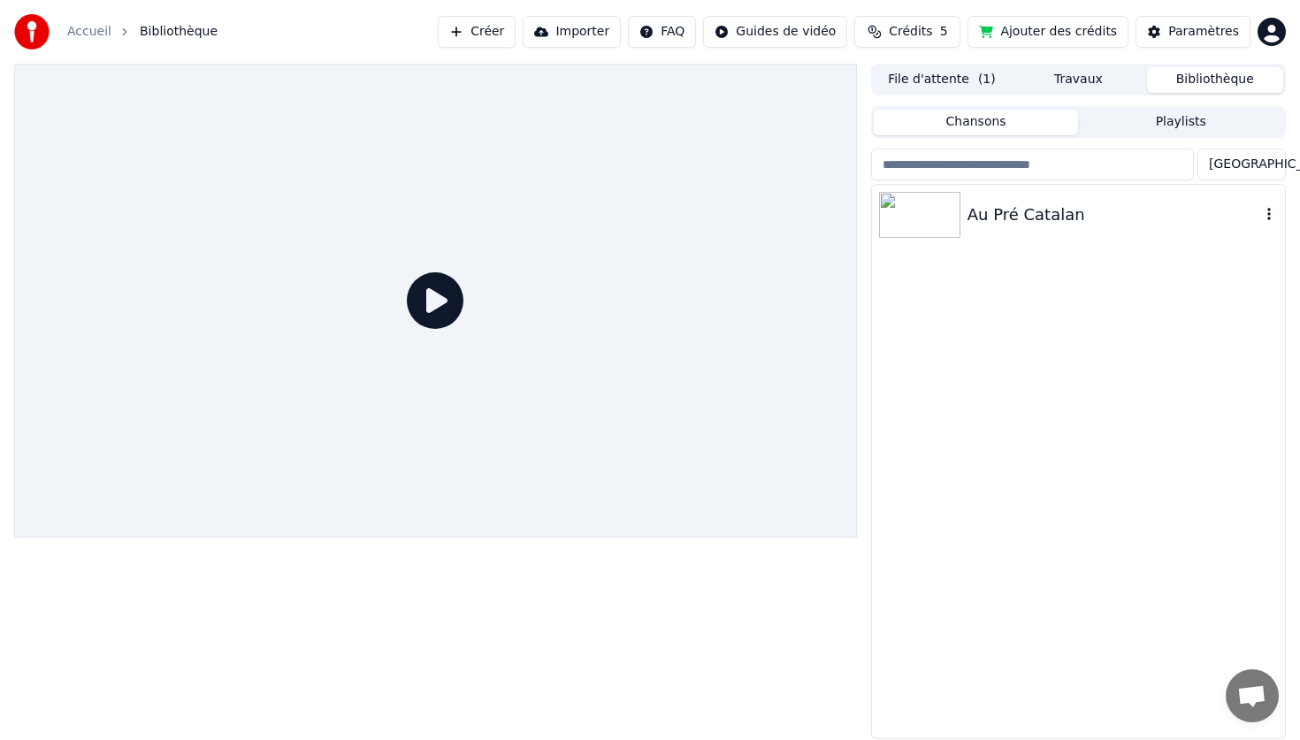
click at [1019, 223] on div "Au Pré Catalan" at bounding box center [1113, 214] width 293 height 25
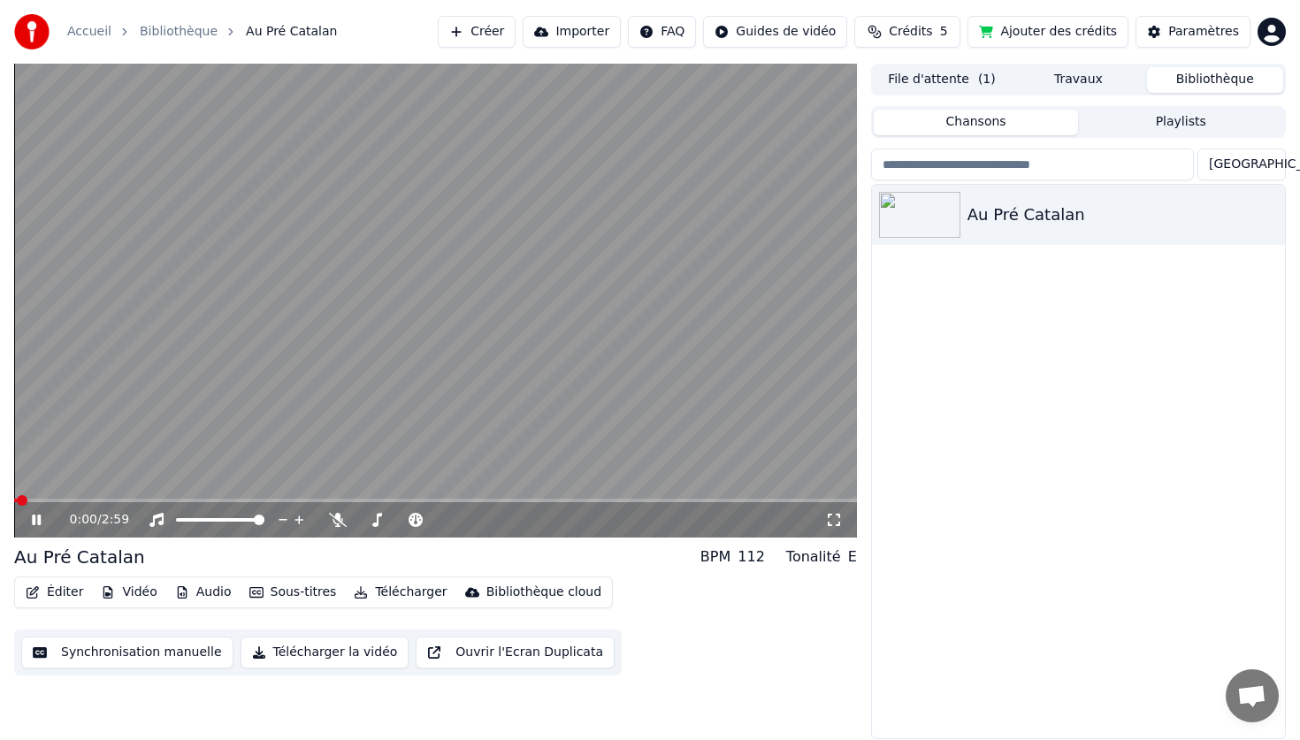
click at [38, 513] on icon at bounding box center [49, 520] width 42 height 14
click at [38, 584] on button "Éditer" at bounding box center [55, 592] width 72 height 25
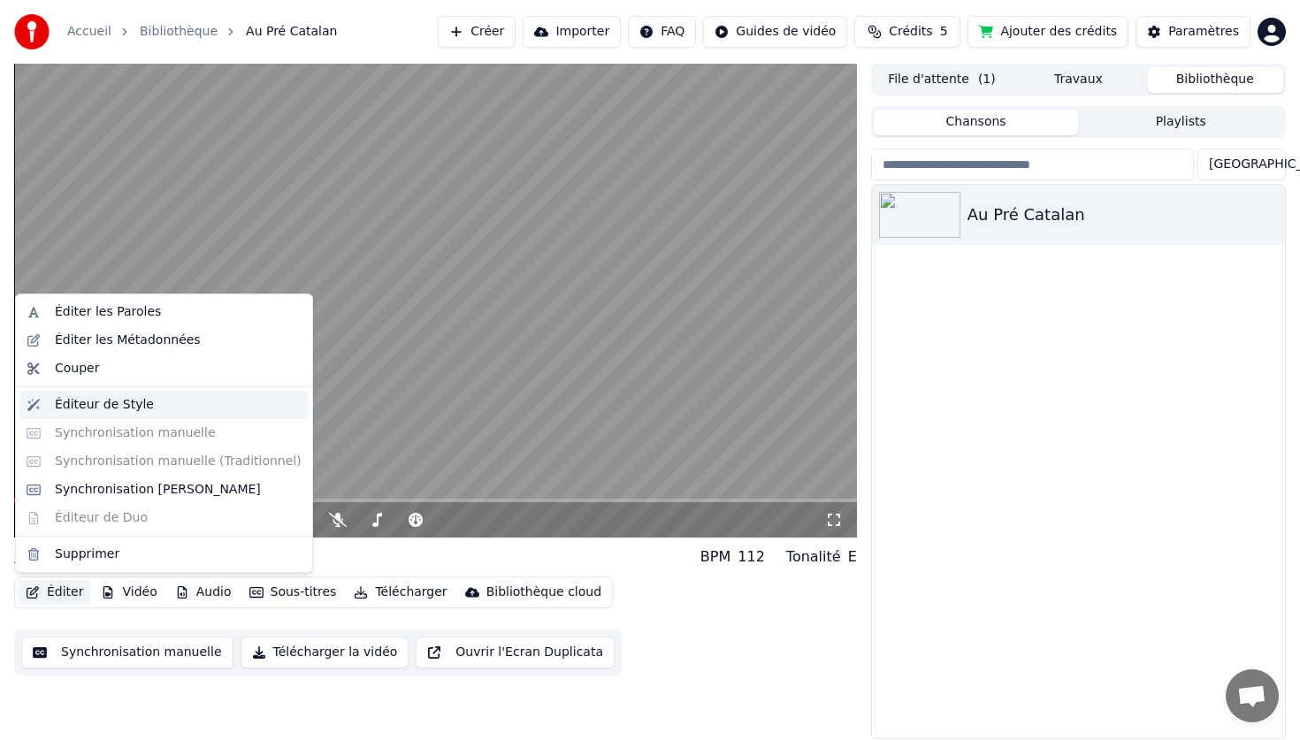
click at [95, 401] on div "Éditeur de Style" at bounding box center [104, 405] width 99 height 18
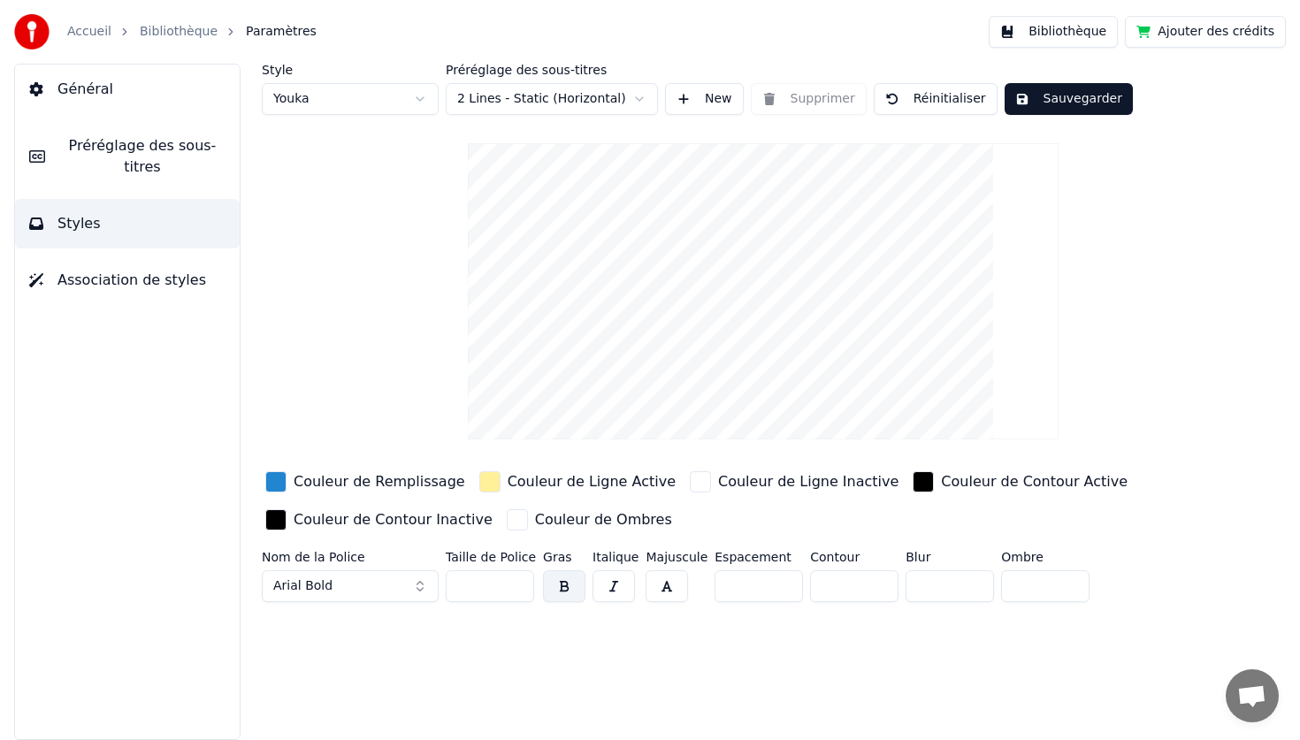
click at [735, 578] on input "*" at bounding box center [758, 586] width 88 height 32
click at [777, 583] on input "*" at bounding box center [758, 586] width 88 height 32
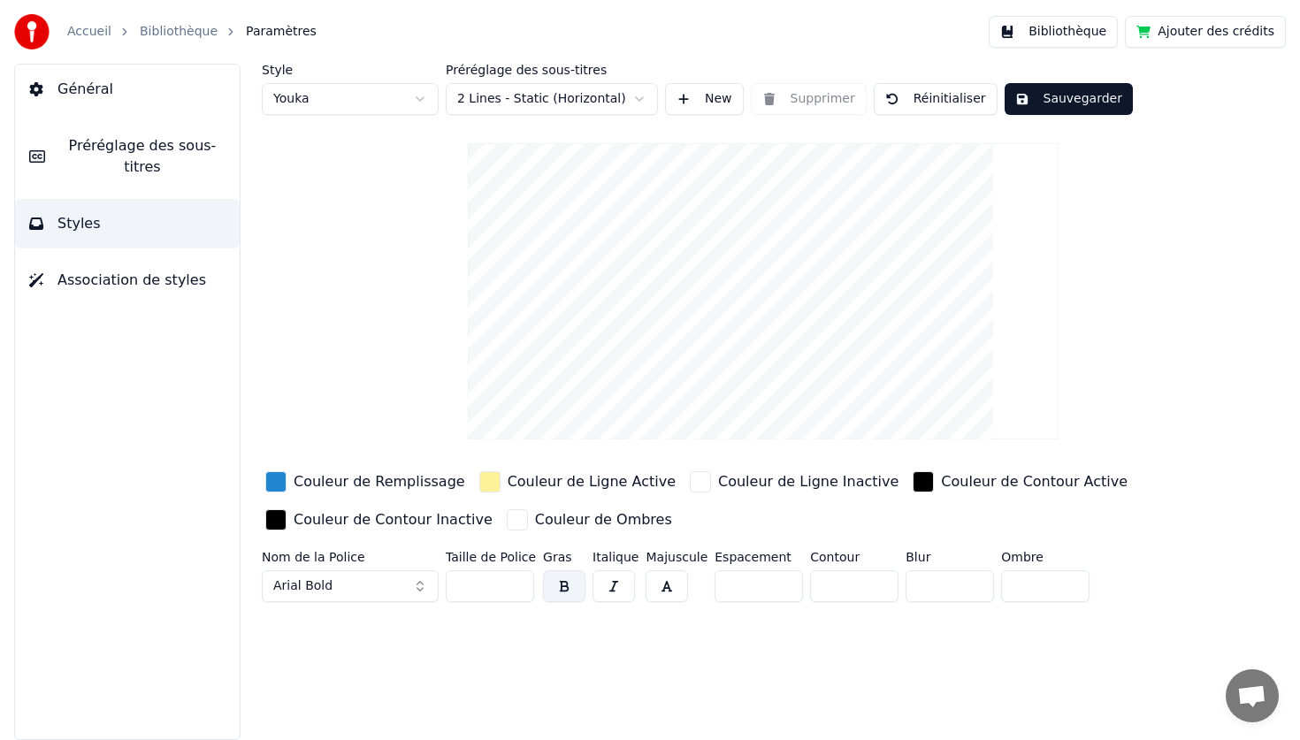
click at [777, 583] on input "*" at bounding box center [758, 586] width 88 height 32
click at [777, 586] on input "*" at bounding box center [758, 586] width 88 height 32
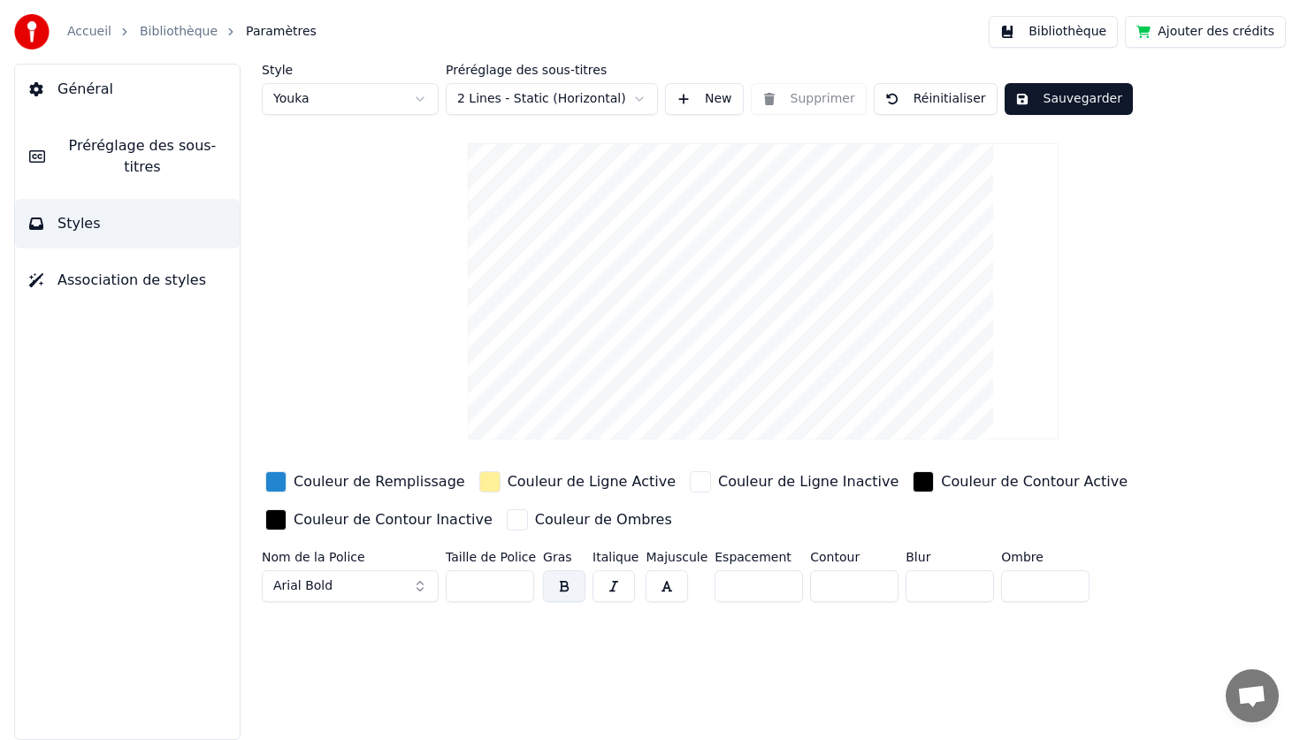
click at [777, 586] on input "*" at bounding box center [758, 586] width 88 height 32
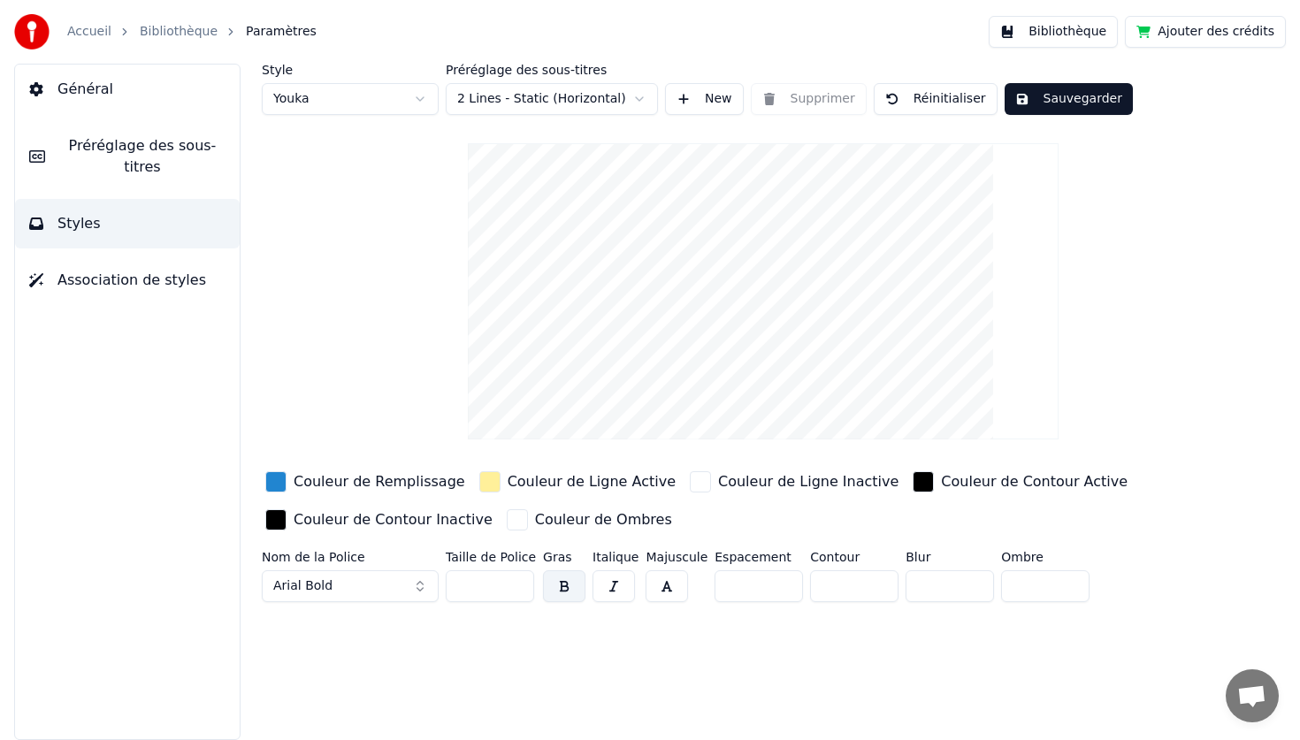
click at [777, 586] on input "*" at bounding box center [758, 586] width 88 height 32
type input "*"
click at [777, 586] on input "*" at bounding box center [758, 586] width 88 height 32
click at [782, 367] on video at bounding box center [763, 291] width 591 height 296
click at [512, 589] on input "**" at bounding box center [490, 586] width 88 height 32
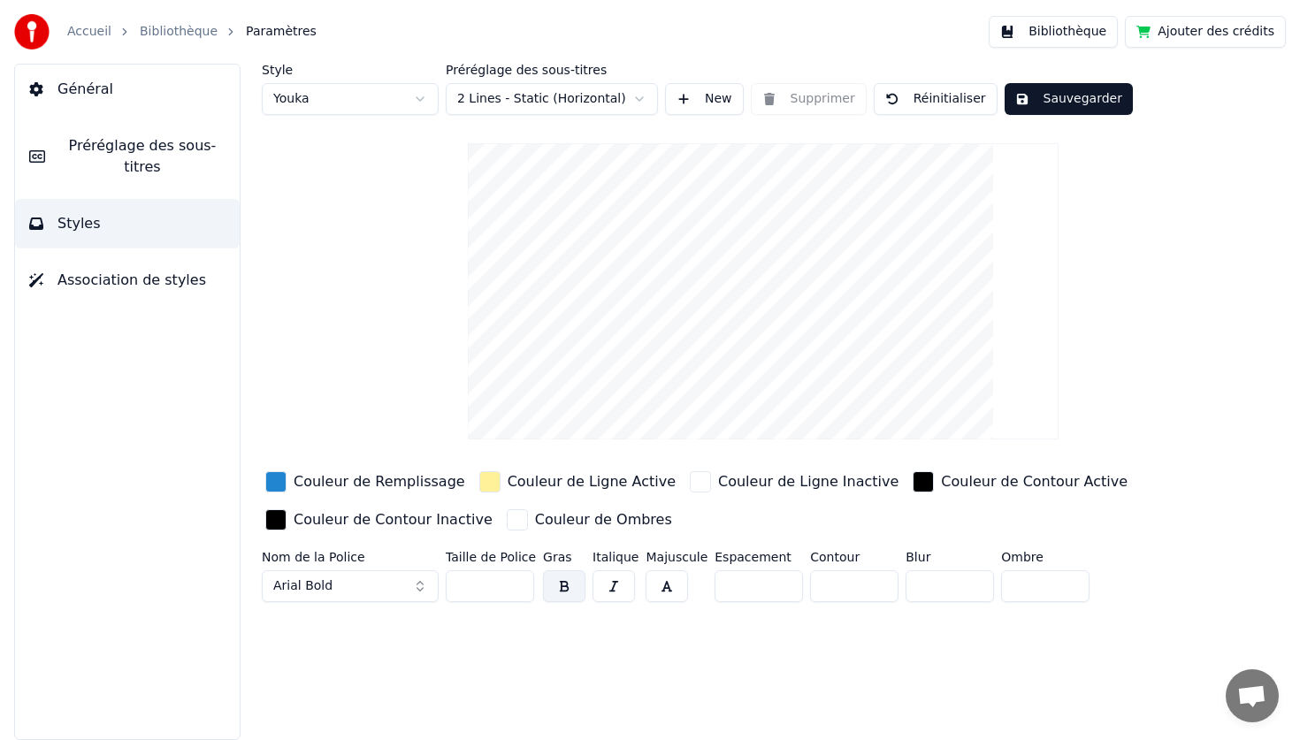
click at [512, 589] on input "**" at bounding box center [490, 586] width 88 height 32
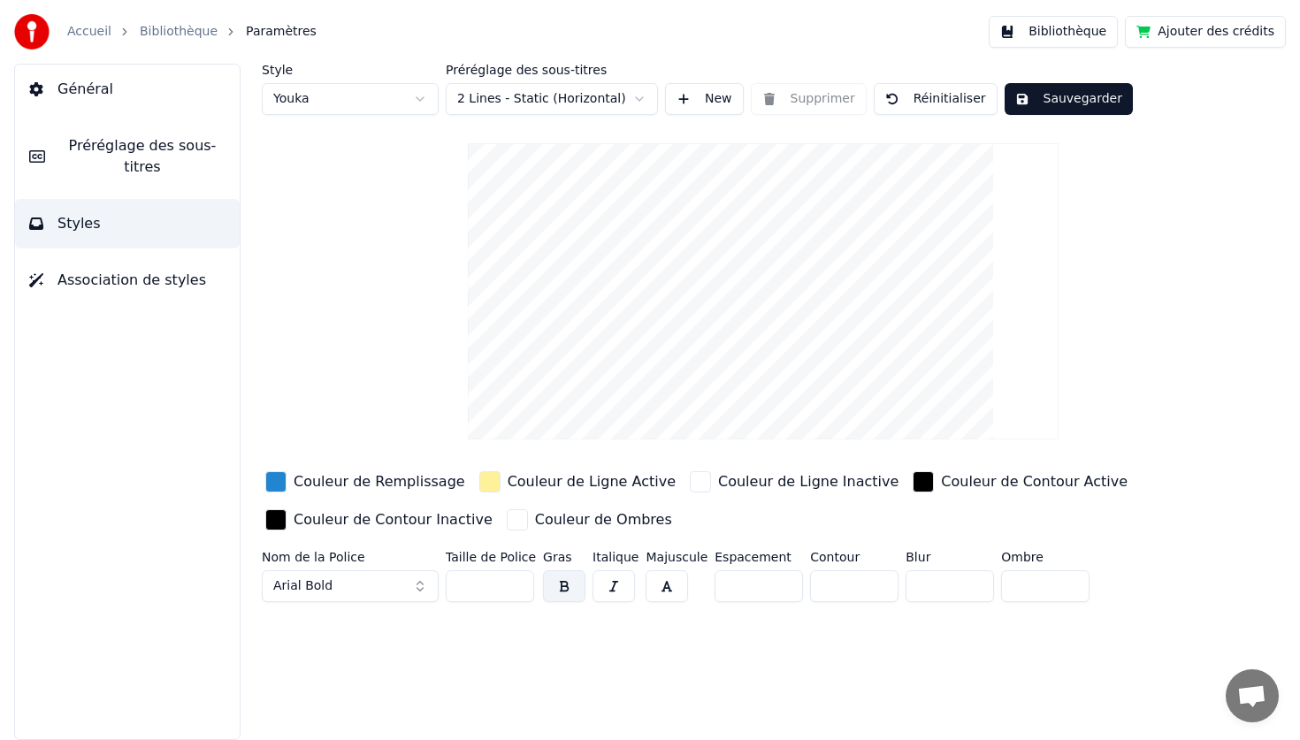
click at [512, 589] on input "**" at bounding box center [490, 586] width 88 height 32
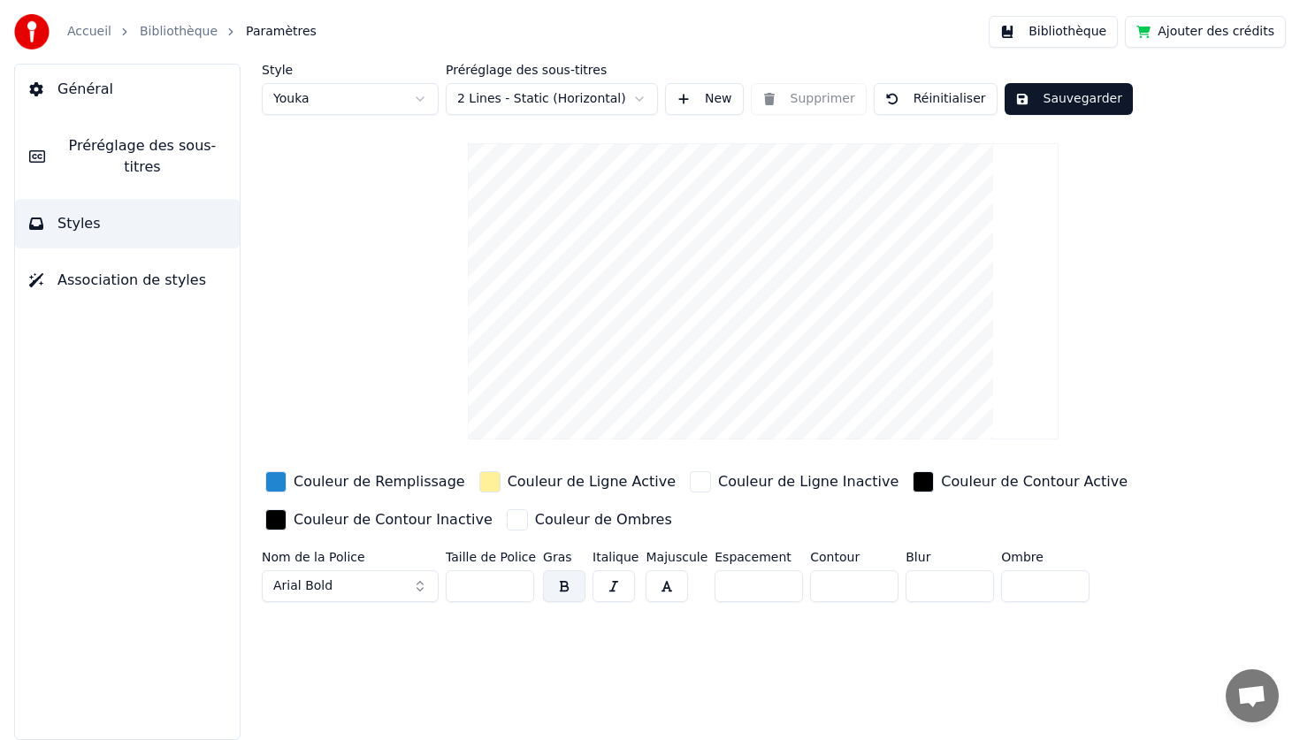
click at [512, 589] on input "**" at bounding box center [490, 586] width 88 height 32
click at [517, 580] on input "**" at bounding box center [490, 586] width 88 height 32
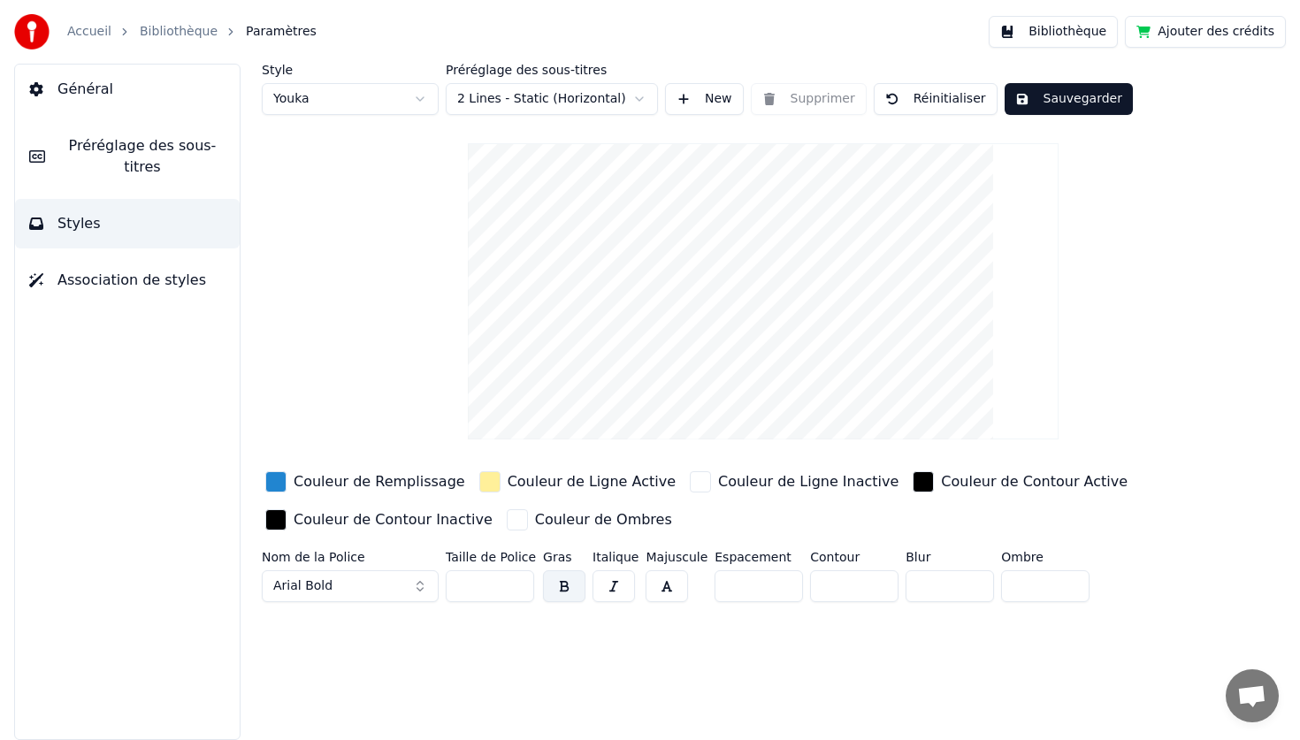
click at [517, 580] on input "**" at bounding box center [490, 586] width 88 height 32
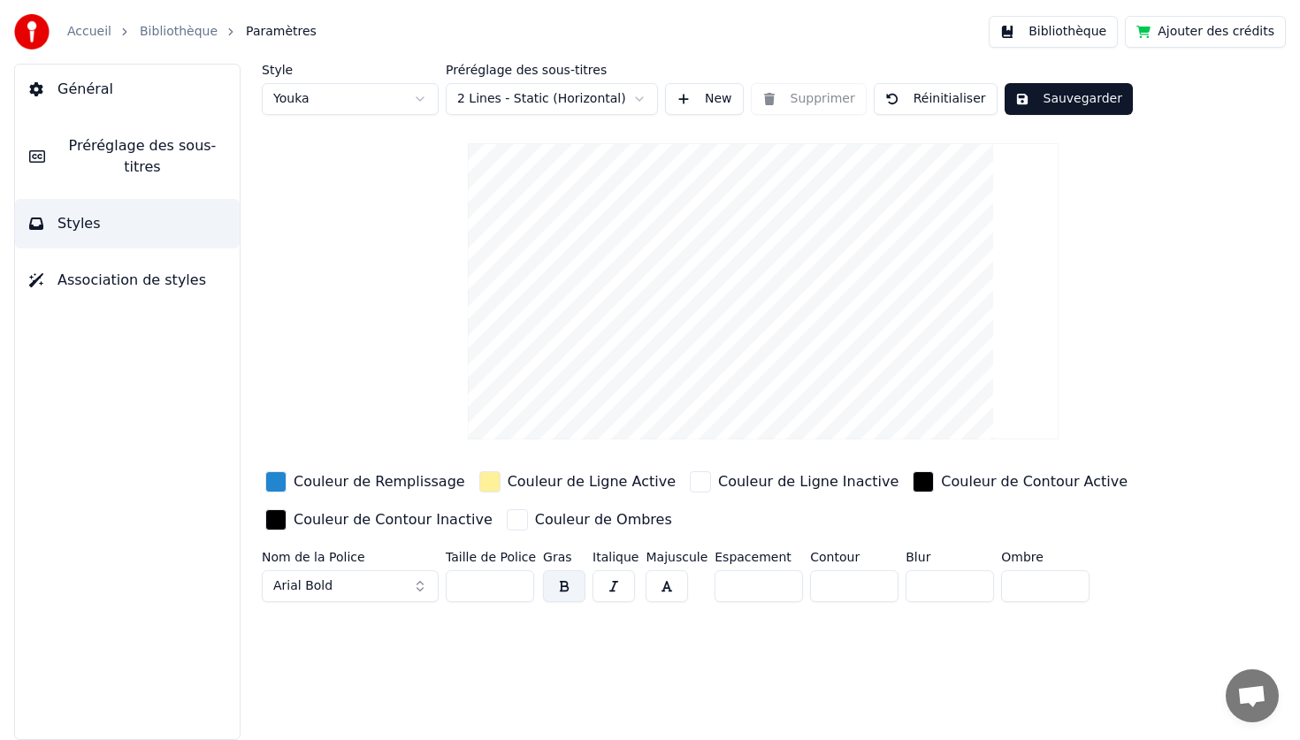
click at [517, 580] on input "**" at bounding box center [490, 586] width 88 height 32
type input "**"
click at [517, 580] on input "**" at bounding box center [490, 586] width 88 height 32
click at [544, 640] on div "Style Youka Préréglage des sous-titres 2 Lines - Static (Horizontal) New Suppri…" at bounding box center [762, 402] width 1073 height 676
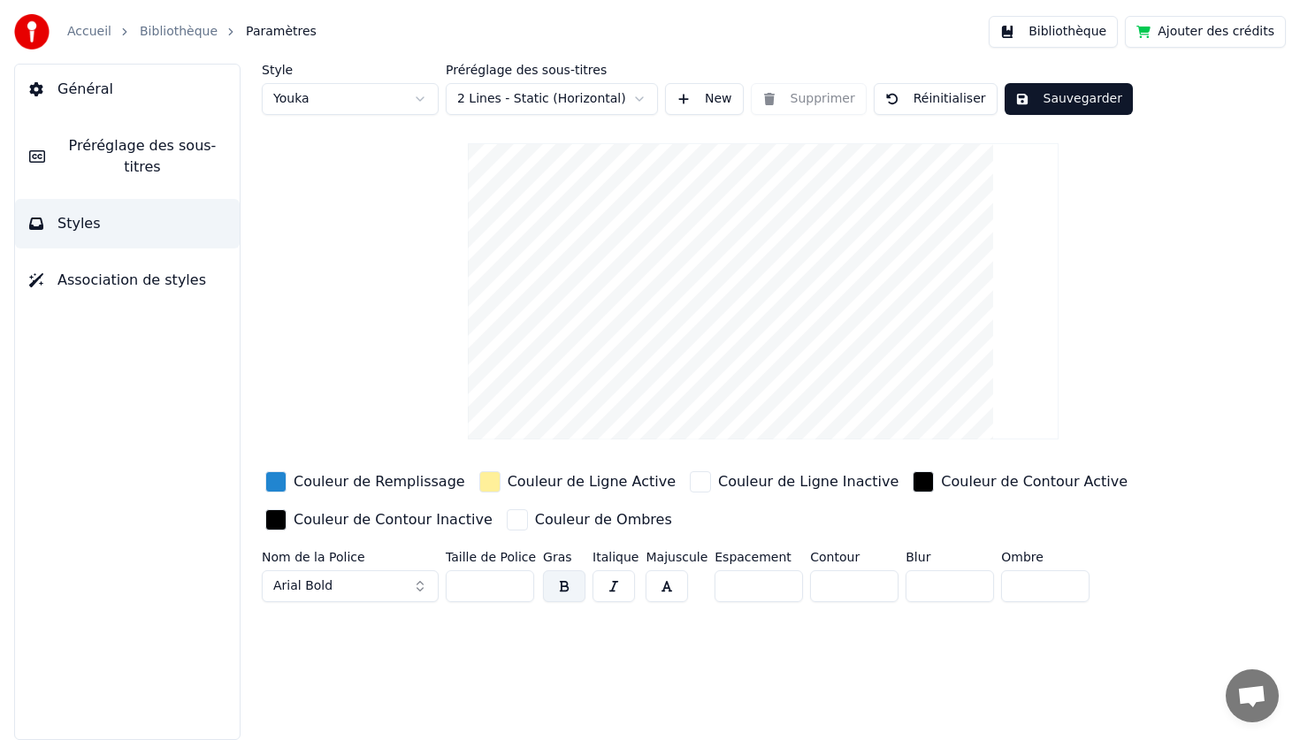
click at [515, 89] on html "Accueil Bibliothèque Paramètres Bibliothèque Ajouter des crédits Général Prérég…" at bounding box center [650, 370] width 1300 height 740
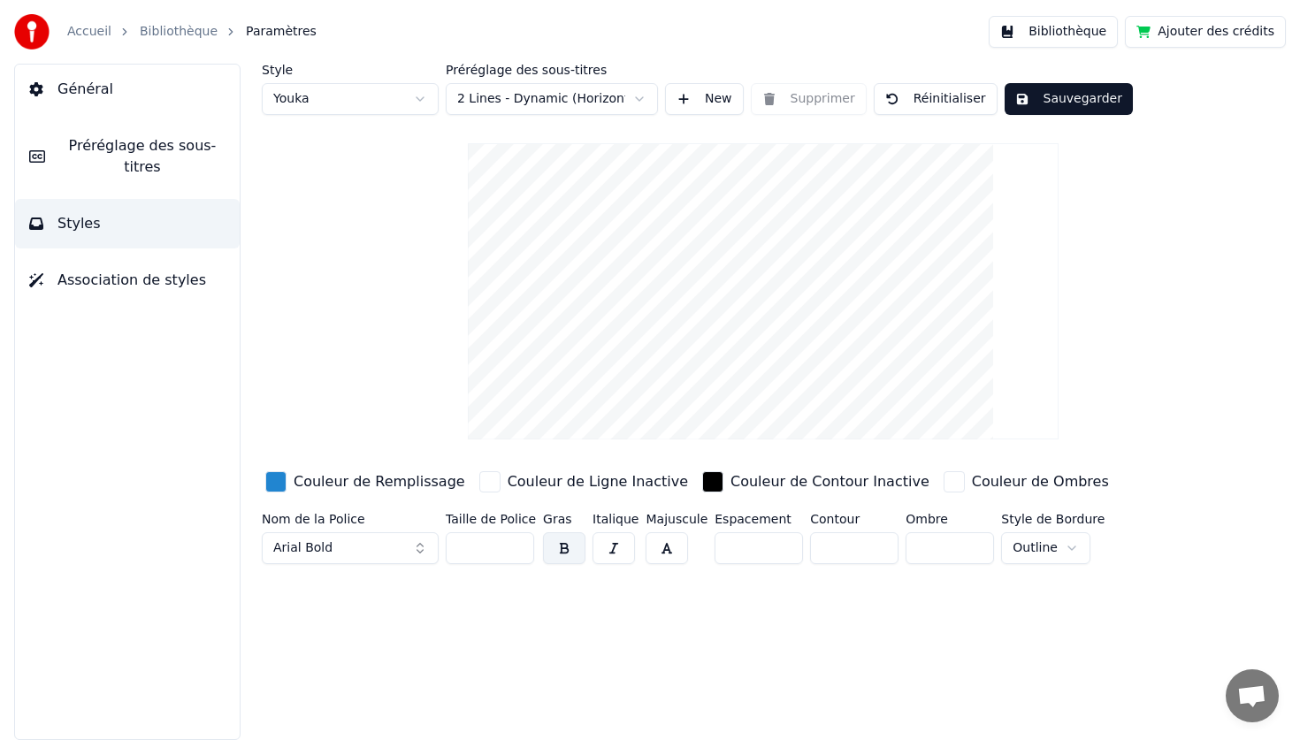
click at [597, 108] on html "Accueil Bibliothèque Paramètres Bibliothèque Ajouter des crédits Général Prérég…" at bounding box center [650, 370] width 1300 height 740
click at [1072, 98] on button "Sauvegarder" at bounding box center [1068, 99] width 128 height 32
click at [1072, 98] on button "Terminé" at bounding box center [1053, 99] width 98 height 32
click at [172, 23] on link "Bibliothèque" at bounding box center [179, 32] width 78 height 18
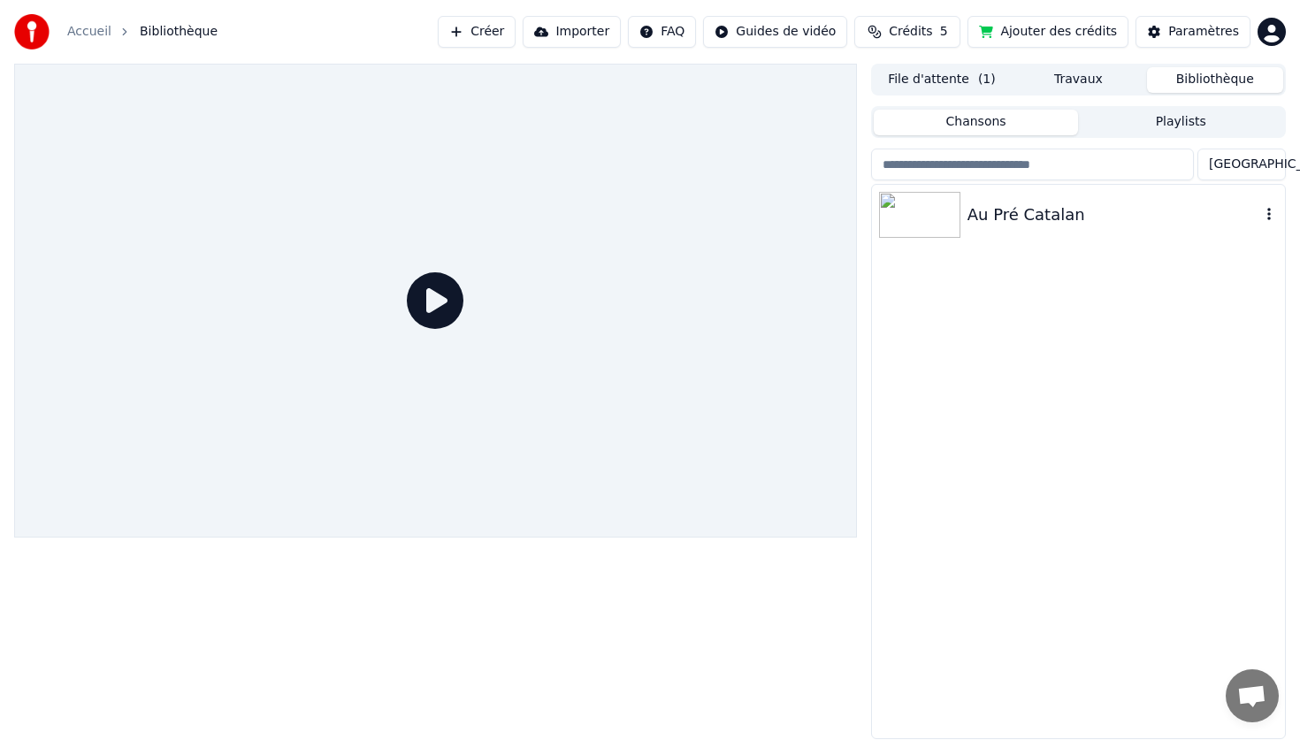
click at [963, 210] on div at bounding box center [923, 215] width 88 height 46
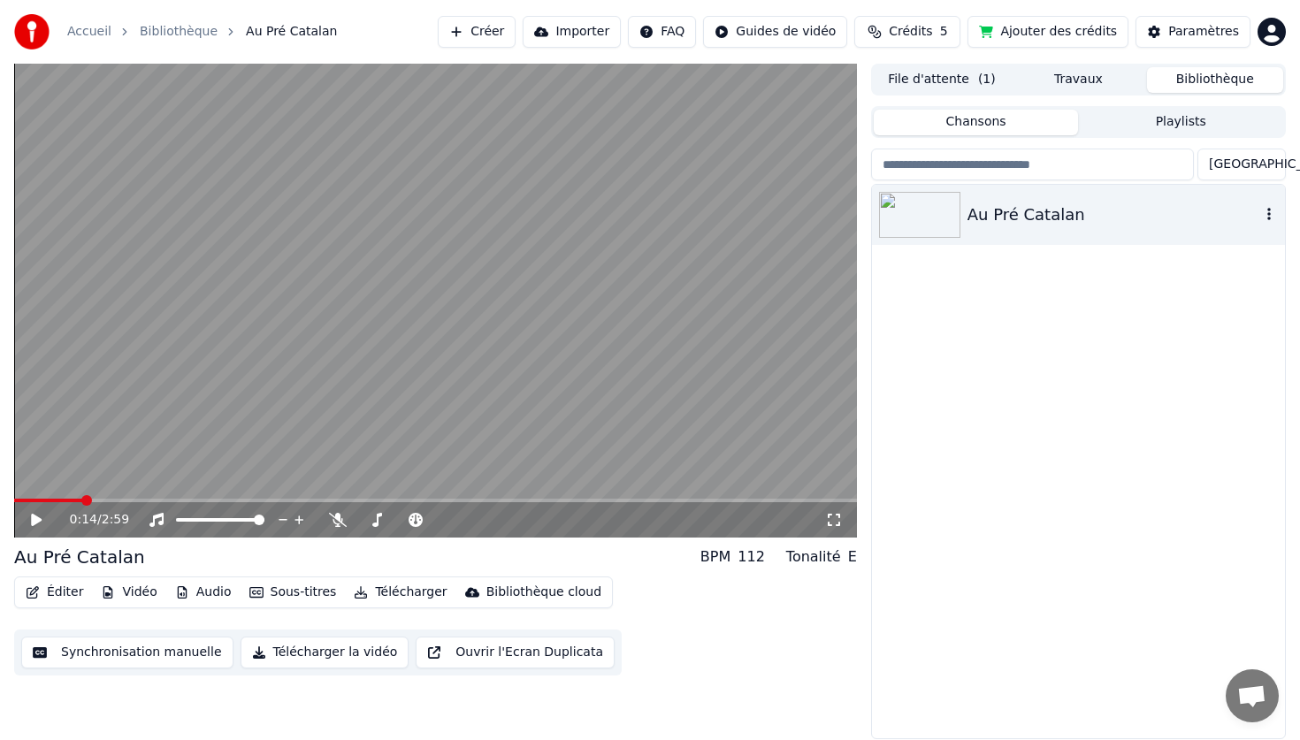
click at [1268, 218] on icon "button" at bounding box center [1269, 214] width 4 height 12
click at [1016, 396] on div "Au Pré Catalan" at bounding box center [1078, 461] width 413 height 553
click at [130, 586] on button "Vidéo" at bounding box center [129, 592] width 70 height 25
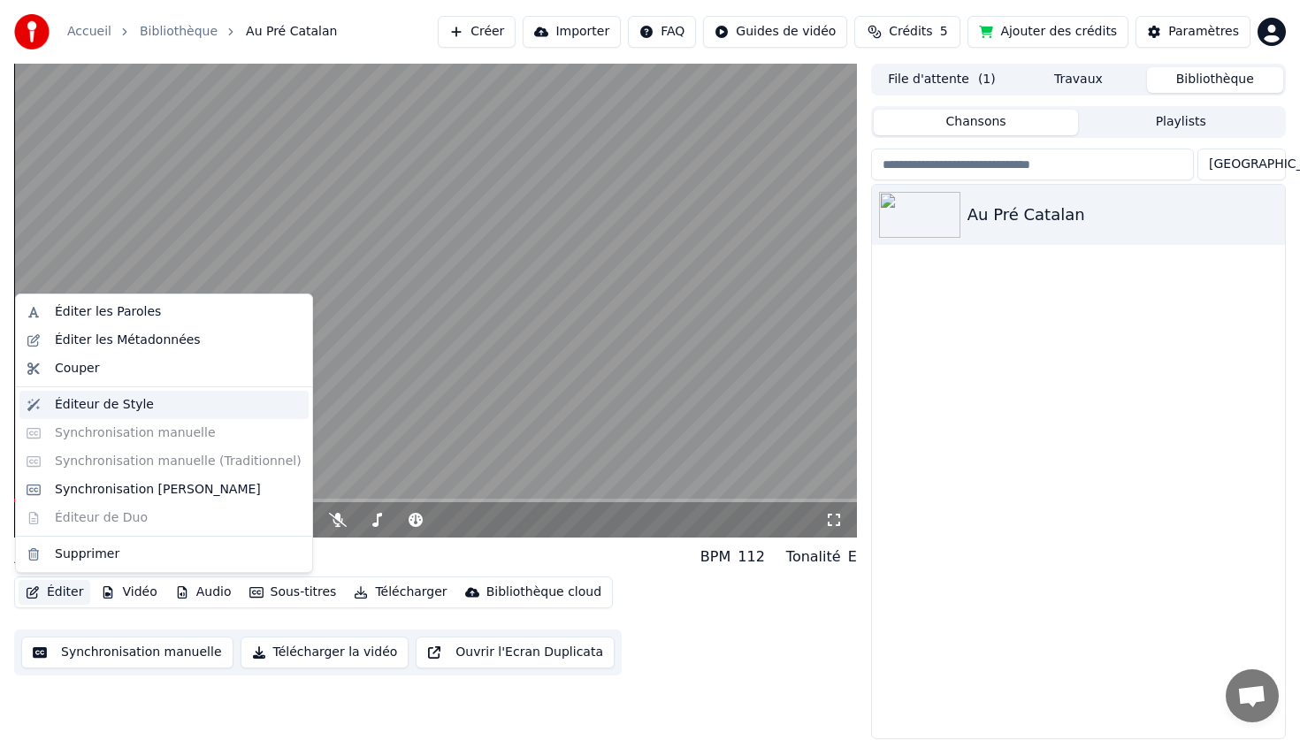
click at [83, 409] on div "Éditeur de Style" at bounding box center [104, 405] width 99 height 18
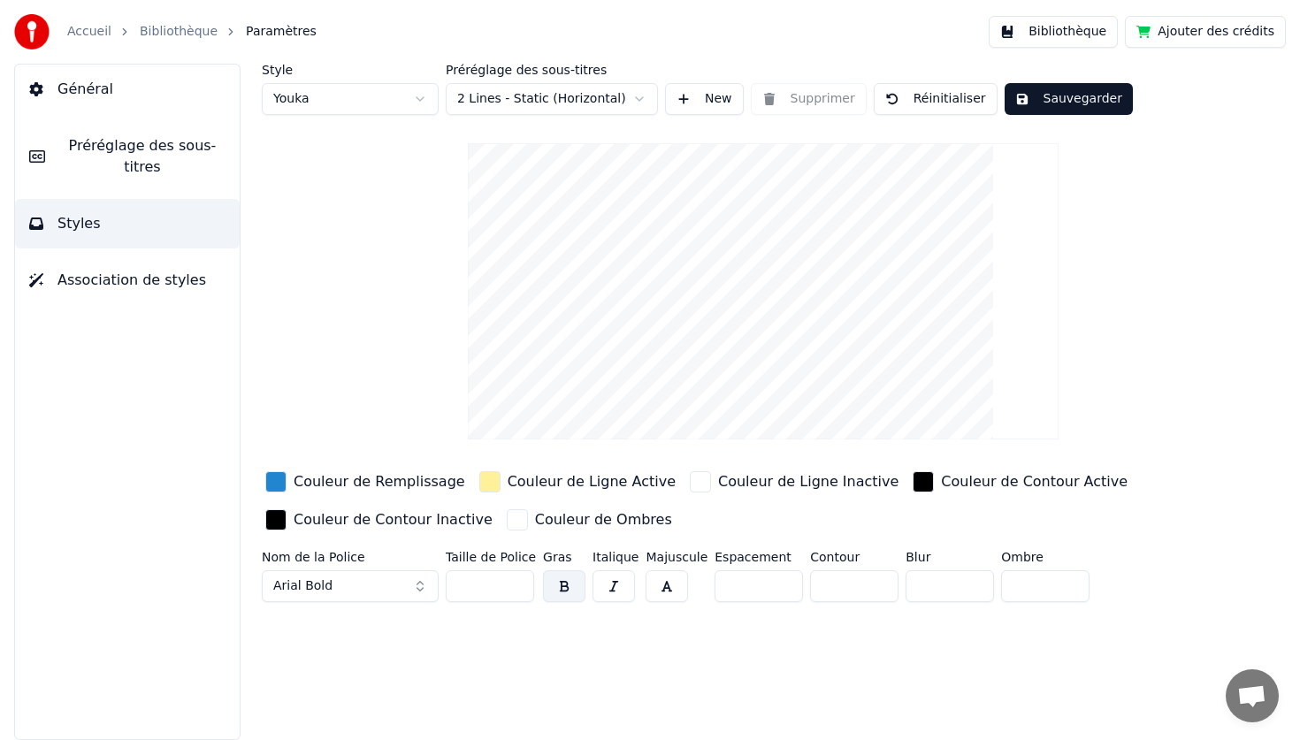
click at [497, 110] on html "Accueil Bibliothèque Paramètres Bibliothèque Ajouter des crédits Général Prérég…" at bounding box center [650, 370] width 1300 height 740
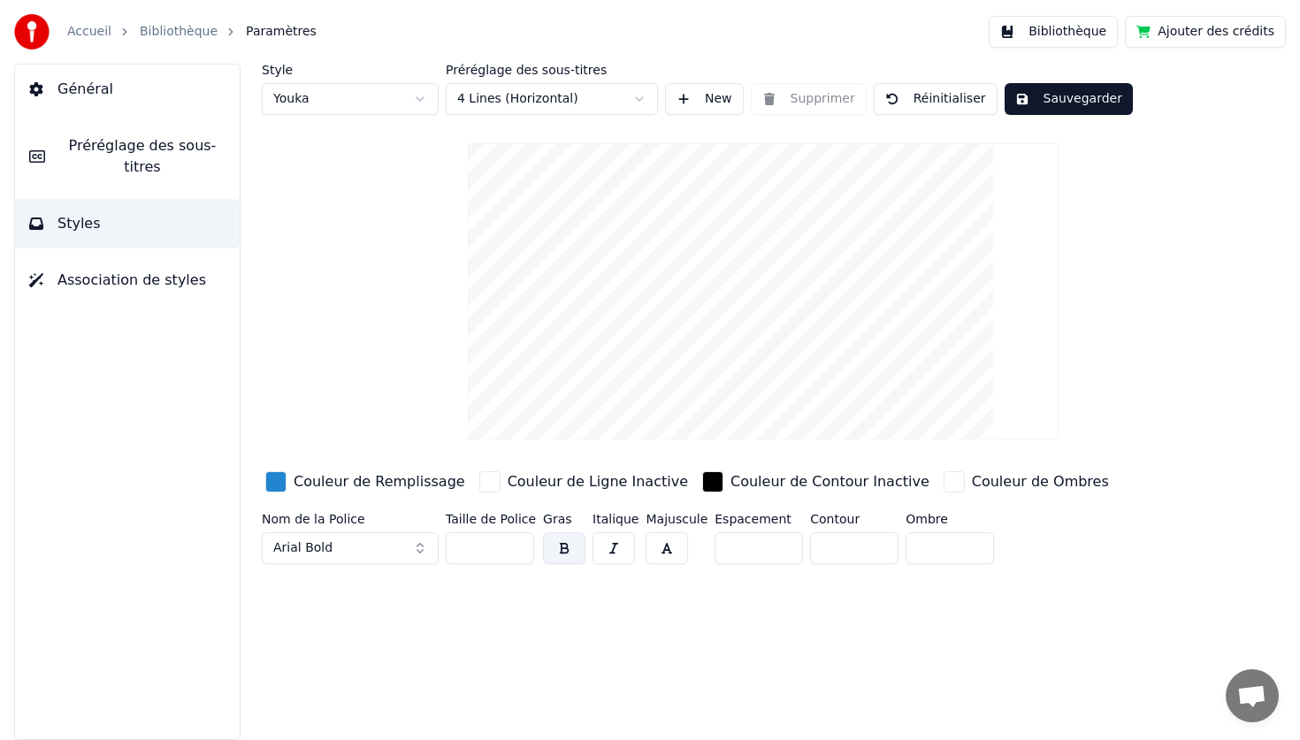
click at [1098, 97] on button "Sauvegarder" at bounding box center [1068, 99] width 128 height 32
click at [1063, 33] on button "Bibliothèque" at bounding box center [1053, 32] width 129 height 32
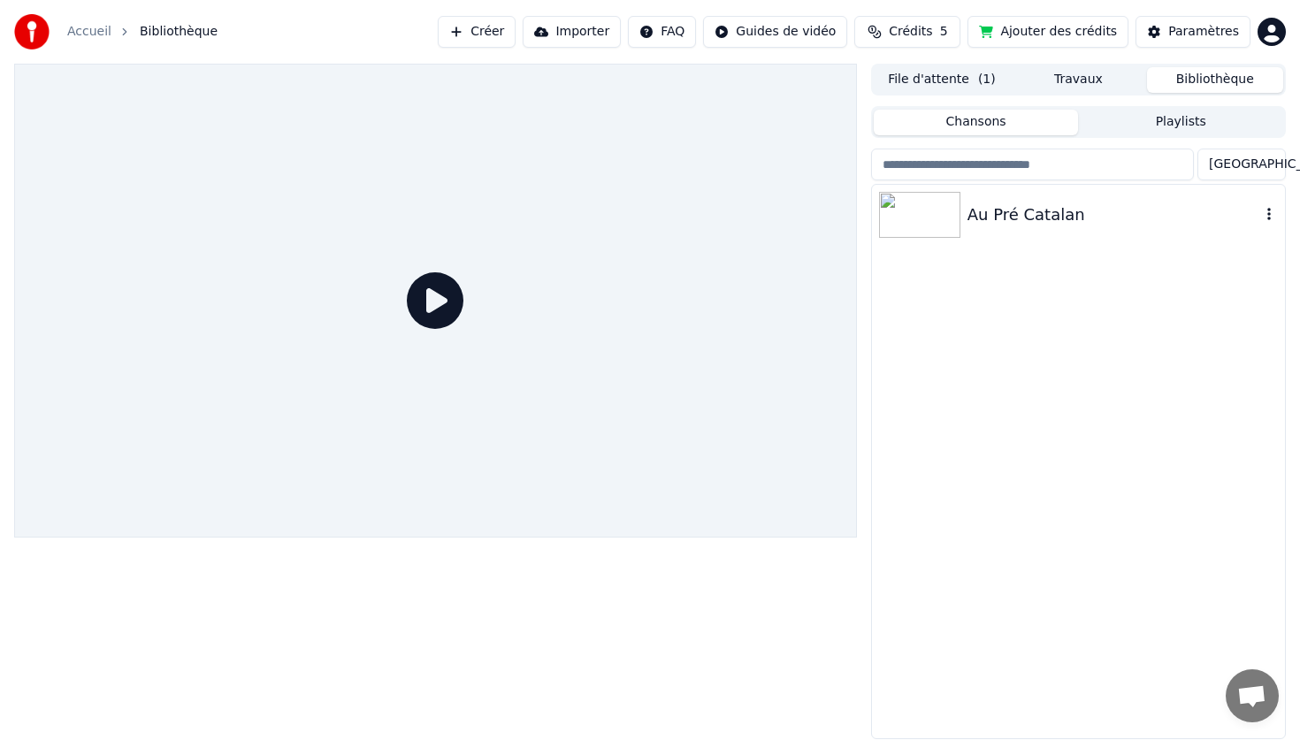
click at [892, 225] on img at bounding box center [919, 215] width 81 height 46
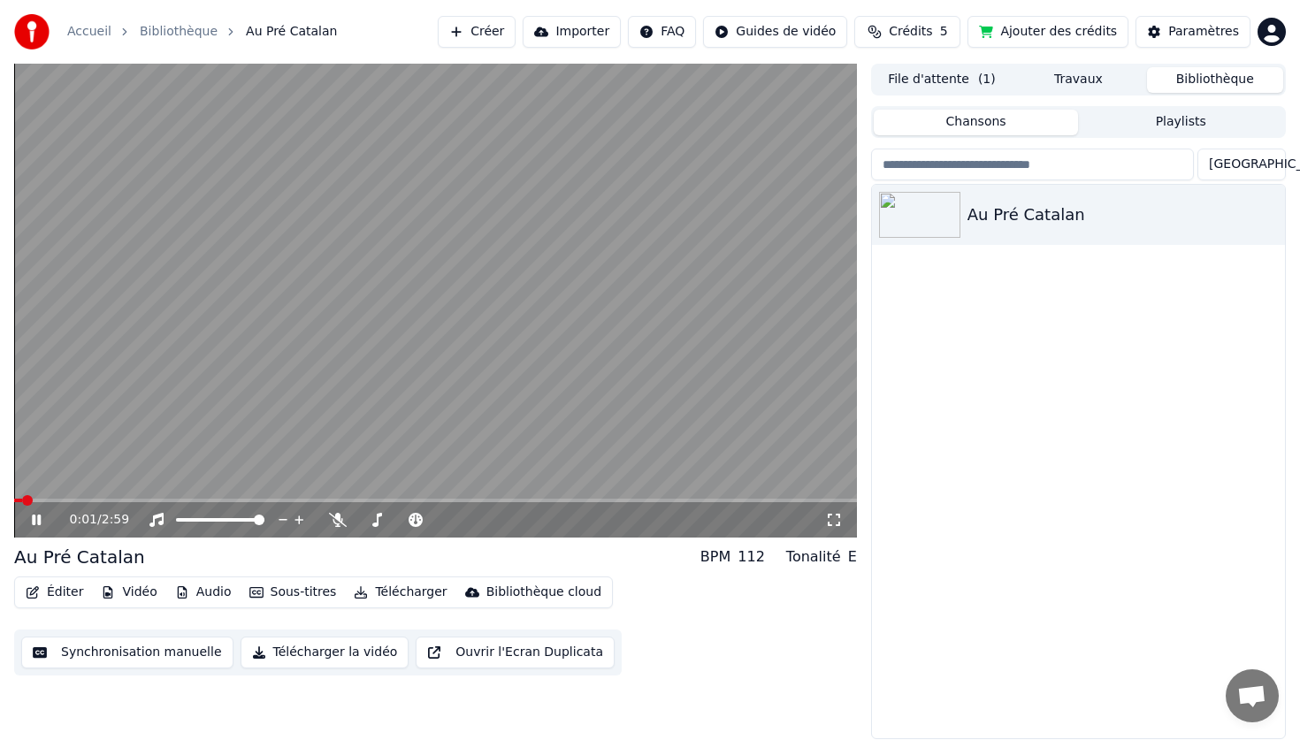
click at [88, 501] on span at bounding box center [435, 501] width 843 height 4
click at [38, 524] on icon at bounding box center [49, 520] width 42 height 14
click at [906, 83] on button "File d'attente ( 1 )" at bounding box center [942, 80] width 136 height 26
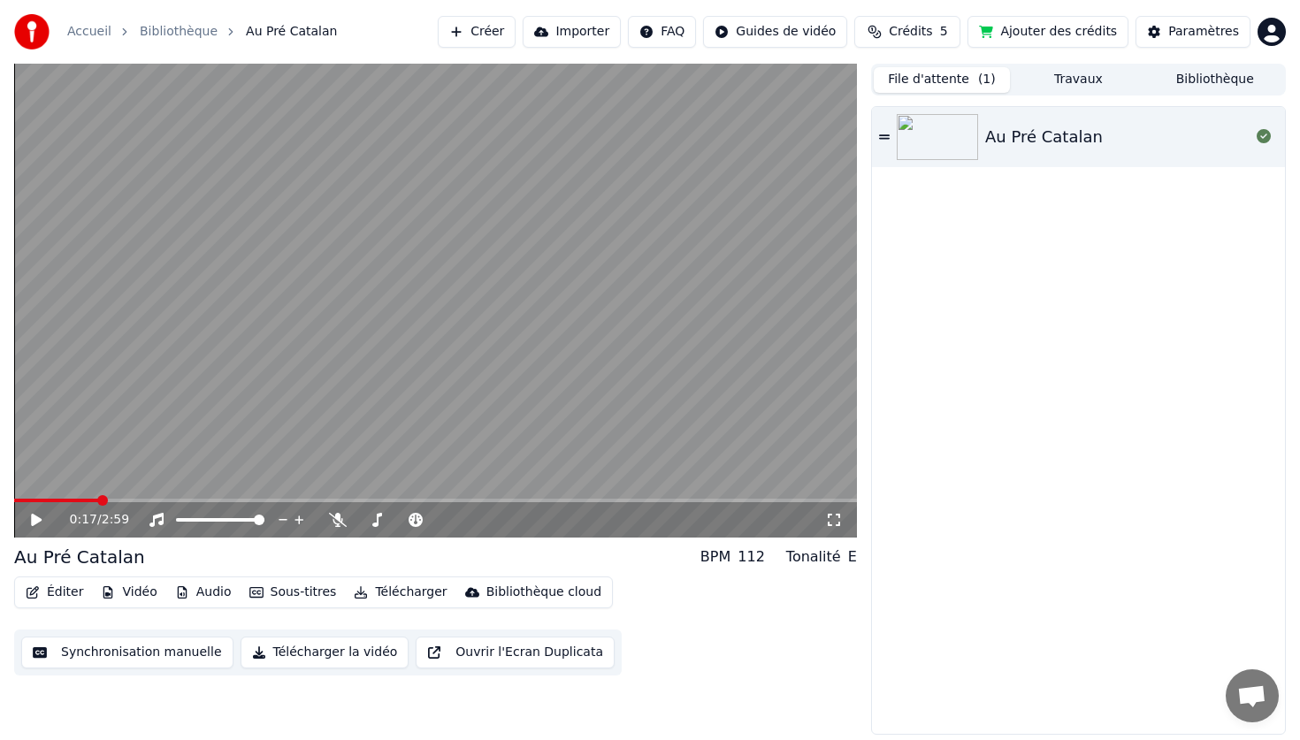
click at [45, 587] on button "Éditer" at bounding box center [55, 592] width 72 height 25
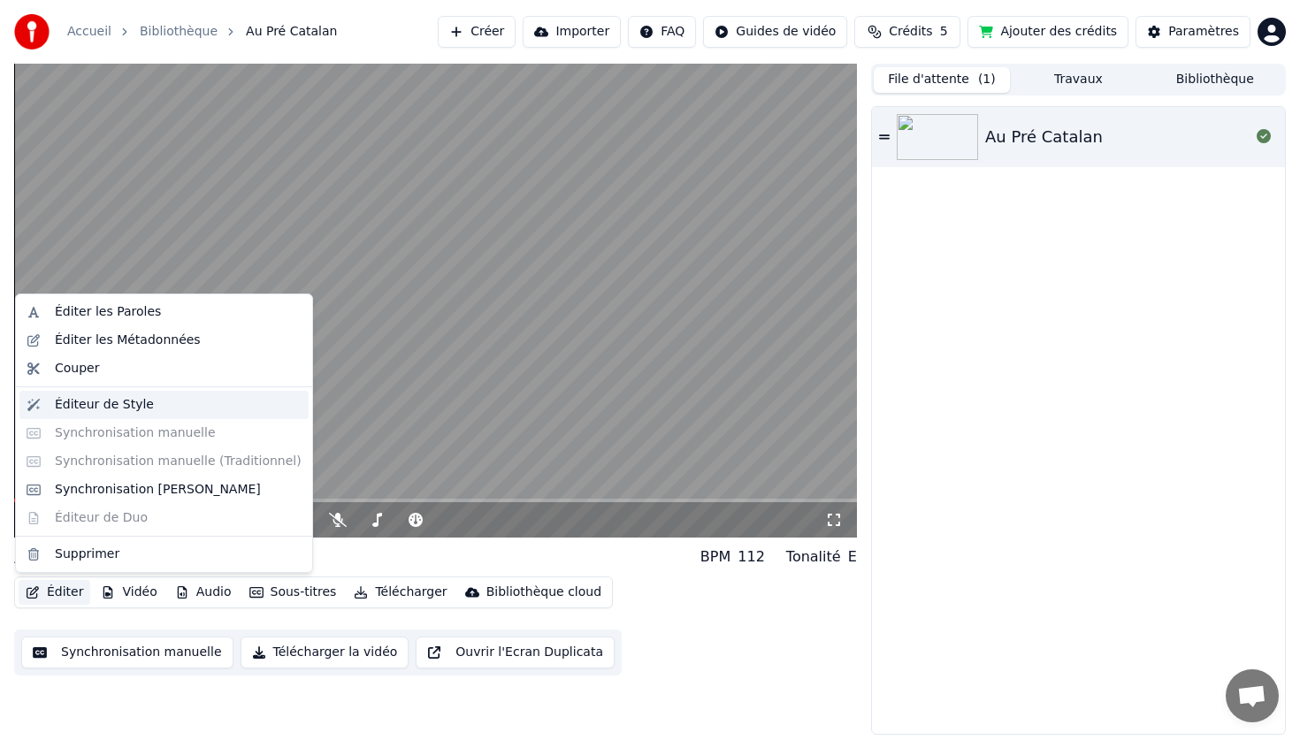
click at [121, 405] on div "Éditeur de Style" at bounding box center [104, 405] width 99 height 18
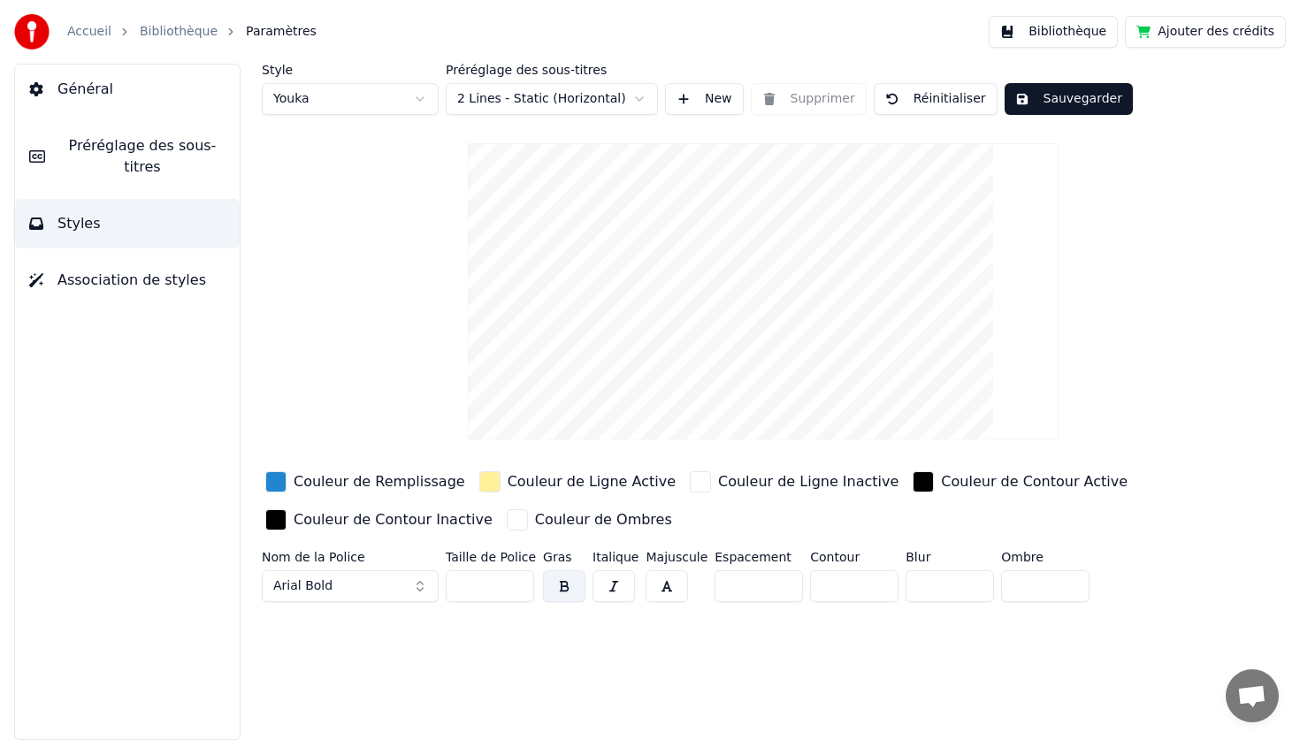
click at [681, 102] on button "New" at bounding box center [704, 99] width 79 height 32
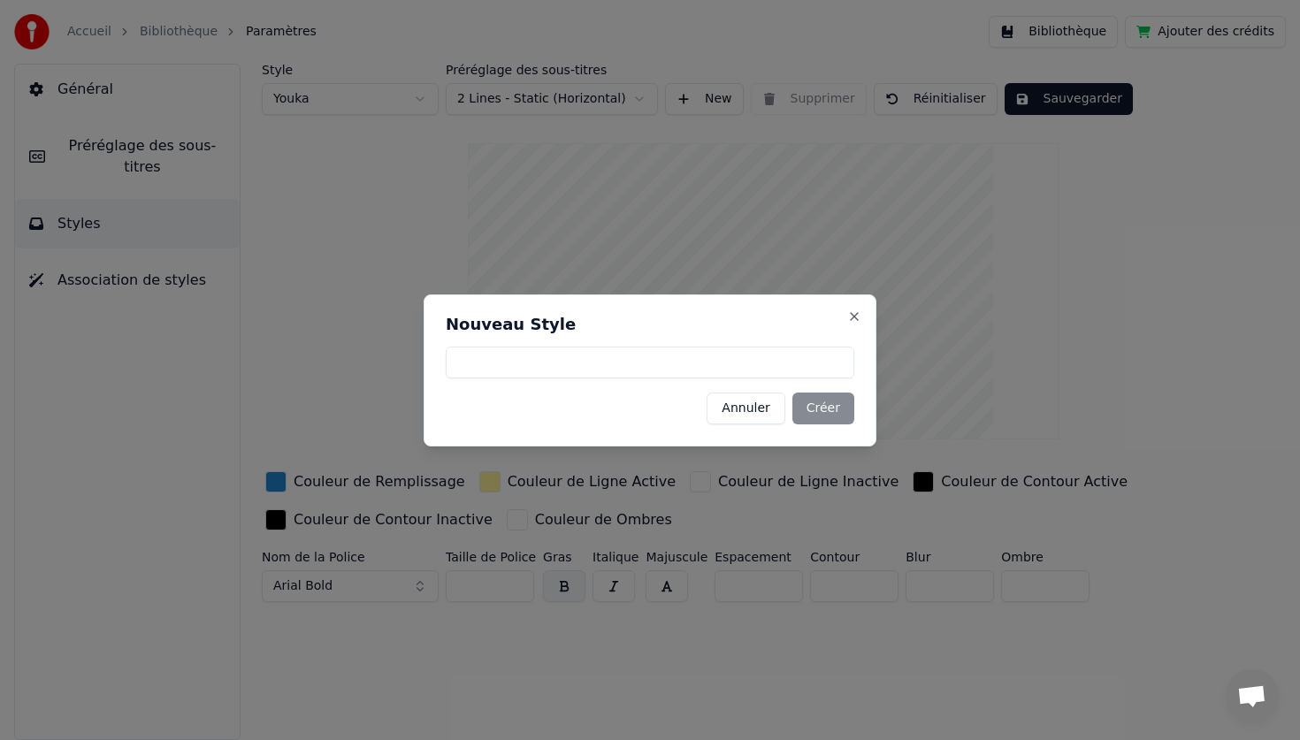
click at [736, 416] on button "Annuler" at bounding box center [745, 409] width 78 height 32
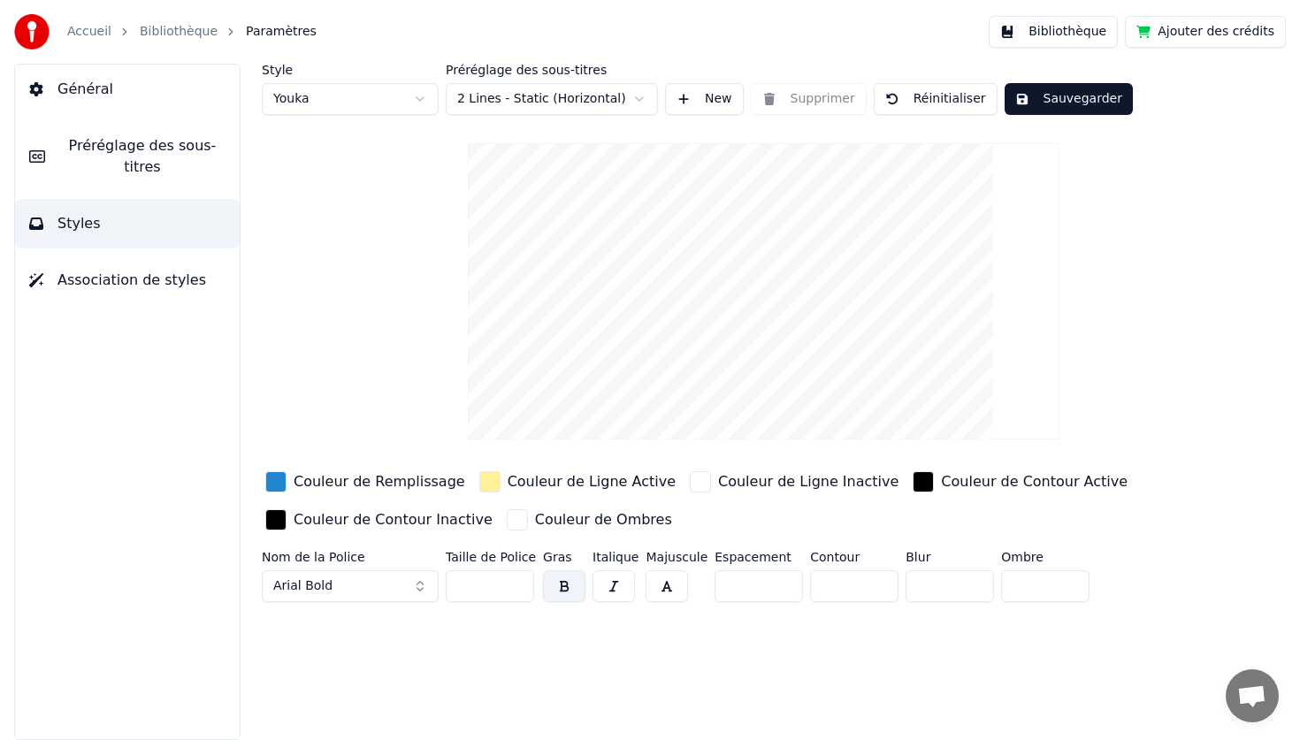
click at [181, 288] on span "Association de styles" at bounding box center [131, 280] width 149 height 21
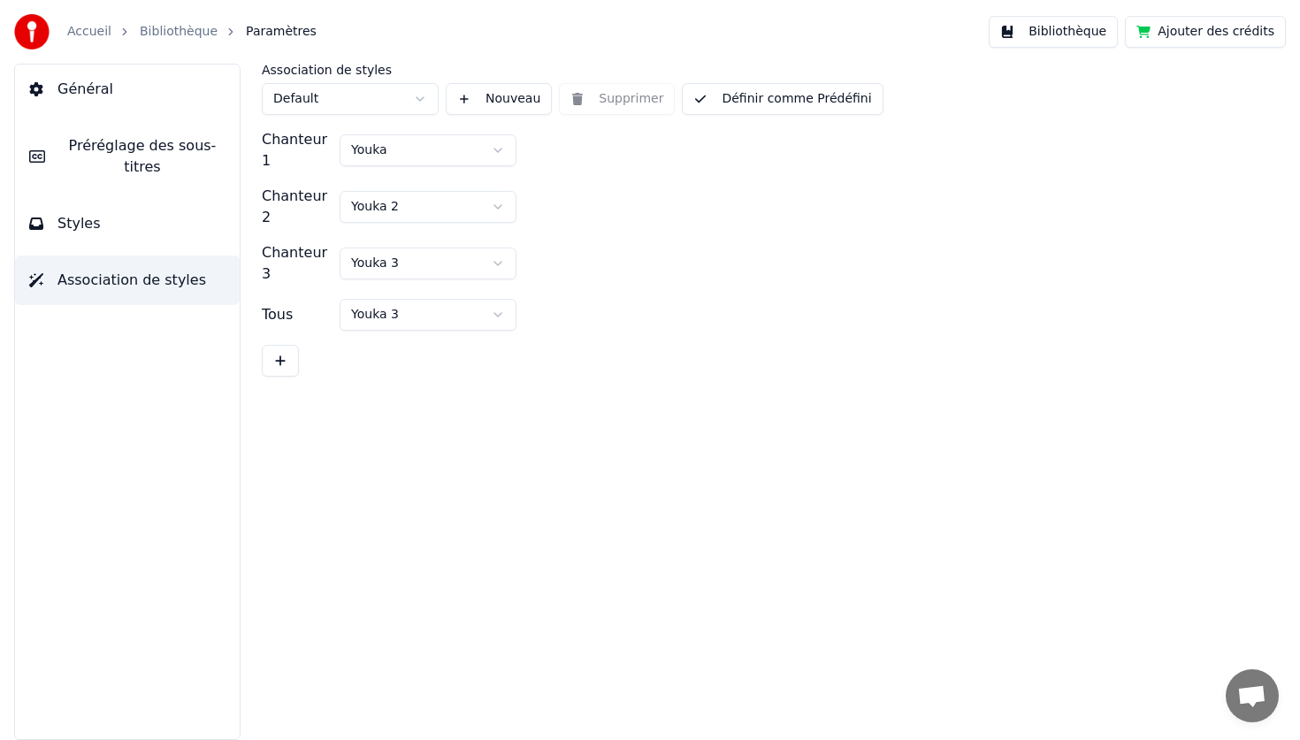
click at [137, 231] on button "Styles" at bounding box center [127, 224] width 225 height 50
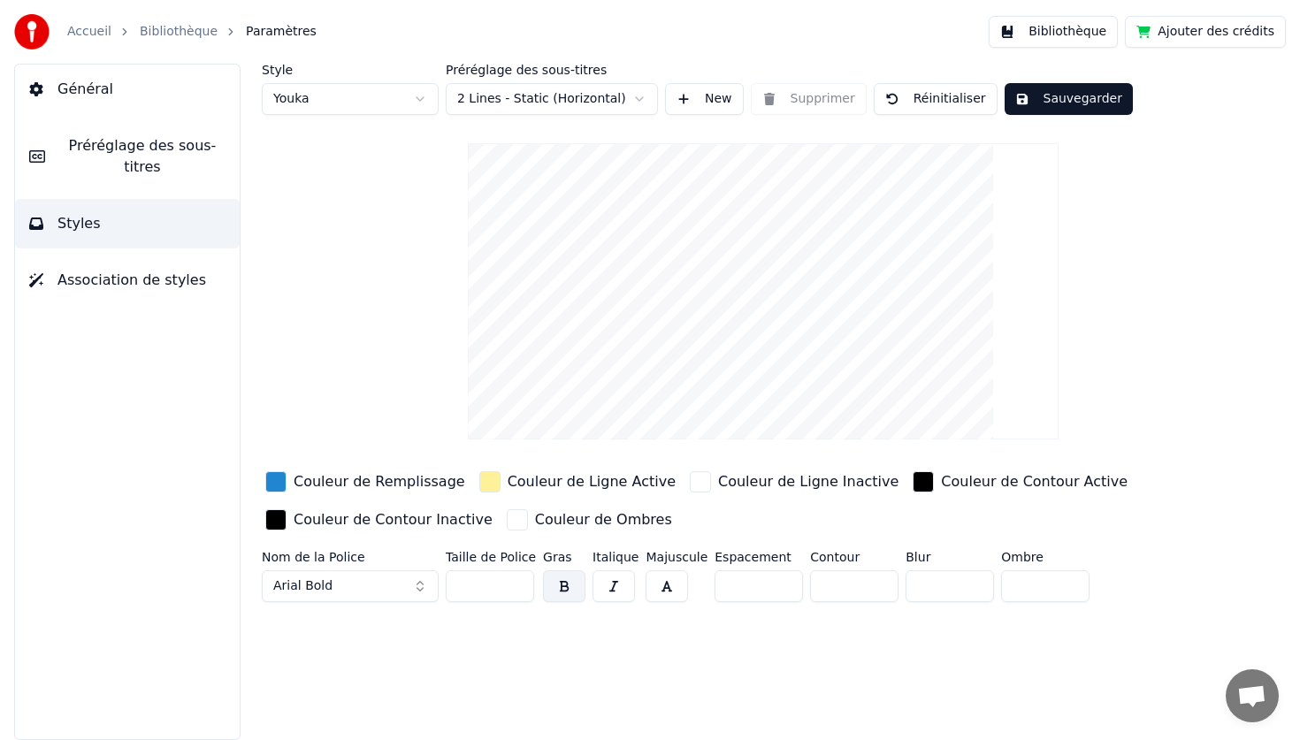
click at [573, 91] on html "Accueil Bibliothèque Paramètres Bibliothèque Ajouter des crédits Général Prérég…" at bounding box center [650, 370] width 1300 height 740
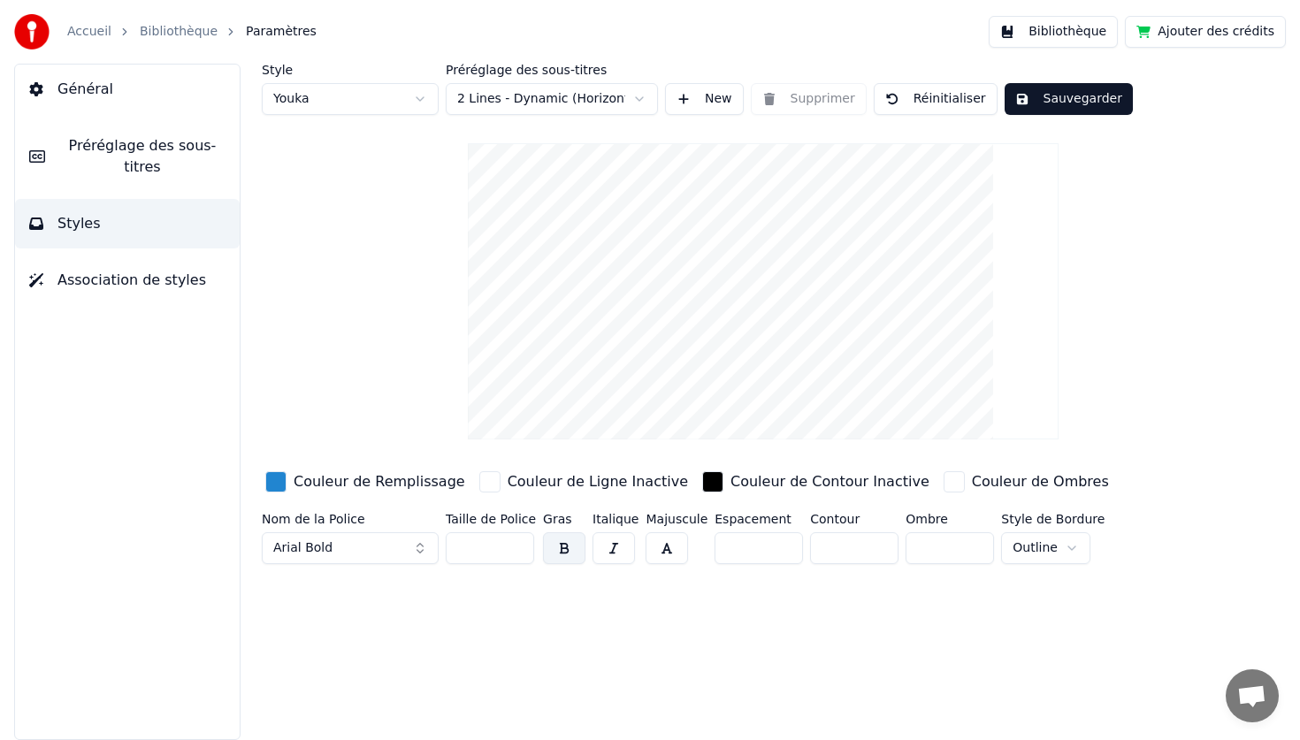
click at [1087, 99] on button "Sauvegarder" at bounding box center [1068, 99] width 128 height 32
click at [1066, 99] on button "Terminé" at bounding box center [1053, 99] width 98 height 32
click at [416, 110] on html "Accueil Bibliothèque Paramètres Bibliothèque Ajouter des crédits Général Prérég…" at bounding box center [650, 370] width 1300 height 740
click at [418, 98] on html "Accueil Bibliothèque Paramètres Bibliothèque Ajouter des crédits Général Prérég…" at bounding box center [650, 370] width 1300 height 740
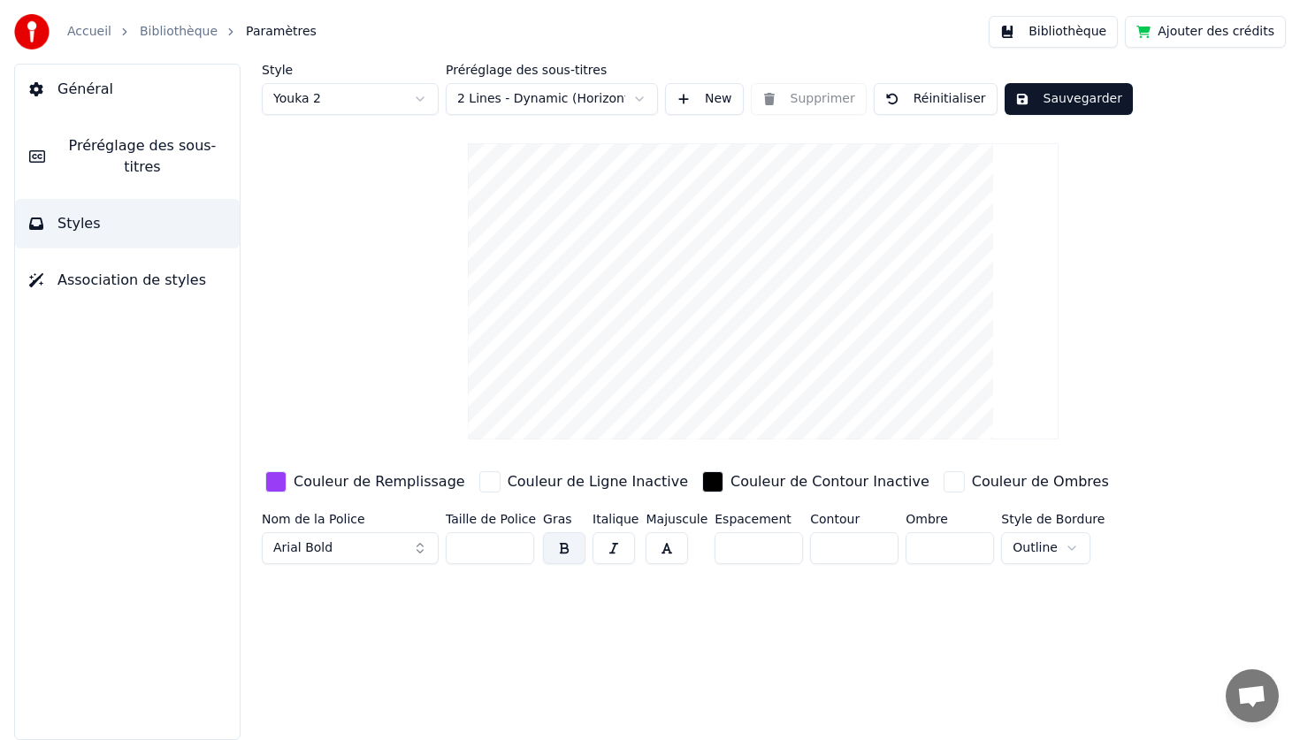
click at [422, 92] on html "Accueil Bibliothèque Paramètres Bibliothèque Ajouter des crédits Général Prérég…" at bounding box center [650, 370] width 1300 height 740
click at [1008, 30] on button "Bibliothèque" at bounding box center [1053, 32] width 129 height 32
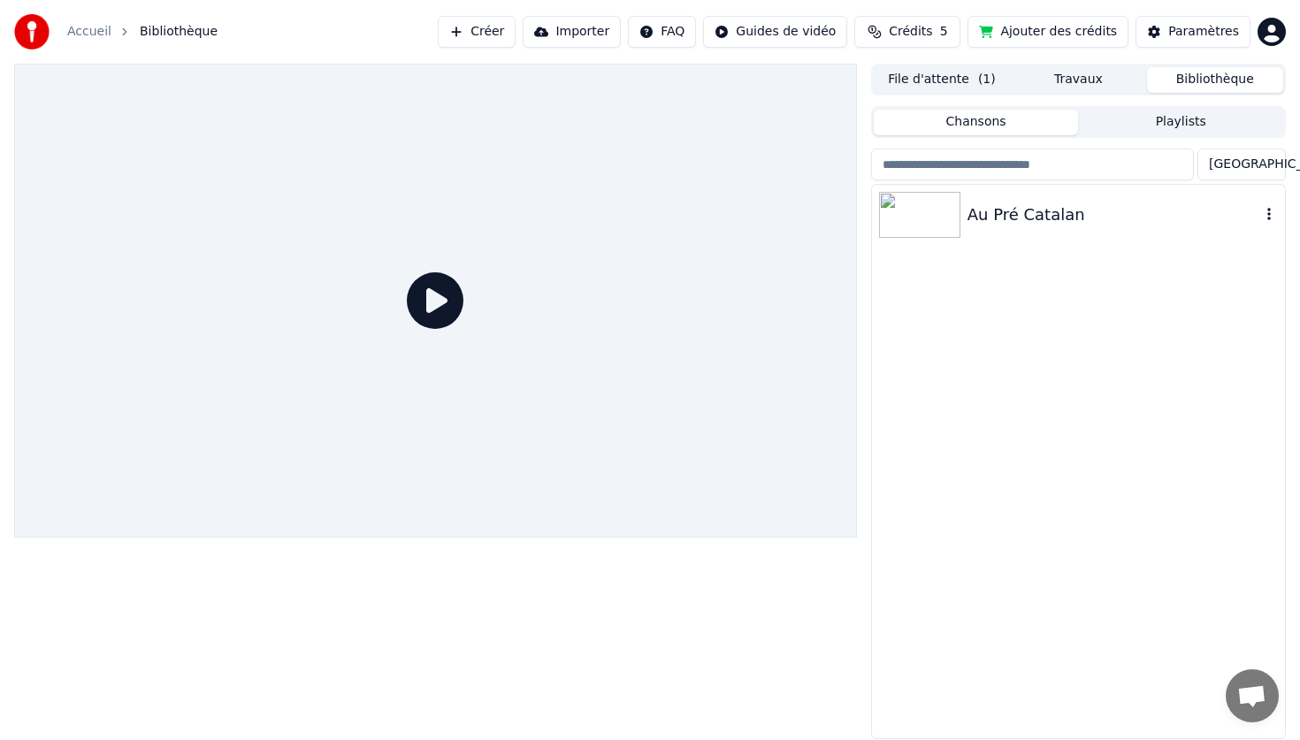
click at [1026, 192] on div "Au Pré Catalan" at bounding box center [1078, 215] width 413 height 60
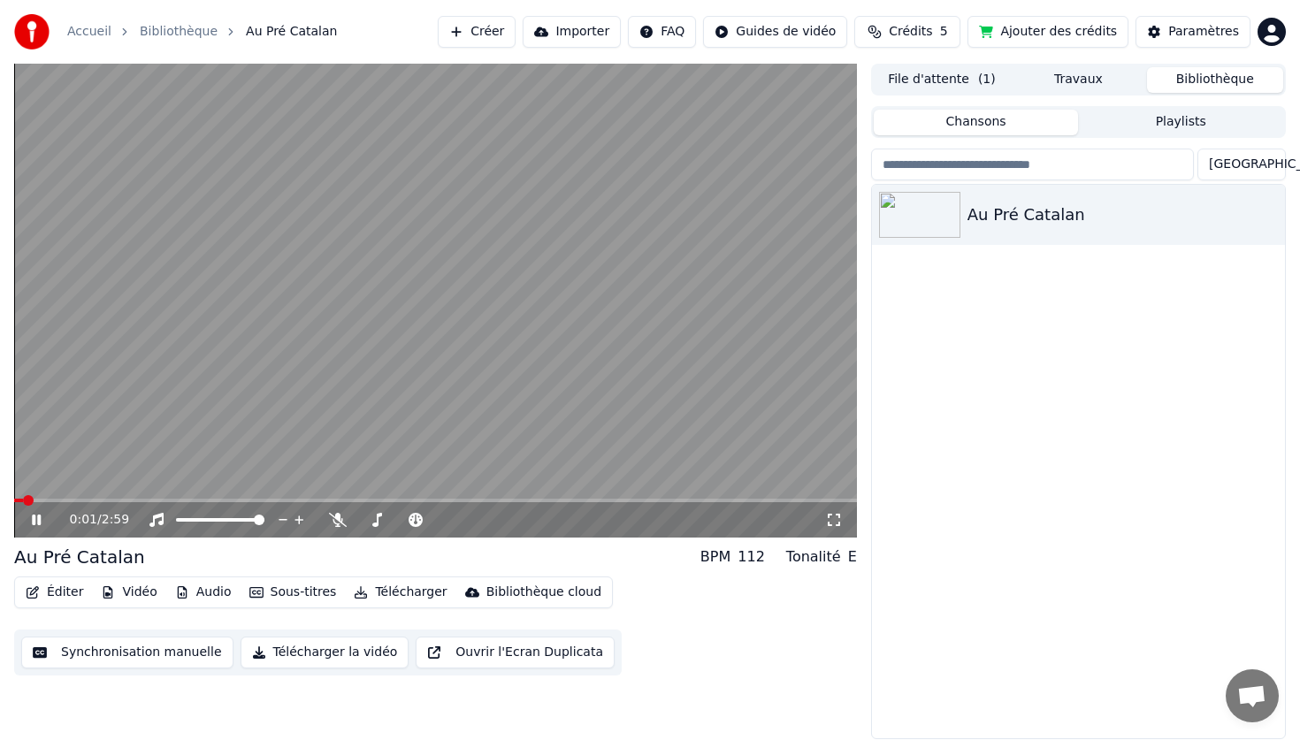
click at [45, 526] on icon at bounding box center [49, 520] width 42 height 14
click at [1263, 218] on icon "button" at bounding box center [1269, 214] width 18 height 14
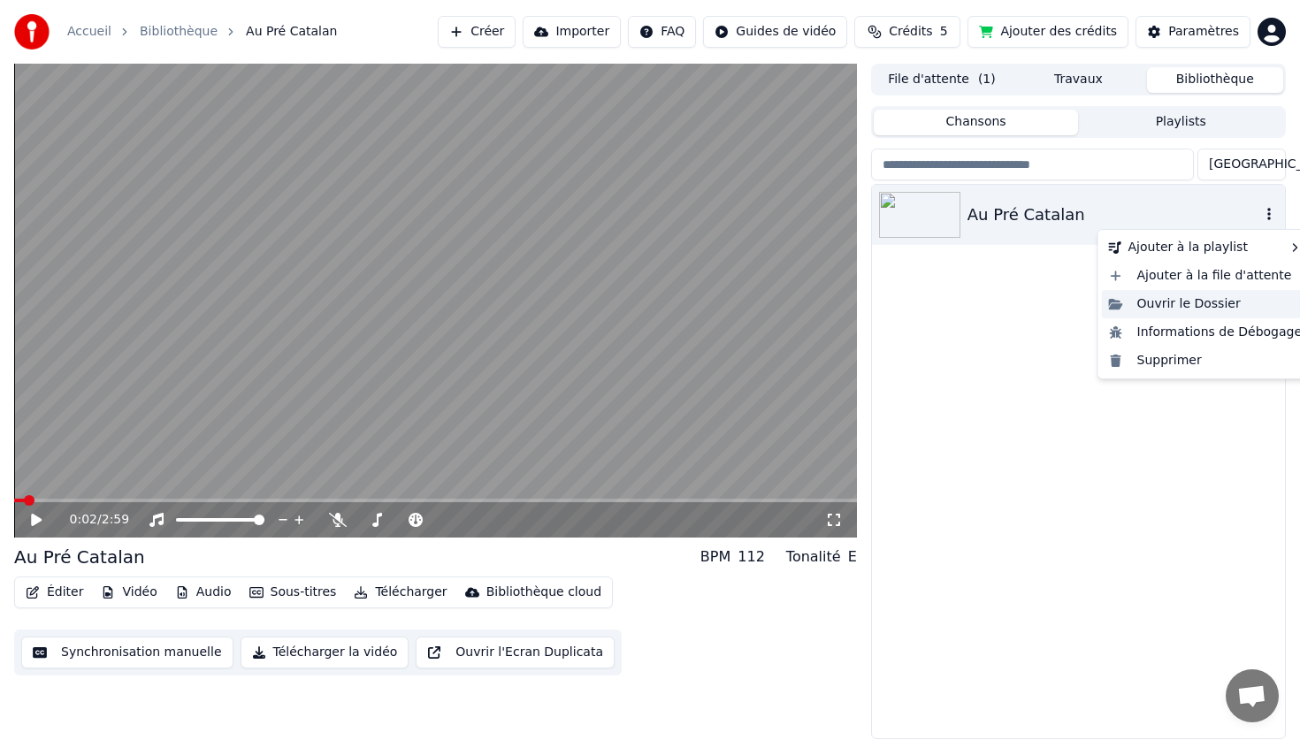
click at [1203, 293] on div "Ouvrir le Dossier" at bounding box center [1206, 304] width 208 height 28
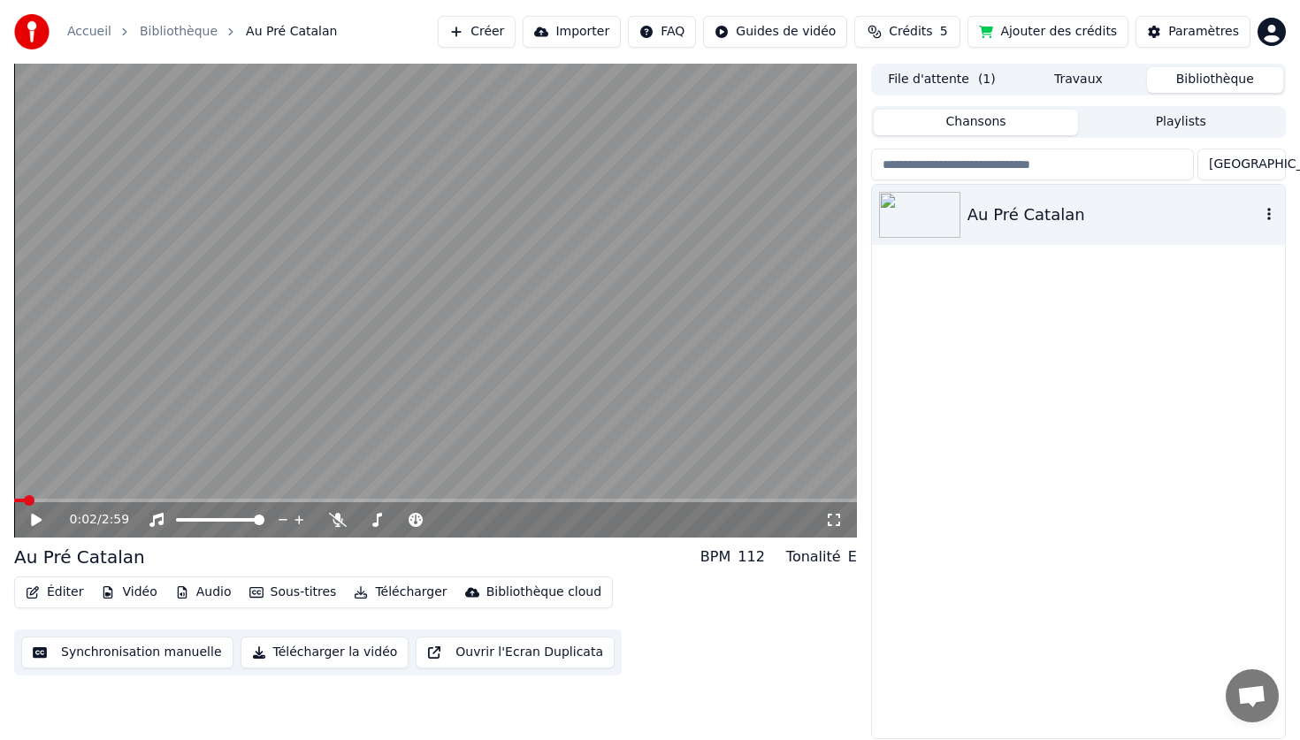
click at [312, 591] on button "Sous-titres" at bounding box center [293, 592] width 102 height 25
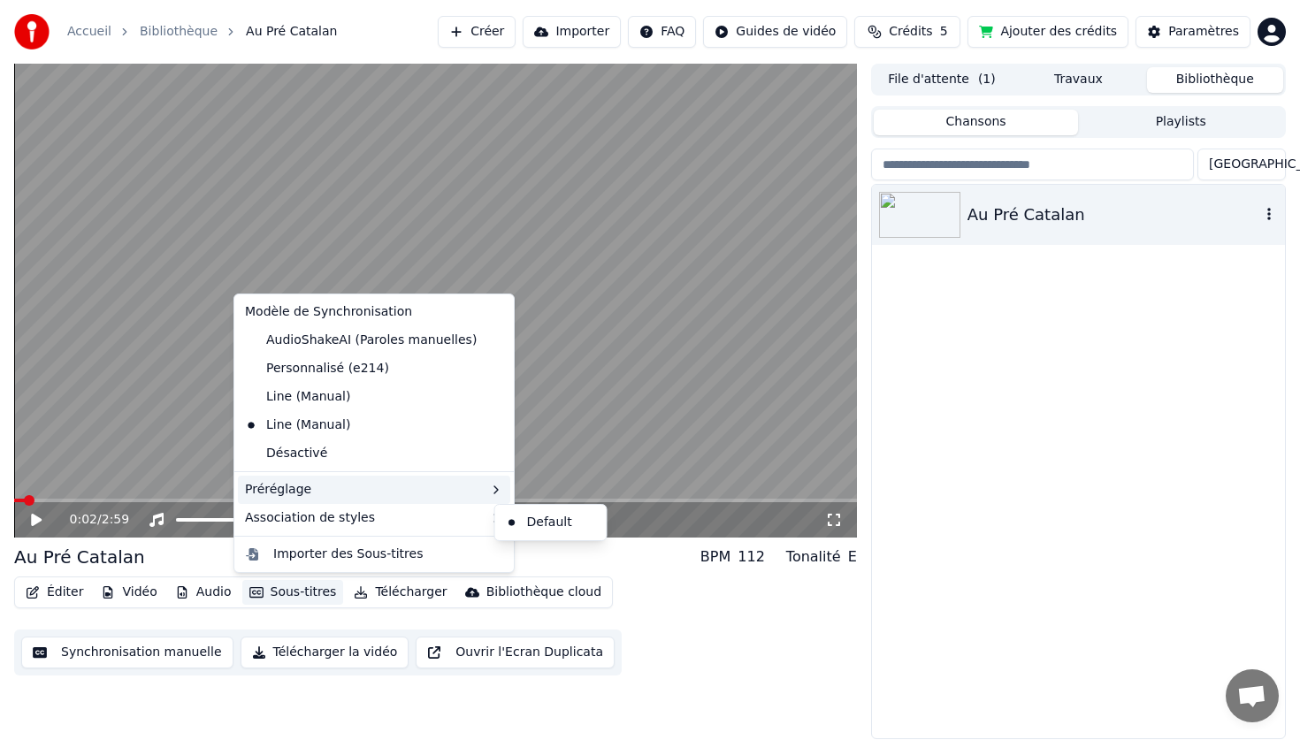
click at [279, 503] on div "Préréglage" at bounding box center [374, 490] width 272 height 28
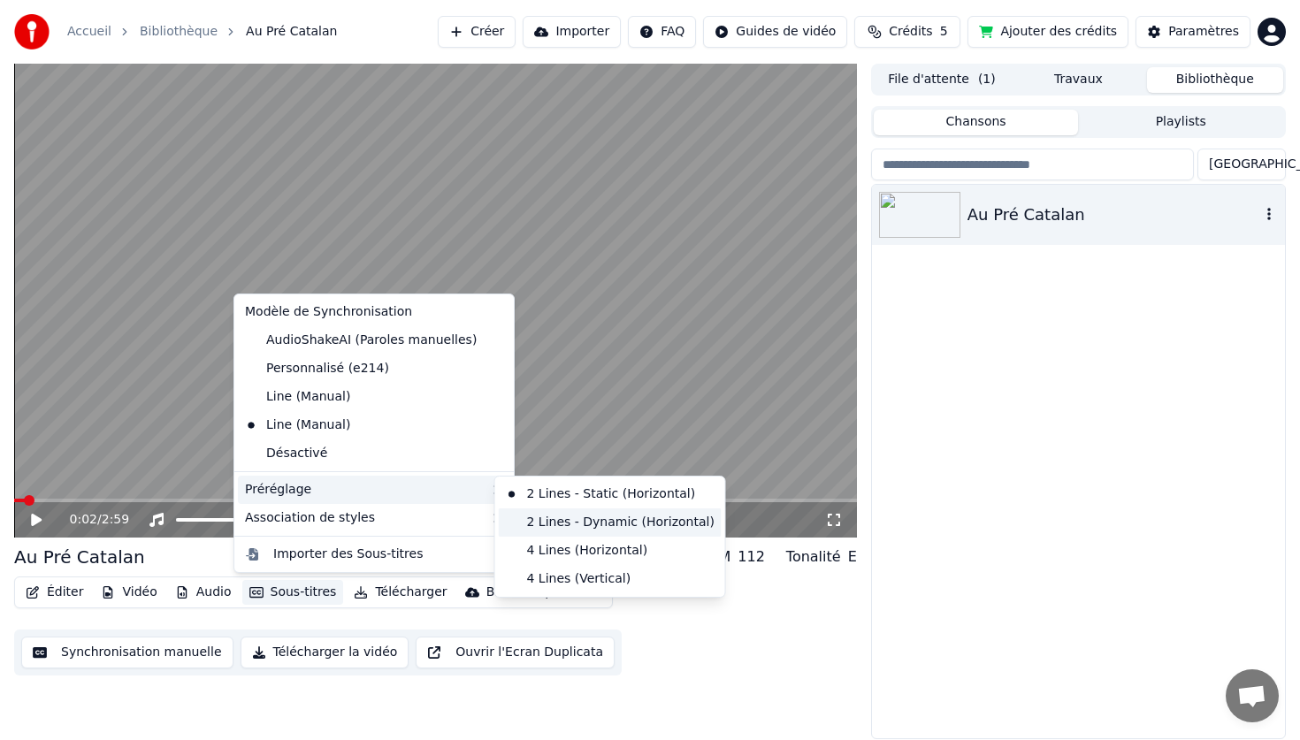
click at [526, 523] on div "2 Lines - Dynamic (Horizontal)" at bounding box center [610, 522] width 223 height 28
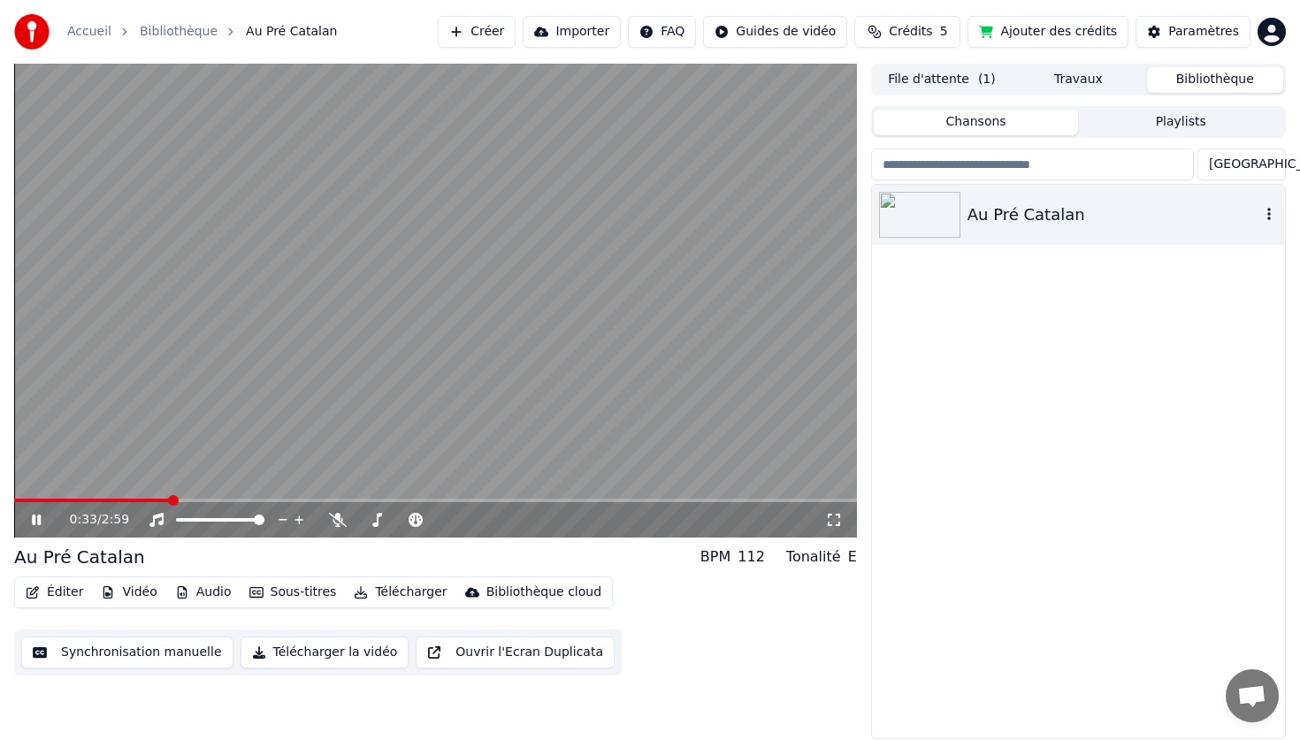
click at [1266, 221] on body "Accueil Bibliothèque Au Pré Catalan Créer Importer FAQ Guides de vidéo Crédits …" at bounding box center [650, 370] width 1300 height 740
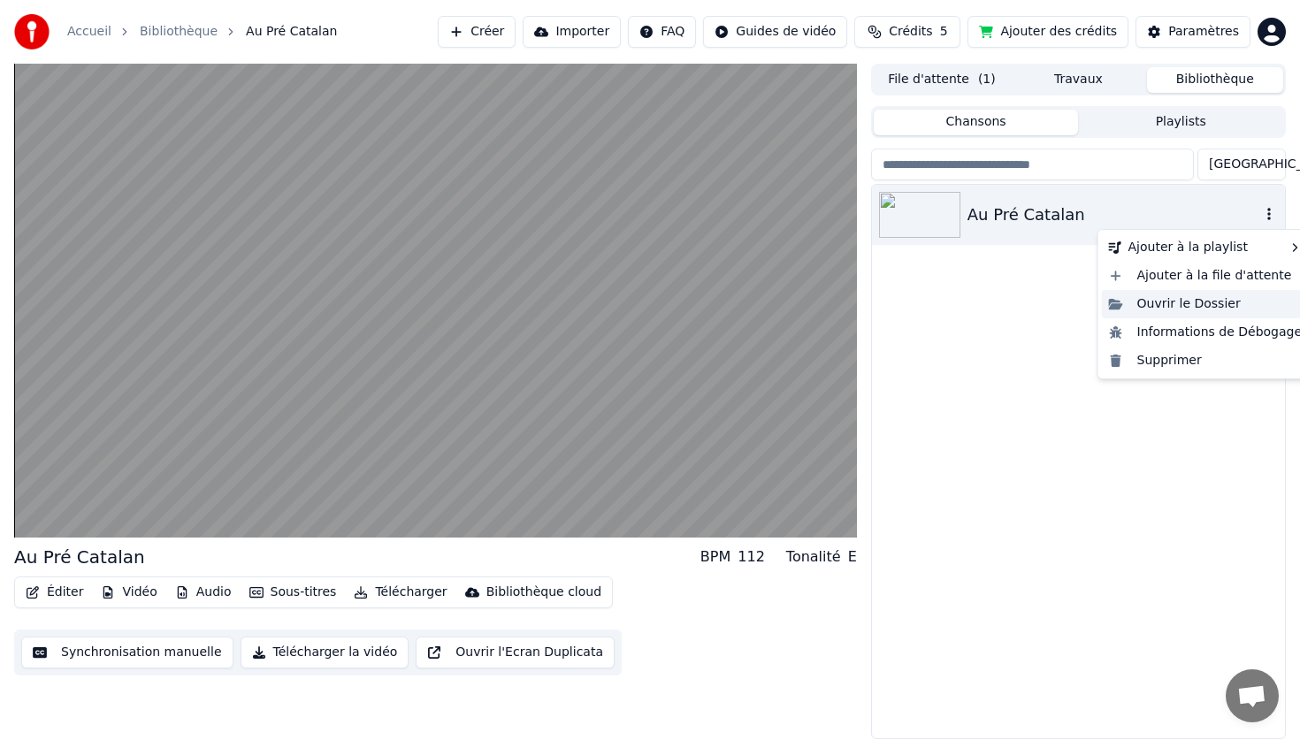
click at [1195, 293] on div "Ouvrir le Dossier" at bounding box center [1206, 304] width 208 height 28
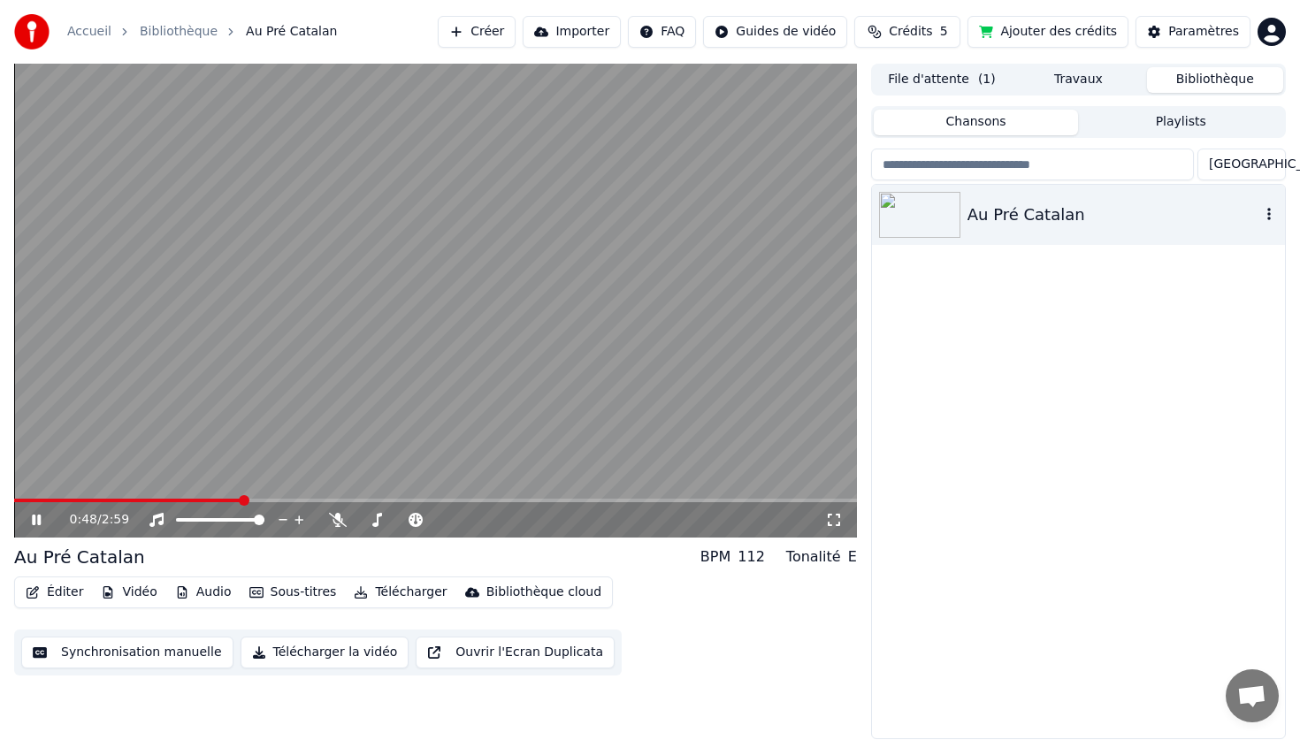
click at [52, 416] on video at bounding box center [435, 301] width 843 height 474
click at [185, 23] on link "Bibliothèque" at bounding box center [179, 32] width 78 height 18
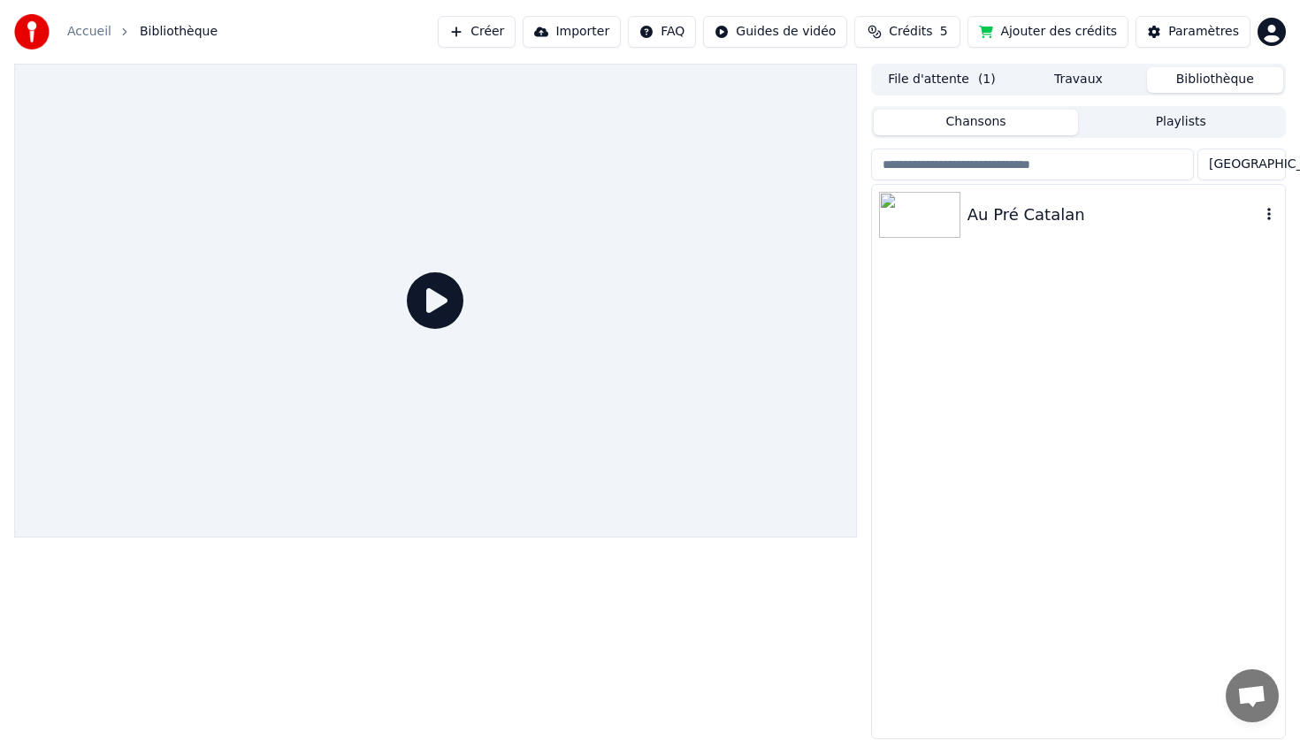
click at [1265, 217] on icon "button" at bounding box center [1269, 214] width 18 height 14
click at [1125, 425] on div "Au Pré Catalan" at bounding box center [1078, 461] width 413 height 553
click at [78, 33] on link "Accueil" at bounding box center [89, 32] width 44 height 18
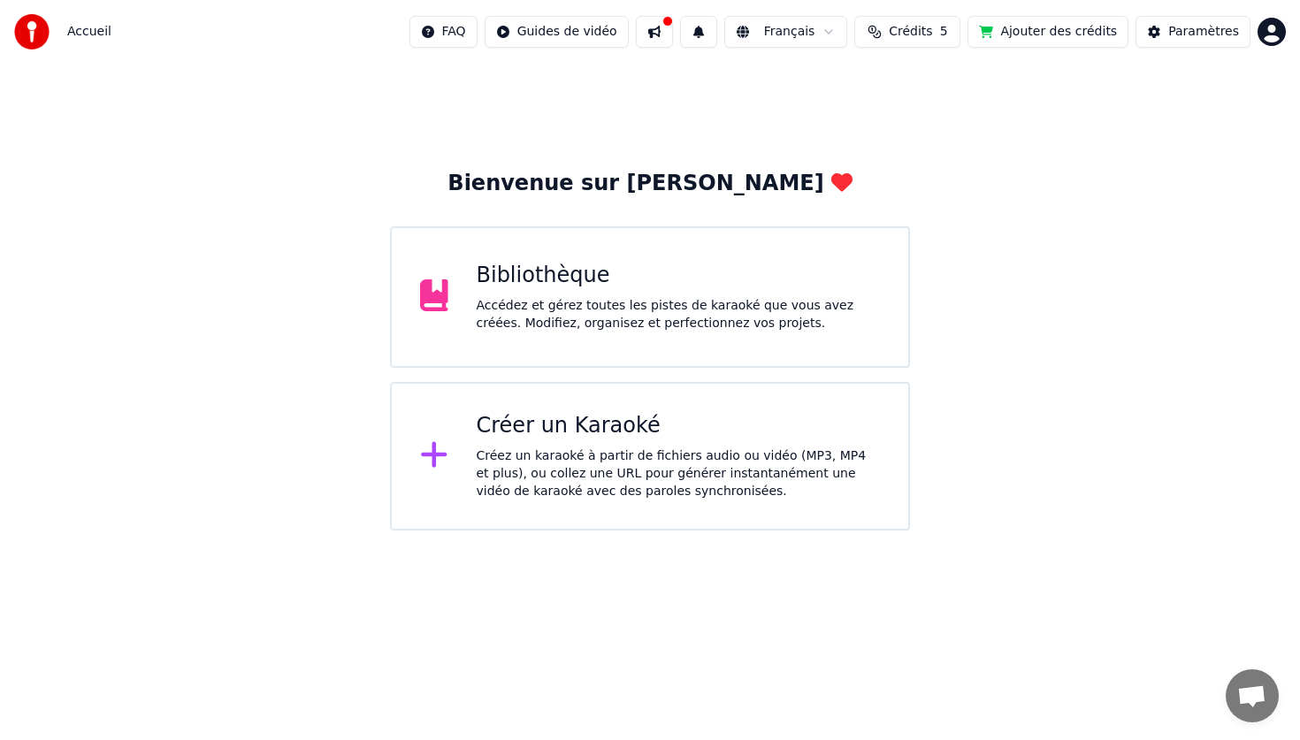
click at [599, 274] on div "Bibliothèque" at bounding box center [679, 276] width 404 height 28
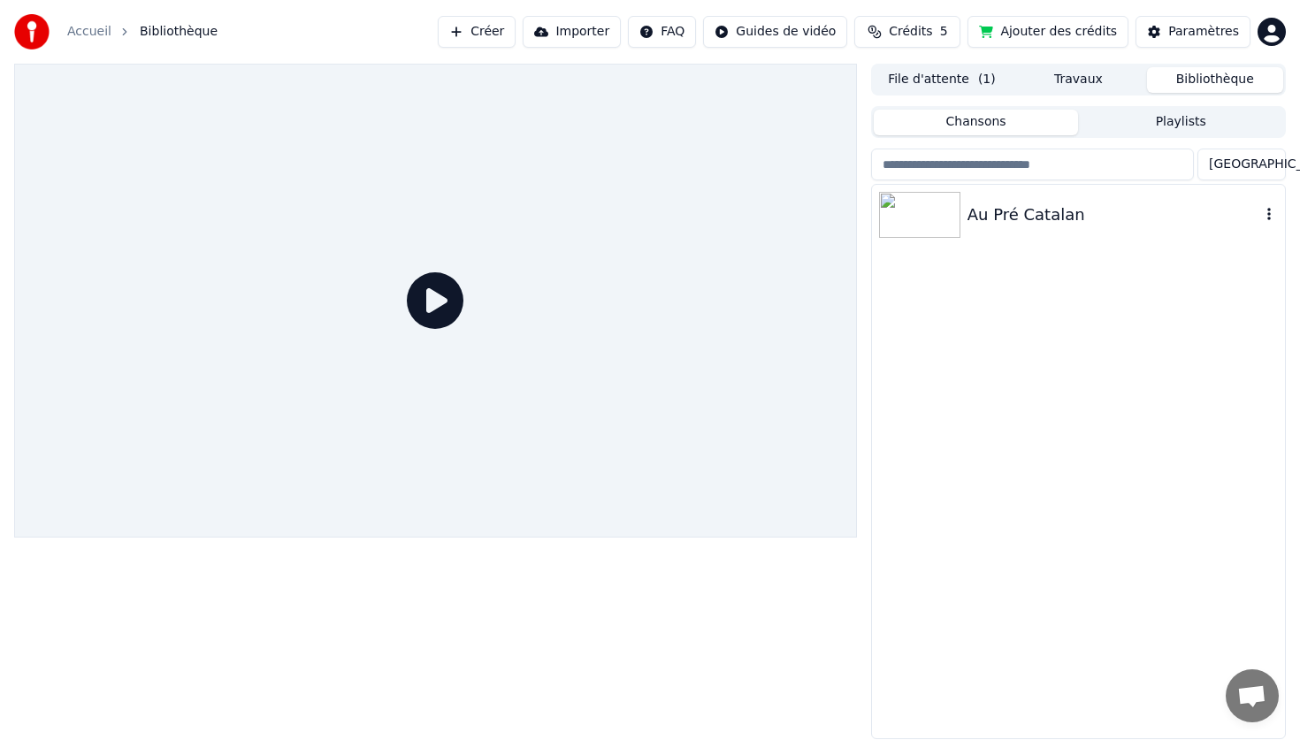
click at [1033, 204] on div "Au Pré Catalan" at bounding box center [1113, 214] width 293 height 25
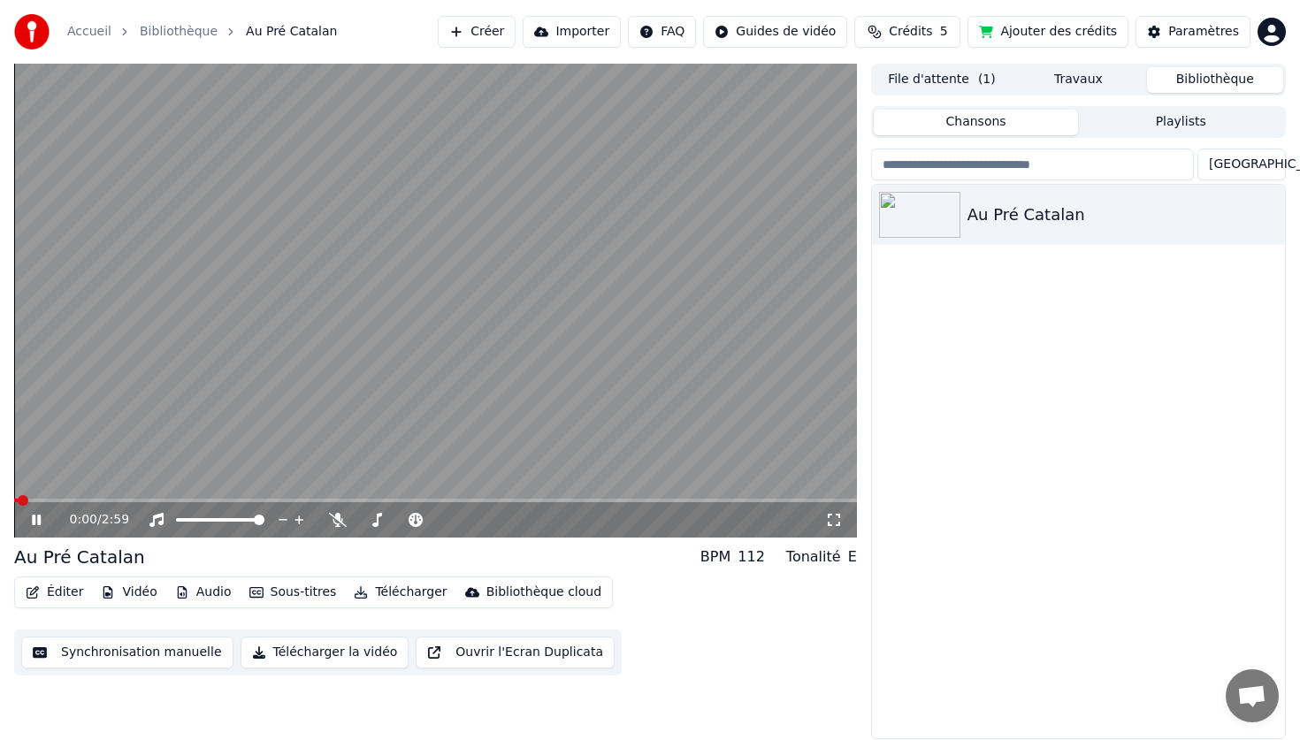
click at [173, 342] on video at bounding box center [435, 301] width 843 height 474
click at [370, 592] on button "Télécharger" at bounding box center [400, 592] width 107 height 25
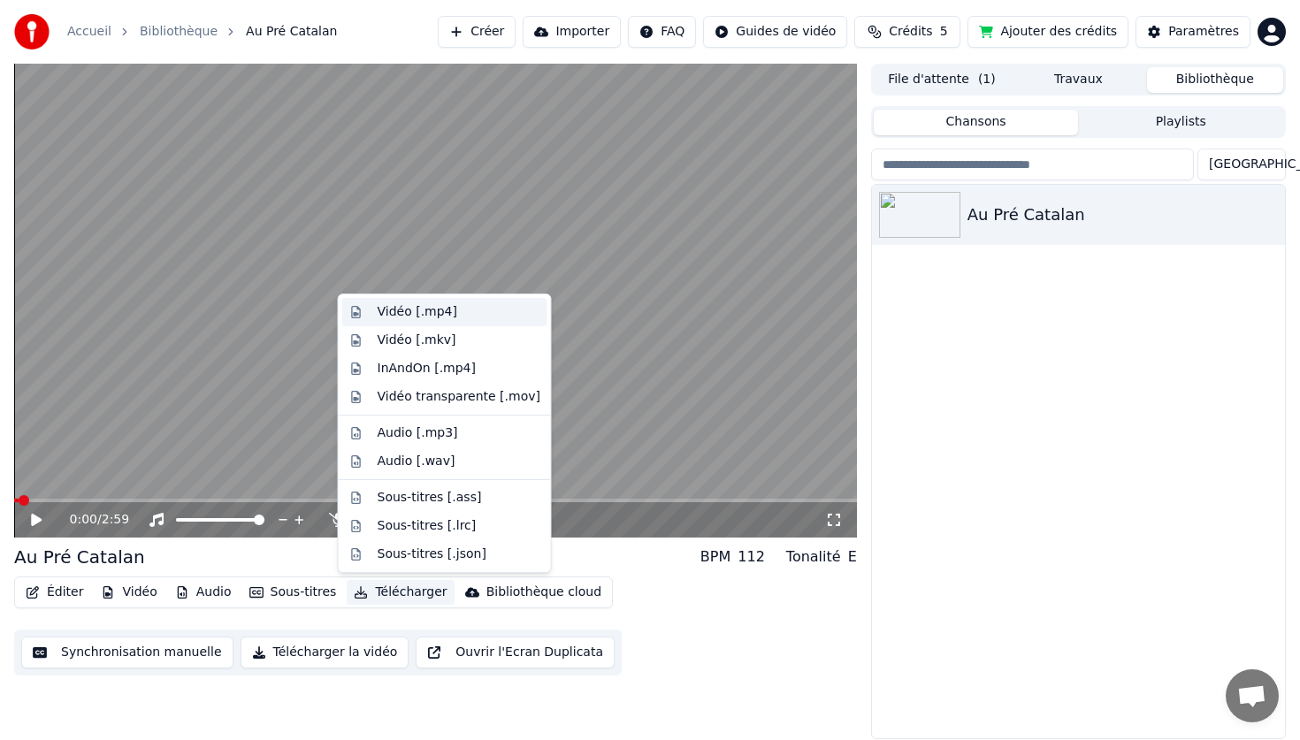
click at [445, 311] on div "Vidéo [.mp4]" at bounding box center [418, 312] width 80 height 18
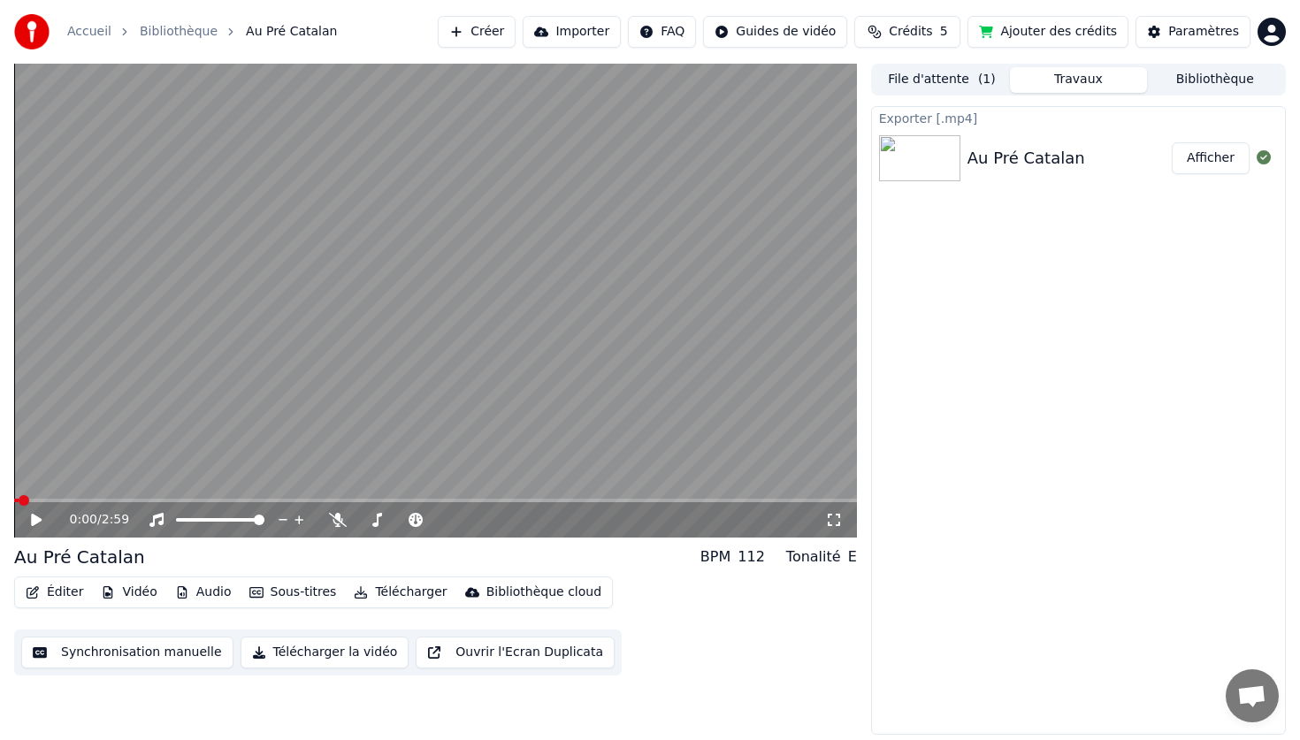
click at [1207, 164] on button "Afficher" at bounding box center [1211, 158] width 78 height 32
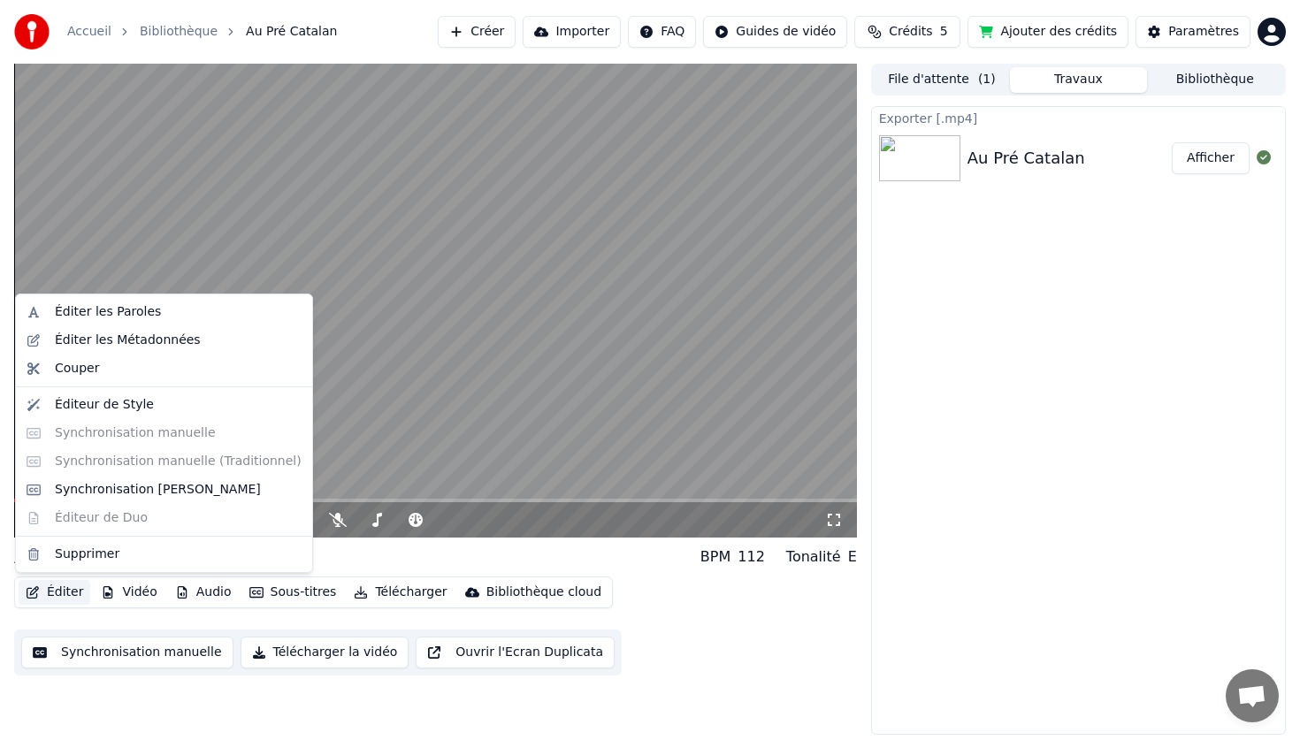
click at [52, 592] on button "Éditer" at bounding box center [55, 592] width 72 height 25
click at [104, 320] on div "Éditer les Paroles" at bounding box center [108, 312] width 106 height 18
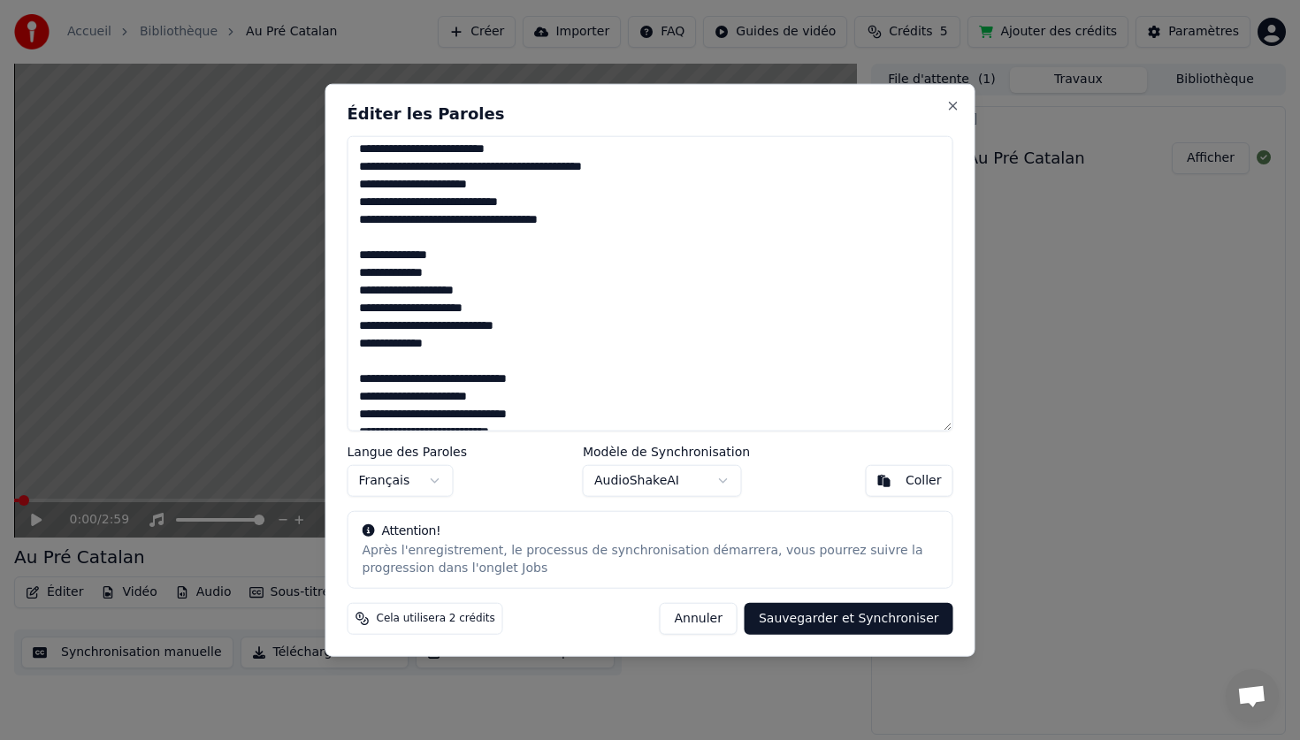
scroll to position [15, 0]
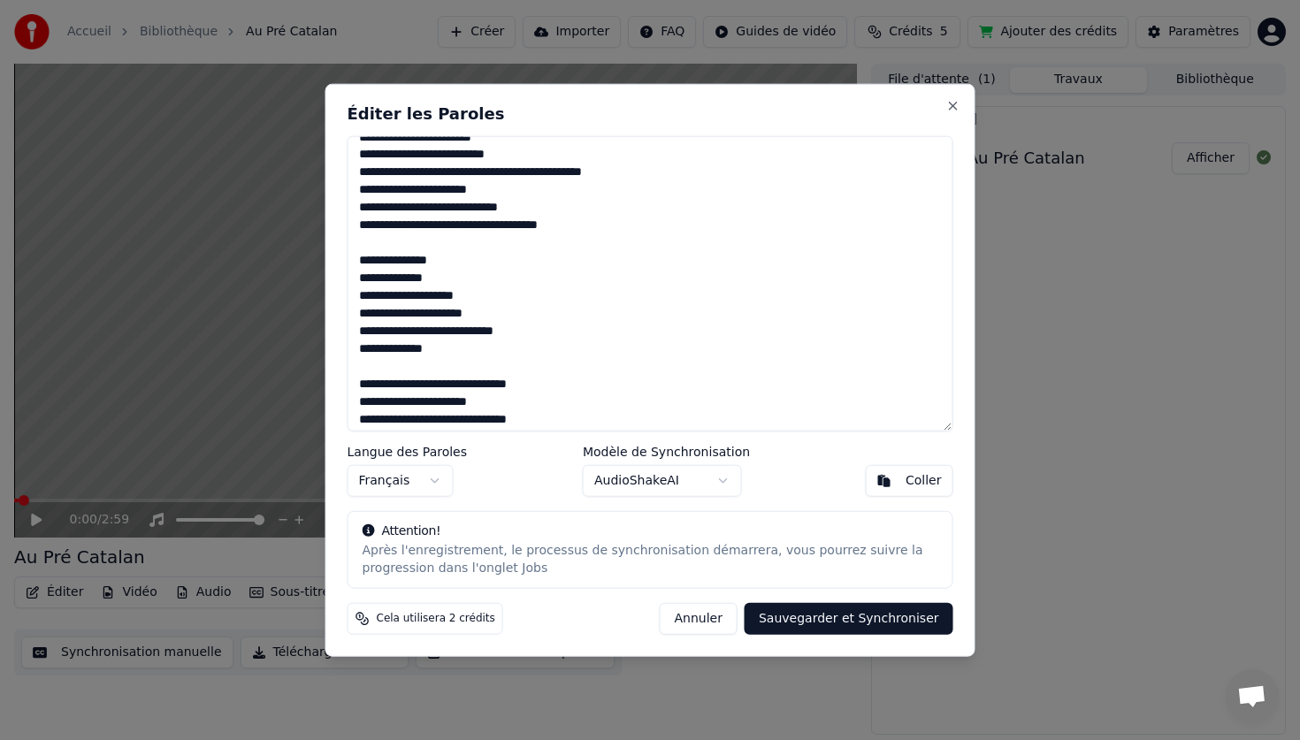
click at [565, 172] on textarea at bounding box center [650, 283] width 606 height 296
type textarea "**********"
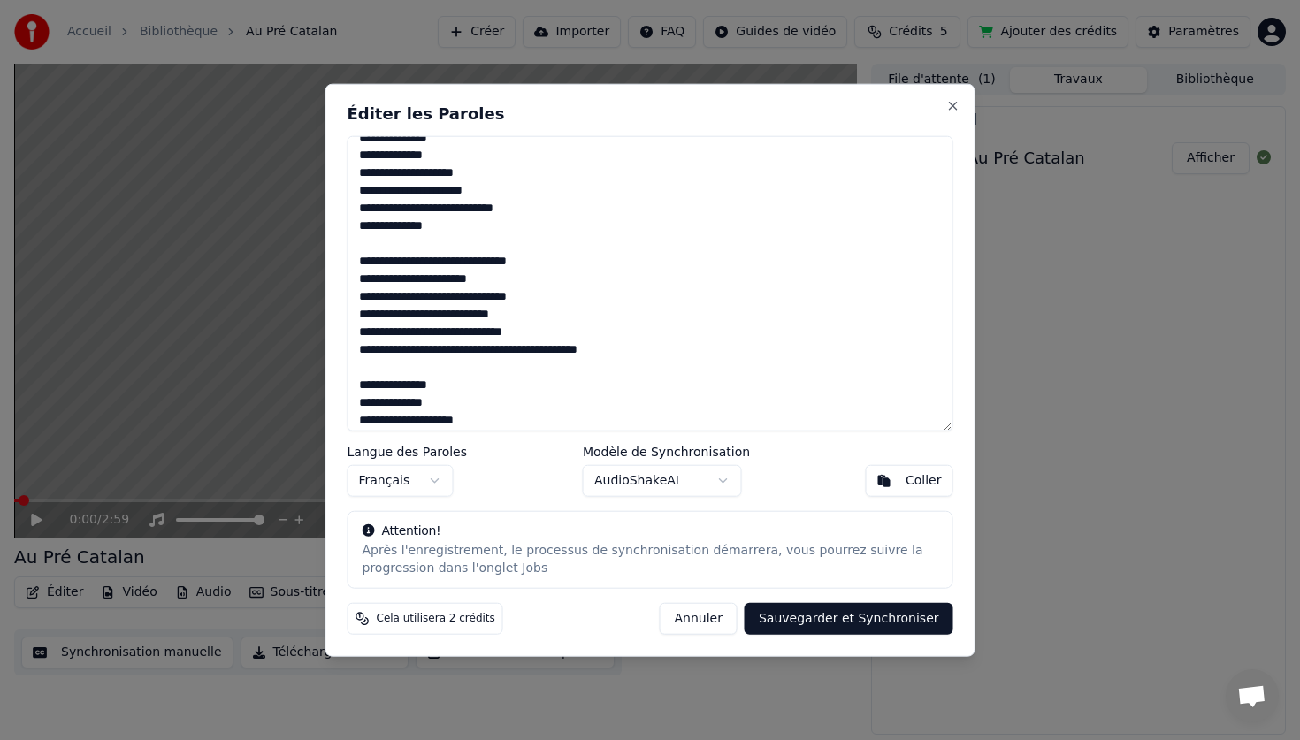
scroll to position [0, 0]
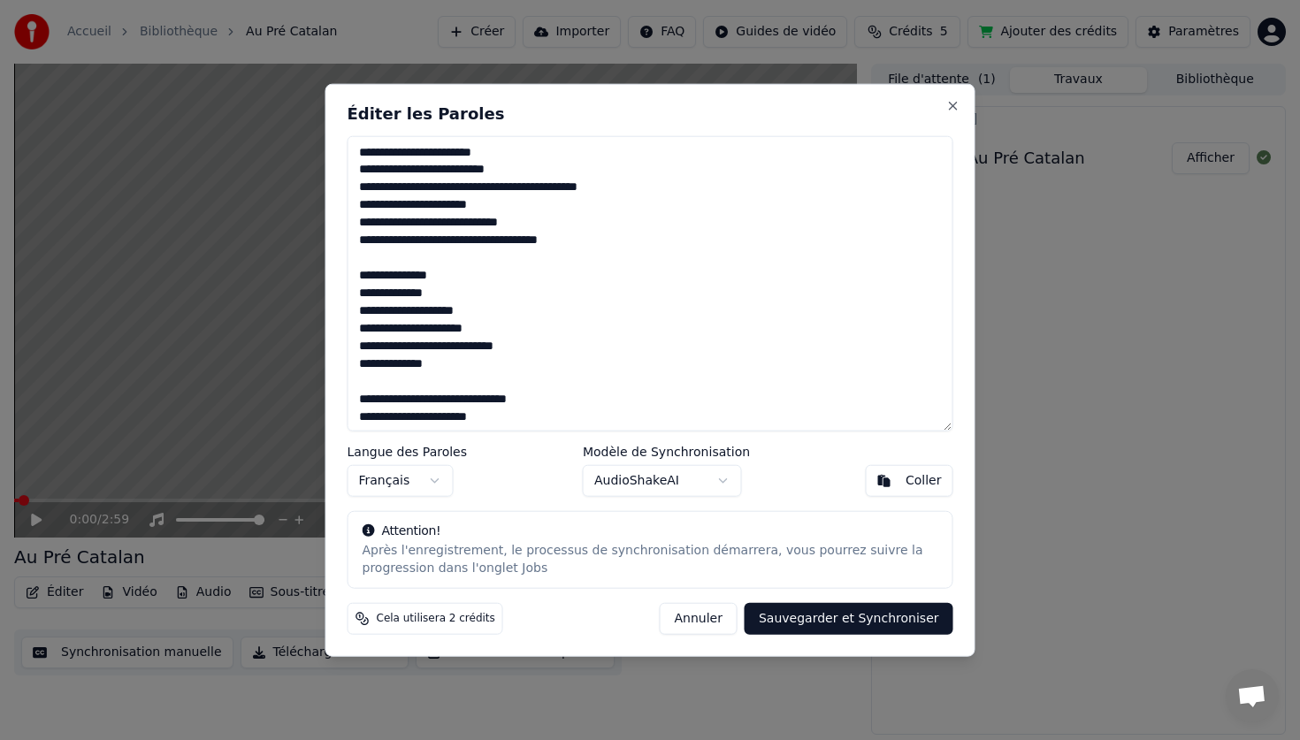
click at [883, 616] on button "Sauvegarder et Synchroniser" at bounding box center [848, 619] width 209 height 32
type textarea "**********"
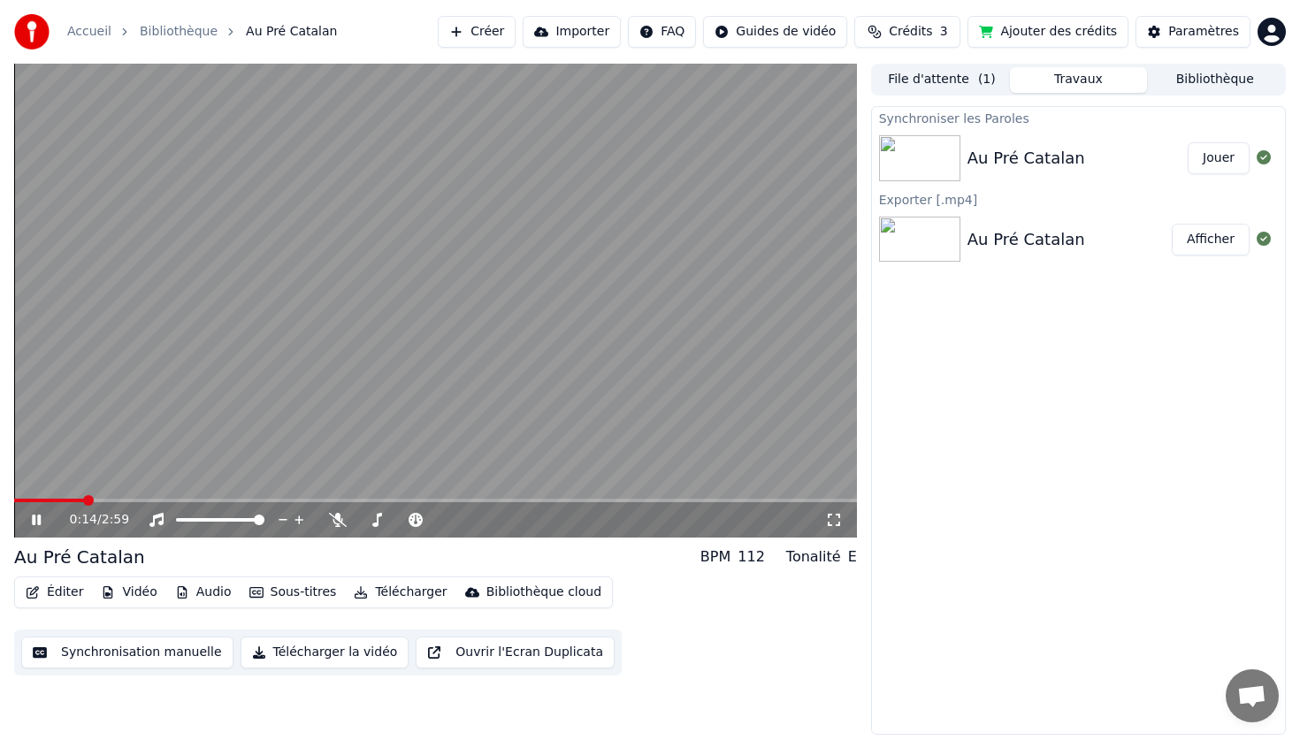
click at [535, 418] on video at bounding box center [435, 301] width 843 height 474
click at [188, 657] on button "Synchronisation manuelle" at bounding box center [127, 653] width 212 height 32
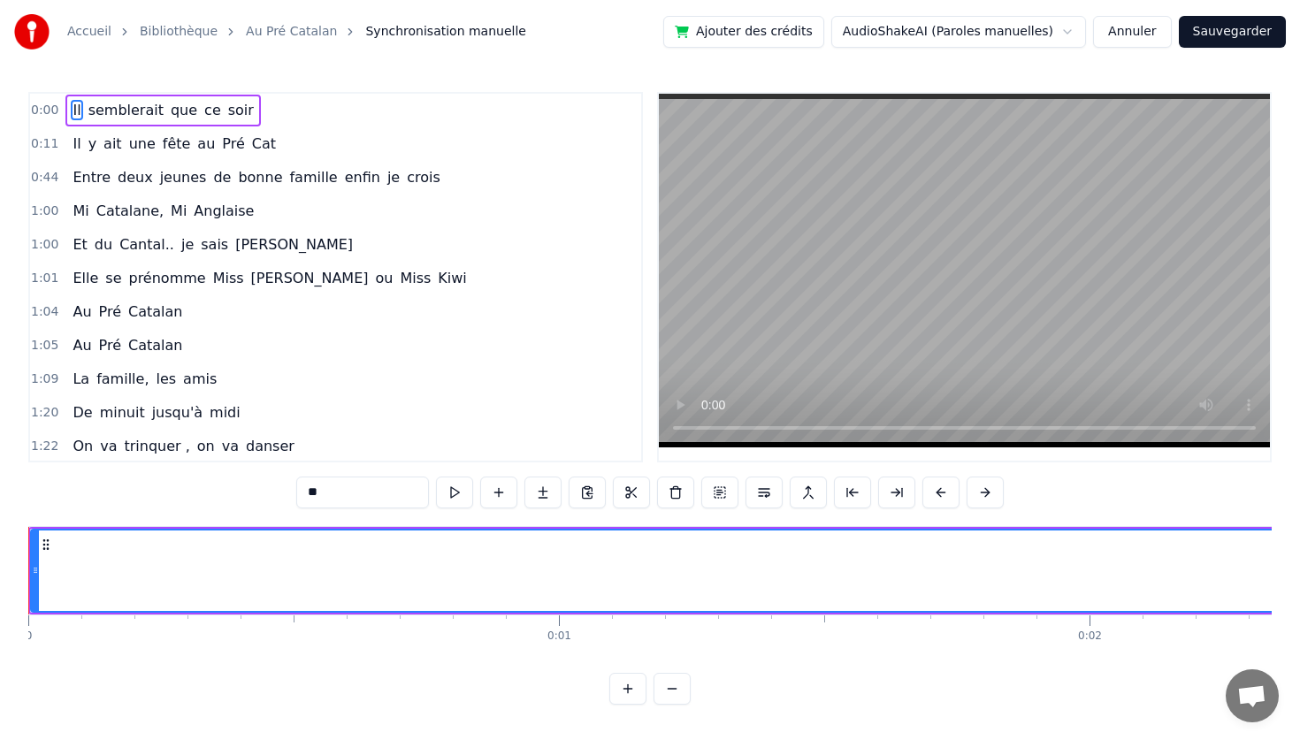
click at [1118, 29] on button "Annuler" at bounding box center [1132, 32] width 78 height 32
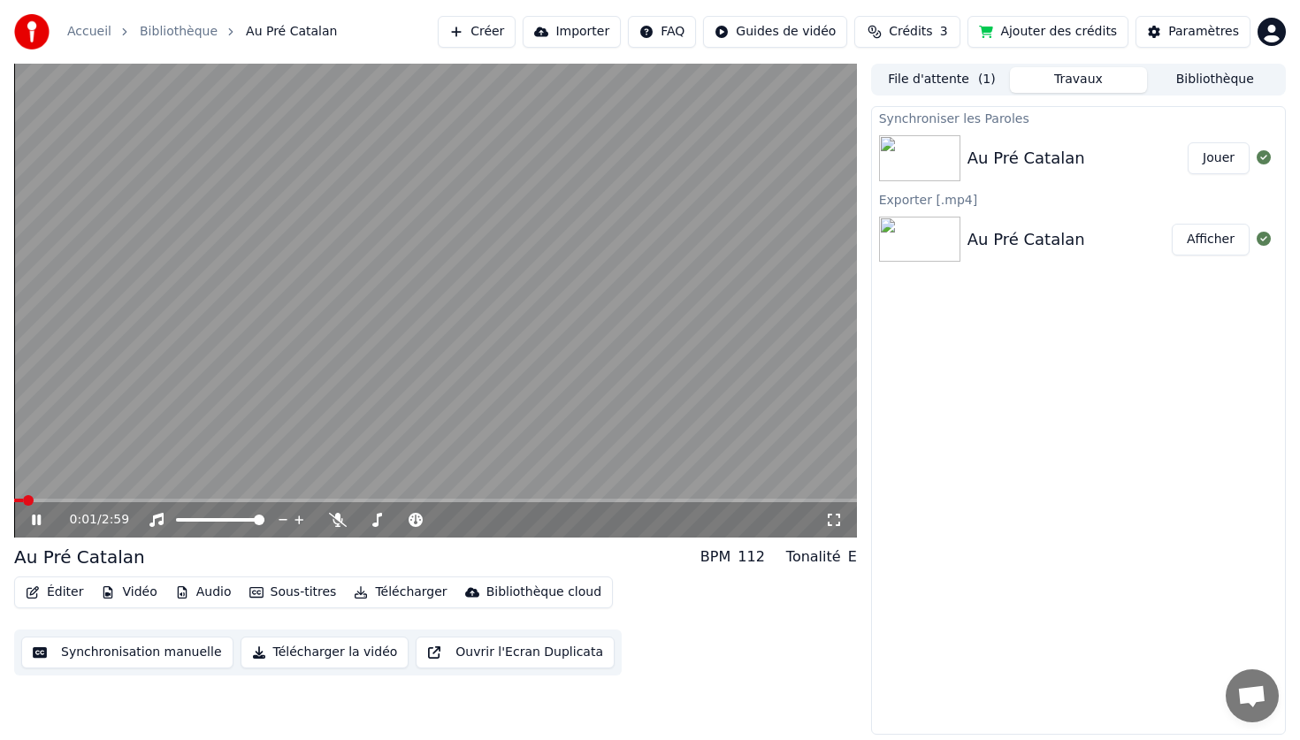
click at [38, 516] on icon at bounding box center [36, 520] width 9 height 11
click at [65, 593] on button "Éditer" at bounding box center [55, 592] width 72 height 25
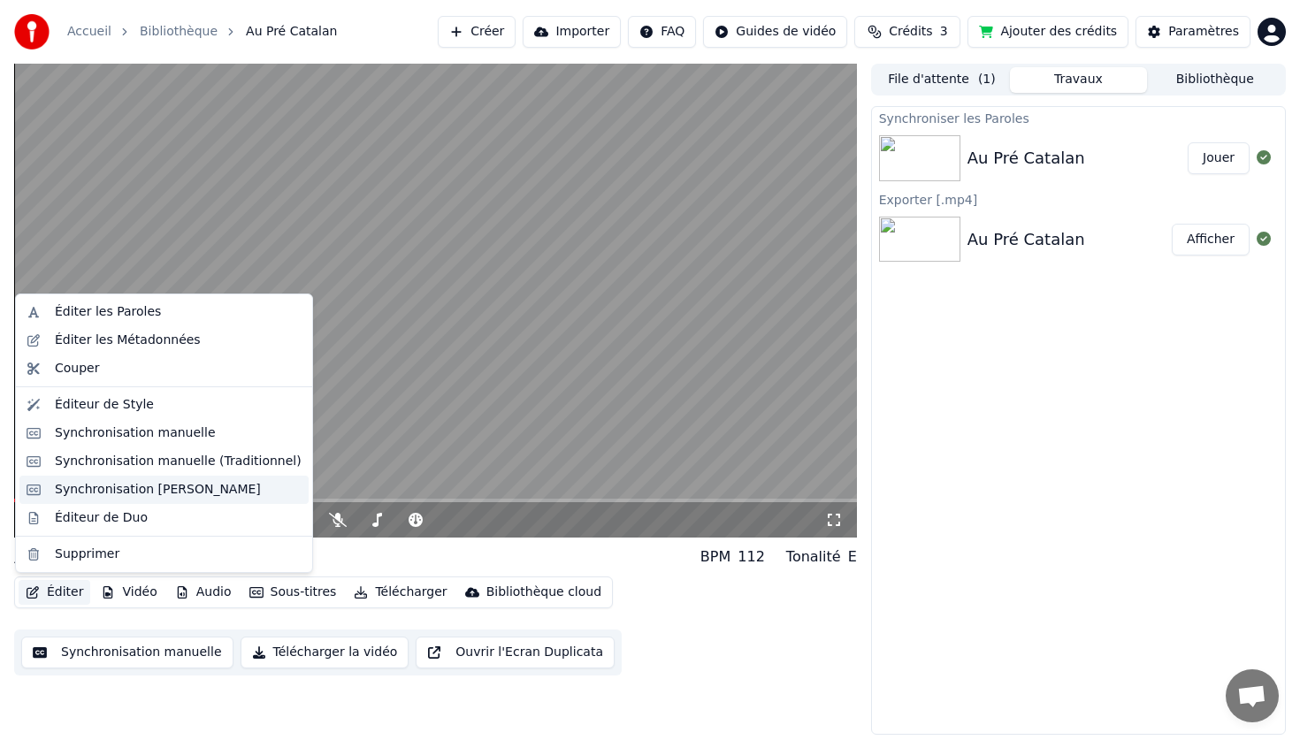
click at [218, 481] on div "Synchronisation [PERSON_NAME]" at bounding box center [158, 490] width 206 height 18
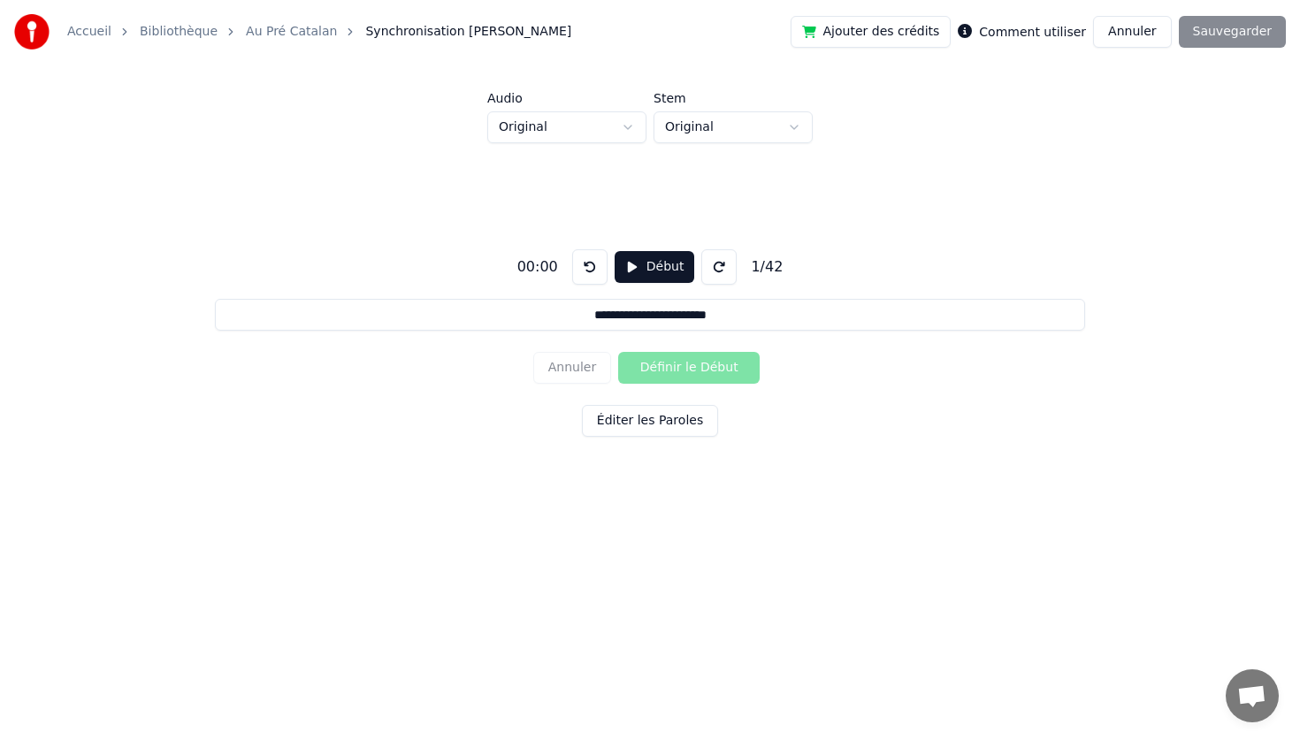
click at [660, 422] on button "Éditer les Paroles" at bounding box center [650, 421] width 136 height 32
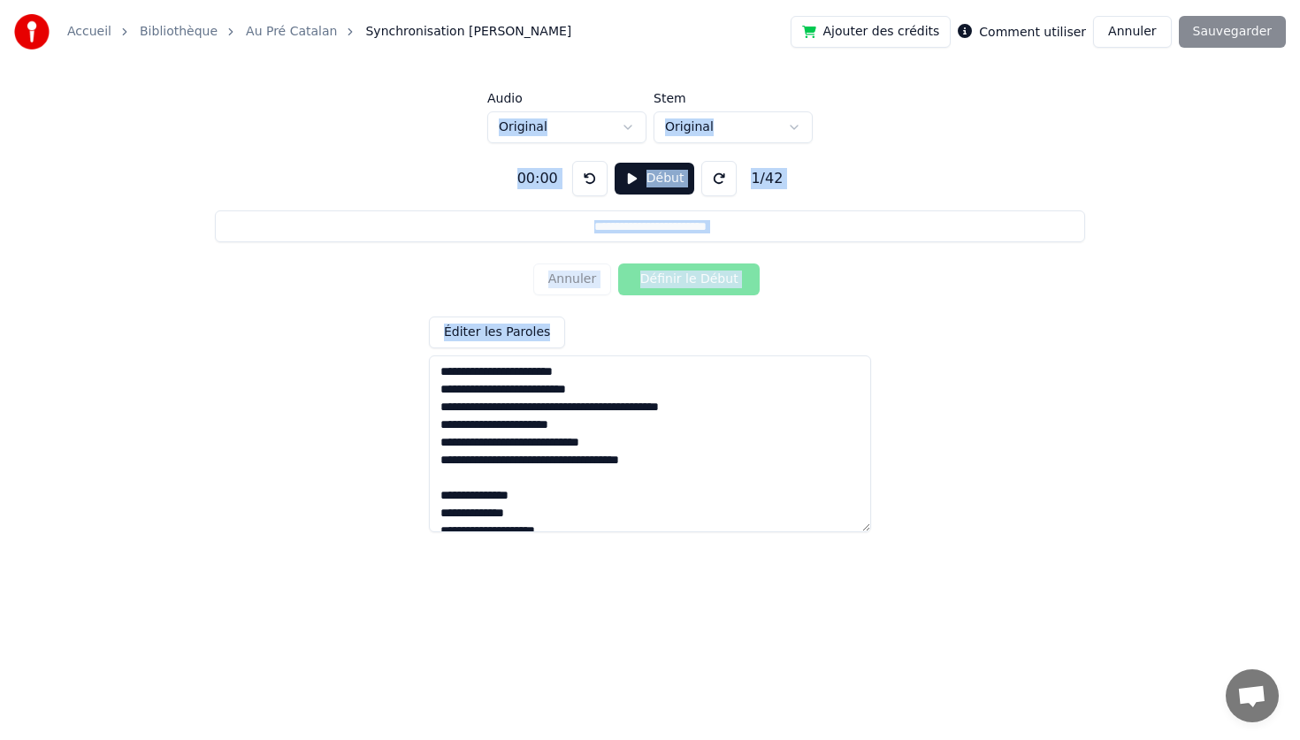
click at [614, 442] on textarea at bounding box center [650, 443] width 442 height 177
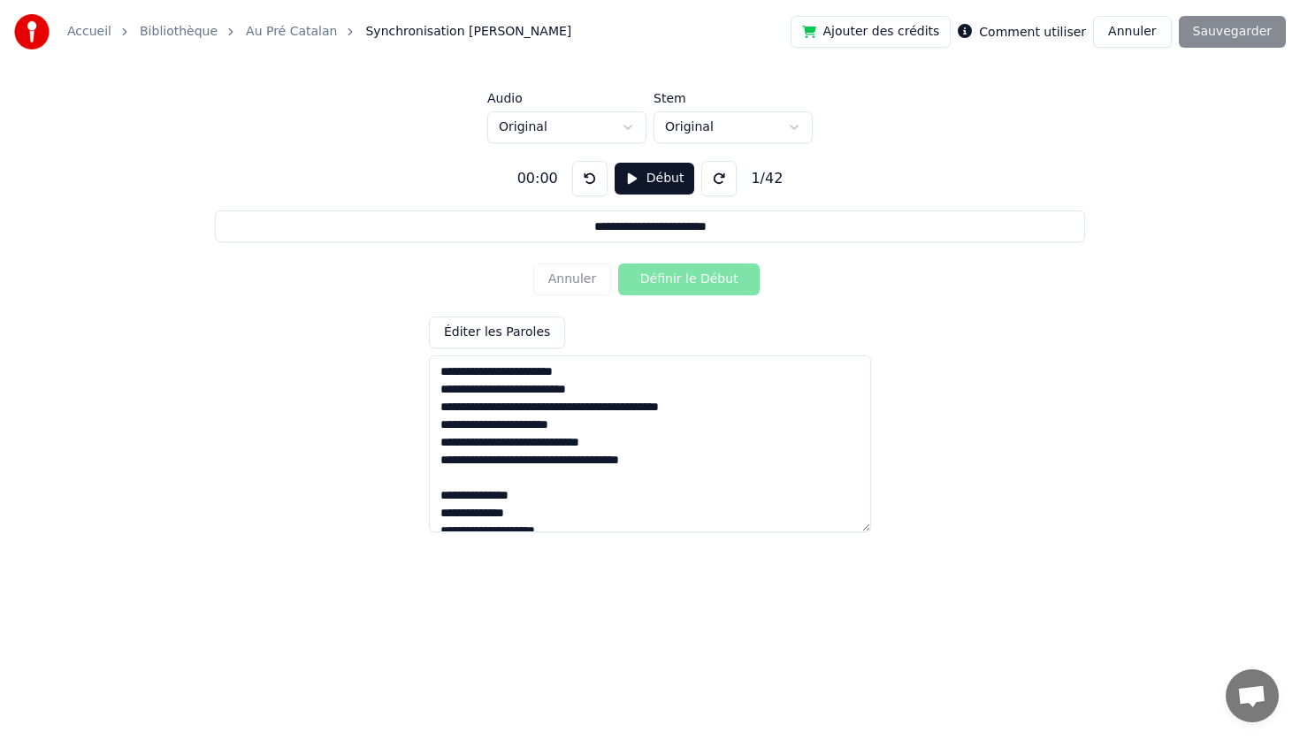
click at [614, 442] on textarea at bounding box center [650, 443] width 442 height 177
paste textarea
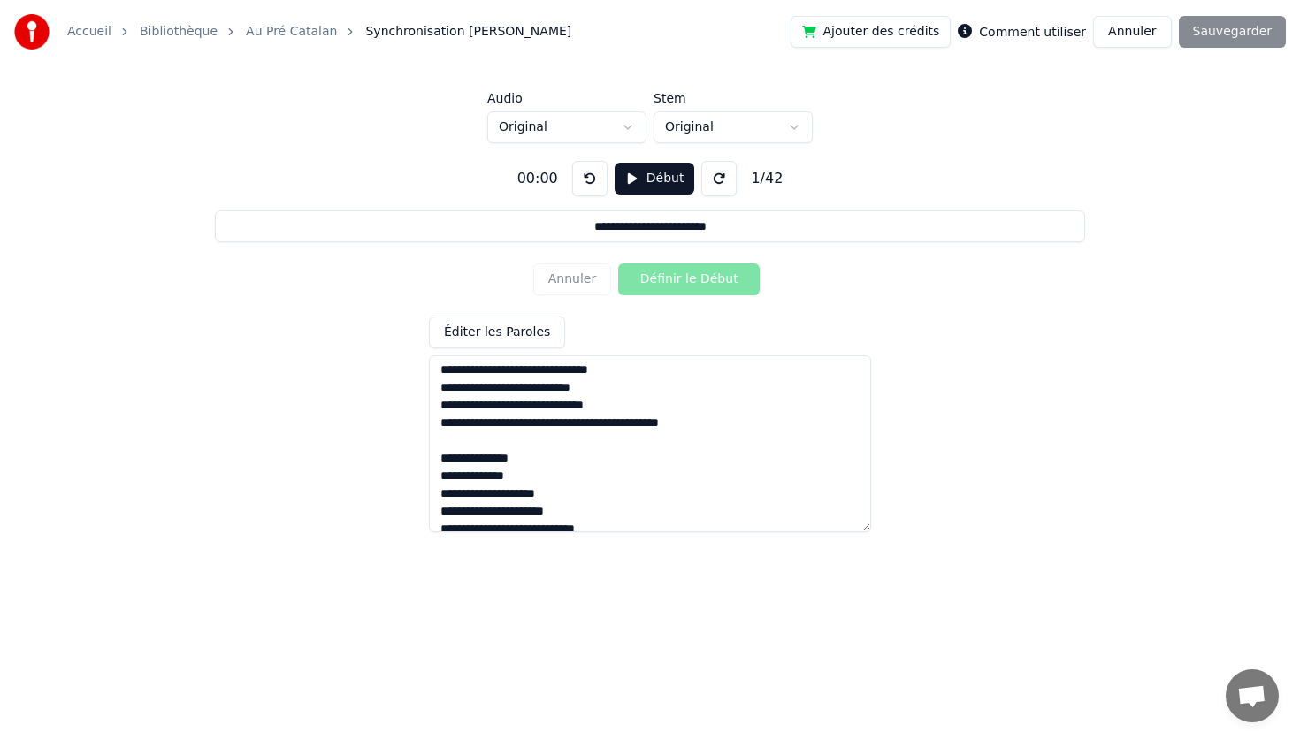
scroll to position [288, 0]
click at [527, 416] on textarea at bounding box center [650, 443] width 442 height 177
click at [593, 475] on textarea at bounding box center [650, 443] width 442 height 177
click at [500, 420] on textarea at bounding box center [650, 443] width 442 height 177
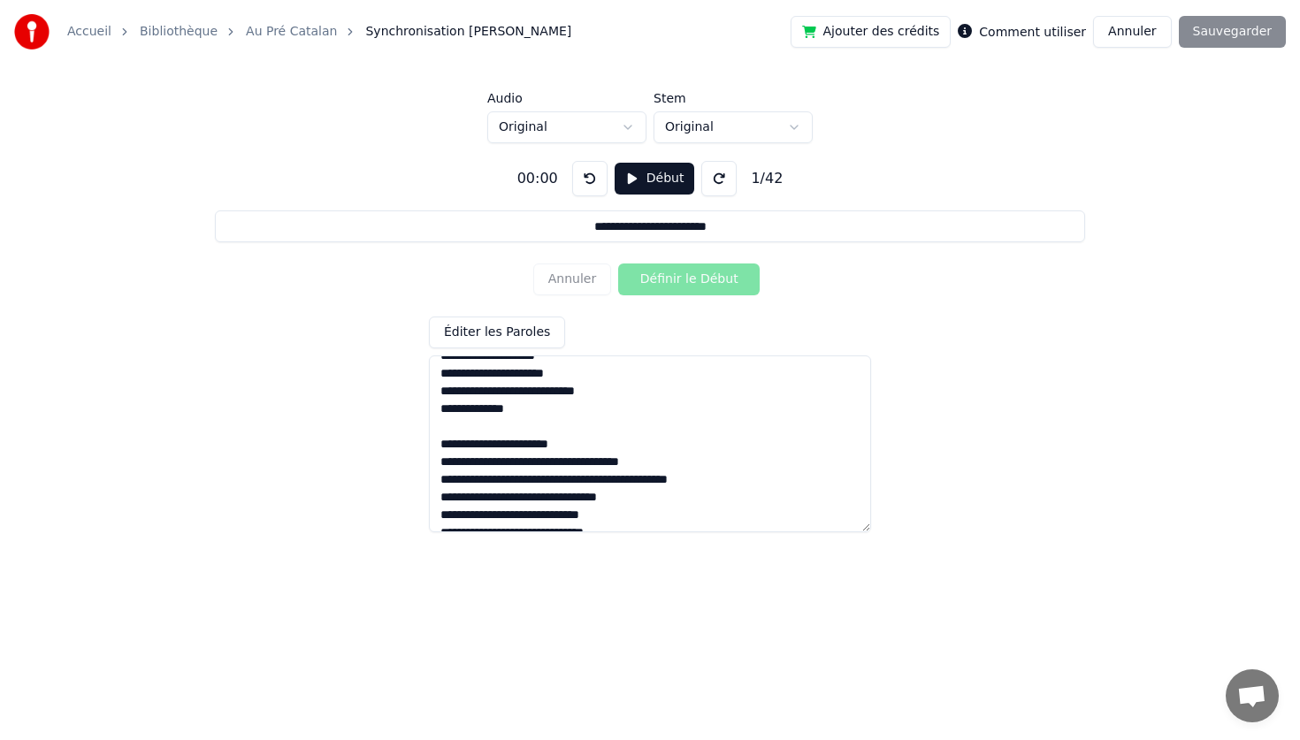
scroll to position [424, 0]
click at [737, 480] on textarea at bounding box center [650, 443] width 442 height 177
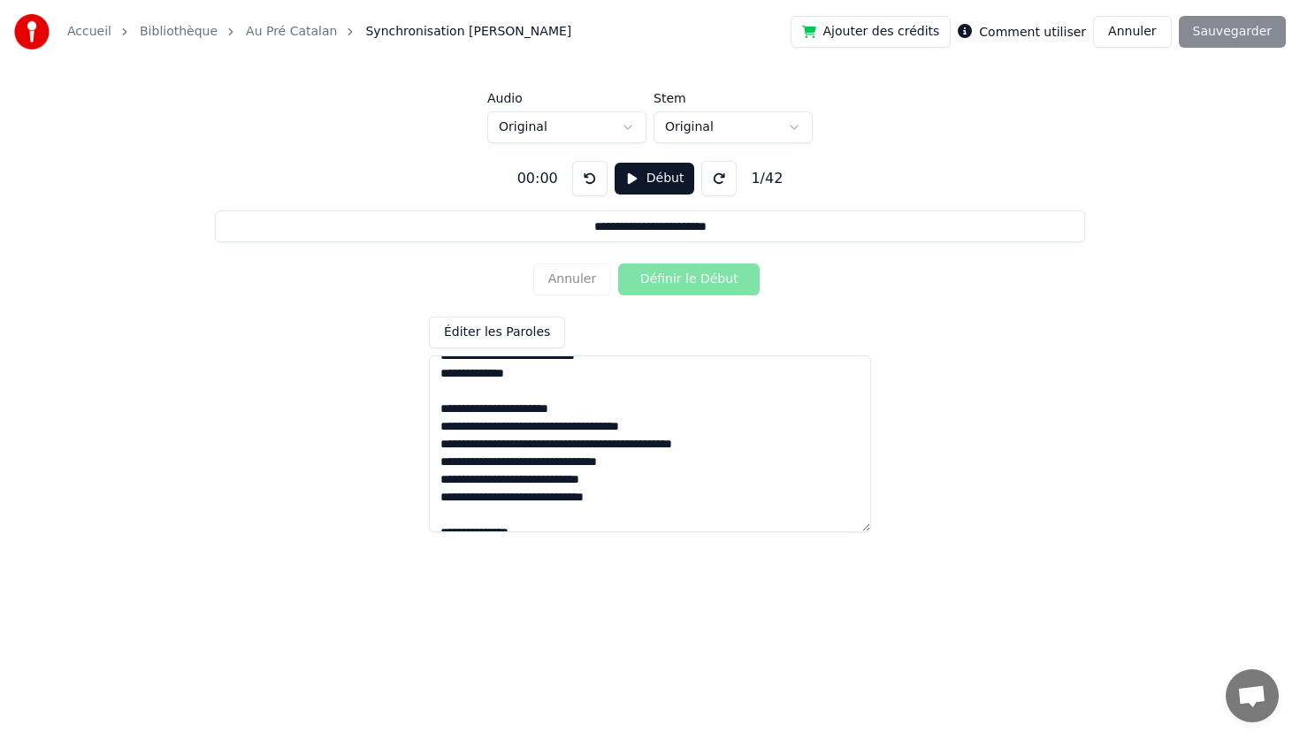
scroll to position [459, 0]
click at [507, 498] on textarea at bounding box center [650, 443] width 442 height 177
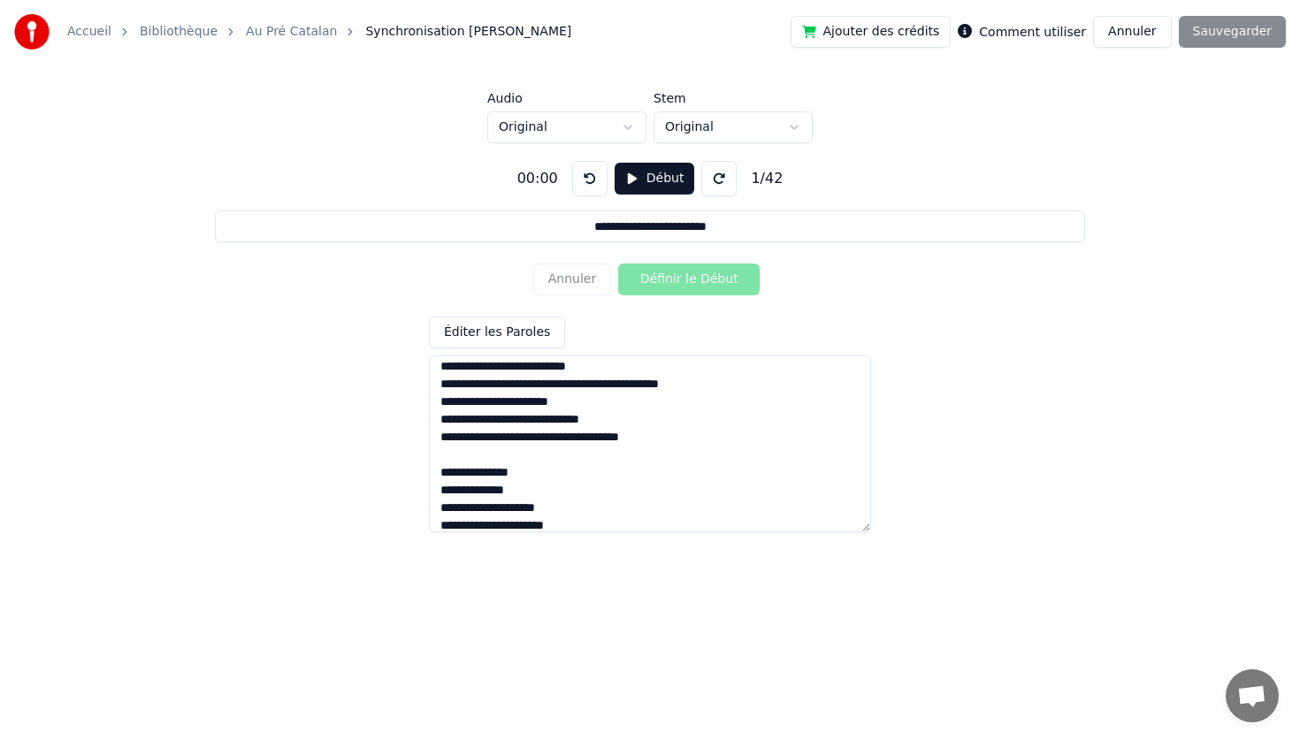
scroll to position [24, 0]
click at [519, 418] on textarea at bounding box center [650, 443] width 442 height 177
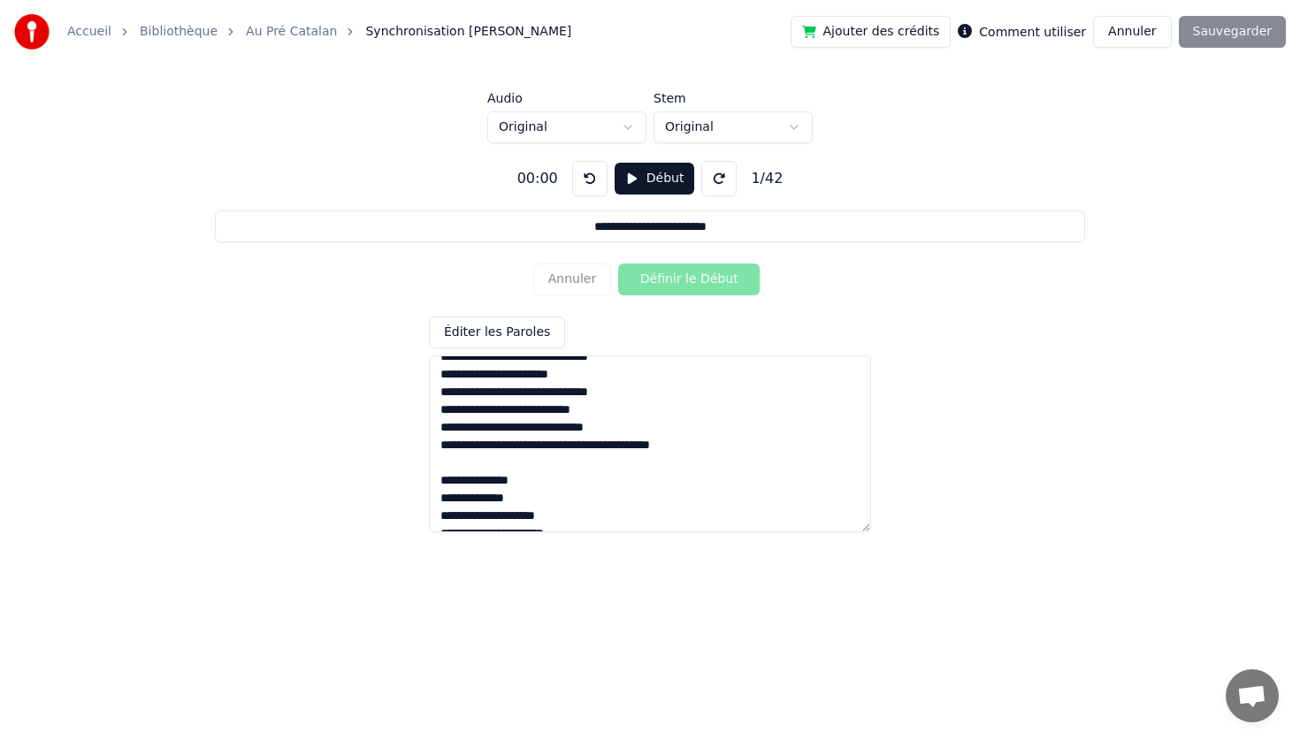
scroll to position [269, 0]
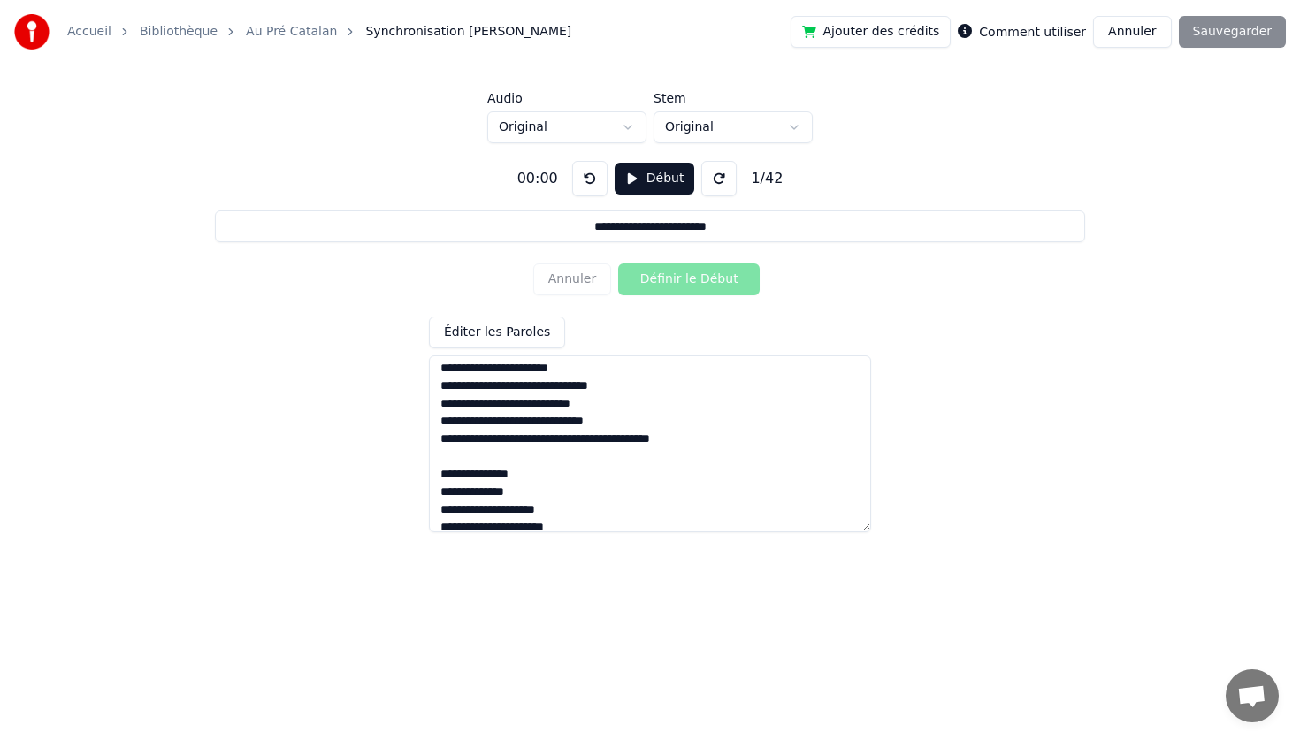
click at [515, 404] on textarea at bounding box center [650, 443] width 442 height 177
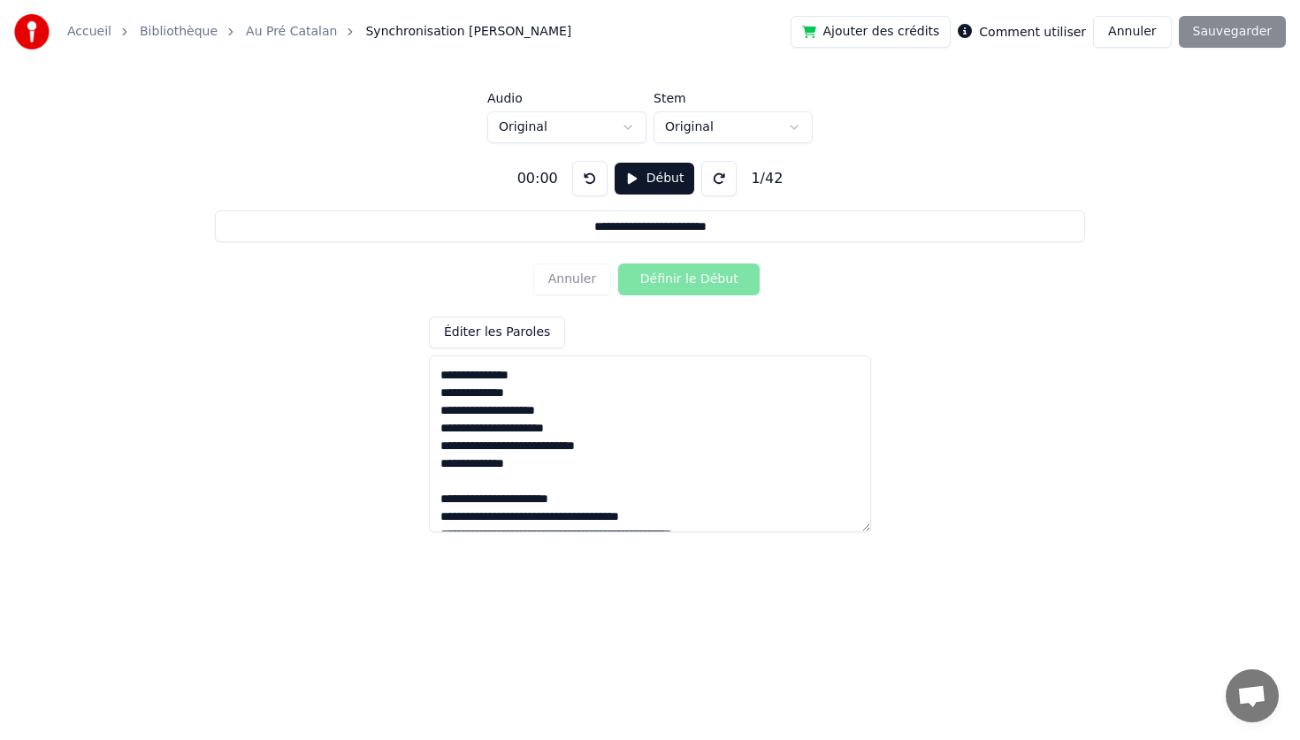
scroll to position [381, 0]
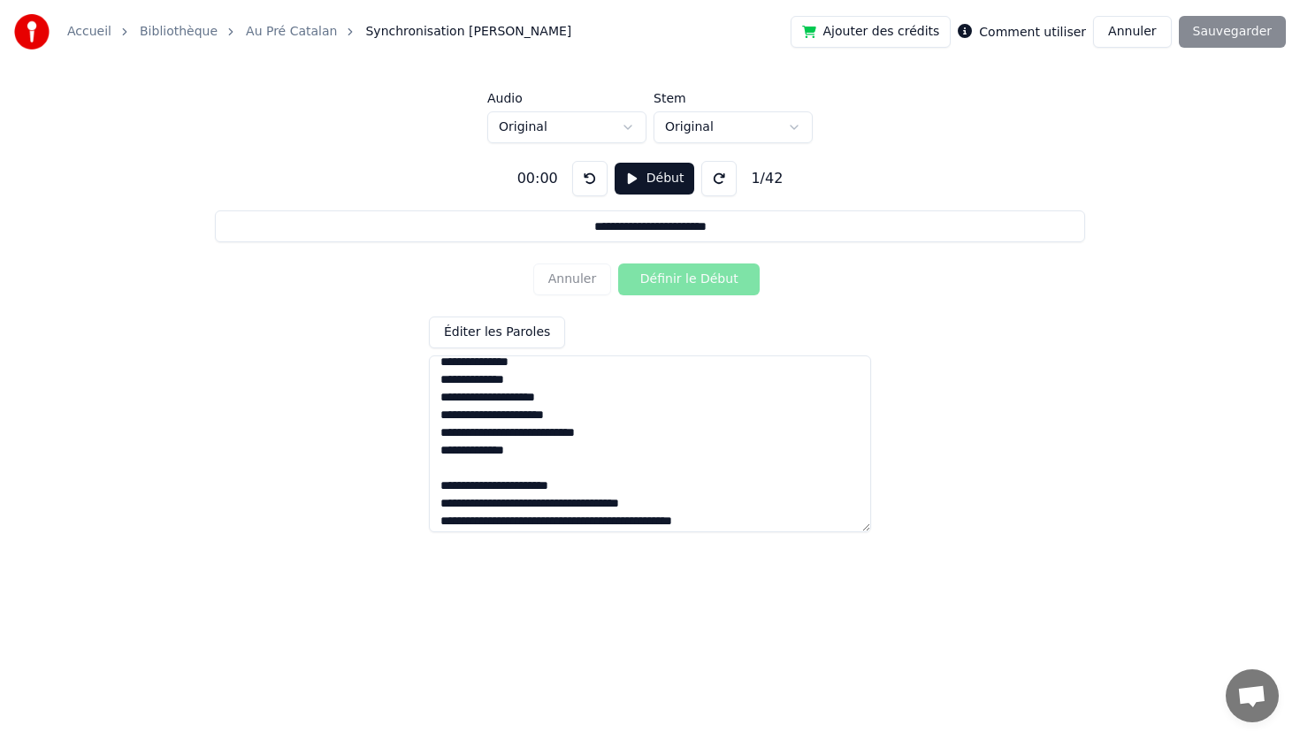
click at [526, 435] on textarea at bounding box center [650, 443] width 442 height 177
drag, startPoint x: 538, startPoint y: 453, endPoint x: 430, endPoint y: 365, distance: 139.6
click at [430, 365] on textarea at bounding box center [650, 443] width 442 height 177
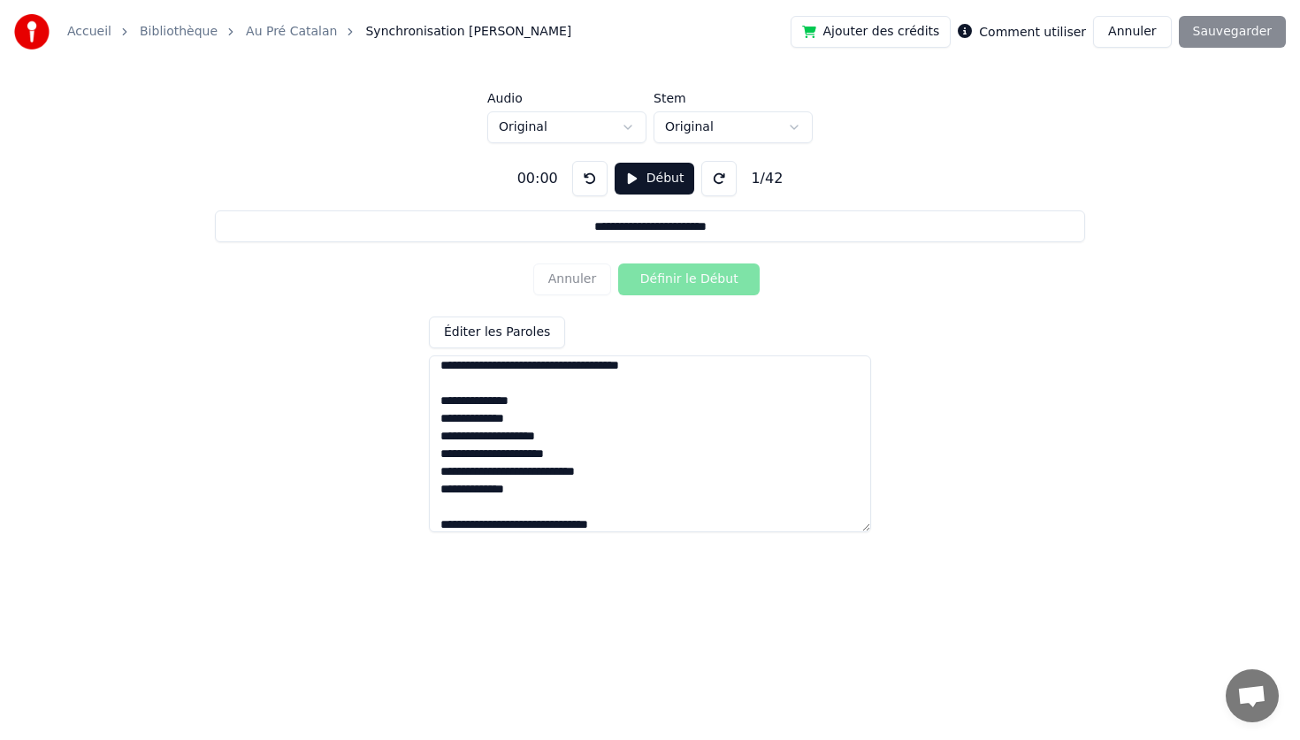
scroll to position [99, 0]
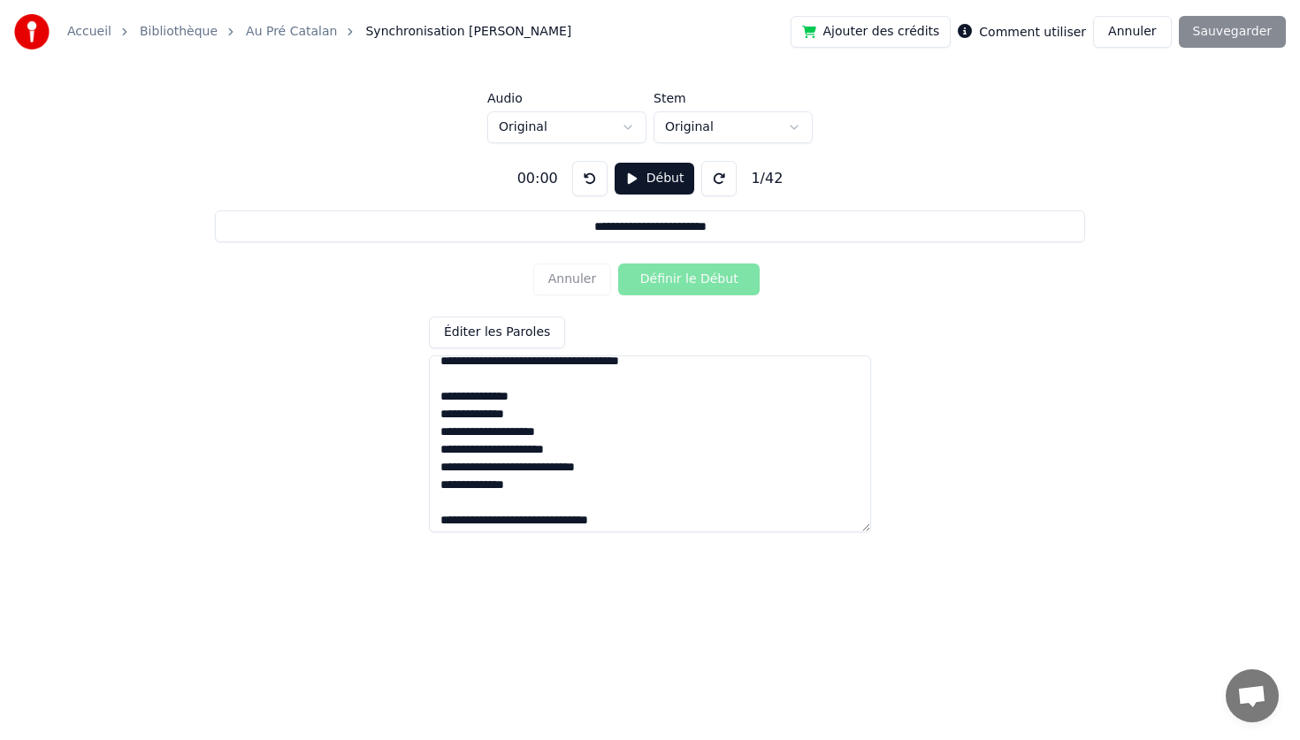
drag, startPoint x: 528, startPoint y: 481, endPoint x: 444, endPoint y: 402, distance: 115.1
click at [444, 402] on textarea at bounding box center [650, 443] width 442 height 177
paste textarea
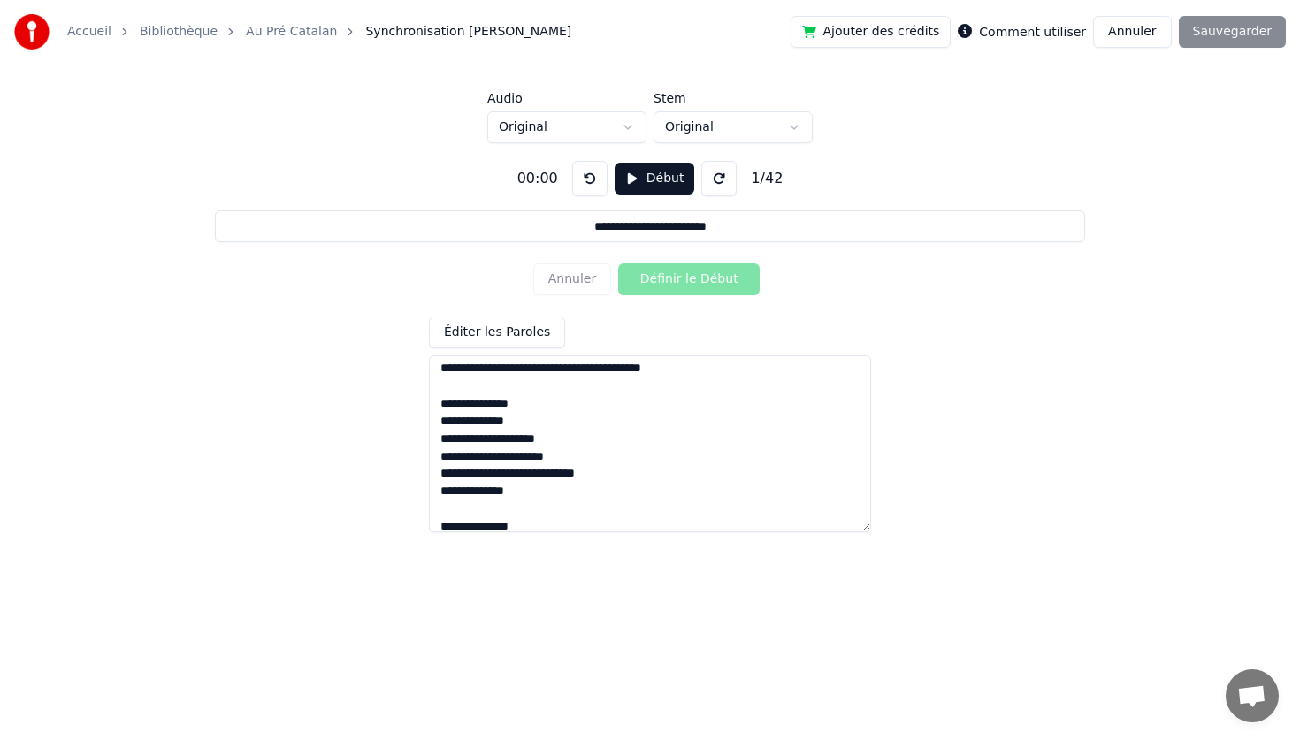
scroll to position [589, 0]
drag, startPoint x: 533, startPoint y: 495, endPoint x: 430, endPoint y: 409, distance: 134.4
click at [430, 409] on textarea at bounding box center [650, 443] width 442 height 177
paste textarea
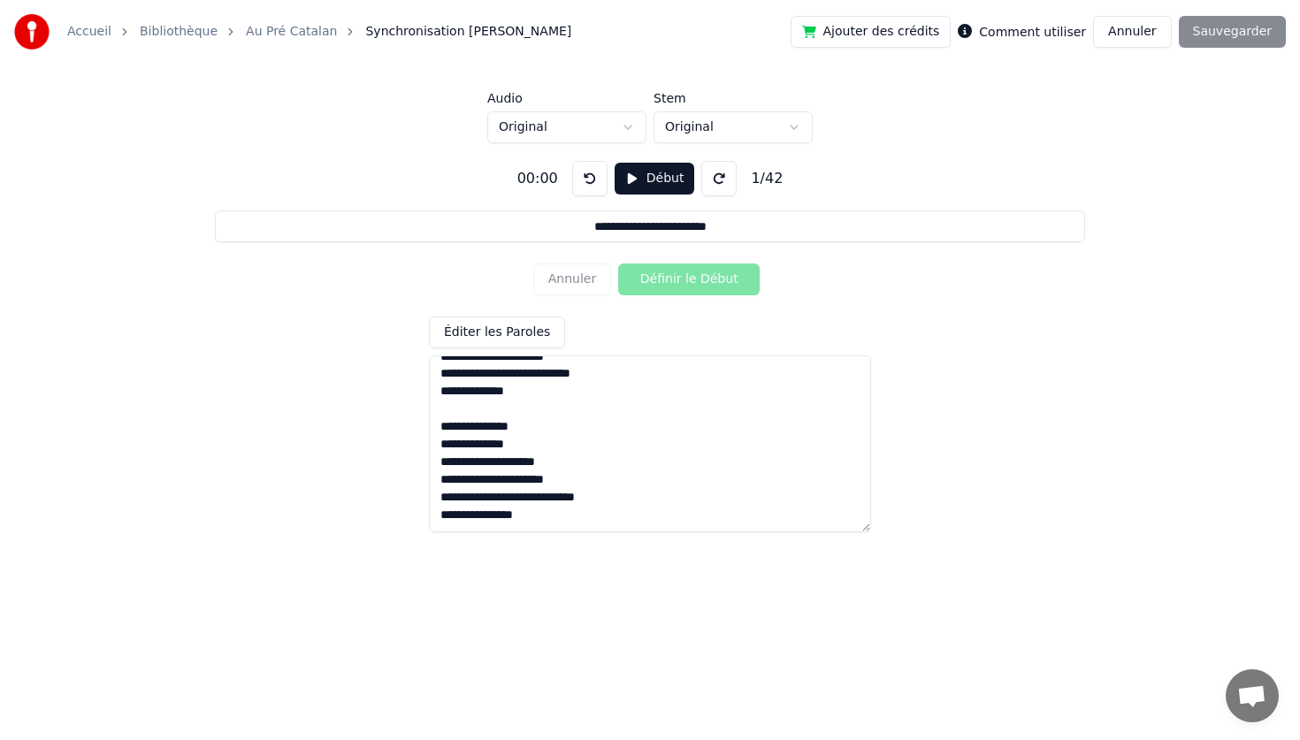
scroll to position [722, 0]
drag, startPoint x: 525, startPoint y: 478, endPoint x: 440, endPoint y: 399, distance: 116.3
click at [440, 399] on textarea at bounding box center [650, 443] width 442 height 177
paste textarea
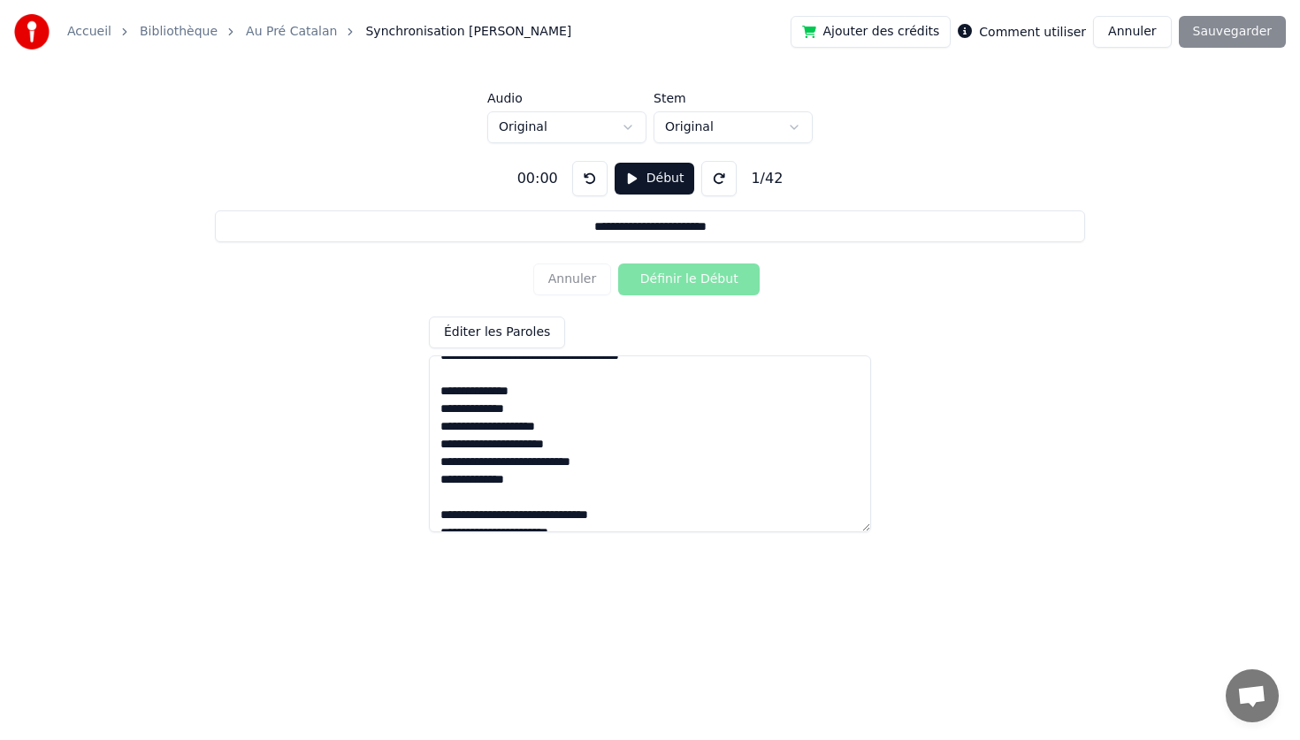
scroll to position [0, 0]
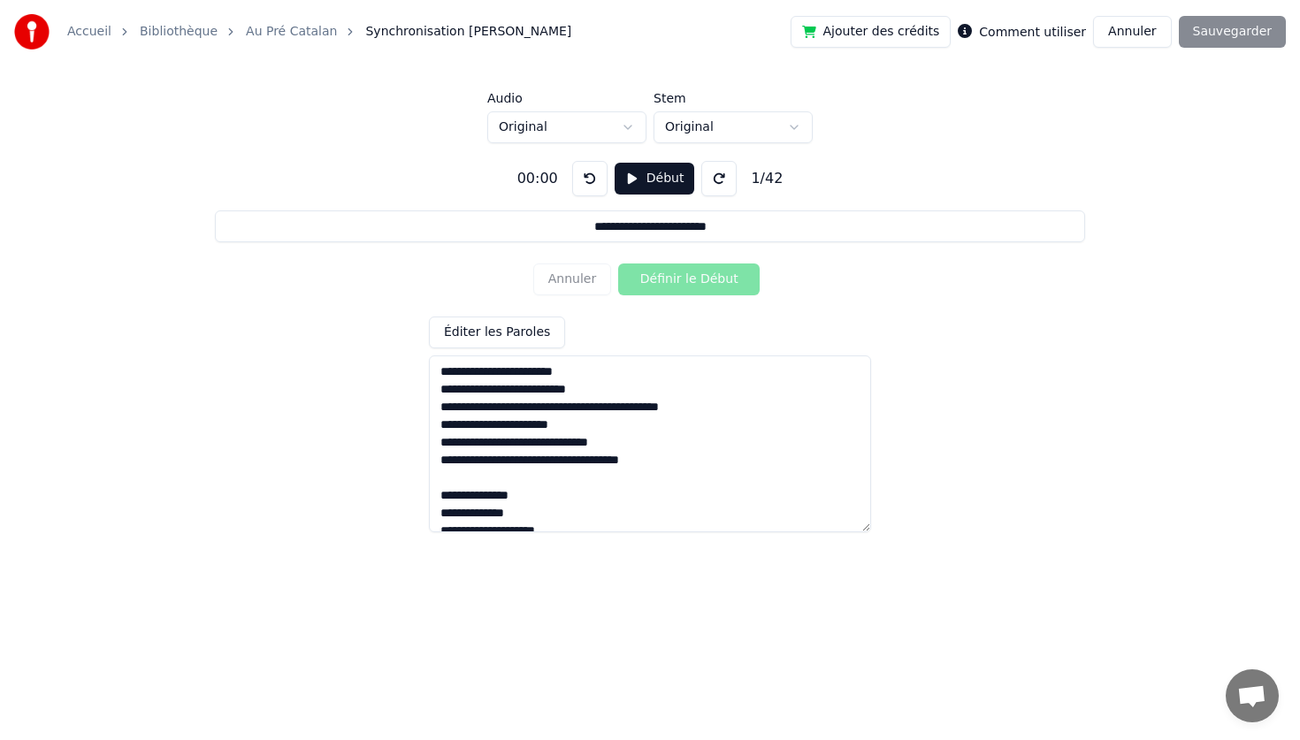
click at [568, 431] on textarea at bounding box center [650, 443] width 442 height 177
type textarea "**********"
click at [1004, 337] on div "**********" at bounding box center [649, 339] width 1243 height 393
click at [662, 170] on button "Début" at bounding box center [654, 179] width 80 height 32
click at [675, 274] on button "Définir le Début" at bounding box center [688, 279] width 141 height 32
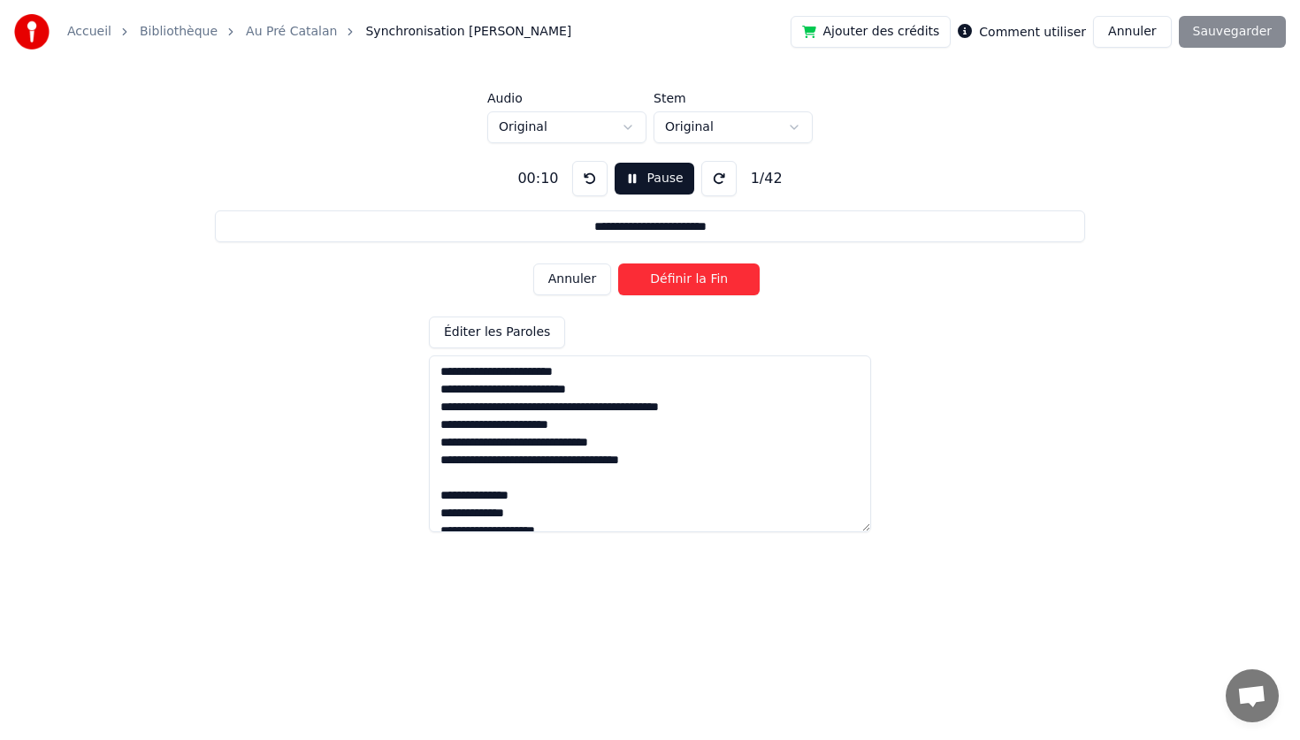
click at [618, 263] on button "Définir la Fin" at bounding box center [688, 279] width 141 height 32
click at [618, 263] on button "Définir le Début" at bounding box center [688, 279] width 141 height 32
click at [618, 263] on button "Définir la Fin" at bounding box center [688, 279] width 141 height 32
click at [618, 263] on button "Définir le Début" at bounding box center [688, 279] width 141 height 32
click at [618, 263] on button "Définir la Fin" at bounding box center [688, 279] width 141 height 32
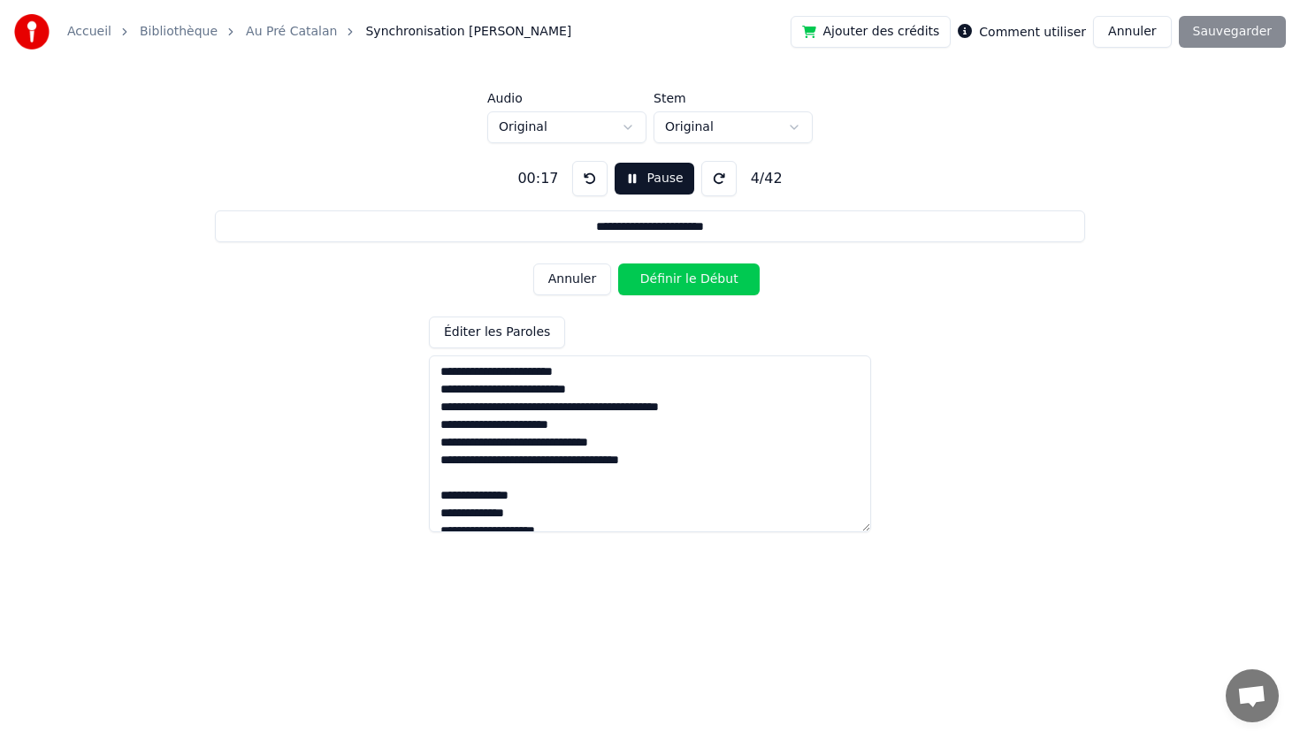
click at [618, 263] on button "Définir le Début" at bounding box center [688, 279] width 141 height 32
click at [618, 263] on button "Définir la Fin" at bounding box center [688, 279] width 141 height 32
click at [618, 263] on button "Définir le Début" at bounding box center [688, 279] width 141 height 32
click at [618, 263] on button "Définir la Fin" at bounding box center [688, 279] width 141 height 32
click at [618, 263] on button "Définir le Début" at bounding box center [688, 279] width 141 height 32
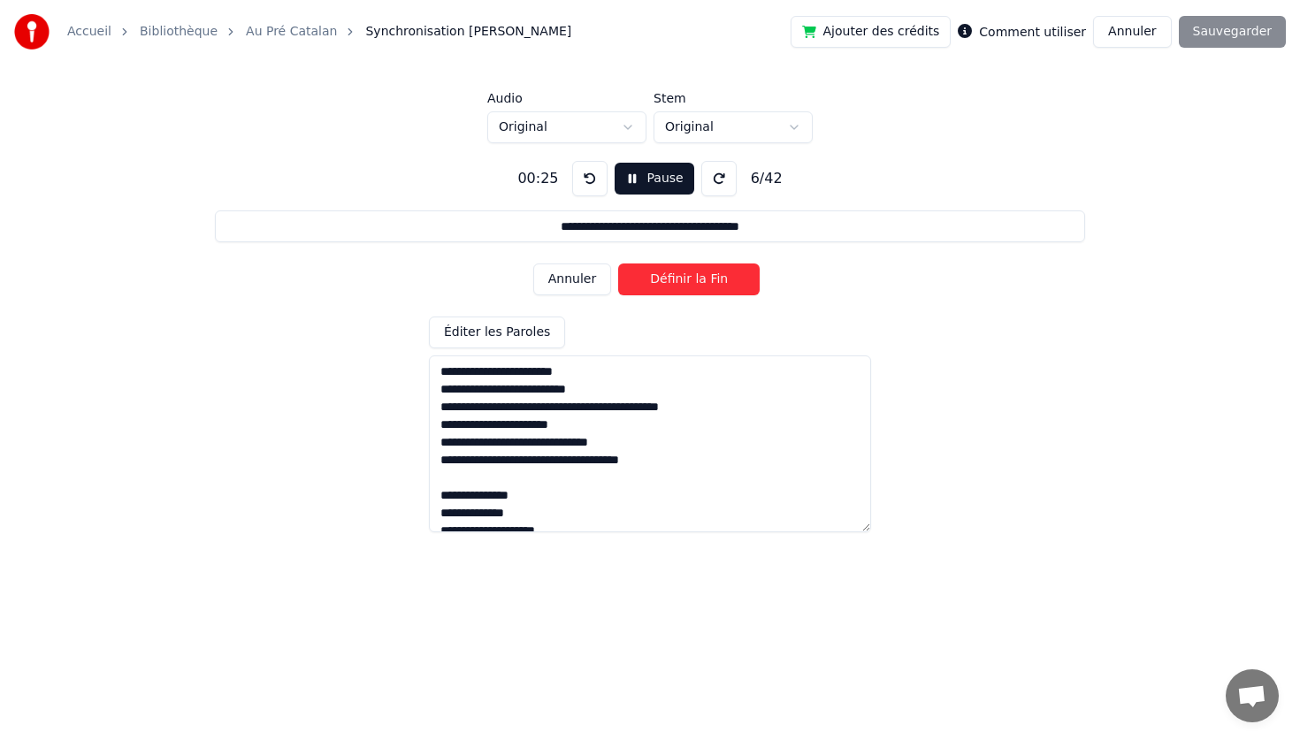
click at [618, 263] on button "Définir la Fin" at bounding box center [688, 279] width 141 height 32
click at [618, 263] on button "Définir le Début" at bounding box center [688, 279] width 141 height 32
click at [618, 263] on button "Définir la Fin" at bounding box center [688, 279] width 141 height 32
click at [618, 263] on button "Définir le Début" at bounding box center [688, 279] width 141 height 32
click at [618, 263] on button "Définir la Fin" at bounding box center [688, 279] width 141 height 32
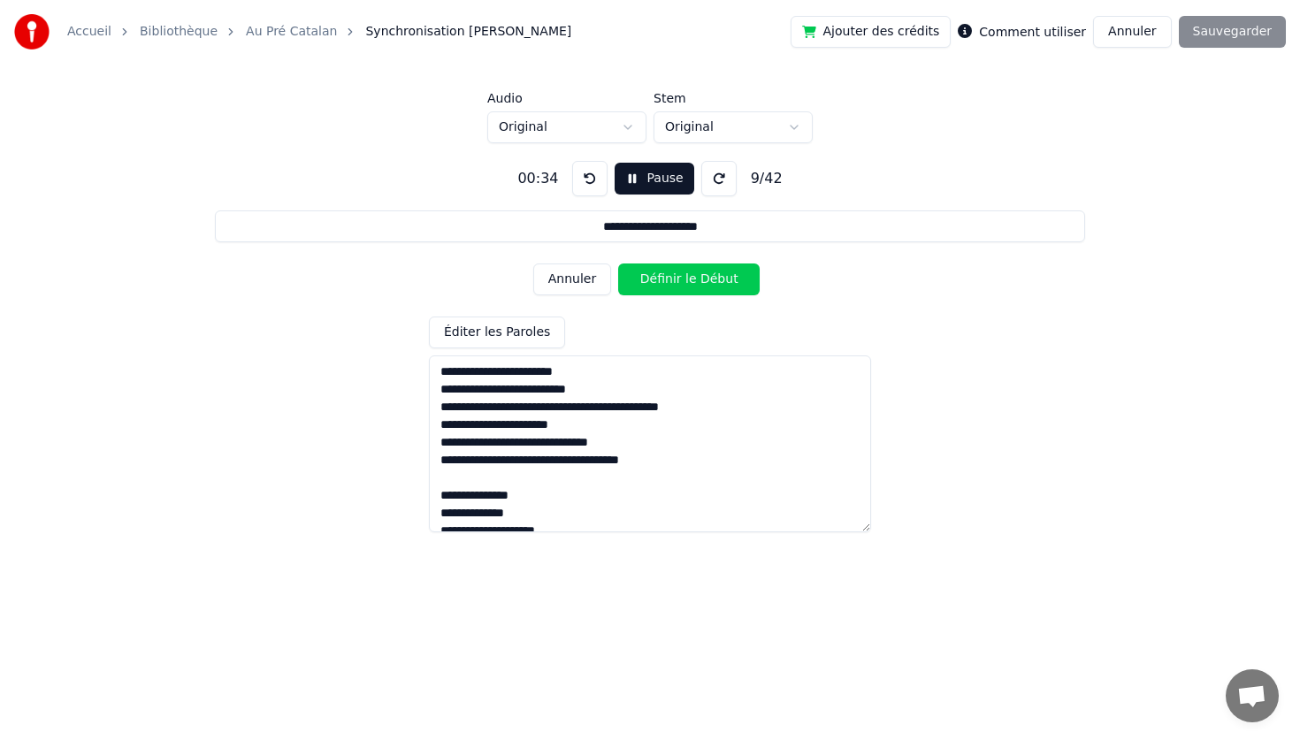
click at [618, 263] on button "Définir le Début" at bounding box center [688, 279] width 141 height 32
click at [618, 263] on button "Définir la Fin" at bounding box center [688, 279] width 141 height 32
click at [618, 263] on button "Définir le Début" at bounding box center [688, 279] width 141 height 32
click at [618, 263] on button "Définir la Fin" at bounding box center [688, 279] width 141 height 32
click at [618, 263] on button "Définir le Début" at bounding box center [688, 279] width 141 height 32
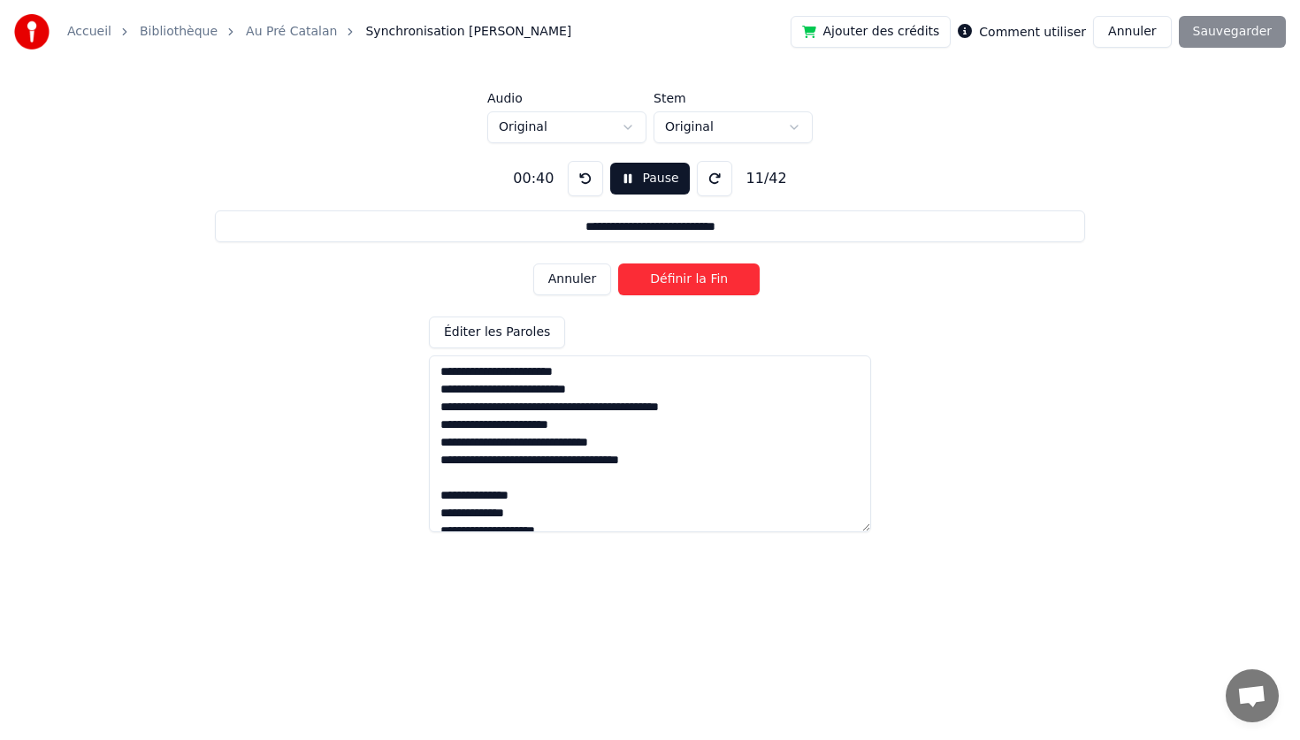
click at [618, 263] on button "Définir la Fin" at bounding box center [688, 279] width 141 height 32
click at [618, 263] on button "Définir le Début" at bounding box center [688, 279] width 141 height 32
click at [618, 263] on button "Définir la Fin" at bounding box center [688, 279] width 141 height 32
click at [618, 263] on button "Définir le Début" at bounding box center [688, 279] width 141 height 32
click at [618, 263] on button "Définir la Fin" at bounding box center [688, 279] width 141 height 32
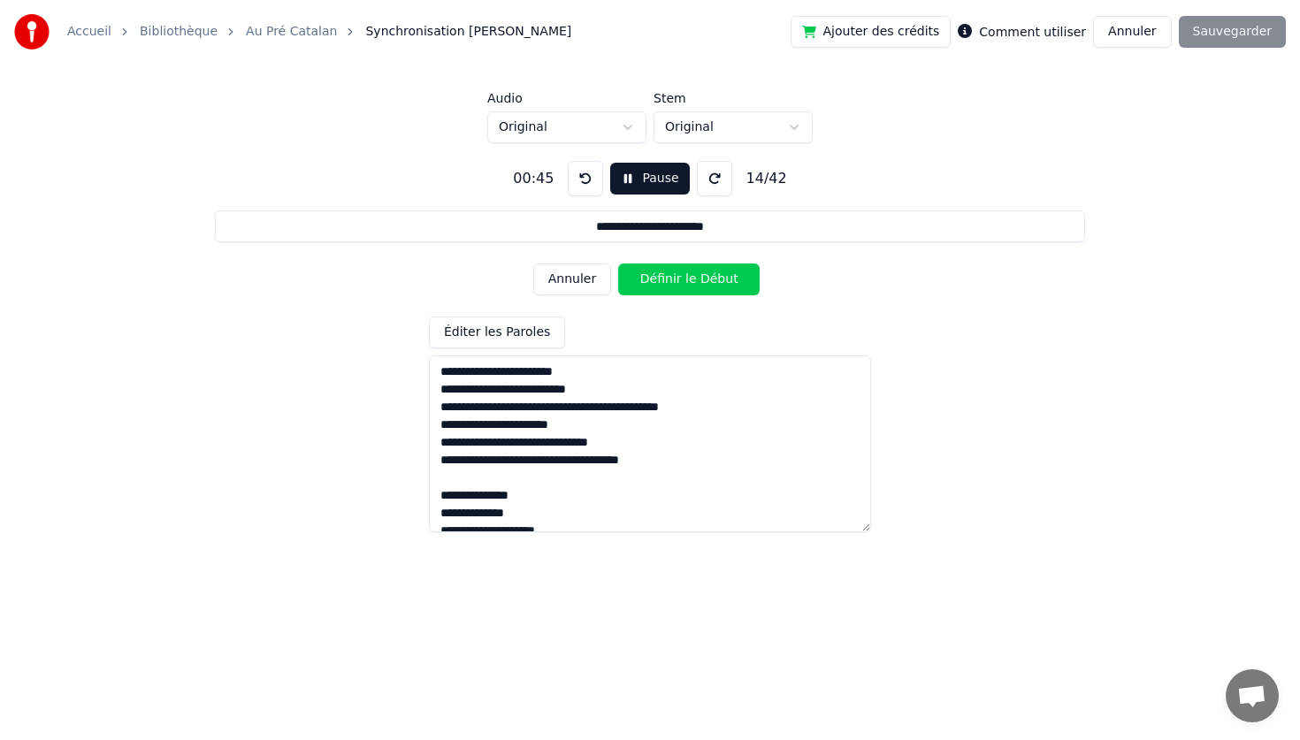
click at [618, 263] on button "Définir le Début" at bounding box center [688, 279] width 141 height 32
click at [618, 263] on button "Définir la Fin" at bounding box center [688, 279] width 141 height 32
click at [618, 263] on button "Définir le Début" at bounding box center [688, 279] width 141 height 32
click at [618, 263] on button "Définir la Fin" at bounding box center [688, 279] width 141 height 32
click at [618, 263] on button "Définir le Début" at bounding box center [688, 279] width 141 height 32
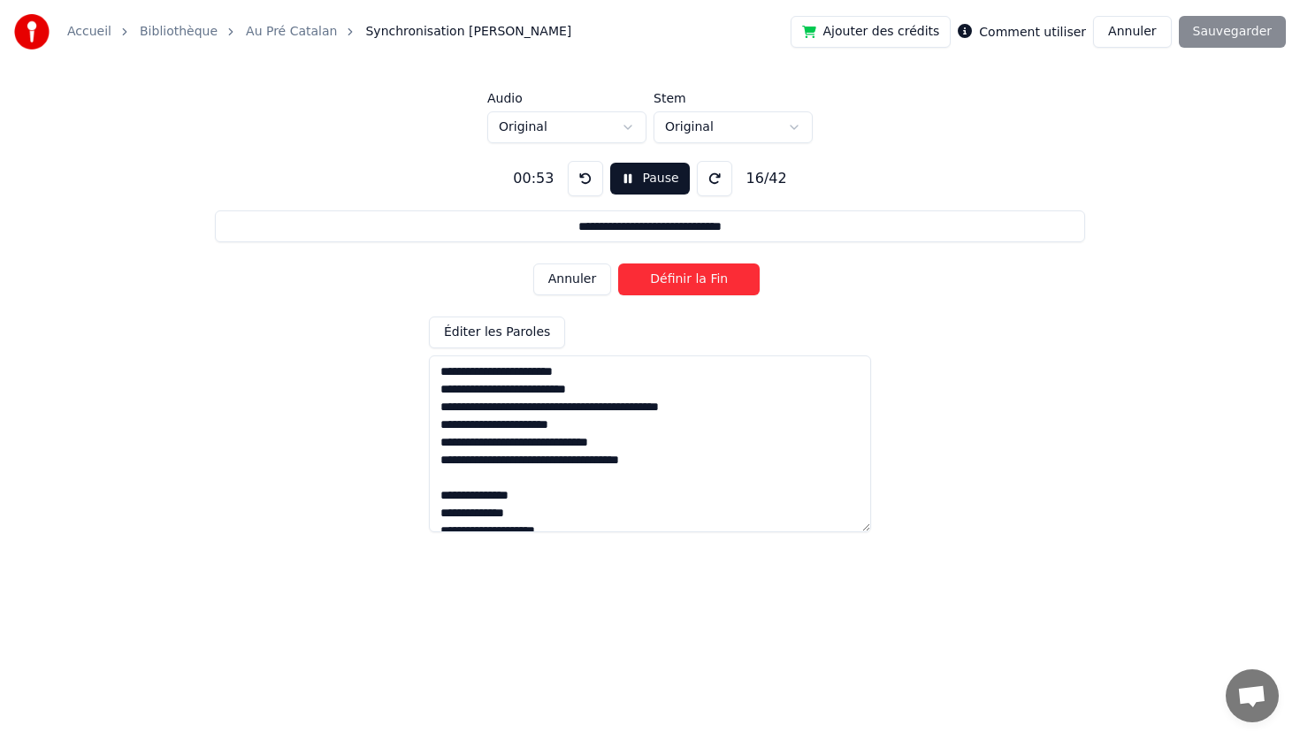
click at [618, 263] on button "Définir la Fin" at bounding box center [688, 279] width 141 height 32
click at [618, 263] on button "Définir le Début" at bounding box center [688, 279] width 141 height 32
click at [618, 263] on button "Définir la Fin" at bounding box center [688, 279] width 141 height 32
click at [618, 263] on button "Définir le Début" at bounding box center [688, 279] width 141 height 32
click at [618, 263] on button "Définir la Fin" at bounding box center [688, 279] width 141 height 32
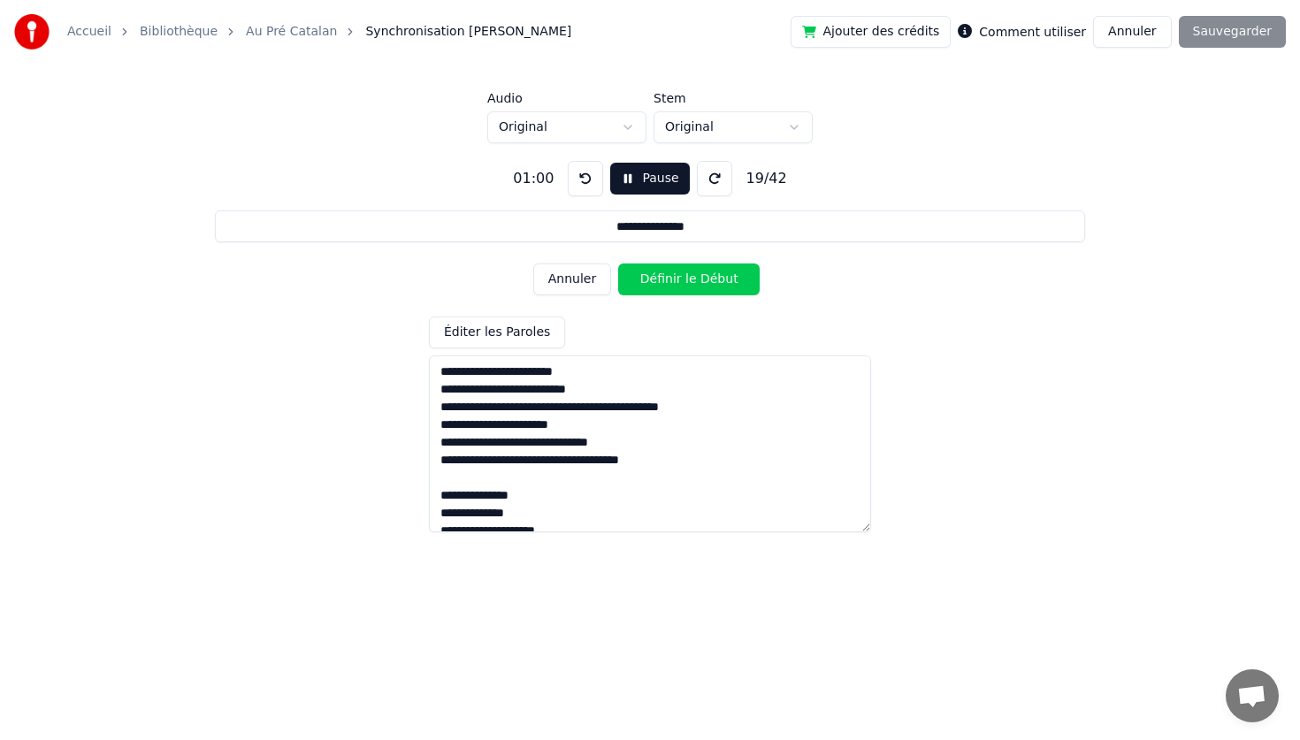
click at [618, 263] on button "Définir le Début" at bounding box center [688, 279] width 141 height 32
click at [618, 263] on button "Définir la Fin" at bounding box center [688, 279] width 141 height 32
click at [618, 263] on button "Définir le Début" at bounding box center [688, 279] width 141 height 32
click at [618, 263] on button "Définir la Fin" at bounding box center [688, 279] width 141 height 32
click at [618, 263] on button "Définir le Début" at bounding box center [688, 279] width 141 height 32
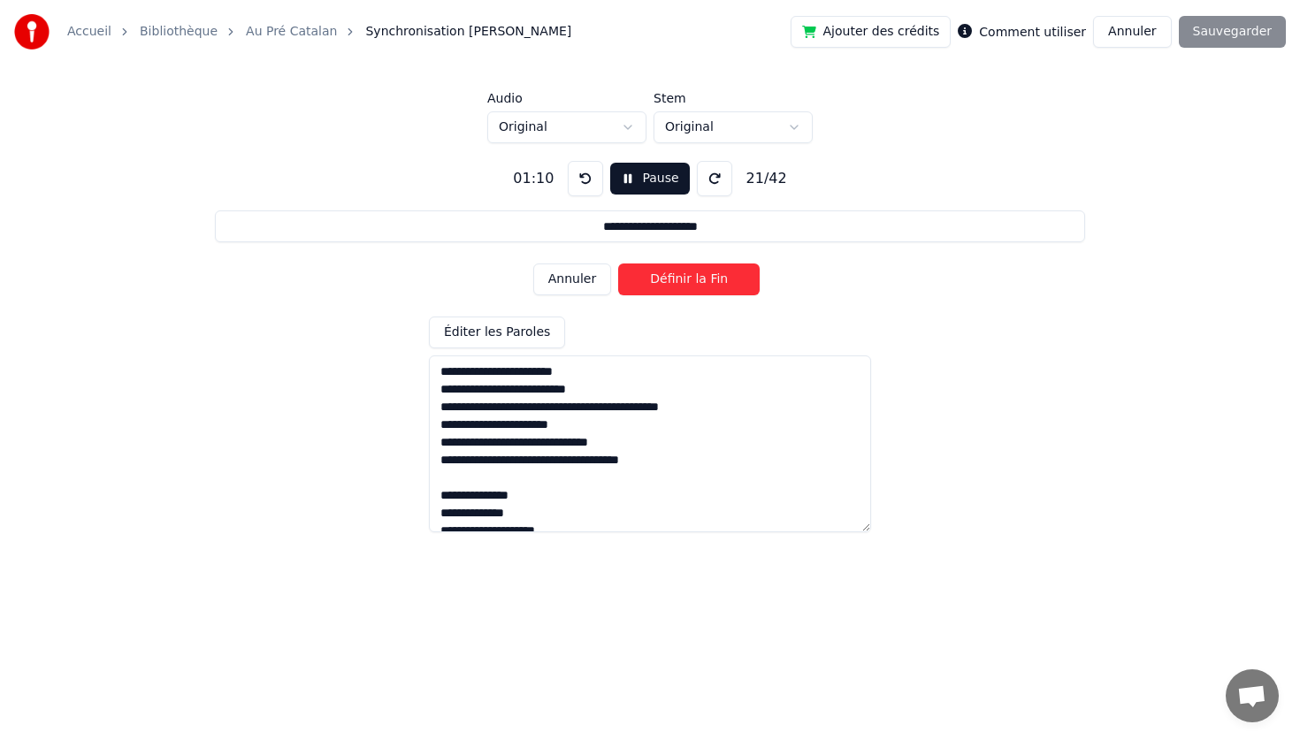
click at [618, 263] on button "Définir la Fin" at bounding box center [688, 279] width 141 height 32
click at [618, 263] on button "Définir le Début" at bounding box center [688, 279] width 141 height 32
click at [618, 263] on button "Définir la Fin" at bounding box center [688, 279] width 141 height 32
click at [618, 263] on button "Définir le Début" at bounding box center [688, 279] width 141 height 32
click at [618, 263] on button "Définir la Fin" at bounding box center [688, 279] width 141 height 32
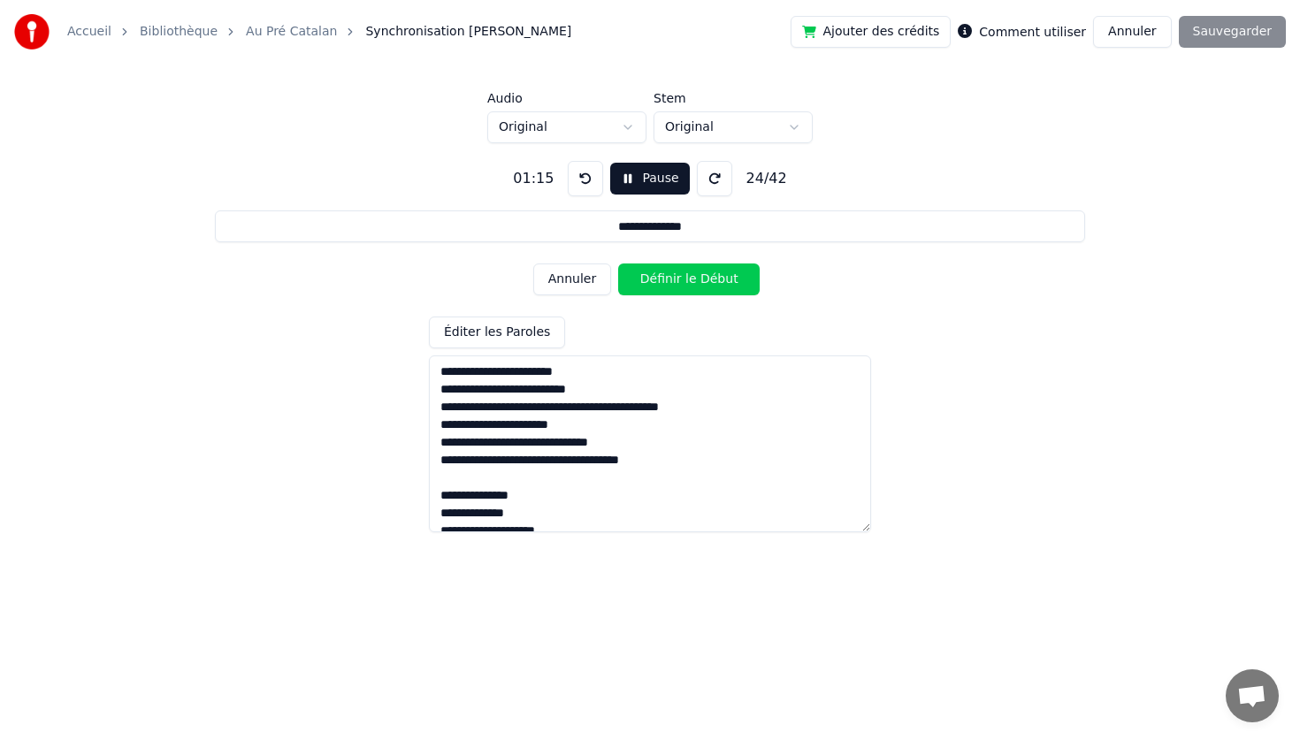
click at [618, 263] on button "Définir le Début" at bounding box center [688, 279] width 141 height 32
click at [618, 263] on button "Définir la Fin" at bounding box center [688, 279] width 141 height 32
click at [618, 263] on button "Définir le Début" at bounding box center [688, 279] width 141 height 32
click at [618, 263] on button "Définir la Fin" at bounding box center [688, 279] width 141 height 32
click at [618, 263] on button "Définir le Début" at bounding box center [688, 279] width 141 height 32
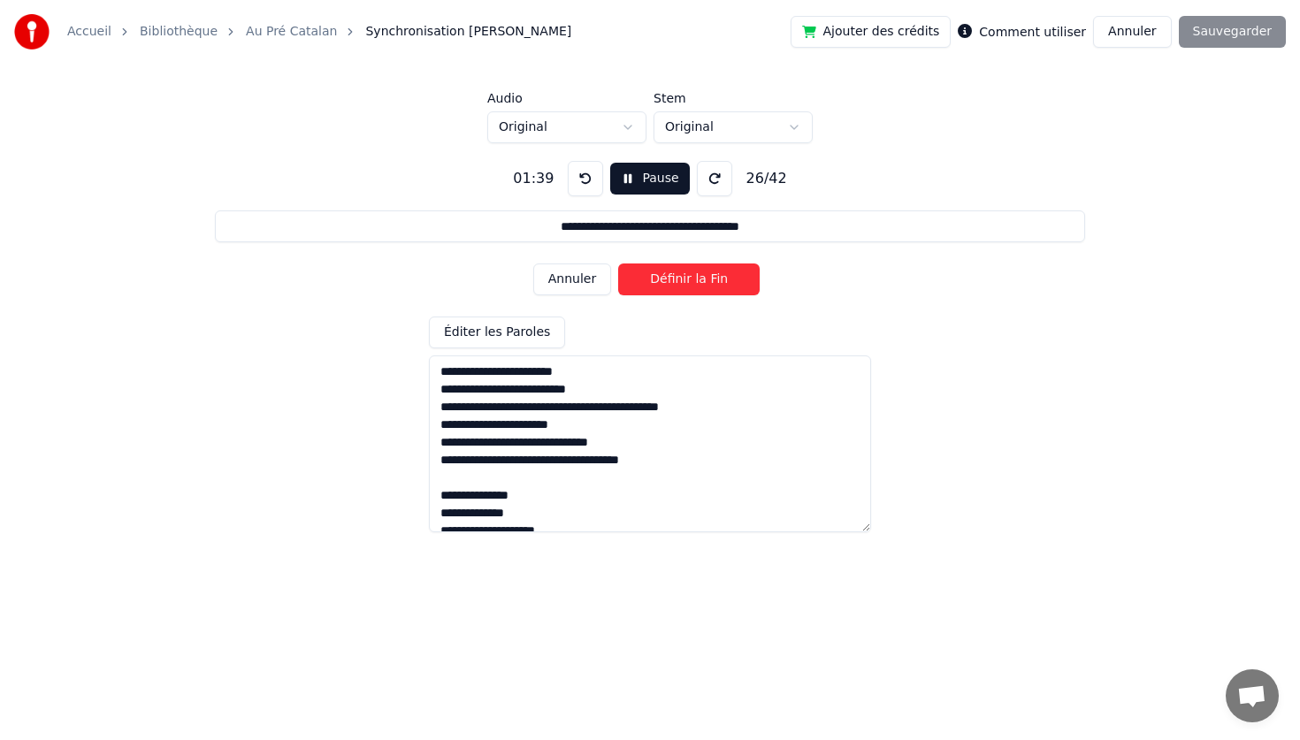
click at [618, 263] on button "Définir la Fin" at bounding box center [688, 279] width 141 height 32
click at [618, 263] on button "Définir le Début" at bounding box center [688, 279] width 141 height 32
click at [618, 263] on button "Définir la Fin" at bounding box center [688, 279] width 141 height 32
click at [618, 263] on button "Définir le Début" at bounding box center [688, 279] width 141 height 32
click at [618, 263] on button "Définir la Fin" at bounding box center [688, 279] width 141 height 32
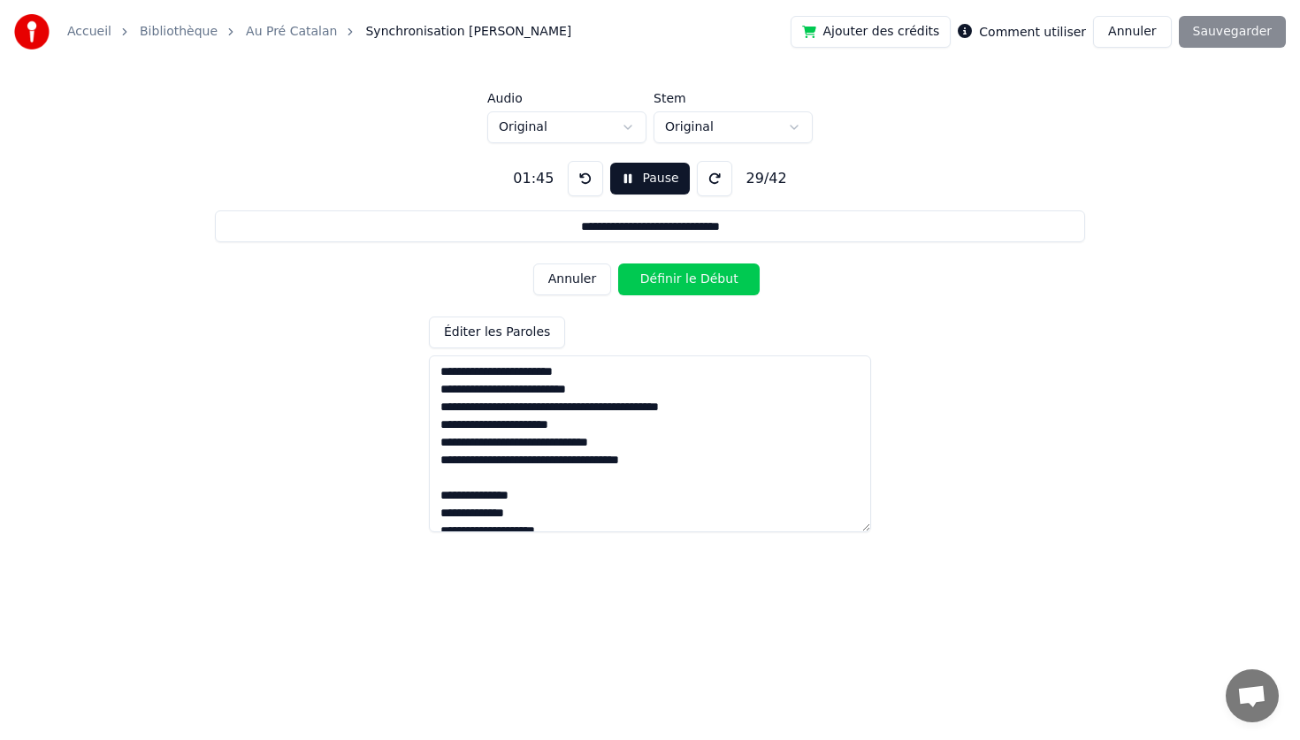
click at [618, 263] on button "Définir le Début" at bounding box center [688, 279] width 141 height 32
click at [618, 263] on button "Définir la Fin" at bounding box center [688, 279] width 141 height 32
click at [618, 263] on button "Définir le Début" at bounding box center [688, 279] width 141 height 32
click at [618, 263] on button "Définir la Fin" at bounding box center [688, 279] width 141 height 32
click at [618, 263] on button "Définir le Début" at bounding box center [688, 279] width 141 height 32
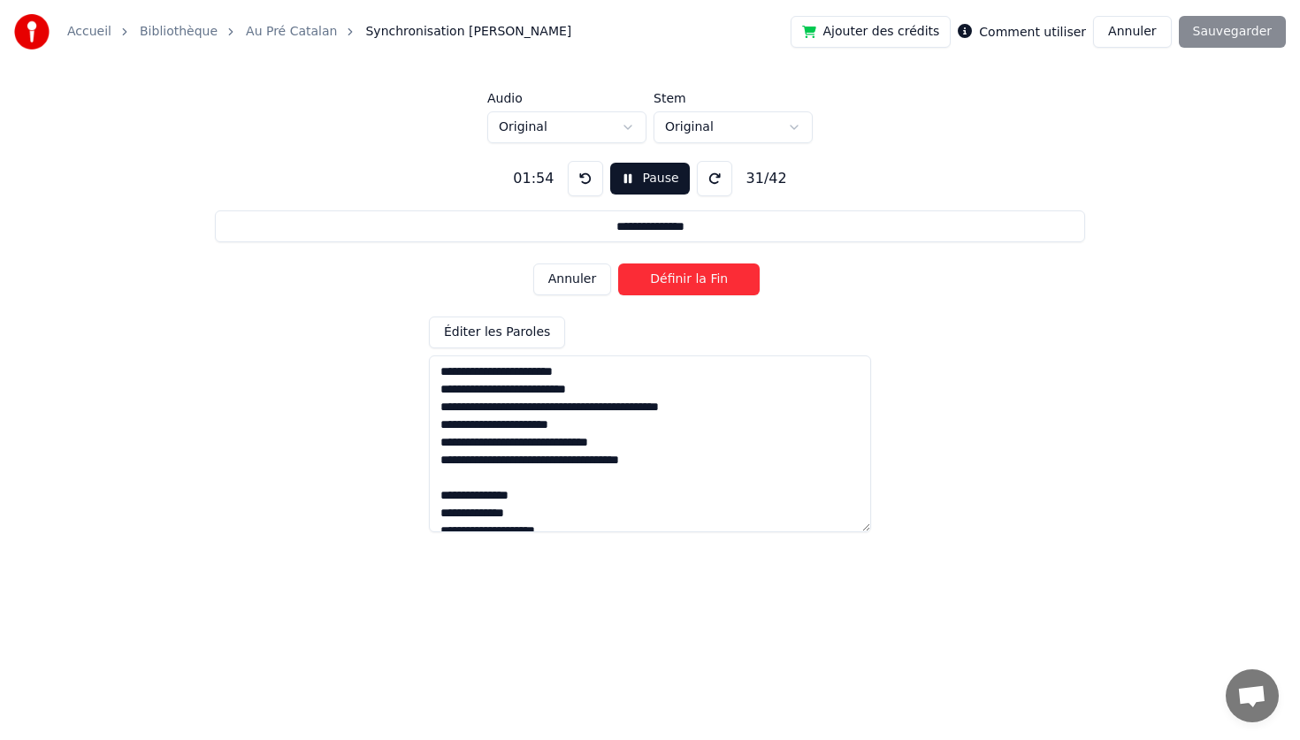
click at [618, 263] on button "Définir la Fin" at bounding box center [688, 279] width 141 height 32
click at [618, 263] on button "Définir le Début" at bounding box center [688, 279] width 141 height 32
click at [618, 263] on button "Définir la Fin" at bounding box center [688, 279] width 141 height 32
click at [618, 263] on button "Définir le Début" at bounding box center [688, 279] width 141 height 32
click at [618, 263] on button "Définir la Fin" at bounding box center [688, 279] width 141 height 32
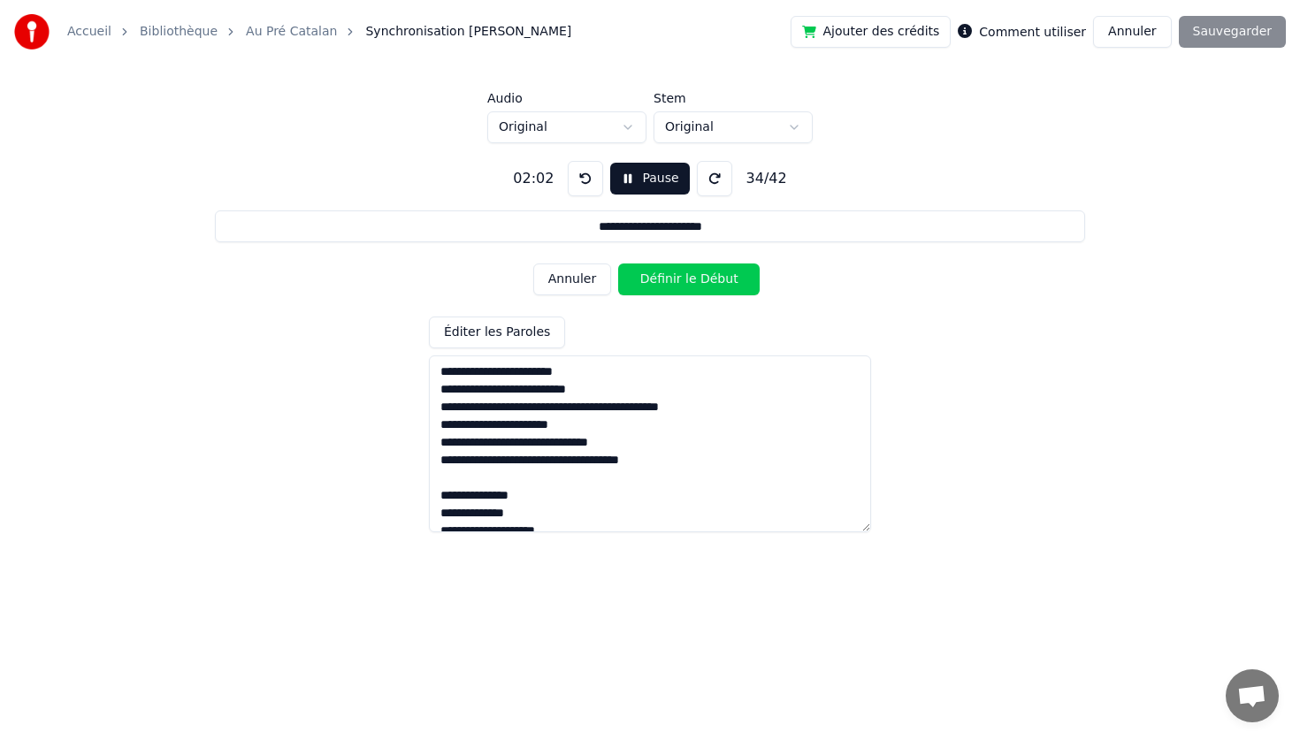
click at [618, 263] on button "Définir le Début" at bounding box center [688, 279] width 141 height 32
click at [618, 263] on button "Définir la Fin" at bounding box center [688, 279] width 141 height 32
click at [618, 263] on button "Définir le Début" at bounding box center [688, 279] width 141 height 32
click at [618, 263] on button "Définir la Fin" at bounding box center [688, 279] width 141 height 32
click at [618, 263] on button "Définir le Début" at bounding box center [688, 279] width 141 height 32
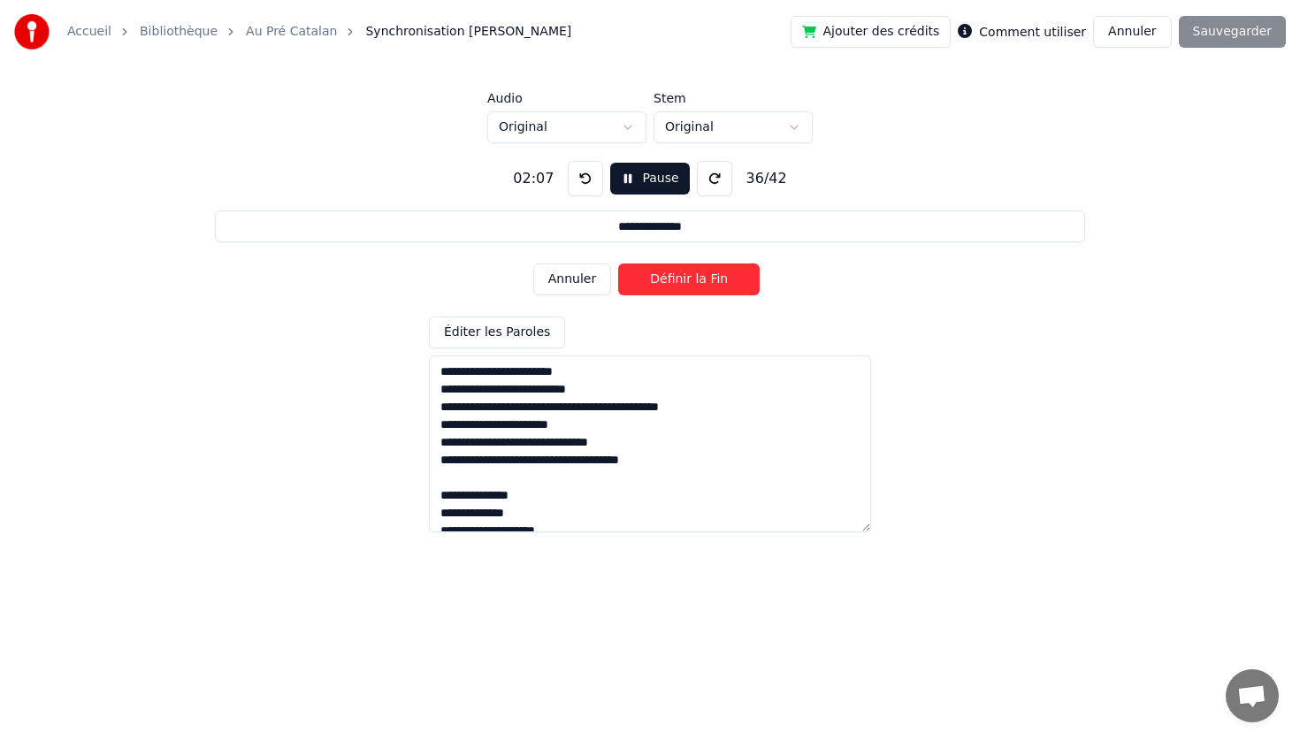
click at [618, 263] on button "Définir la Fin" at bounding box center [688, 279] width 141 height 32
click at [618, 263] on button "Définir le Début" at bounding box center [688, 279] width 141 height 32
click at [618, 263] on button "Définir la Fin" at bounding box center [688, 279] width 141 height 32
click at [618, 263] on button "Définir le Début" at bounding box center [688, 279] width 141 height 32
click at [618, 263] on button "Définir la Fin" at bounding box center [688, 279] width 141 height 32
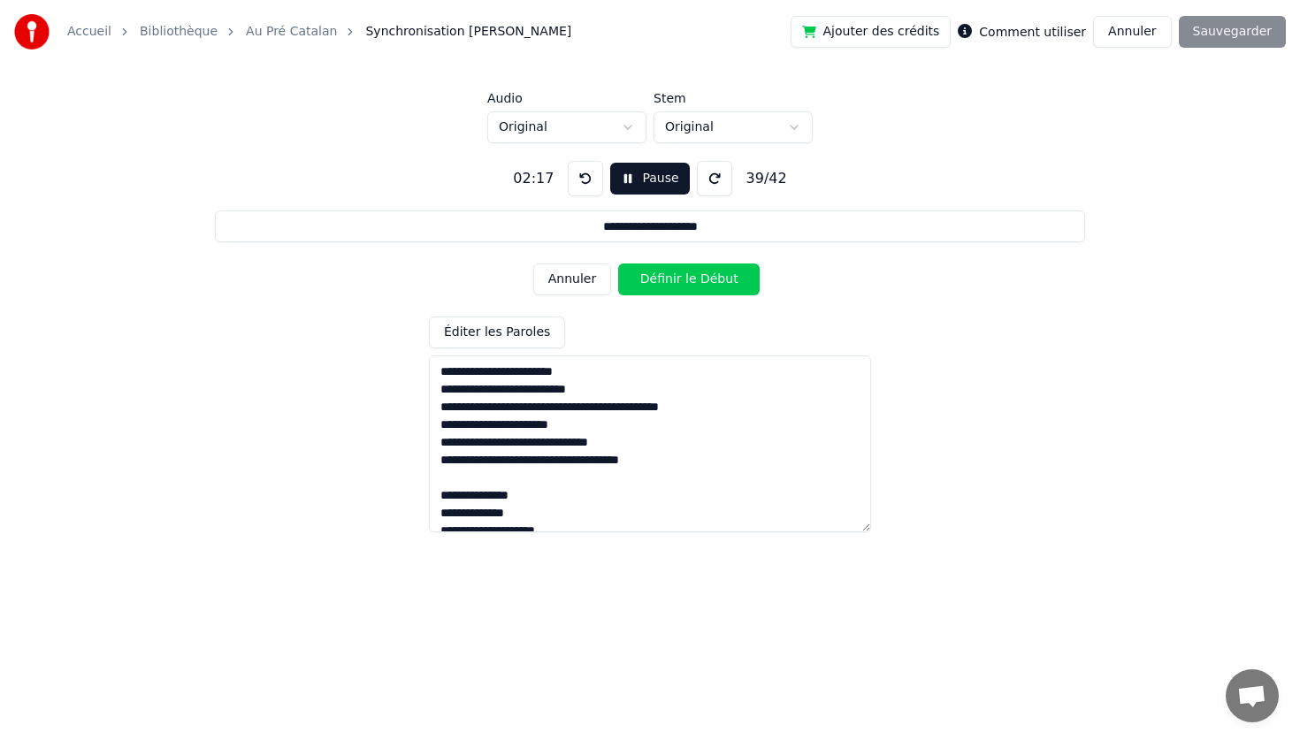
click at [618, 263] on button "Définir le Début" at bounding box center [688, 279] width 141 height 32
click at [618, 263] on button "Définir la Fin" at bounding box center [688, 279] width 141 height 32
click at [618, 263] on button "Définir le Début" at bounding box center [688, 279] width 141 height 32
click at [618, 263] on button "Définir la Fin" at bounding box center [688, 279] width 141 height 32
click at [618, 263] on button "Définir le Début" at bounding box center [688, 279] width 141 height 32
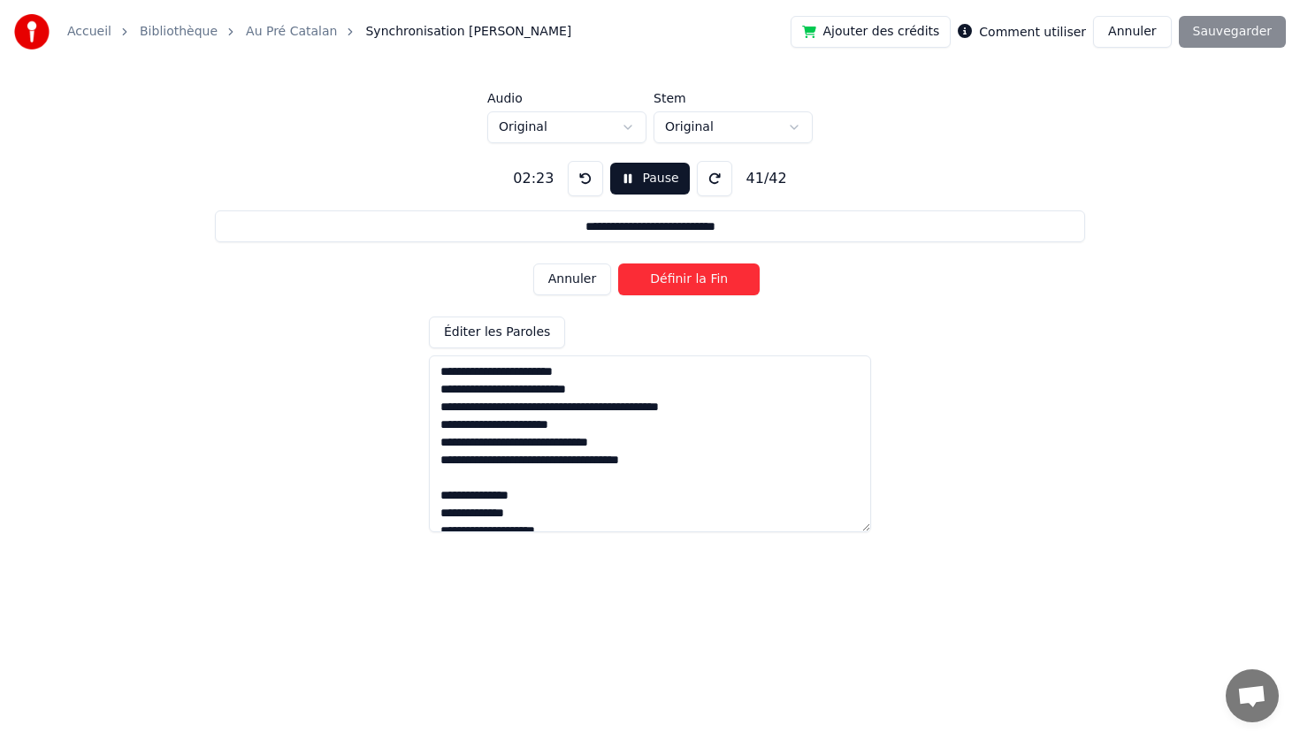
click at [618, 263] on button "Définir la Fin" at bounding box center [688, 279] width 141 height 32
type input "**********"
click at [618, 263] on button "Définir le Début" at bounding box center [688, 279] width 141 height 32
click at [618, 263] on button "Définir la Fin" at bounding box center [688, 279] width 141 height 32
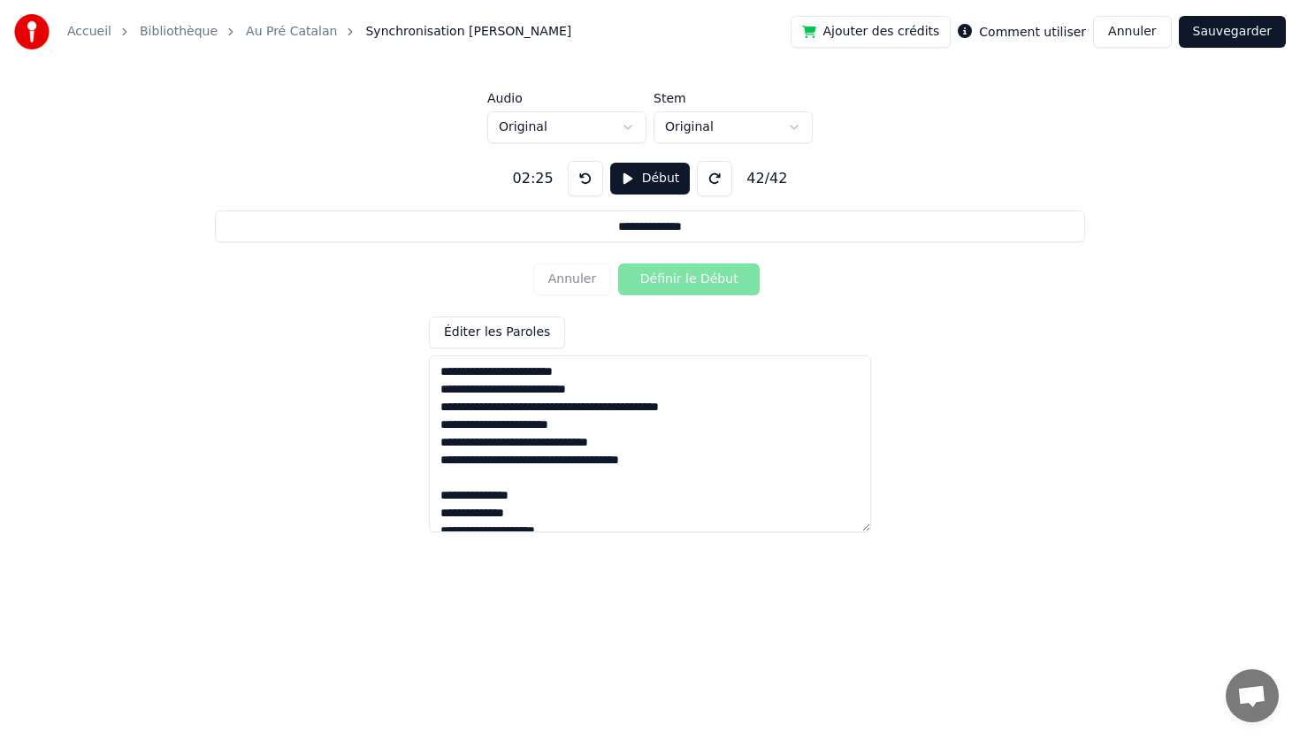
click at [1257, 29] on button "Sauvegarder" at bounding box center [1232, 32] width 107 height 32
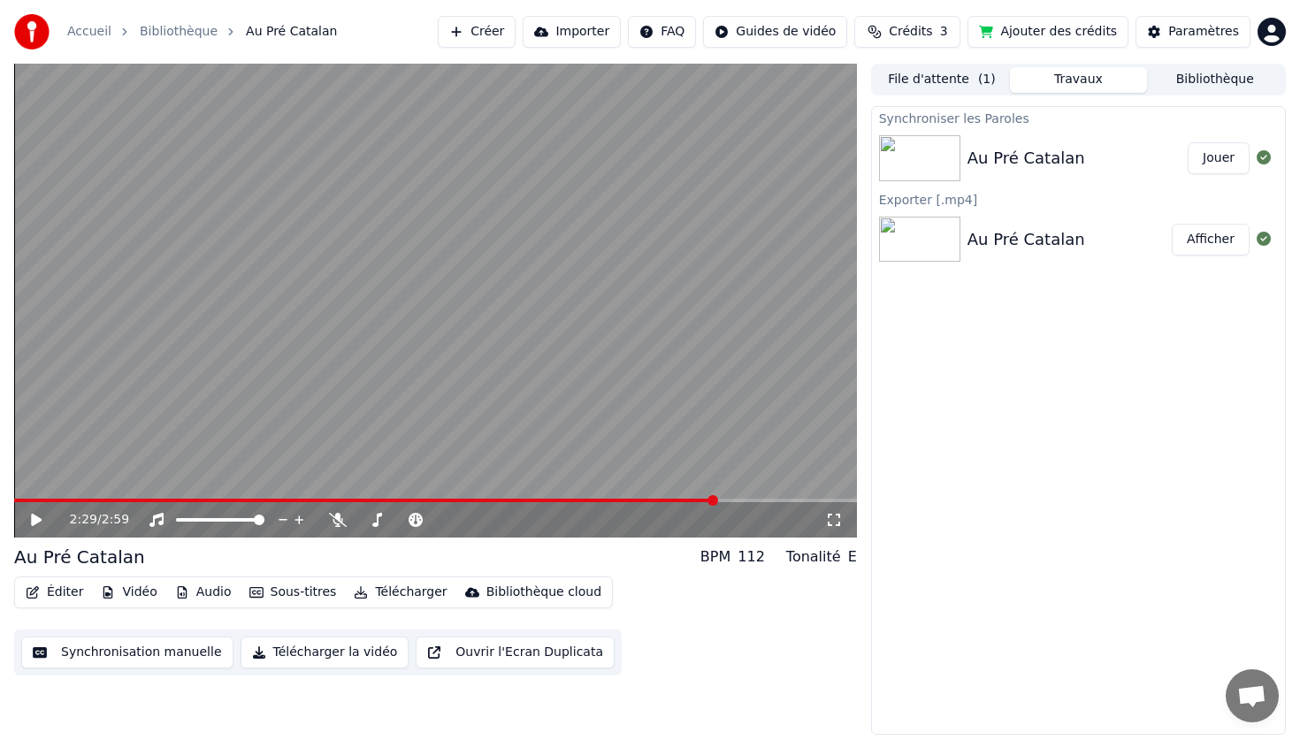
click at [349, 653] on button "Télécharger la vidéo" at bounding box center [324, 653] width 169 height 32
